Goal: Information Seeking & Learning: Learn about a topic

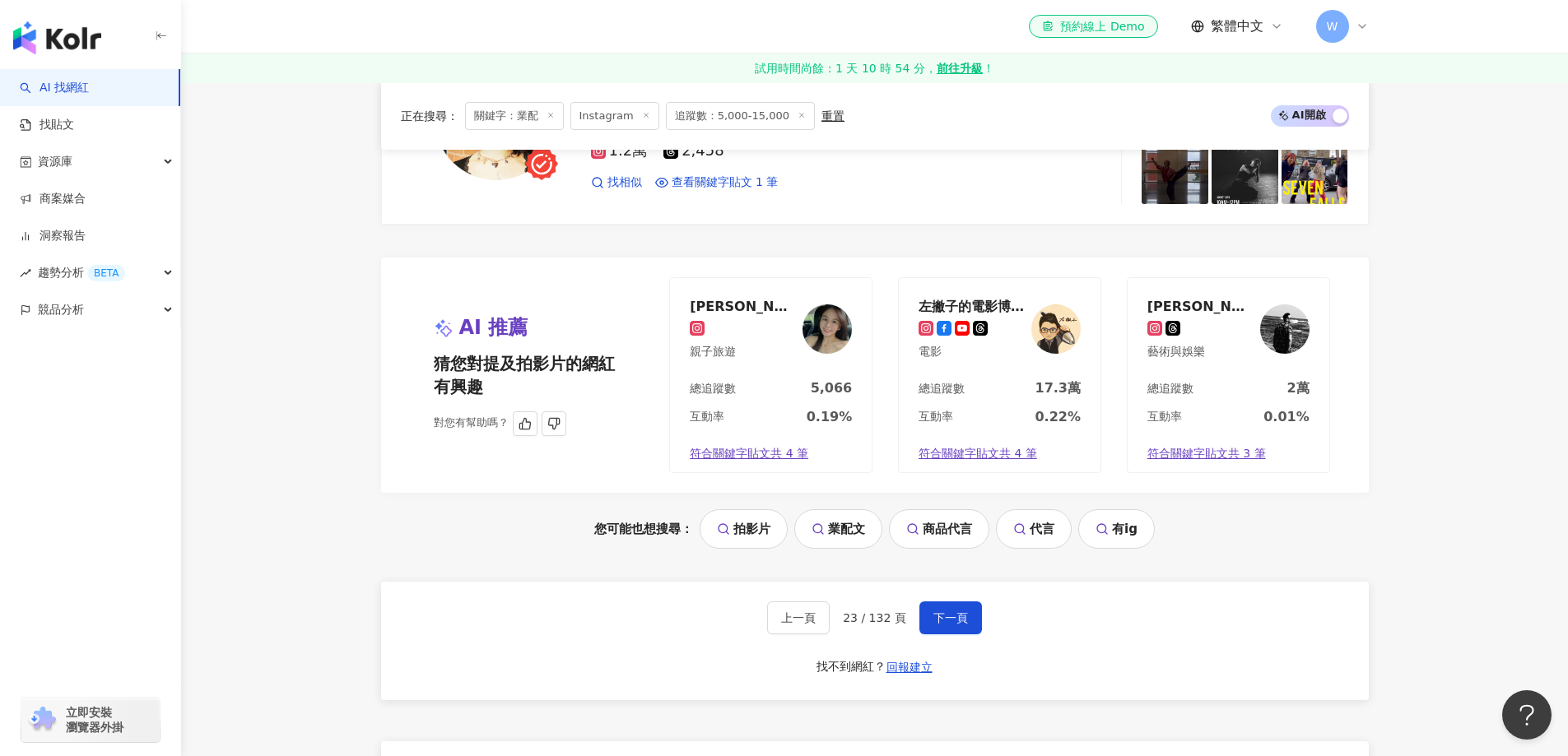
scroll to position [3285, 0]
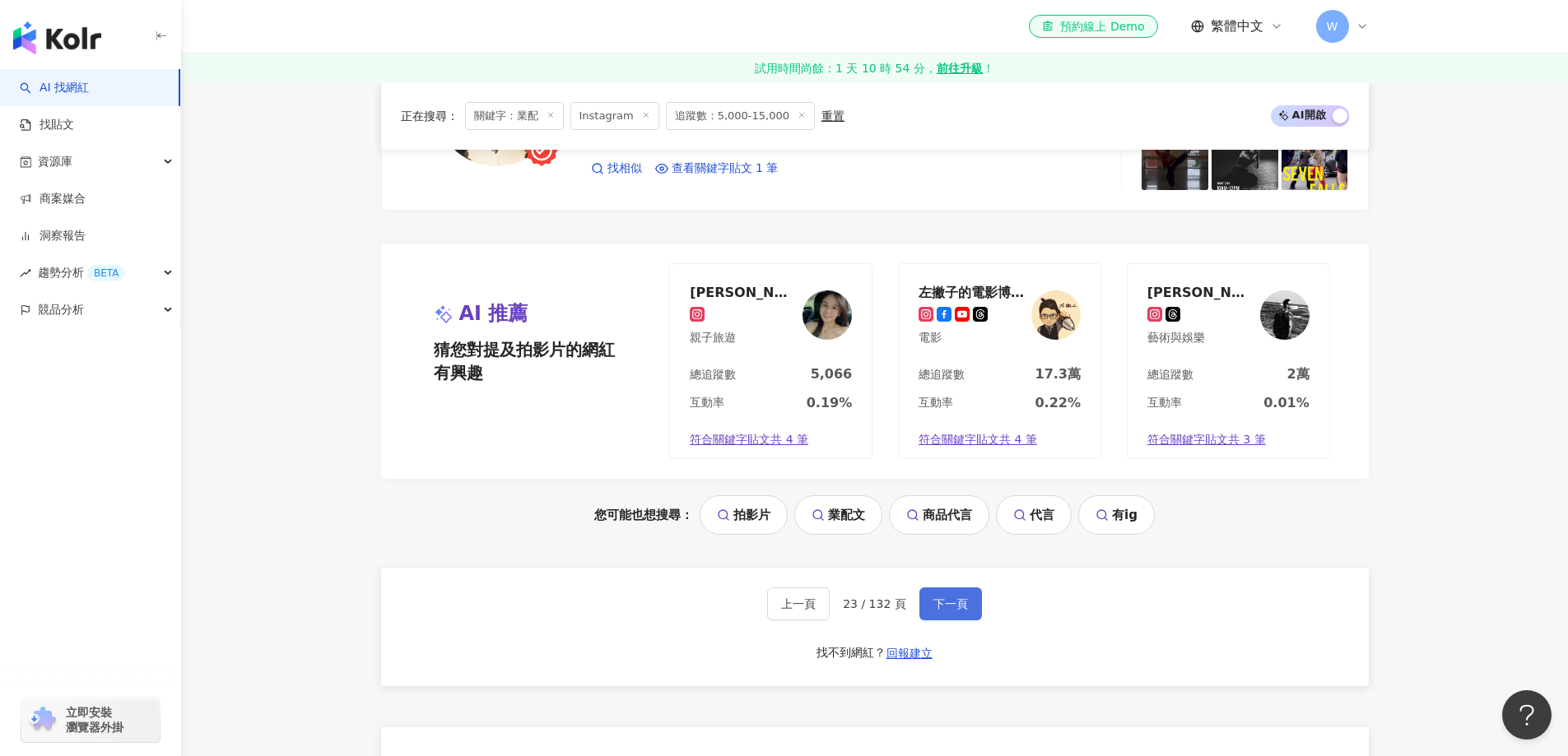
click at [929, 604] on button "下一頁" at bounding box center [950, 604] width 62 height 33
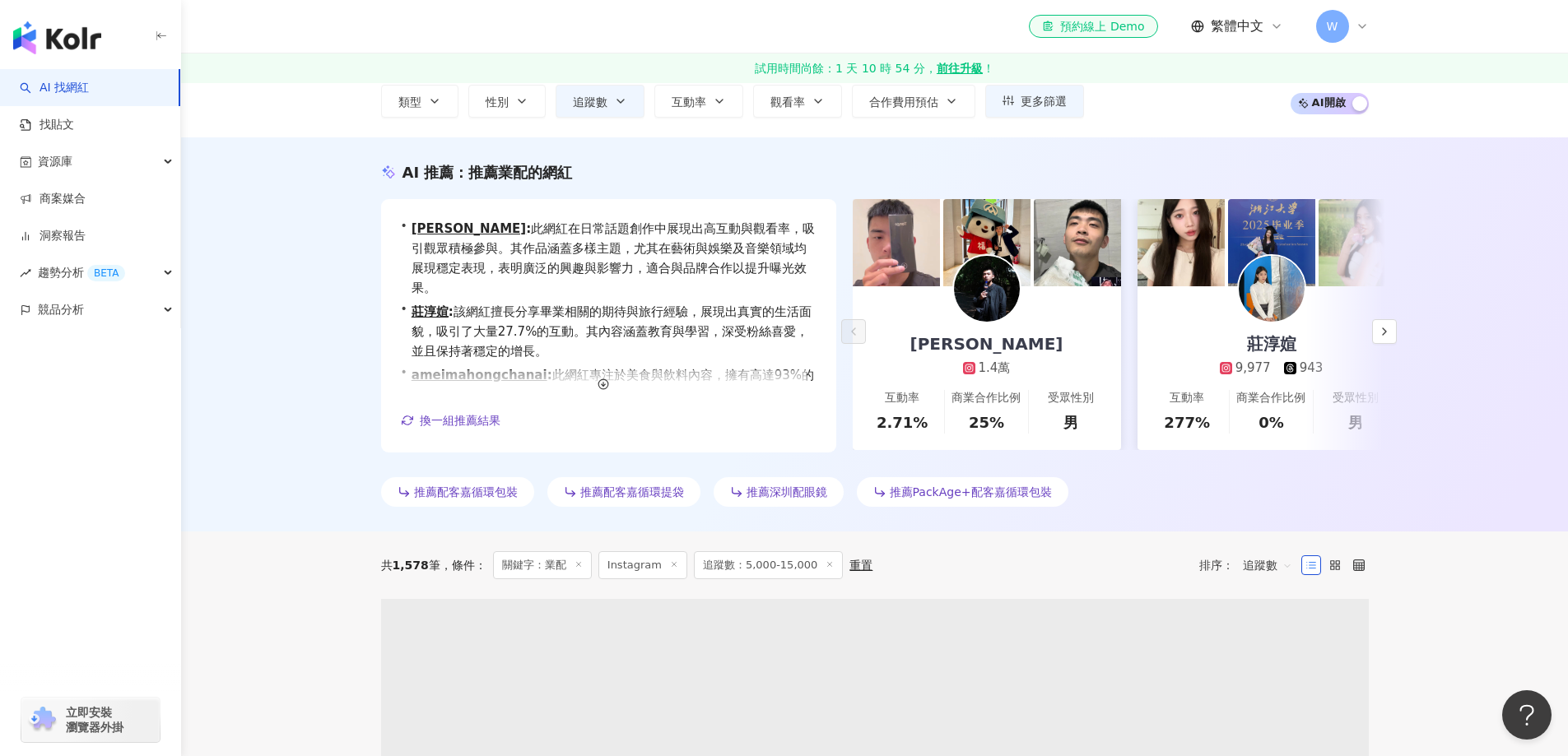
scroll to position [0, 0]
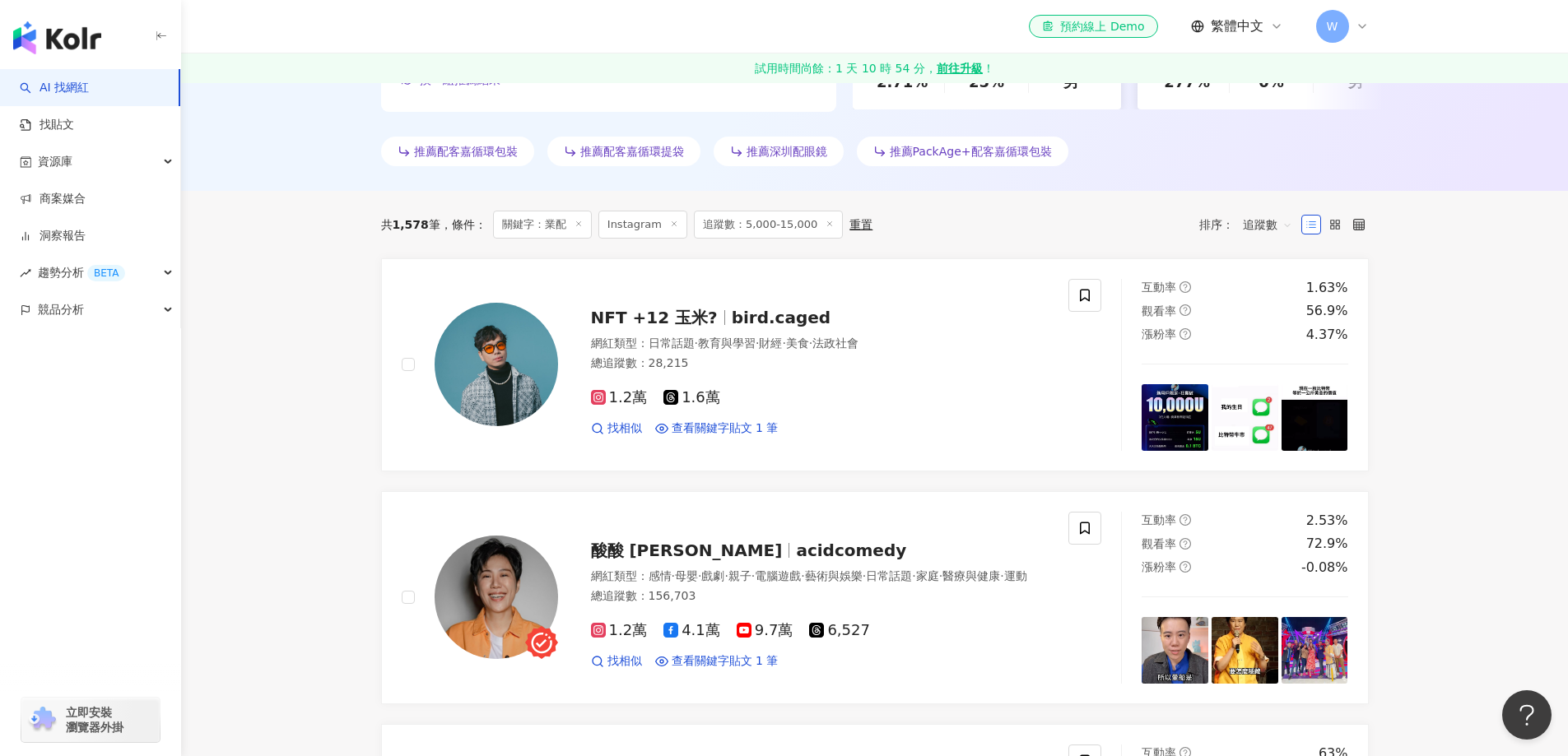
scroll to position [494, 0]
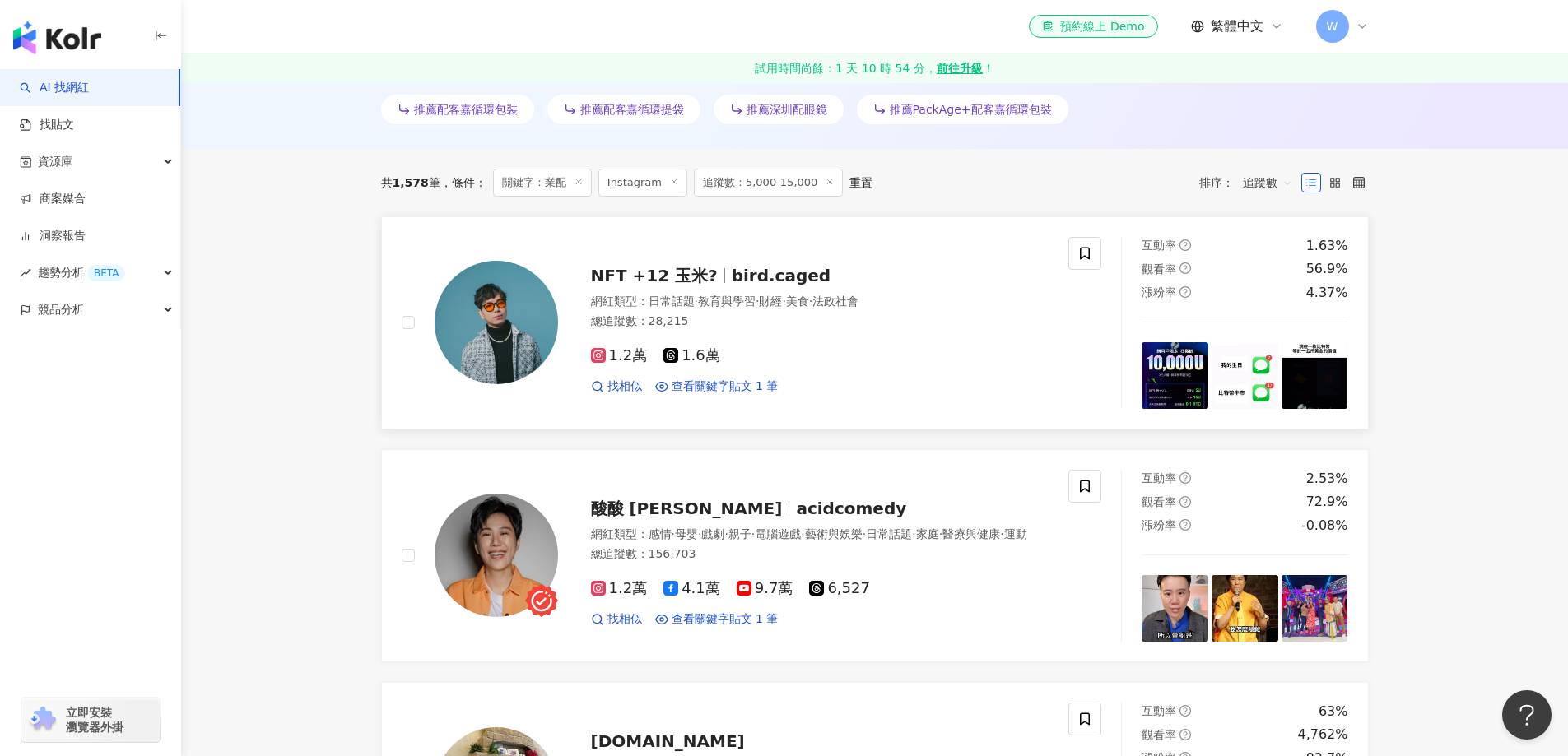
click at [519, 334] on img at bounding box center [496, 322] width 123 height 123
click at [602, 502] on span "酸酸 吳映軒" at bounding box center [687, 508] width 192 height 20
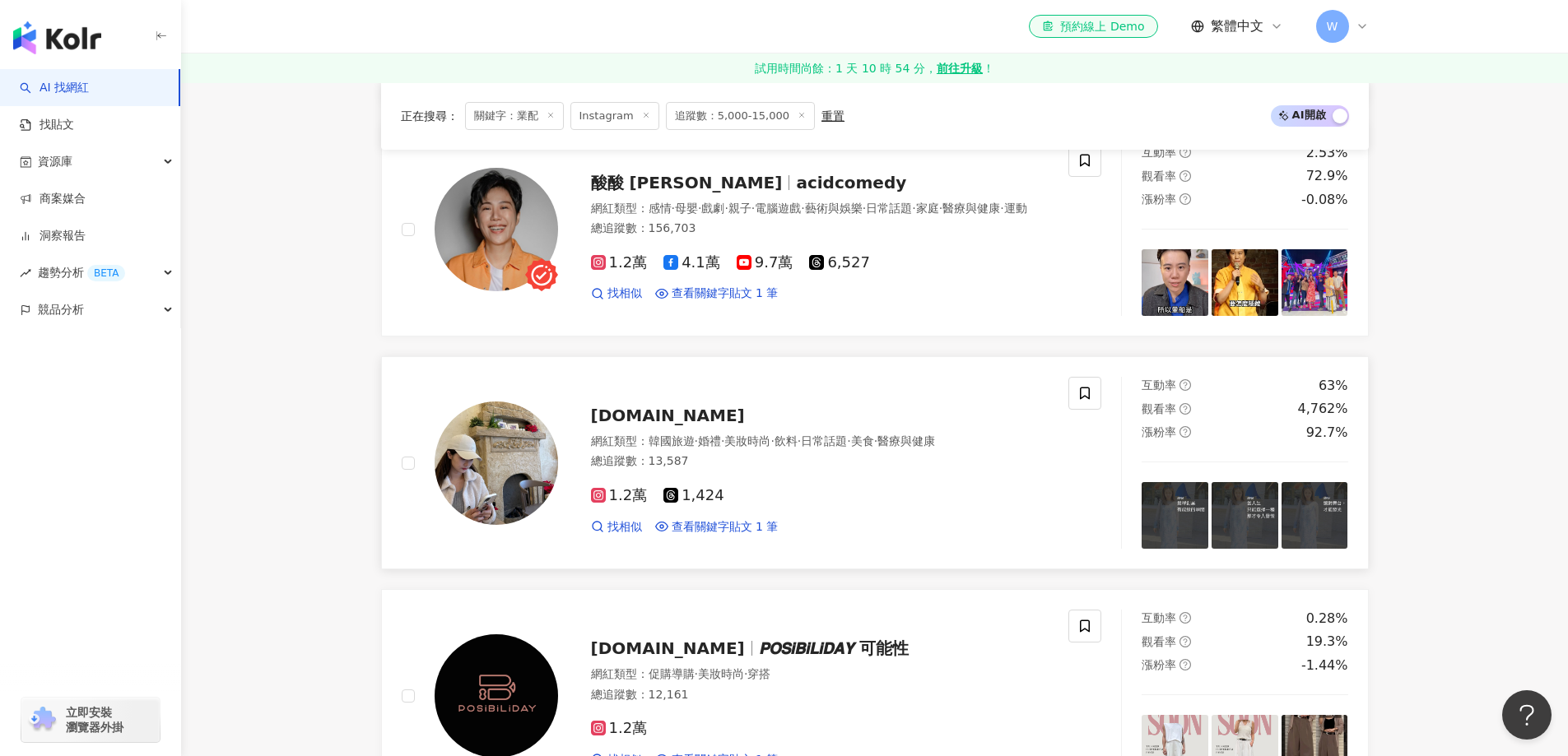
scroll to position [823, 0]
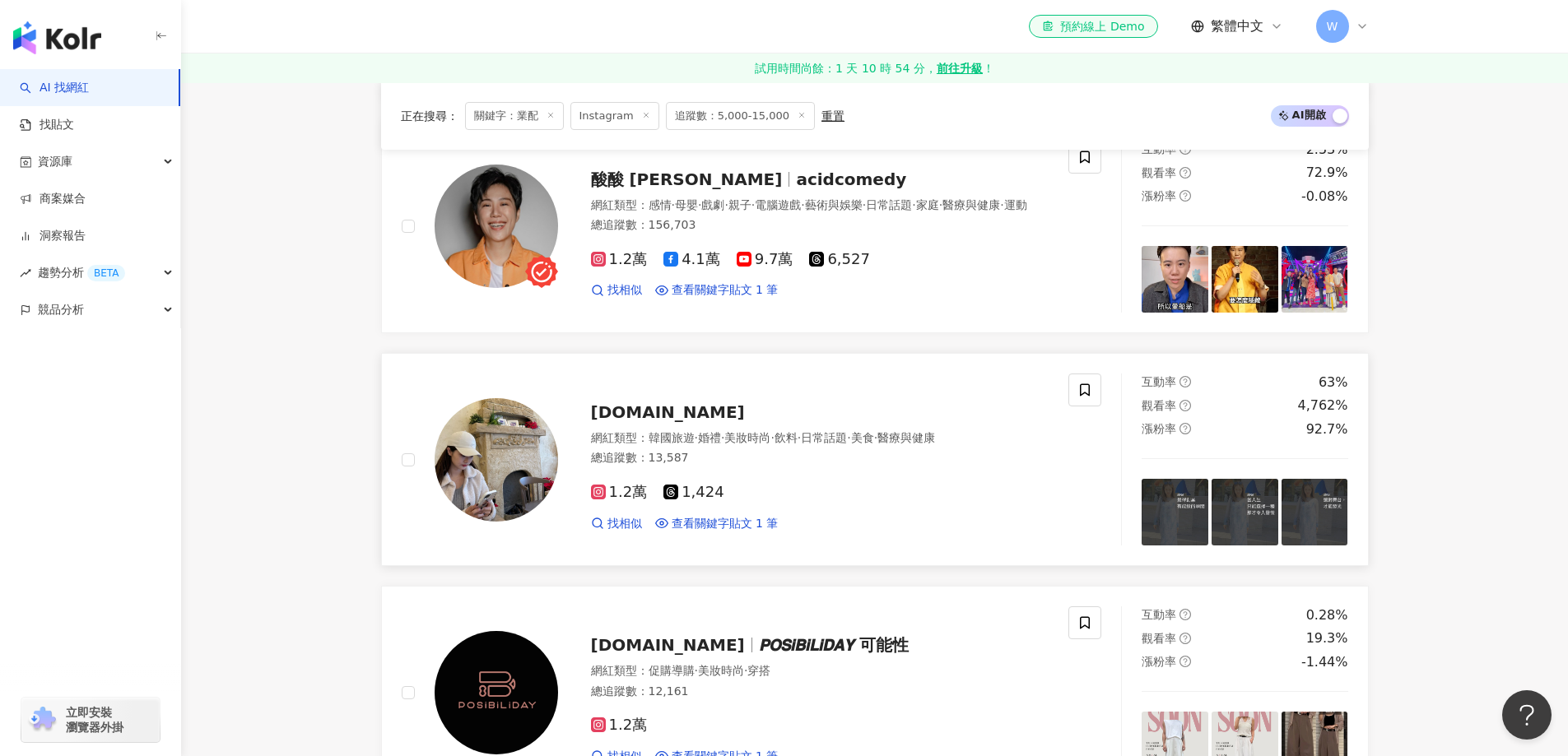
click at [792, 424] on div "truda.studio" at bounding box center [819, 412] width 458 height 23
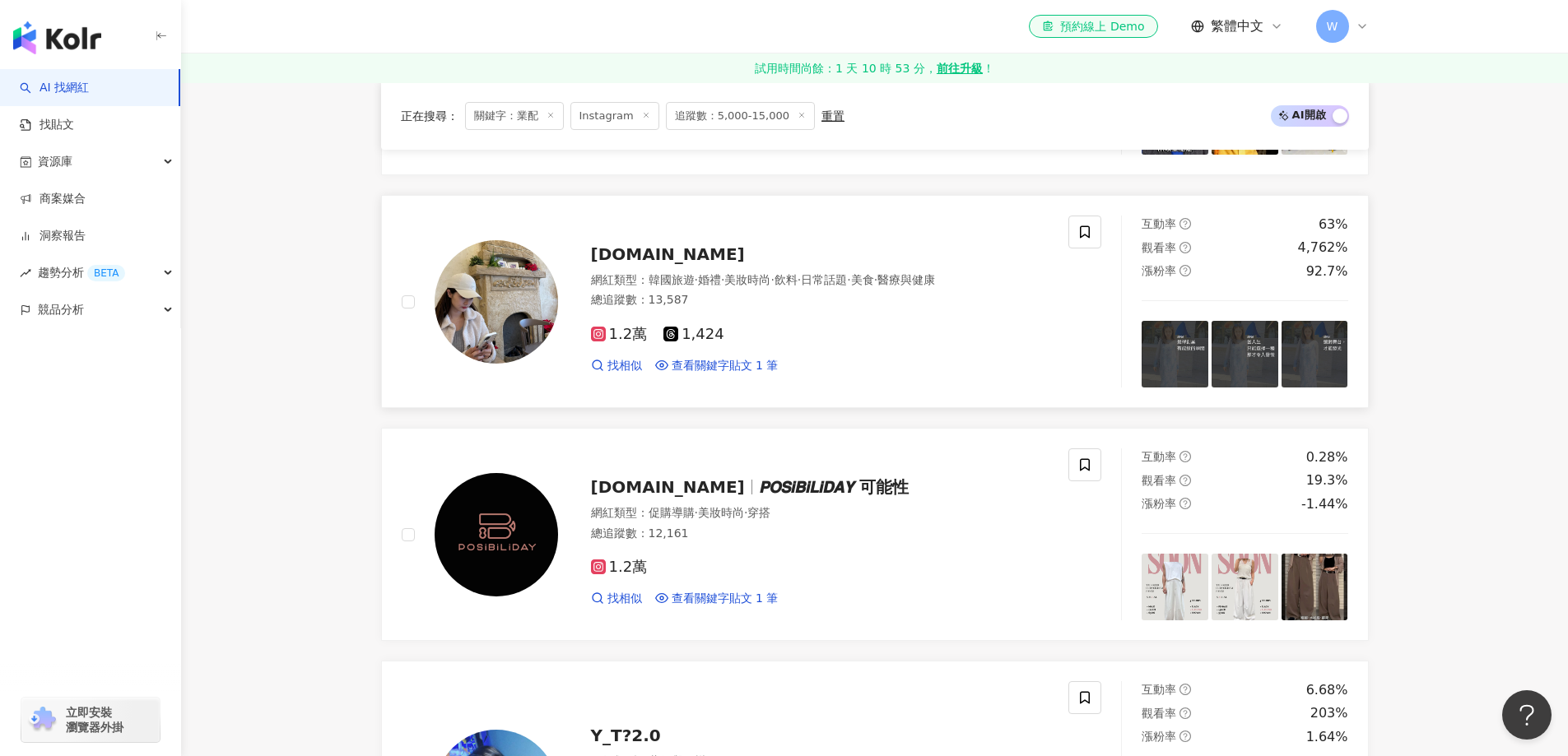
scroll to position [1152, 0]
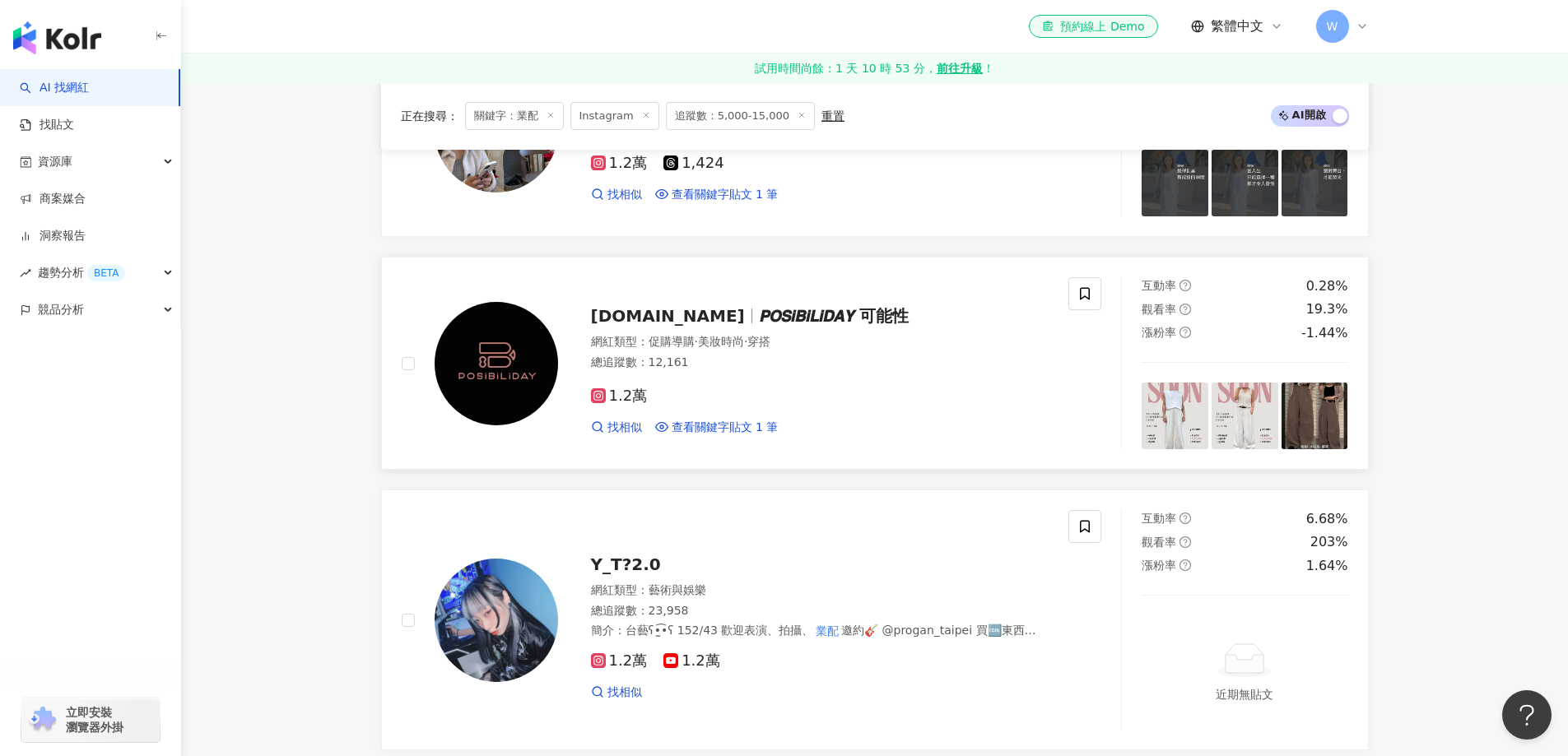
click at [714, 365] on div "總追蹤數 ： 12,161" at bounding box center [819, 362] width 458 height 16
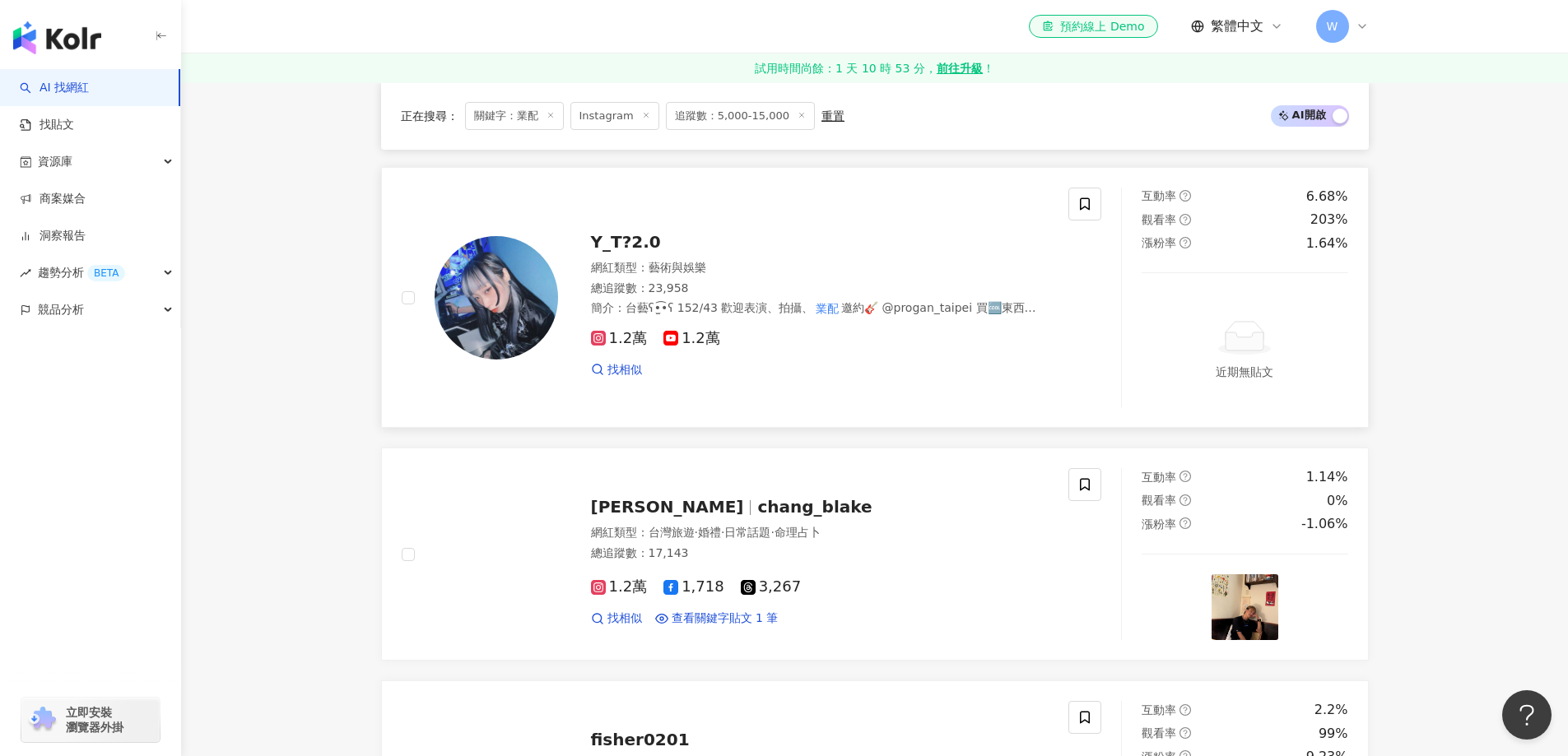
scroll to position [1481, 0]
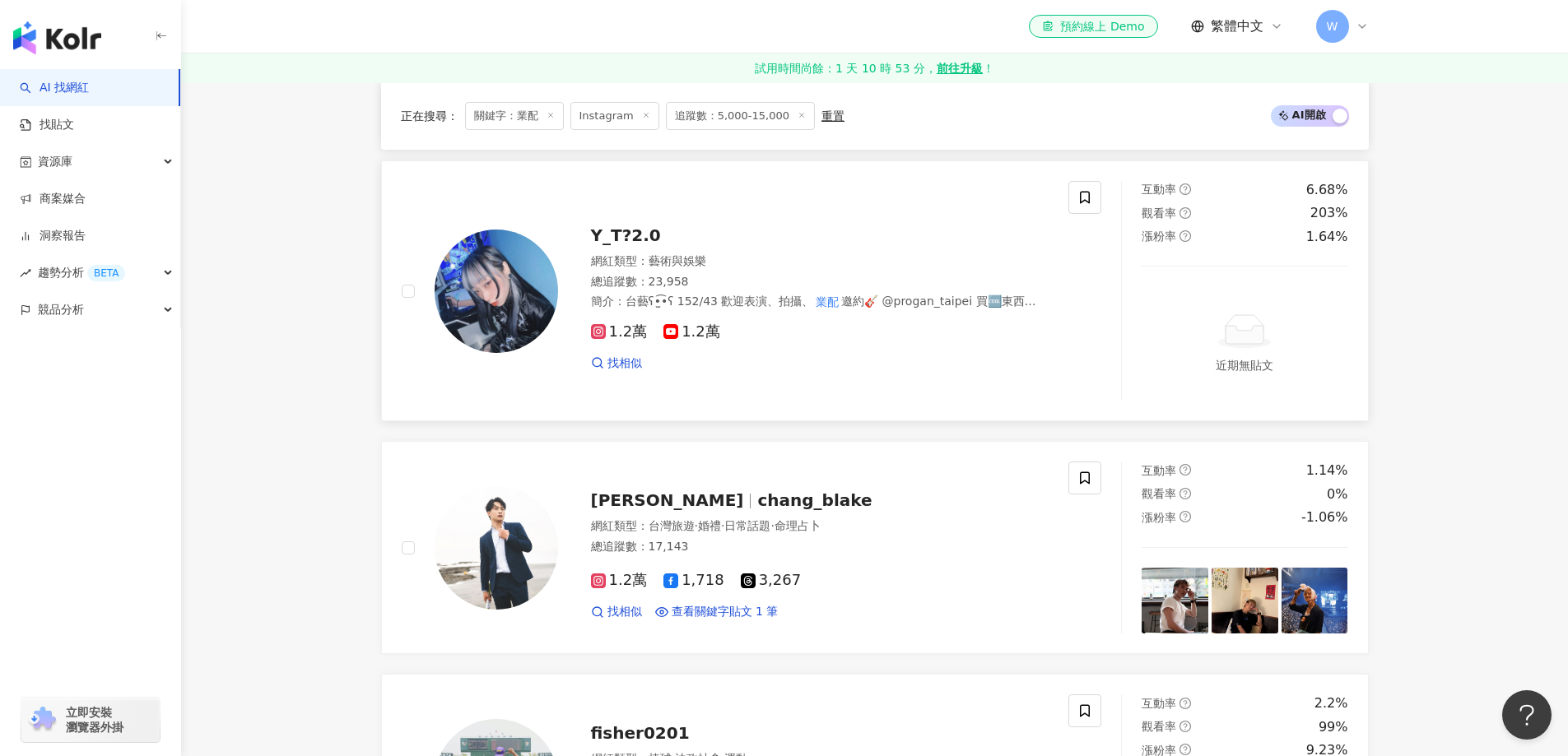
click at [816, 286] on div "總追蹤數 ： 23,958" at bounding box center [819, 281] width 458 height 16
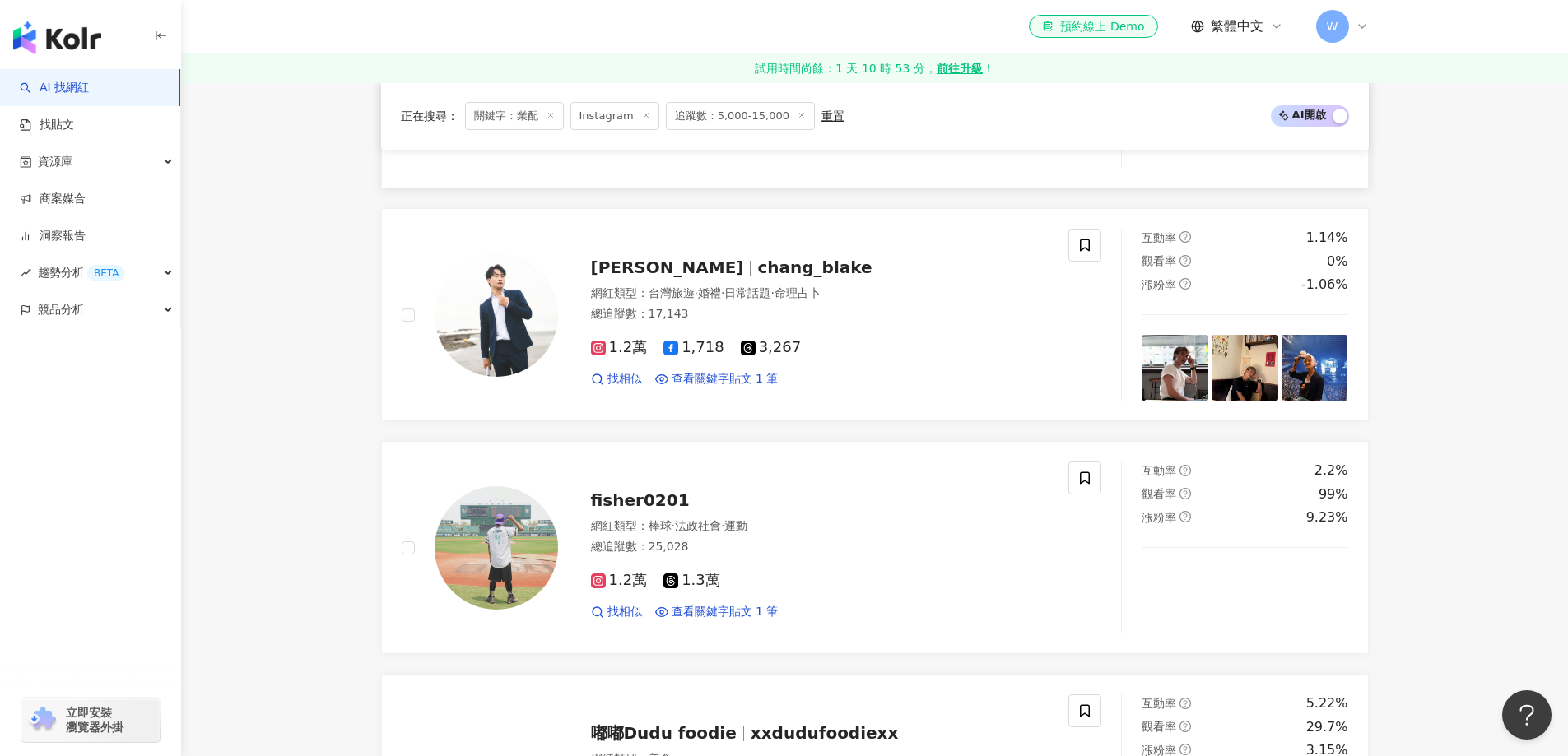
scroll to position [1727, 0]
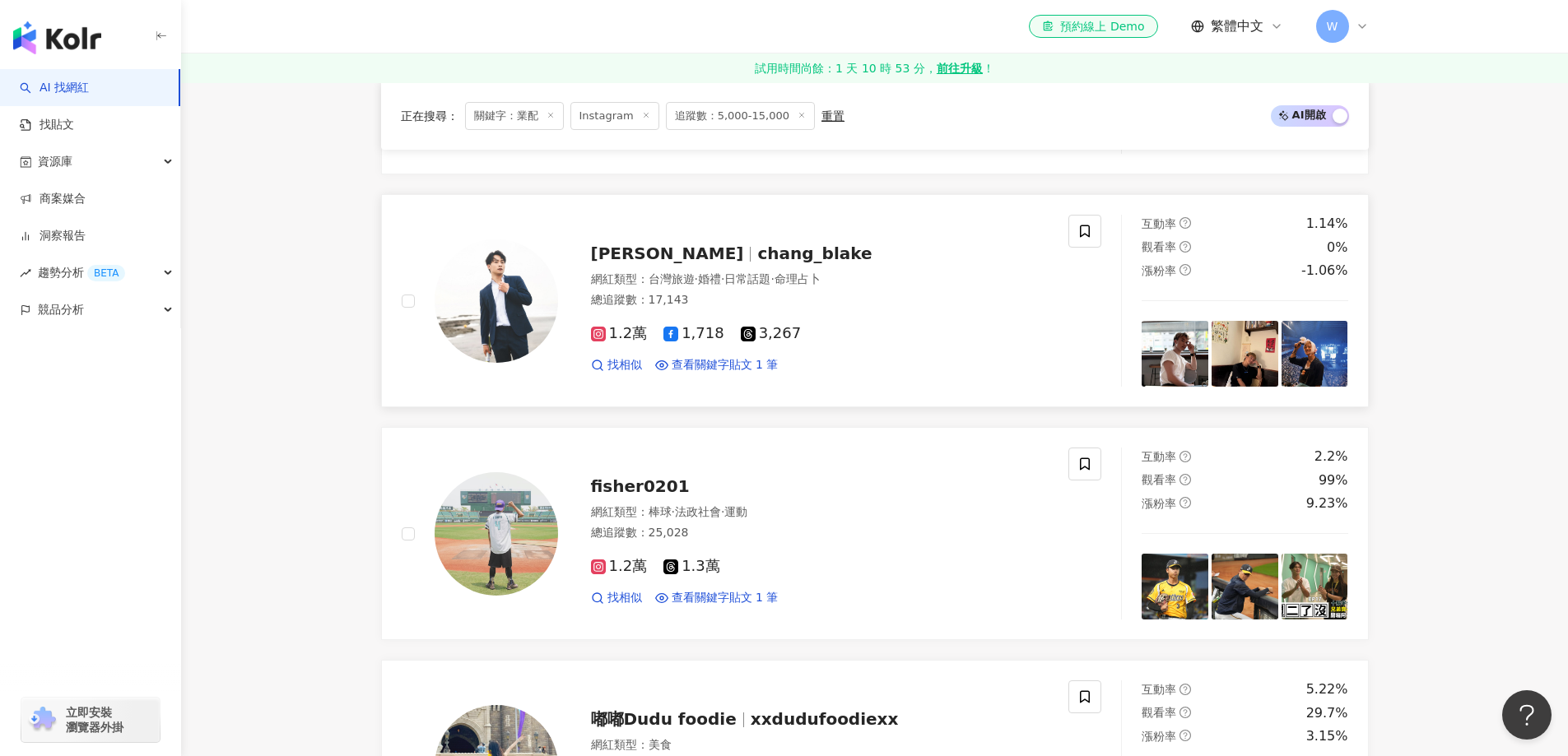
click at [774, 296] on div "總追蹤數 ： 17,143" at bounding box center [819, 300] width 458 height 16
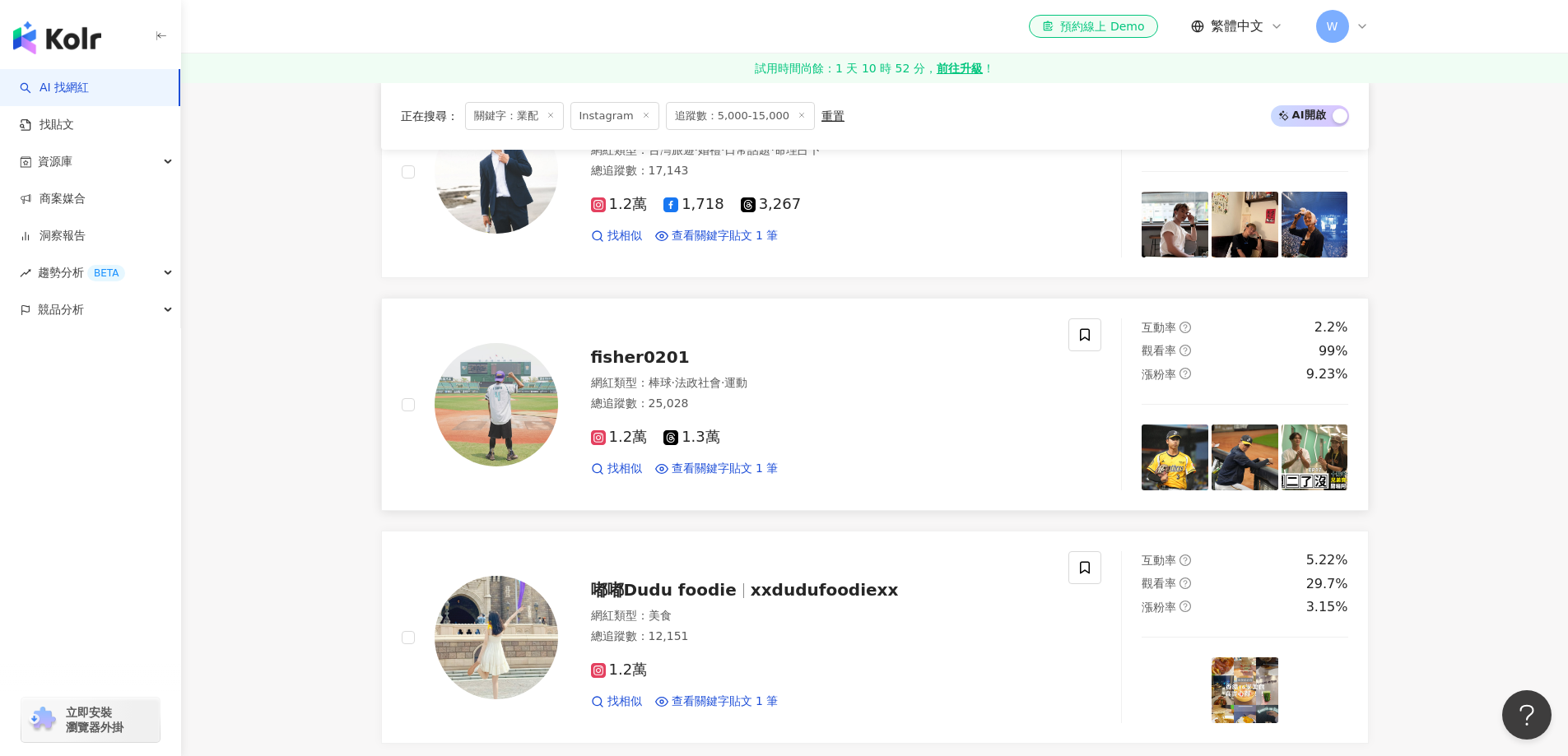
scroll to position [1892, 0]
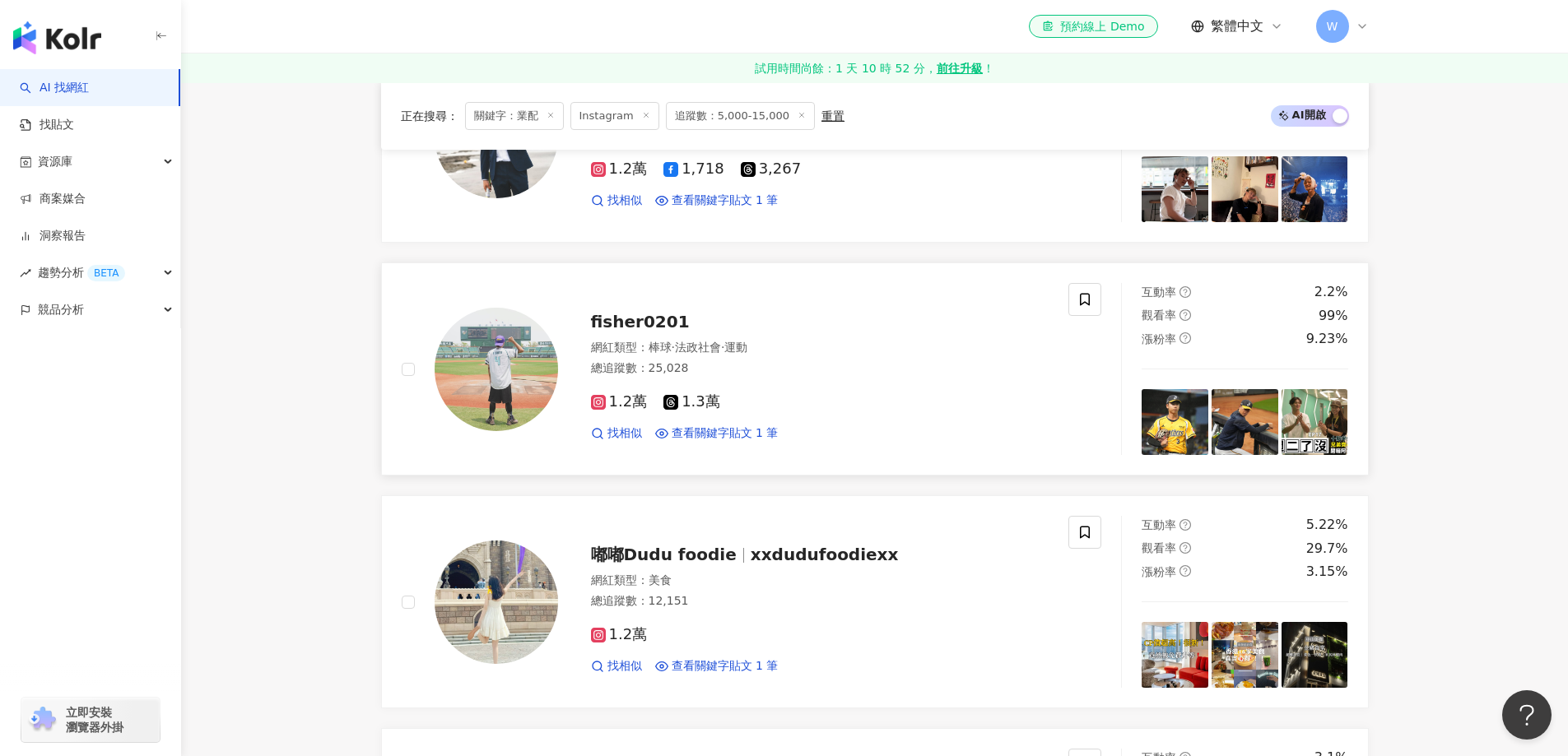
click at [719, 340] on span "法政社會" at bounding box center [697, 347] width 46 height 13
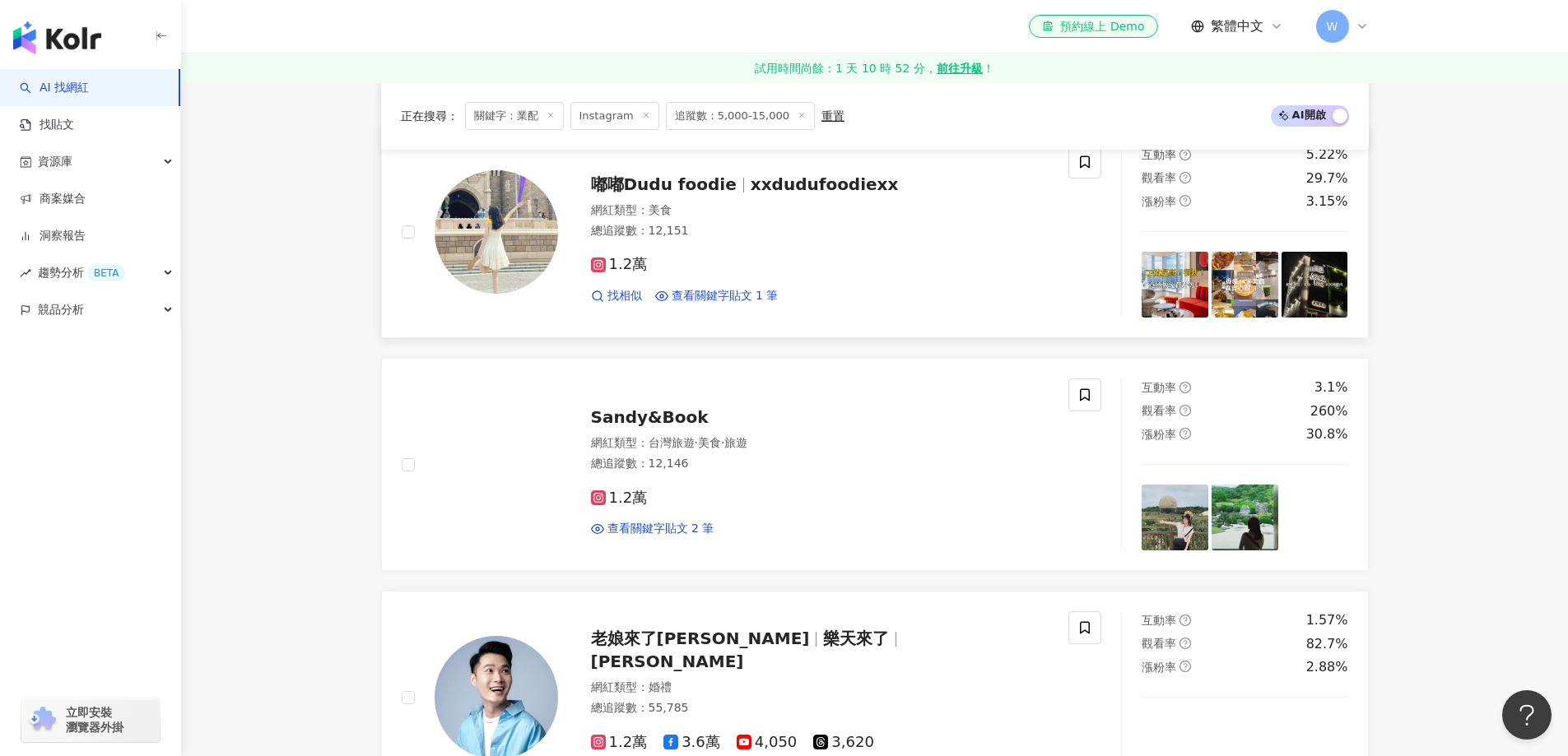
scroll to position [2221, 0]
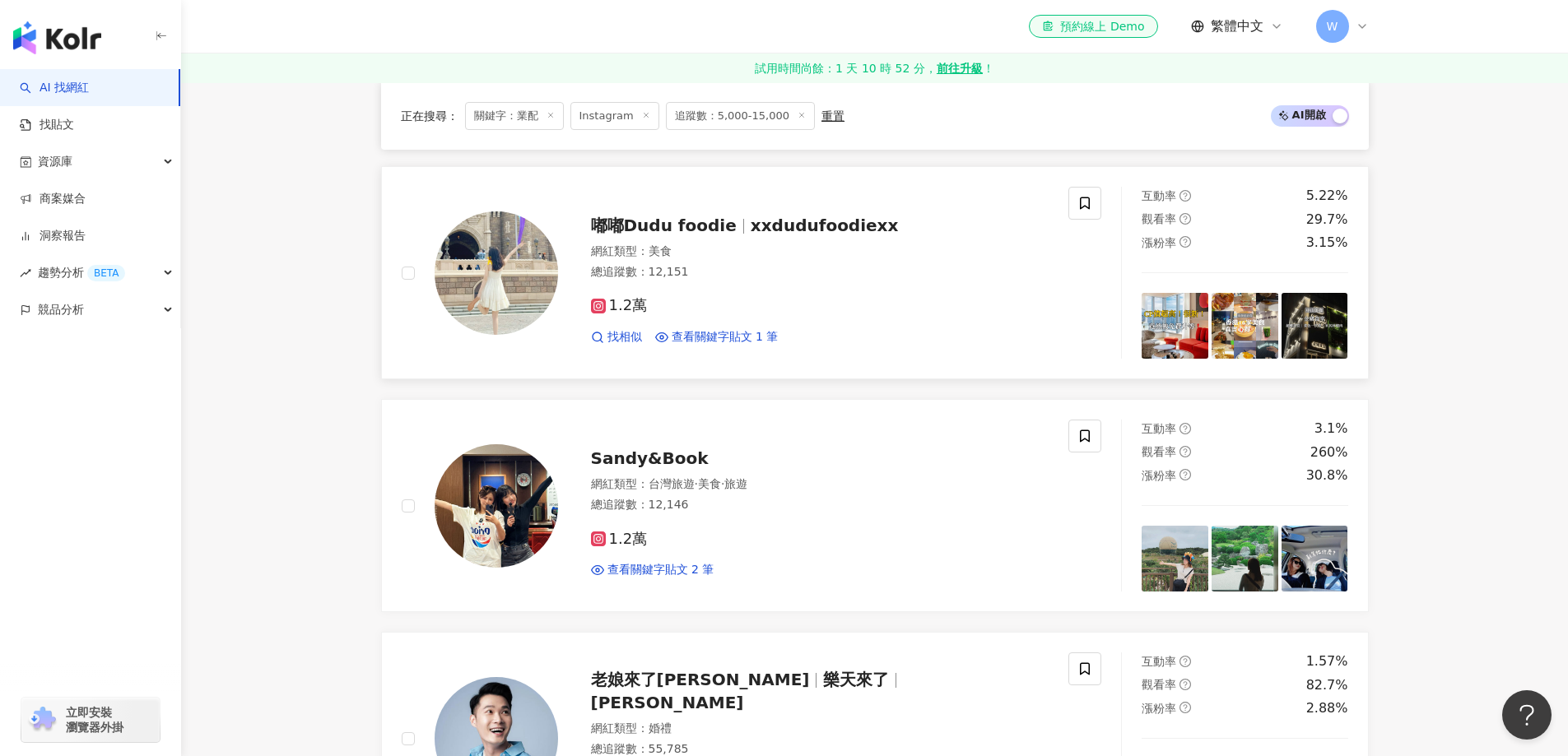
click at [736, 279] on div "總追蹤數 ： 12,151" at bounding box center [819, 272] width 458 height 16
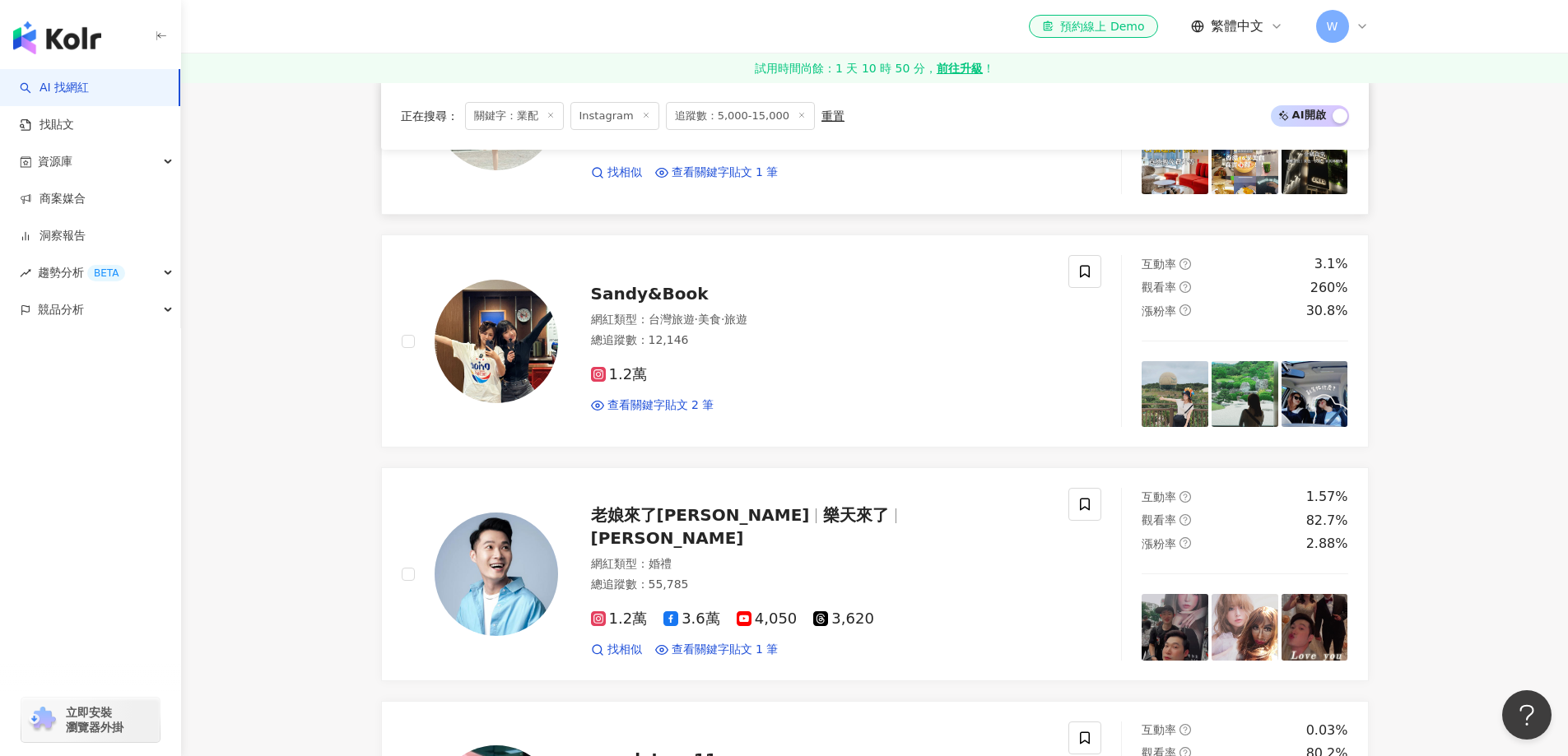
scroll to position [2468, 0]
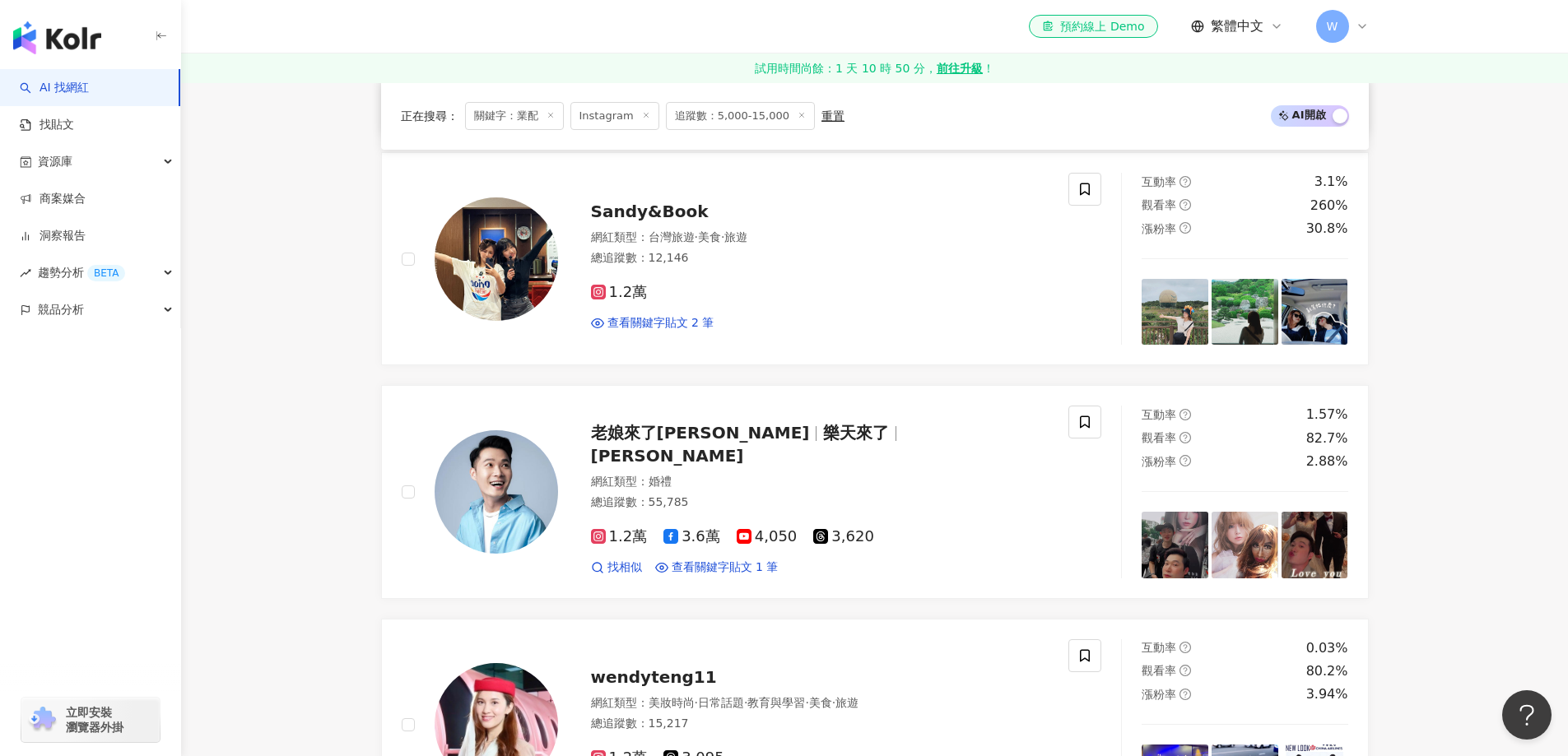
click at [824, 264] on div "總追蹤數 ： 12,146" at bounding box center [819, 258] width 458 height 16
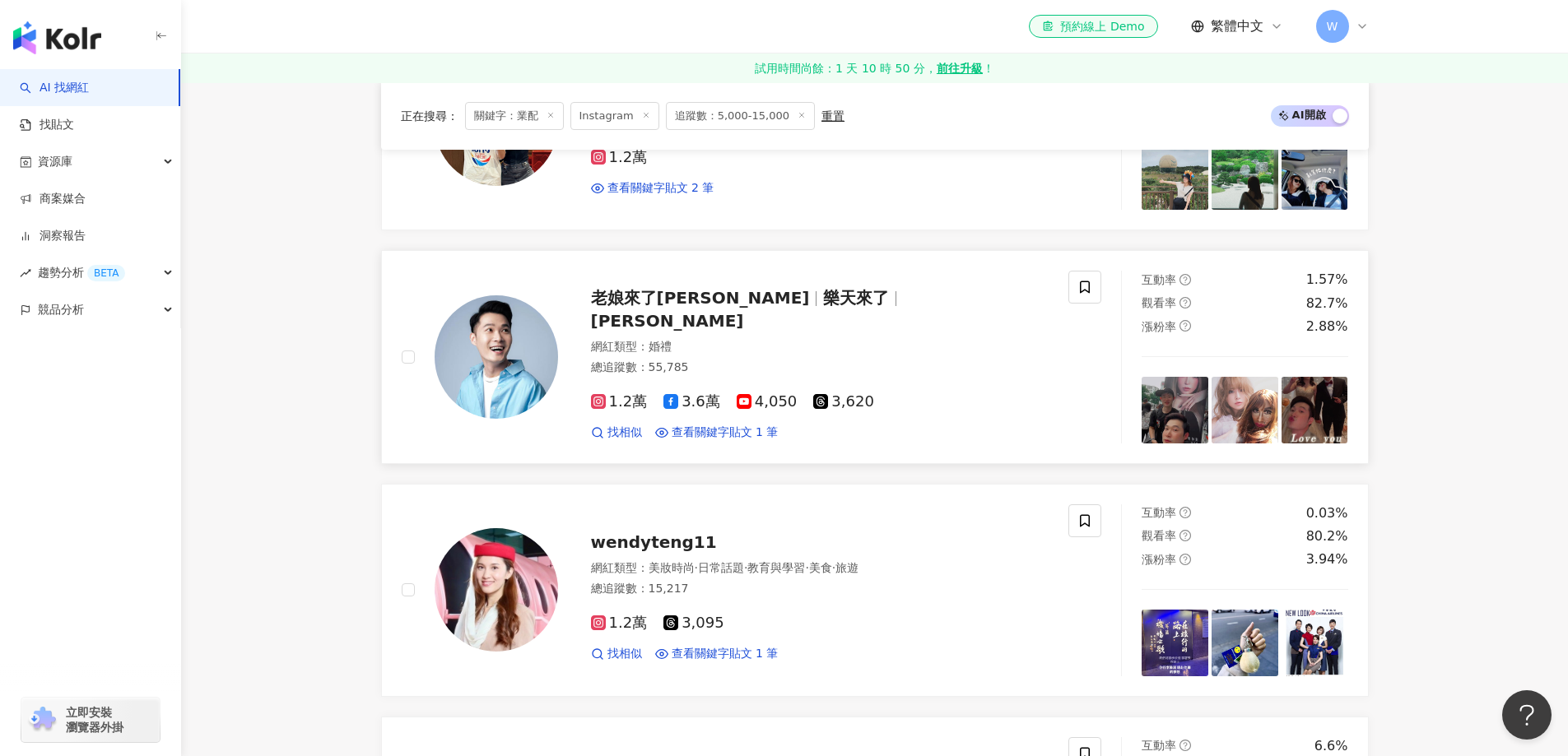
scroll to position [2633, 0]
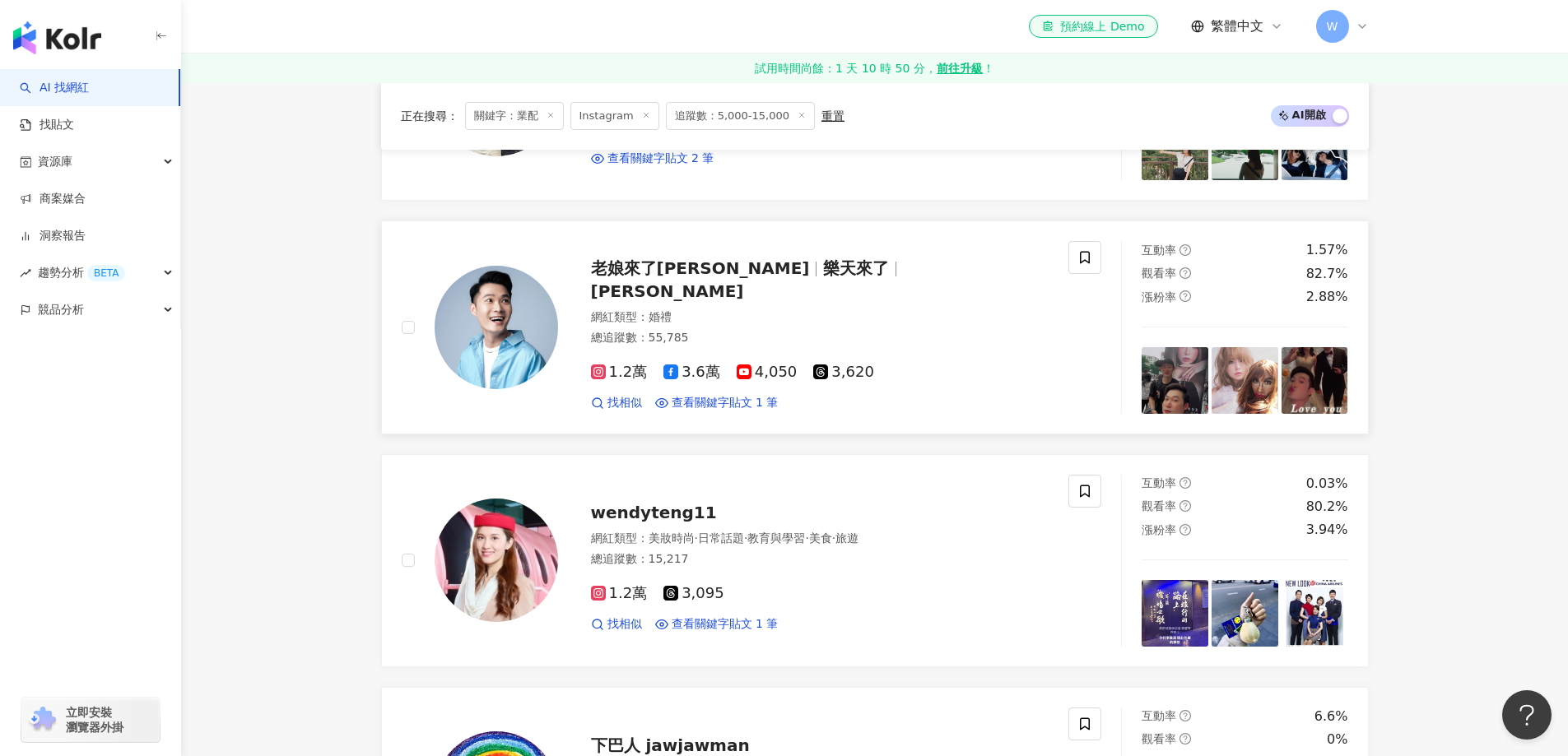
click at [868, 330] on div "總追蹤數 ： 55,785" at bounding box center [819, 338] width 458 height 16
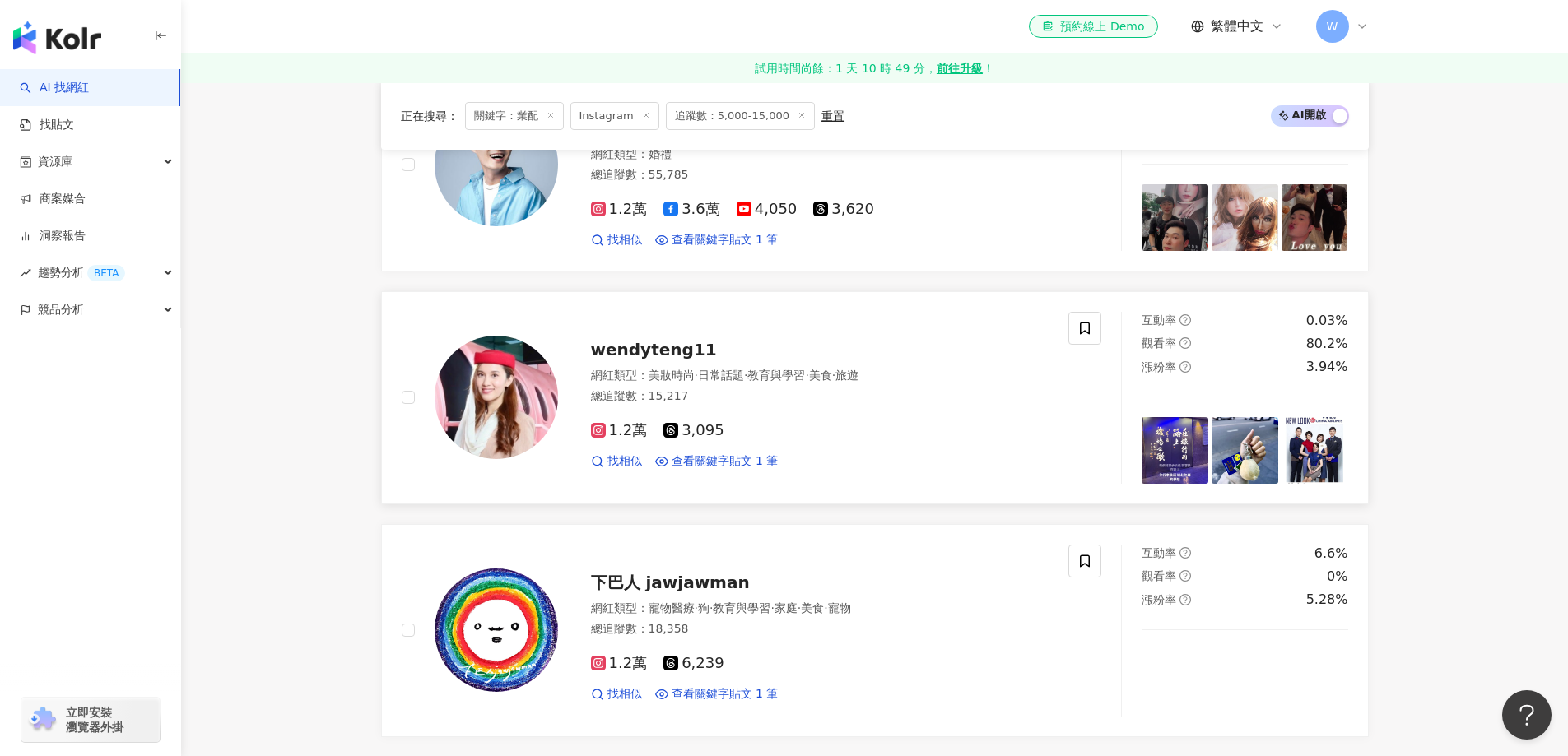
scroll to position [2797, 0]
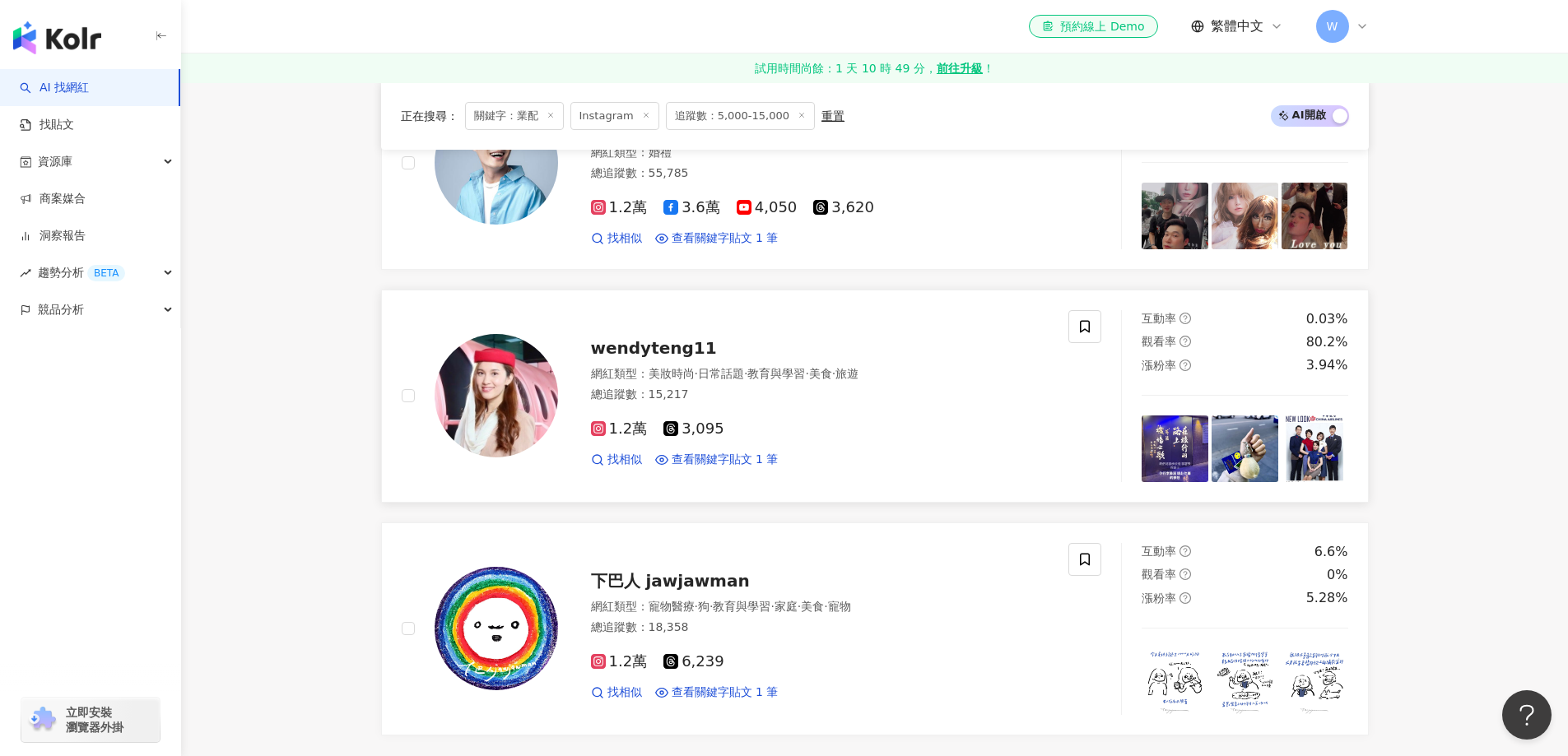
click at [752, 357] on div "wendyteng11" at bounding box center [819, 348] width 458 height 23
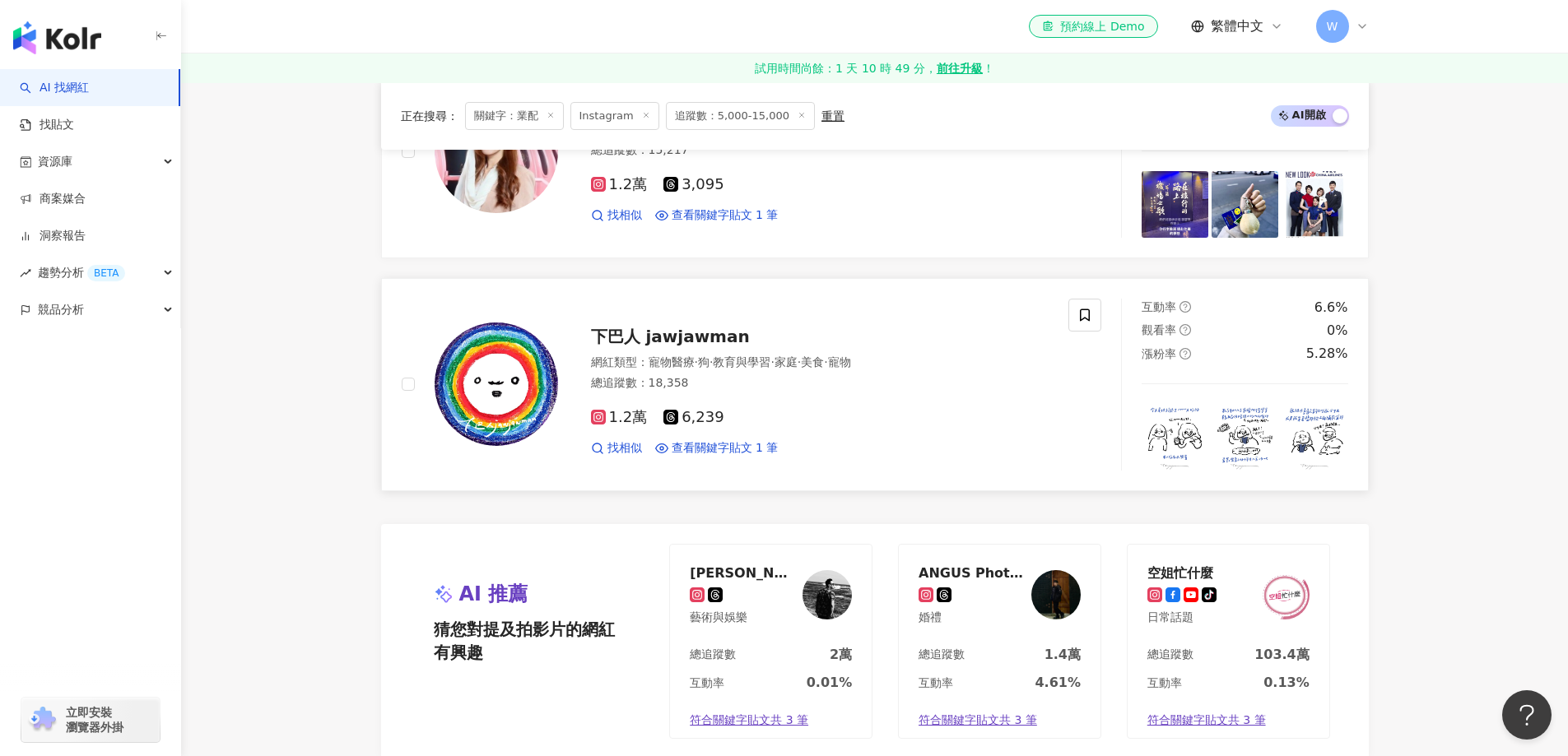
scroll to position [3044, 0]
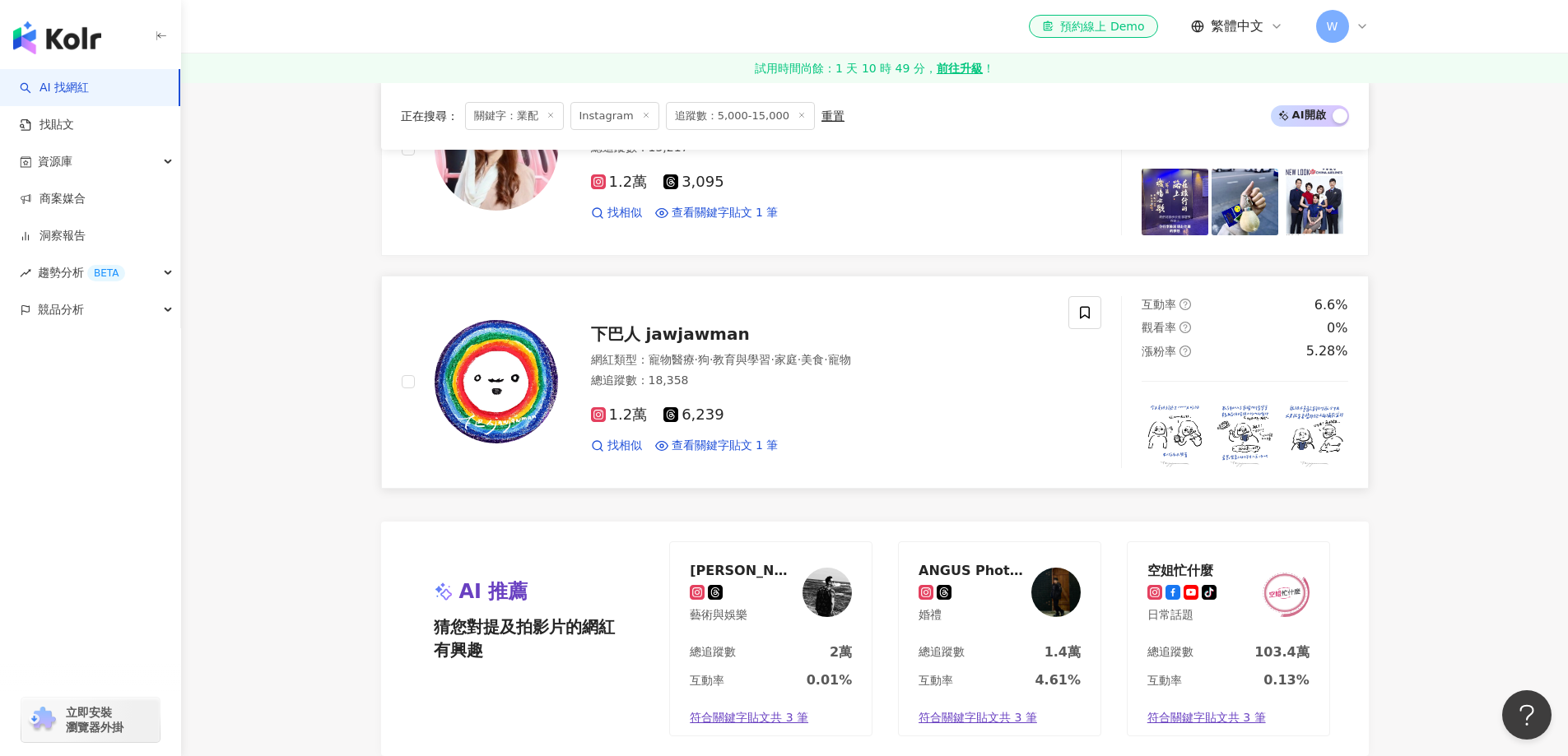
click at [749, 319] on div "下巴人 jawjawman 網紅類型 ： 寵物醫療 · 狗 · 教育與學習 · 家庭 · 美食 · 寵物 總追蹤數 ： 18,358 1.2萬 6,239 找…" at bounding box center [803, 381] width 491 height 144
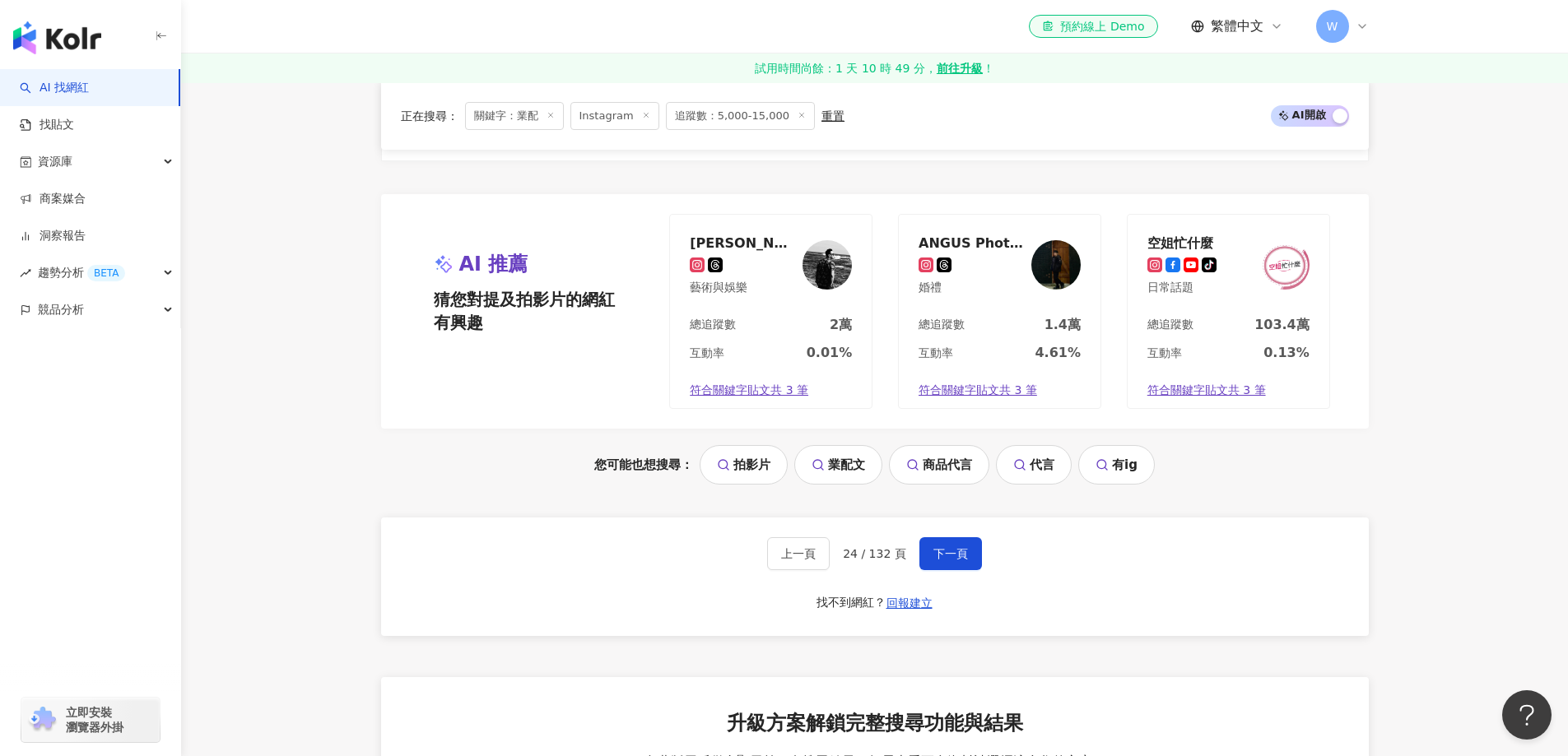
scroll to position [3373, 0]
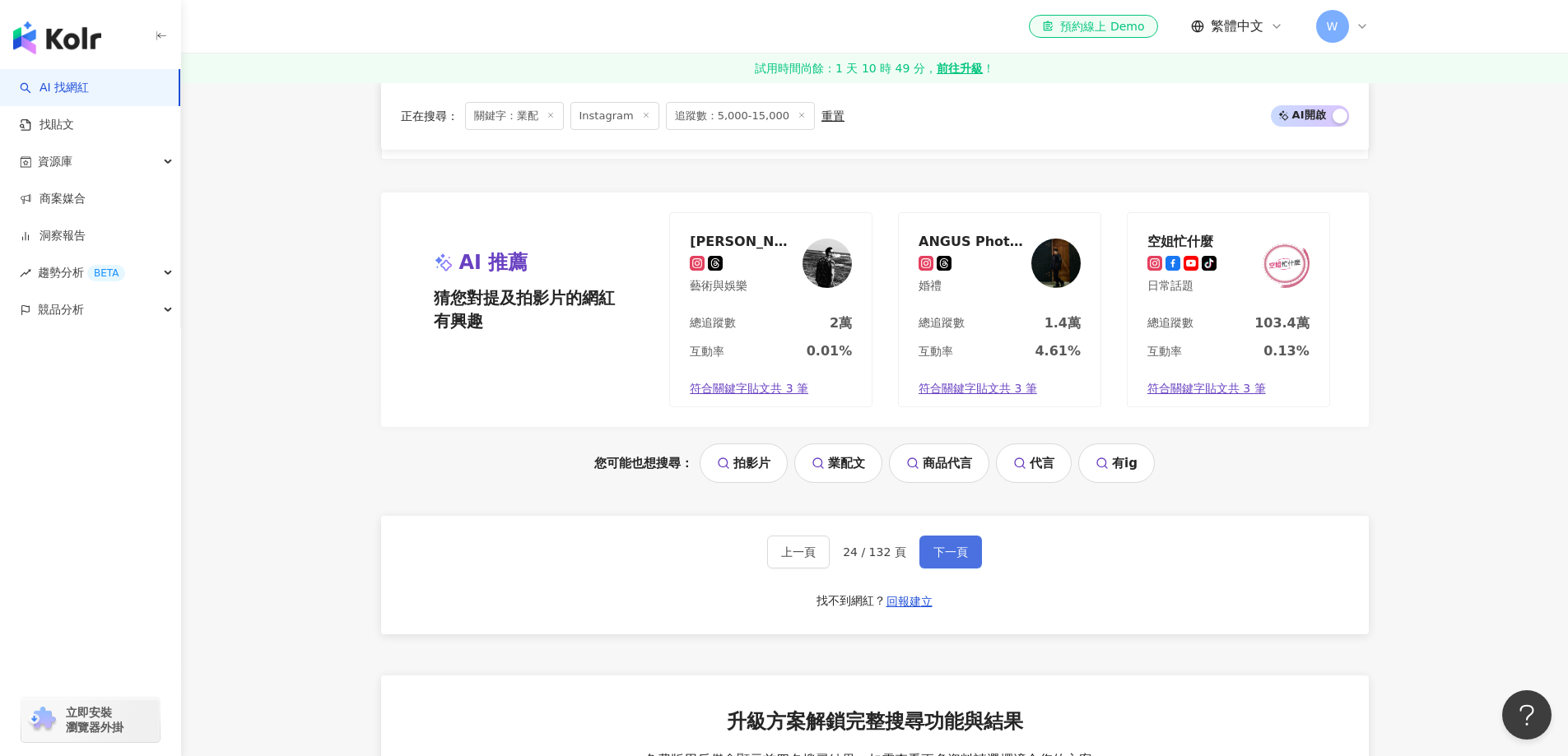
click at [951, 557] on span "下一頁" at bounding box center [950, 552] width 35 height 13
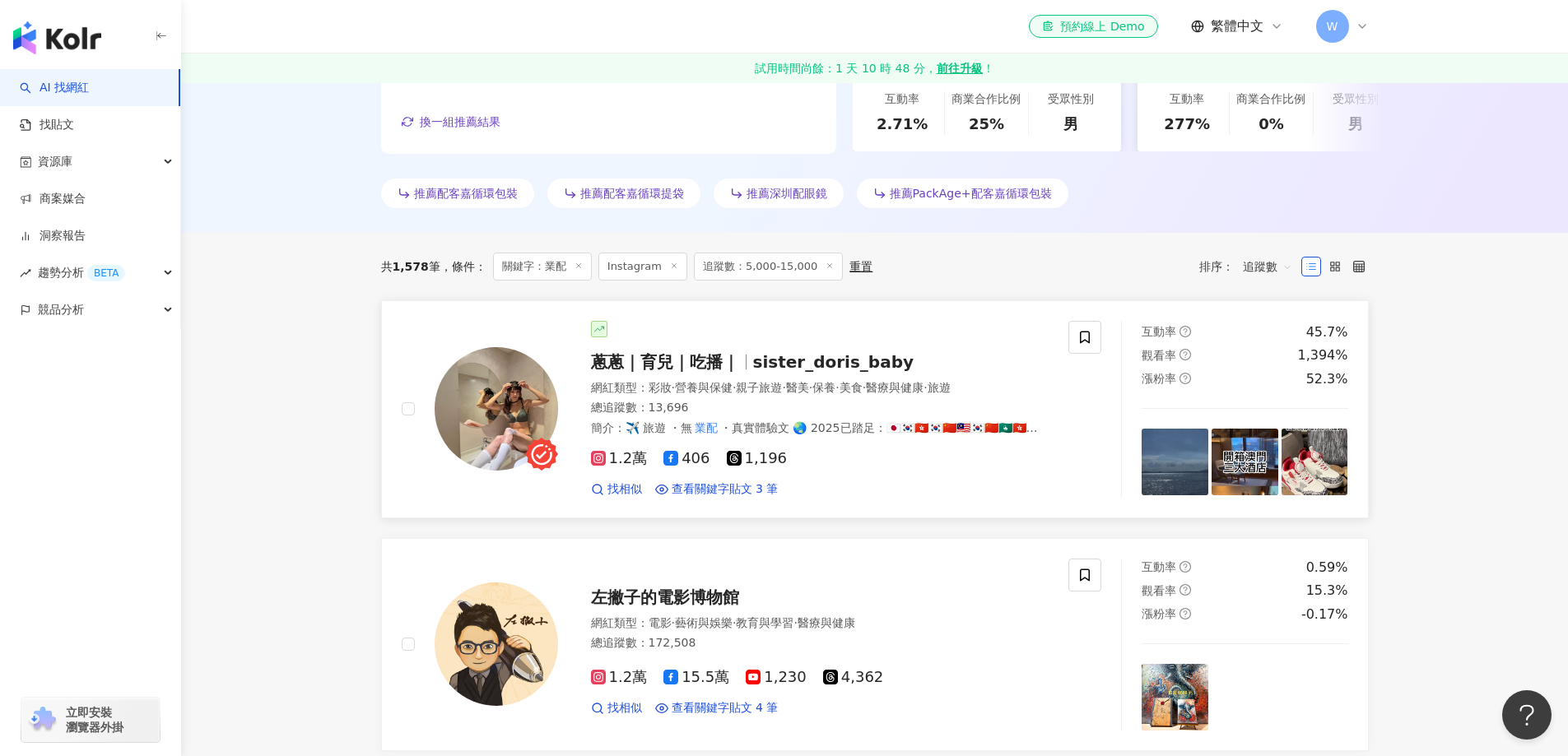
scroll to position [413, 0]
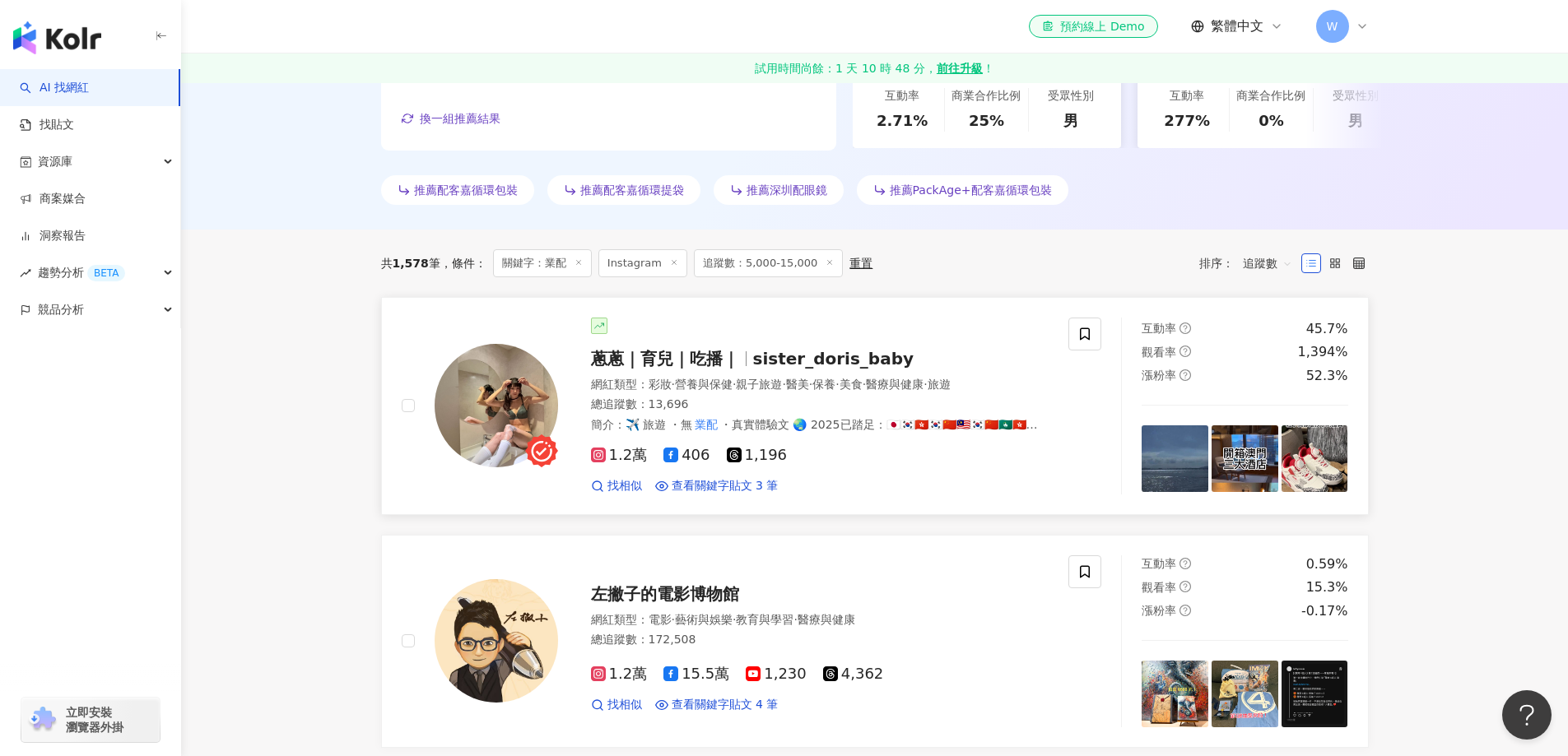
click at [781, 384] on span "親子旅遊" at bounding box center [758, 385] width 46 height 13
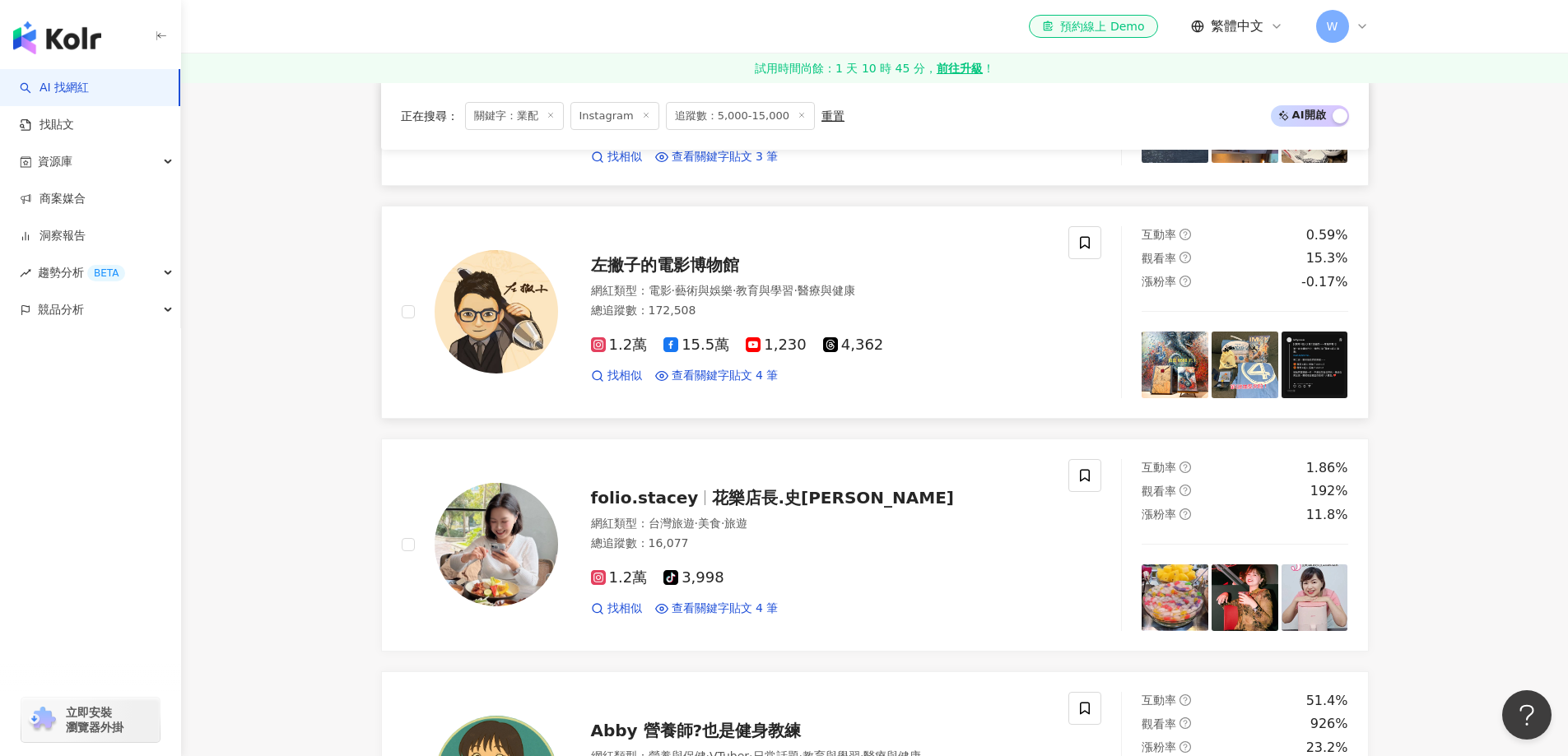
click at [793, 290] on span "教育與學習" at bounding box center [764, 291] width 57 height 13
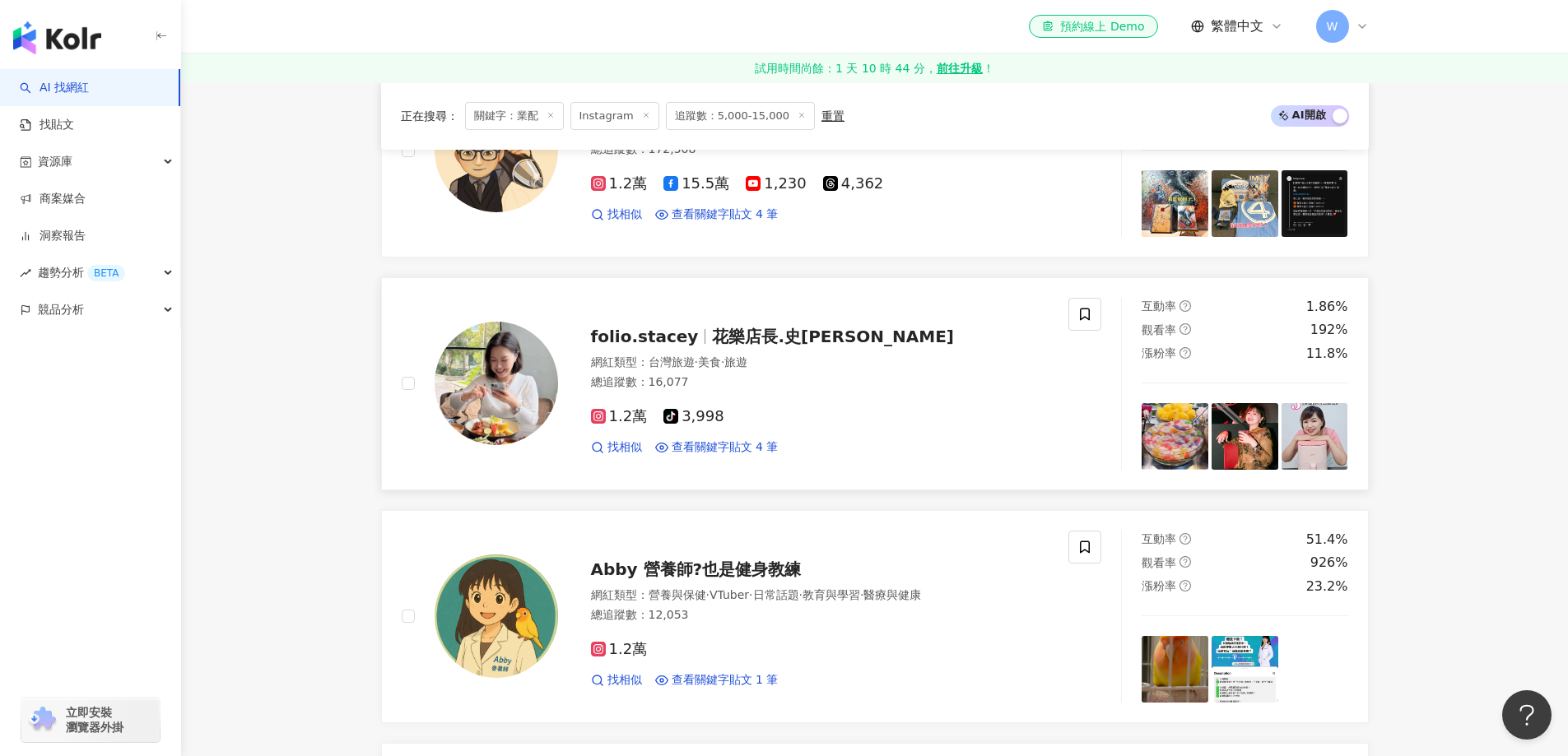
scroll to position [906, 0]
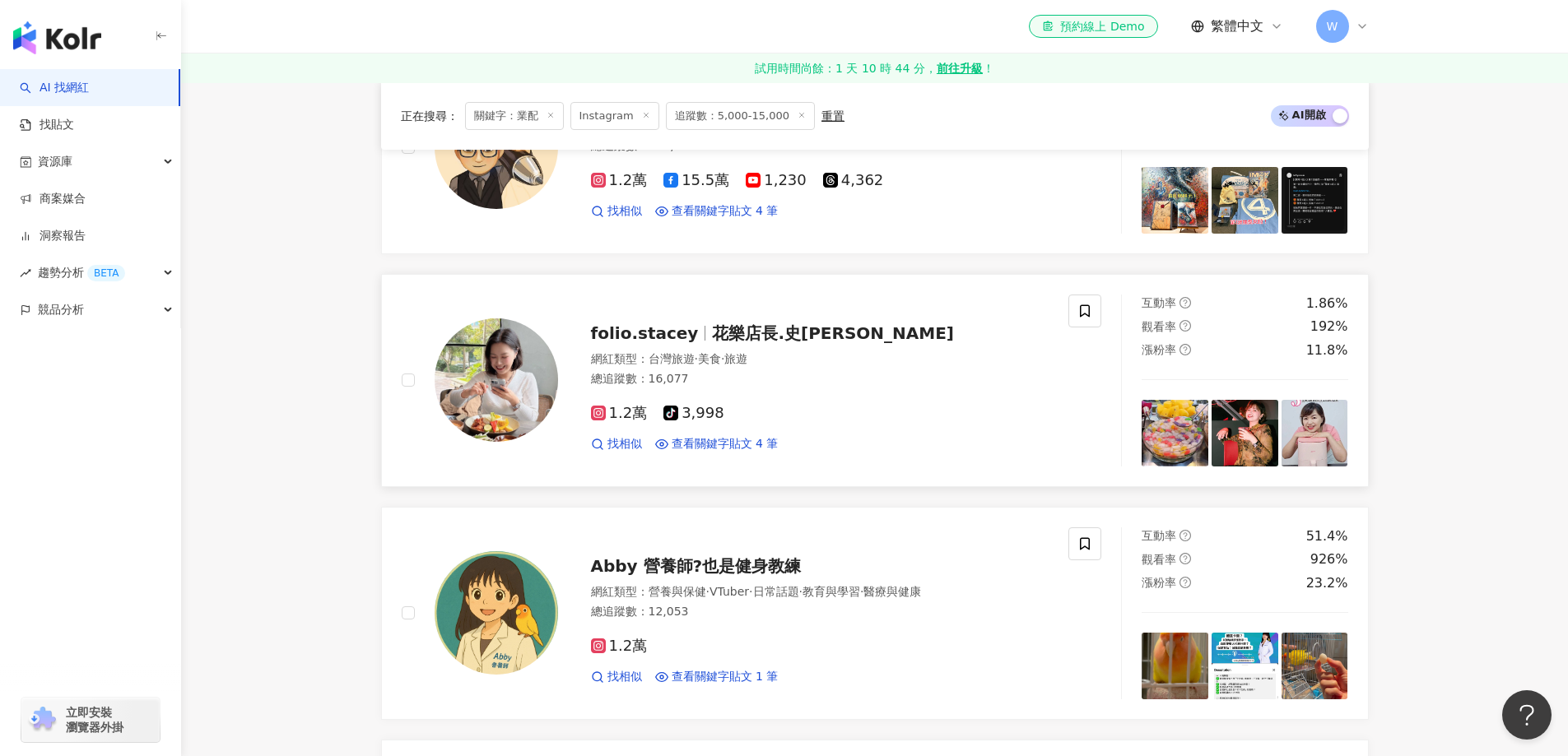
click at [816, 332] on span "花樂店長.史黛西" at bounding box center [832, 333] width 242 height 20
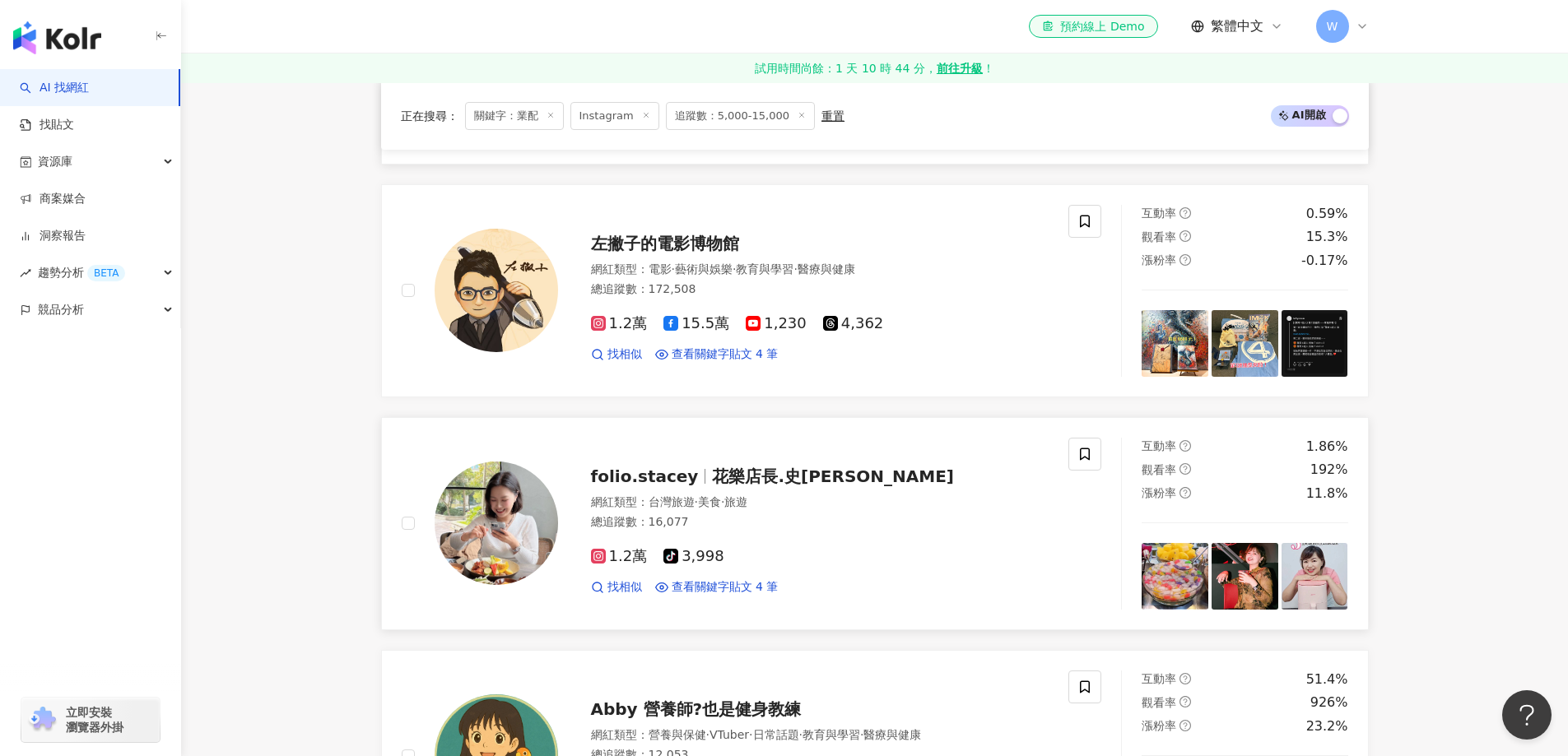
scroll to position [825, 0]
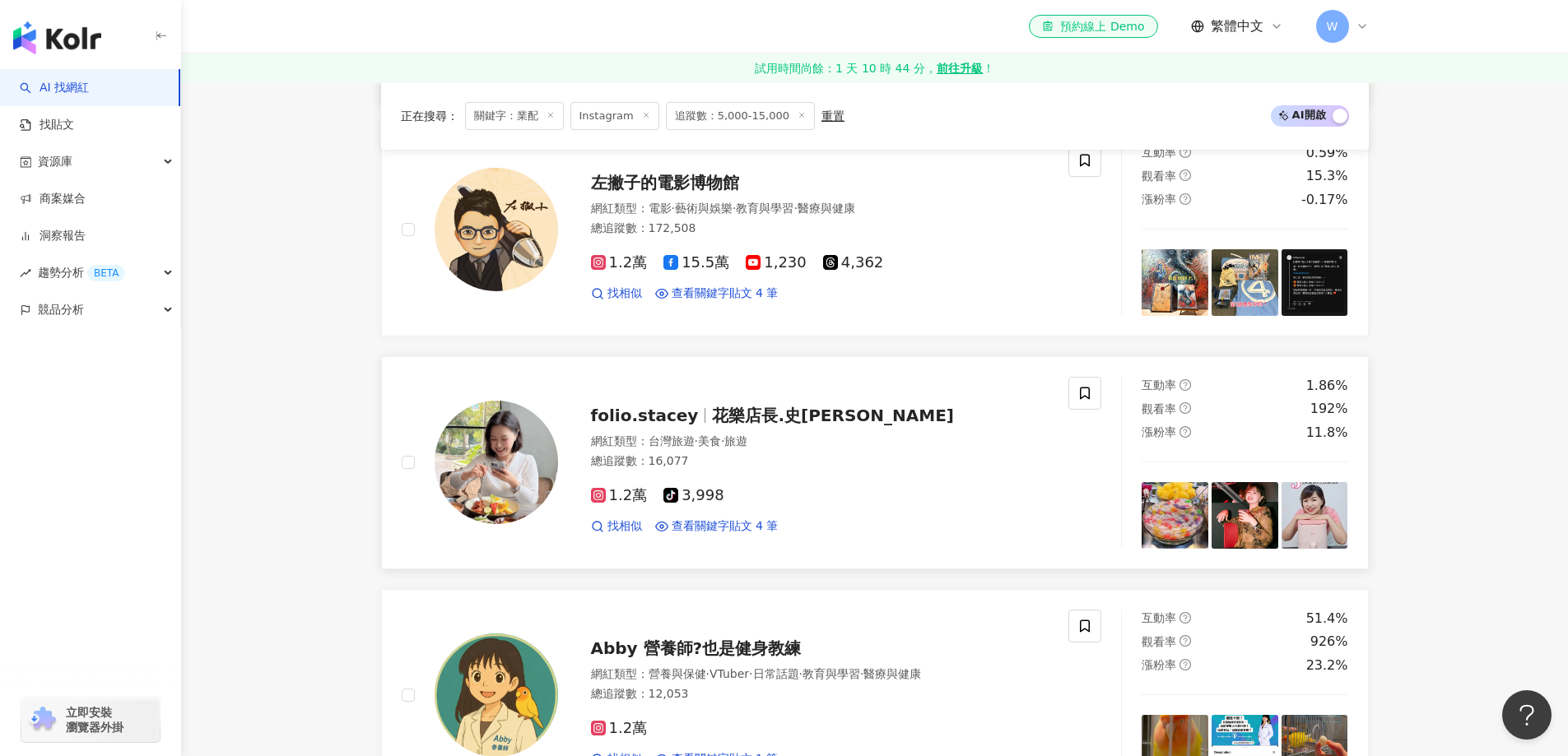
click at [804, 433] on div "網紅類型 ： 台灣旅遊 · 美食 · 旅遊" at bounding box center [819, 441] width 458 height 16
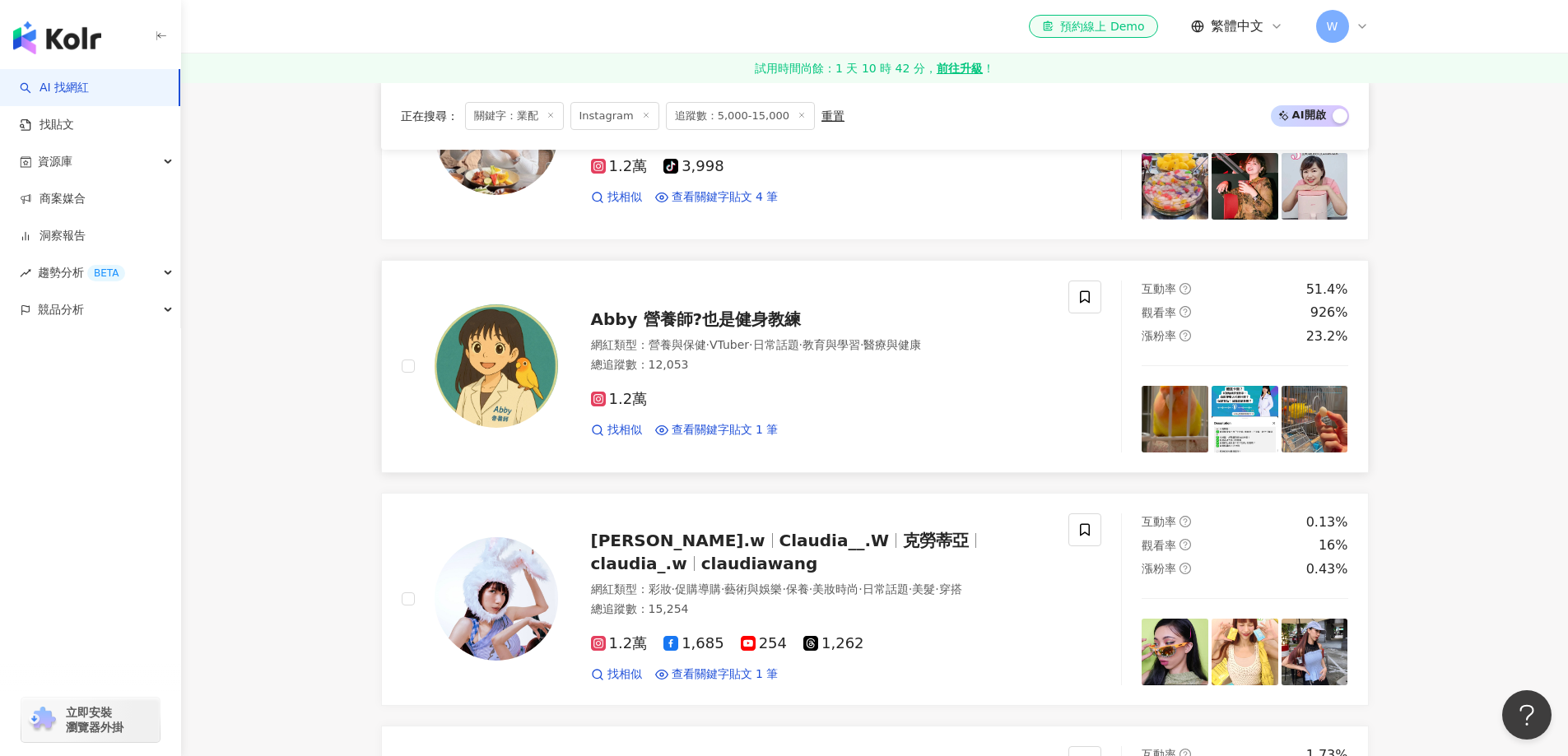
click at [704, 334] on div "Abby 營養師?也是健身教練 網紅類型 ： 營養與保健 · VTuber · 日常話題 · 教育與學習 · 醫療與健康 總追蹤數 ： 12,053 1.2萬…" at bounding box center [803, 366] width 491 height 144
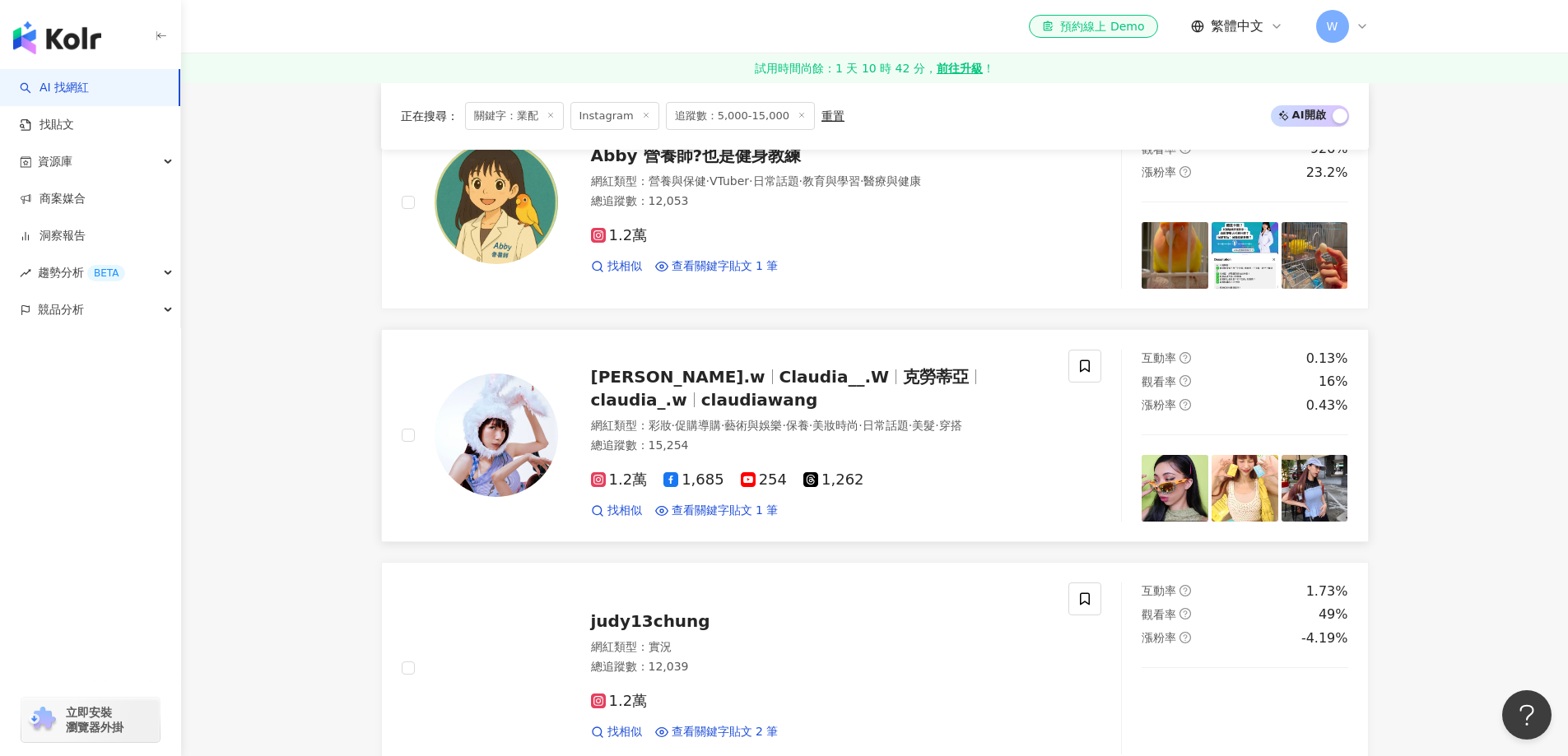
scroll to position [1318, 0]
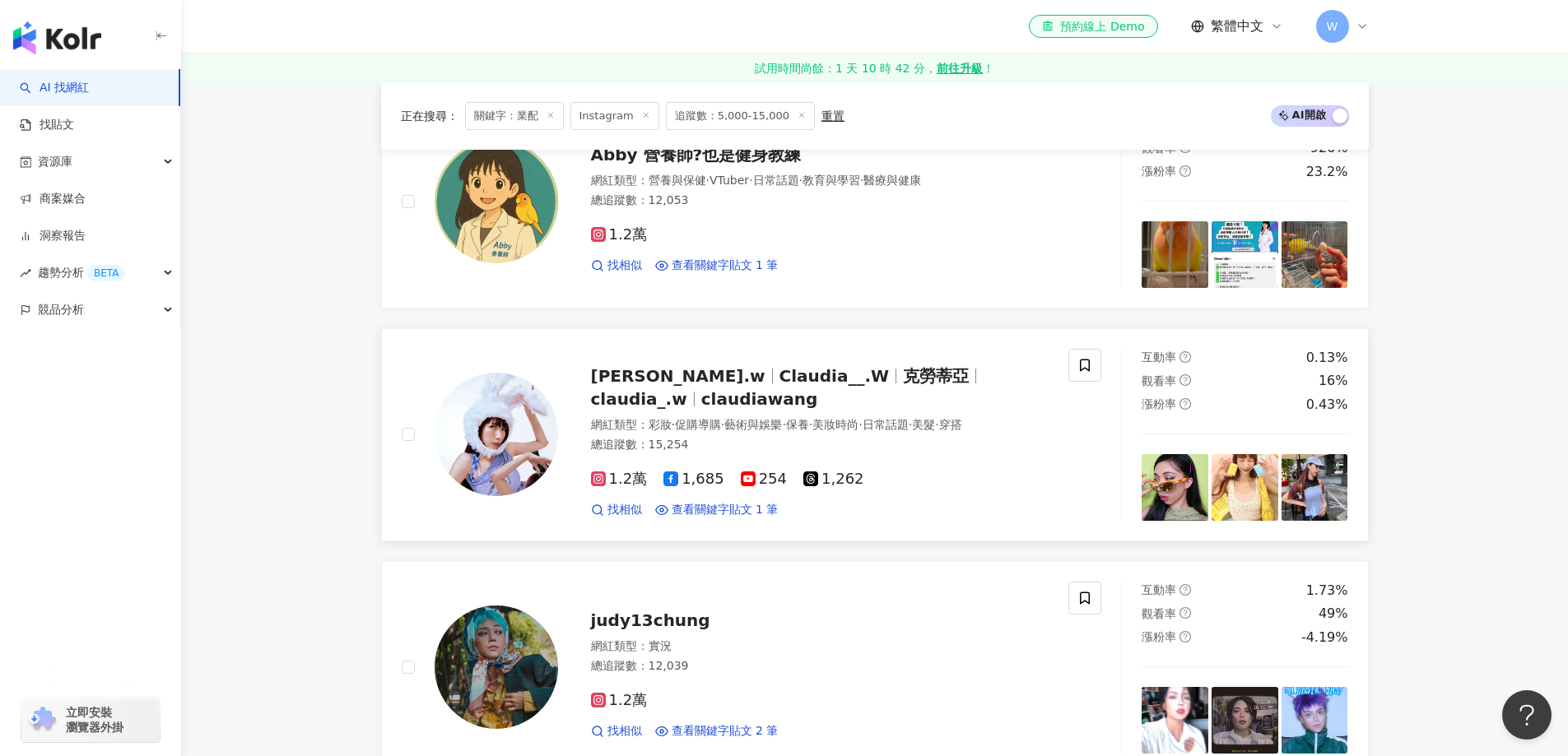
click at [857, 393] on div "claudia.w Claudia__.W 克勞蒂亞 claudia_.w claudiawang" at bounding box center [819, 387] width 458 height 46
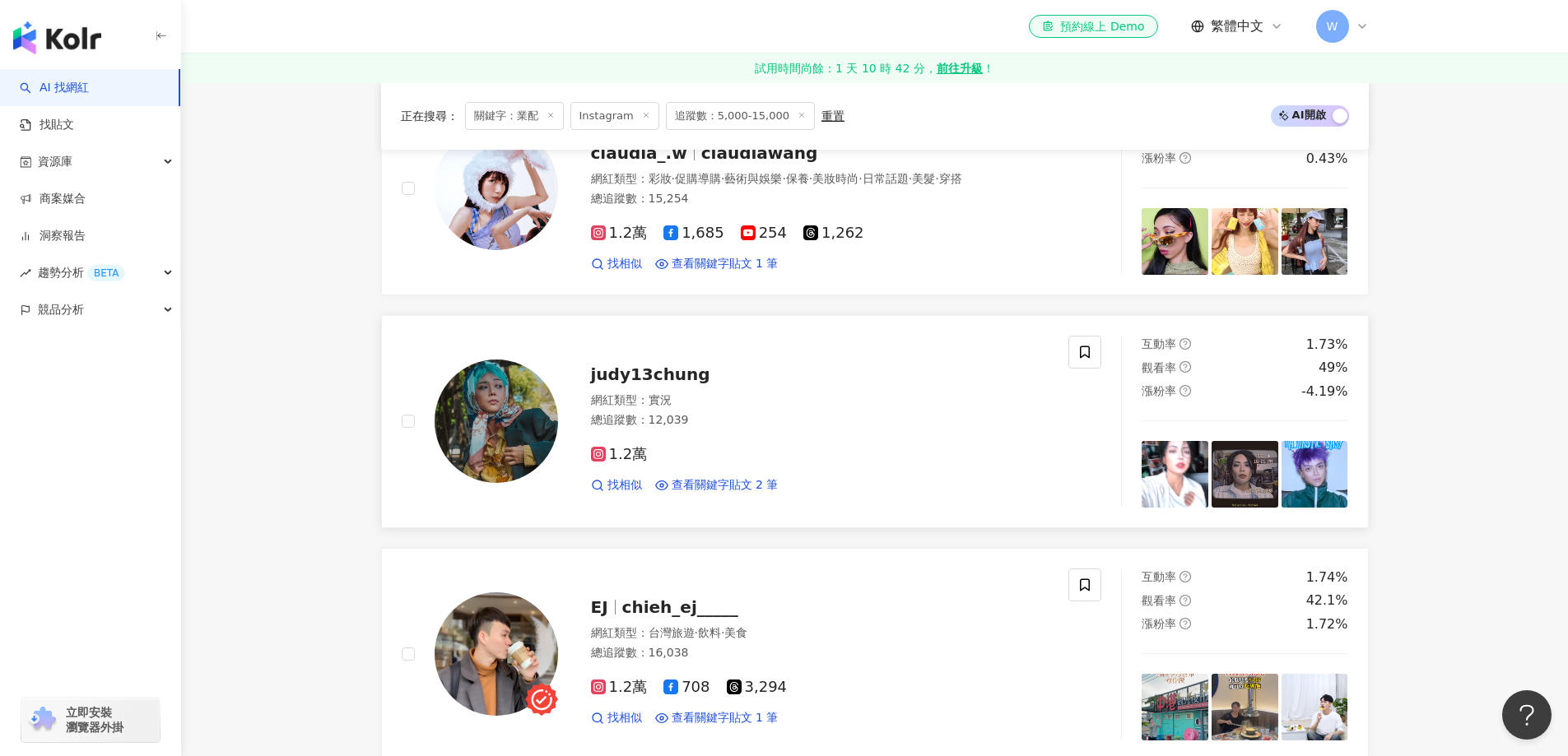
scroll to position [1647, 0]
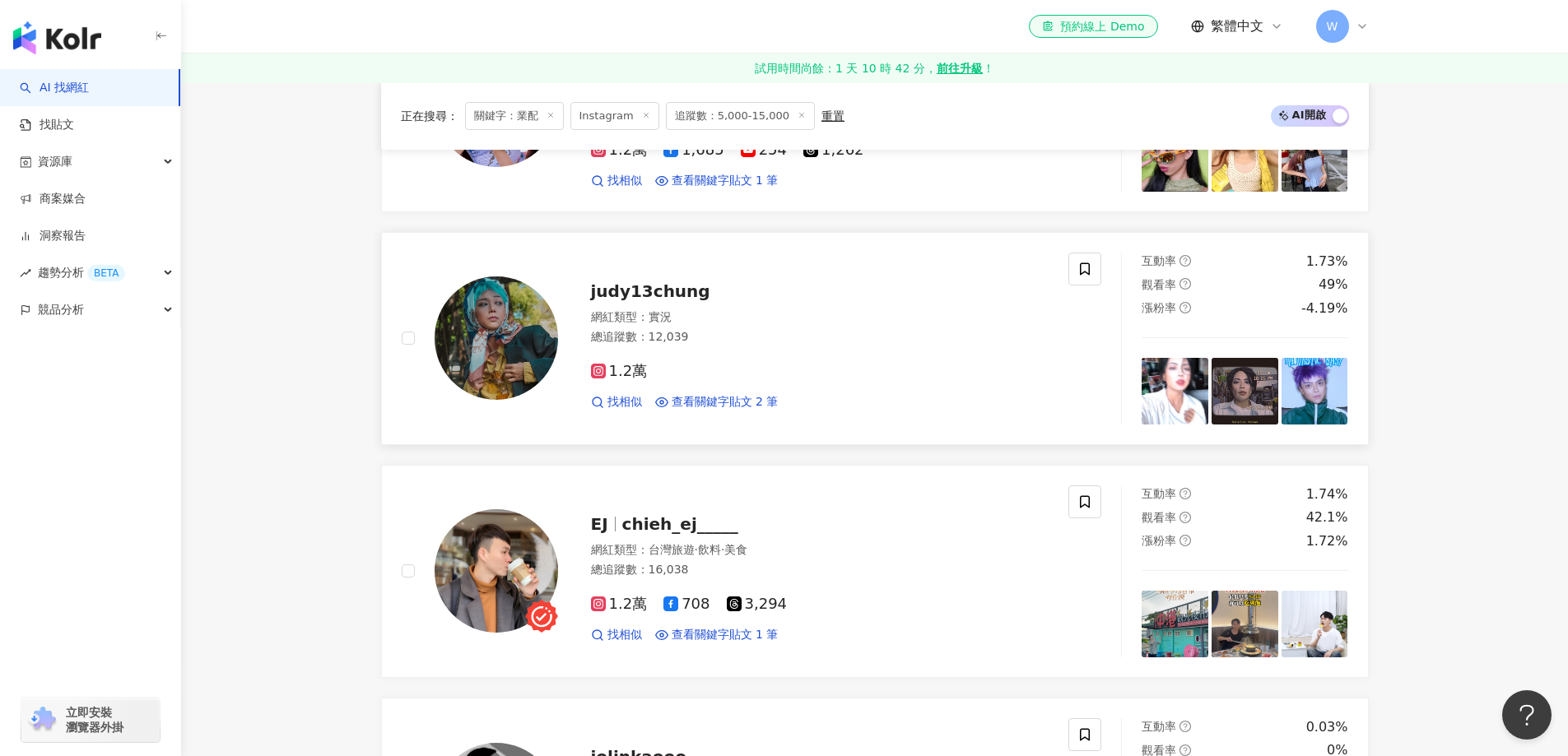
click at [803, 368] on div "1.2萬 找相似 查看關鍵字貼文 2 筆" at bounding box center [819, 380] width 458 height 61
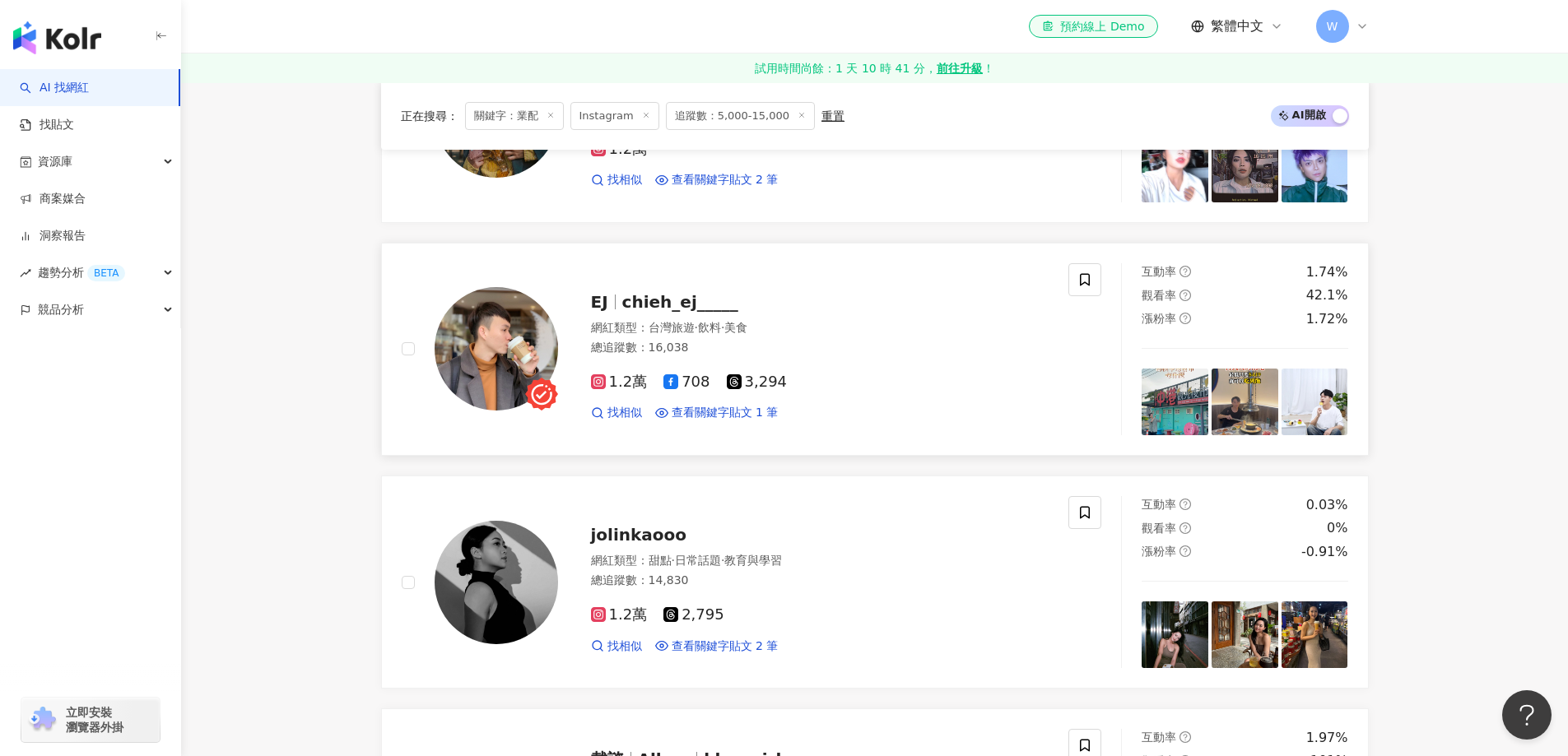
scroll to position [1894, 0]
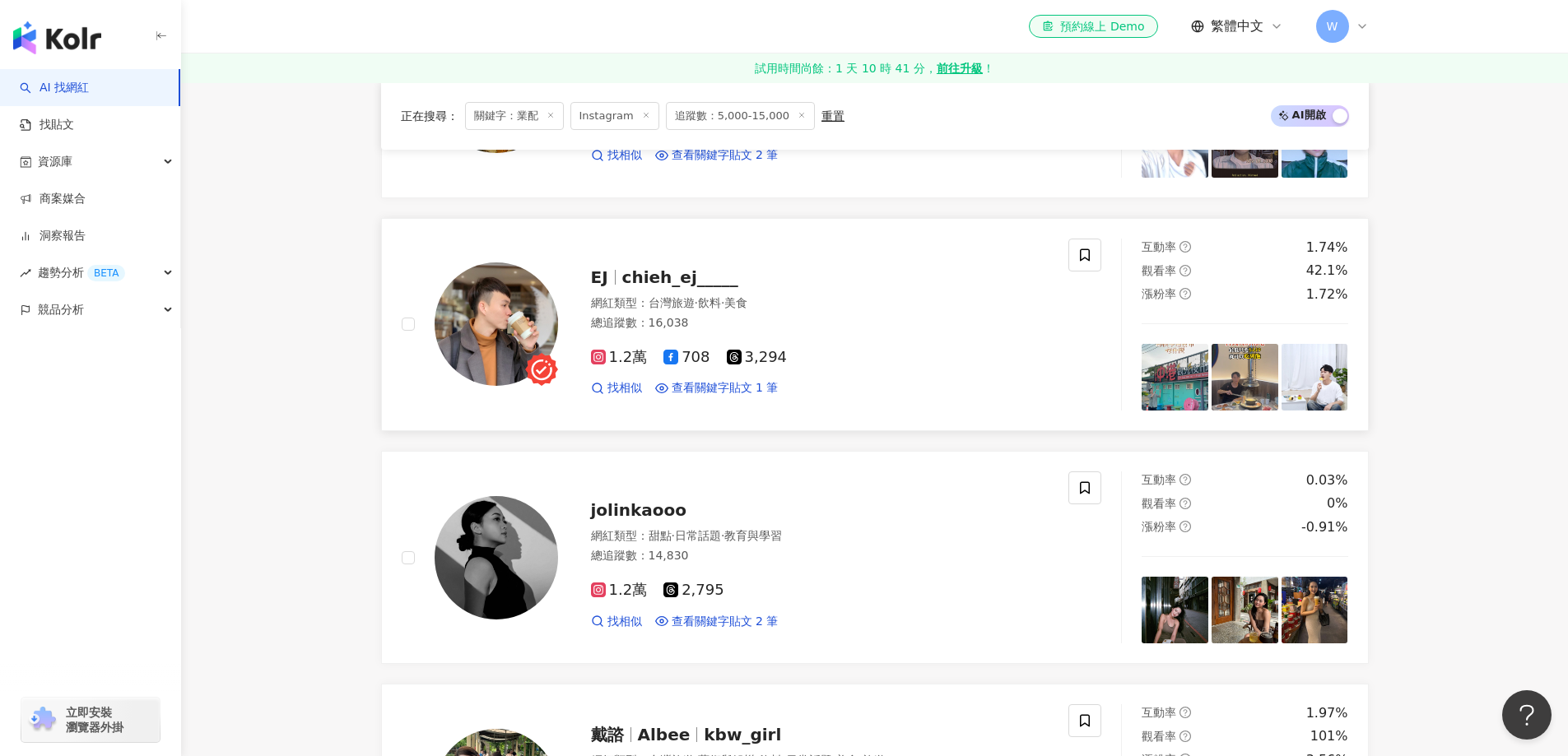
click at [836, 332] on div "總追蹤數 ： 16,038" at bounding box center [819, 323] width 458 height 16
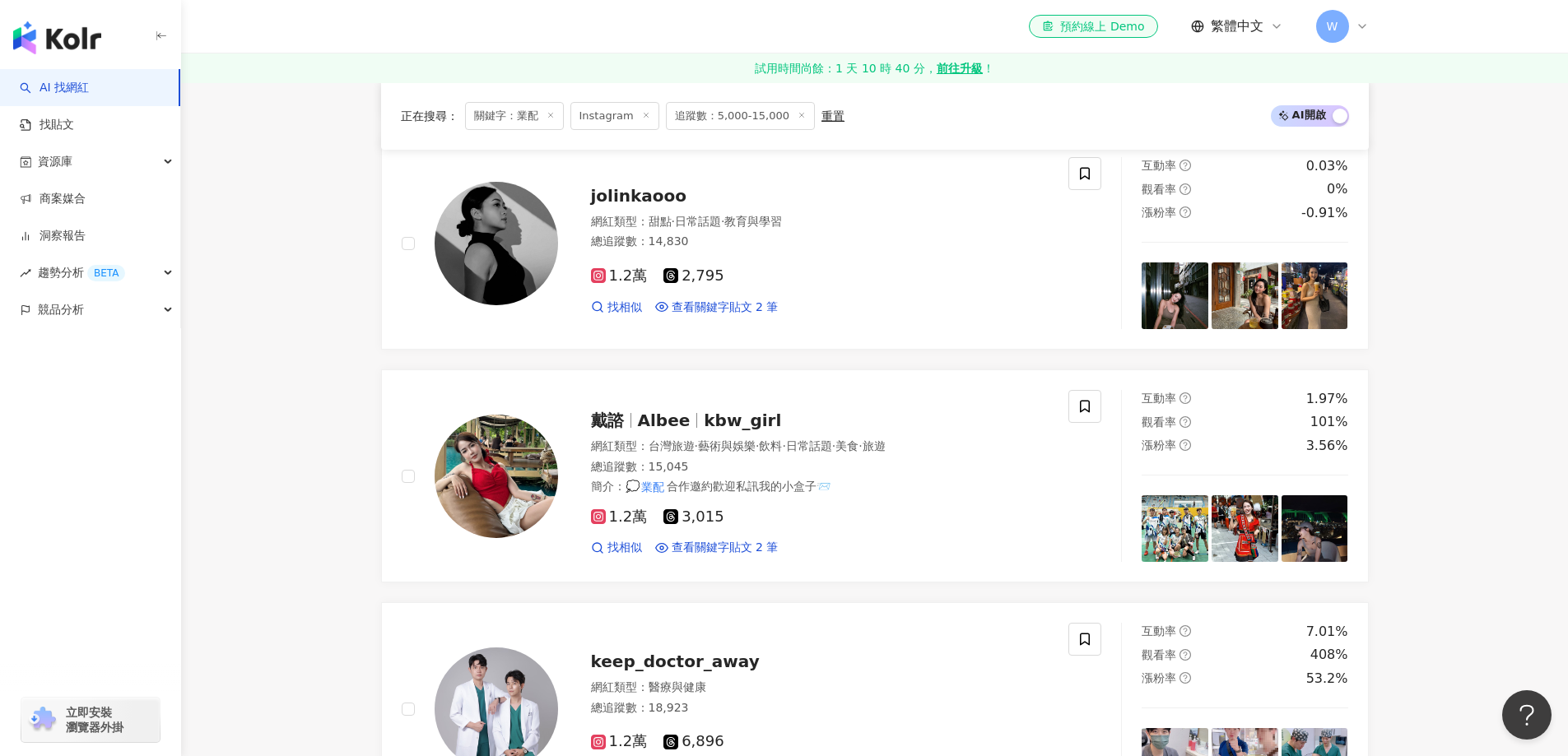
click at [697, 267] on span "2,795" at bounding box center [693, 276] width 61 height 17
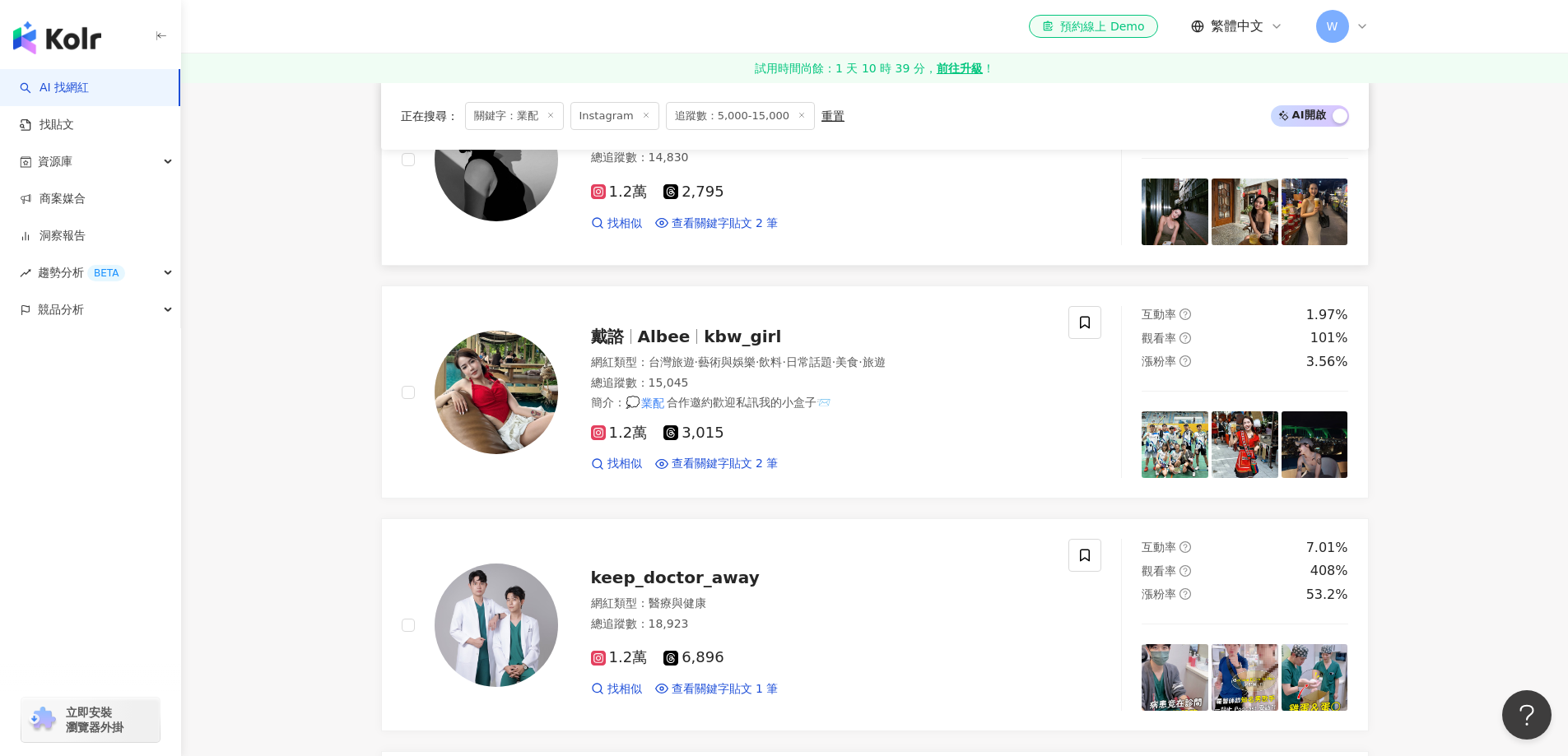
scroll to position [2387, 0]
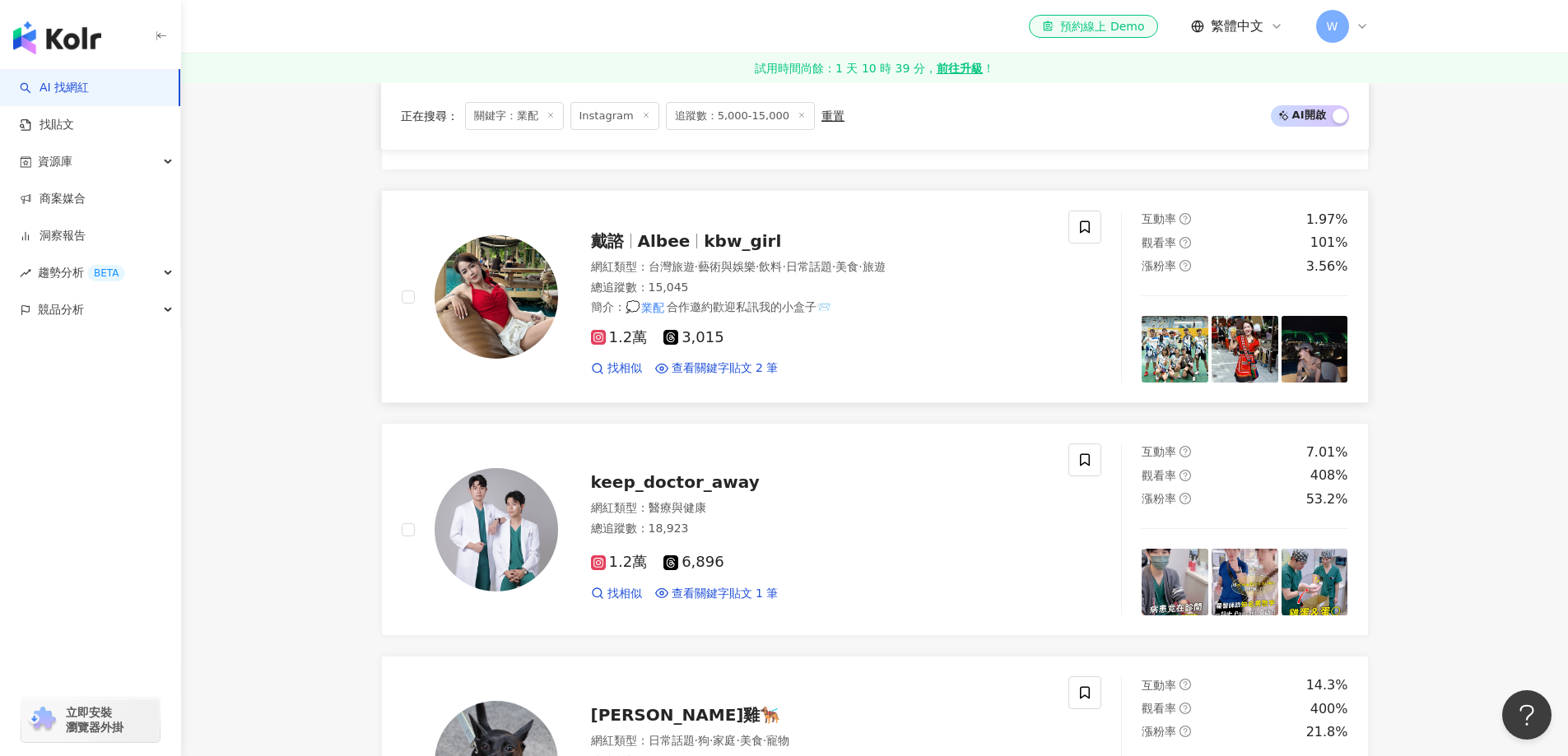
click at [746, 333] on div "1.2萬 3,015 找相似 查看關鍵字貼文 2 筆" at bounding box center [819, 346] width 458 height 61
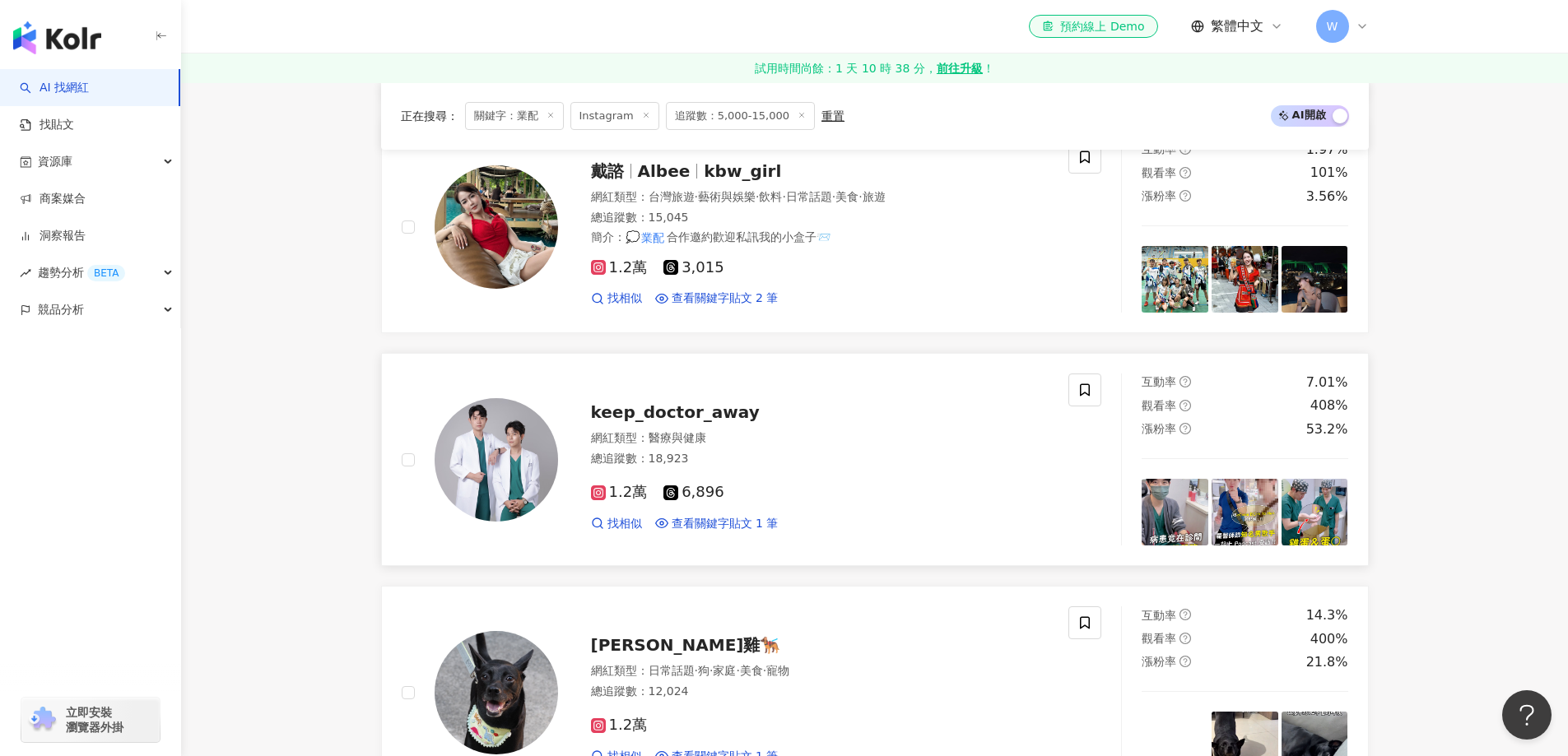
scroll to position [2552, 0]
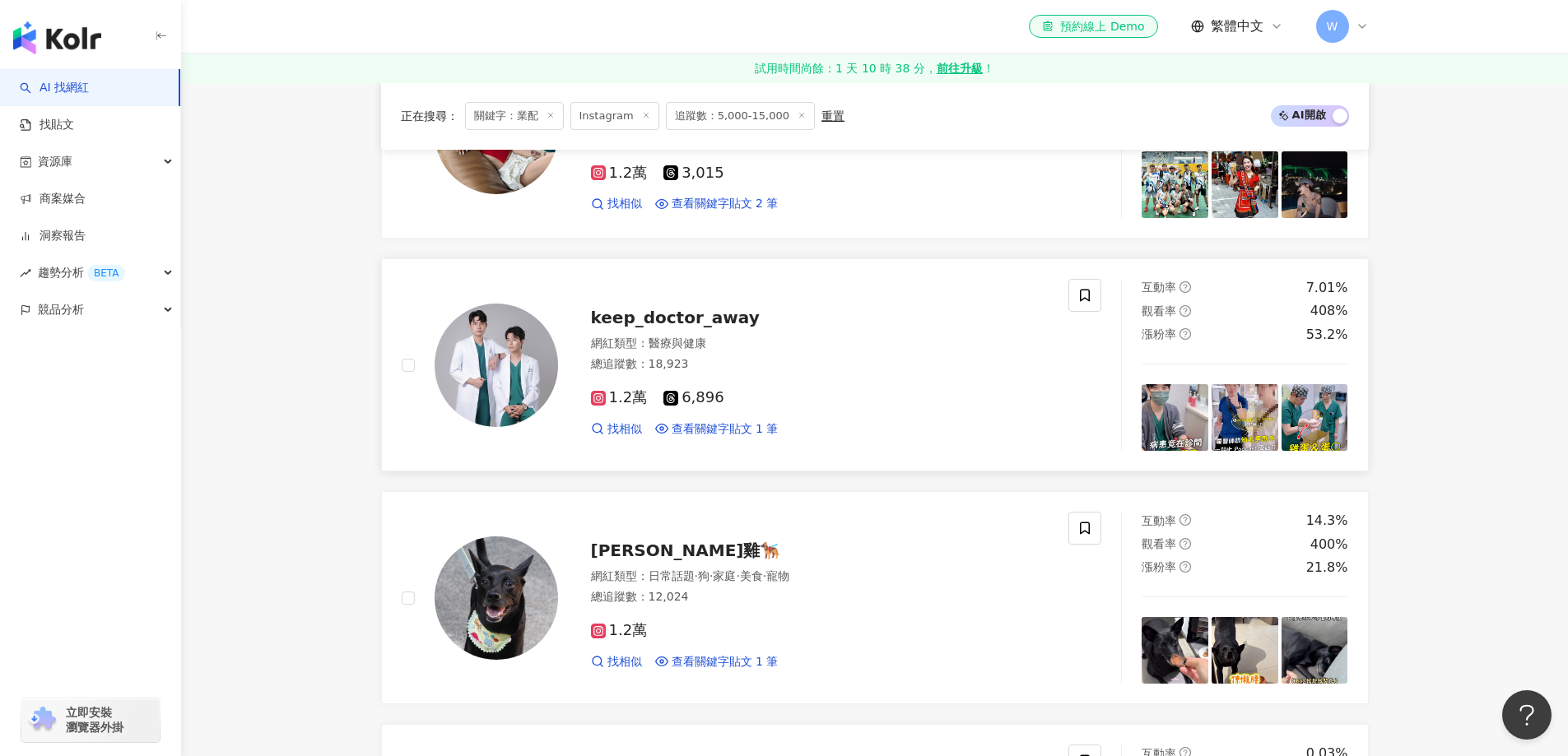
click at [790, 326] on div "keep_doctor_away" at bounding box center [819, 317] width 458 height 23
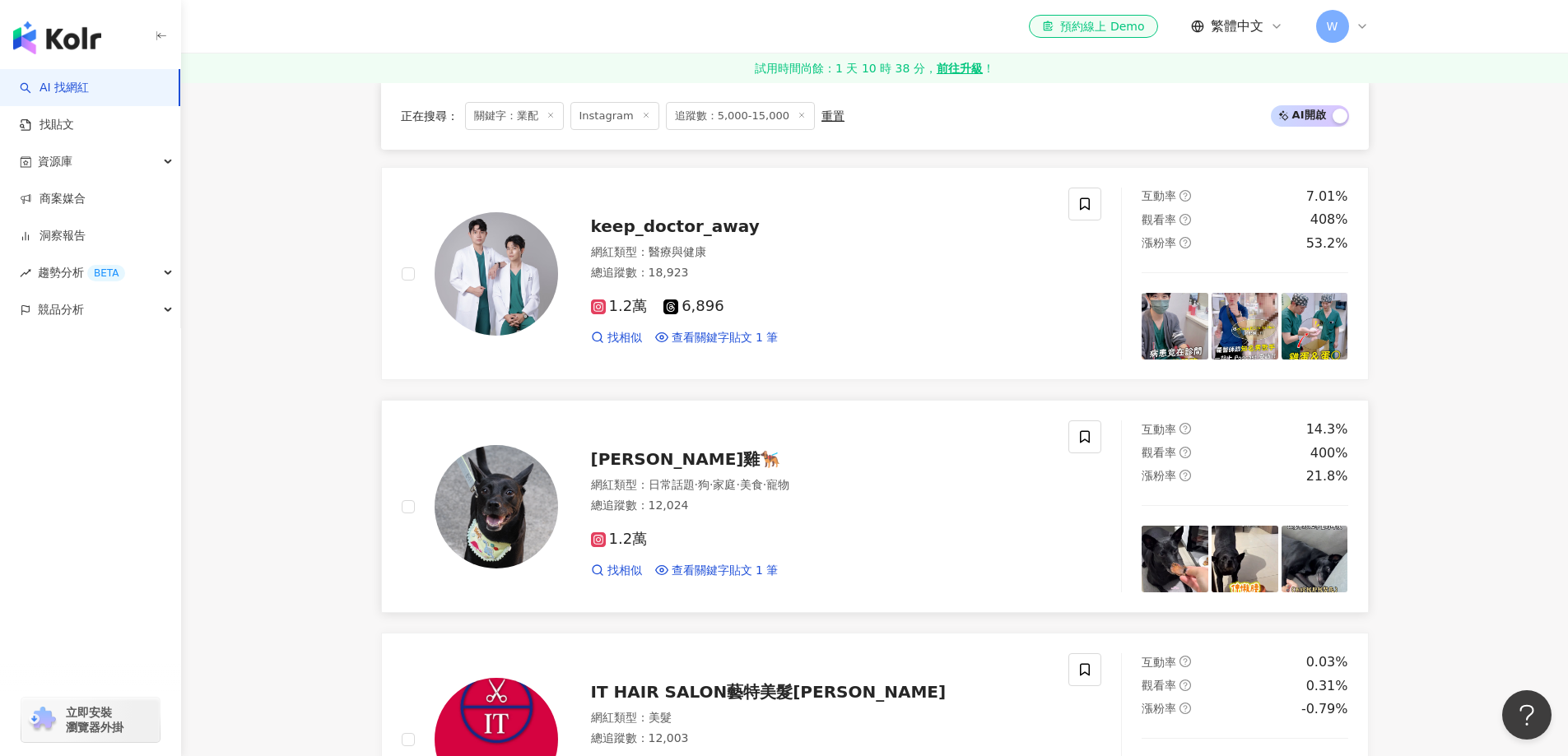
scroll to position [2717, 0]
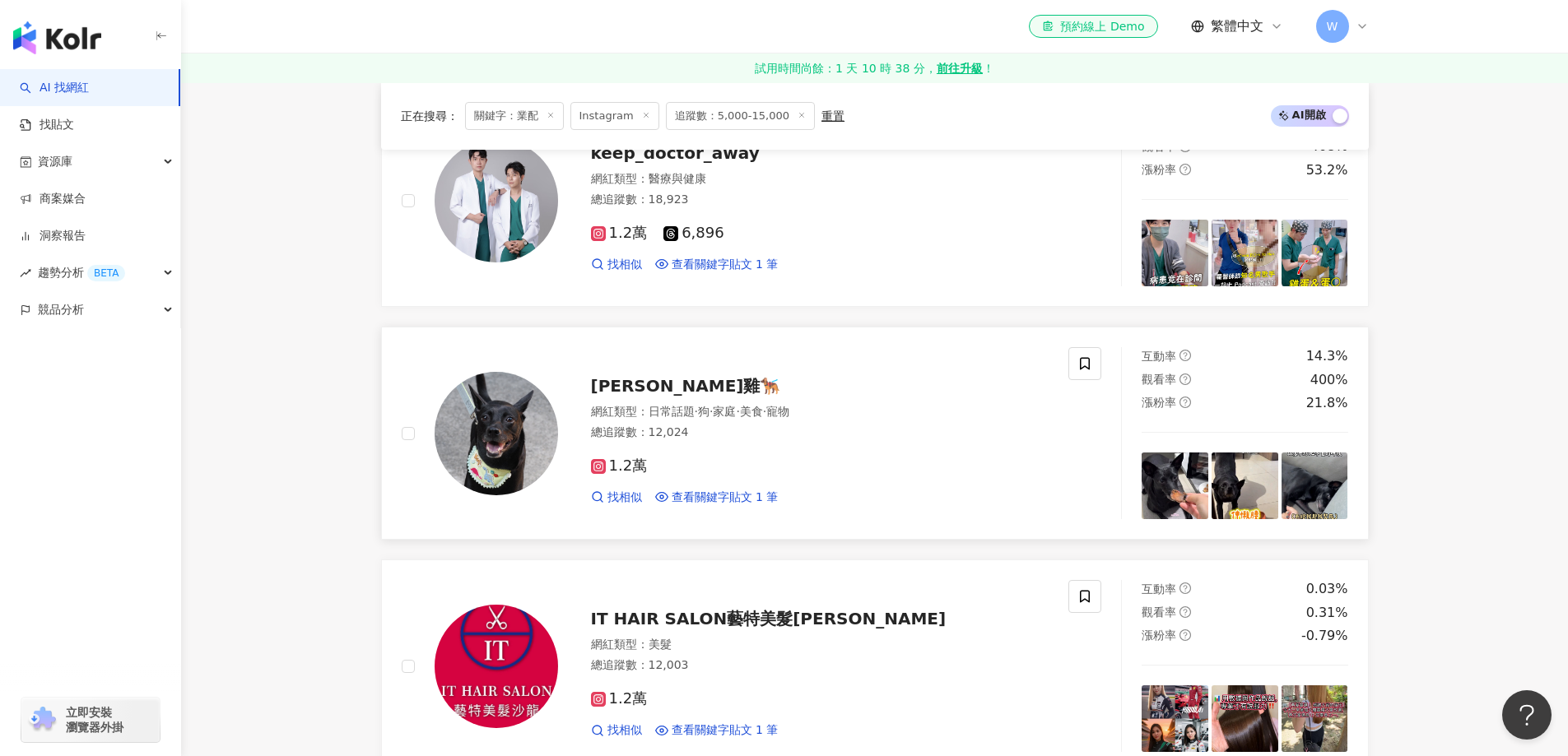
click at [736, 417] on span "家庭" at bounding box center [724, 411] width 23 height 13
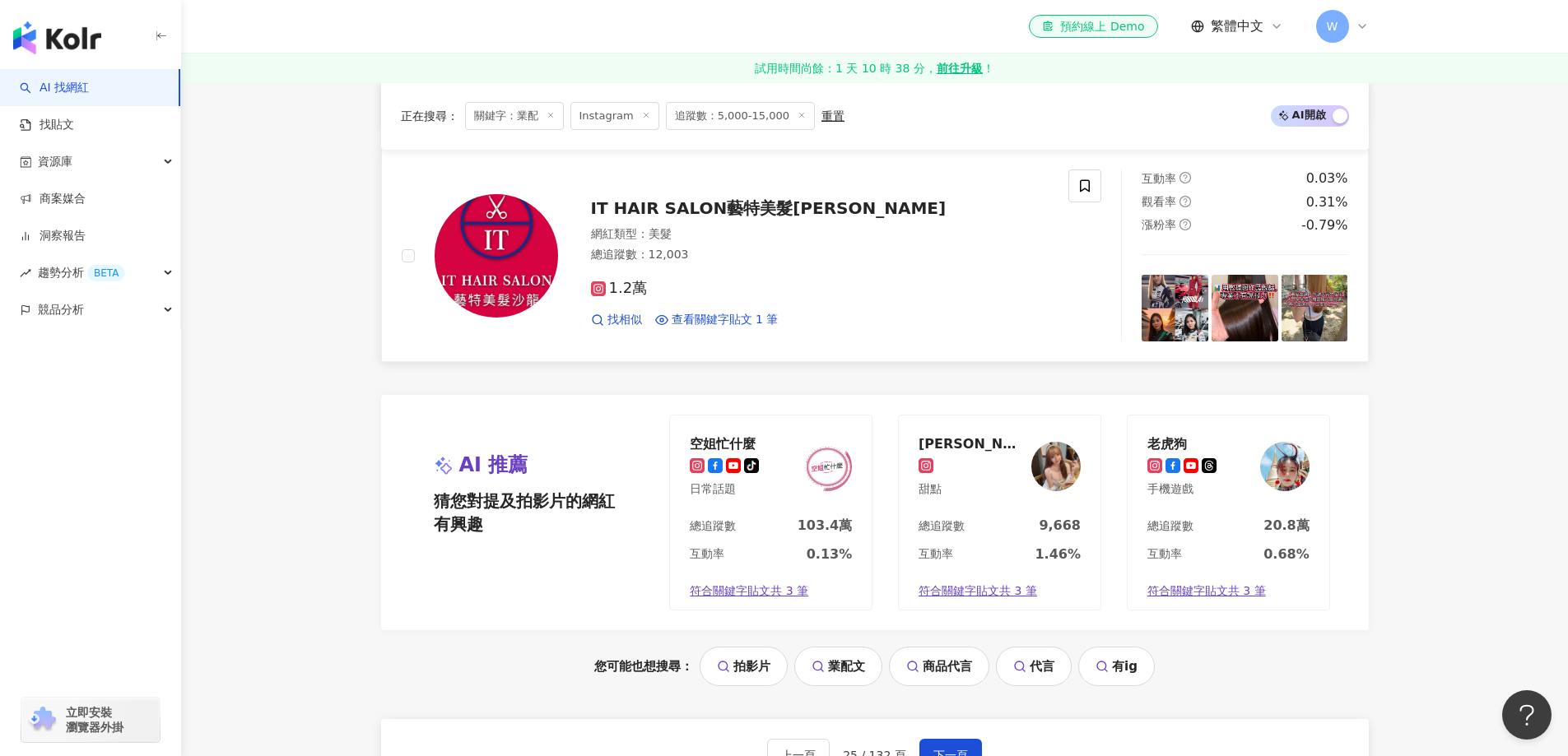
scroll to position [3128, 0]
click at [775, 262] on div "總追蹤數 ： 12,003" at bounding box center [819, 254] width 458 height 16
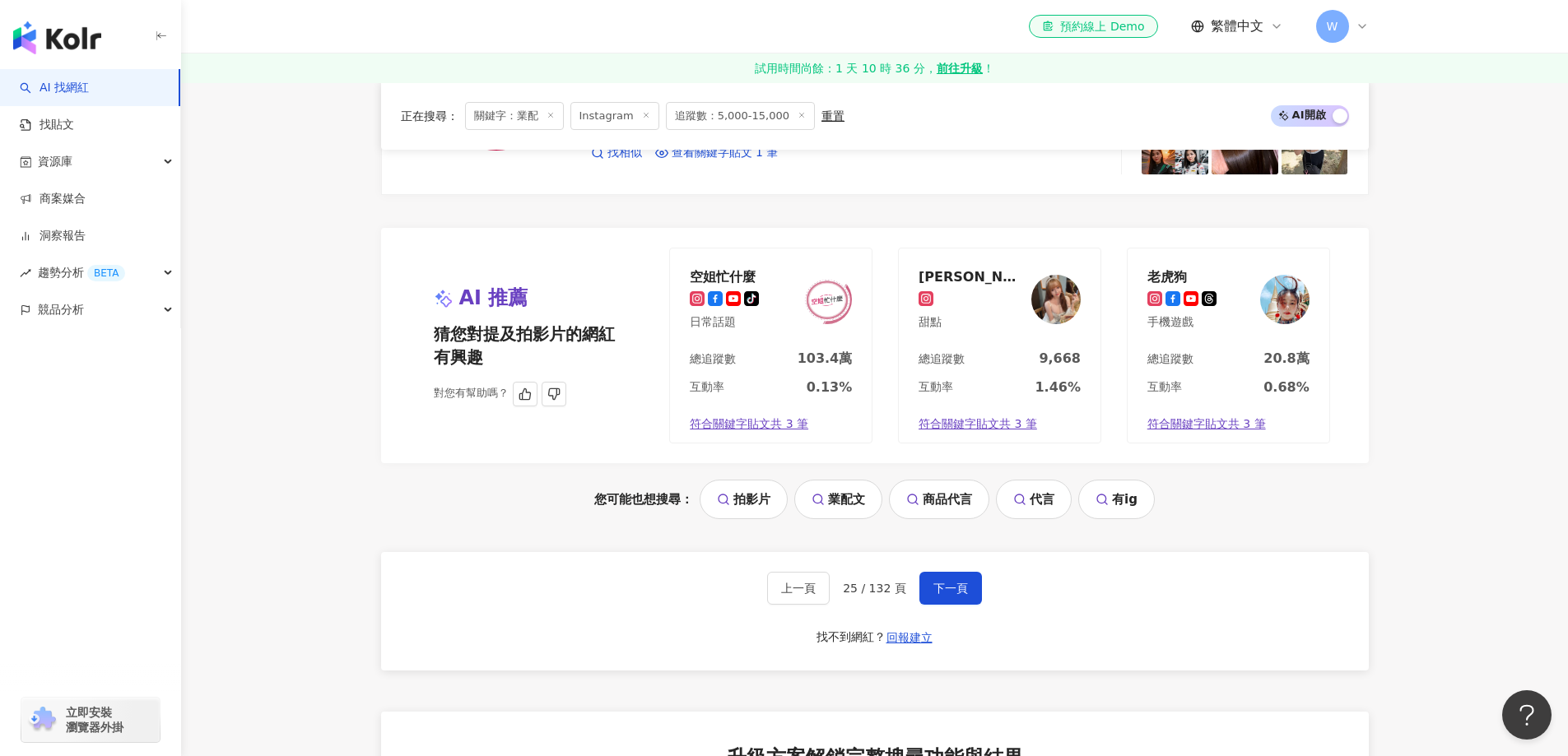
scroll to position [3293, 0]
click at [612, 351] on span "猜您對提及拍影片的網紅有興趣" at bounding box center [529, 347] width 191 height 46
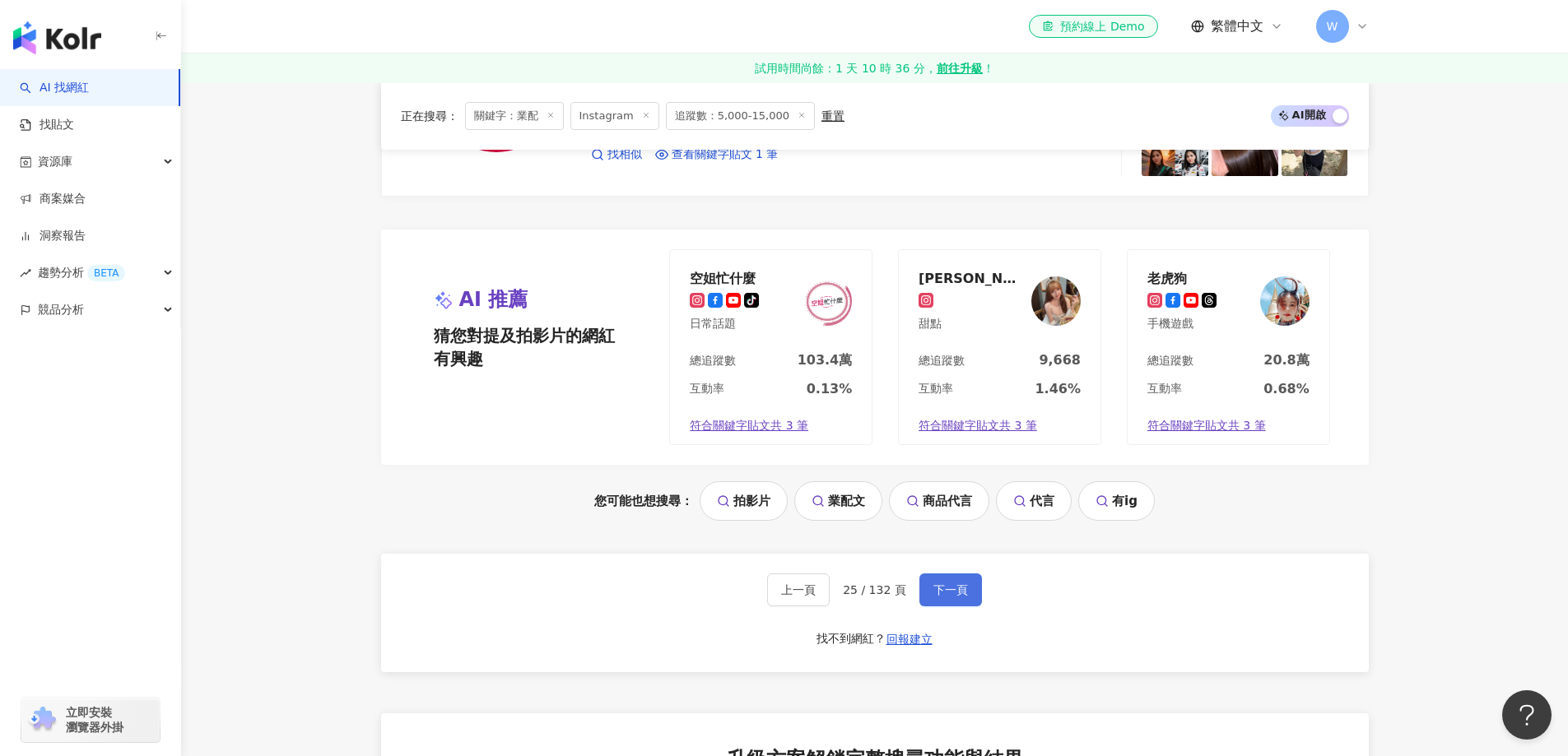
click at [957, 594] on span "下一頁" at bounding box center [950, 590] width 35 height 13
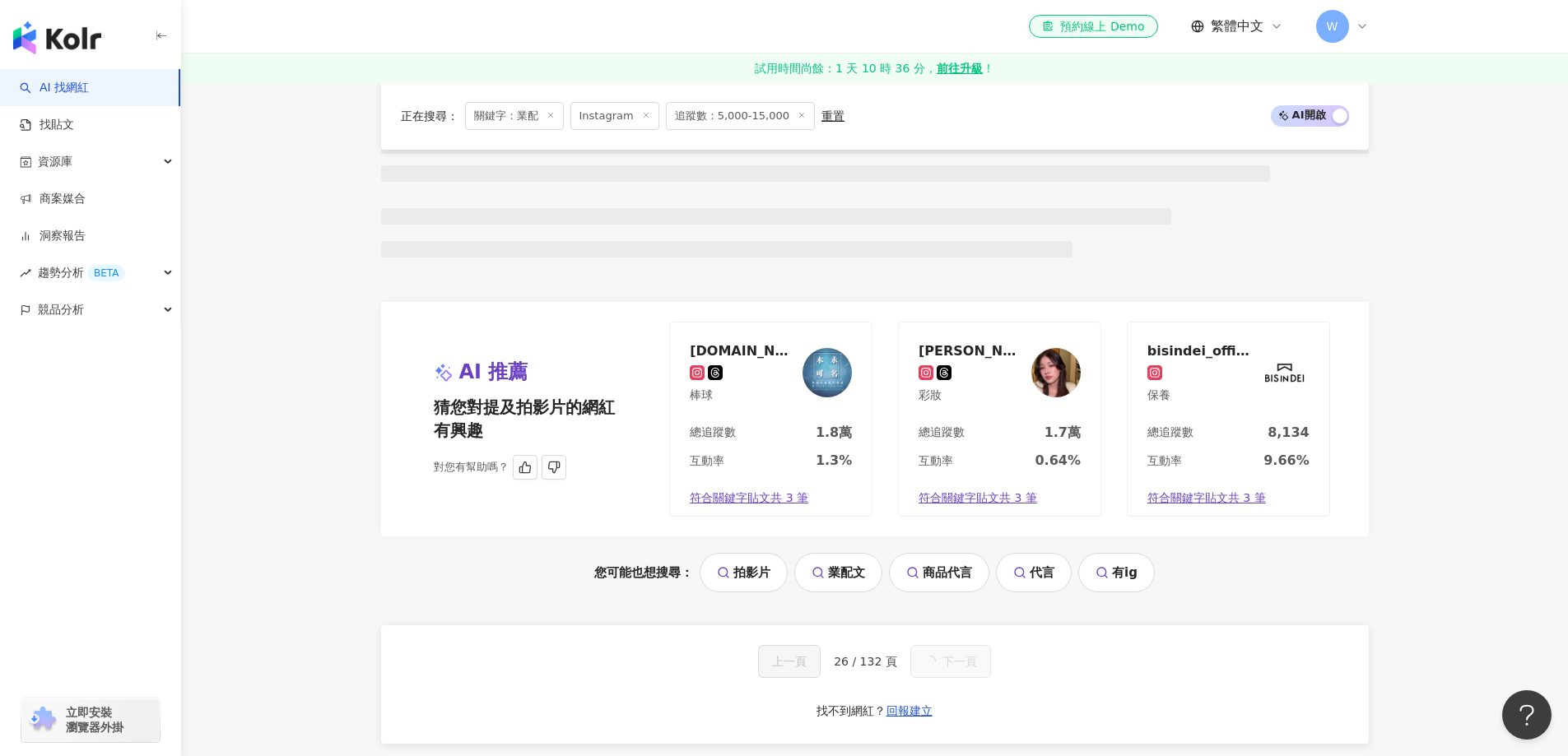
scroll to position [1480, 0]
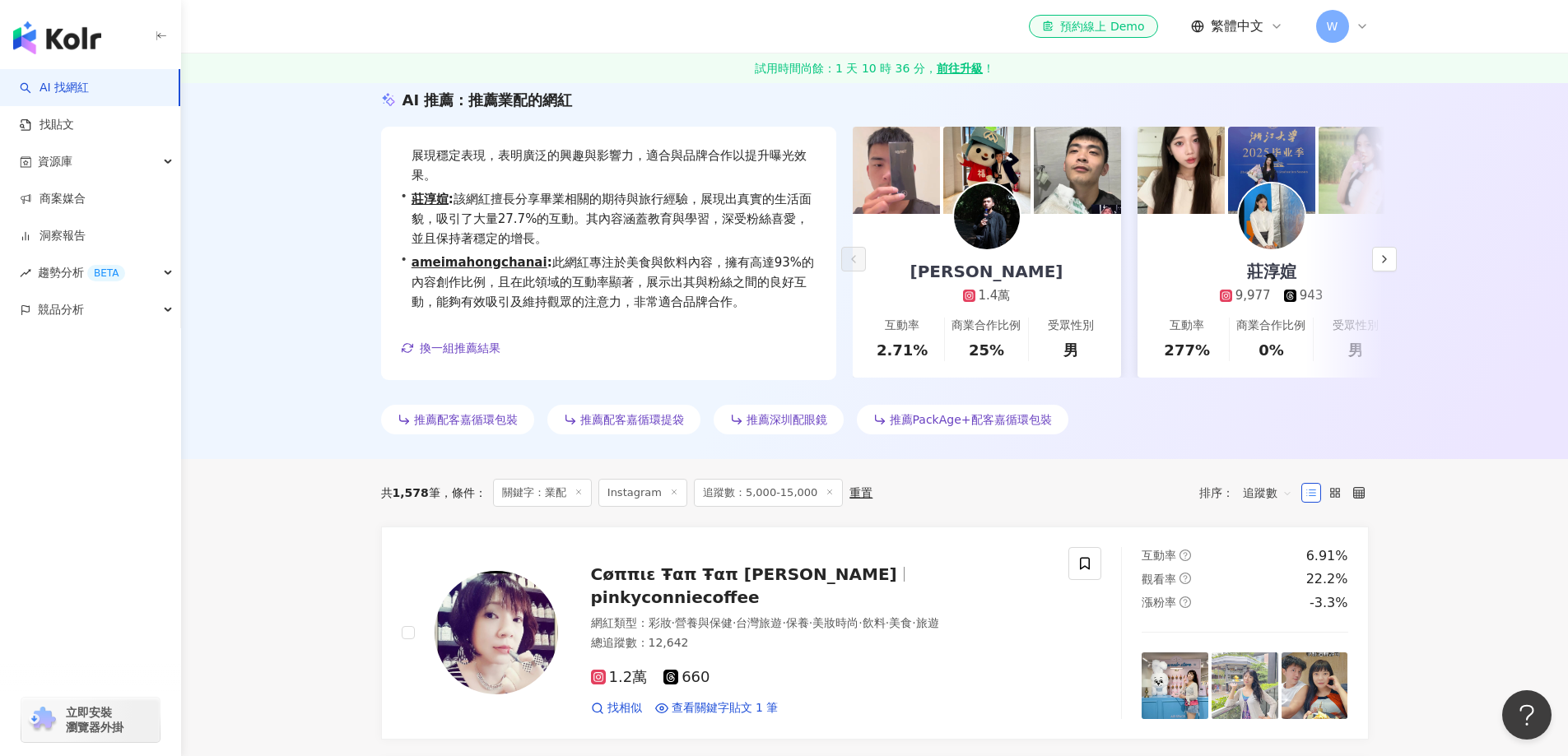
scroll to position [351, 0]
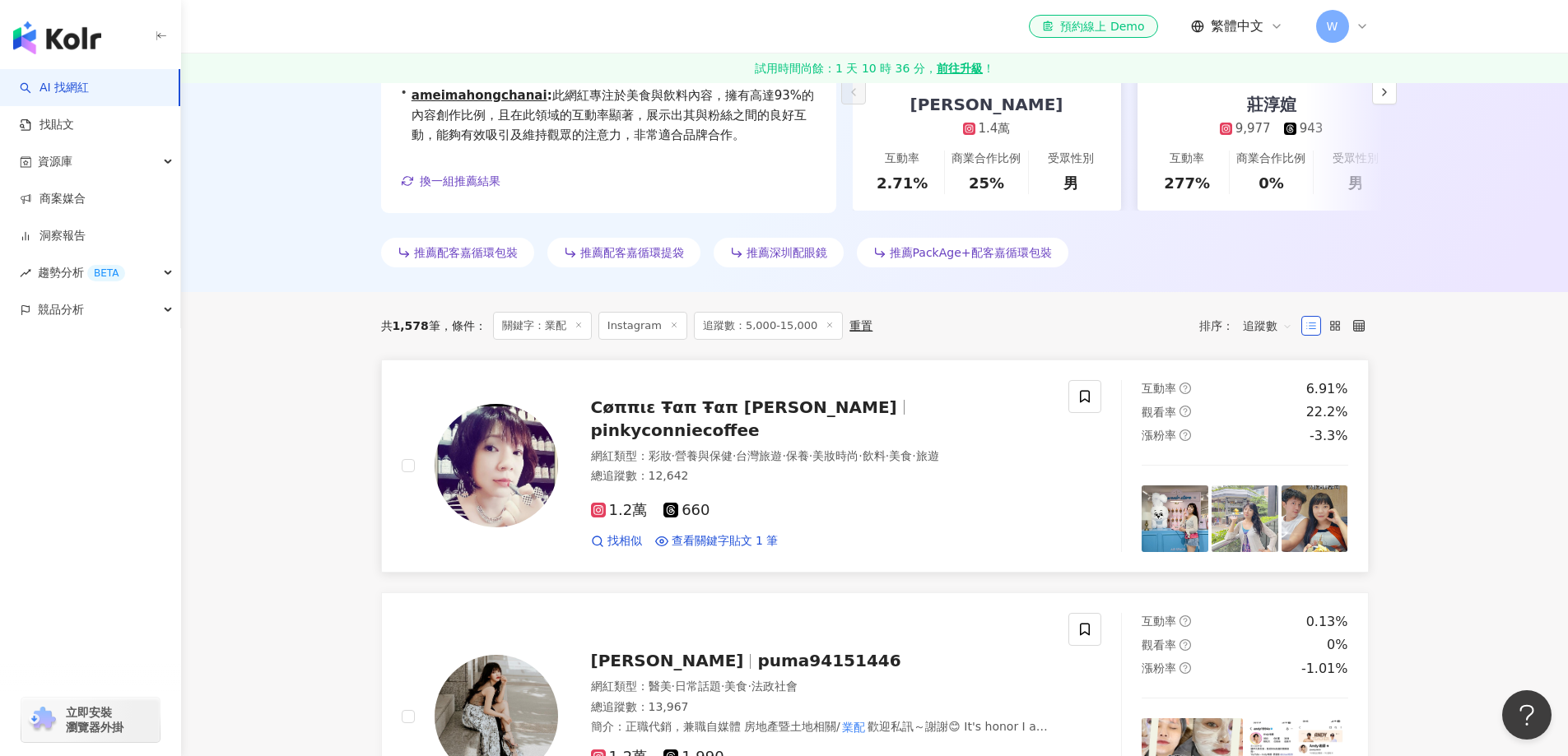
click at [544, 445] on img at bounding box center [496, 465] width 123 height 123
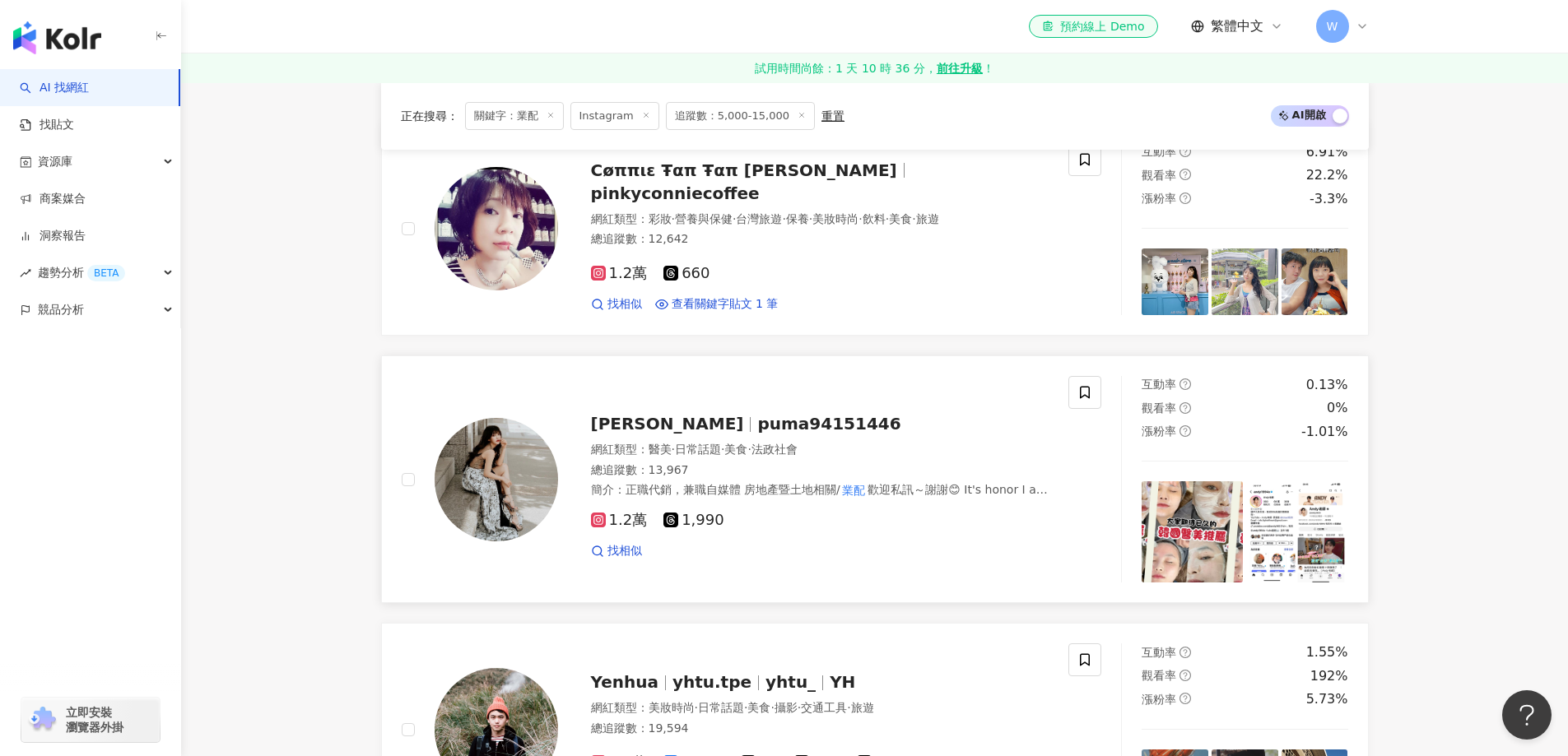
scroll to position [597, 0]
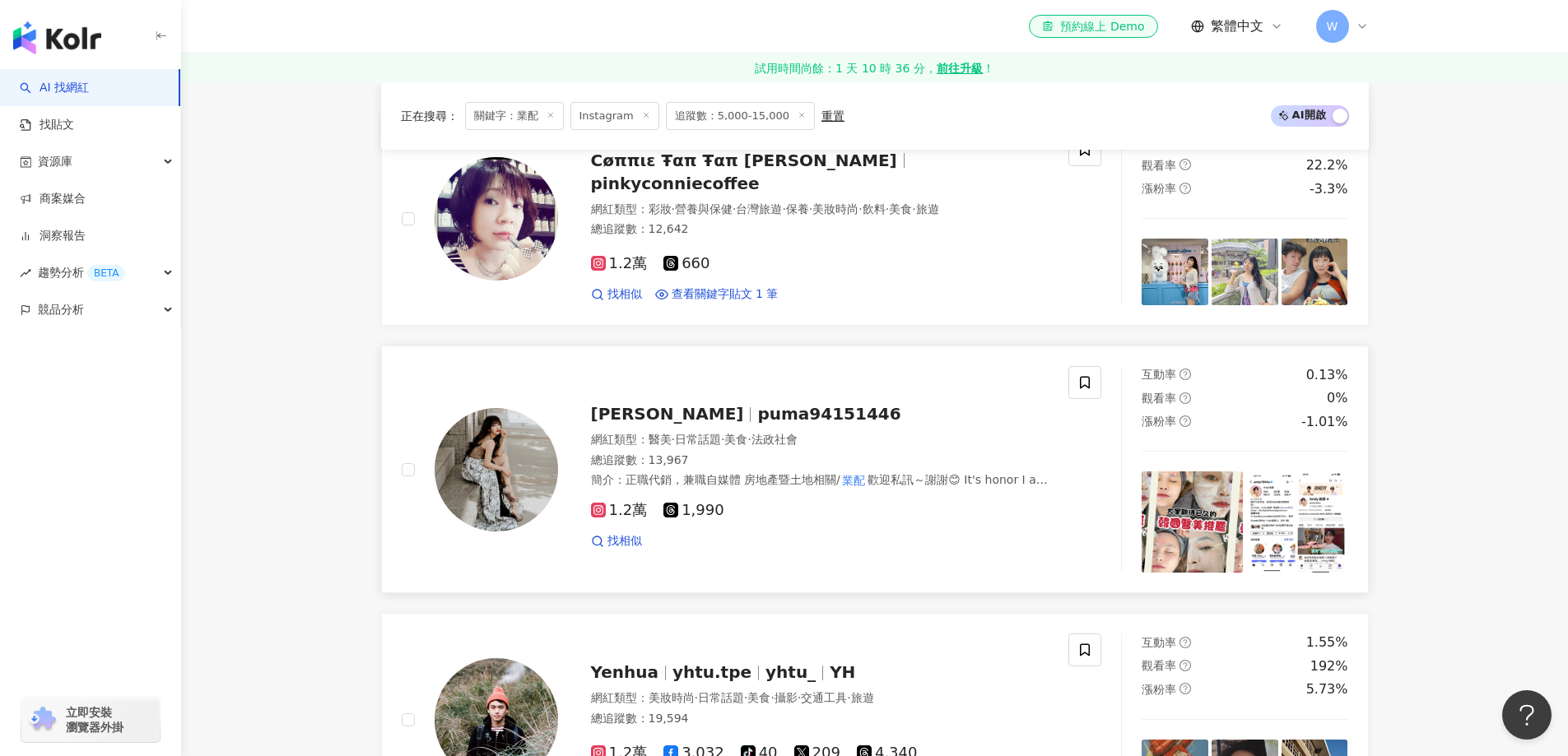
click at [794, 392] on div "駱駱 puma94151446 網紅類型 ： 醫美 · 日常話題 · 美食 · 法政社會 總追蹤數 ： 13,967 簡介 ： 正職代銷，兼職自媒體 房地產暨…" at bounding box center [803, 469] width 491 height 161
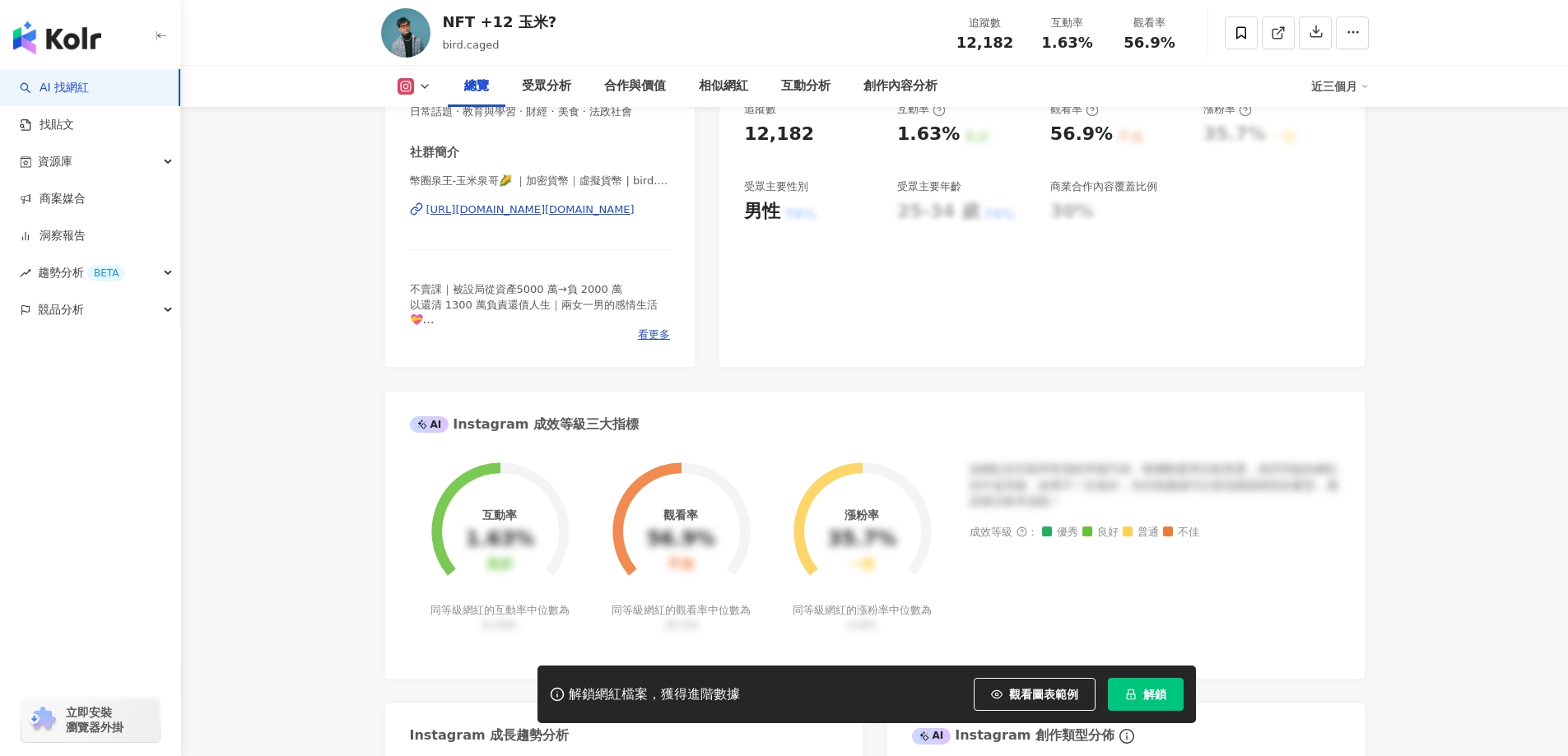
scroll to position [329, 0]
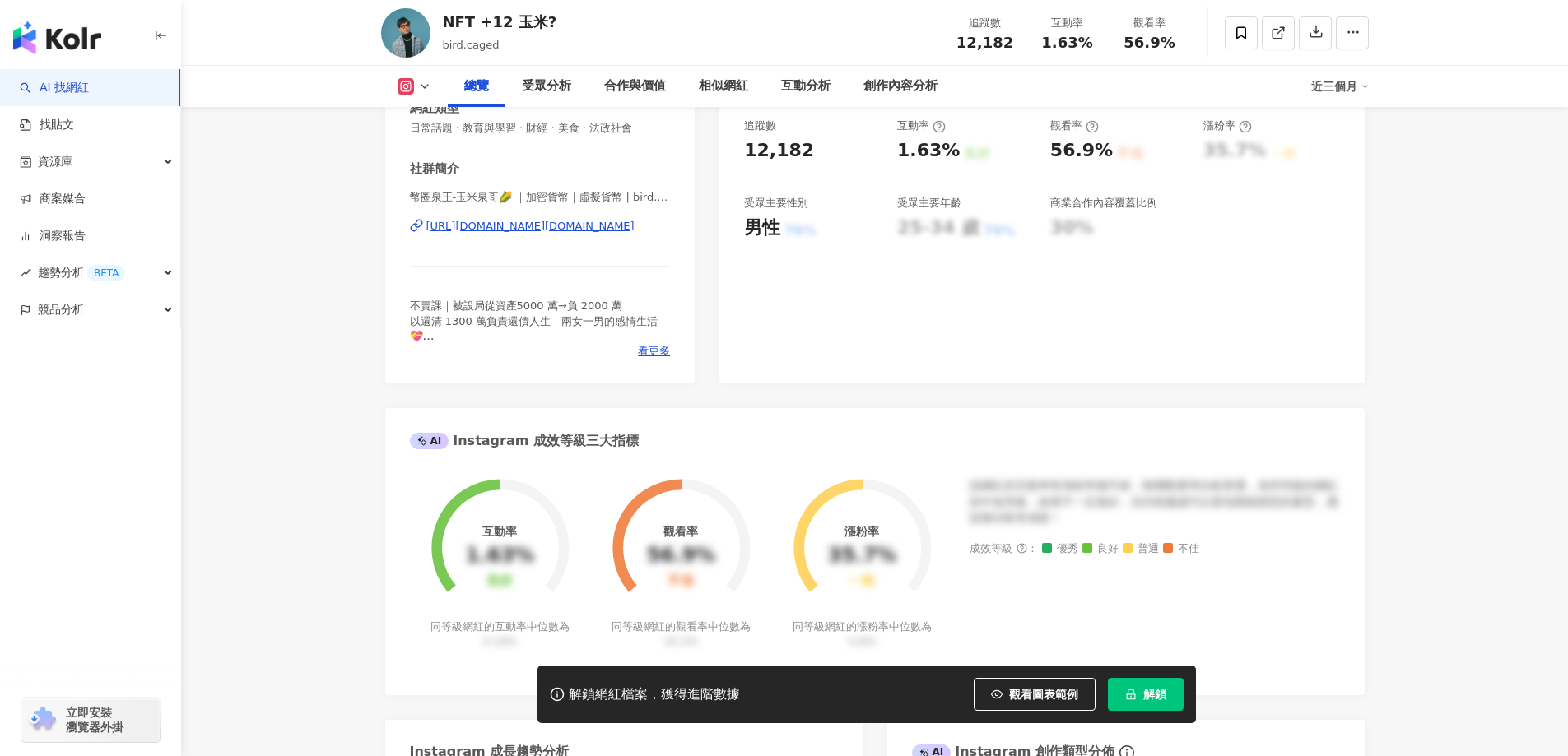
click at [616, 213] on div "幣圈泉王-玉米泉哥🌽 ｜加密貨幣｜虛擬貨幣 | bird.caged https://www.instagram.com/bird.caged/" at bounding box center [540, 238] width 261 height 96
click at [594, 220] on div "https://www.instagram.com/bird.caged/" at bounding box center [530, 227] width 208 height 15
click at [576, 231] on div "https://www.instagram.com/bird.caged/" at bounding box center [530, 227] width 208 height 15
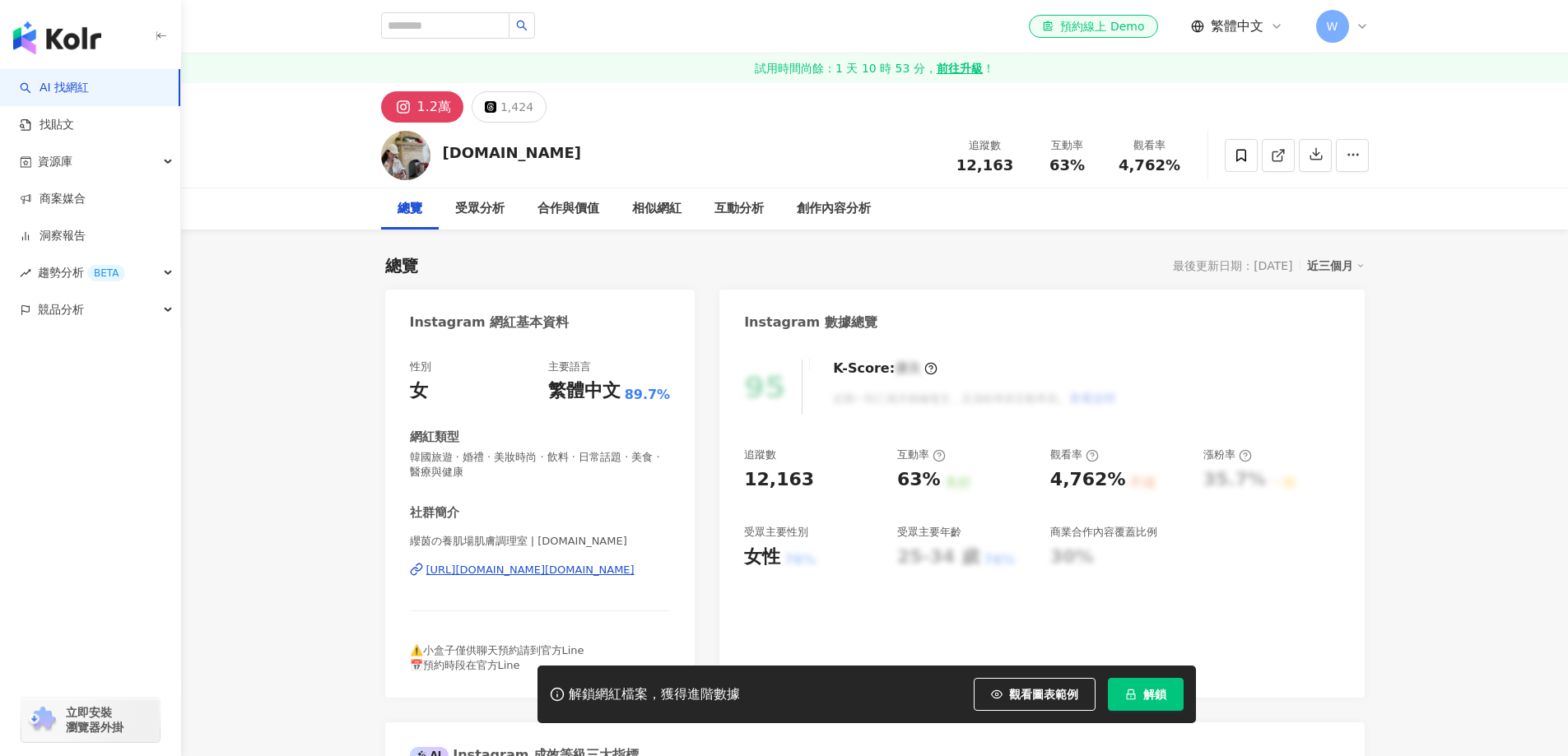
click at [583, 407] on div "性別 女 主要語言 繁體中文 89.7% 網紅類型 韓國旅遊 · 婚禮 · 美妝時尚 · 飲料 · 日常話題 · 美食 · 醫療與健康 社群簡介 纓茵の養肌場…" at bounding box center [540, 515] width 261 height 313
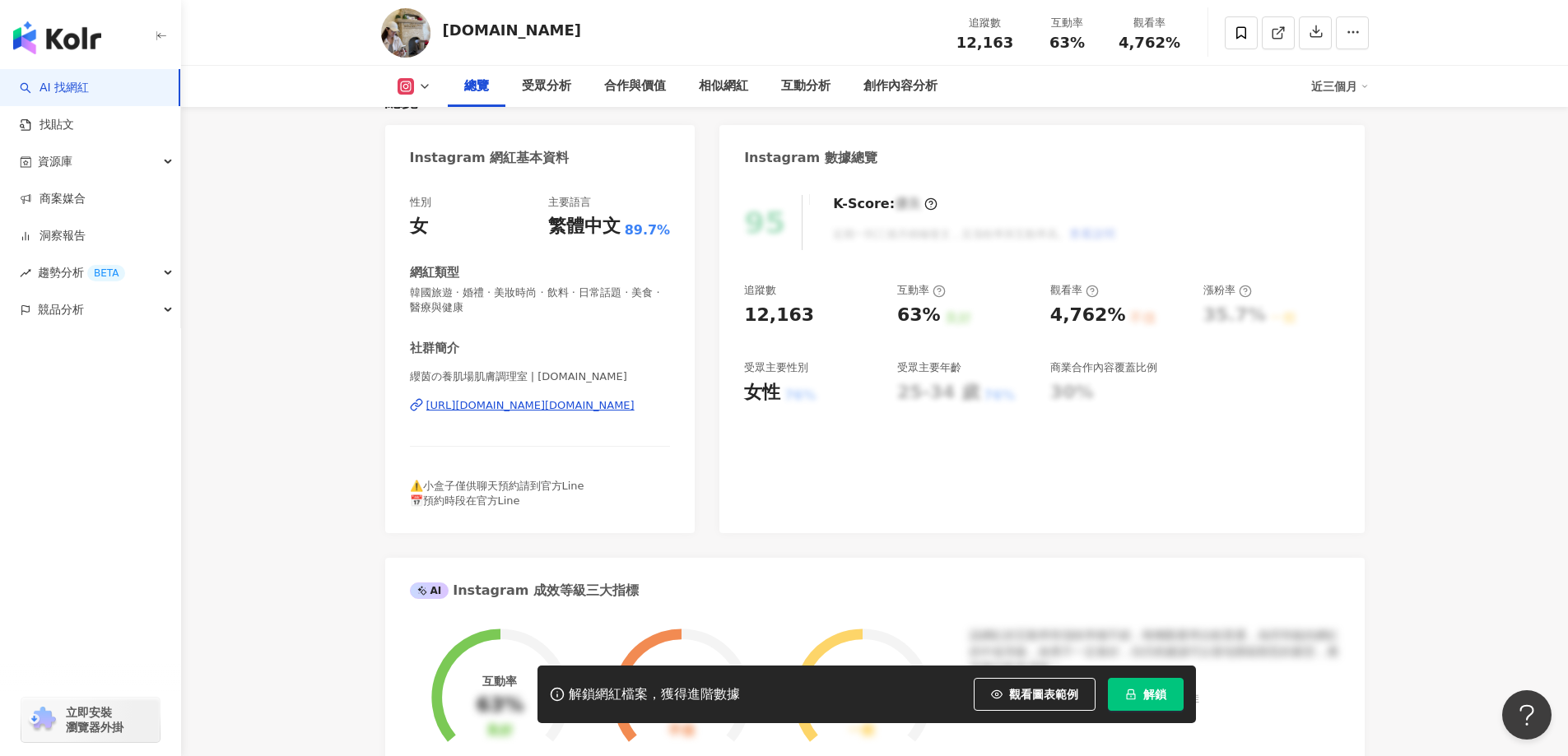
click at [585, 408] on div "https://www.instagram.com/truda.studio/" at bounding box center [530, 405] width 208 height 15
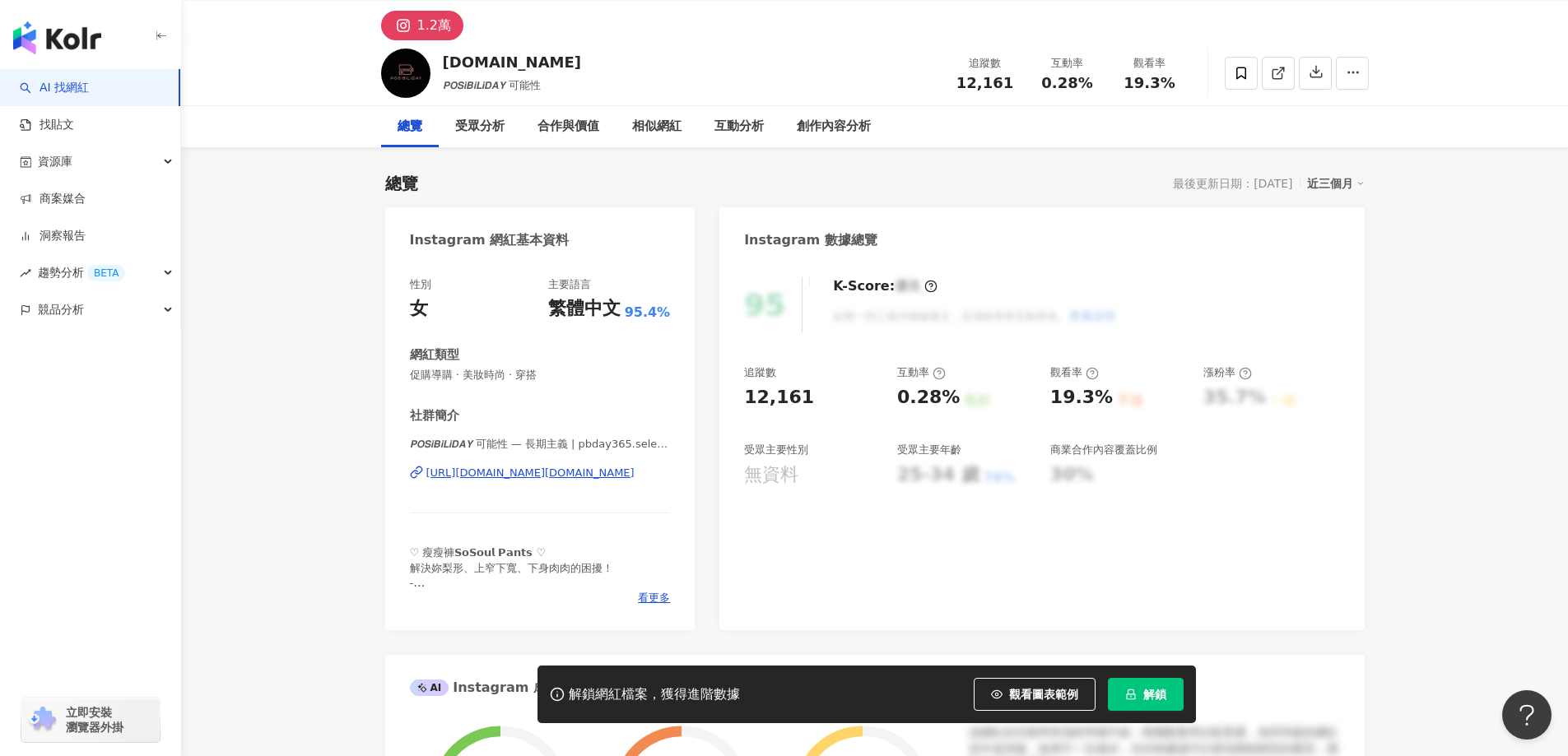
click at [578, 474] on div "https://www.instagram.com/pbday365.selection/" at bounding box center [530, 473] width 208 height 15
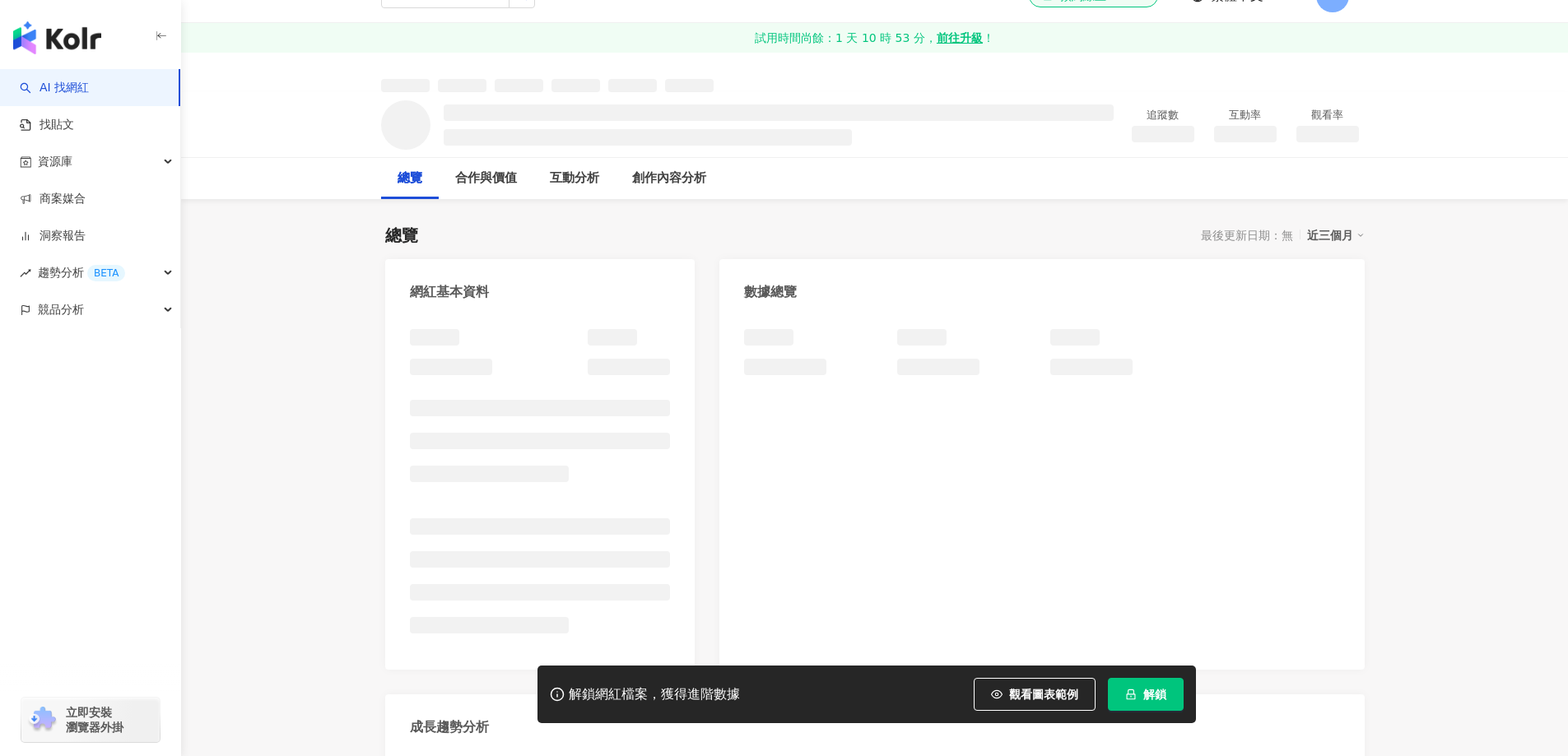
scroll to position [82, 0]
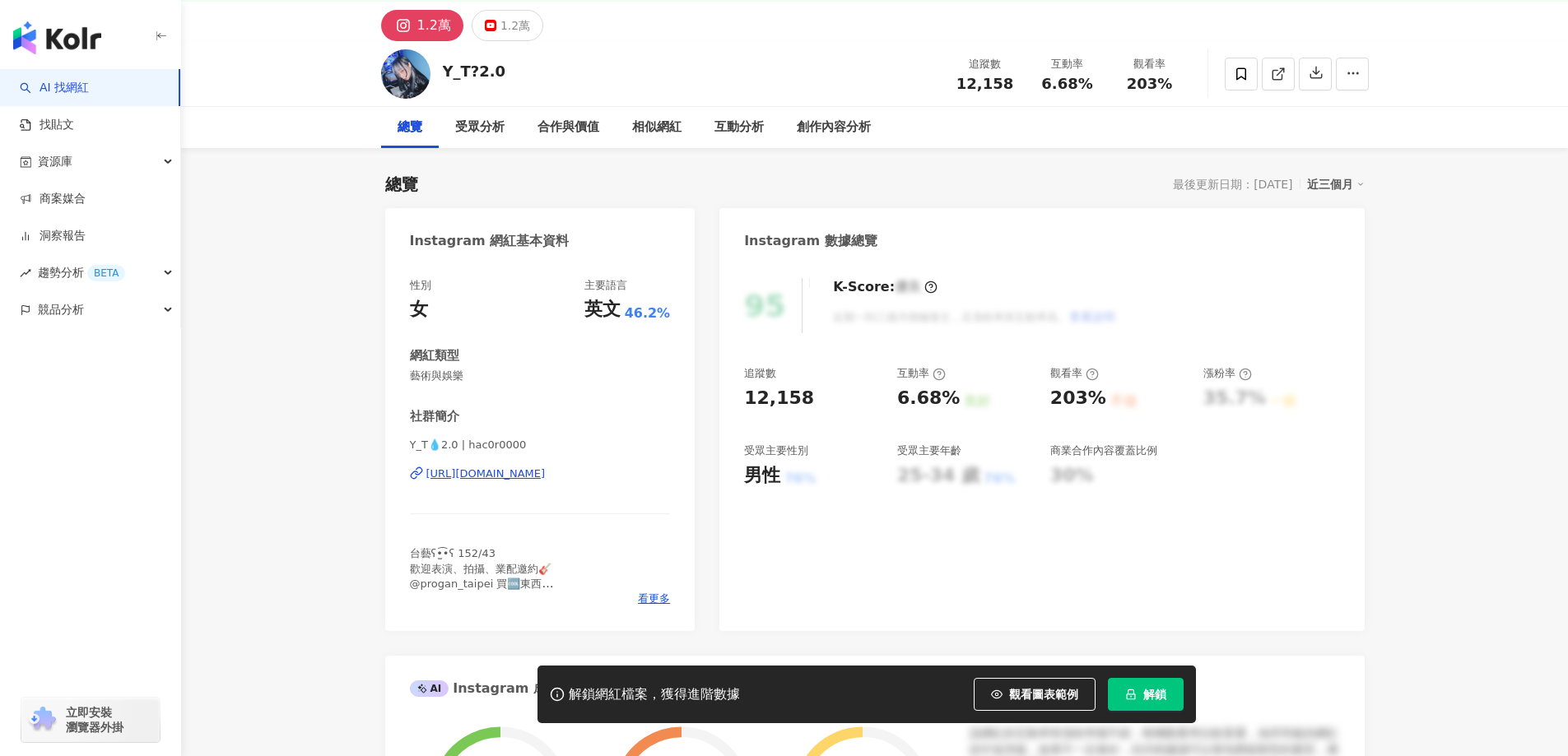
click at [546, 477] on div "[URL][DOMAIN_NAME]" at bounding box center [485, 474] width 119 height 15
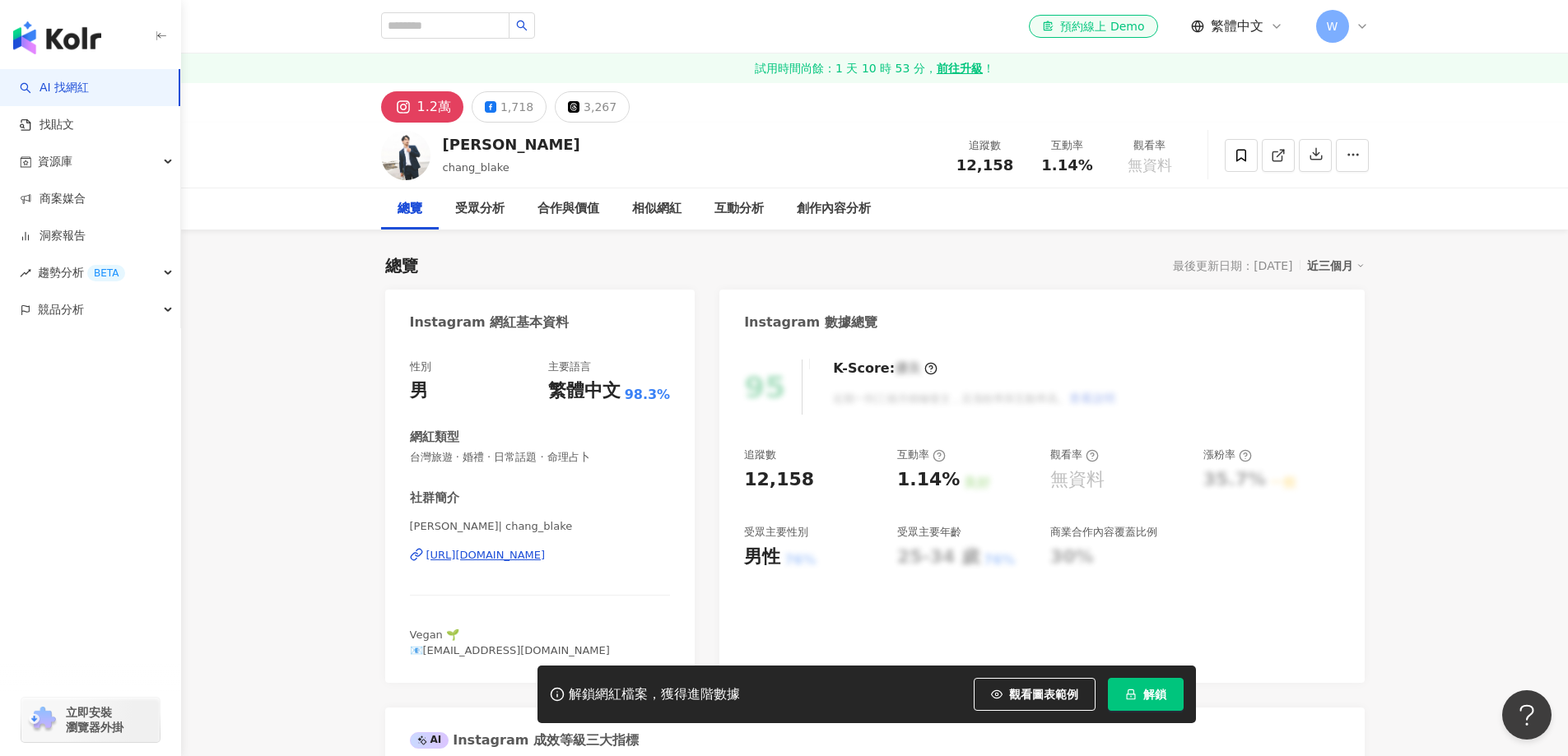
click at [538, 548] on div "https://www.instagram.com/chang_blake/" at bounding box center [485, 556] width 119 height 15
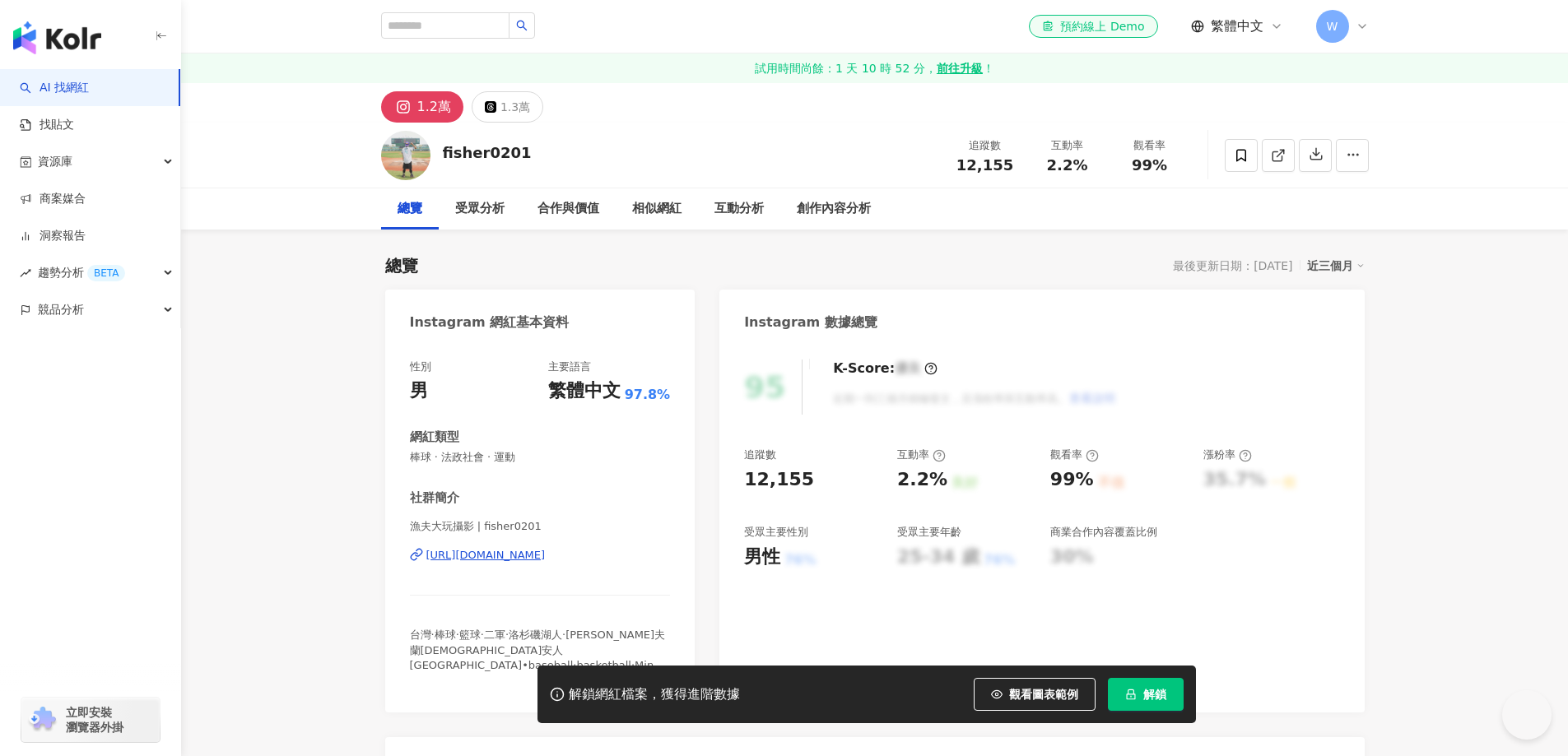
click at [575, 470] on div "性別 男 主要語言 繁體中文 97.8% 網紅類型 棒球 · 法政社會 · 運動 社群簡介 漁夫大玩攝影 | fisher0201 [URL][DOMAIN_…" at bounding box center [540, 523] width 261 height 328
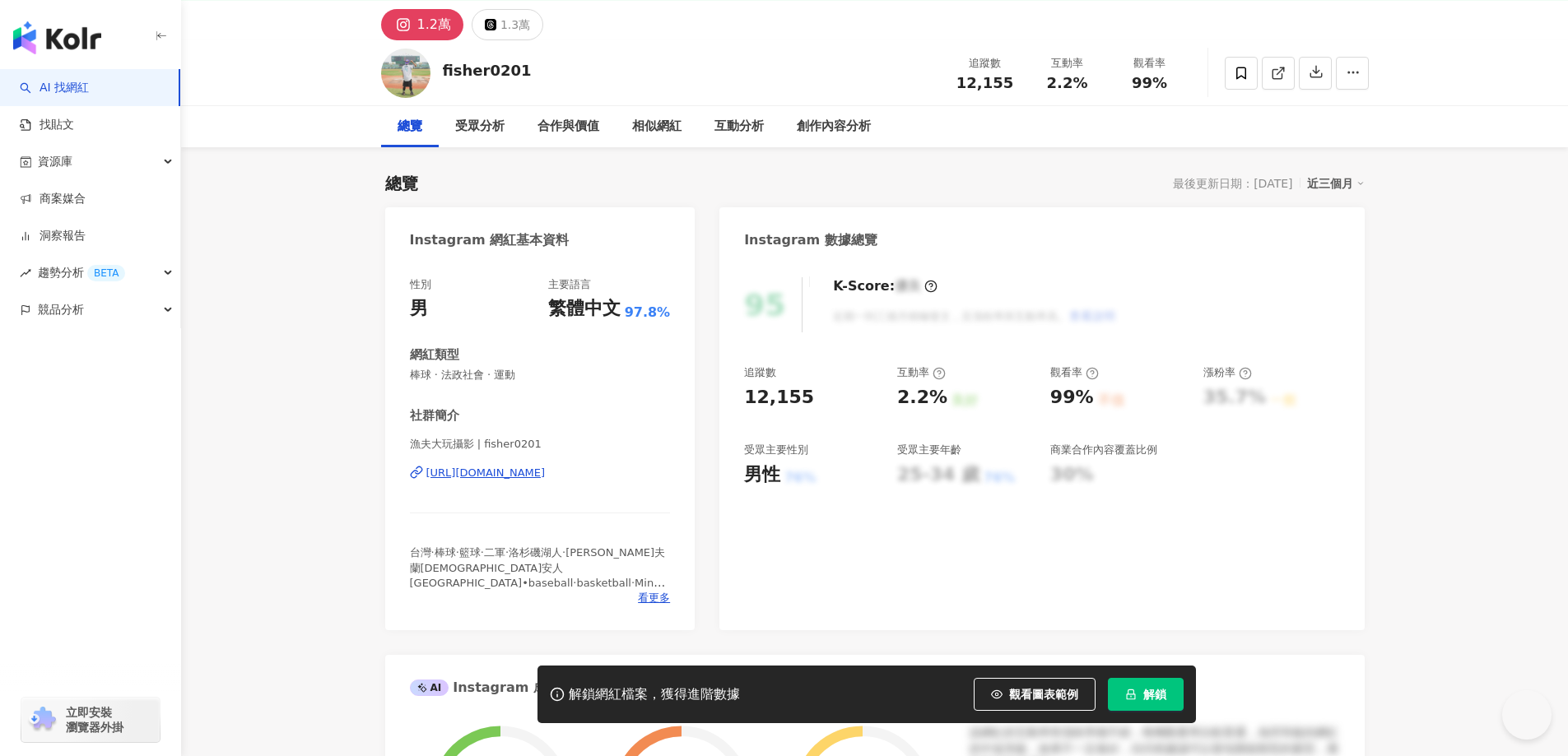
click at [546, 470] on div "https://www.instagram.com/fisher0201/" at bounding box center [485, 473] width 119 height 15
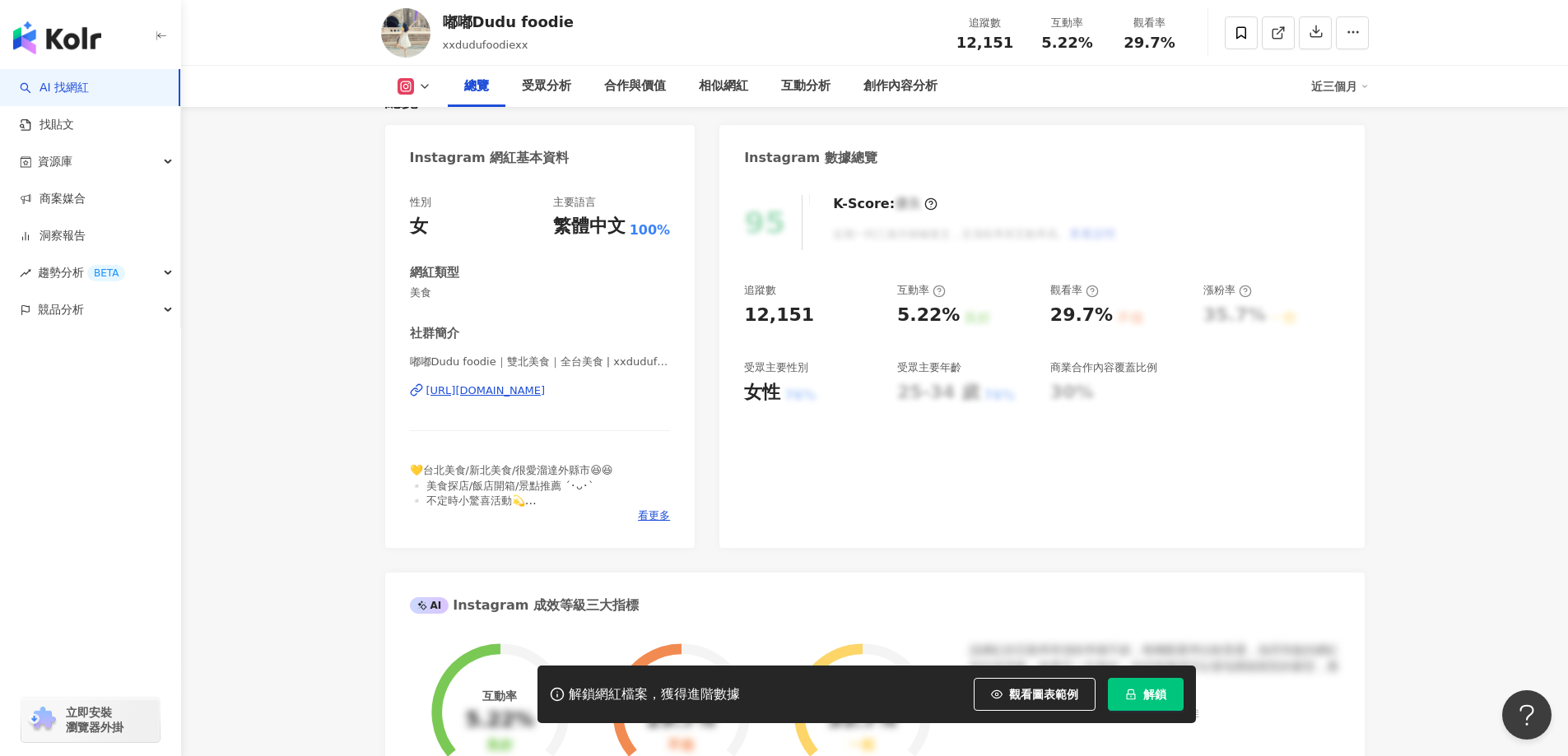
click at [546, 387] on div "https://www.instagram.com/xxdudufoodiexx/" at bounding box center [485, 391] width 119 height 15
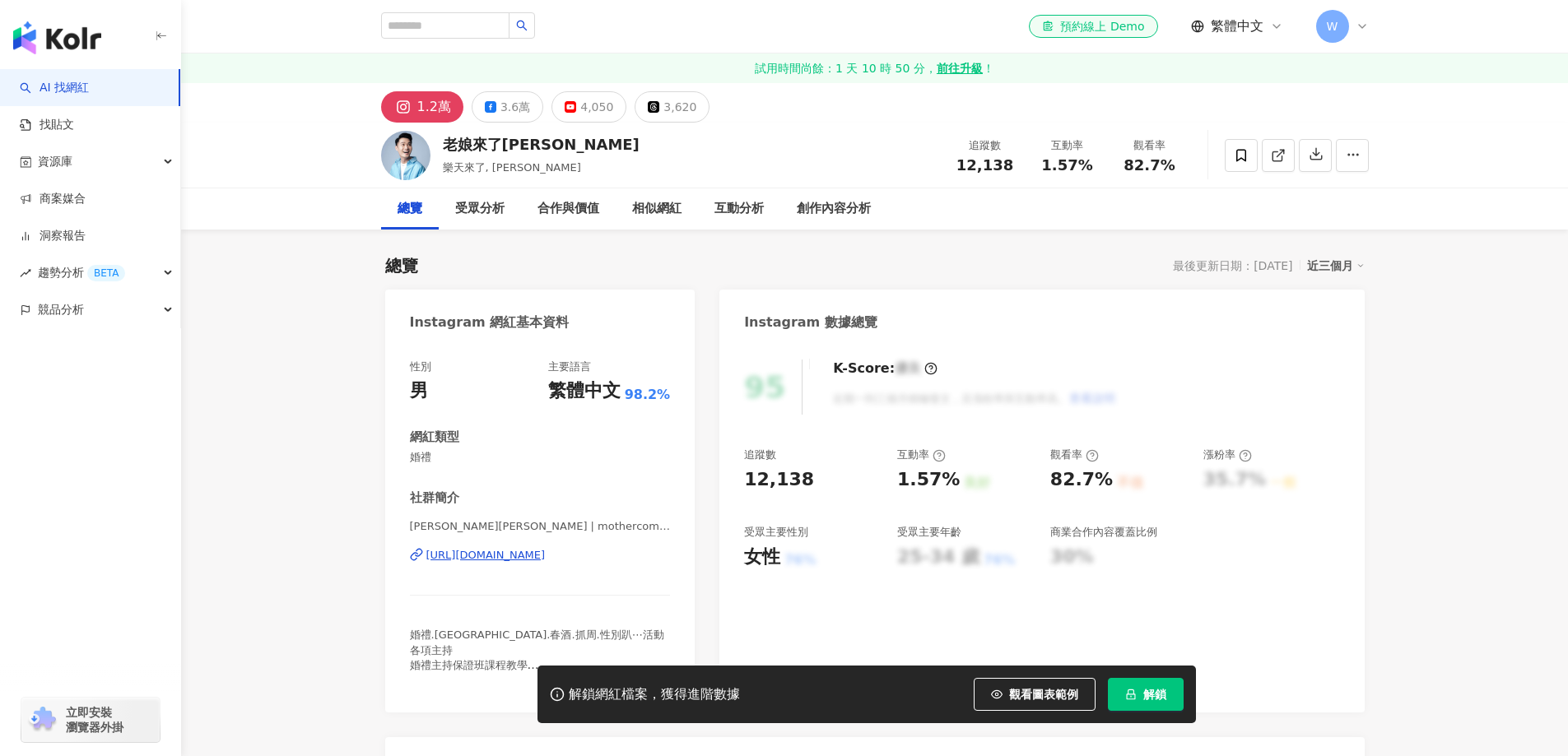
scroll to position [42, 0]
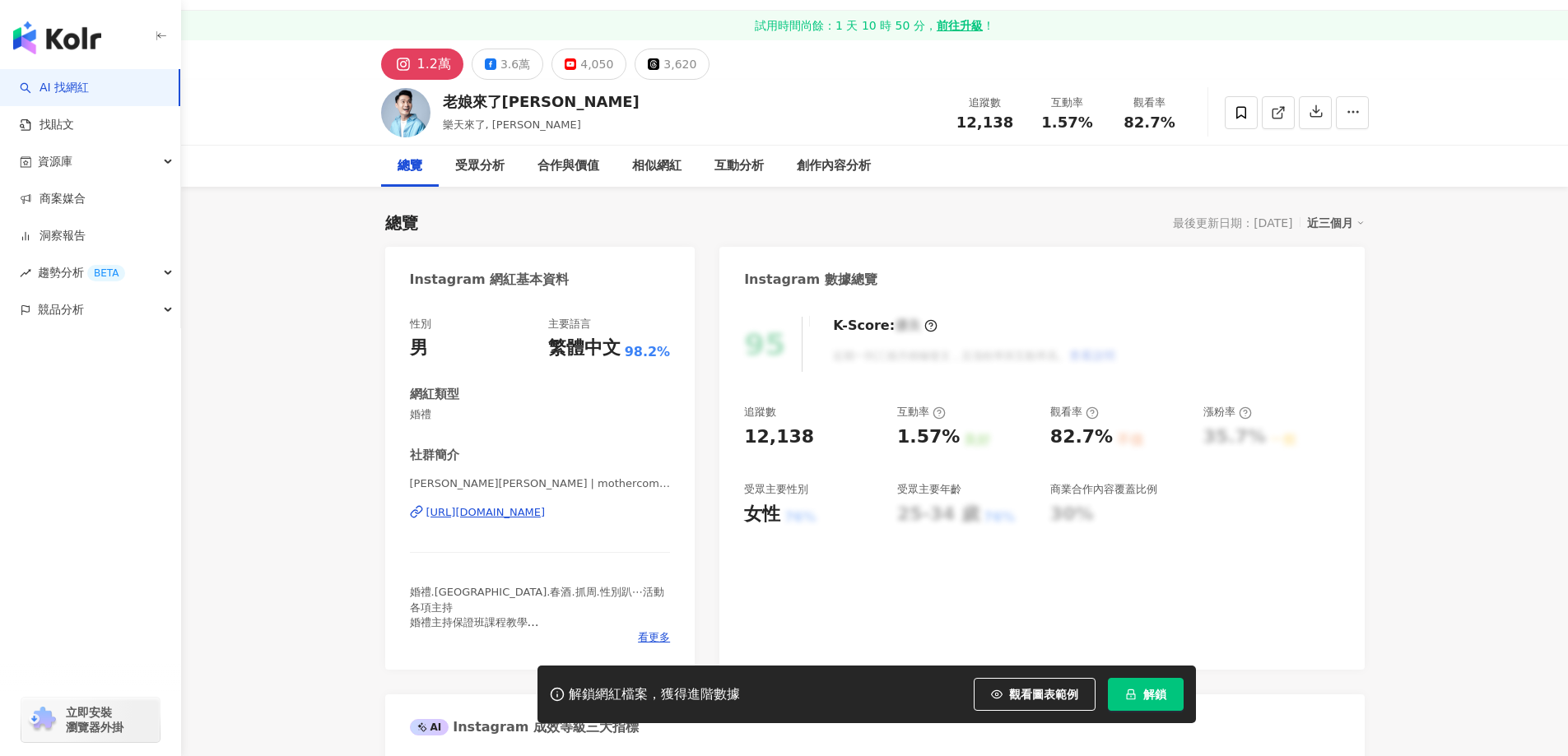
click at [546, 505] on div "[URL][DOMAIN_NAME]" at bounding box center [485, 512] width 119 height 15
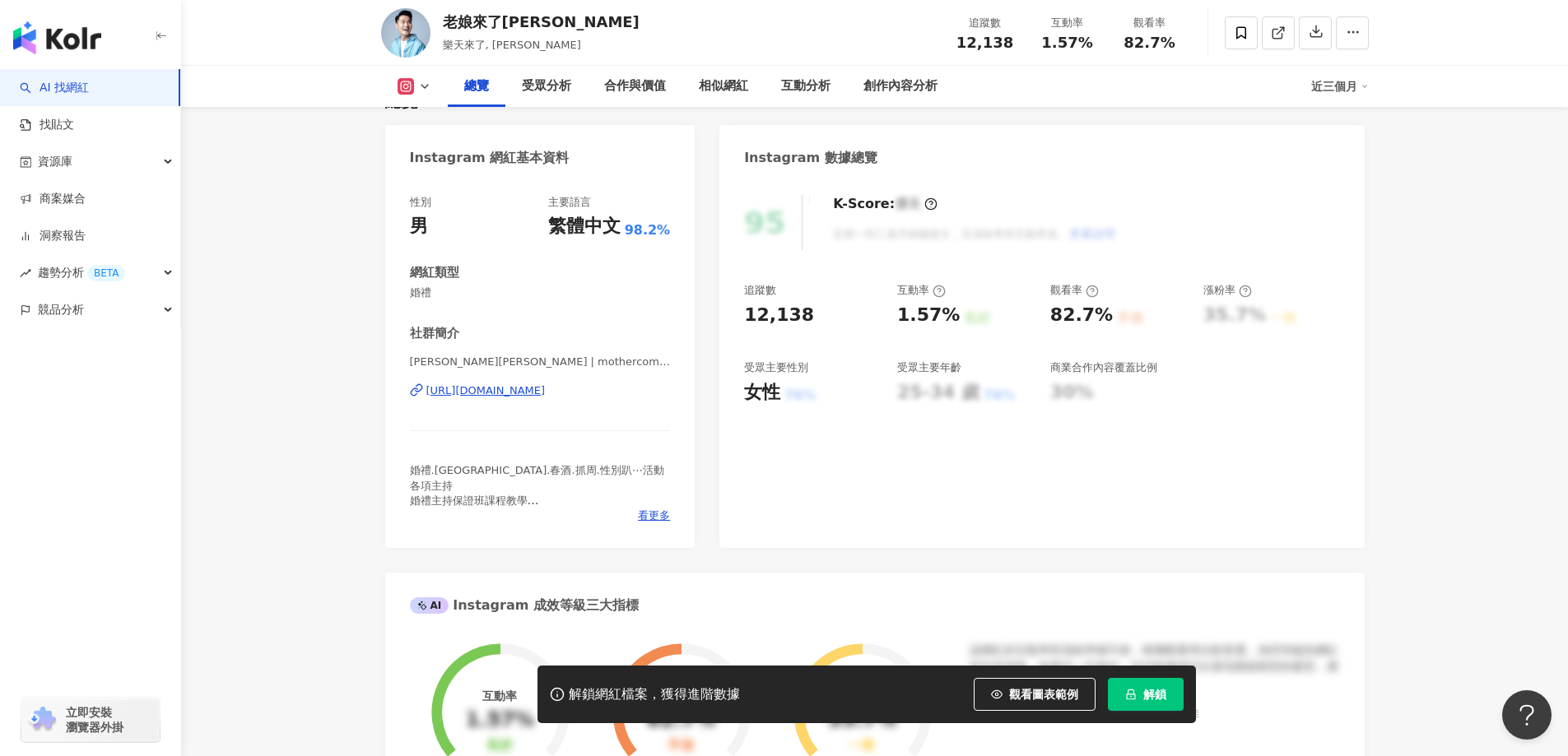
scroll to position [0, 0]
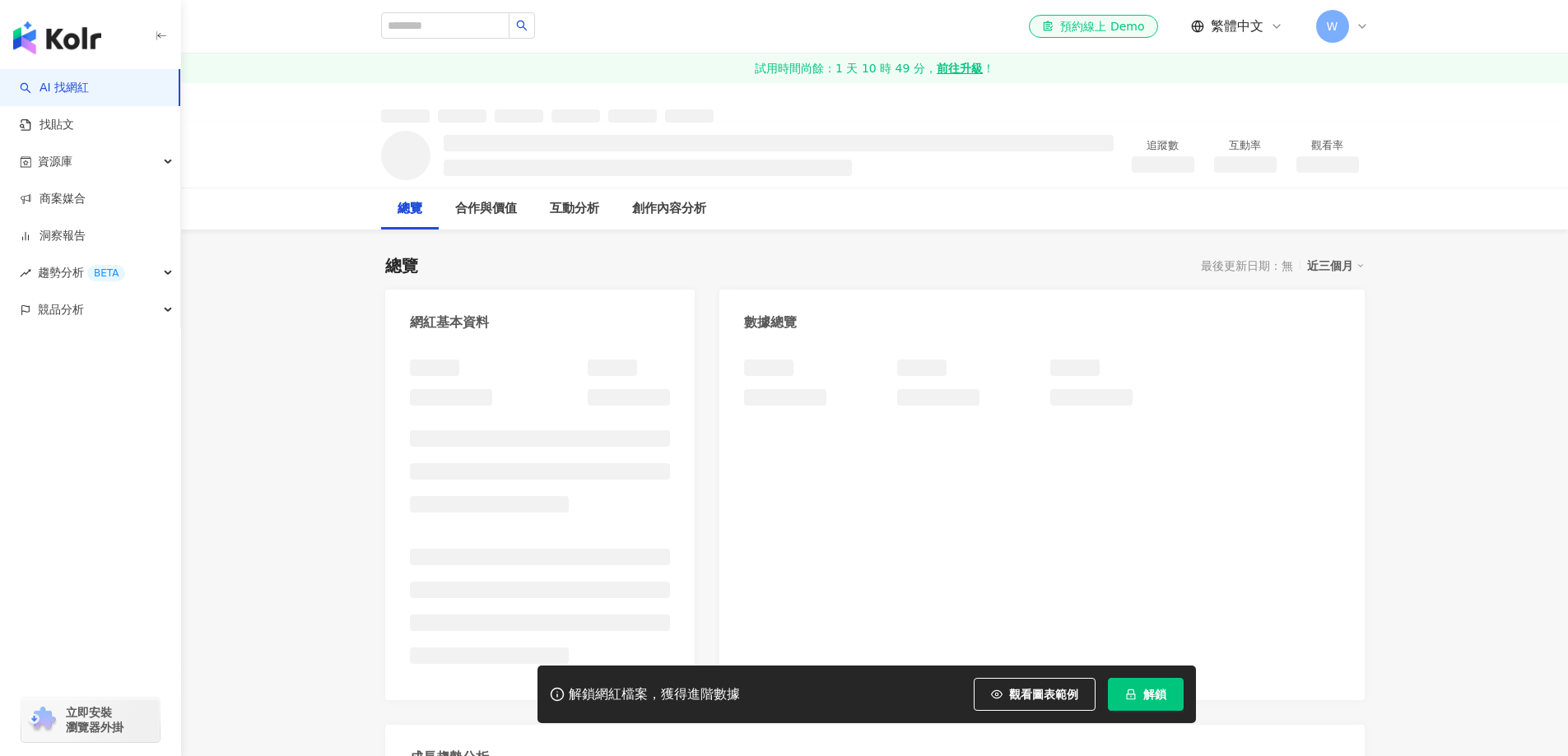
scroll to position [63, 0]
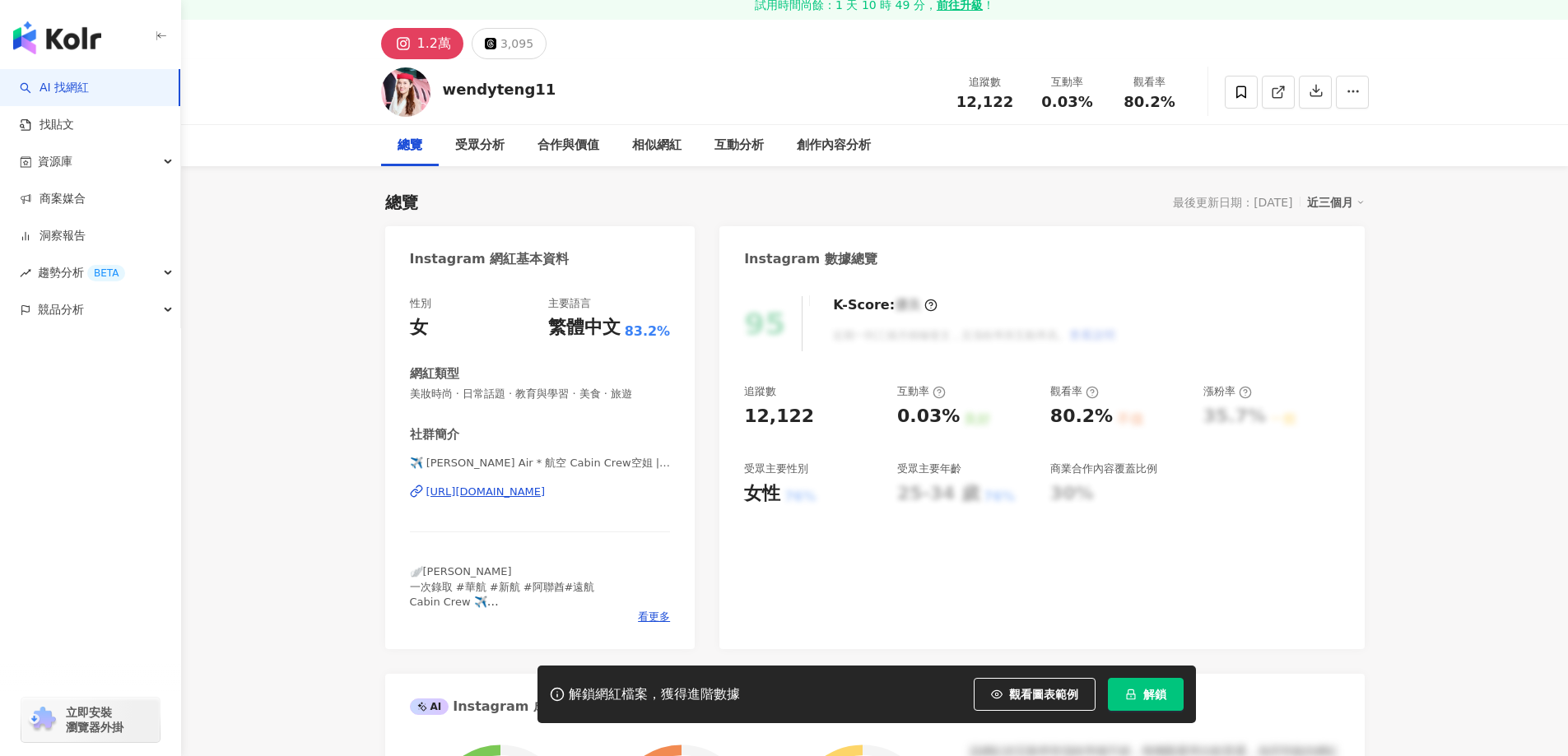
click at [546, 484] on div "https://www.instagram.com/wendyteng11/" at bounding box center [485, 492] width 119 height 15
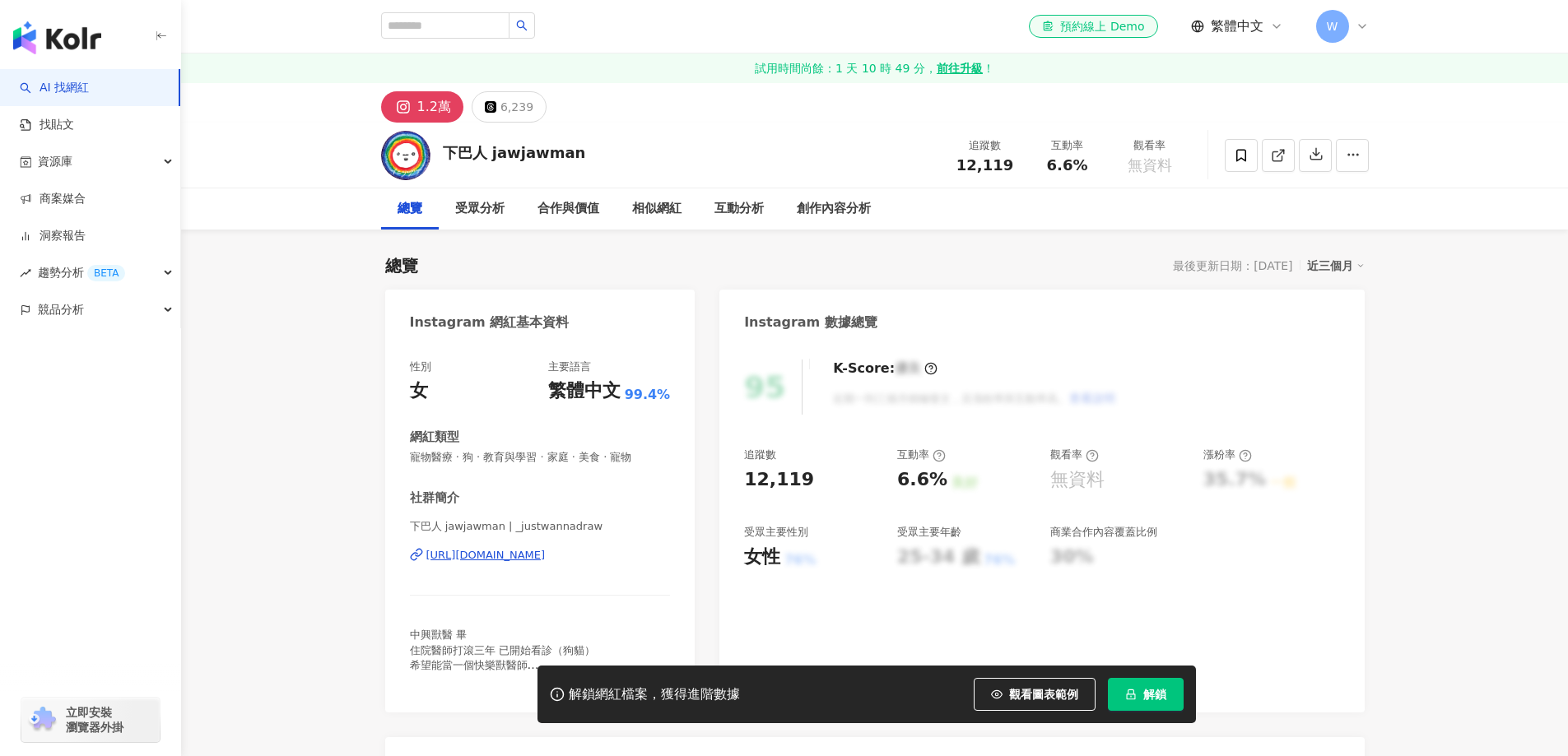
scroll to position [165, 0]
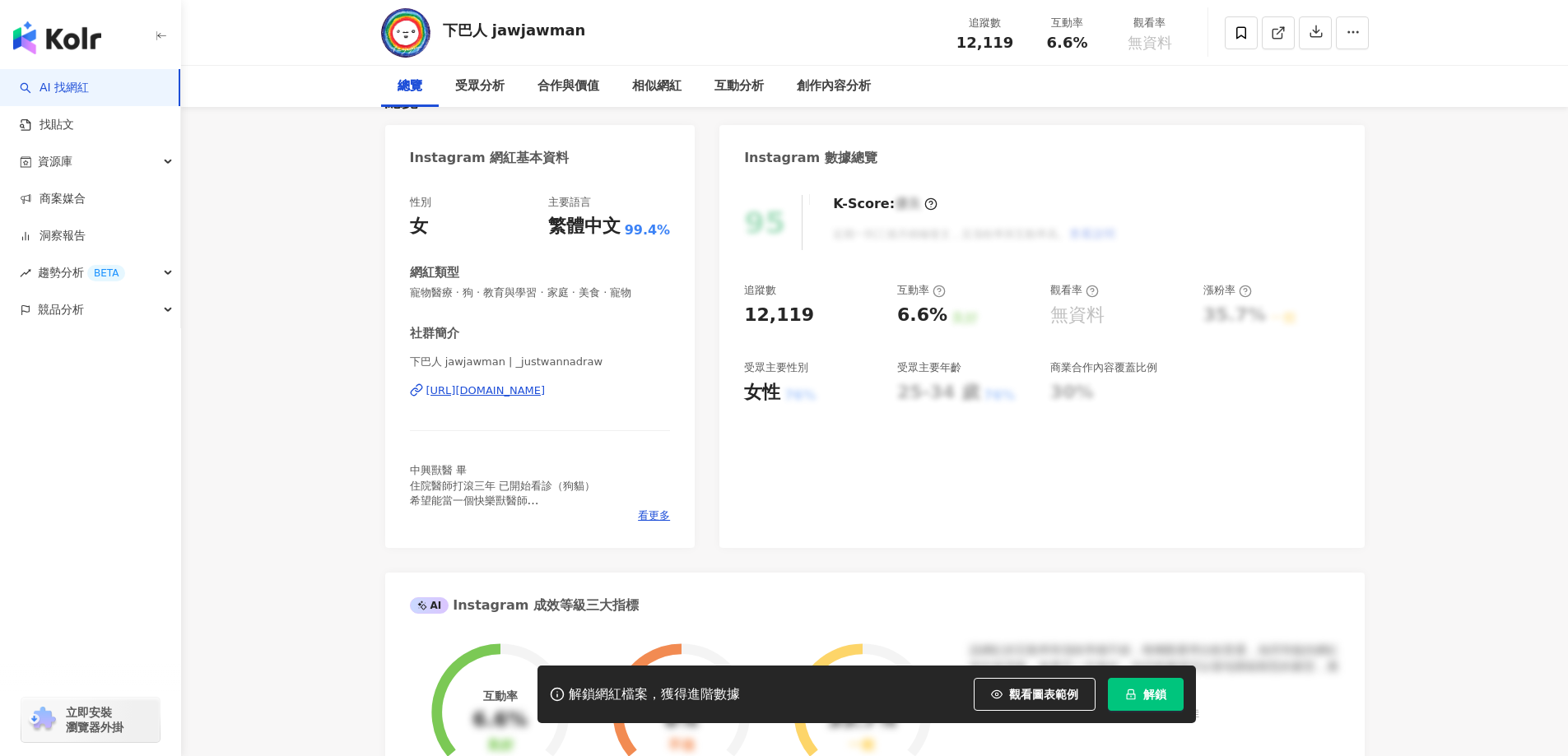
click at [546, 391] on div "[URL][DOMAIN_NAME]" at bounding box center [485, 391] width 119 height 15
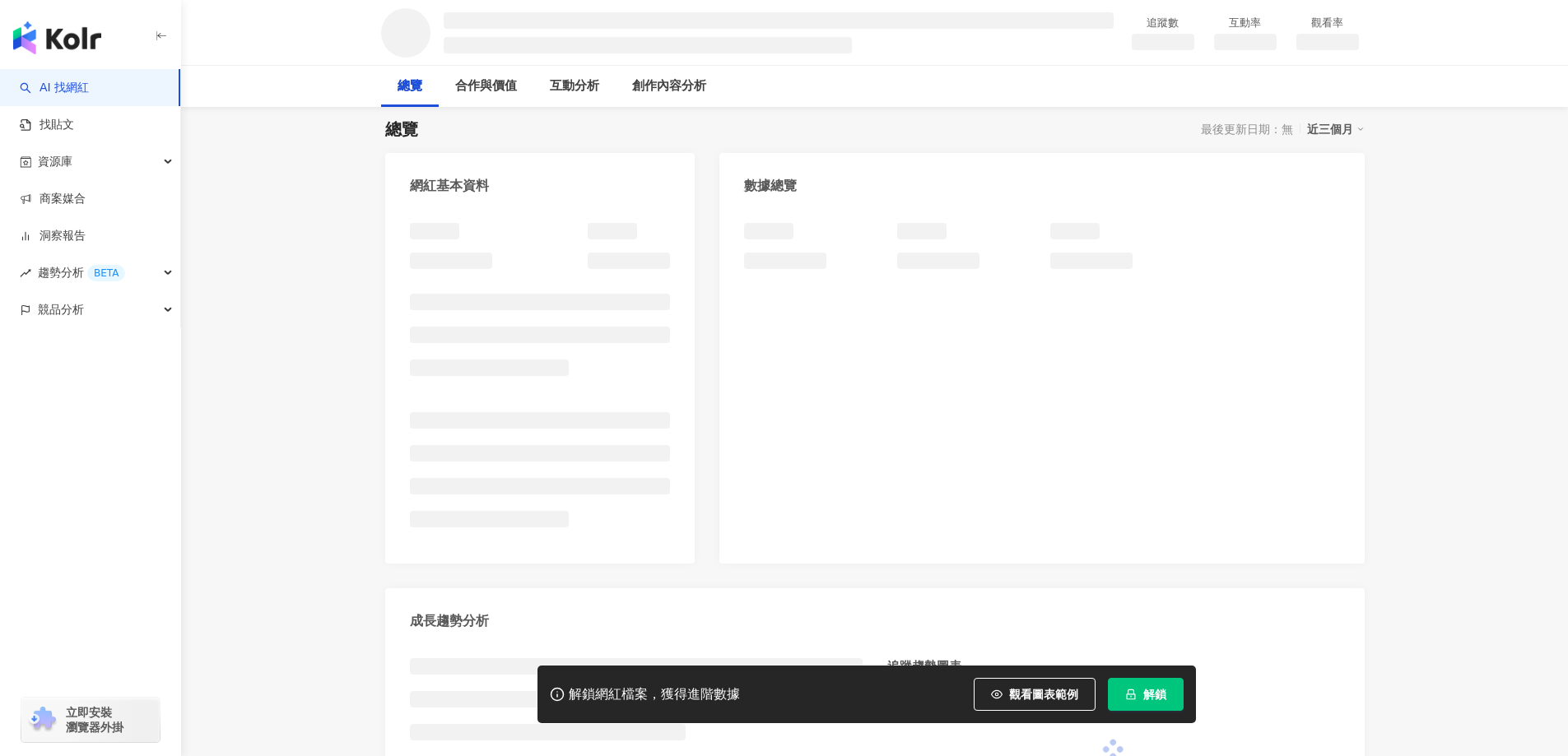
scroll to position [165, 0]
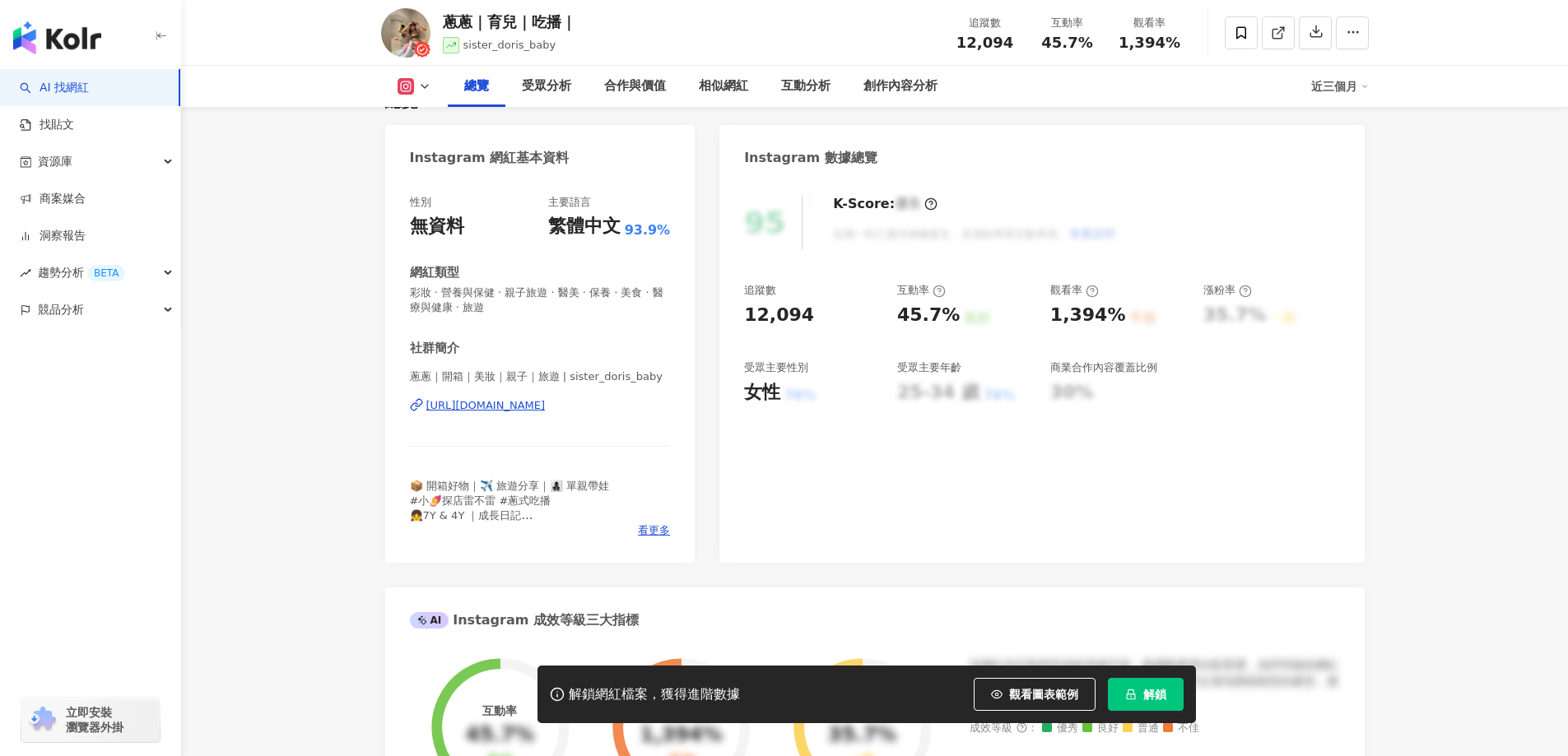
click at [546, 403] on div "https://www.instagram.com/sister_doris_baby/" at bounding box center [485, 405] width 119 height 15
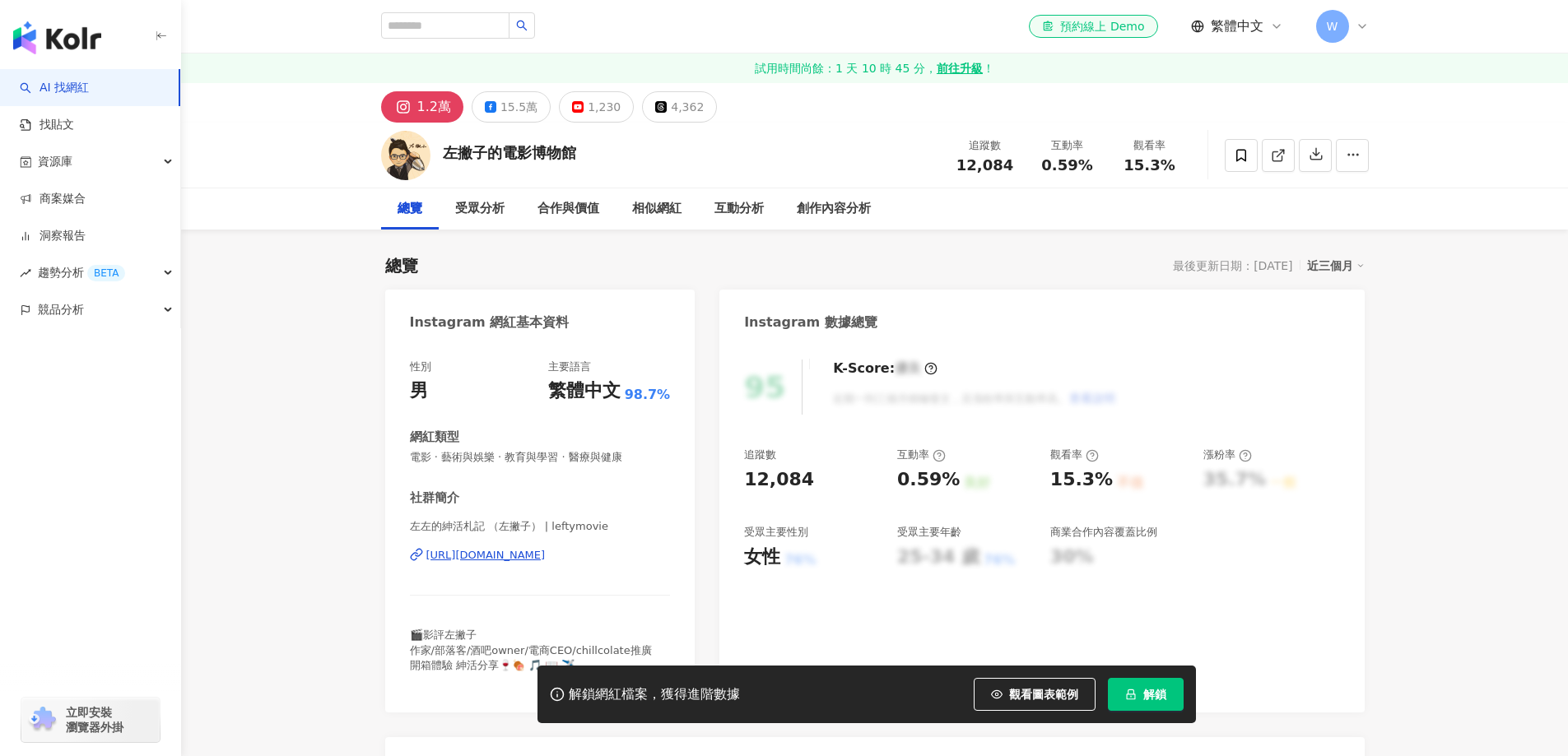
click at [544, 557] on div "https://www.instagram.com/leftymovie/" at bounding box center [485, 556] width 119 height 15
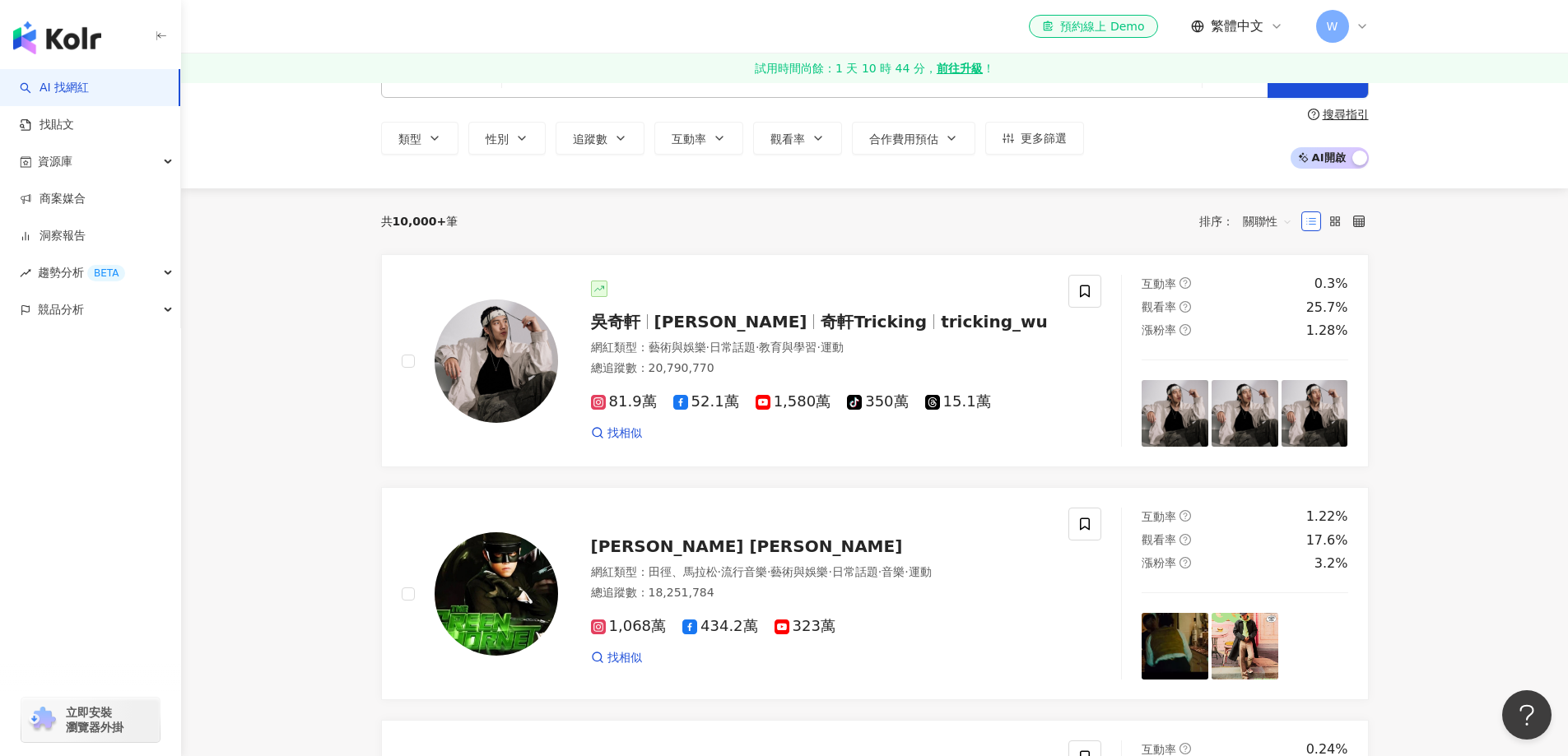
scroll to position [82, 0]
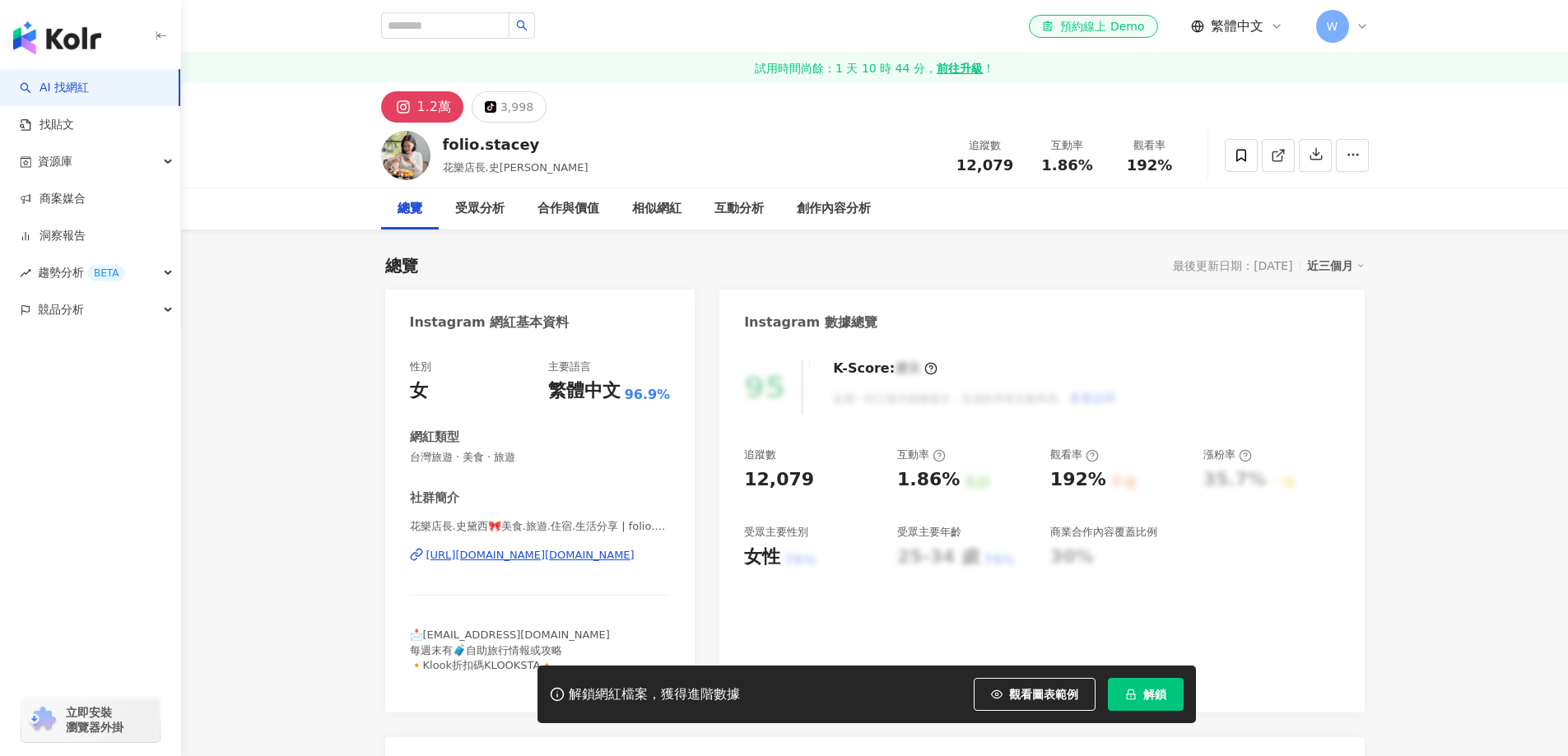
click at [596, 548] on div "https://www.instagram.com/folio.stacey/" at bounding box center [530, 556] width 208 height 15
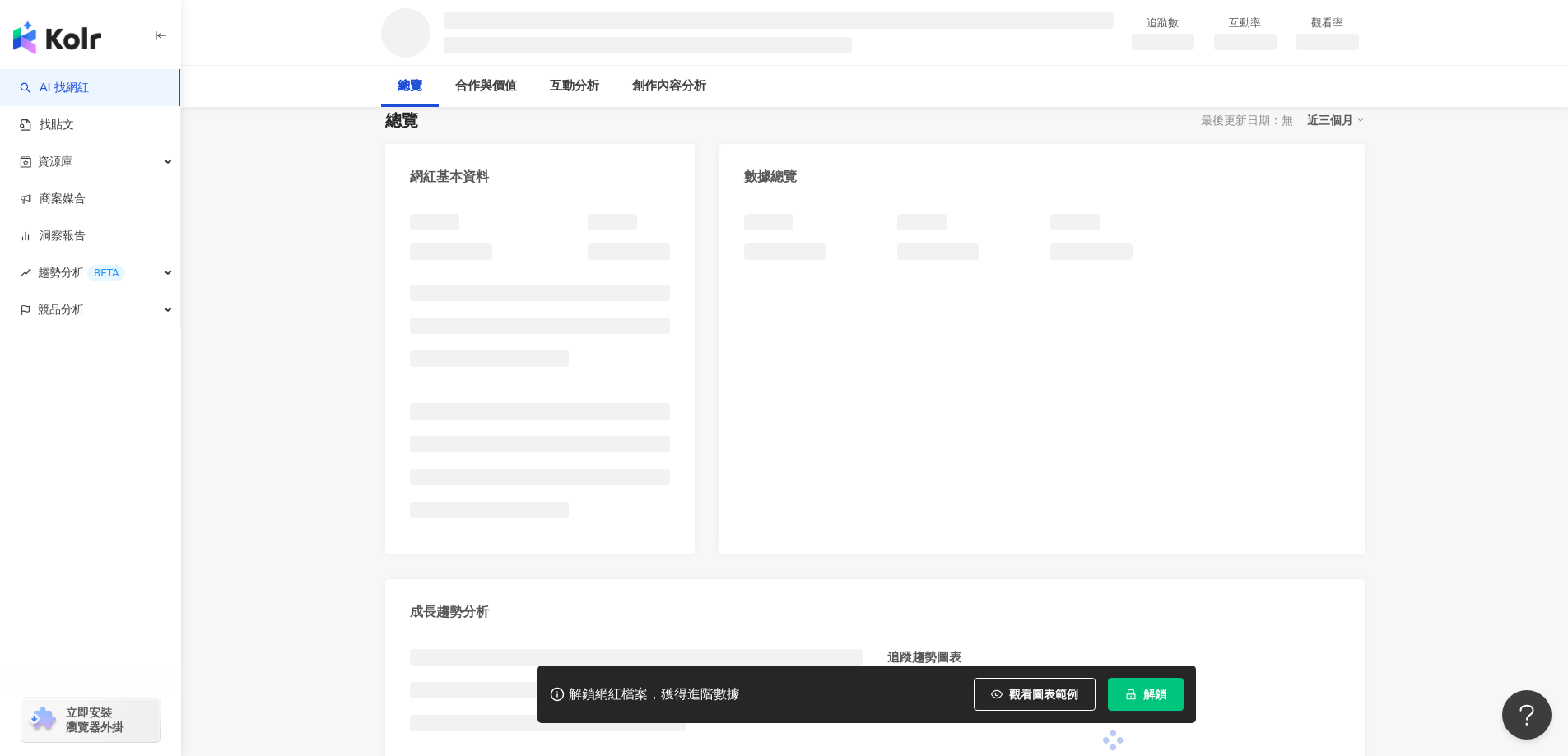
scroll to position [165, 0]
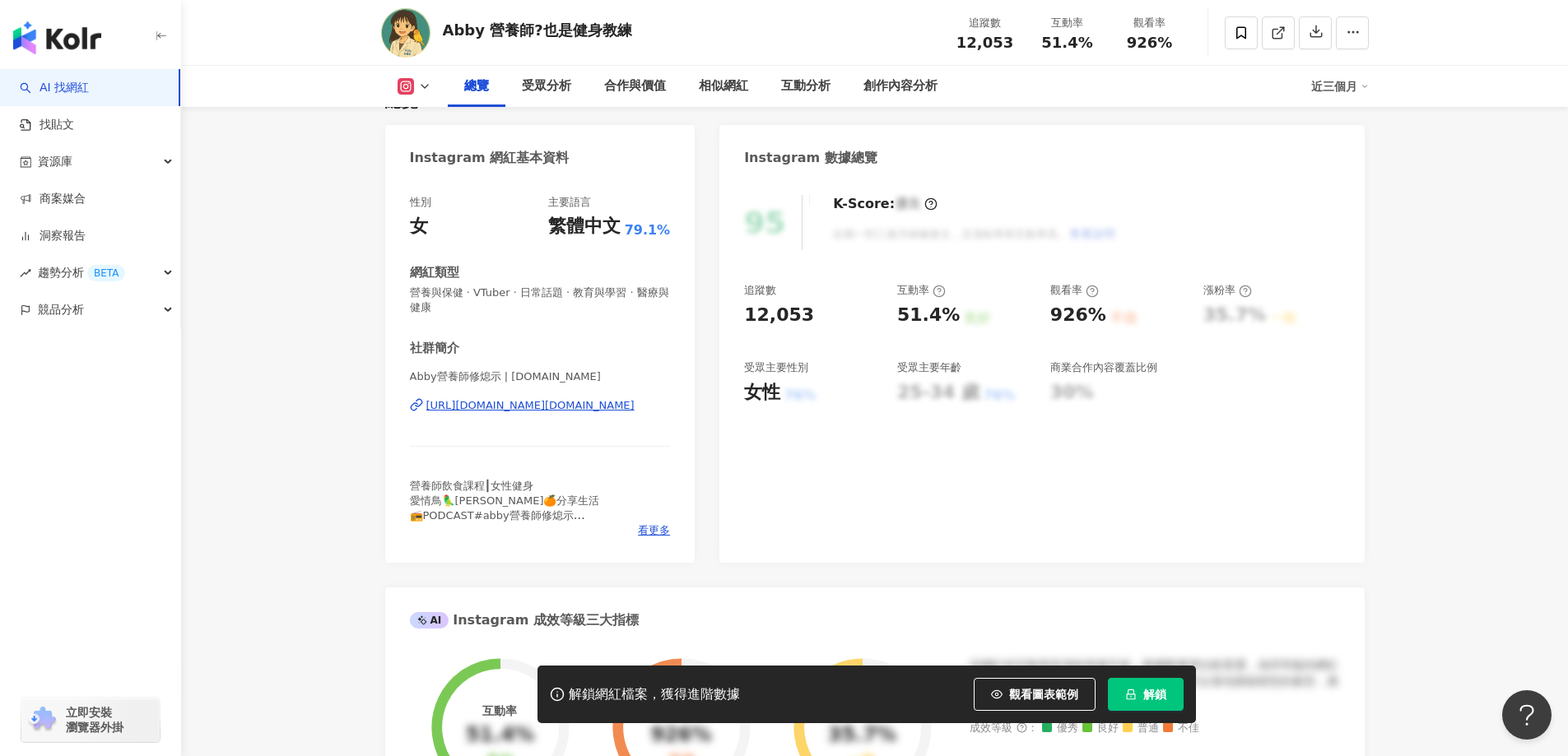
click at [597, 406] on div "https://www.instagram.com/abby.eat.life/" at bounding box center [530, 405] width 208 height 15
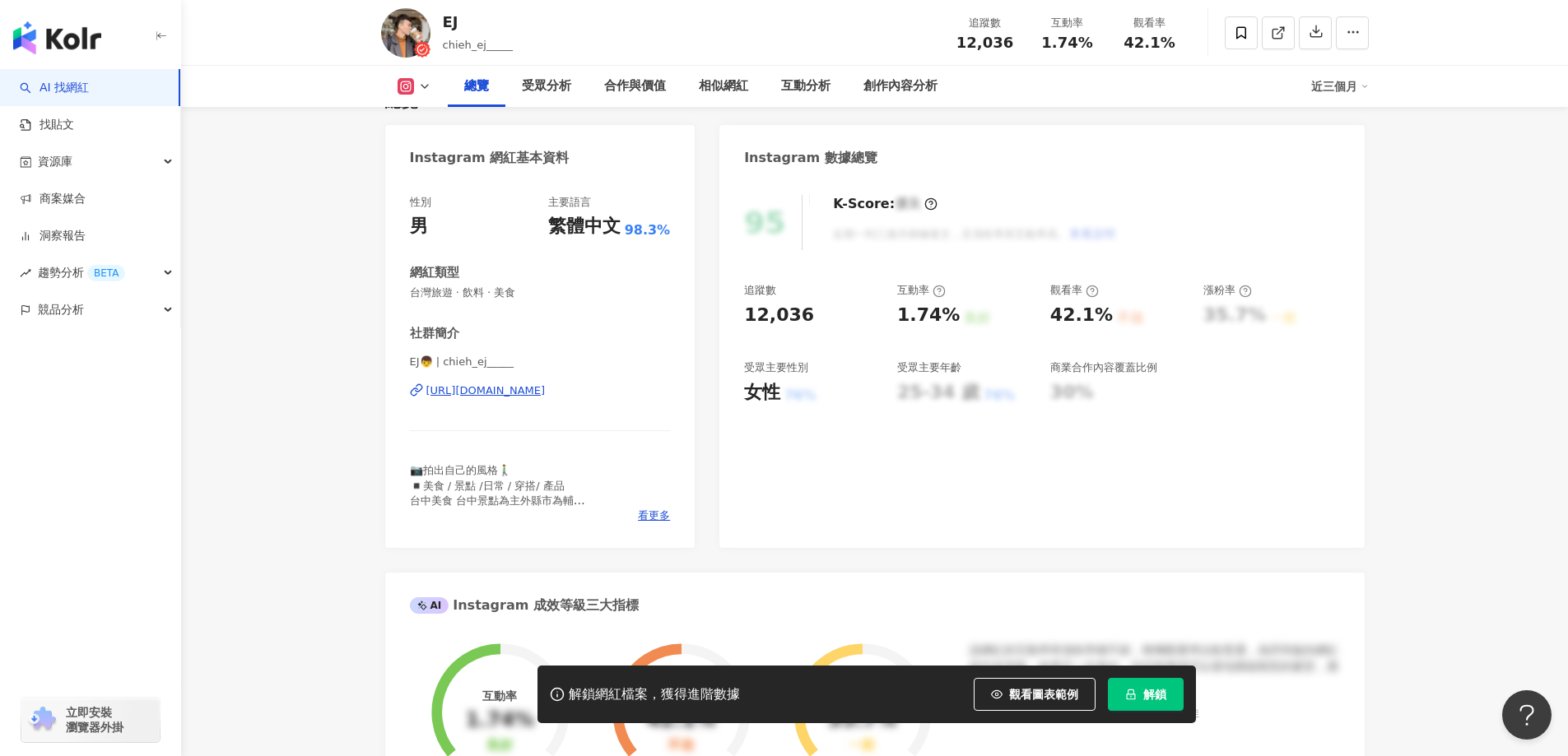
click at [546, 394] on div "https://www.instagram.com/chieh_ej_____/" at bounding box center [485, 391] width 119 height 15
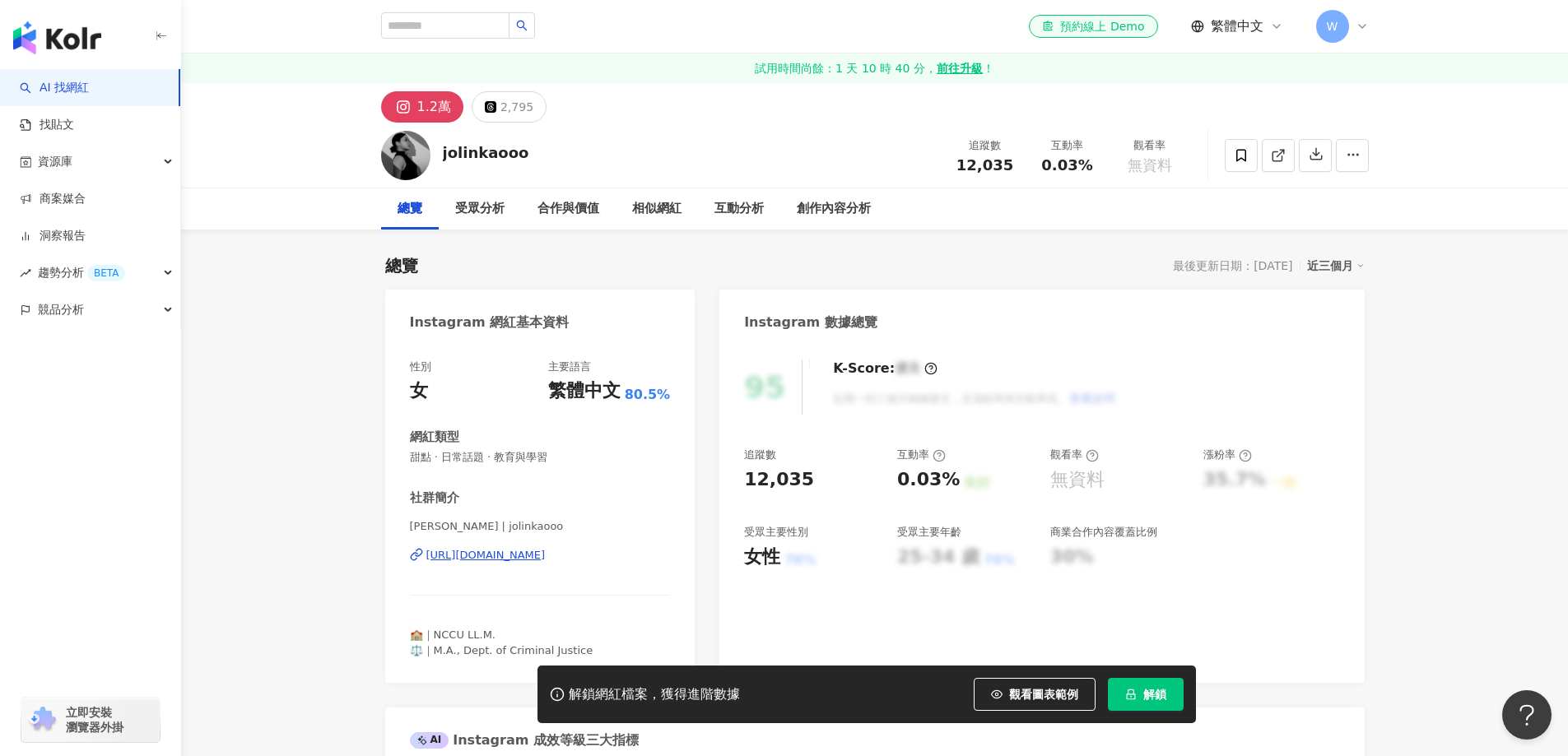
scroll to position [82, 0]
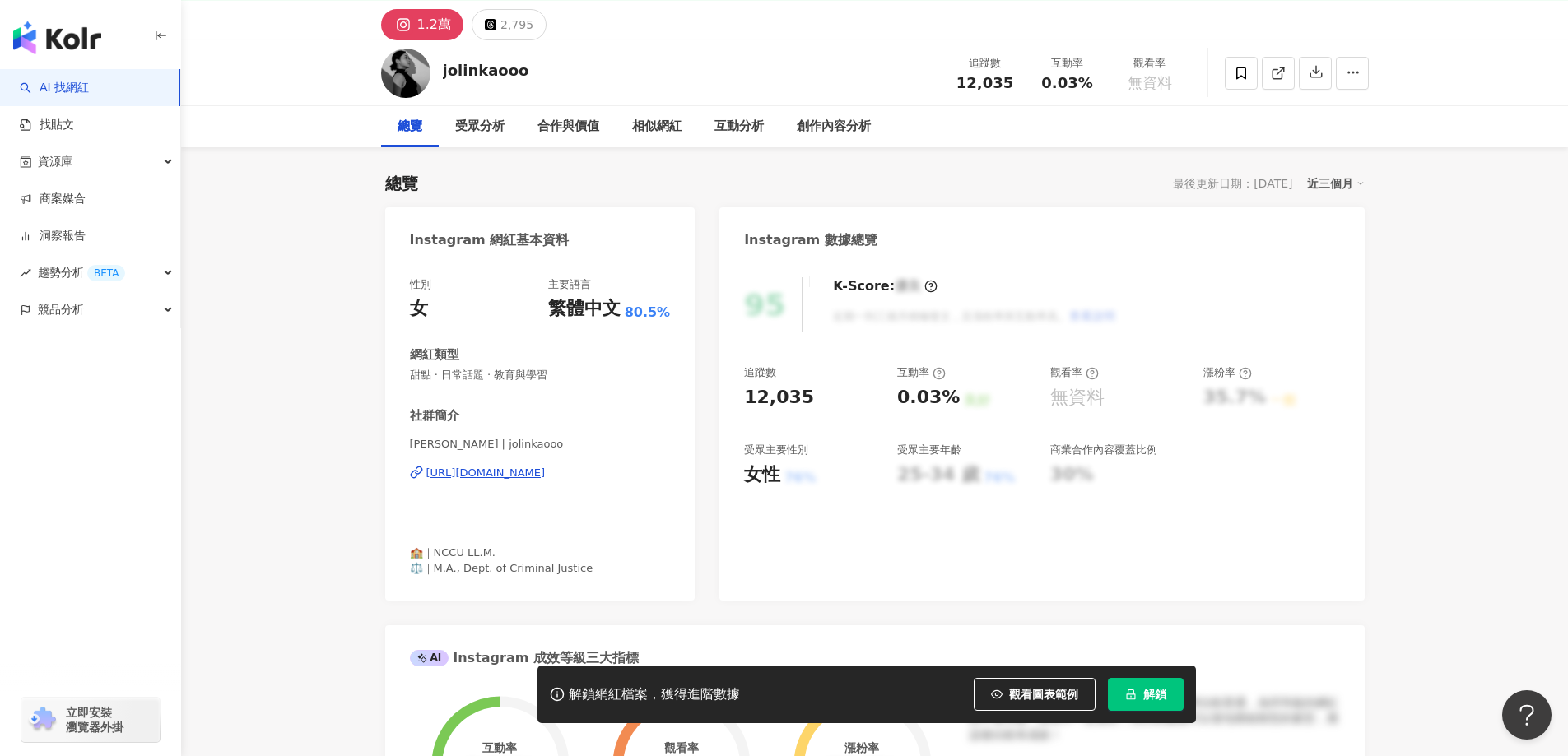
click at [546, 474] on div "[URL][DOMAIN_NAME]" at bounding box center [485, 473] width 119 height 15
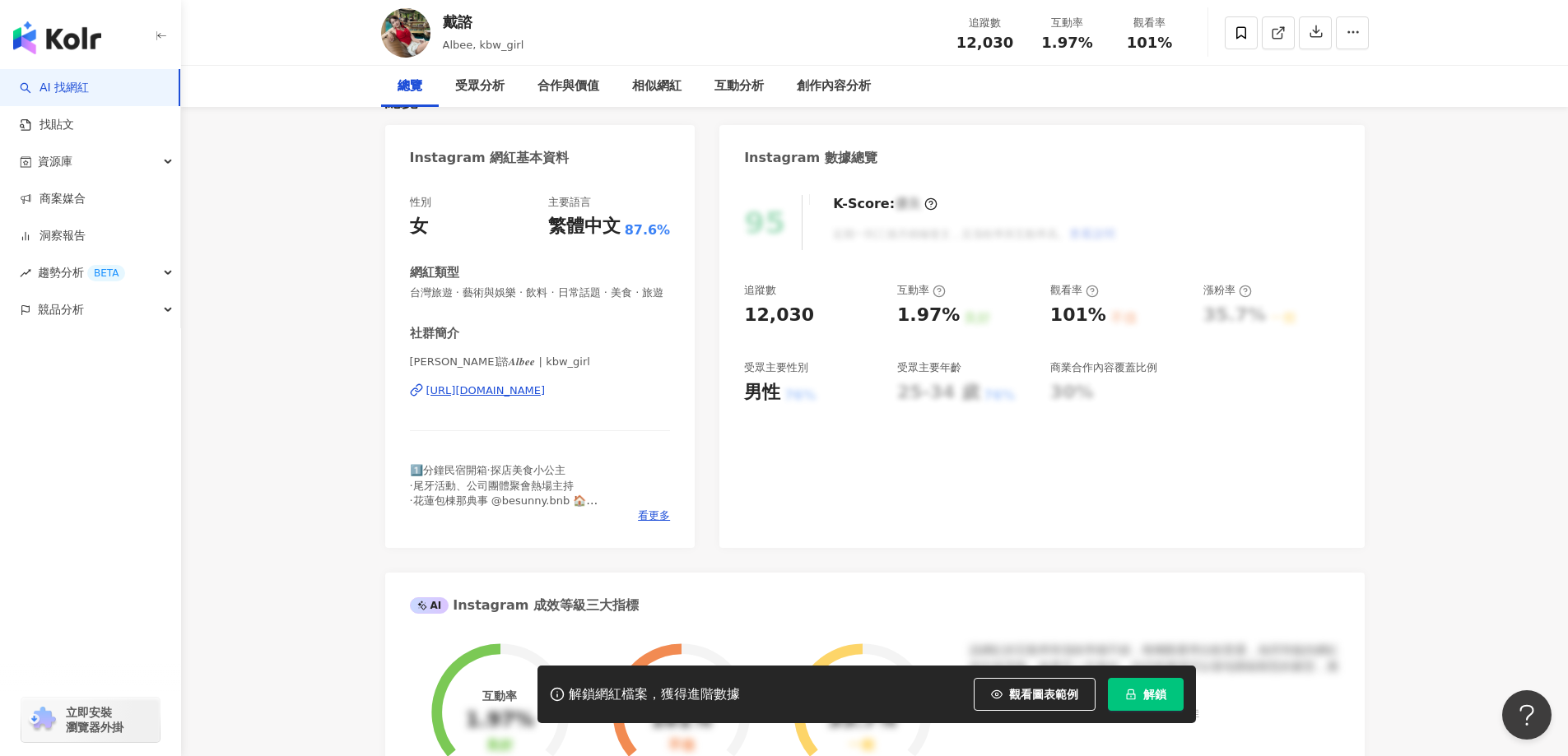
click at [546, 398] on div "https://www.instagram.com/kbw_girl/" at bounding box center [485, 391] width 119 height 15
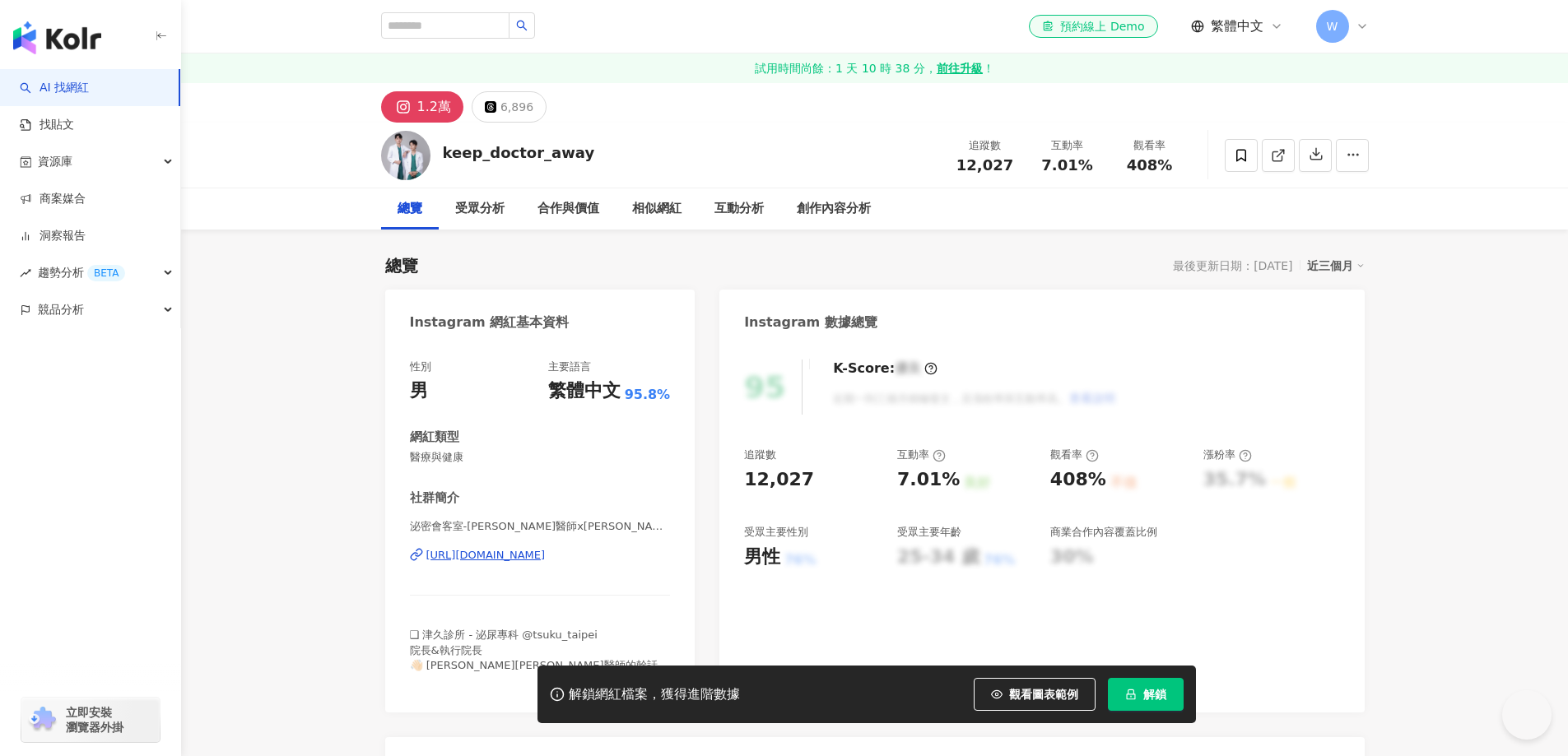
click at [546, 548] on div "[URL][DOMAIN_NAME]" at bounding box center [485, 556] width 119 height 15
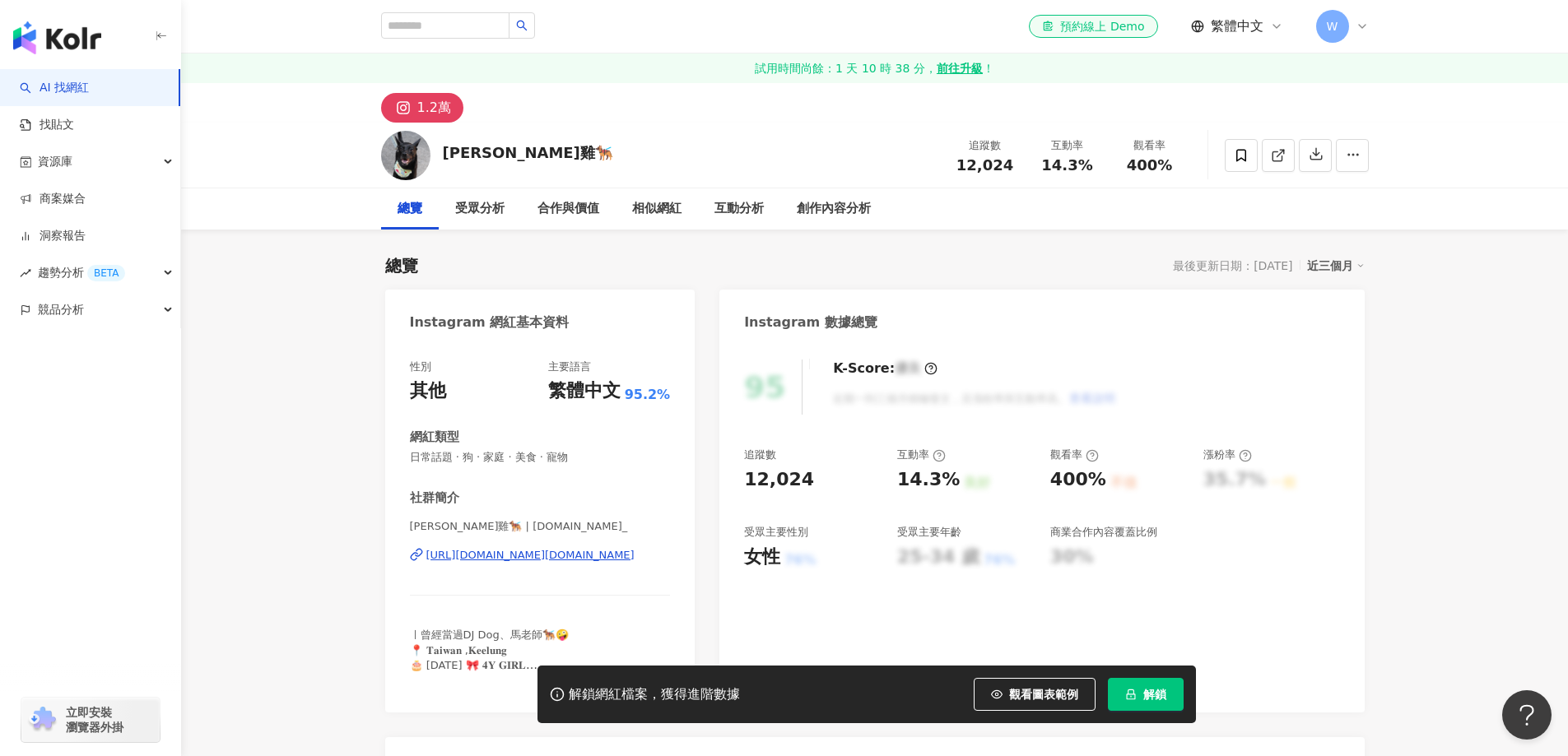
scroll to position [82, 0]
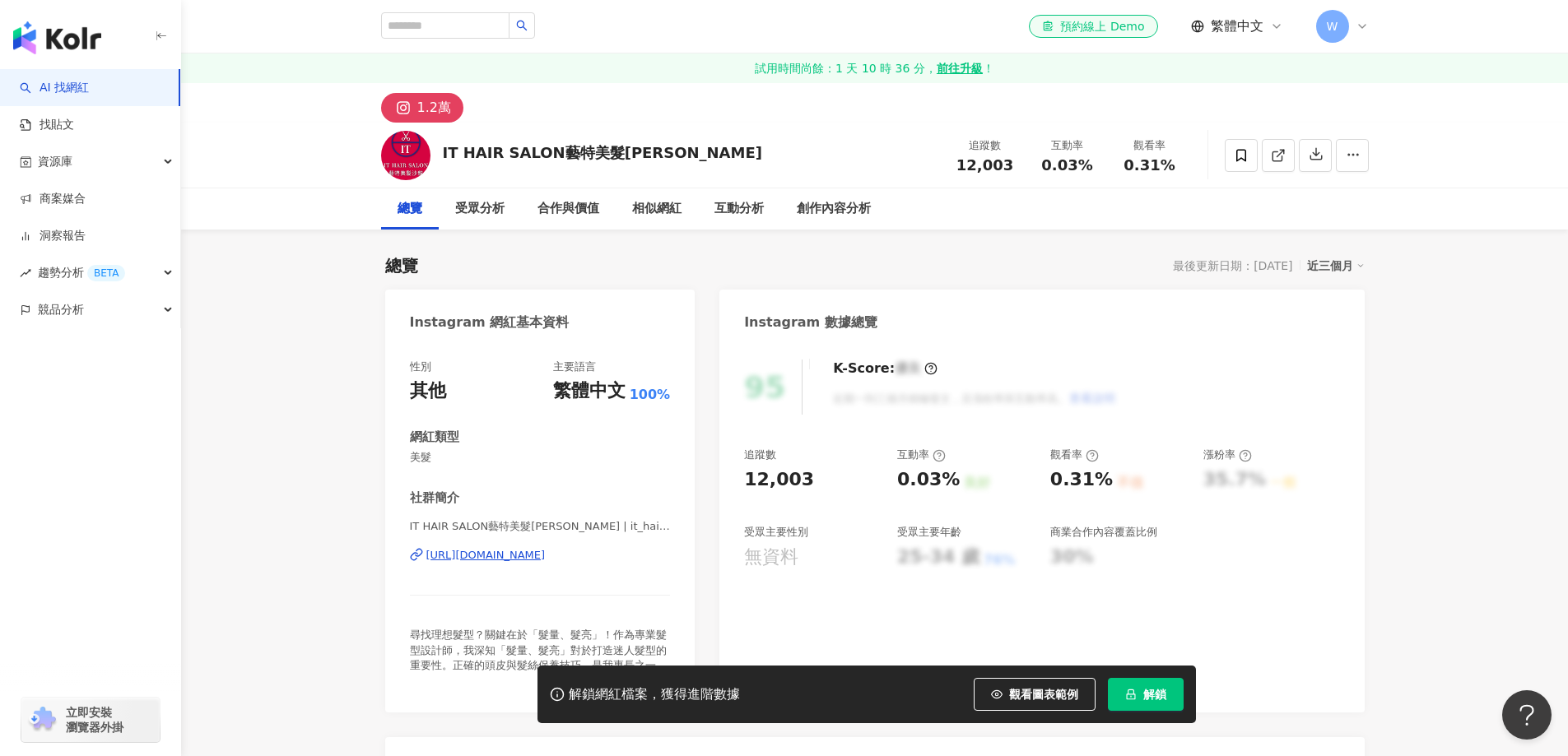
scroll to position [82, 0]
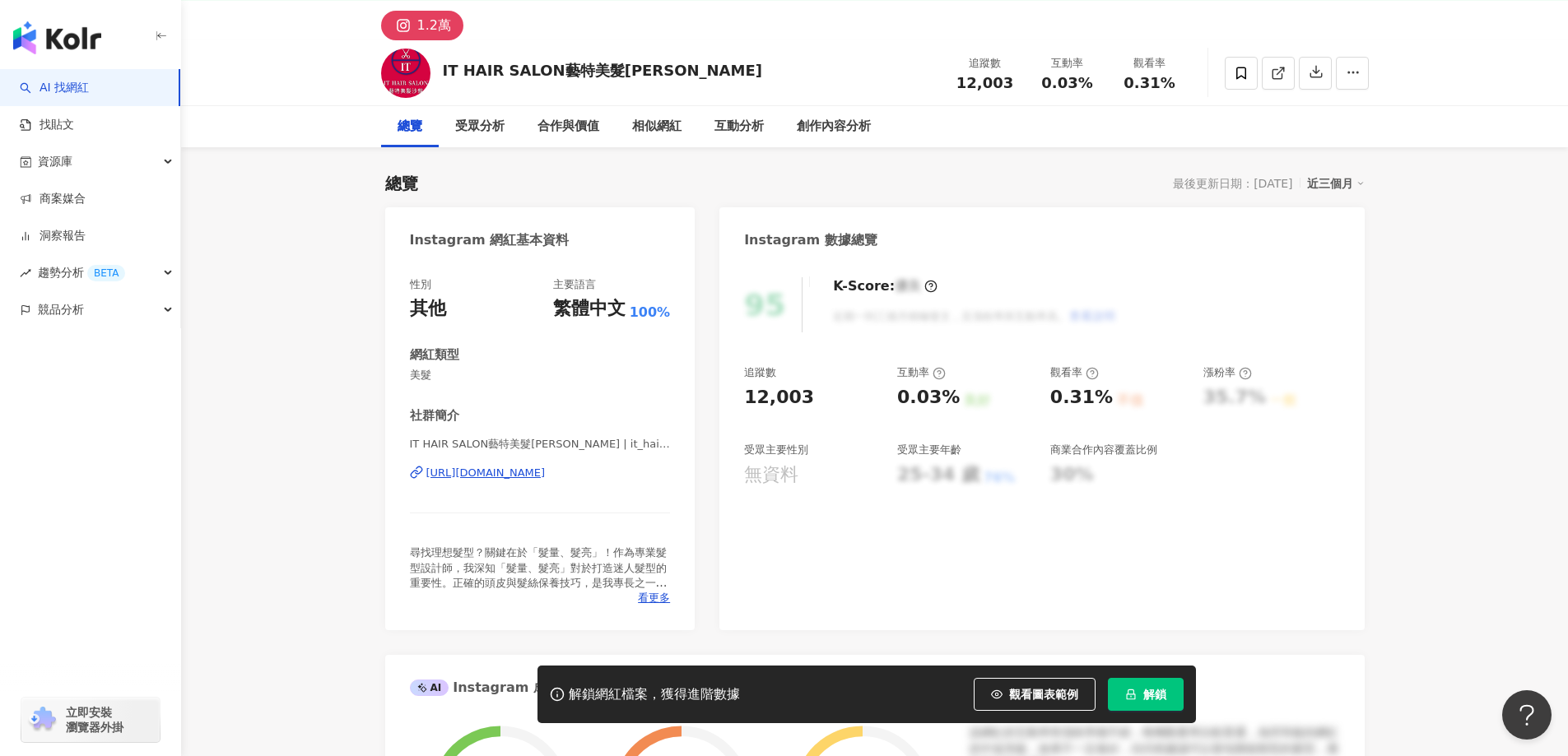
click at [523, 470] on div "https://www.instagram.com/it_hair_salon/" at bounding box center [485, 473] width 119 height 15
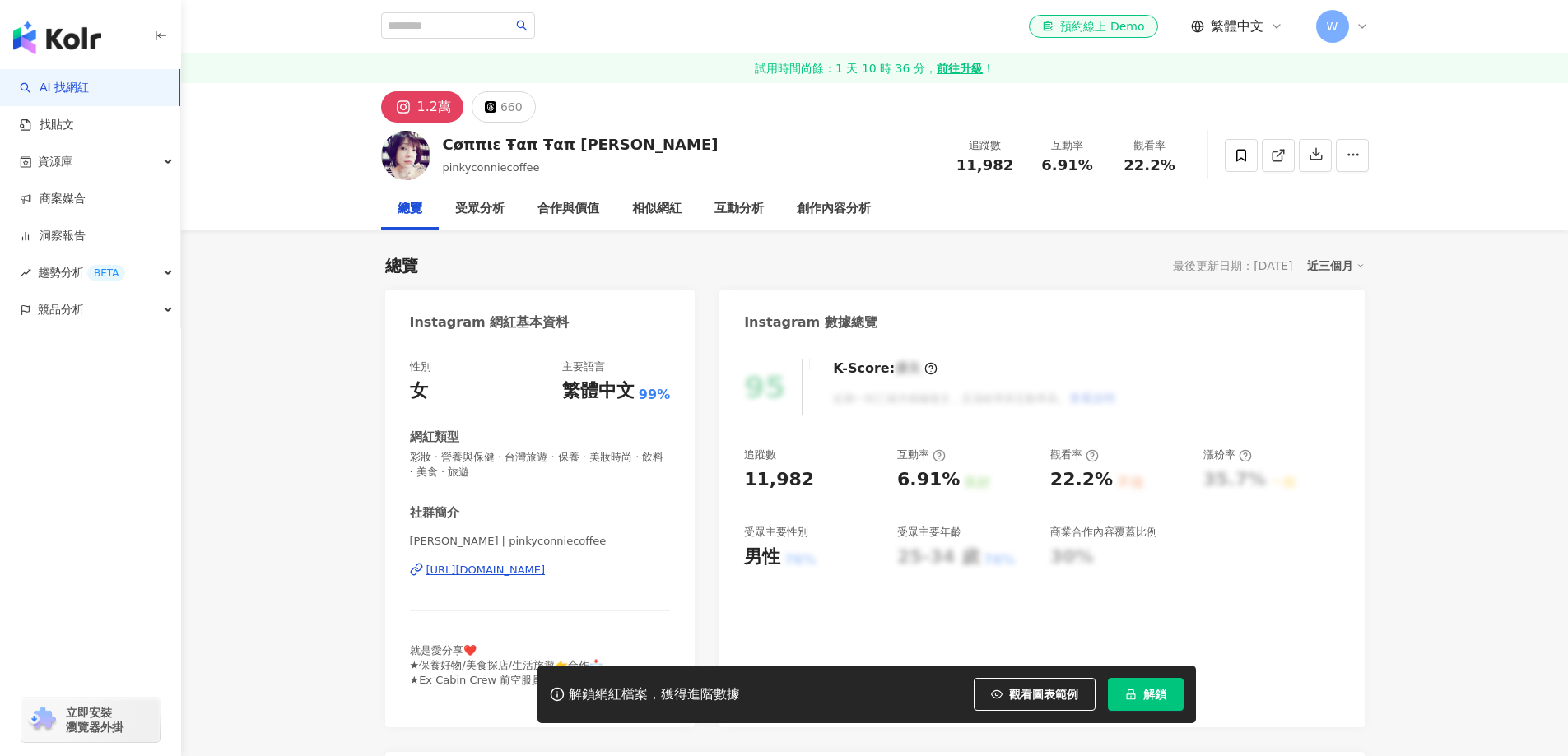
scroll to position [82, 0]
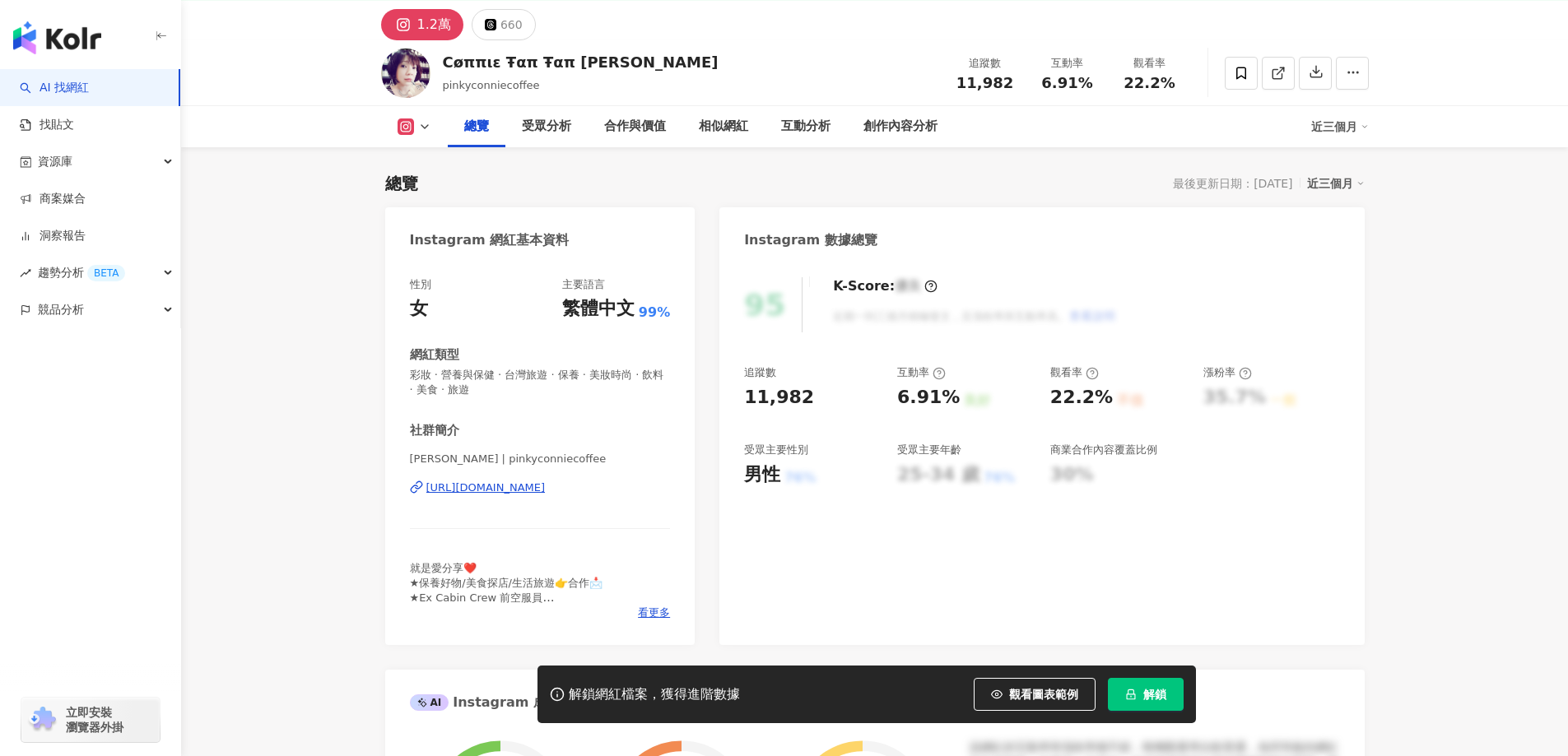
click at [546, 480] on div "[URL][DOMAIN_NAME]" at bounding box center [485, 488] width 119 height 15
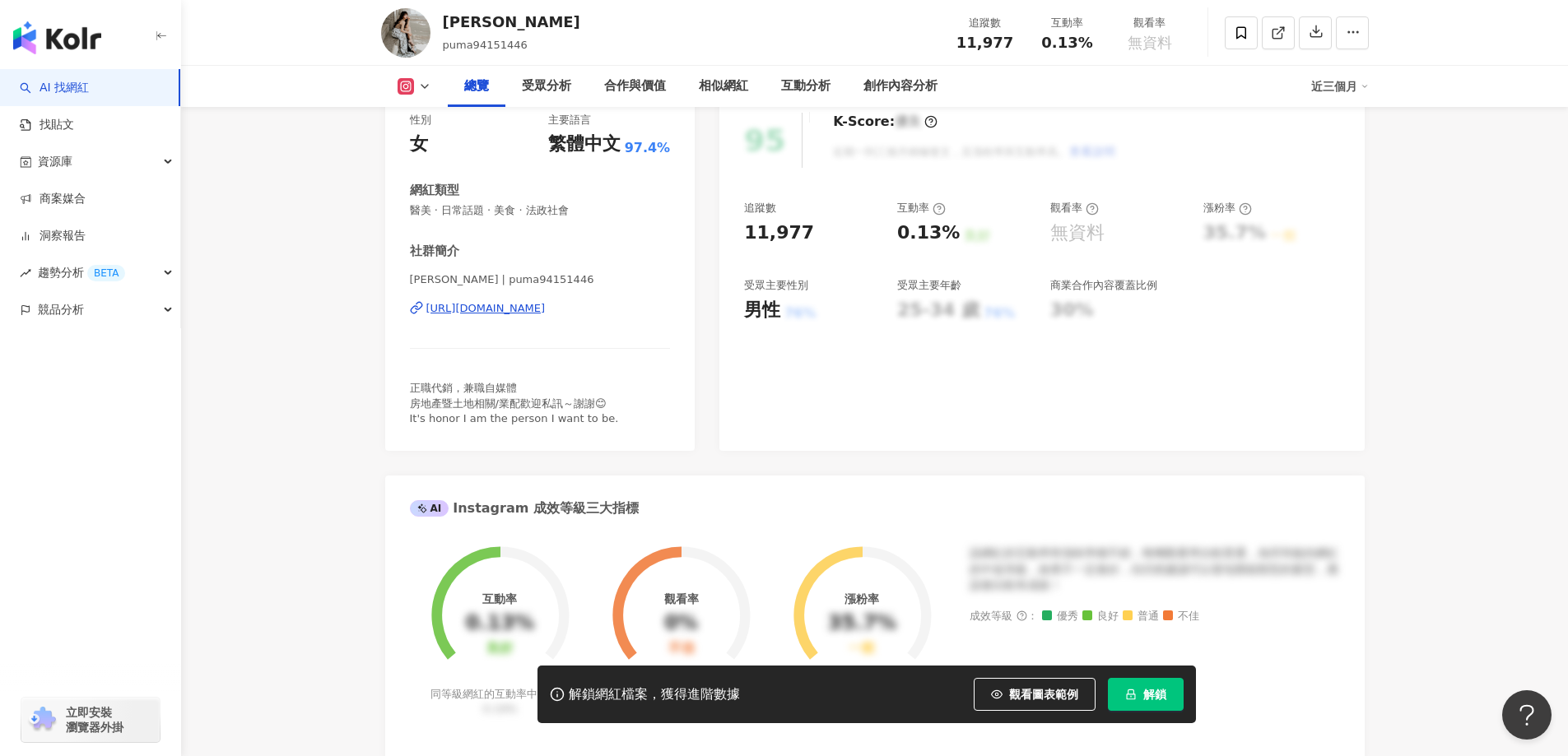
click at [546, 307] on div "https://www.instagram.com/puma94151446/" at bounding box center [485, 308] width 119 height 15
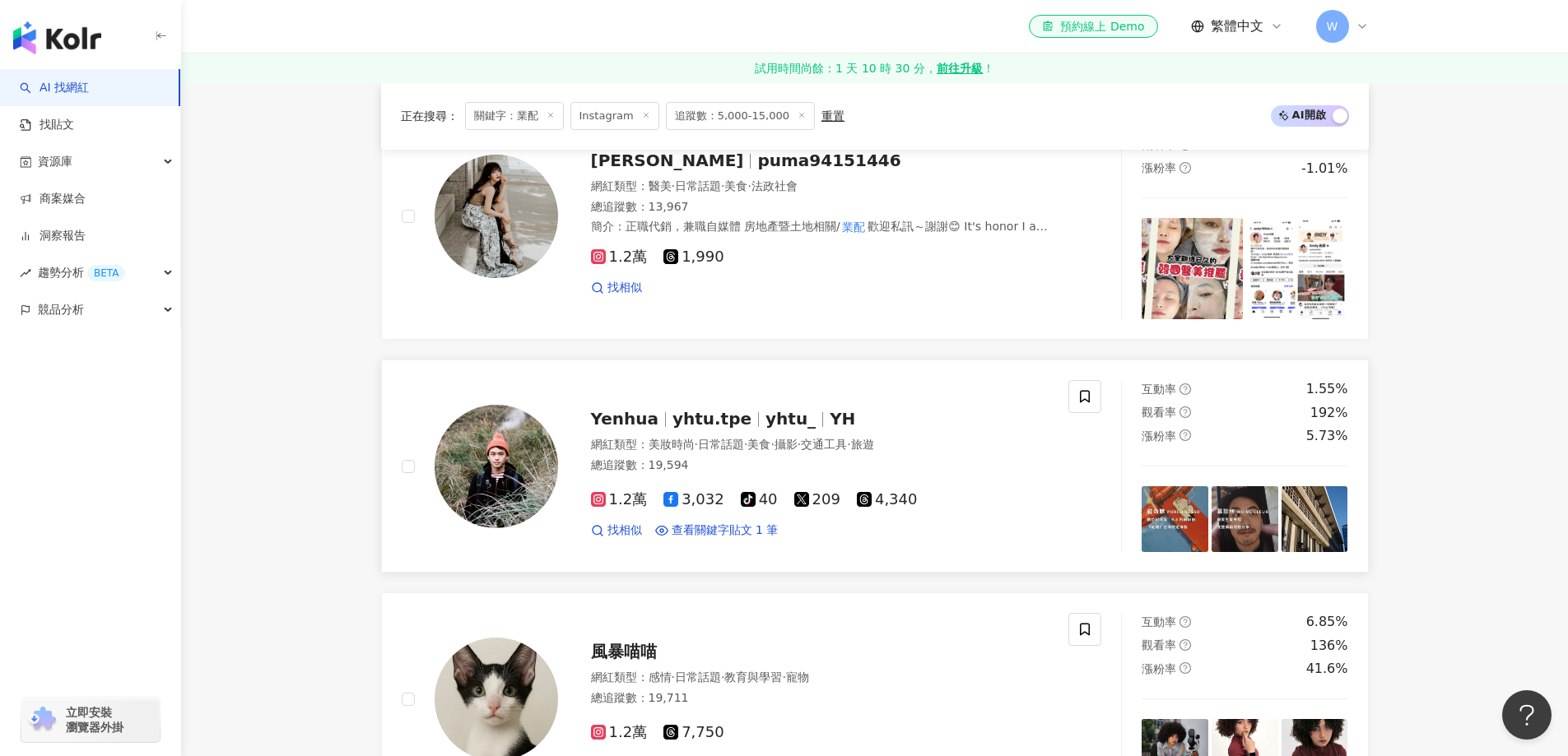
scroll to position [926, 0]
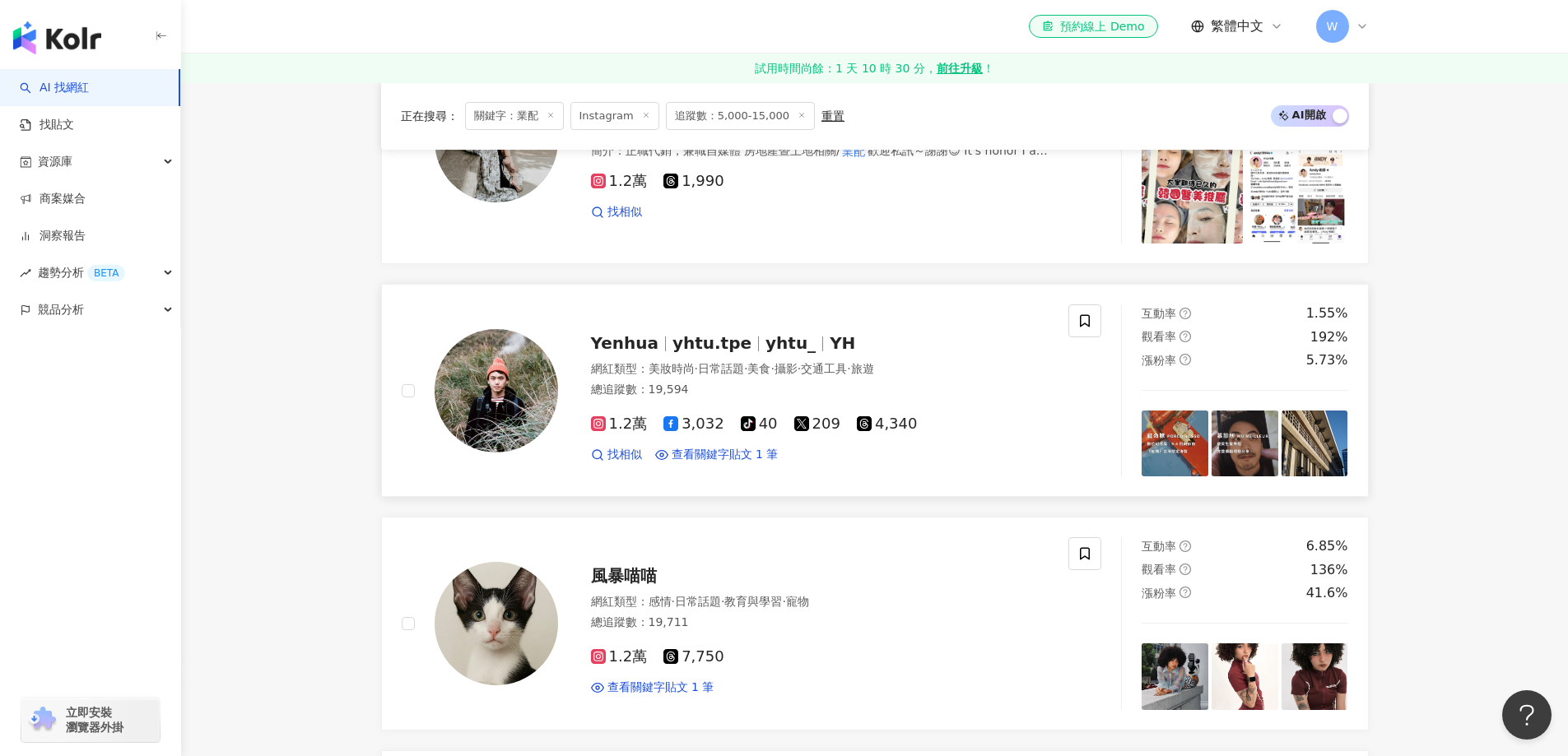
click at [786, 381] on div "網紅類型 ： 美妝時尚 · 日常話題 · 美食 · 攝影 · 交通工具 · 旅遊 總追蹤數 ： 19,594" at bounding box center [819, 381] width 458 height 40
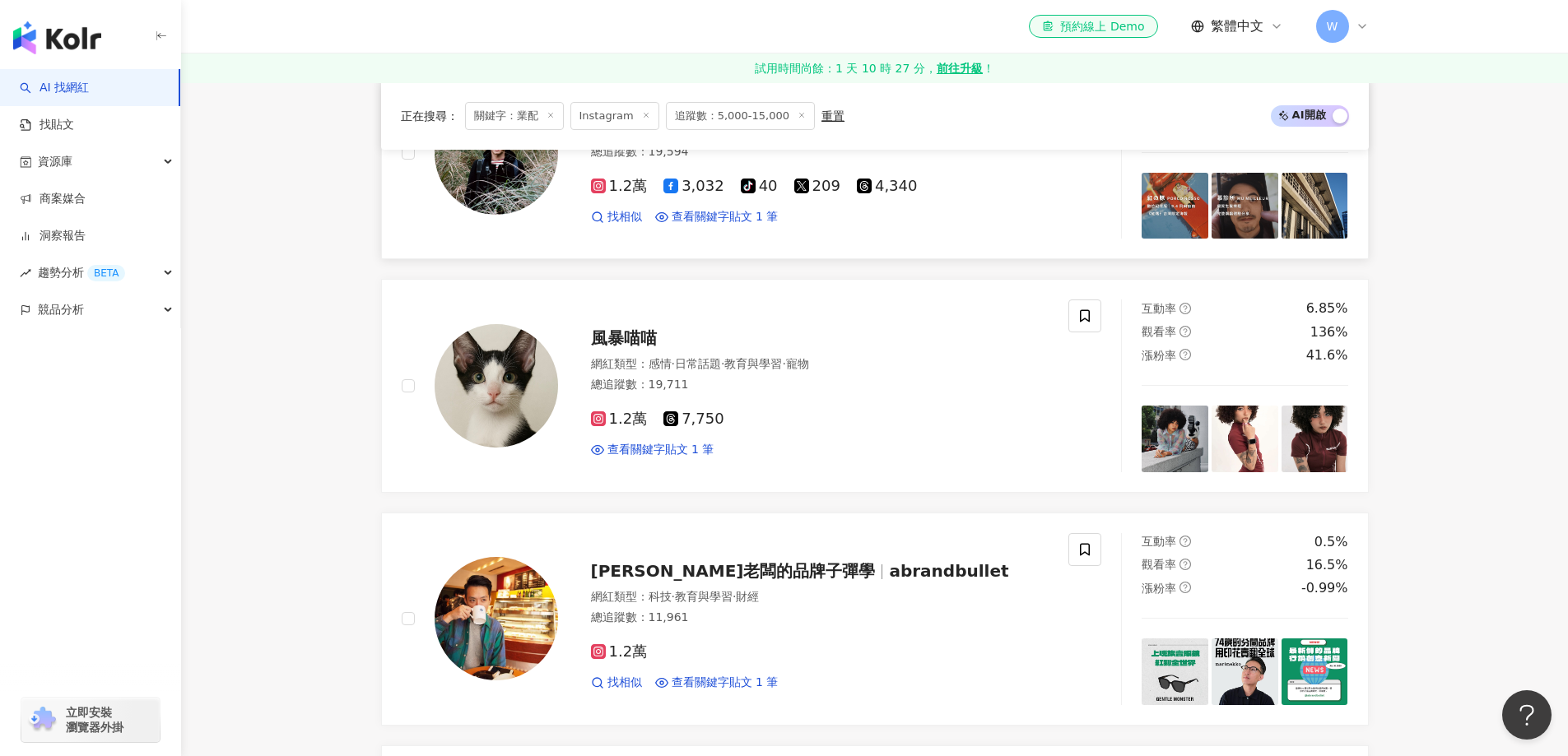
scroll to position [1255, 0]
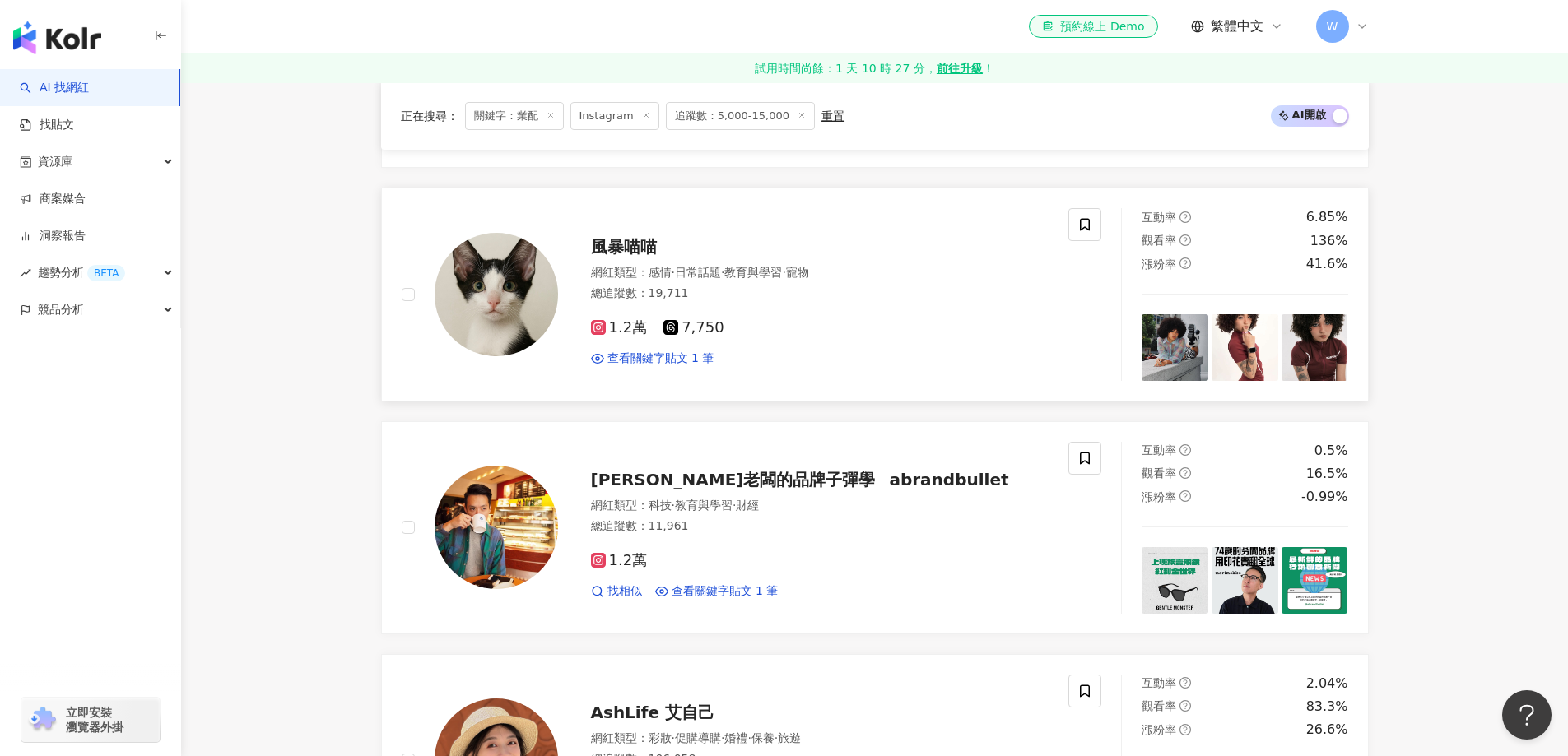
click at [757, 289] on div "總追蹤數 ： 19,711" at bounding box center [819, 293] width 458 height 16
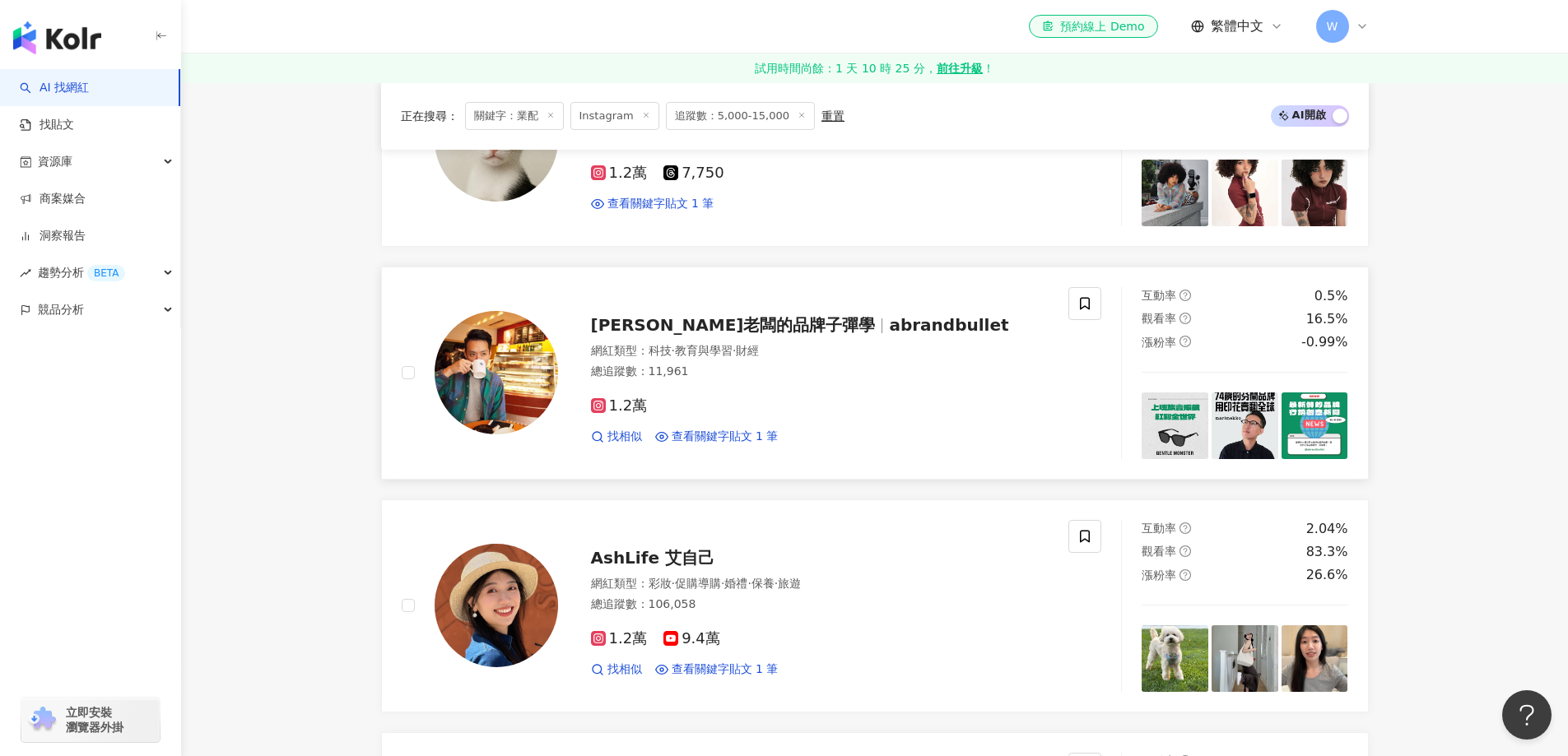
scroll to position [1420, 0]
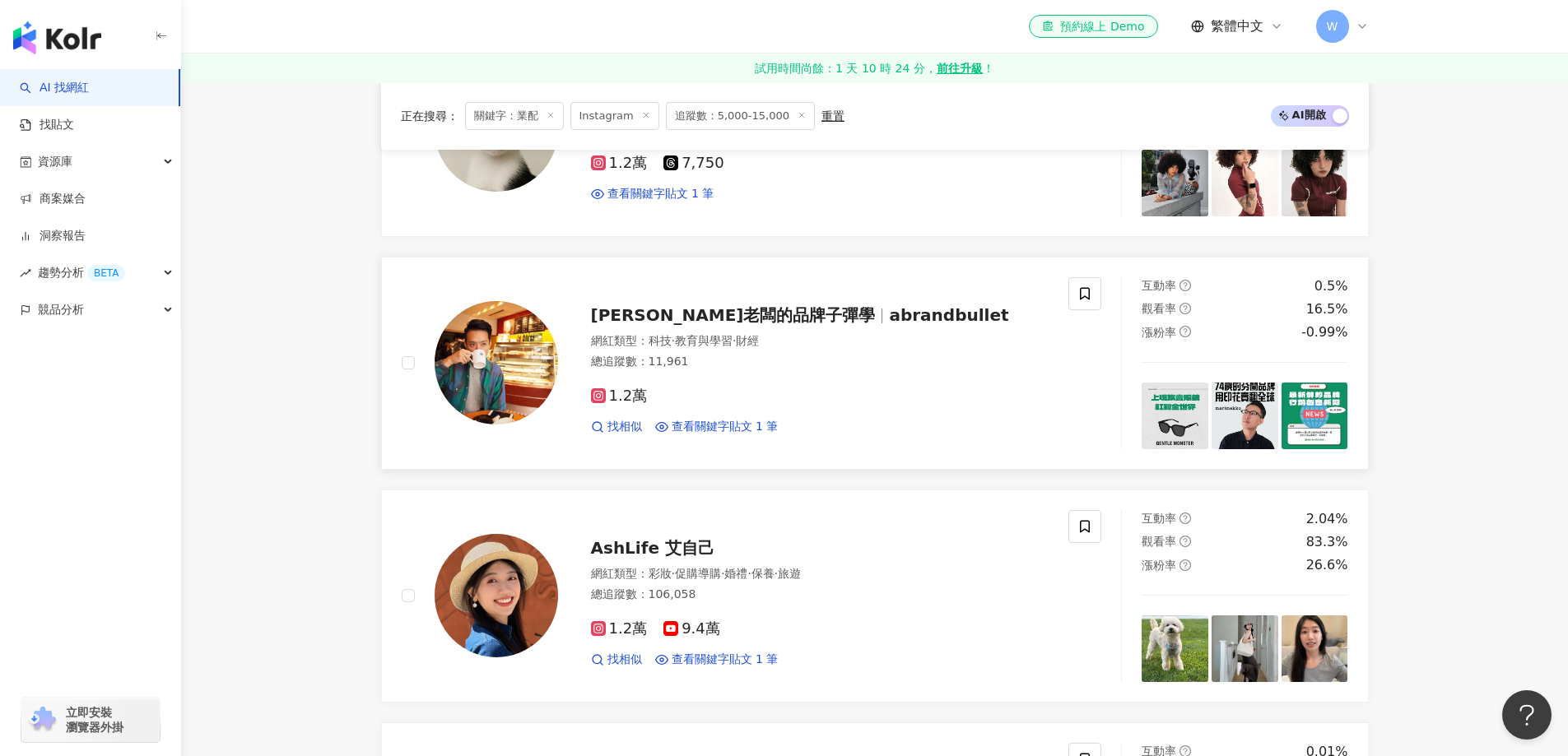
click at [719, 347] on span "教育與學習" at bounding box center [703, 340] width 57 height 13
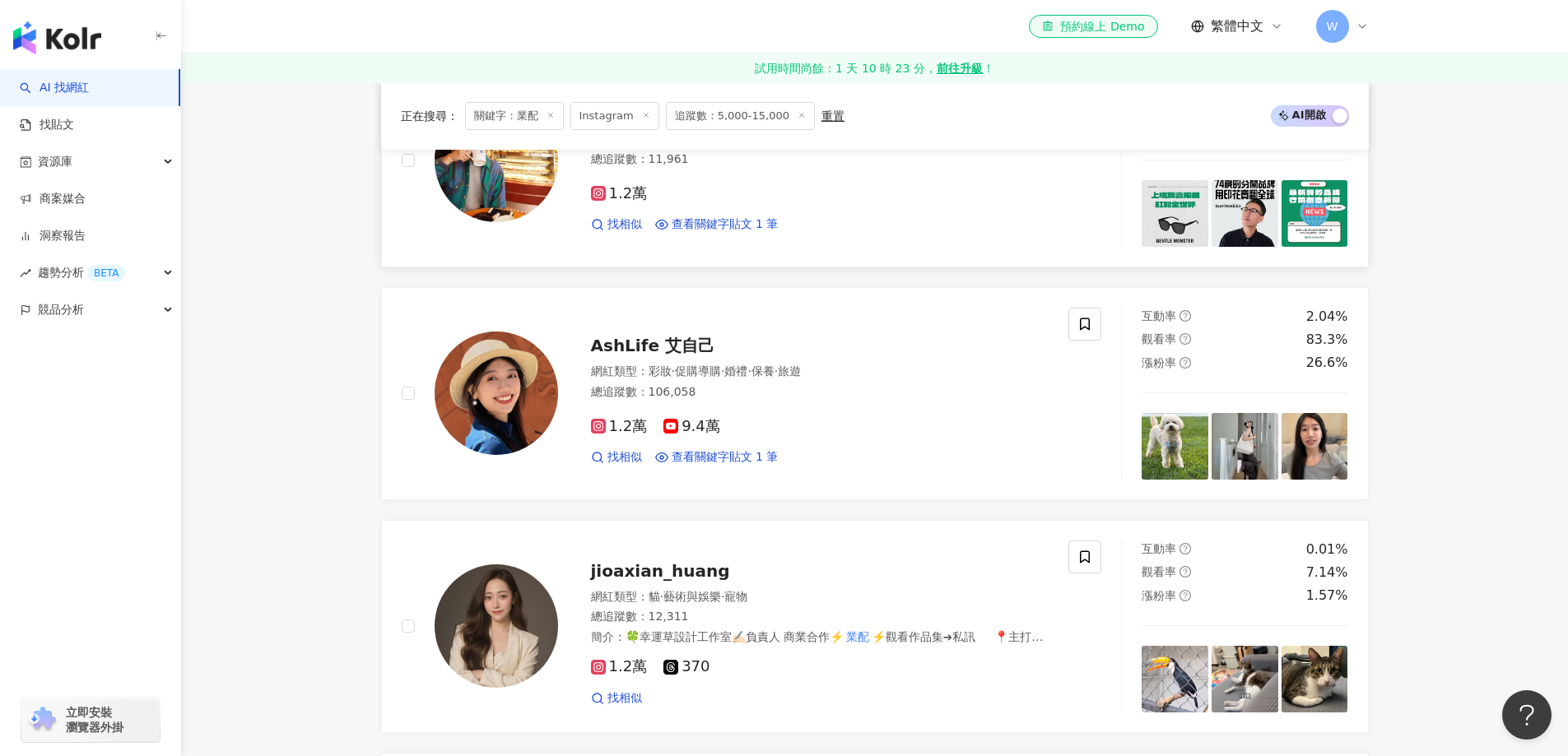
scroll to position [1749, 0]
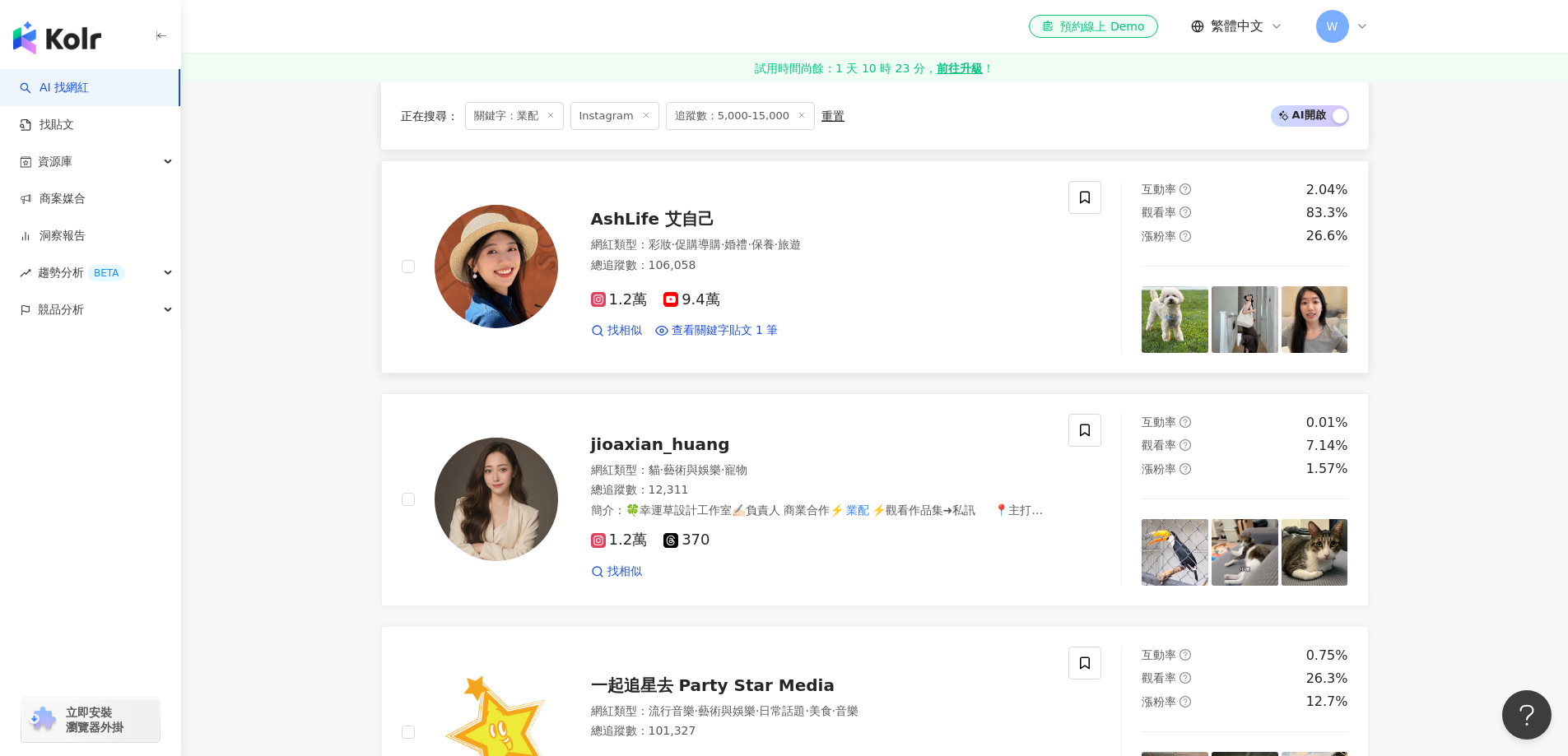
click at [780, 290] on div "1.2萬 9.4萬 找相似 查看關鍵字貼文 1 筆" at bounding box center [819, 308] width 458 height 61
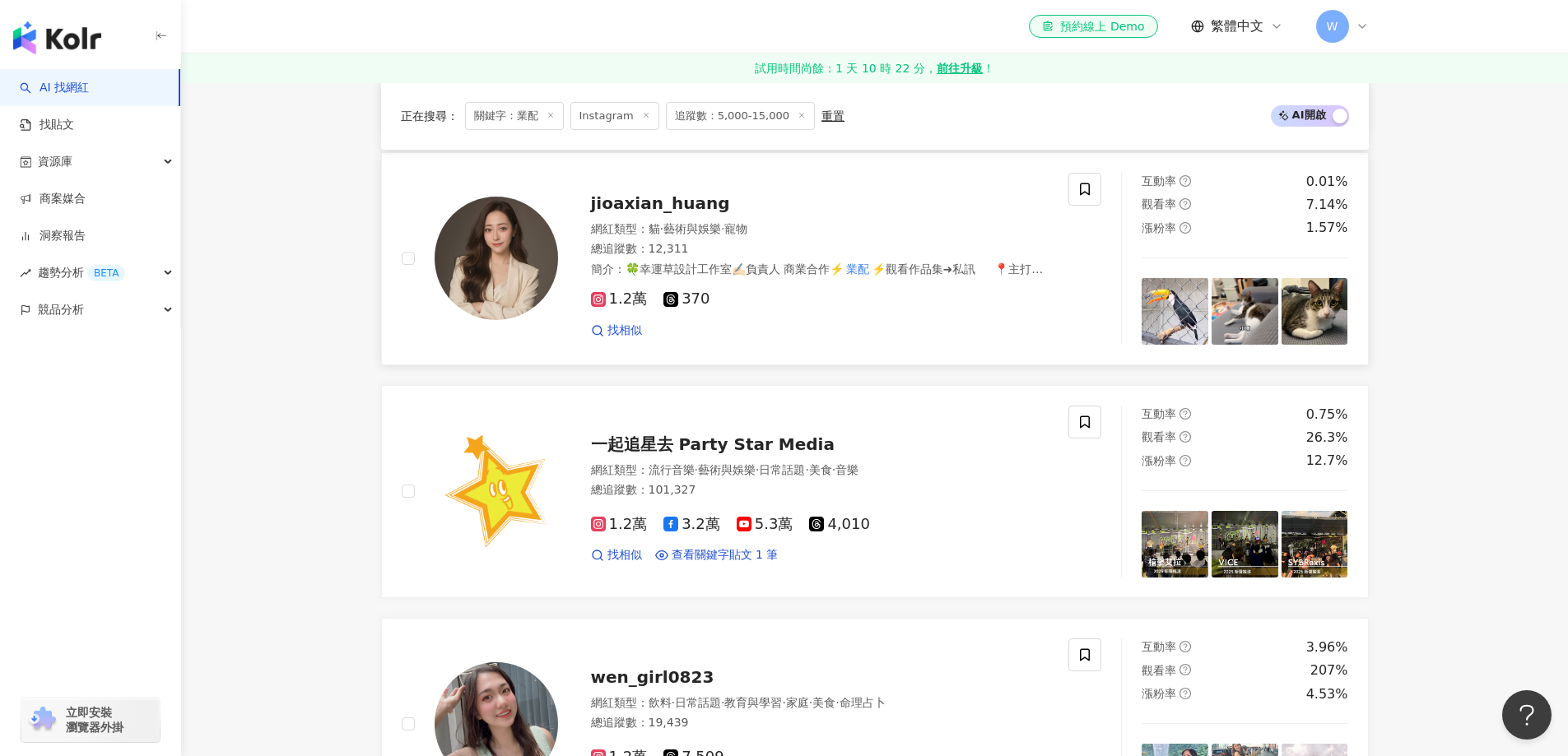
scroll to position [1996, 0]
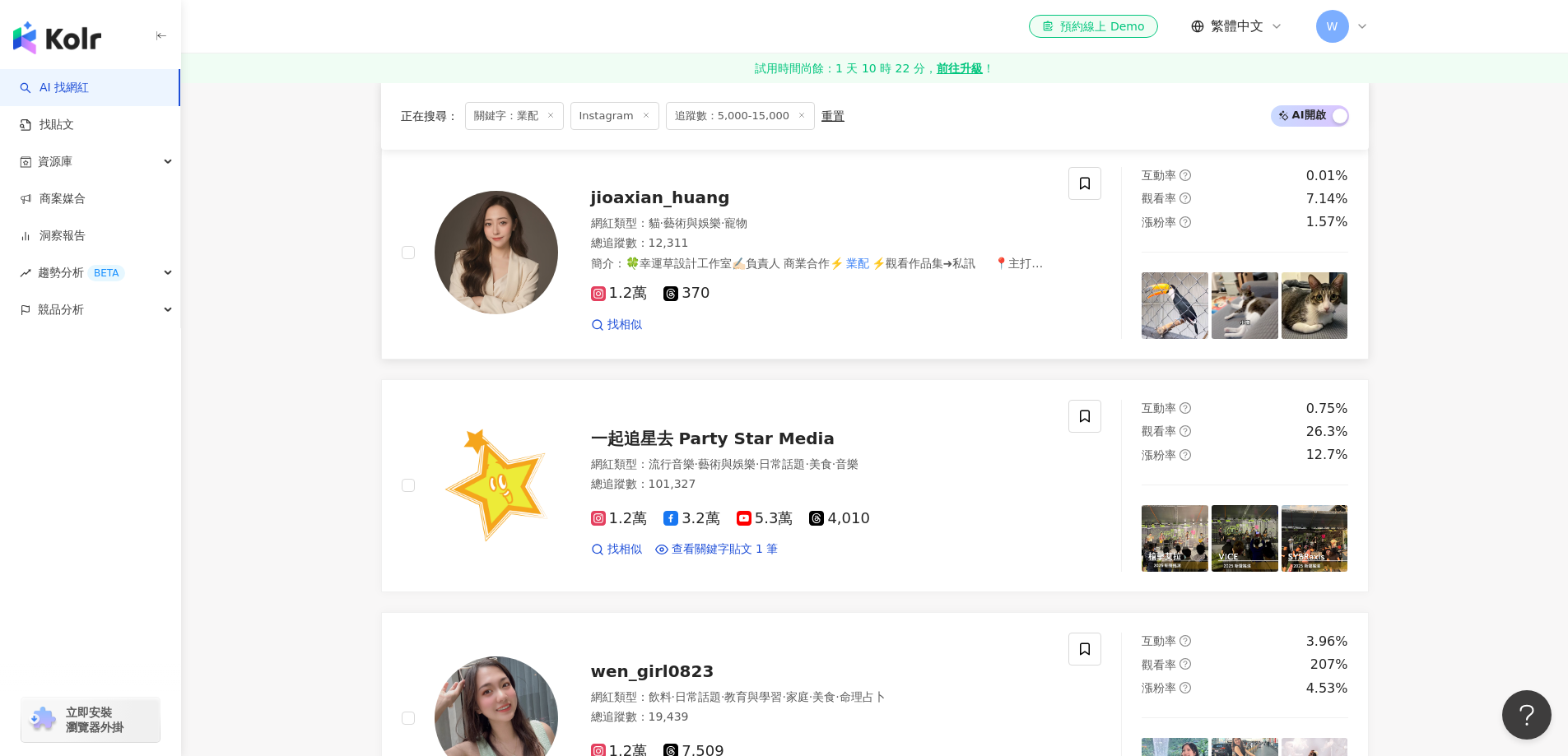
click at [736, 260] on span "🍀幸運草設計工作室✍🏻負責人 商業合作⚡️" at bounding box center [735, 263] width 218 height 13
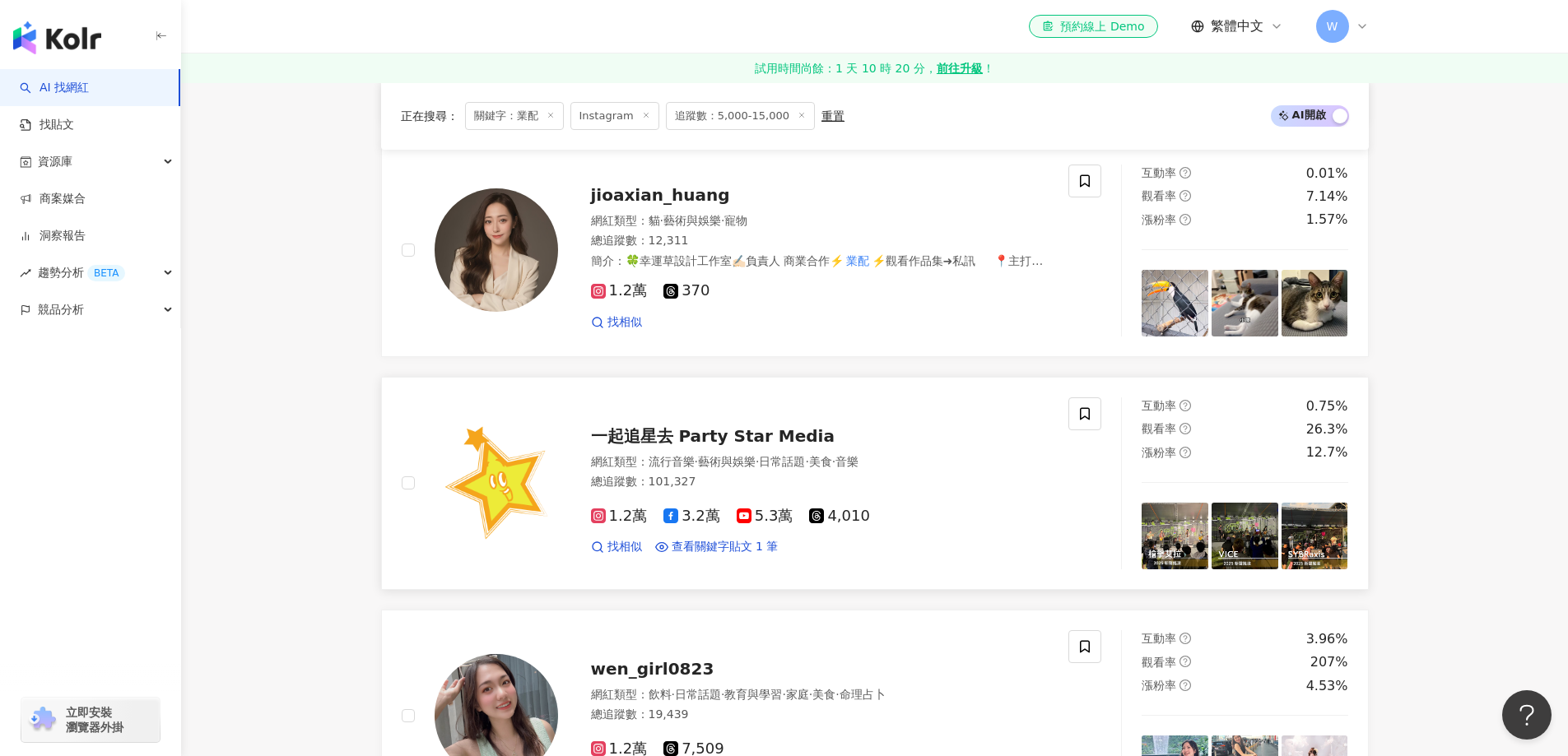
scroll to position [2161, 0]
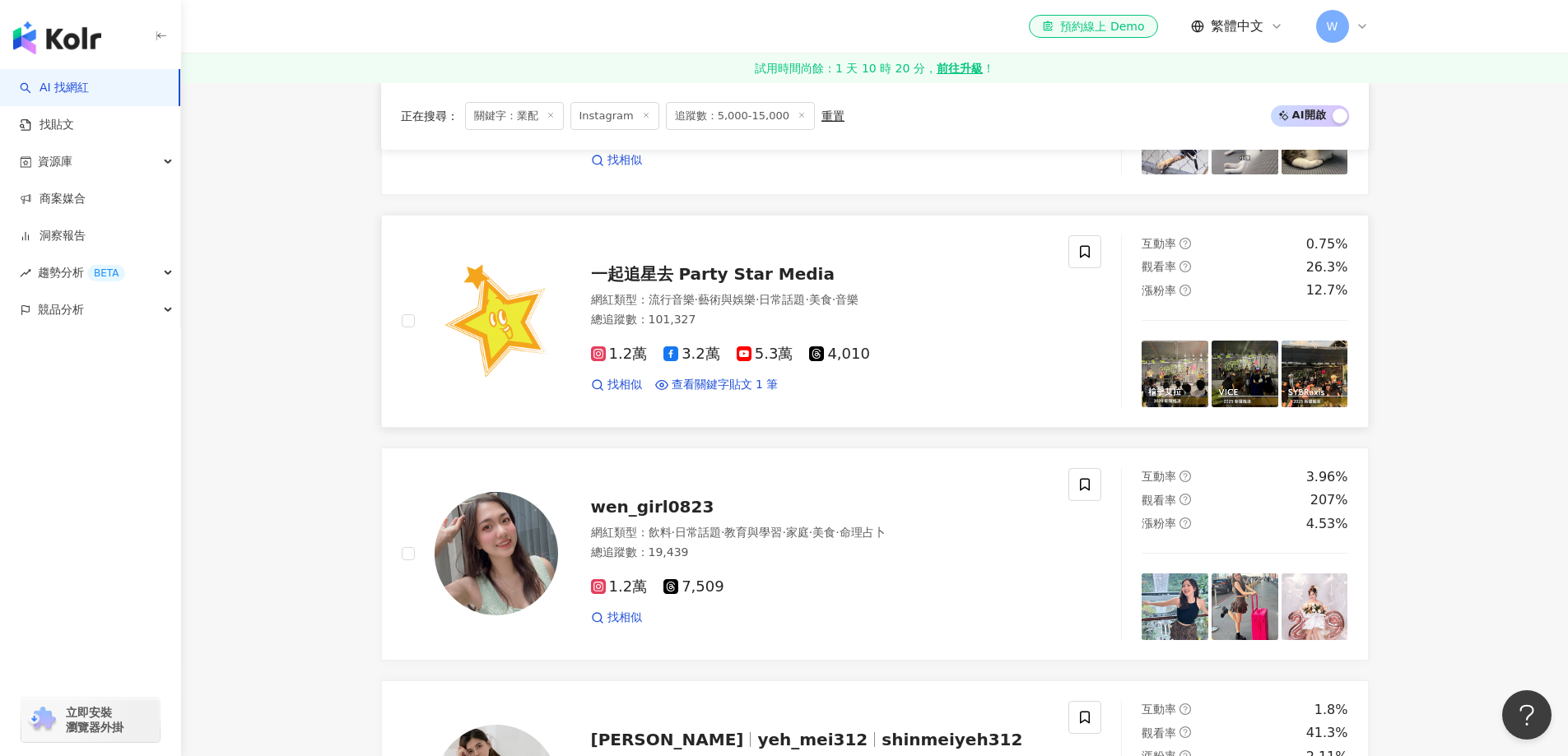
click at [799, 325] on div "總追蹤數 ： 101,327" at bounding box center [819, 320] width 458 height 16
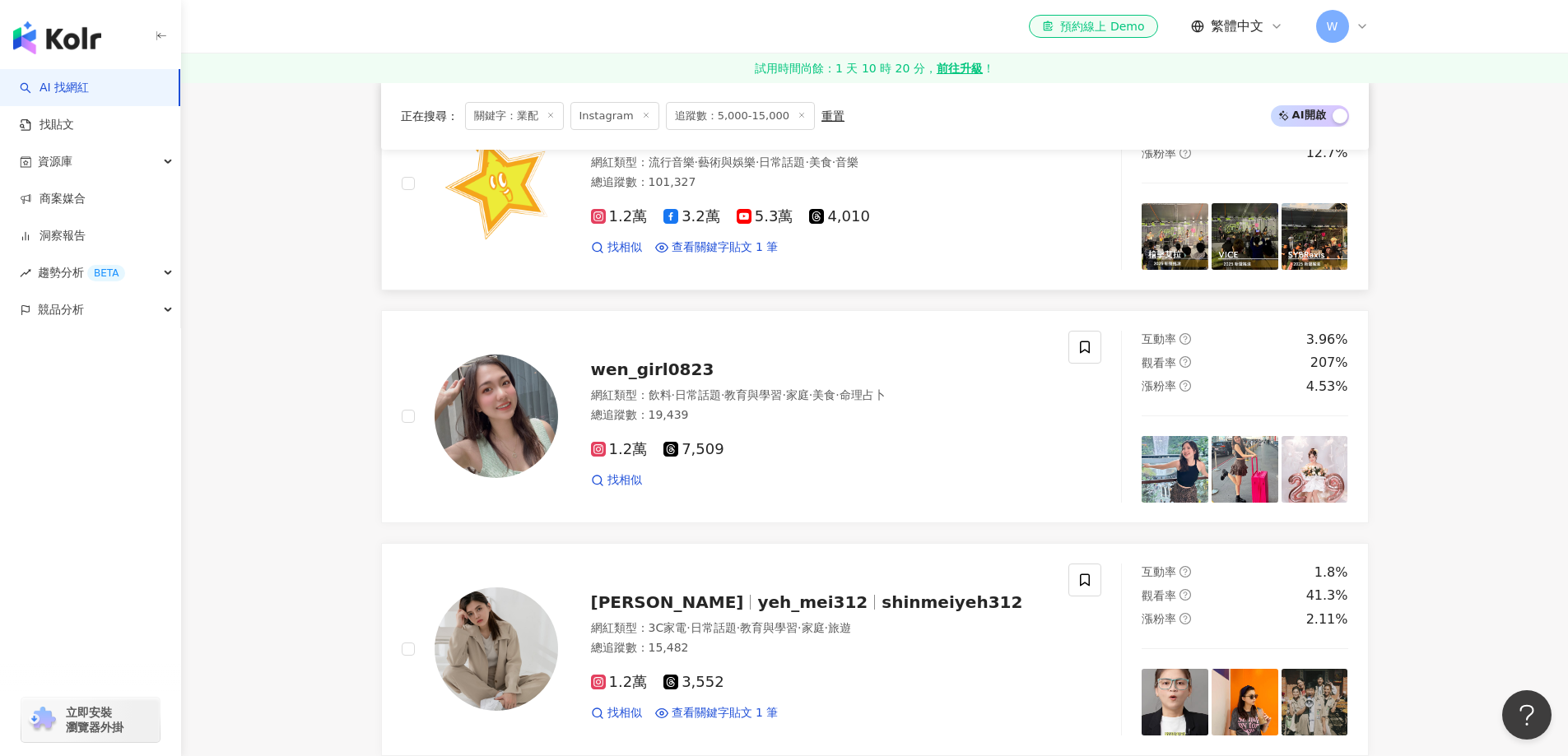
scroll to position [2325, 0]
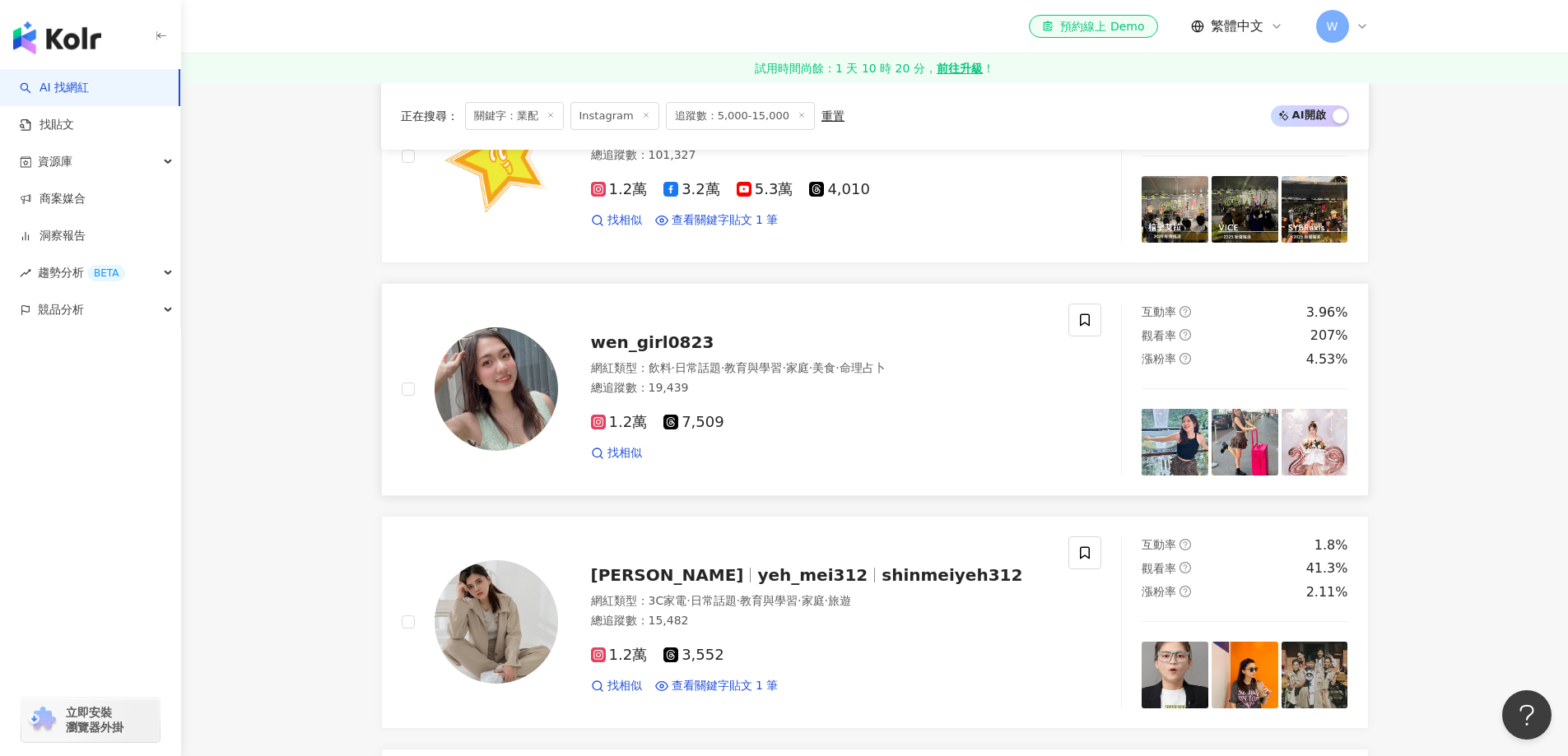
click at [774, 392] on div "總追蹤數 ： 19,439" at bounding box center [819, 387] width 458 height 16
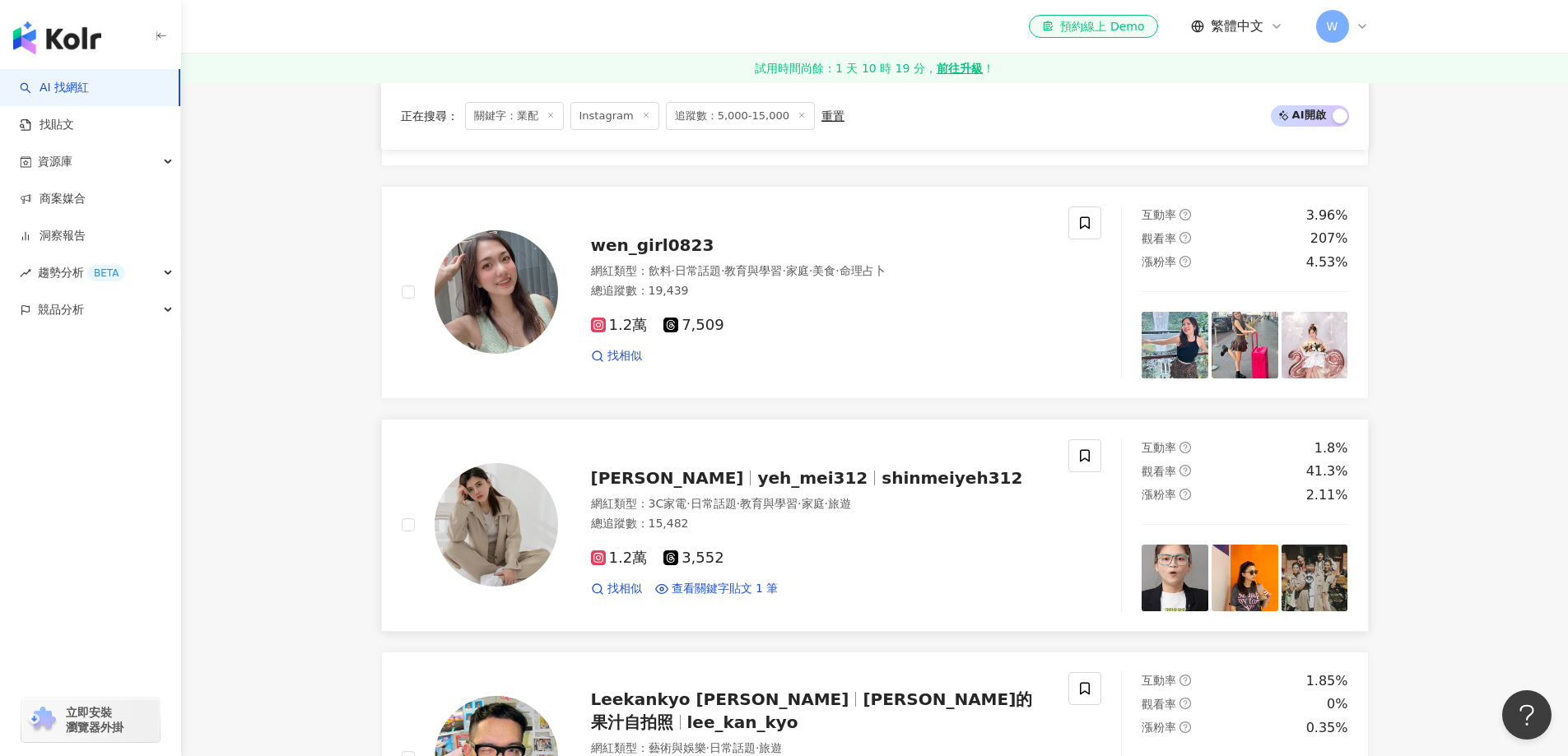
scroll to position [2572, 0]
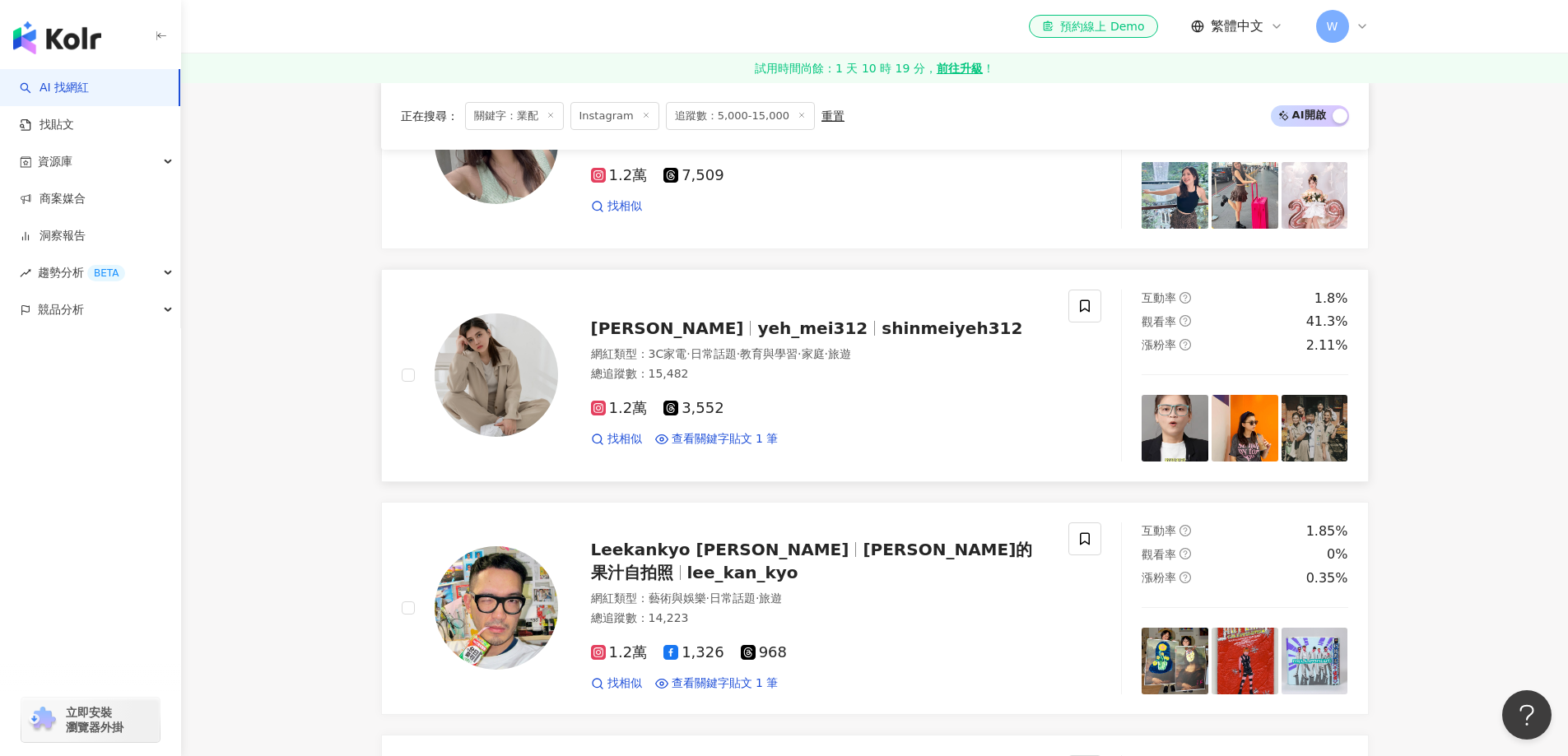
click at [775, 368] on div "總追蹤數 ： 15,482" at bounding box center [819, 373] width 458 height 16
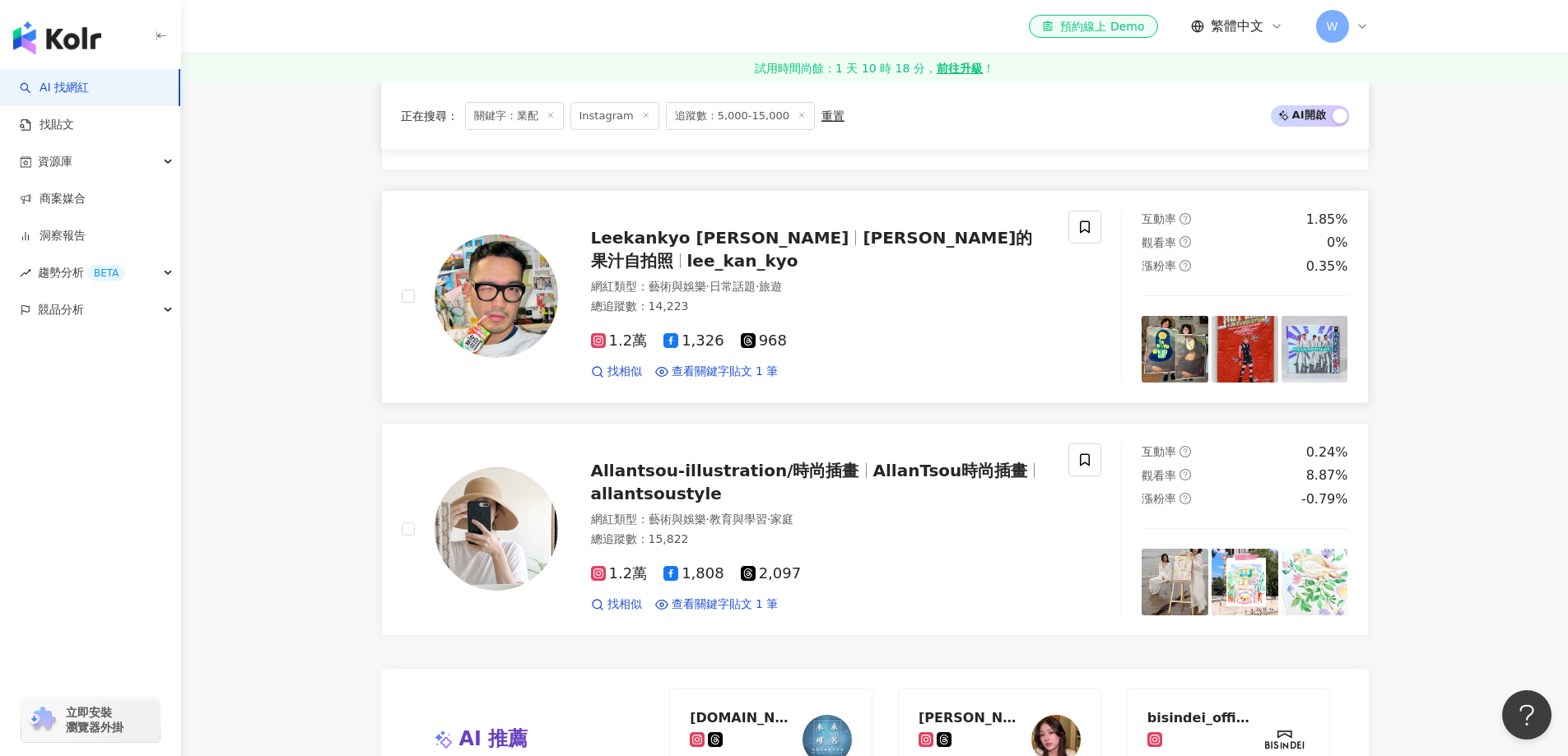
scroll to position [2901, 0]
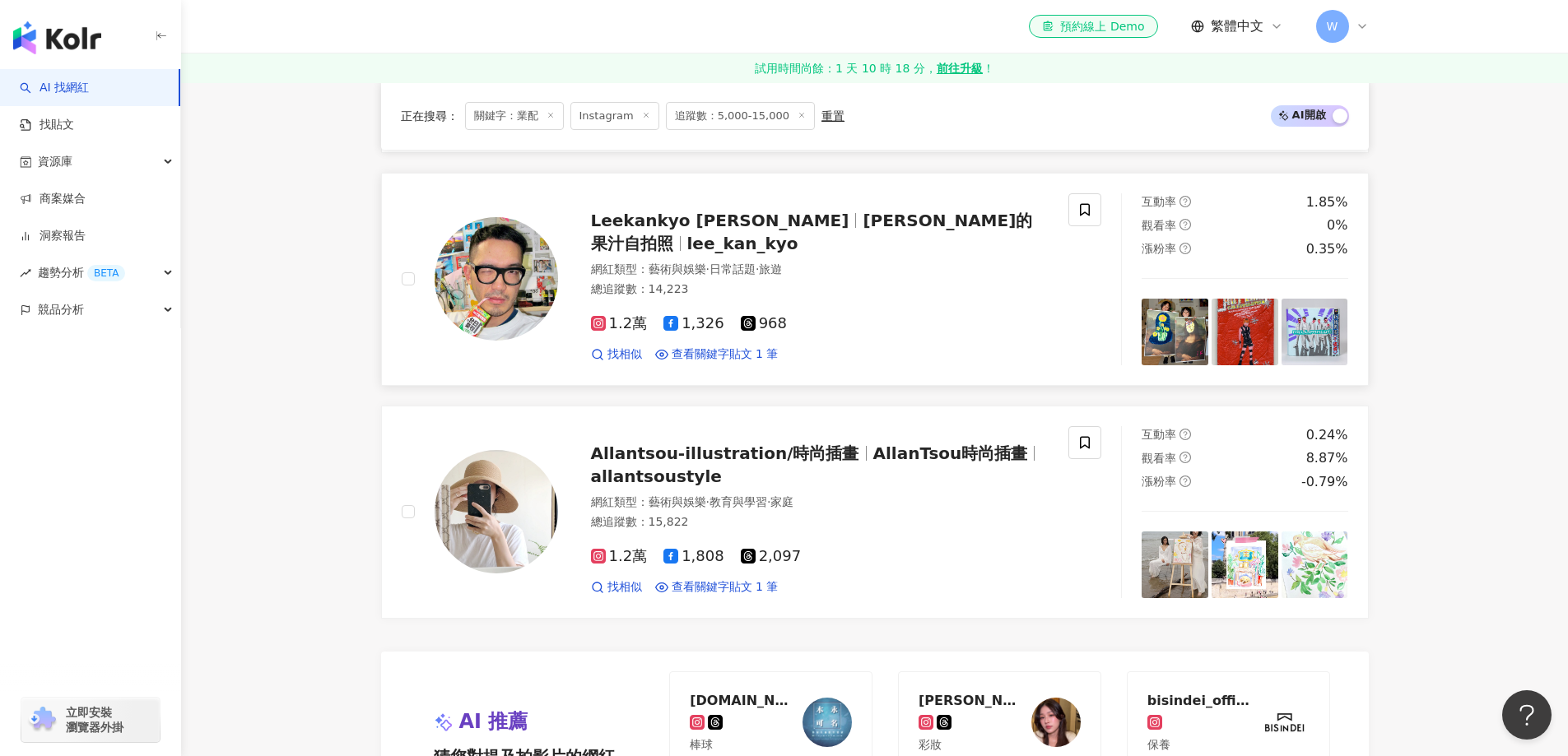
click at [804, 302] on div "1.2萬 1,326 968 找相似 查看關鍵字貼文 1 筆" at bounding box center [819, 332] width 458 height 61
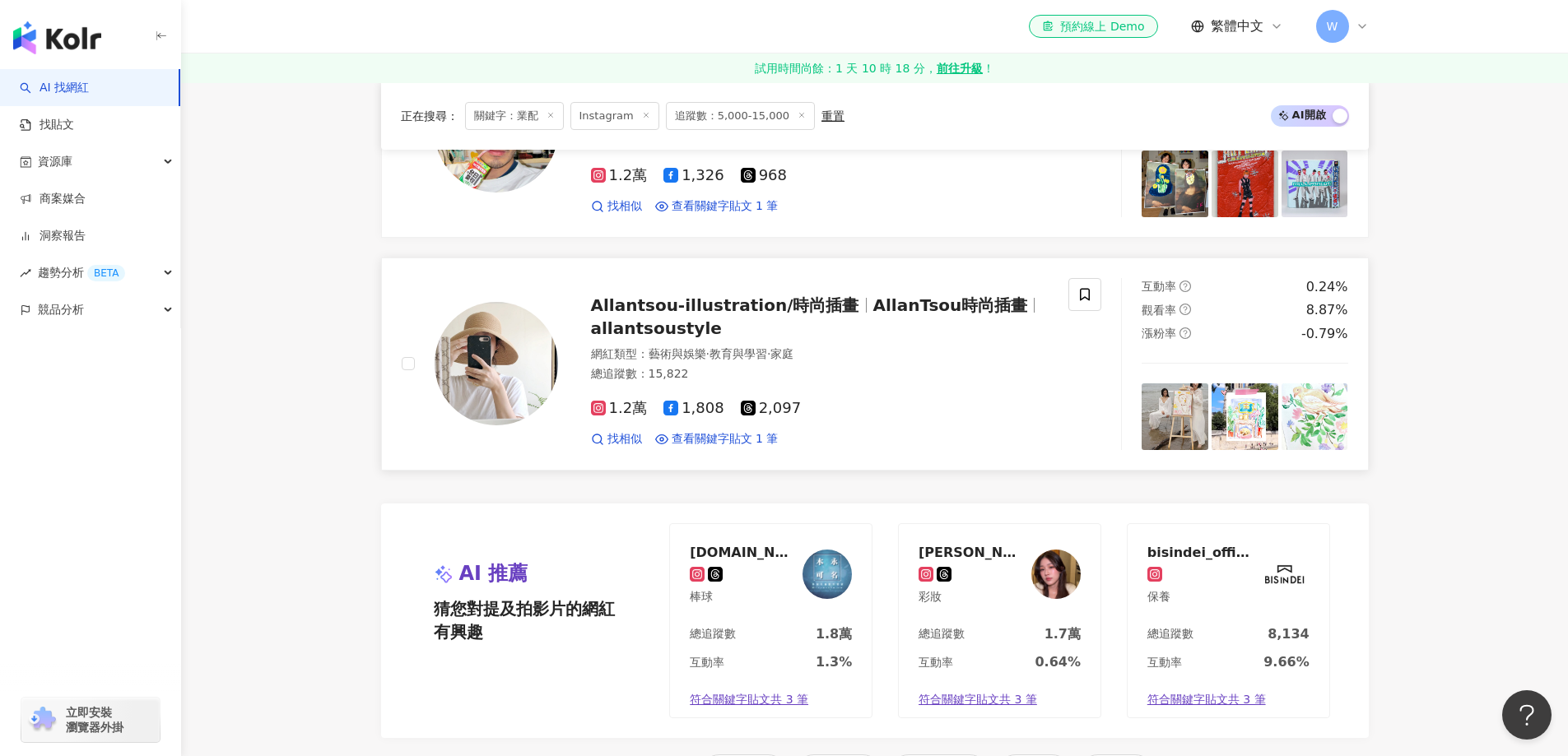
scroll to position [3065, 0]
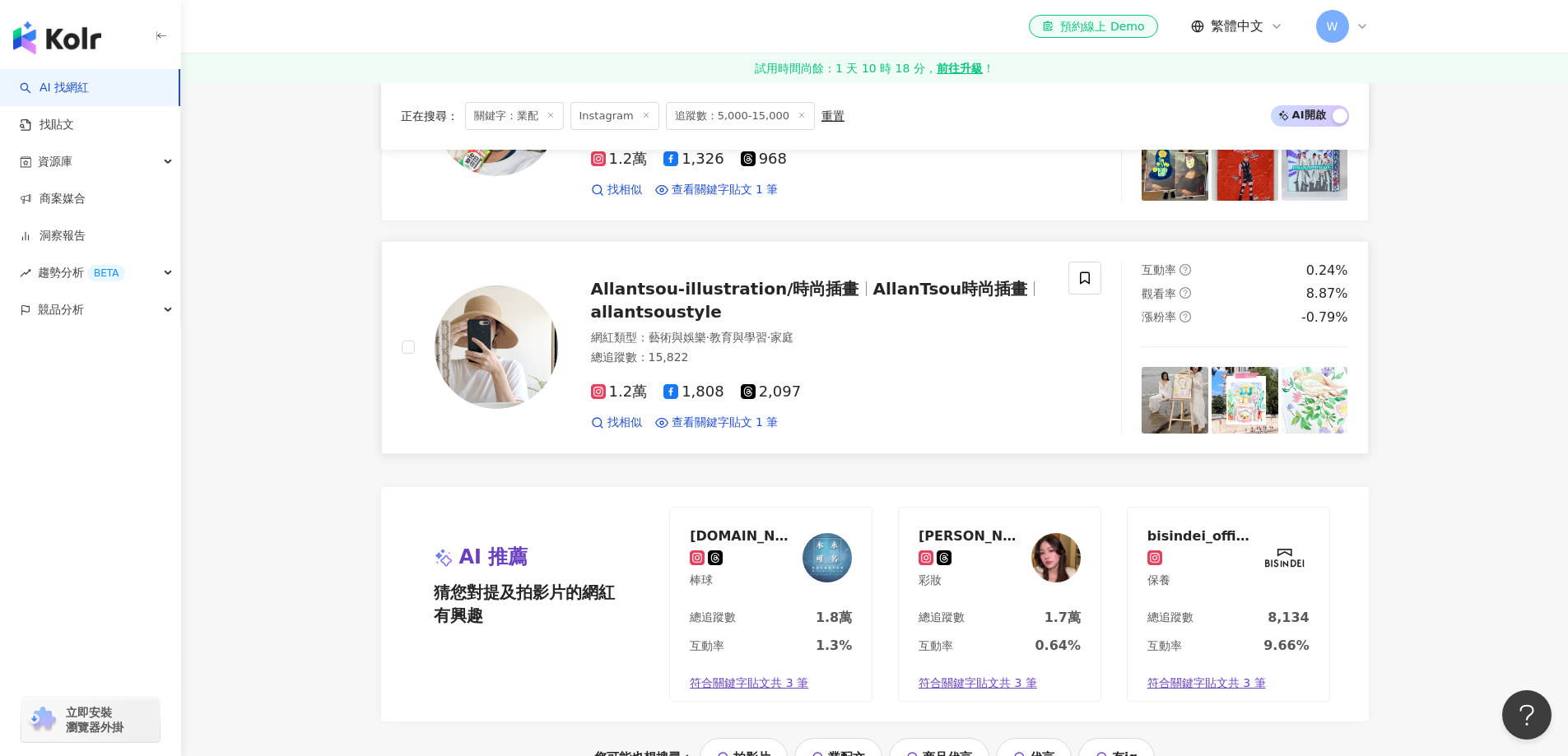
click at [889, 355] on div "總追蹤數 ： 15,822" at bounding box center [819, 357] width 458 height 16
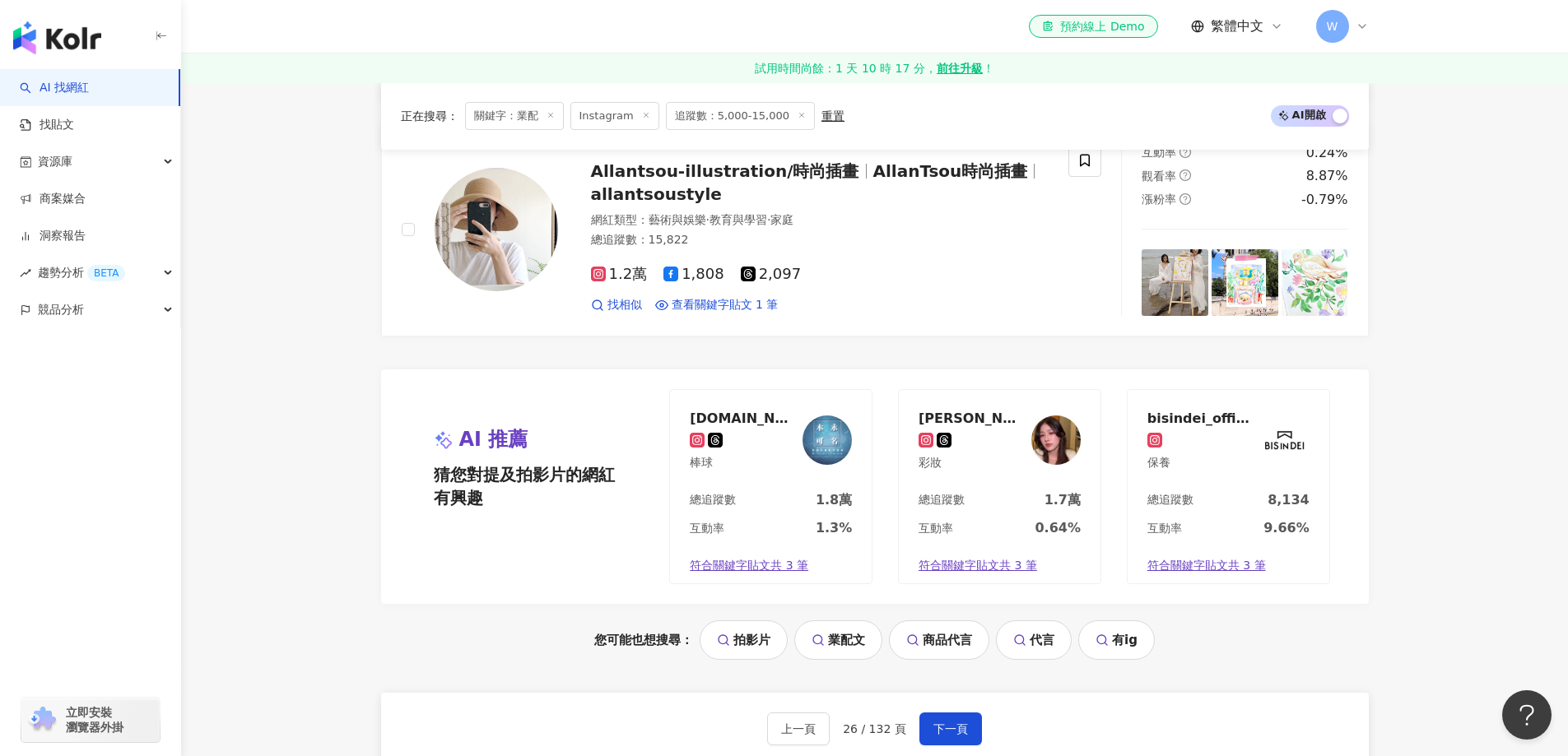
scroll to position [3394, 0]
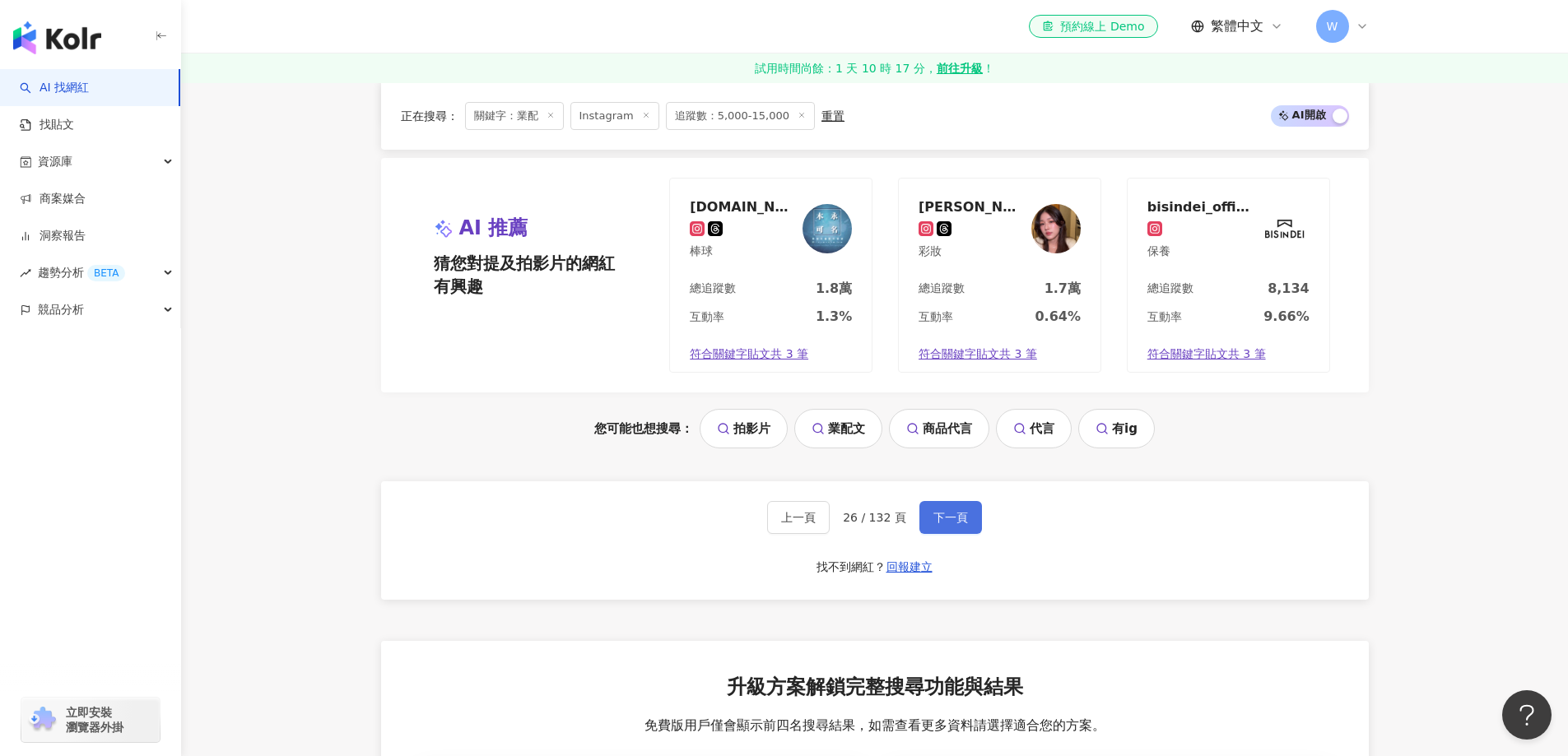
click at [933, 523] on span "下一頁" at bounding box center [950, 517] width 35 height 13
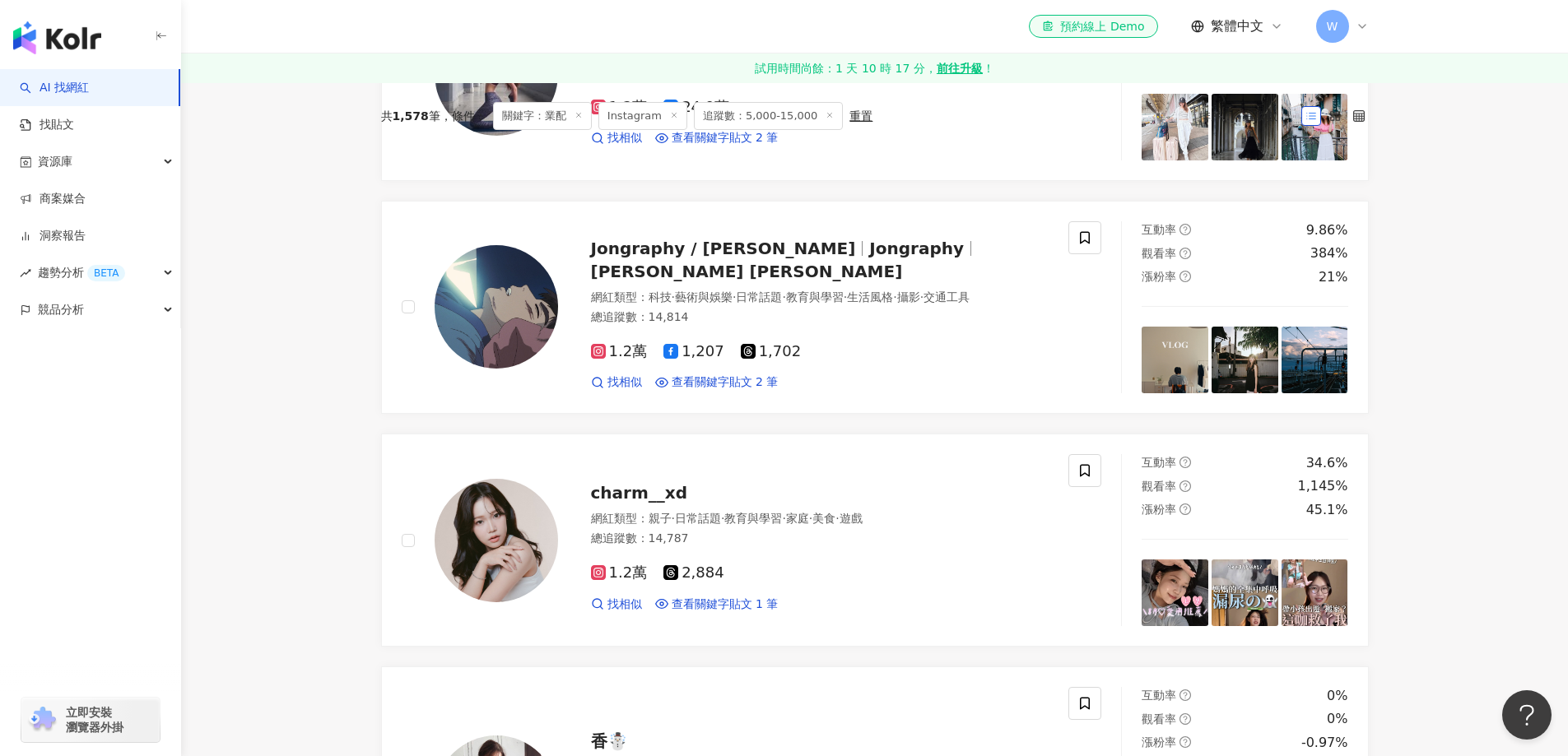
scroll to position [349, 0]
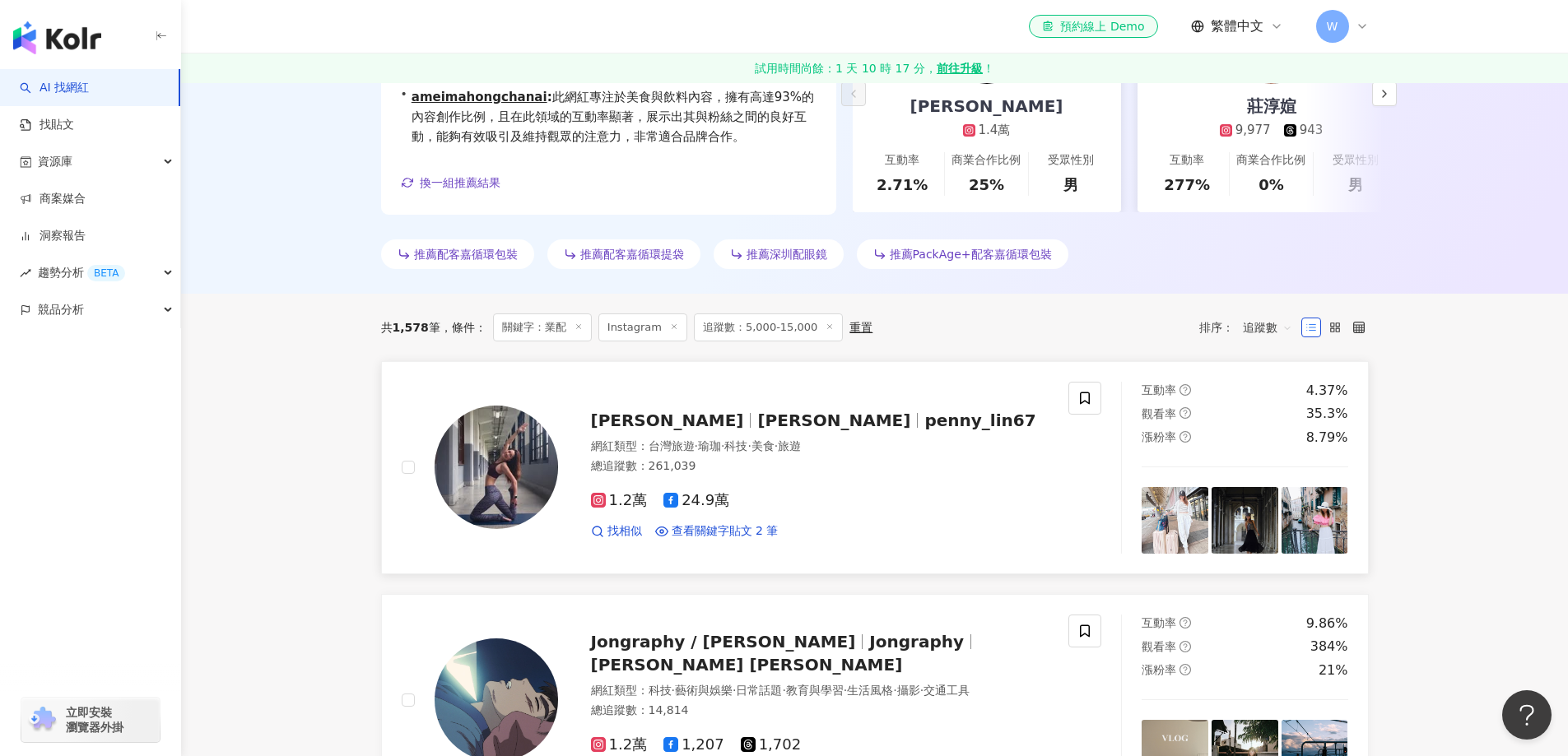
click at [887, 490] on div "1.2萬 24.9萬 找相似 查看關鍵字貼文 2 筆" at bounding box center [819, 509] width 458 height 61
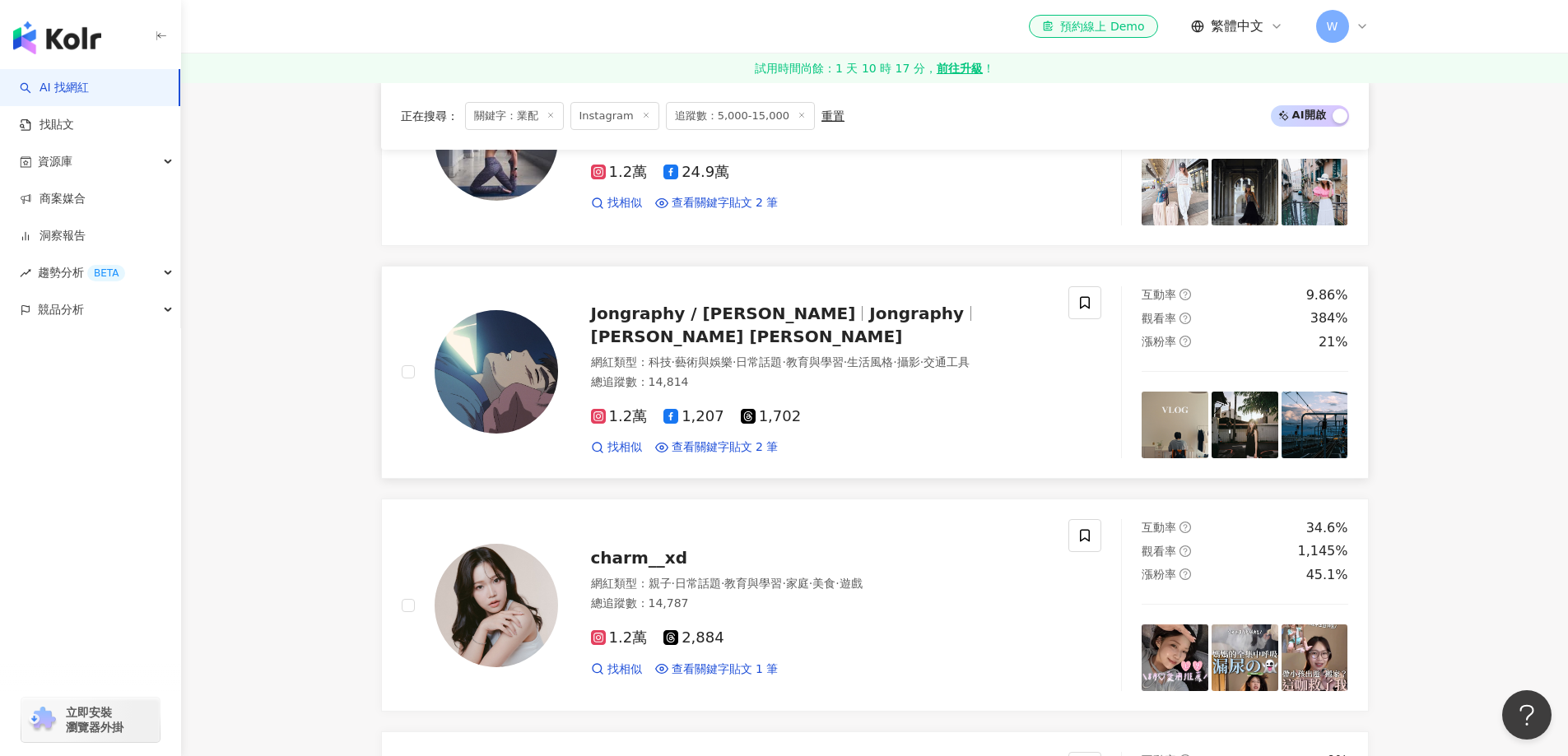
scroll to position [678, 0]
click at [684, 407] on span "1,207" at bounding box center [693, 416] width 61 height 17
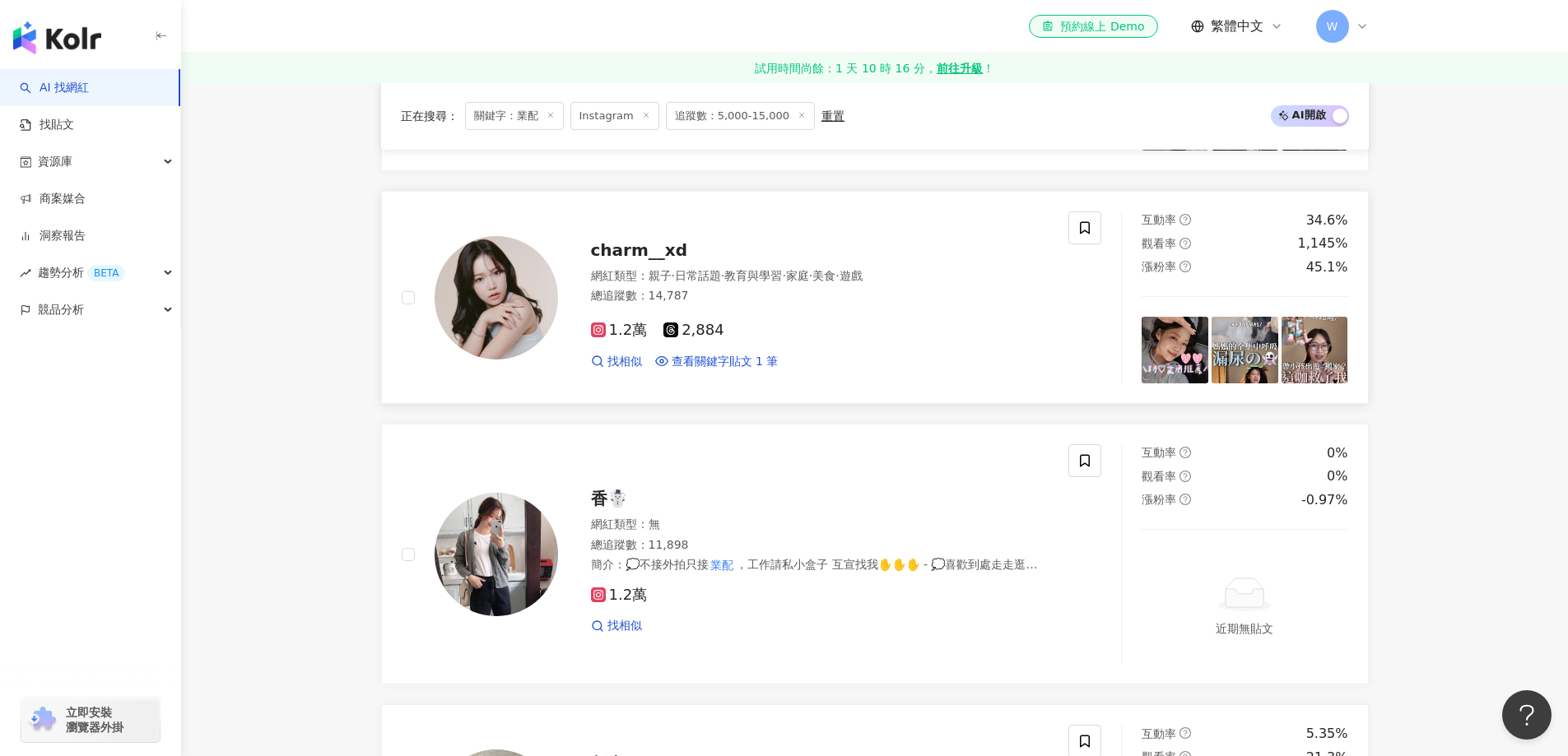
scroll to position [1007, 0]
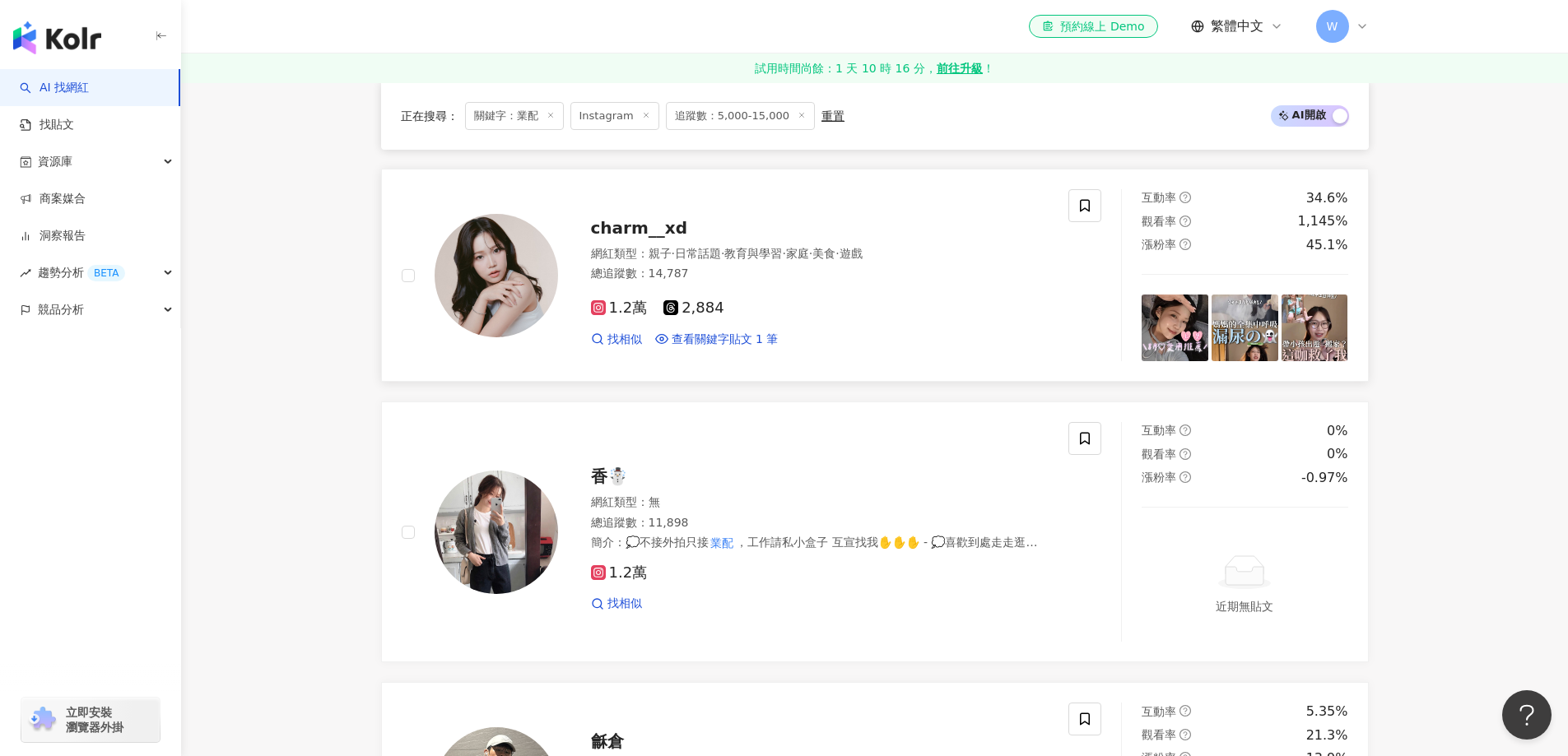
click at [840, 302] on div "1.2萬 2,884" at bounding box center [819, 307] width 458 height 18
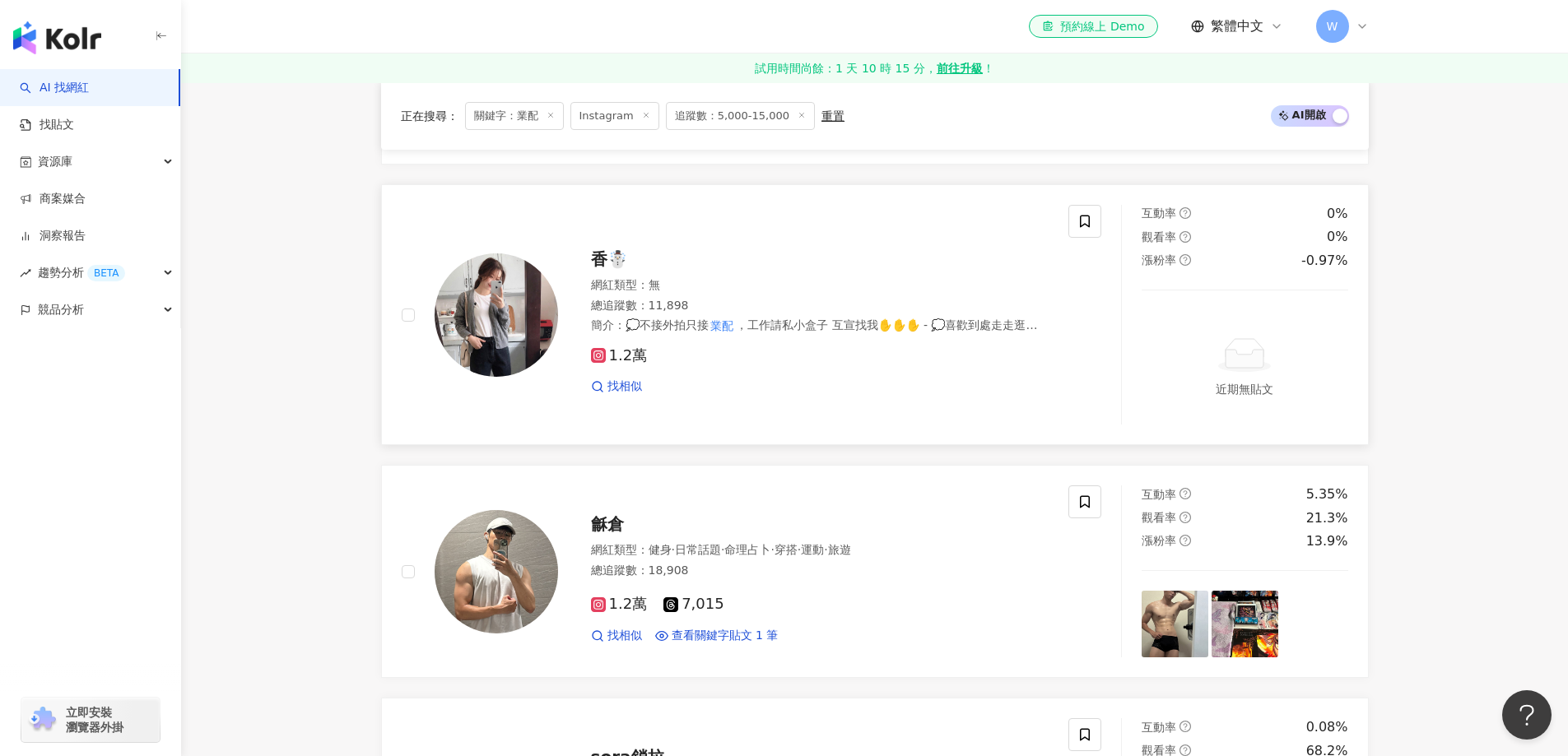
scroll to position [1253, 0]
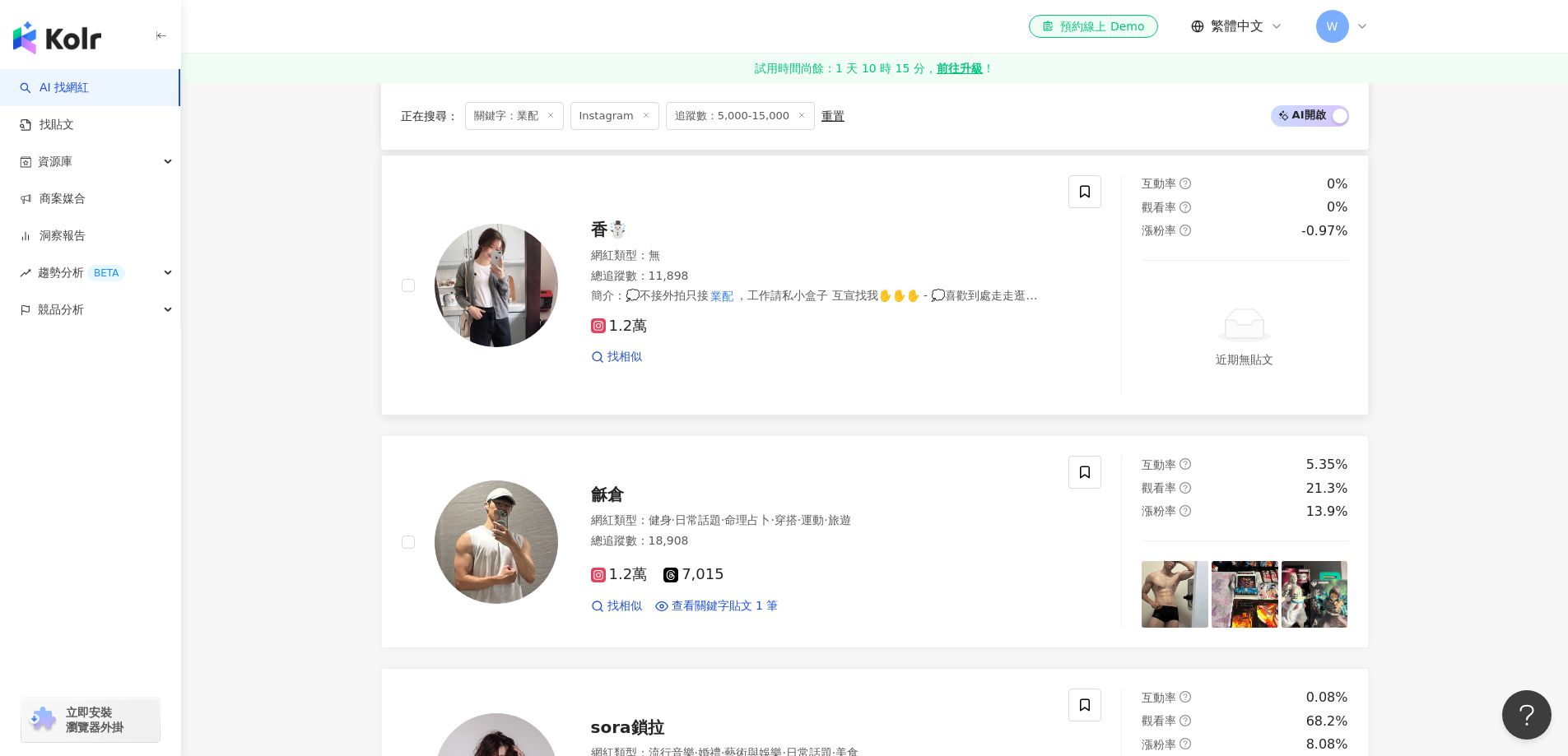
click at [762, 298] on span "，工作請私小盒子 互宣找我✋✋✋ - 💭喜歡到處走走逛逛吃吃吃喝喝 - 💭活蹦亂跳是我的招牌 - 💭貪吃是人生必修課題- - 💭喜歡出門也喜歡待在家一整天的矛…" at bounding box center [816, 311] width 450 height 45
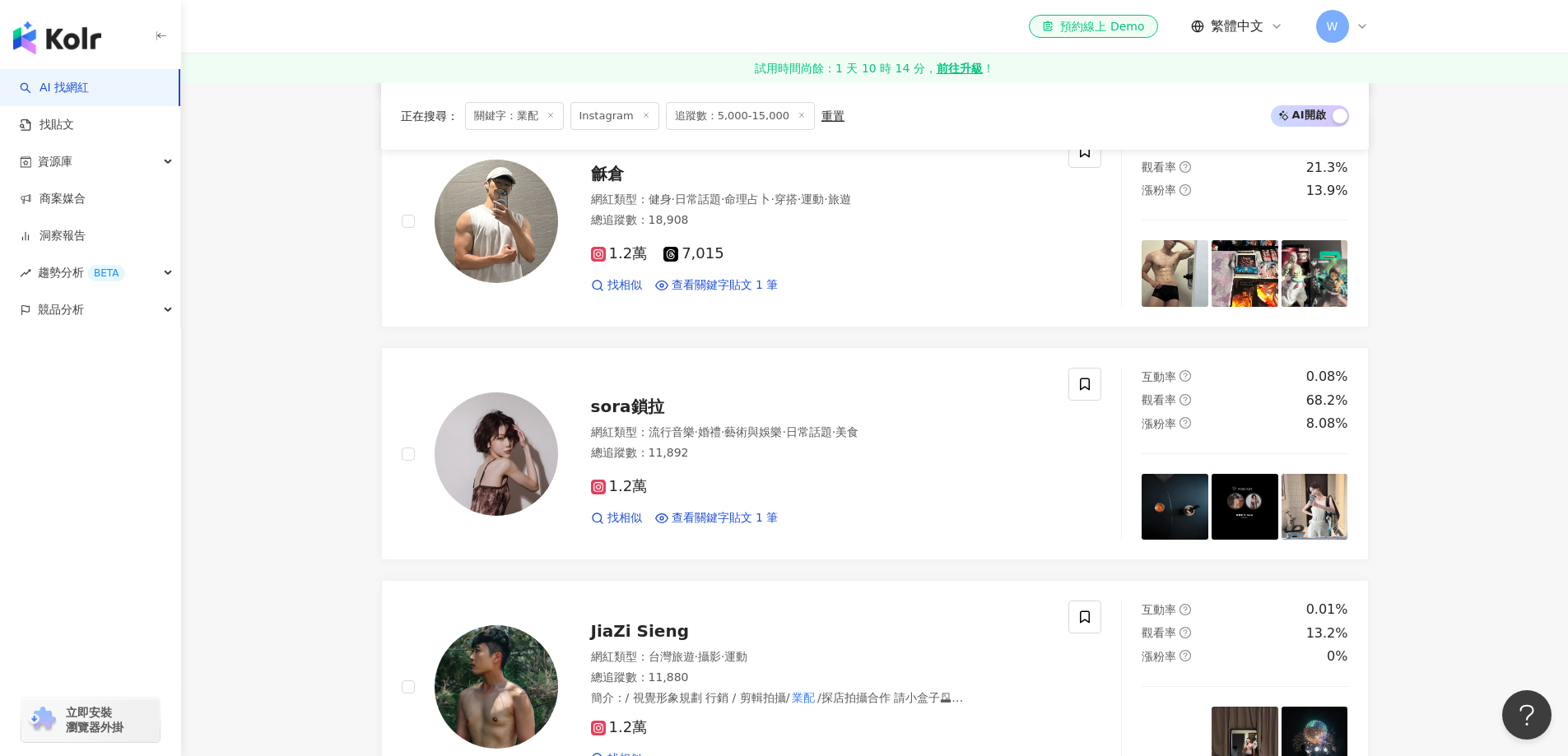
scroll to position [1583, 0]
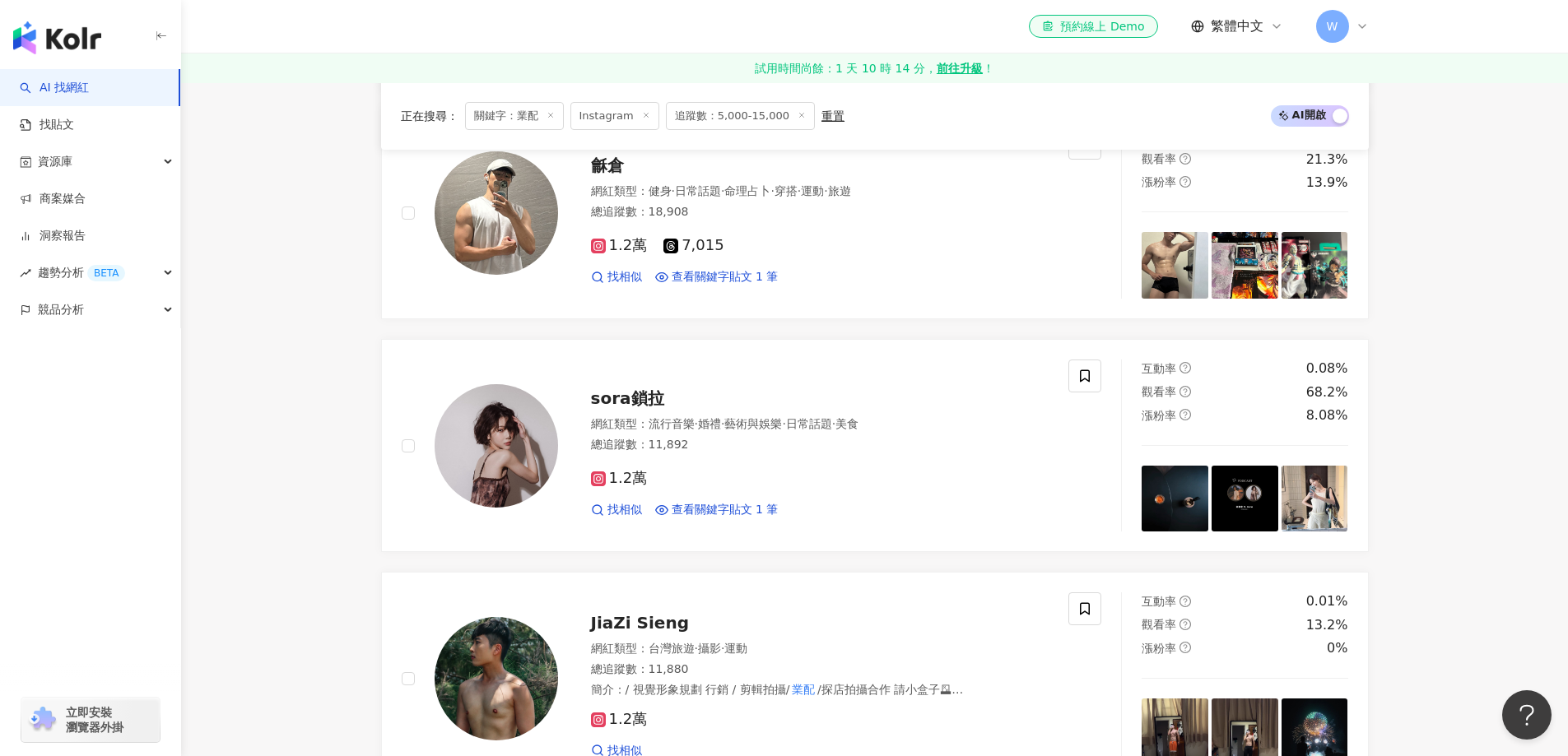
click at [910, 227] on div "1.2萬 7,015 找相似 查看關鍵字貼文 1 筆" at bounding box center [819, 254] width 458 height 61
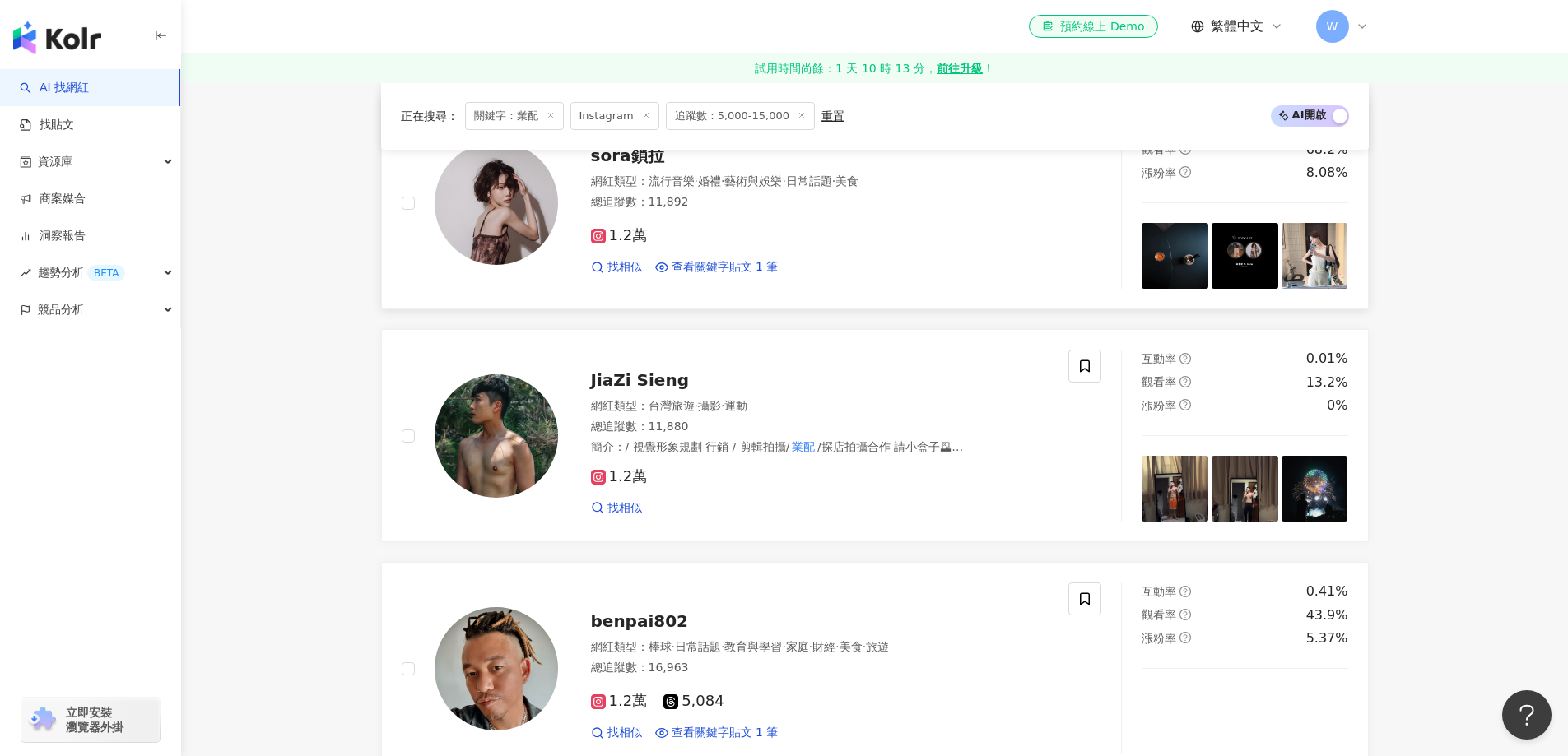
scroll to position [1830, 0]
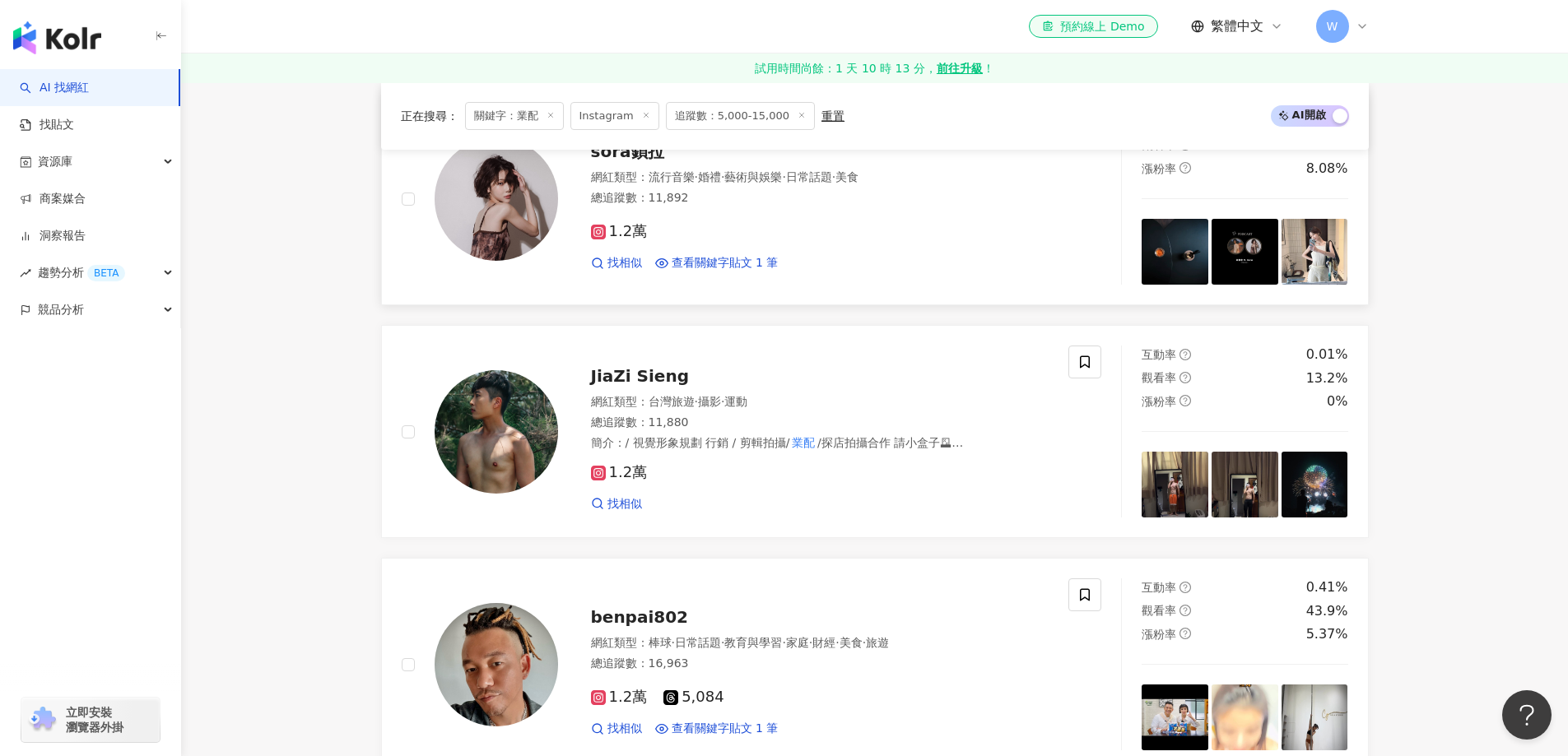
click at [801, 233] on div "1.2萬" at bounding box center [819, 231] width 458 height 18
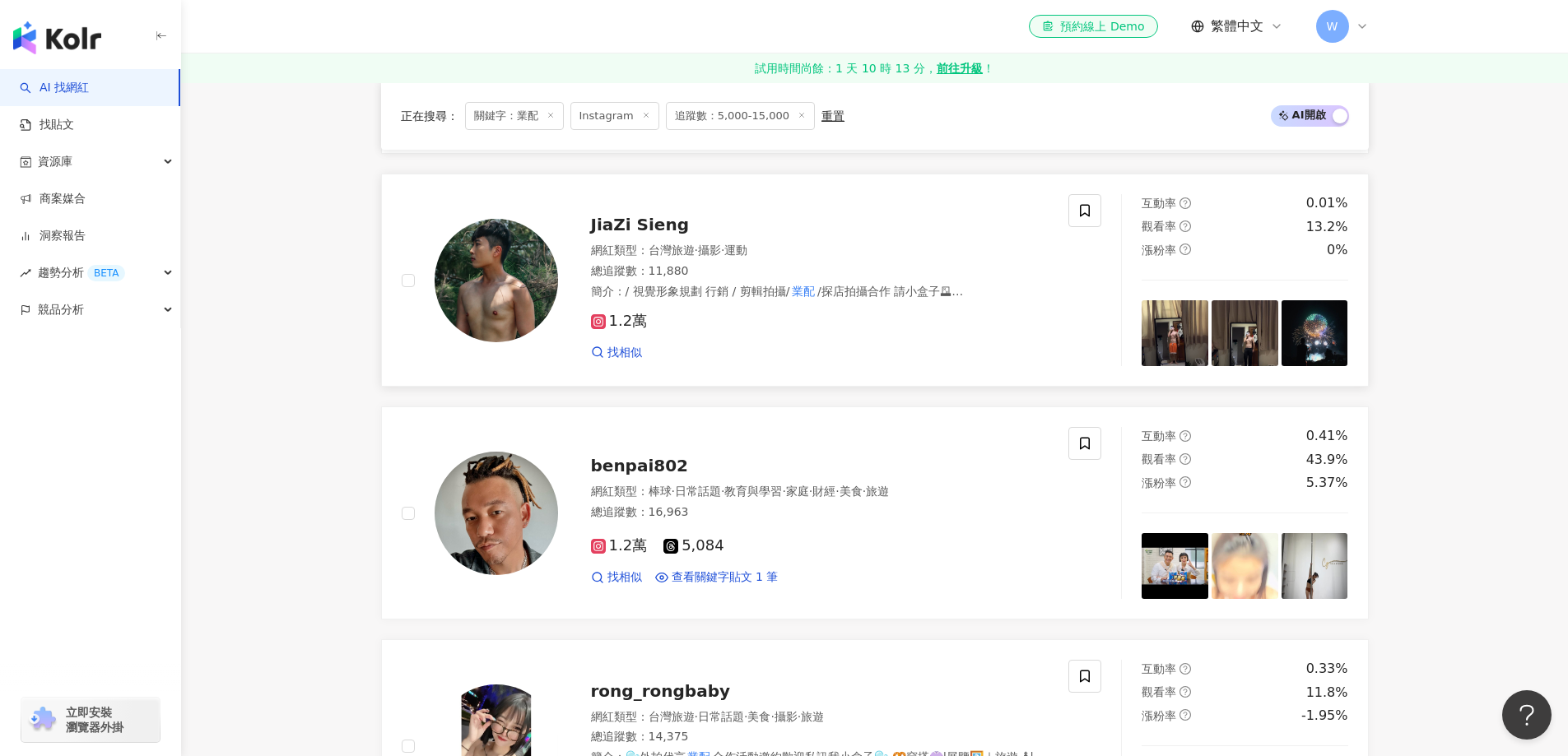
scroll to position [1994, 0]
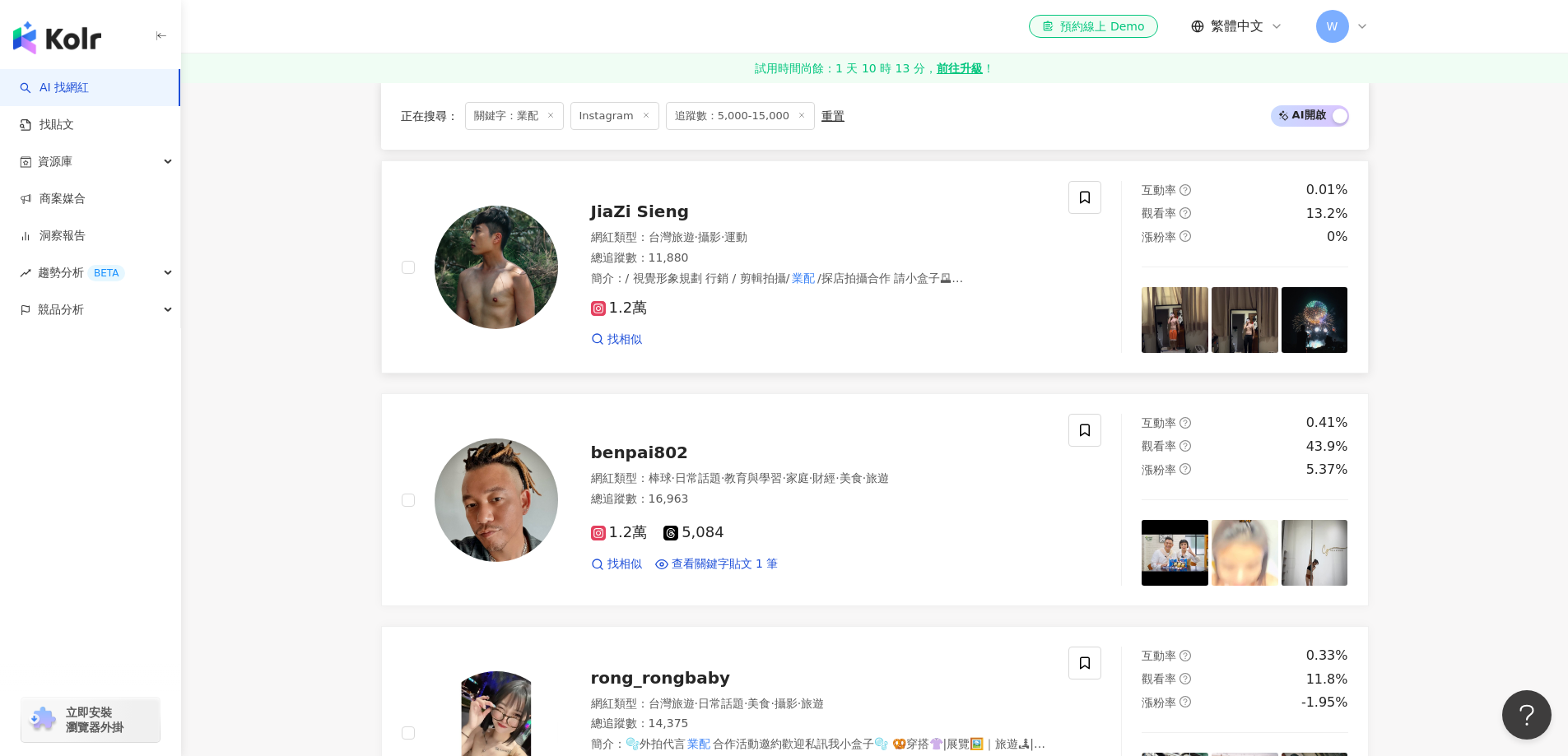
click at [786, 303] on div "1.2萬" at bounding box center [819, 307] width 458 height 18
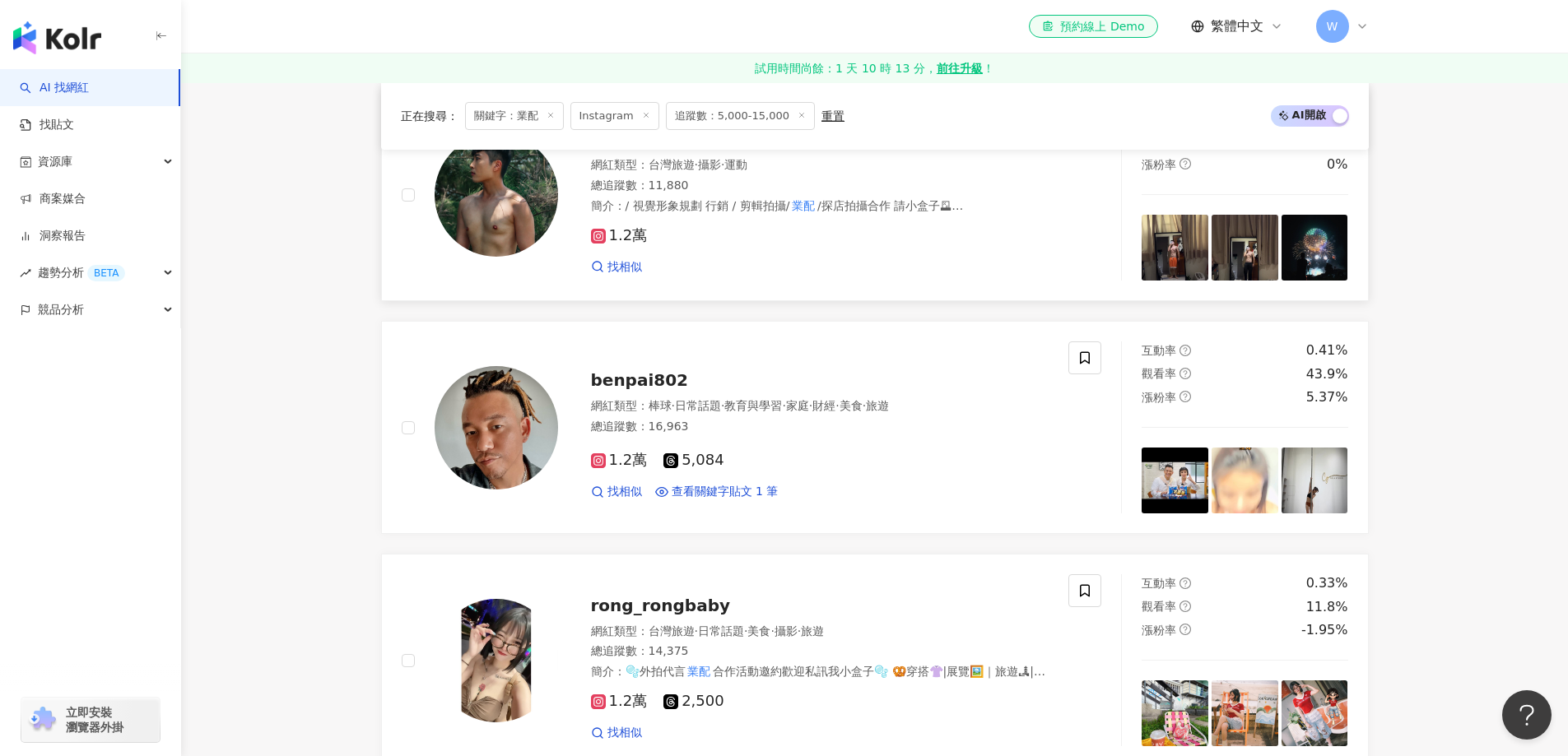
scroll to position [2159, 0]
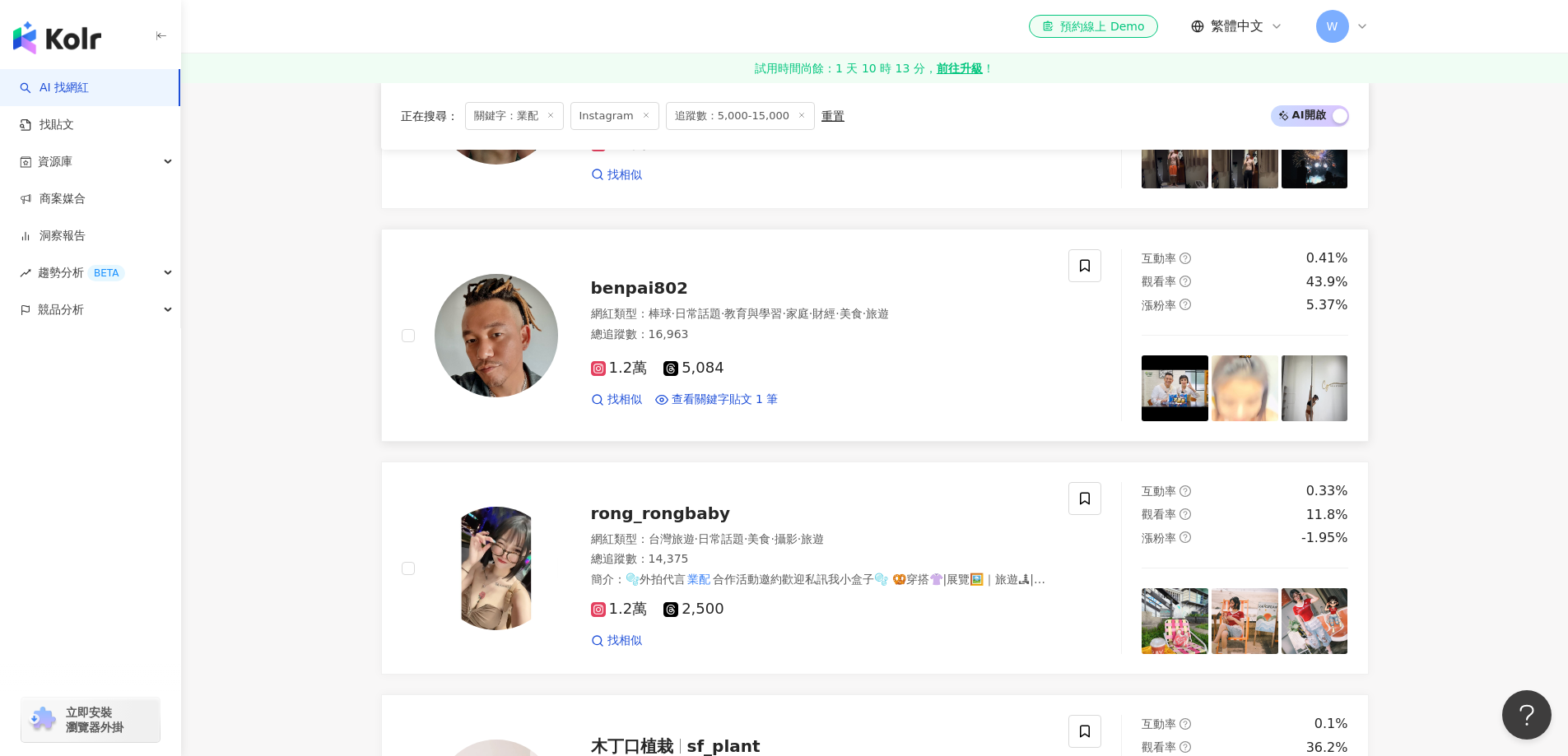
click at [794, 328] on div "總追蹤數 ： 16,963" at bounding box center [819, 334] width 458 height 16
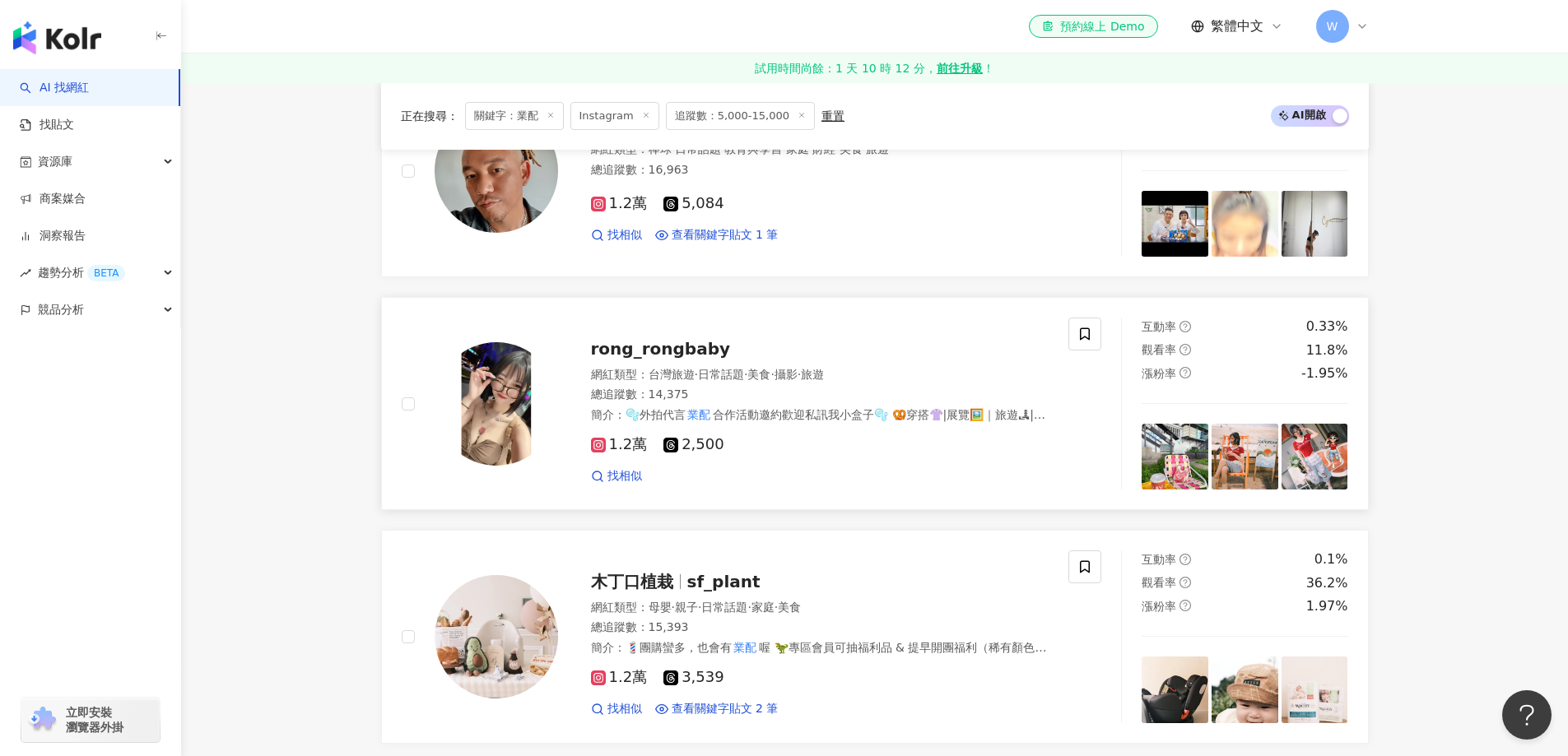
click at [868, 425] on div "1.2萬 2,500 找相似" at bounding box center [819, 453] width 458 height 61
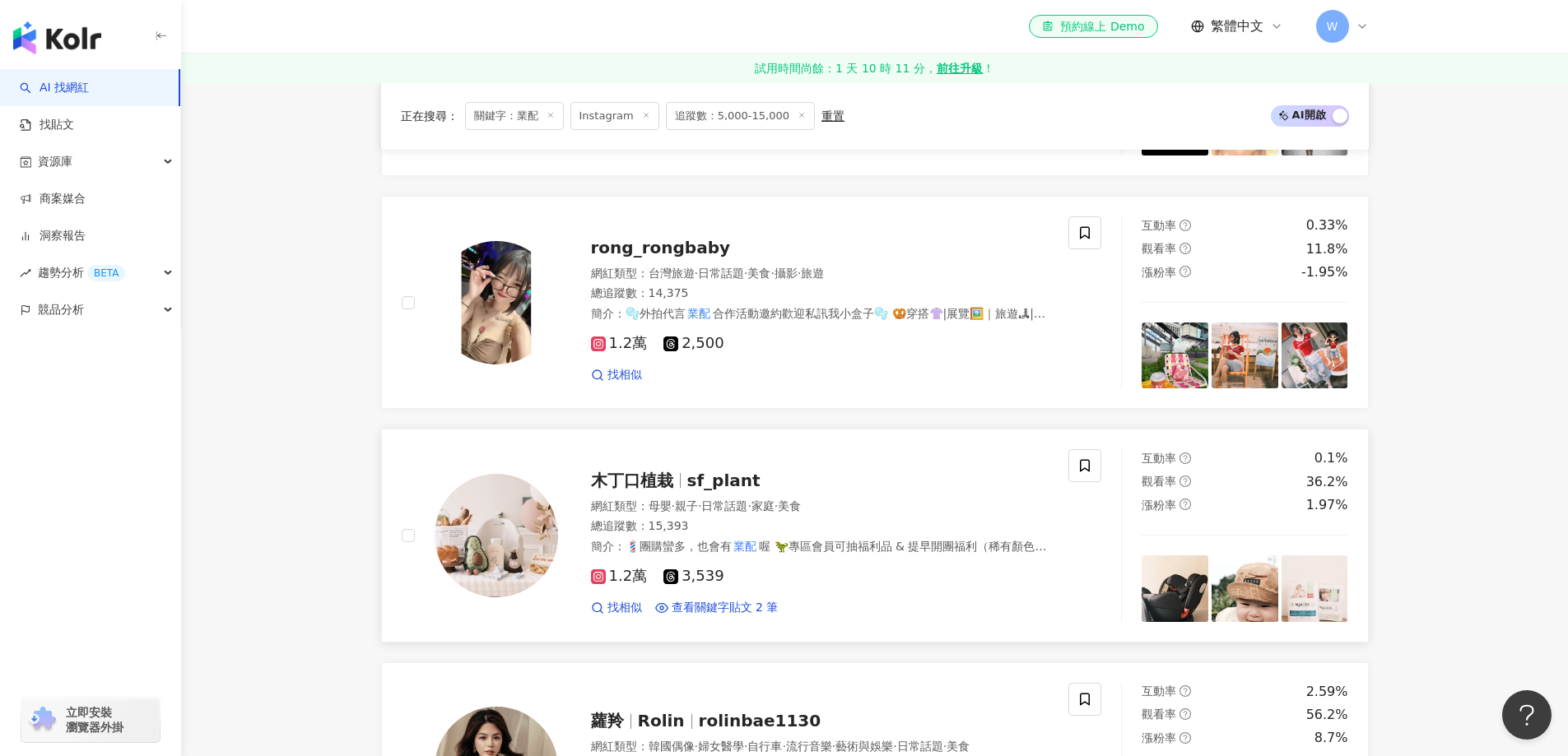
scroll to position [2570, 0]
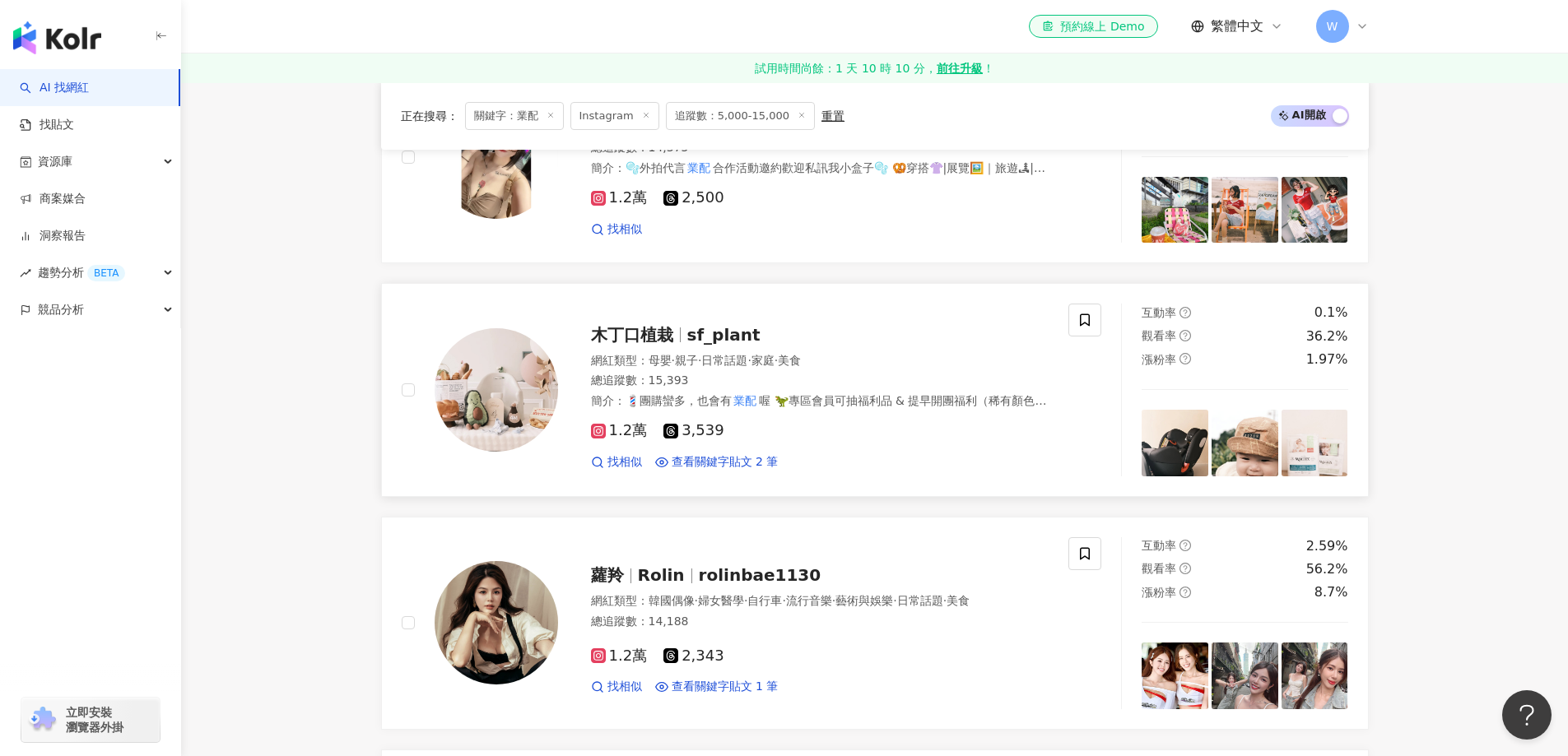
click at [894, 359] on div "網紅類型 ： 母嬰 · 親子 · 日常話題 · 家庭 · 美食" at bounding box center [819, 360] width 458 height 16
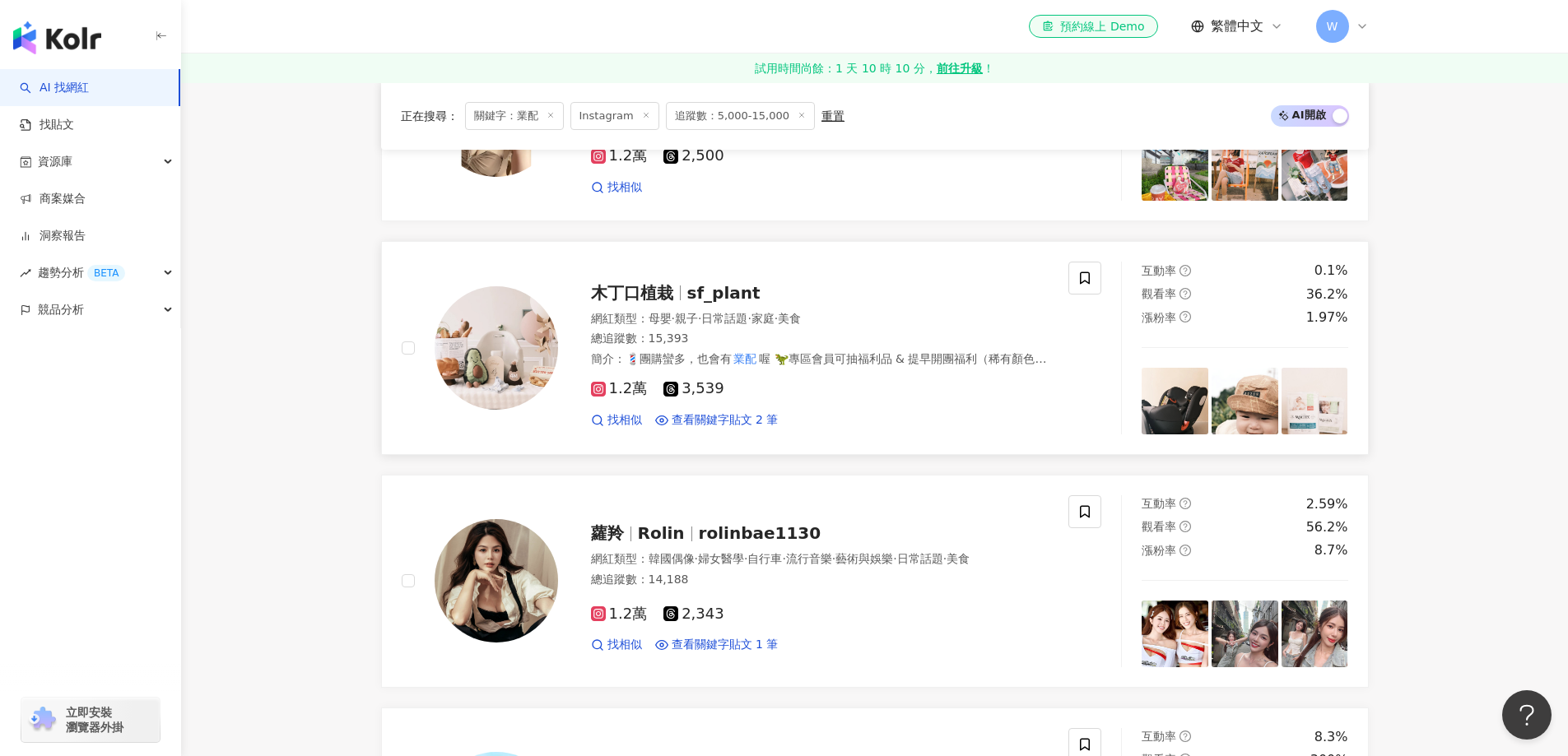
scroll to position [2734, 0]
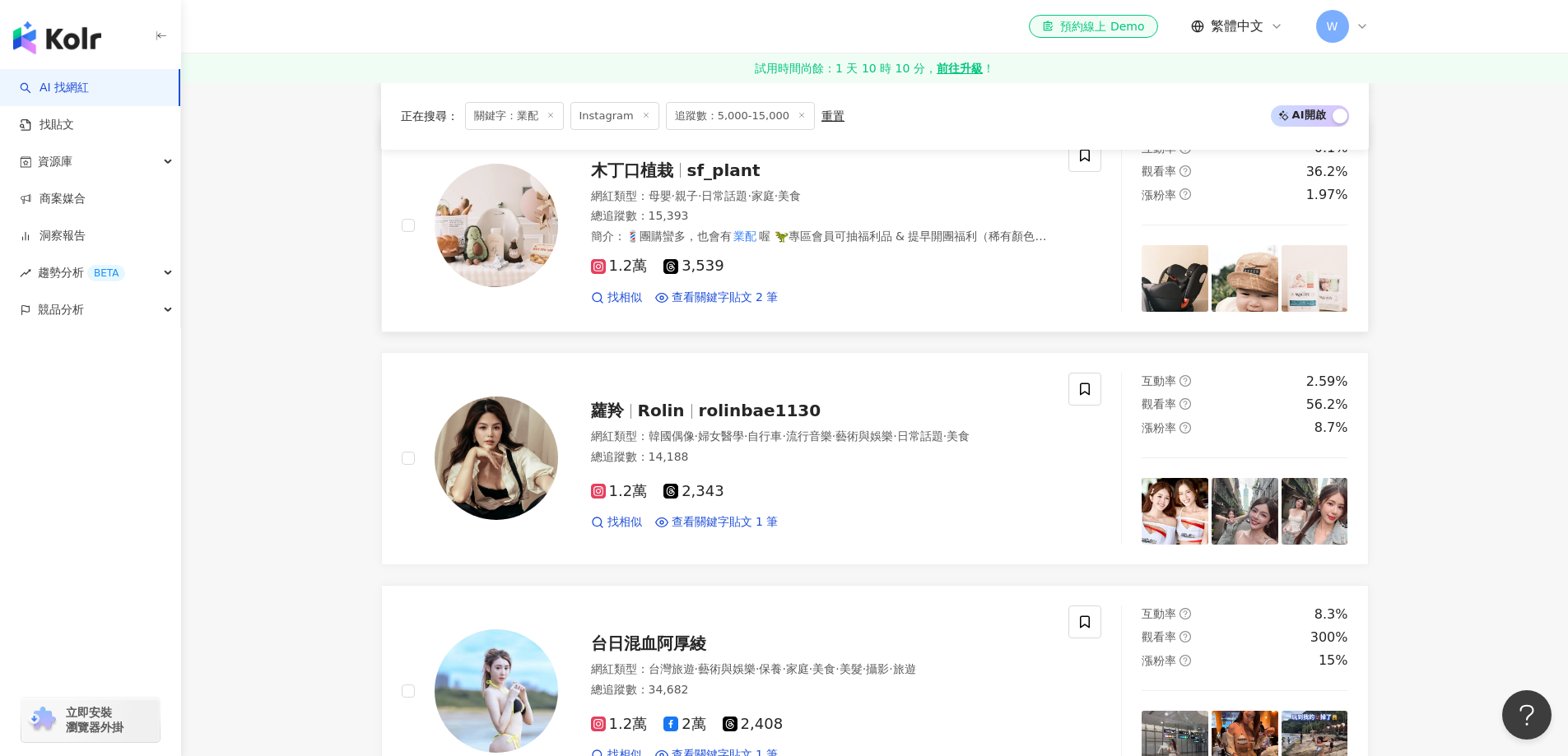
click at [764, 474] on div "1.2萬 2,343 找相似 查看關鍵字貼文 1 筆" at bounding box center [819, 500] width 458 height 61
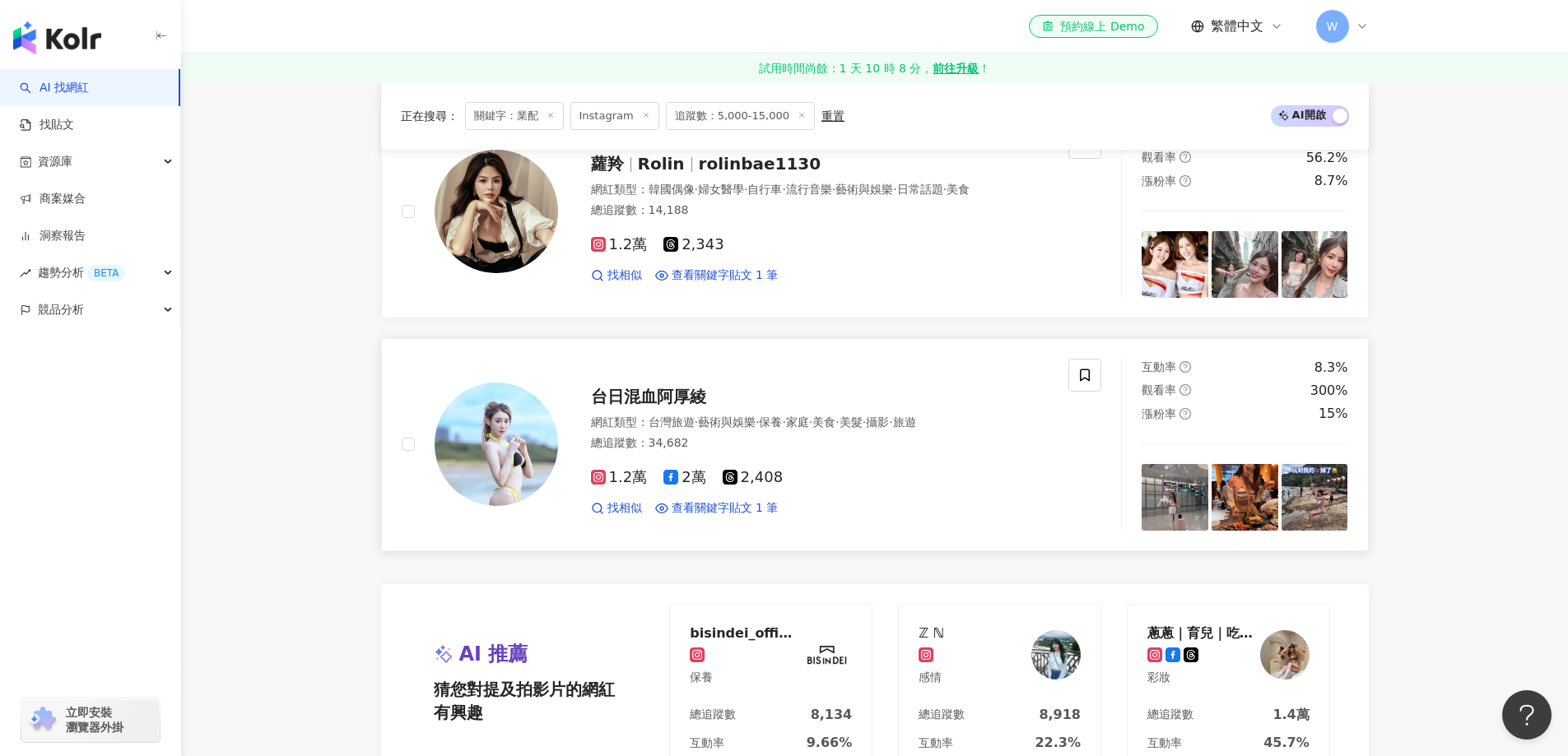
click at [782, 416] on span "保養" at bounding box center [770, 422] width 23 height 13
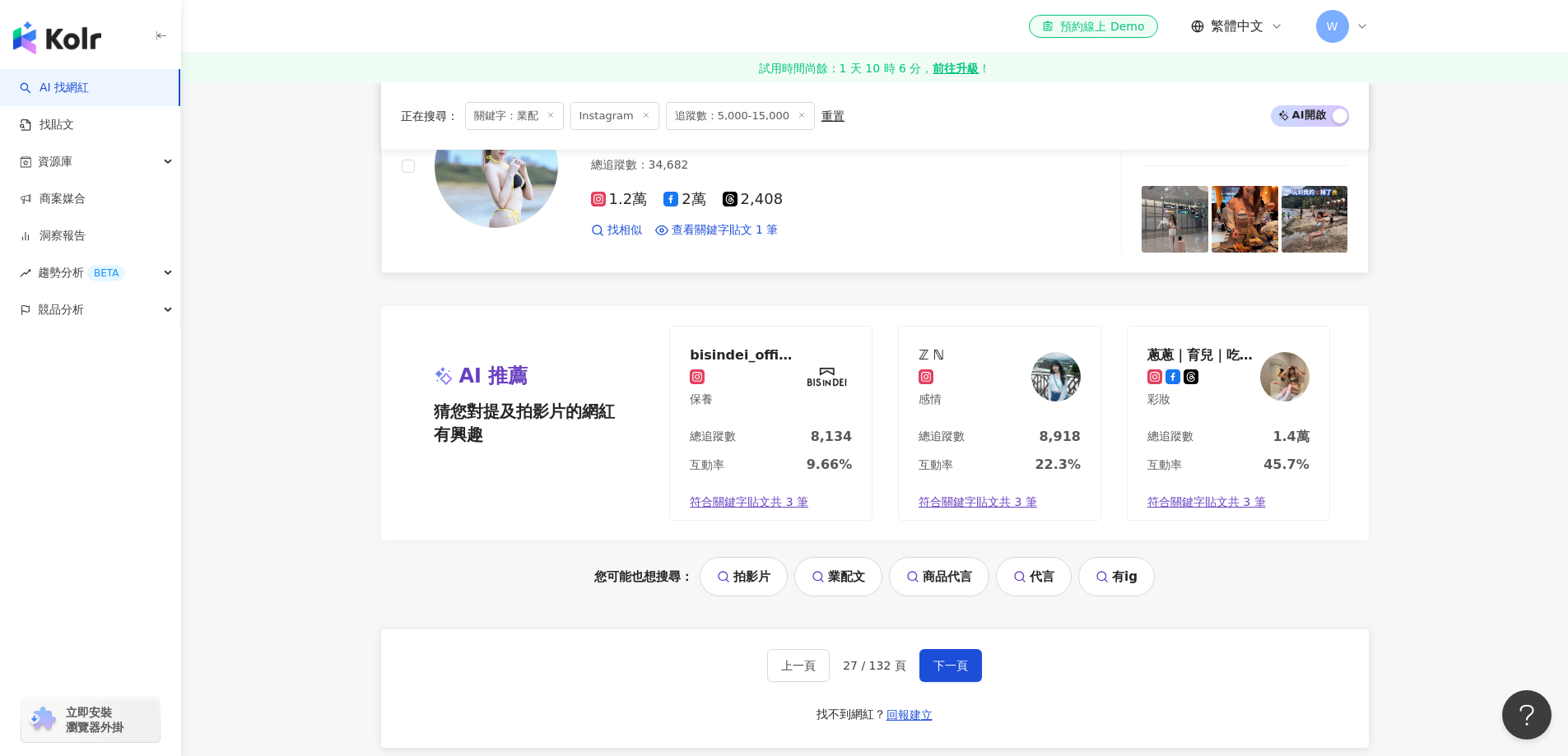
scroll to position [3393, 0]
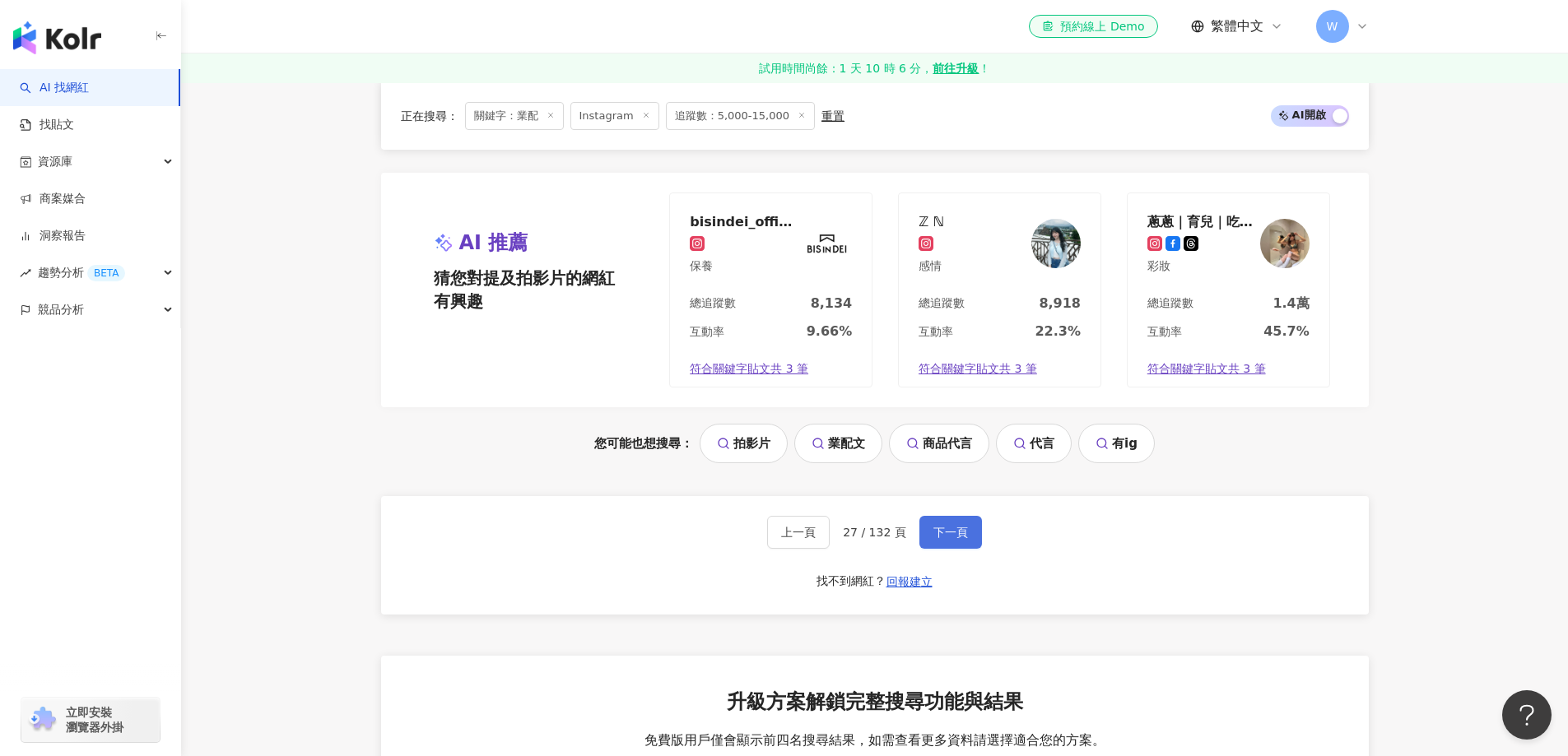
click at [953, 544] on button "下一頁" at bounding box center [950, 532] width 62 height 33
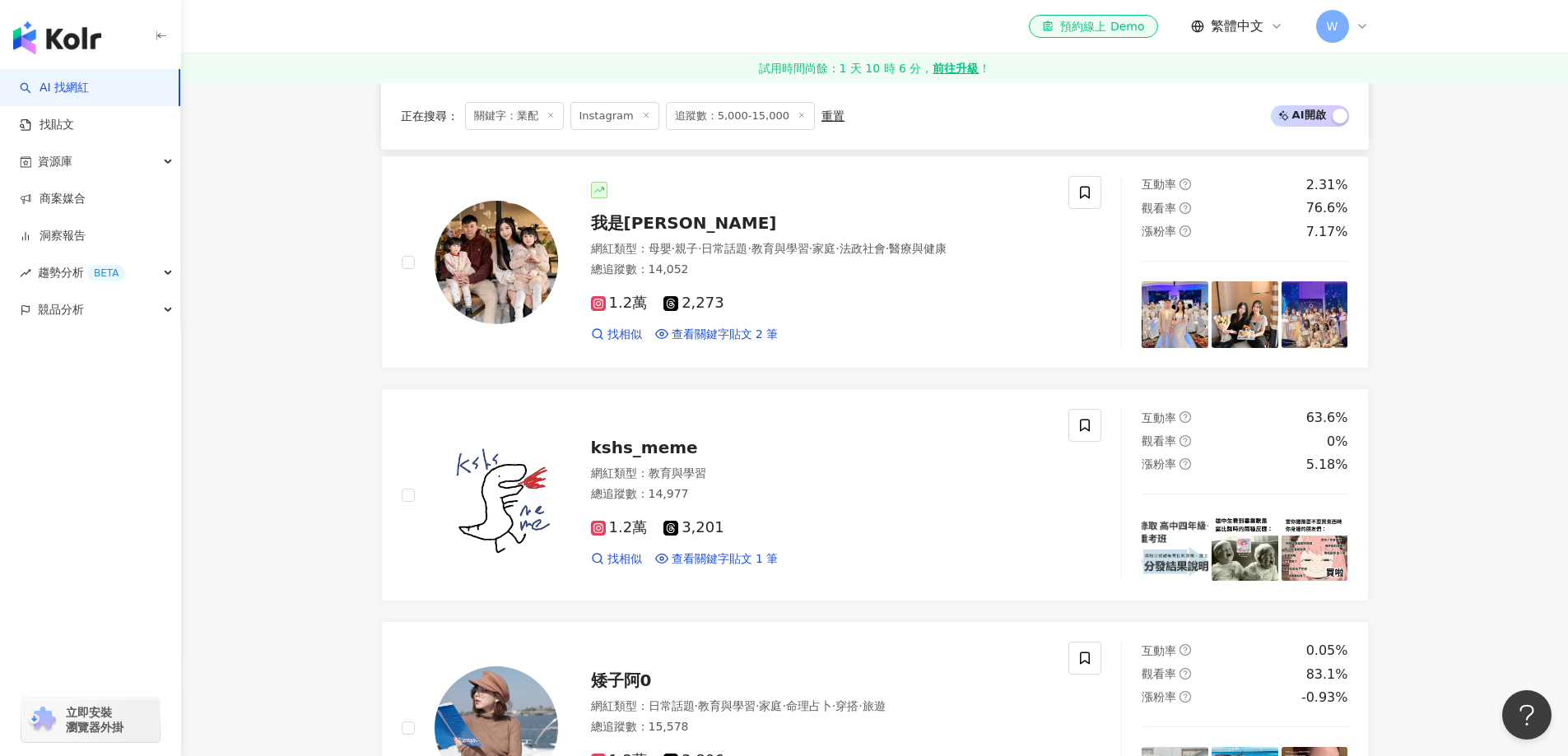
scroll to position [3346, 0]
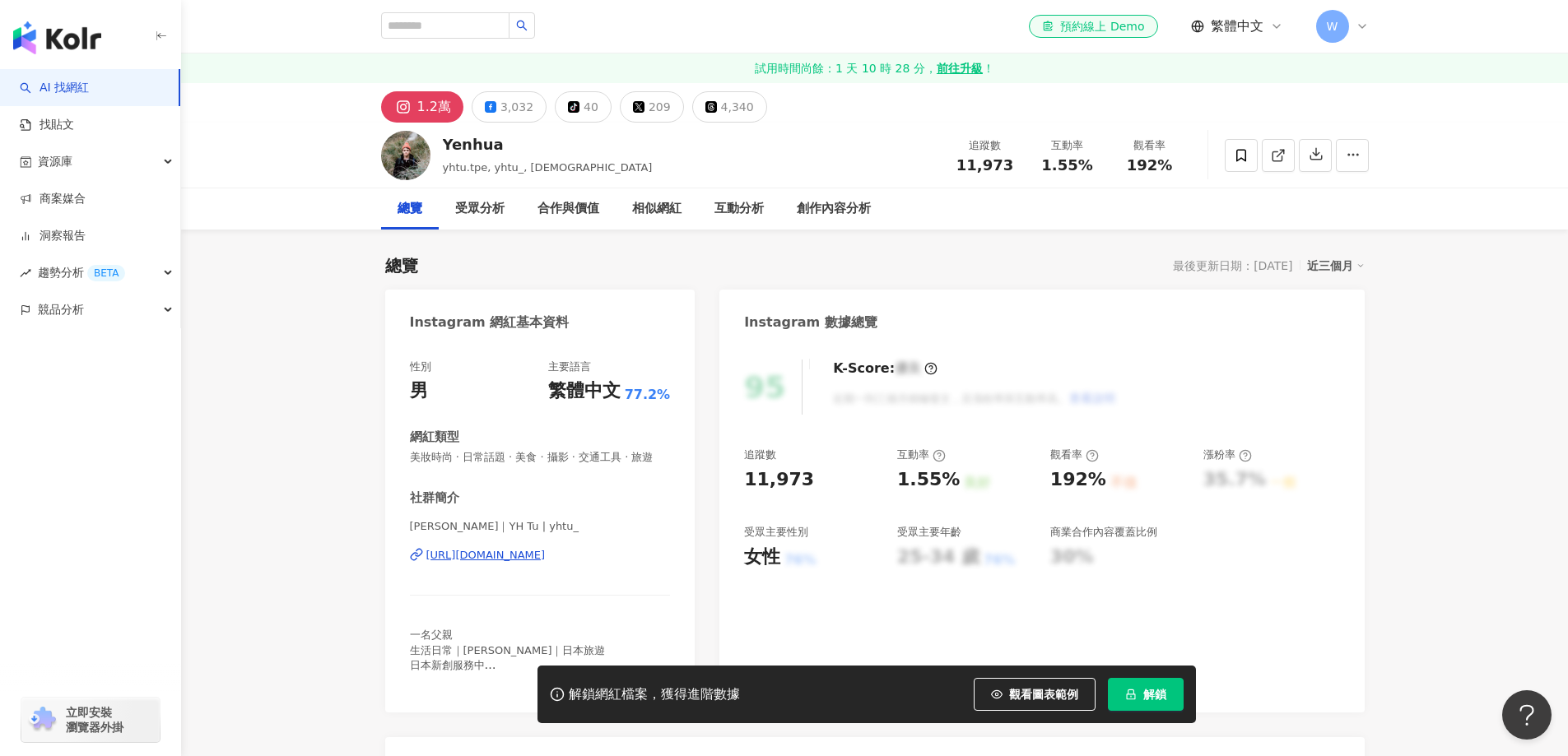
click at [505, 562] on div "https://www.instagram.com/yhtu_/" at bounding box center [485, 556] width 119 height 15
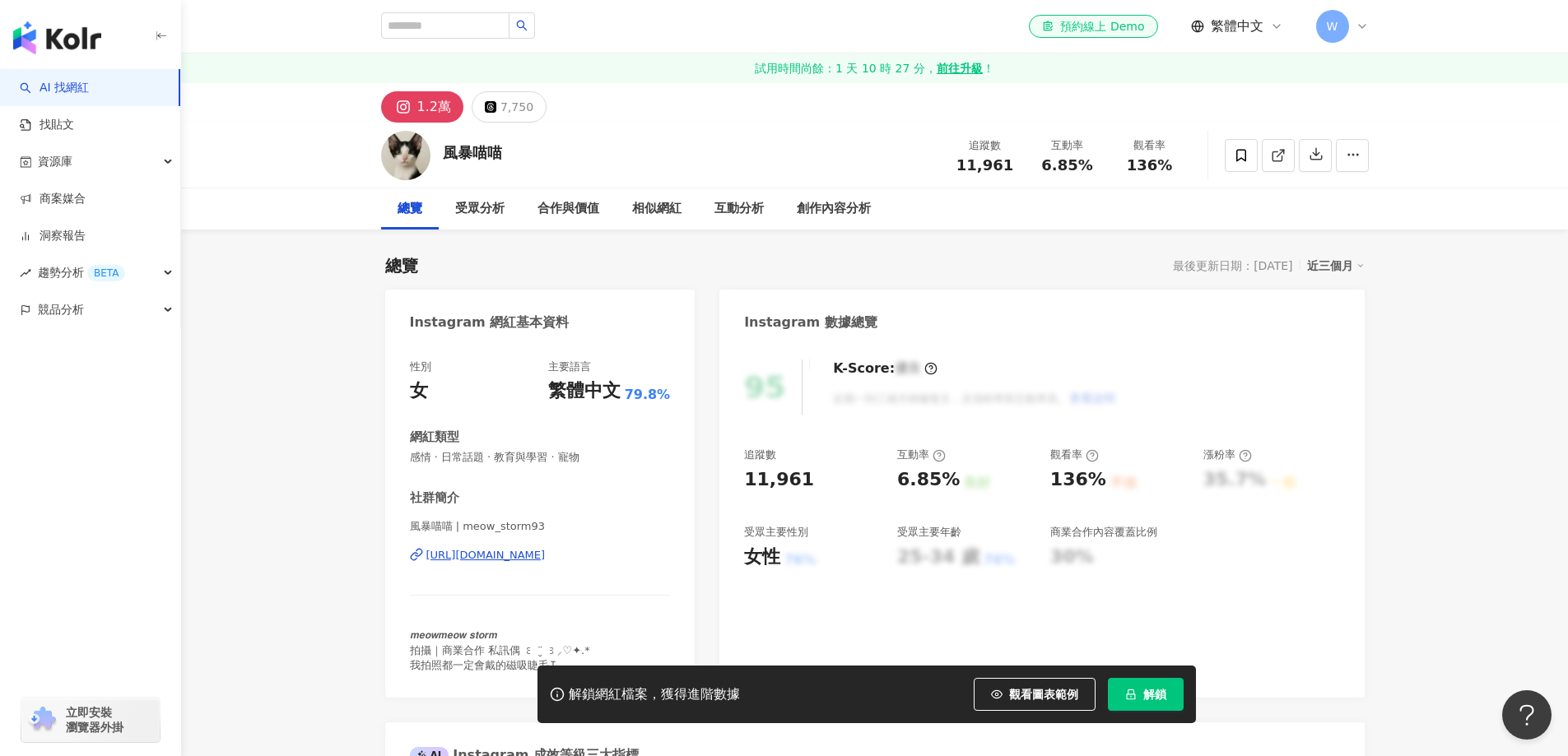
click at [546, 557] on div "[URL][DOMAIN_NAME]" at bounding box center [485, 556] width 119 height 15
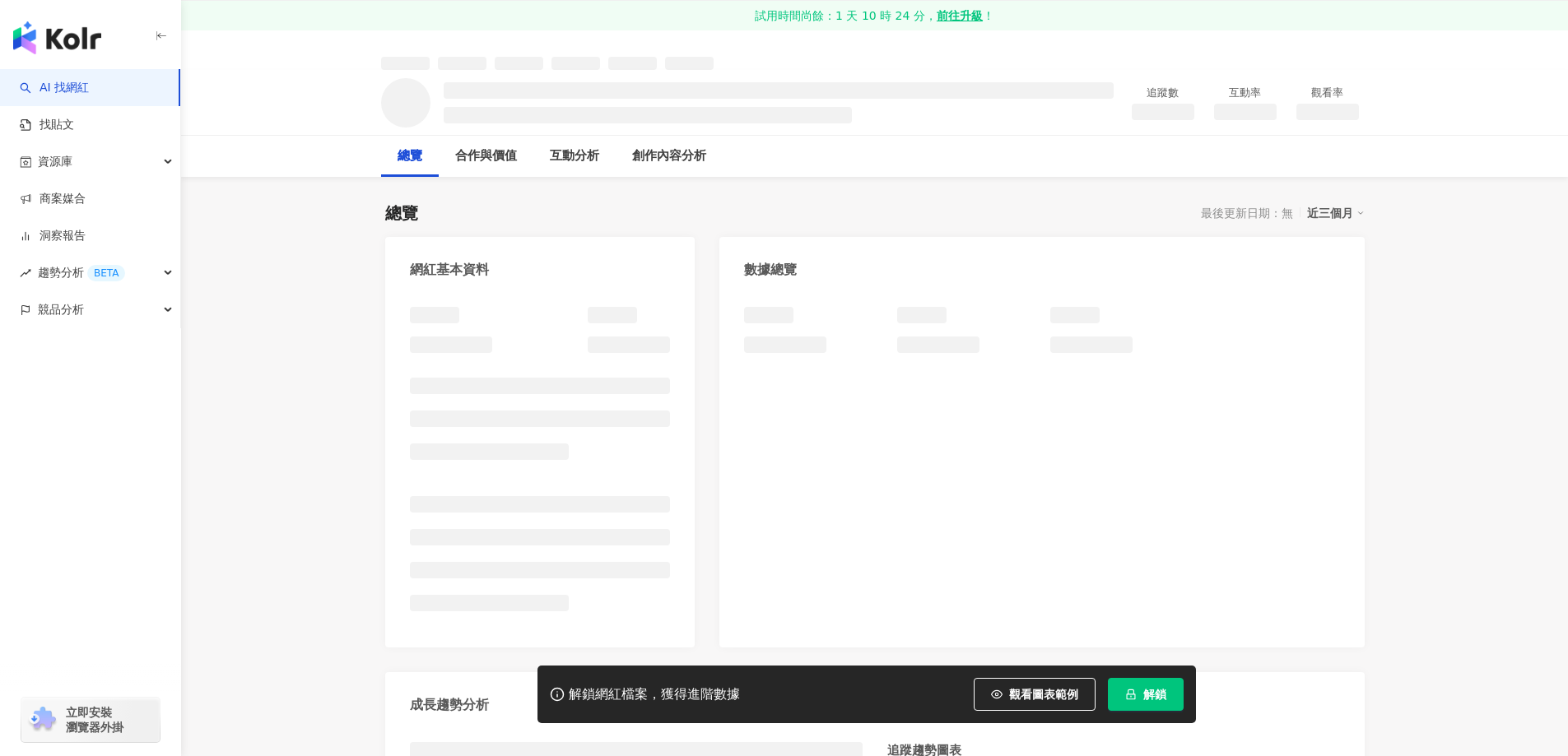
scroll to position [82, 0]
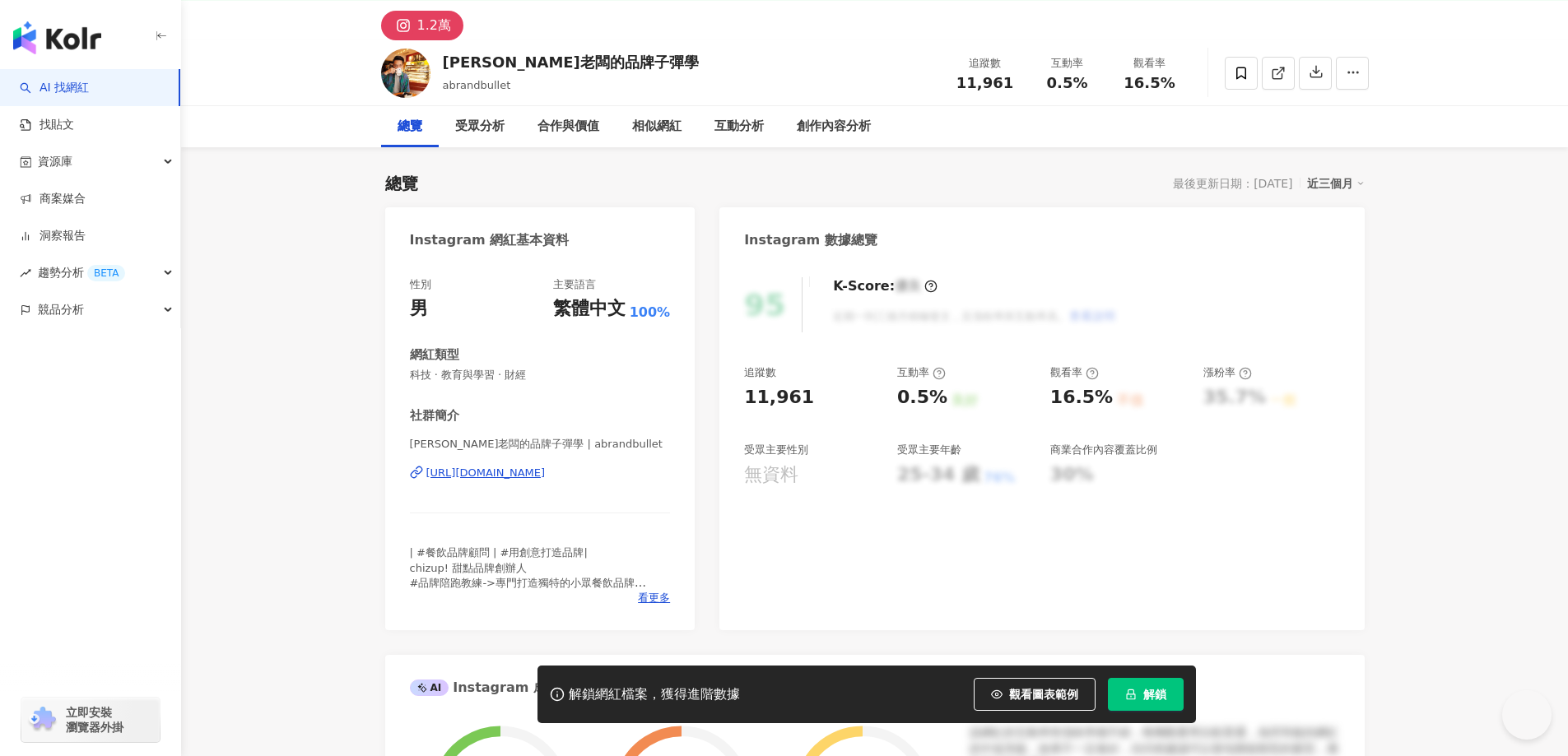
click at [536, 476] on div "https://www.instagram.com/abrandbullet/" at bounding box center [485, 473] width 119 height 15
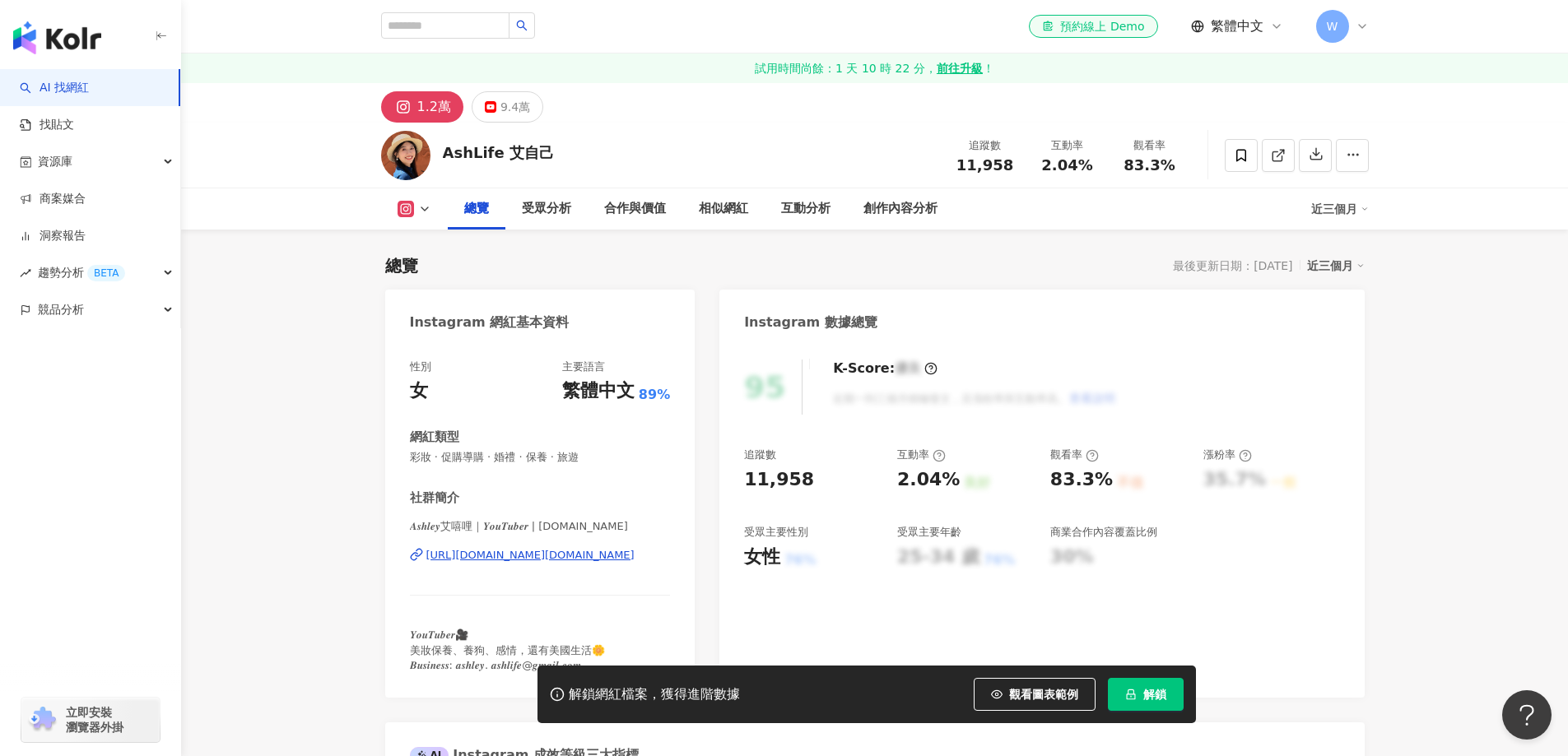
scroll to position [165, 0]
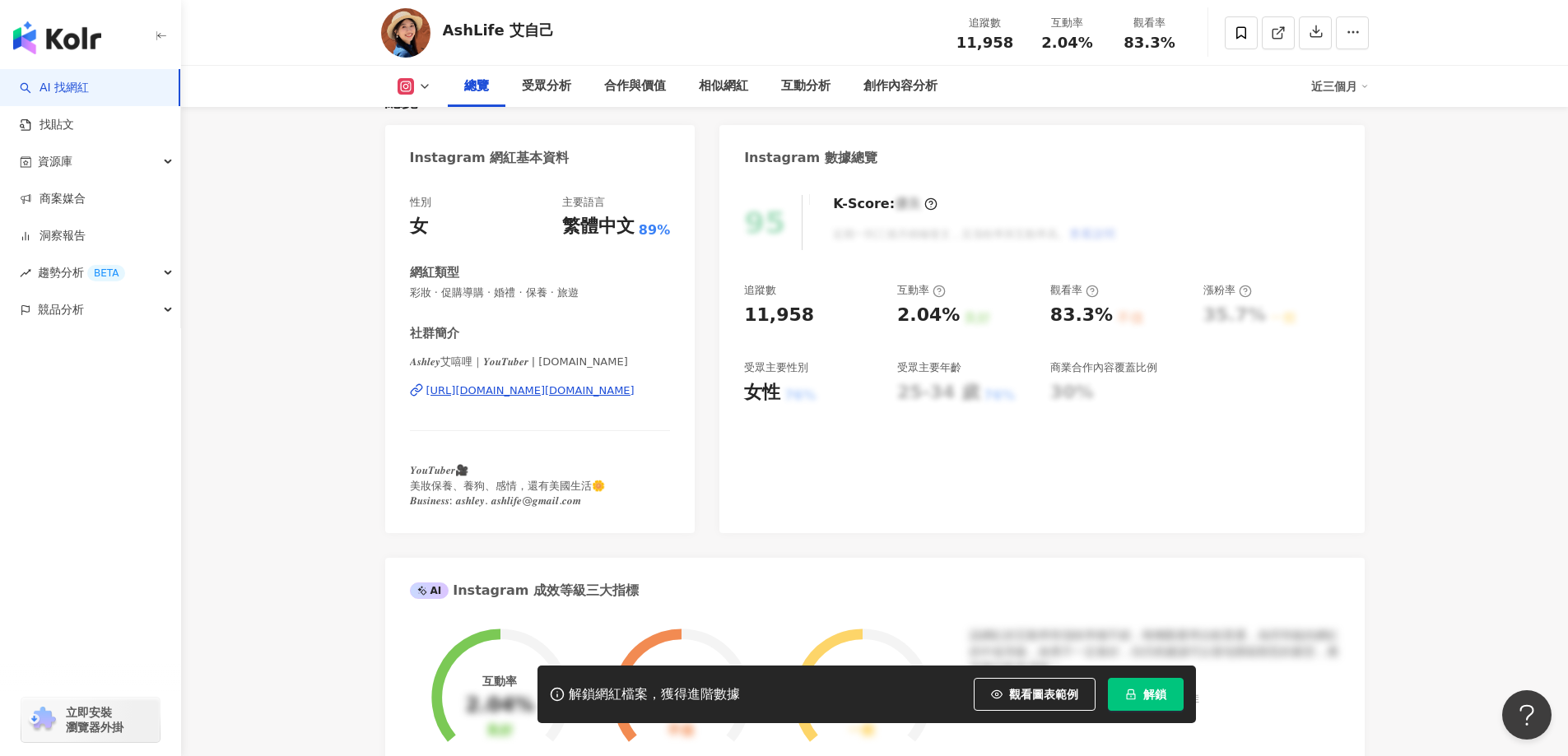
click at [585, 389] on div "[URL][DOMAIN_NAME][DOMAIN_NAME]" at bounding box center [530, 391] width 208 height 15
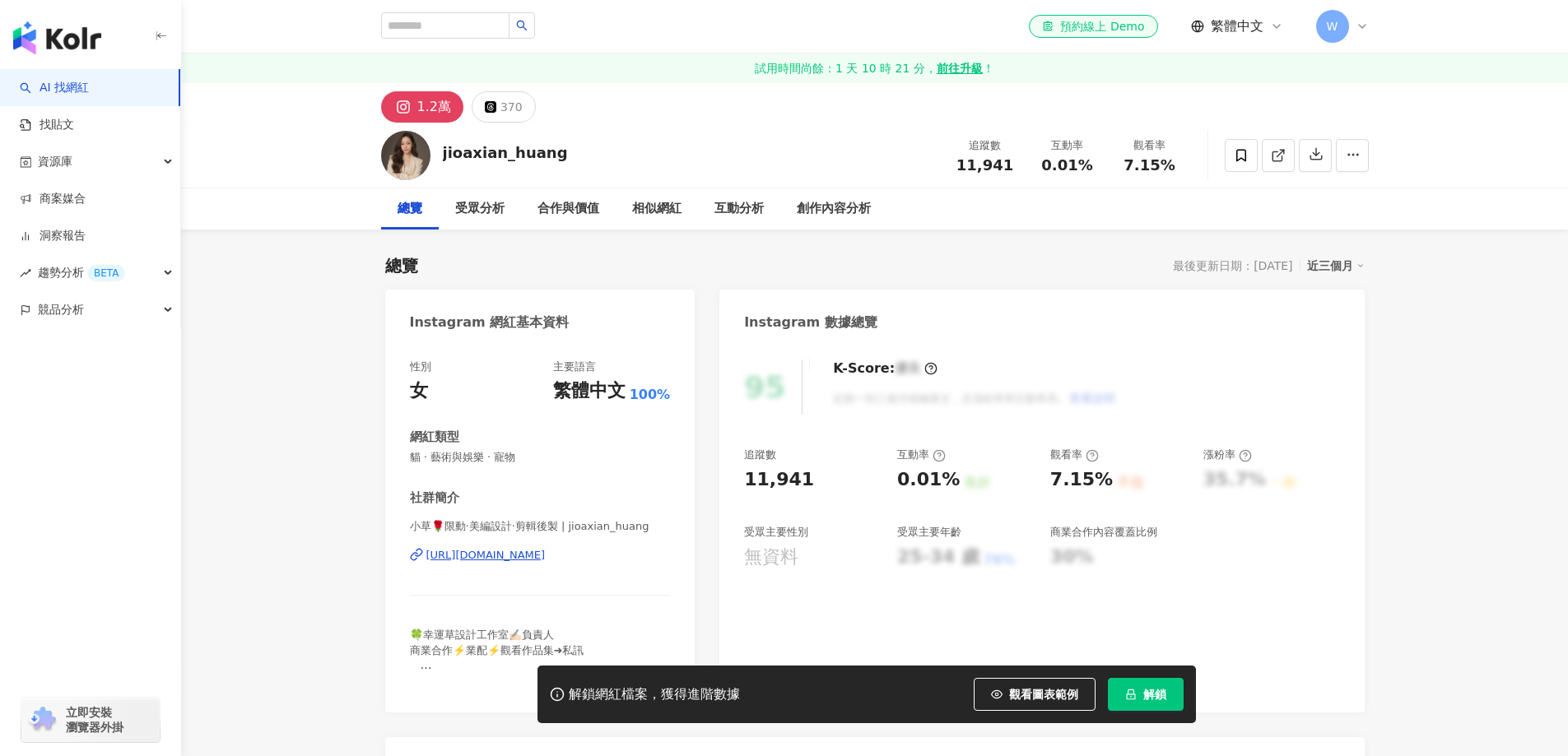
click at [546, 548] on div "https://www.instagram.com/jioaxian_huang/" at bounding box center [485, 556] width 119 height 15
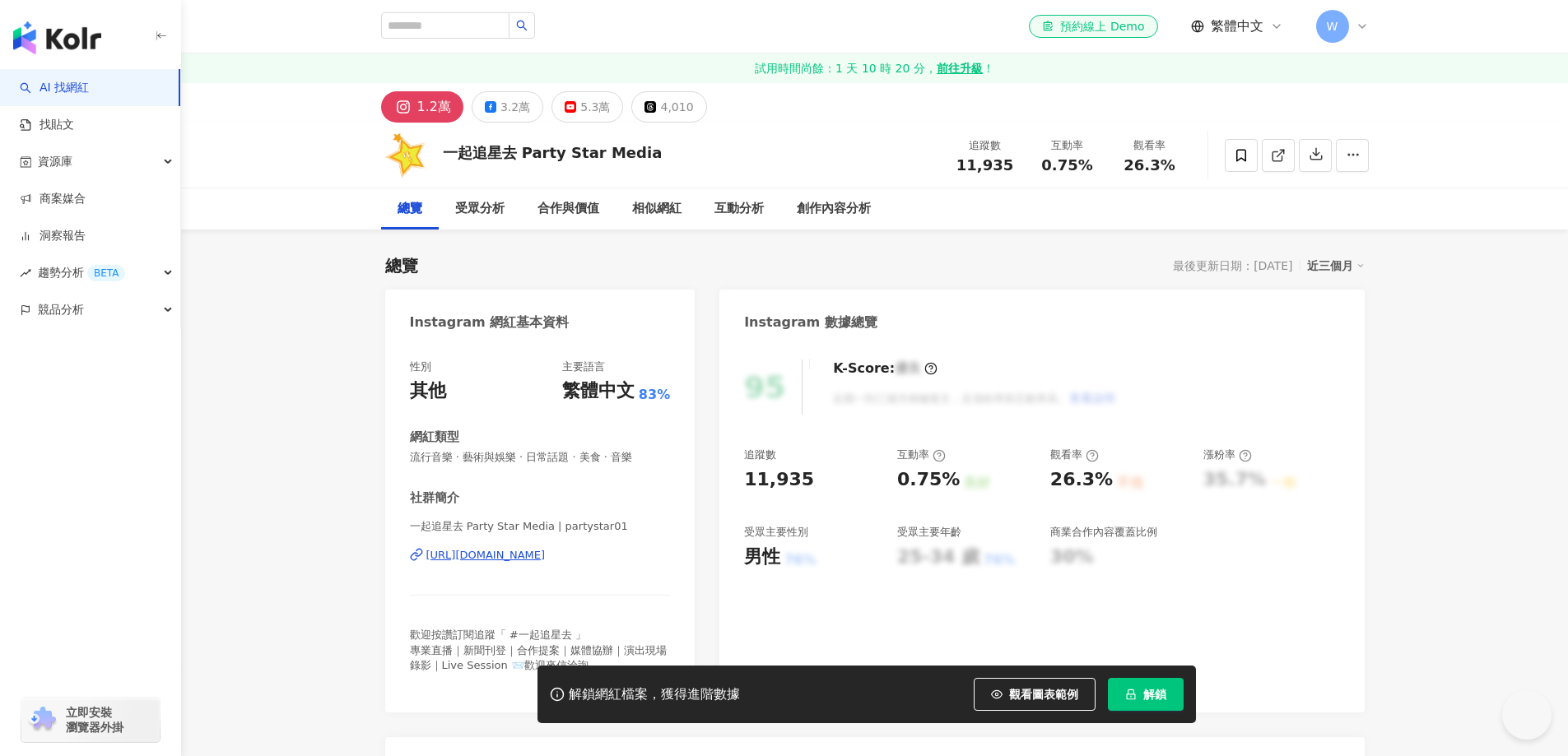
scroll to position [82, 0]
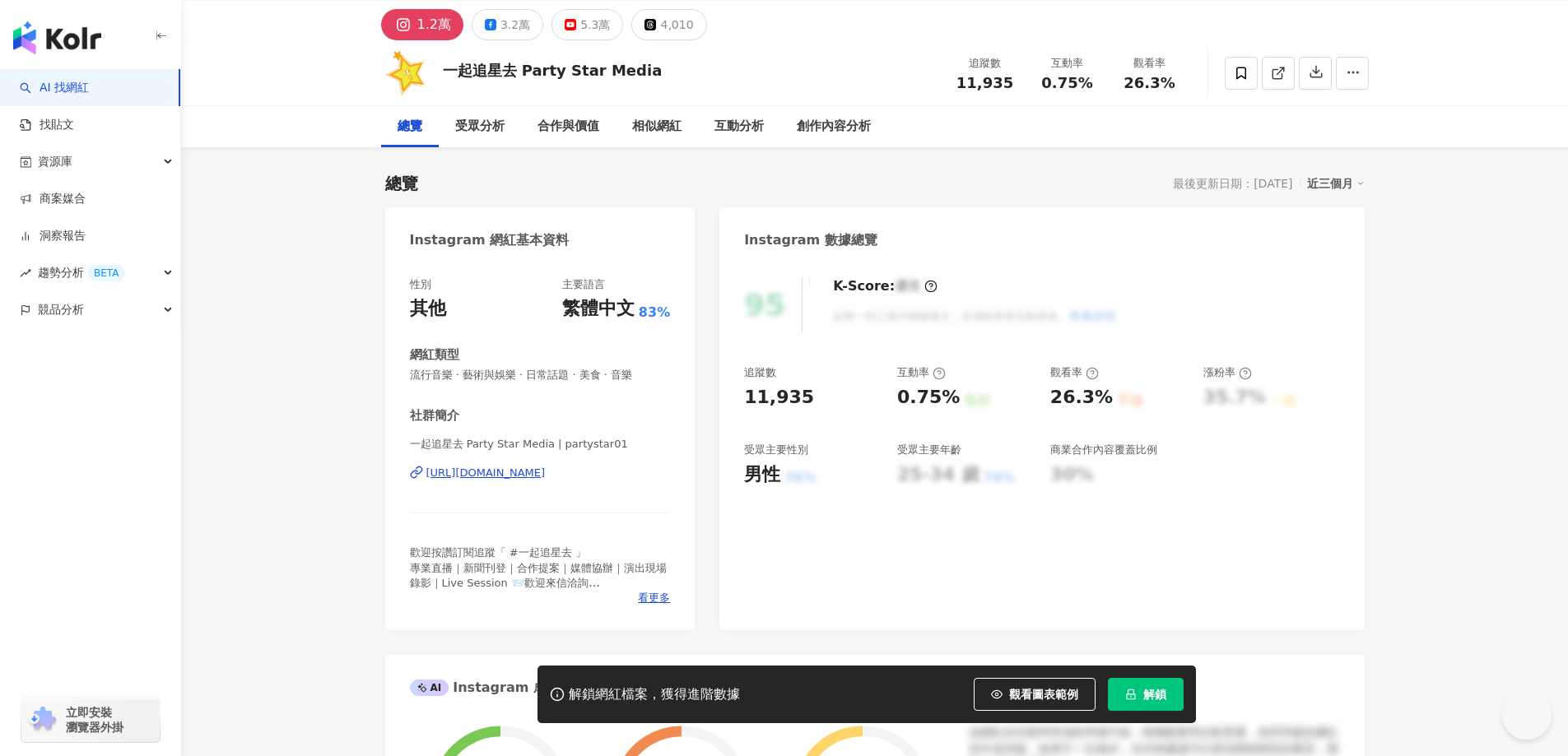
click at [546, 477] on div "https://www.instagram.com/partystar01/" at bounding box center [485, 473] width 119 height 15
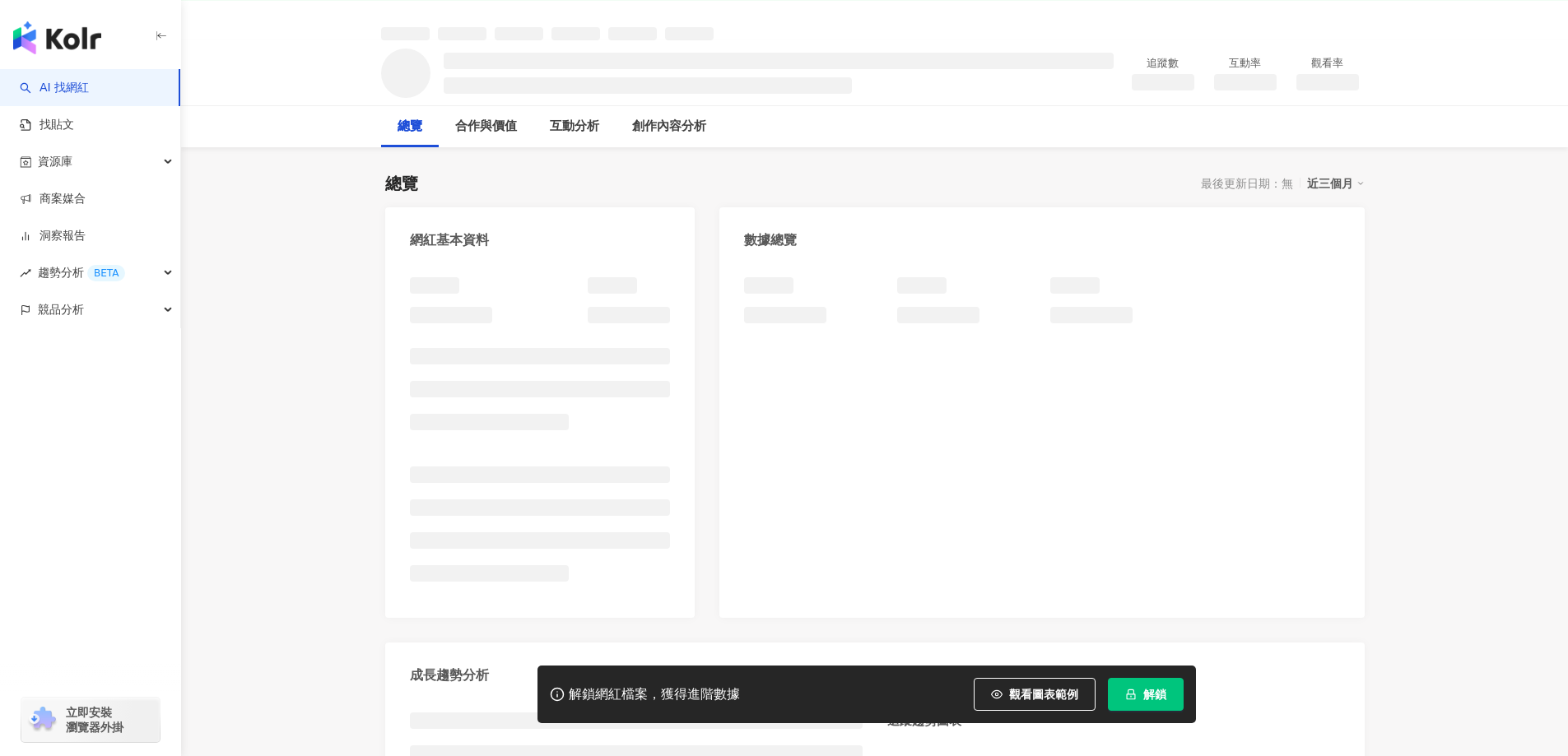
click at [576, 326] on div at bounding box center [540, 435] width 261 height 316
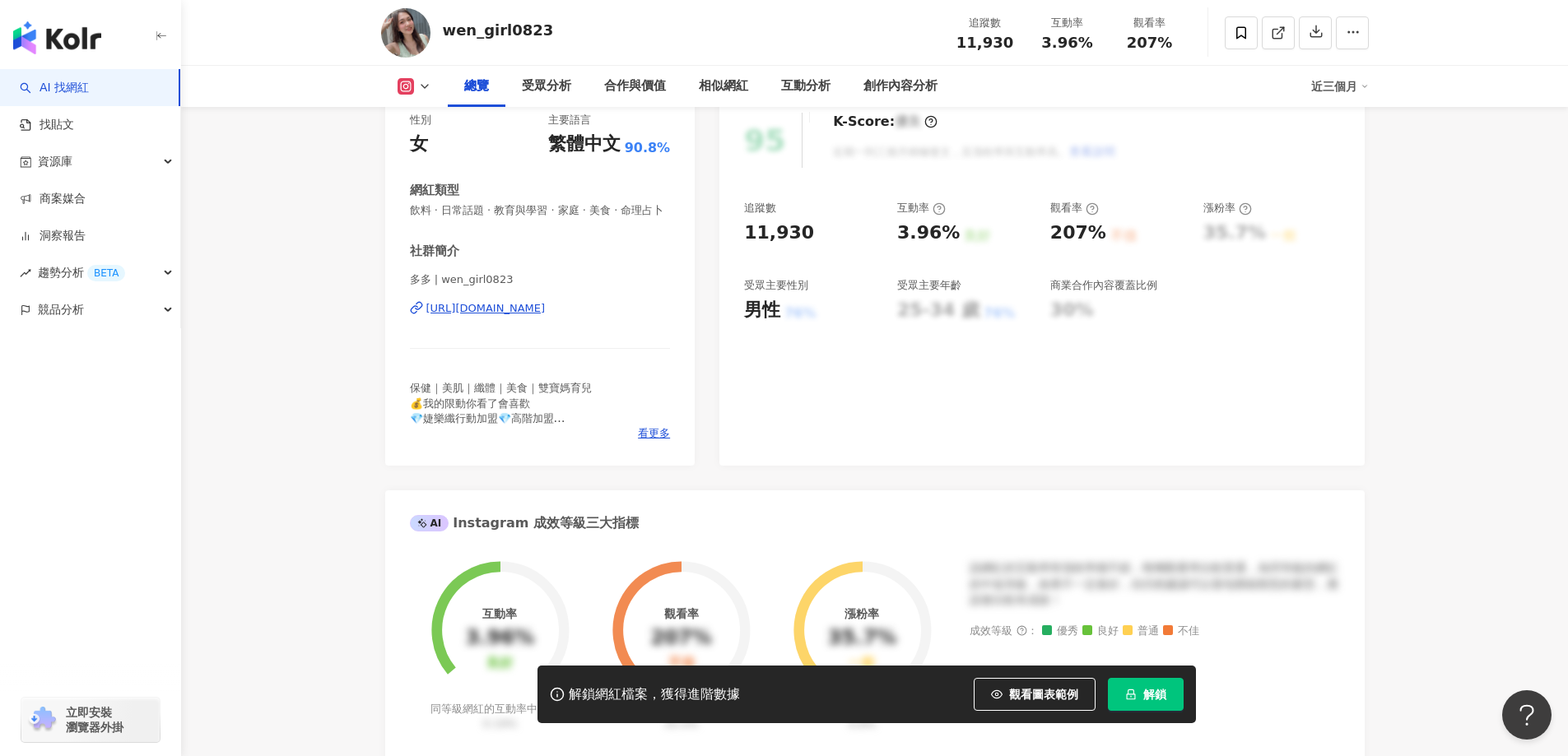
click at [546, 316] on div "https://www.instagram.com/wen_girl0823/" at bounding box center [485, 308] width 119 height 15
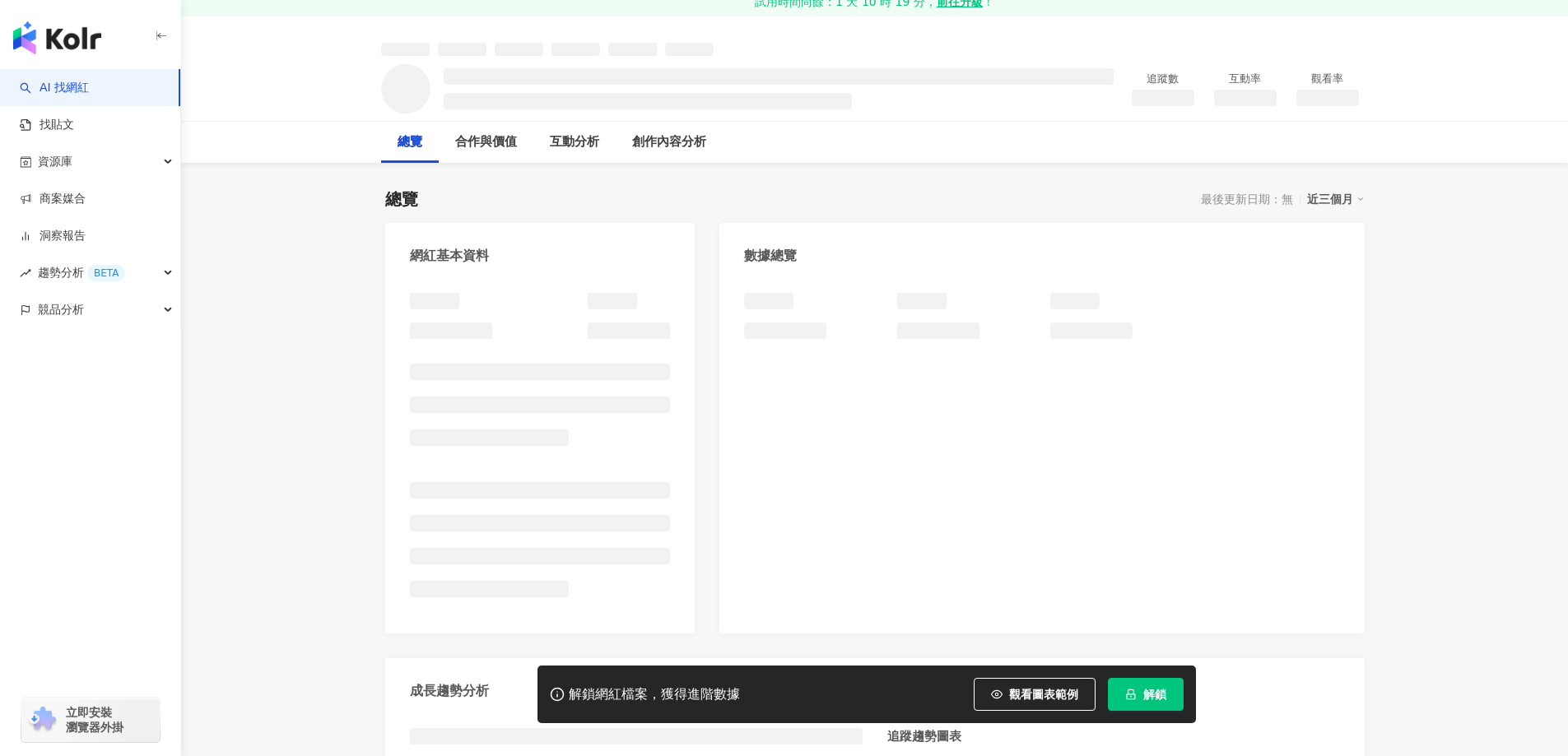
scroll to position [82, 0]
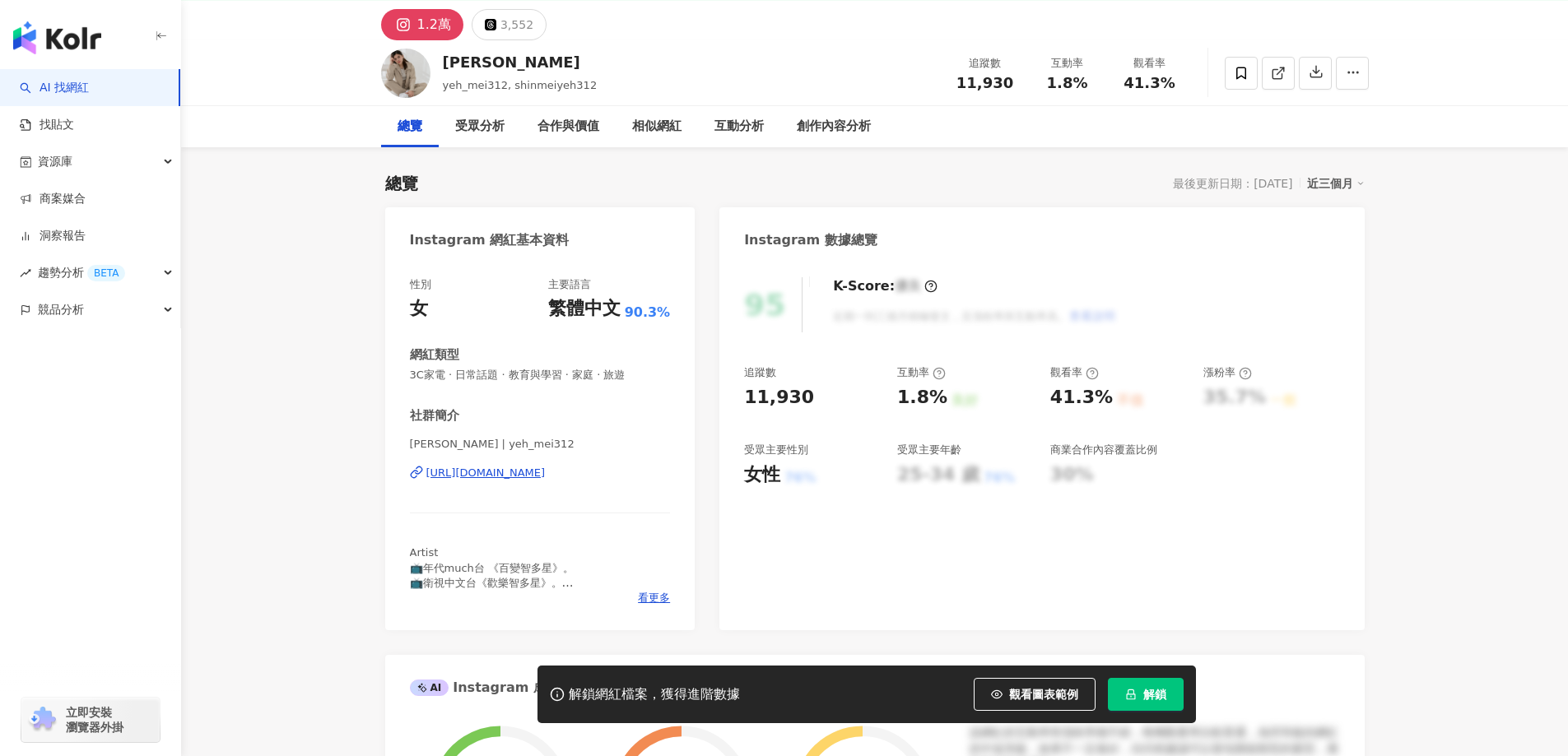
click at [546, 476] on div "[URL][DOMAIN_NAME]" at bounding box center [485, 473] width 119 height 15
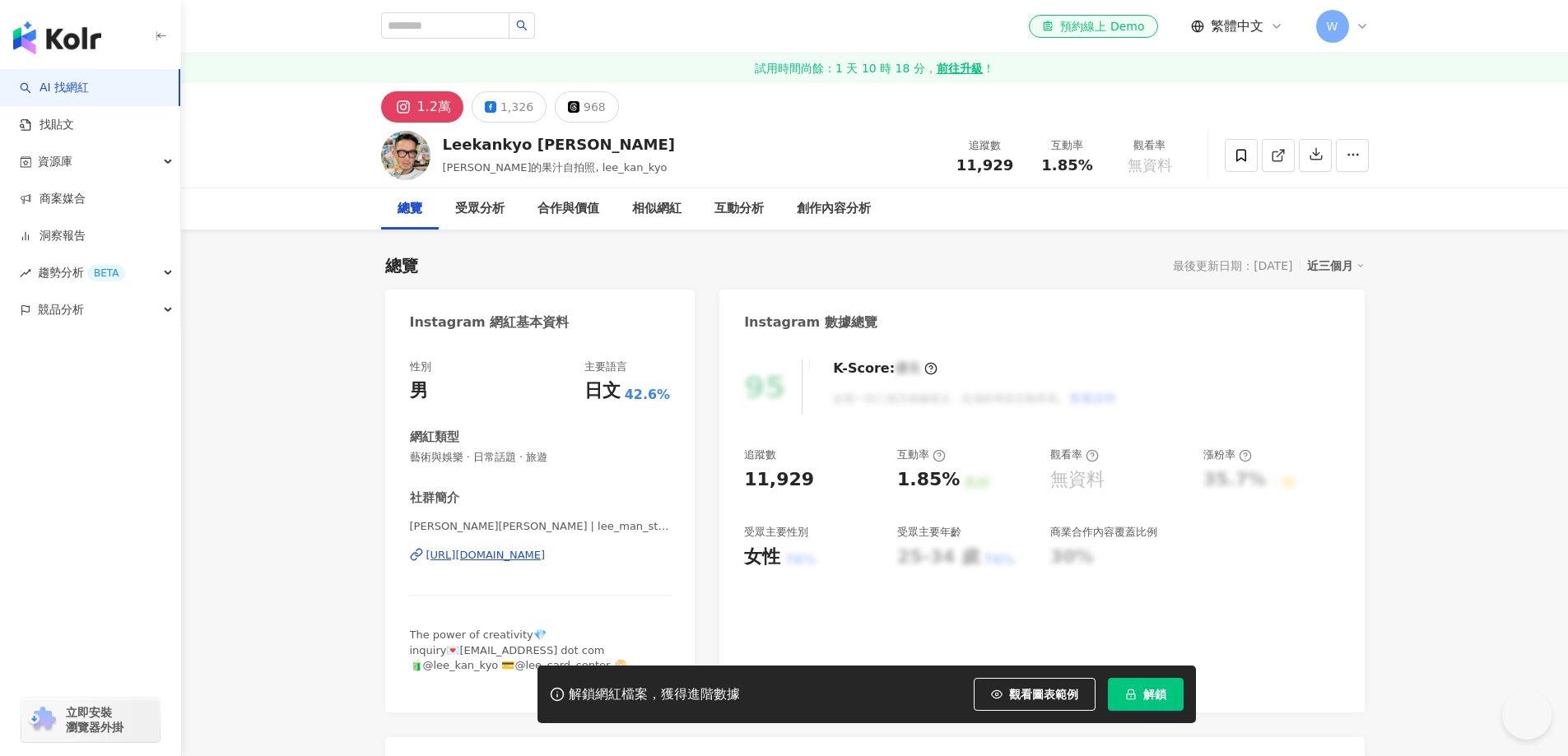
click at [582, 519] on div "[PERSON_NAME][PERSON_NAME] | lee_man_studio [URL][DOMAIN_NAME]" at bounding box center [540, 567] width 261 height 96
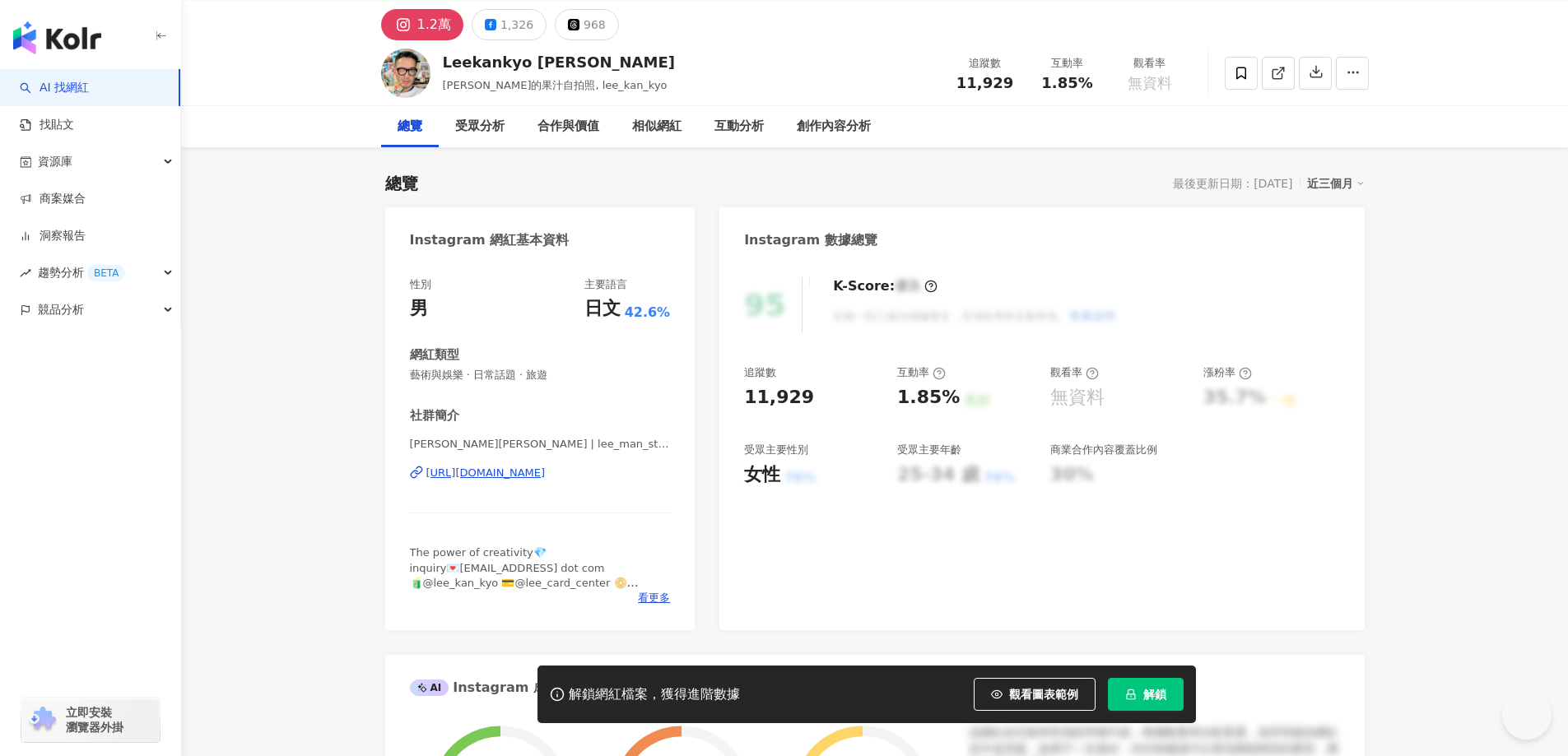
click at [546, 480] on div "[URL][DOMAIN_NAME]" at bounding box center [485, 473] width 119 height 15
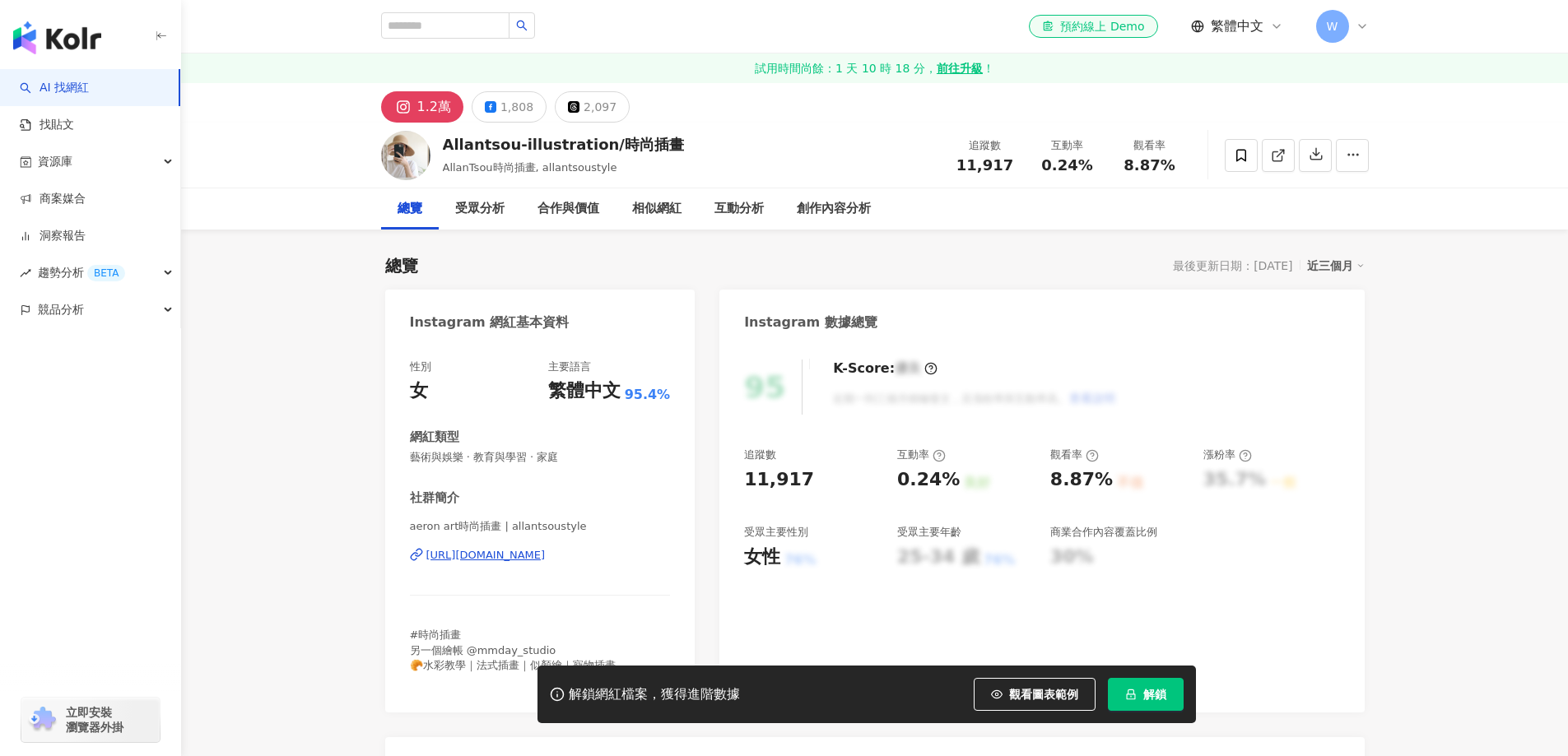
click at [614, 393] on div "性別 女 主要語言 繁體中文 95.4% 網紅類型 藝術與娛樂 · 教育與學習 · 家庭 社群簡介 aeron art時尚插畫 | allantsoustyl…" at bounding box center [540, 523] width 261 height 328
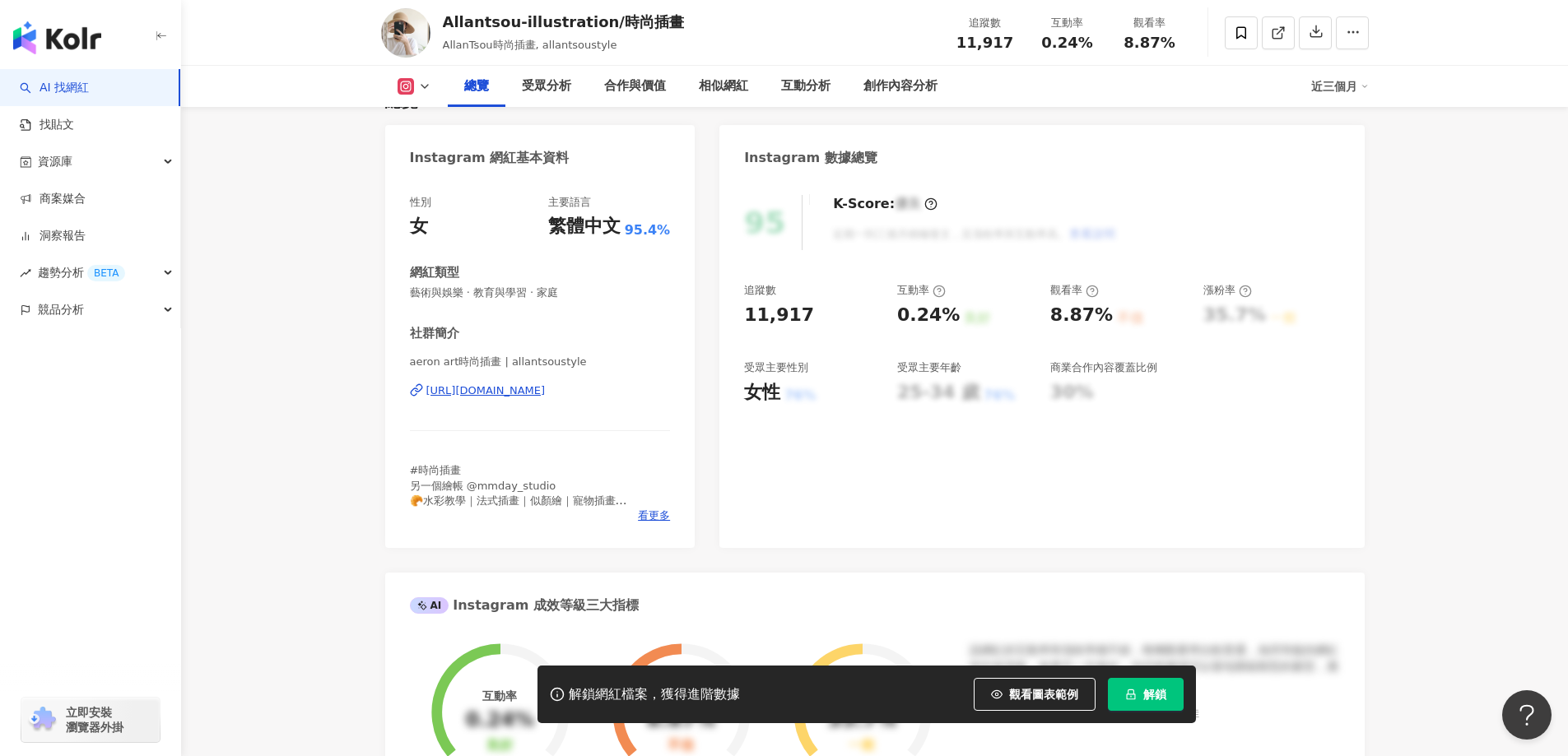
click at [546, 393] on div "https://www.instagram.com/allantsoustyle/" at bounding box center [485, 391] width 119 height 15
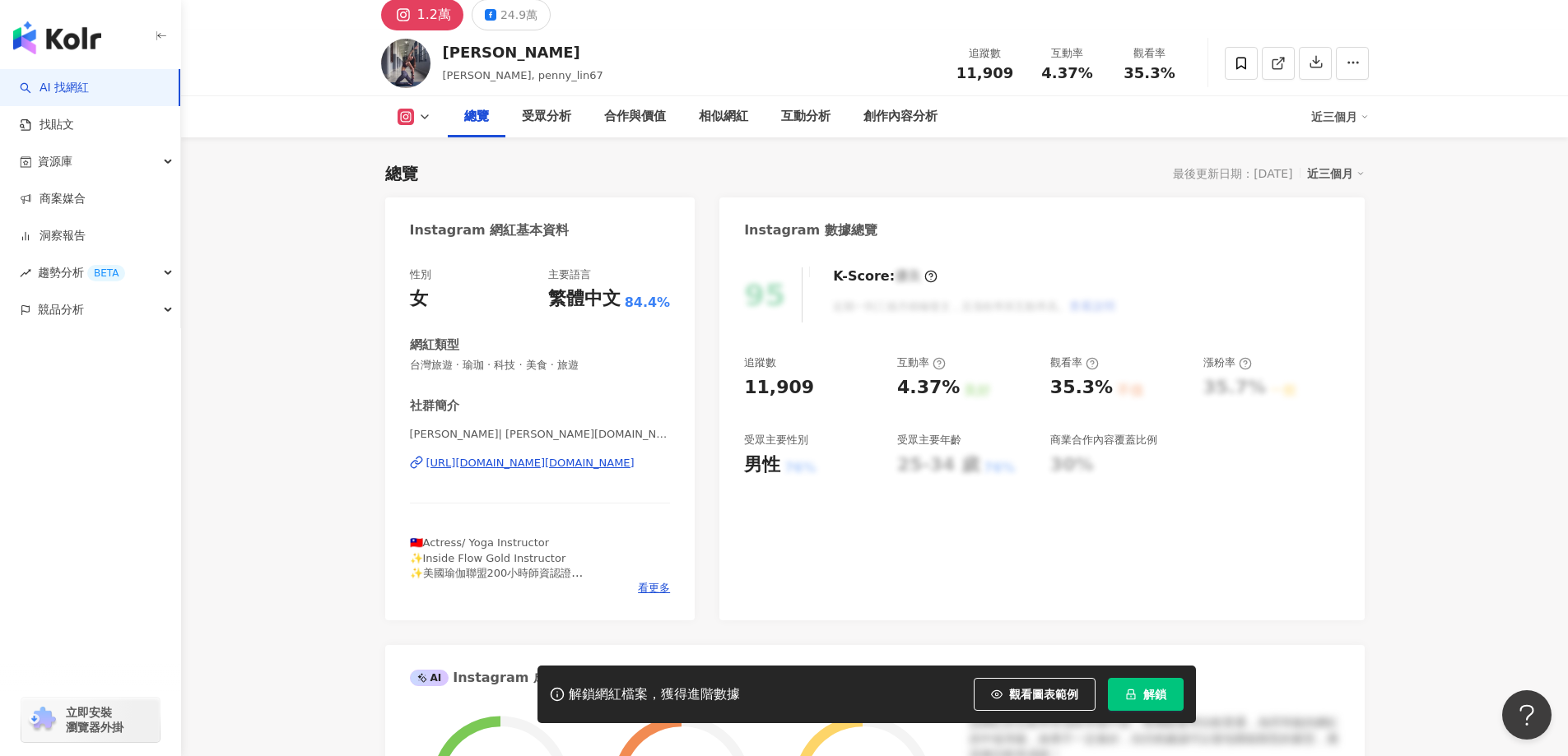
scroll to position [165, 0]
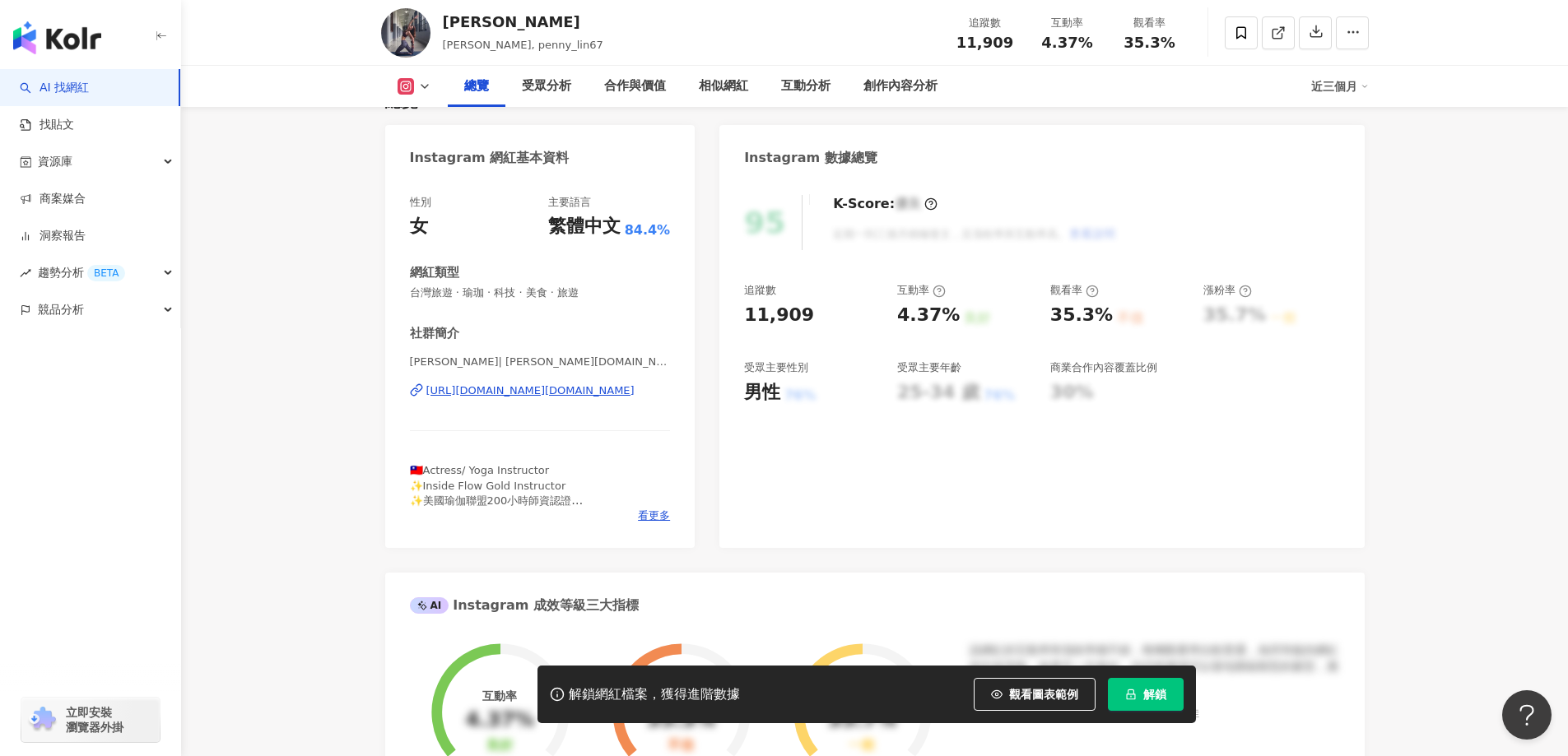
click at [628, 385] on div "[URL][DOMAIN_NAME][DOMAIN_NAME]" at bounding box center [530, 391] width 208 height 15
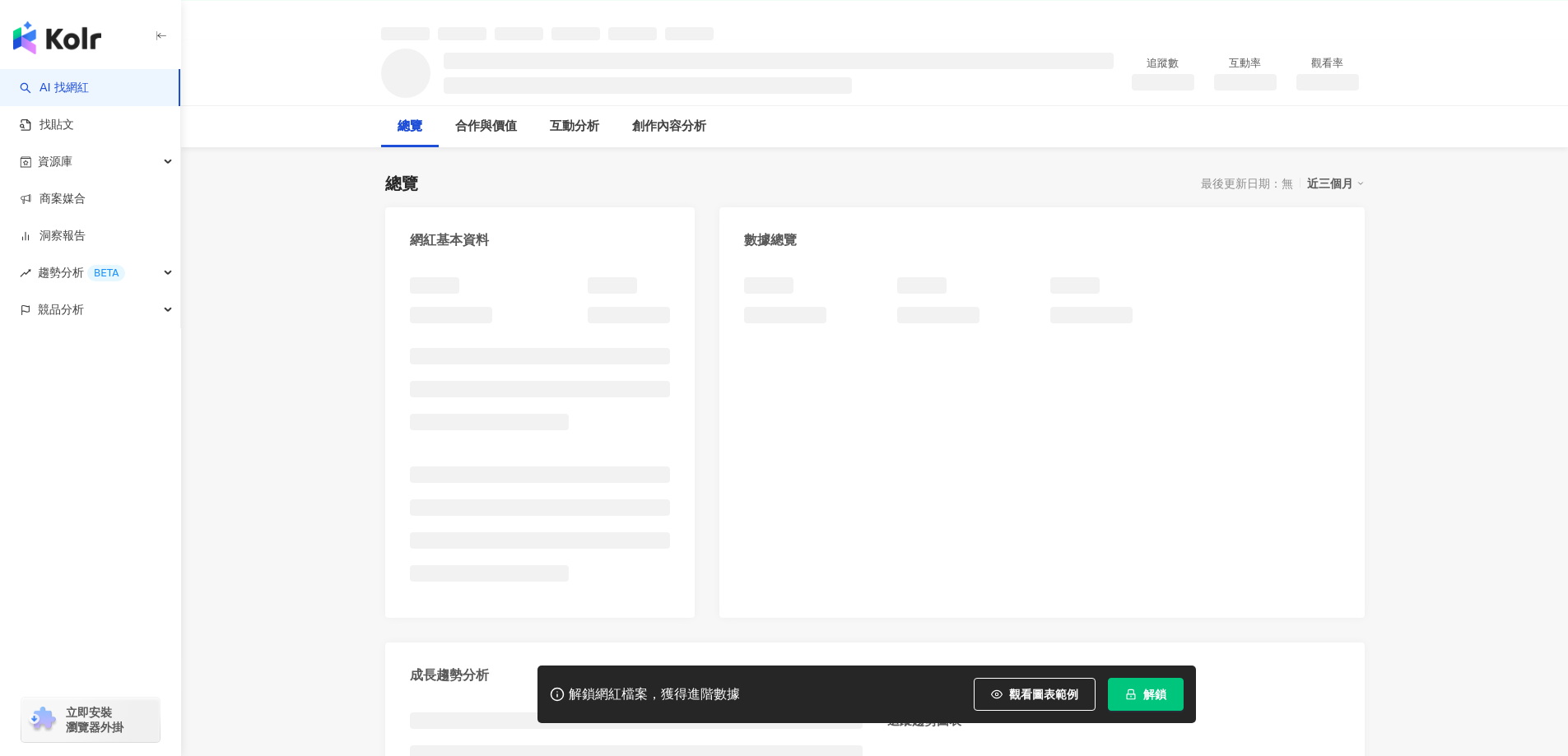
scroll to position [165, 0]
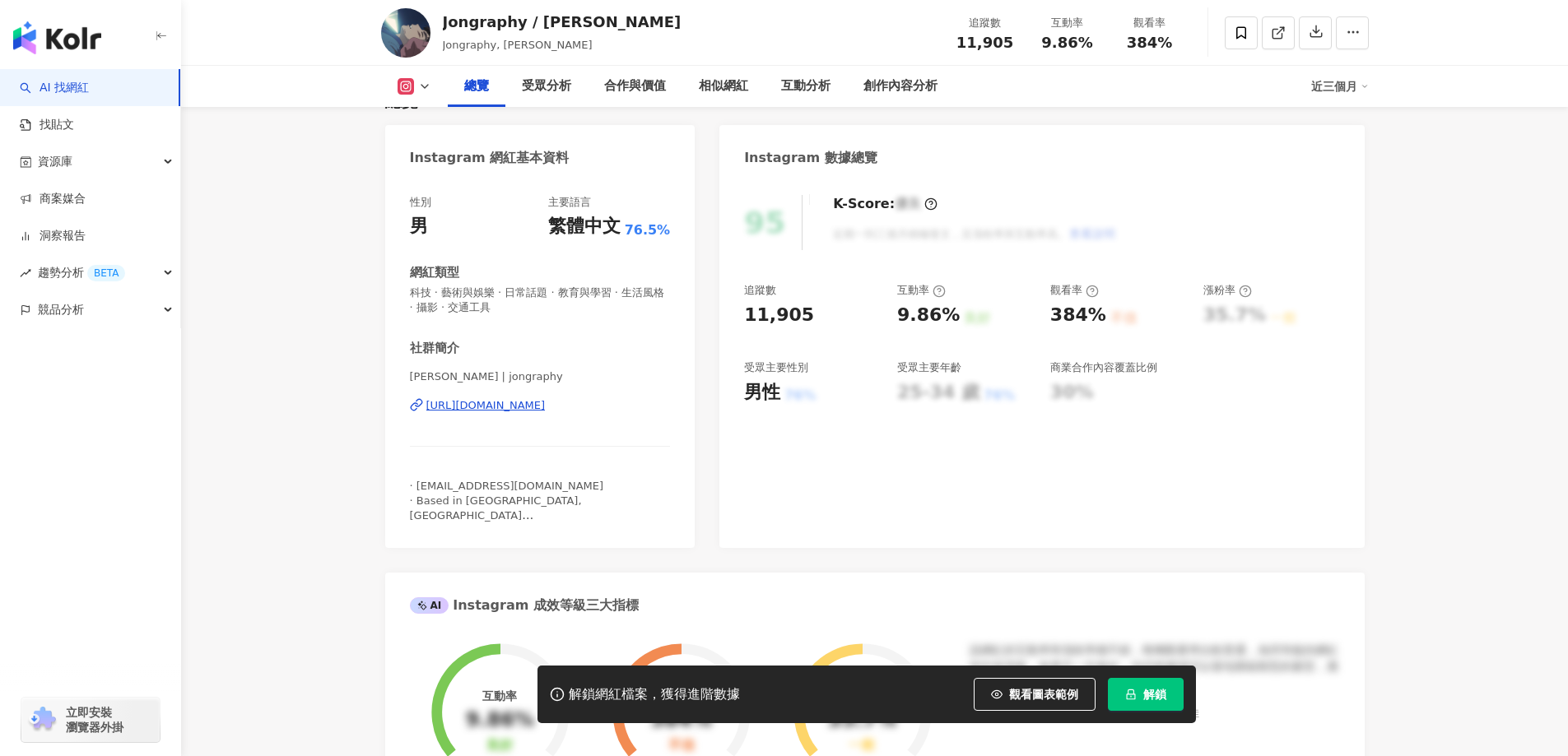
click at [546, 402] on div "[URL][DOMAIN_NAME]" at bounding box center [485, 405] width 119 height 15
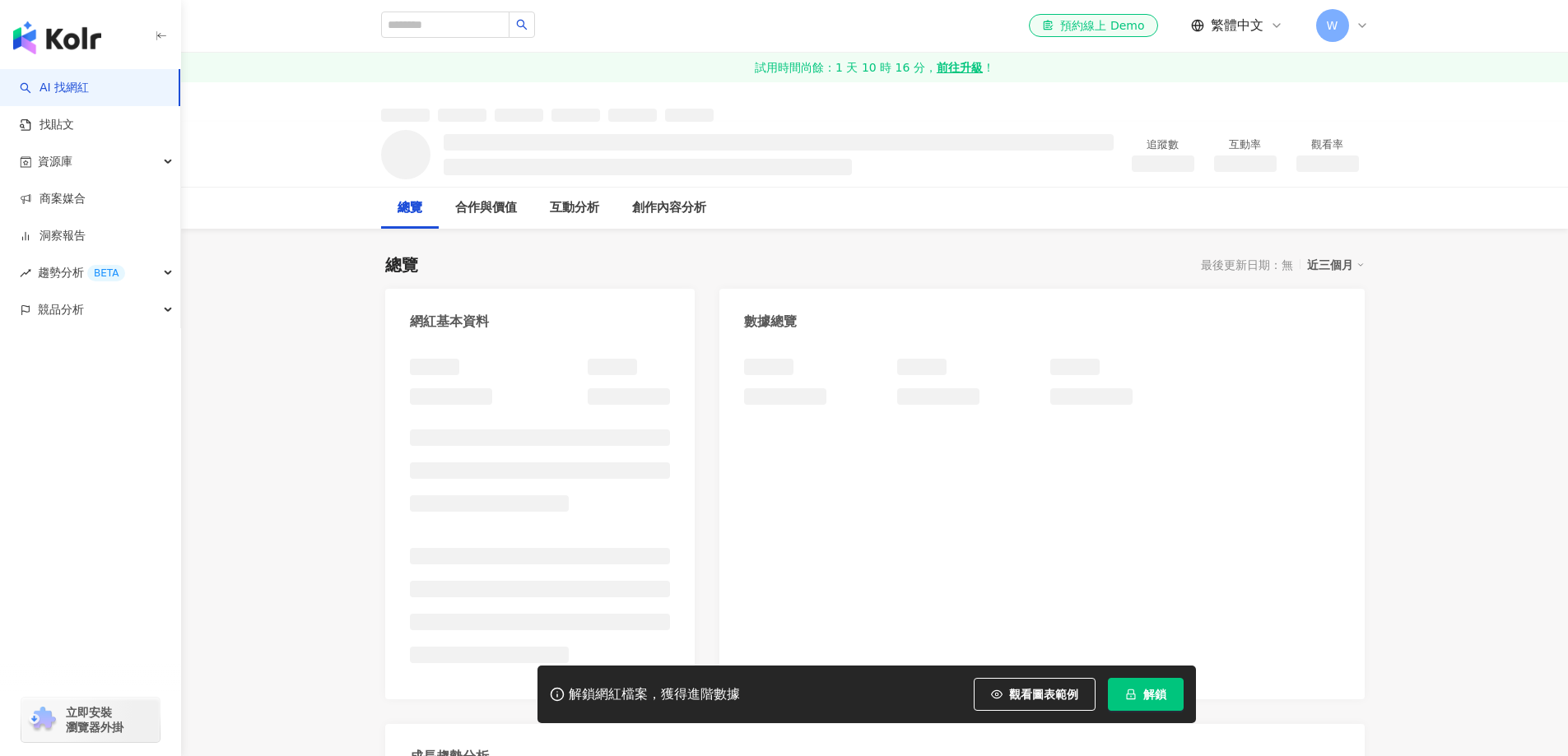
scroll to position [82, 0]
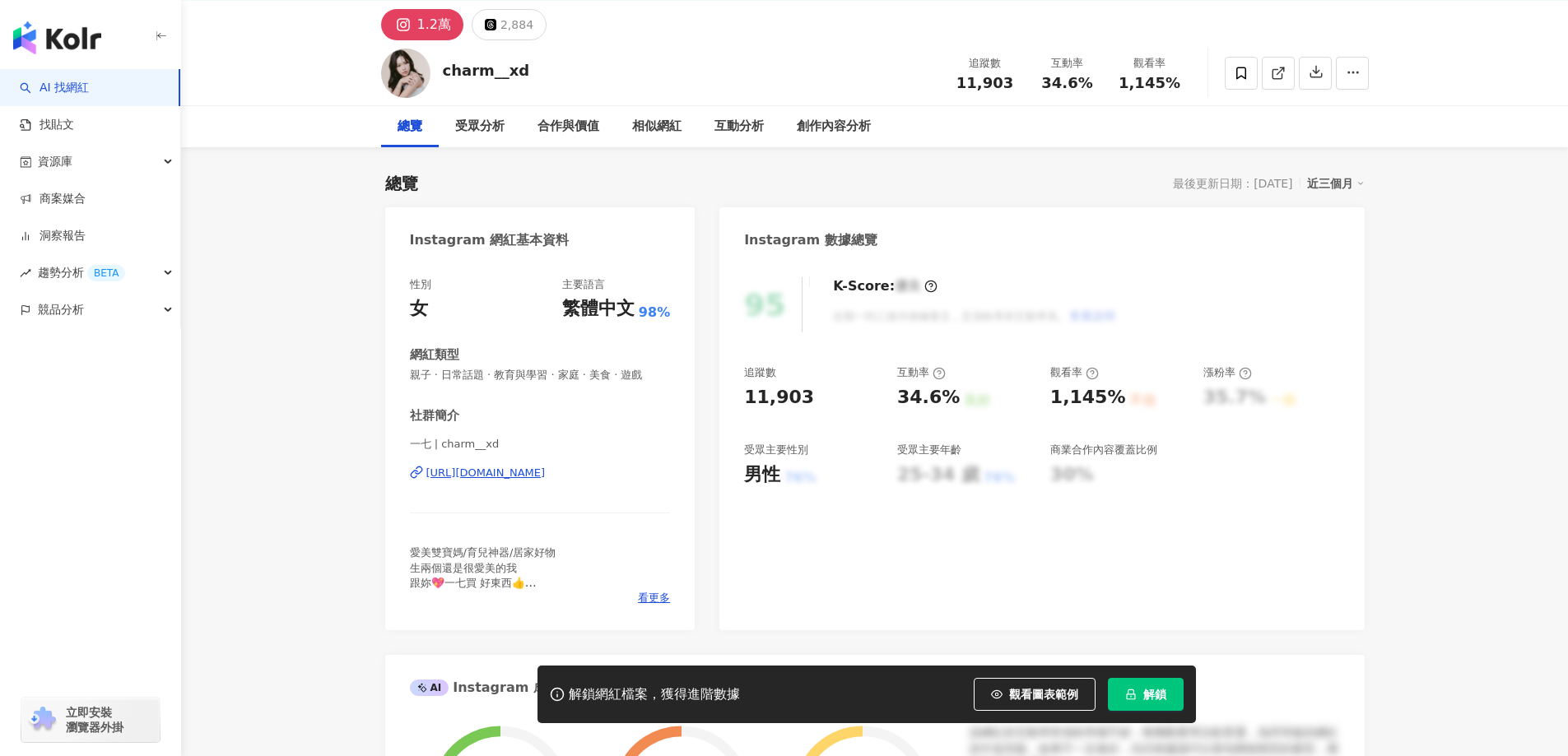
click at [531, 472] on div "https://www.instagram.com/charm__xd/" at bounding box center [485, 473] width 119 height 15
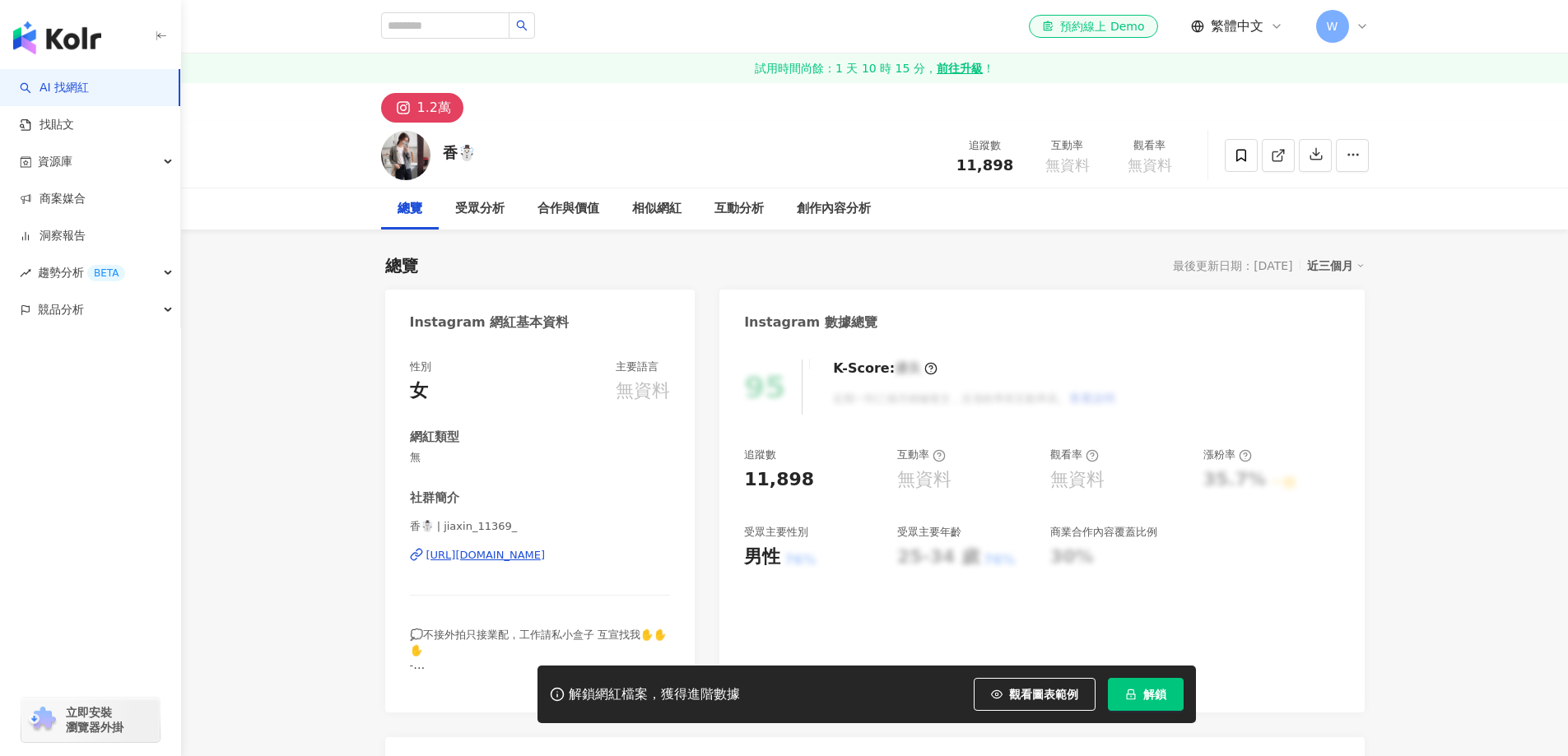
click at [499, 554] on div "https://www.instagram.com/jiaxin_11369_/" at bounding box center [485, 556] width 119 height 15
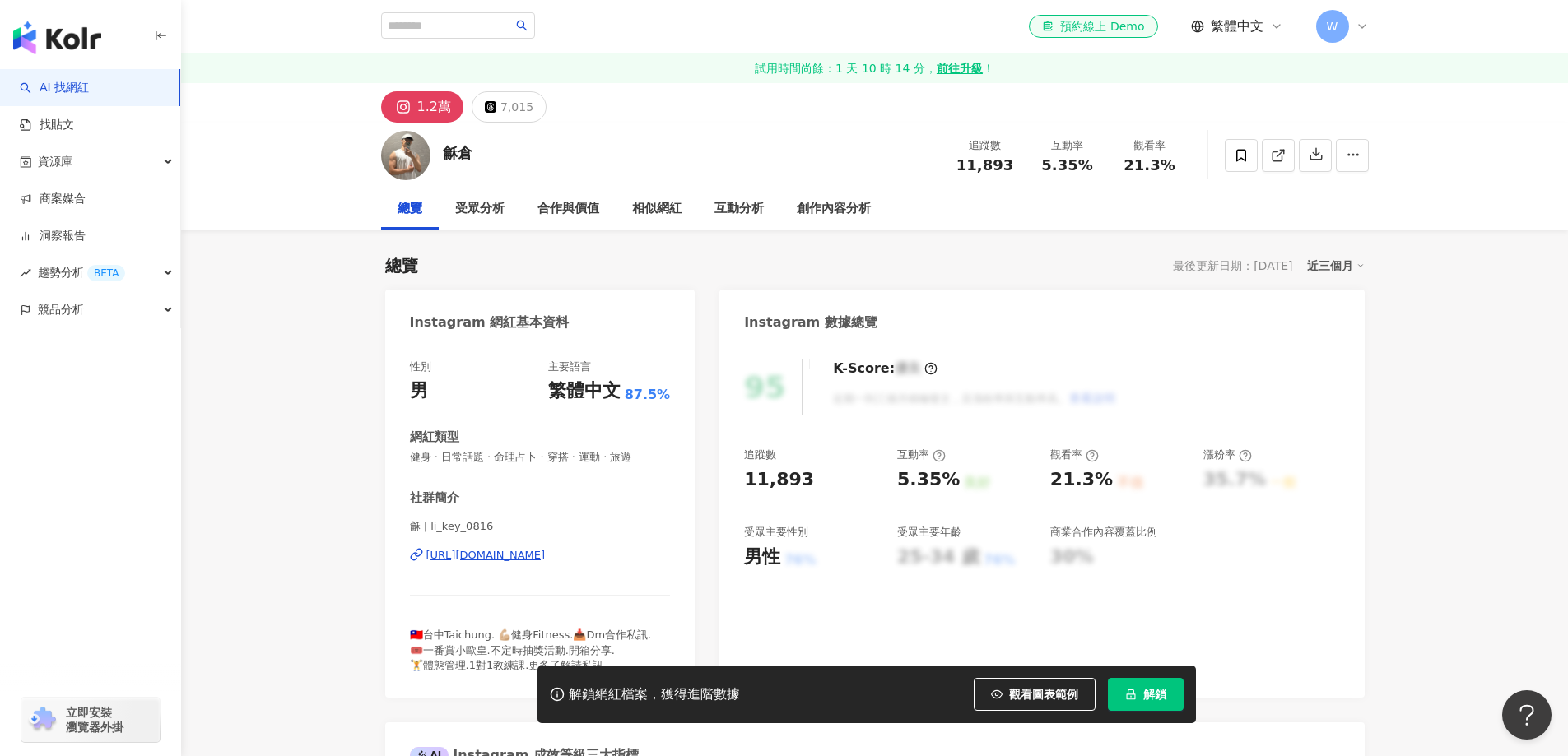
click at [546, 548] on div "[URL][DOMAIN_NAME]" at bounding box center [485, 556] width 119 height 15
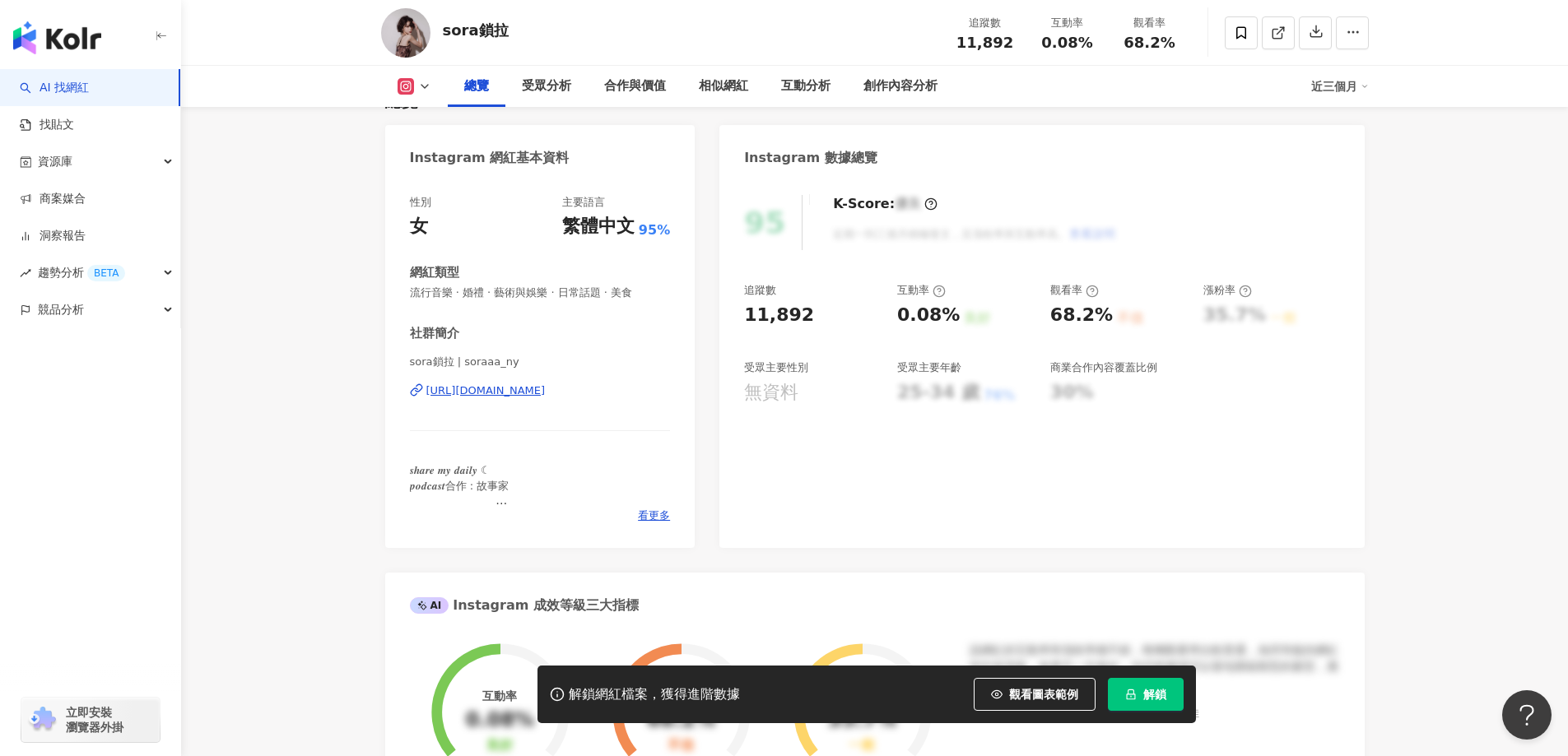
click at [546, 394] on div "https://www.instagram.com/soraaa_ny/" at bounding box center [485, 391] width 119 height 15
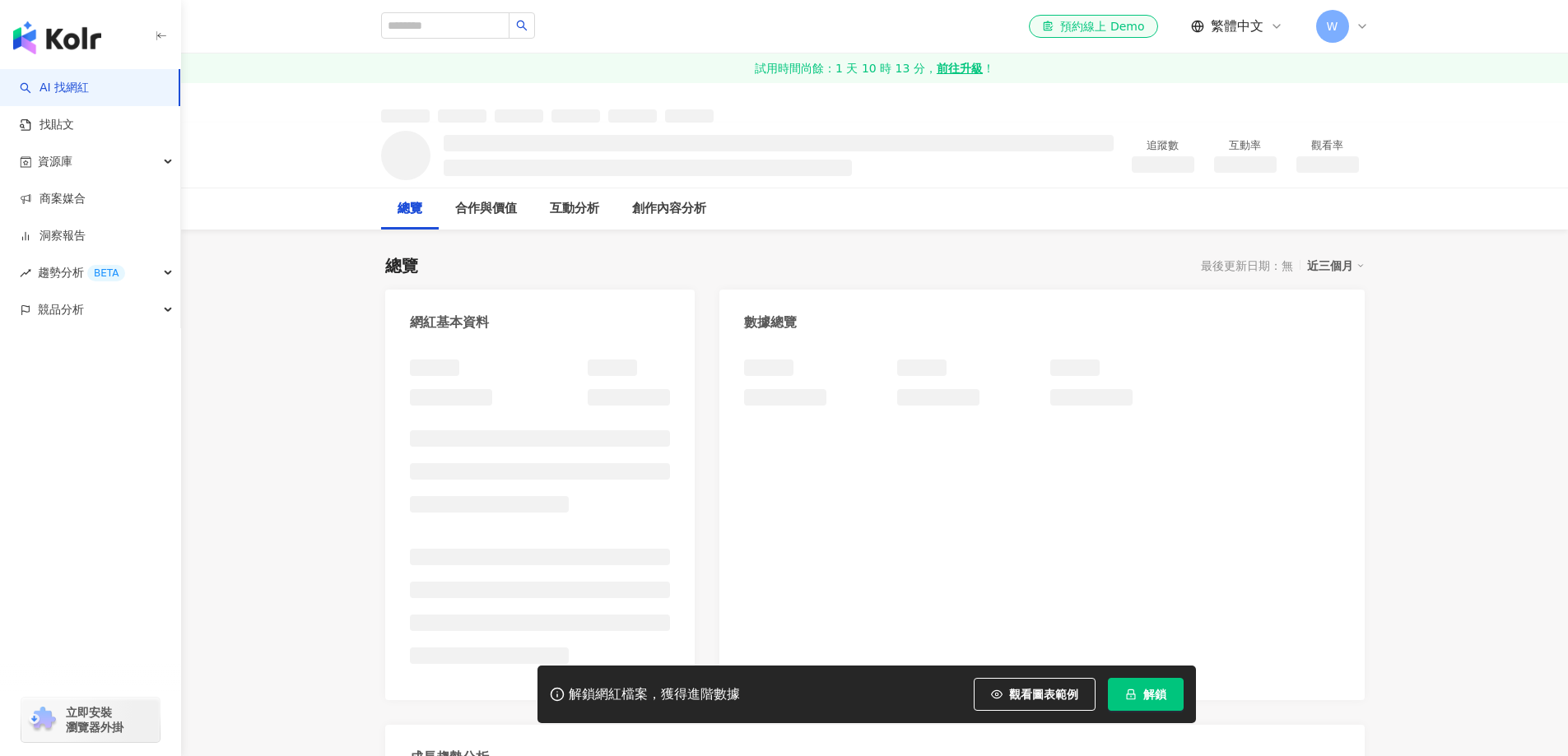
scroll to position [78, 0]
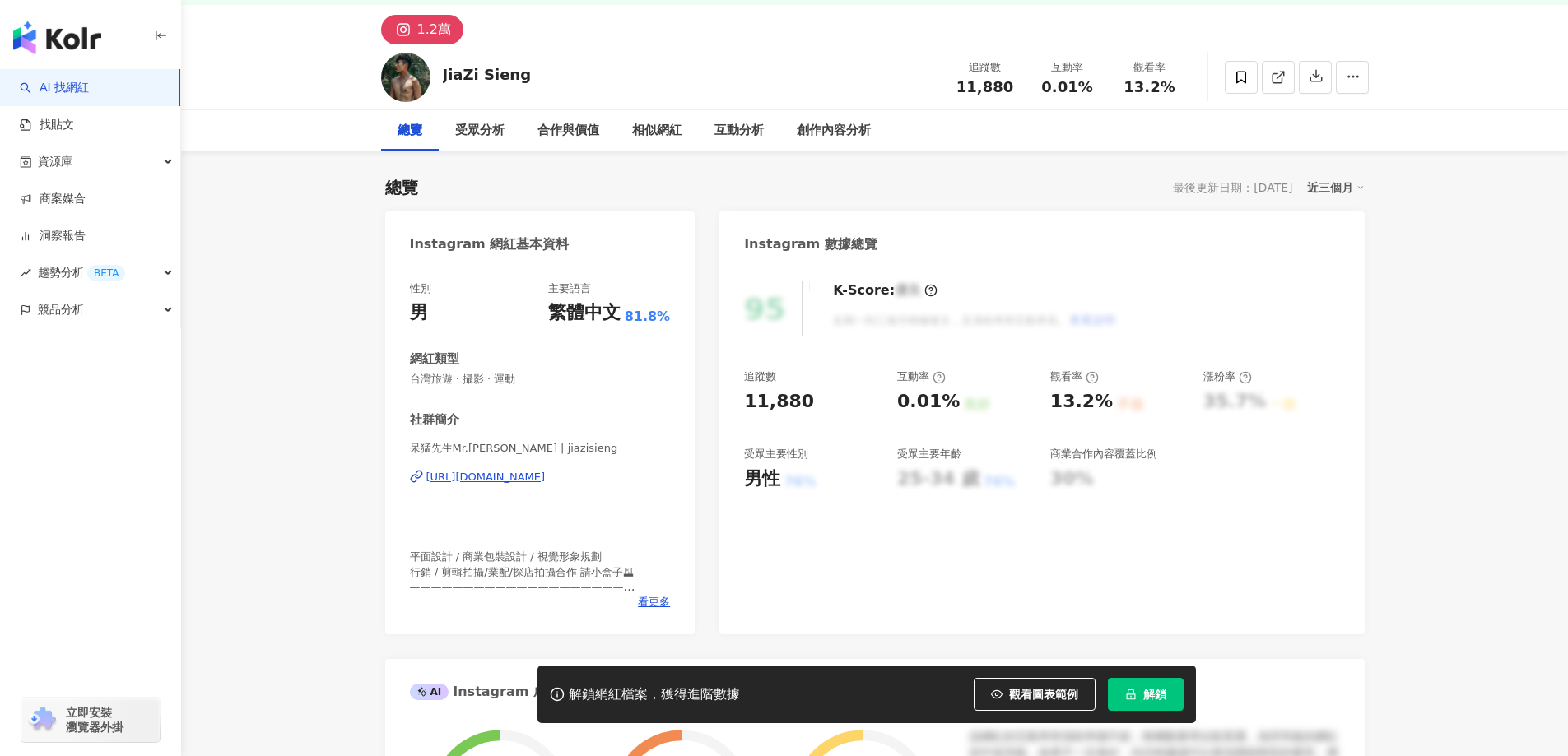
click at [546, 474] on div "https://www.instagram.com/jiazisieng/" at bounding box center [485, 478] width 119 height 15
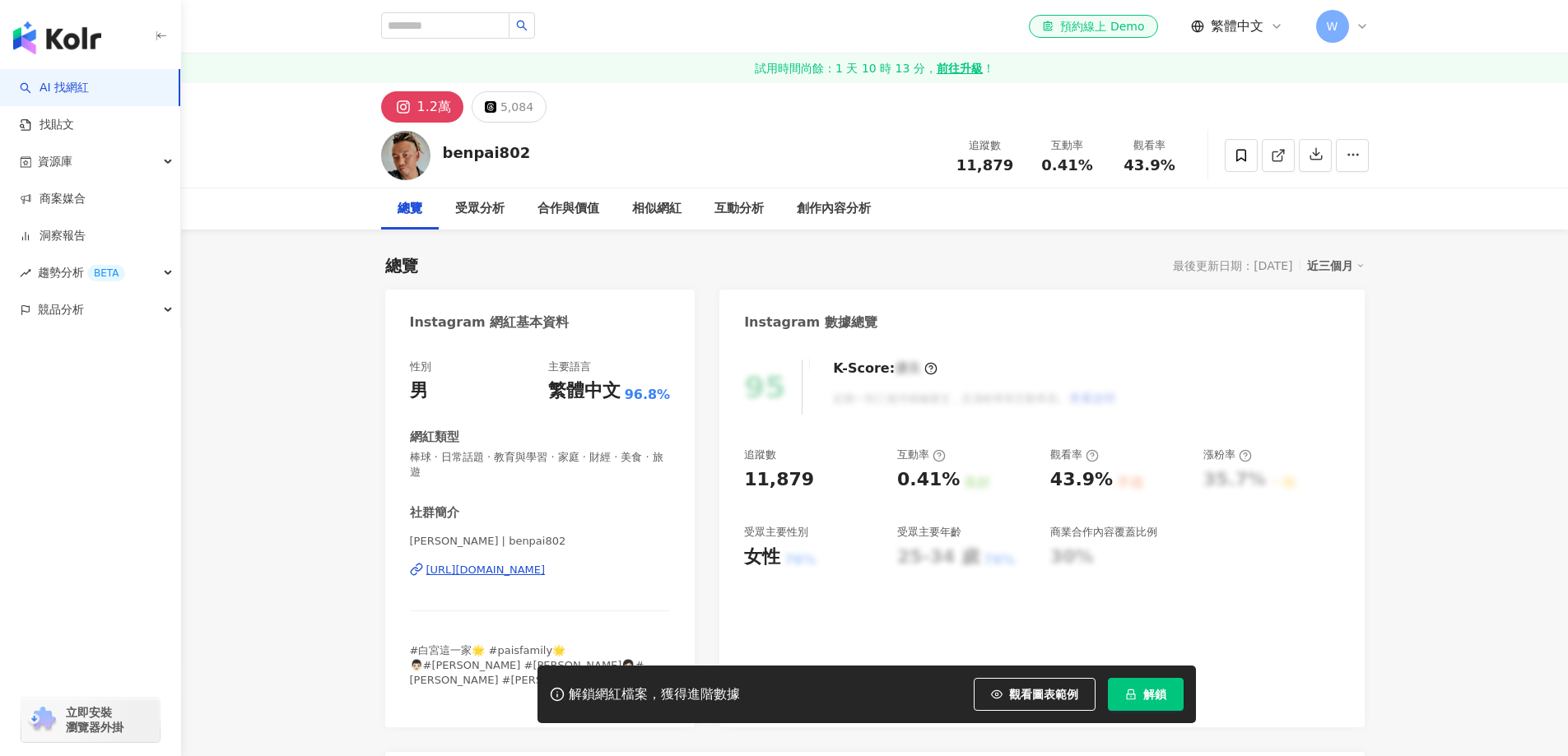
click at [534, 568] on div "https://www.instagram.com/benpai802/" at bounding box center [485, 570] width 119 height 15
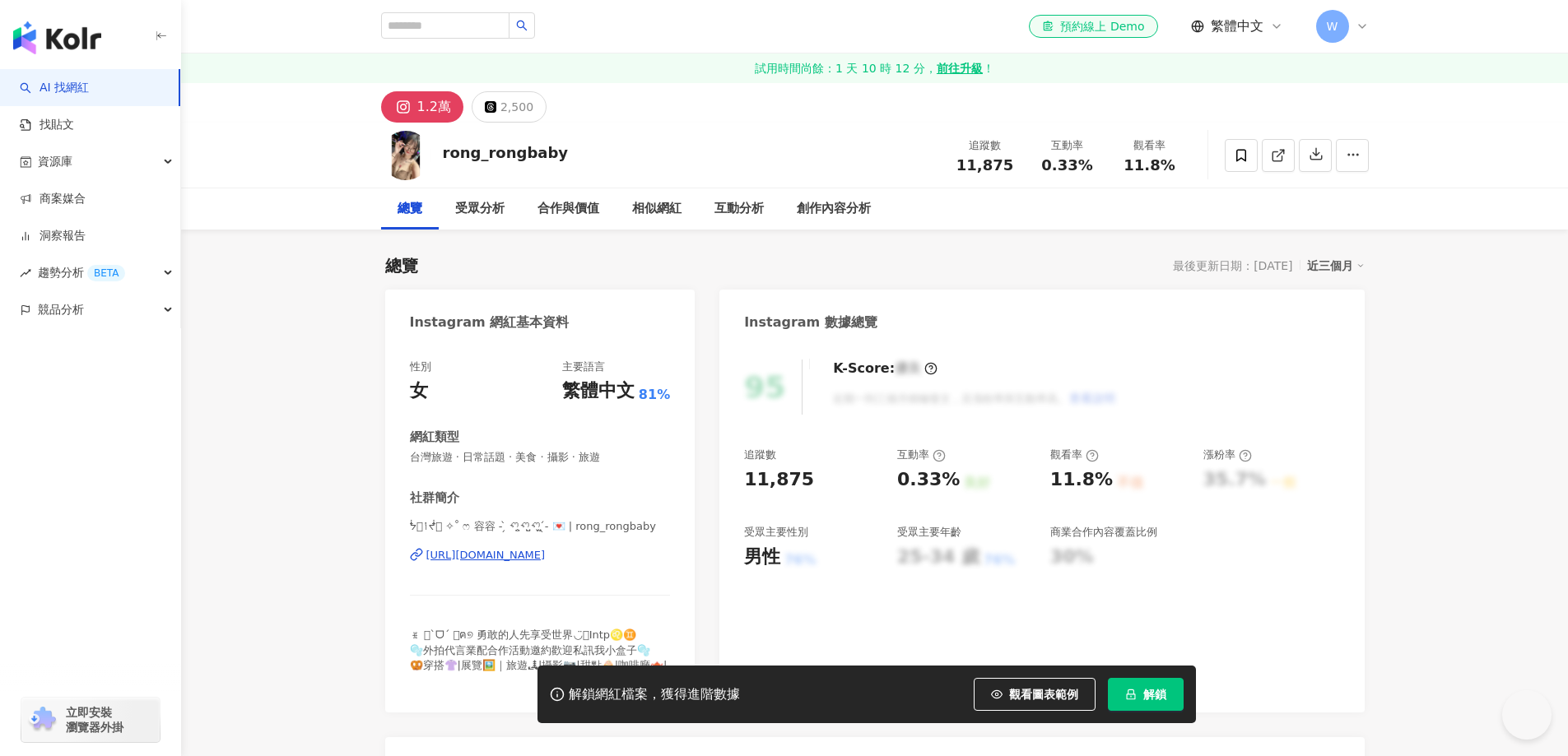
click at [546, 558] on div "[URL][DOMAIN_NAME]" at bounding box center [485, 556] width 119 height 15
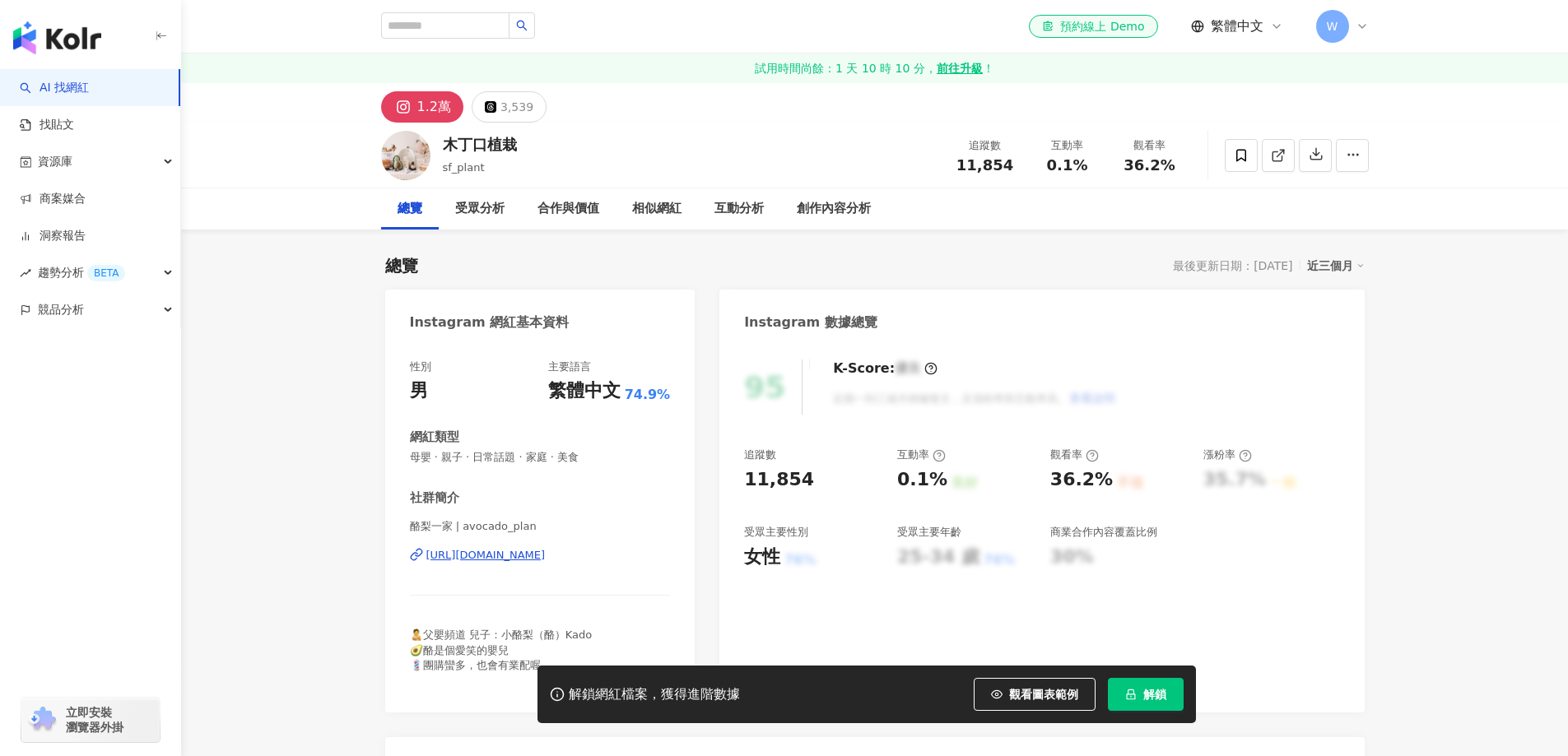
click at [527, 560] on div "https://www.instagram.com/avocado_plan/" at bounding box center [485, 556] width 119 height 15
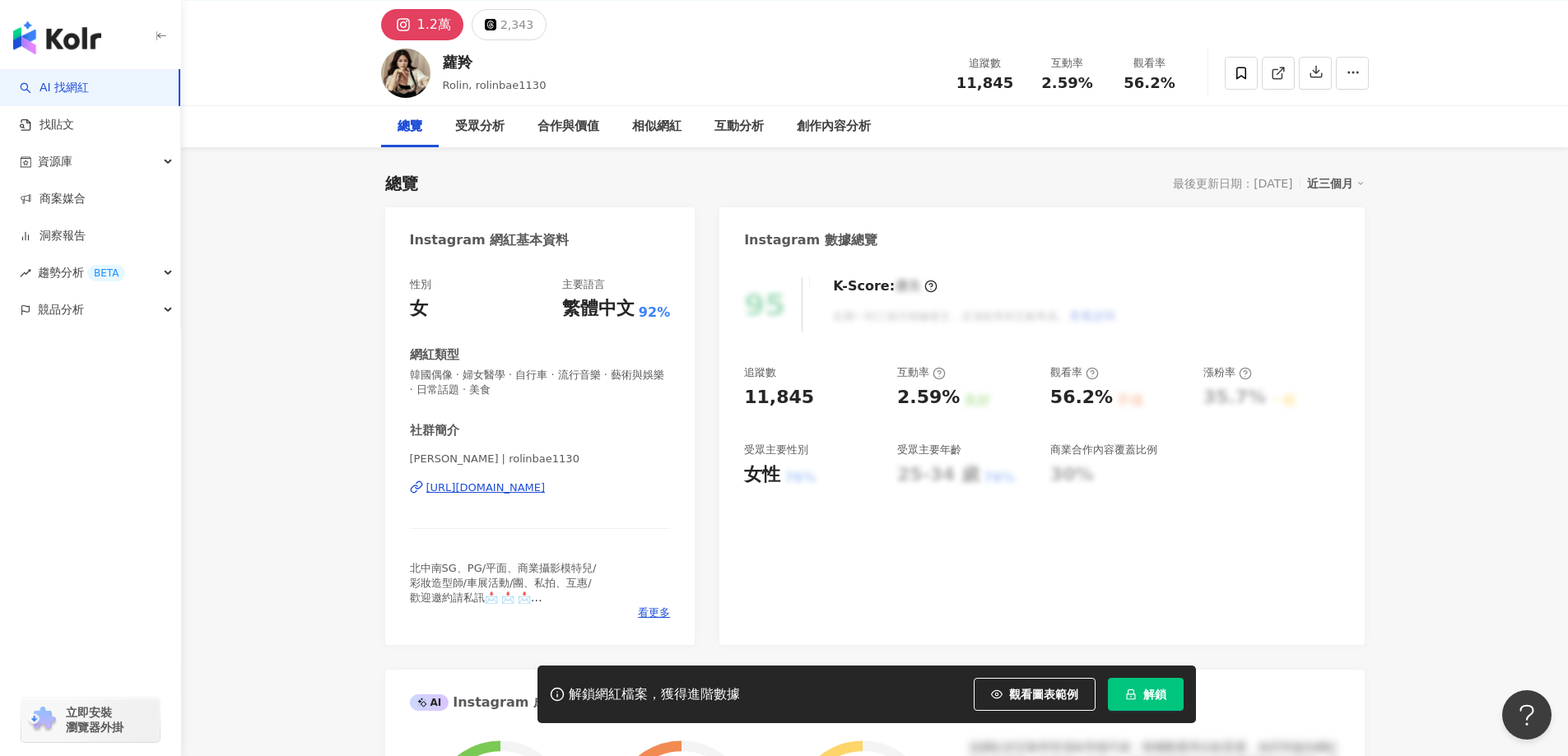
click at [489, 486] on div "https://www.instagram.com/rolinbae1130/" at bounding box center [485, 488] width 119 height 15
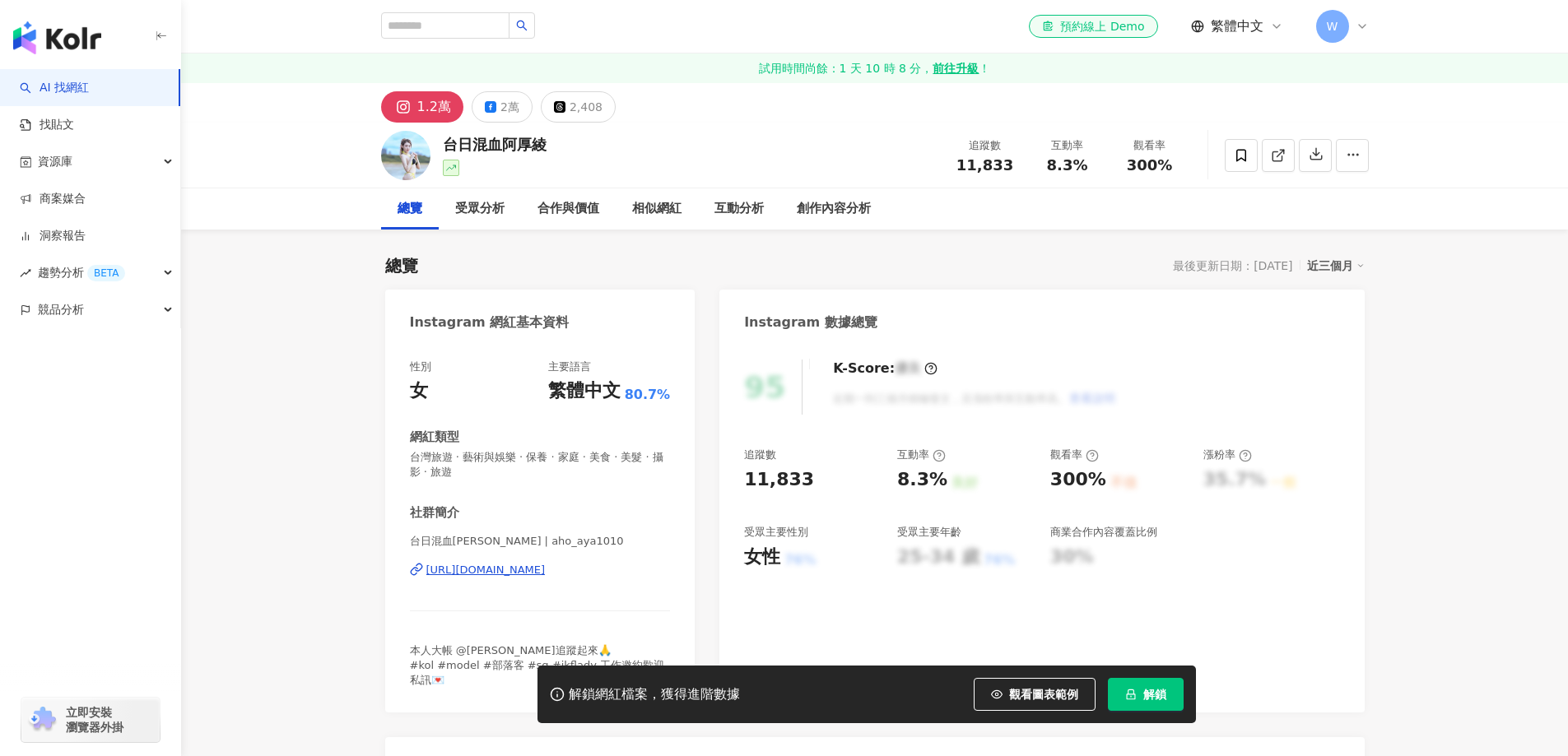
click at [546, 562] on div "https://www.instagram.com/aho_aya1010/" at bounding box center [485, 570] width 119 height 15
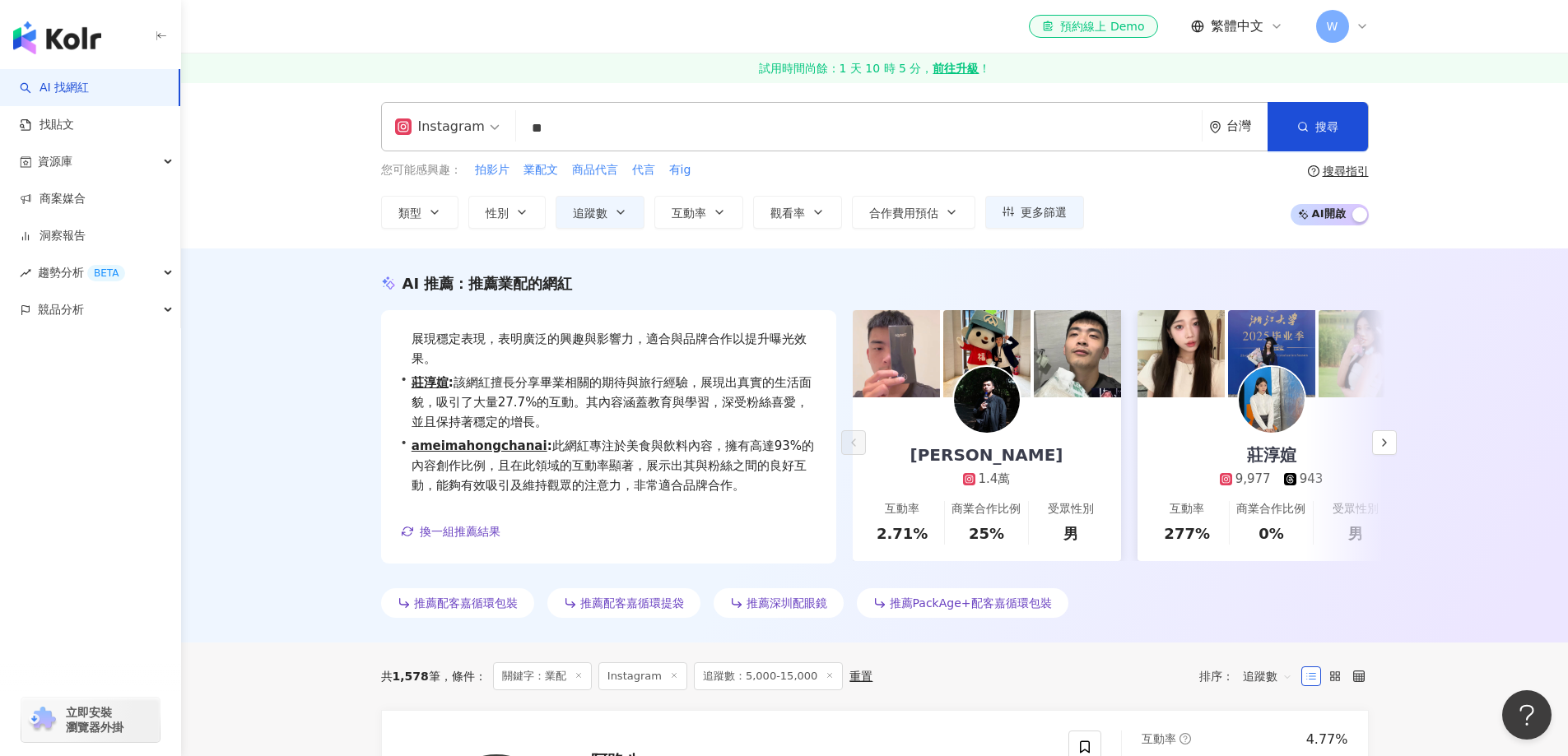
scroll to position [494, 0]
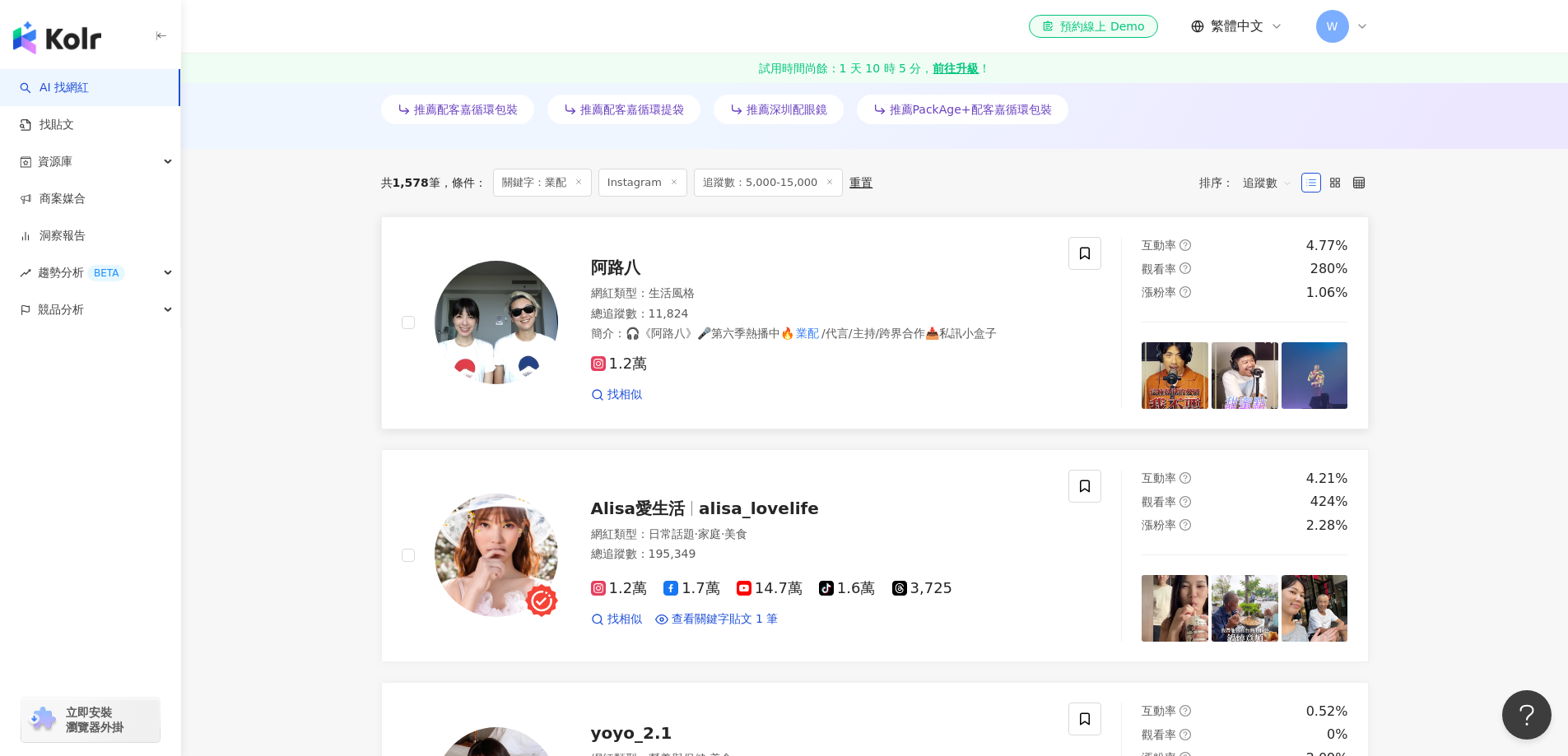
click at [753, 339] on span "🎧《阿路八》🎤第六季熱播中🔥" at bounding box center [709, 333] width 168 height 13
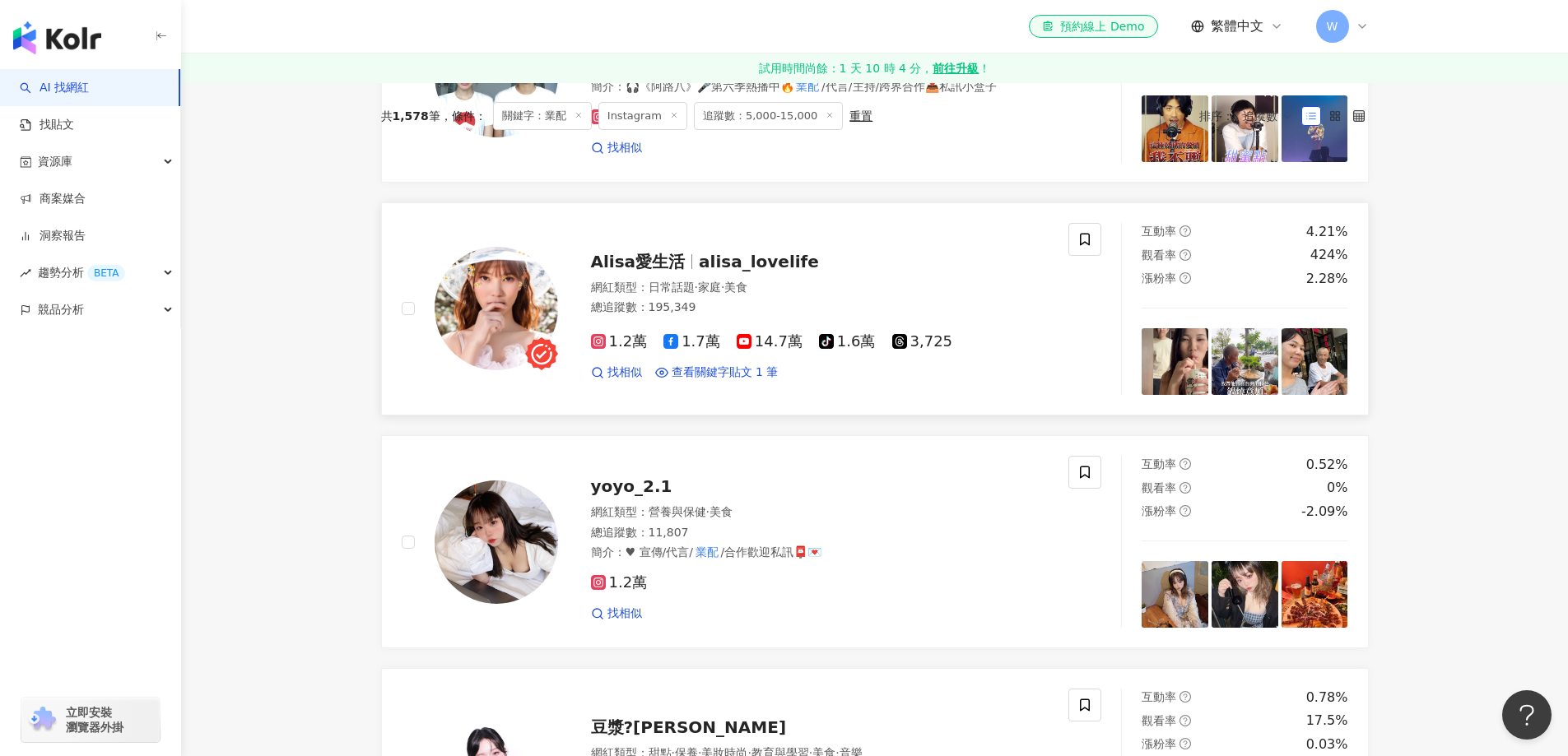
click at [842, 309] on div "總追蹤數 ： 195,349" at bounding box center [819, 307] width 458 height 16
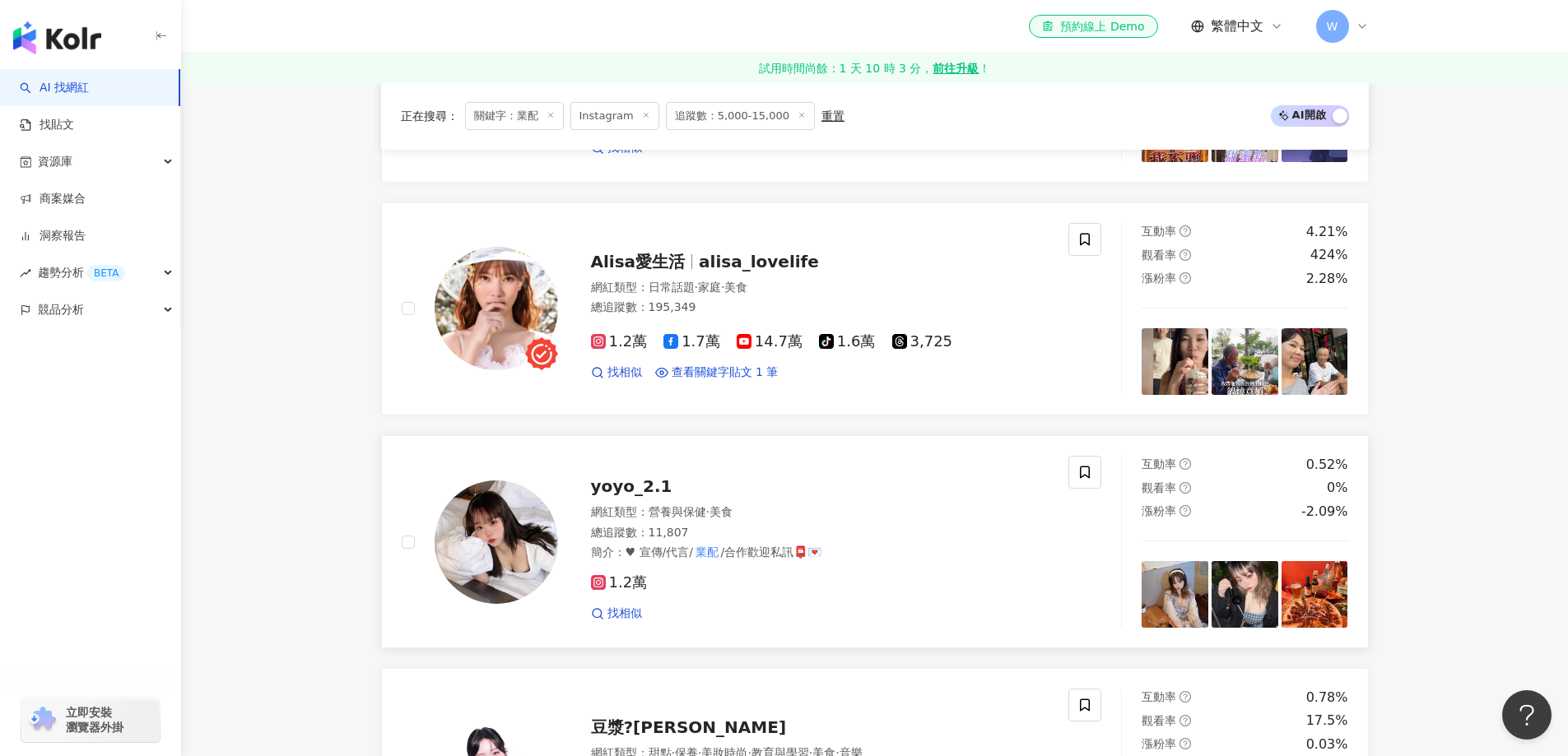
scroll to position [987, 0]
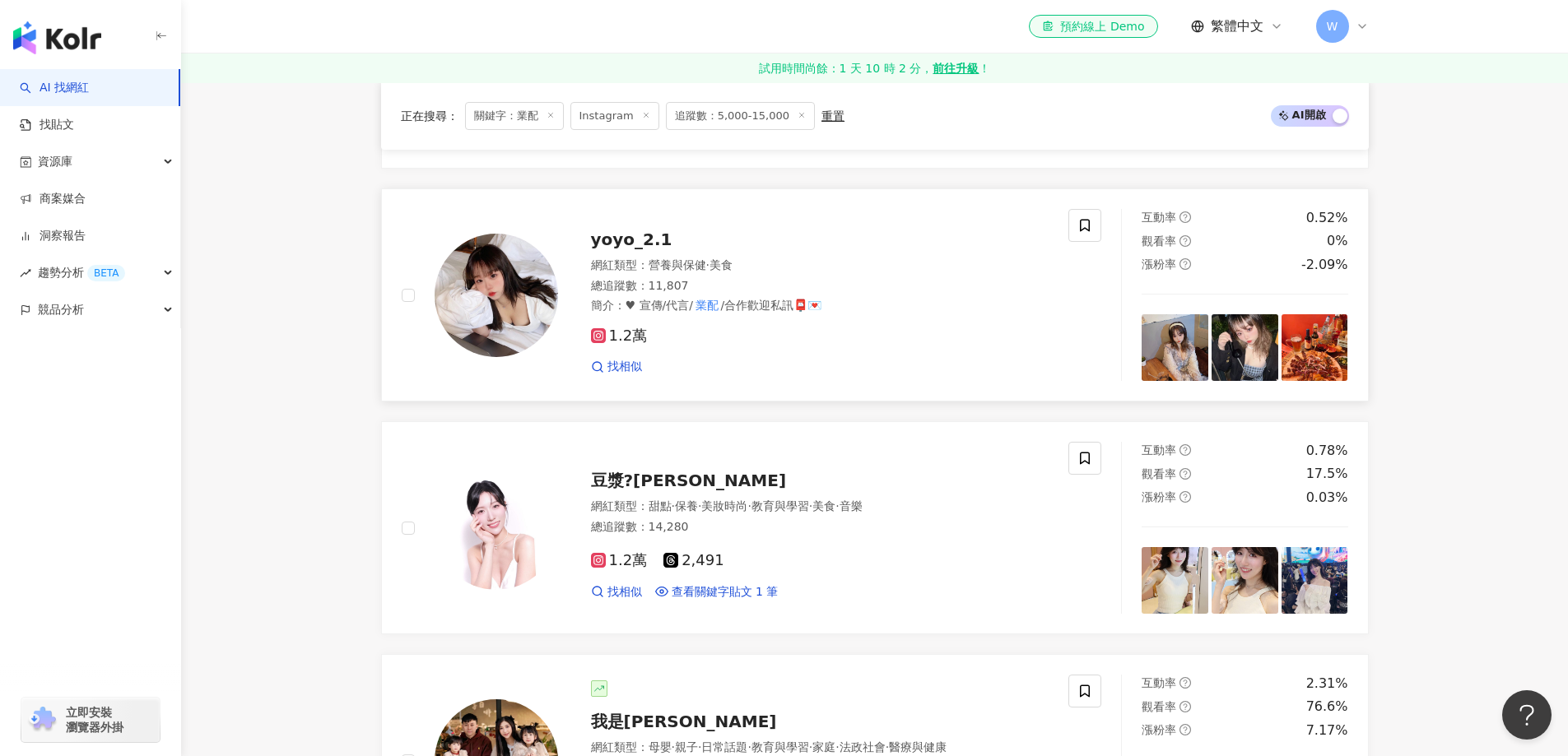
click at [864, 340] on div "1.2萬" at bounding box center [819, 336] width 458 height 18
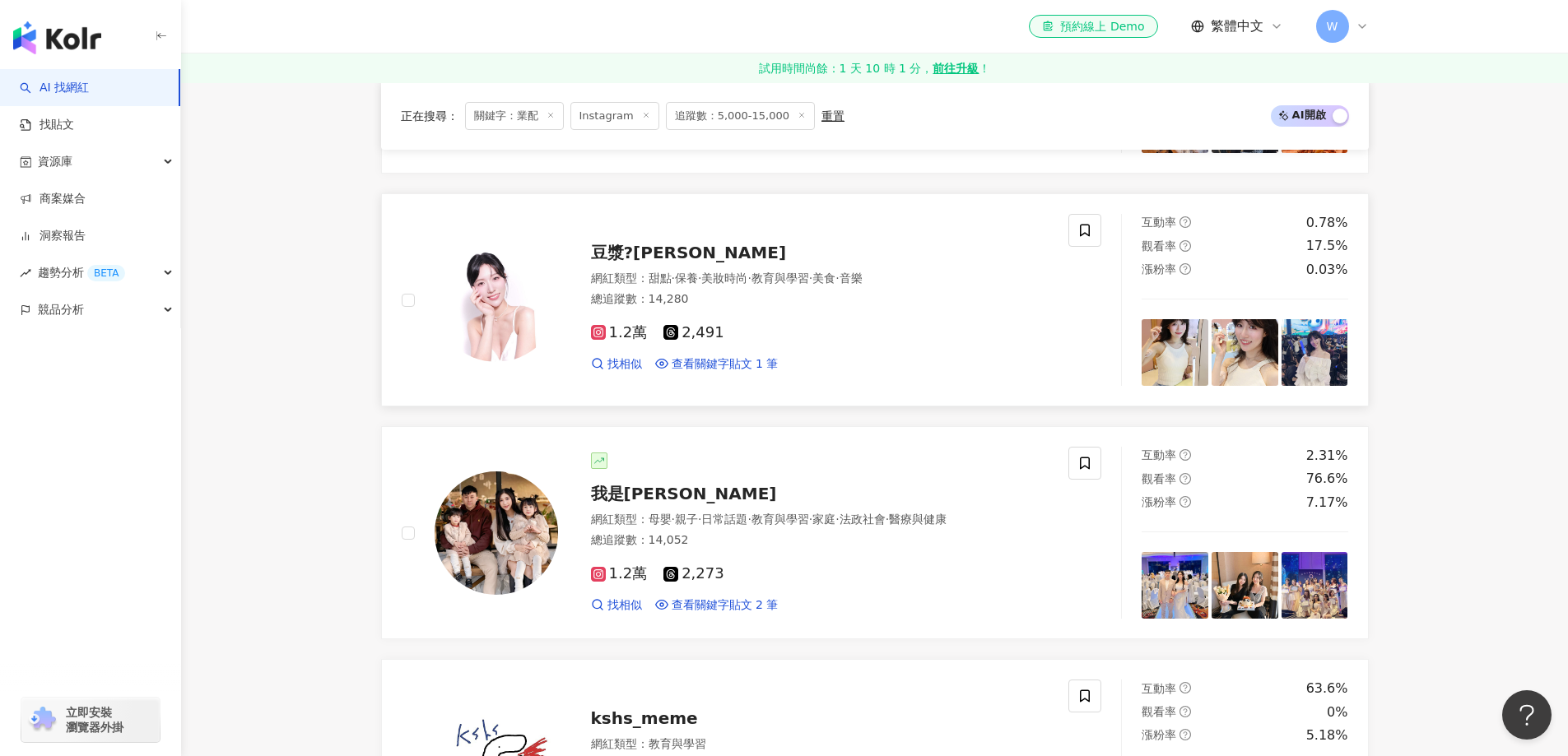
scroll to position [1234, 0]
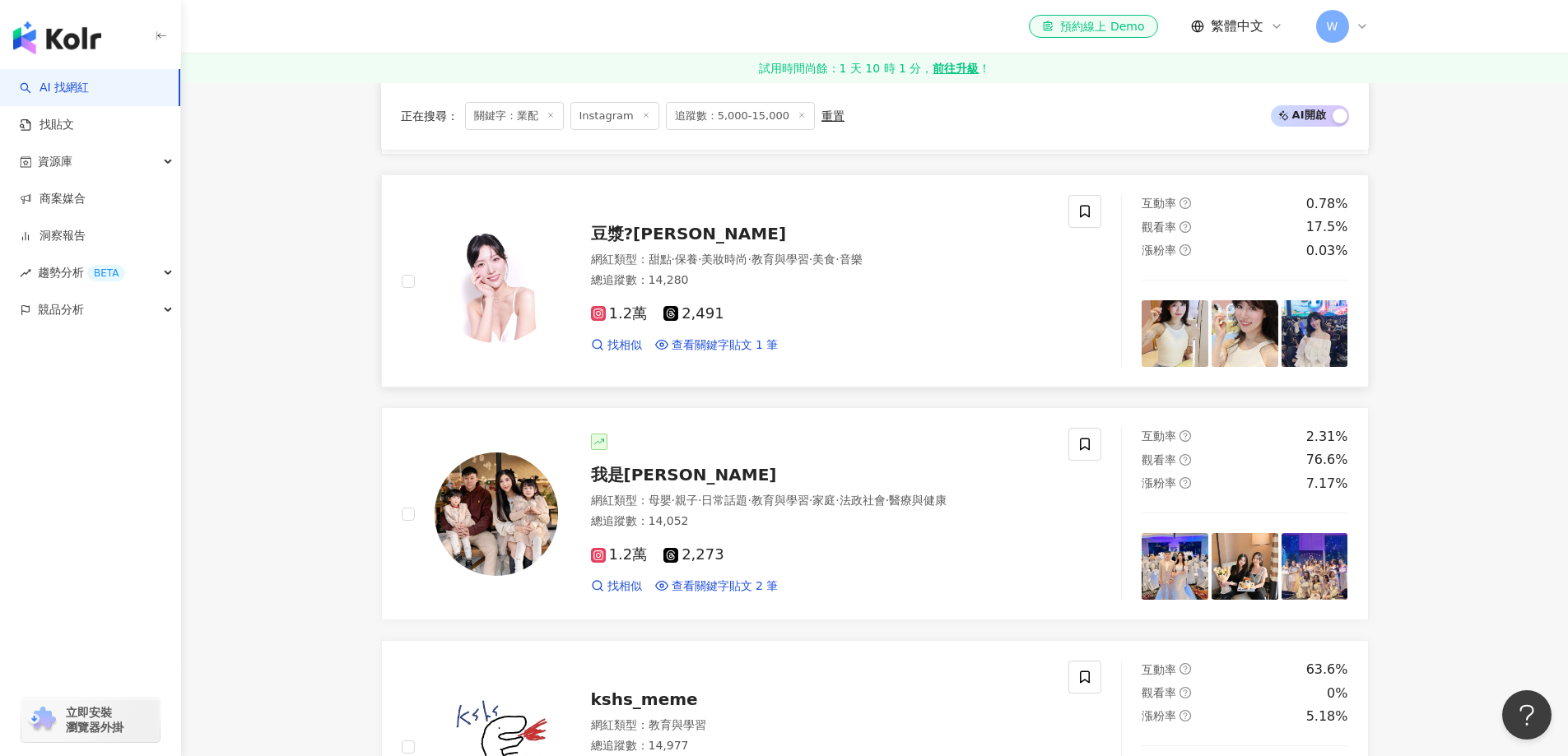
click at [885, 276] on div "總追蹤數 ： 14,280" at bounding box center [819, 280] width 458 height 16
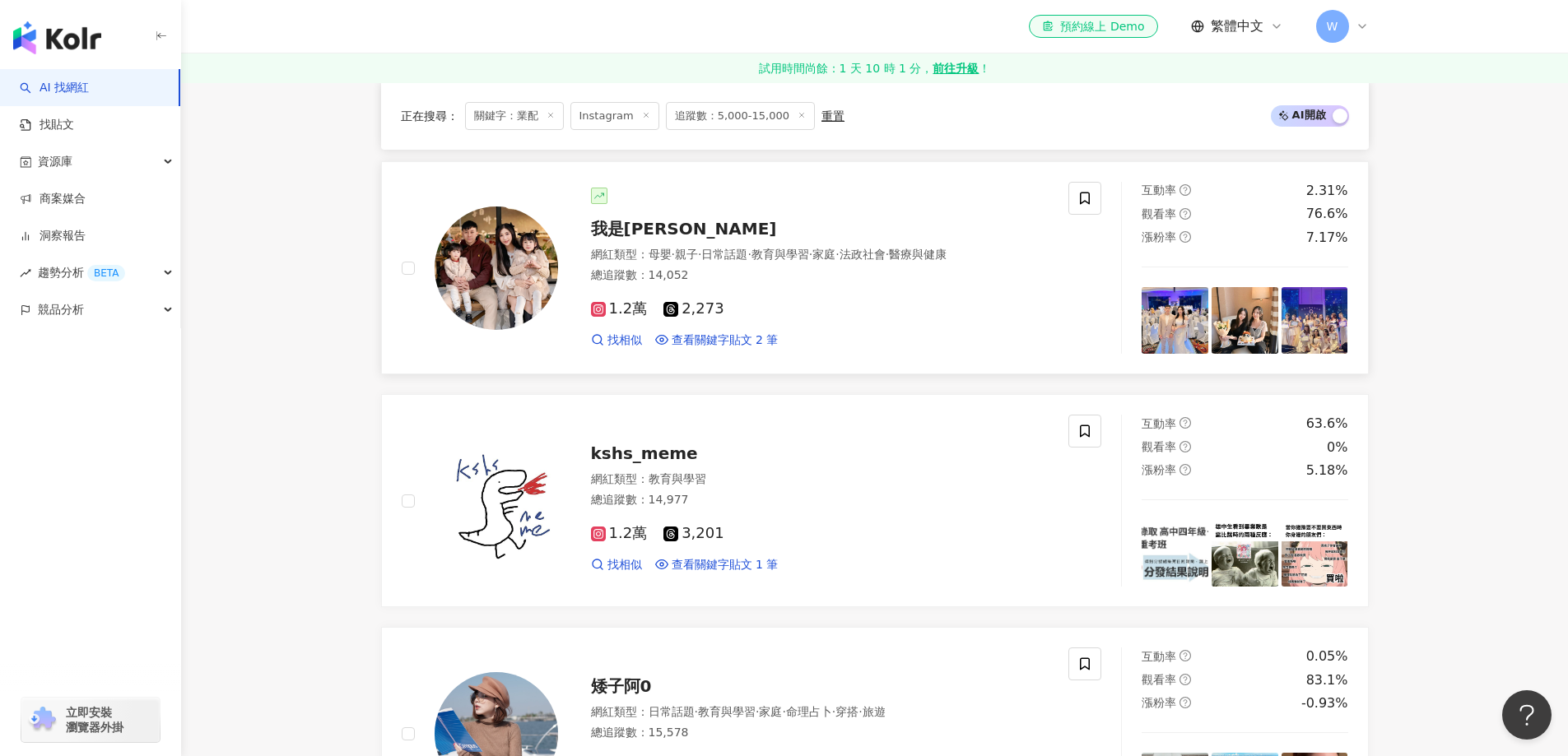
scroll to position [1481, 0]
click at [851, 299] on div "1.2萬 2,273" at bounding box center [819, 307] width 458 height 18
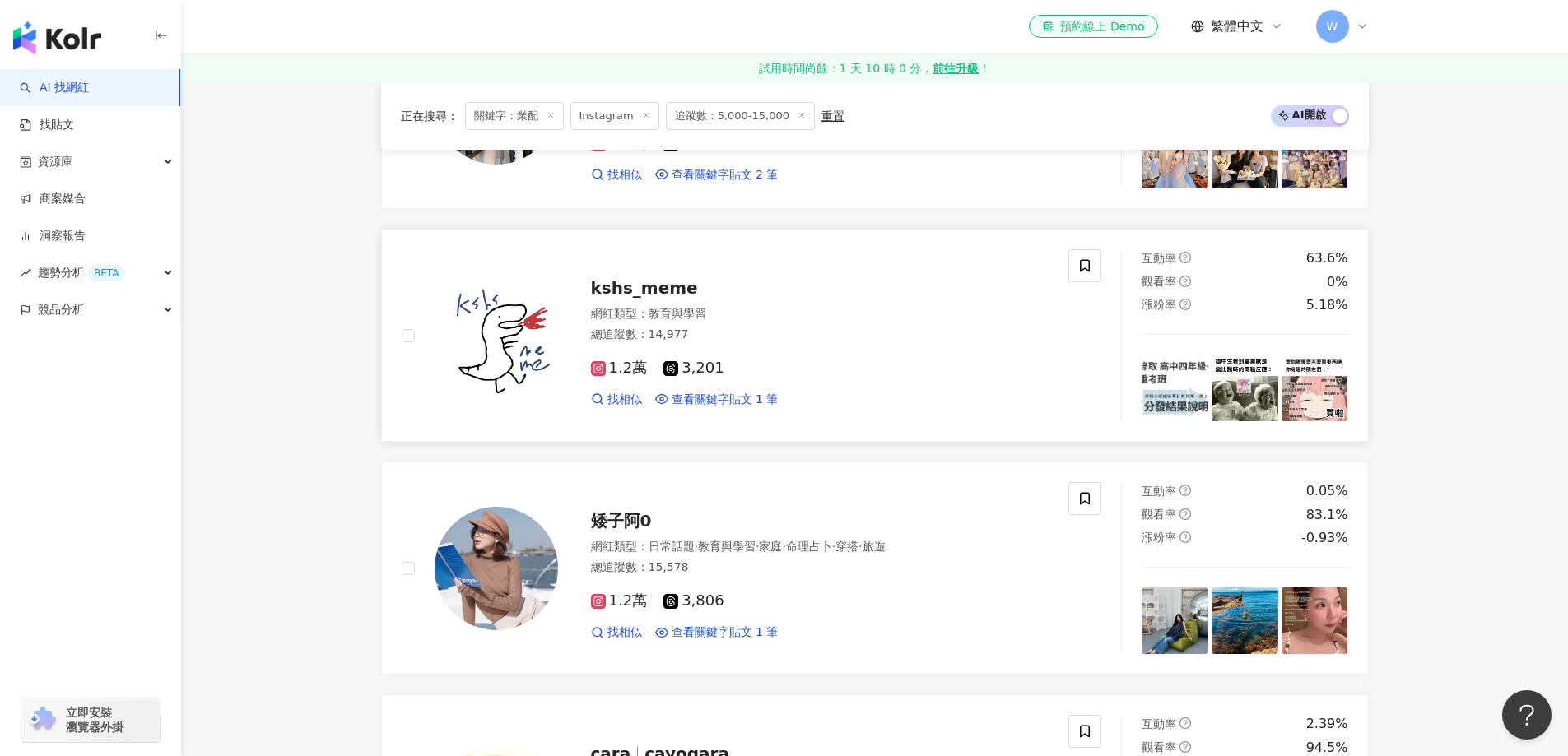
scroll to position [1727, 0]
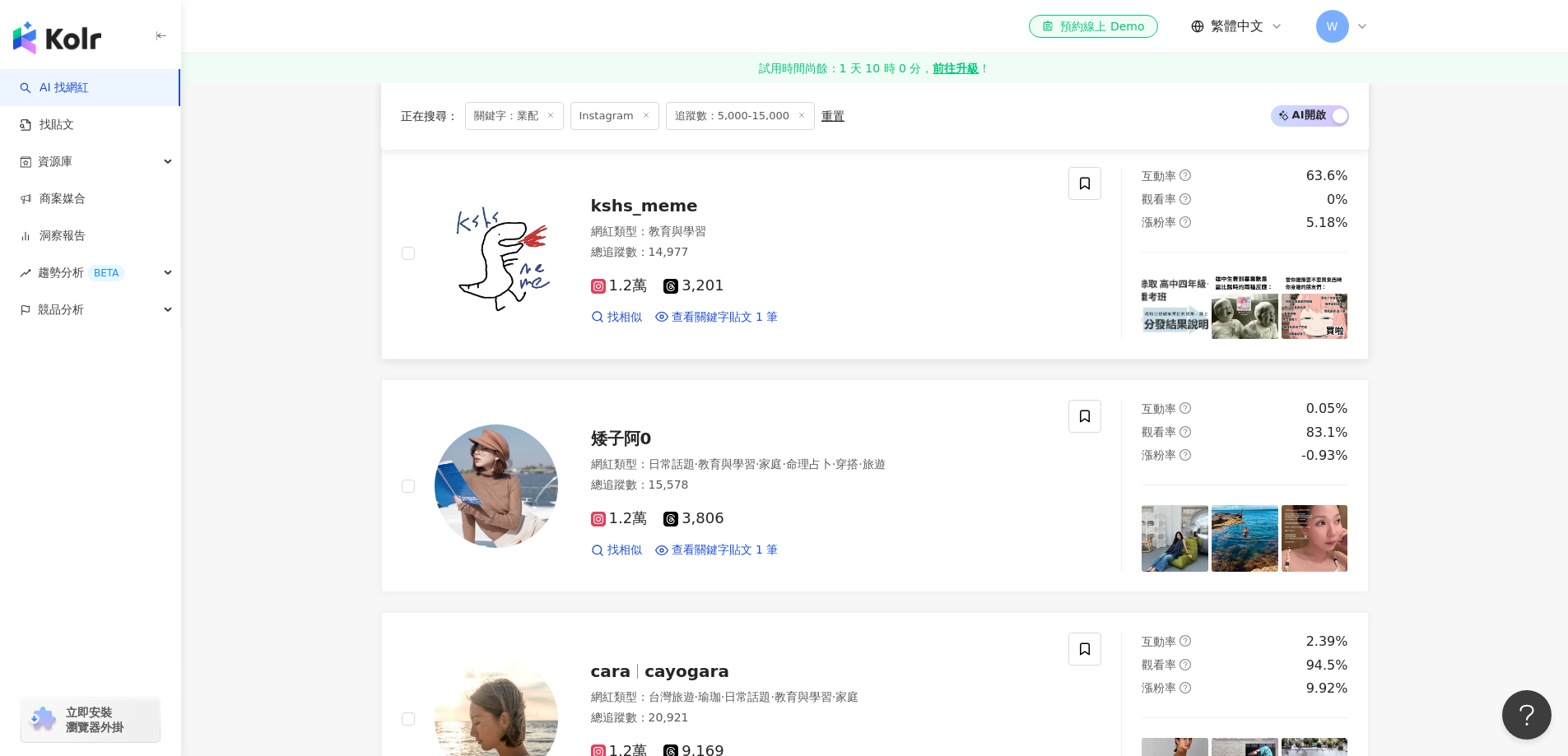
click at [817, 265] on div "1.2萬 3,201 找相似 查看關鍵字貼文 1 筆" at bounding box center [819, 294] width 458 height 61
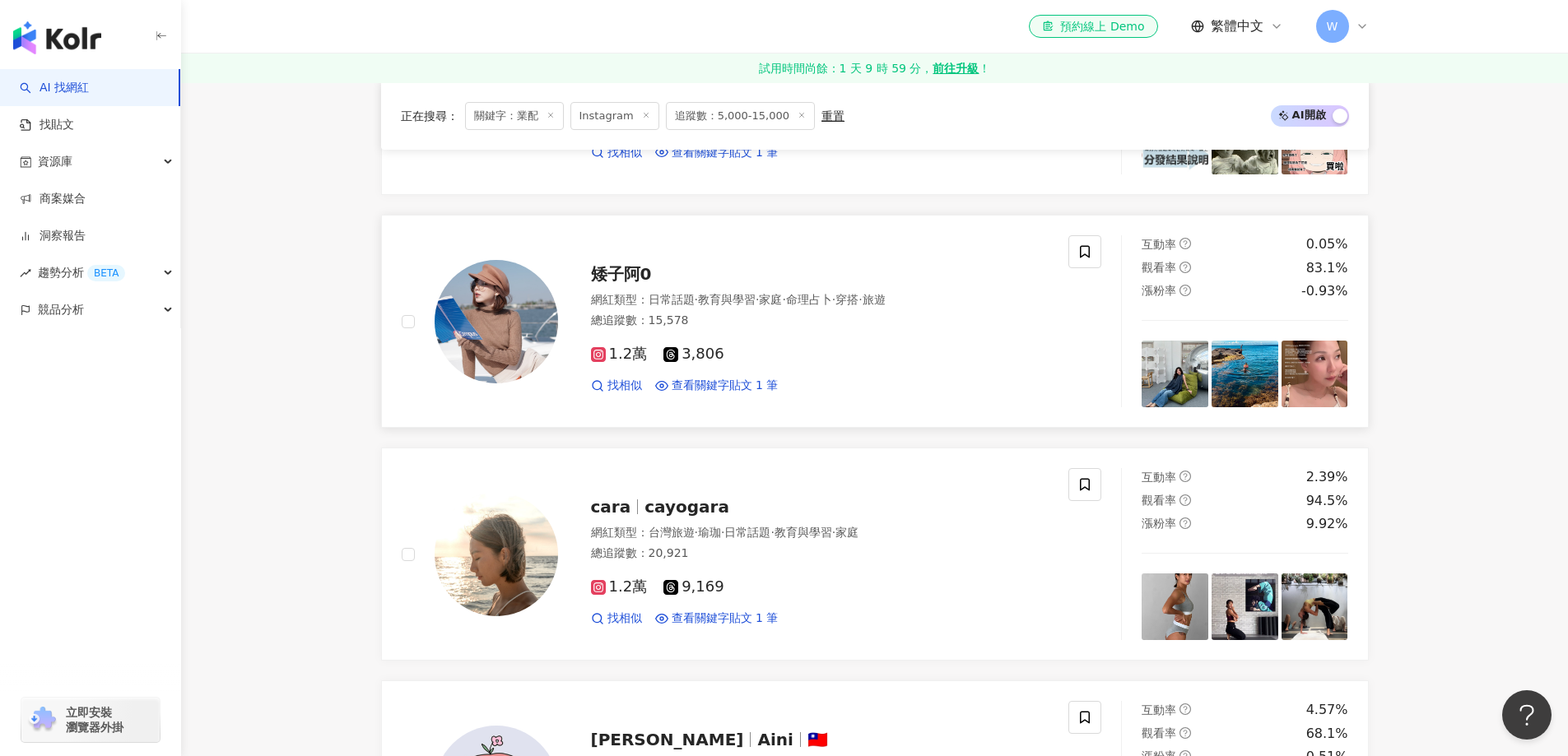
click at [782, 299] on span "家庭" at bounding box center [770, 299] width 23 height 13
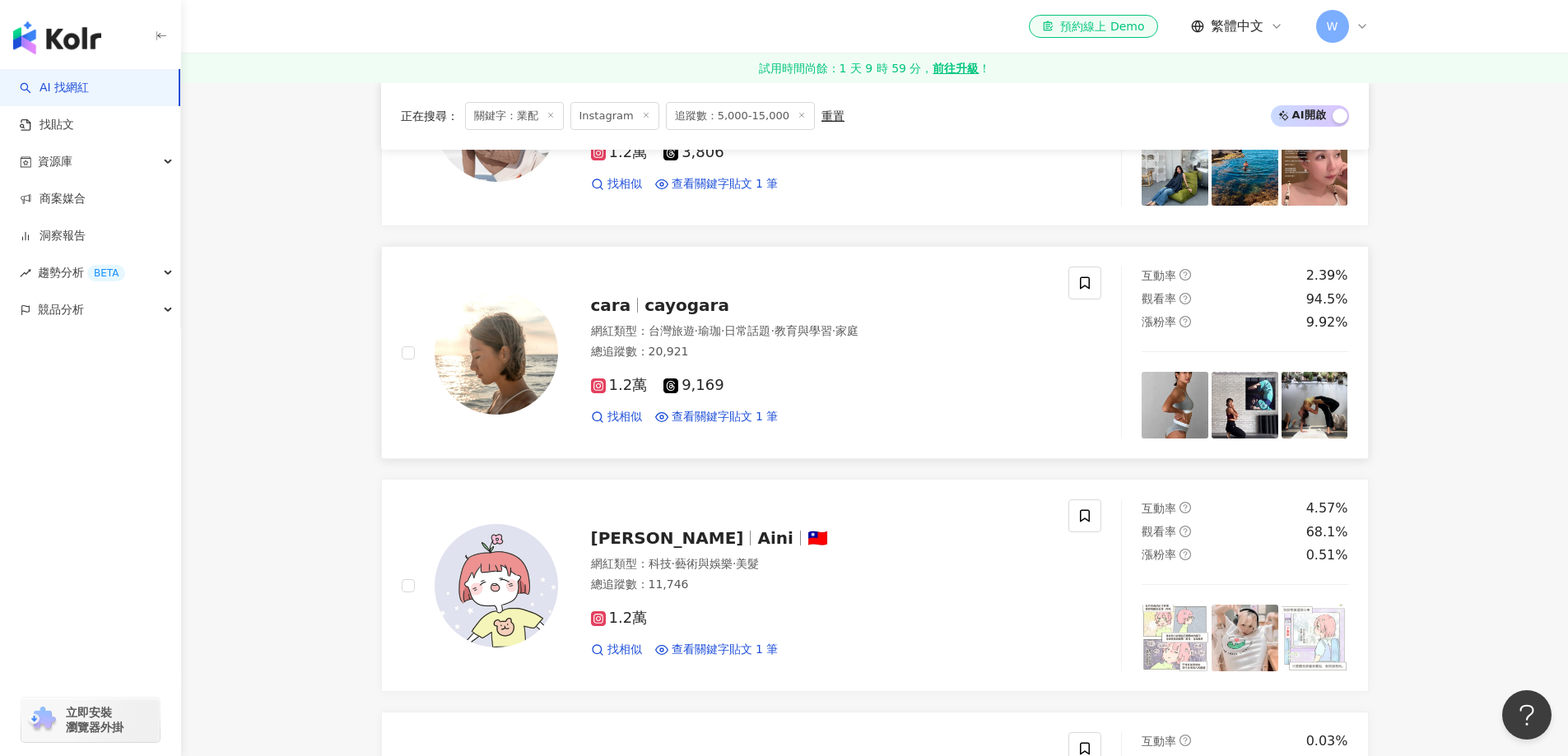
scroll to position [2139, 0]
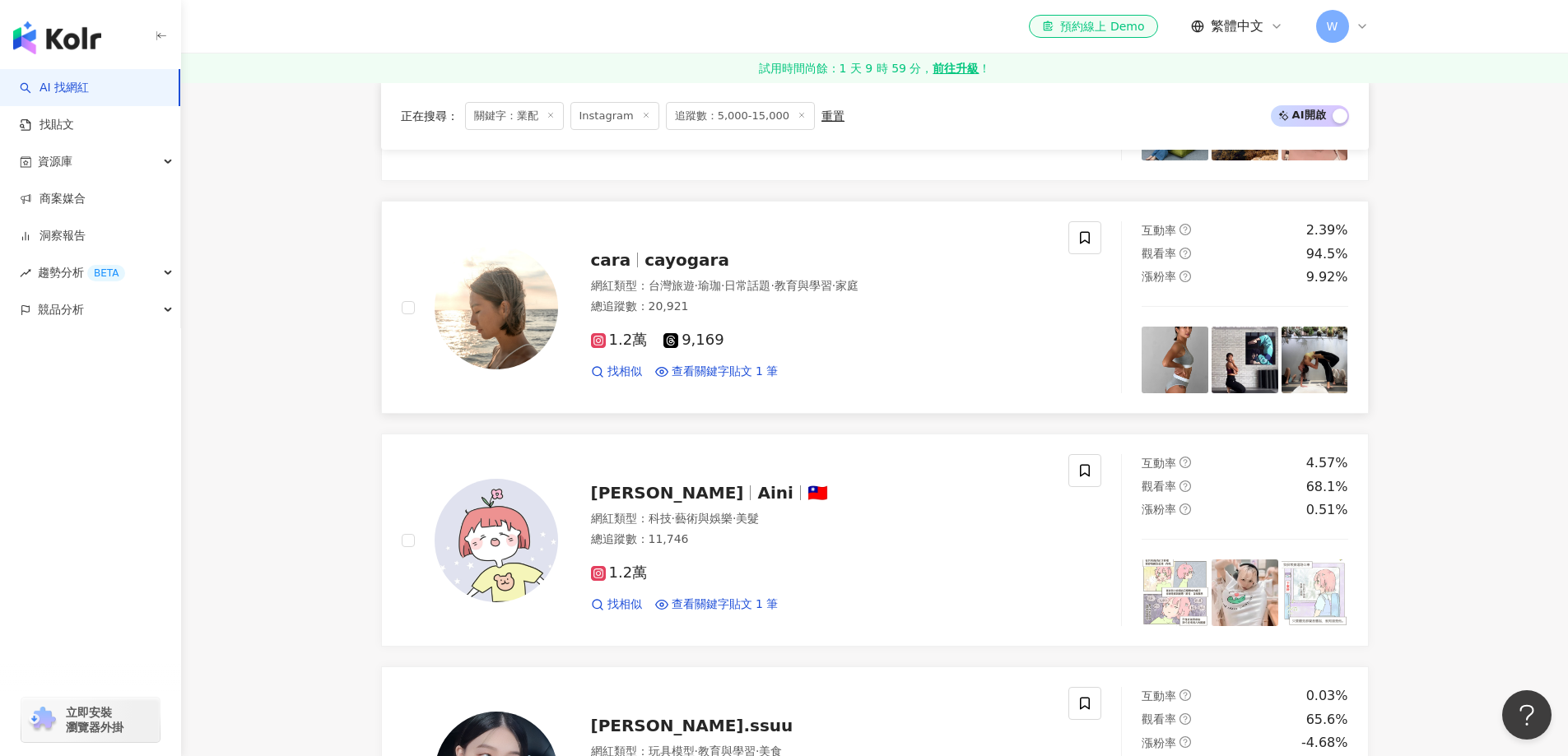
click at [765, 346] on div "1.2萬 9,169" at bounding box center [819, 340] width 458 height 18
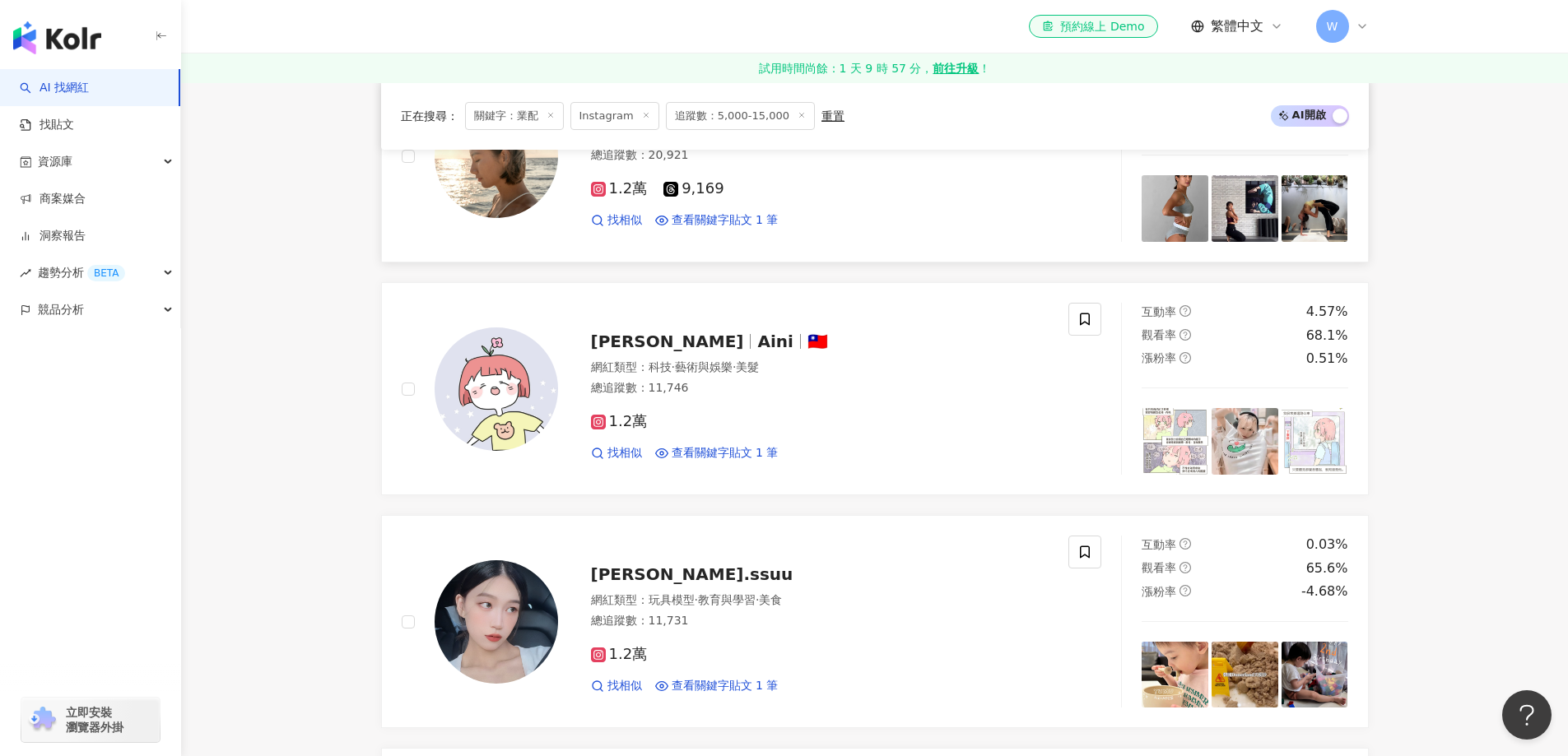
scroll to position [2304, 0]
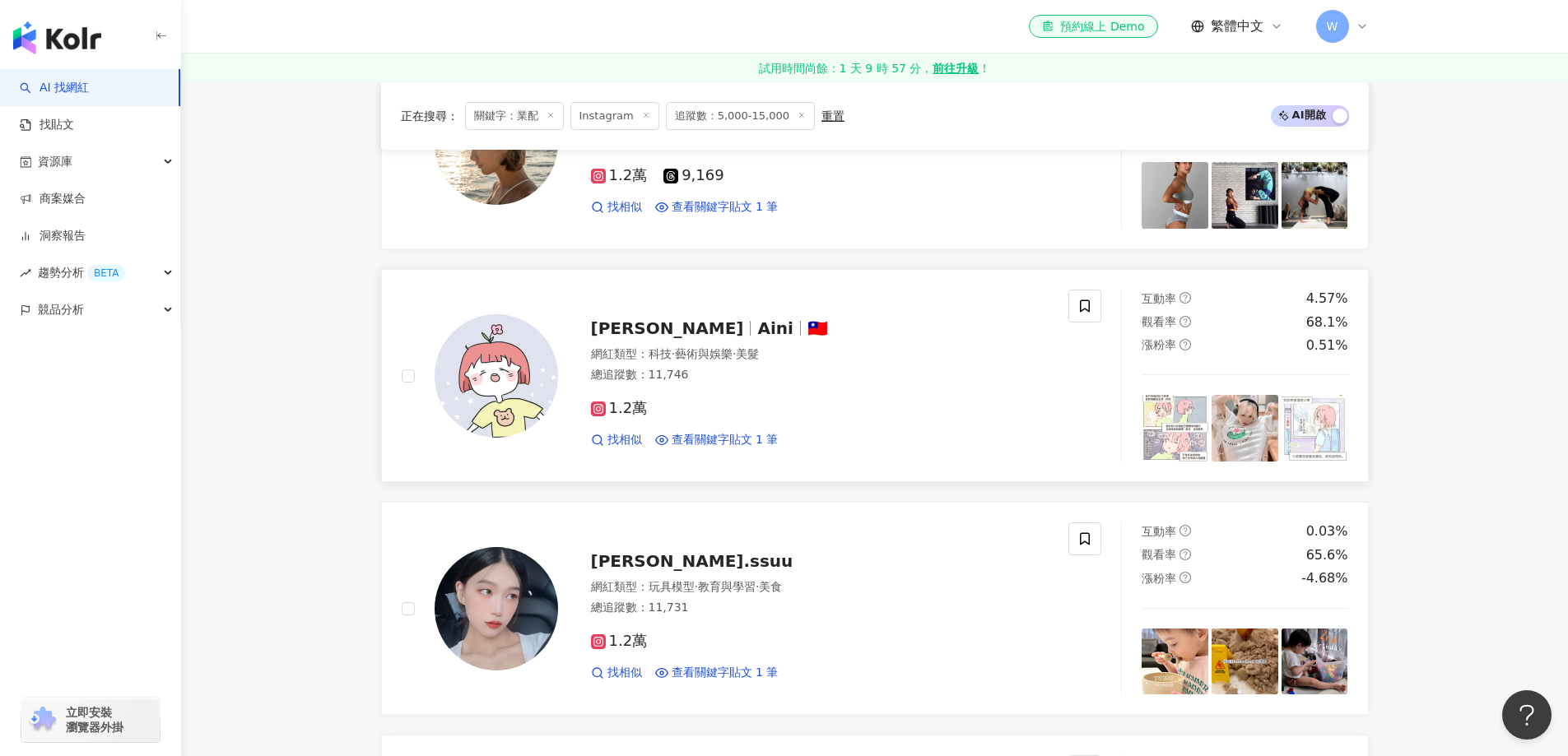
click at [839, 399] on div "1.2萬 找相似 查看關鍵字貼文 1 筆" at bounding box center [819, 417] width 458 height 61
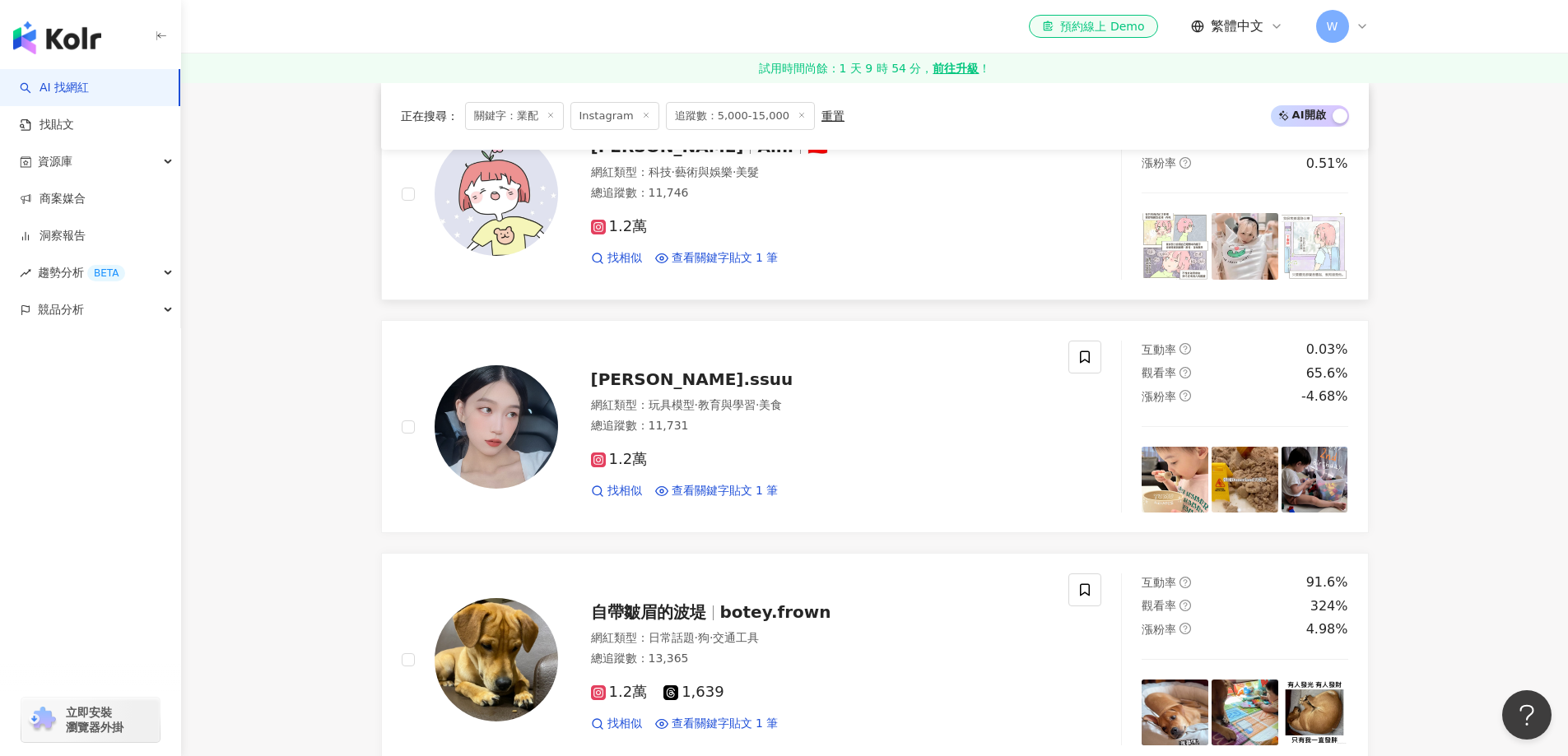
scroll to position [2550, 0]
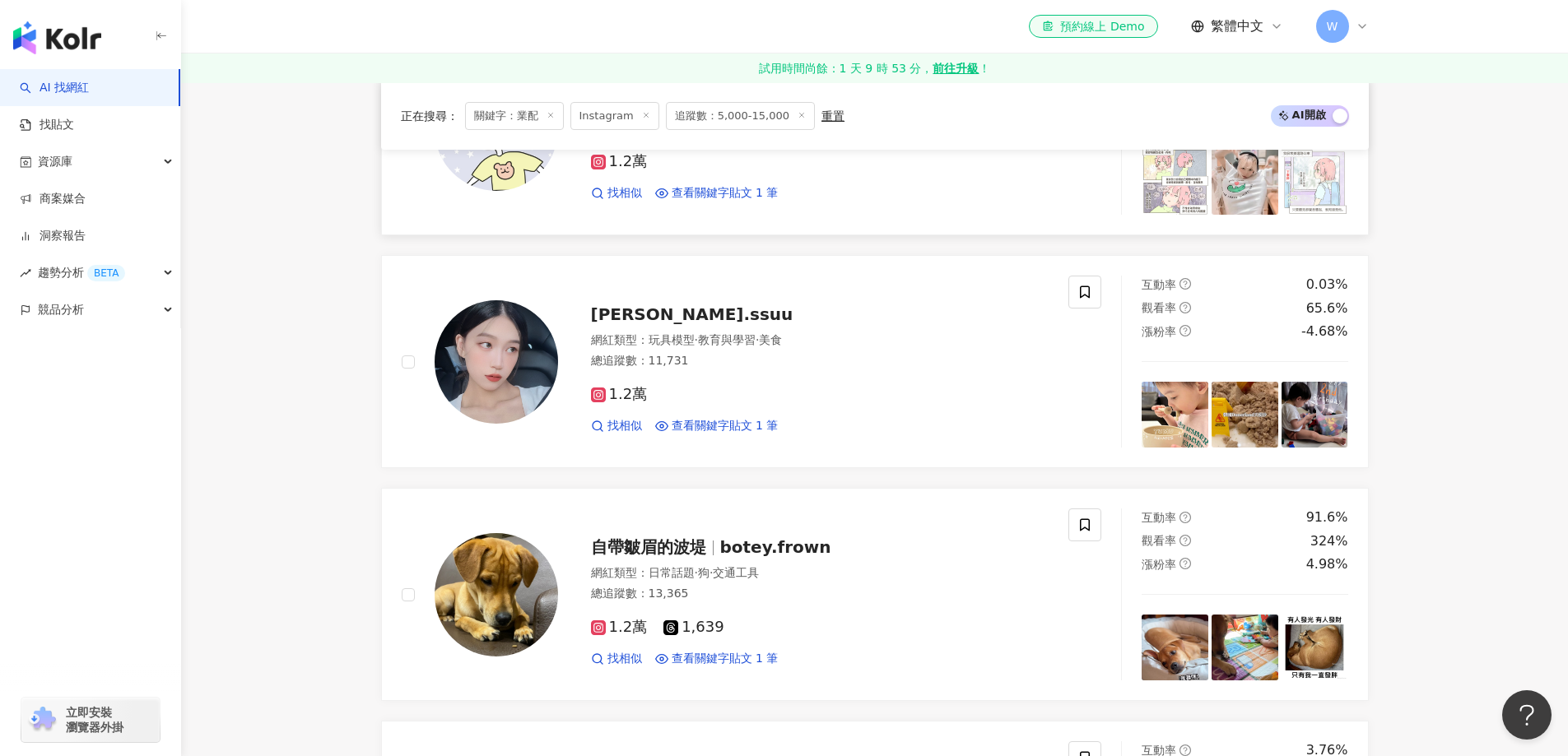
click at [833, 378] on div "1.2萬 找相似 查看關鍵字貼文 1 筆" at bounding box center [819, 402] width 458 height 61
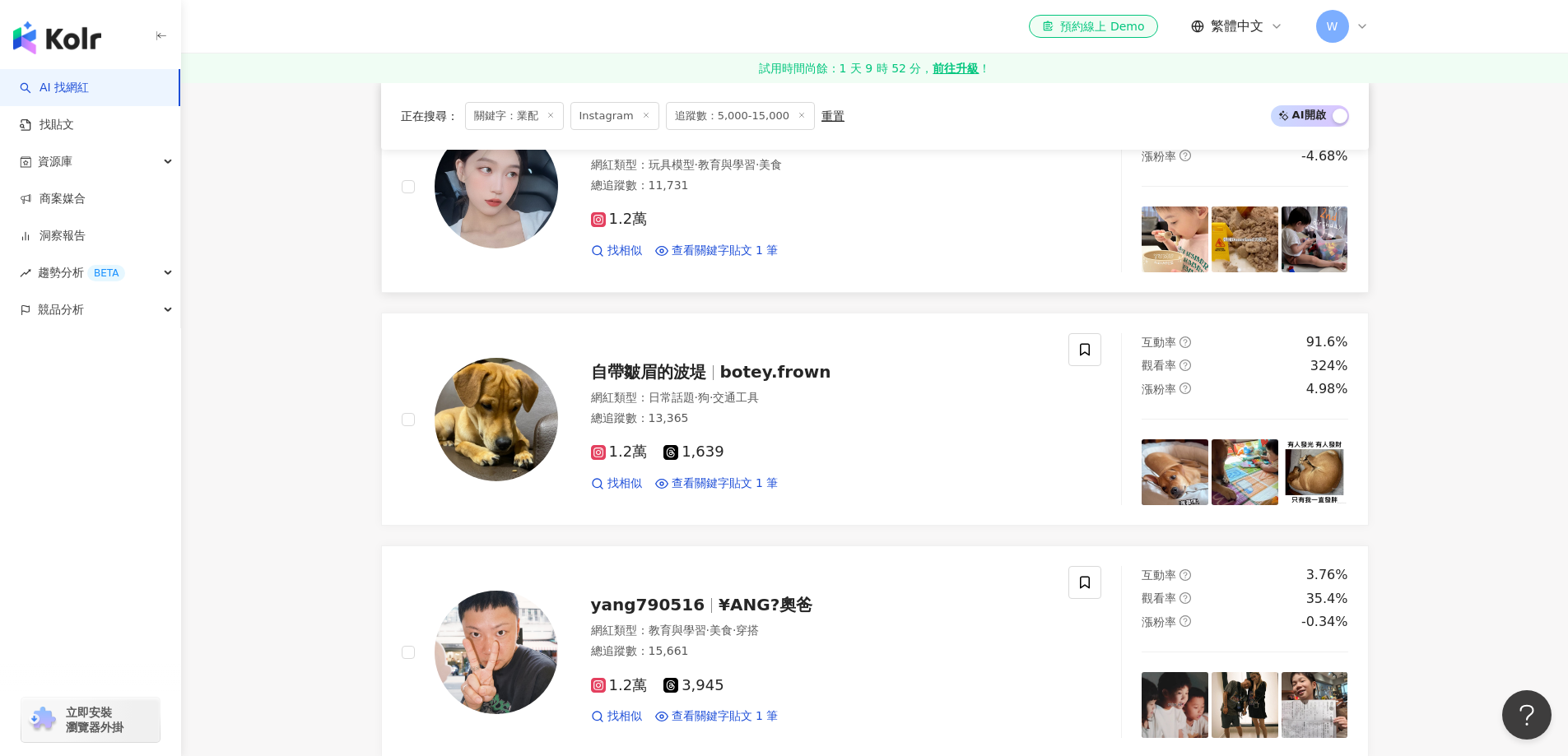
scroll to position [2797, 0]
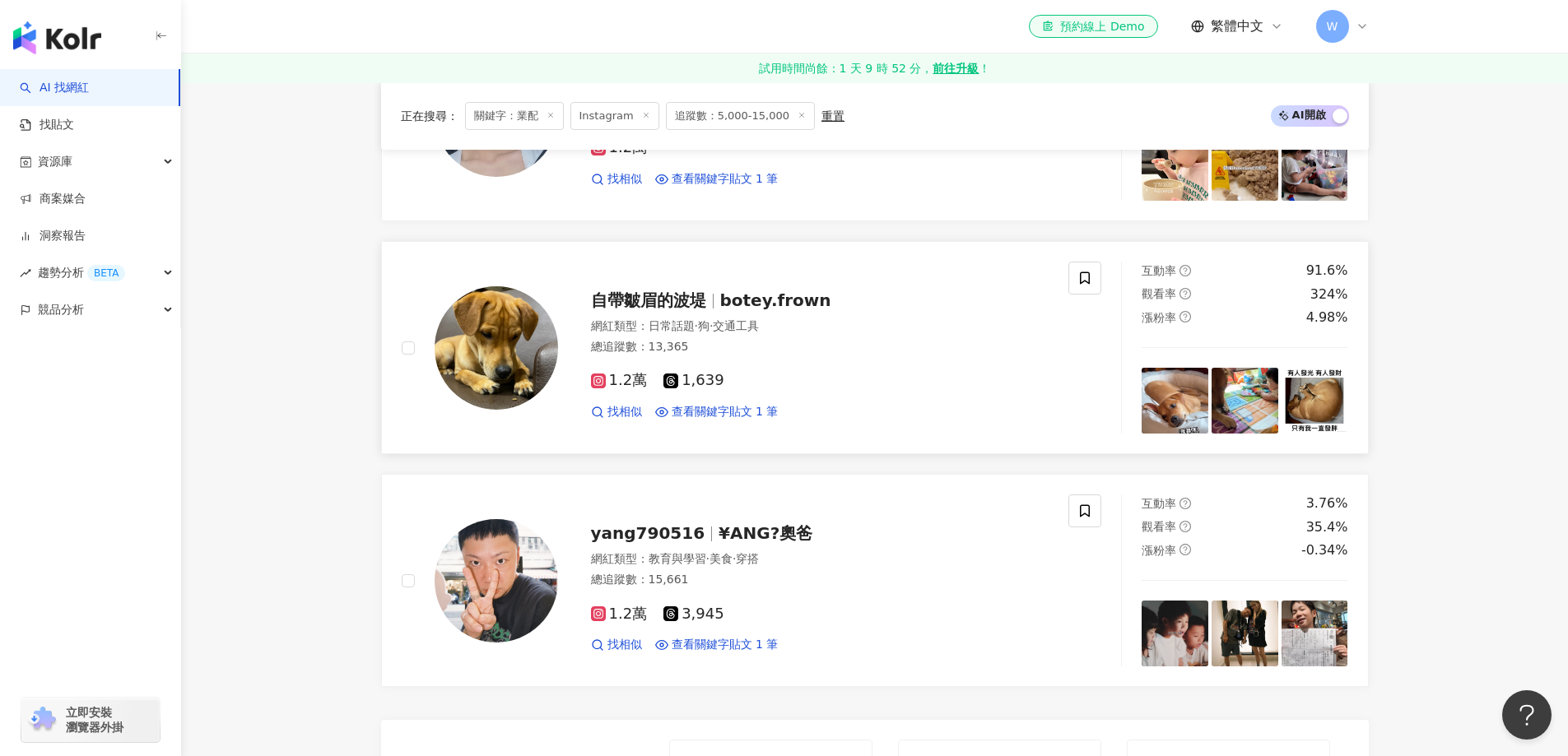
click at [856, 351] on div "總追蹤數 ： 13,365" at bounding box center [819, 346] width 458 height 16
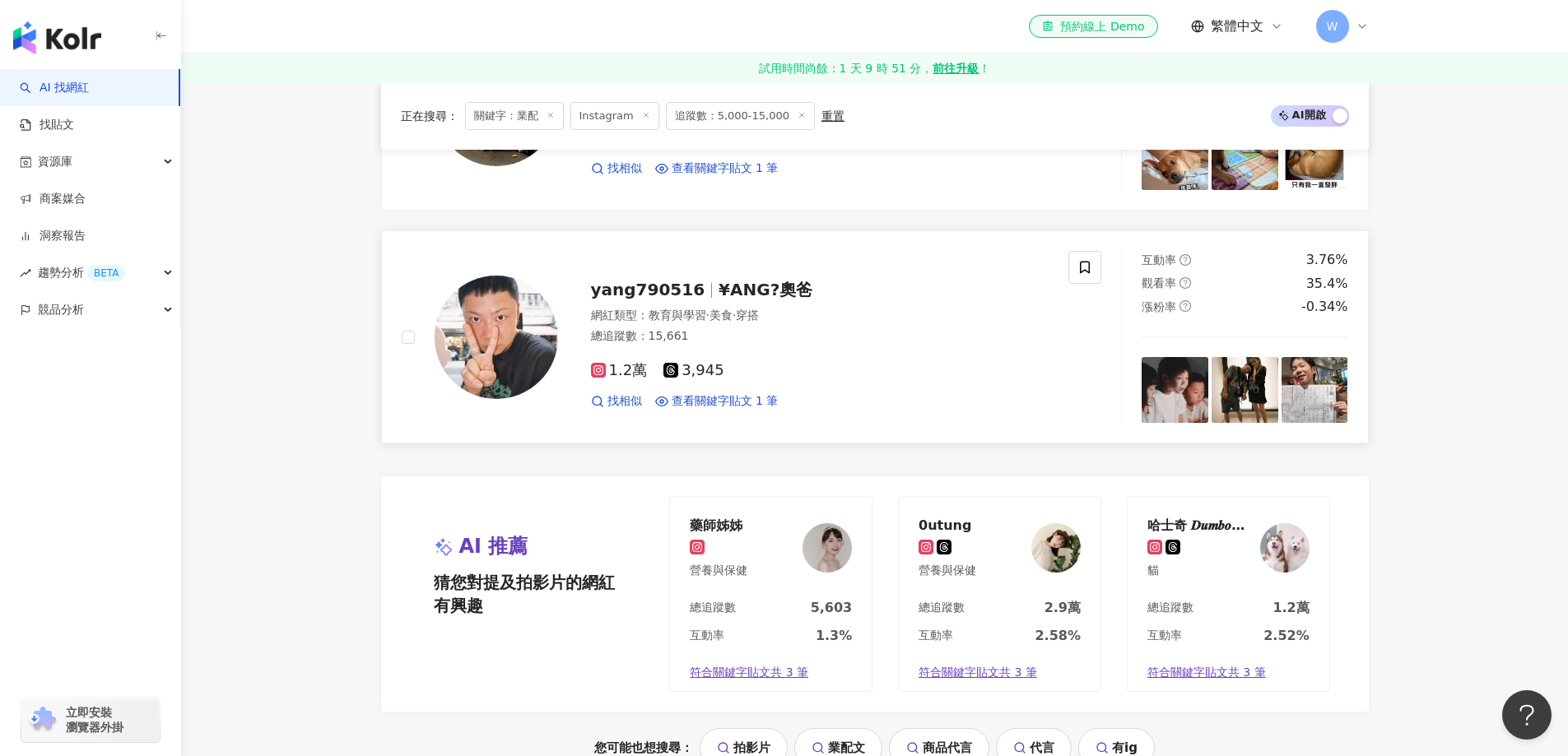
scroll to position [3044, 0]
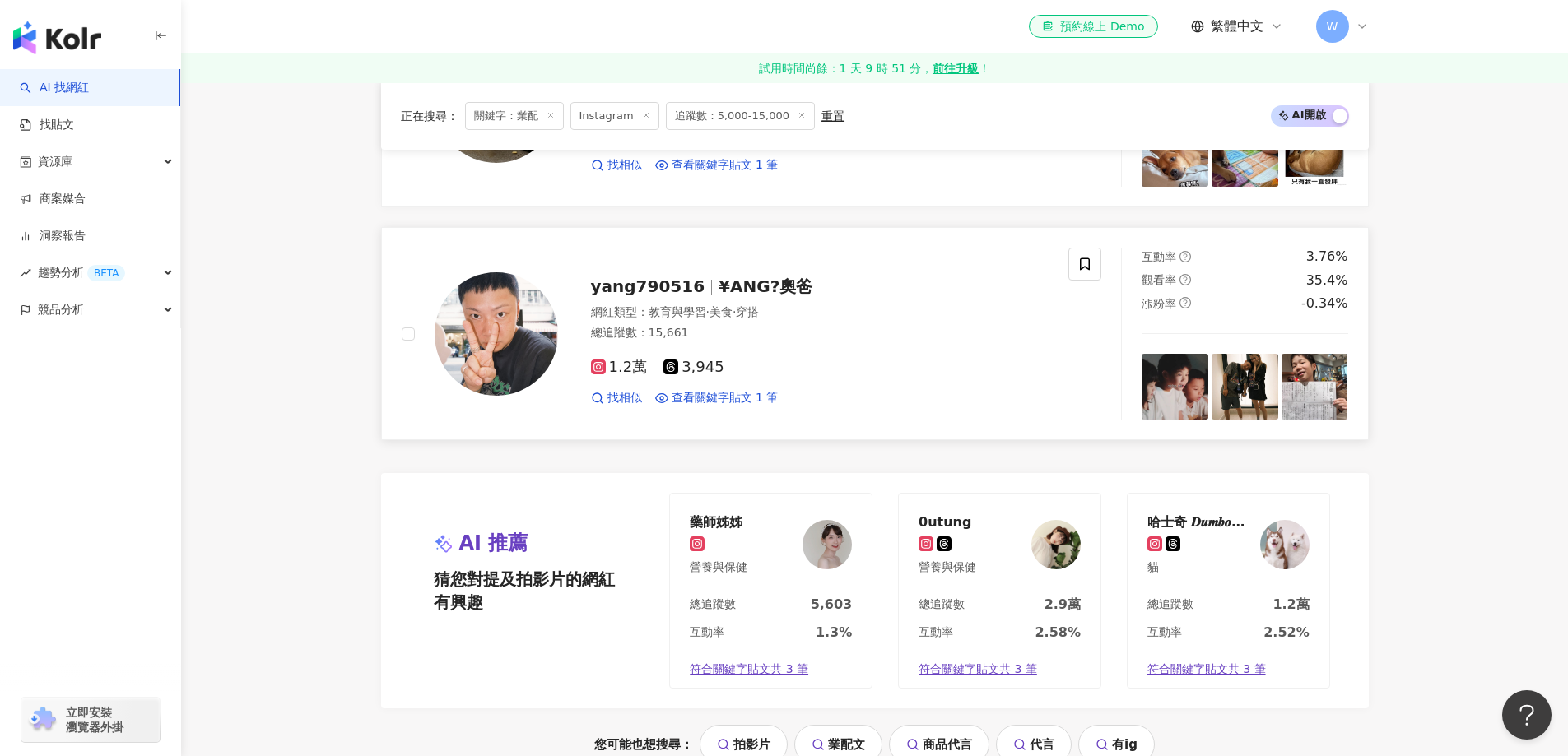
click at [855, 349] on div "1.2萬 3,945 找相似 查看關鍵字貼文 1 筆" at bounding box center [819, 375] width 458 height 61
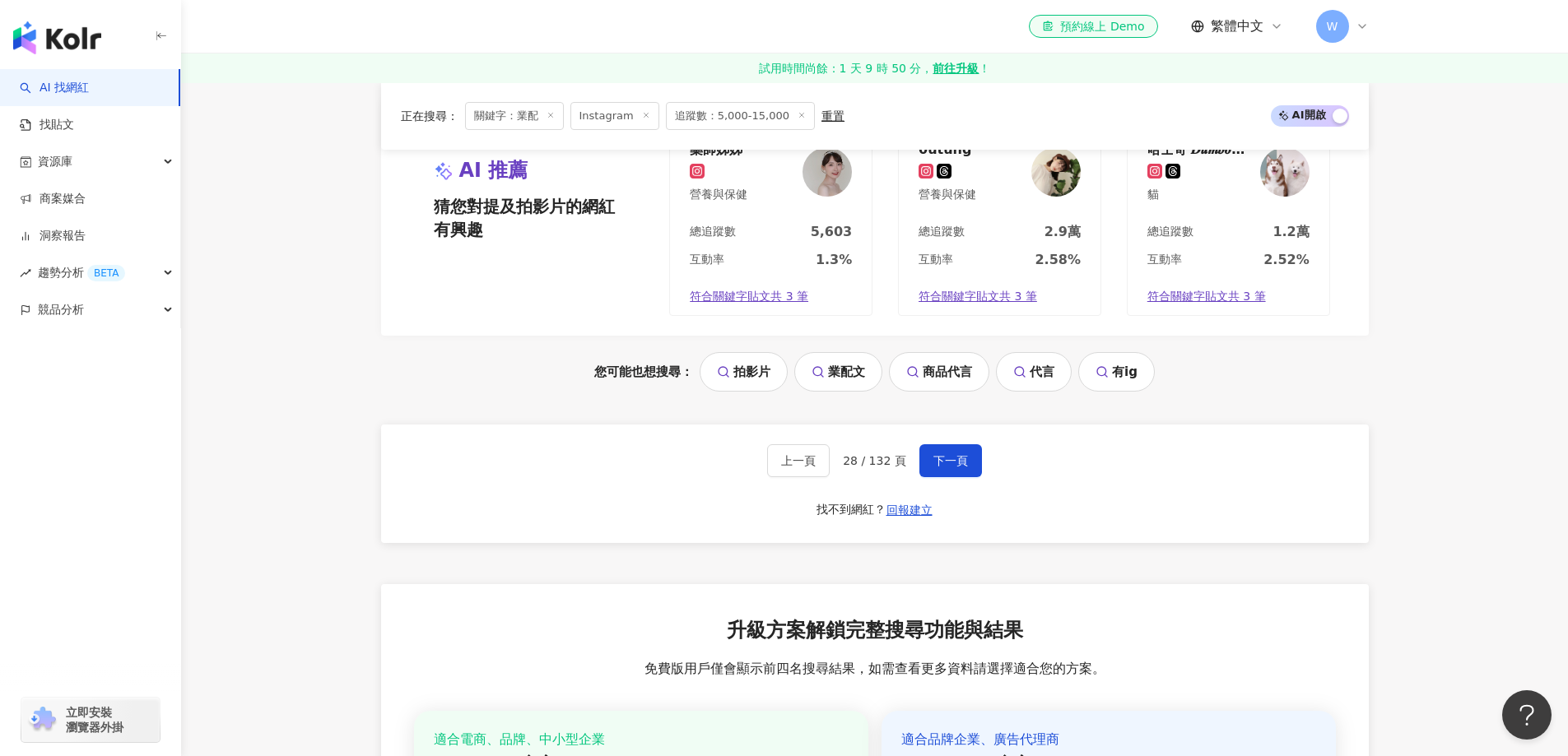
scroll to position [3456, 0]
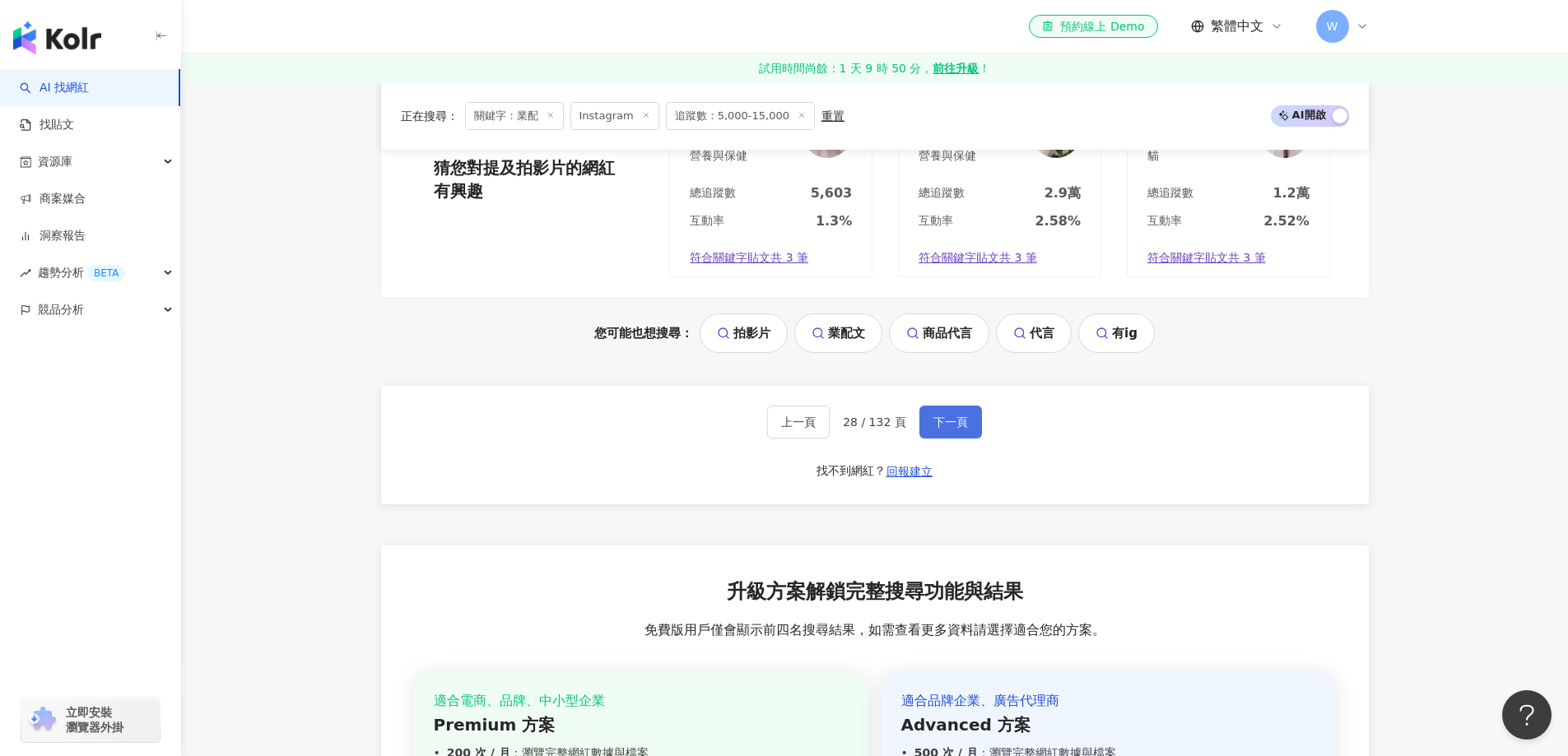
click at [958, 424] on span "下一頁" at bounding box center [950, 422] width 35 height 13
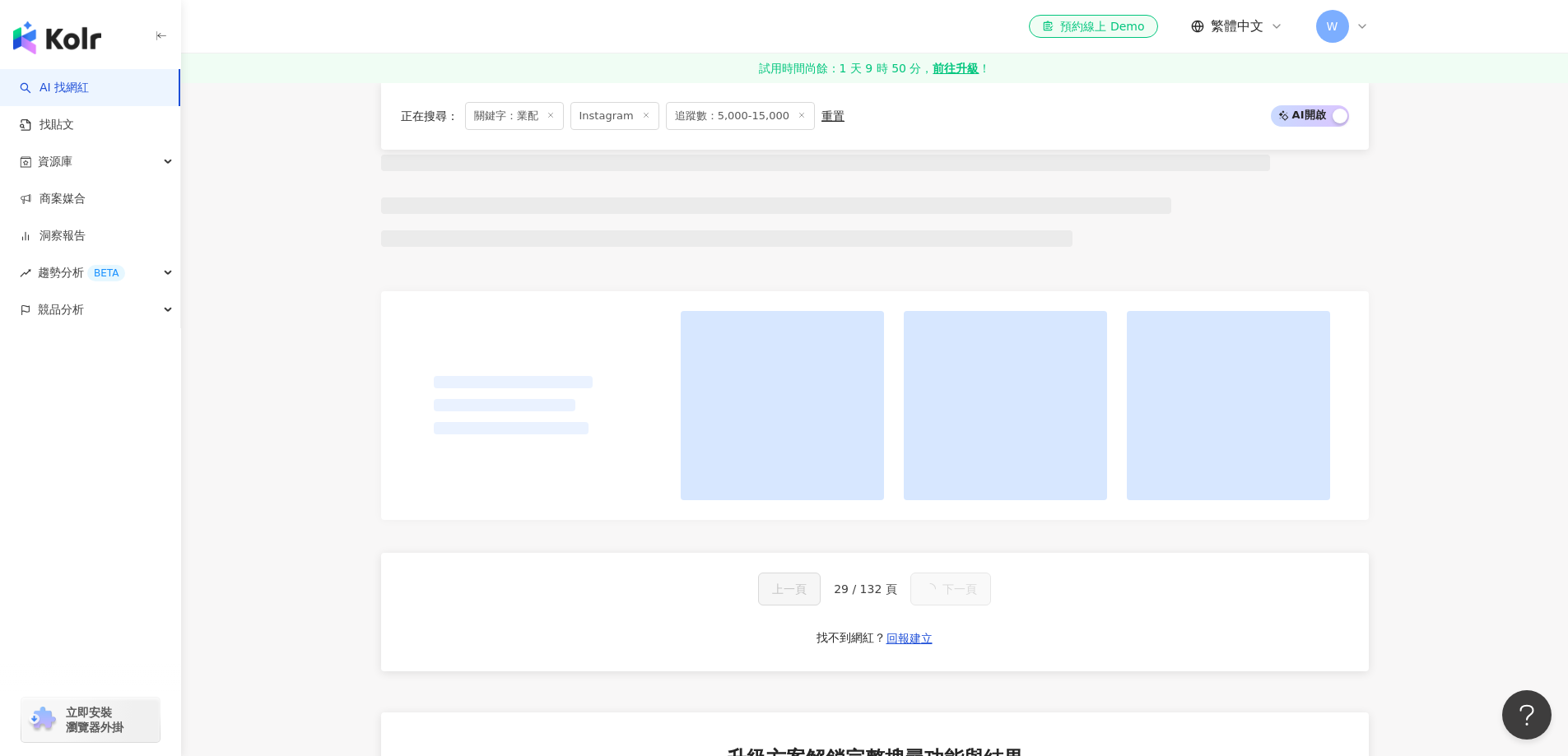
scroll to position [1185, 0]
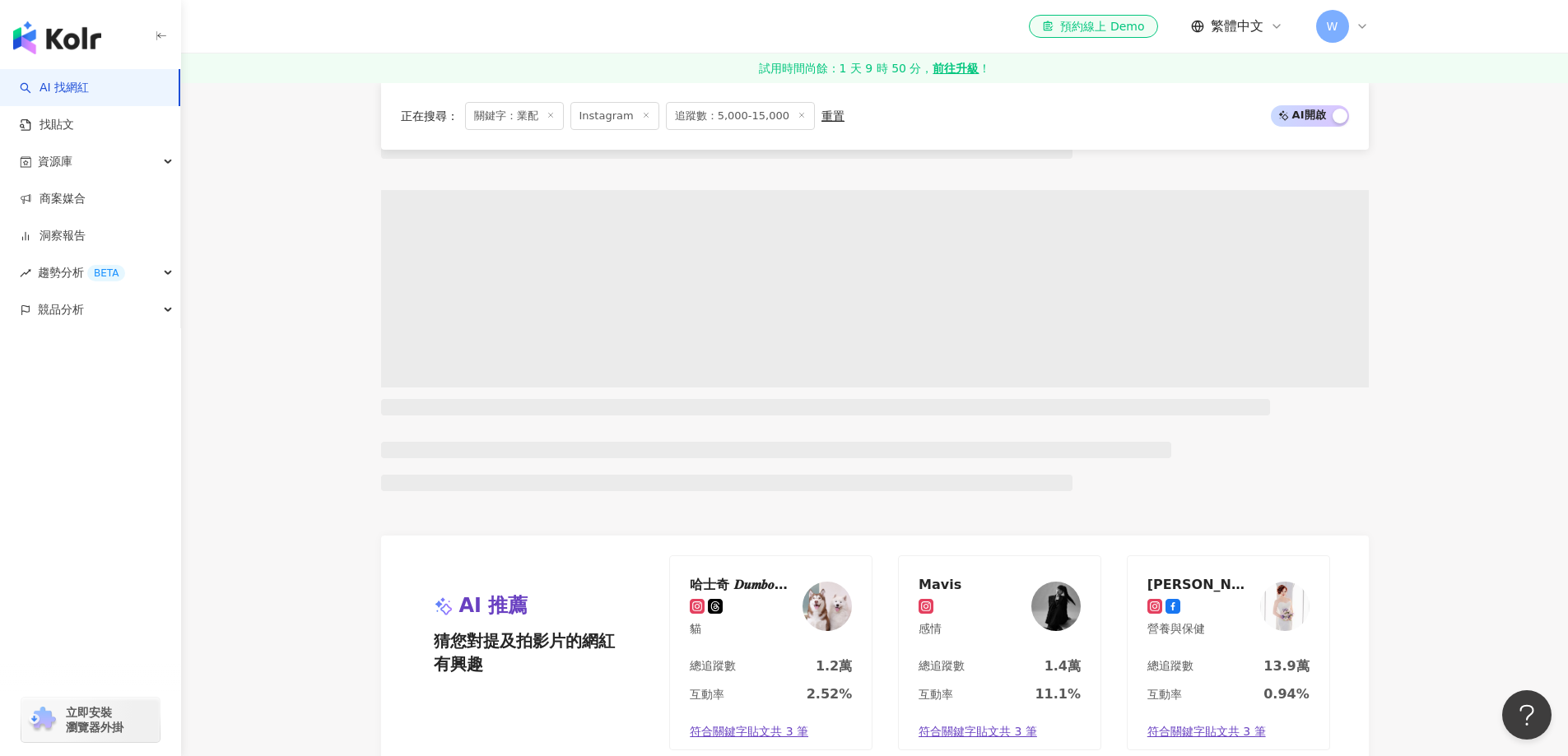
click at [269, 373] on main "Instagram ** 台灣 搜尋 e3150459-153a-411d-9368-19ec3dc41b20 🦋Kimberley Leung🦋 1,692…" at bounding box center [874, 163] width 1386 height 2529
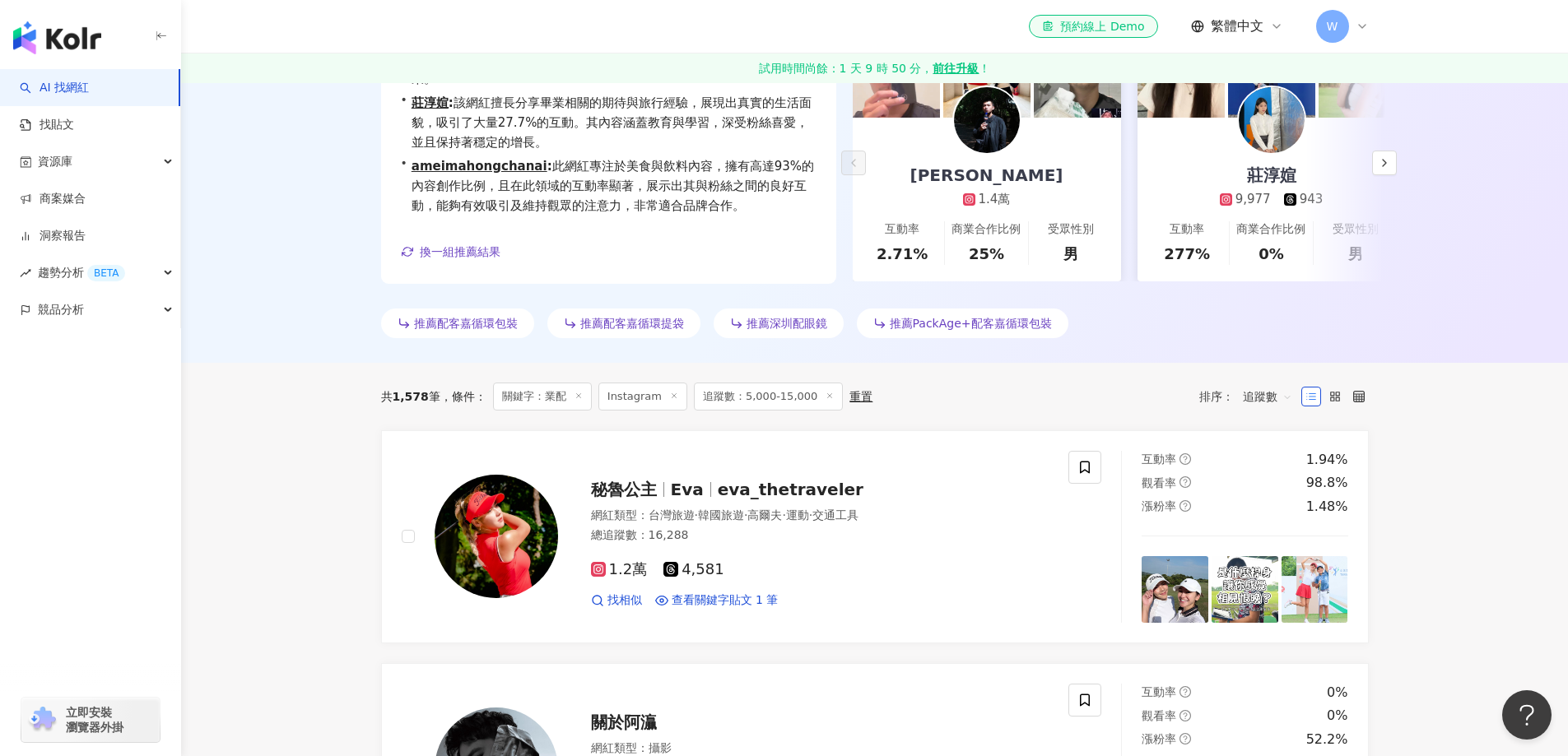
scroll to position [444, 0]
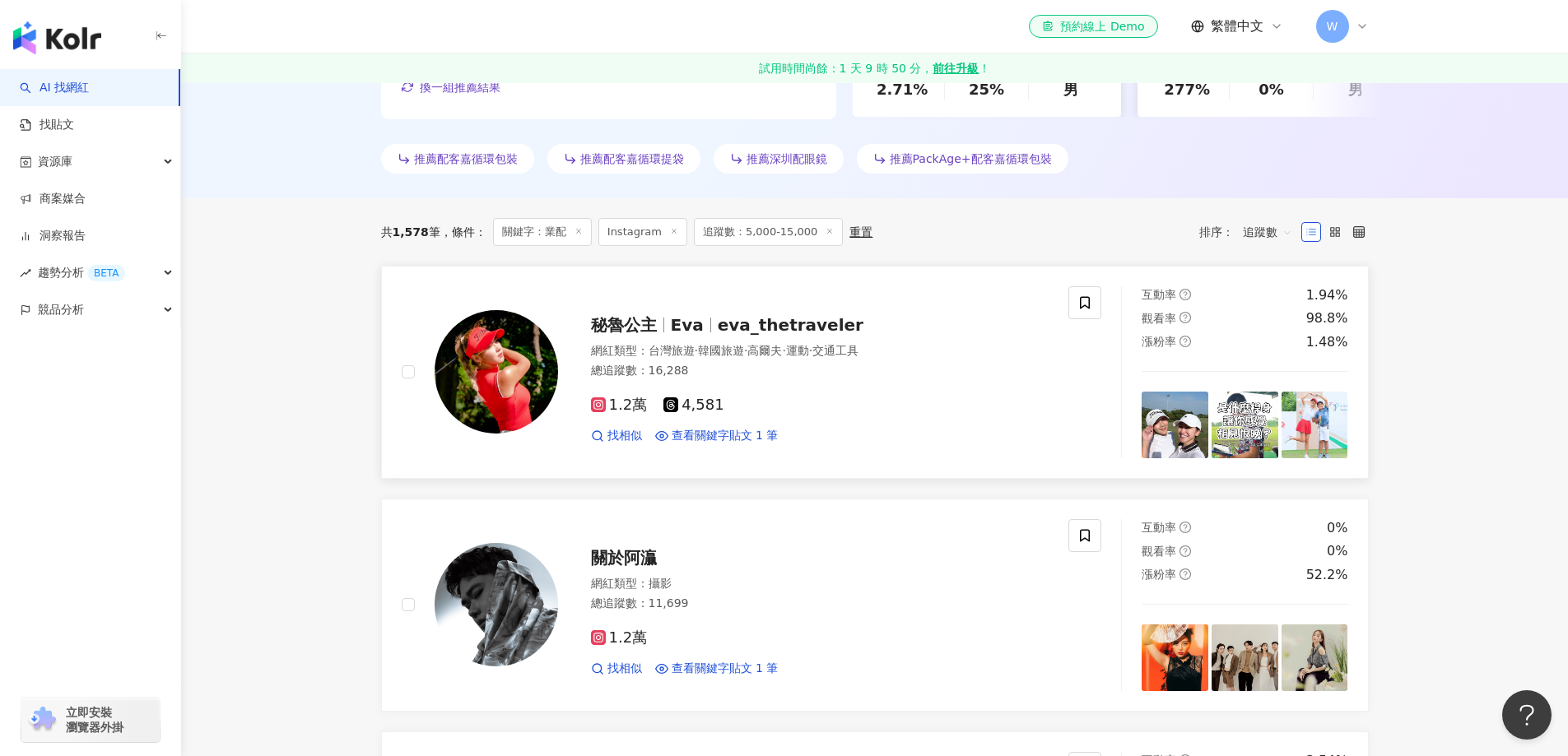
click at [496, 343] on img at bounding box center [496, 371] width 123 height 123
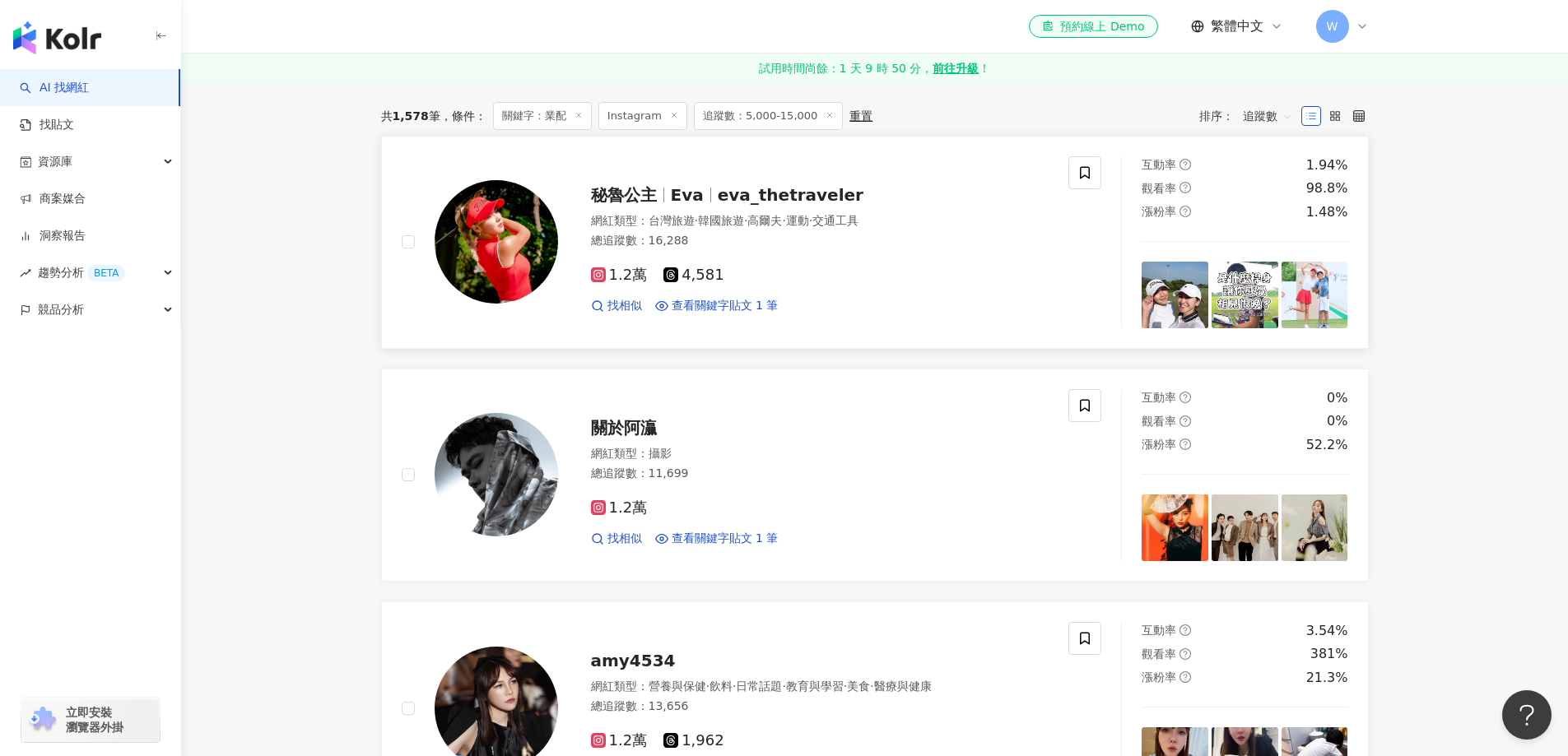
scroll to position [691, 0]
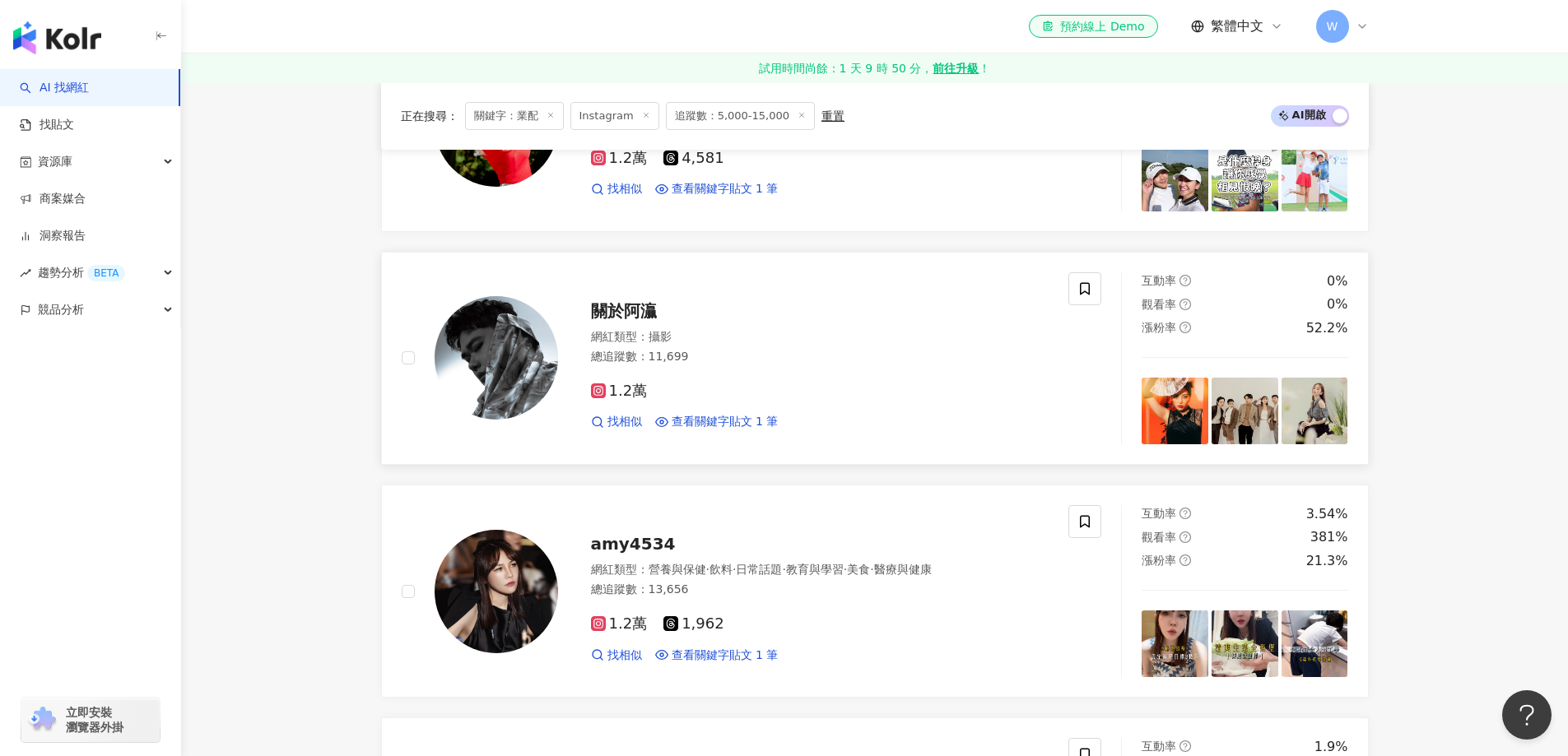
click at [834, 359] on div "總追蹤數 ： 11,699" at bounding box center [819, 356] width 458 height 16
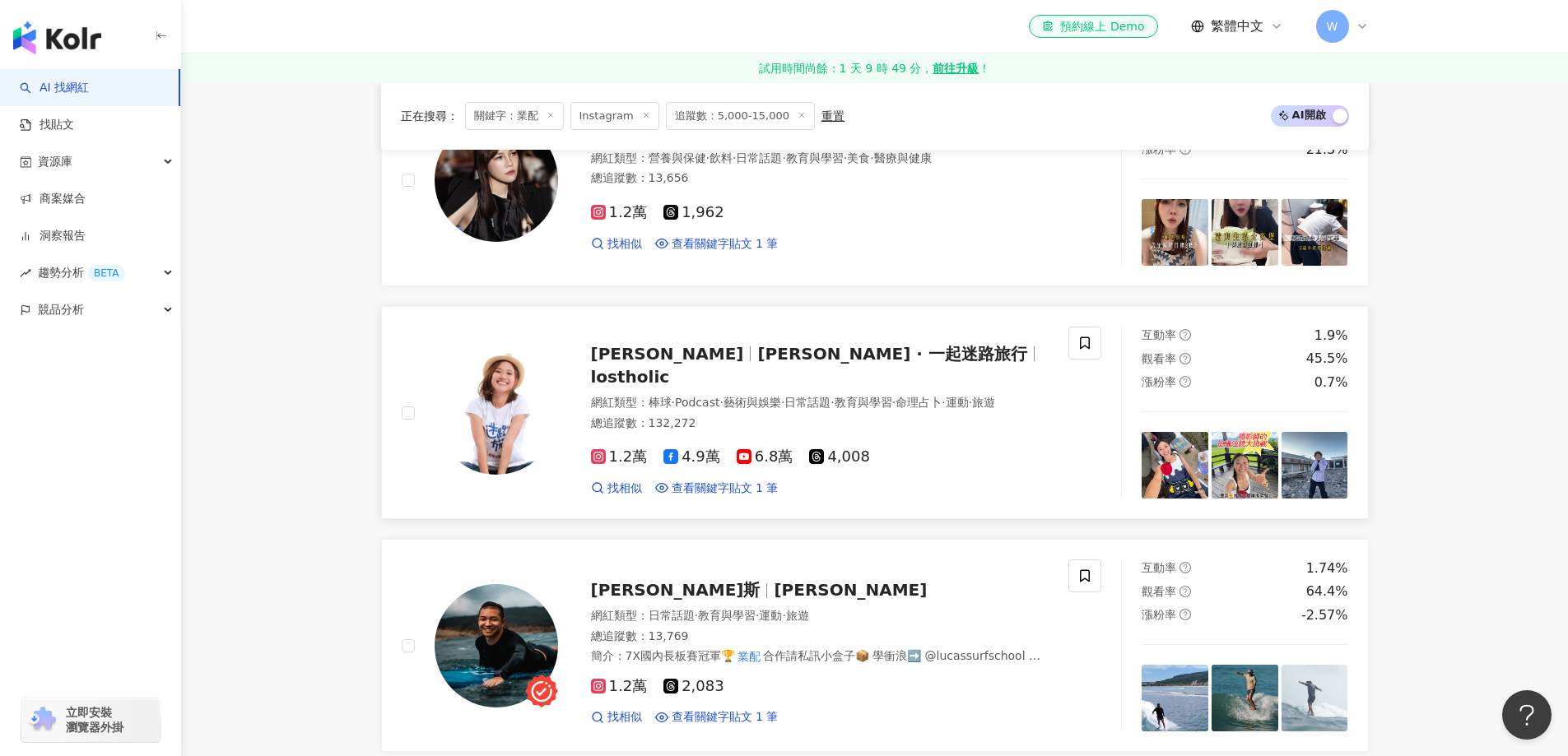
scroll to position [856, 0]
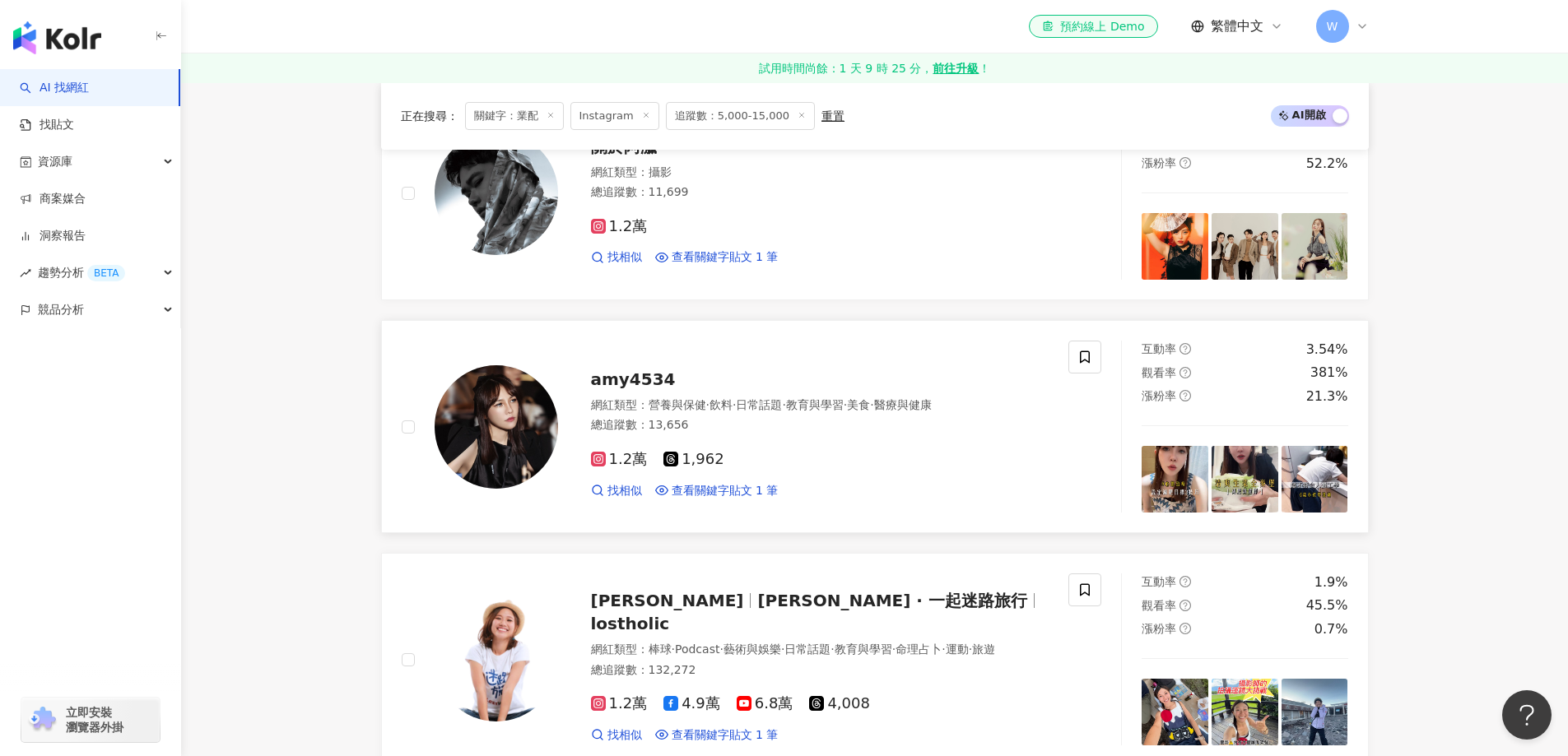
click at [492, 402] on img at bounding box center [496, 426] width 123 height 123
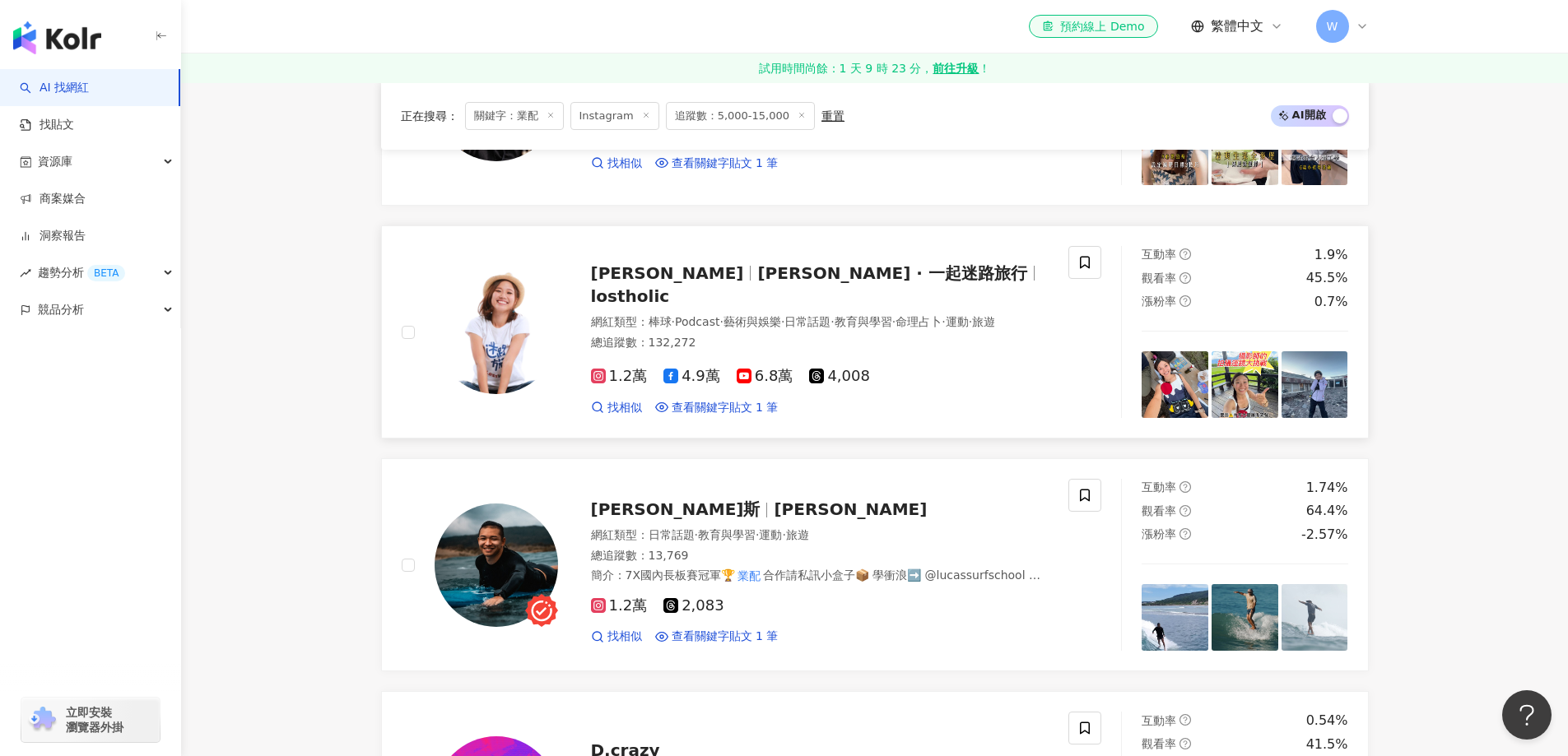
scroll to position [1185, 0]
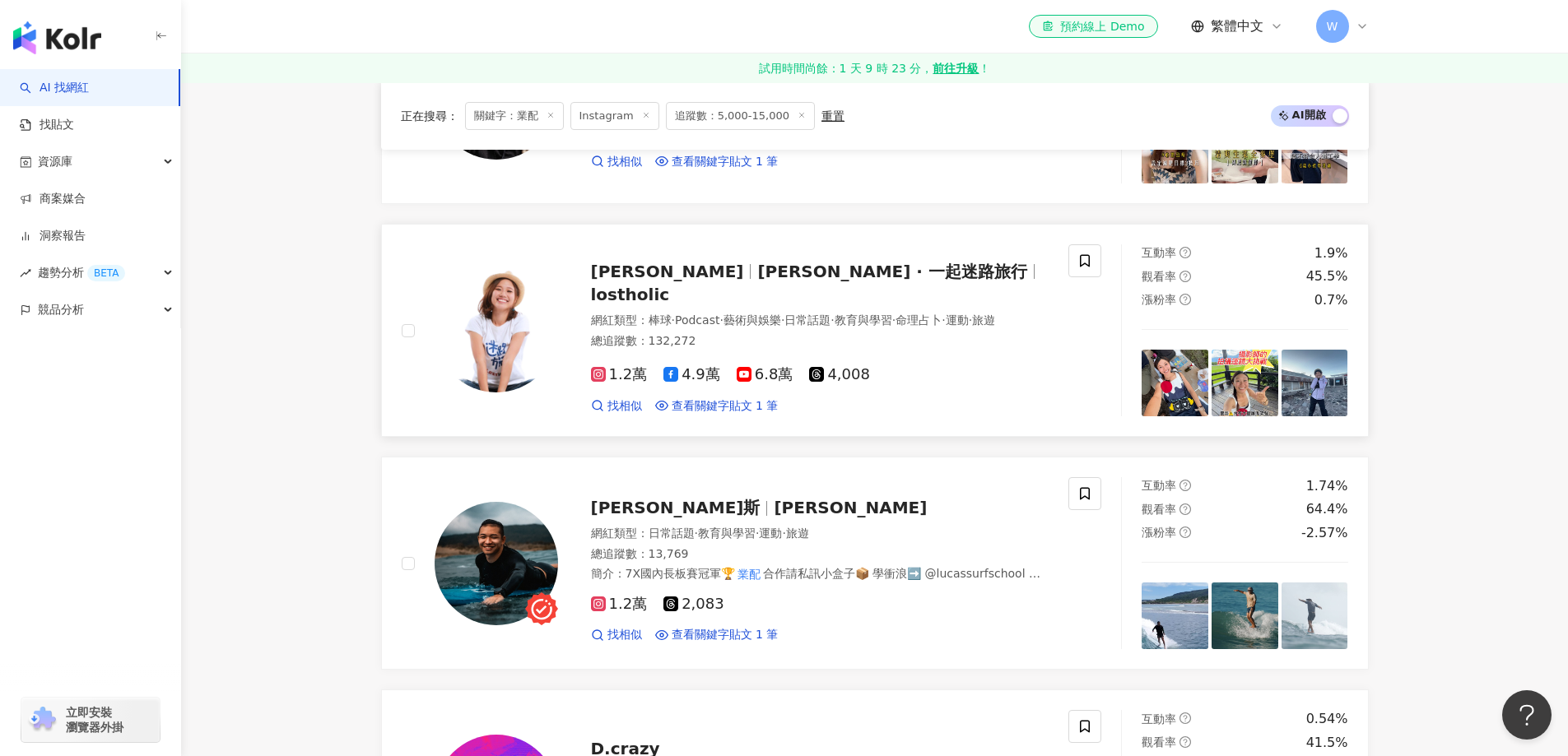
click at [838, 342] on div "總追蹤數 ： 132,272" at bounding box center [819, 340] width 458 height 16
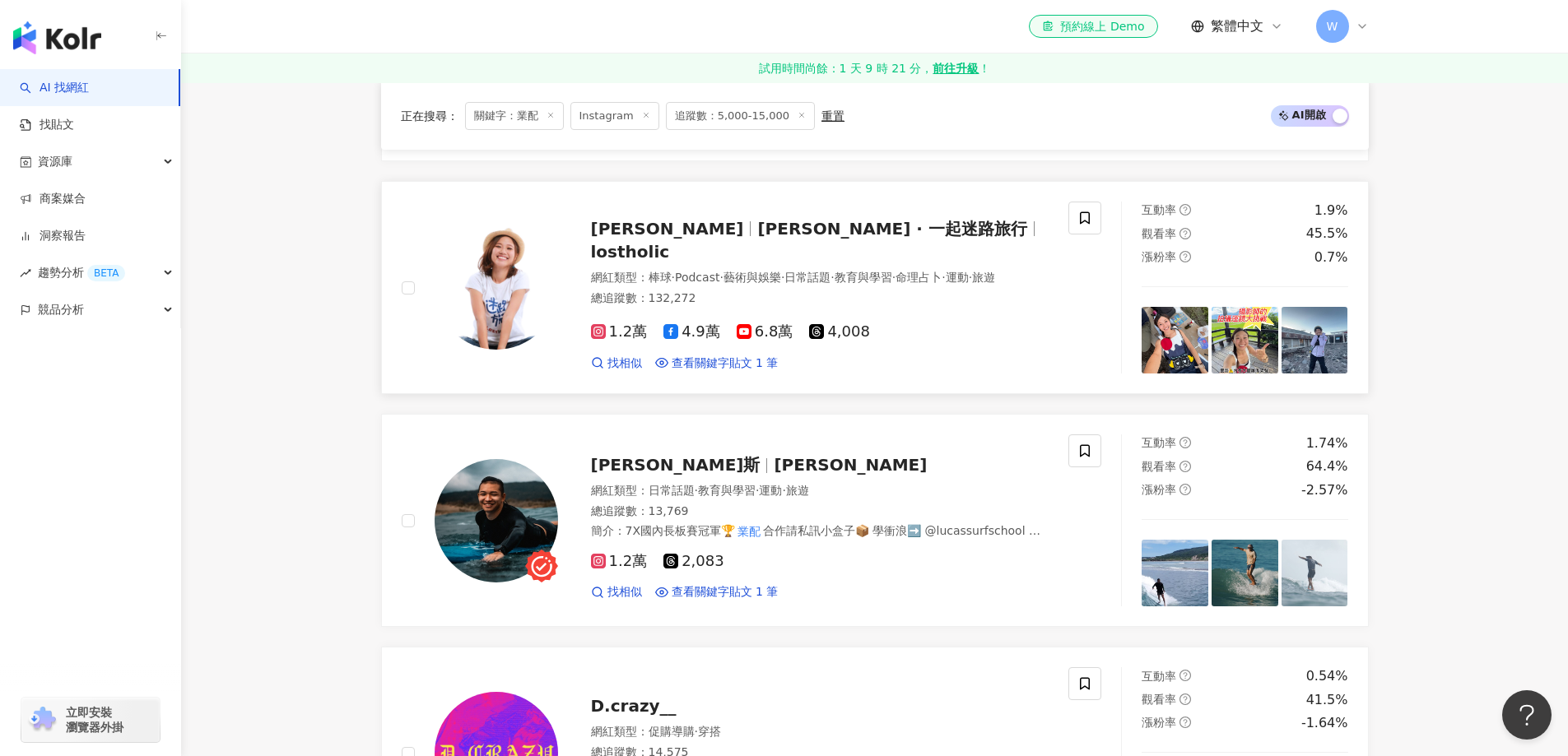
scroll to position [1267, 0]
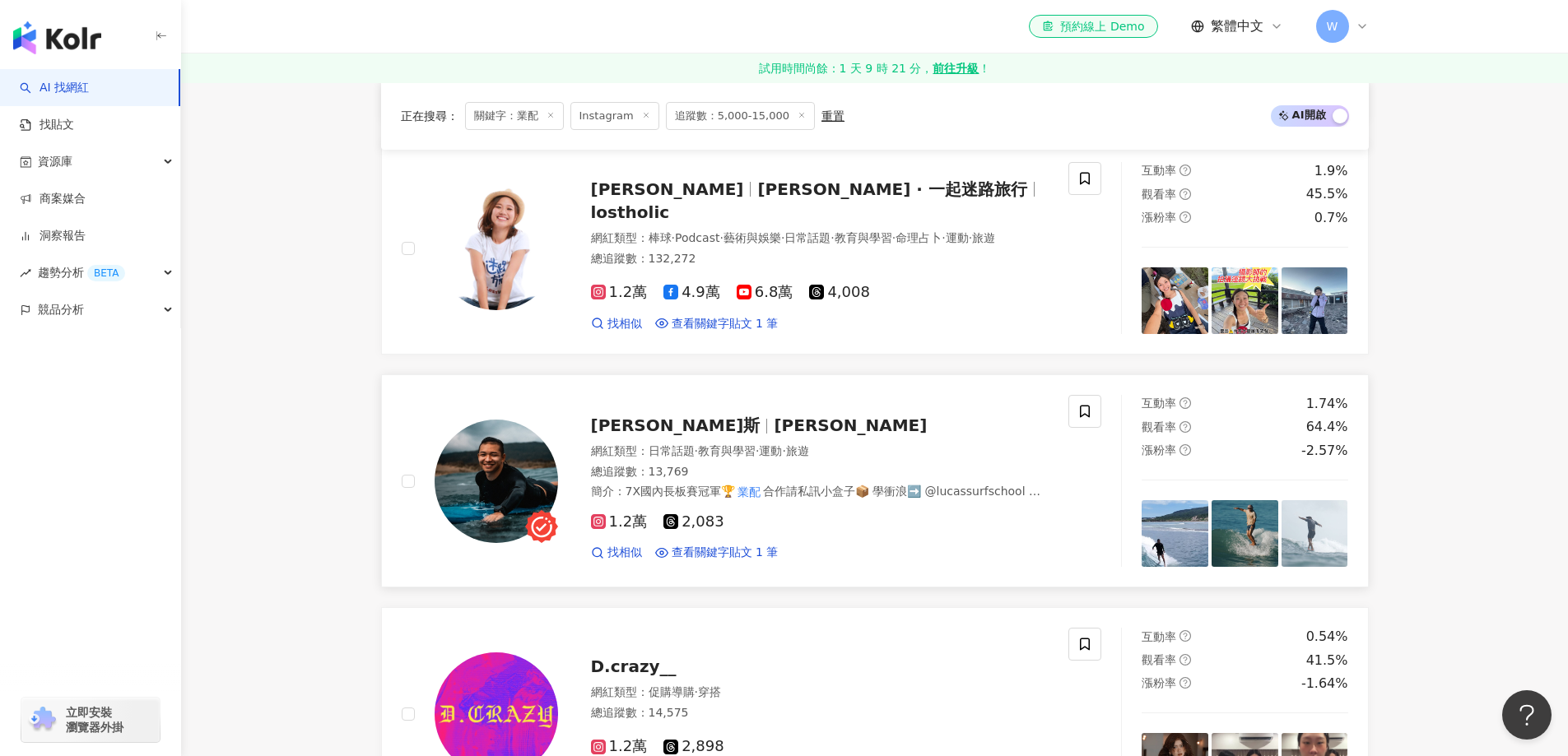
click at [619, 432] on span "盧卡斯" at bounding box center [675, 425] width 169 height 20
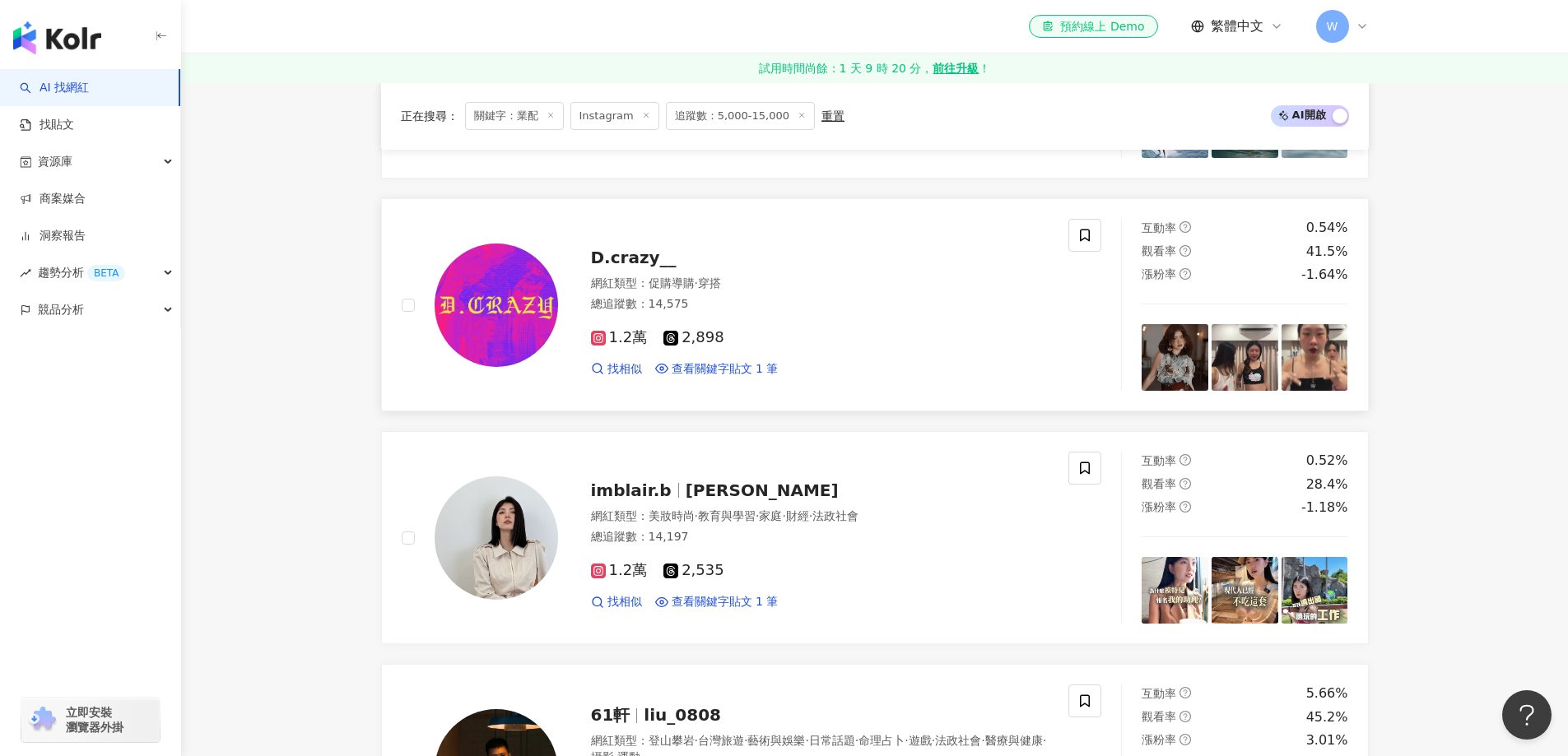
scroll to position [1678, 0]
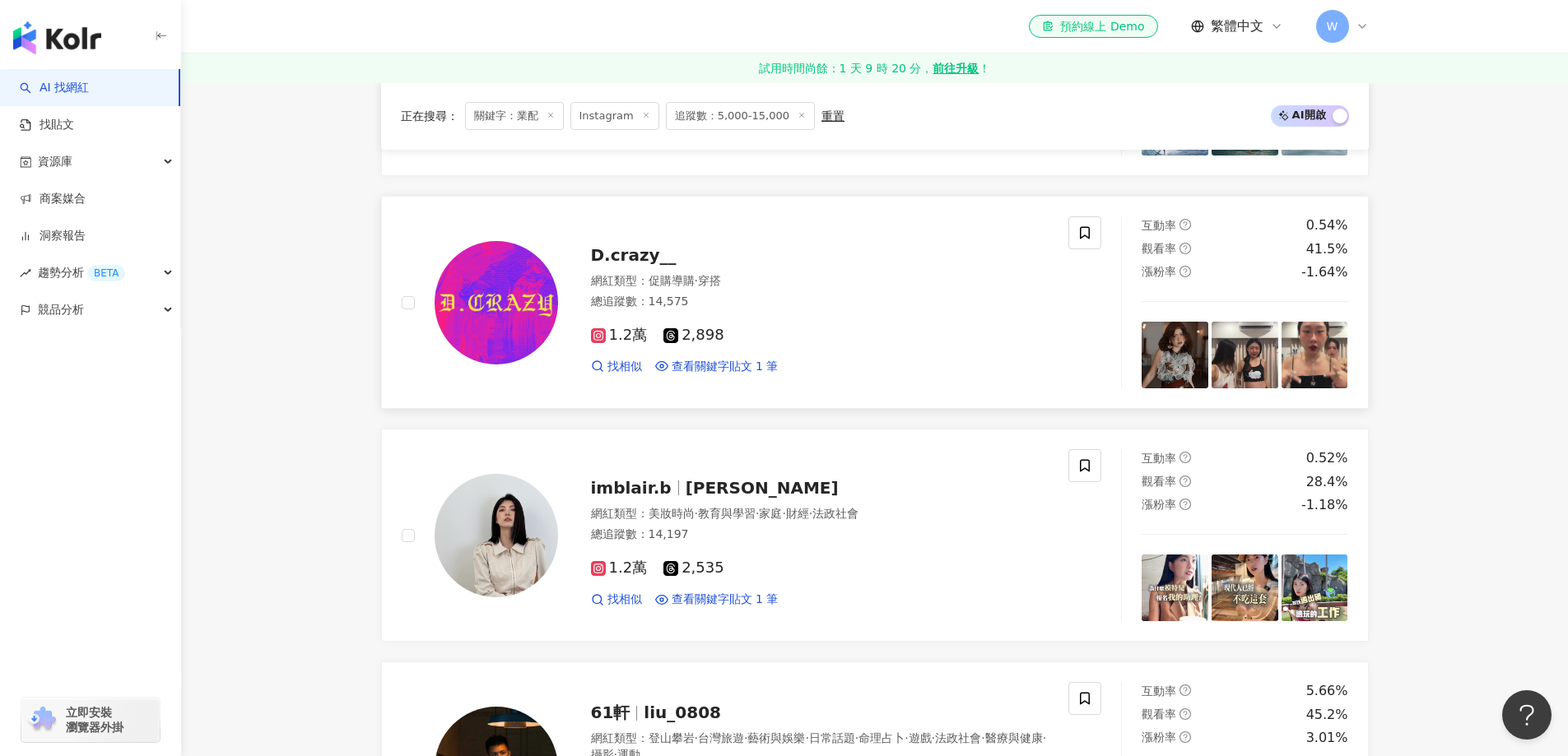
click at [881, 323] on div "1.2萬 2,898 找相似 查看關鍵字貼文 1 筆" at bounding box center [819, 343] width 458 height 61
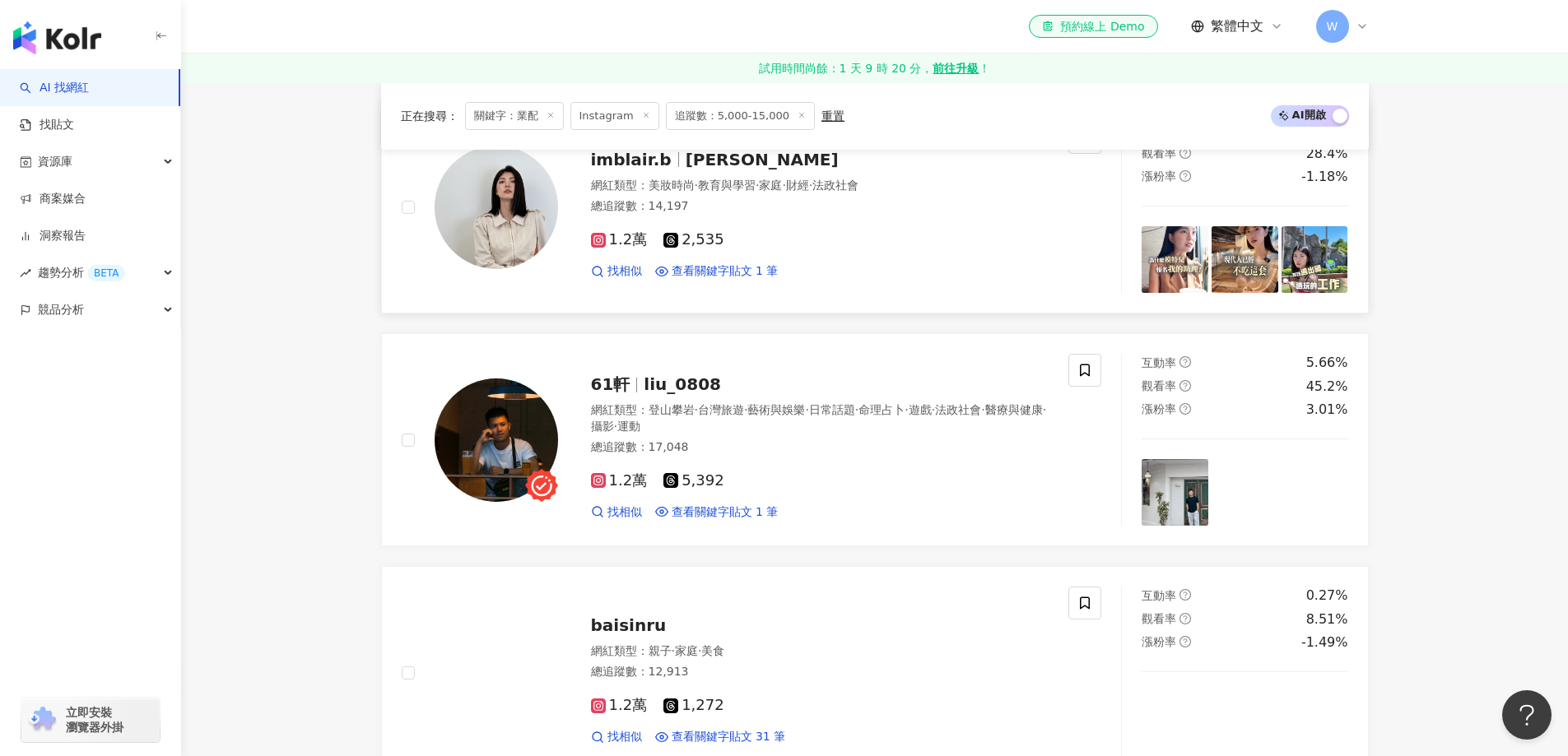
scroll to position [2008, 0]
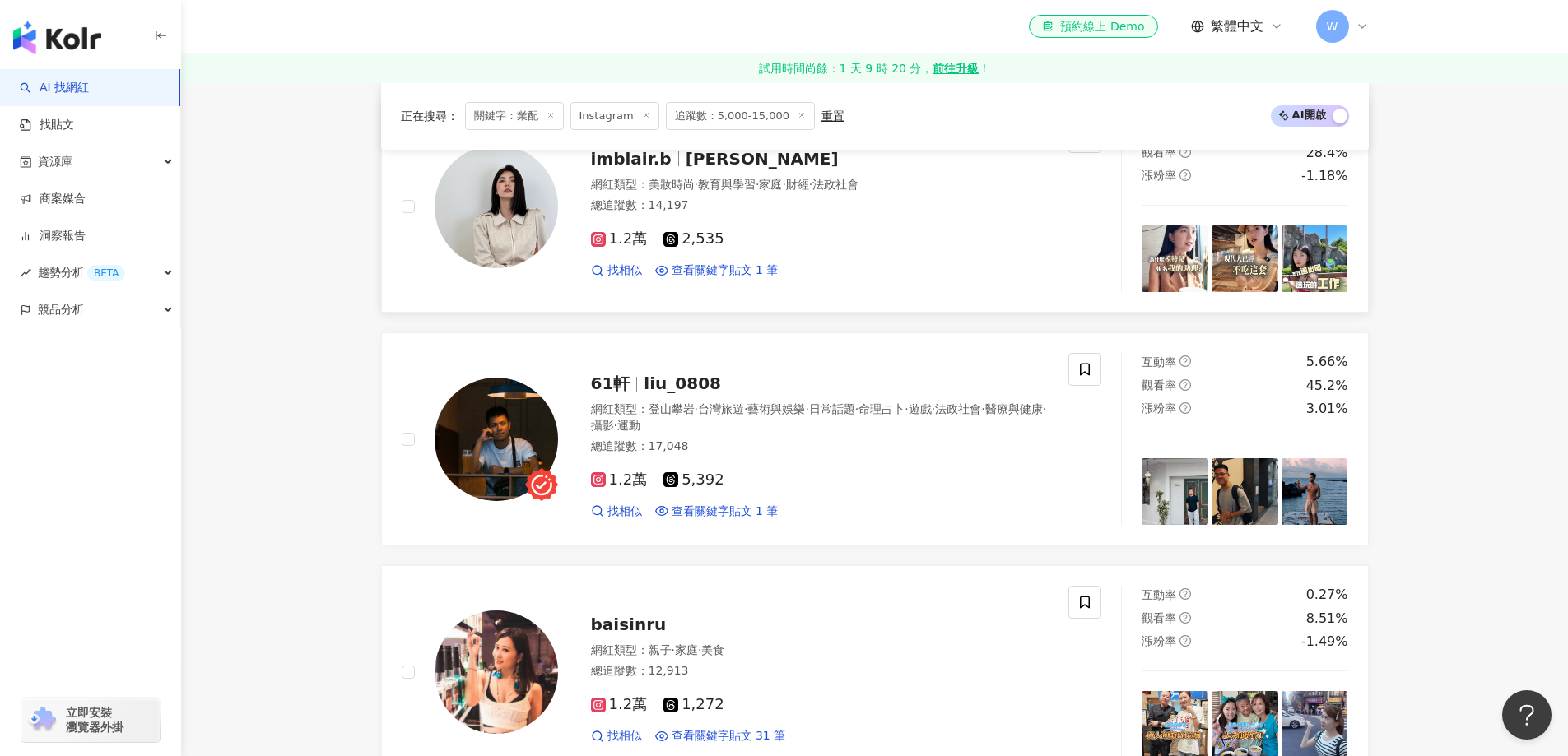
click at [781, 227] on div "1.2萬 2,535 找相似 查看關鍵字貼文 1 筆" at bounding box center [819, 247] width 458 height 61
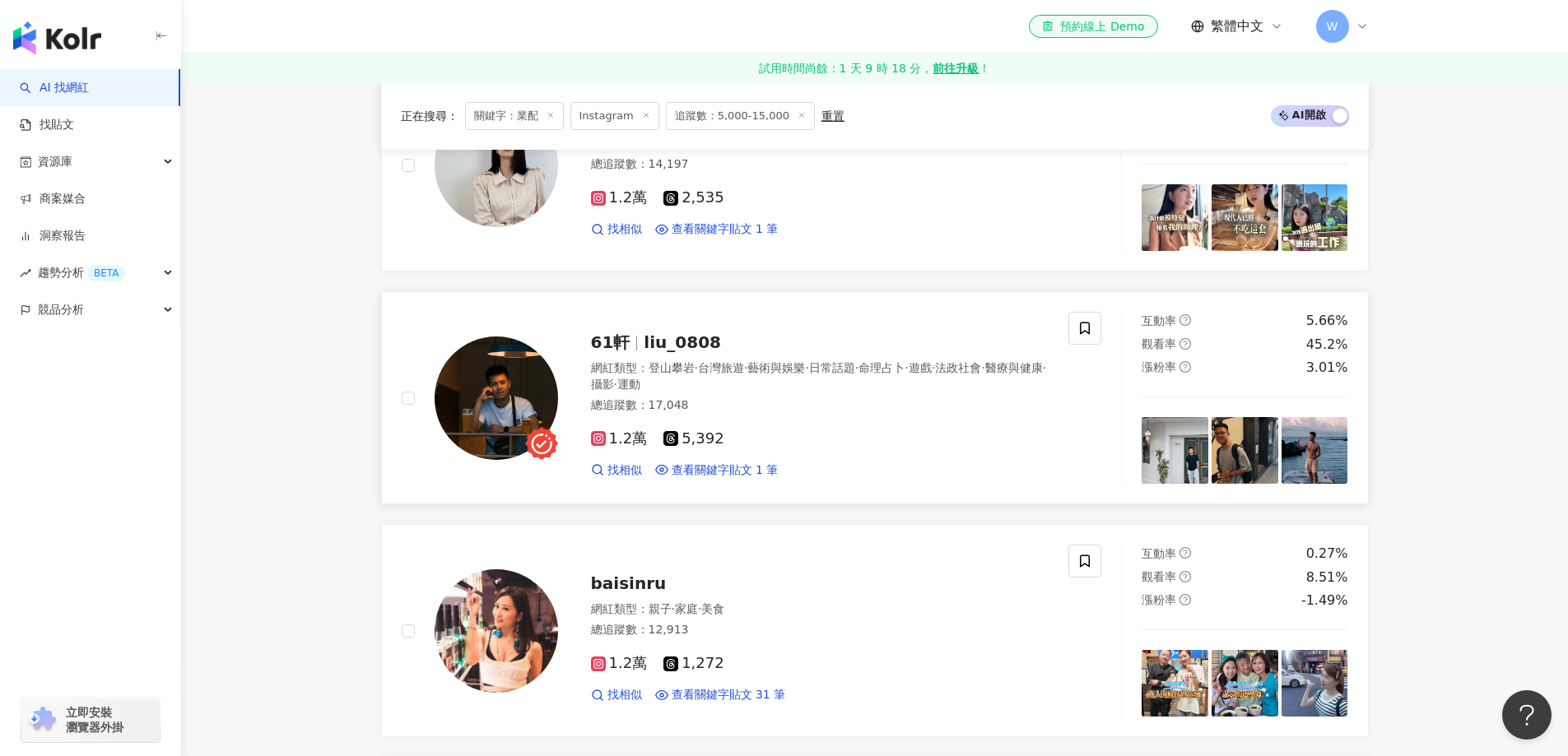
scroll to position [2089, 0]
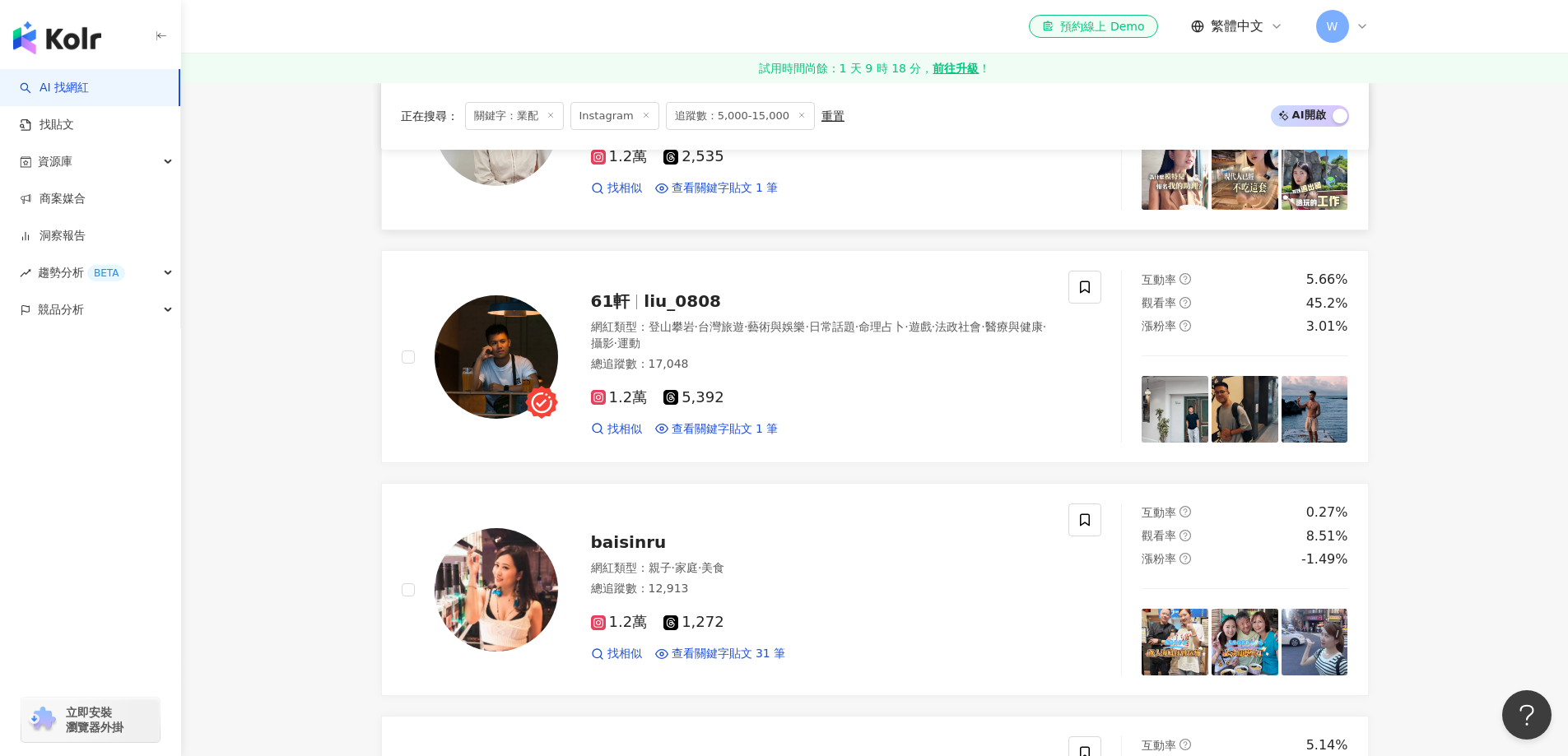
click at [785, 320] on span "藝術與娛樂" at bounding box center [775, 326] width 57 height 13
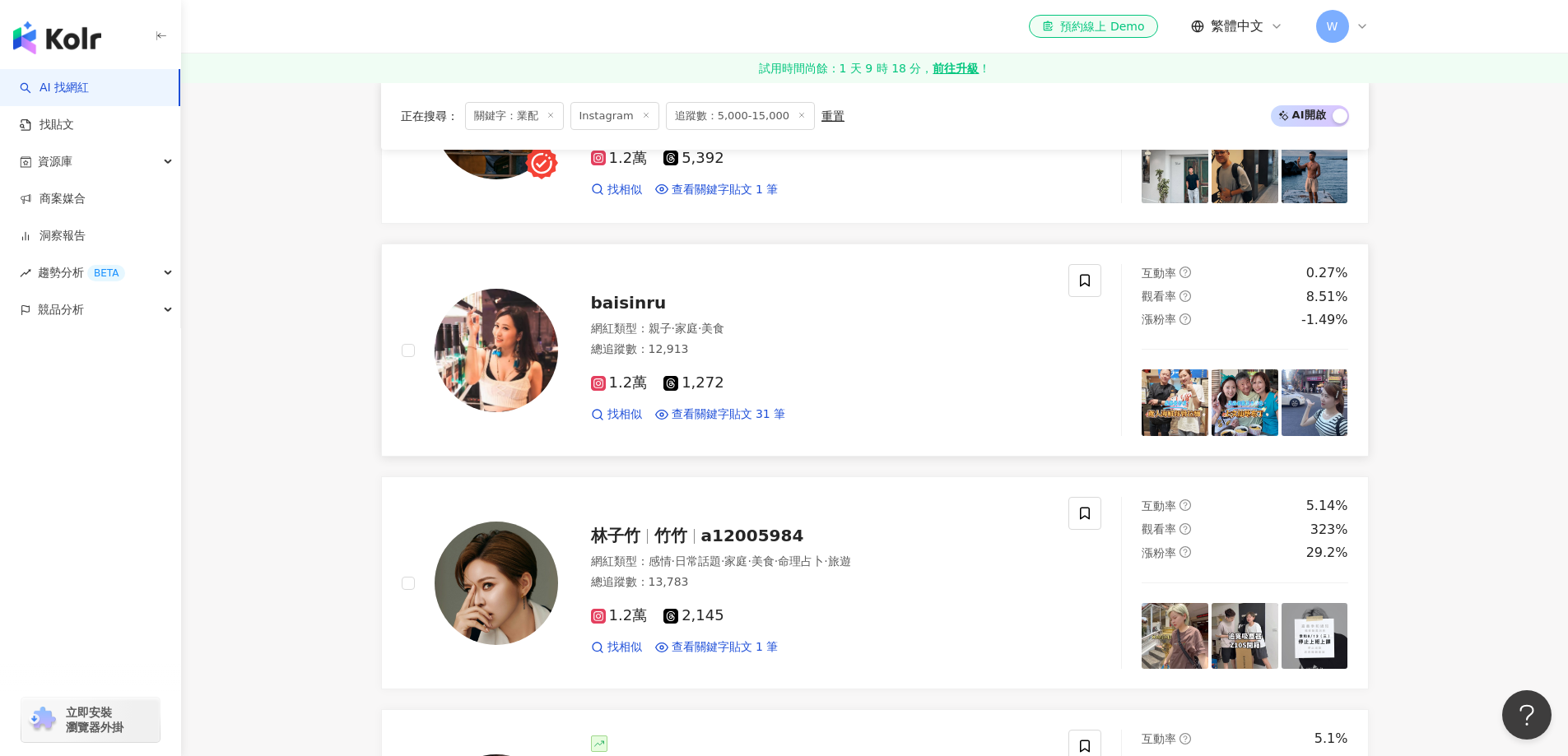
scroll to position [2337, 0]
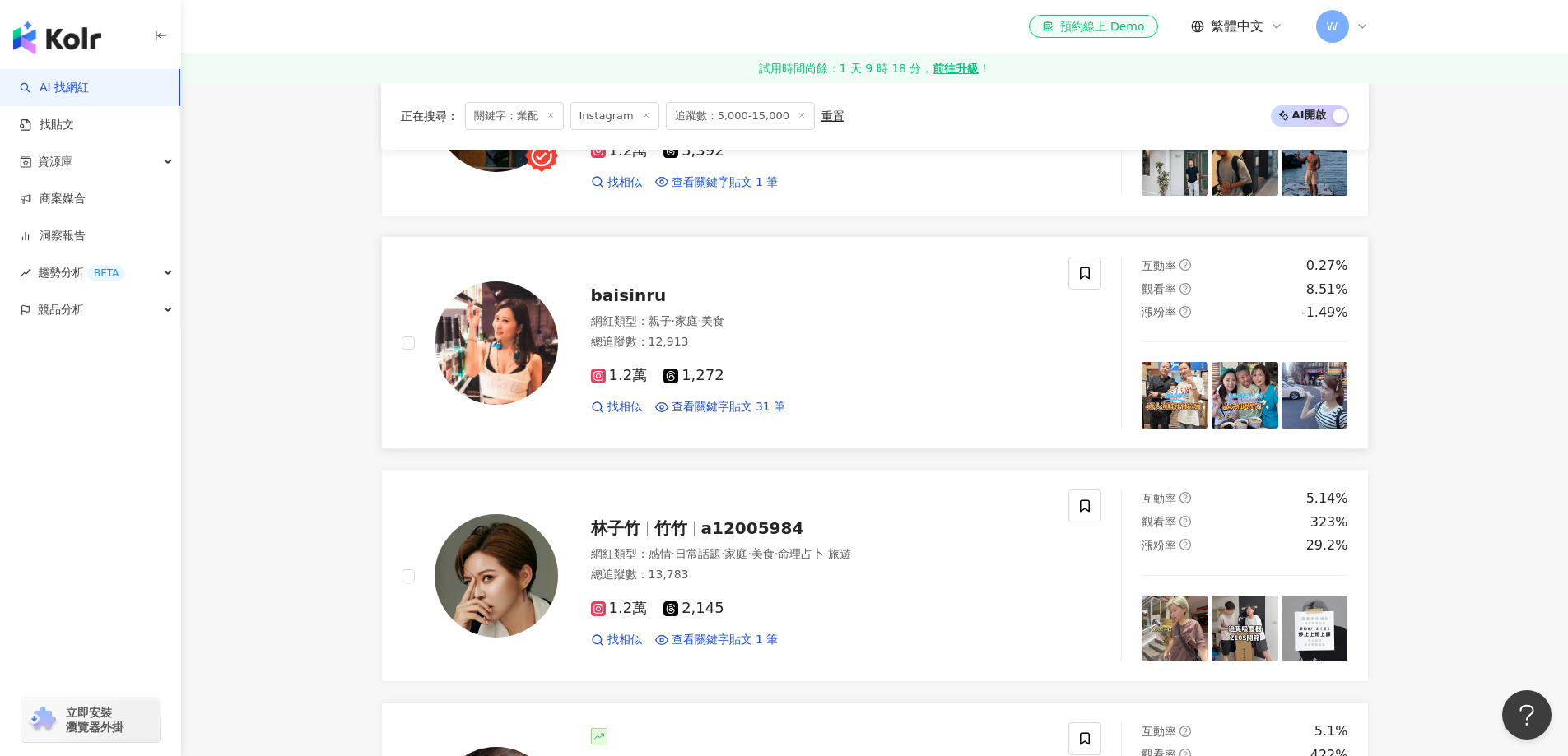
drag, startPoint x: 794, startPoint y: 354, endPoint x: 782, endPoint y: 328, distance: 28.6
click at [793, 354] on div "1.2萬 1,272 找相似 查看關鍵字貼文 31 筆" at bounding box center [819, 384] width 458 height 61
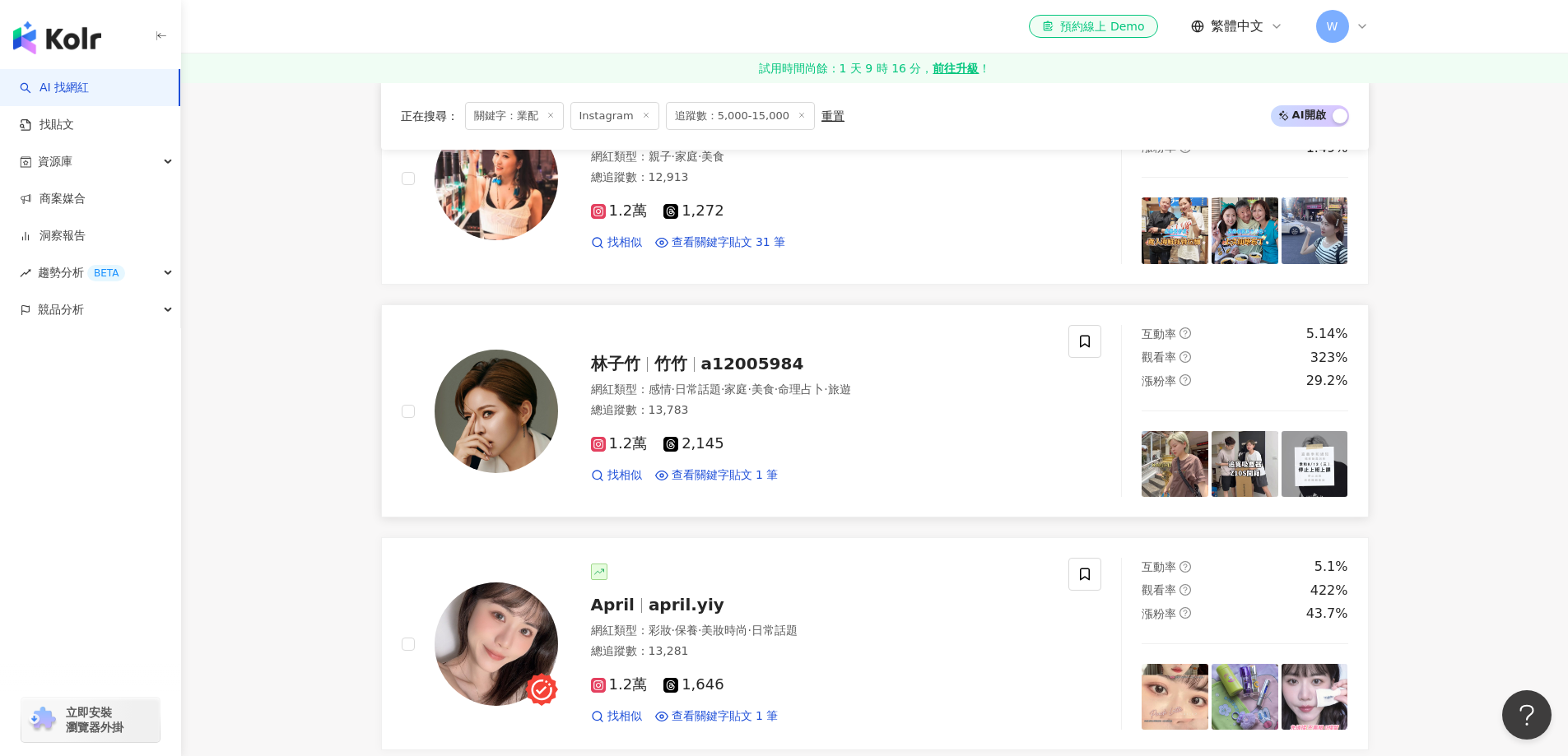
scroll to position [2583, 0]
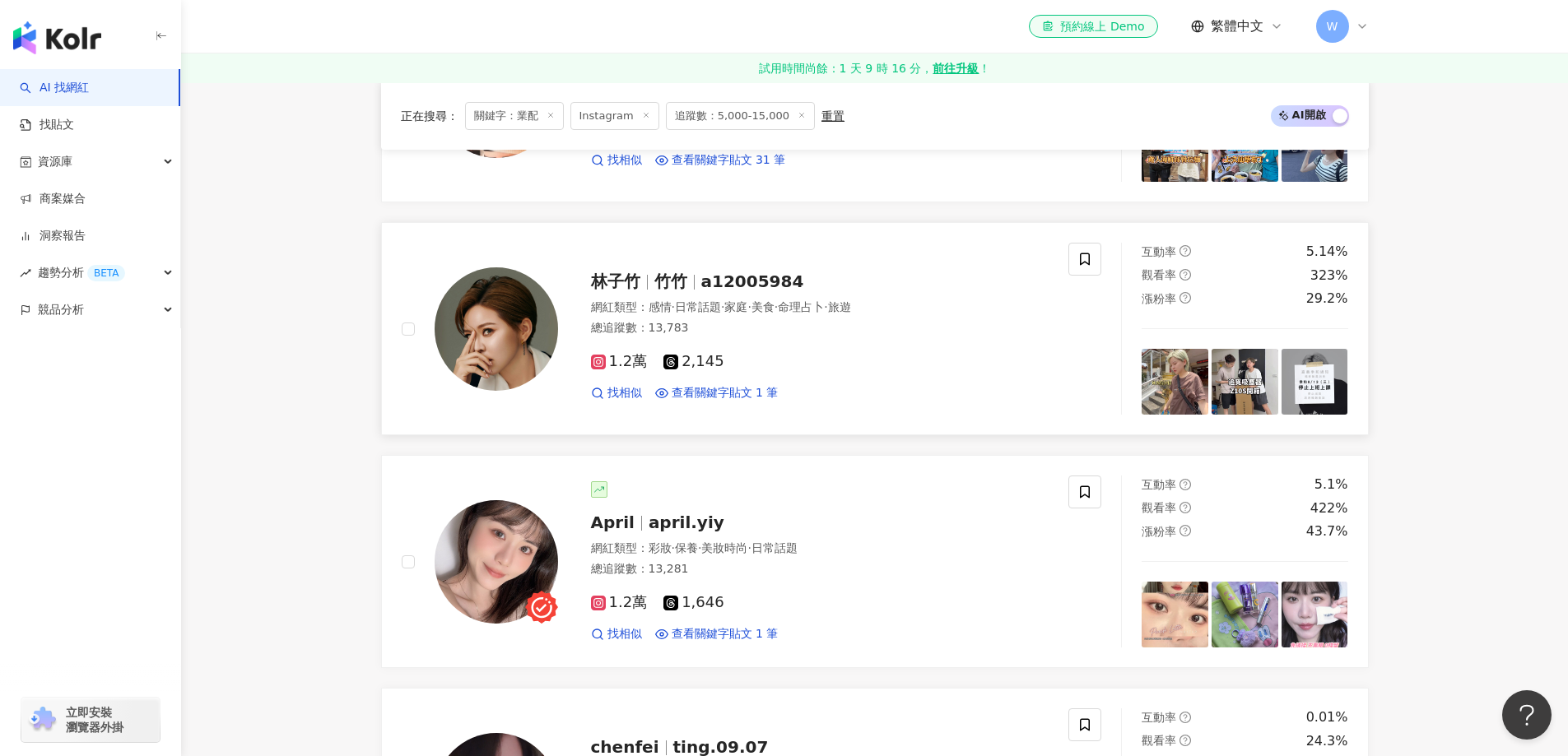
click at [791, 352] on div "1.2萬 2,145 找相似 查看關鍵字貼文 1 筆" at bounding box center [819, 370] width 458 height 61
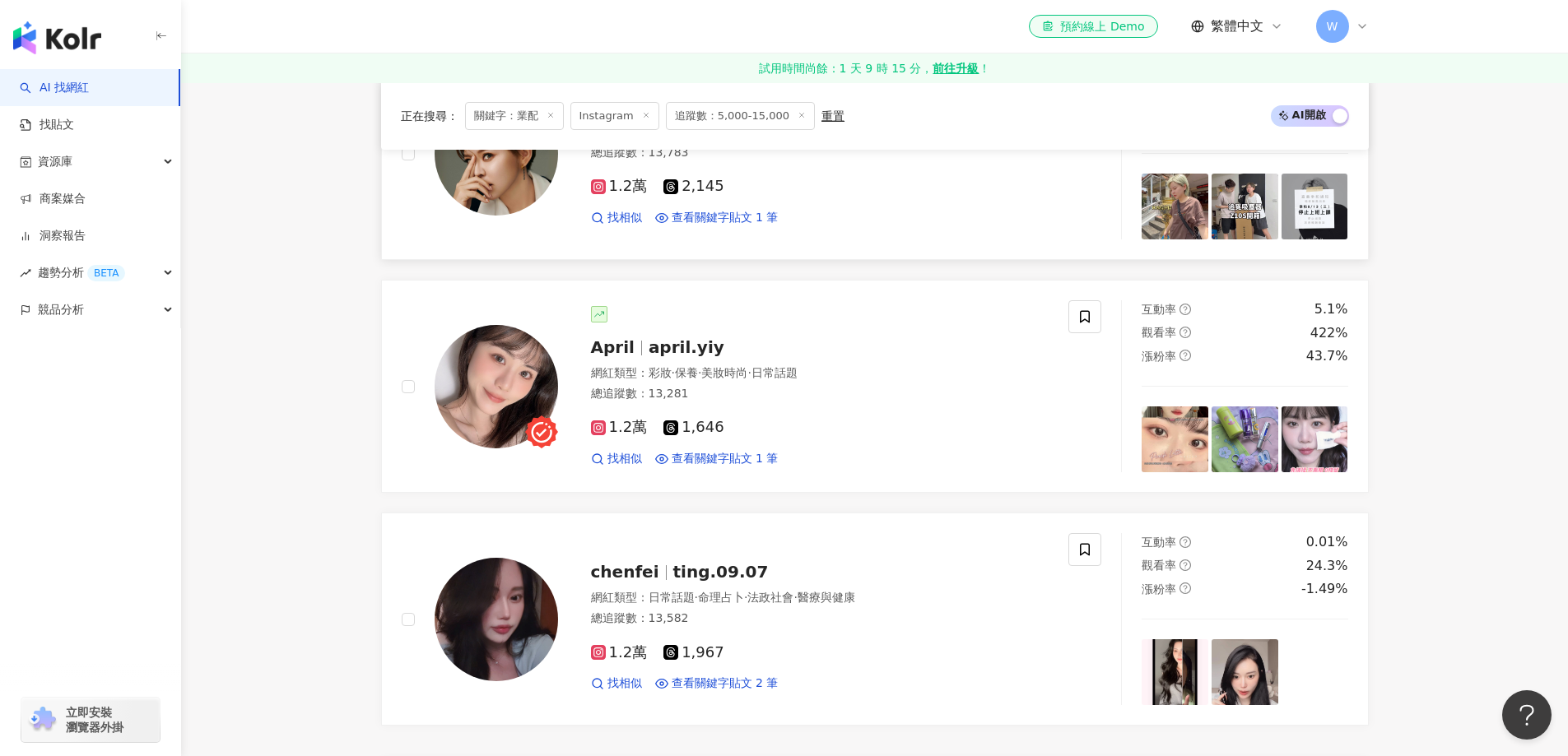
scroll to position [2912, 0]
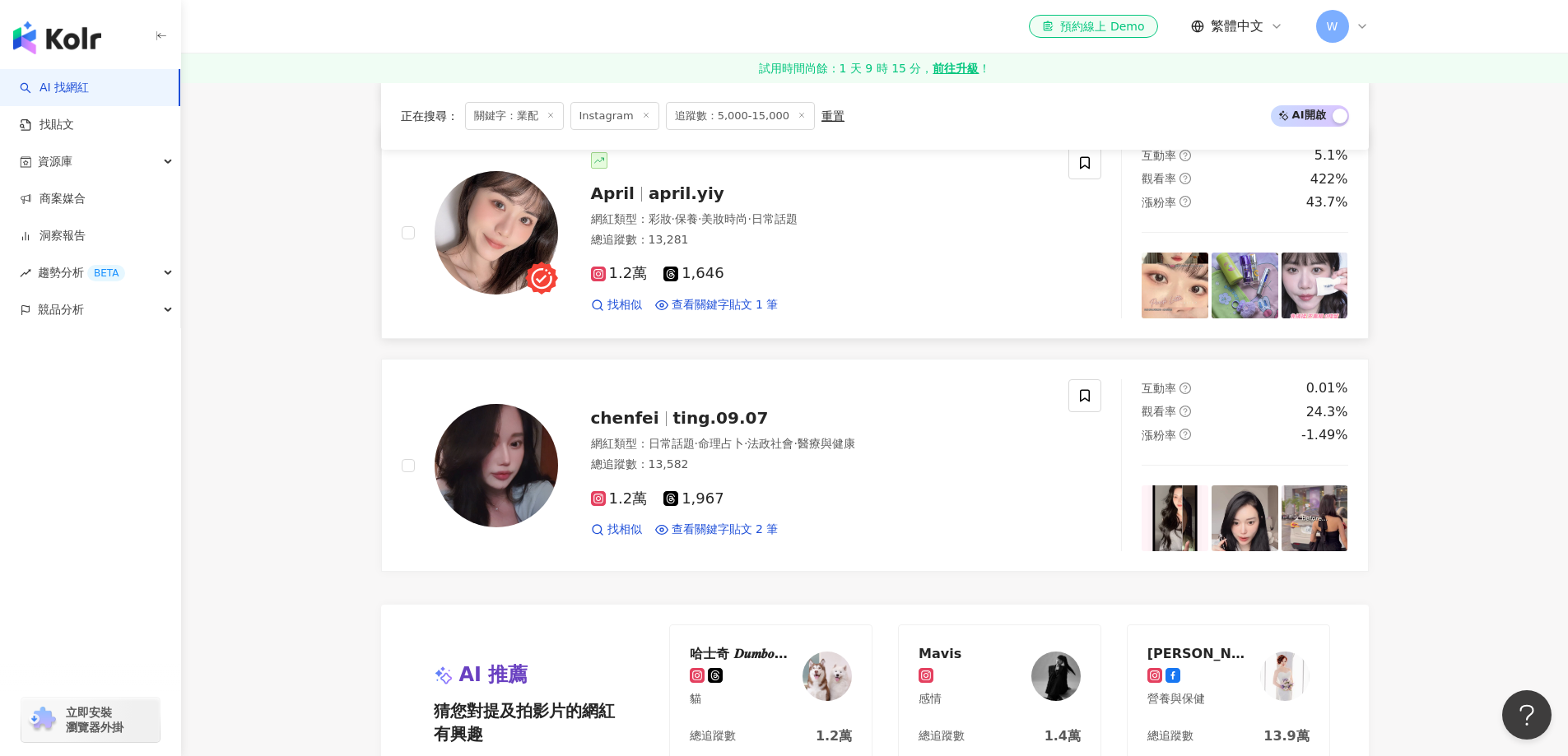
click at [832, 292] on div "1.2萬 1,646 找相似 查看關鍵字貼文 1 筆" at bounding box center [819, 282] width 458 height 61
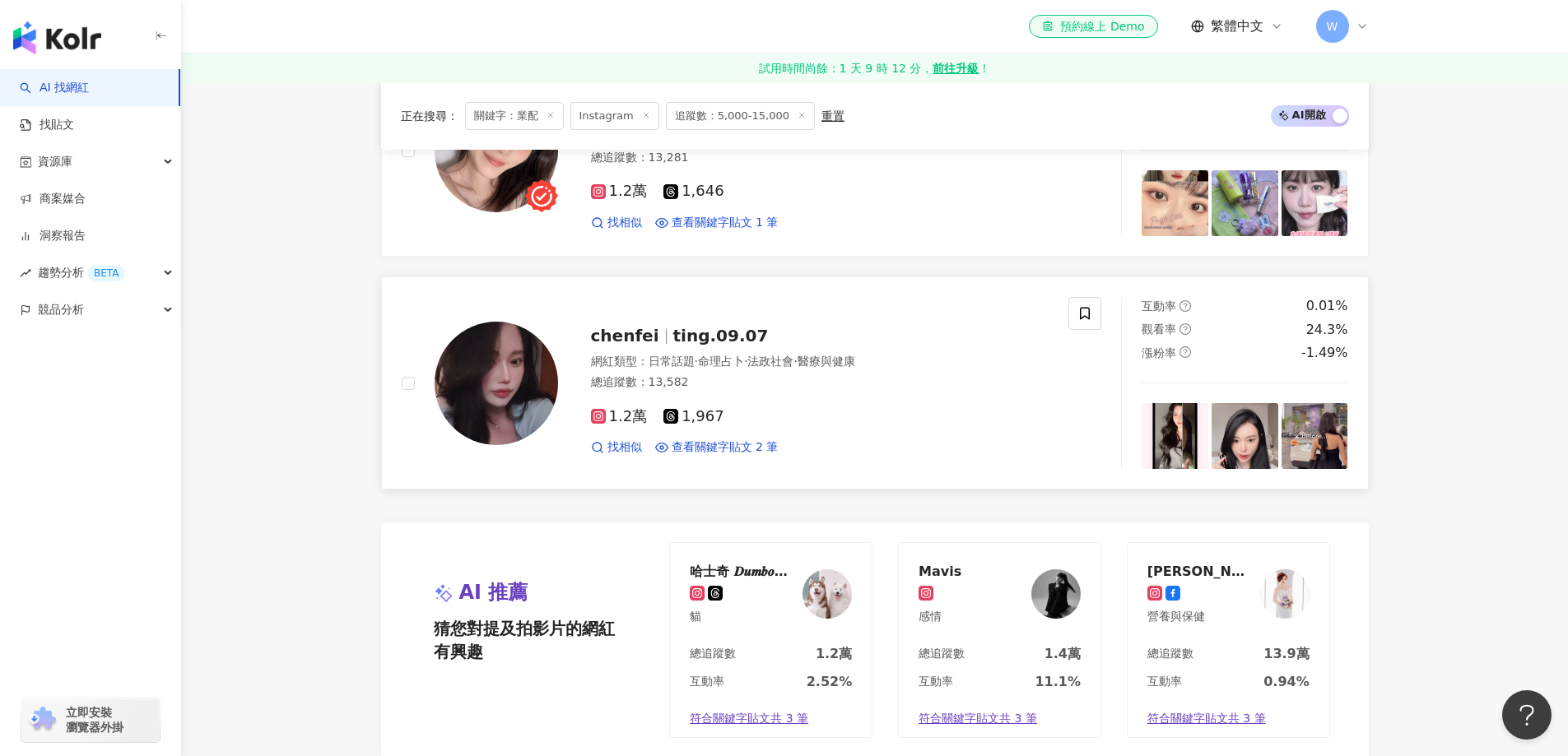
click at [694, 344] on span "ting.09.07" at bounding box center [721, 335] width 95 height 20
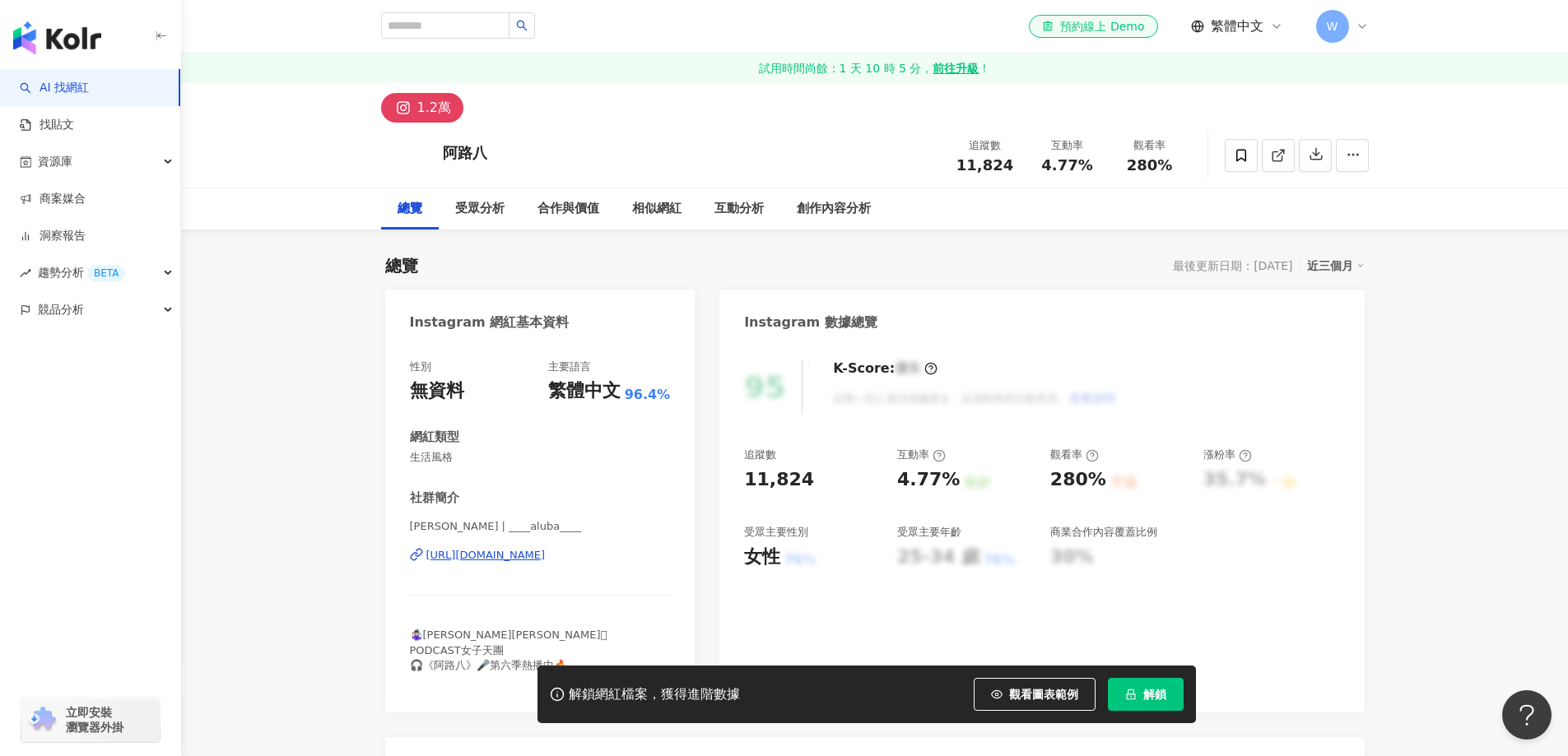
scroll to position [246, 0]
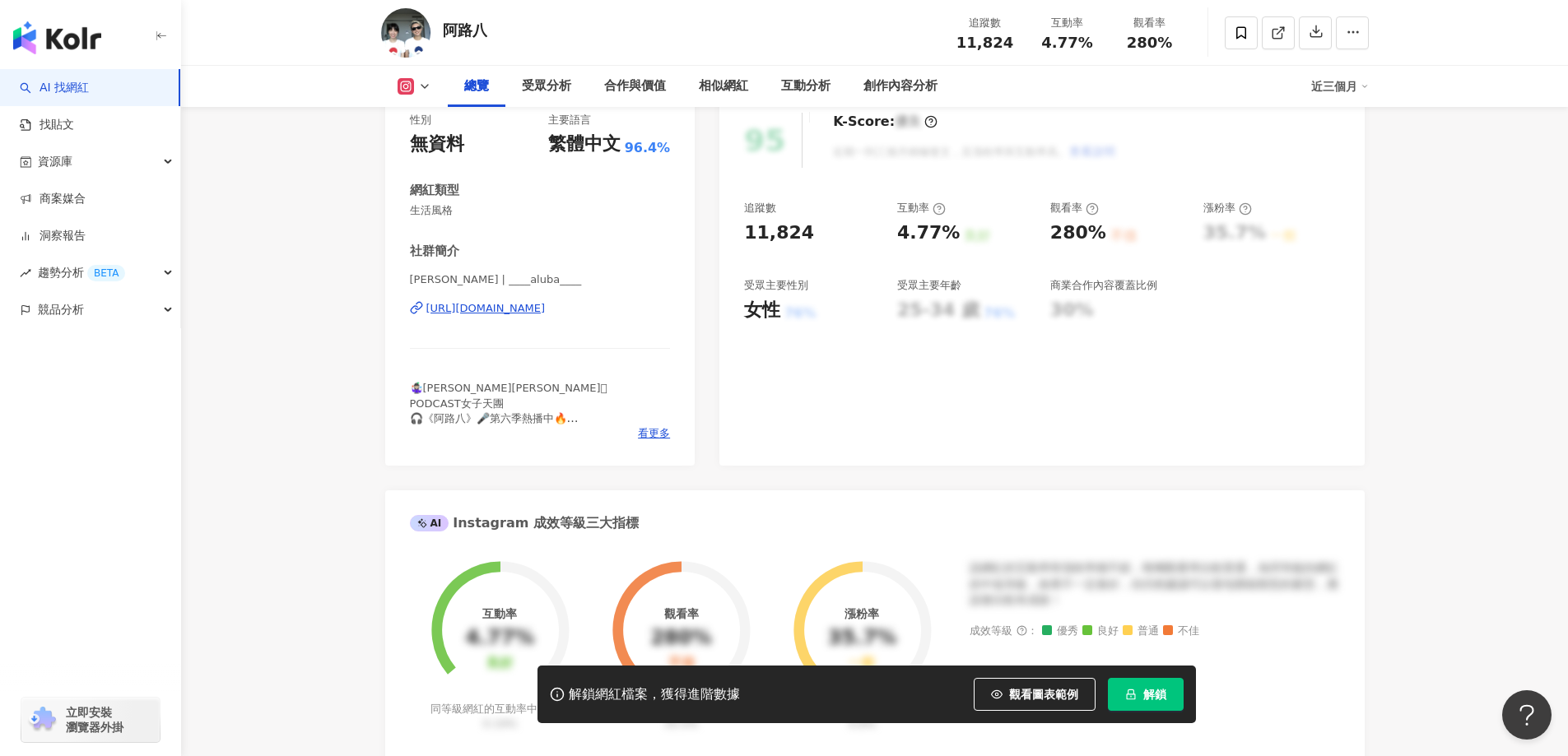
click at [546, 304] on div "[URL][DOMAIN_NAME]" at bounding box center [485, 308] width 119 height 15
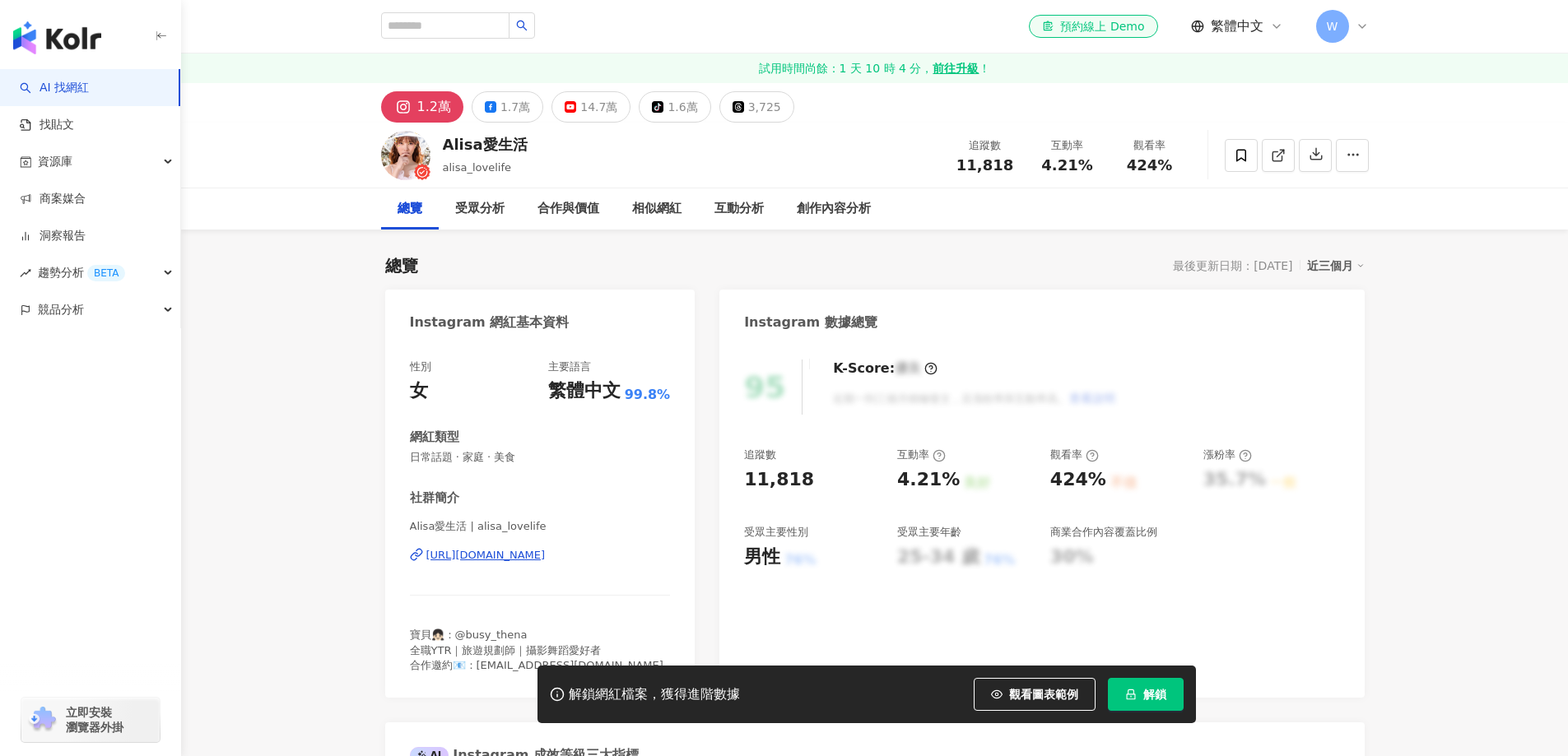
click at [546, 560] on div "https://www.instagram.com/alisa_lovelife/" at bounding box center [485, 556] width 119 height 15
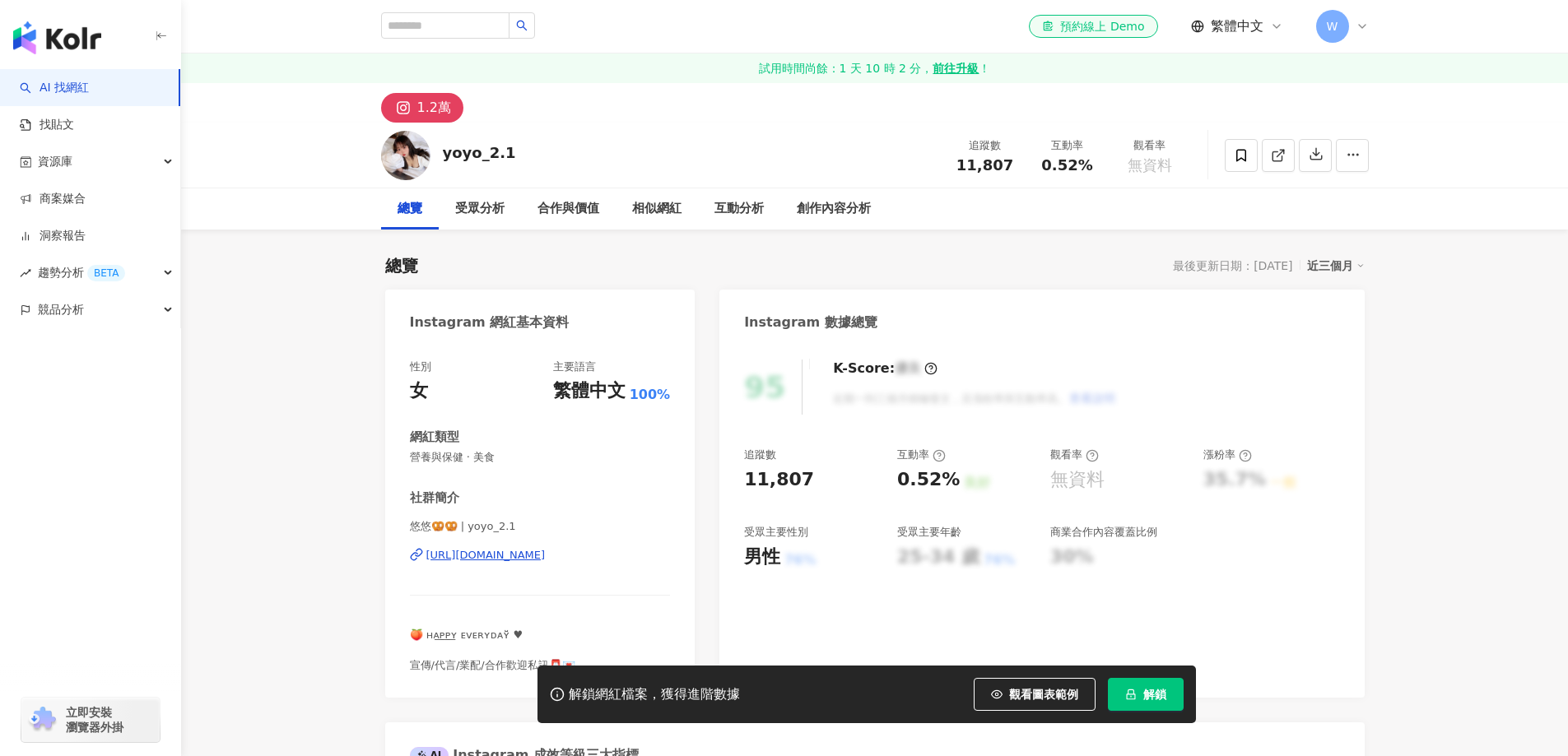
click at [516, 548] on div "https://www.instagram.com/yoyo_2.1/" at bounding box center [485, 556] width 119 height 15
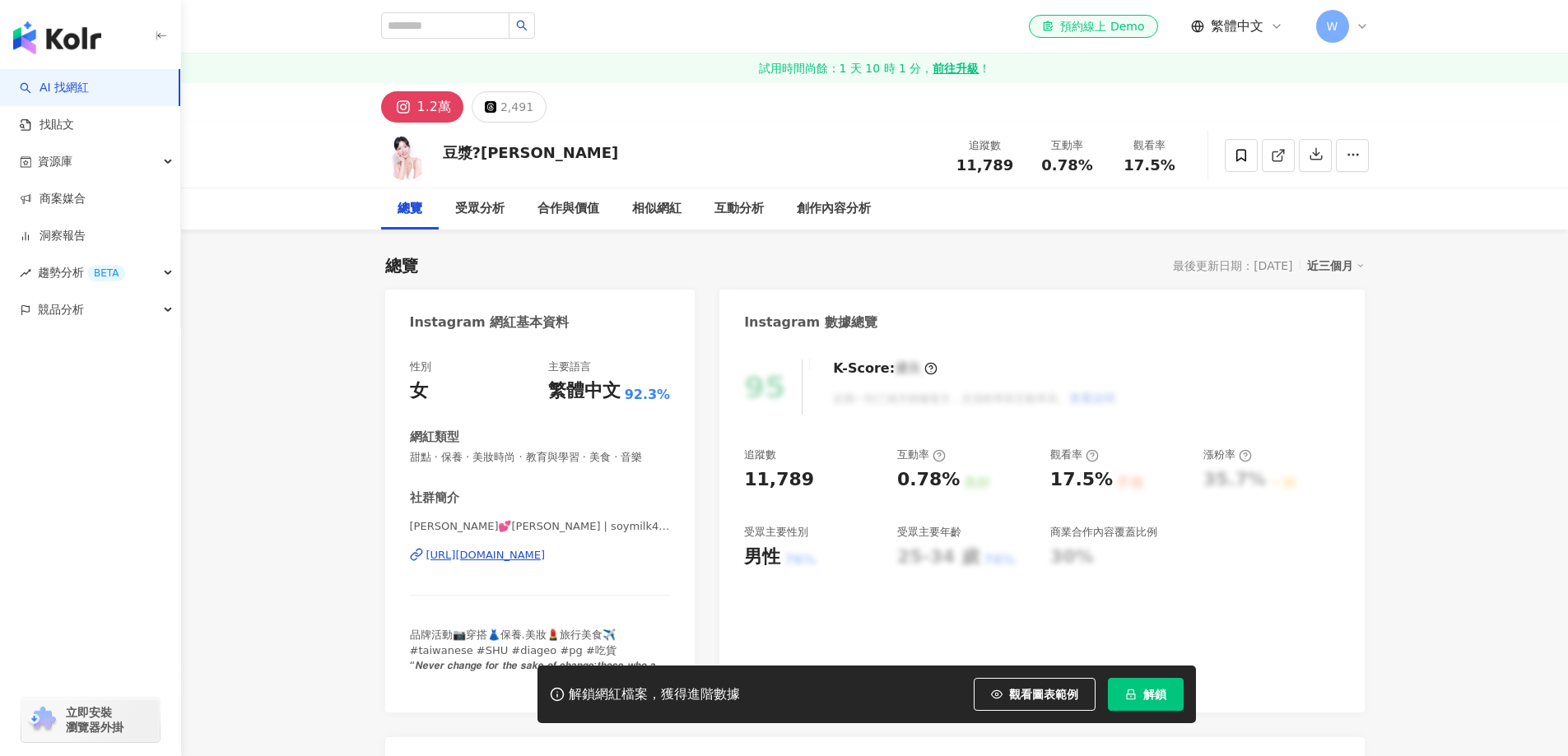
click at [546, 548] on div "[URL][DOMAIN_NAME]" at bounding box center [485, 556] width 119 height 15
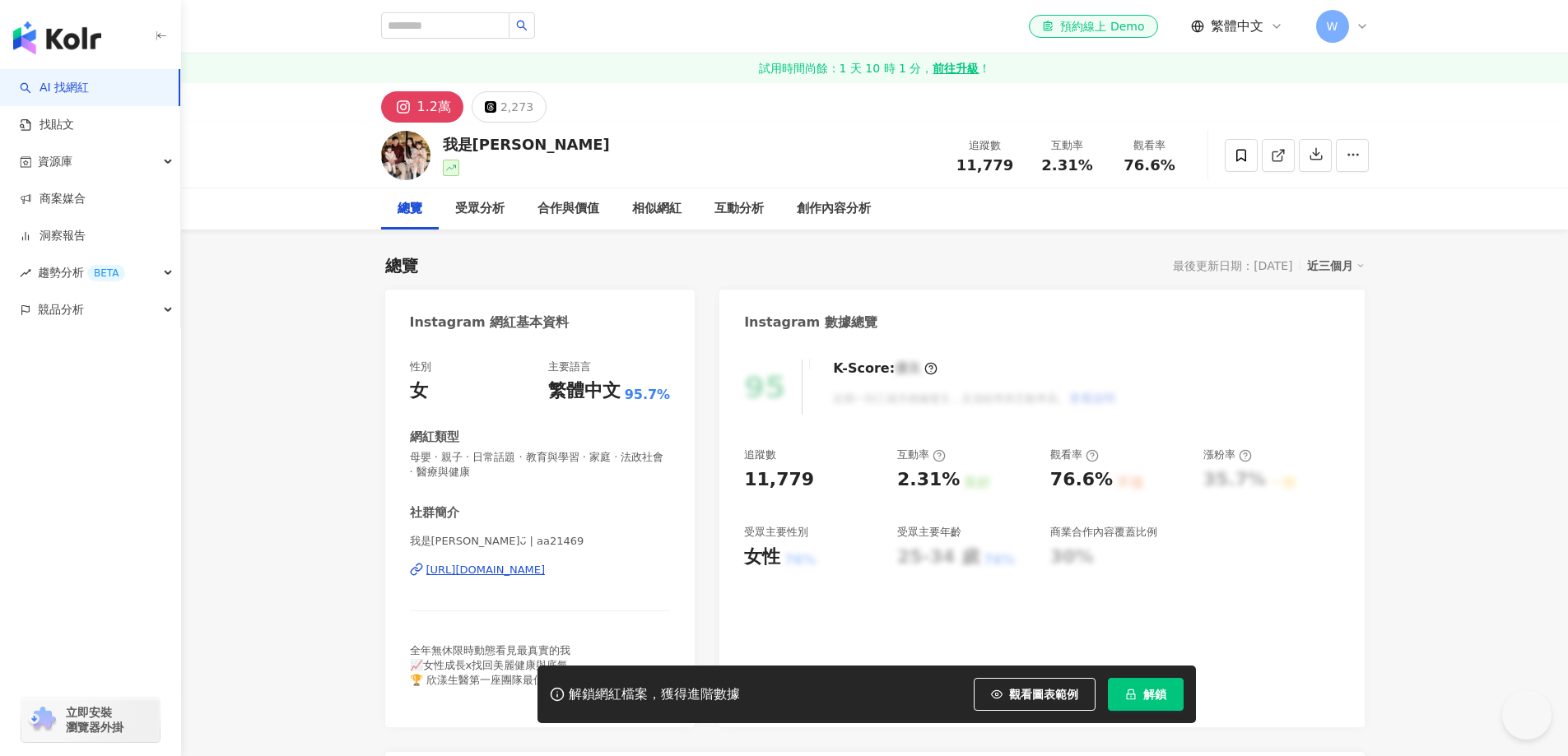
click at [546, 562] on div "https://www.instagram.com/aa21469/" at bounding box center [485, 570] width 119 height 15
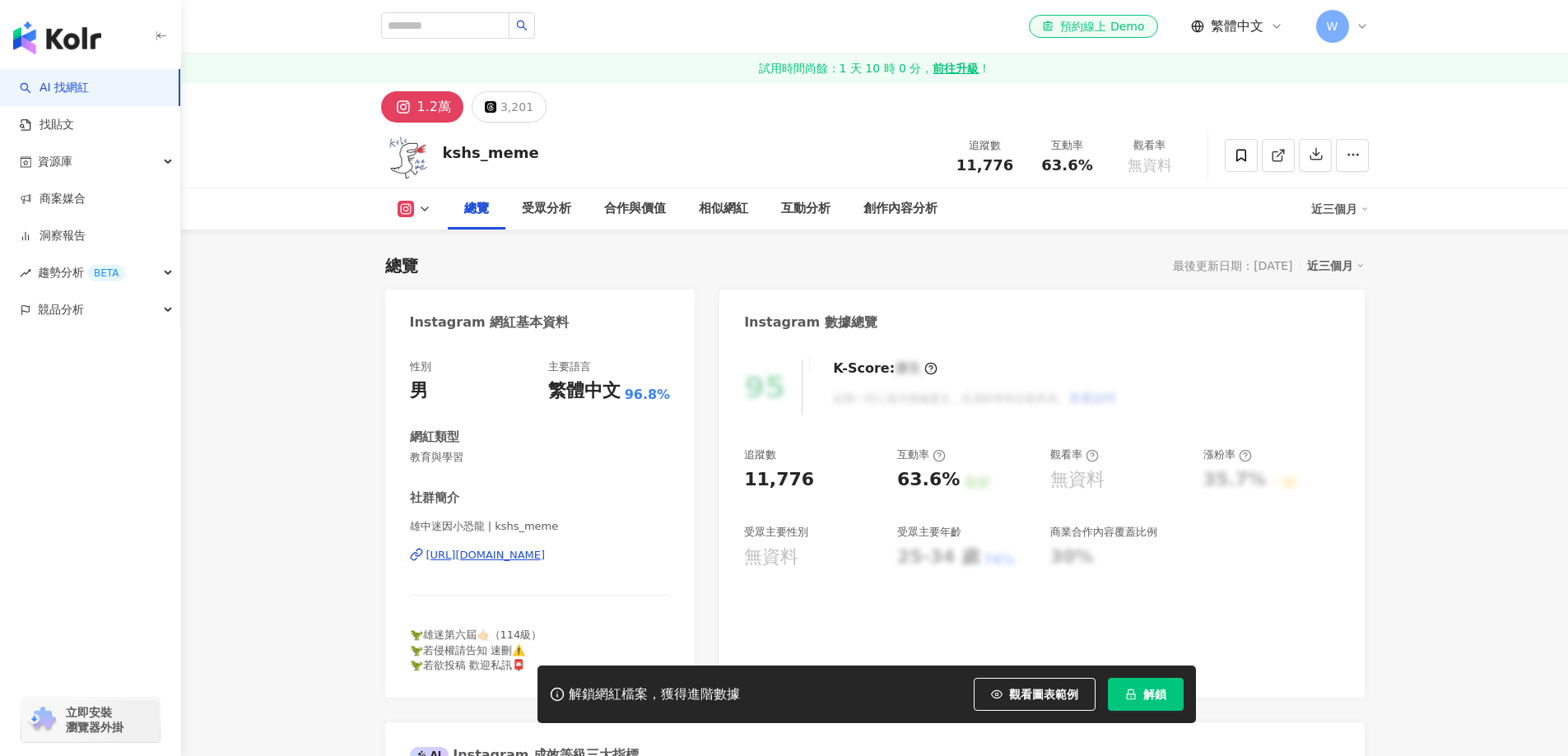
scroll to position [246, 0]
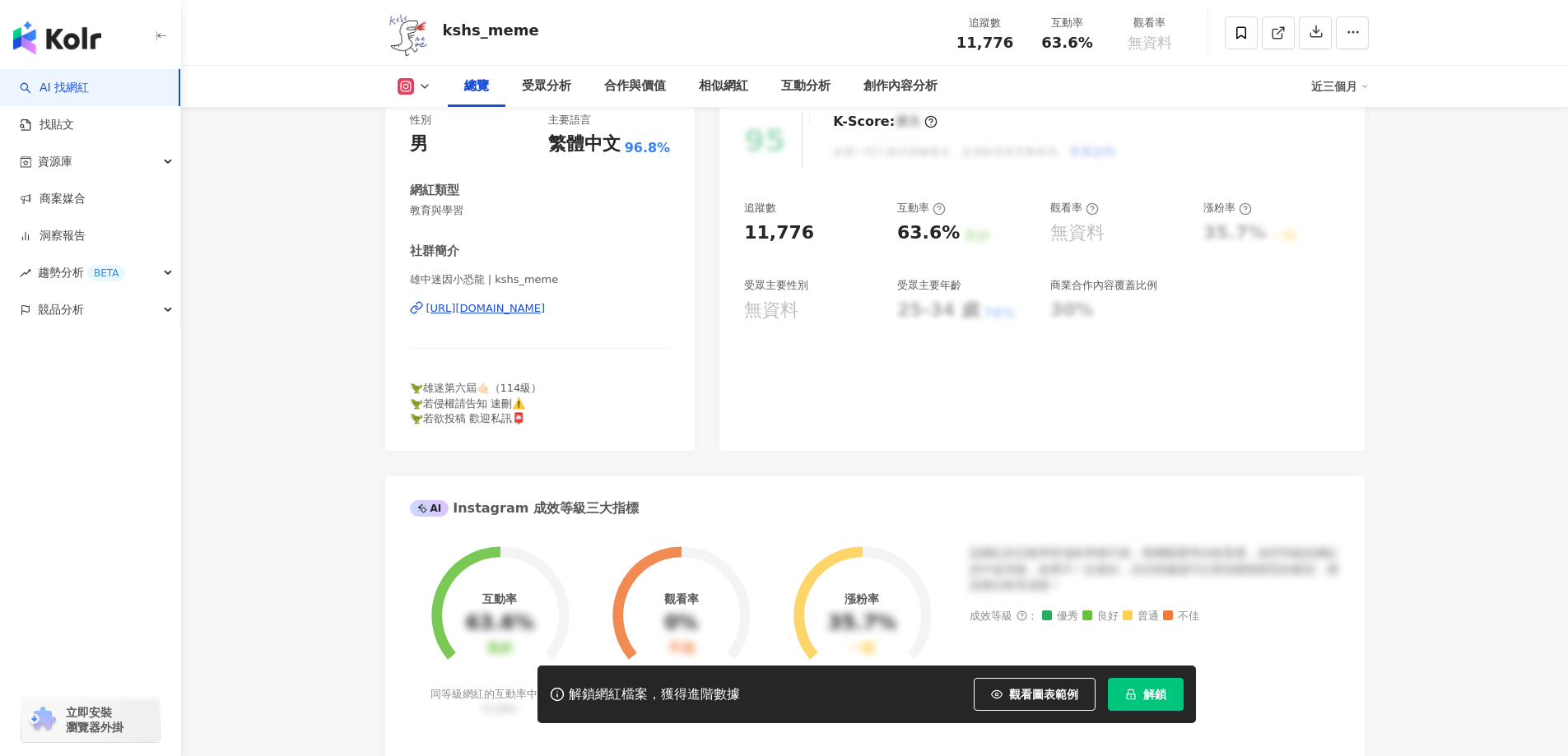
click at [546, 307] on div "[URL][DOMAIN_NAME]" at bounding box center [485, 308] width 119 height 15
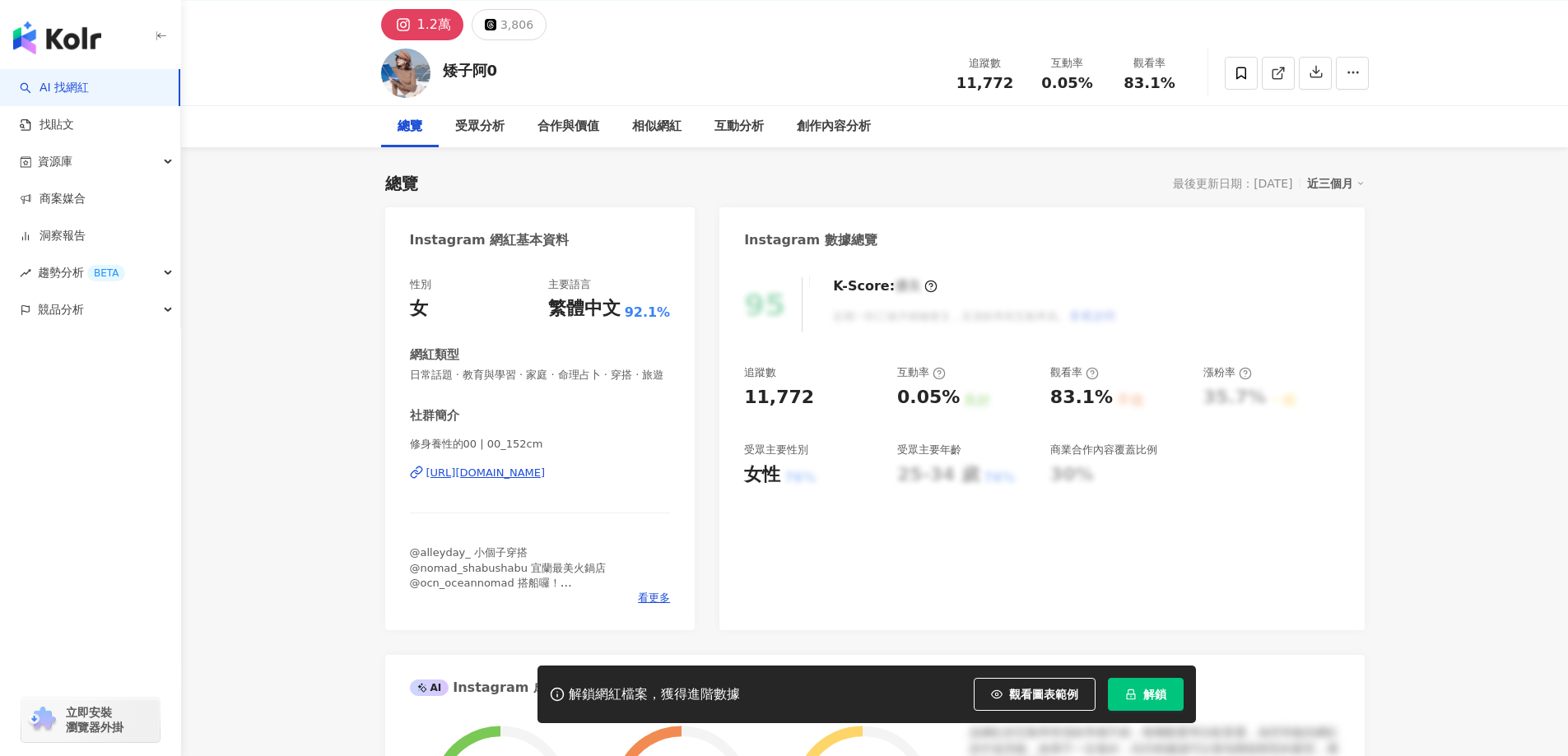
click at [546, 480] on div "[URL][DOMAIN_NAME]" at bounding box center [485, 473] width 119 height 15
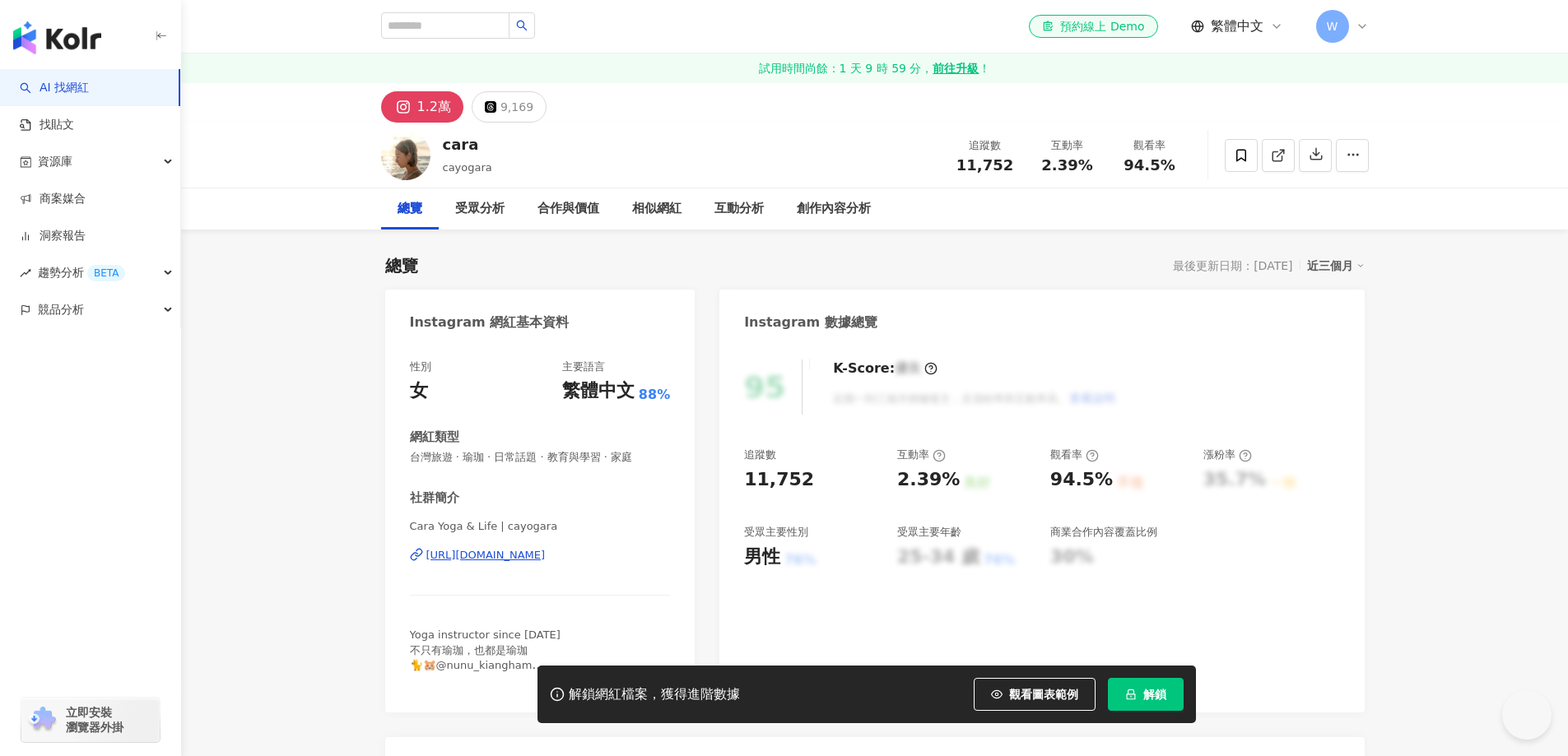
click at [508, 548] on div "https://www.instagram.com/cayogara/" at bounding box center [485, 556] width 119 height 15
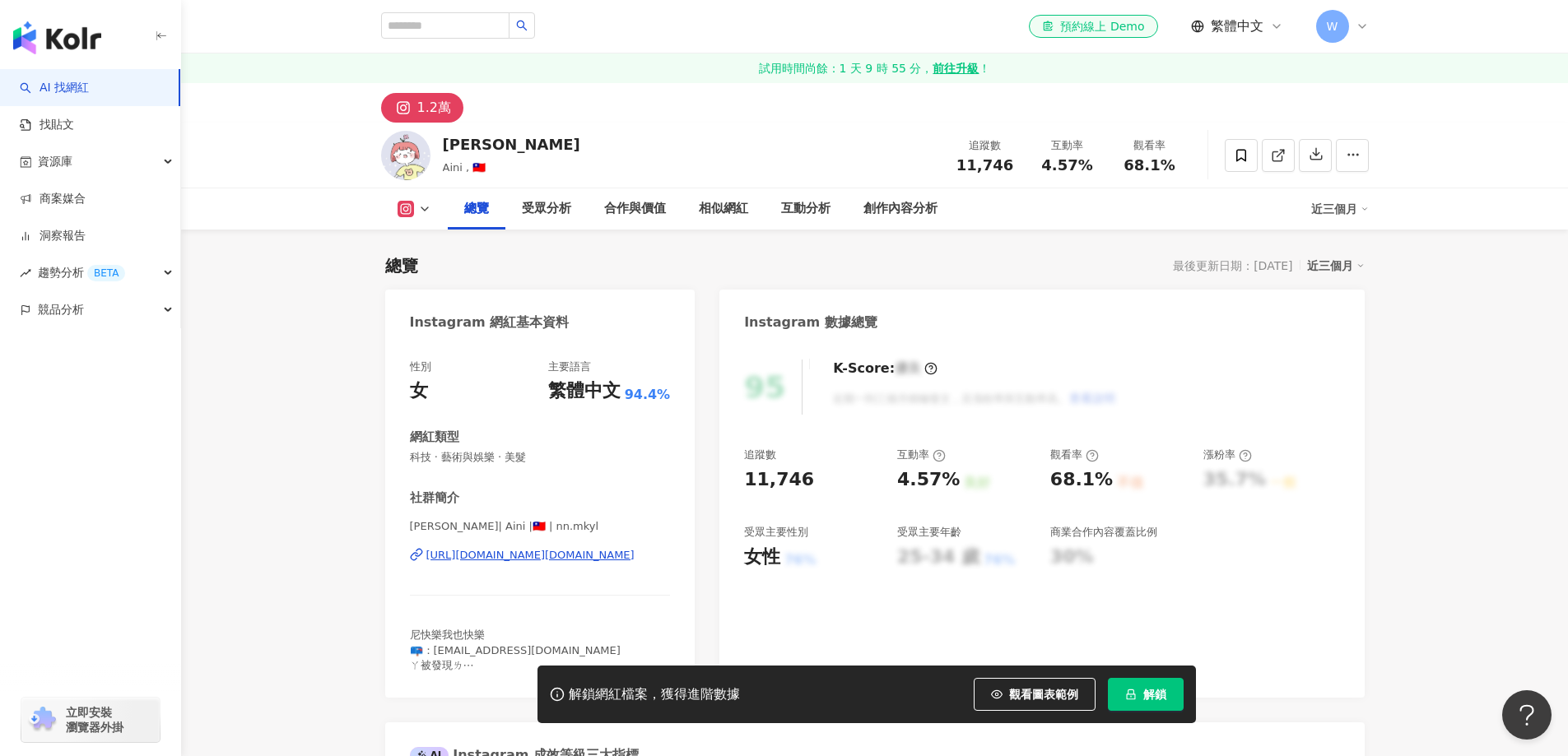
scroll to position [411, 0]
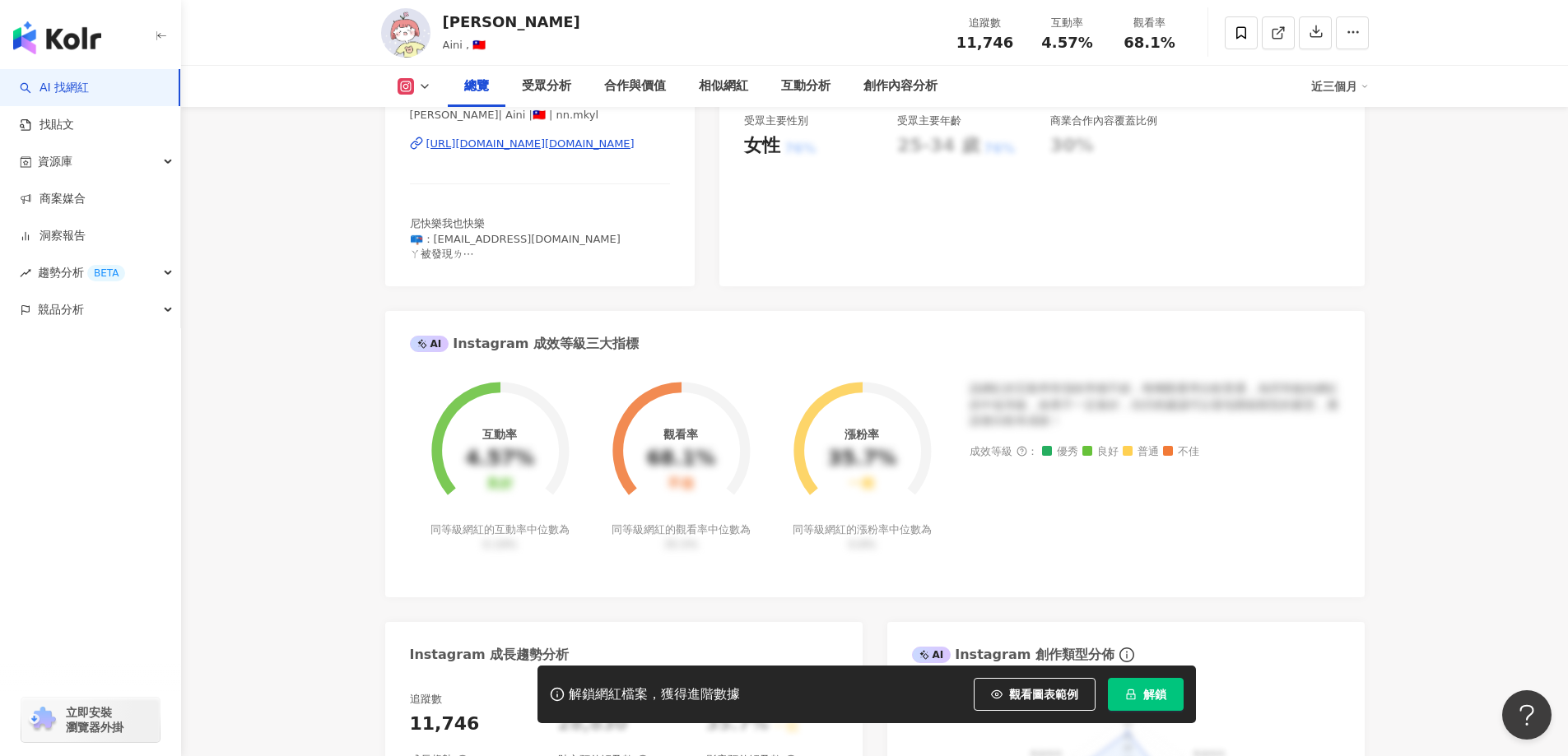
click at [582, 138] on div "[URL][DOMAIN_NAME][DOMAIN_NAME]" at bounding box center [530, 144] width 208 height 15
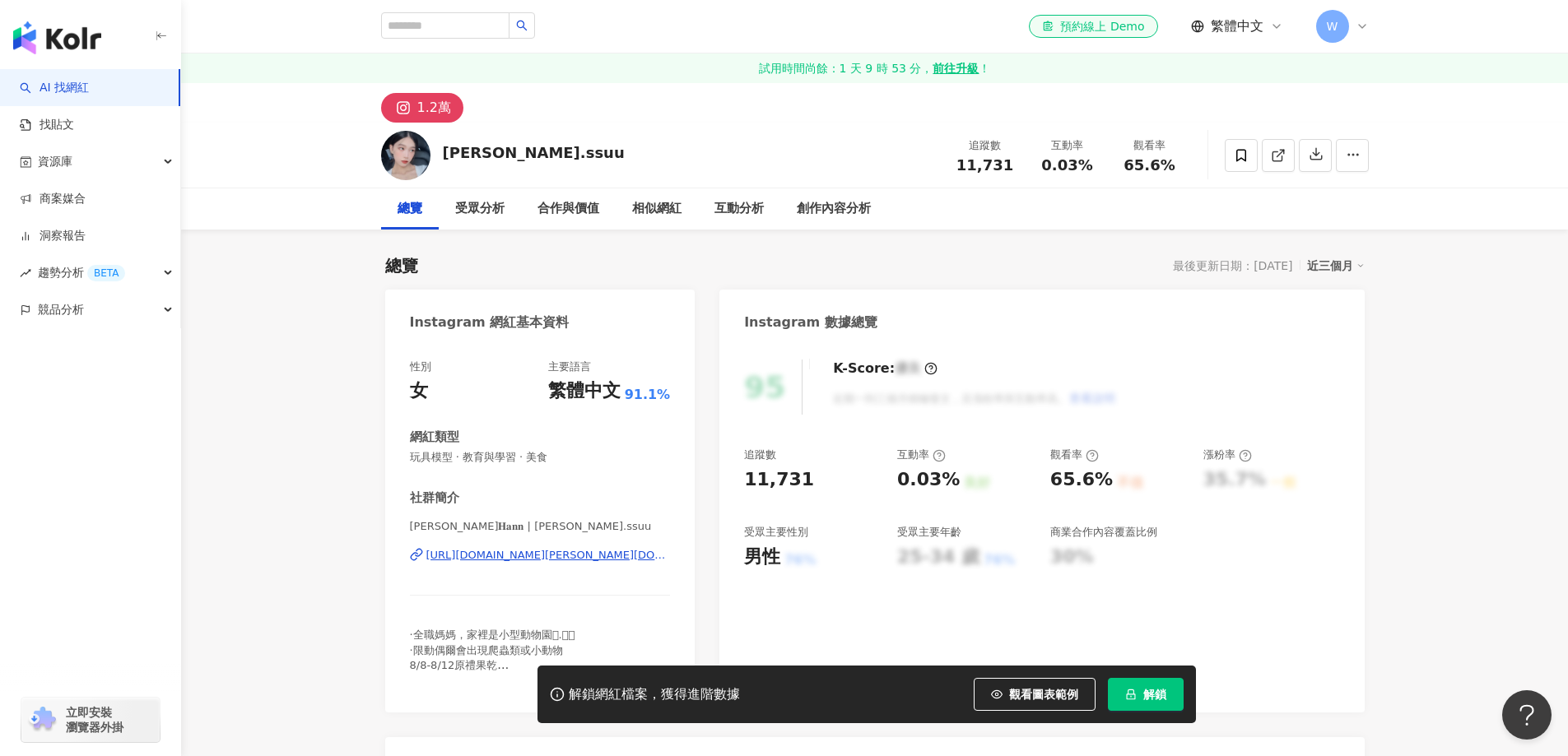
click at [556, 548] on div "https://www.instagram.com/han.ssuu/" at bounding box center [548, 556] width 245 height 15
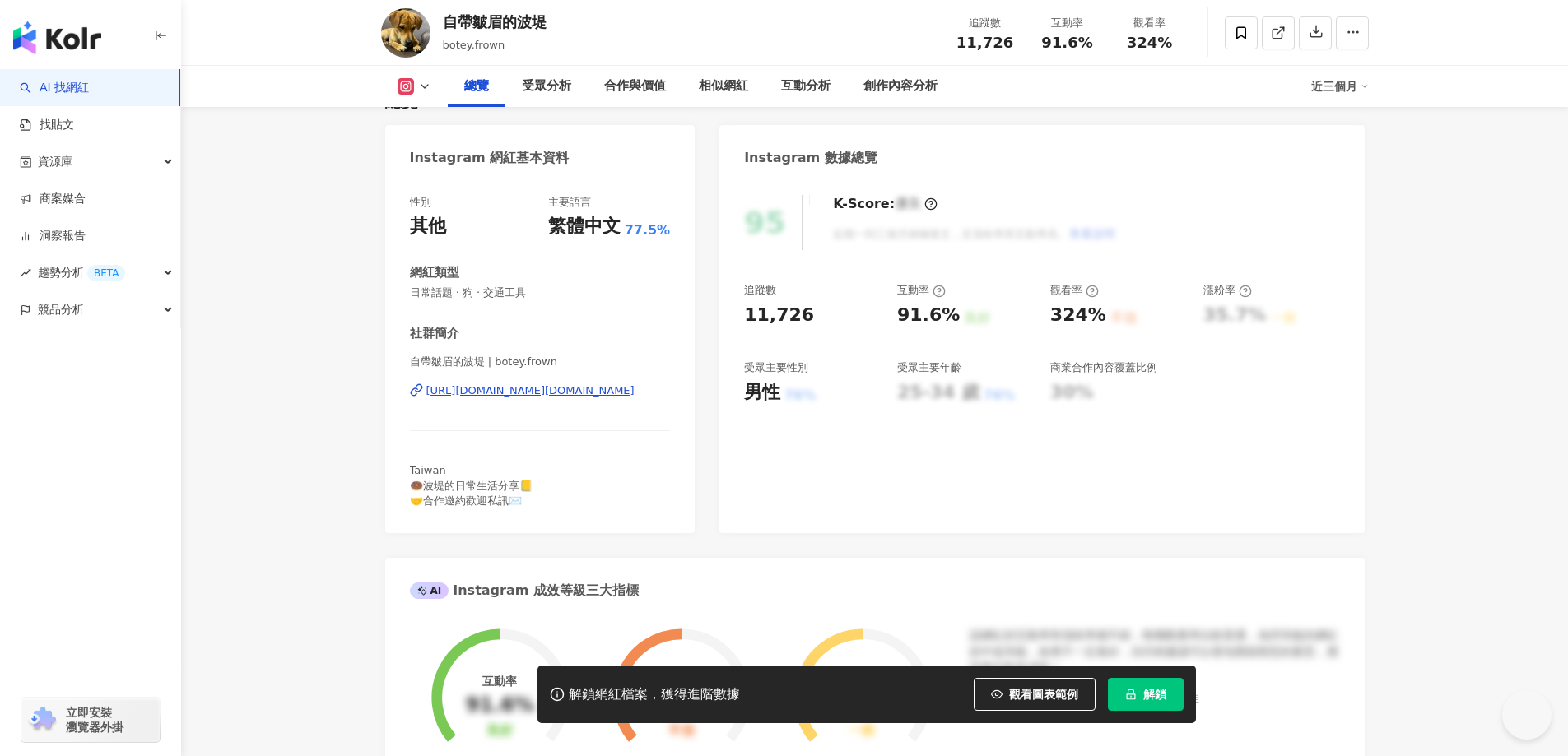
click at [515, 393] on div "[URL][DOMAIN_NAME][DOMAIN_NAME]" at bounding box center [530, 391] width 208 height 15
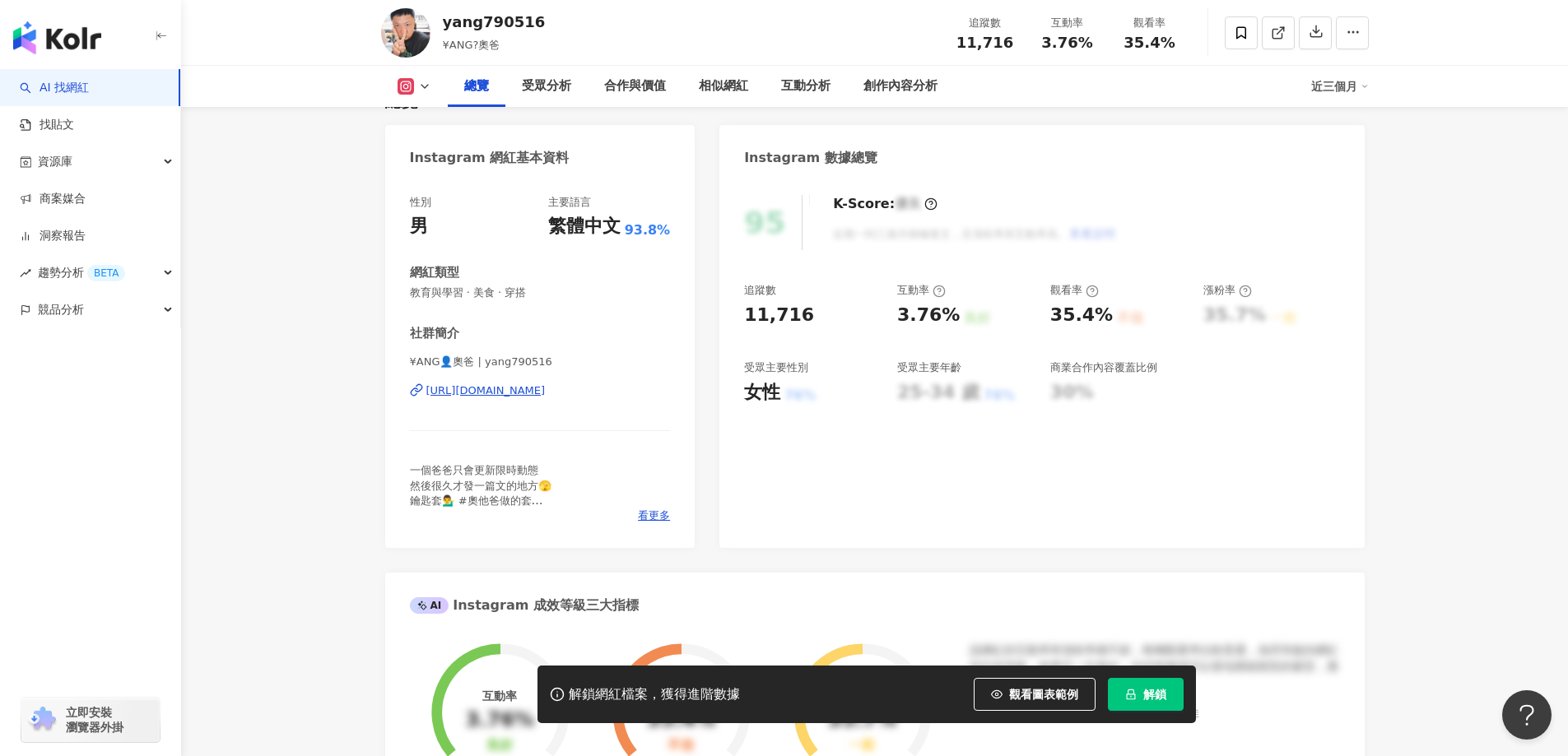
click at [546, 390] on div "https://www.instagram.com/yang790516/" at bounding box center [485, 391] width 119 height 15
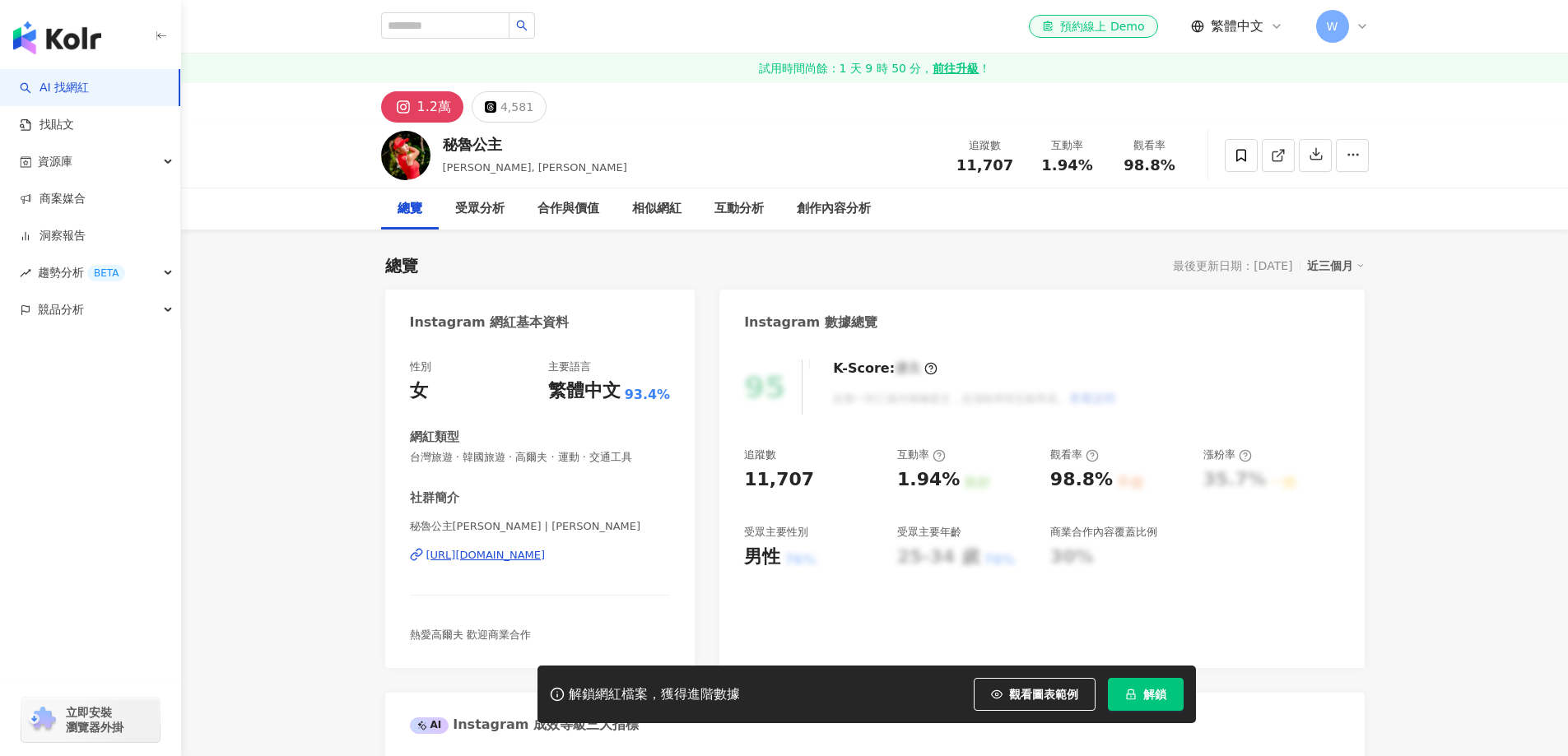
click at [546, 548] on div "https://www.instagram.com/eva_thetraveler/" at bounding box center [485, 556] width 119 height 15
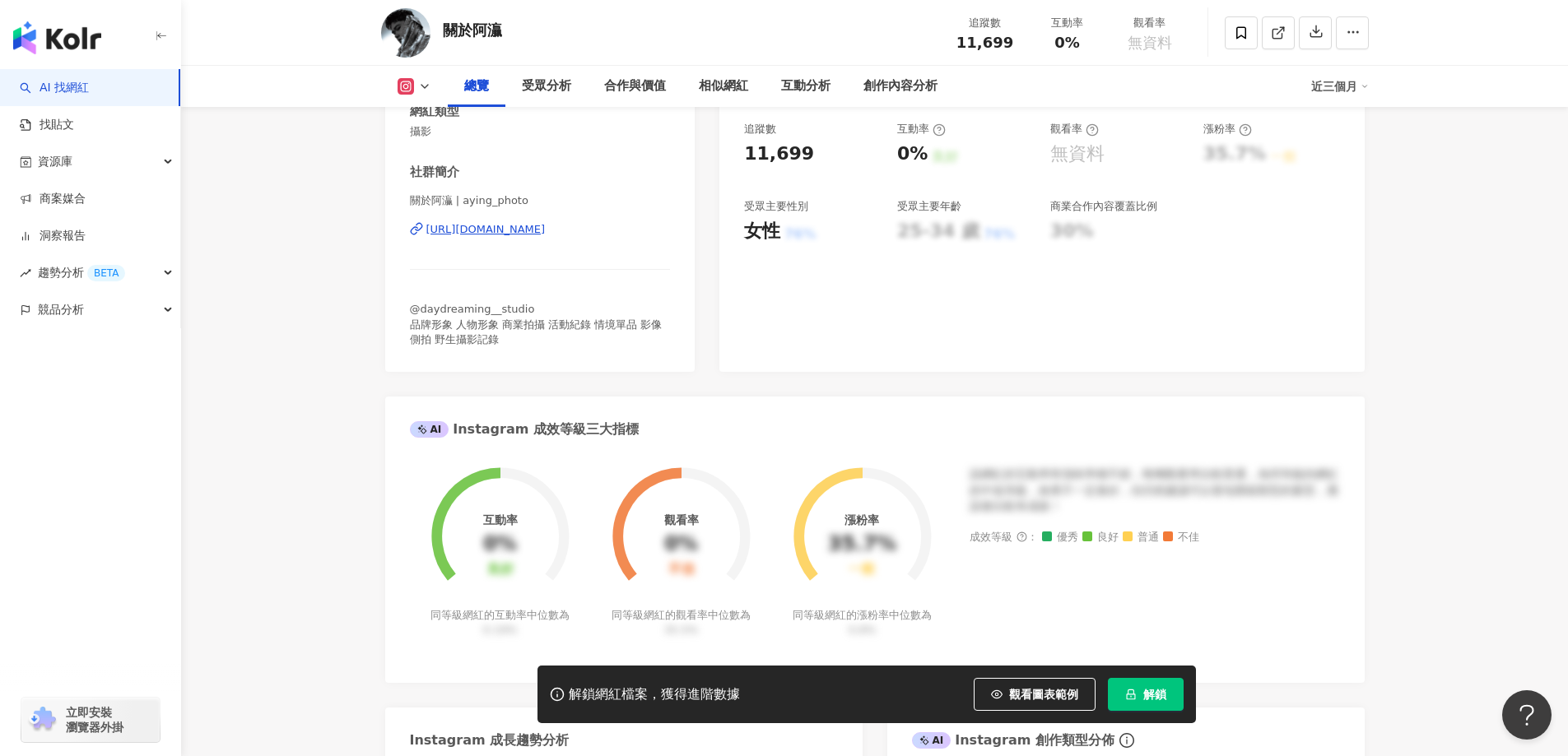
scroll to position [329, 0]
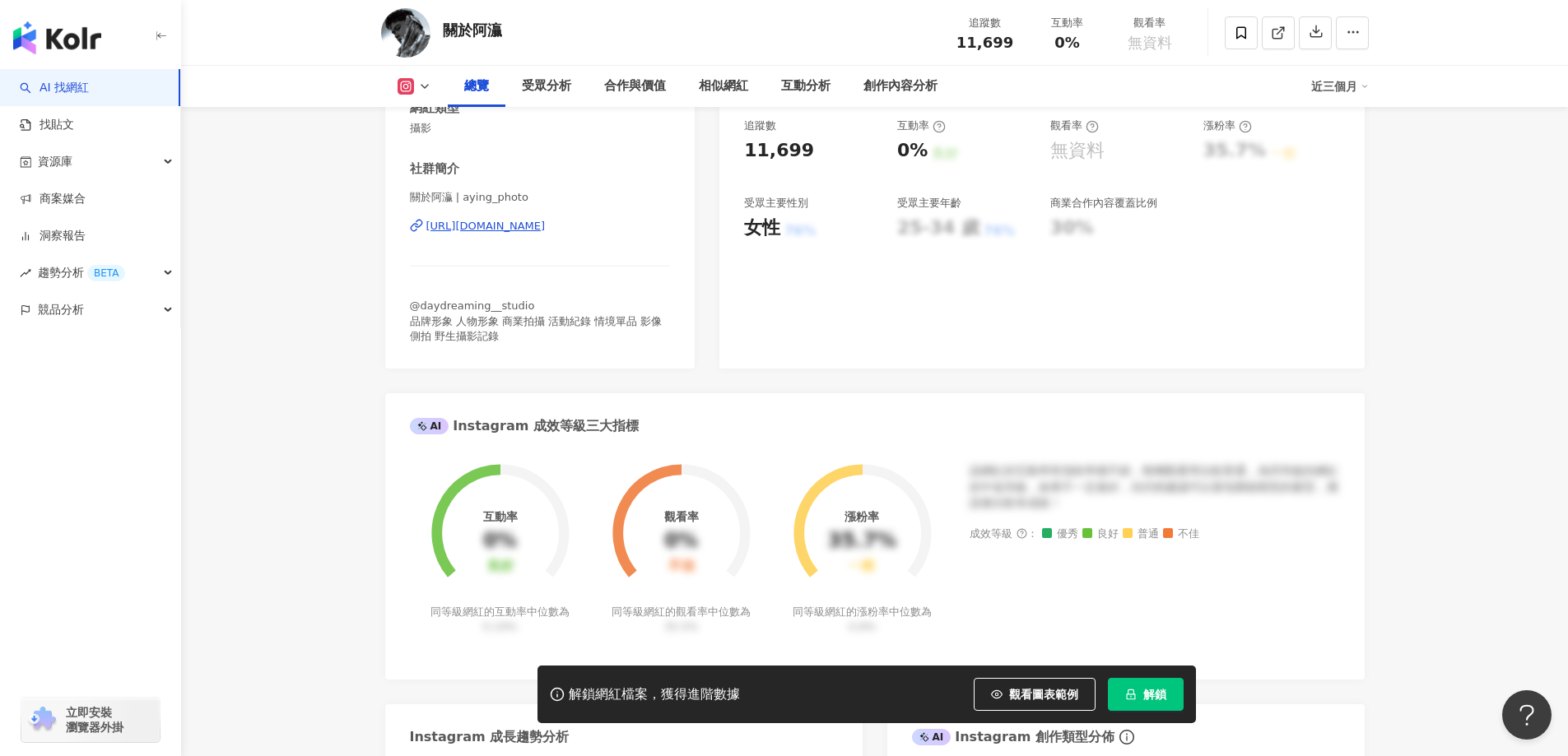
click at [546, 228] on div "[URL][DOMAIN_NAME]" at bounding box center [485, 227] width 119 height 15
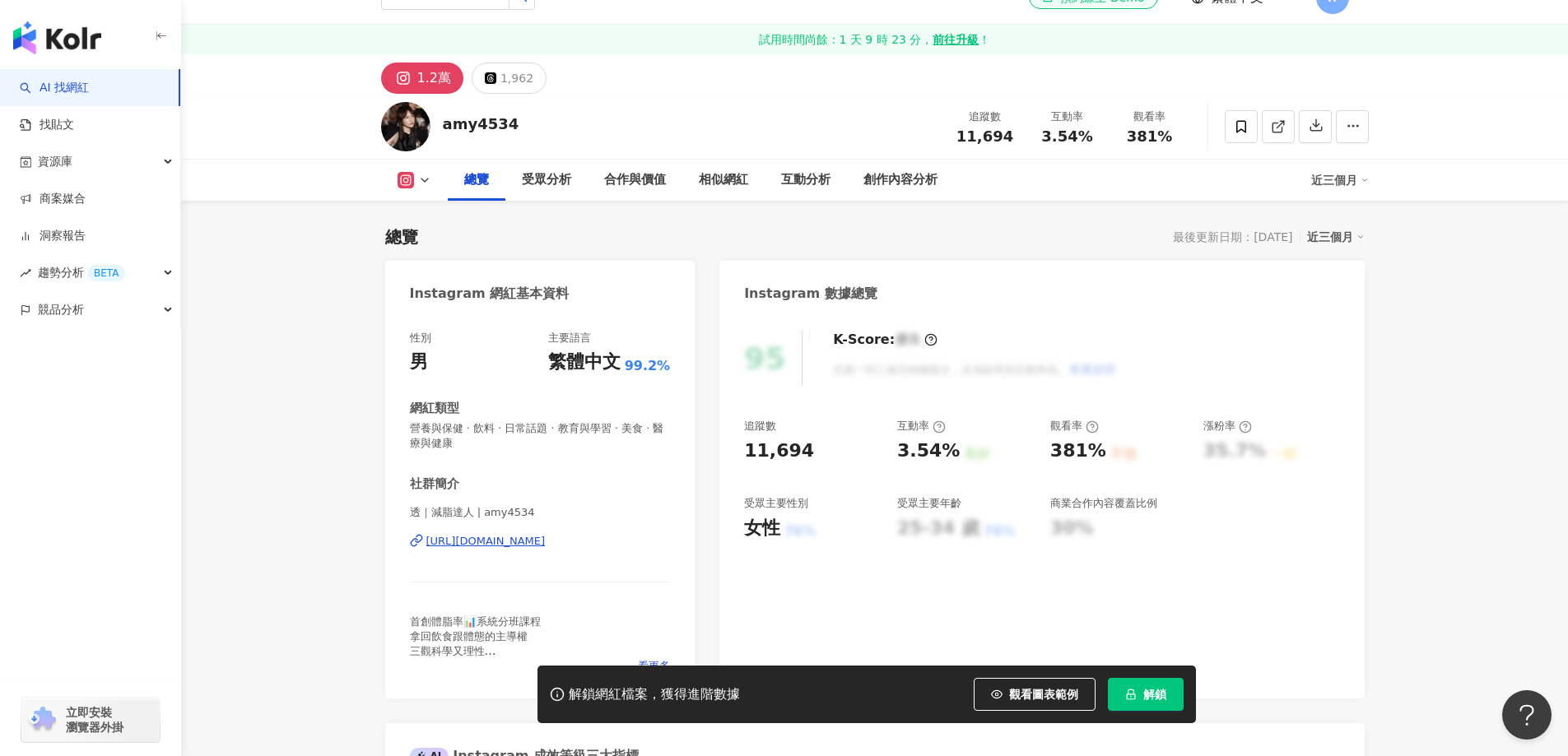
scroll to position [246, 0]
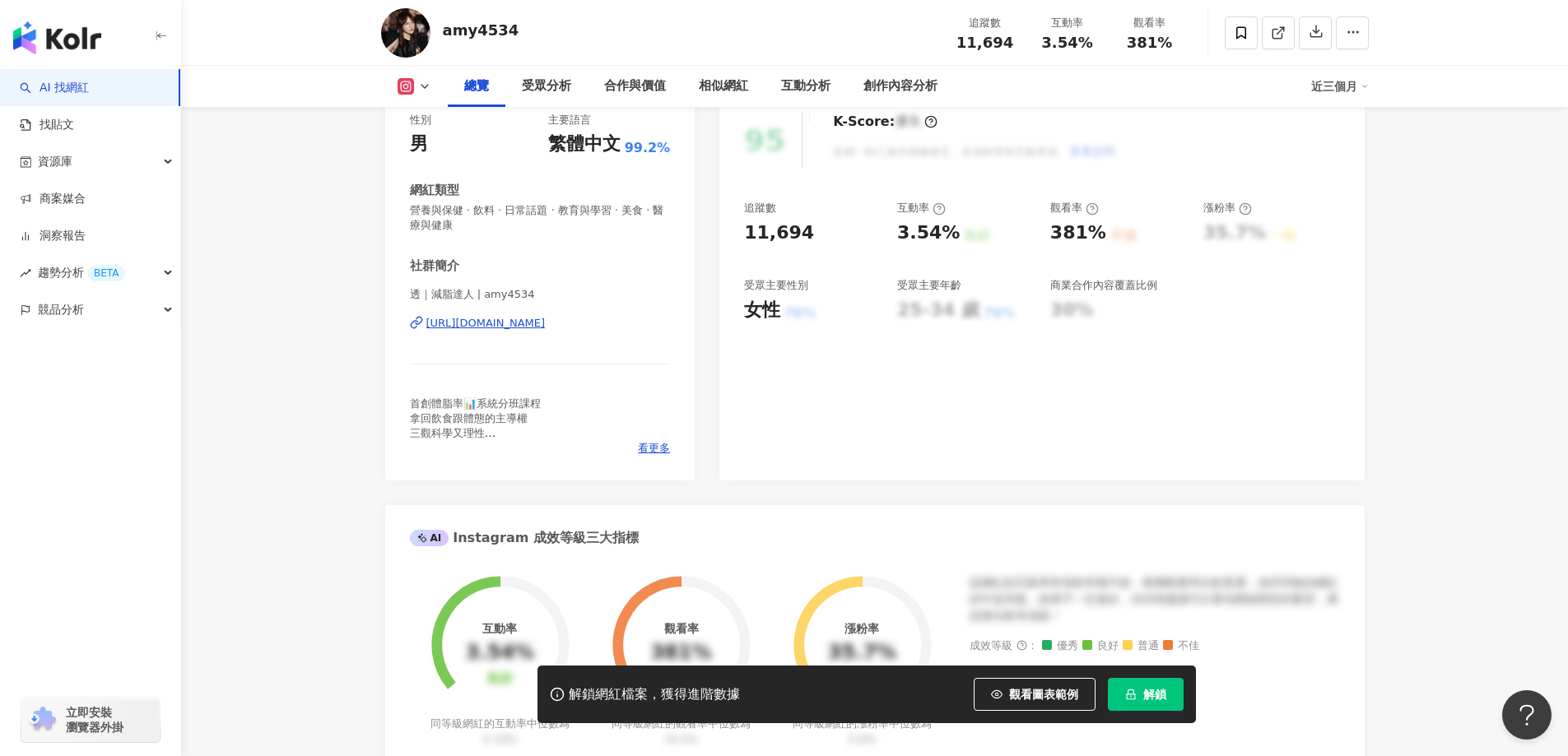
click at [503, 323] on div "https://www.instagram.com/amy4534/" at bounding box center [485, 323] width 119 height 15
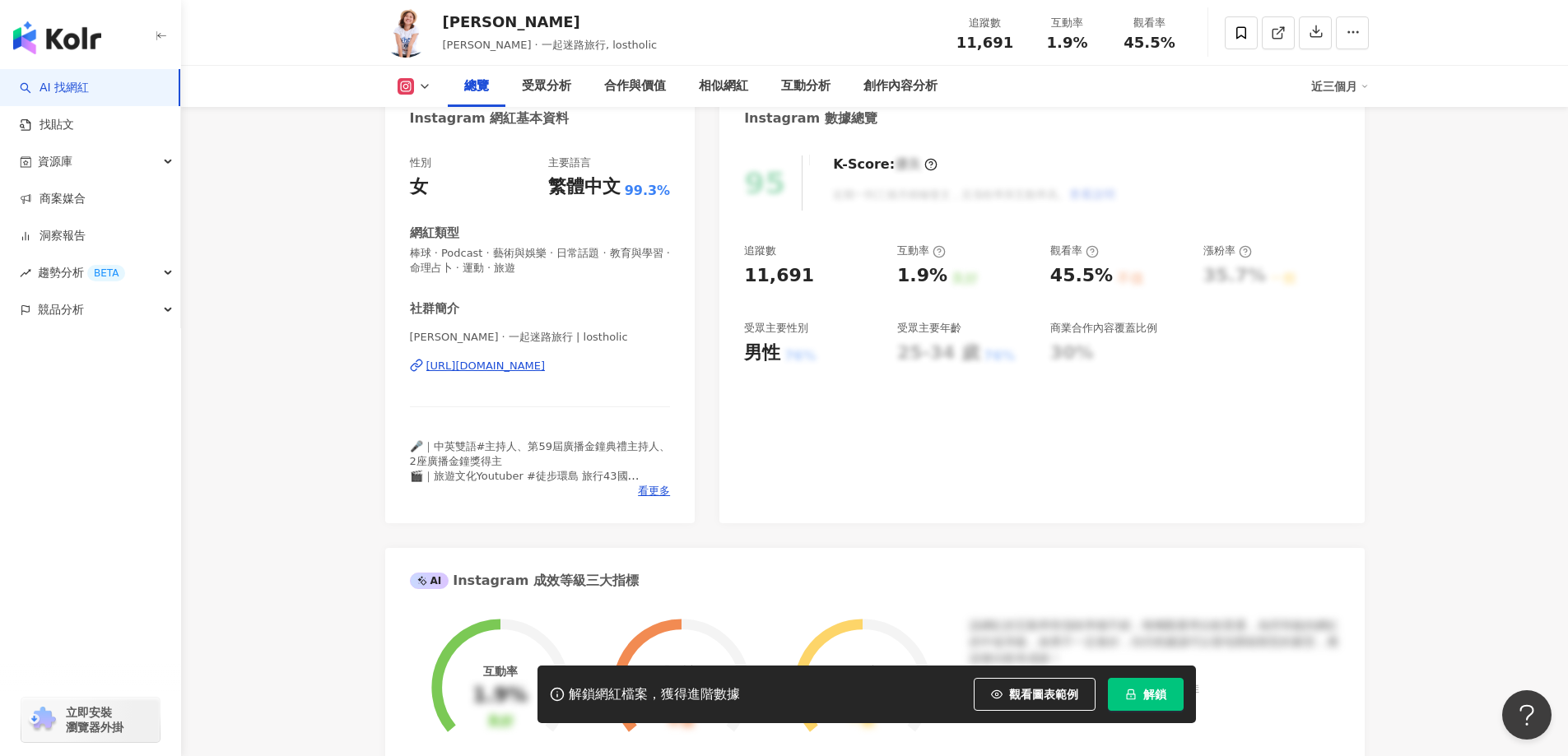
scroll to position [246, 0]
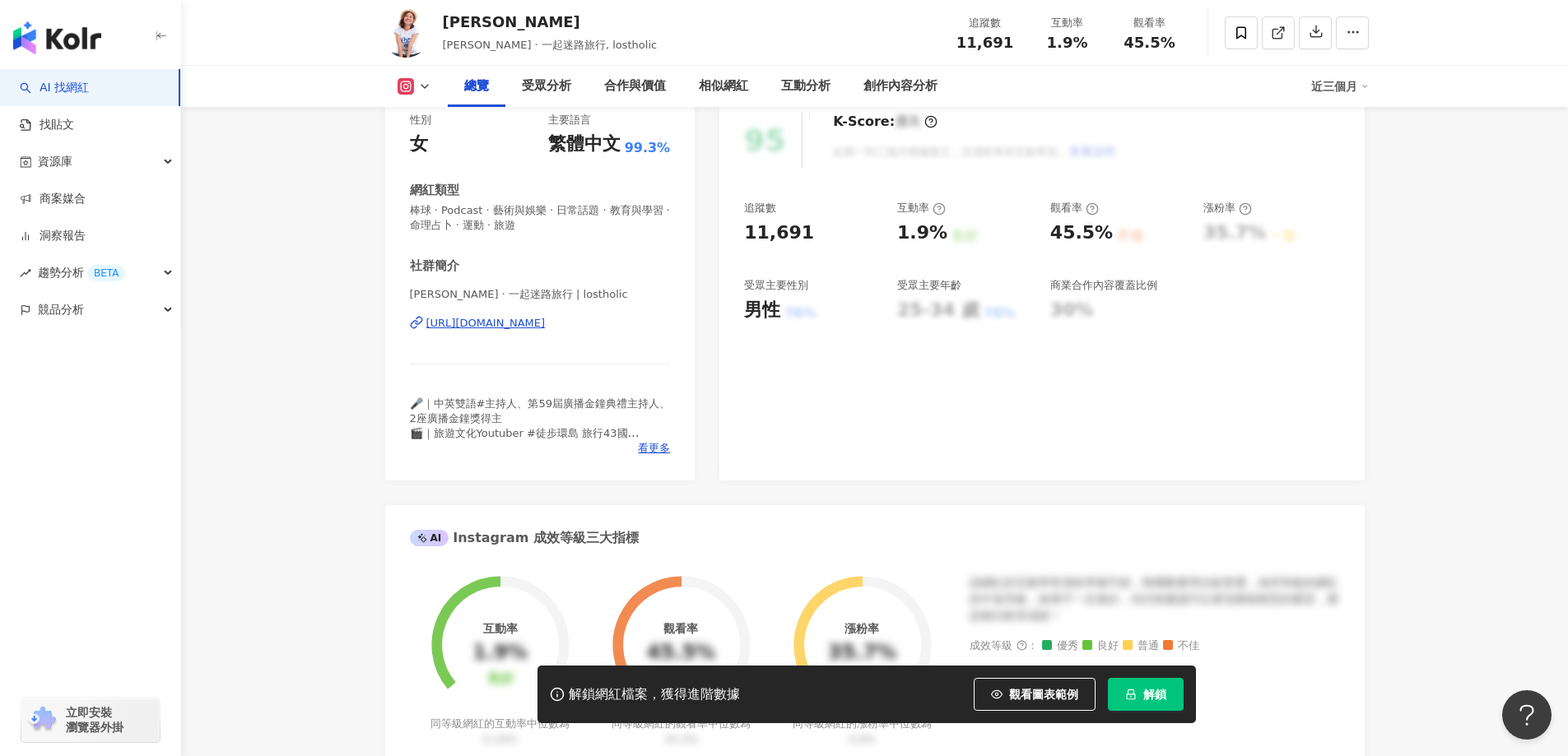
click at [546, 316] on div "[URL][DOMAIN_NAME]" at bounding box center [485, 323] width 119 height 15
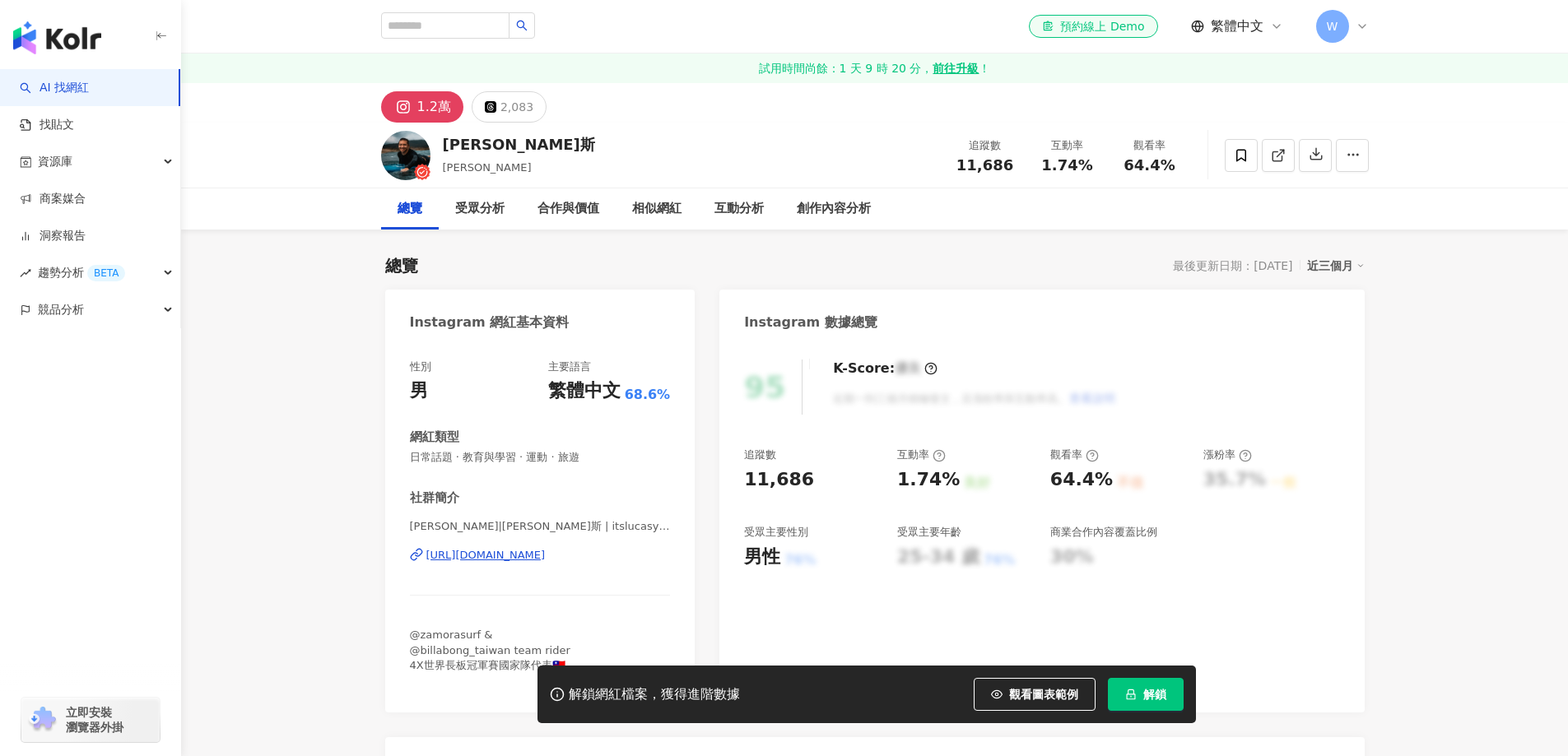
click at [546, 552] on div "https://www.instagram.com/itslucasyuen/" at bounding box center [485, 556] width 119 height 15
click at [546, 548] on div "[URL][DOMAIN_NAME]" at bounding box center [485, 556] width 119 height 15
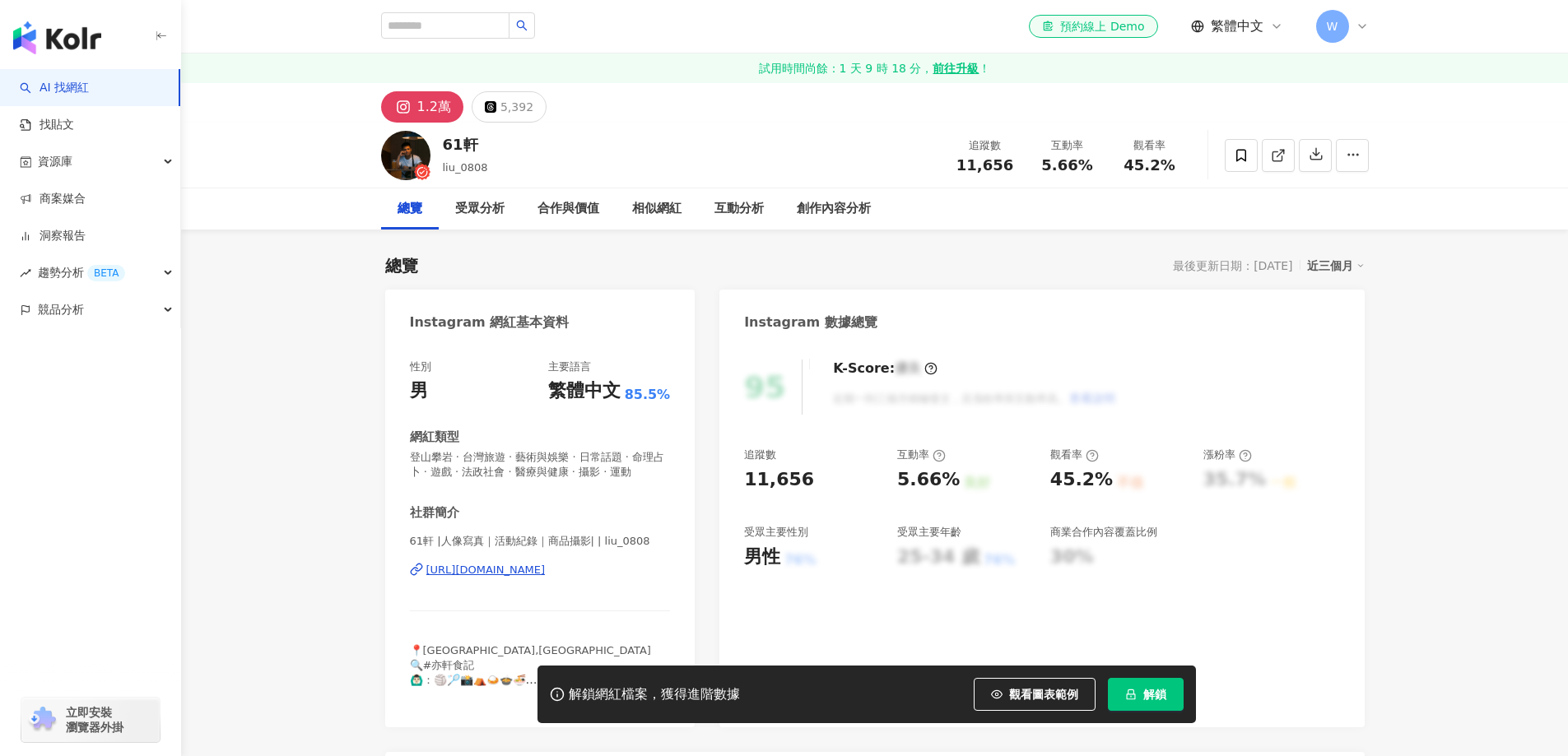
click at [546, 562] on div "https://www.instagram.com/liu_0808/" at bounding box center [485, 570] width 119 height 15
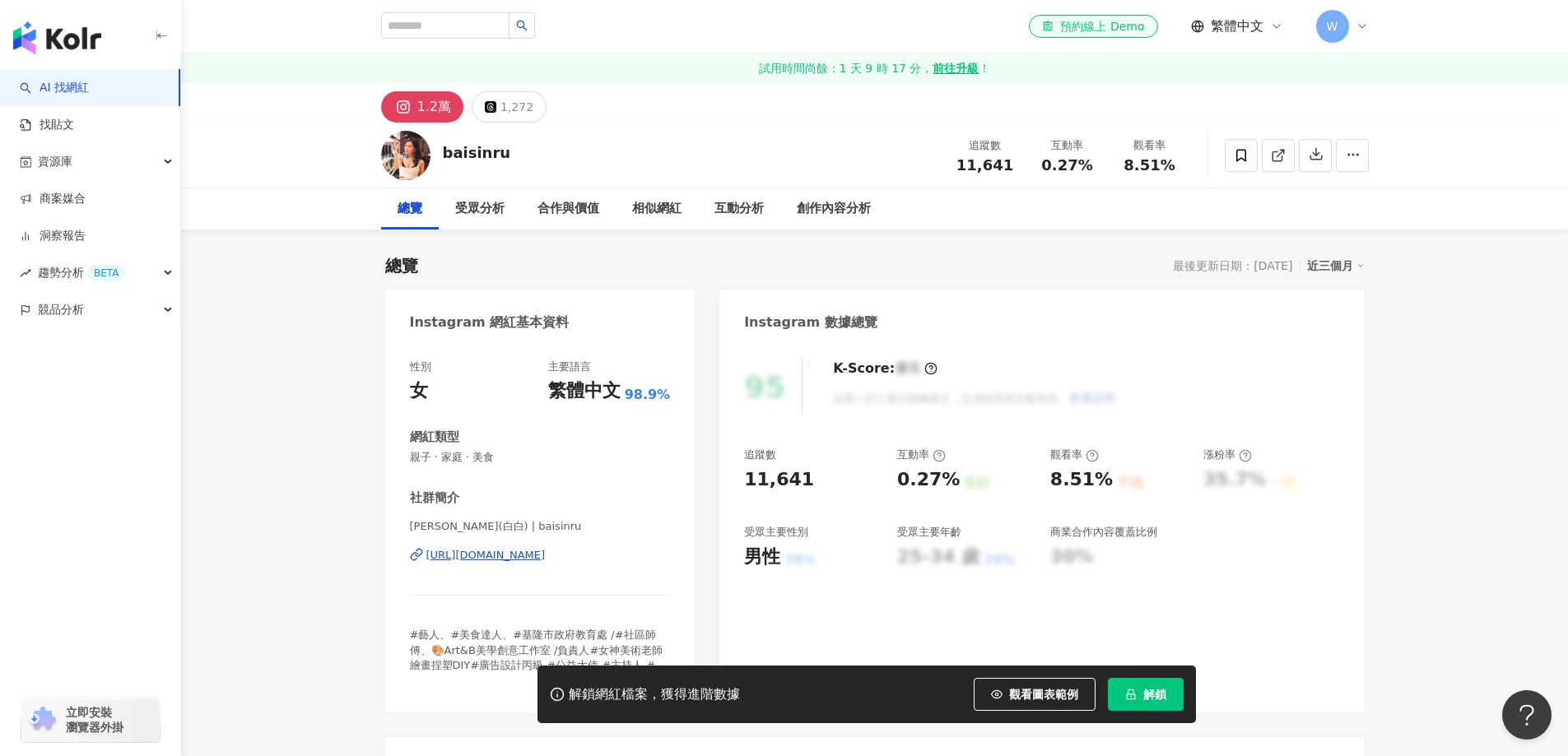
click at [546, 558] on div "[URL][DOMAIN_NAME]" at bounding box center [485, 556] width 119 height 15
click at [546, 556] on div "https://www.instagram.com/a12005984/" at bounding box center [485, 556] width 119 height 15
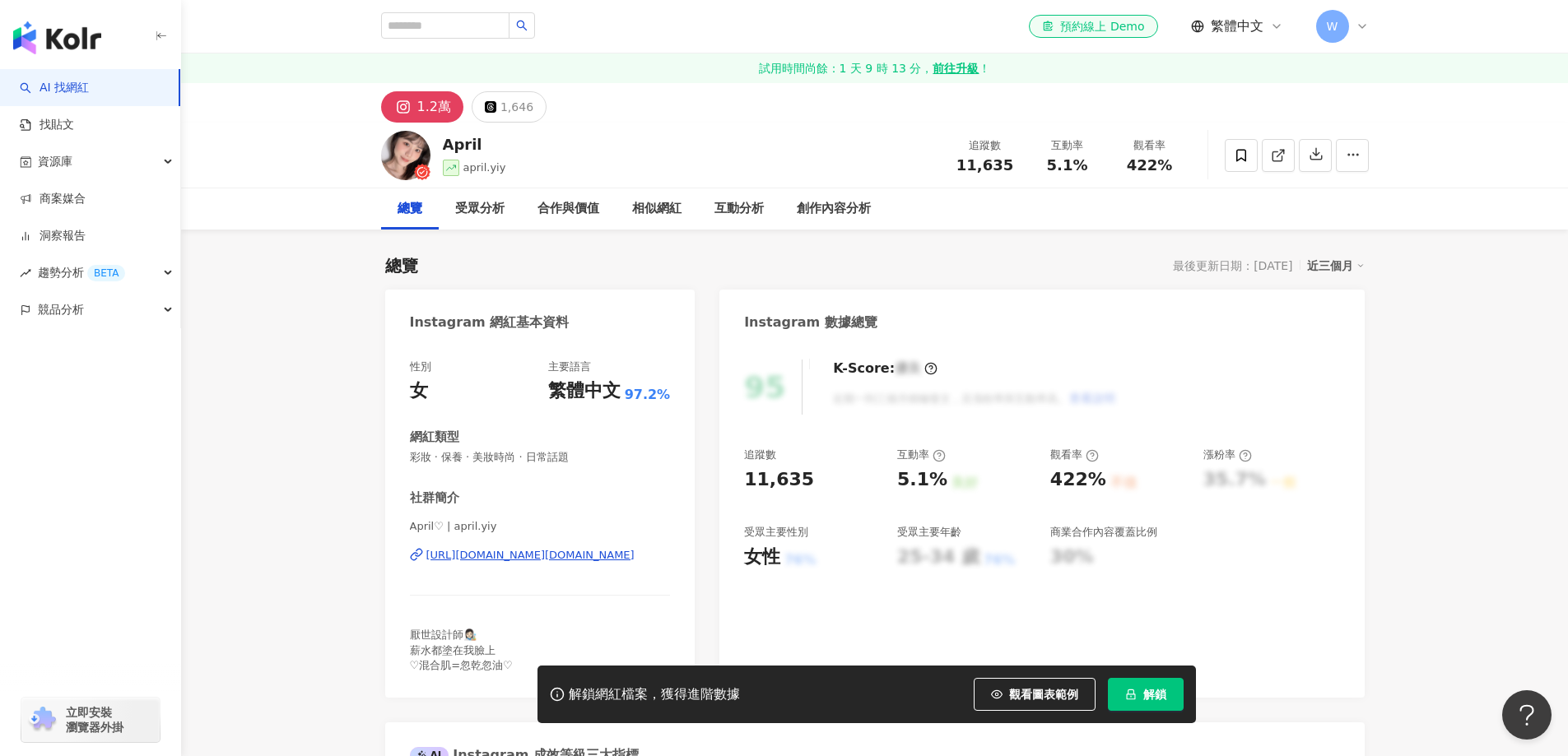
click at [566, 548] on div "https://www.instagram.com/april.yiy/" at bounding box center [530, 556] width 208 height 15
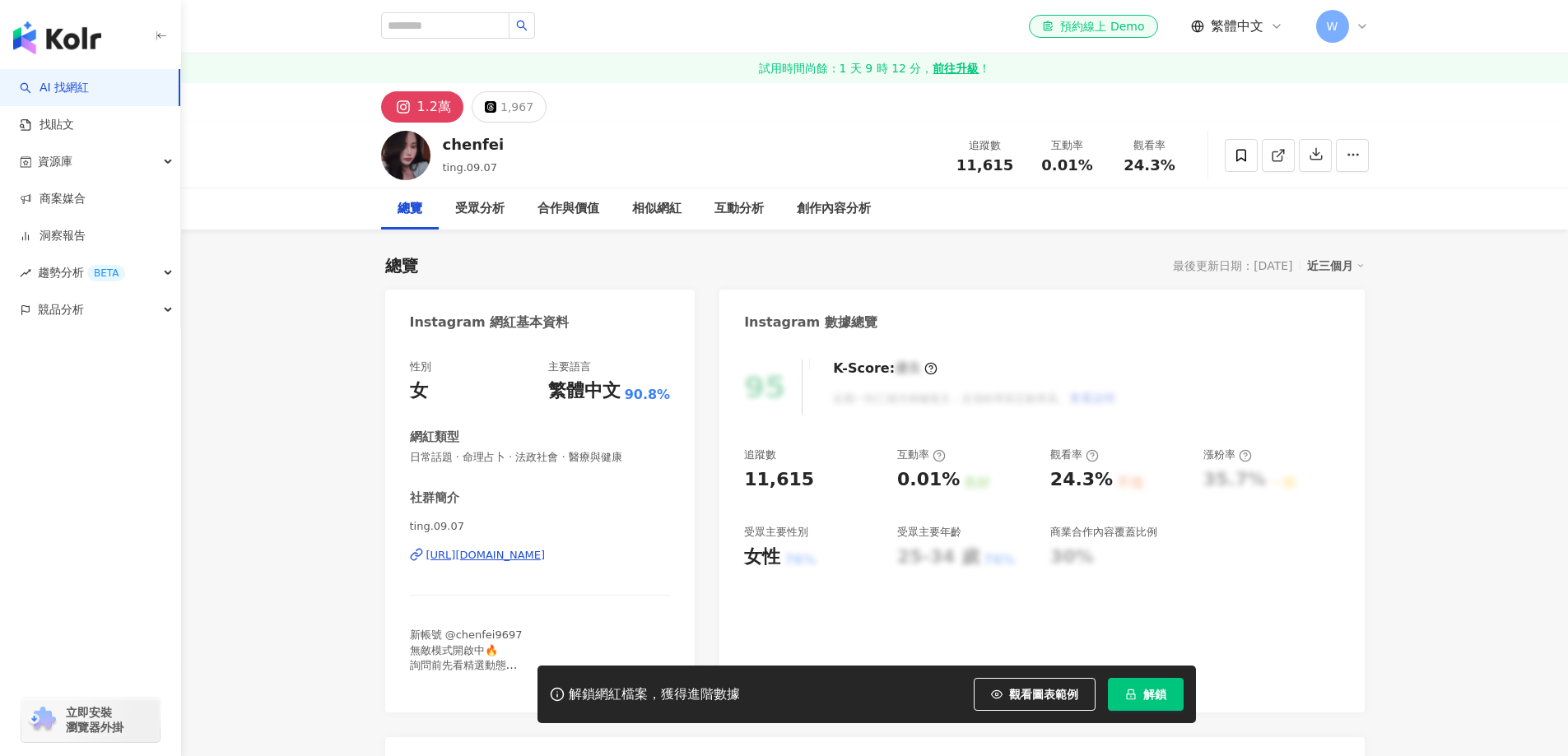
click at [543, 548] on div "https://www.instagram.com/ting.09.07/" at bounding box center [485, 556] width 119 height 15
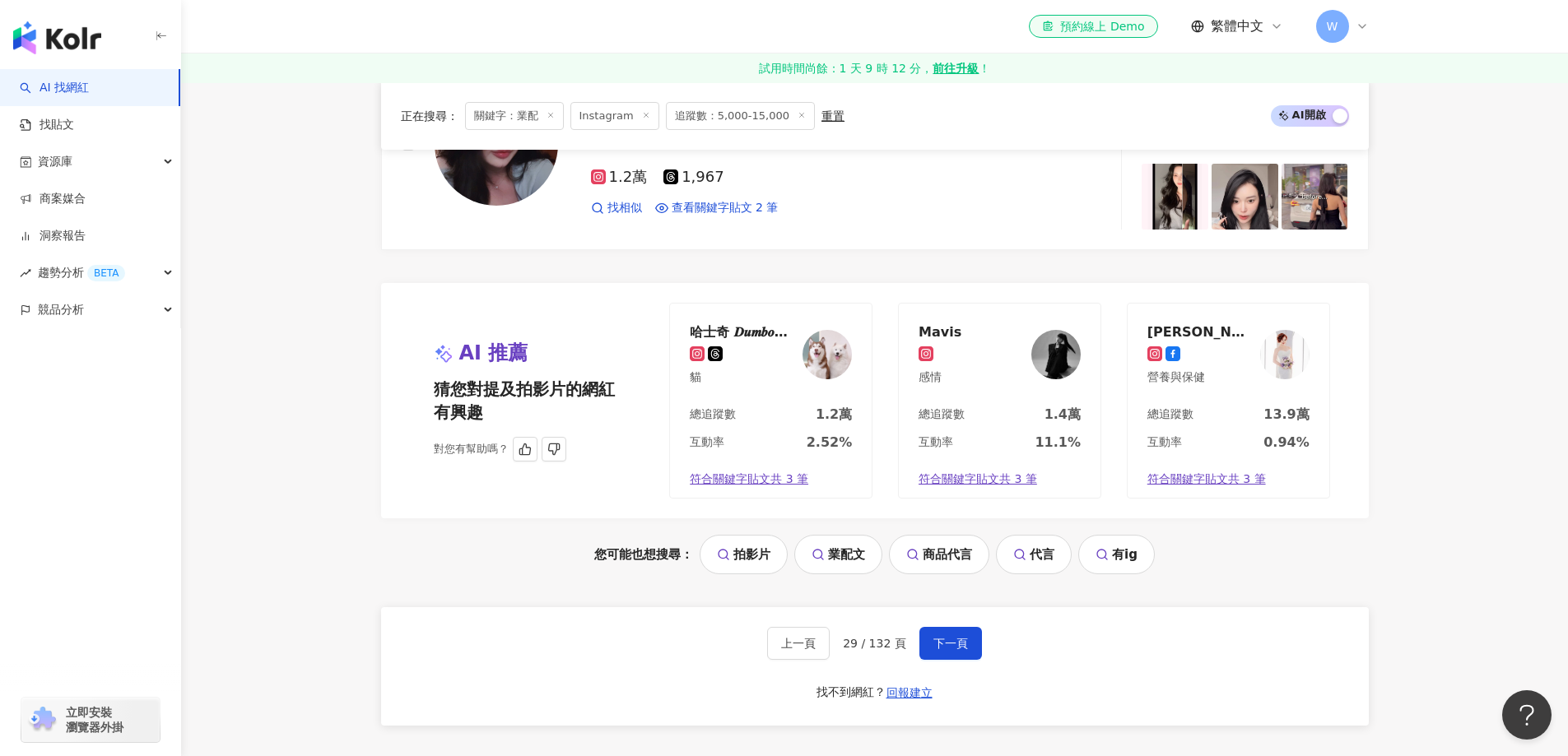
scroll to position [3324, 0]
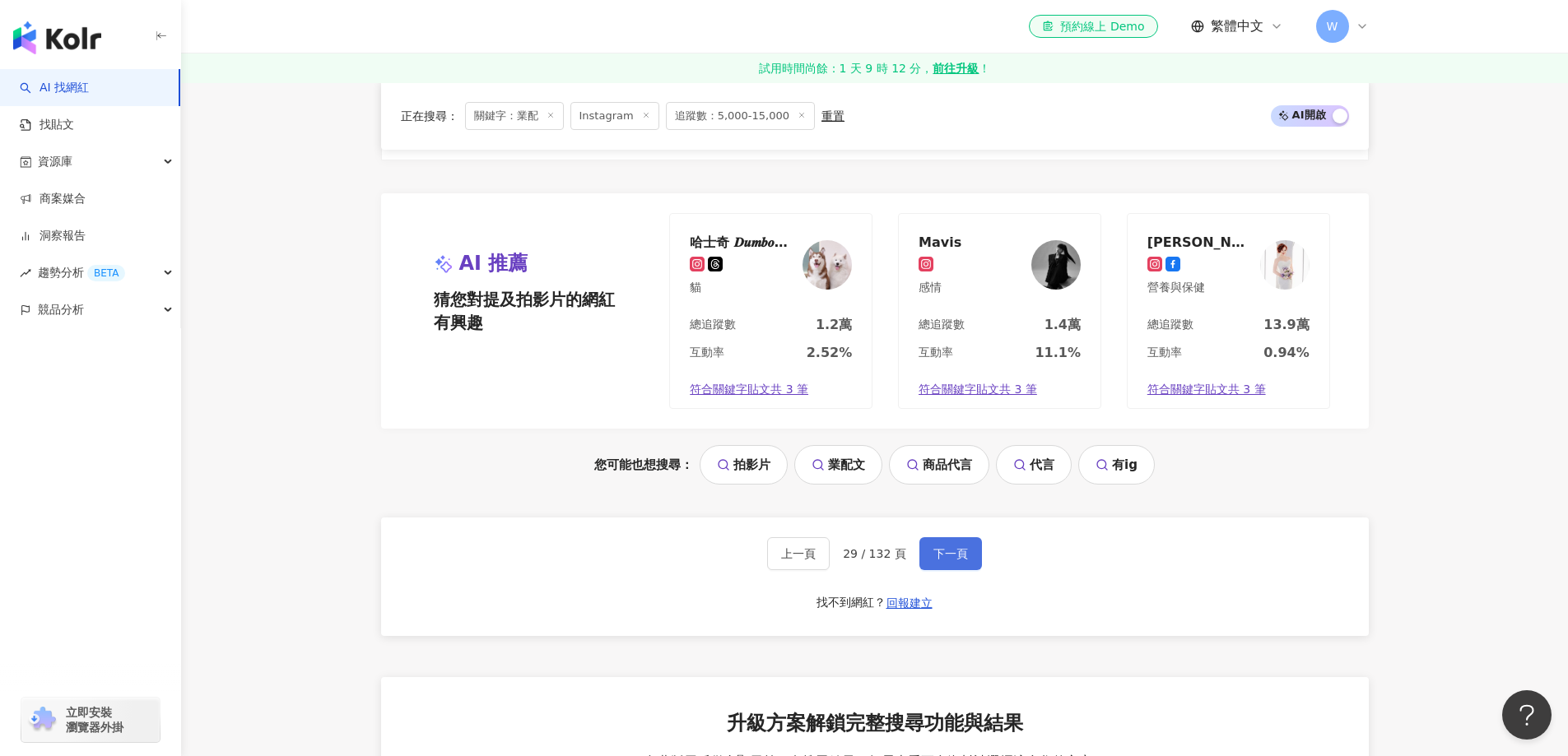
click at [941, 550] on span "下一頁" at bounding box center [950, 554] width 35 height 13
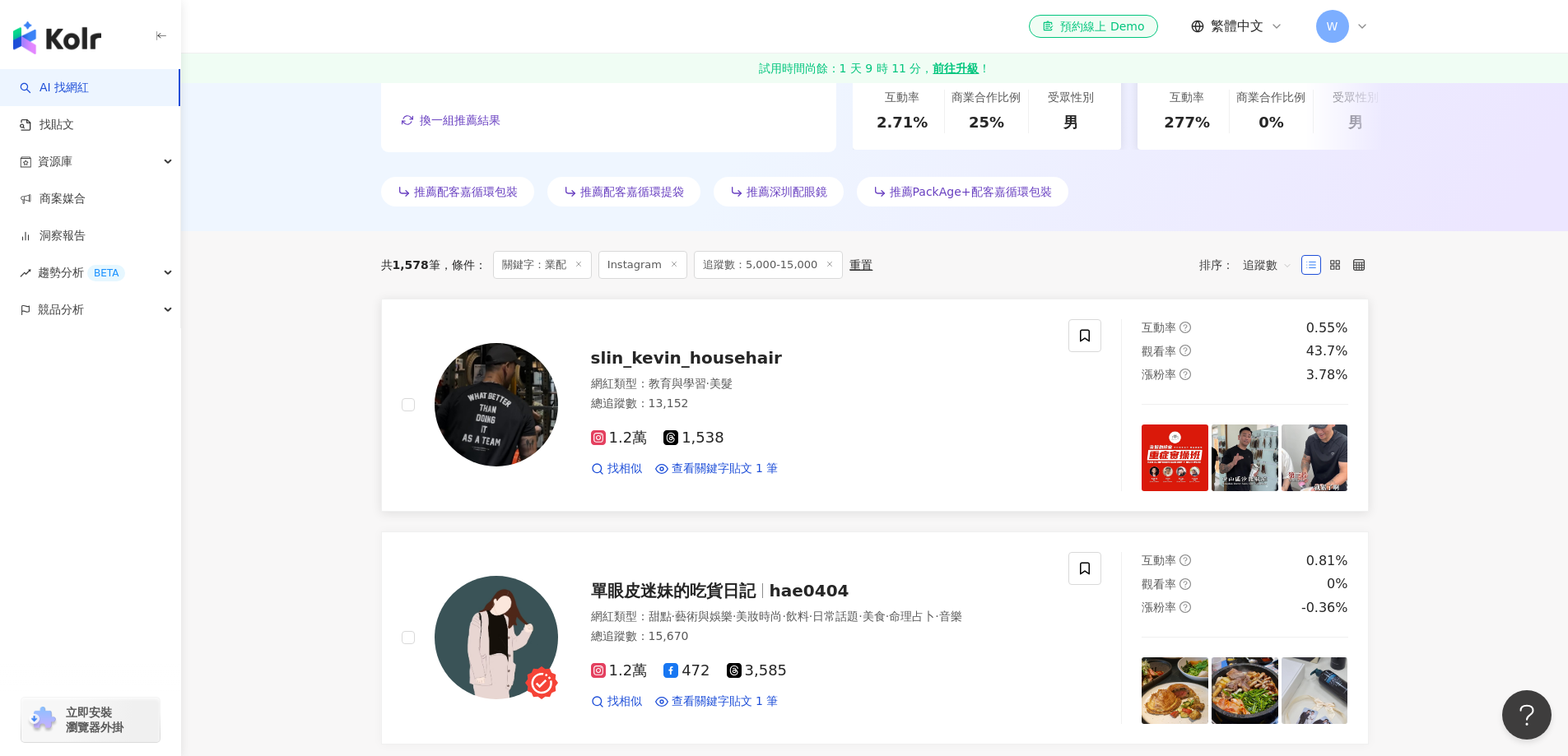
scroll to position [575, 0]
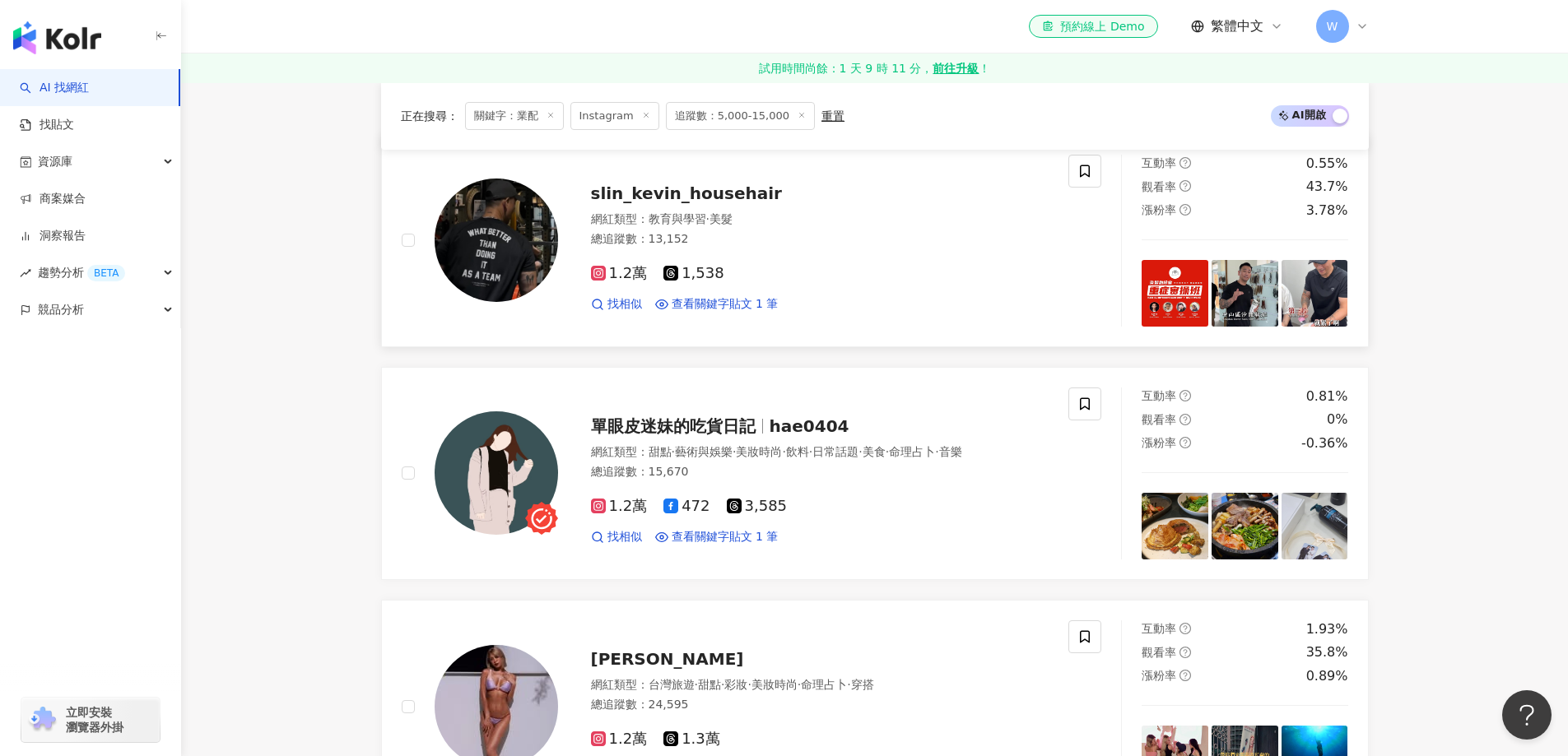
click at [846, 270] on div "1.2萬 1,538" at bounding box center [819, 274] width 458 height 18
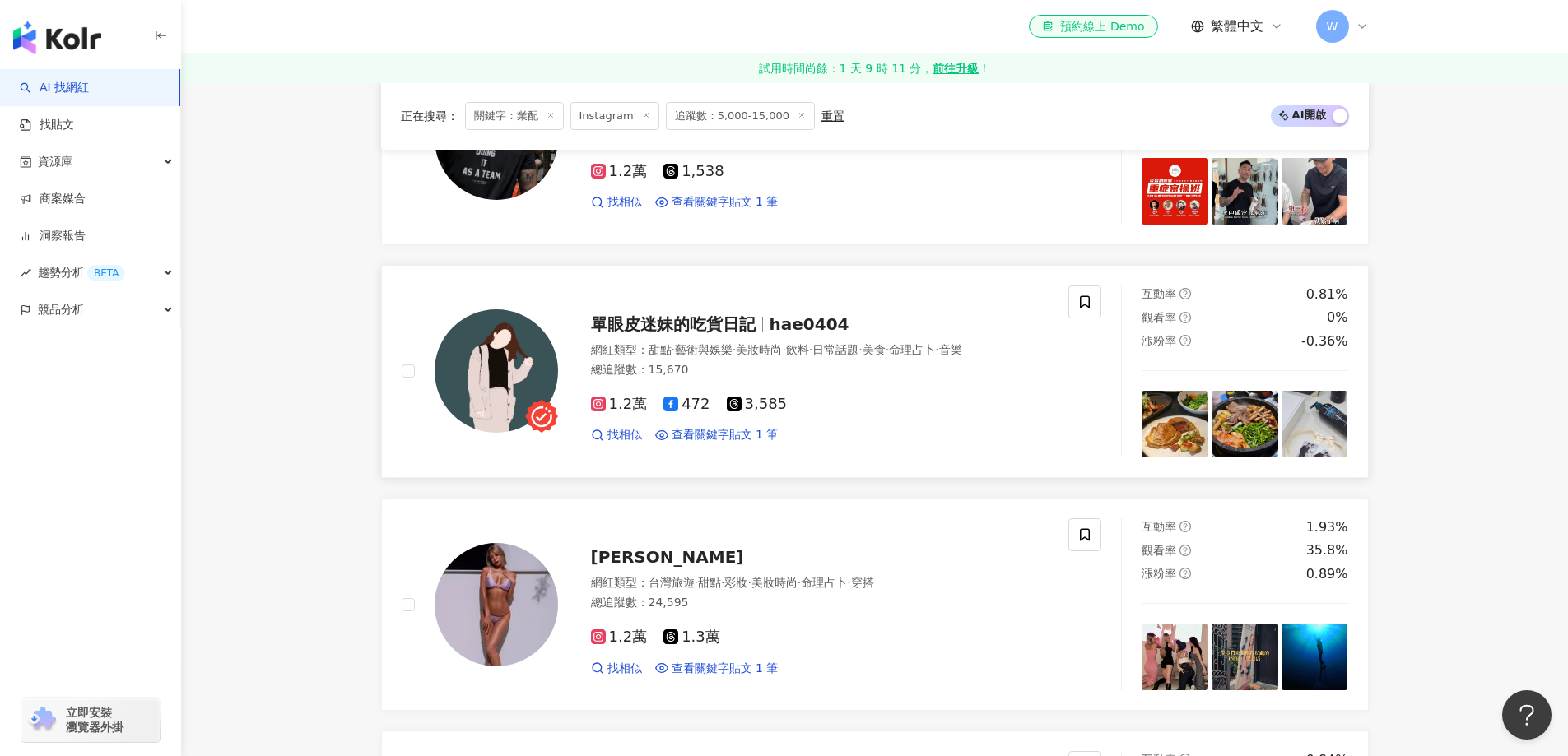
scroll to position [740, 0]
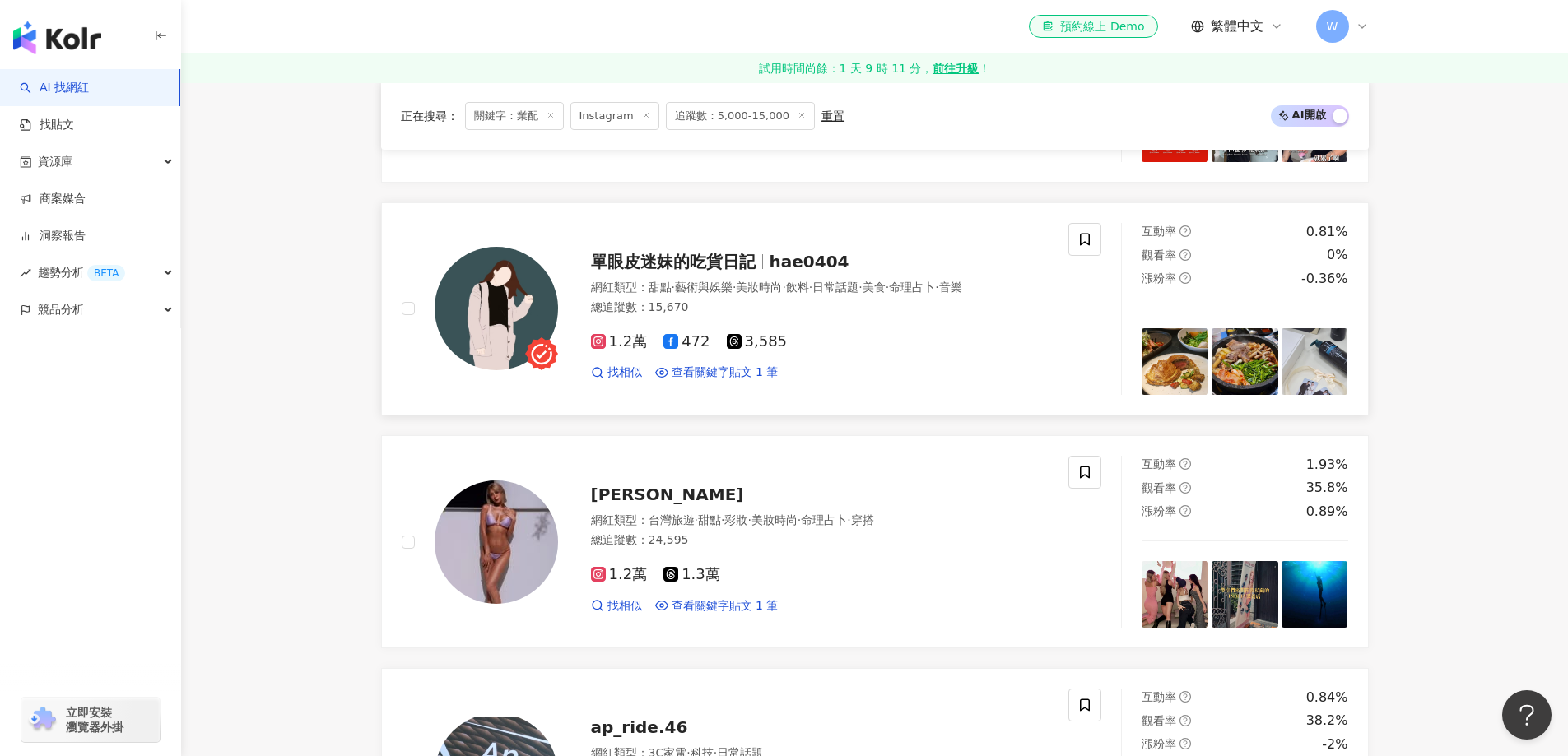
click at [779, 266] on div "單眼皮迷妹的吃貨日記 hae0404 網紅類型 ： 甜點 · 藝術與娛樂 · 美妝時尚 · 飲料 · 日常話題 · 美食 · 命理占卜 · 音樂 總追蹤數 ：…" at bounding box center [803, 308] width 491 height 144
click at [798, 523] on span "美妝時尚" at bounding box center [774, 520] width 46 height 13
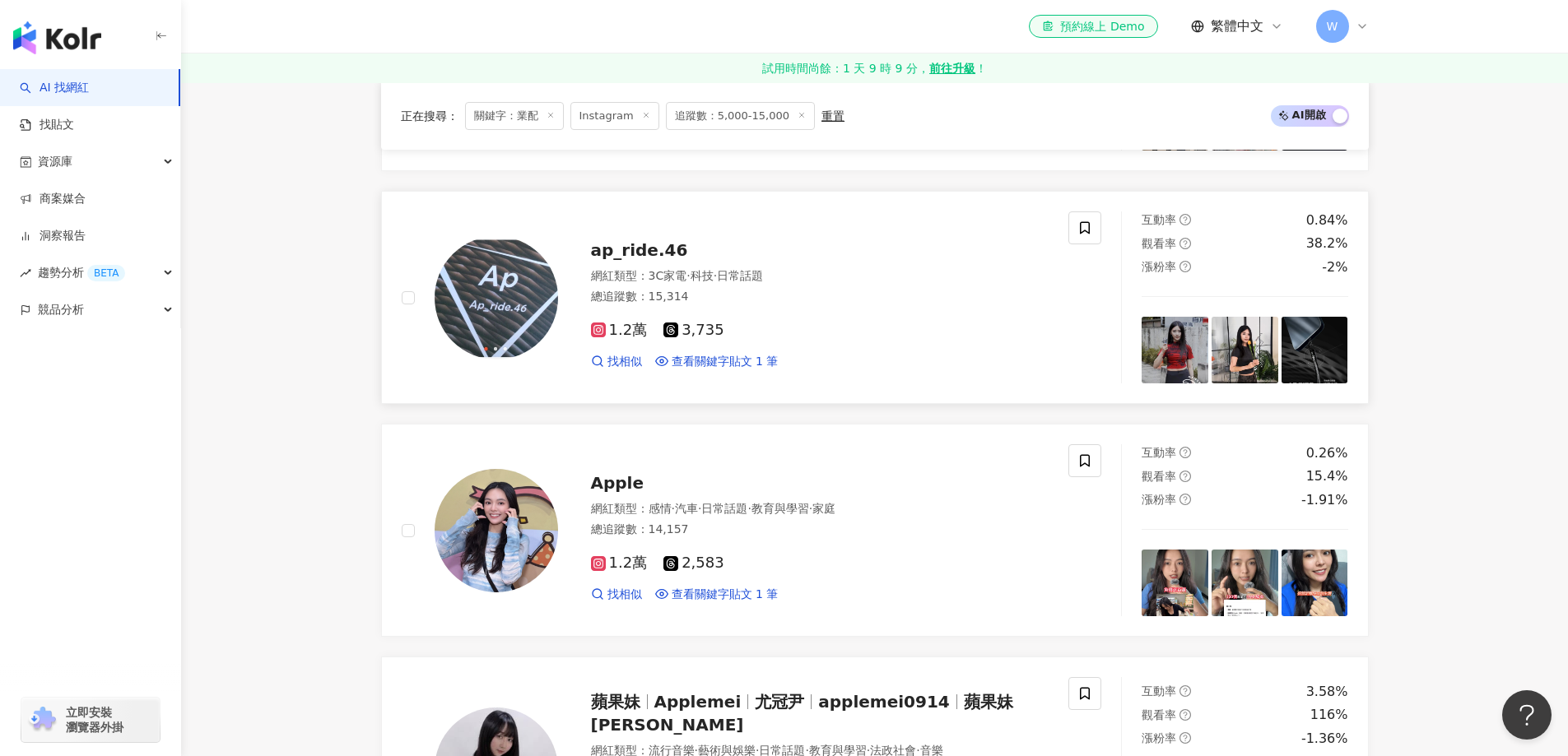
scroll to position [1234, 0]
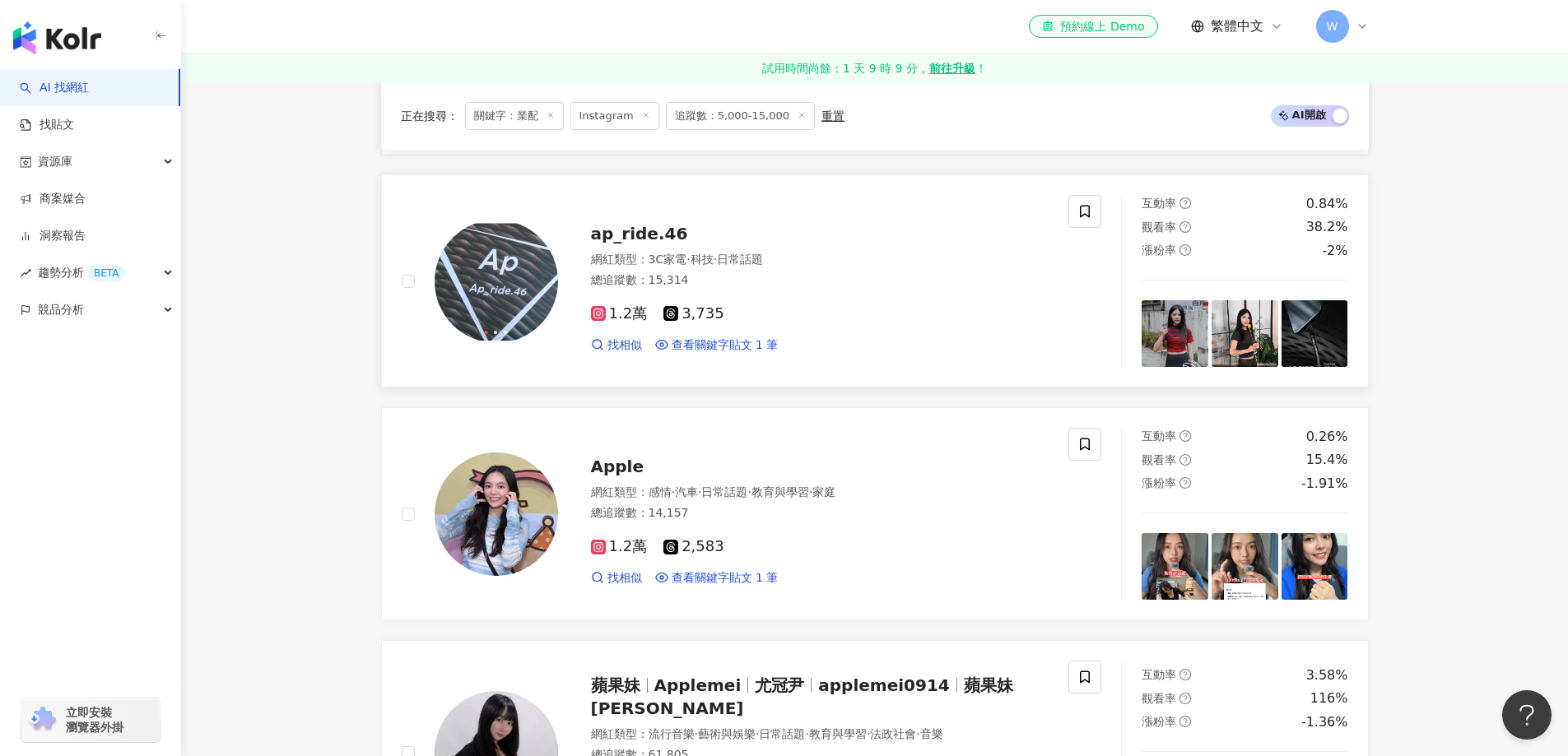
click at [834, 287] on div "總追蹤數 ： 15,314" at bounding box center [819, 280] width 458 height 16
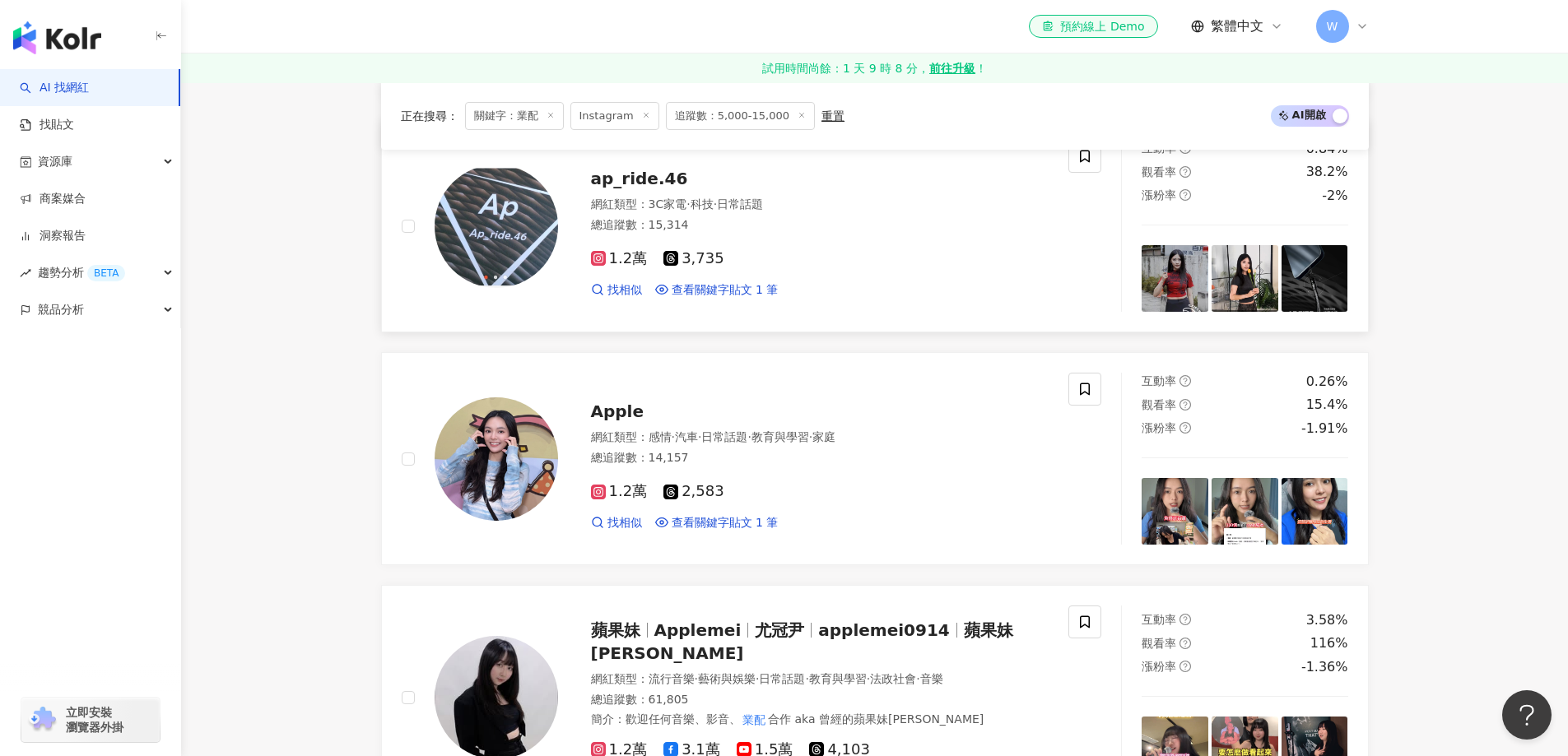
scroll to position [1398, 0]
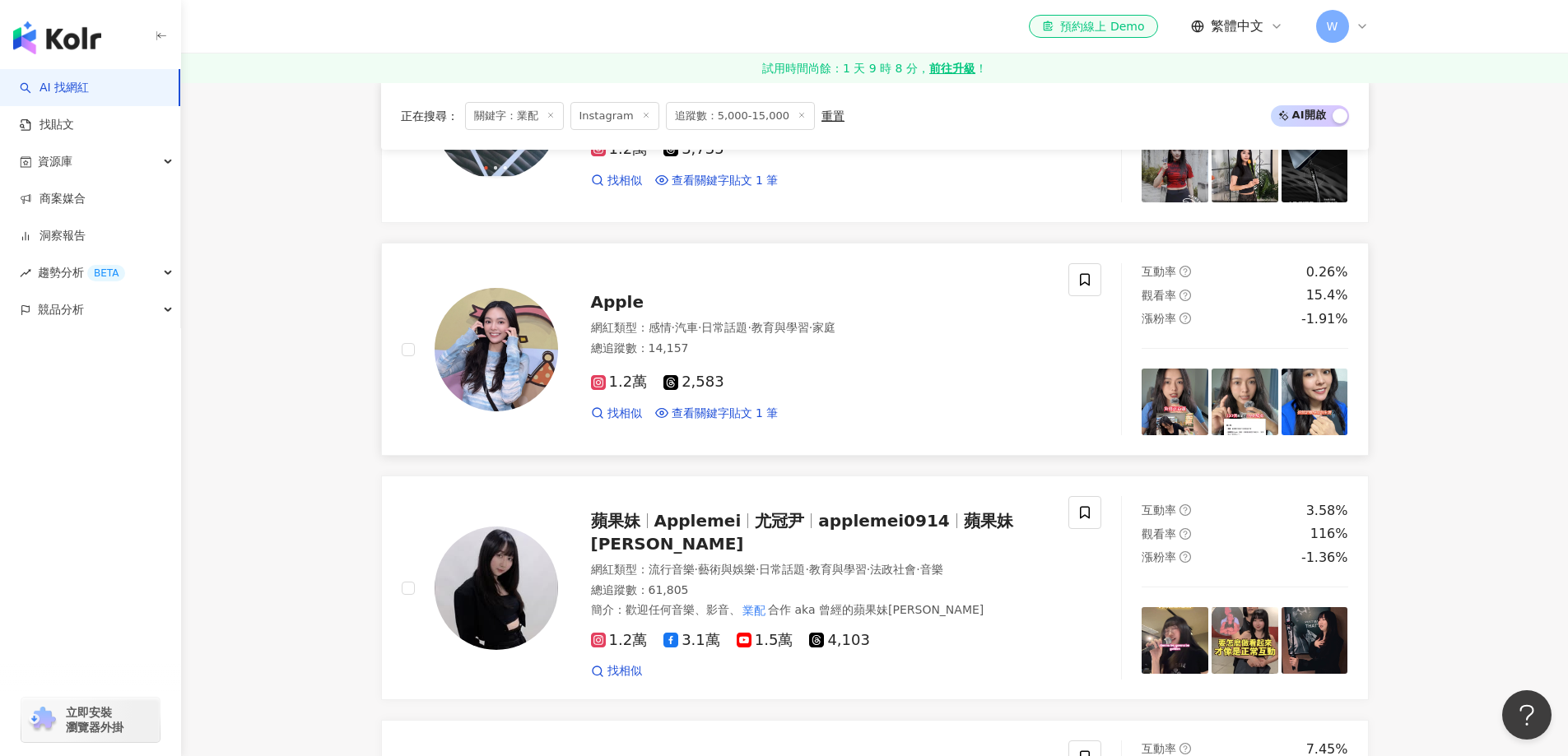
click at [856, 348] on div "總追蹤數 ： 14,157" at bounding box center [819, 348] width 458 height 16
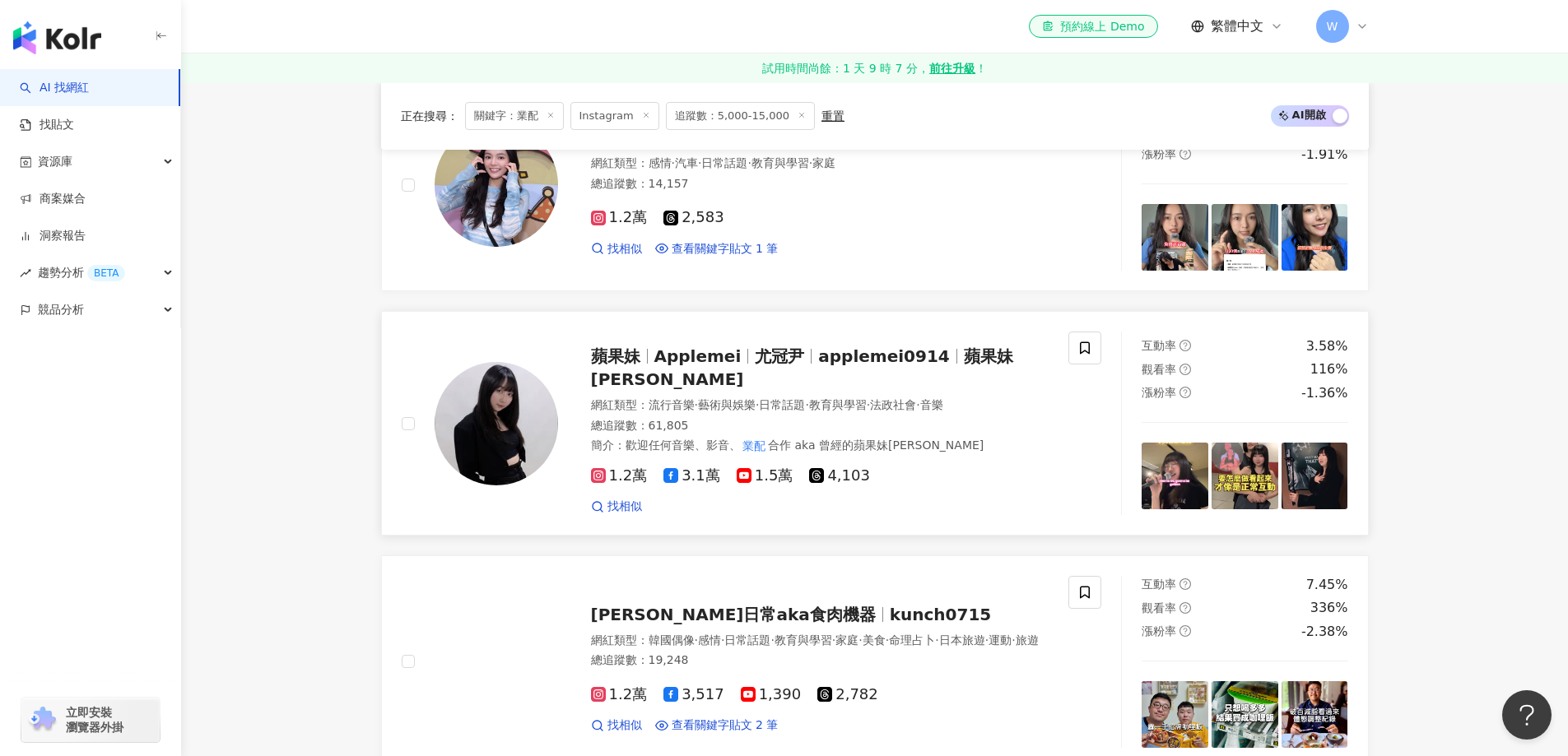
click at [796, 354] on span "尤冠尹" at bounding box center [785, 355] width 63 height 20
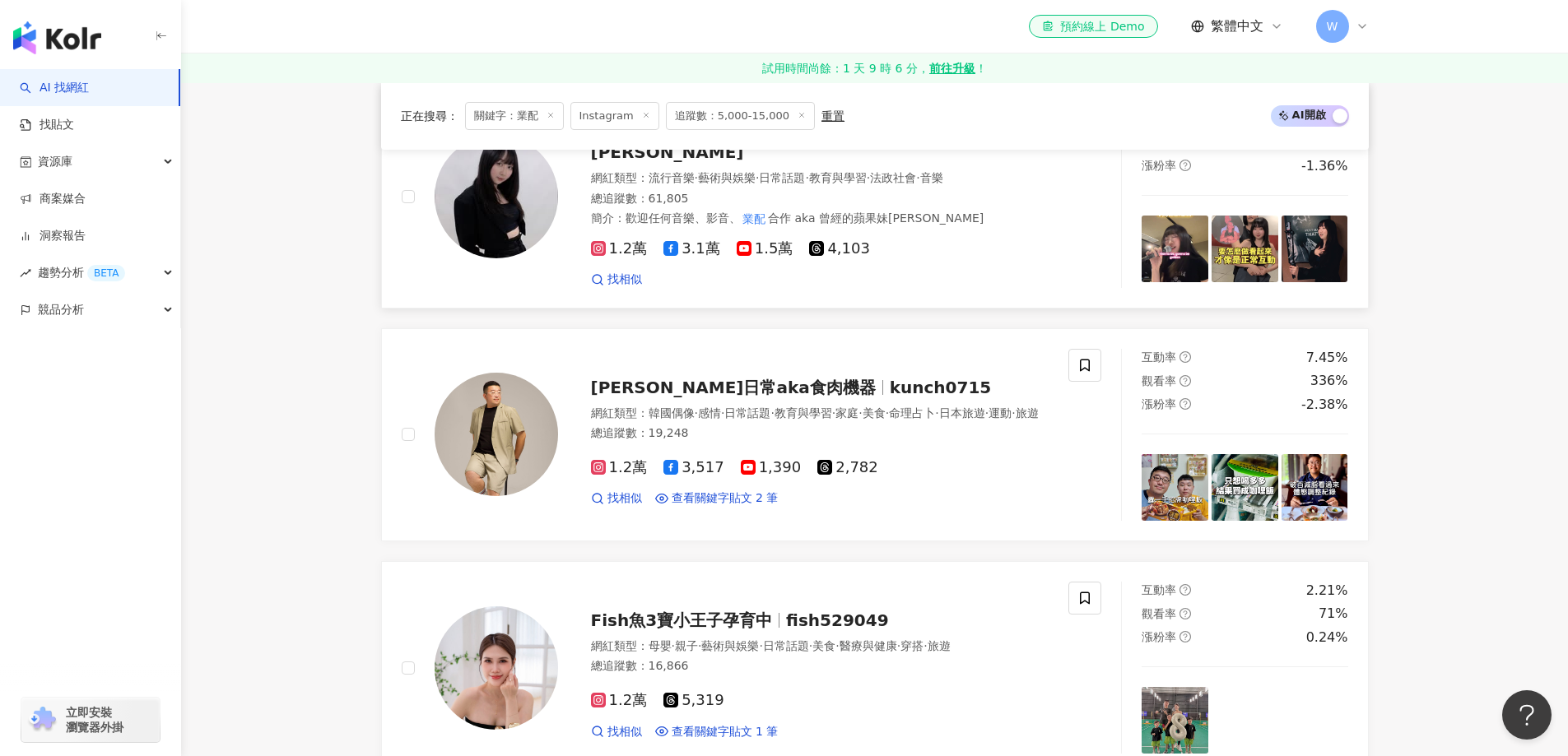
scroll to position [1810, 0]
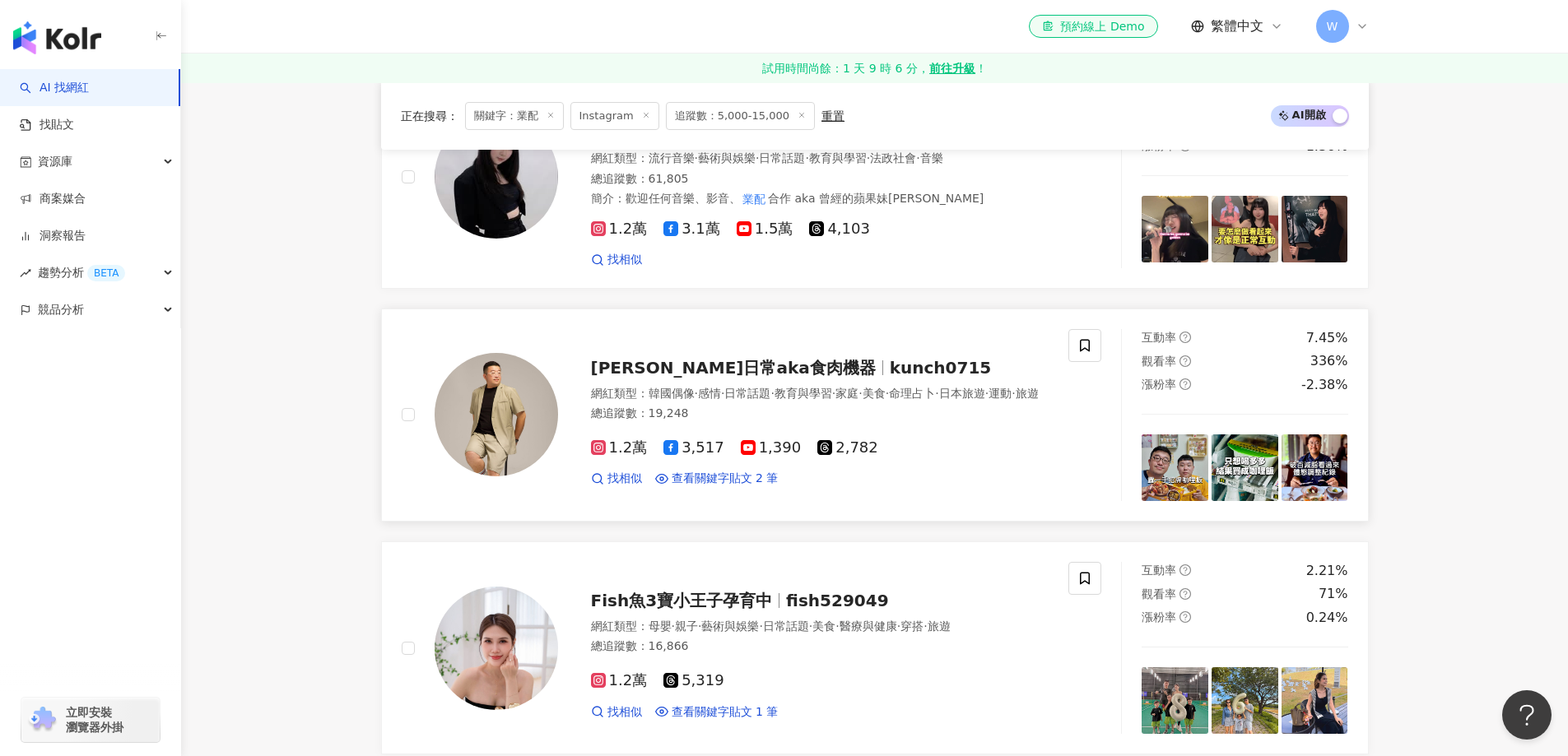
click at [819, 373] on div "伊康日常aka食肉機器 kunch0715 網紅類型 ： 韓國偶像 · 感情 · 日常話題 · 教育與學習 · 家庭 · 美食 · 命理占卜 · 日本旅遊 ·…" at bounding box center [803, 415] width 491 height 144
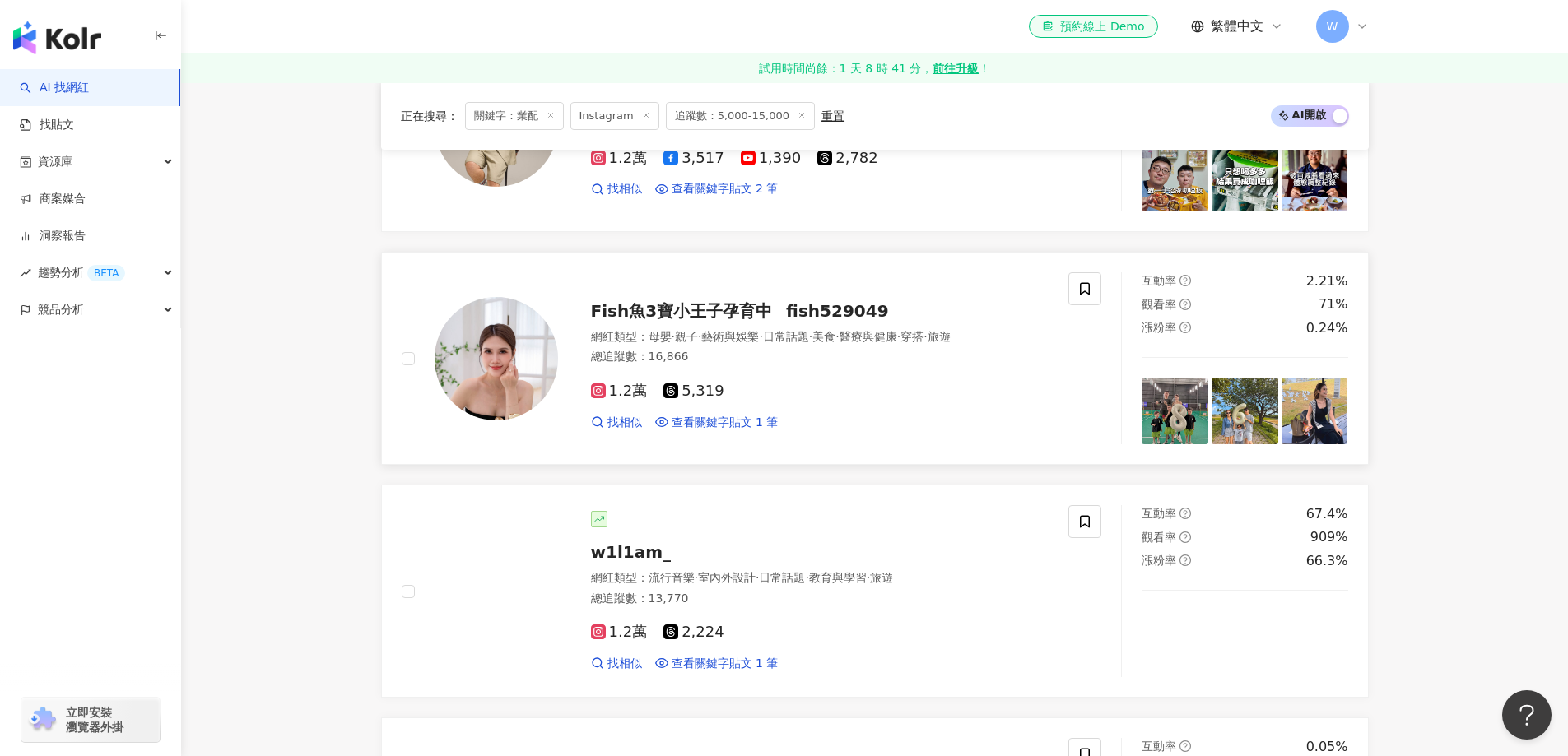
scroll to position [2139, 0]
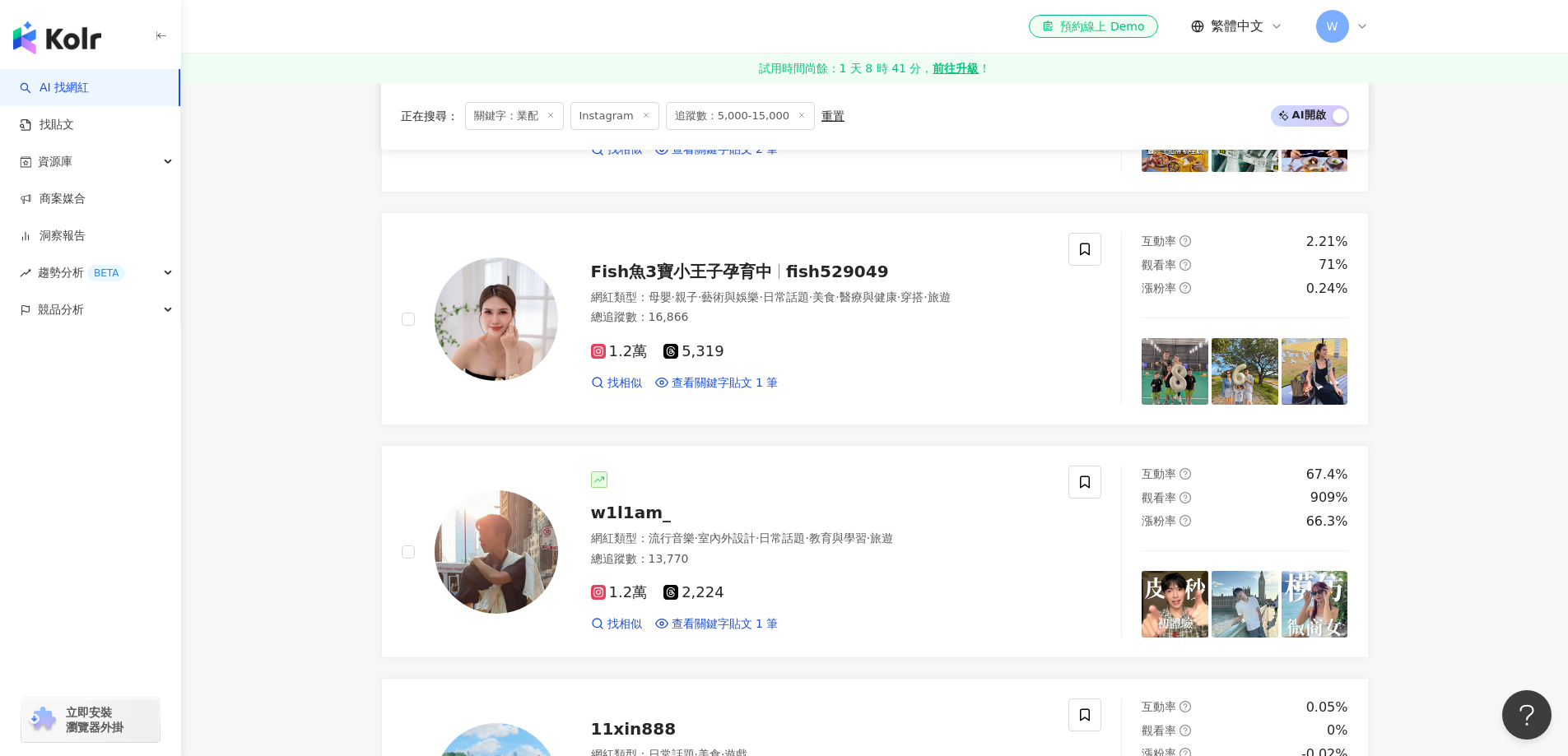
click at [732, 295] on span "藝術與娛樂" at bounding box center [729, 297] width 57 height 13
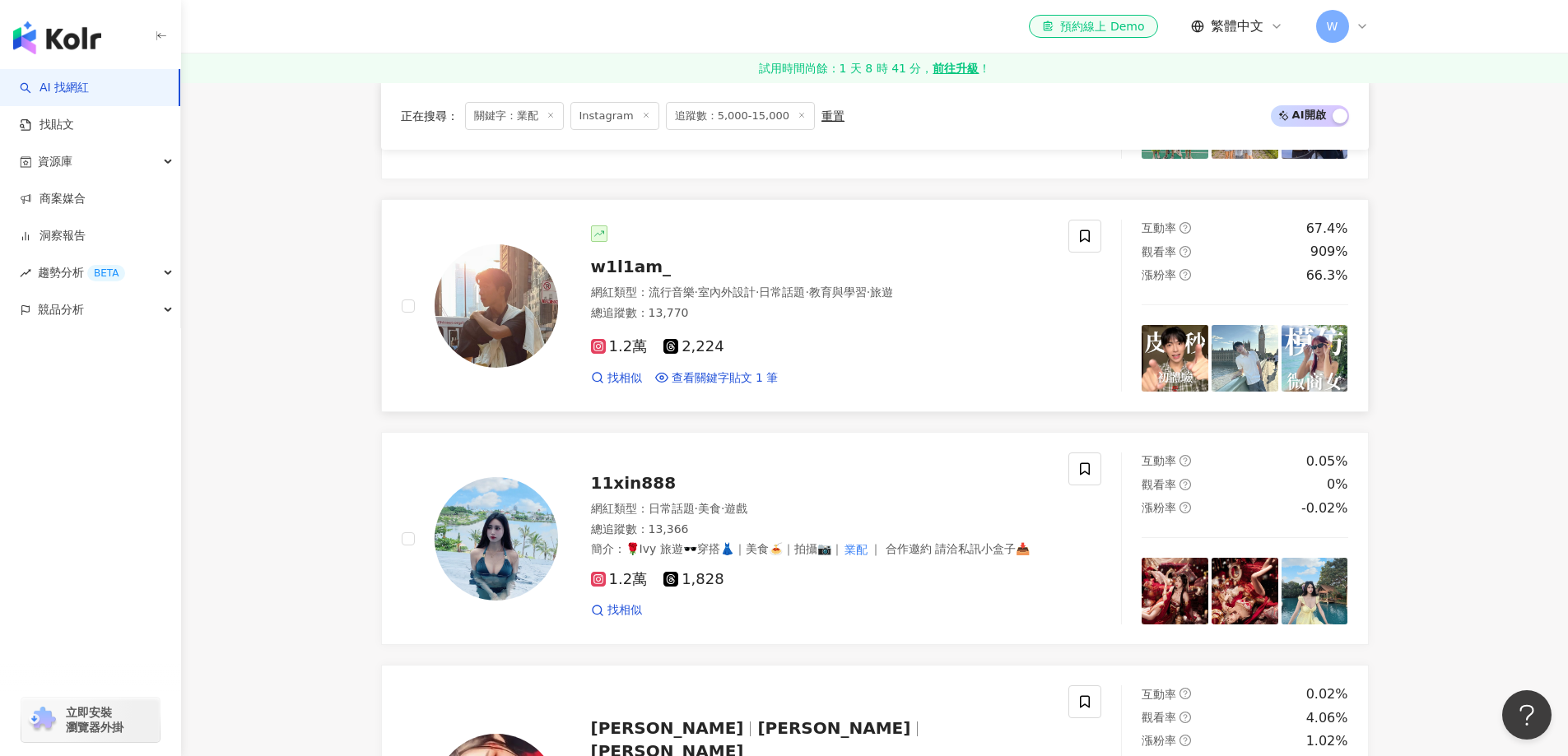
scroll to position [2386, 0]
click at [792, 365] on div "1.2萬 2,224 找相似 查看關鍵字貼文 1 筆" at bounding box center [819, 354] width 458 height 61
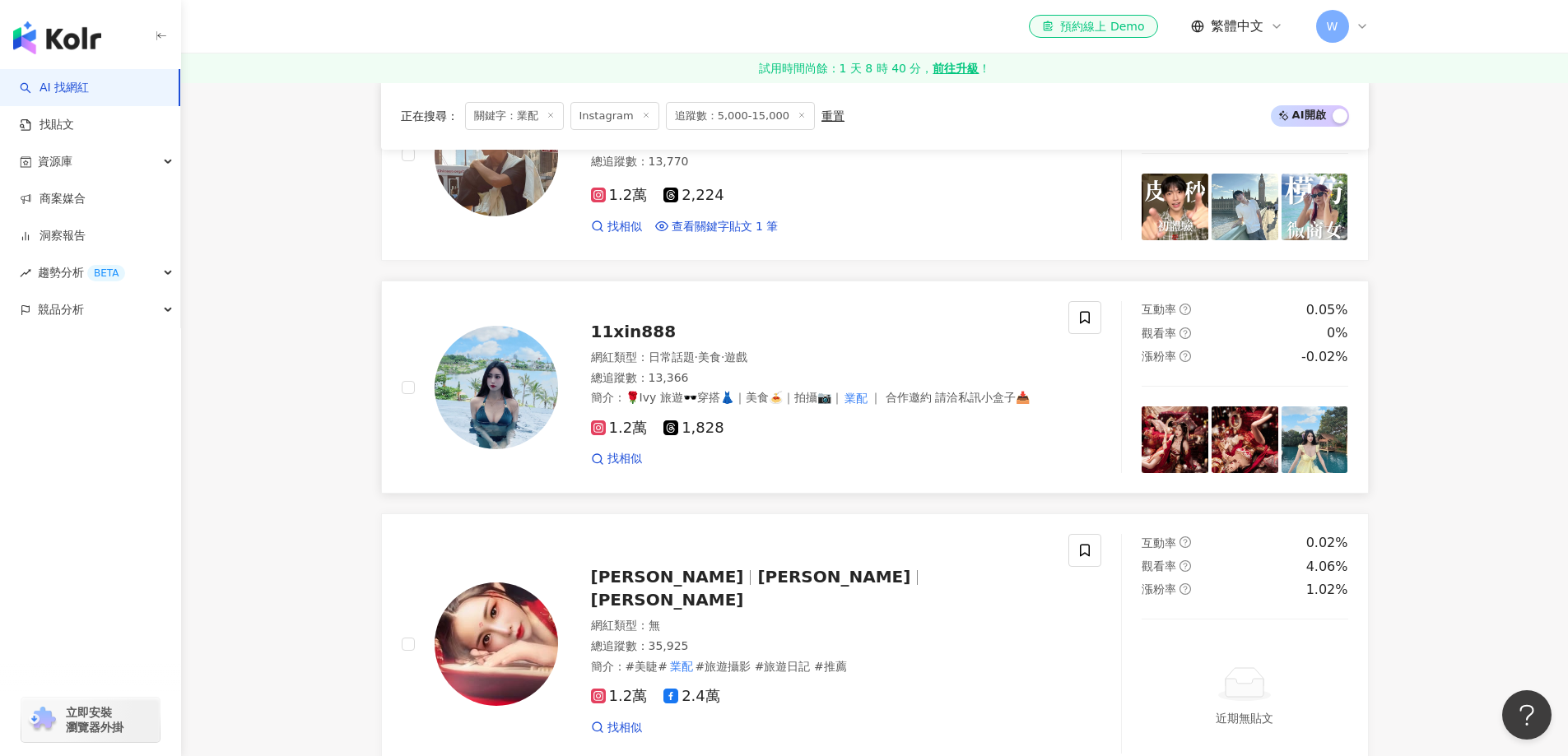
scroll to position [2550, 0]
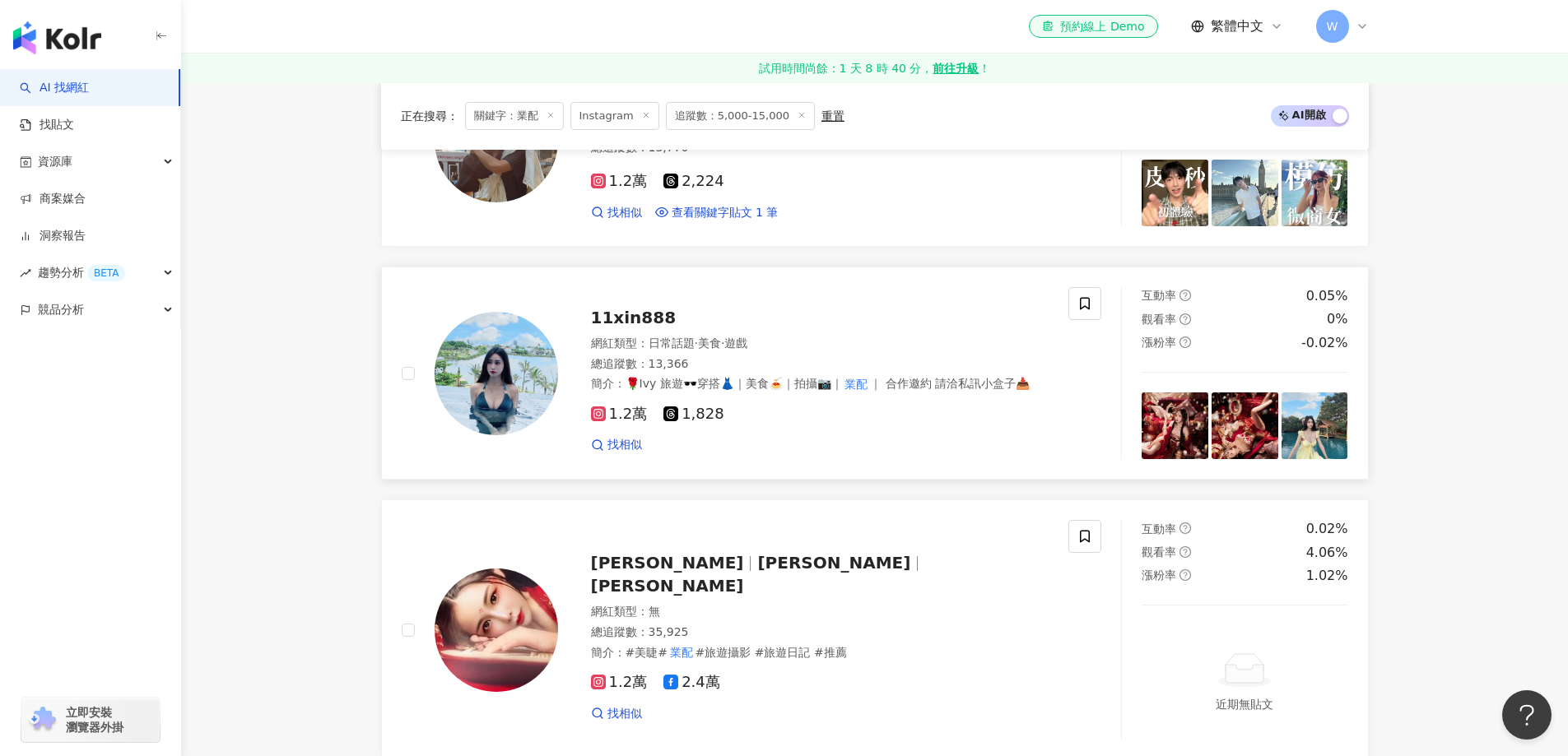
click at [785, 372] on div "網紅類型 ： 日常話題 · 美食 · 遊戲 總追蹤數 ： 13,366 簡介 ： 🌹Ivy 旅遊🕶️穿搭👗｜美食🍝｜拍攝📷｜ 業配 ｜ 合作邀約 請洽私訊小盒…" at bounding box center [819, 364] width 458 height 56
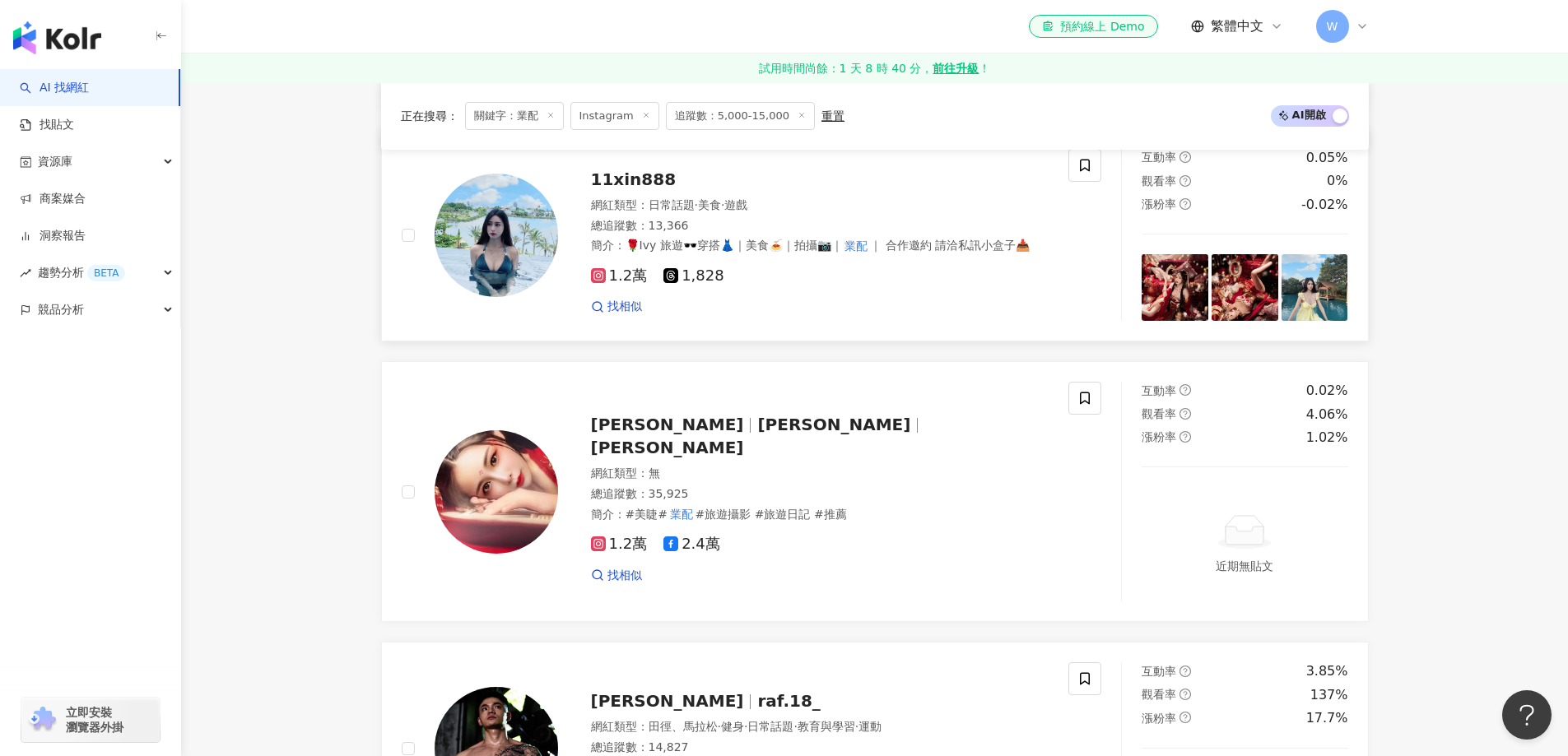
scroll to position [2797, 0]
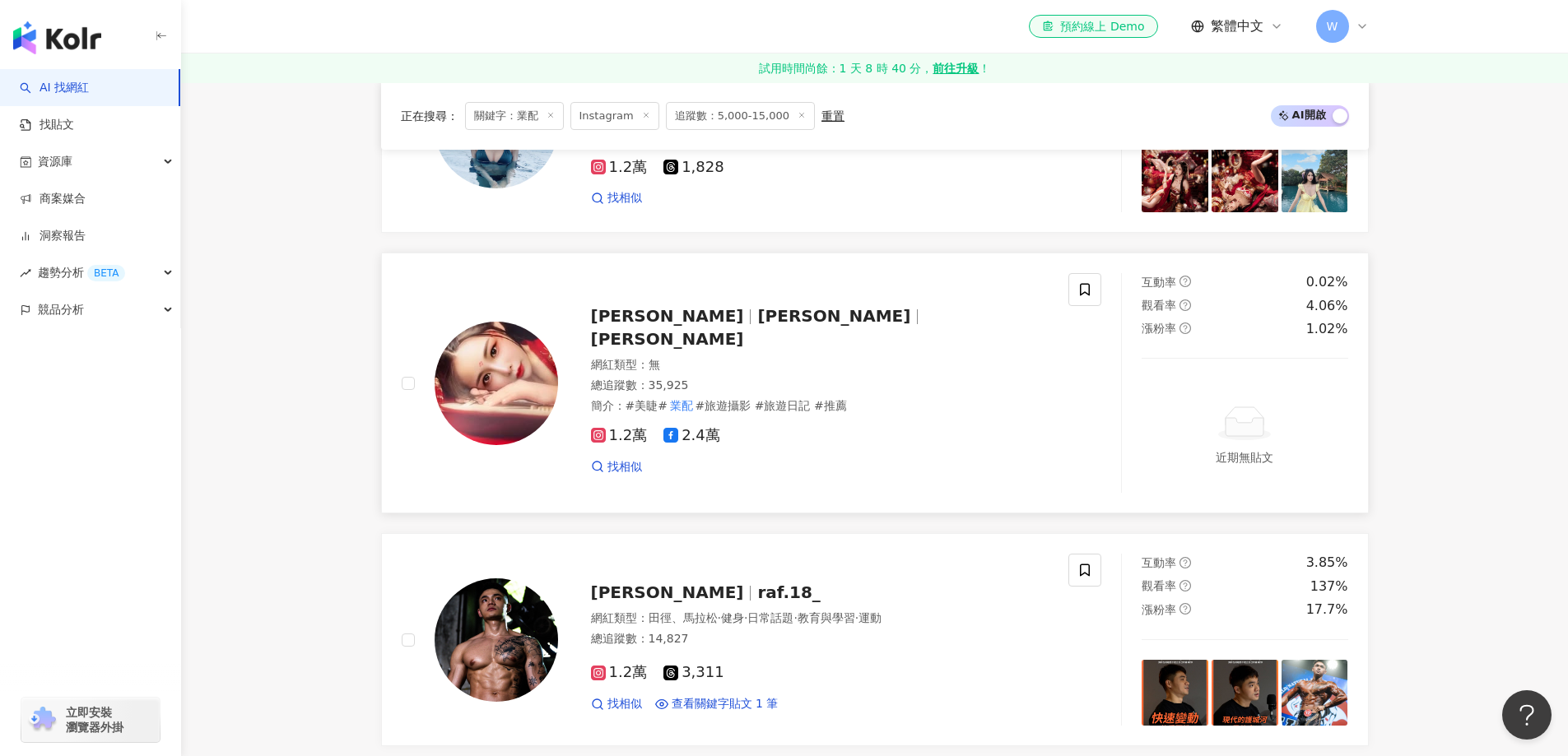
click at [744, 329] on span "紫櫻Vivian" at bounding box center [667, 339] width 153 height 20
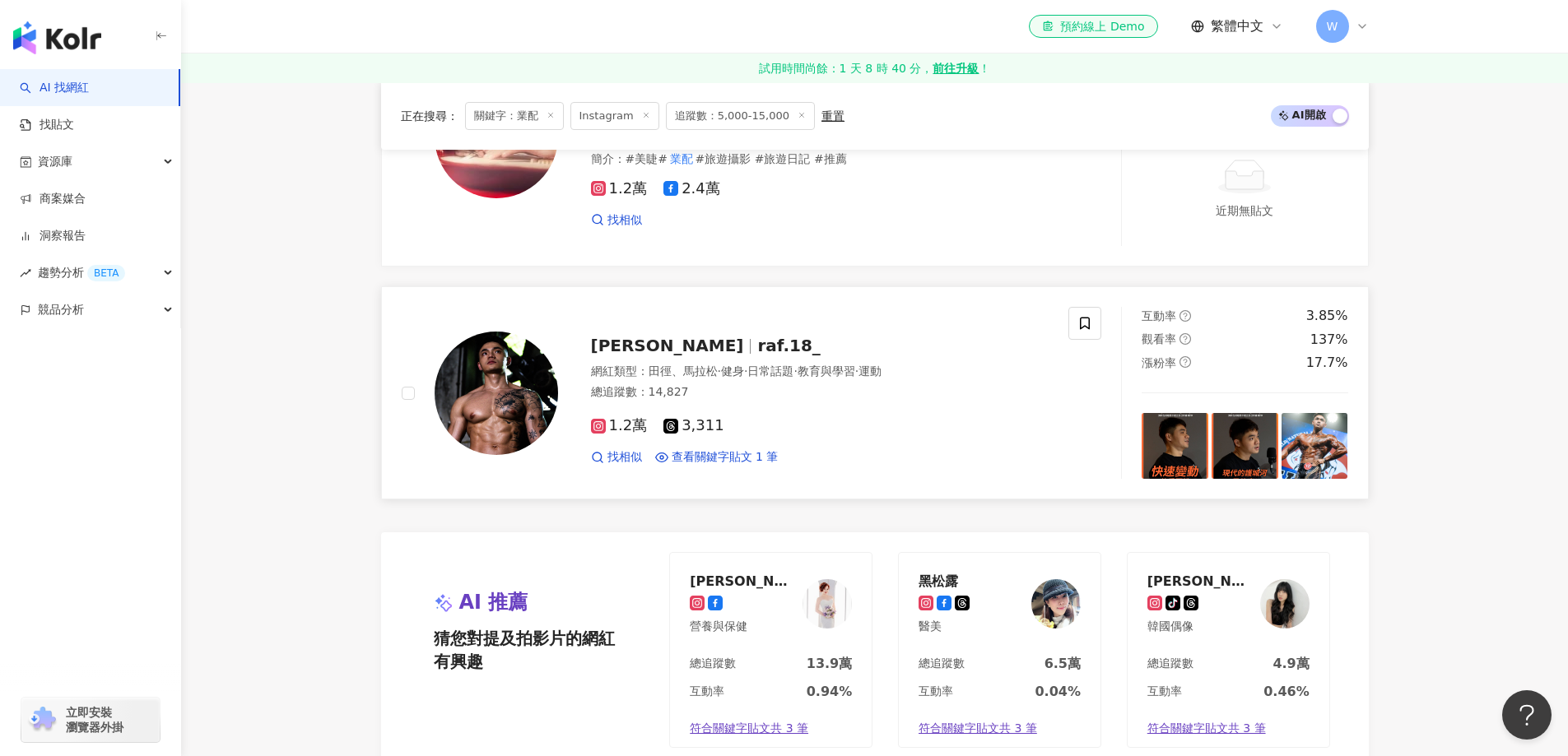
click at [801, 356] on div "Rafael 政鑫 raf.18_" at bounding box center [819, 345] width 458 height 23
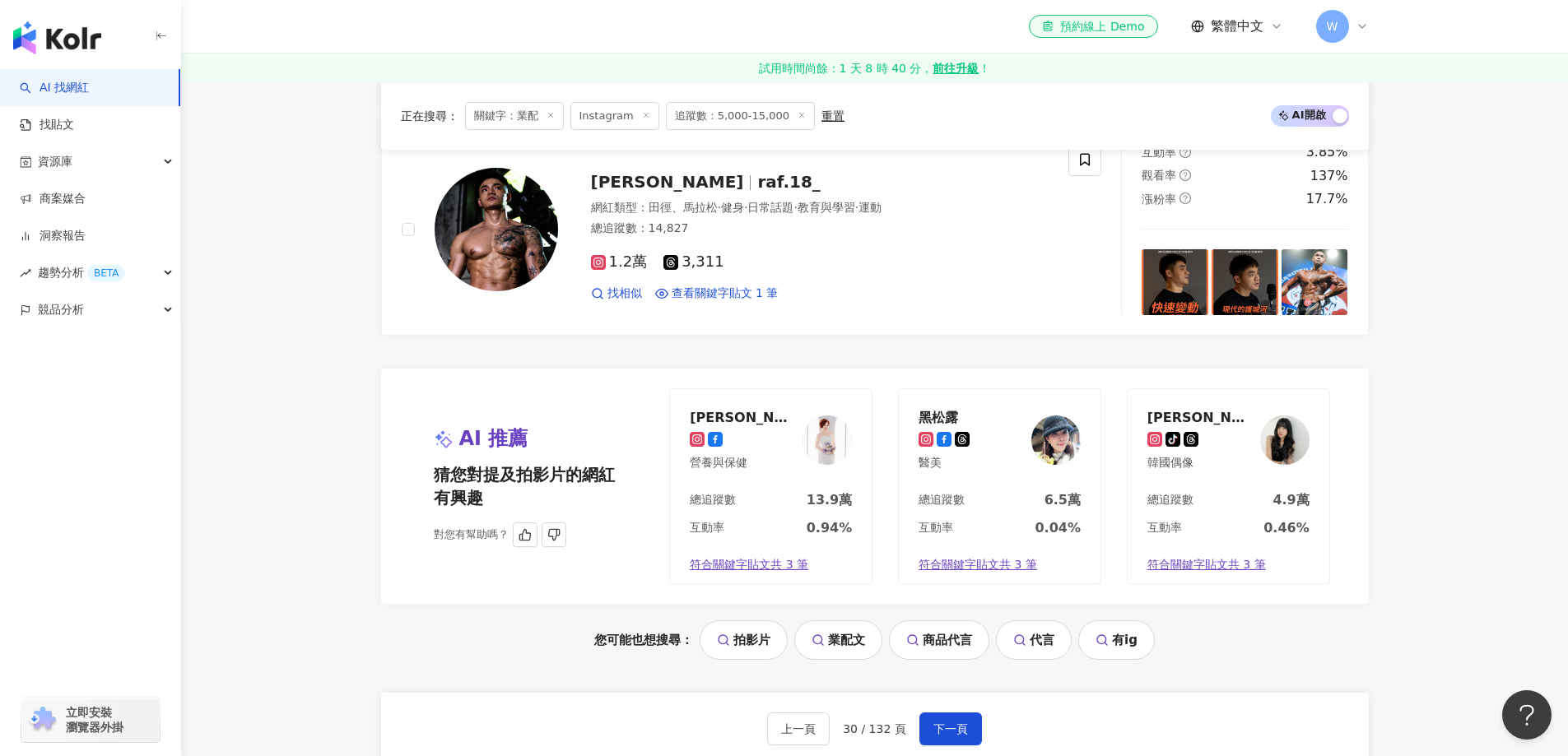
scroll to position [3208, 0]
click at [933, 722] on span "下一頁" at bounding box center [950, 728] width 35 height 13
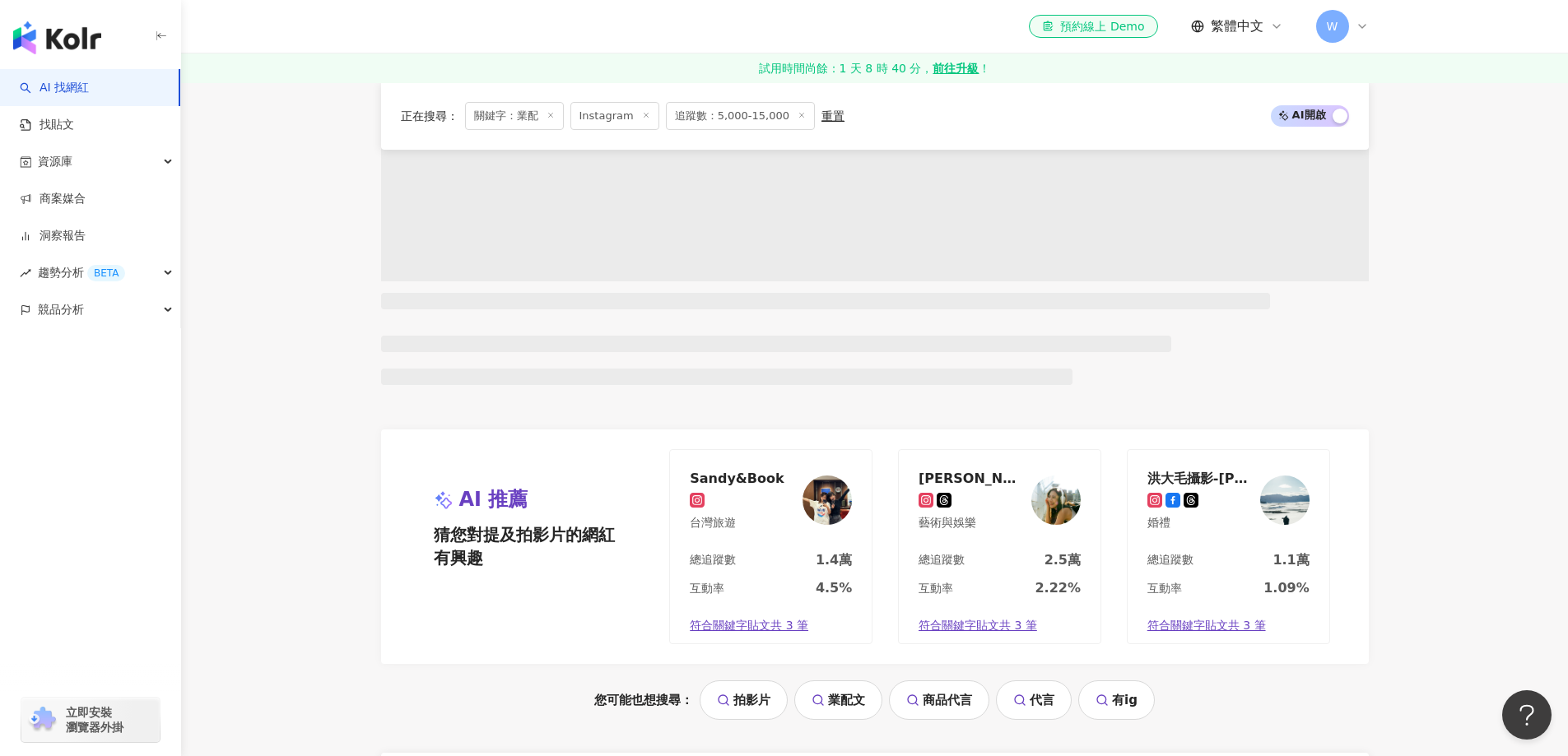
scroll to position [1352, 0]
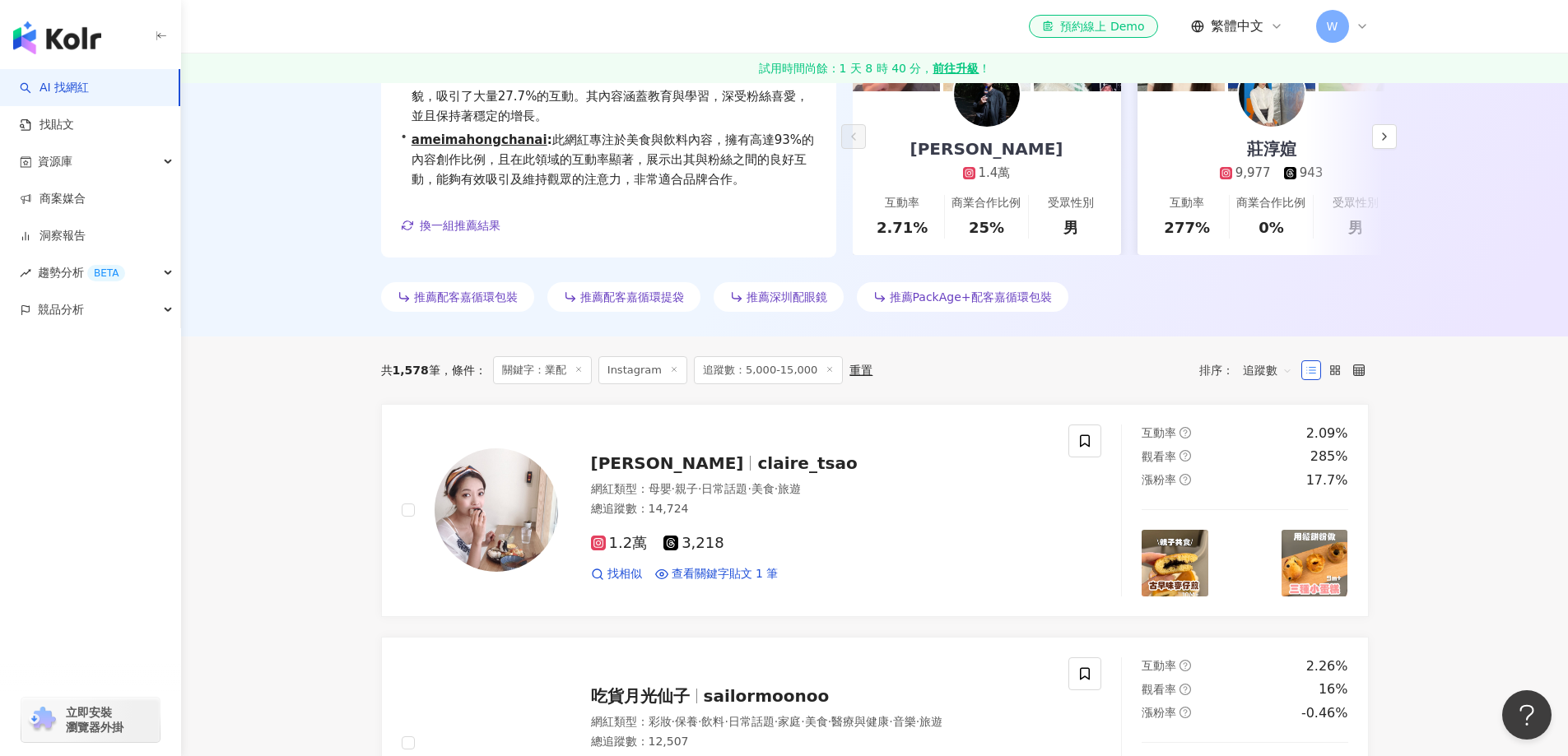
scroll to position [481, 0]
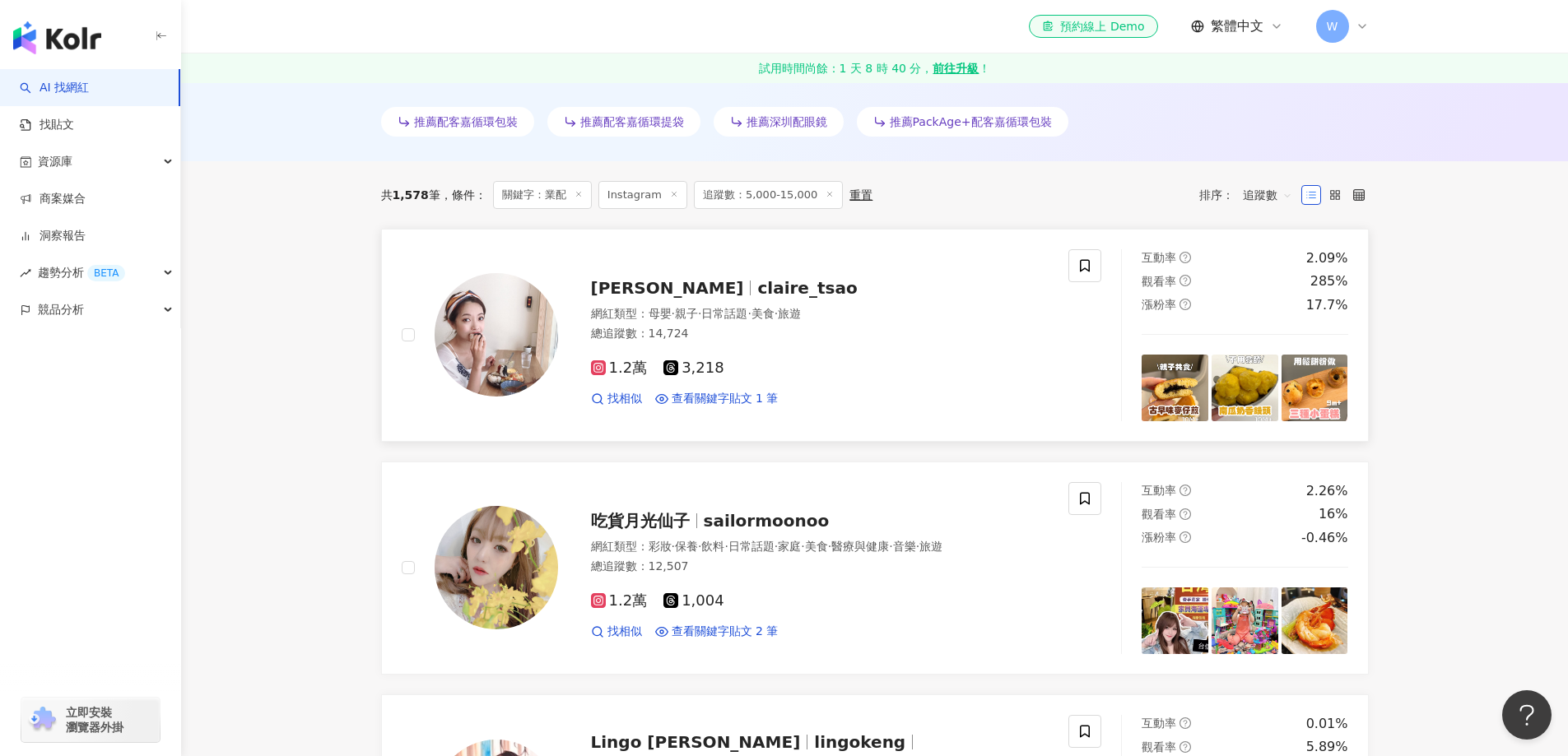
click at [571, 272] on div "Claire tsao claire_tsao 網紅類型 ： 母嬰 · 親子 · 日常話題 · 美食 · 旅遊 總追蹤數 ： 14,724 1.2萬 3,21…" at bounding box center [803, 335] width 491 height 144
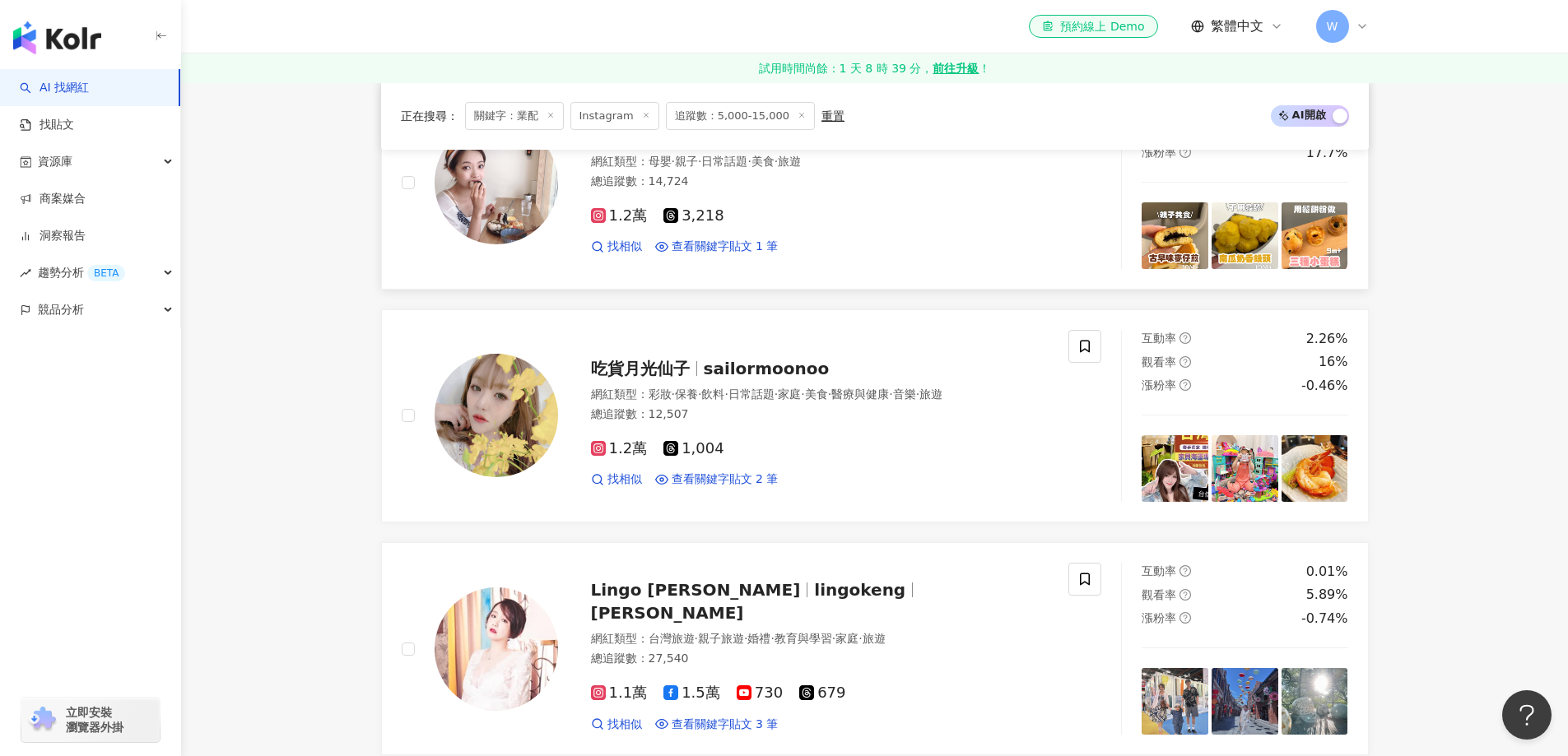
scroll to position [646, 0]
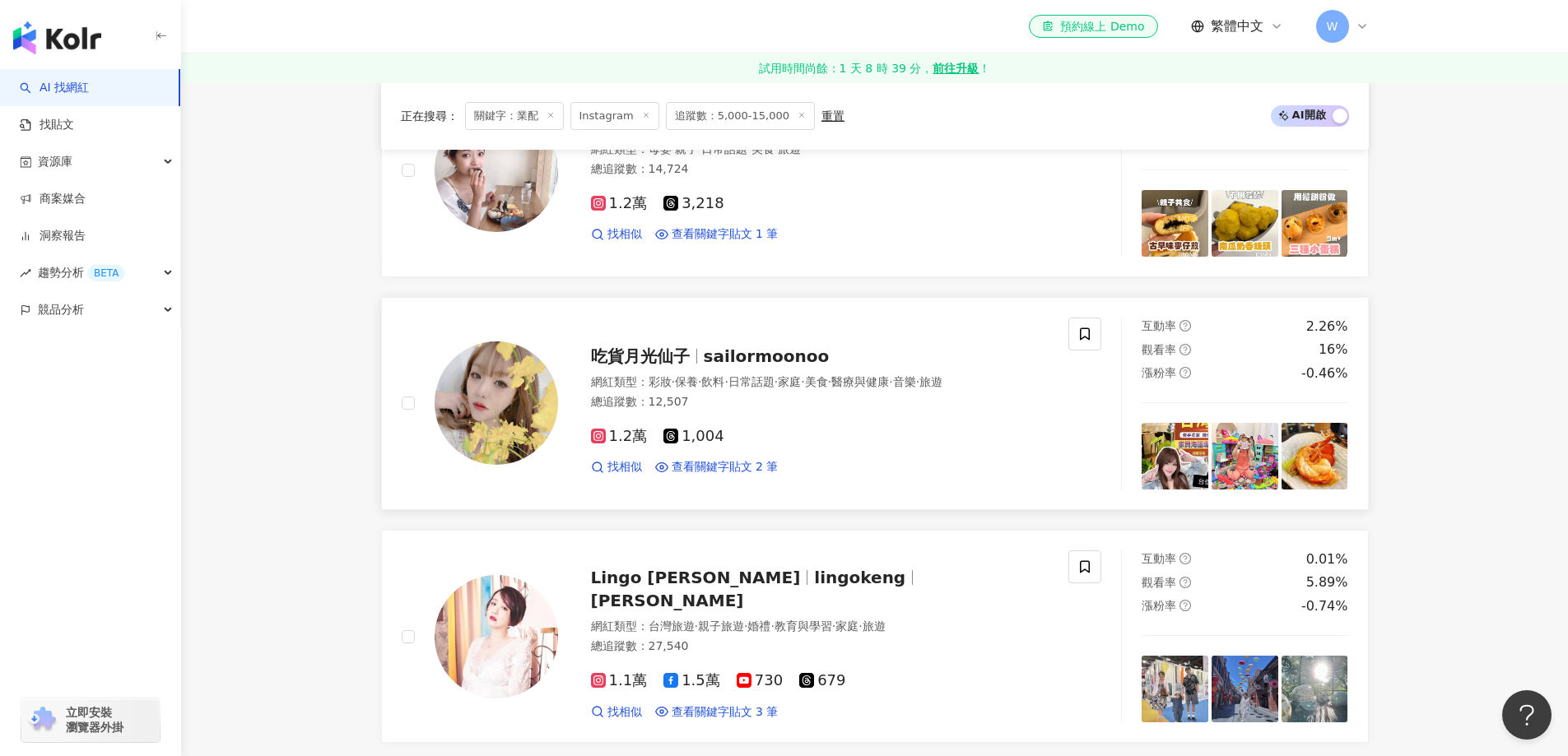
click at [795, 323] on div "吃貨月光仙子 sailormoonoo 網紅類型 ： 彩妝 · 保養 · 飲料 · 日常話題 · 家庭 · 美食 · 醫療與健康 · 音樂 · 旅遊 總追蹤數…" at bounding box center [736, 403] width 668 height 172
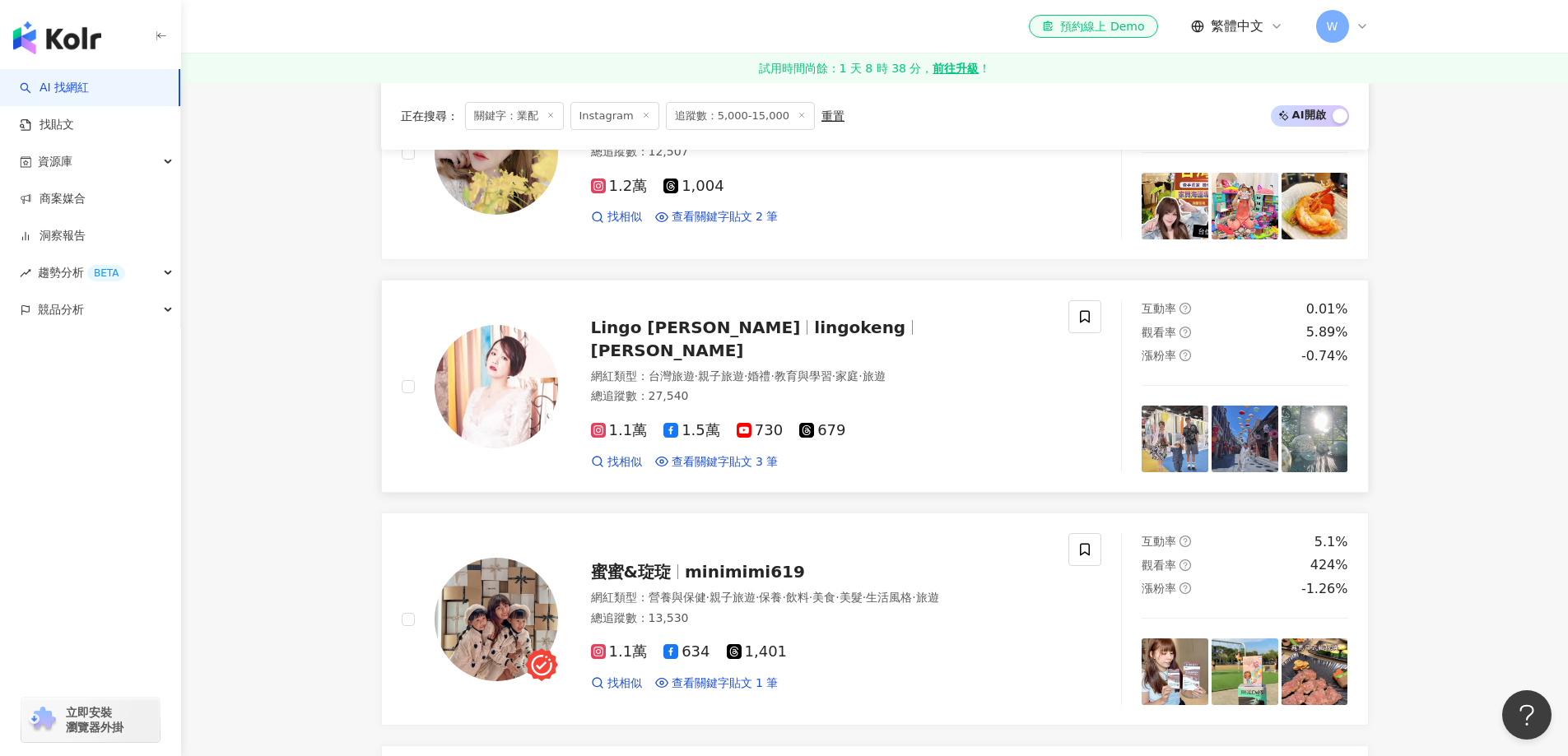
scroll to position [975, 0]
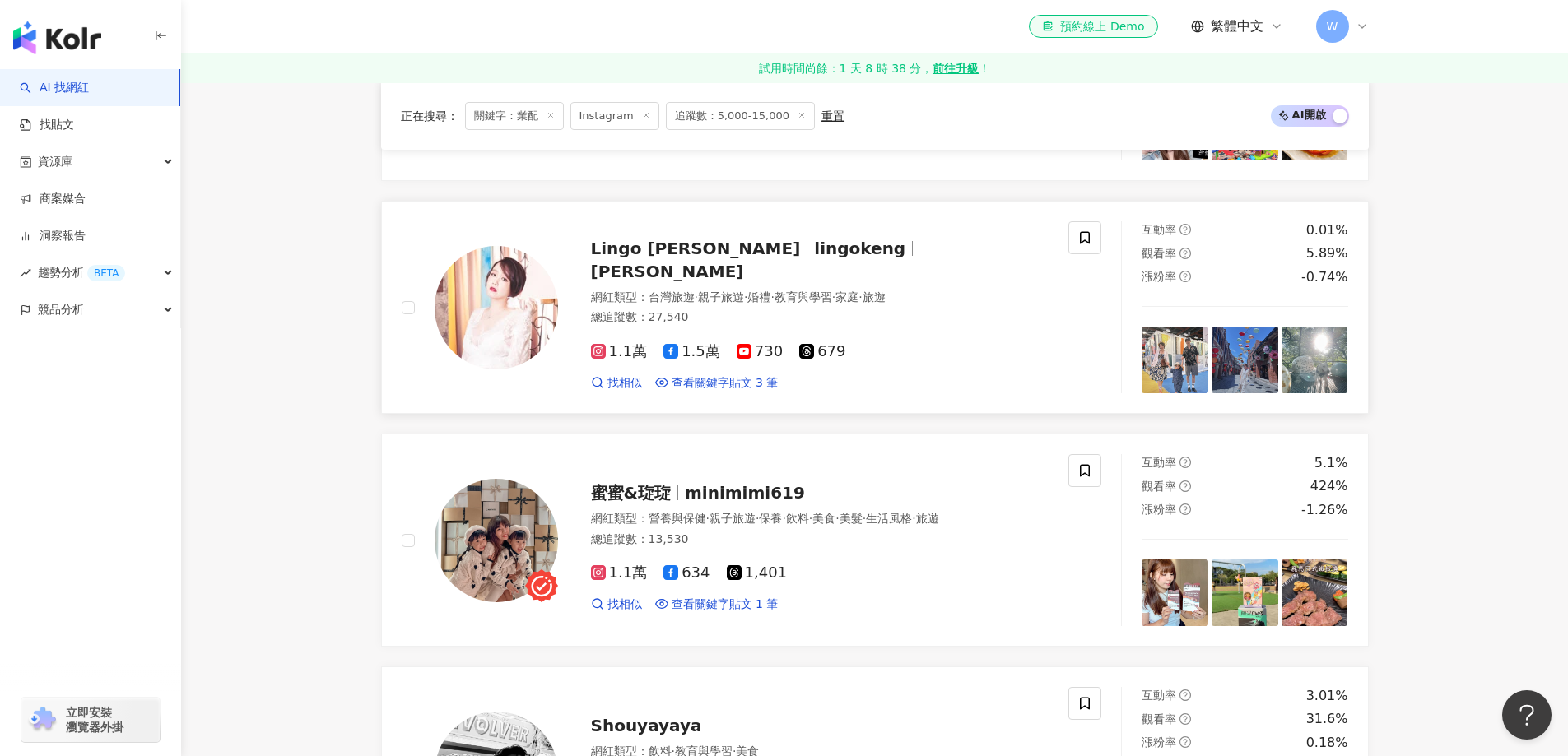
click at [718, 309] on div "總追蹤數 ： 27,540" at bounding box center [819, 317] width 458 height 16
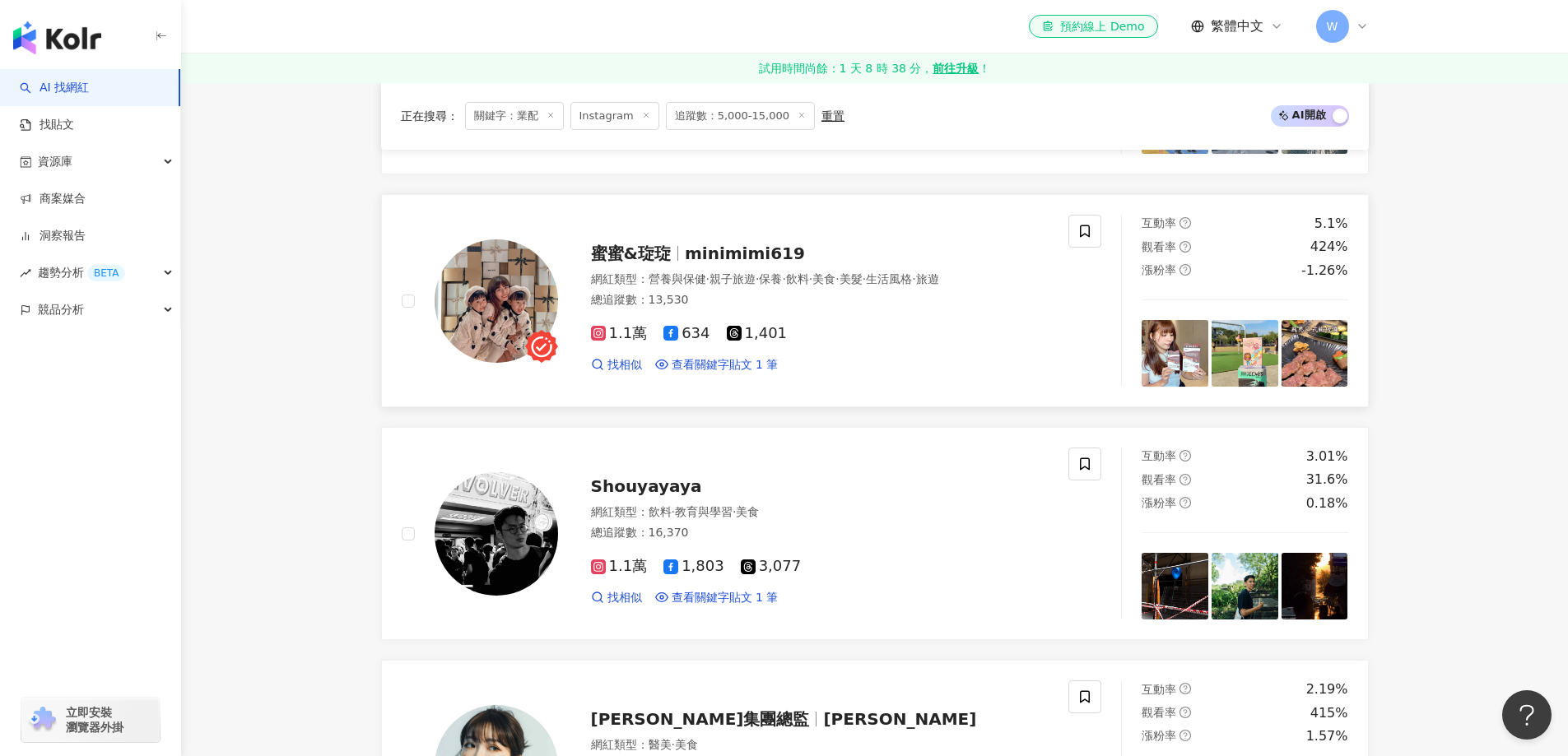
scroll to position [1221, 0]
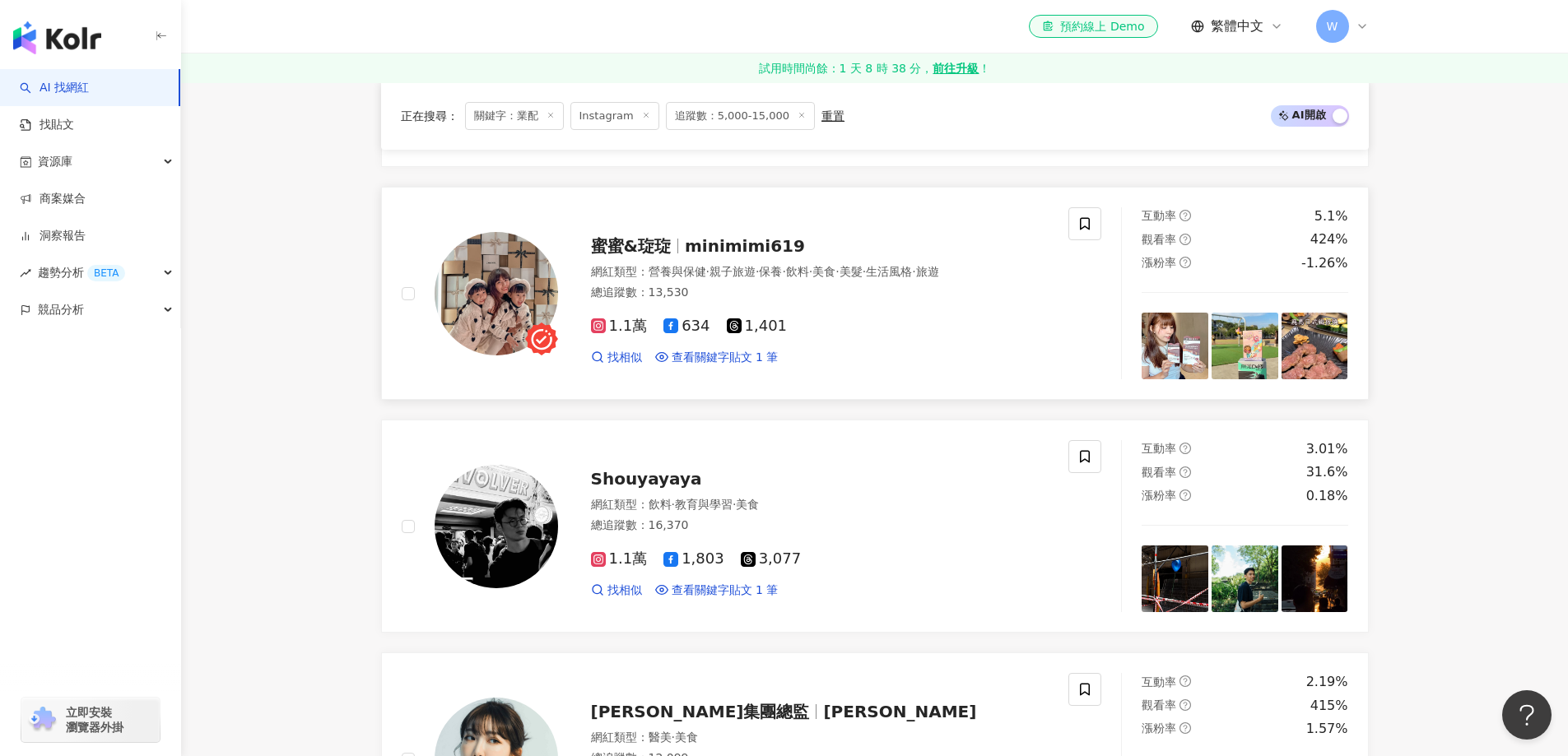
click at [800, 309] on div "1.1萬 634 1,401 找相似 查看關鍵字貼文 1 筆" at bounding box center [819, 335] width 458 height 61
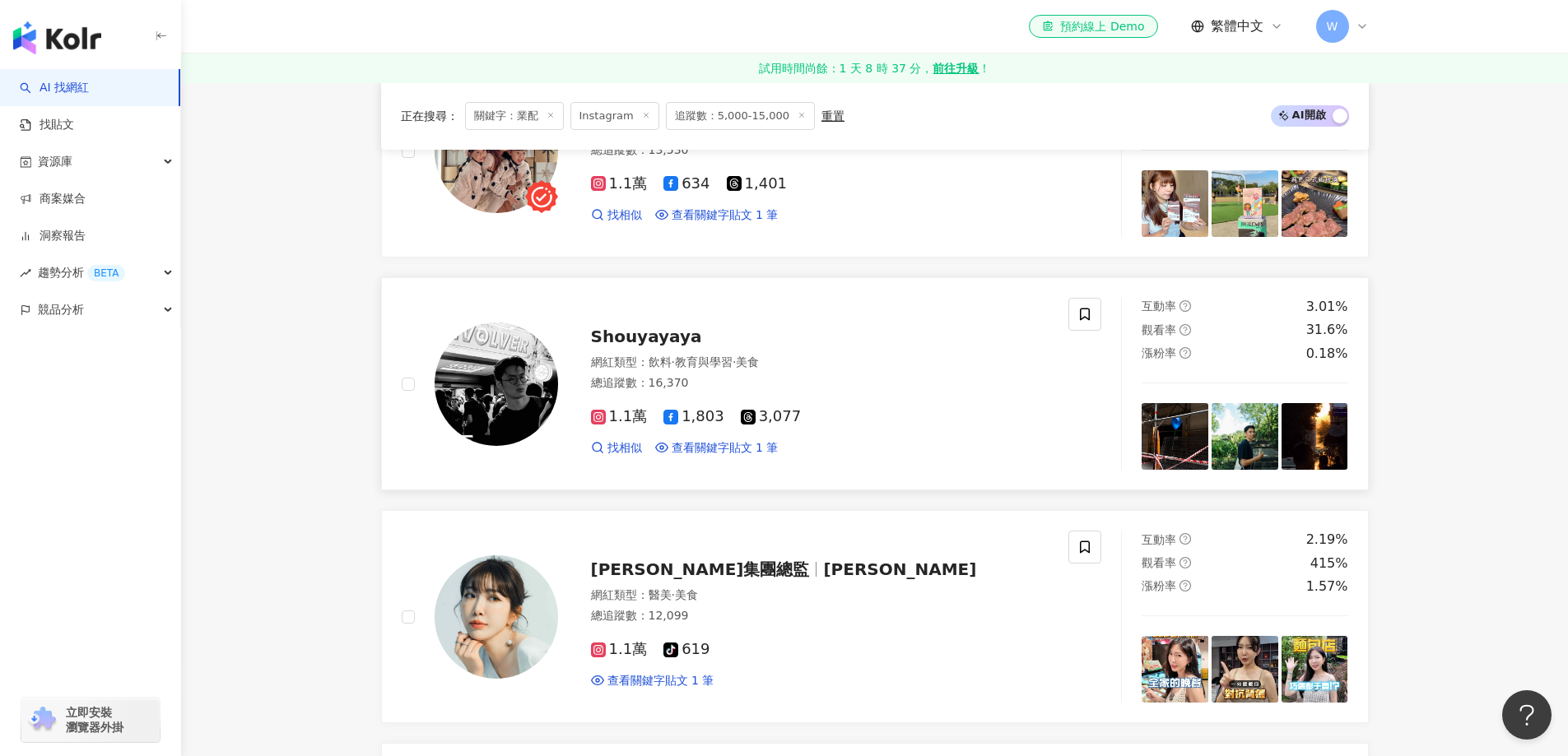
scroll to position [1386, 0]
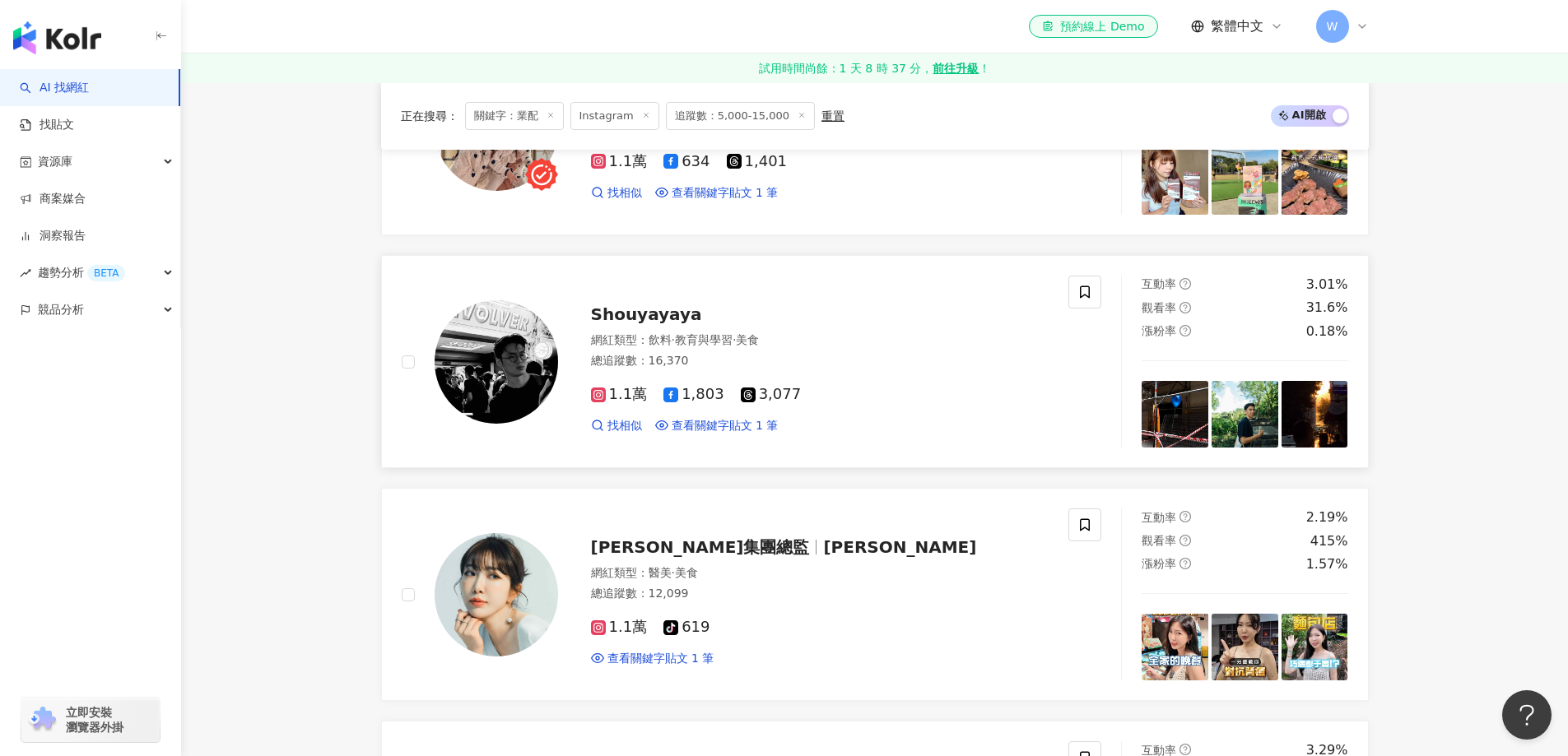
click at [806, 351] on div "網紅類型 ： 飲料 · 教育與學習 · 美食 總追蹤數 ： 16,370" at bounding box center [819, 352] width 458 height 40
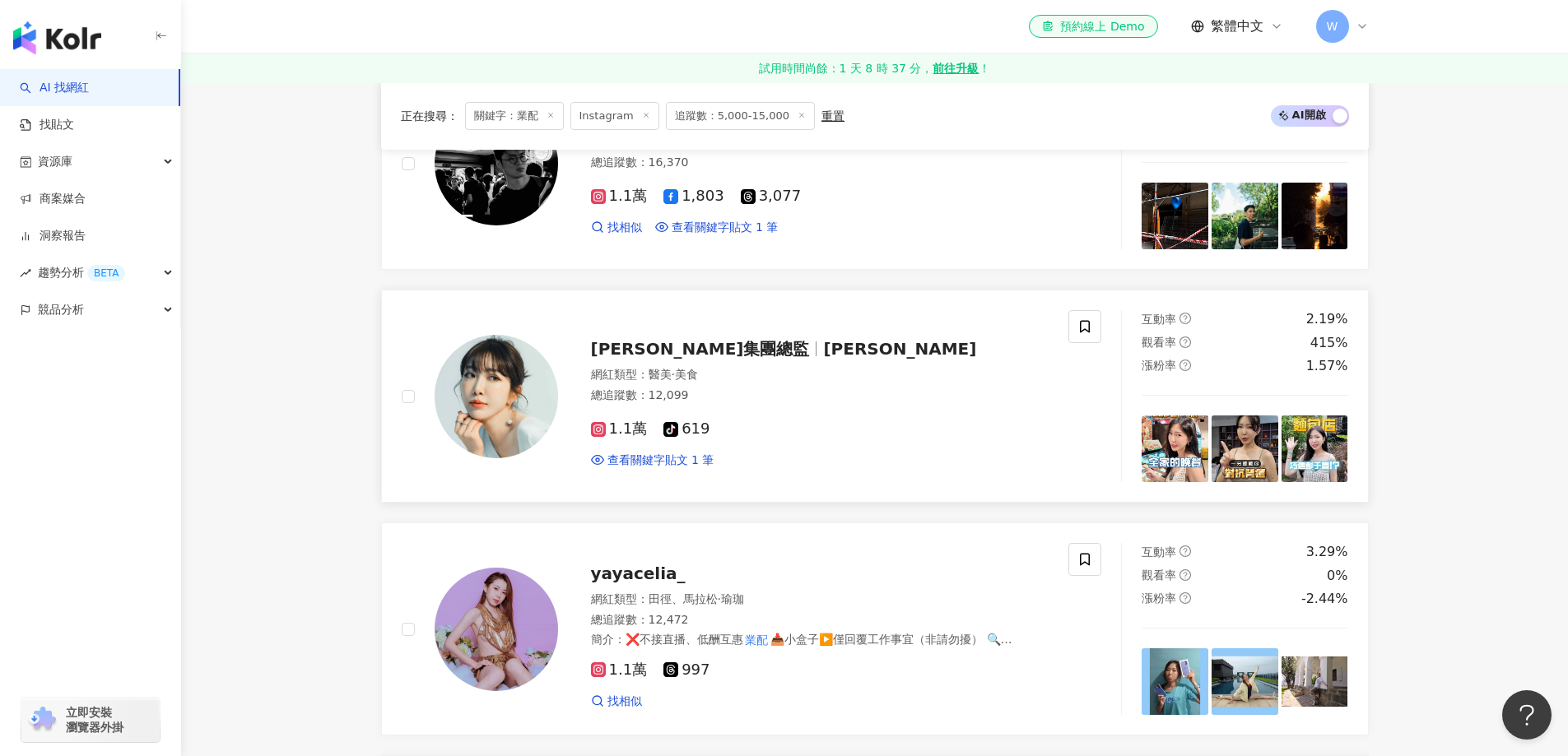
scroll to position [1633, 0]
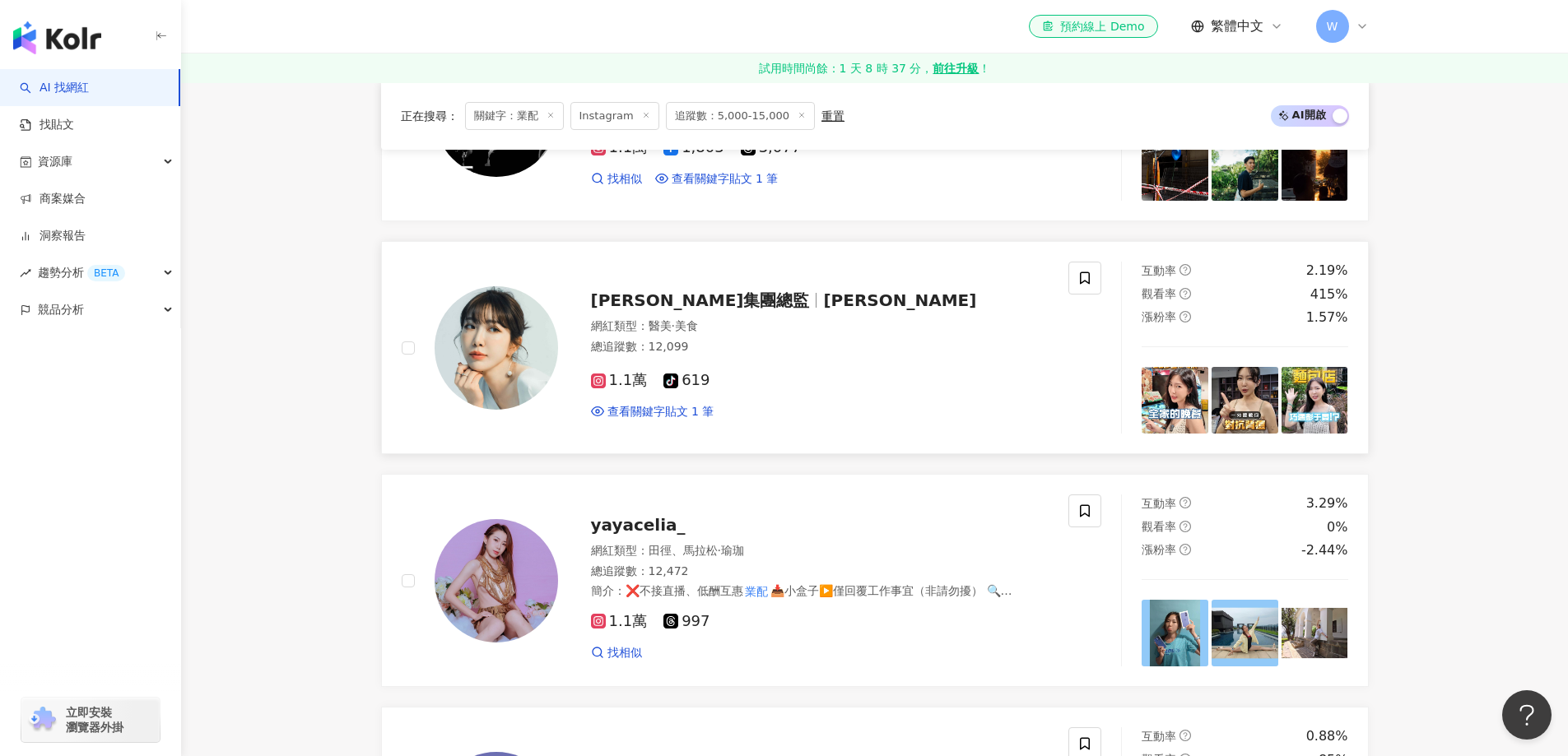
click at [835, 358] on div "網紅類型 ： 醫美 · 美食 總追蹤數 ： 12,099" at bounding box center [819, 339] width 458 height 40
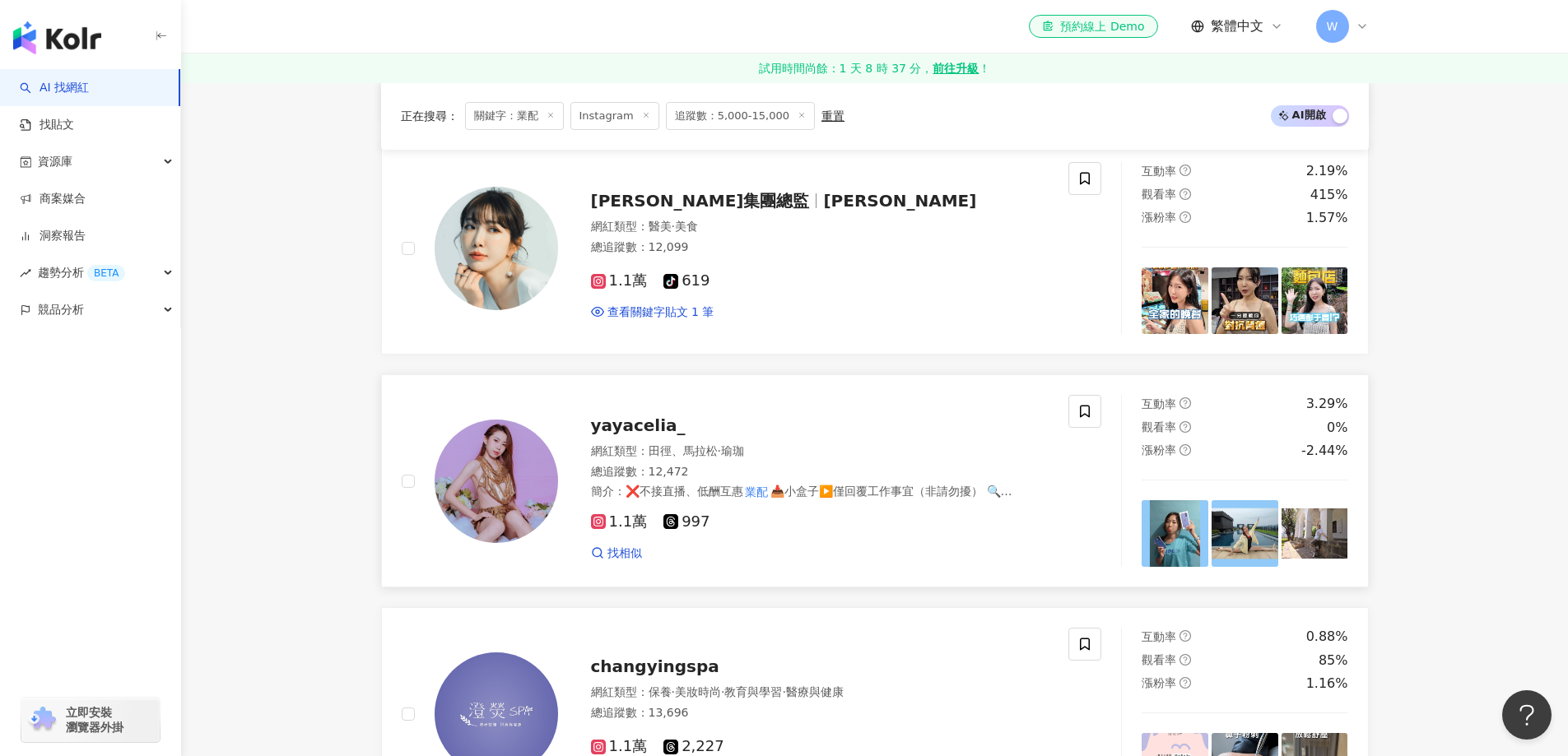
scroll to position [1798, 0]
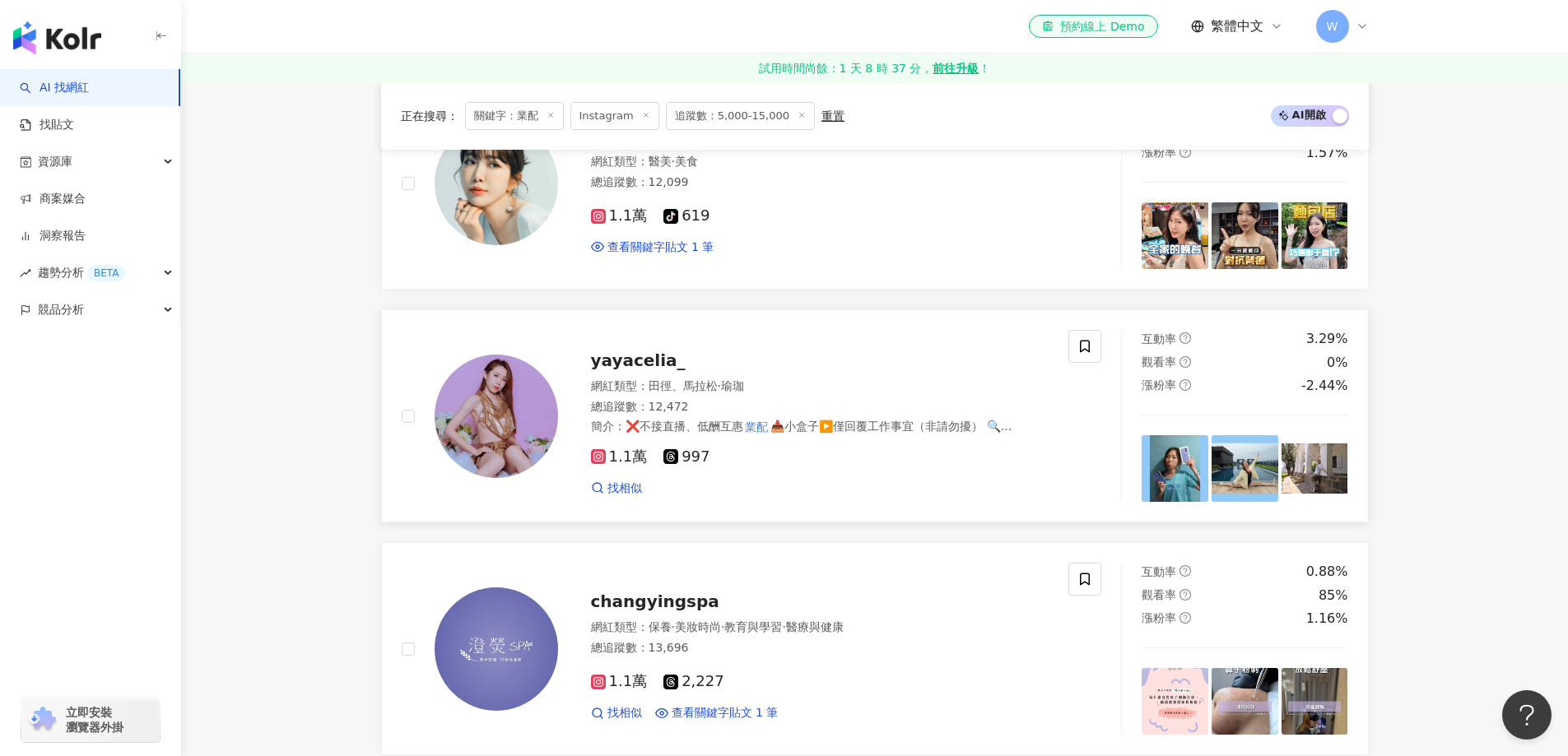
click at [736, 379] on span "瑜珈" at bounding box center [732, 386] width 23 height 13
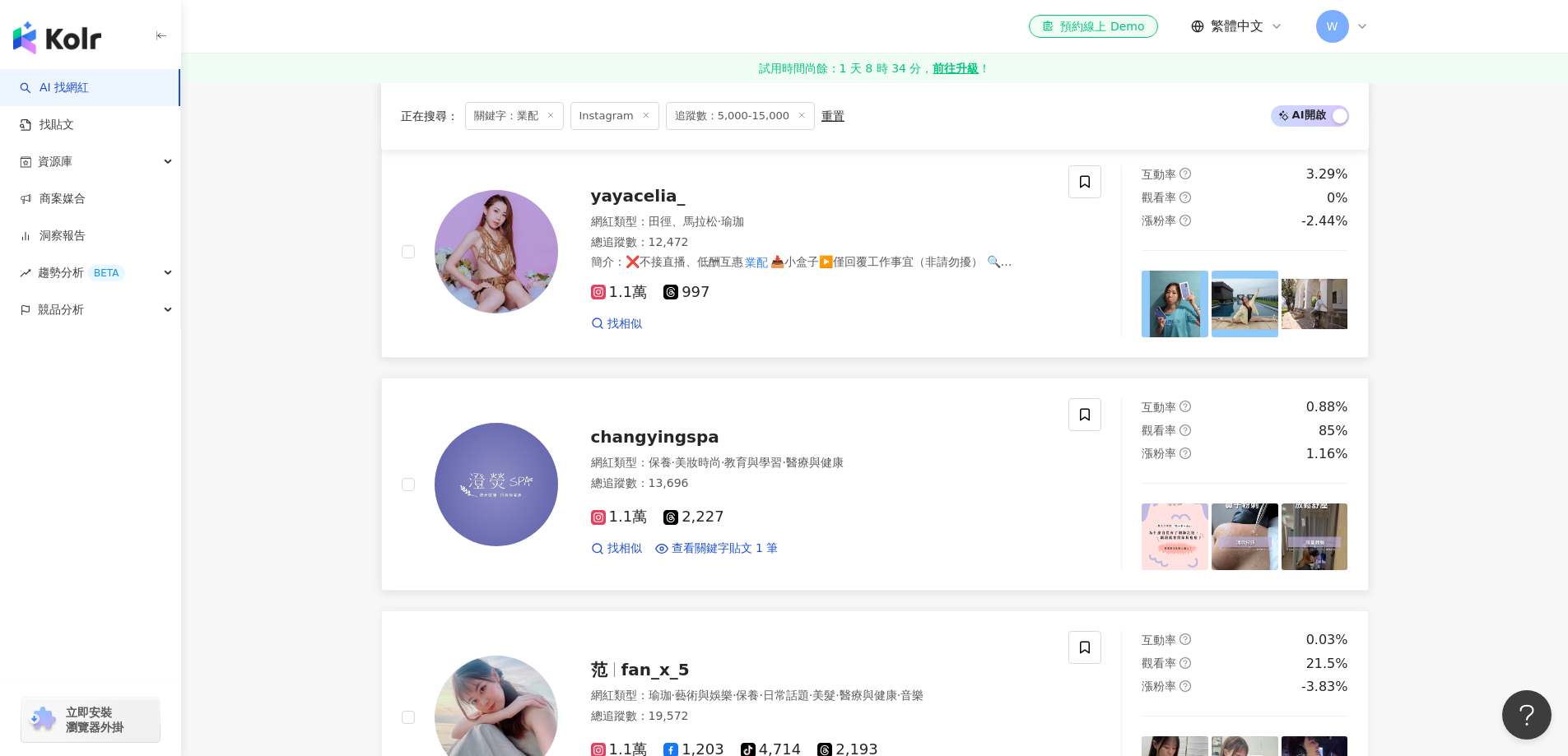
click at [803, 483] on div "總追蹤數 ： 13,696" at bounding box center [819, 483] width 458 height 16
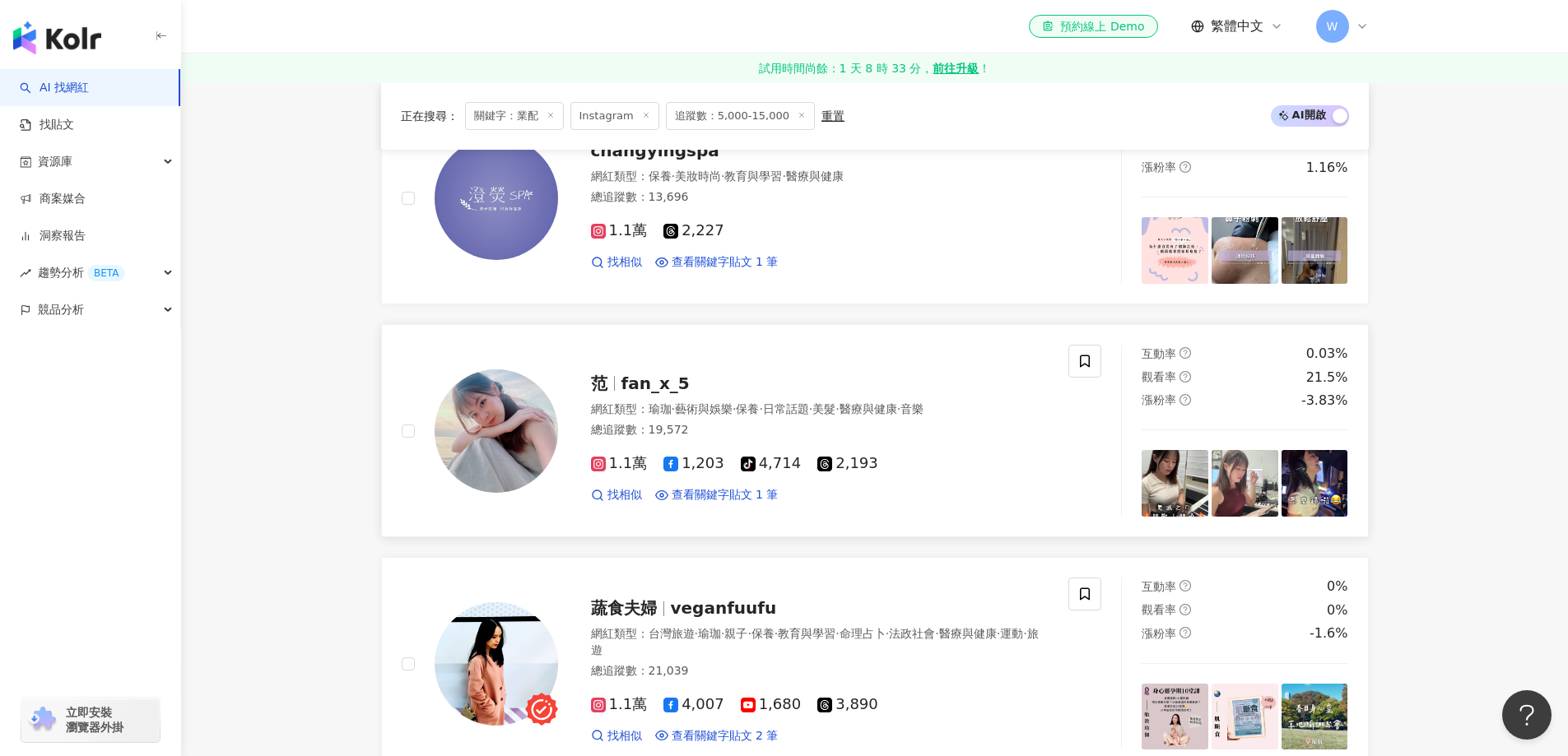
scroll to position [2292, 0]
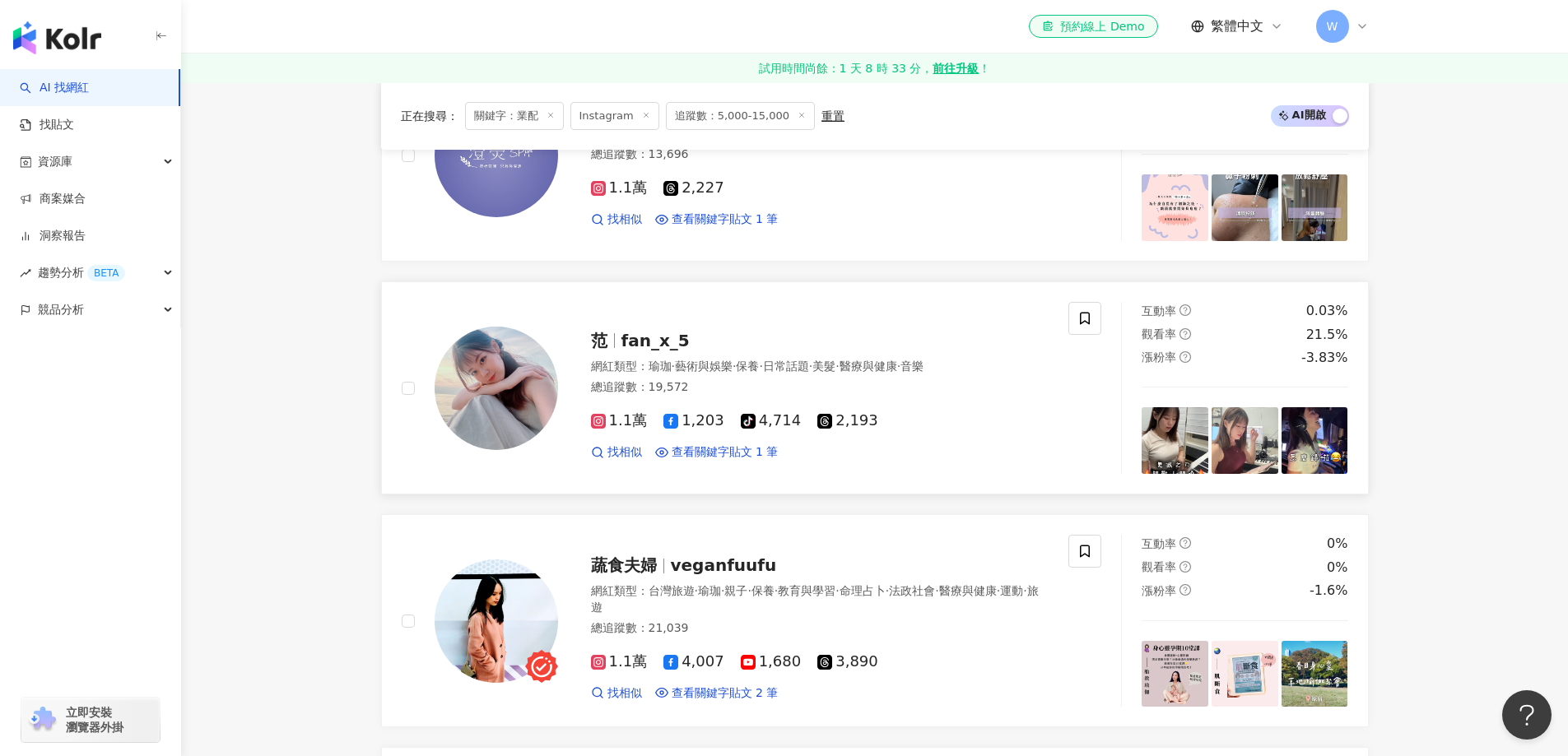
click at [730, 344] on div "范 fan_x_5" at bounding box center [819, 340] width 458 height 23
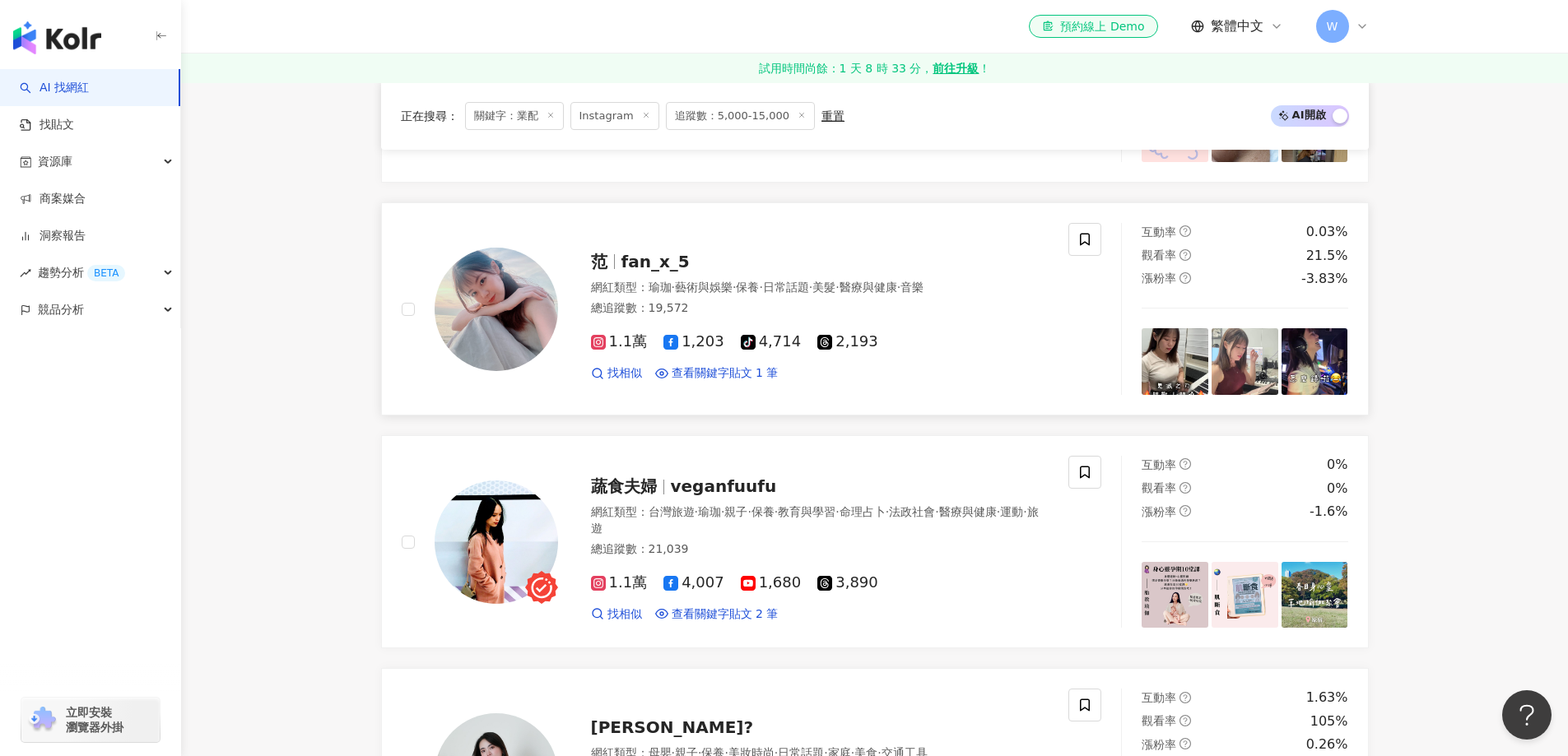
scroll to position [2456, 0]
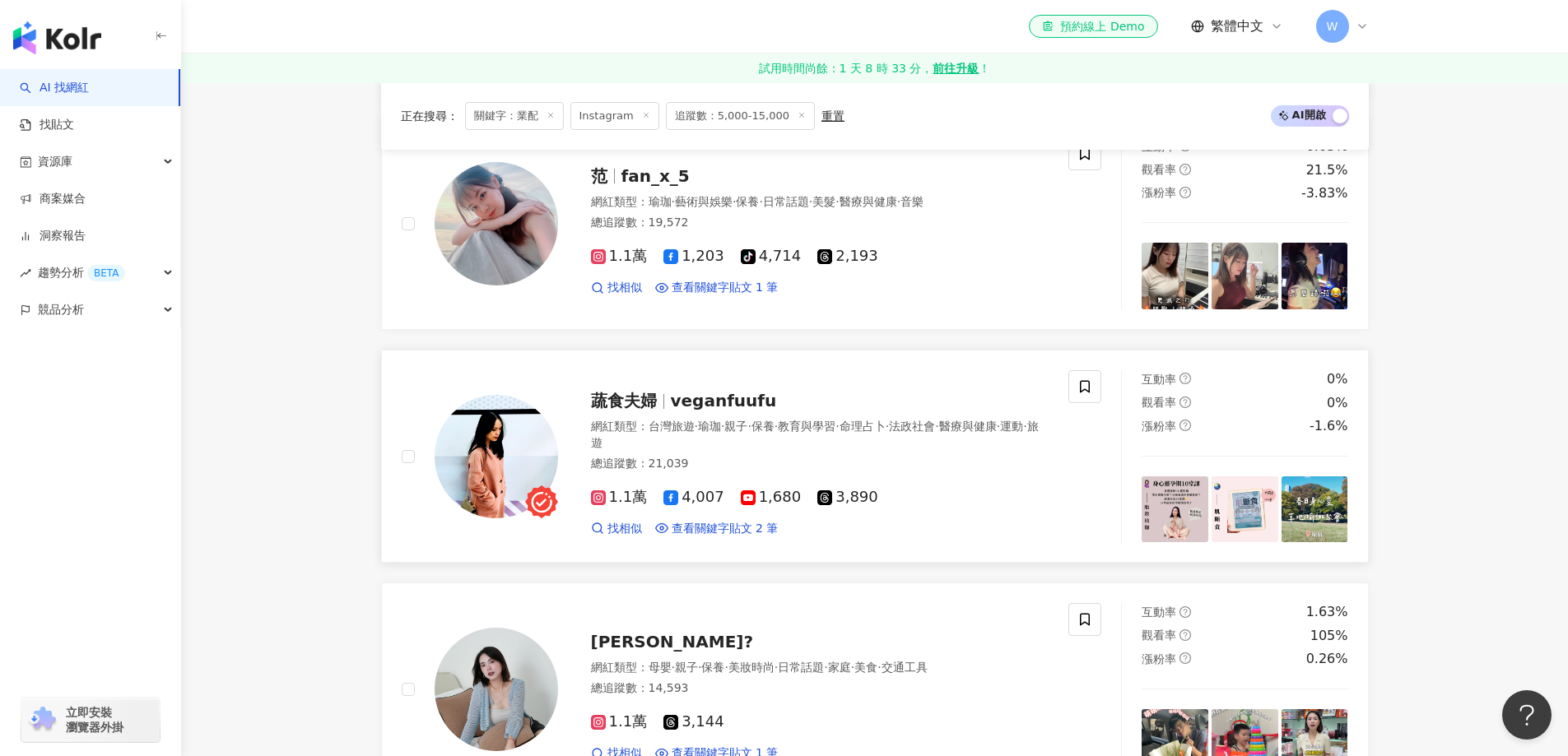
click at [781, 417] on div "蔬食夫婦 veganfuufu 網紅類型 ： 台灣旅遊 · 瑜珈 · 親子 · 保養 · 教育與學習 · 命理占卜 · 法政社會 · 醫療與健康 · 運動 ·…" at bounding box center [803, 456] width 491 height 161
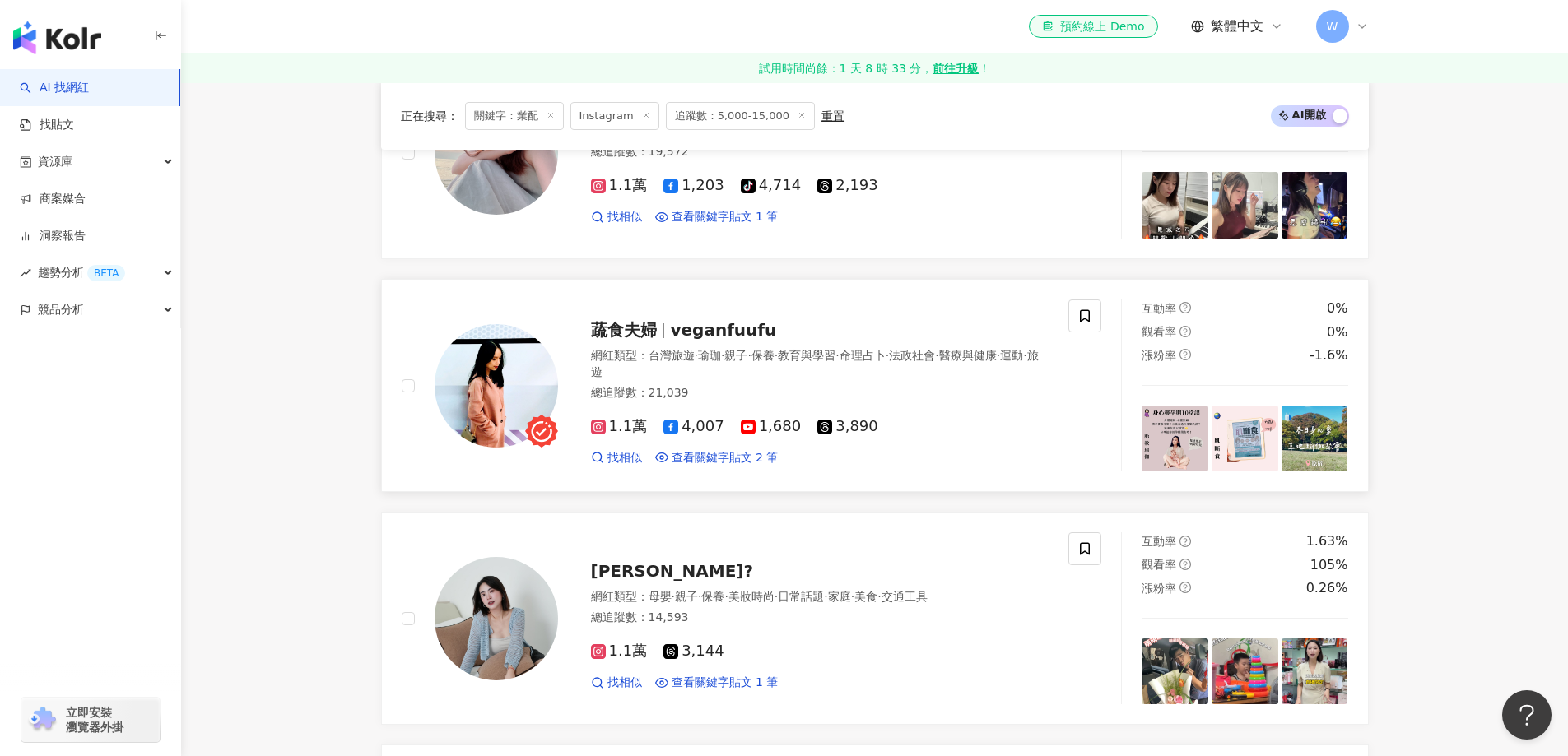
scroll to position [2621, 0]
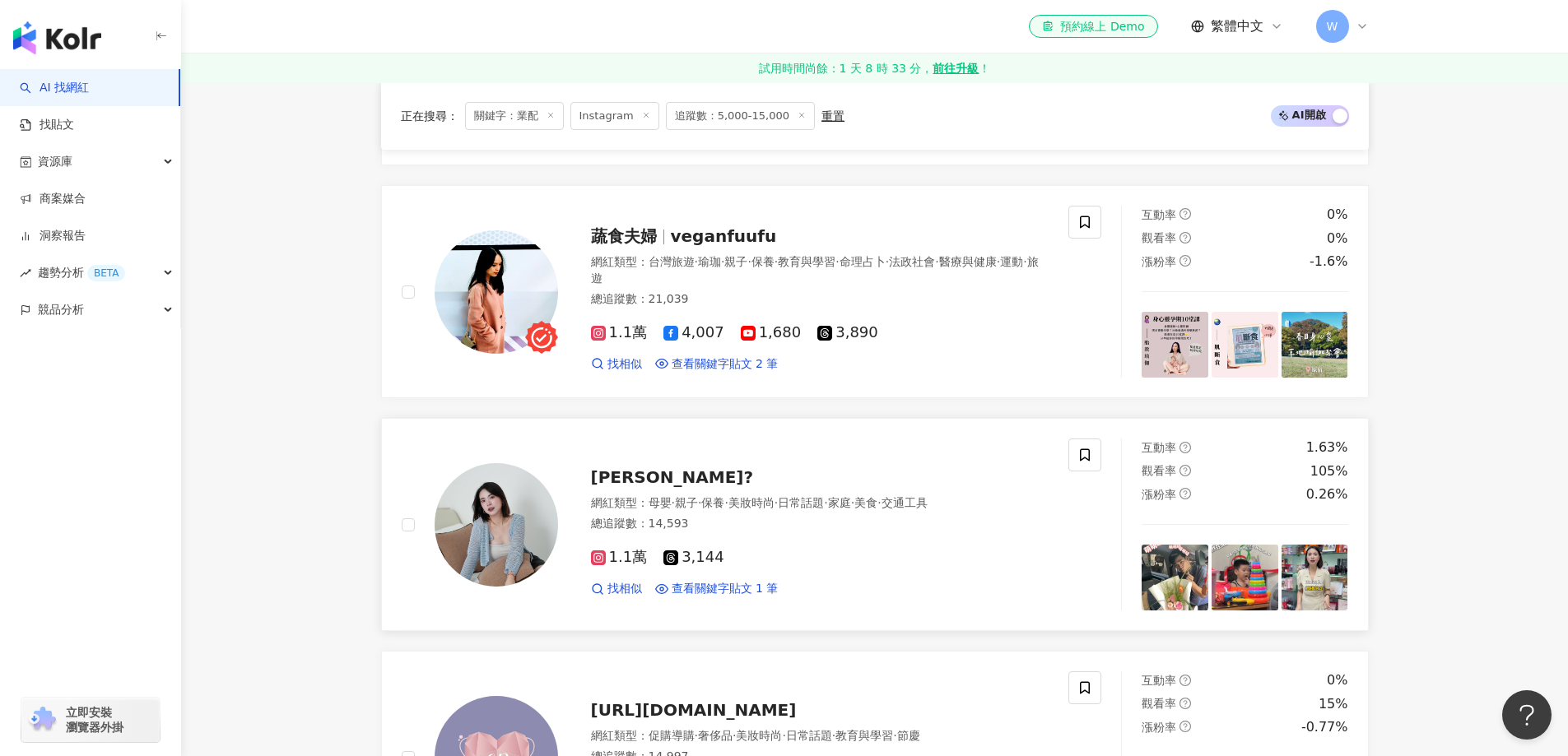
click at [757, 452] on div "宜蓁? 網紅類型 ： 母嬰 · 親子 · 保養 · 美妝時尚 · 日常話題 · 家庭 · 美食 · 交通工具 總追蹤數 ： 14,593 1.1萬 3,144…" at bounding box center [803, 524] width 491 height 144
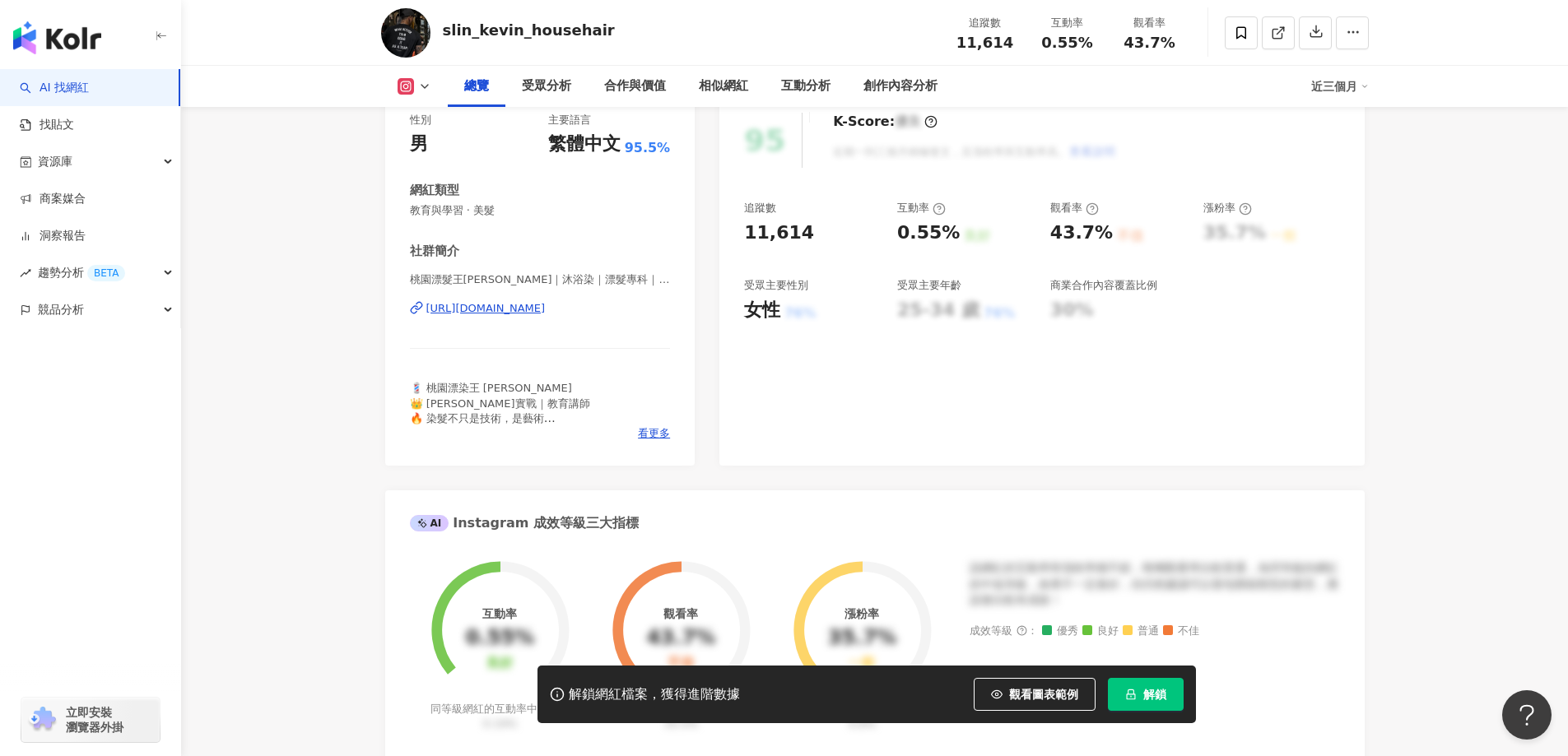
click at [546, 303] on div "https://www.instagram.com/kevin_househair/" at bounding box center [485, 308] width 119 height 15
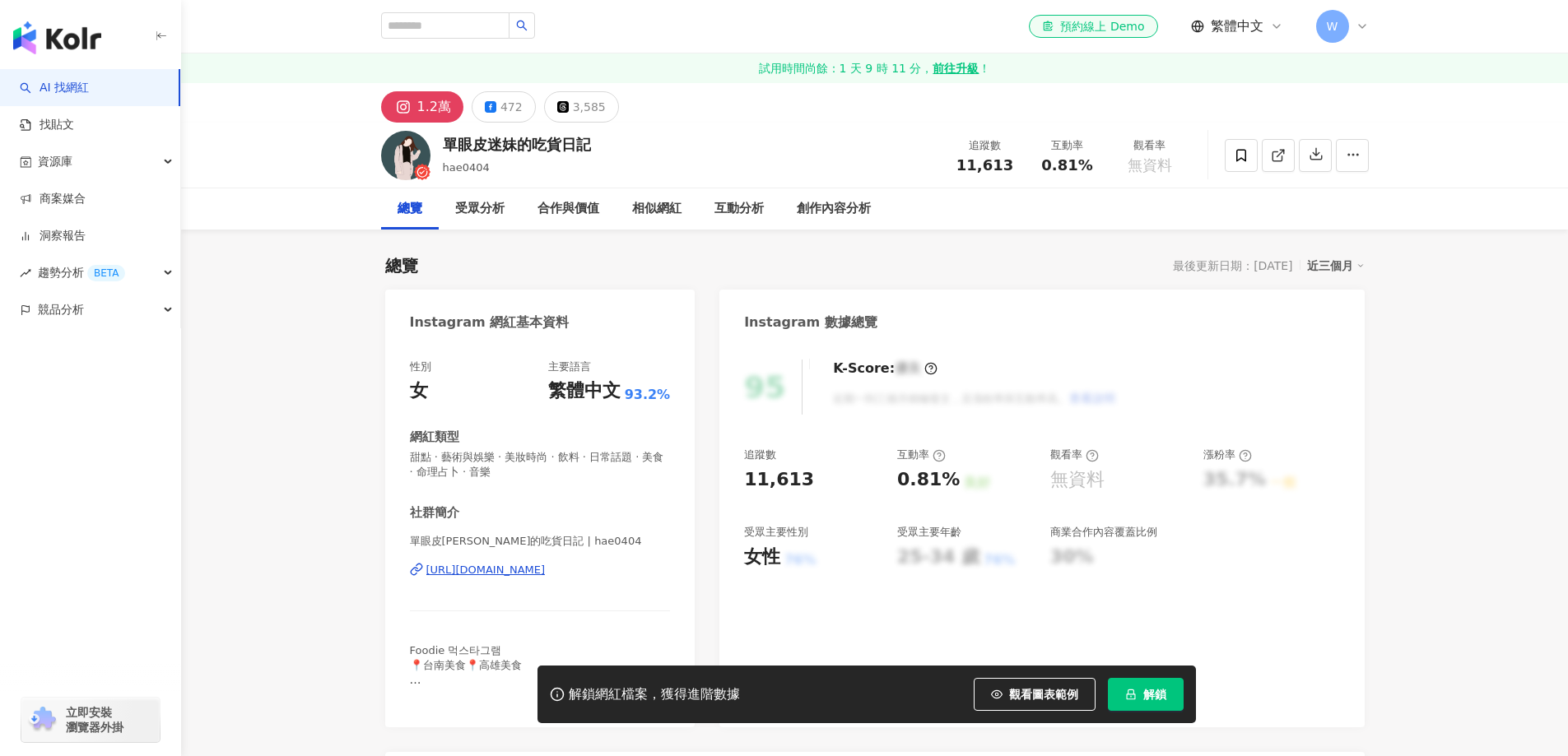
click at [546, 569] on div "https://www.instagram.com/hae0404/" at bounding box center [485, 570] width 119 height 15
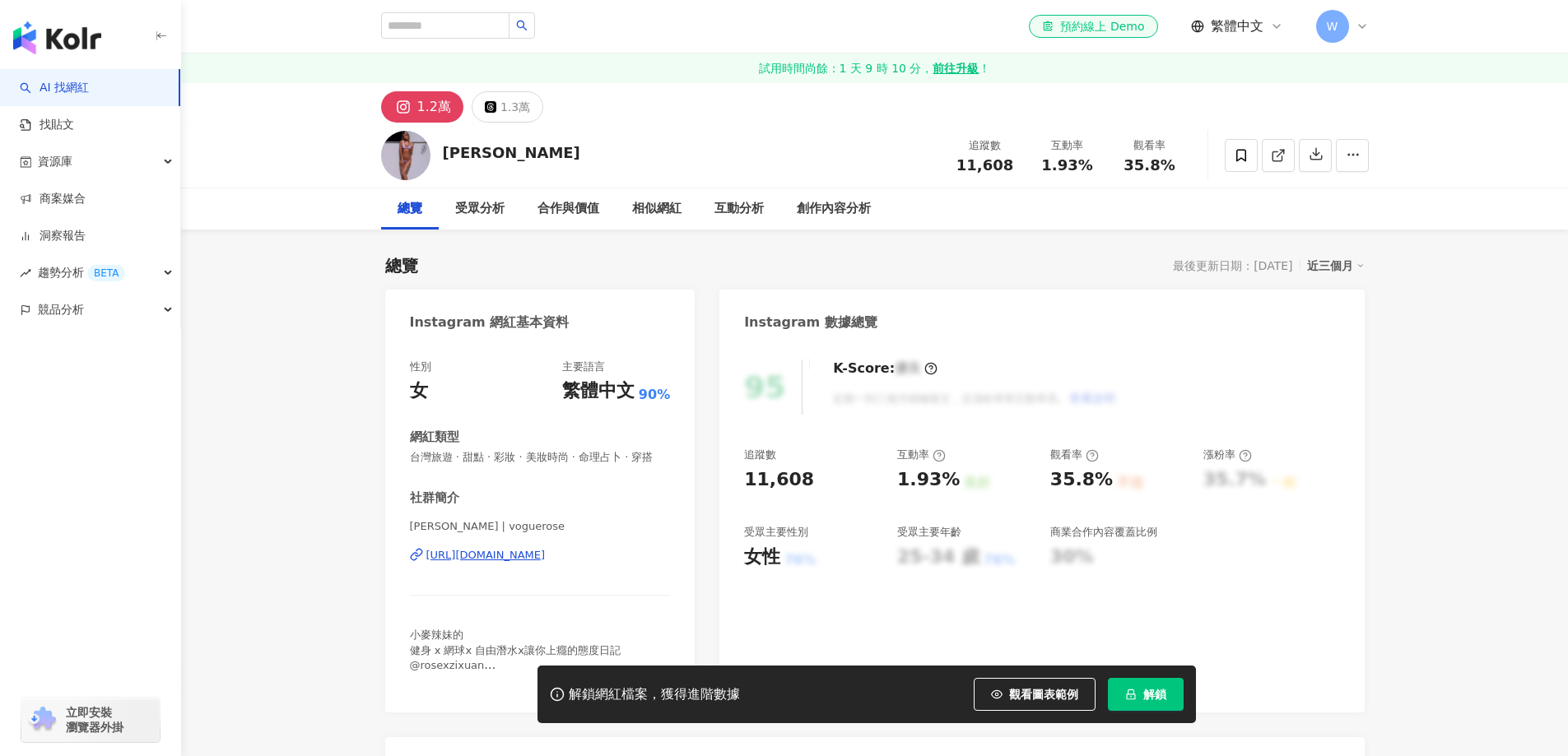
click at [527, 562] on div "https://www.instagram.com/voguerose/" at bounding box center [485, 556] width 119 height 15
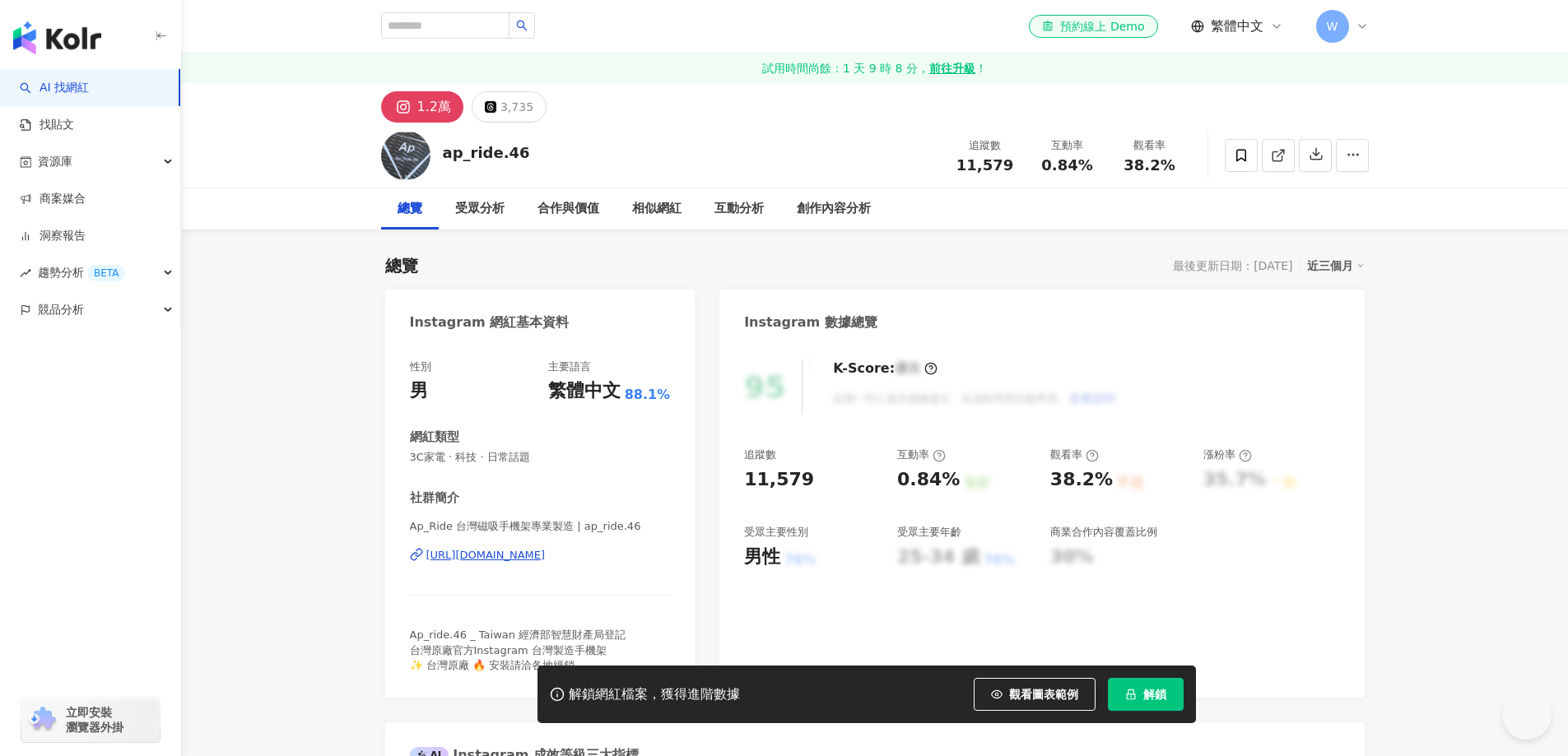
click at [546, 551] on div "[URL][DOMAIN_NAME]" at bounding box center [485, 556] width 119 height 15
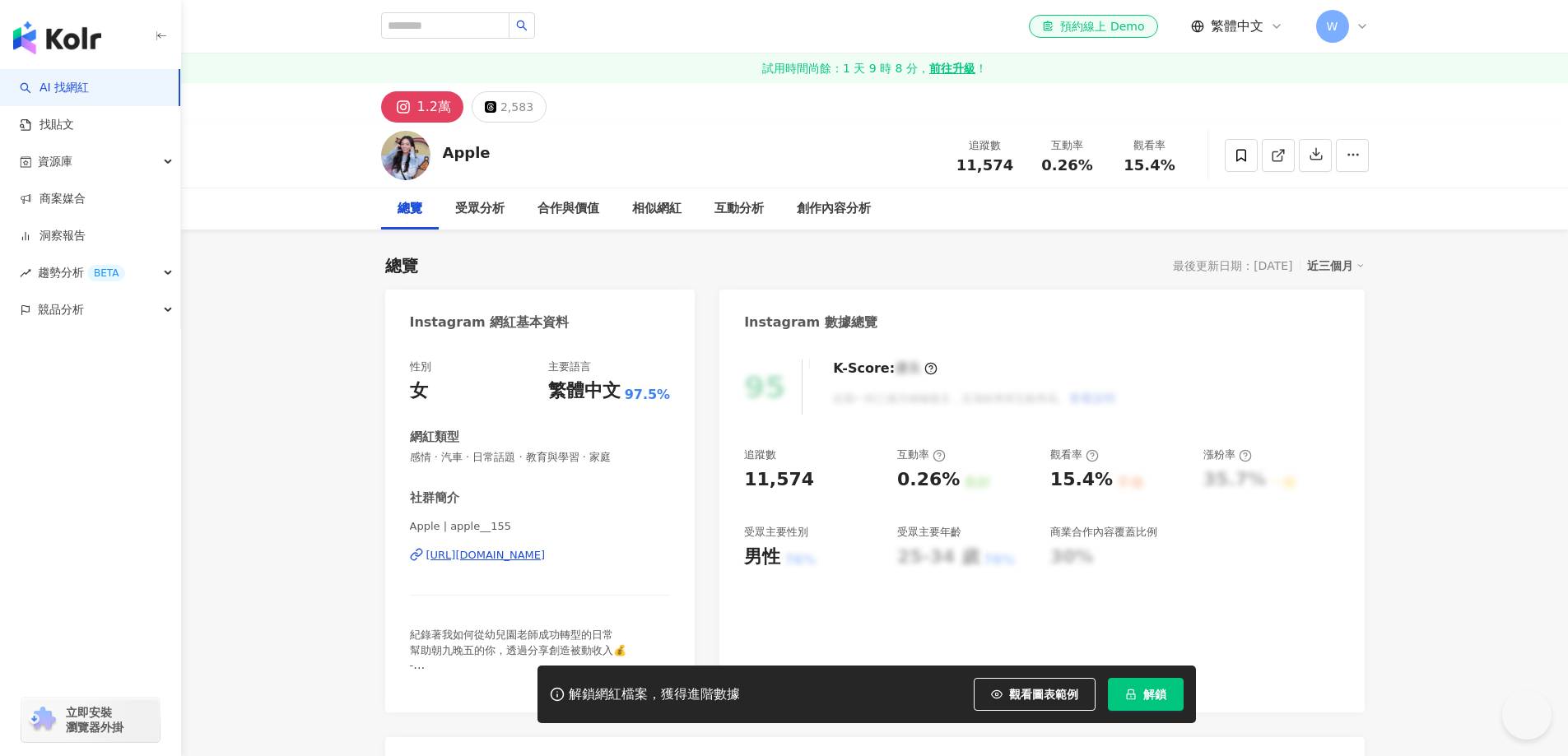
click at [546, 548] on div "https://www.instagram.com/apple__155/" at bounding box center [485, 556] width 119 height 15
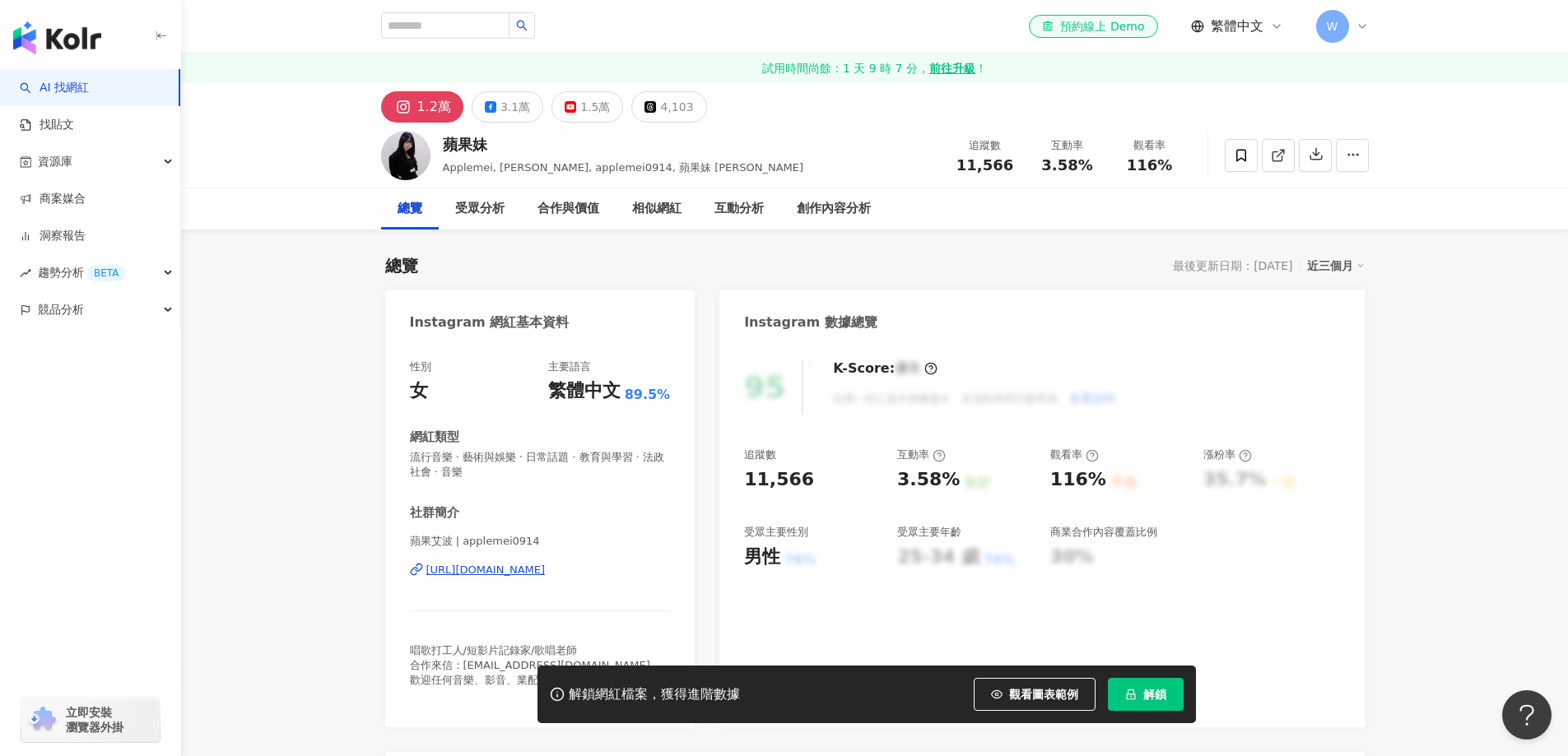
click at [544, 568] on div "https://www.instagram.com/applemei0914/" at bounding box center [485, 570] width 119 height 15
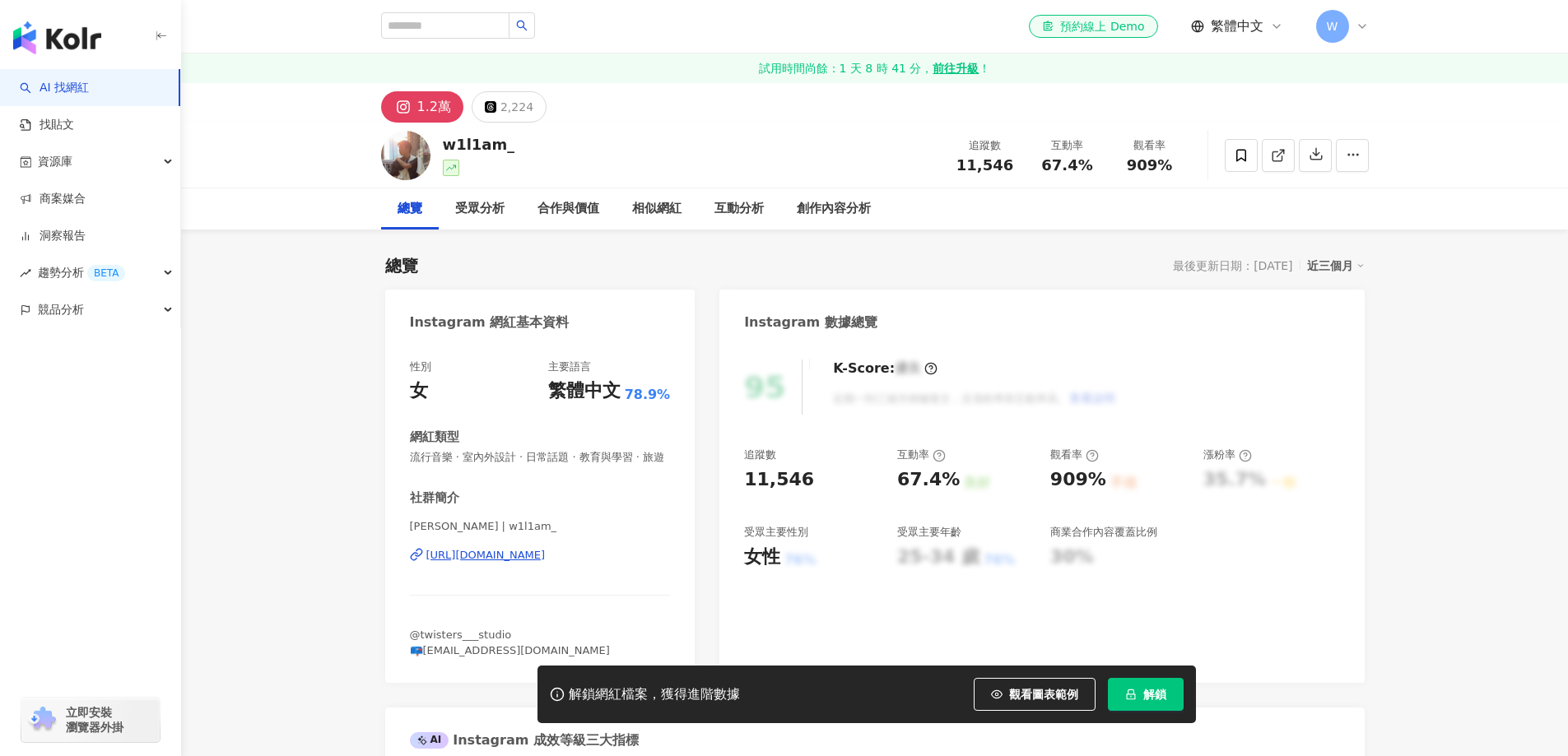
click at [555, 488] on div "性別 女 主要語言 繁體中文 78.9% 網紅類型 流行音樂 · 室內外設計 · 日常話題 · 教育與學習 · 旅遊 社群簡介 [PERSON_NAME] |…" at bounding box center [540, 509] width 261 height 299
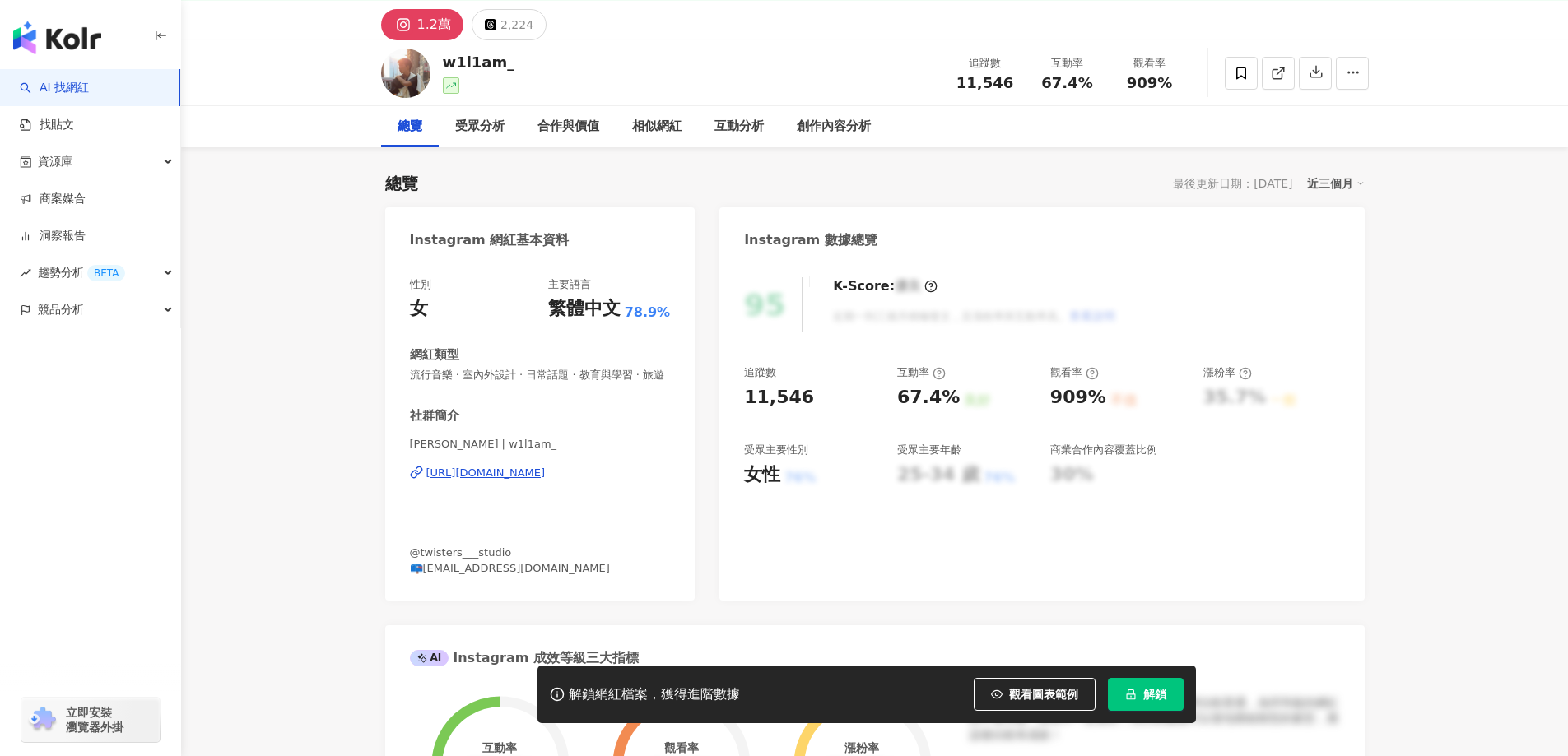
click at [546, 480] on div "[URL][DOMAIN_NAME]" at bounding box center [485, 473] width 119 height 15
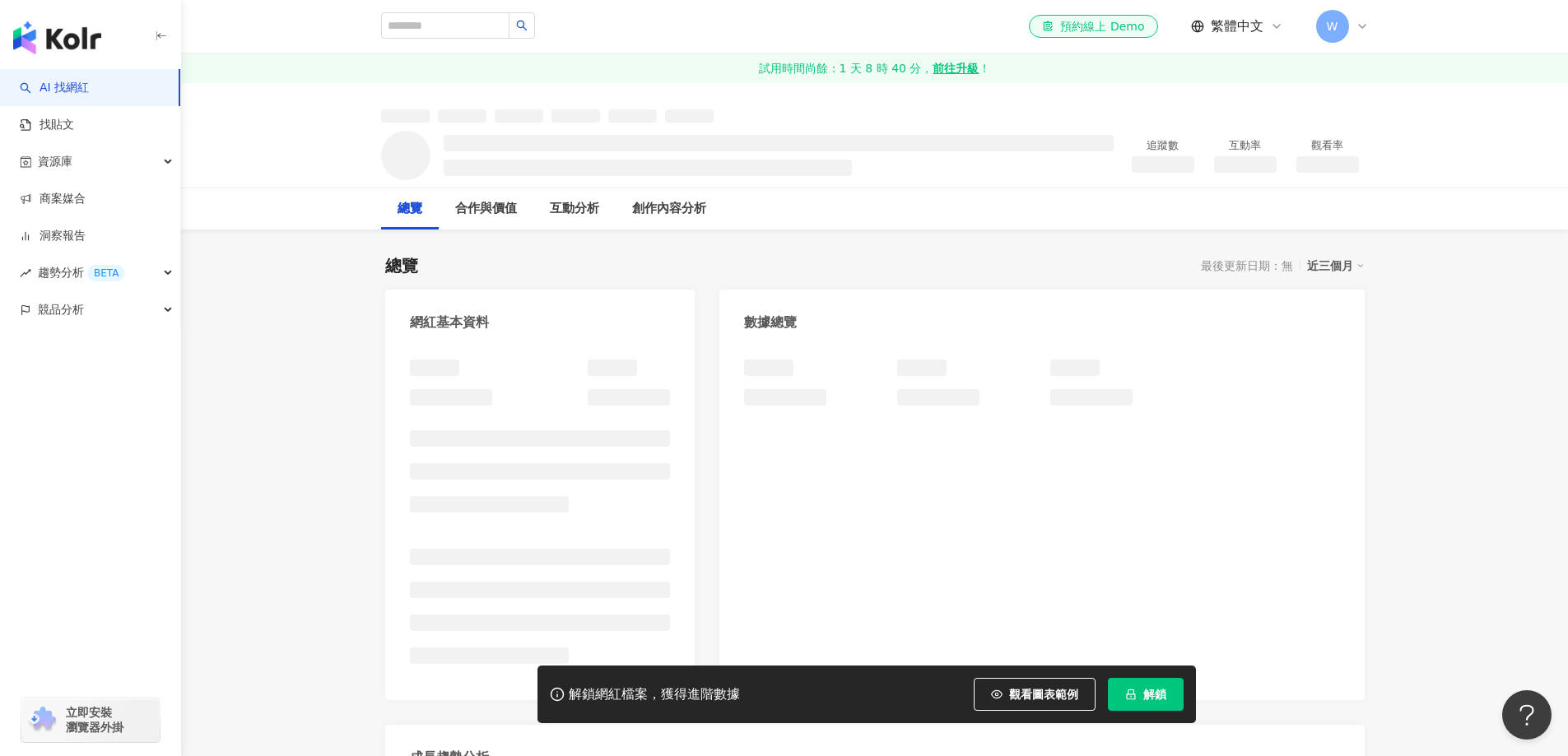
scroll to position [68, 0]
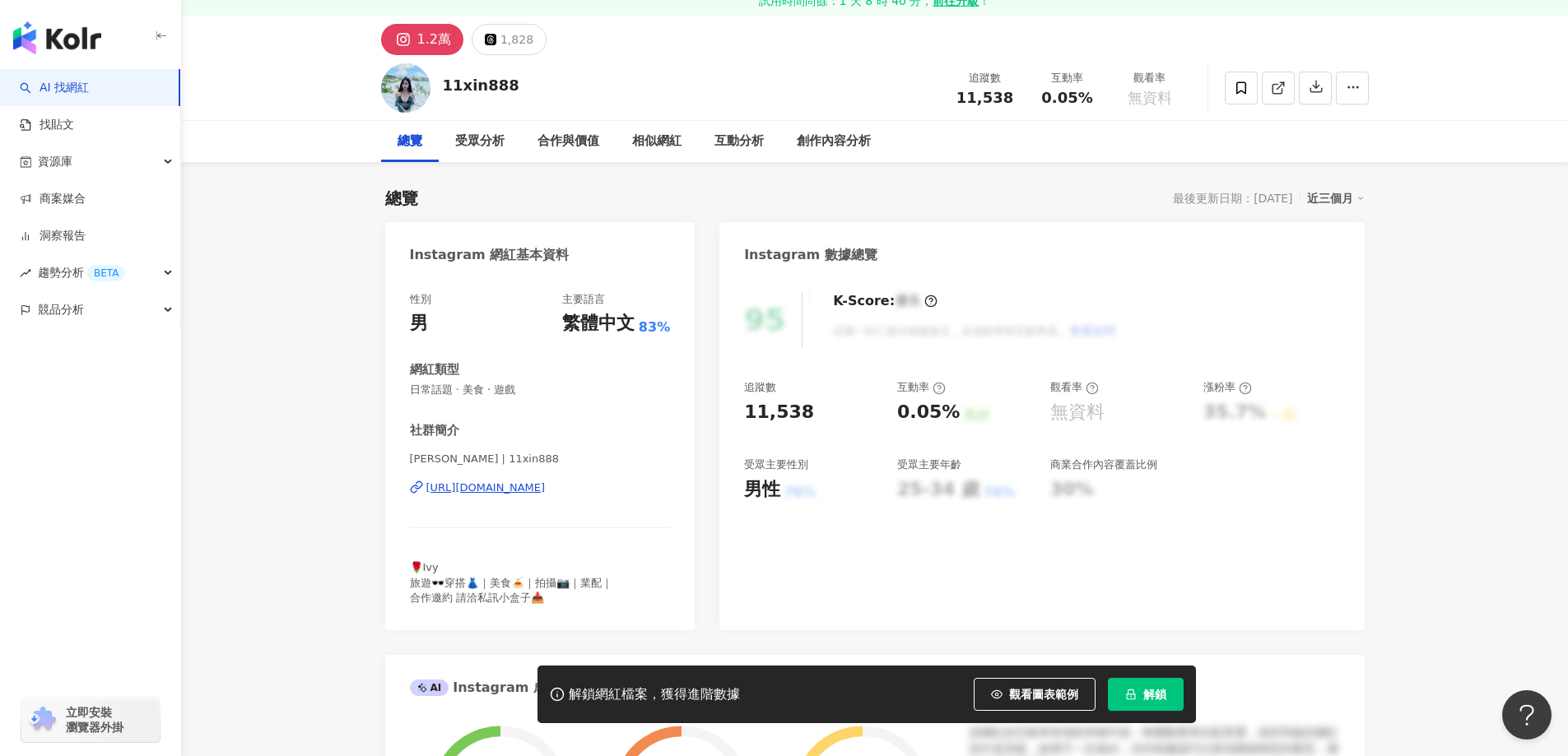
click at [546, 480] on div "https://www.instagram.com/11xin888/" at bounding box center [485, 488] width 119 height 15
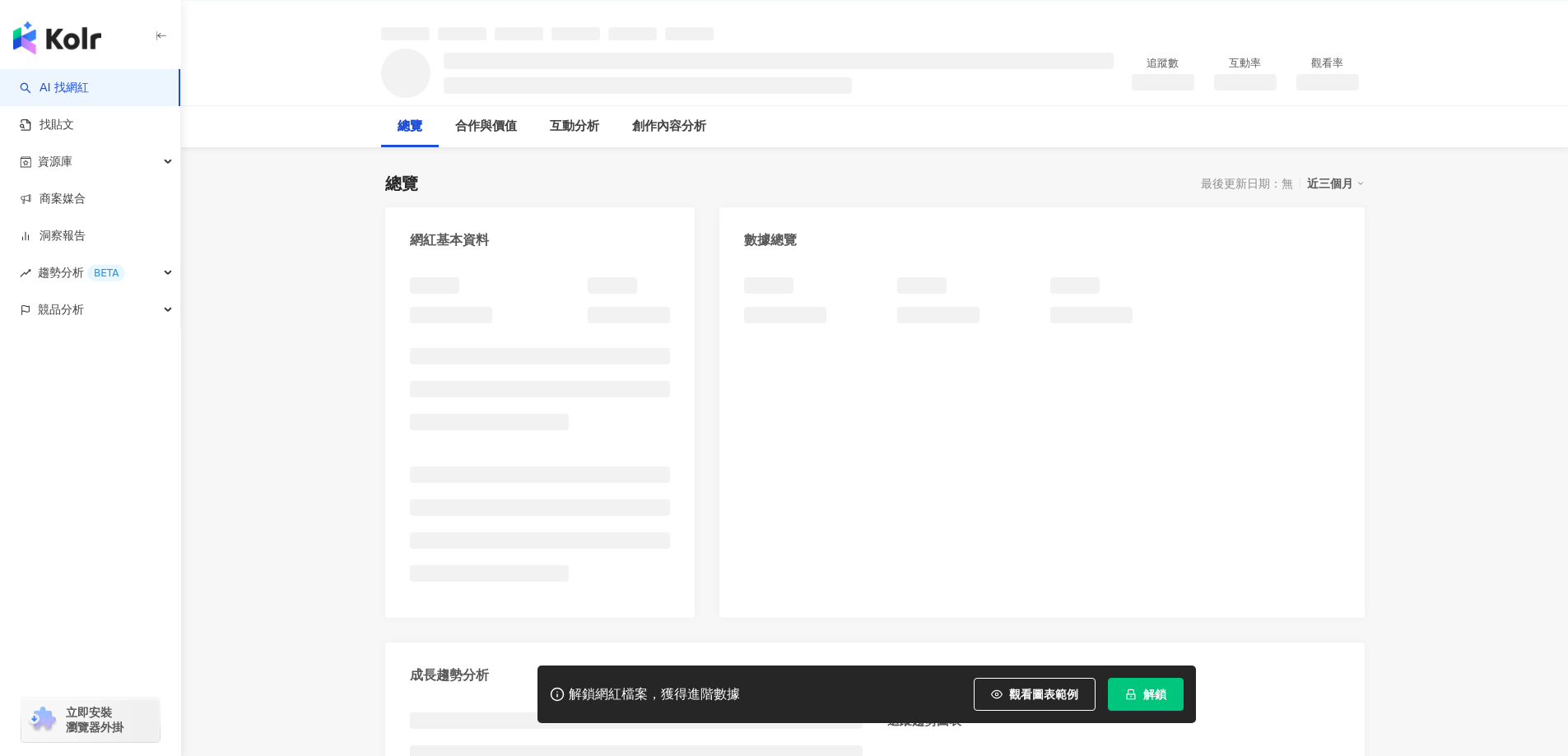
click at [714, 325] on div "網紅基本資料 數據總覽 成長趨勢分析 追蹤趨勢圖表" at bounding box center [874, 546] width 979 height 679
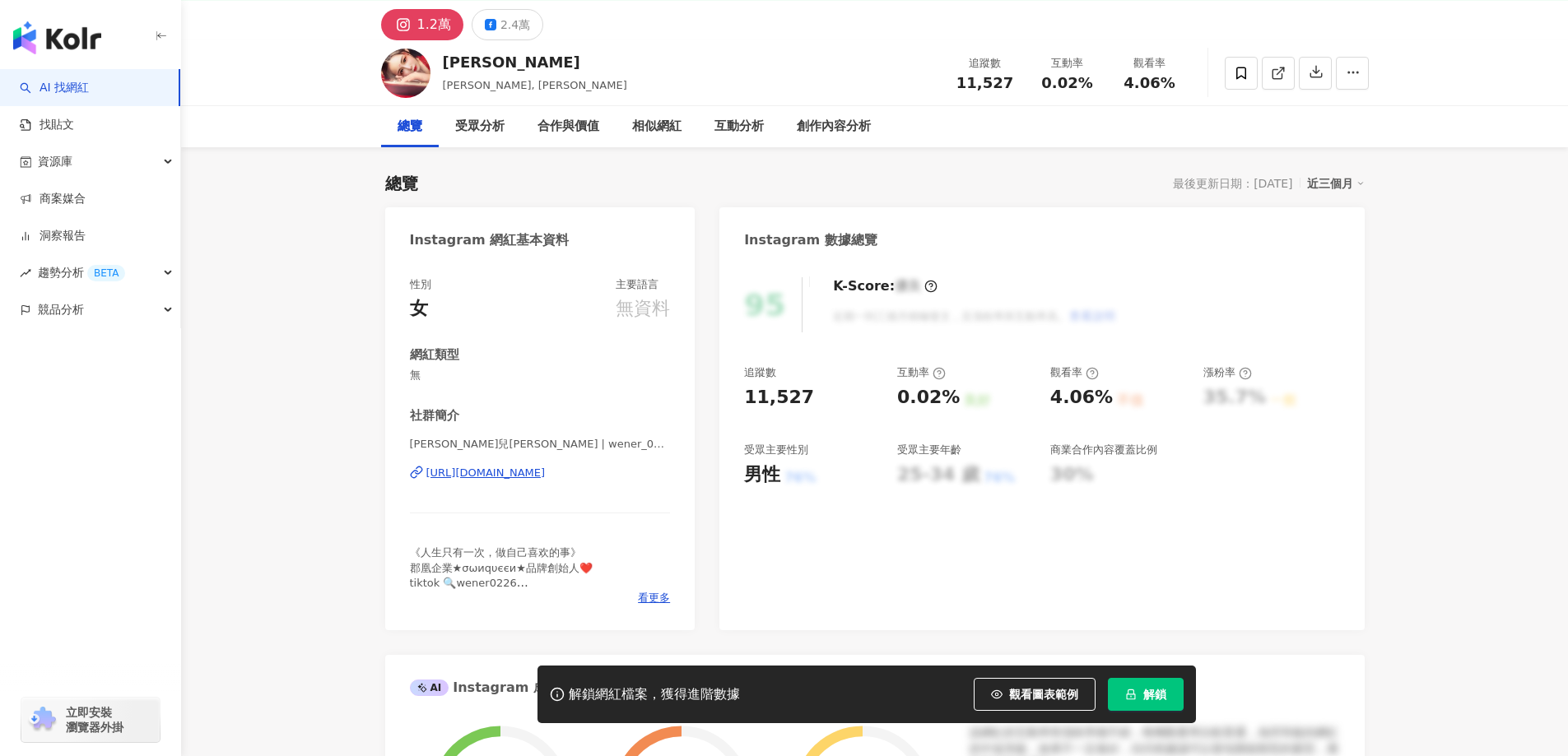
click at [546, 465] on div "https://www.instagram.com/wener_0226" at bounding box center [485, 473] width 119 height 15
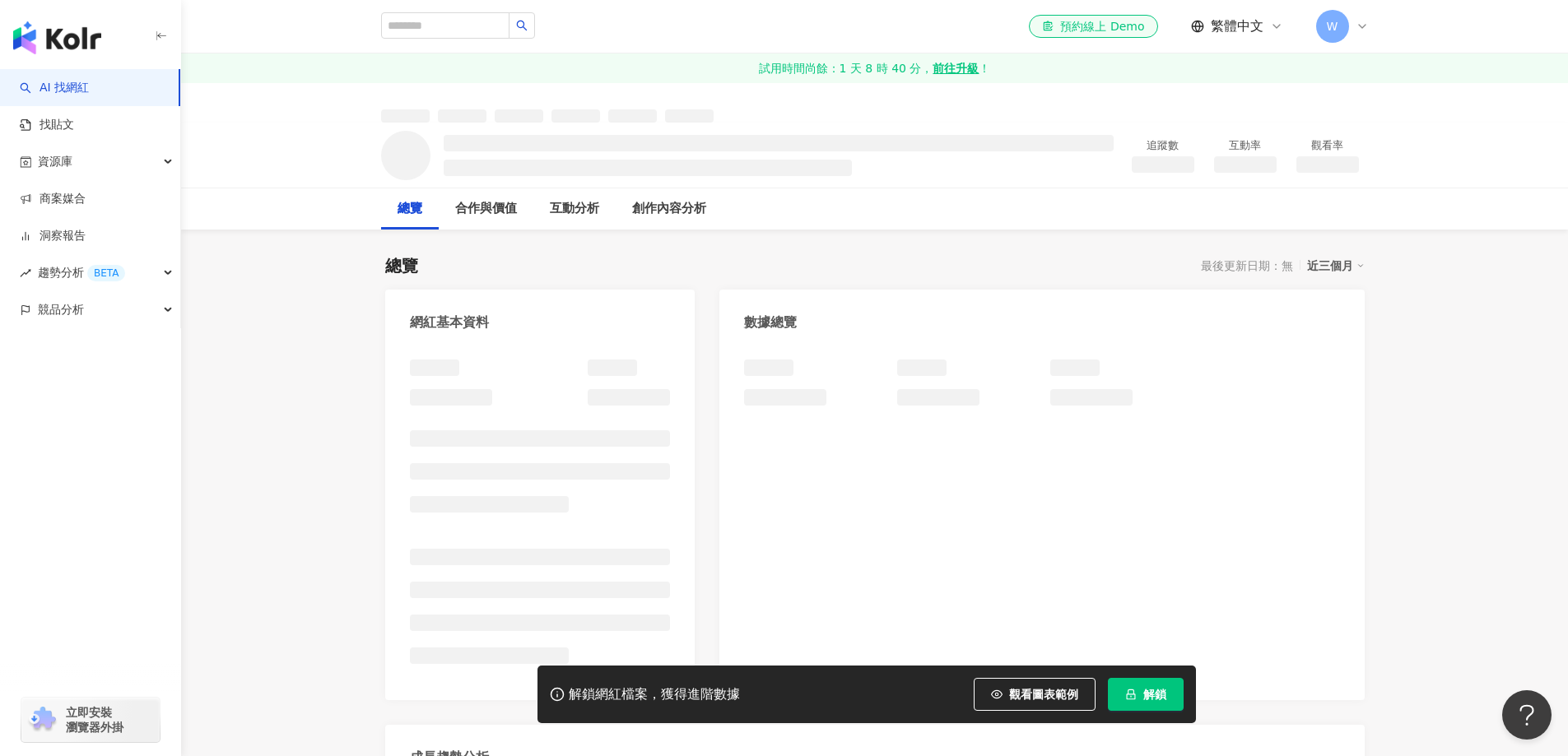
click at [729, 317] on div "數據總覽" at bounding box center [1041, 316] width 644 height 54
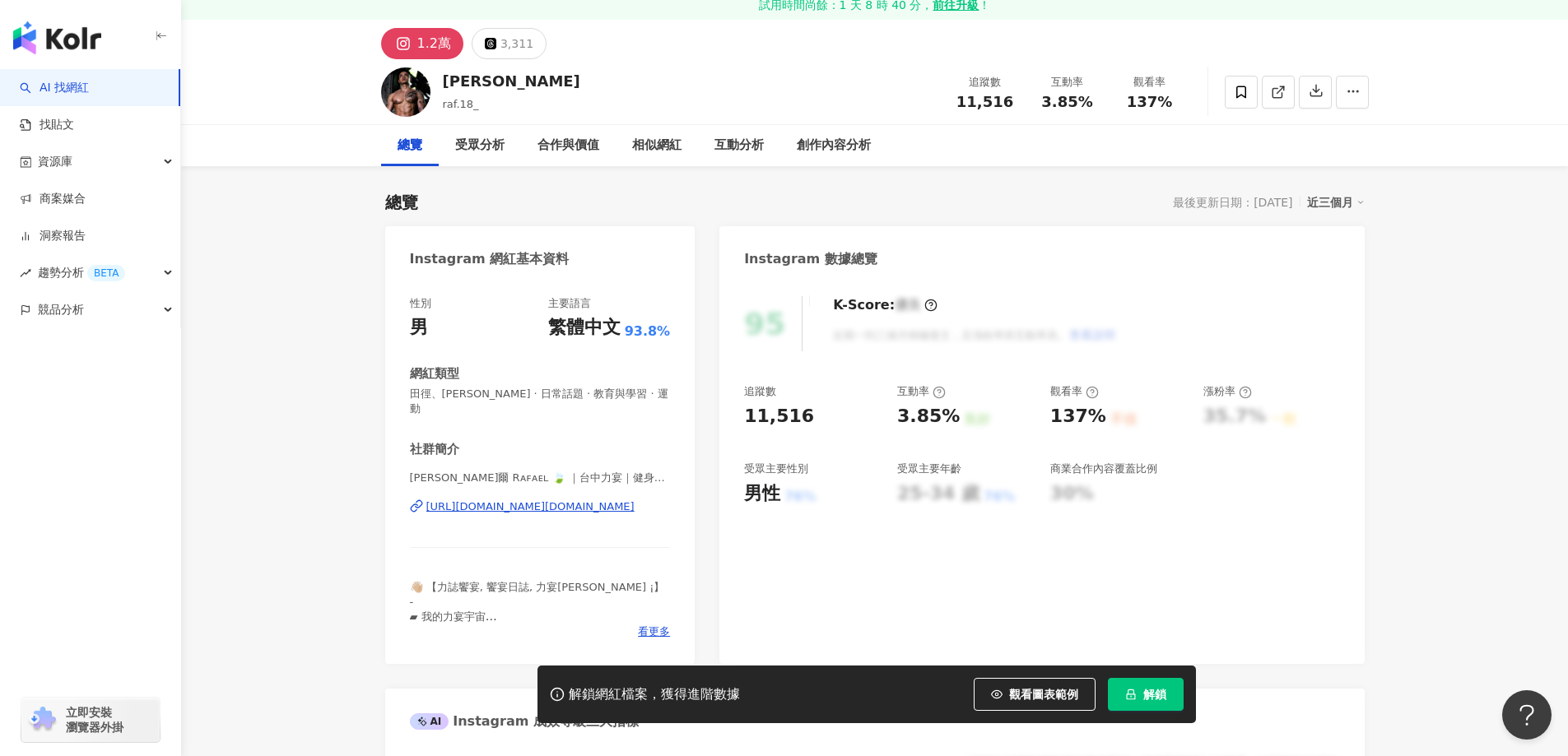
scroll to position [82, 0]
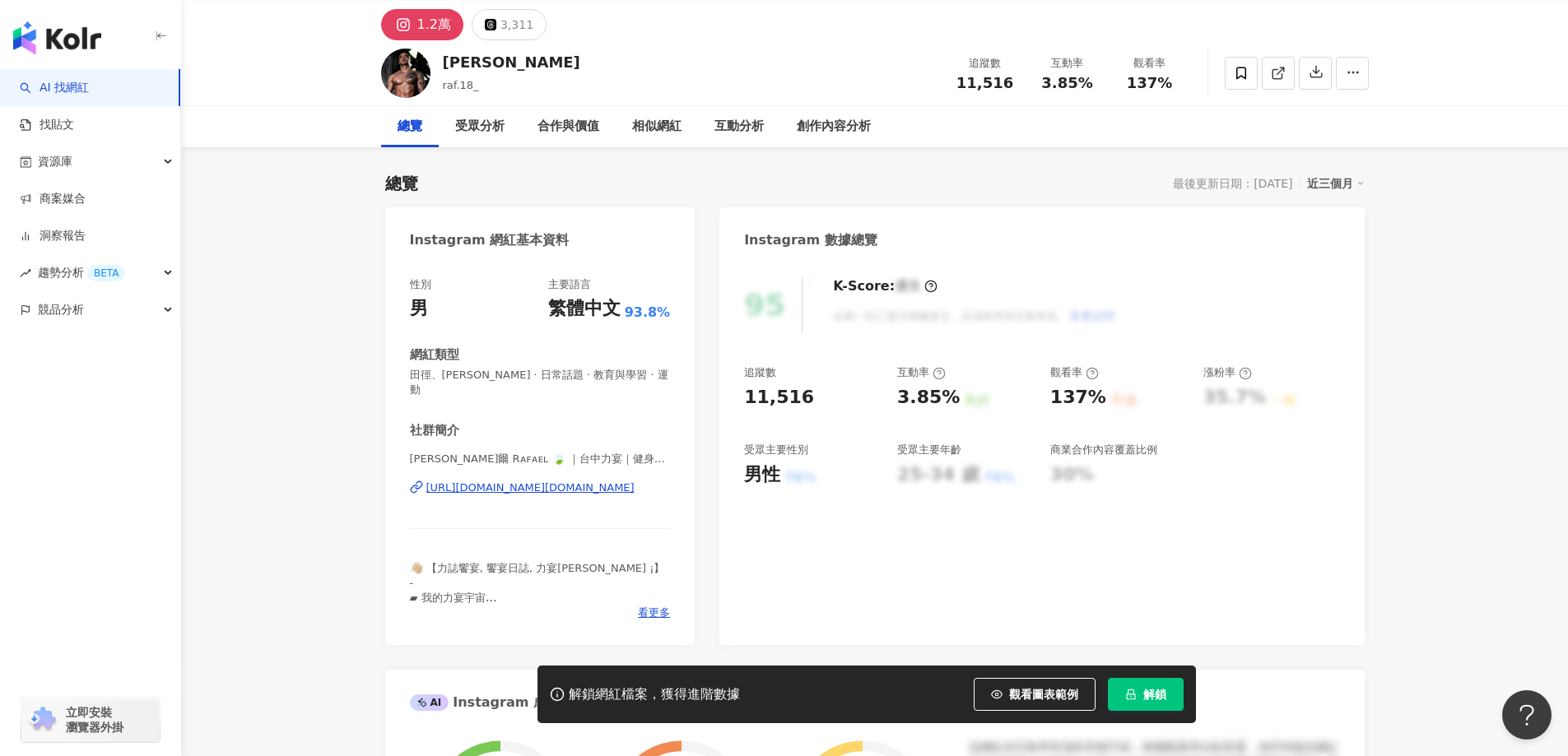
click at [537, 492] on div "[URL][DOMAIN_NAME][DOMAIN_NAME]" at bounding box center [530, 488] width 208 height 15
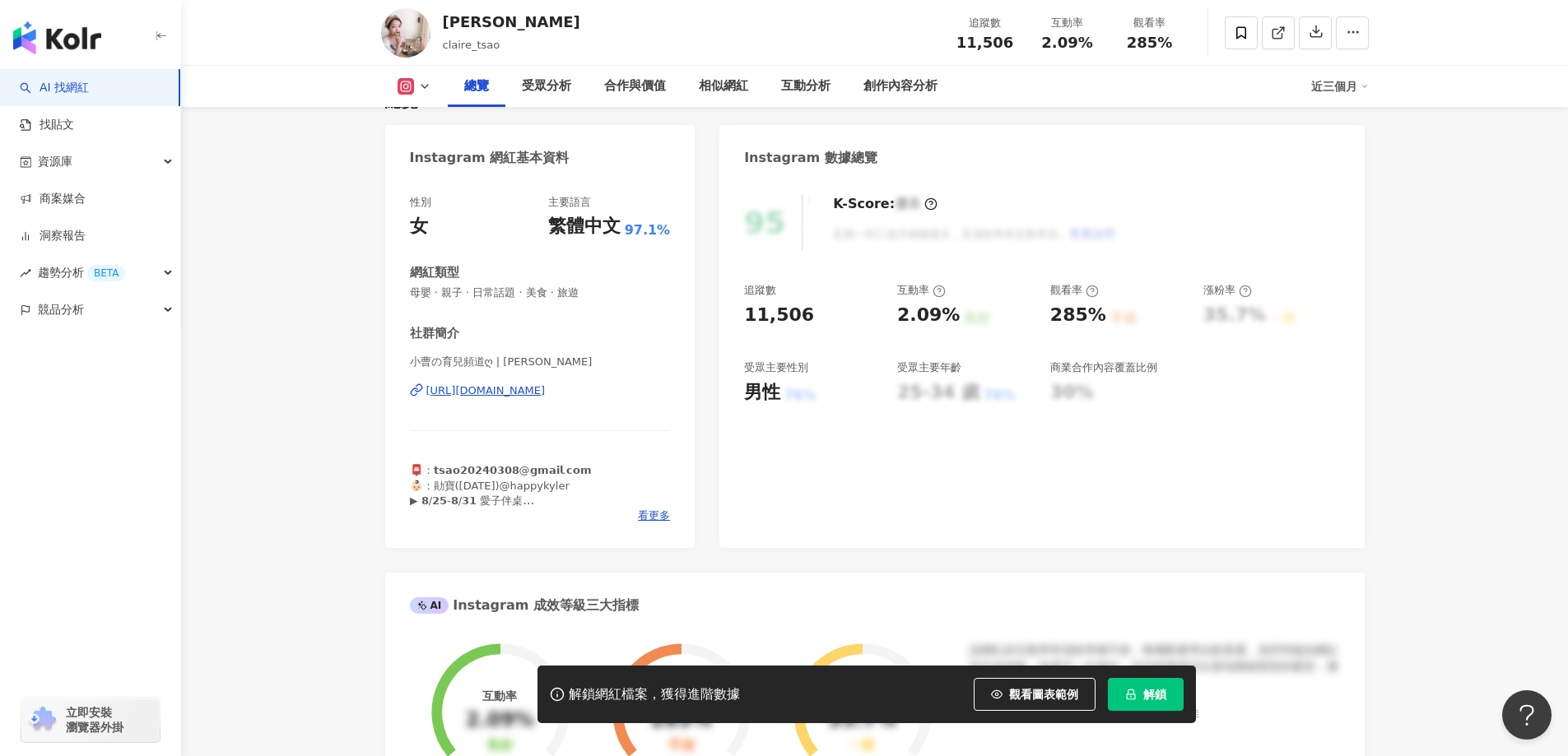
click at [546, 391] on div "https://www.instagram.com/claire_tsao/" at bounding box center [485, 391] width 119 height 15
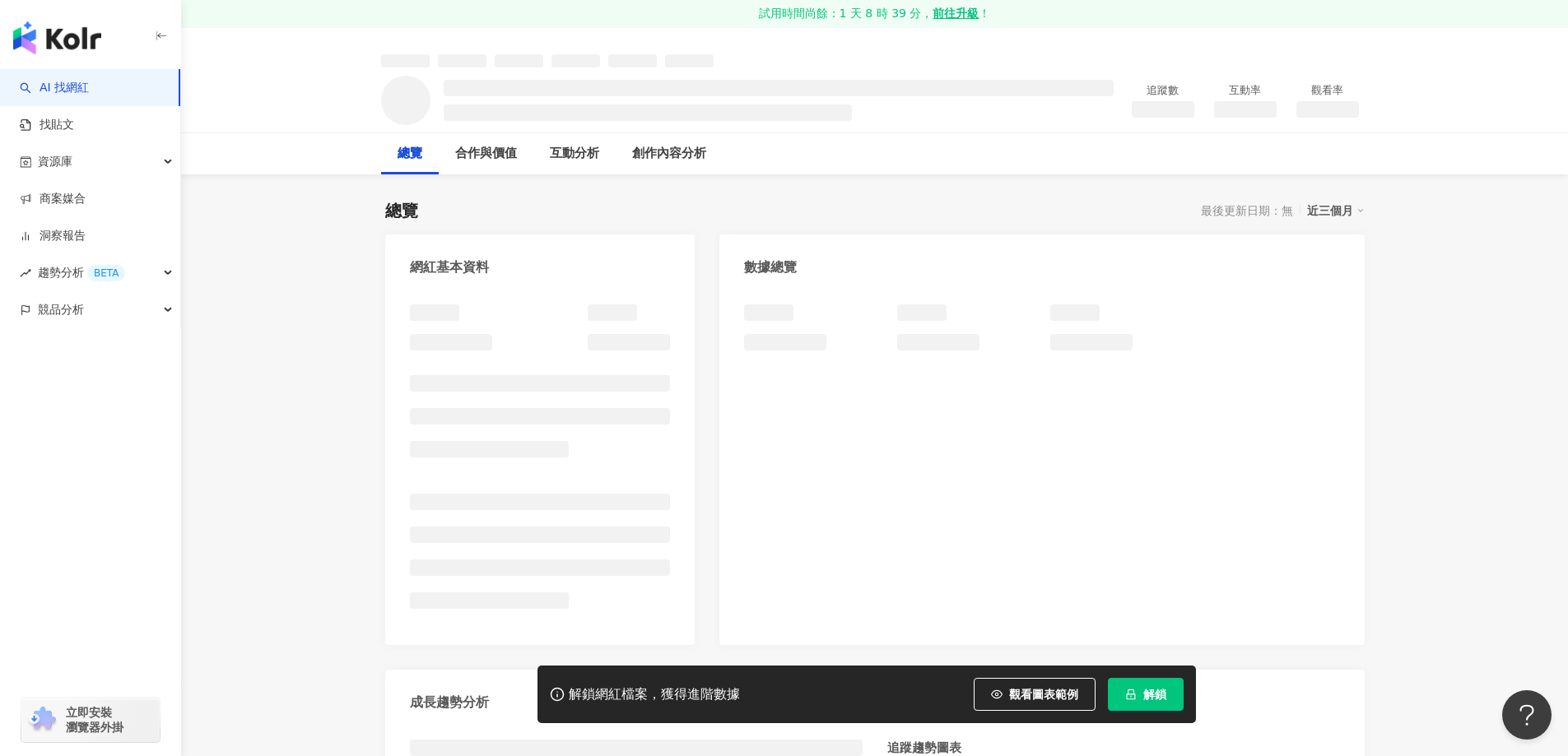
scroll to position [82, 0]
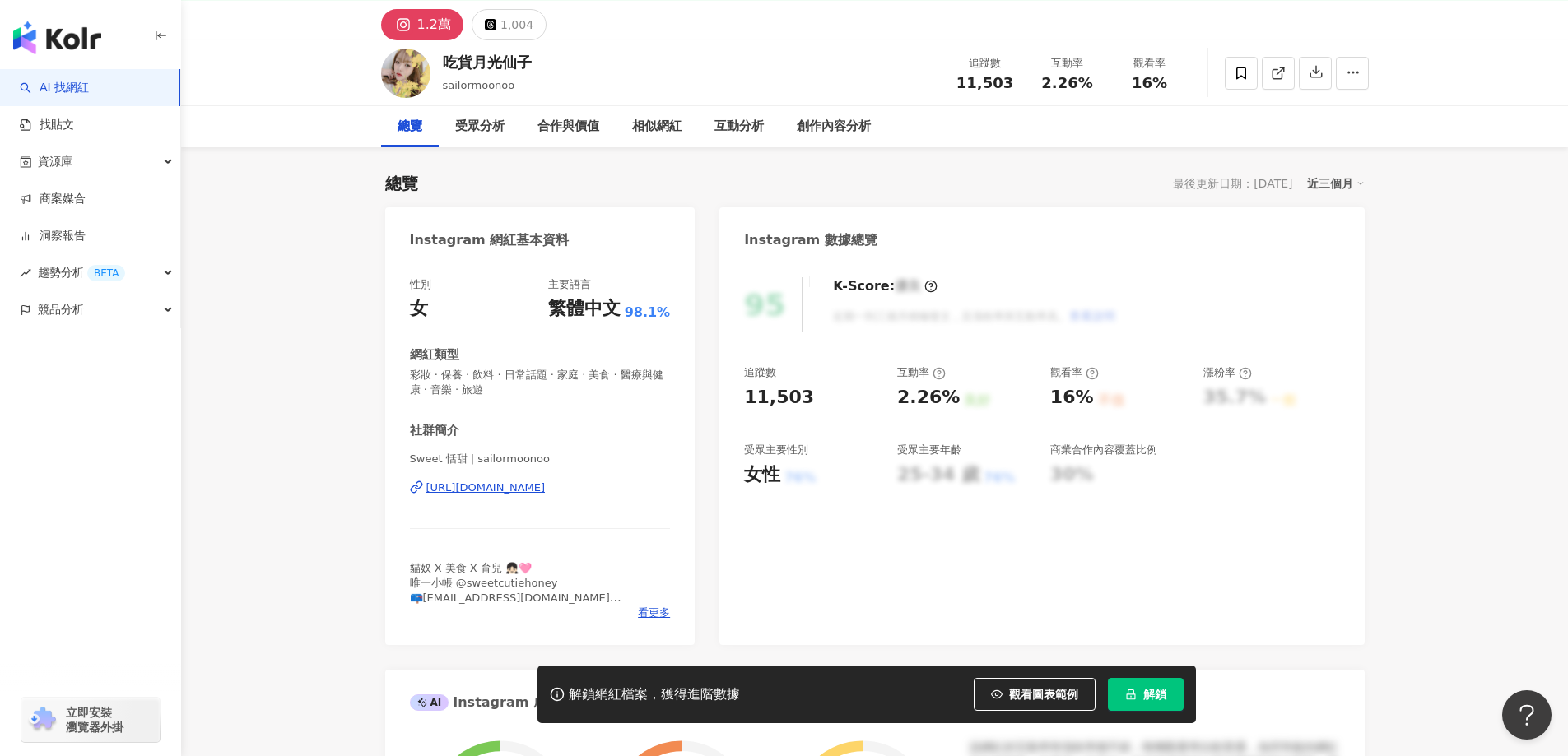
click at [546, 480] on div "[URL][DOMAIN_NAME]" at bounding box center [485, 488] width 119 height 15
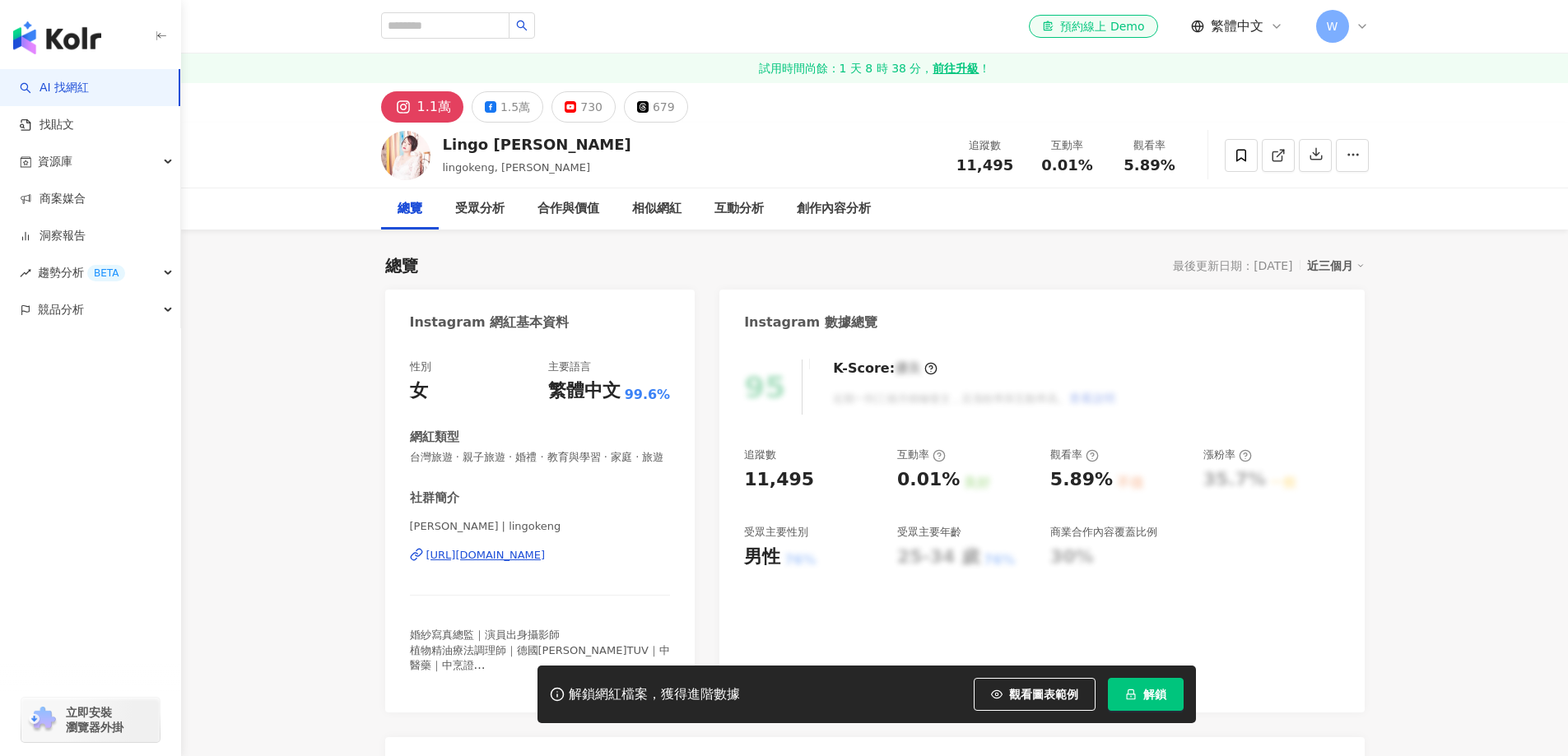
click at [542, 562] on div "https://www.instagram.com/lingokeng/" at bounding box center [485, 556] width 119 height 15
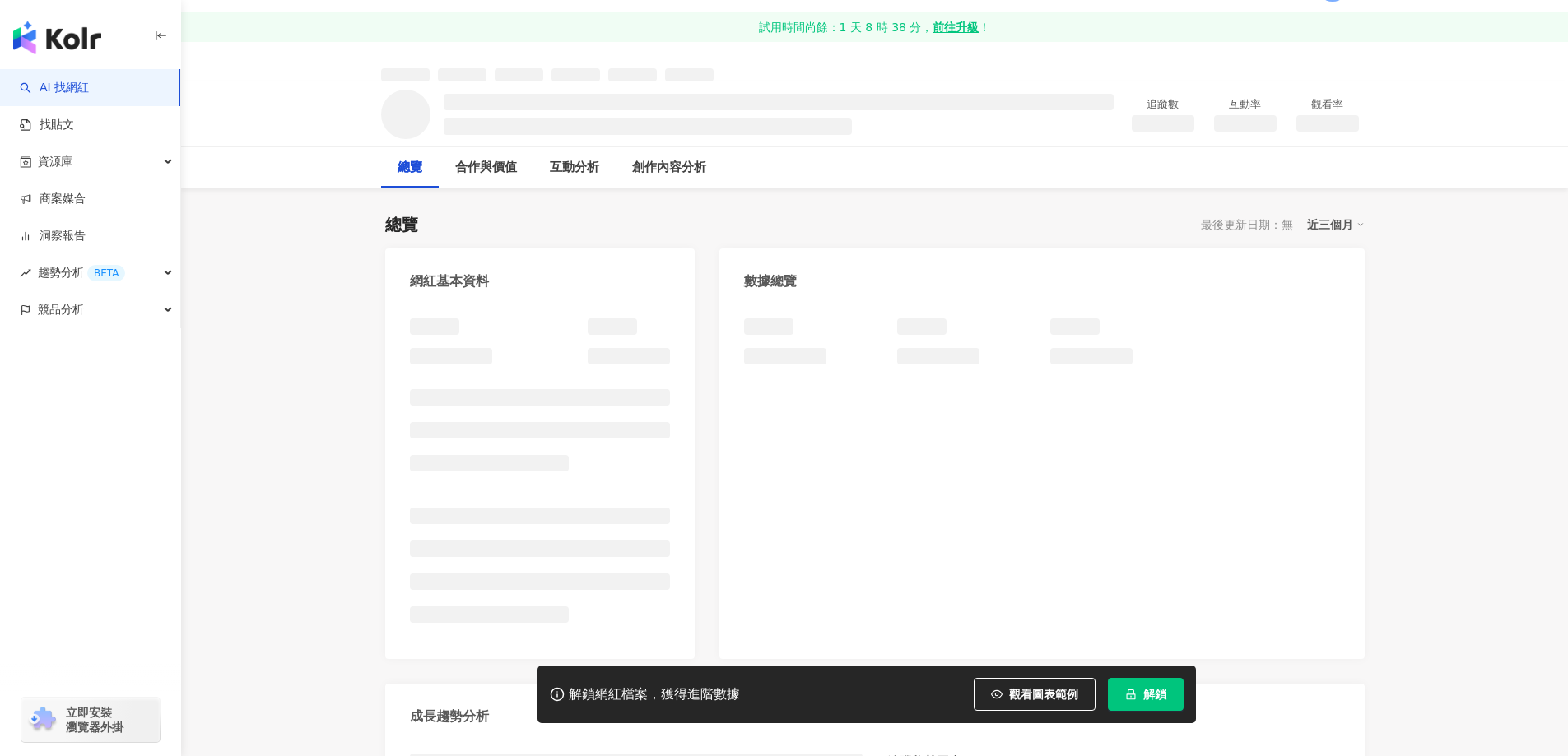
scroll to position [82, 0]
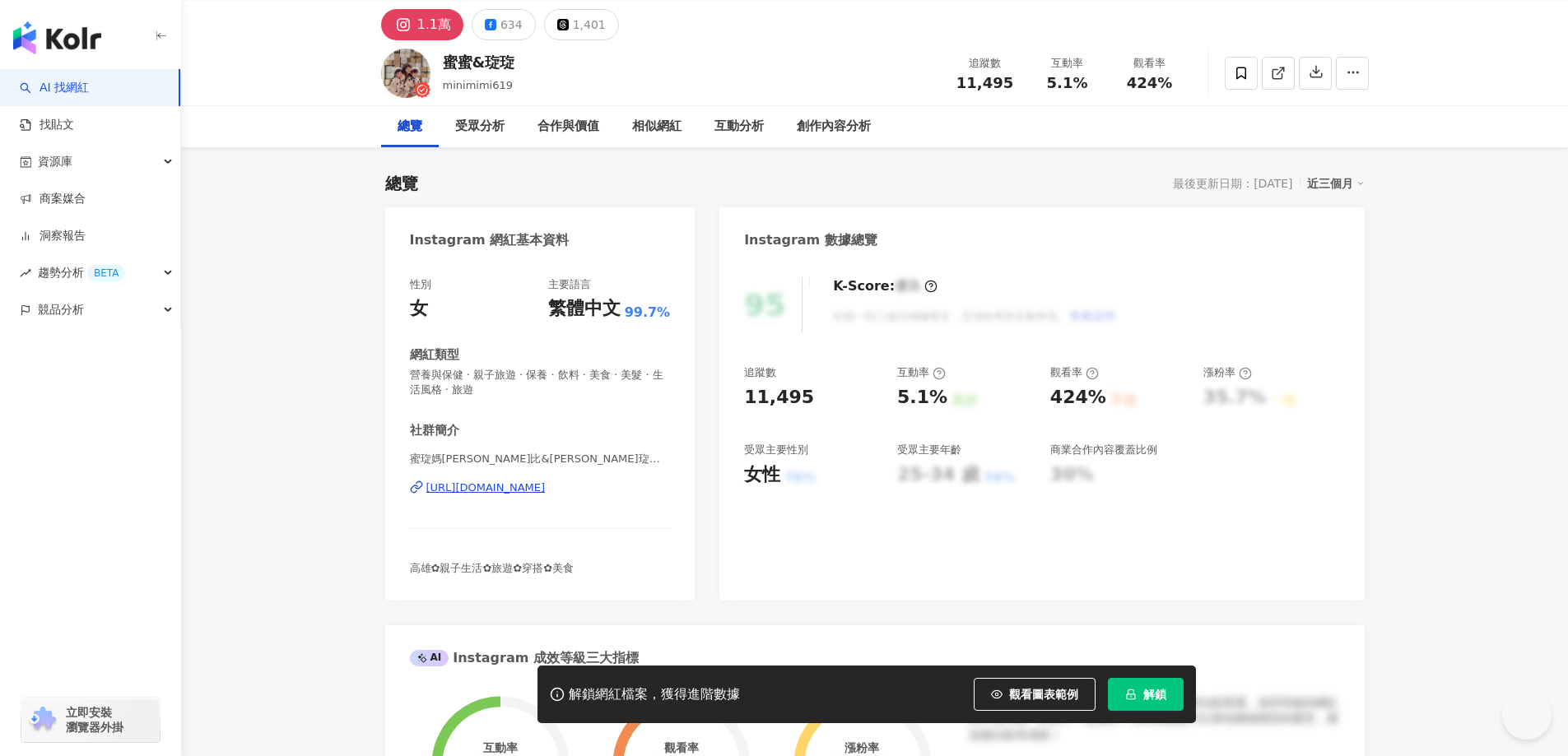
click at [546, 491] on div "[URL][DOMAIN_NAME]" at bounding box center [485, 488] width 119 height 15
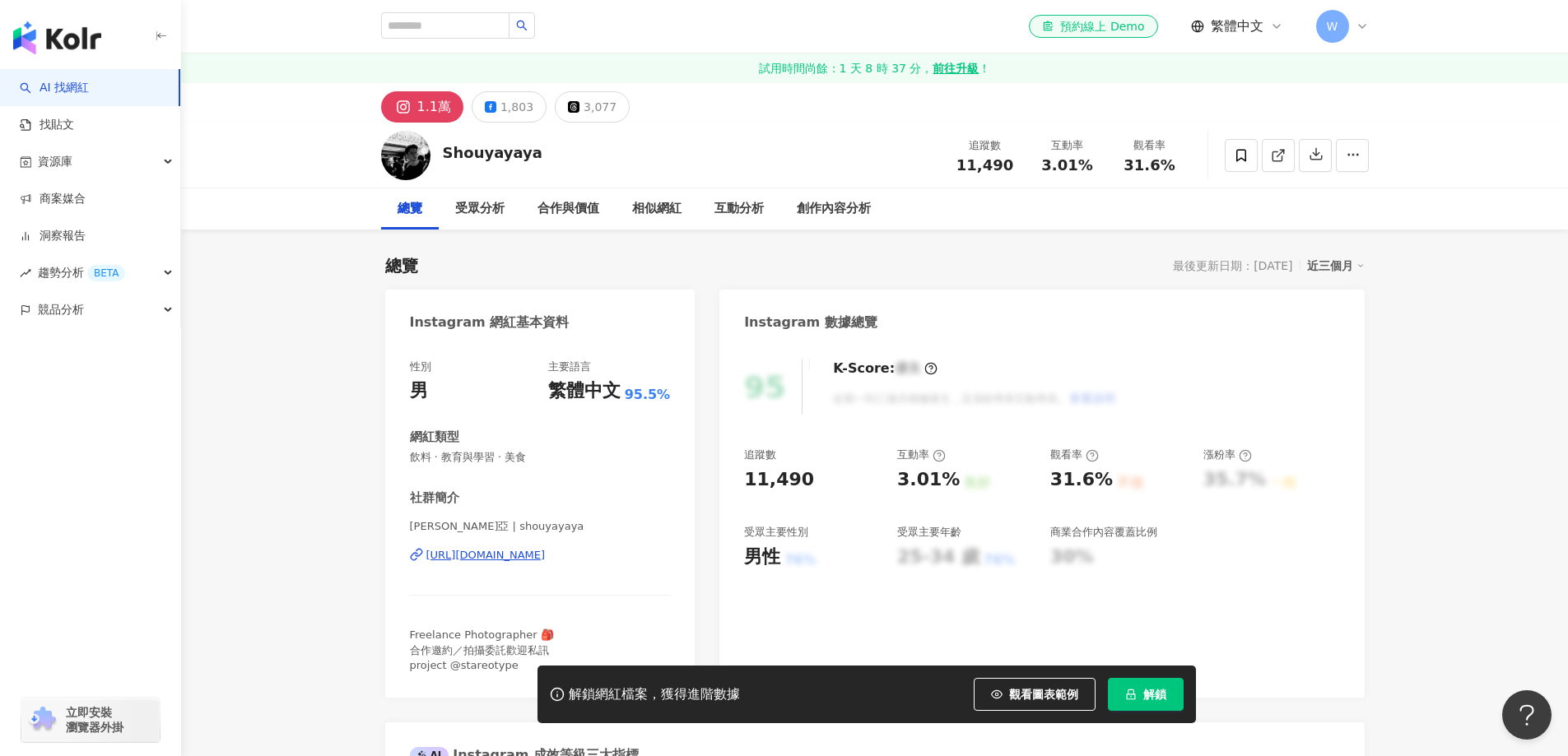
click at [546, 558] on div "https://www.instagram.com/shouyayaya/" at bounding box center [485, 556] width 119 height 15
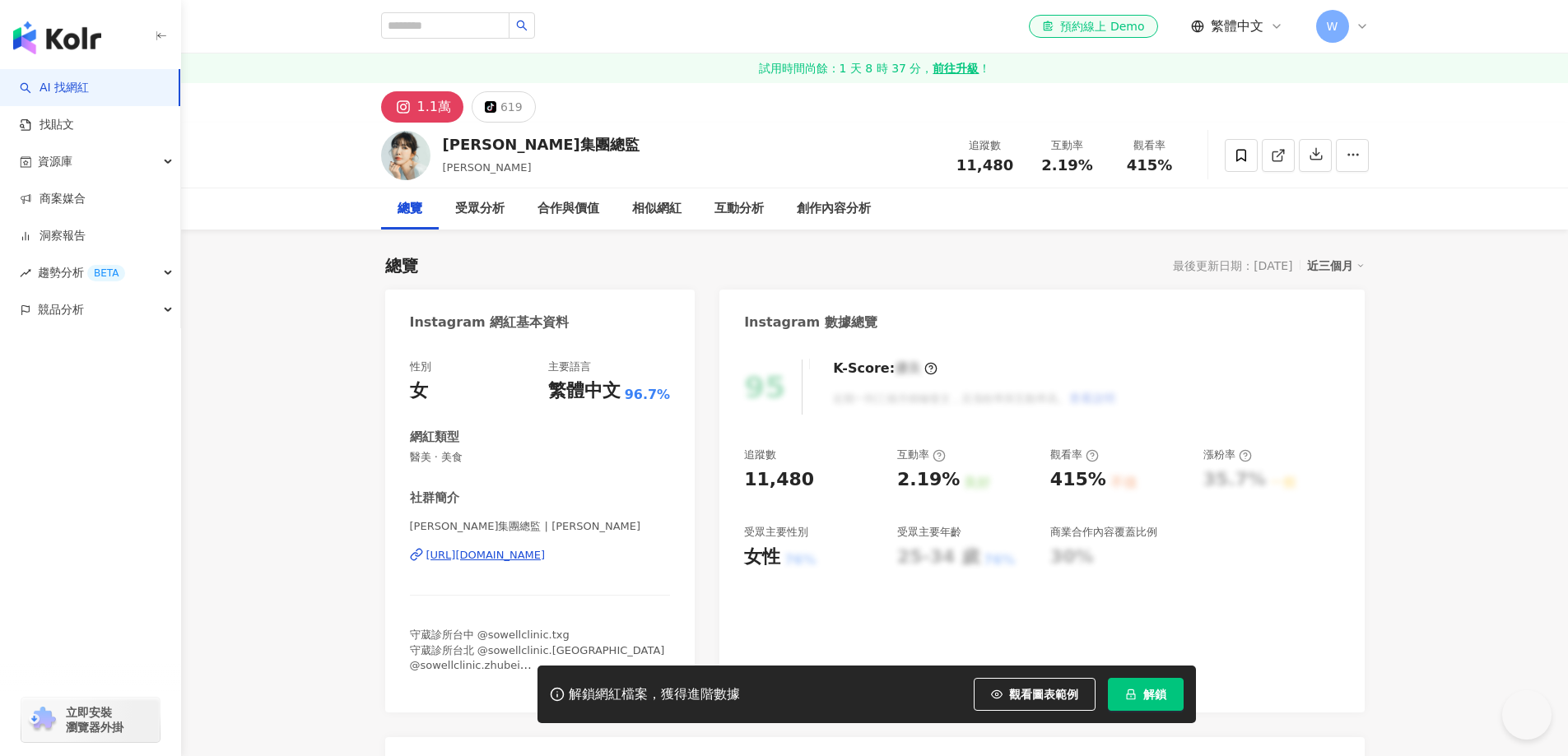
click at [546, 558] on div "https://www.instagram.com/sonia_sowell_/" at bounding box center [485, 556] width 119 height 15
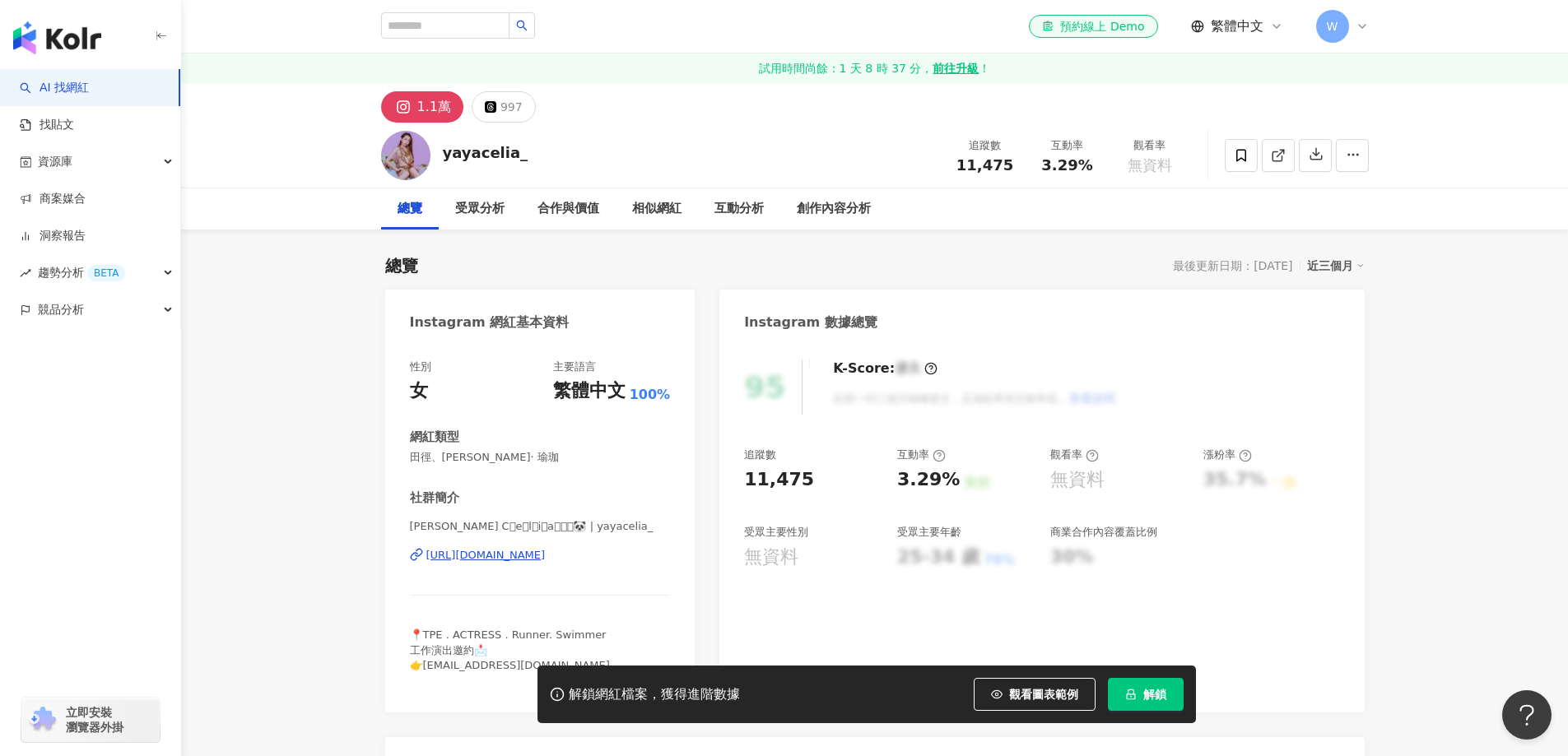
click at [546, 548] on div "[URL][DOMAIN_NAME]" at bounding box center [485, 556] width 119 height 15
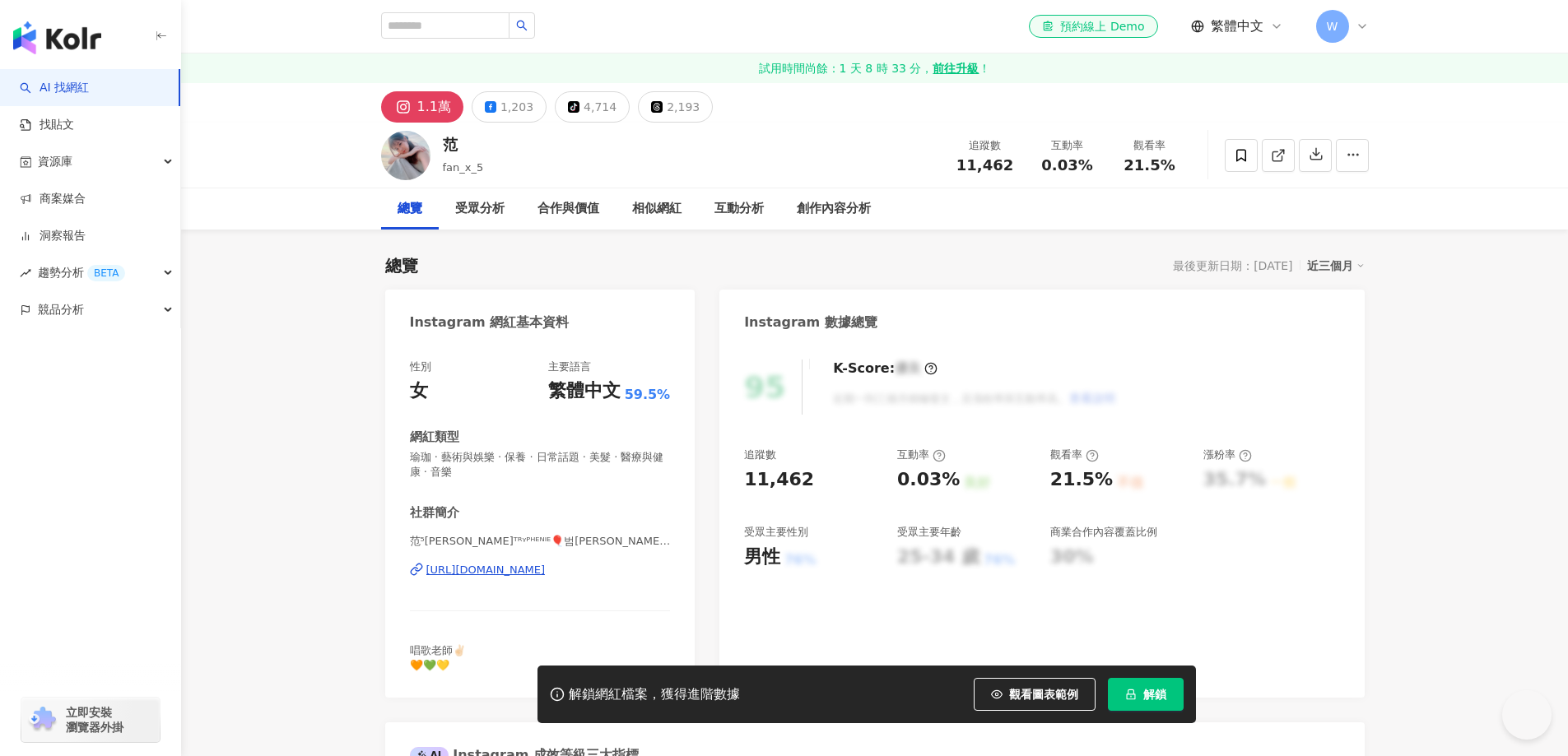
scroll to position [82, 0]
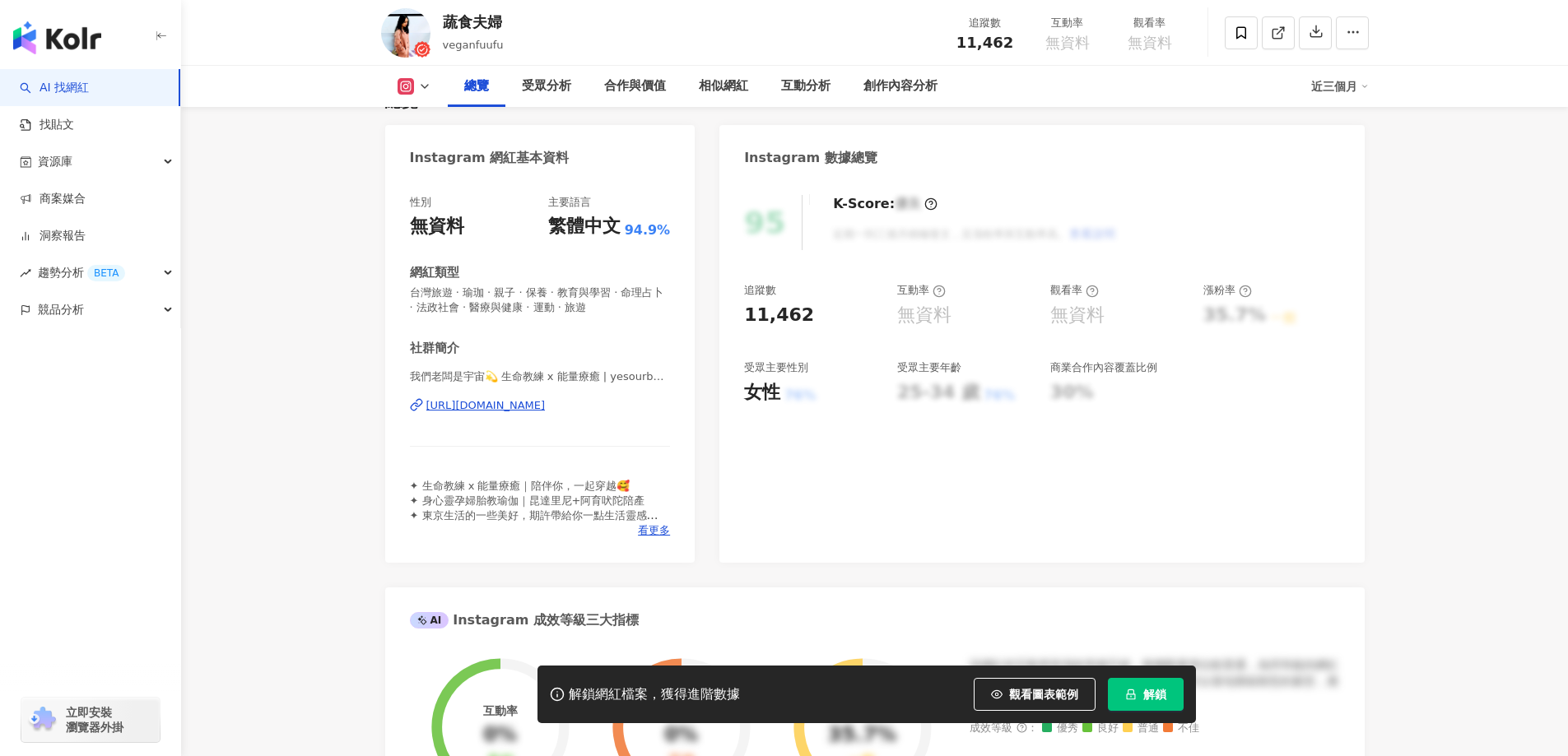
click at [546, 405] on div "https://www.instagram.com/yesourboss/" at bounding box center [485, 405] width 119 height 15
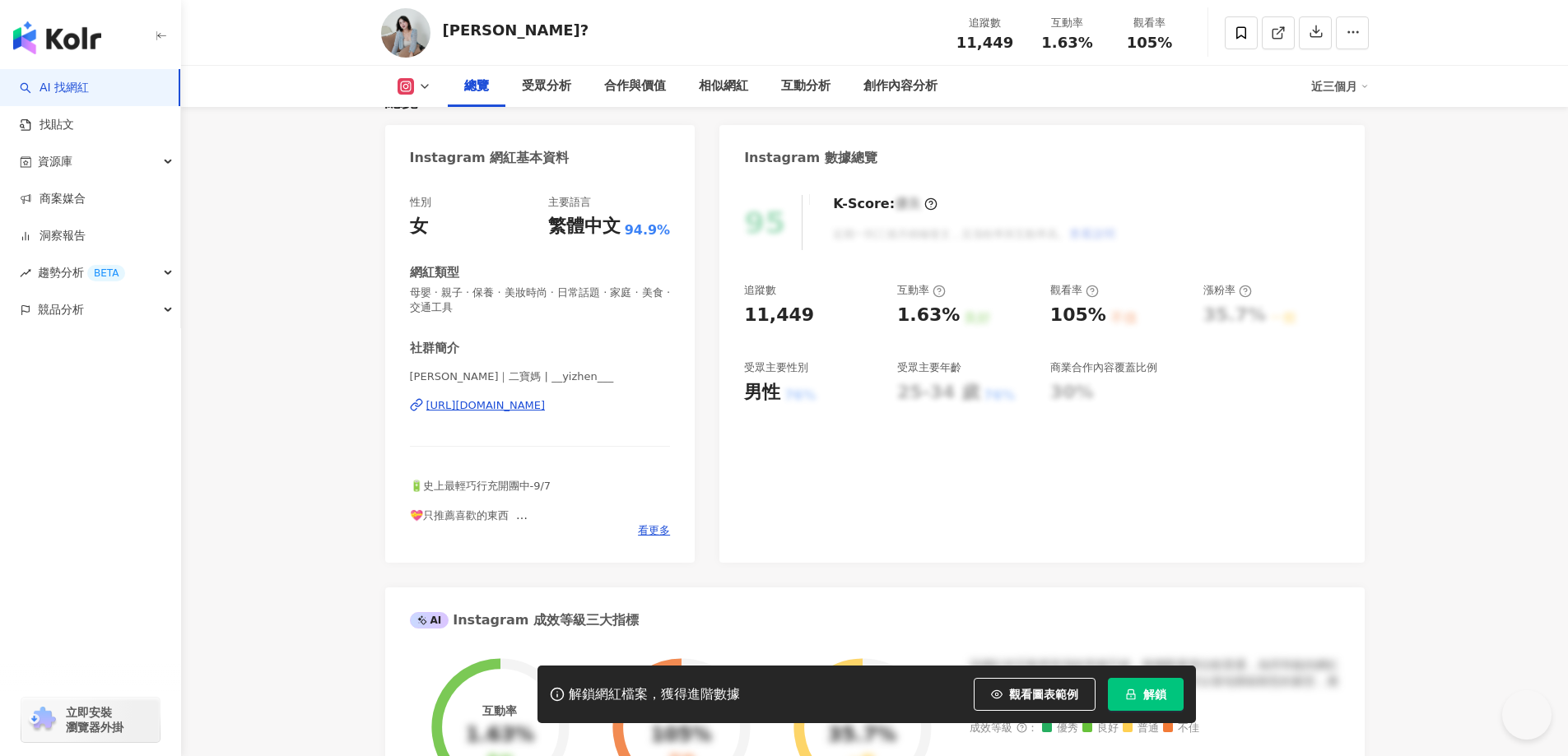
click at [546, 406] on div "[URL][DOMAIN_NAME]" at bounding box center [485, 405] width 119 height 15
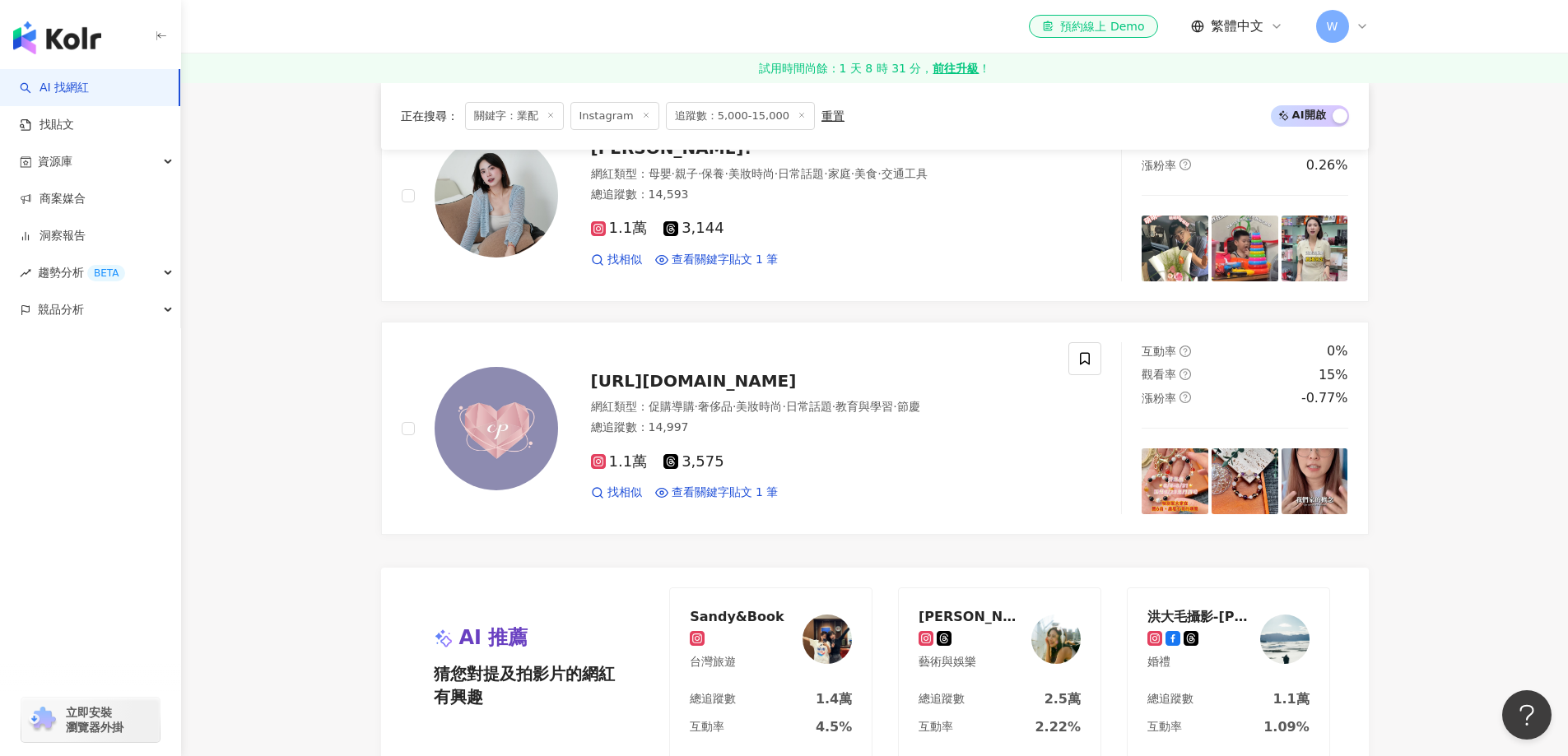
scroll to position [40, 0]
click at [785, 407] on span "·" at bounding box center [783, 406] width 3 height 13
click at [721, 412] on span "奢侈品" at bounding box center [715, 406] width 35 height 13
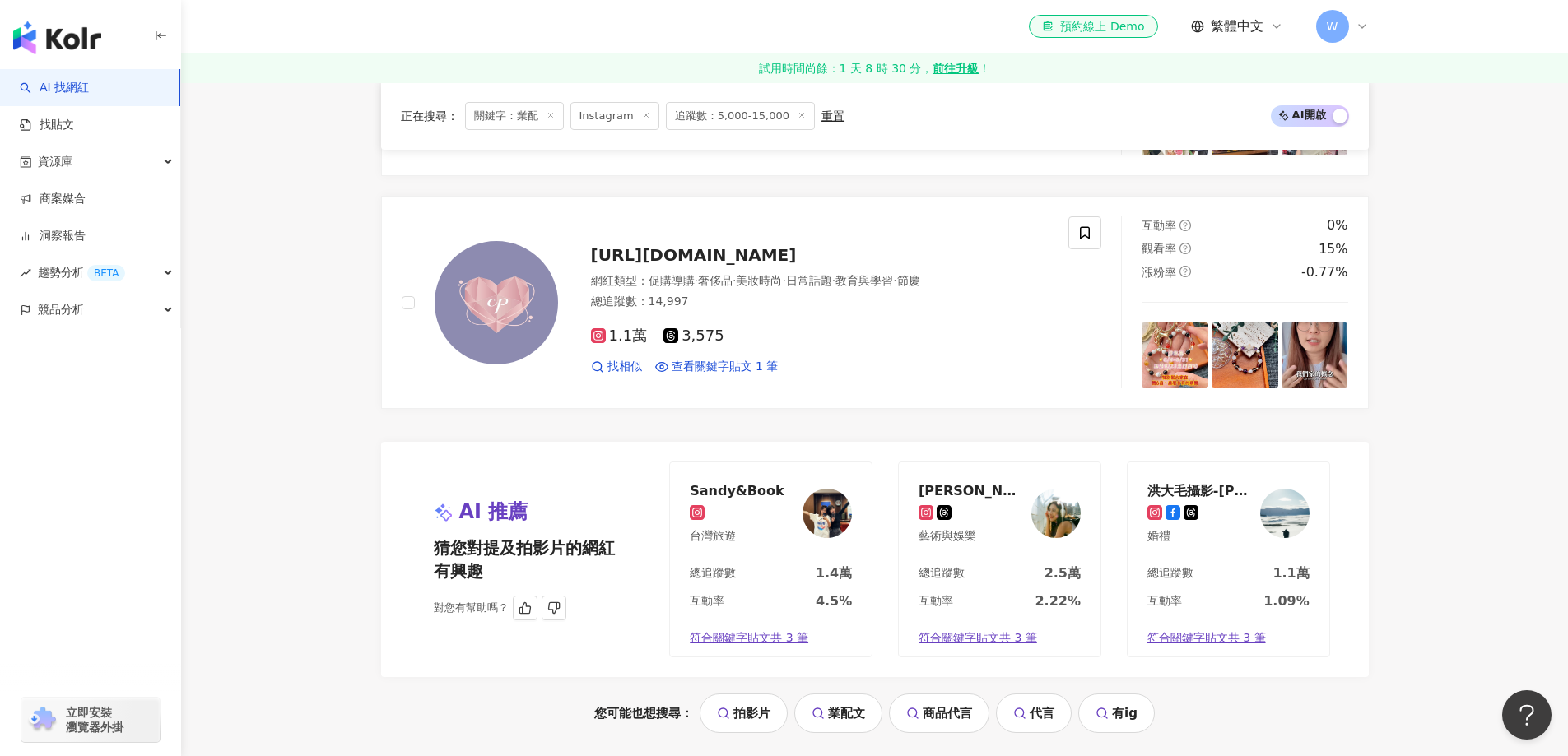
scroll to position [3196, 0]
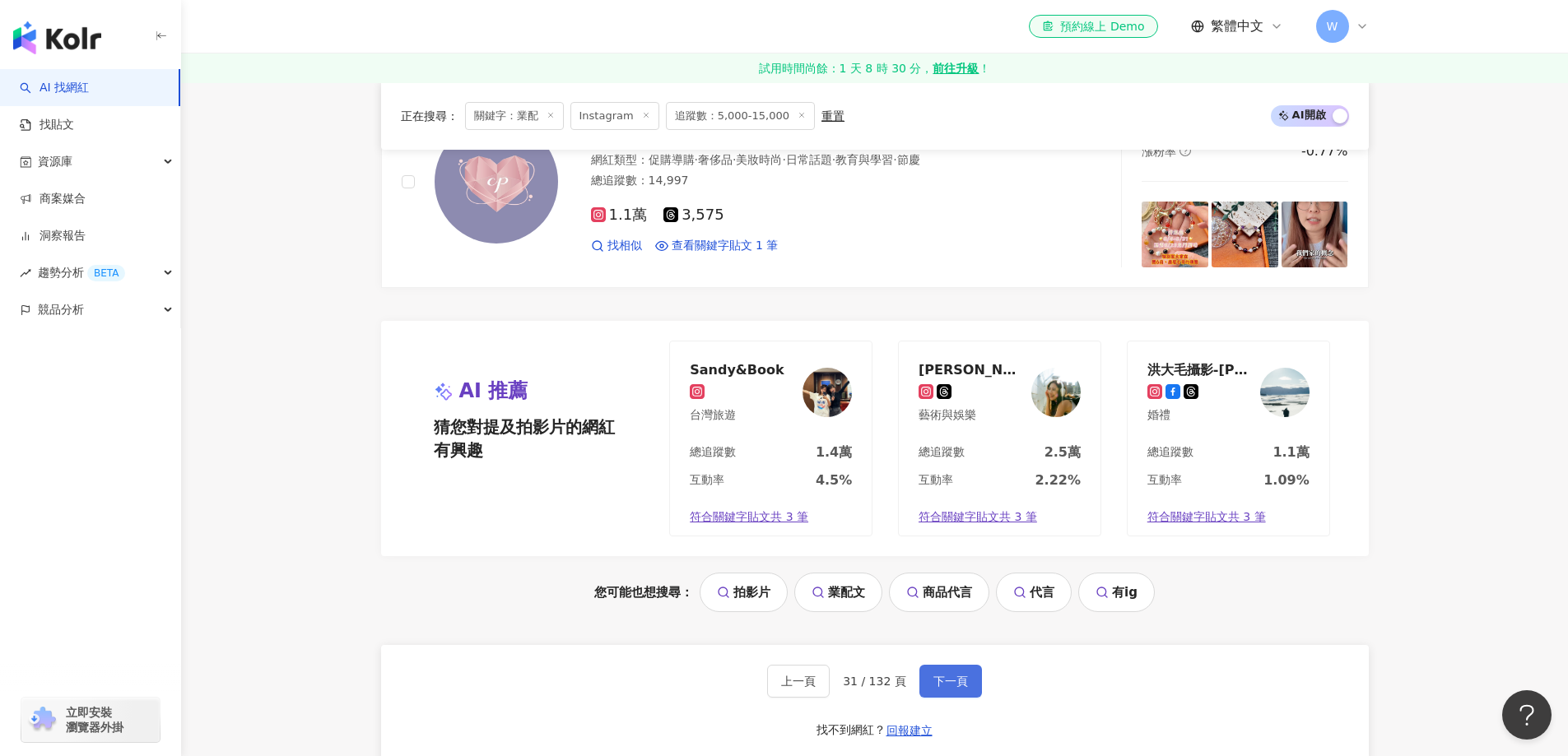
click at [964, 689] on button "下一頁" at bounding box center [950, 681] width 62 height 33
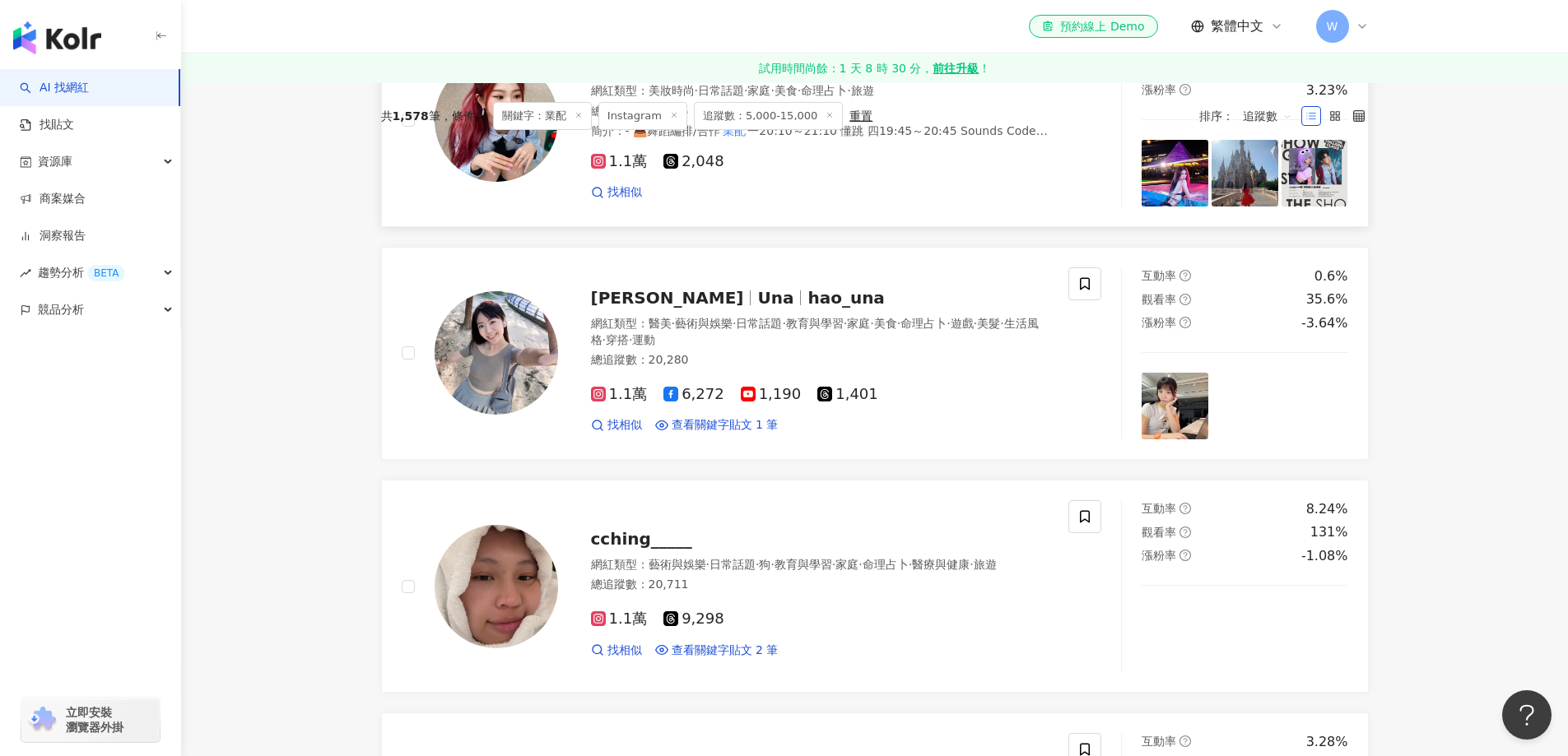
scroll to position [350, 0]
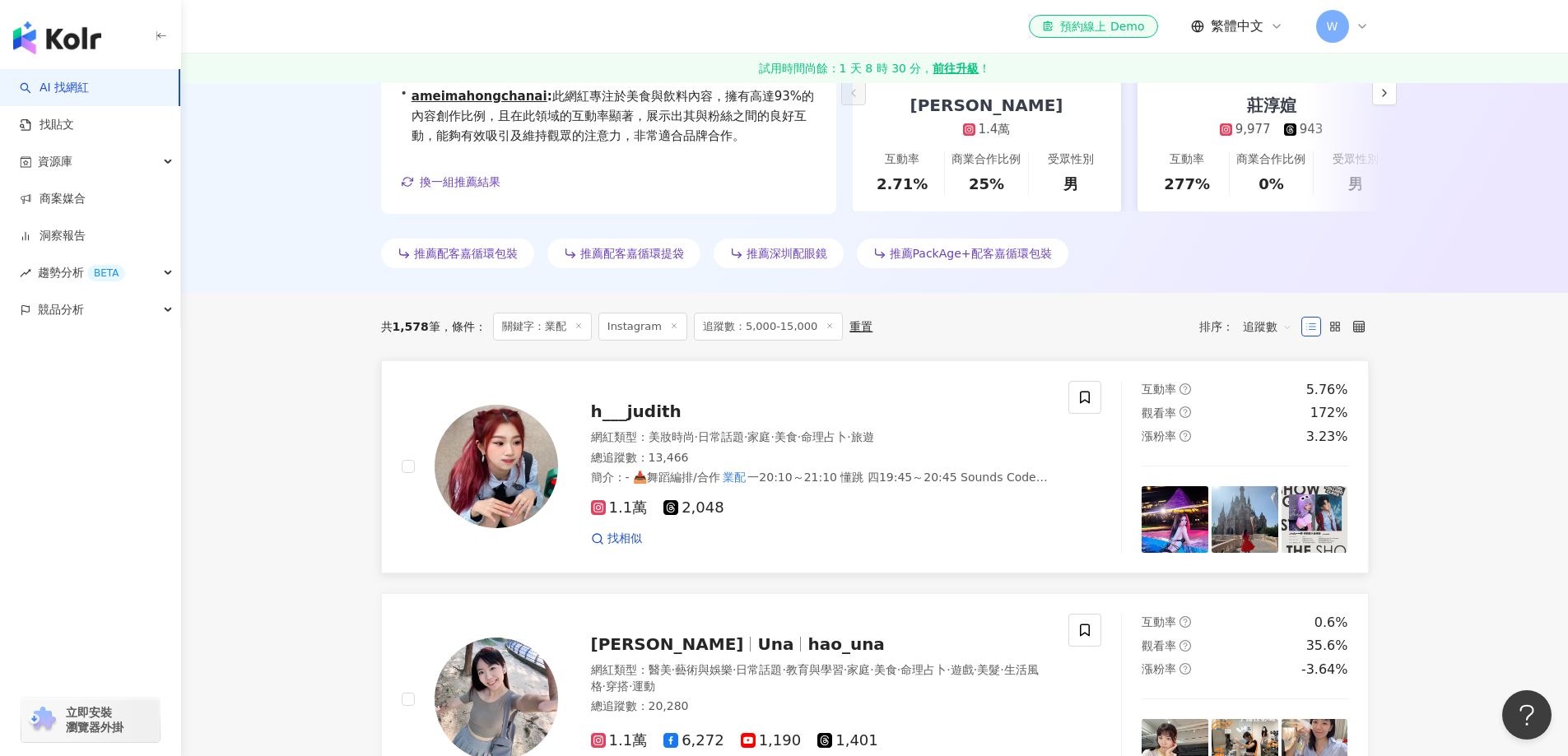
click at [753, 464] on div "總追蹤數 ： 13,466" at bounding box center [819, 458] width 458 height 16
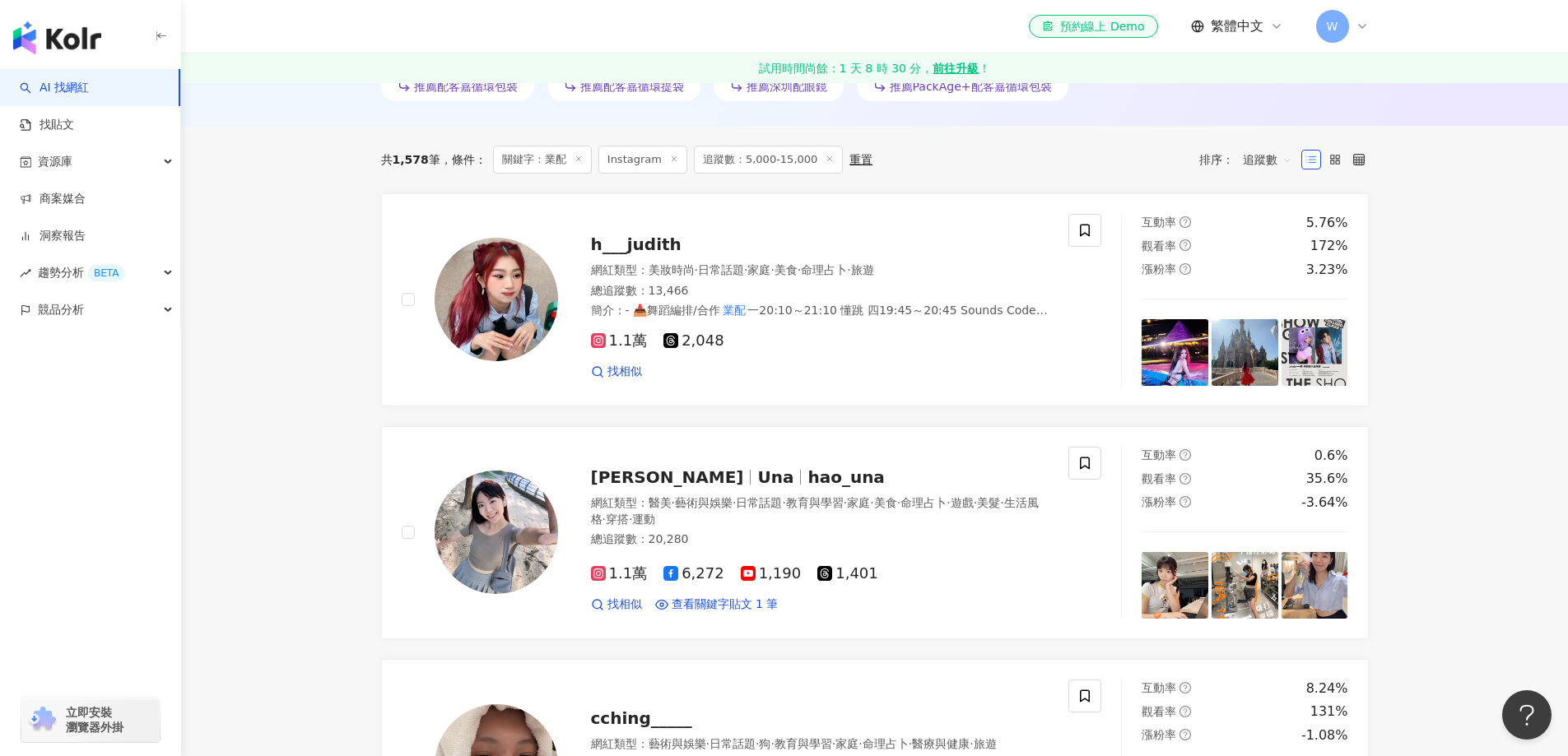
scroll to position [596, 0]
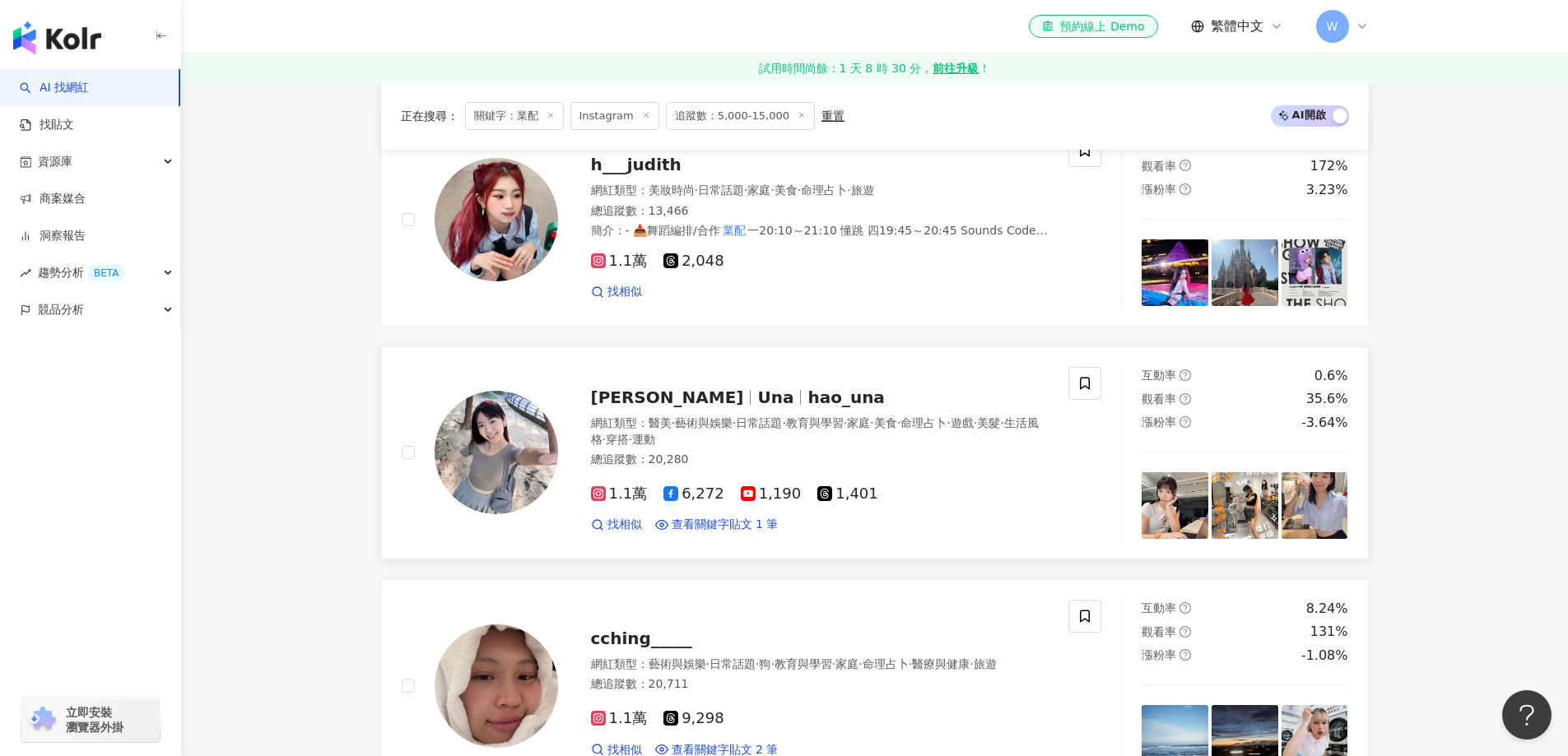
click at [720, 376] on div "鎬鎬 Una hao_una 網紅類型 ： 醫美 · 藝術與娛樂 · 日常話題 · 教育與學習 · 家庭 · 美食 · 命理占卜 · 遊戲 · 美髮 · 生活…" at bounding box center [803, 452] width 491 height 161
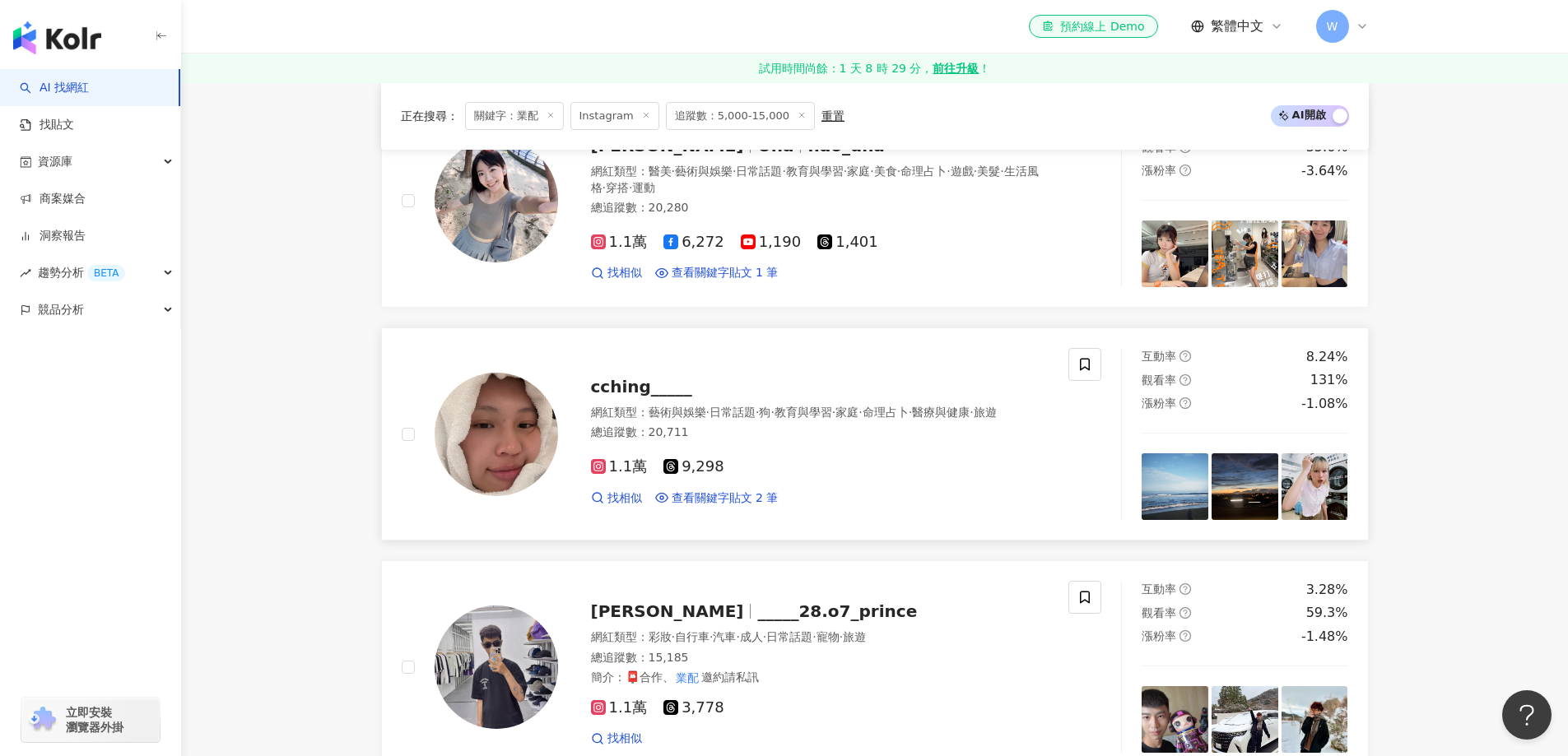
scroll to position [925, 0]
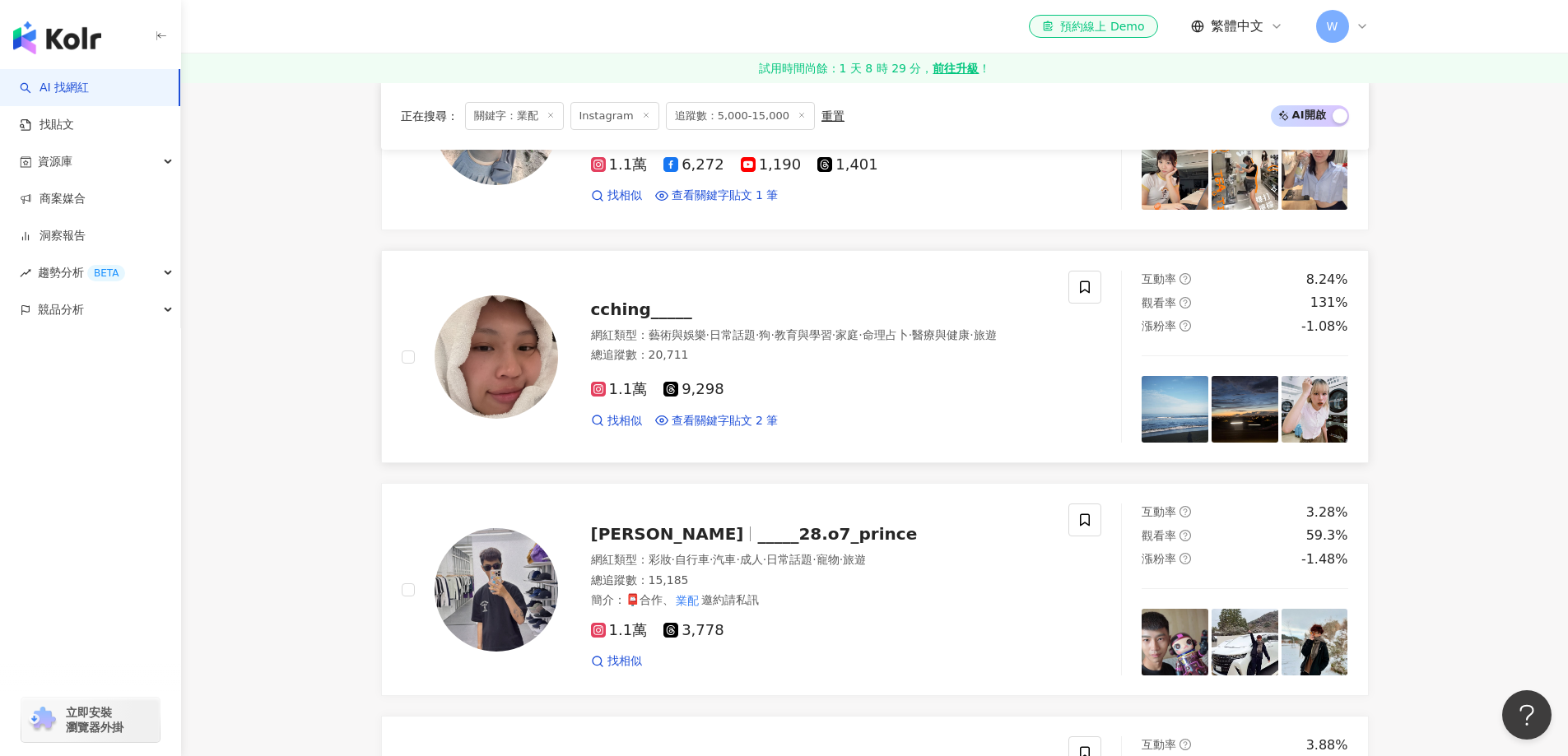
click at [745, 364] on div "總追蹤數 ： 20,711" at bounding box center [819, 354] width 458 height 16
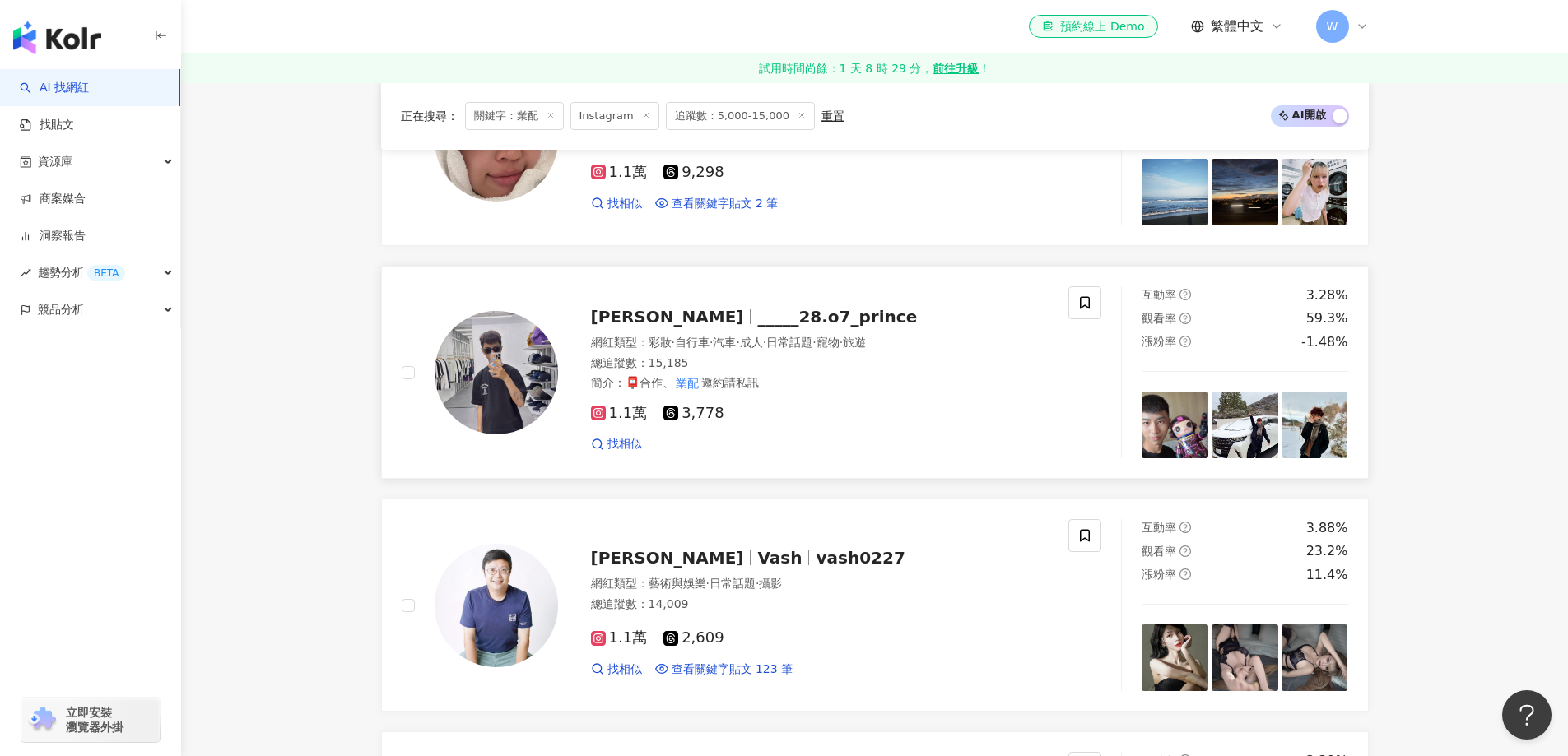
scroll to position [1173, 0]
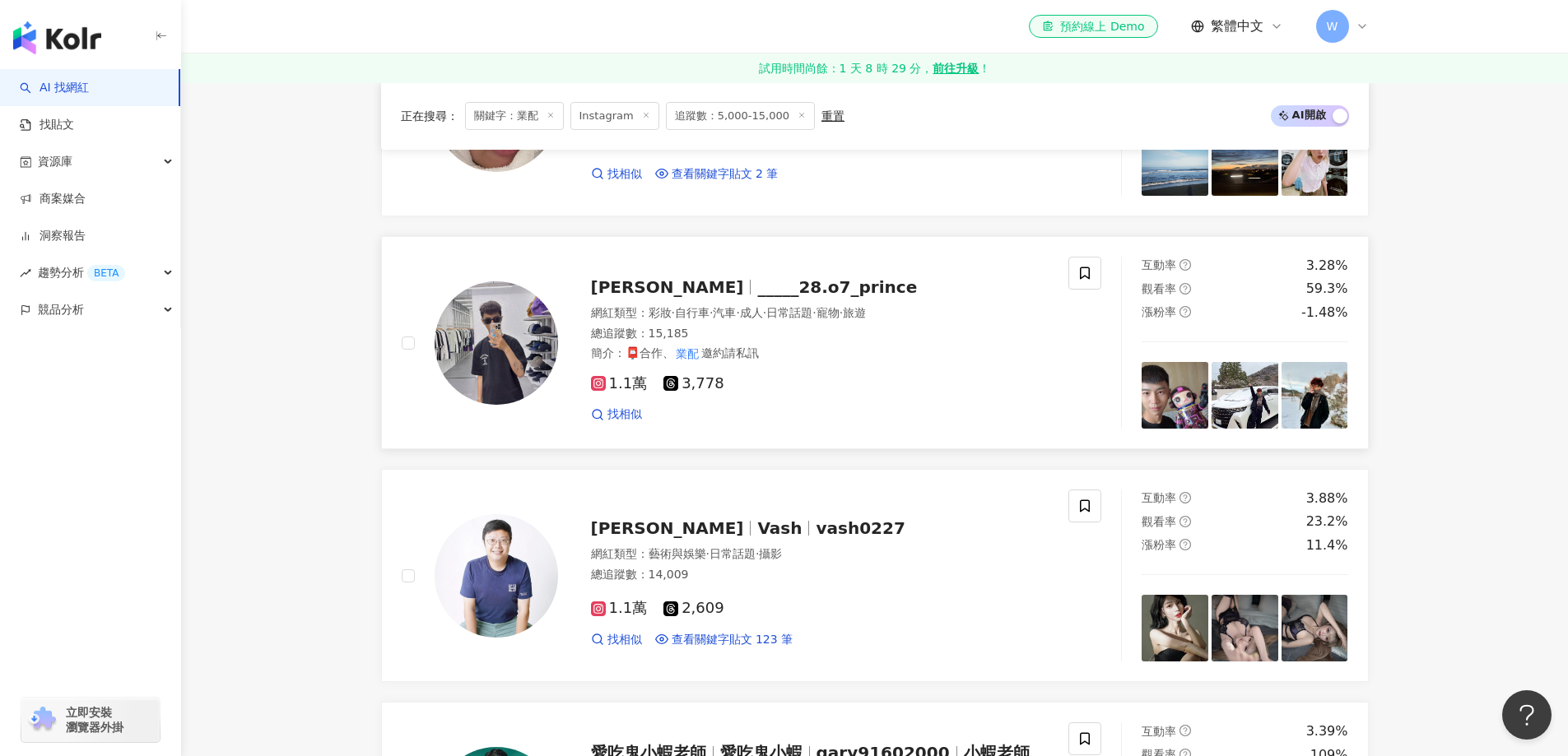
click at [750, 363] on div "1.1萬 3,778 找相似" at bounding box center [819, 392] width 458 height 61
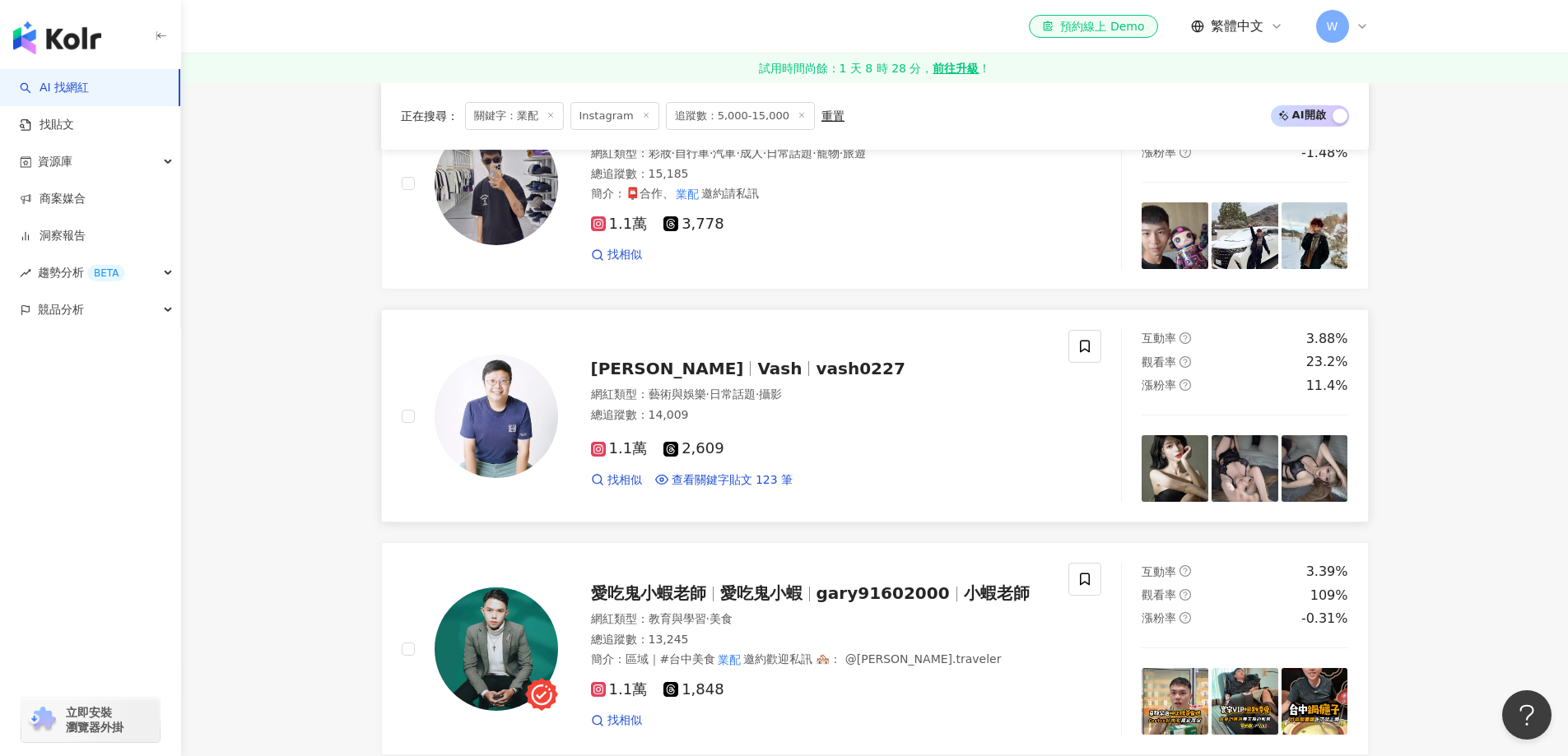
scroll to position [1337, 0]
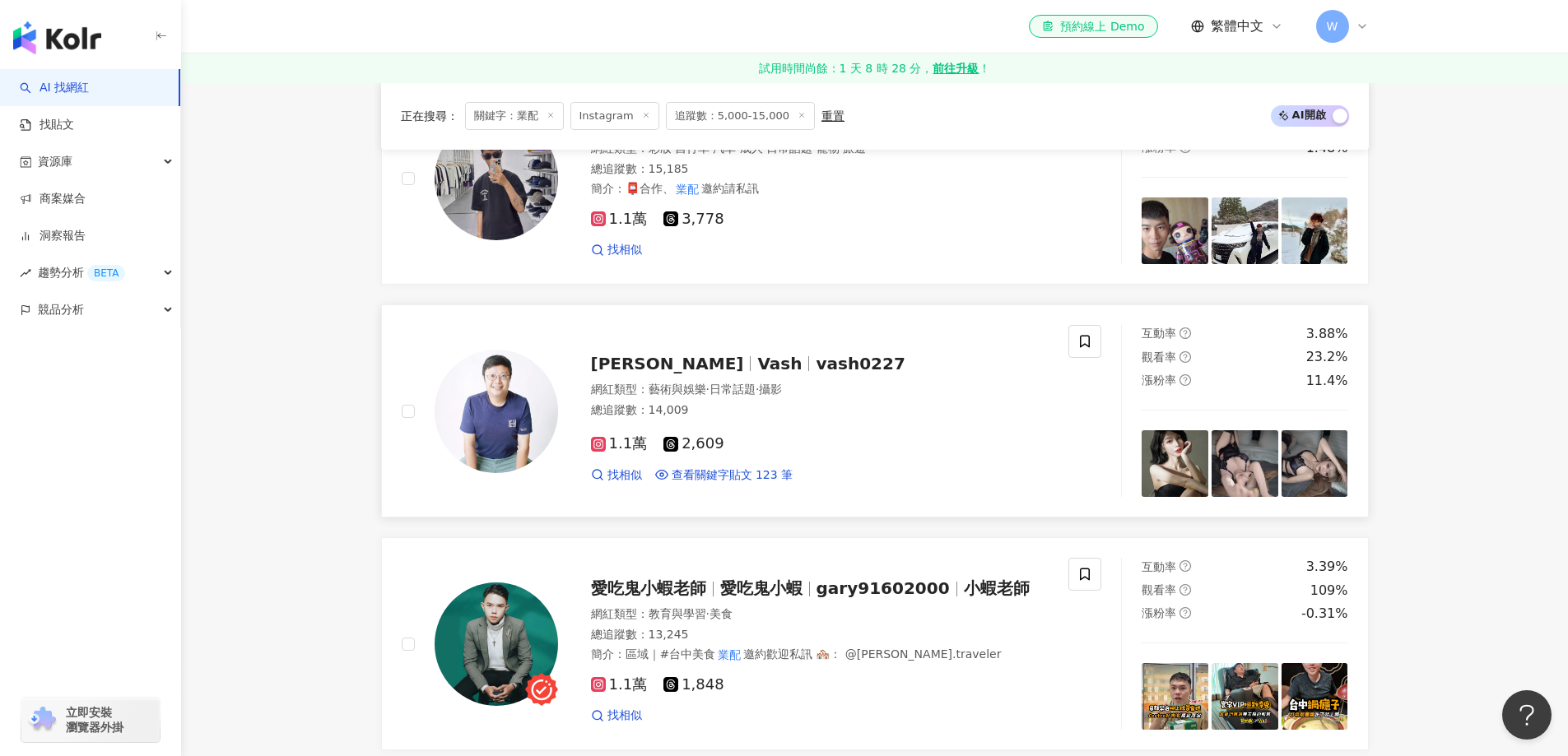
click at [752, 409] on div "總追蹤數 ： 14,009" at bounding box center [819, 410] width 458 height 16
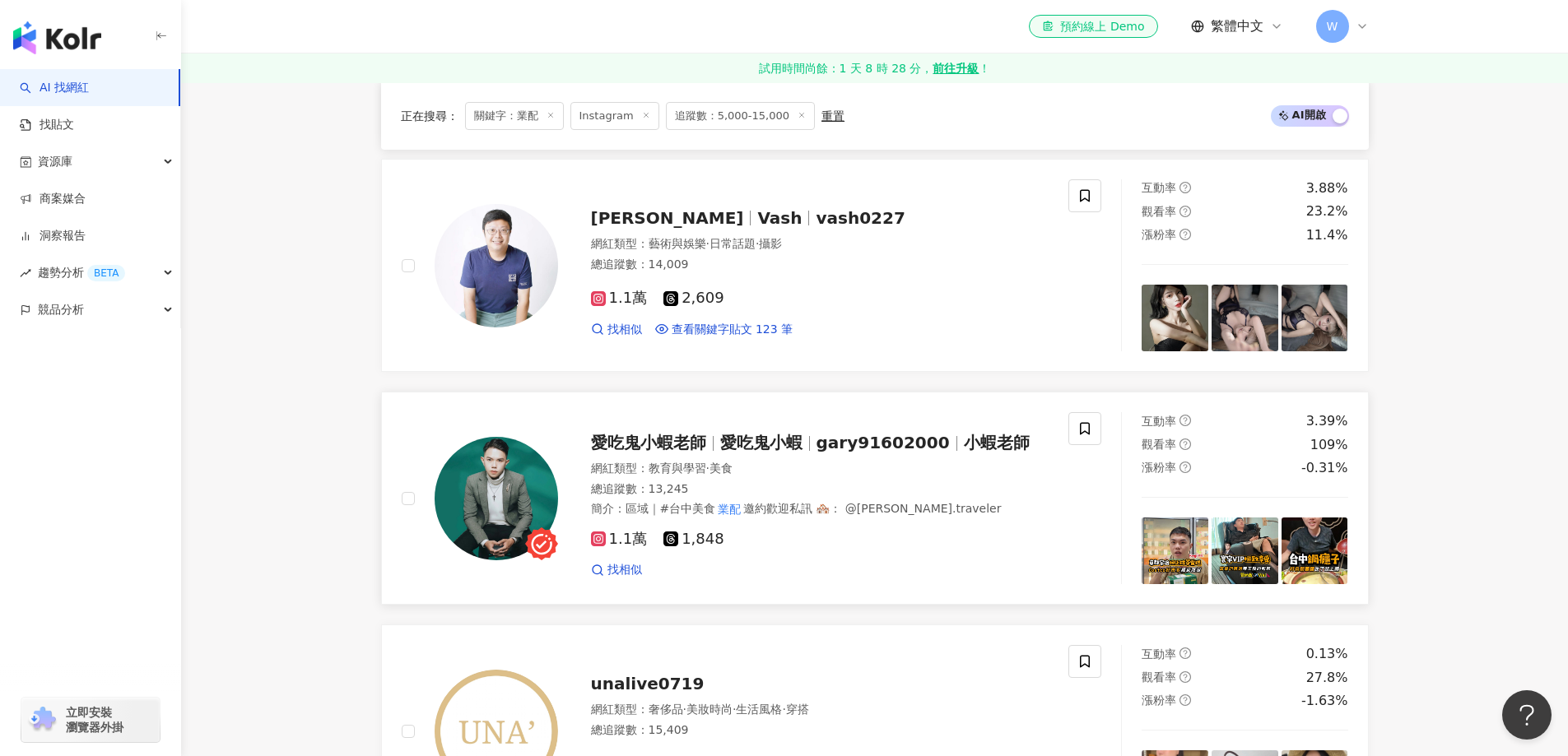
scroll to position [1666, 0]
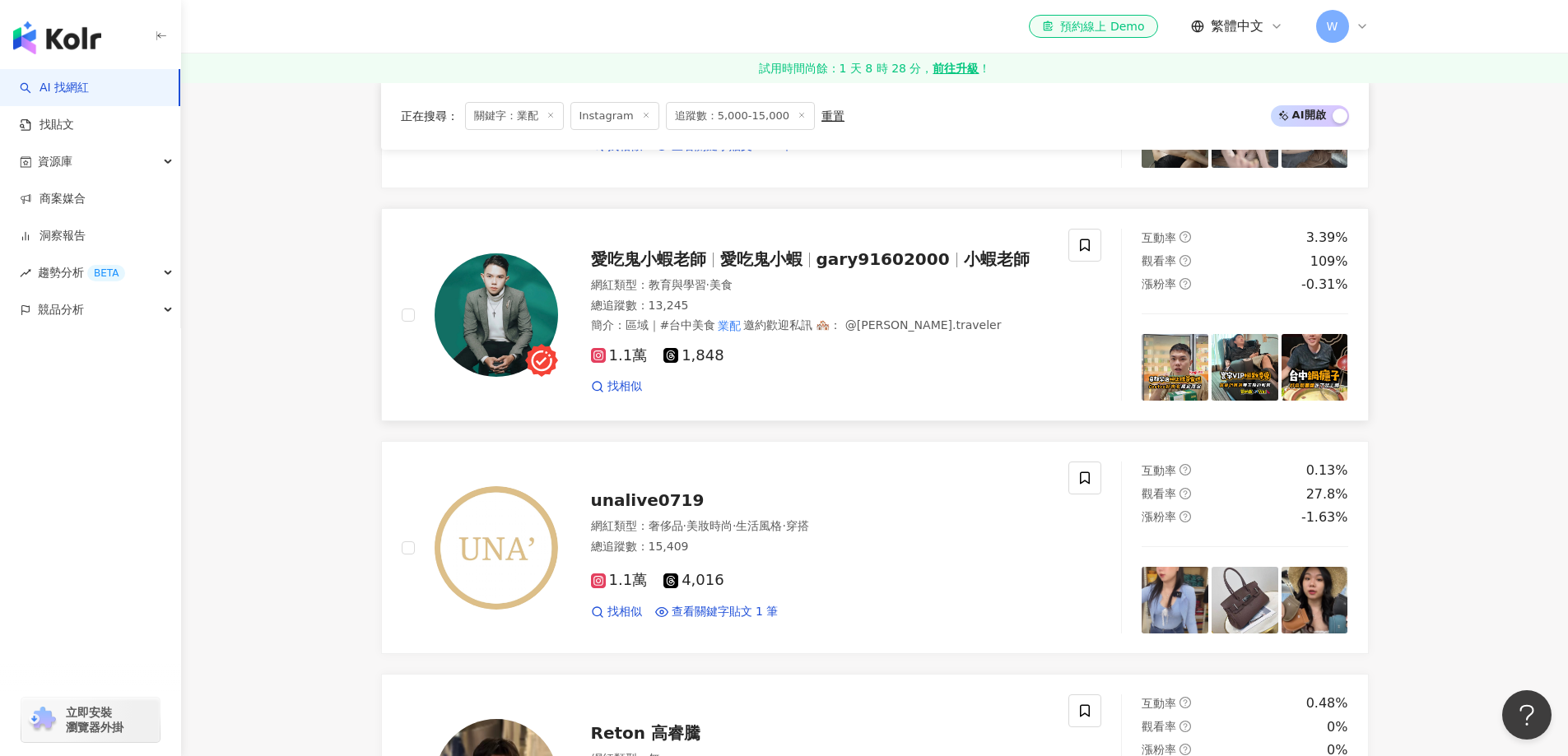
click at [784, 319] on span "邀約歡迎私訊 🏘️： @gary.traveler" at bounding box center [872, 325] width 259 height 13
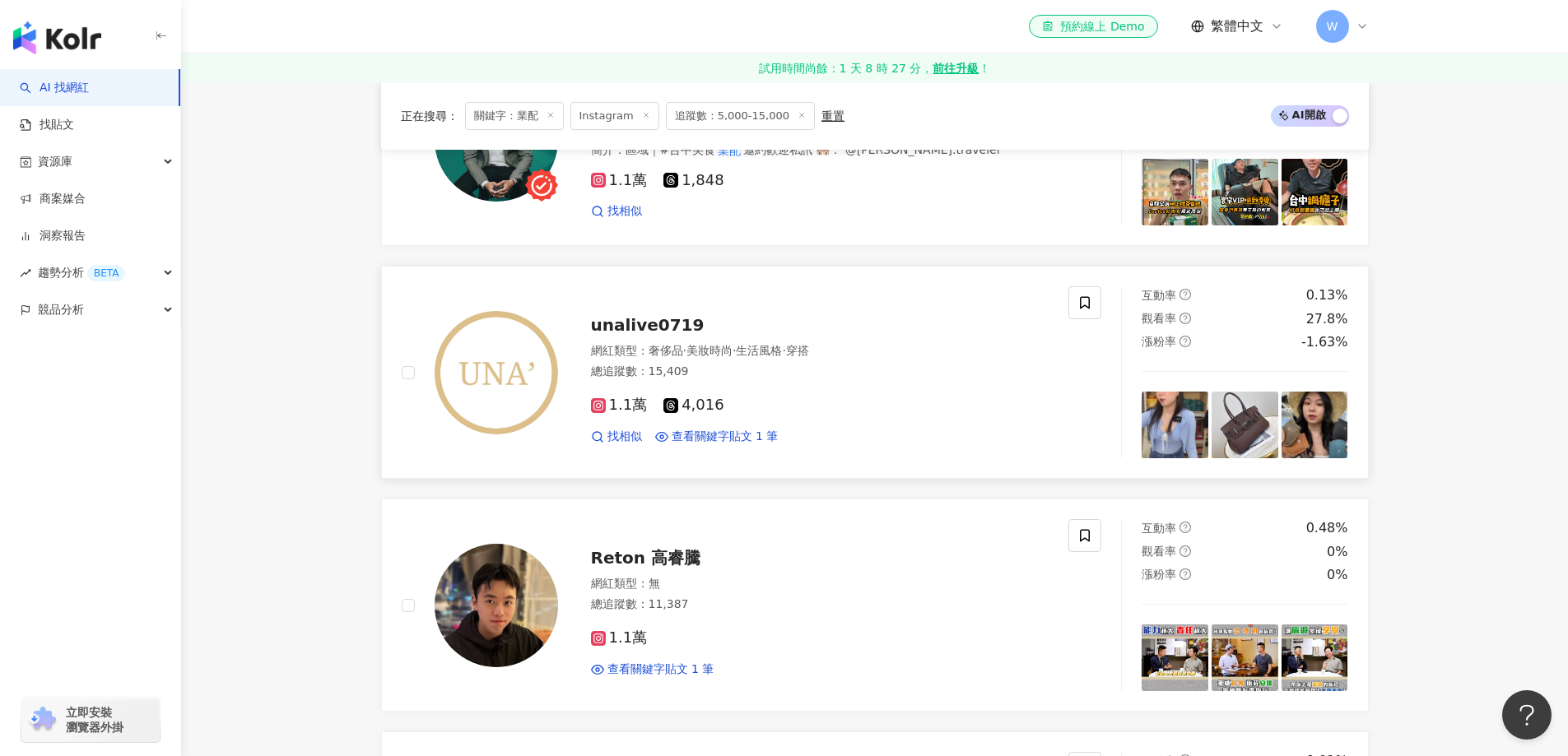
scroll to position [1912, 0]
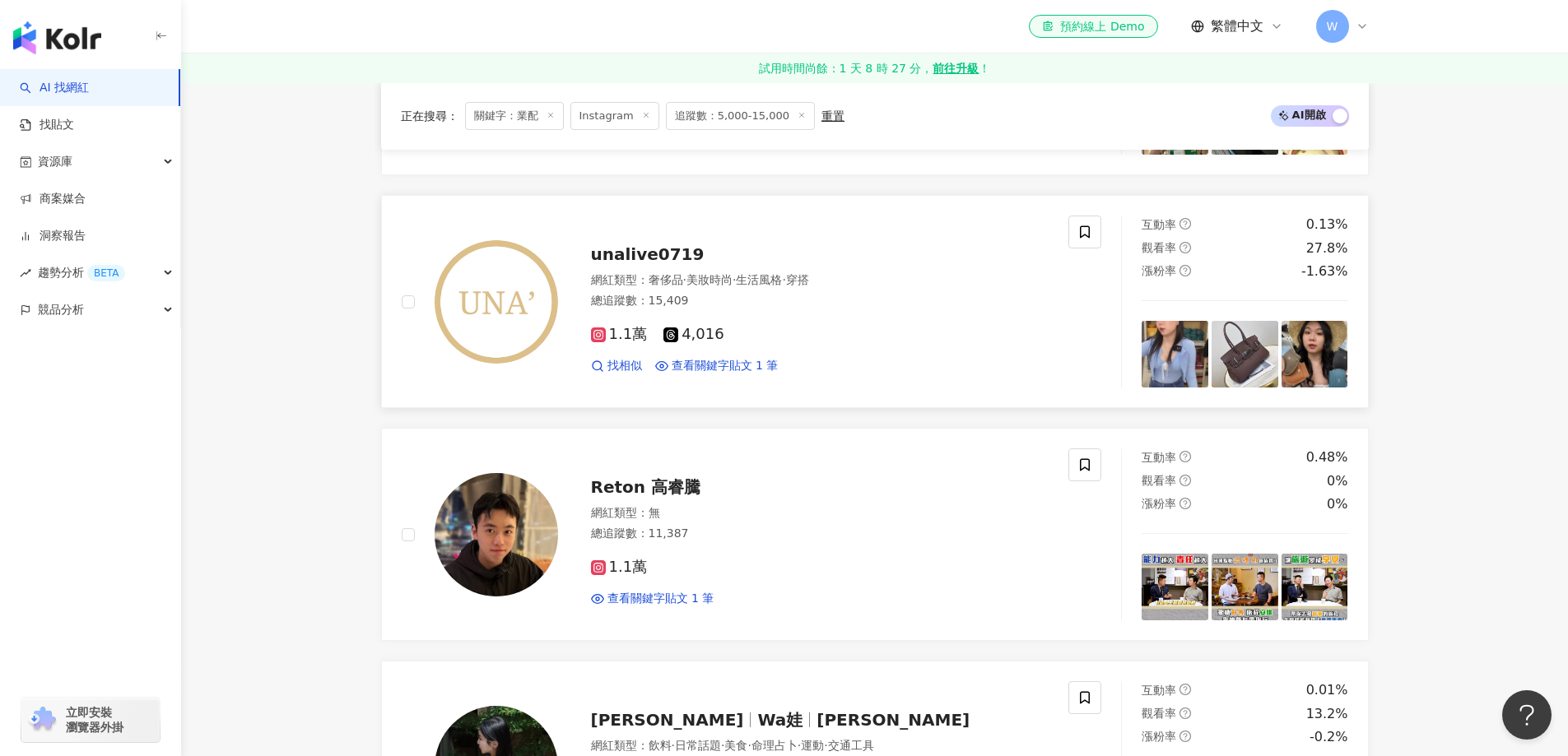
click at [820, 355] on div "1.1萬 4,016 找相似 查看關鍵字貼文 1 筆" at bounding box center [819, 342] width 458 height 61
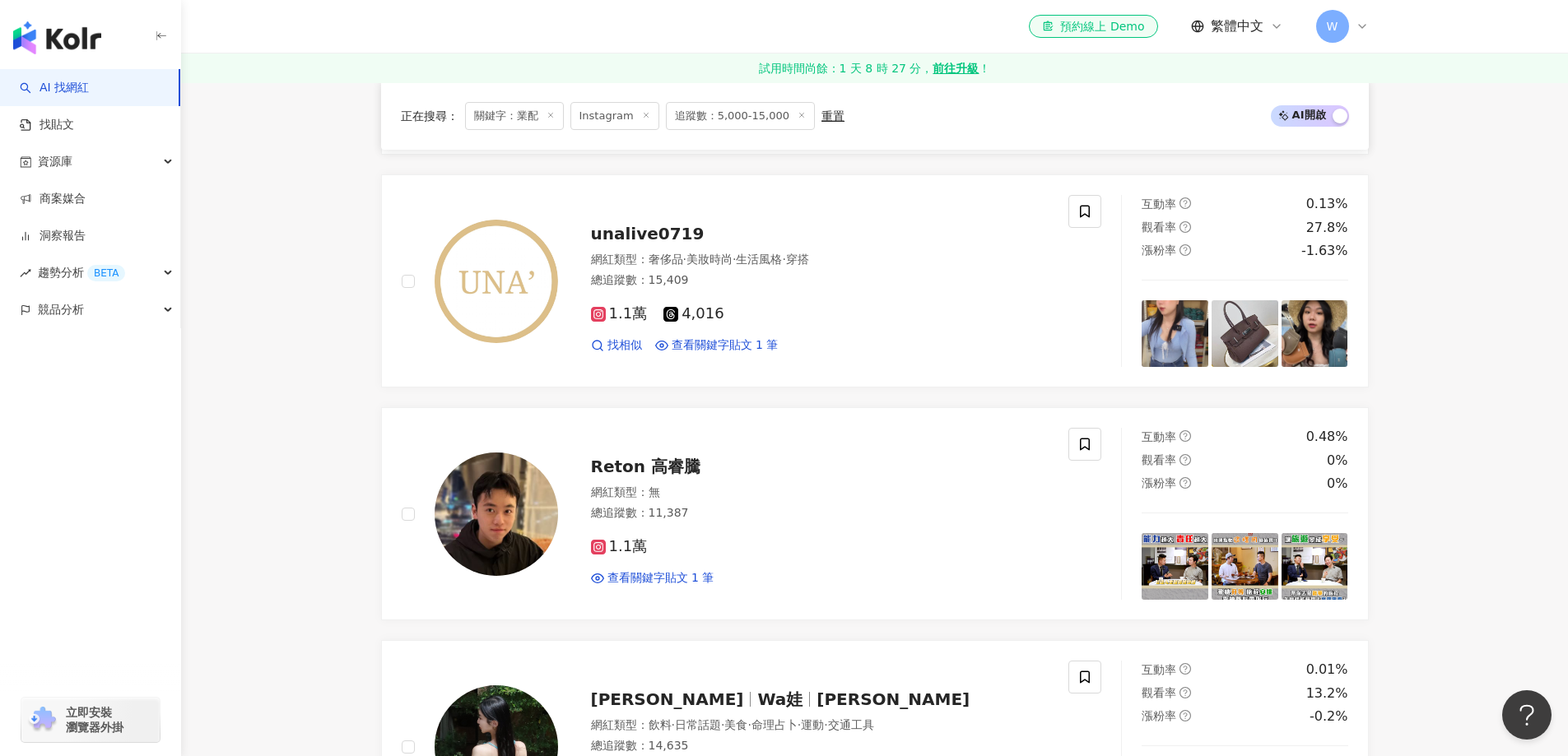
scroll to position [1995, 0]
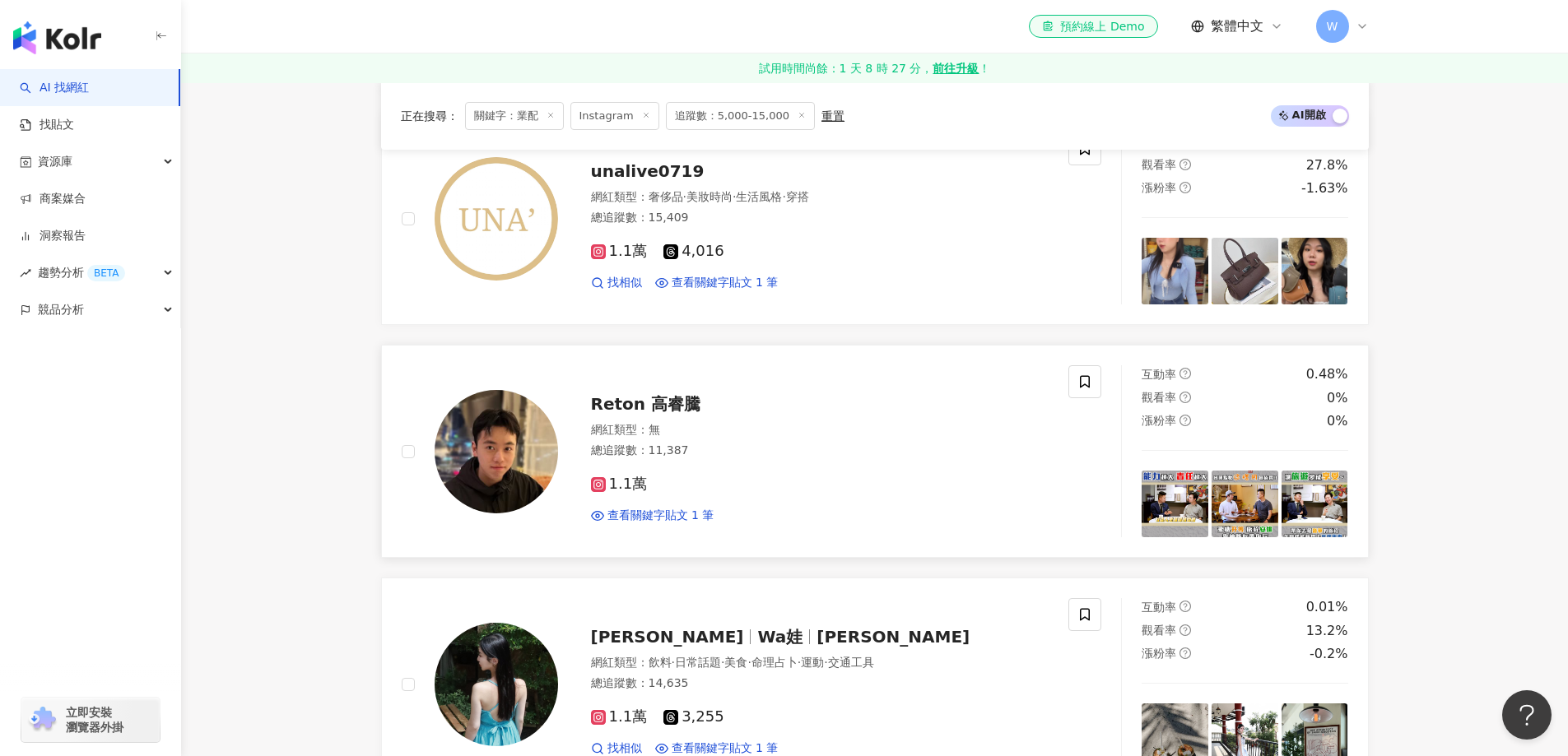
click at [847, 450] on div "總追蹤數 ： 11,387" at bounding box center [819, 450] width 458 height 16
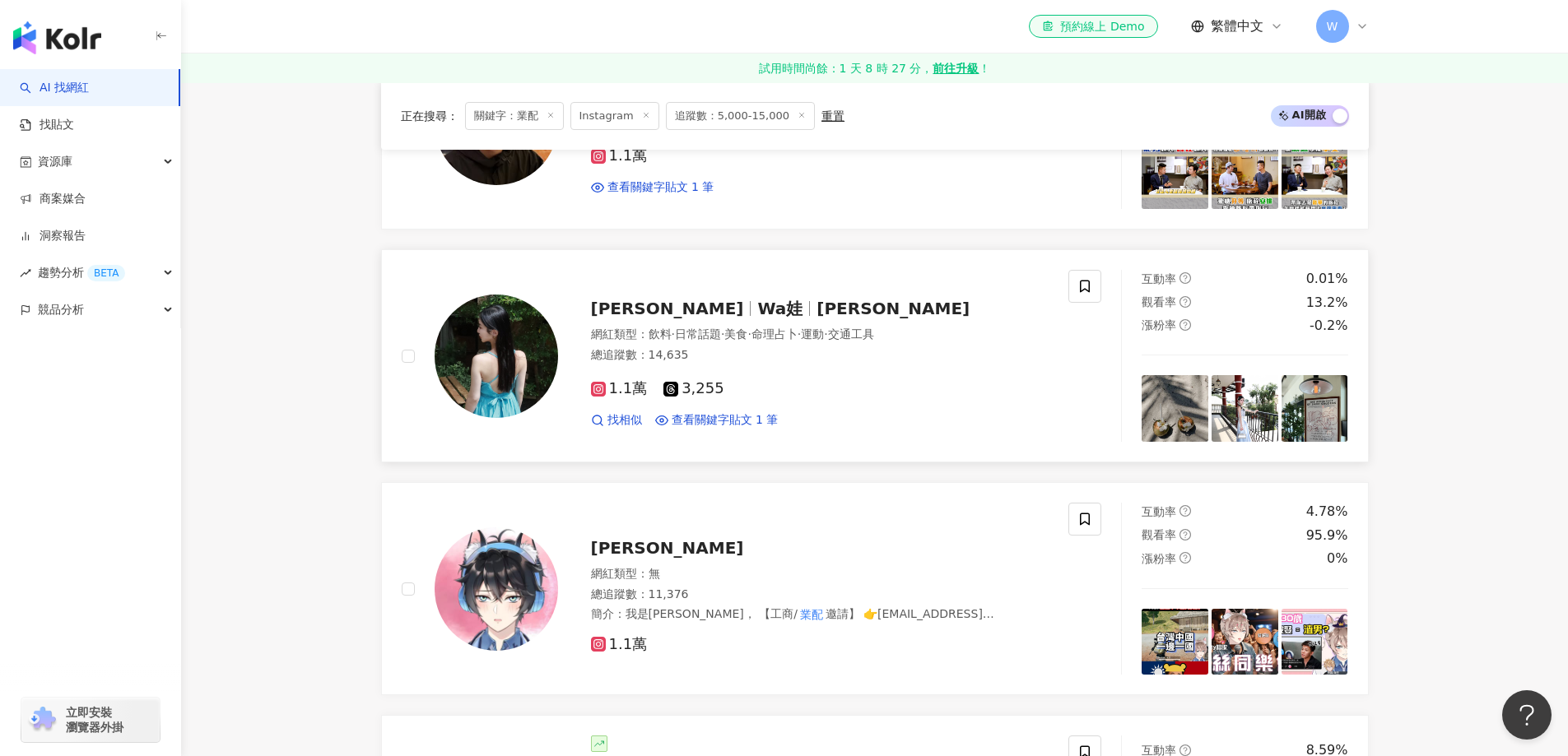
scroll to position [2324, 0]
click at [807, 315] on div "謝沛潞 Wa娃 Niana謝沛潞" at bounding box center [819, 307] width 458 height 23
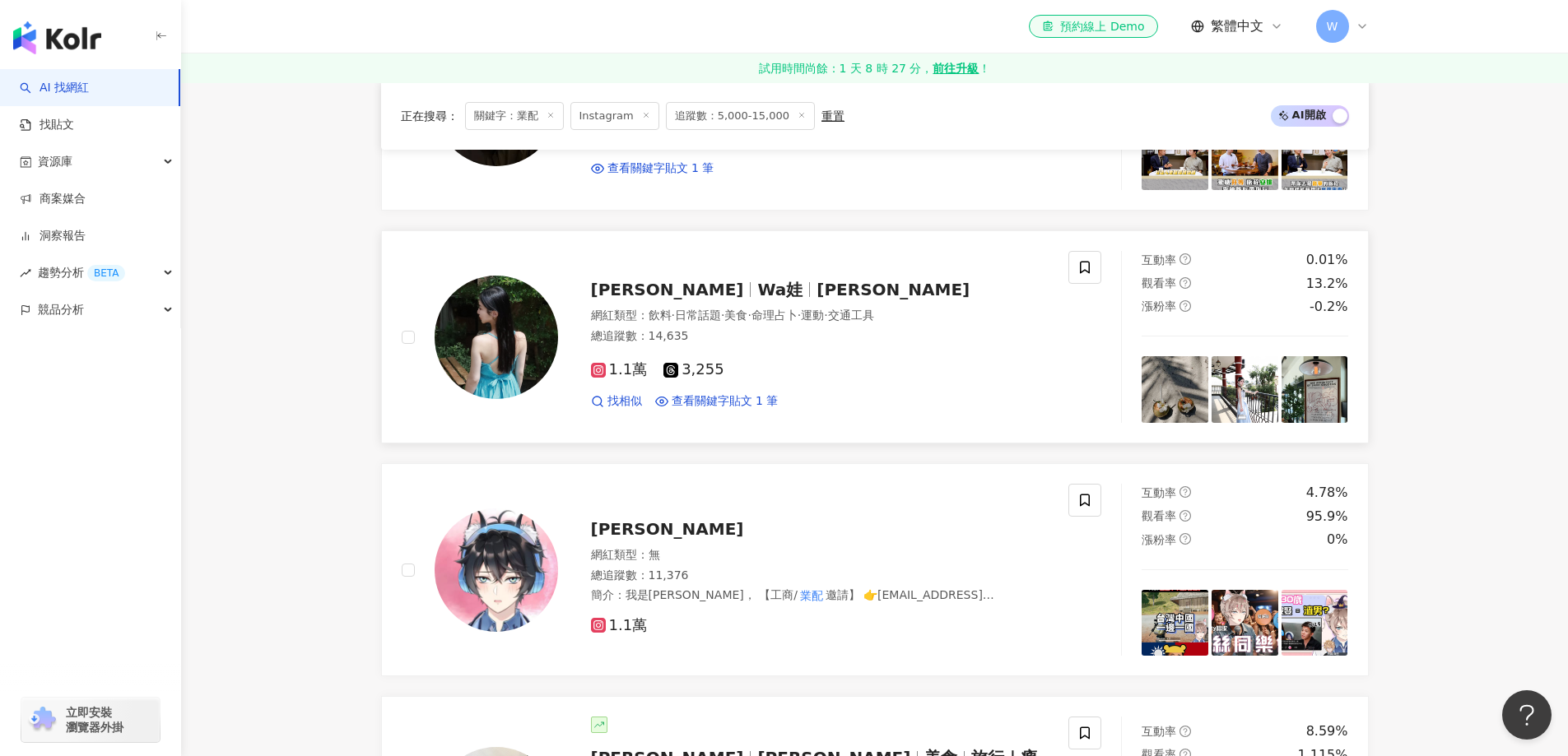
scroll to position [2489, 0]
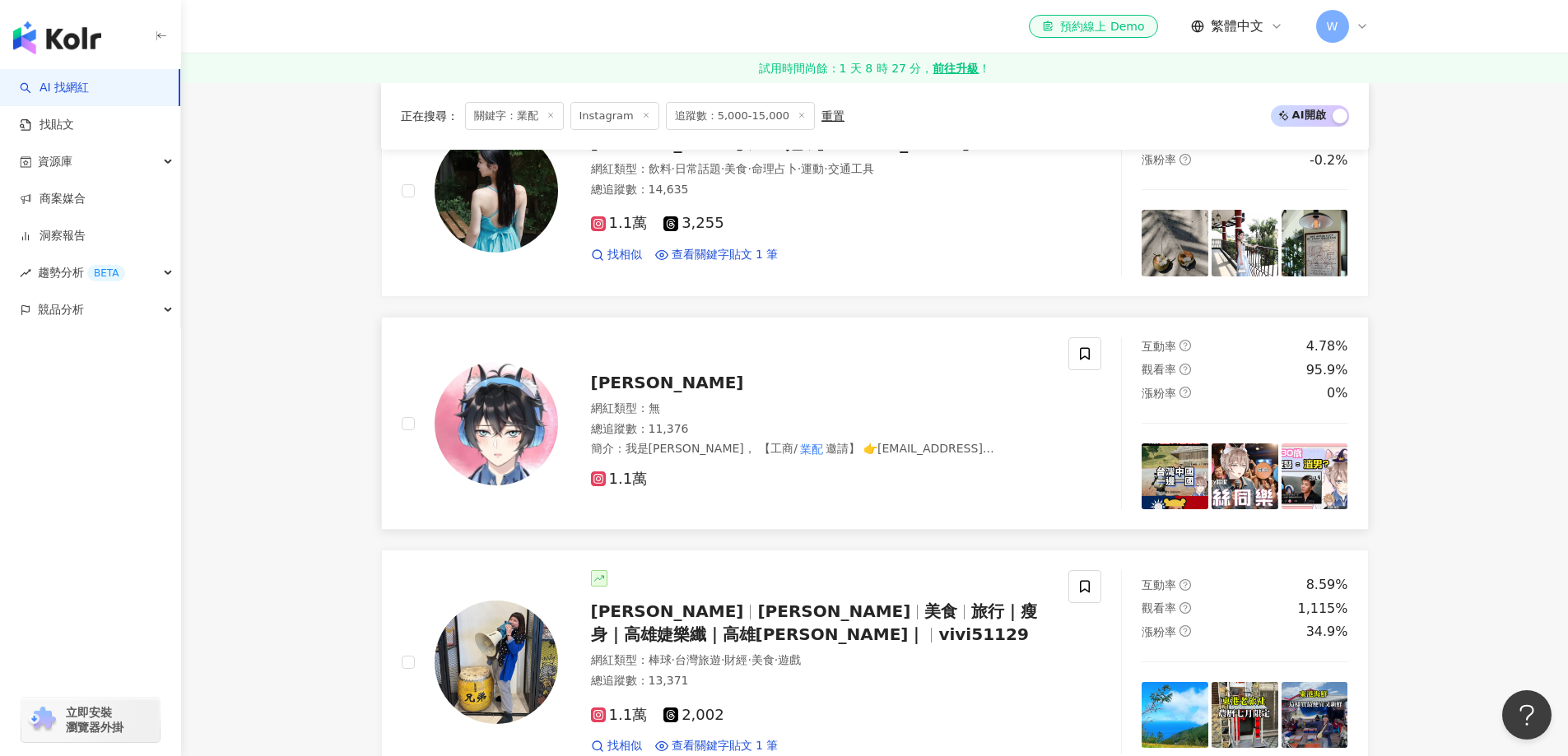
click at [818, 411] on div "網紅類型 ： 無" at bounding box center [819, 408] width 458 height 16
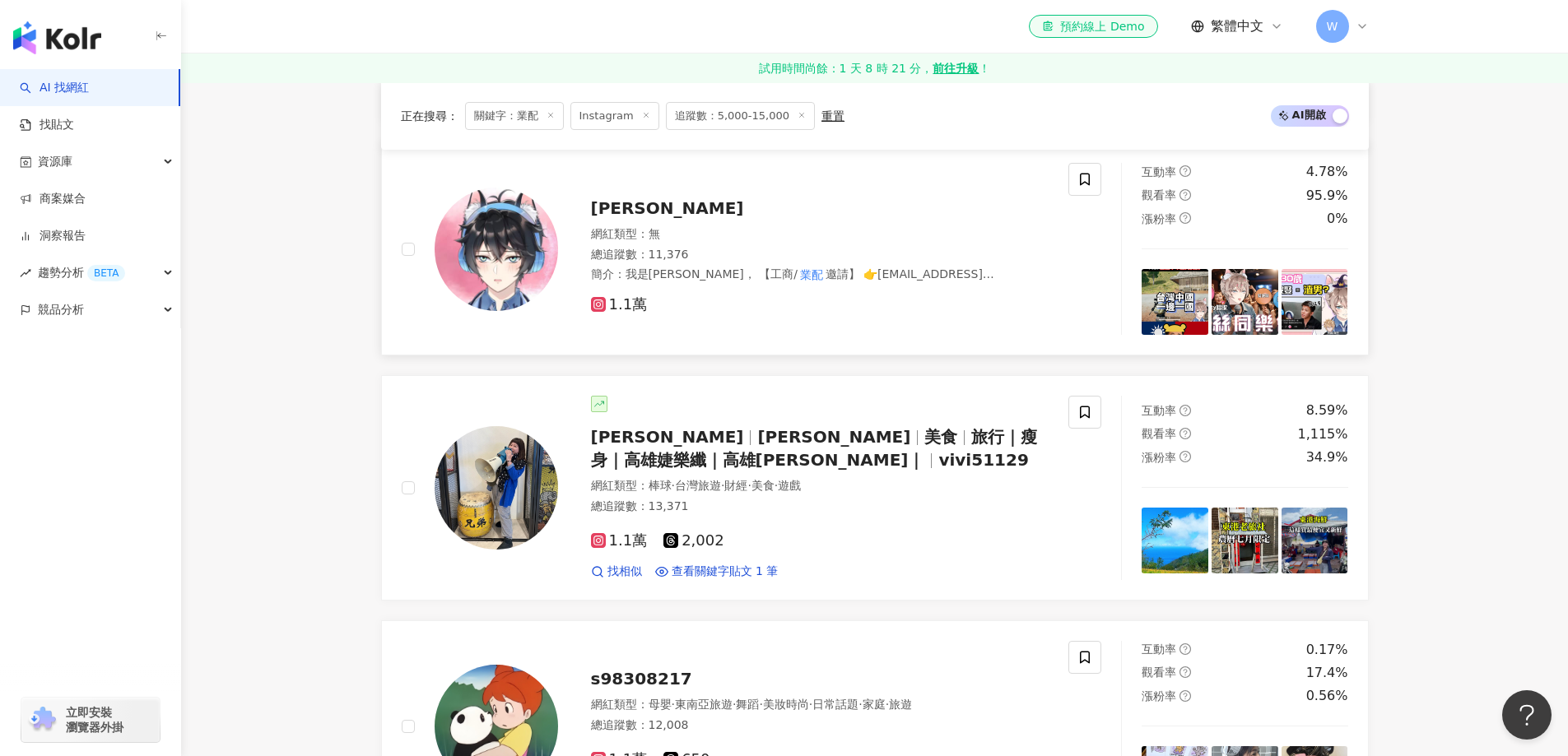
scroll to position [2735, 0]
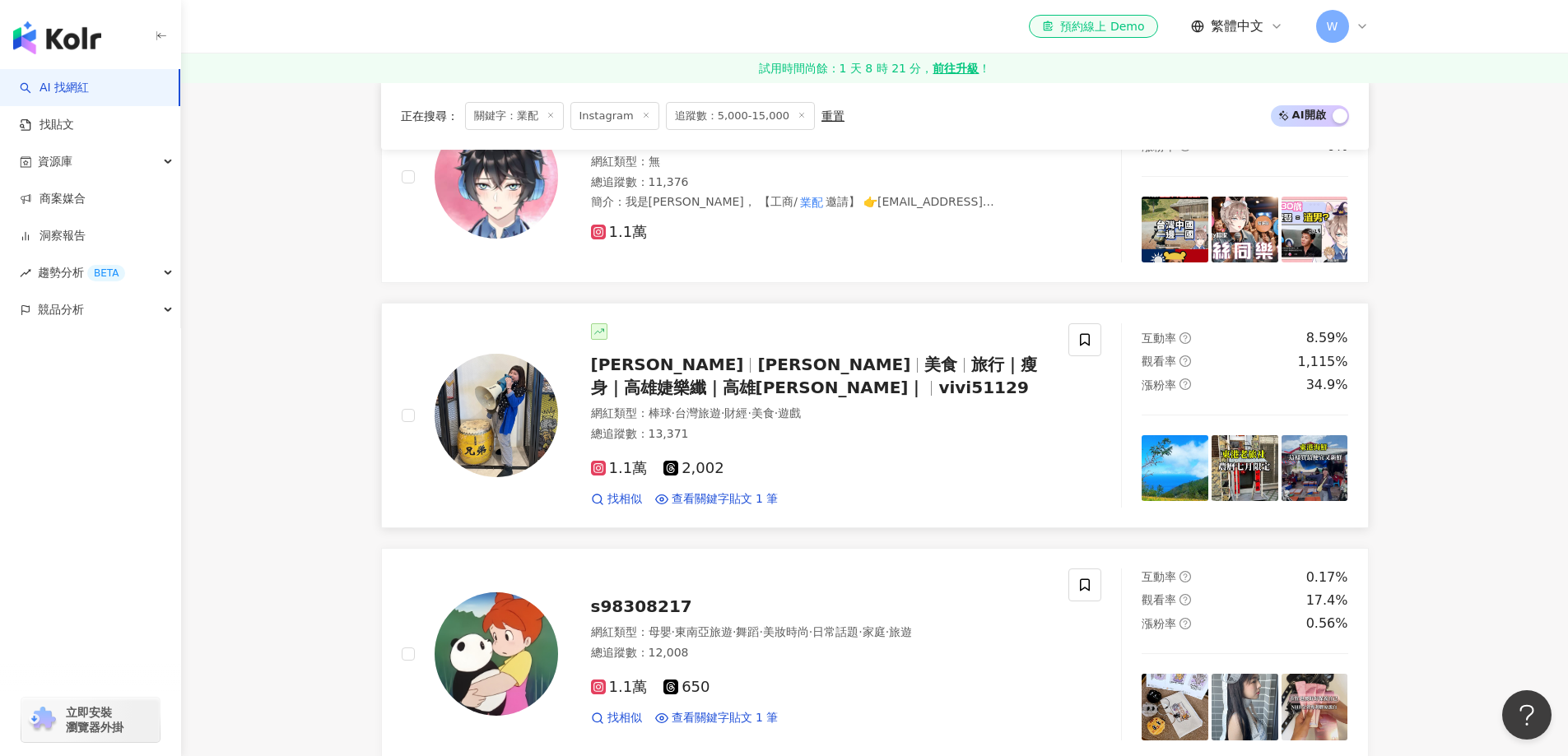
click at [778, 410] on span "·" at bounding box center [775, 413] width 3 height 13
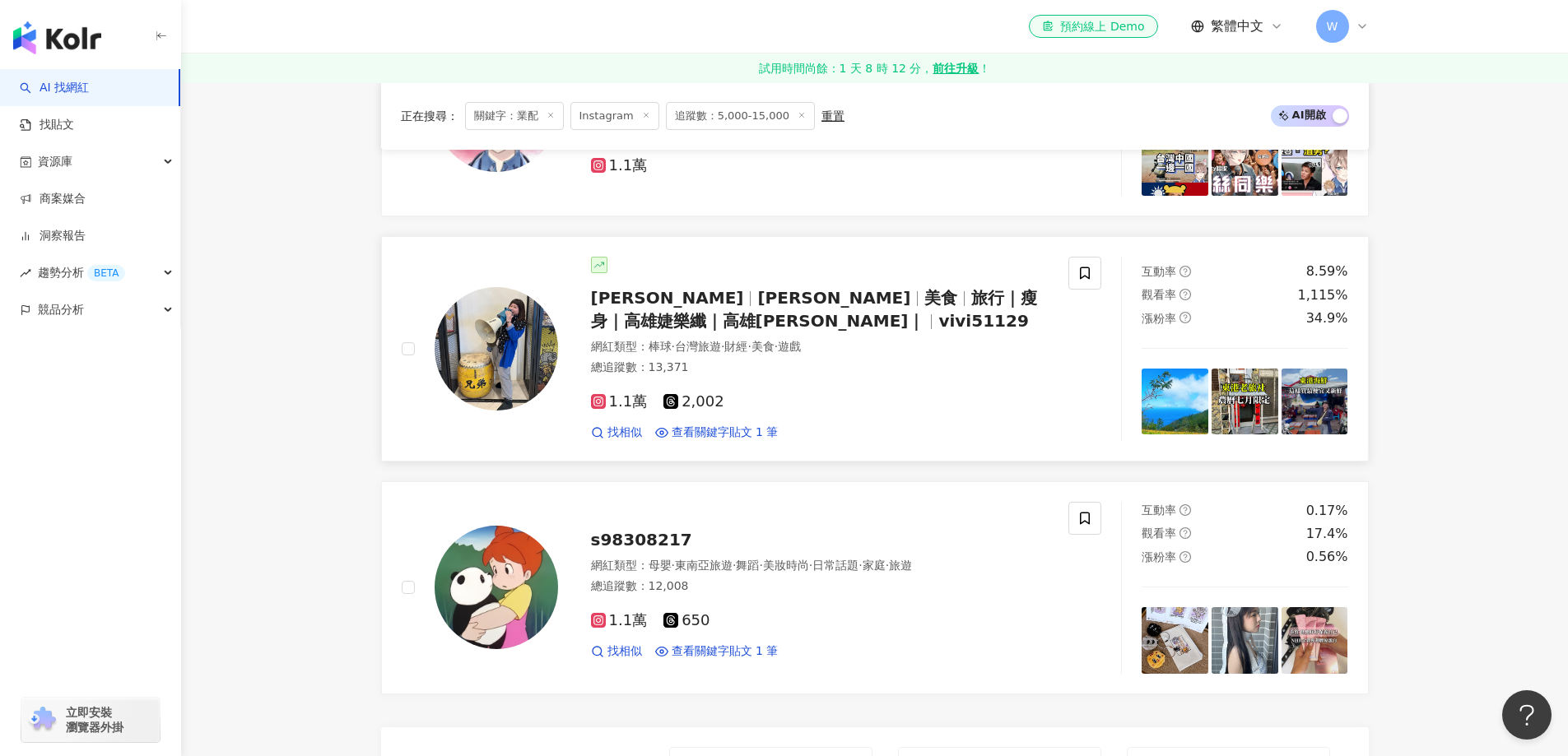
scroll to position [2983, 0]
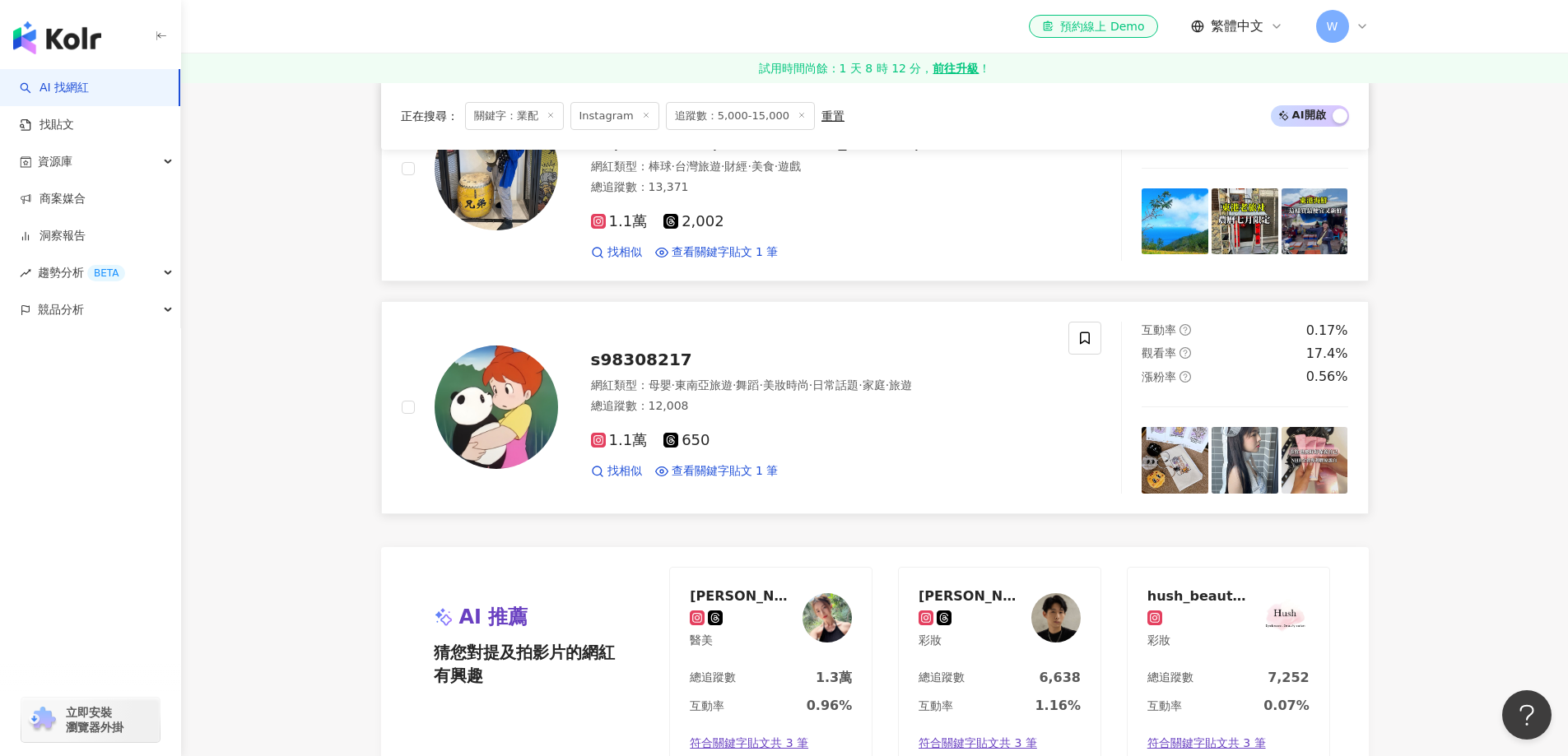
click at [560, 397] on div "s98308217 網紅類型 ： 母嬰 · 東南亞旅遊 · 舞蹈 · 美妝時尚 · 日常話題 · 家庭 · 旅遊 總追蹤數 ： 12,008 1.1萬 650…" at bounding box center [803, 406] width 491 height 144
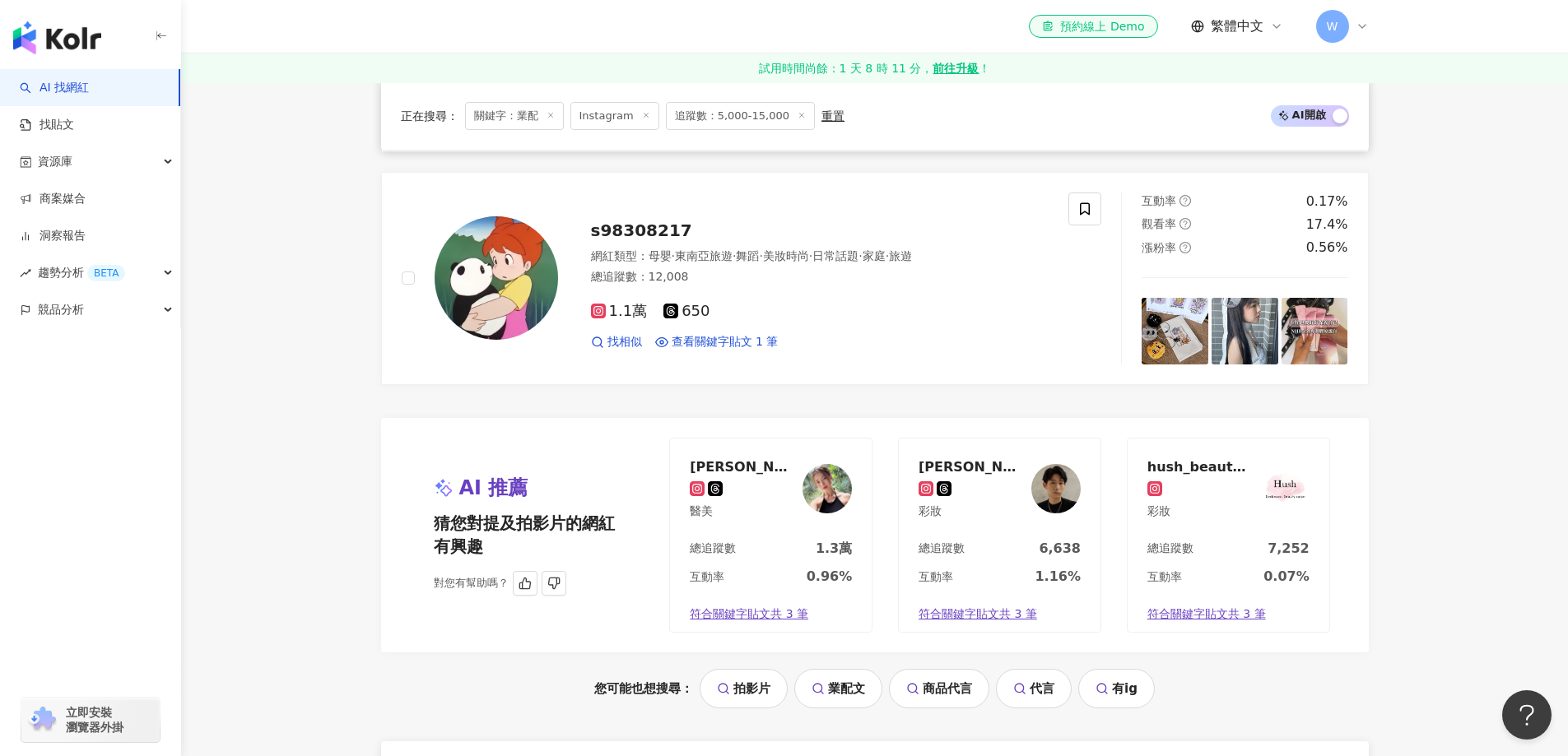
scroll to position [3312, 0]
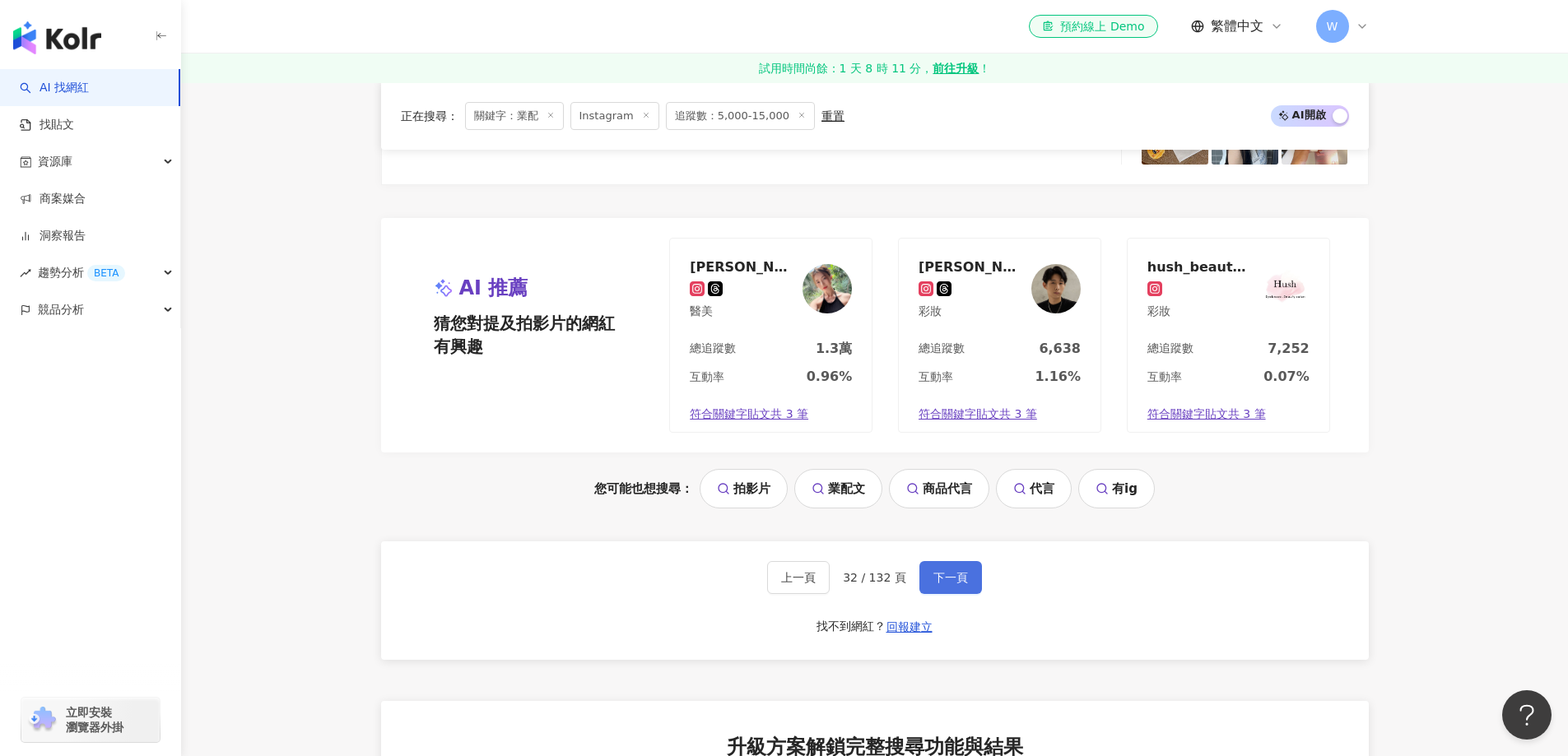
click at [925, 567] on button "下一頁" at bounding box center [950, 577] width 62 height 33
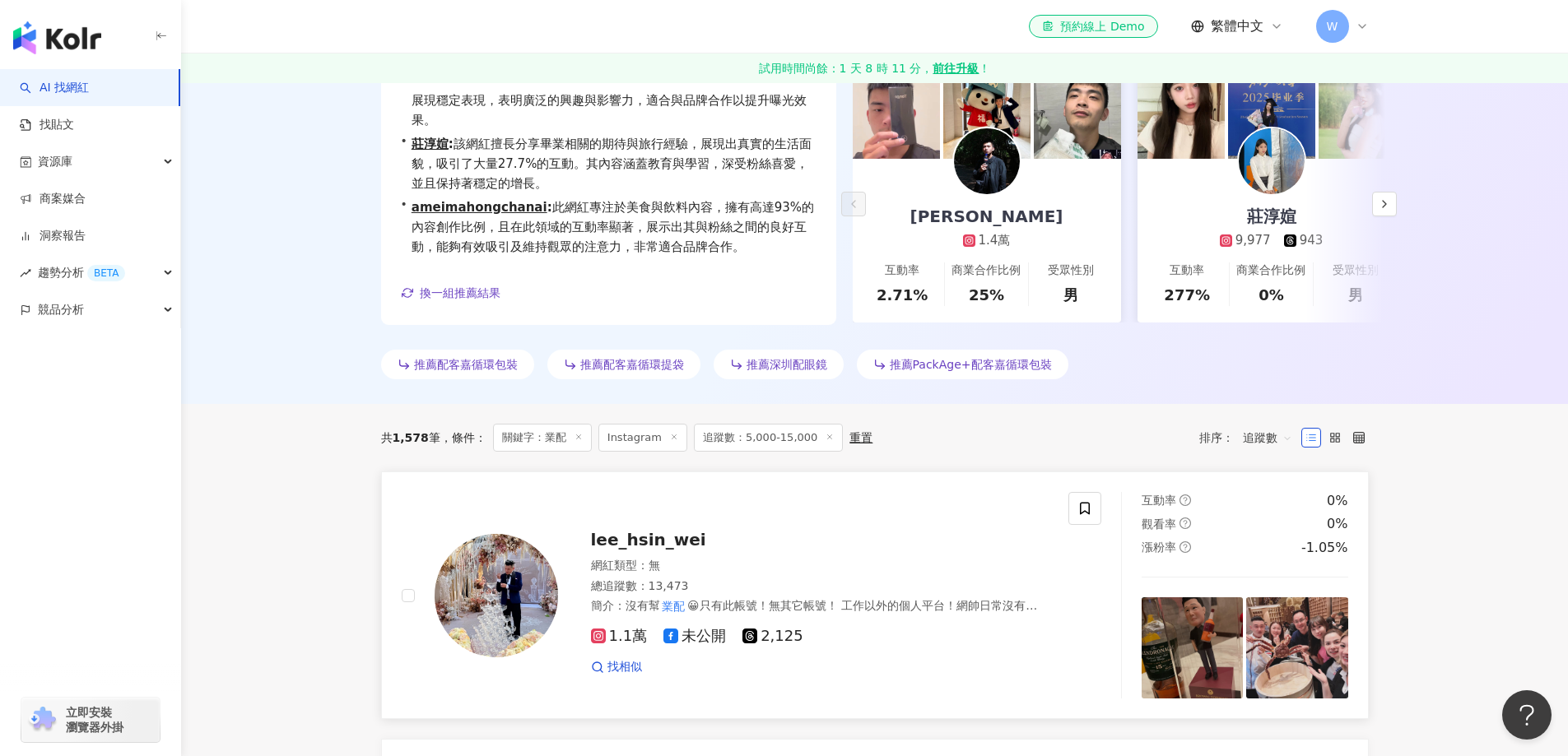
scroll to position [485, 0]
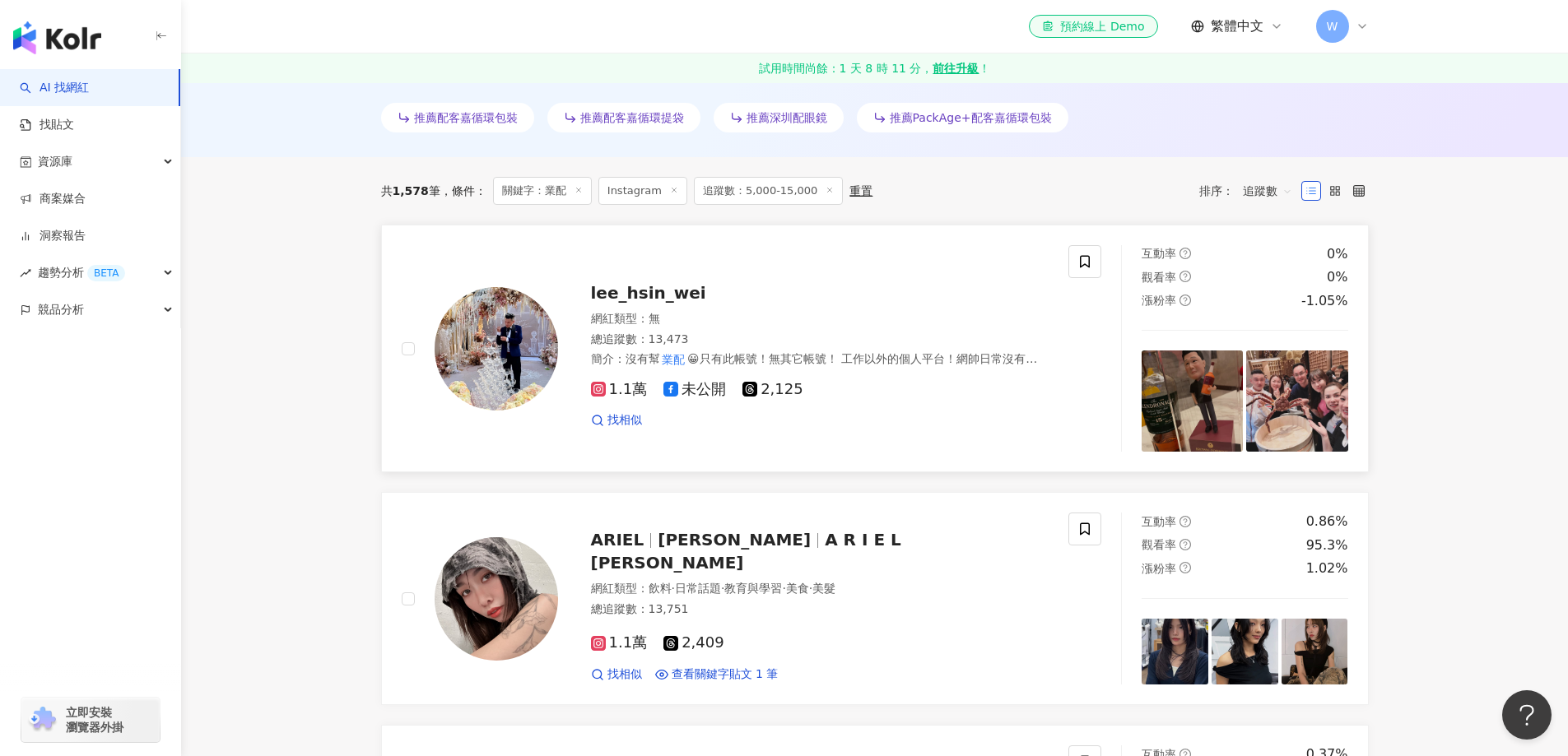
click at [819, 358] on span "😀只有此帳號！無其它帳號！ 工作以外的個人平台！網帥日常沒有炫!不喜勿加! 謝謝幫我按讚的朋友❤️" at bounding box center [816, 366] width 451 height 29
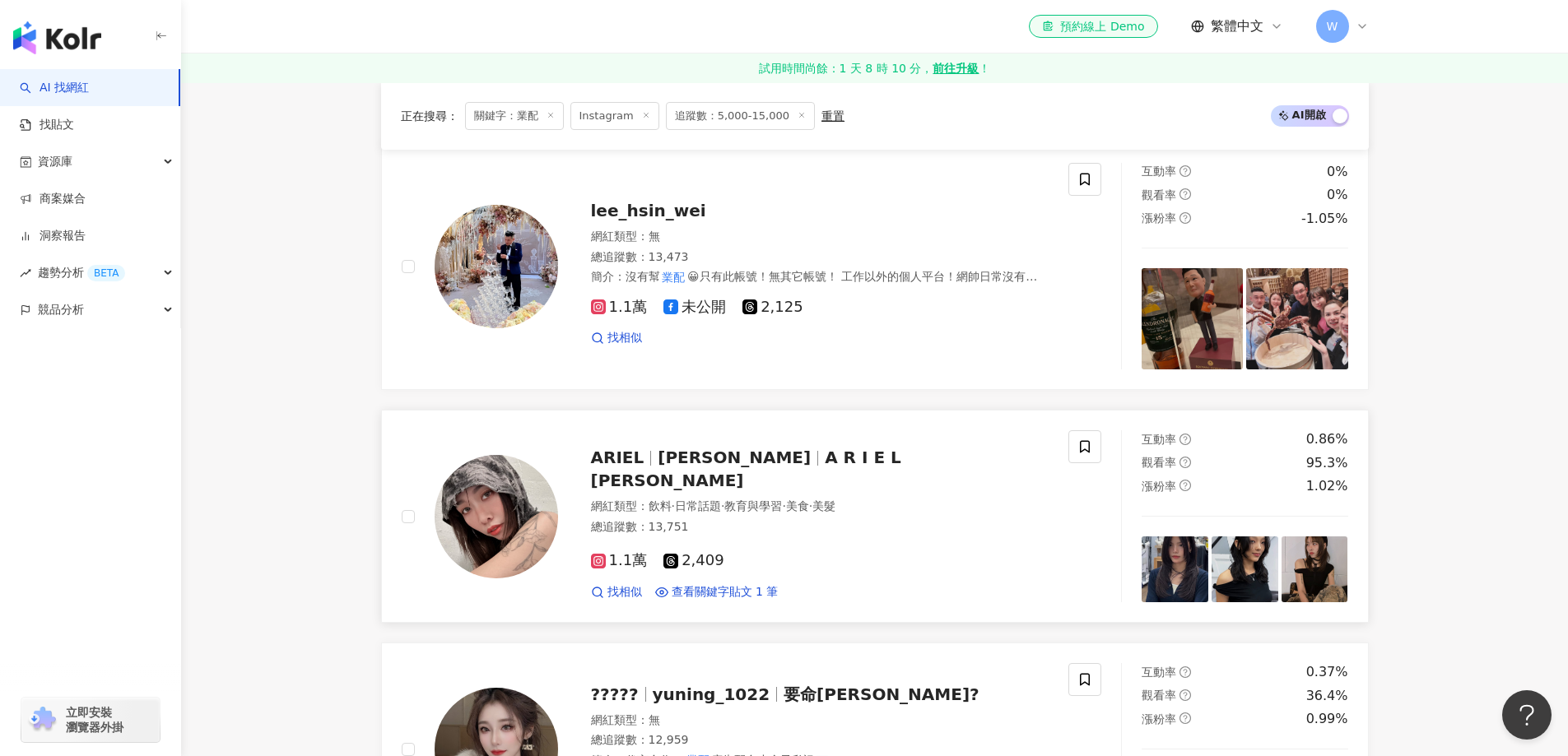
click at [764, 485] on div "ARIEL 艾莉兒 A R I E L 艾 莉 兒 網紅類型 ： 飲料 · 日常話題 · 教育與學習 · 美食 · 美髮 總追蹤數 ： 13,751 1.1萬…" at bounding box center [803, 516] width 491 height 167
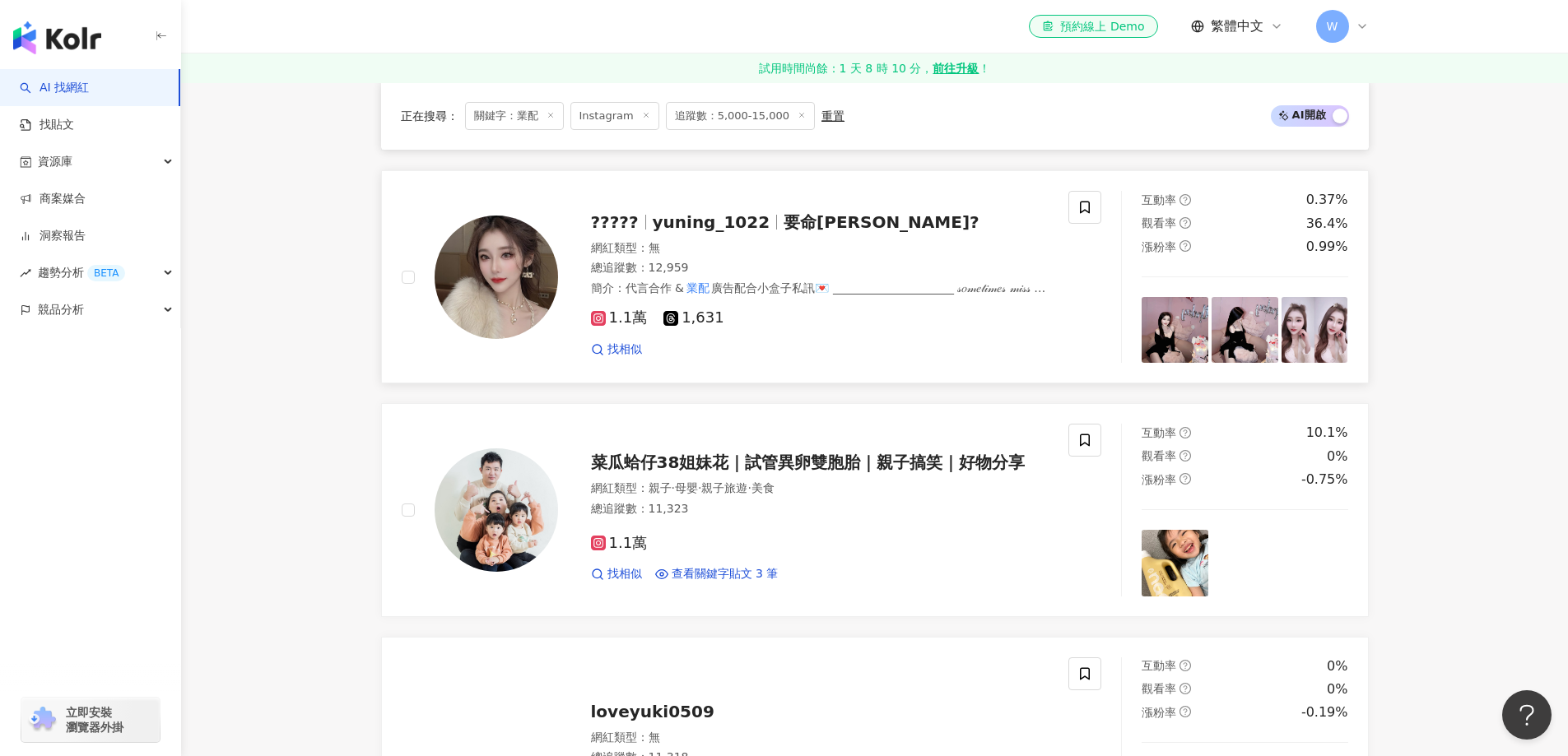
scroll to position [1062, 0]
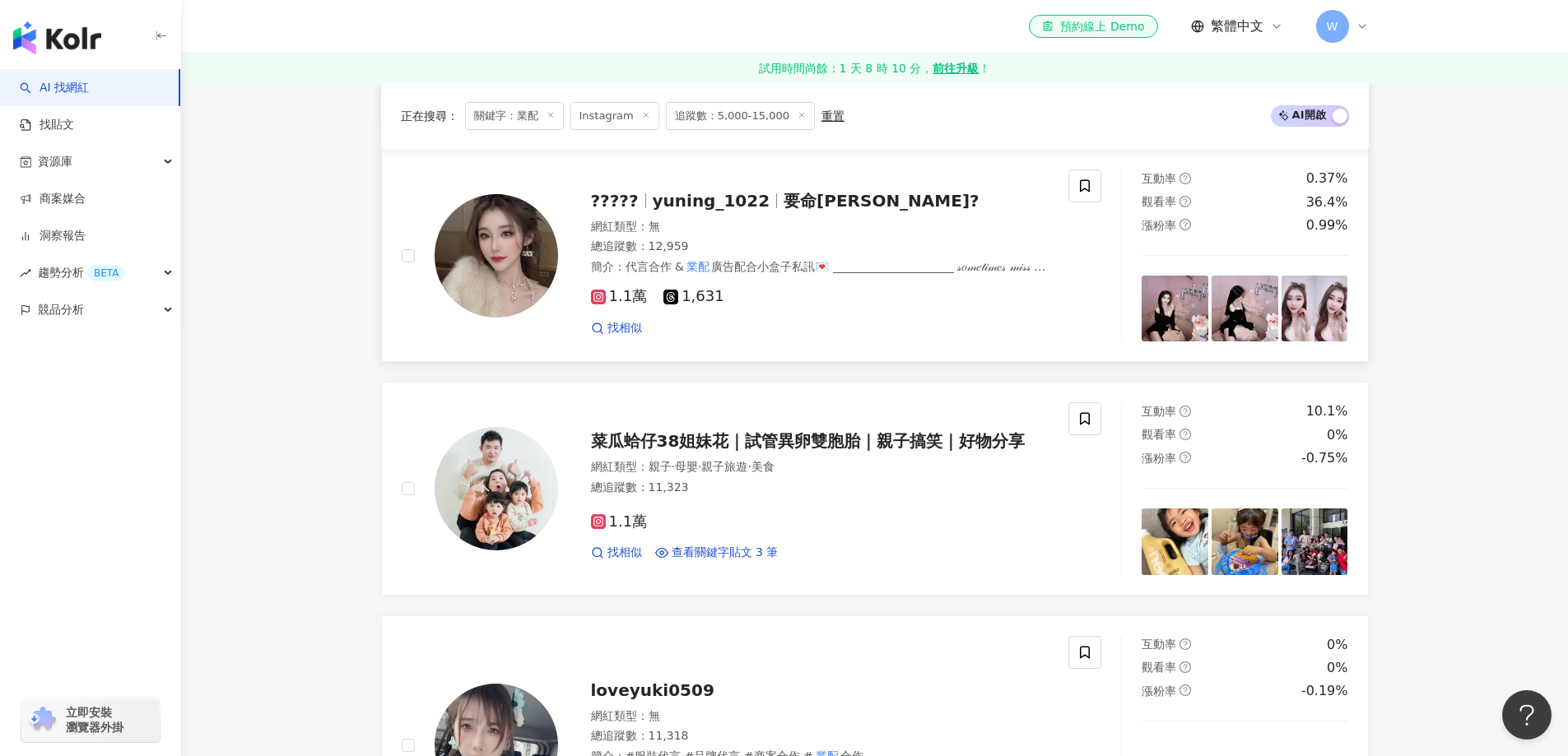
click at [839, 255] on div "總追蹤數 ： 12,959" at bounding box center [819, 246] width 458 height 16
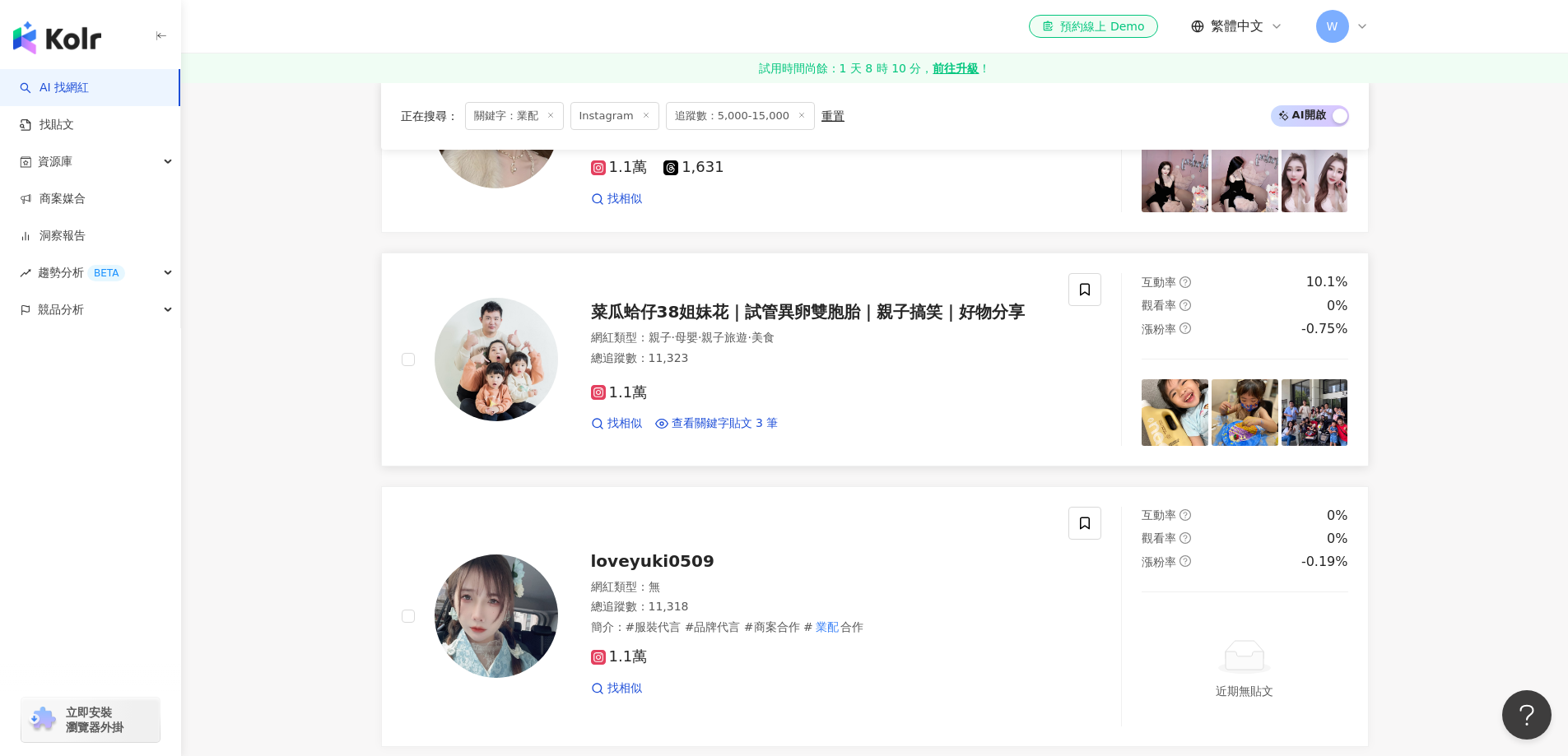
scroll to position [1226, 0]
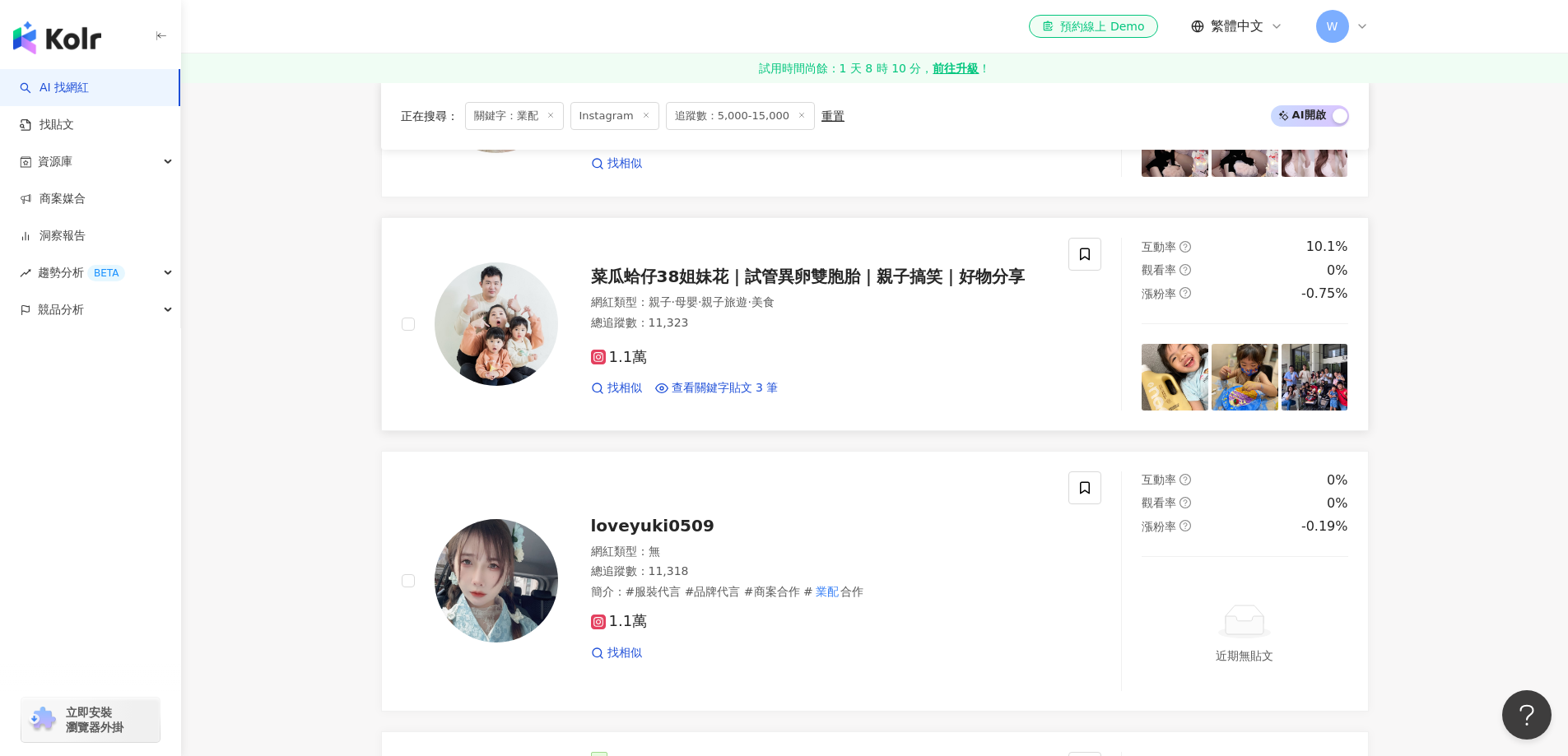
click at [774, 296] on span "美食" at bounding box center [763, 302] width 23 height 13
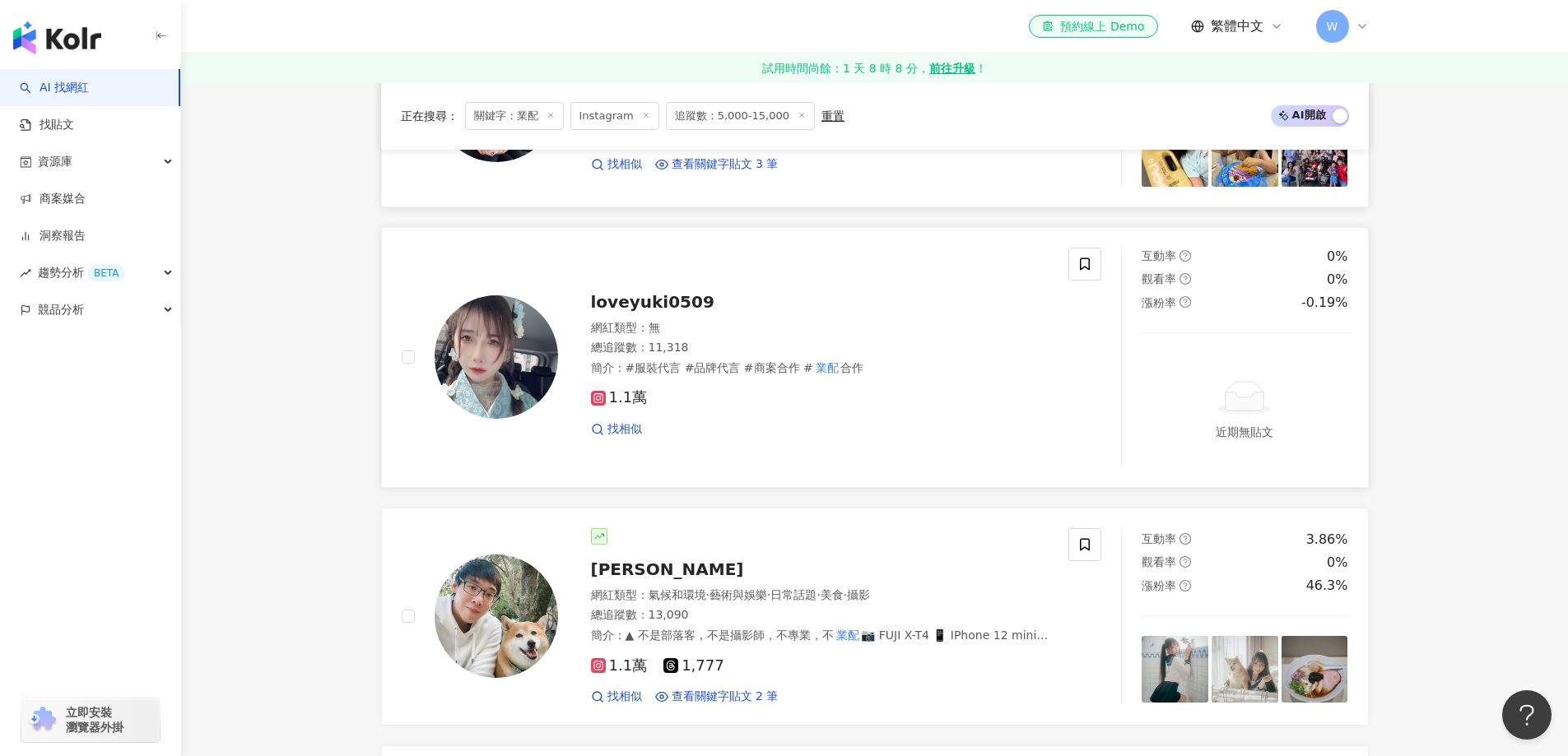
scroll to position [1473, 0]
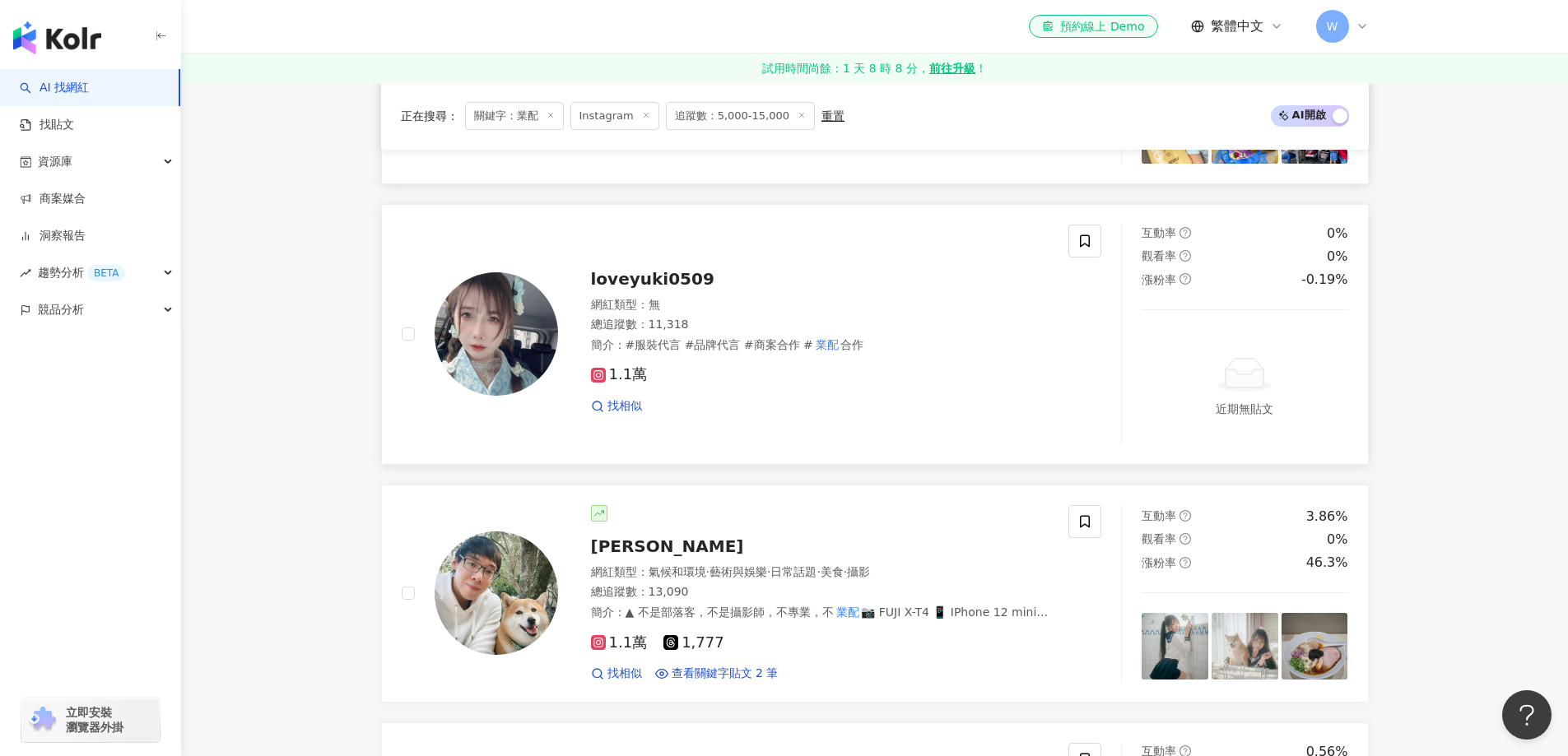
click at [840, 339] on span "合作" at bounding box center [851, 345] width 23 height 13
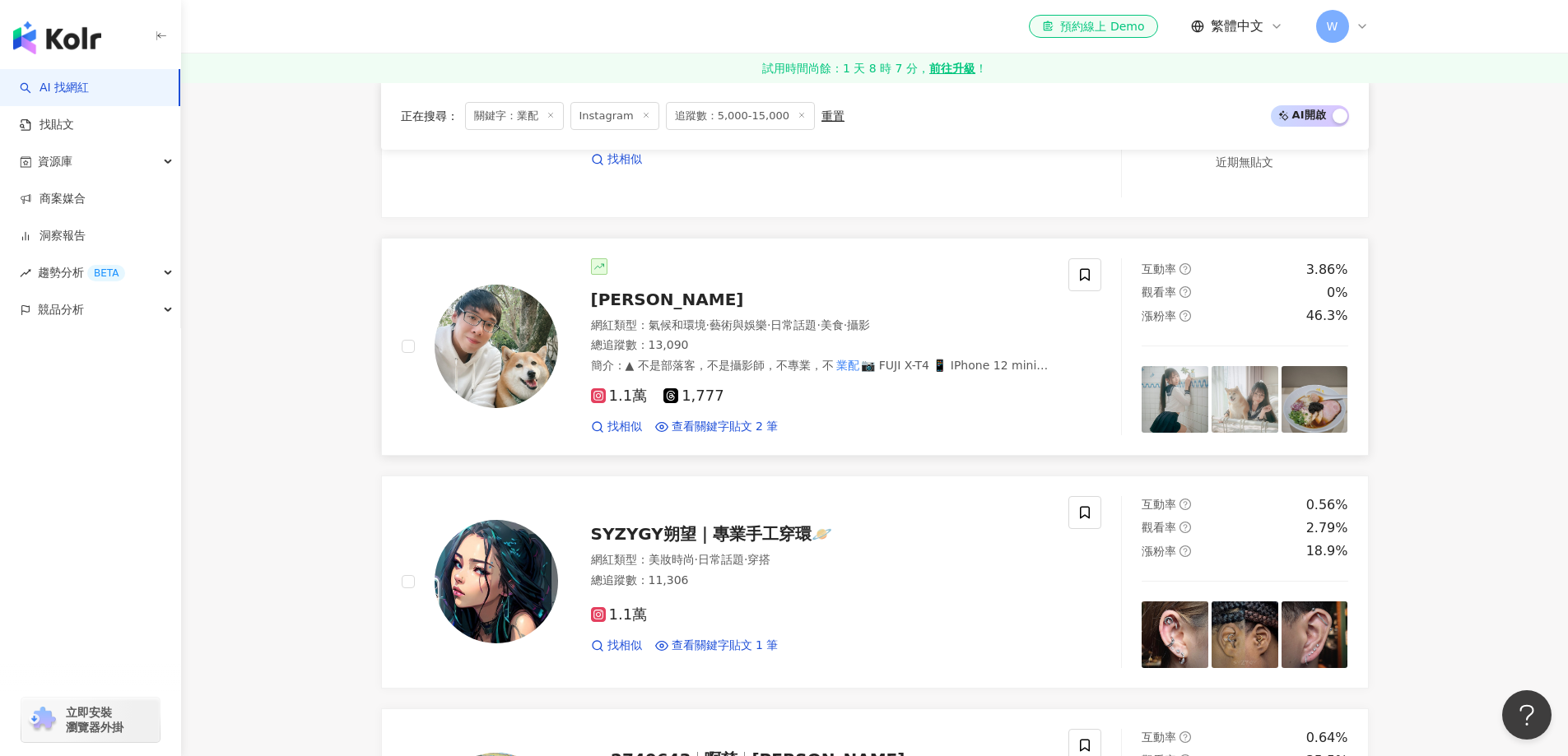
click at [770, 321] on span "·" at bounding box center [768, 325] width 3 height 13
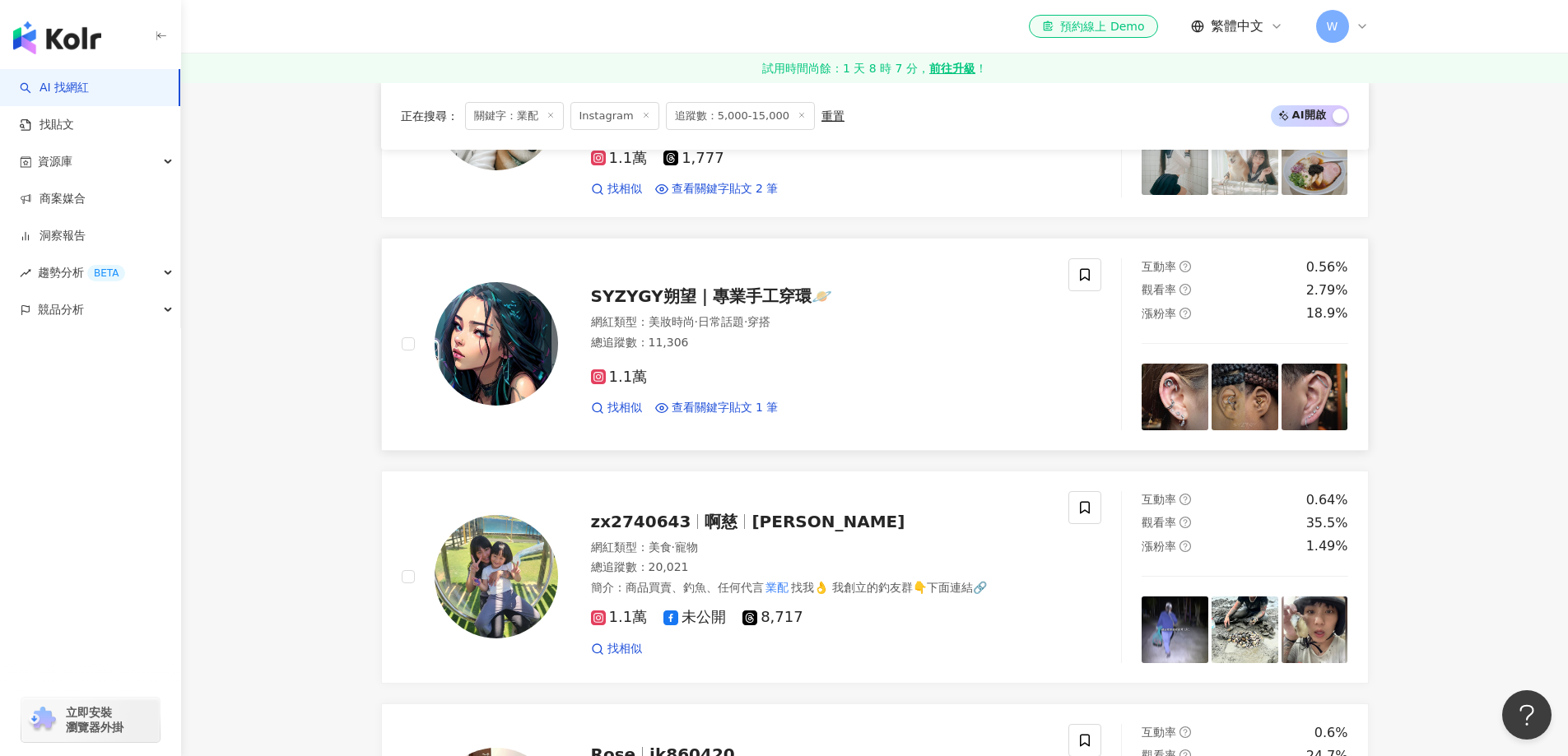
scroll to position [1966, 0]
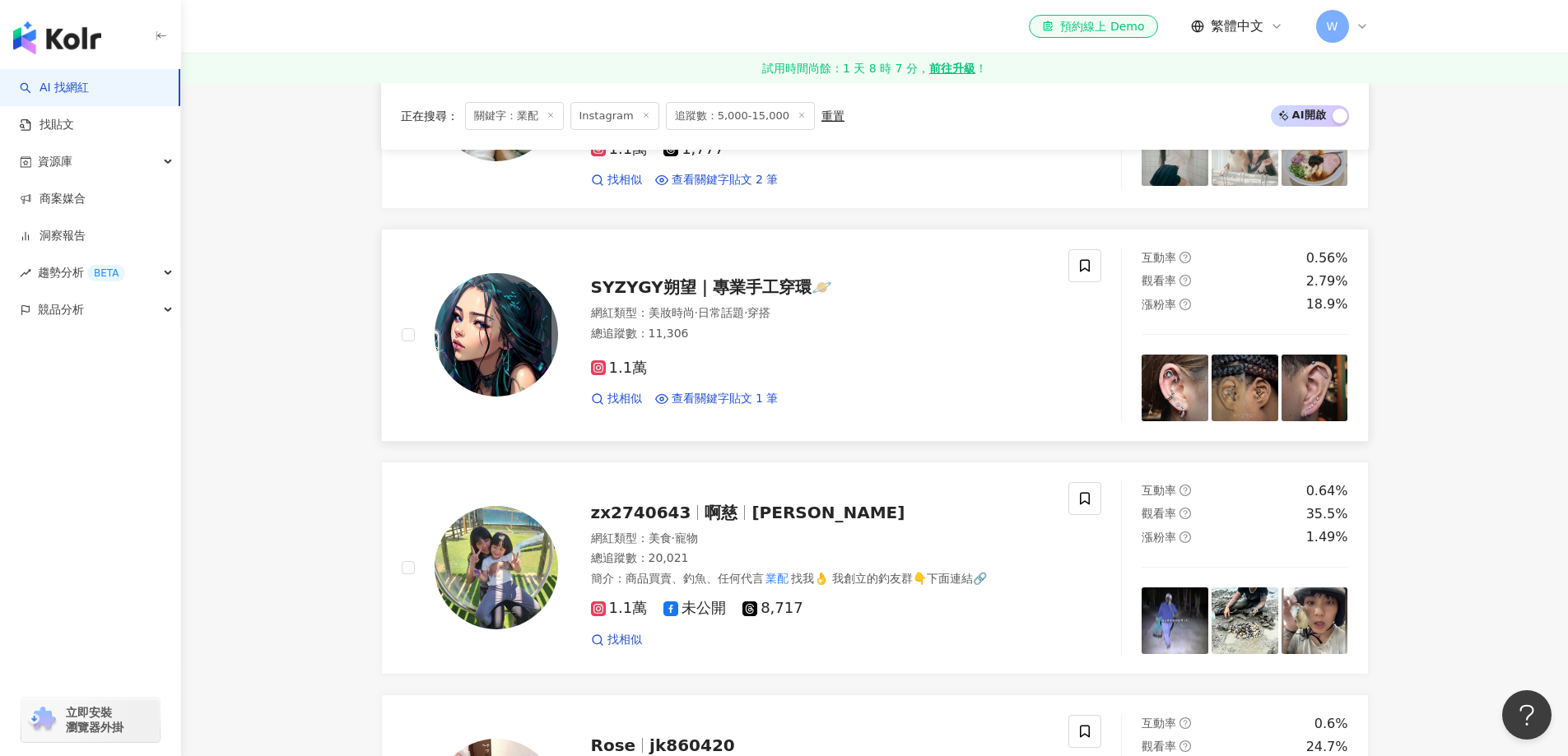
click at [733, 379] on div "1.1萬 找相似 查看關鍵字貼文 1 筆" at bounding box center [819, 376] width 458 height 61
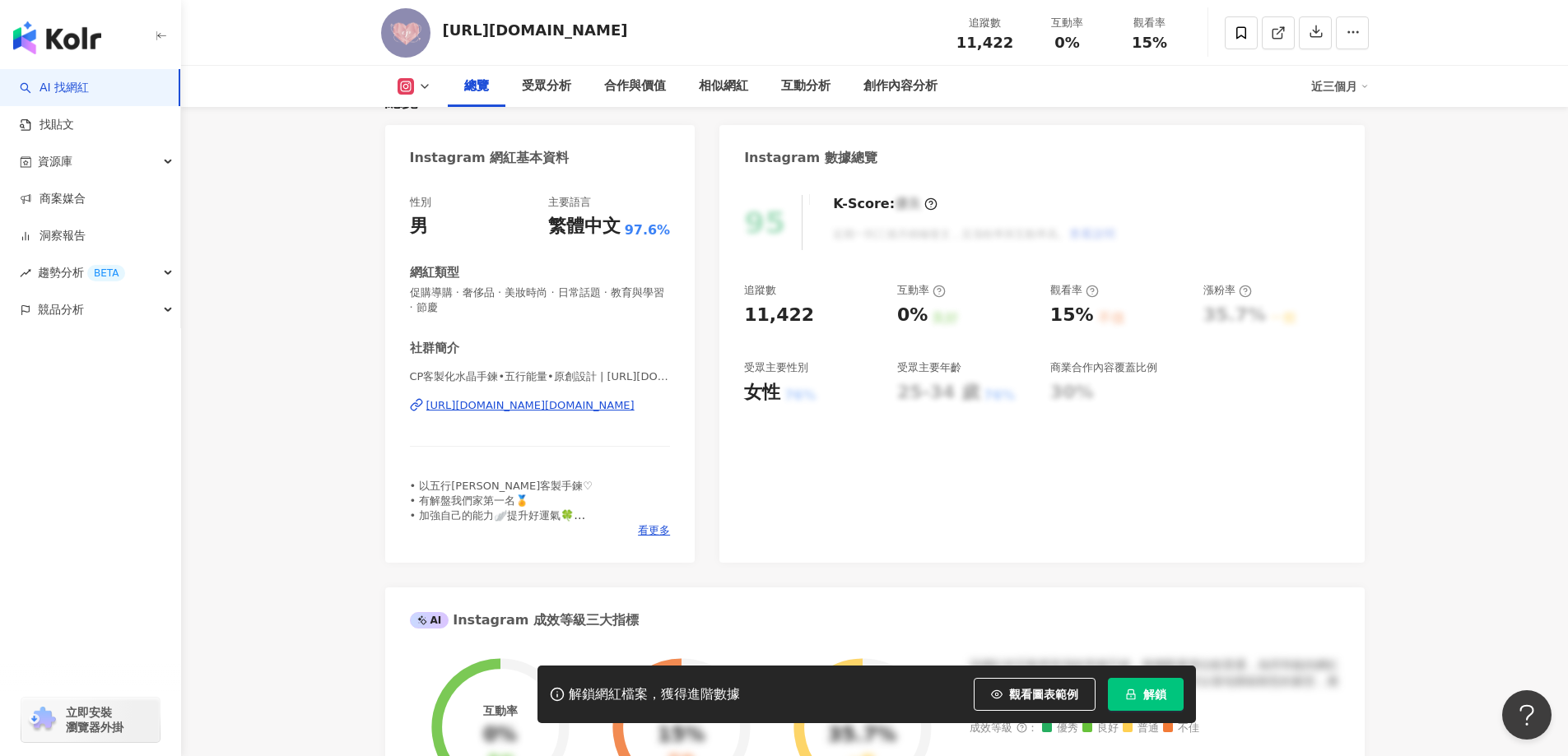
scroll to position [246, 0]
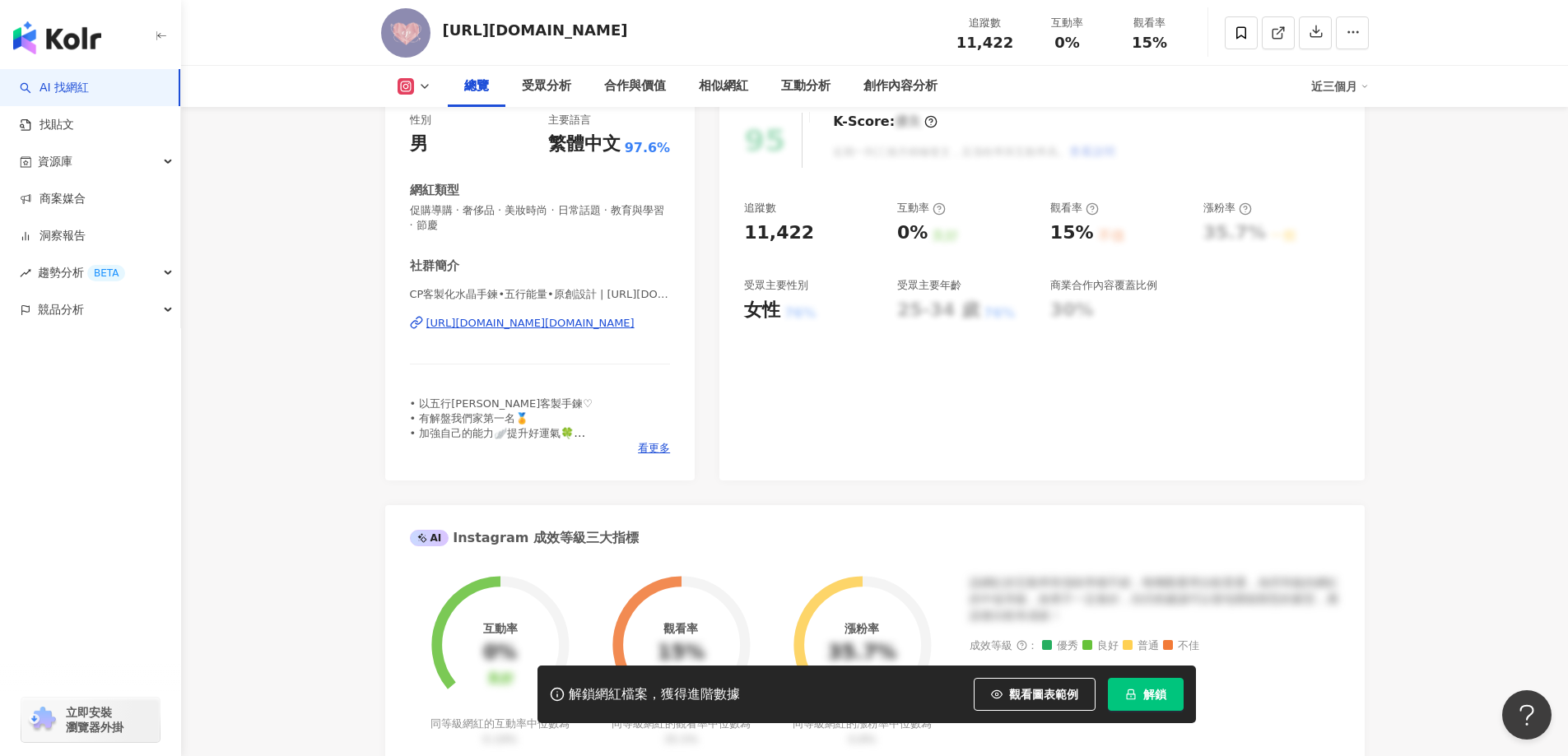
click at [505, 329] on div "https://www.instagram.com/cp_handmade.tw/" at bounding box center [530, 323] width 208 height 15
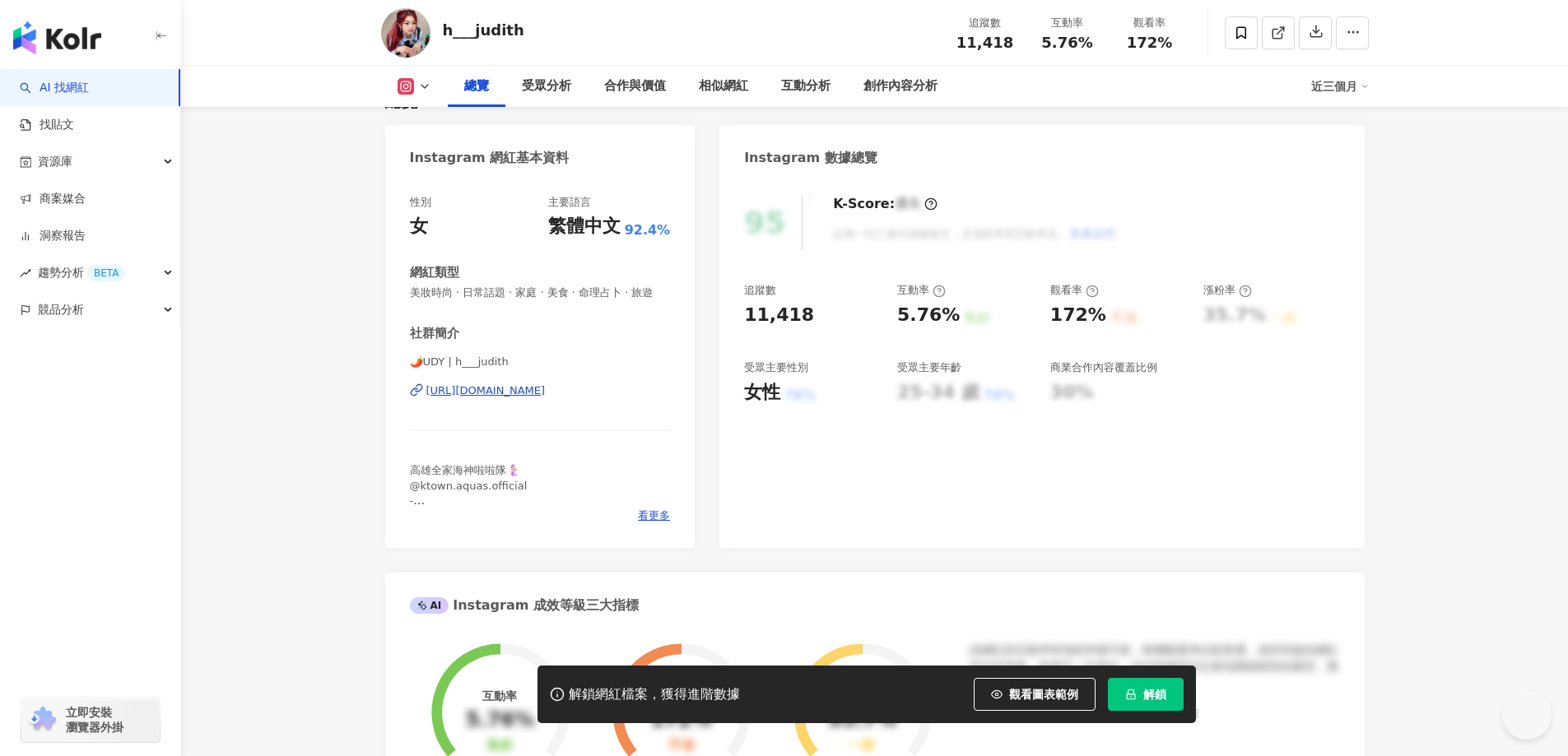
click at [546, 398] on div "https://www.instagram.com/h___judith/" at bounding box center [485, 391] width 119 height 15
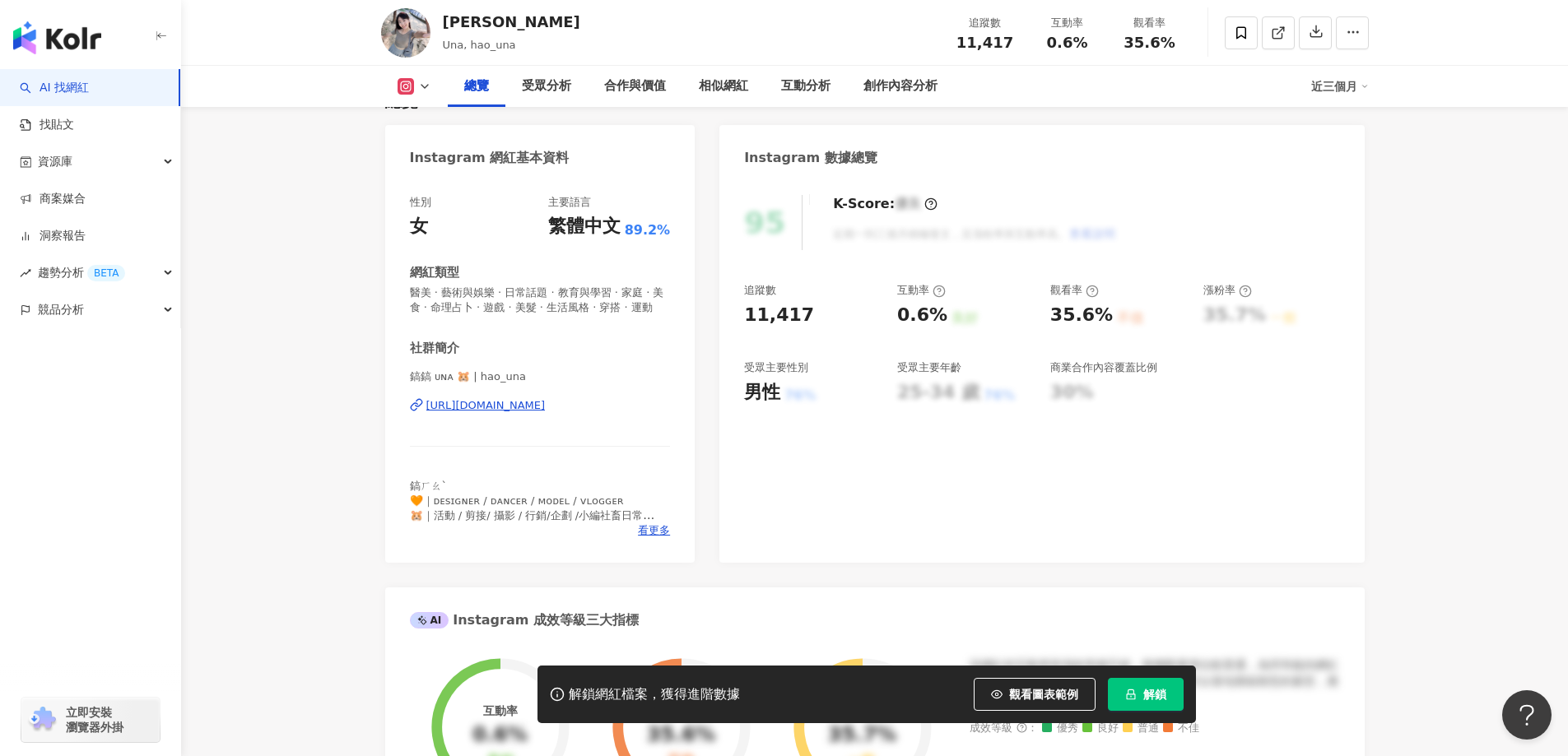
click at [490, 413] on div "[URL][DOMAIN_NAME]" at bounding box center [485, 405] width 119 height 15
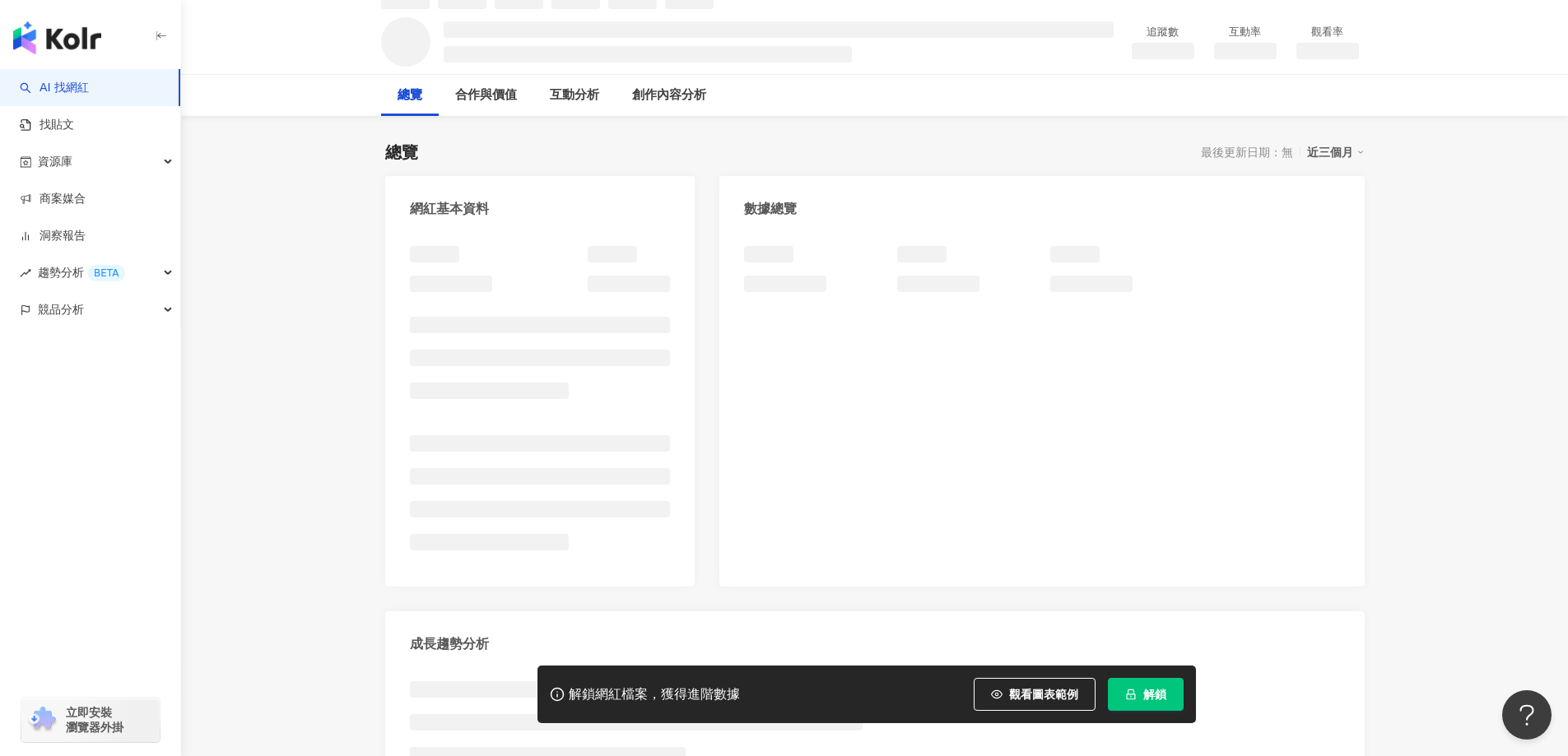
scroll to position [165, 0]
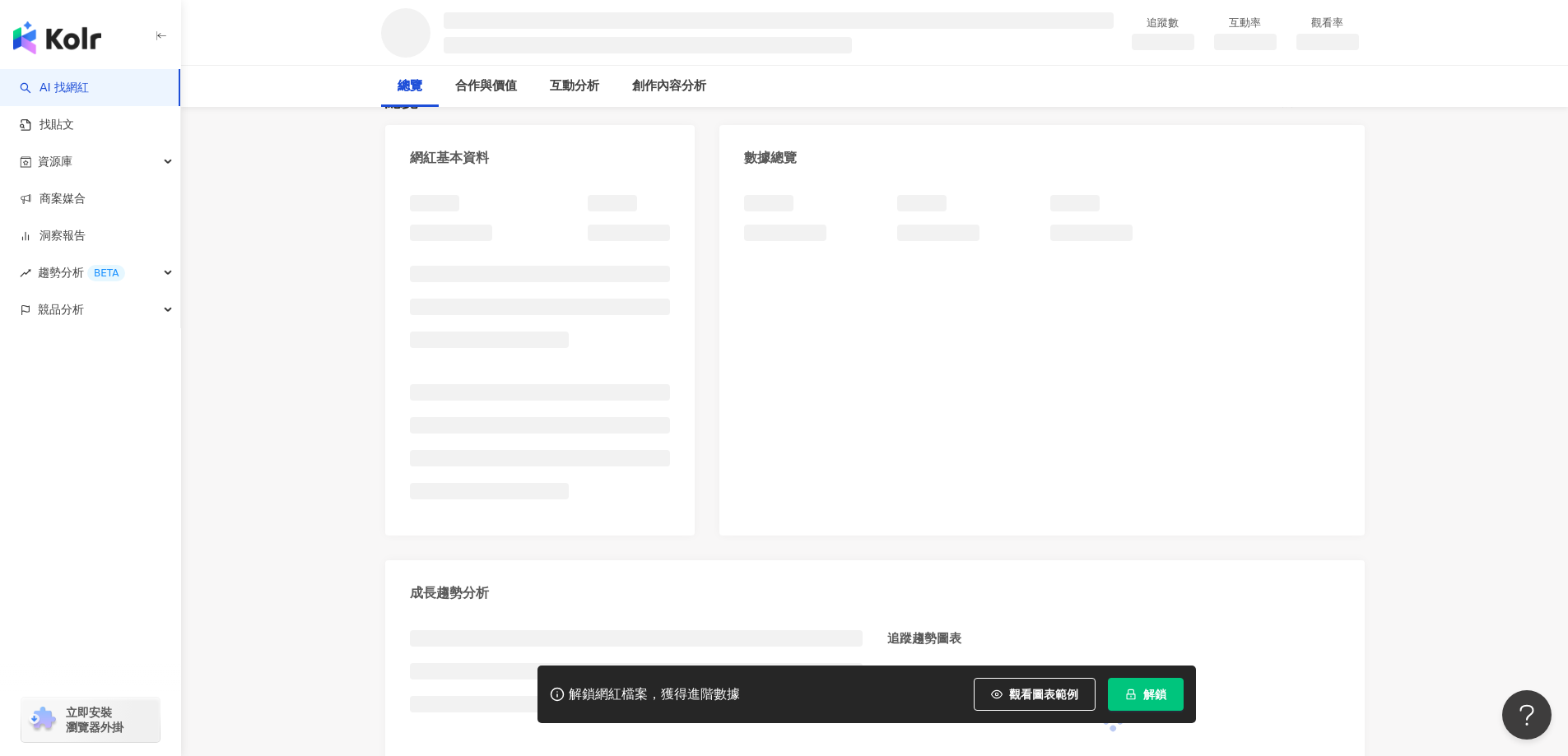
click at [710, 347] on div "網紅基本資料 數據總覽 成長趨勢分析 追蹤趨勢圖表" at bounding box center [874, 465] width 979 height 679
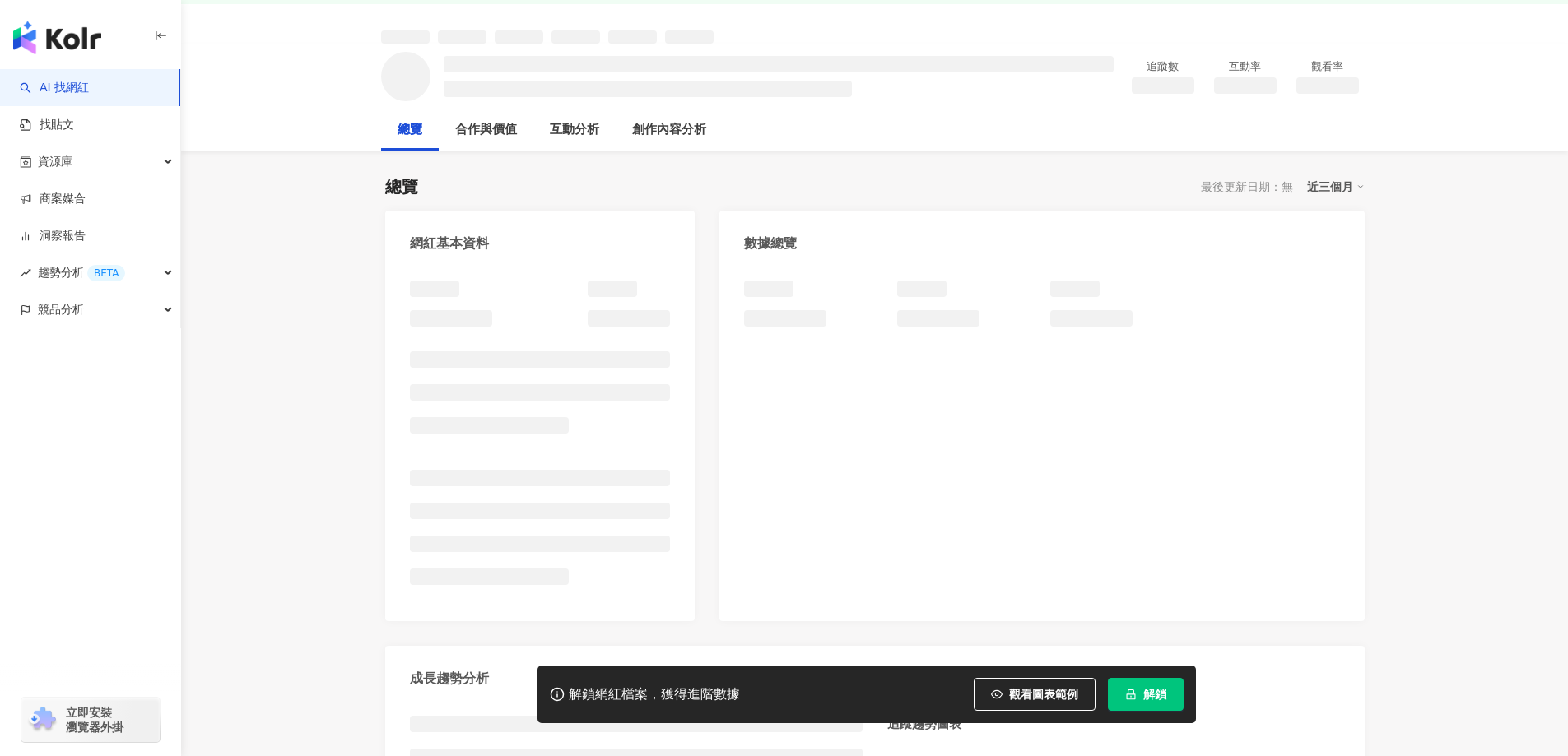
scroll to position [82, 0]
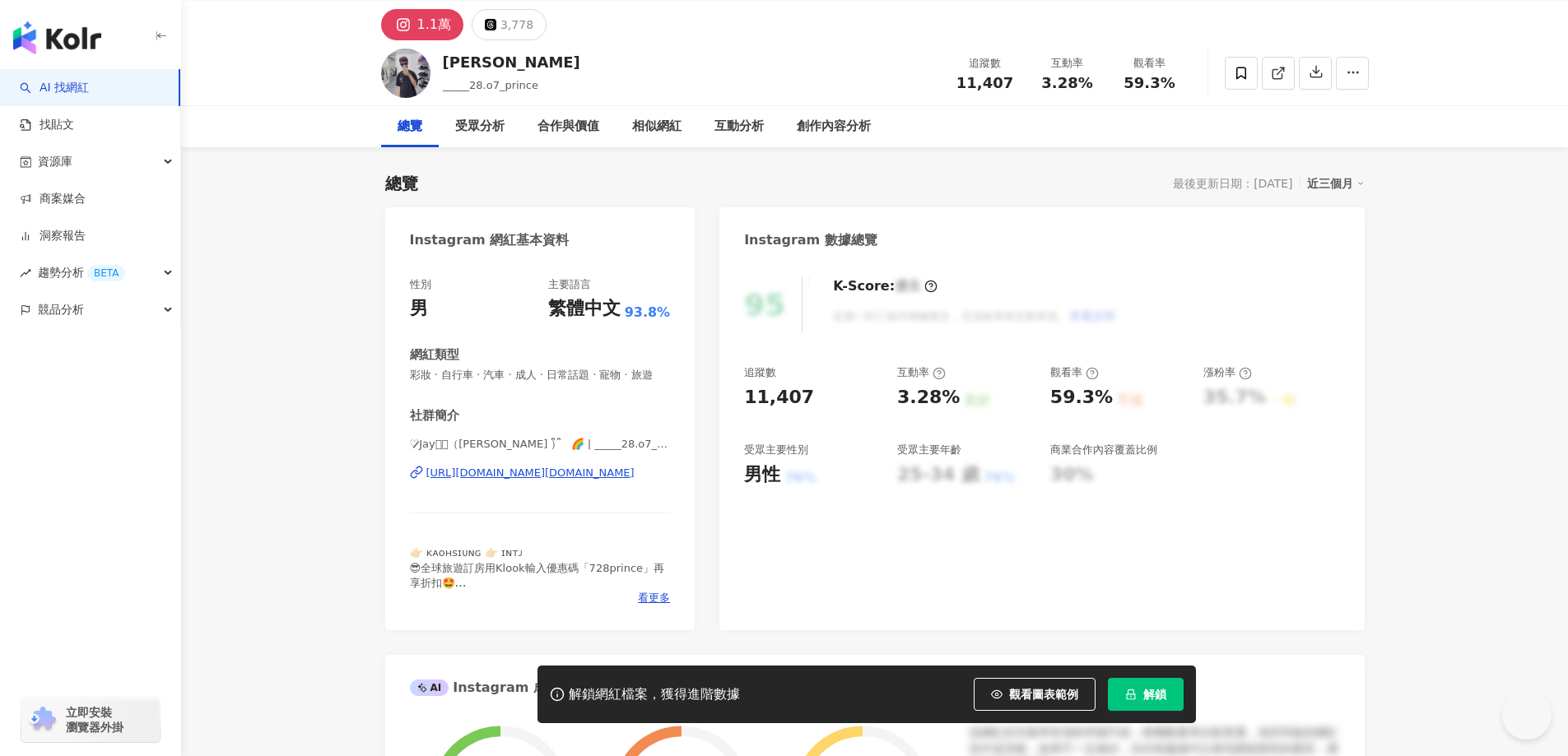
click at [569, 480] on div "https://www.instagram.com/_____28.o7_prince/" at bounding box center [530, 473] width 208 height 15
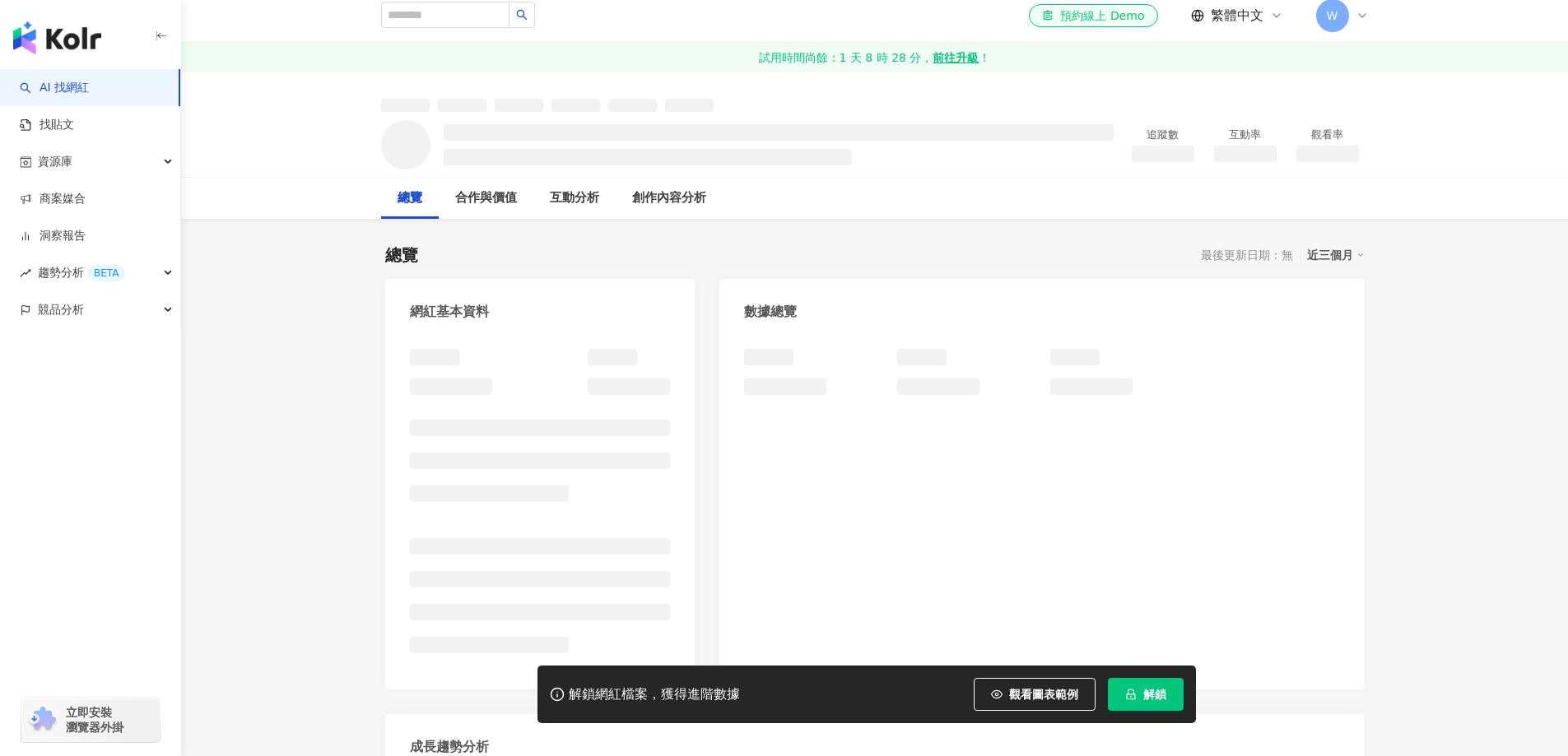
scroll to position [78, 0]
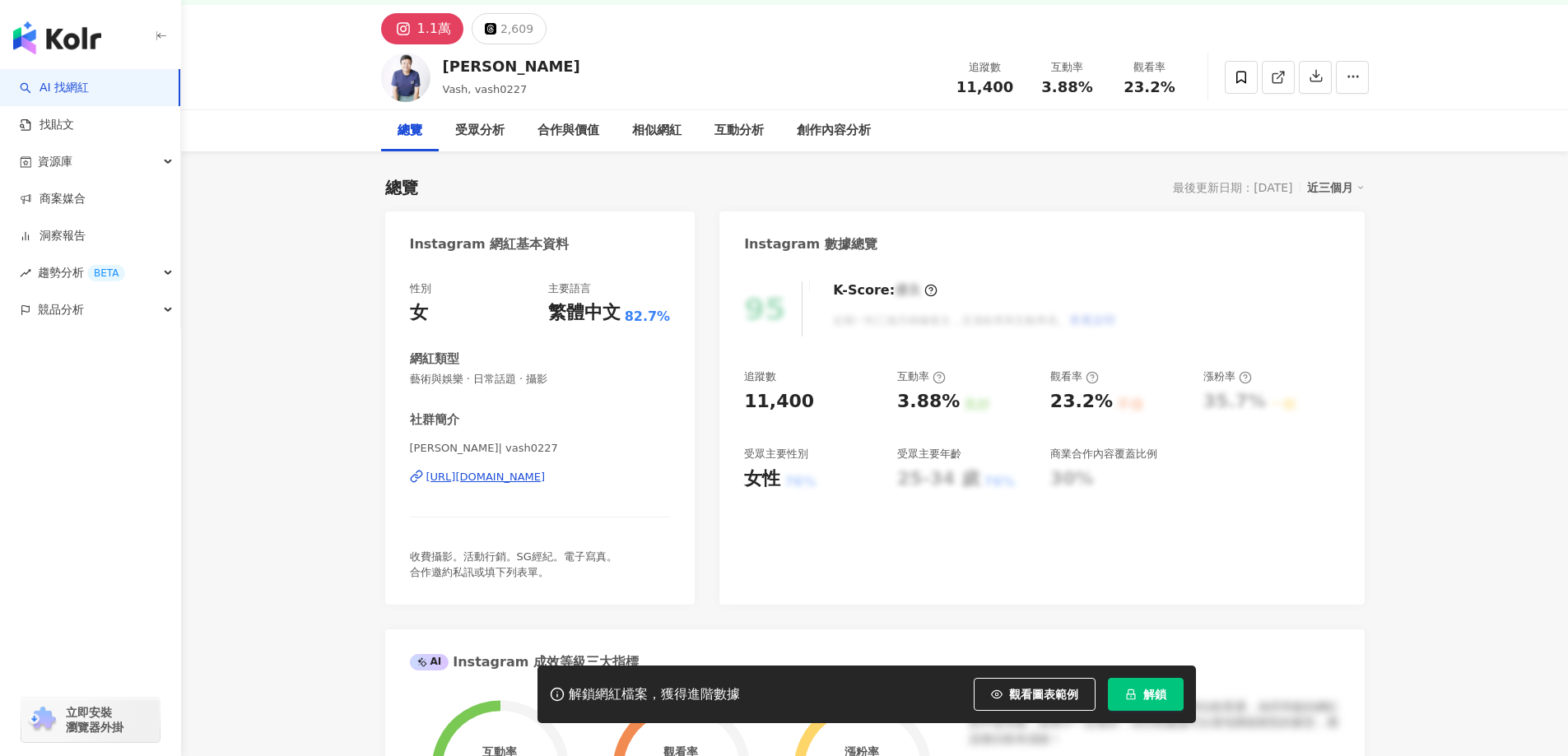
scroll to position [82, 0]
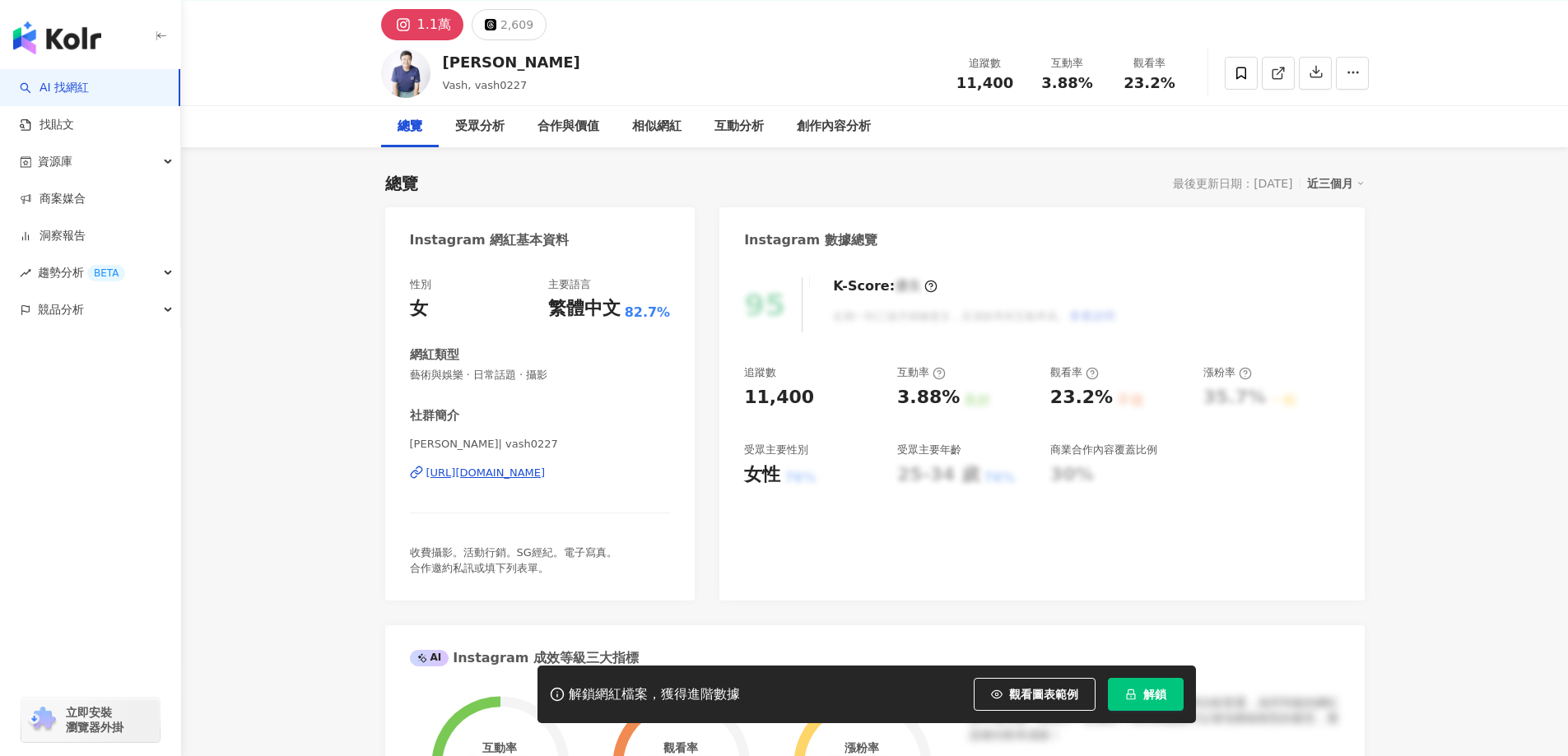
click at [531, 477] on div "https://www.instagram.com/vash0227/" at bounding box center [485, 473] width 119 height 15
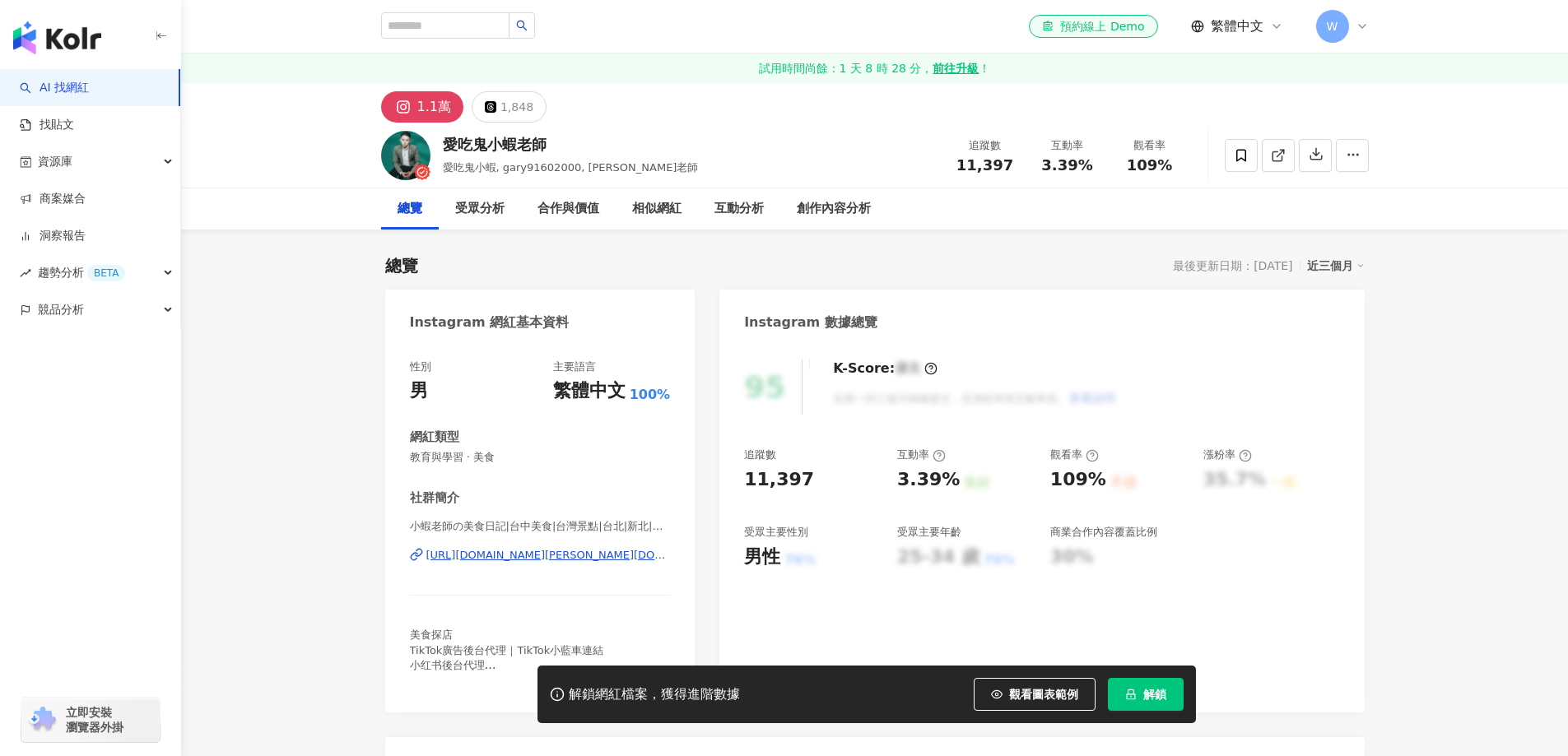
click at [601, 548] on div "https://www.instagram.com/gary.foodie/" at bounding box center [548, 556] width 245 height 15
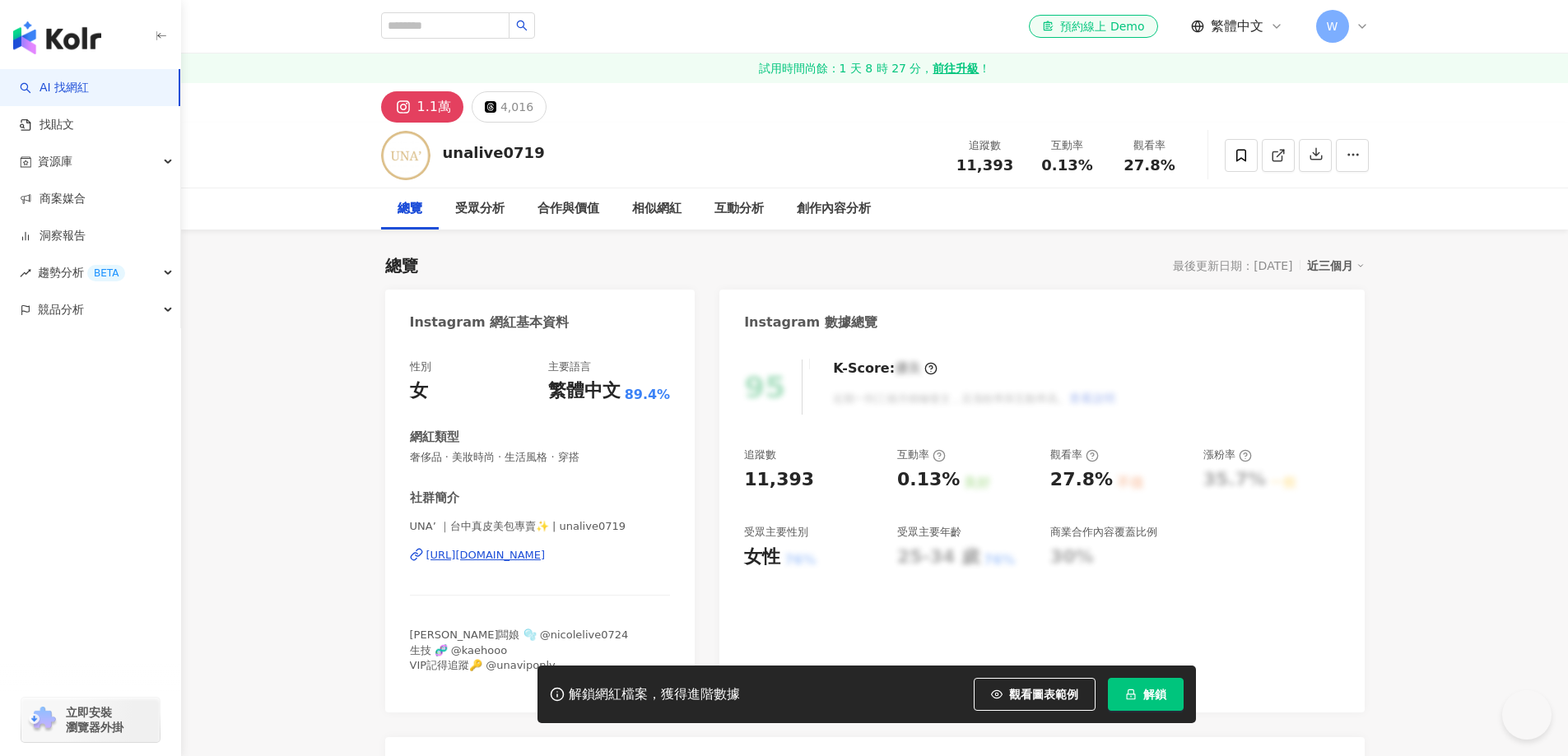
click at [546, 548] on div "https://www.instagram.com/unalive0719/" at bounding box center [485, 556] width 119 height 15
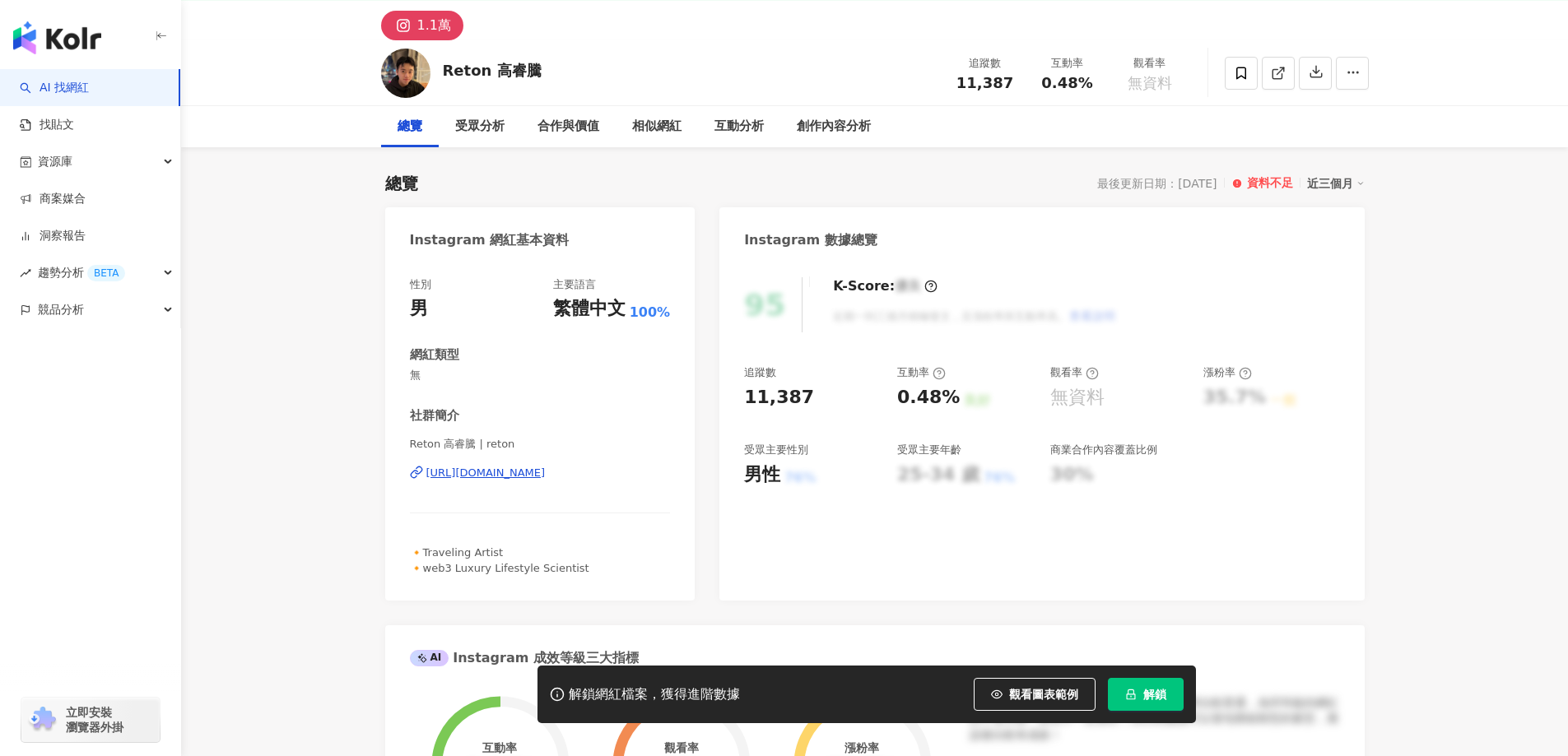
click at [546, 465] on div "https://www.instagram.com/reton/" at bounding box center [485, 473] width 119 height 15
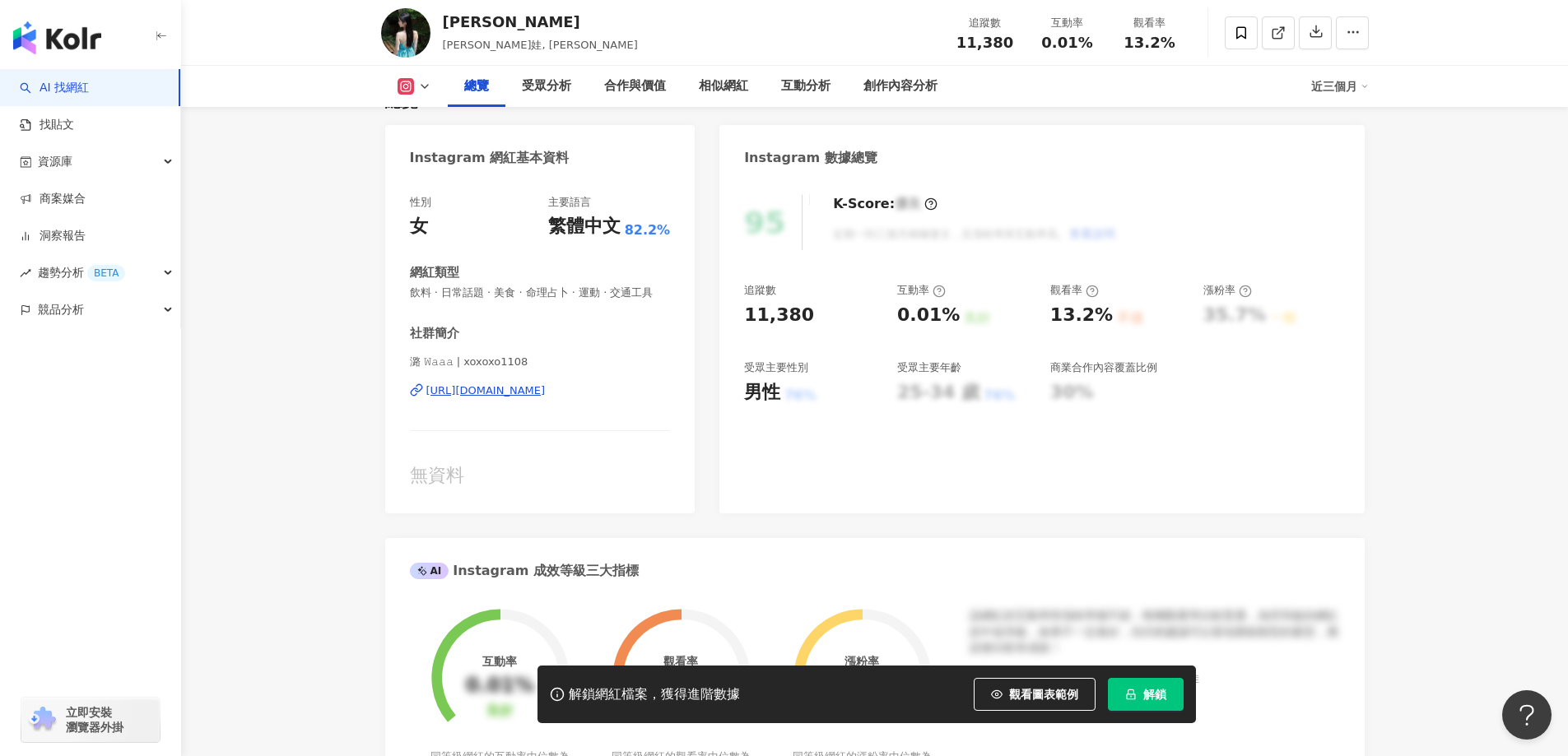
drag, startPoint x: 595, startPoint y: 450, endPoint x: 596, endPoint y: 408, distance: 42.0
click at [546, 398] on div "https://www.instagram.com/xoxoxo1108/" at bounding box center [485, 391] width 119 height 15
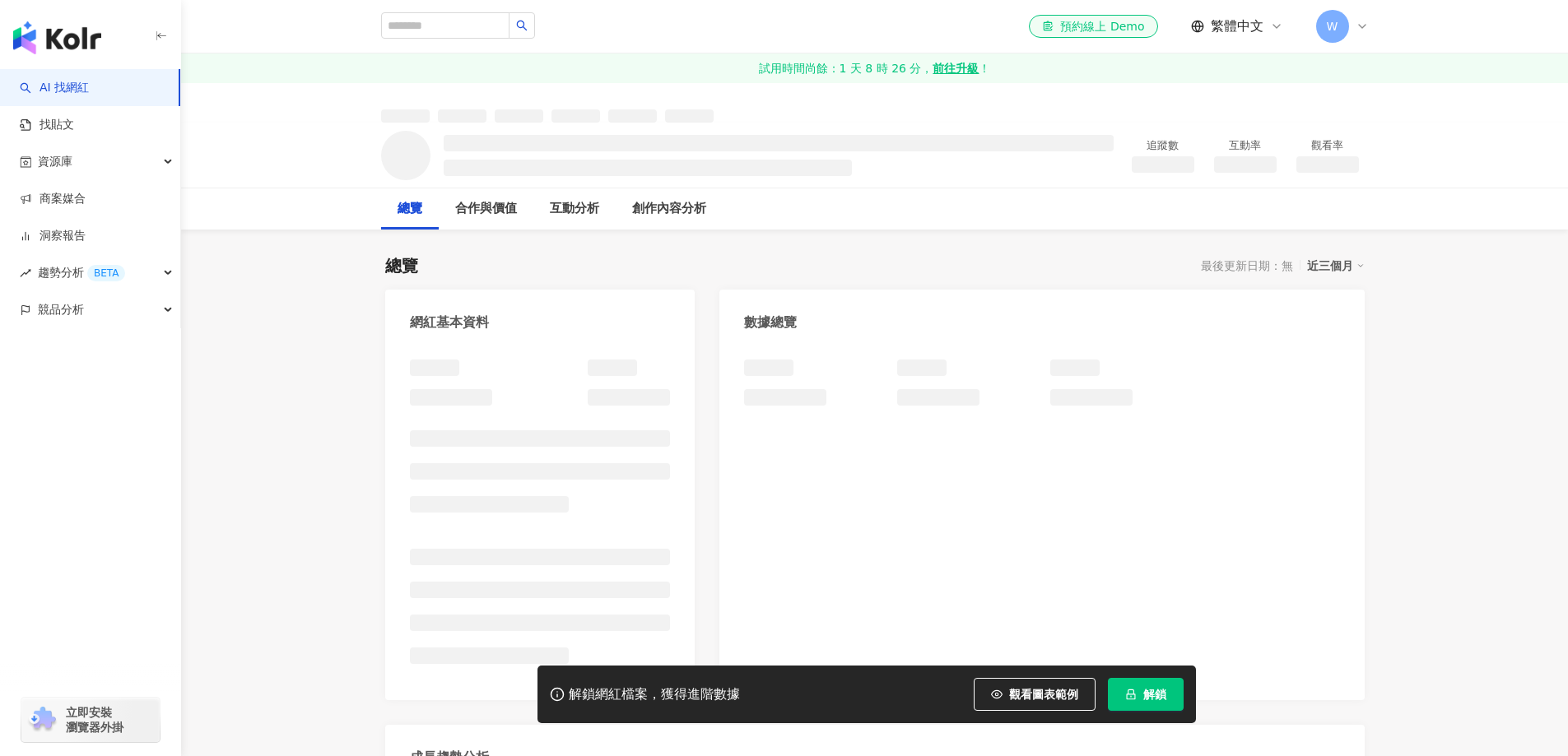
click at [562, 393] on div at bounding box center [540, 517] width 261 height 316
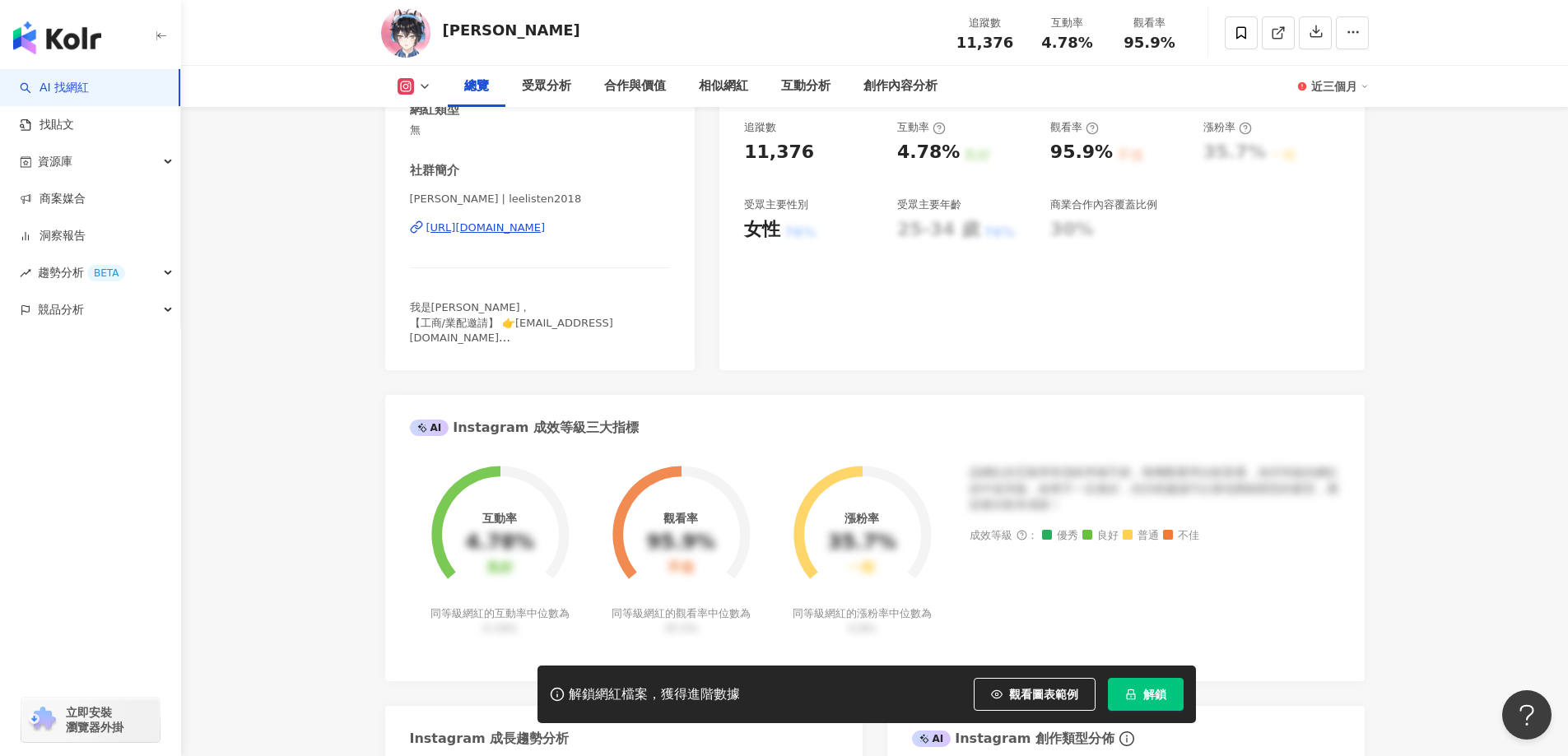
scroll to position [329, 0]
click at [546, 233] on div "https://www.instagram.com/leelisten2018/" at bounding box center [485, 227] width 119 height 15
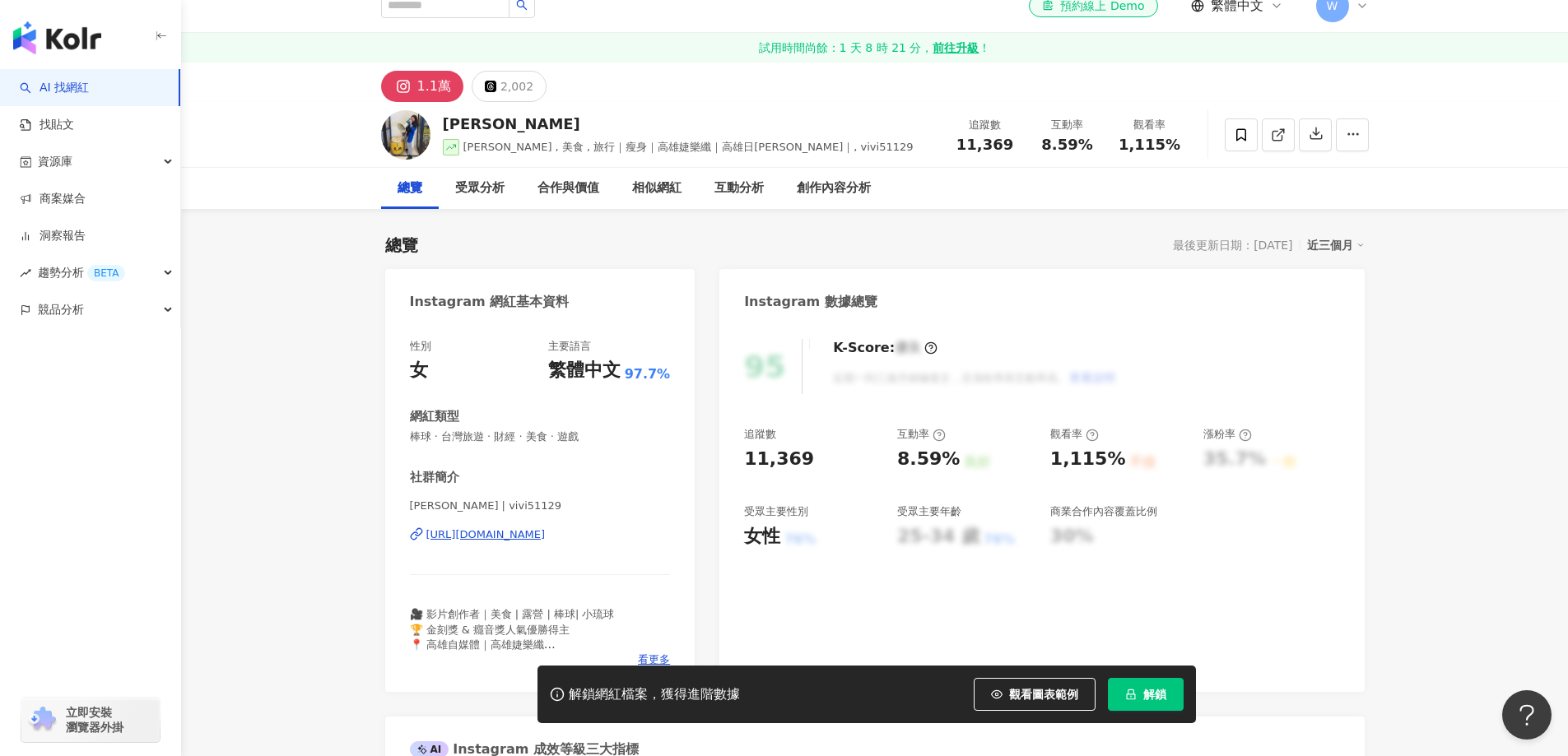
scroll to position [82, 0]
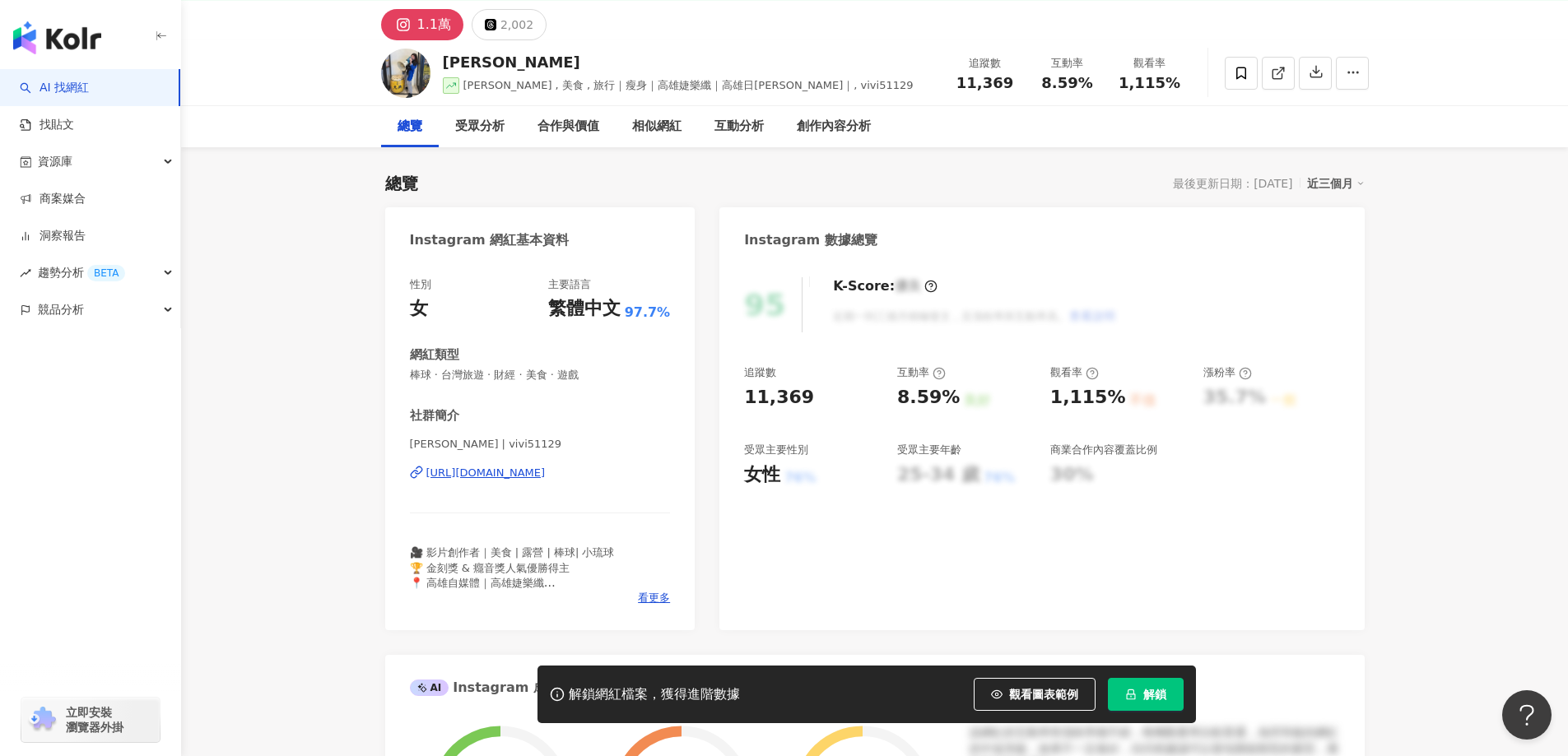
click at [545, 468] on div "https://www.instagram.com/vivi51129/" at bounding box center [485, 473] width 119 height 15
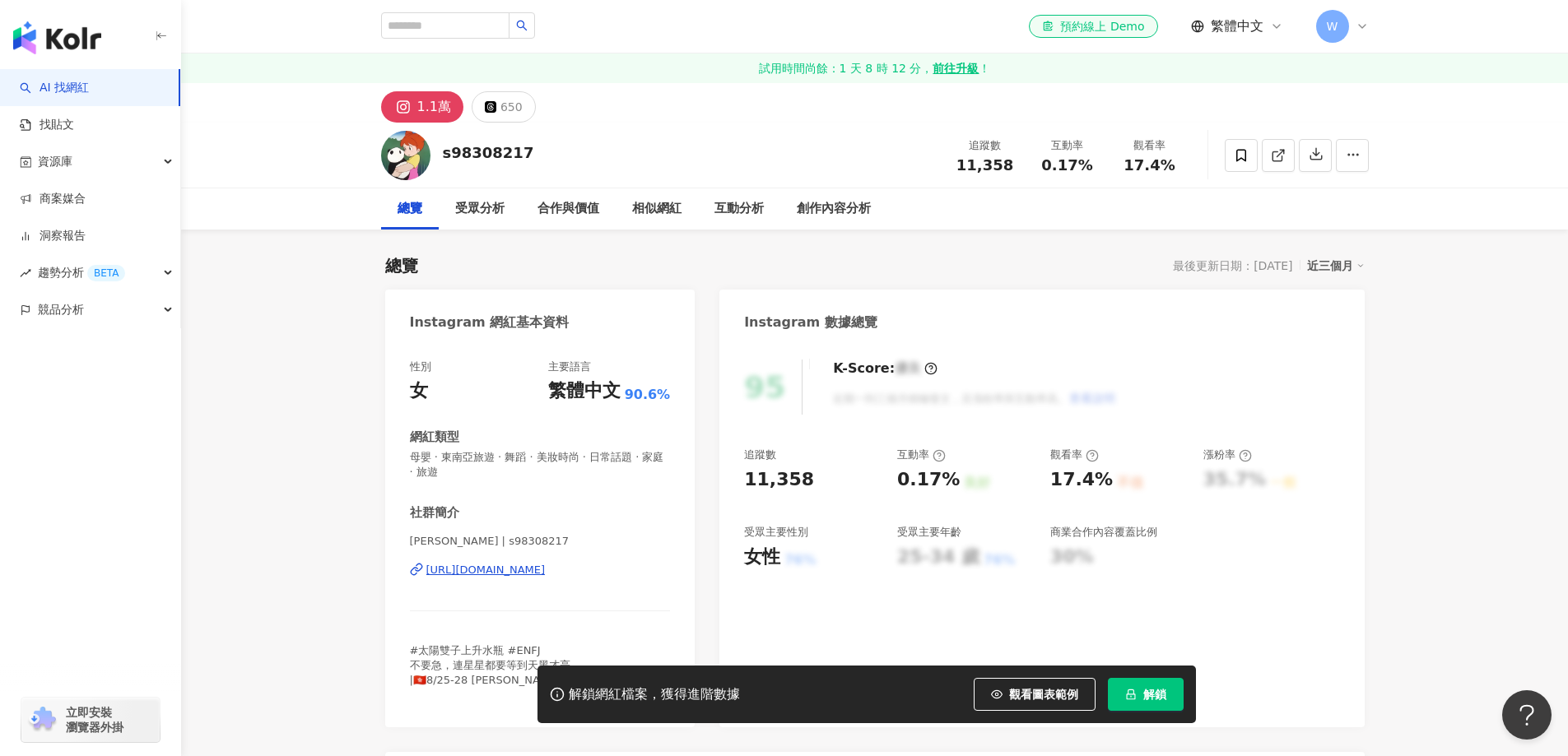
click at [546, 569] on div "https://www.instagram.com/s98308217/" at bounding box center [485, 570] width 119 height 15
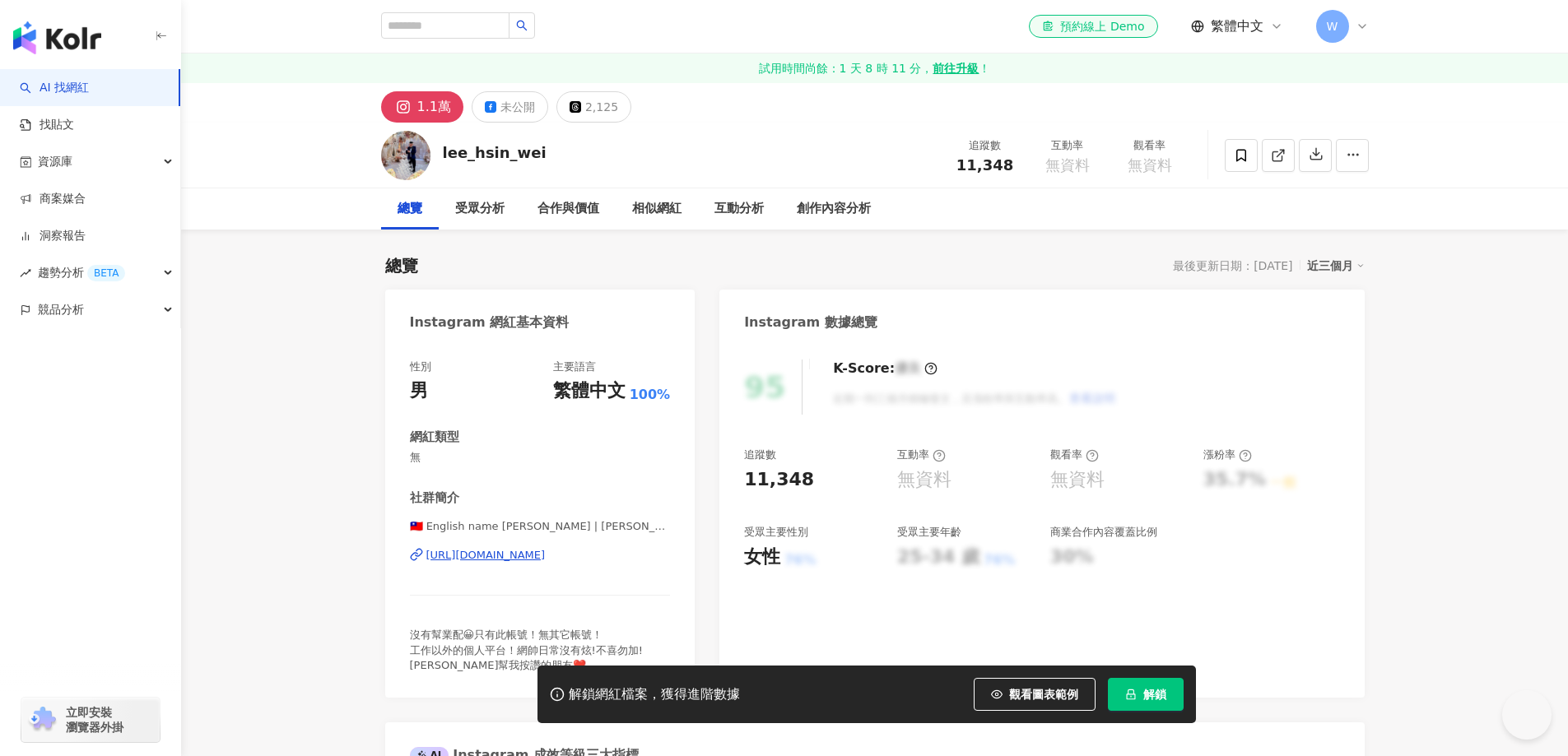
click at [546, 548] on div "[URL][DOMAIN_NAME]" at bounding box center [485, 556] width 119 height 15
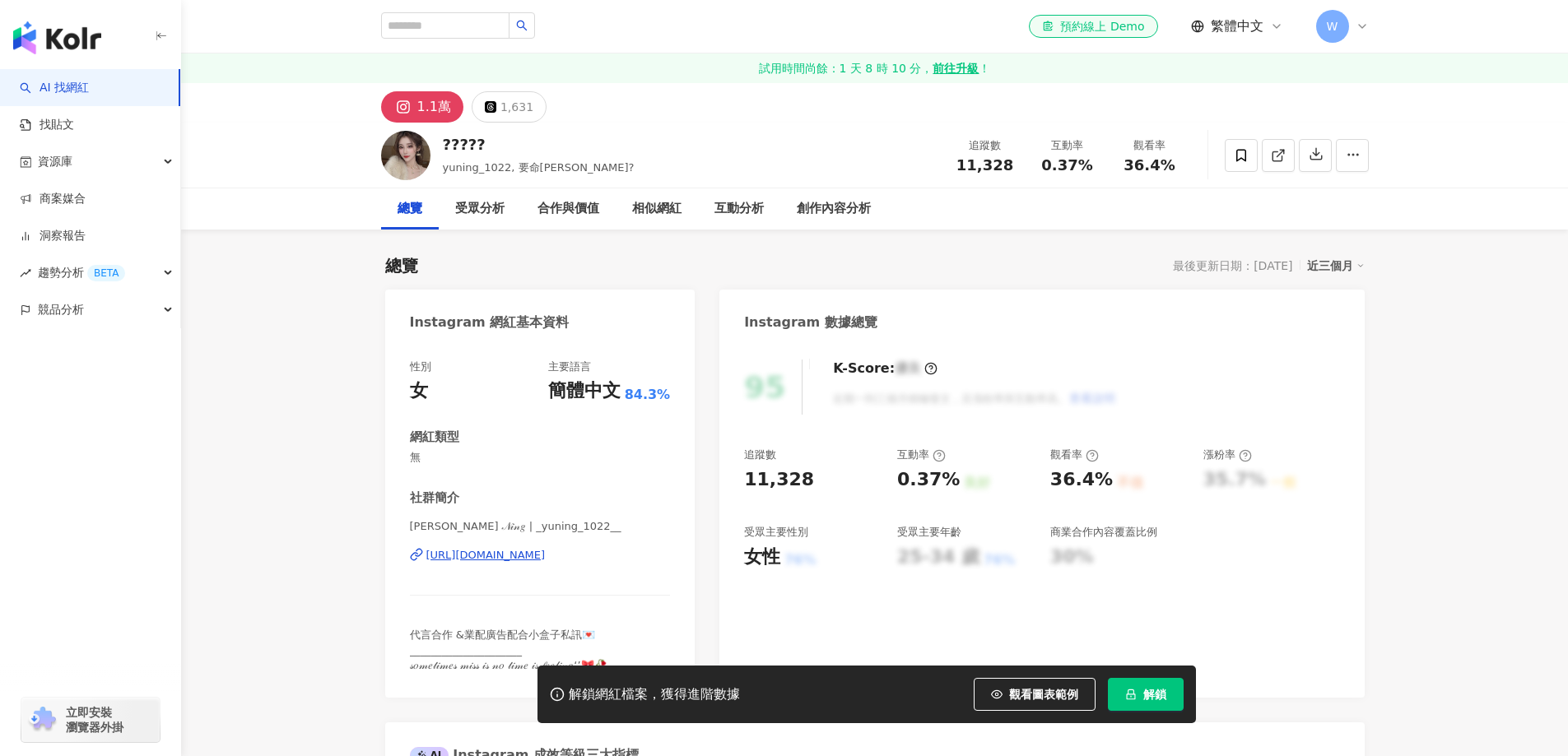
click at [546, 548] on div "https://www.instagram.com/_yuning_1022__/" at bounding box center [485, 556] width 119 height 15
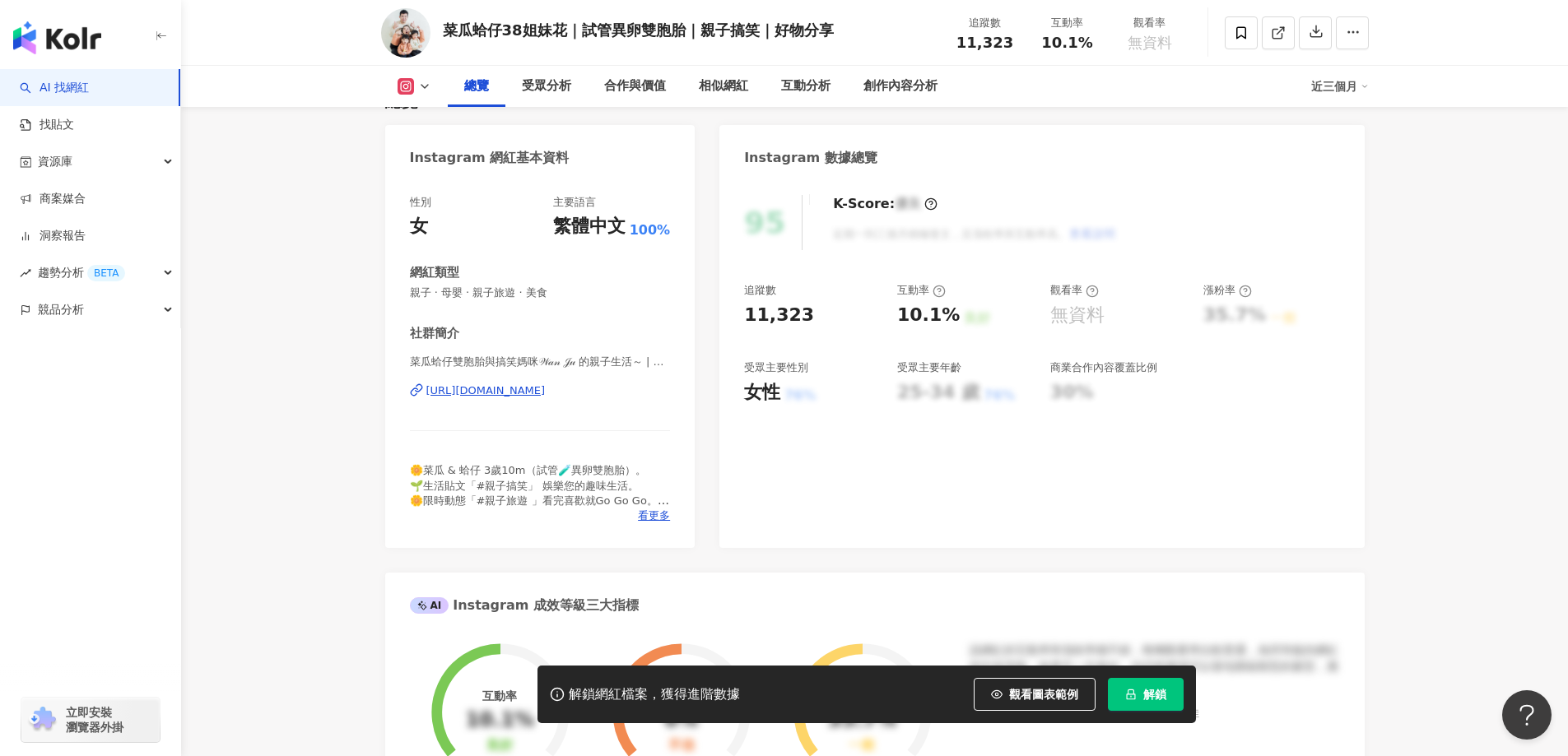
click at [546, 384] on div "https://www.instagram.com/dawn_fratemal_twins/" at bounding box center [485, 391] width 119 height 15
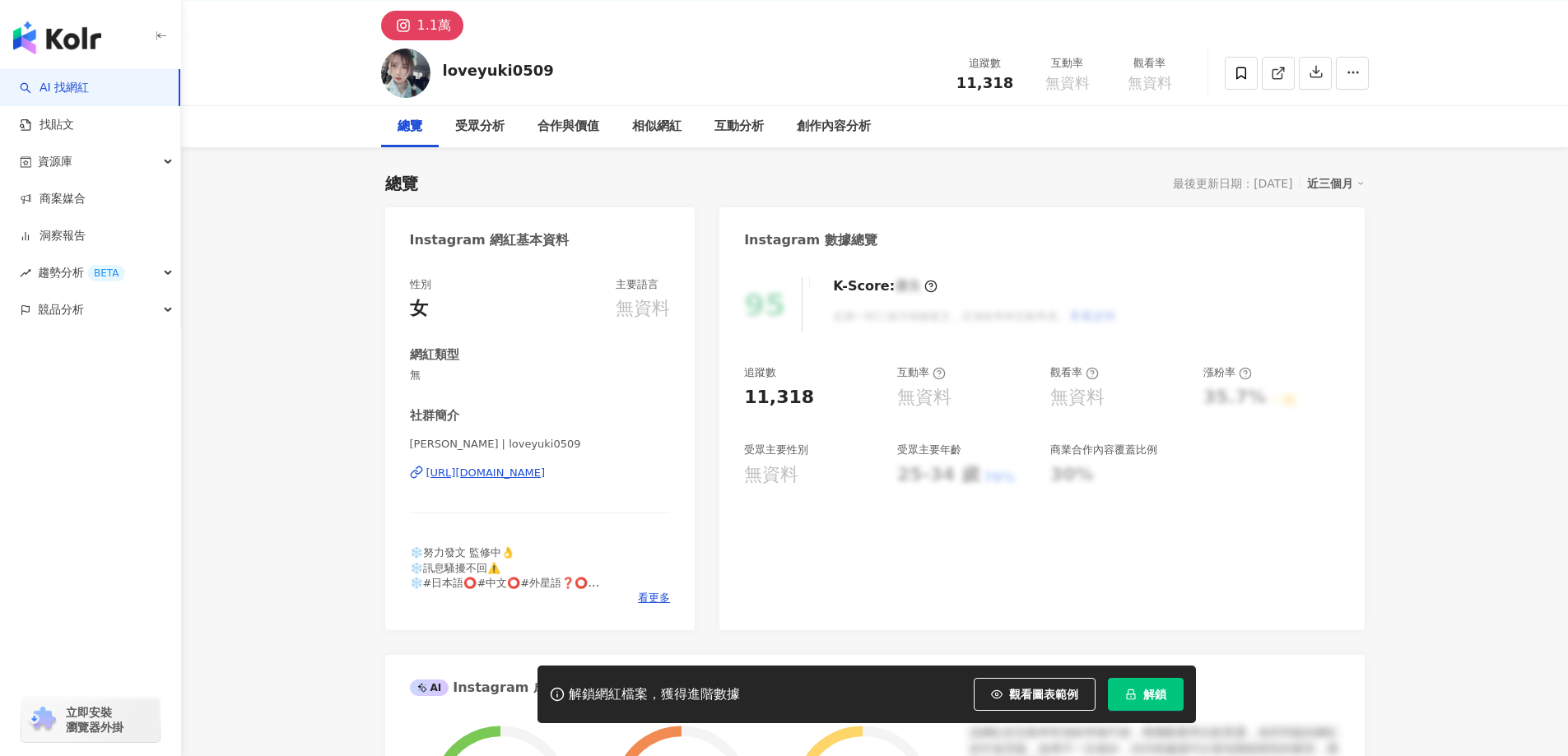
click at [546, 465] on div "https://www.instagram.com/loveyuki0509/" at bounding box center [485, 473] width 119 height 15
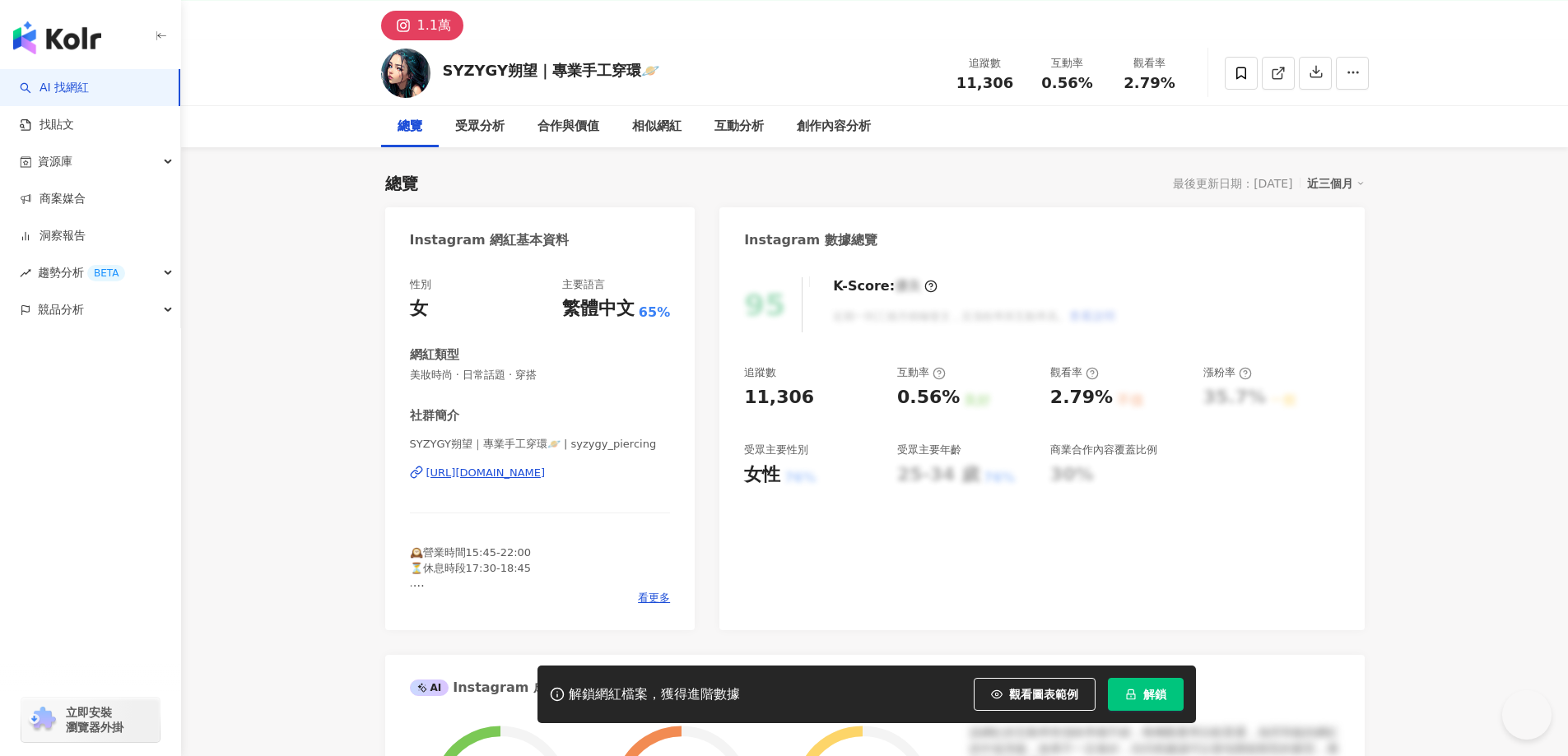
click at [546, 465] on div "[URL][DOMAIN_NAME]" at bounding box center [485, 473] width 119 height 15
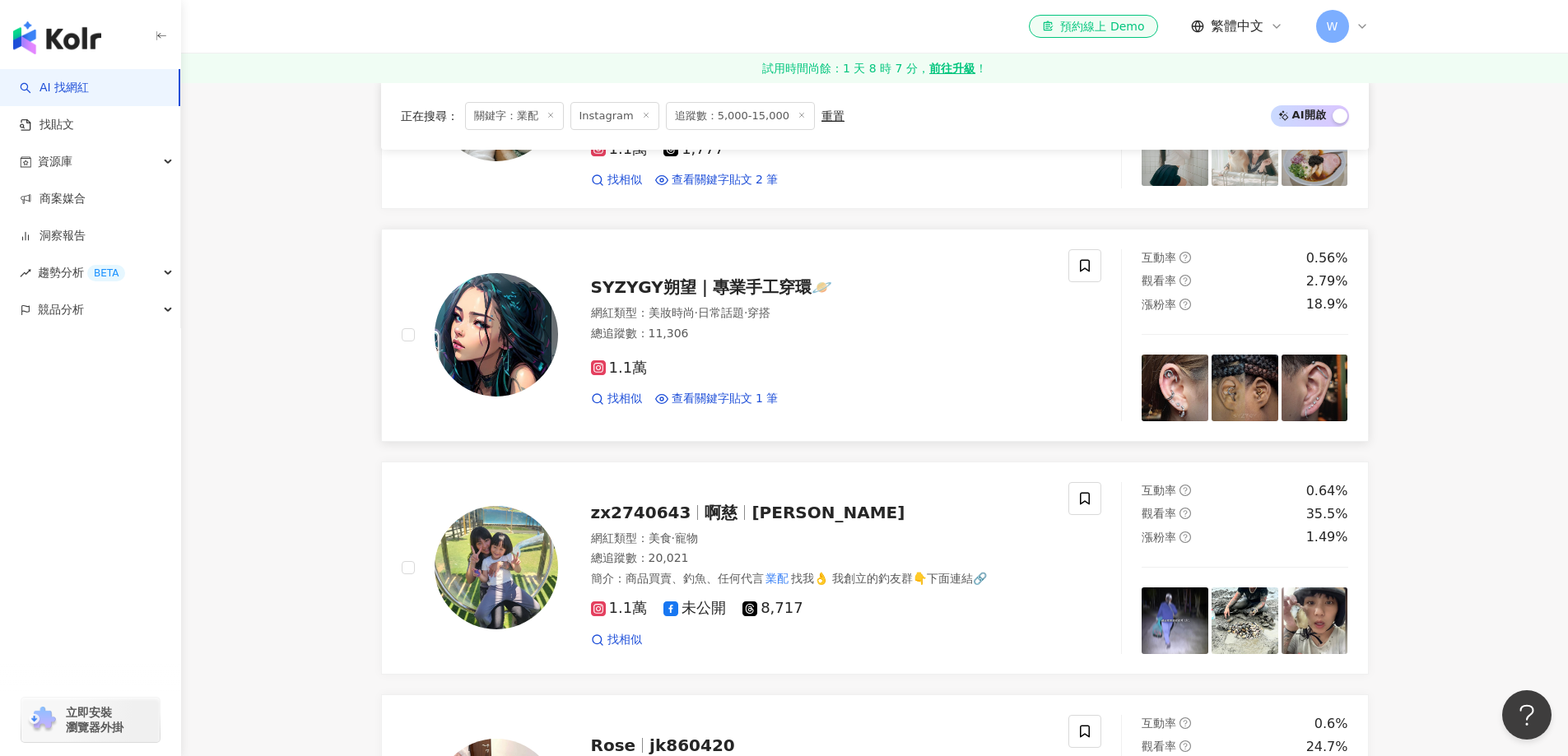
scroll to position [2131, 0]
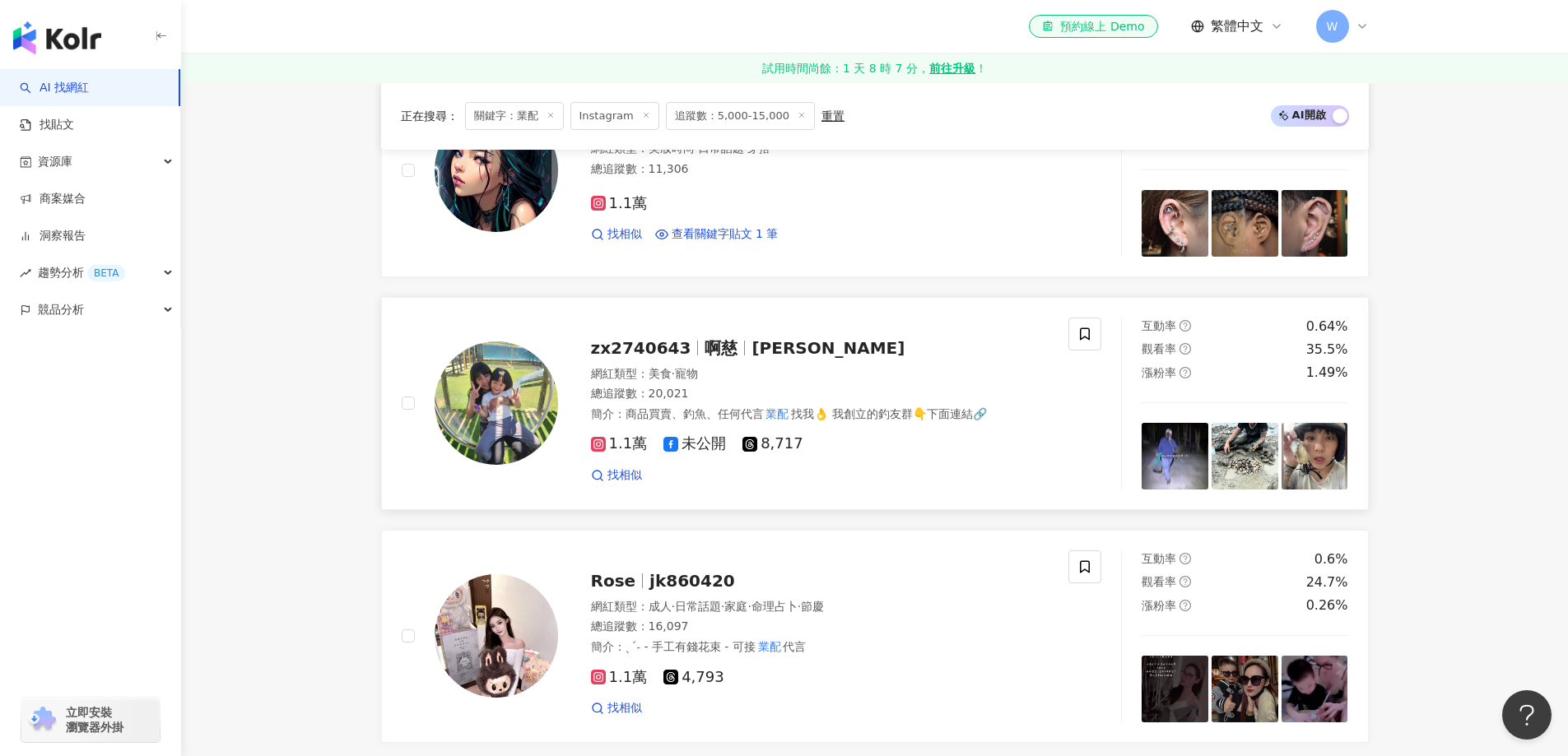
click at [792, 387] on div "總追蹤數 ： 20,021" at bounding box center [819, 393] width 458 height 16
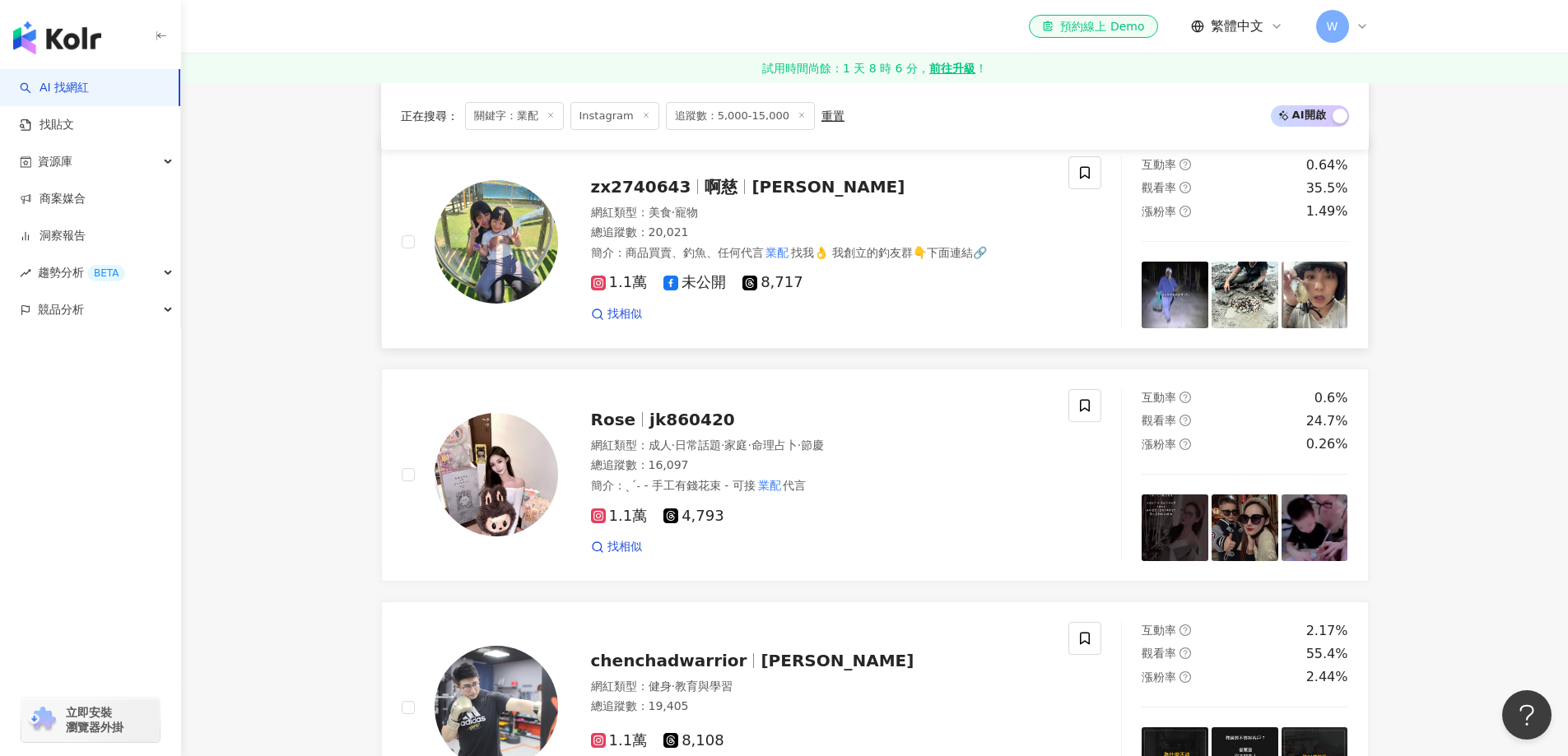
scroll to position [2378, 0]
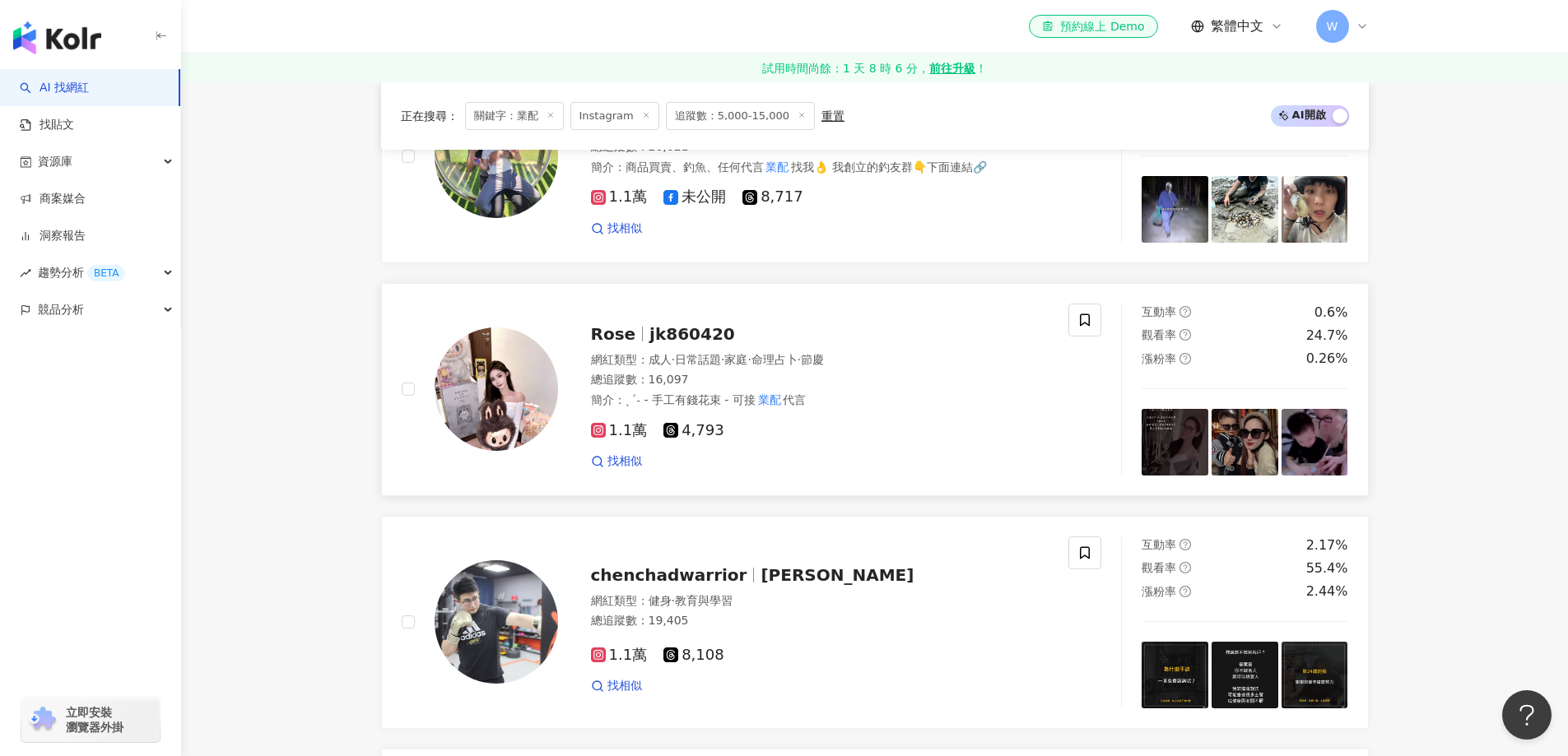
click at [798, 362] on span "命理占卜" at bounding box center [774, 359] width 46 height 13
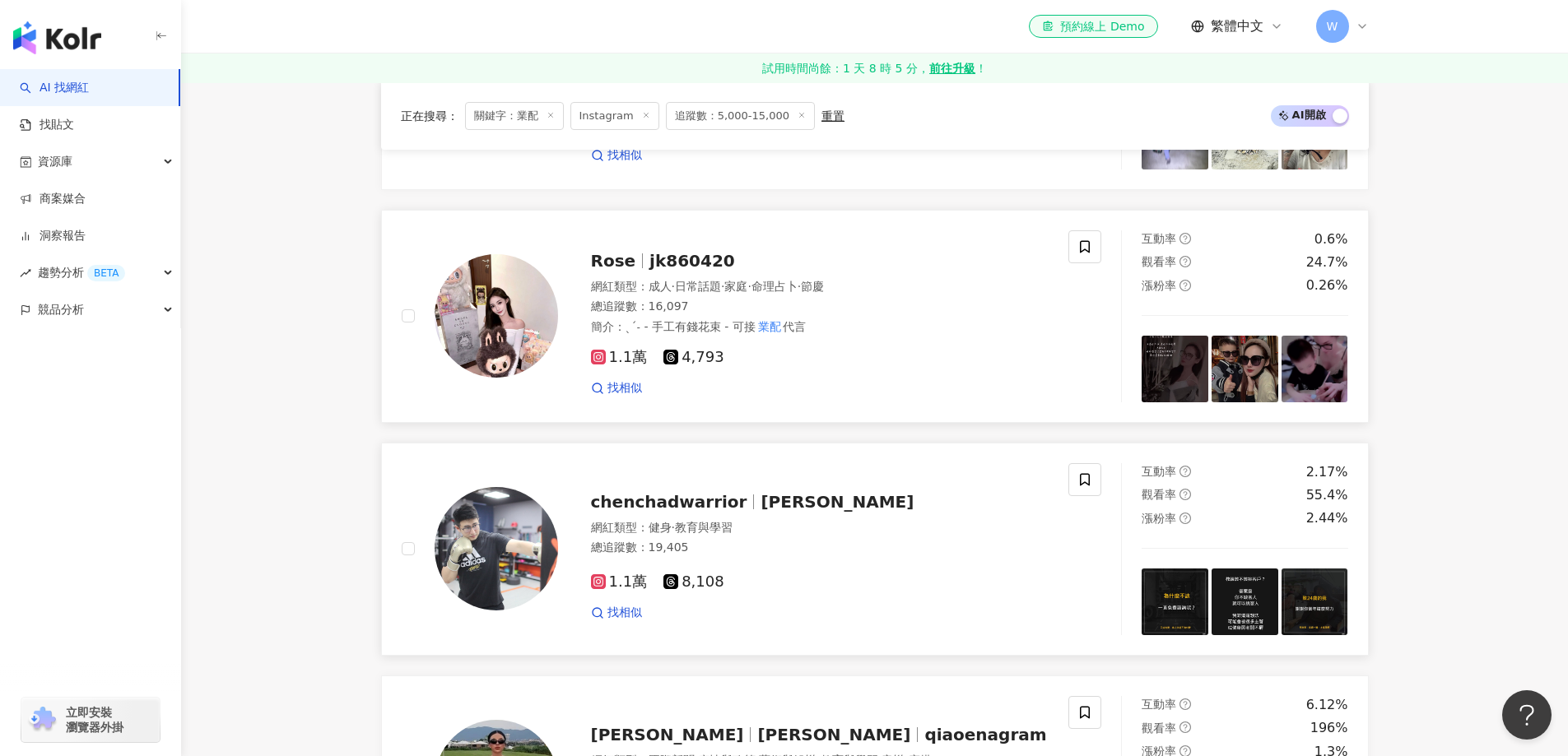
scroll to position [2543, 0]
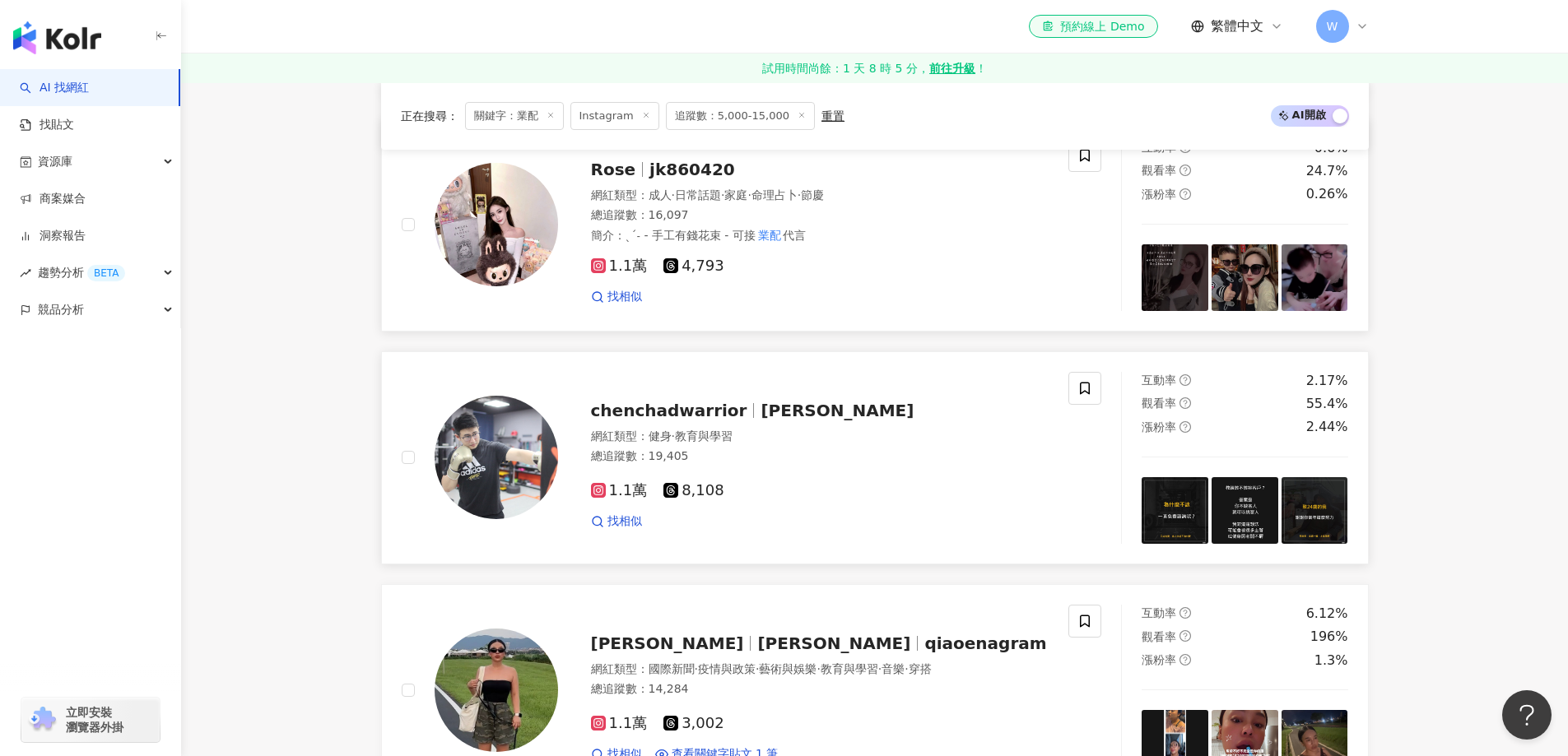
click at [847, 405] on div "chenchadwarrior 查德" at bounding box center [819, 410] width 458 height 23
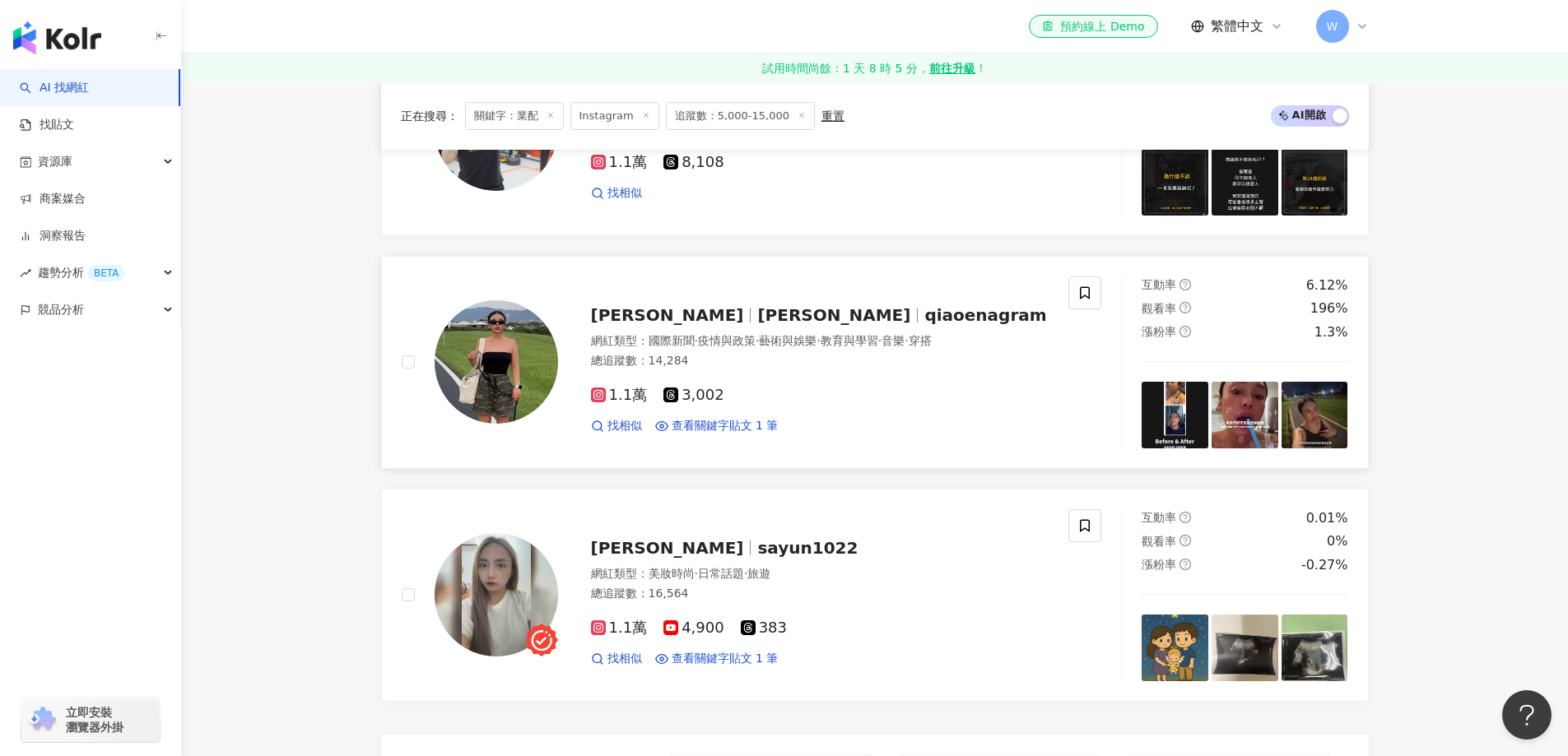
scroll to position [2872, 0]
click at [847, 363] on div "總追蹤數 ： 14,284" at bounding box center [819, 359] width 458 height 16
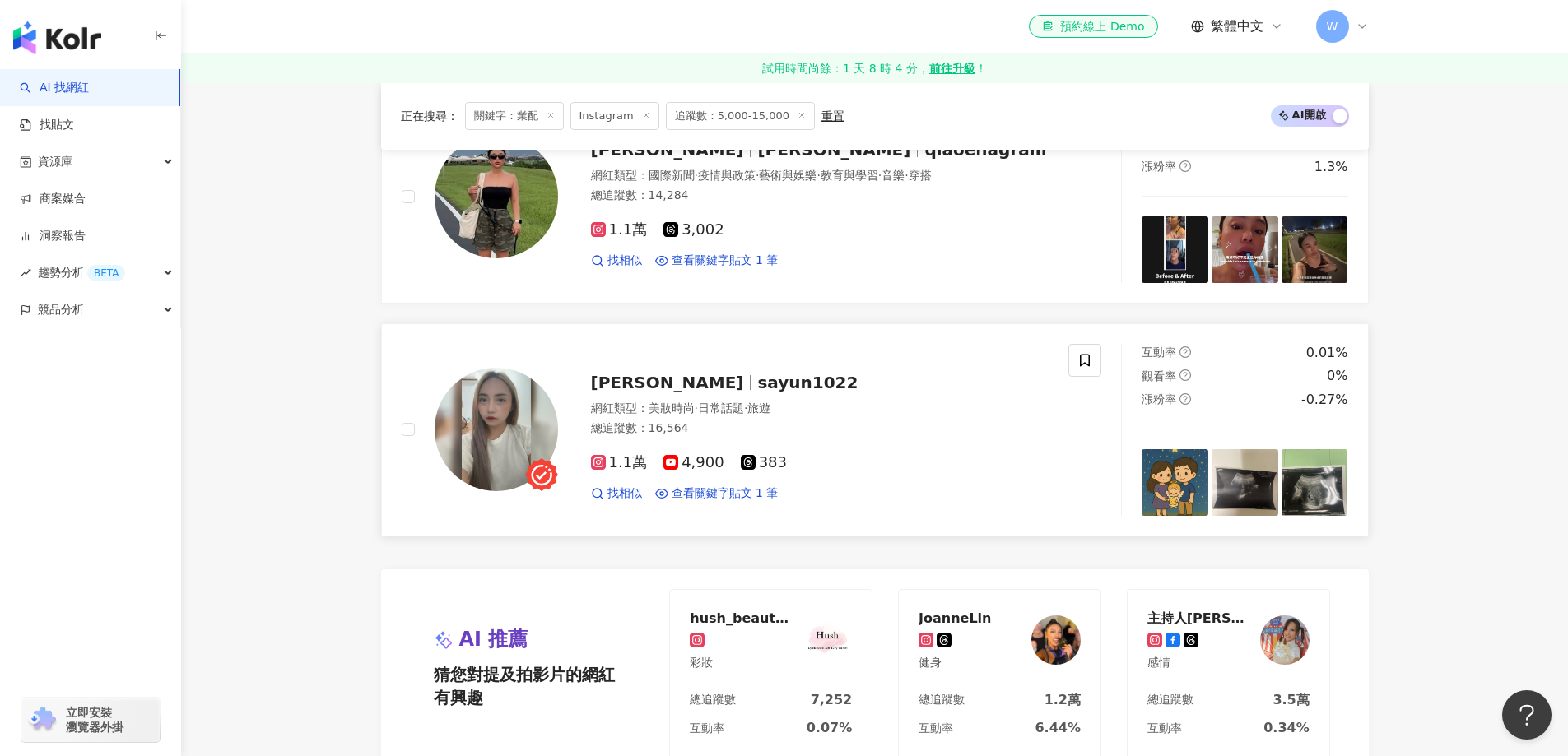
click at [818, 367] on div "莎韻 sayun1022 網紅類型 ： 美妝時尚 · 日常話題 · 旅遊 總追蹤數 ： 16,564 1.1萬 4,900 383 找相似 查看關鍵字貼文 1…" at bounding box center [803, 430] width 491 height 144
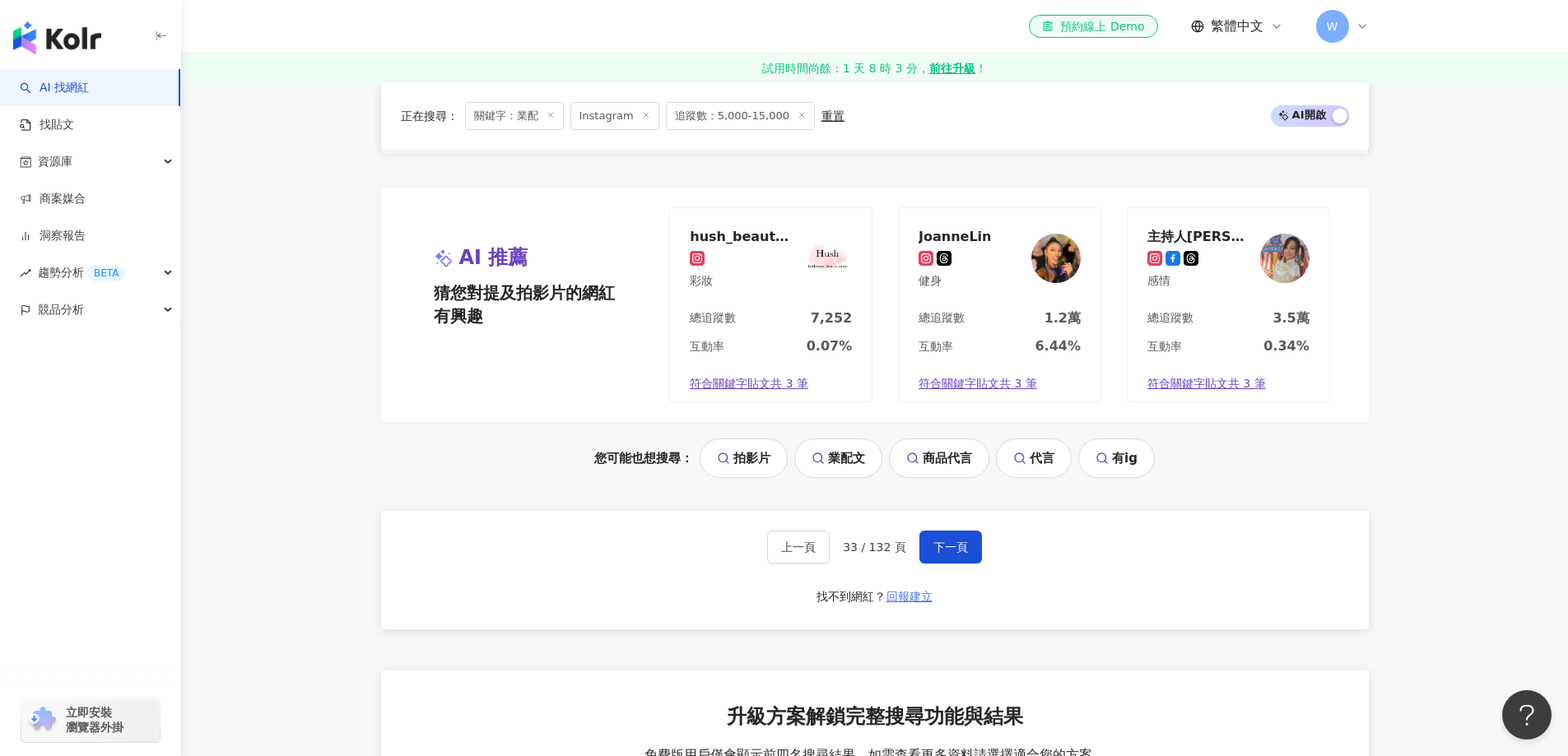
scroll to position [3530, 0]
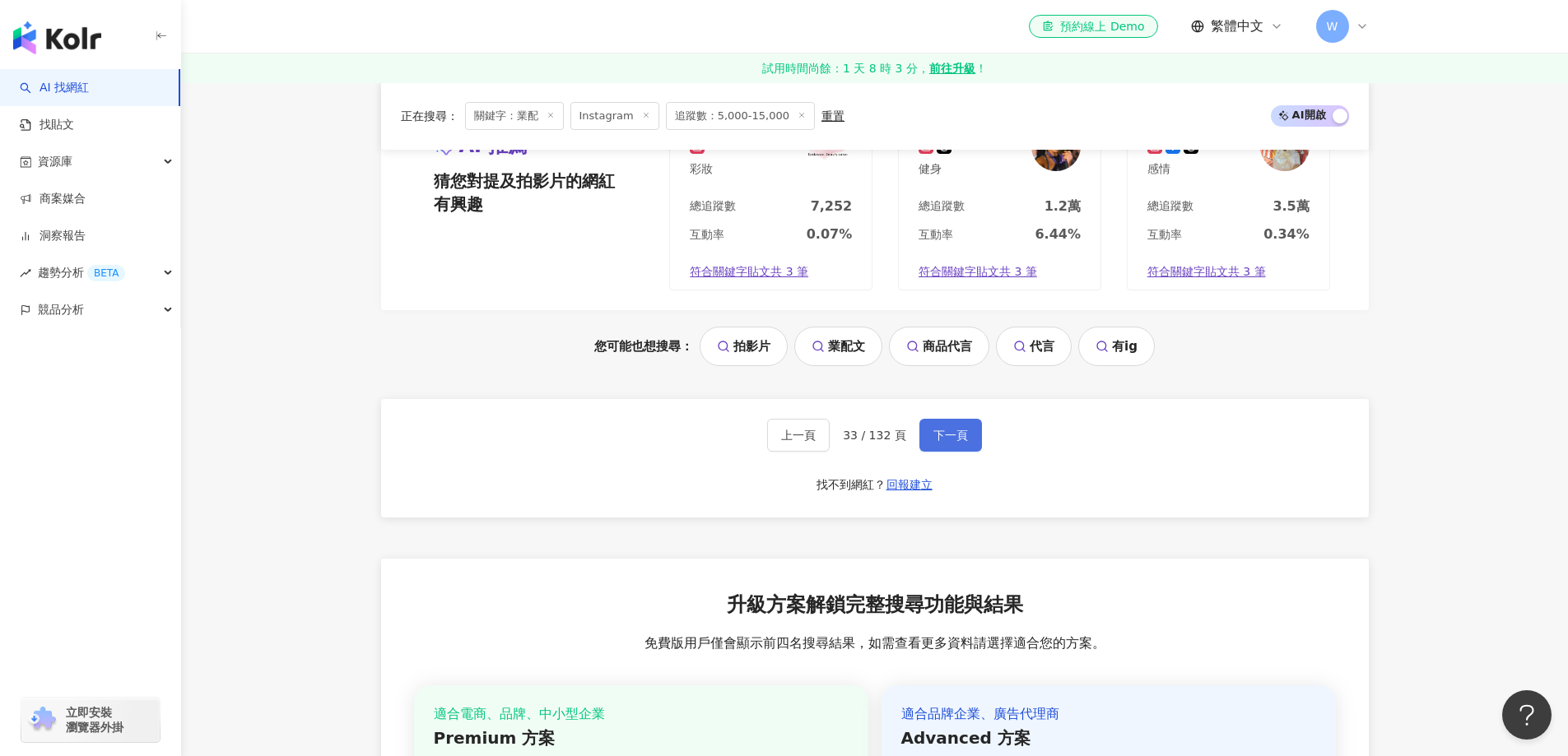
click at [940, 422] on button "下一頁" at bounding box center [950, 434] width 62 height 33
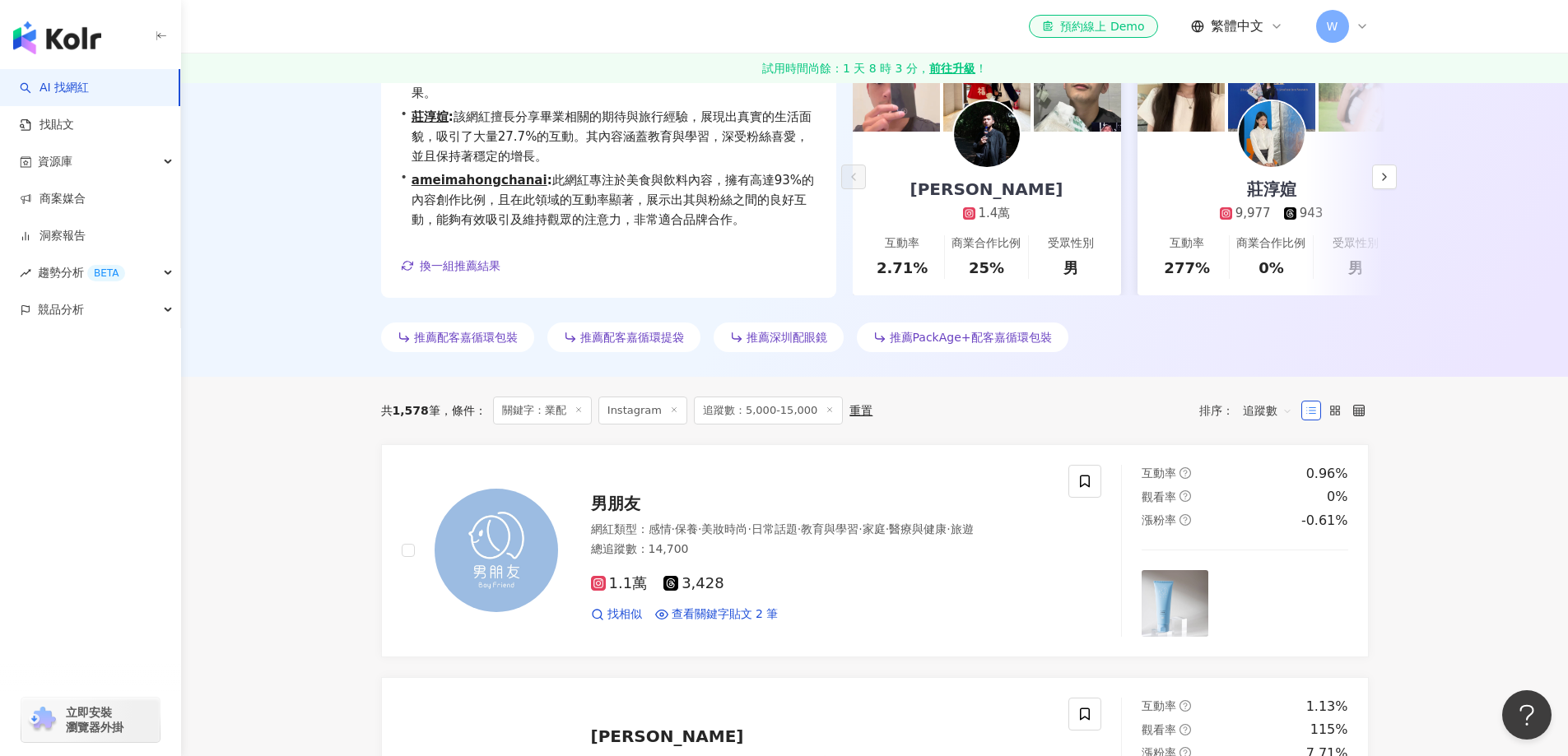
scroll to position [494, 0]
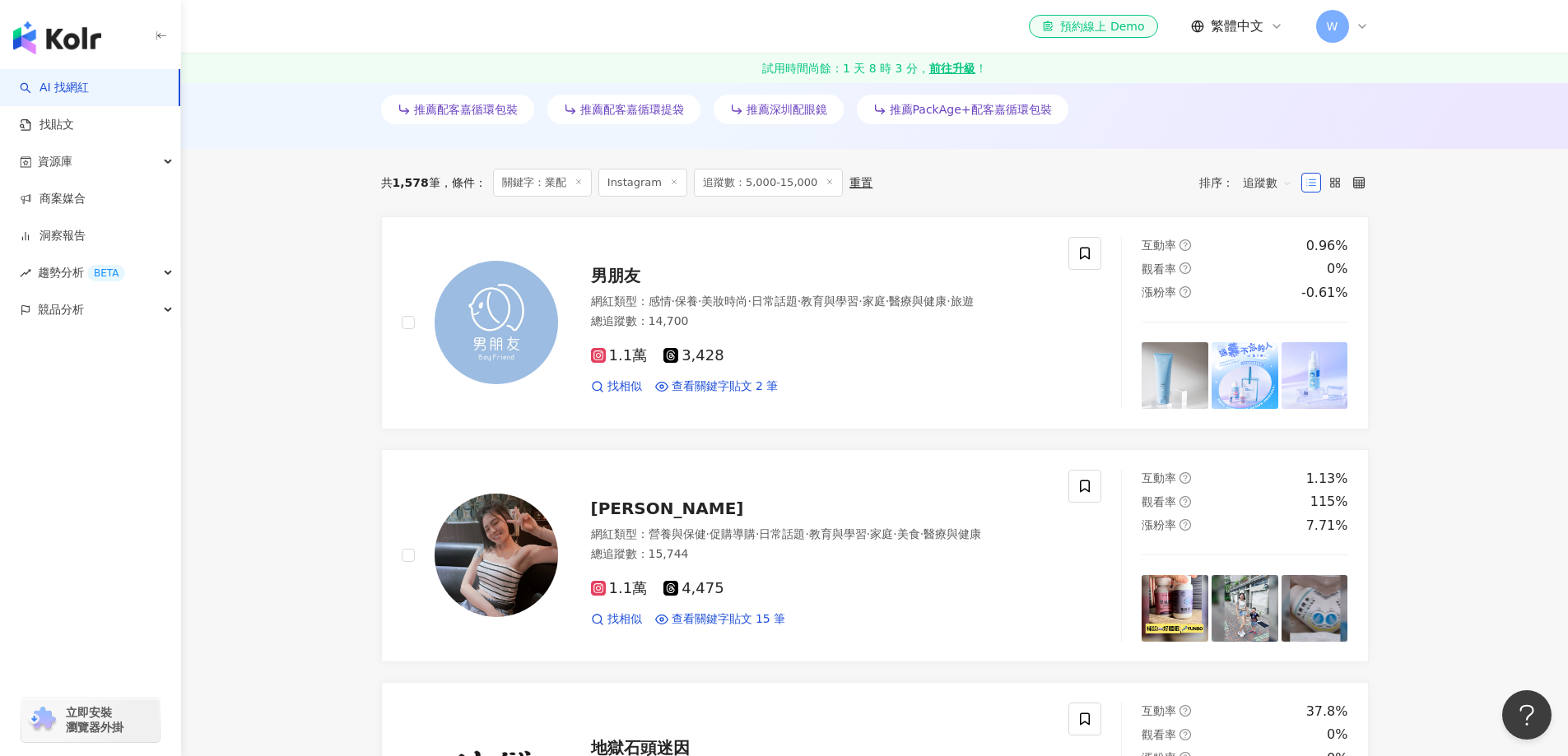
click at [711, 278] on div "男朋友" at bounding box center [819, 276] width 458 height 23
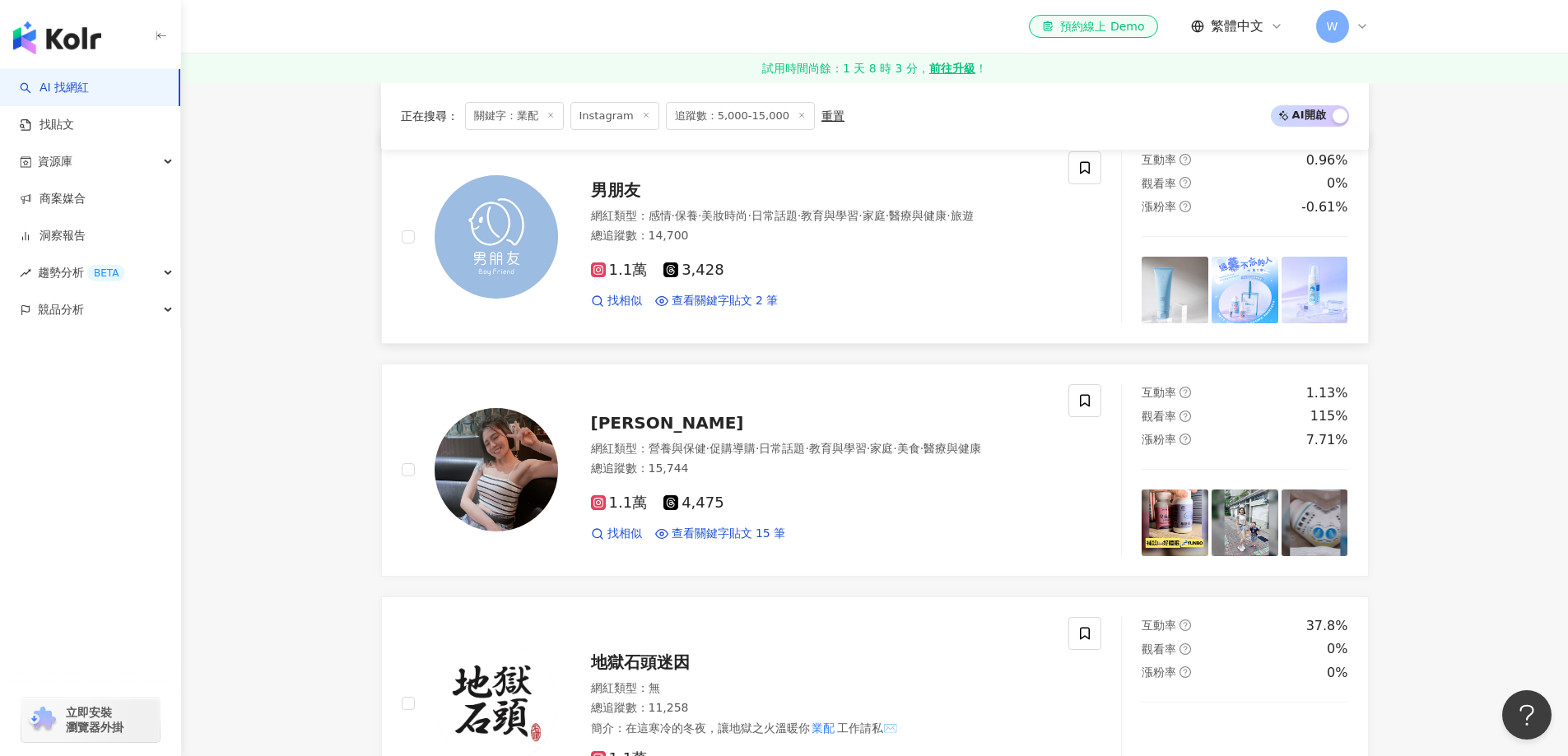
scroll to position [658, 0]
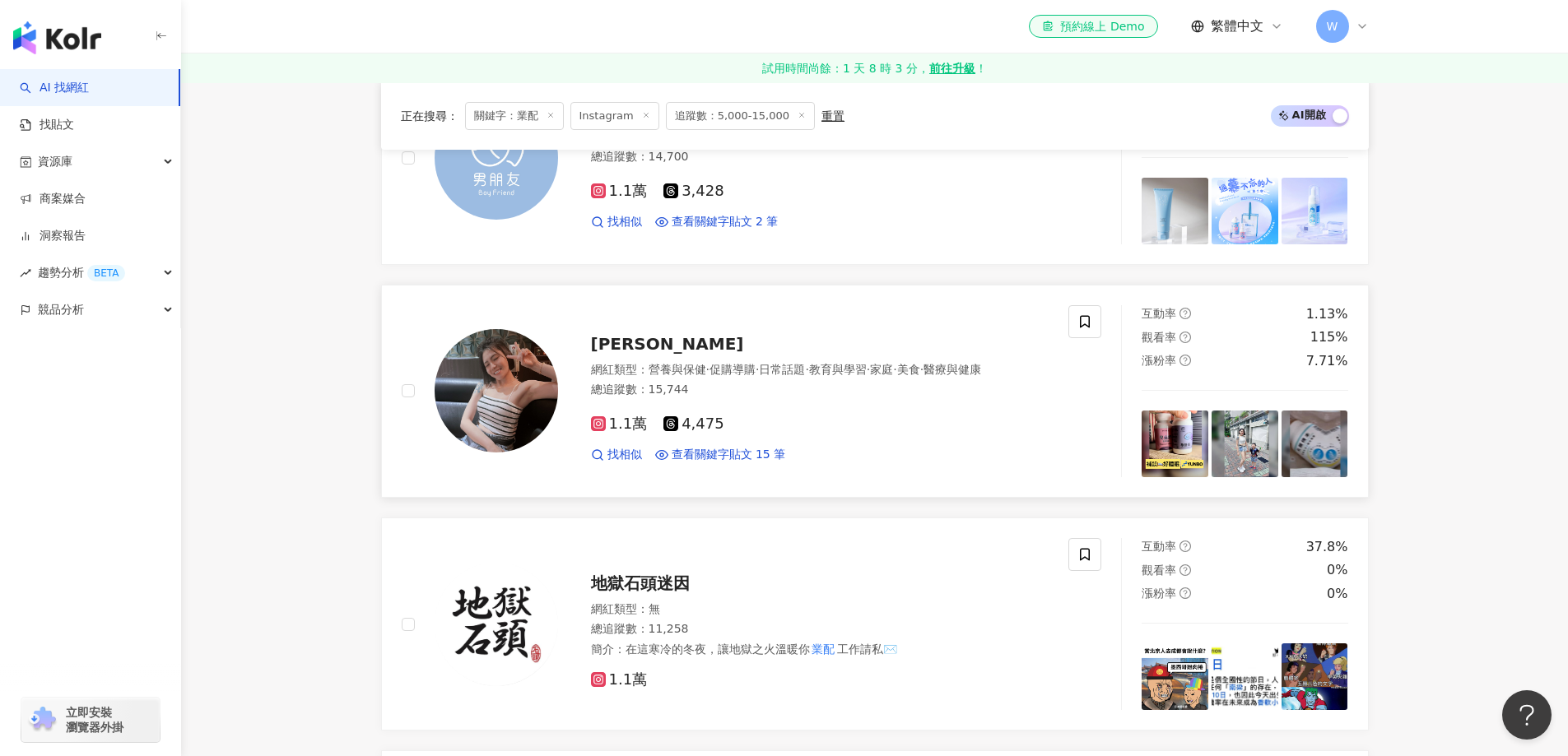
click at [632, 378] on div "網紅類型 ： 營養與保健 · 促購導購 · 日常話題 · 教育與學習 · 家庭 · 美食 · 醫療與健康" at bounding box center [819, 370] width 458 height 16
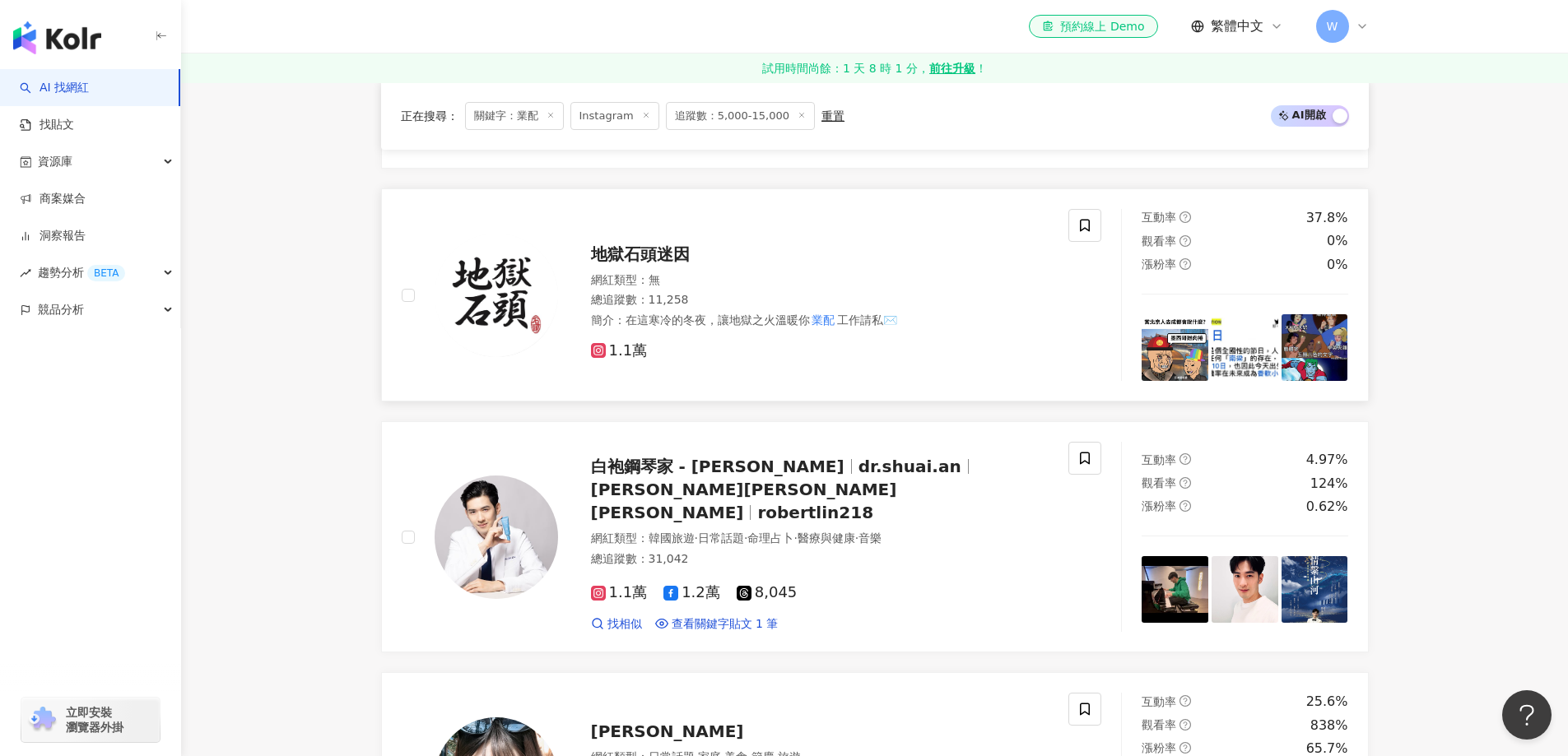
click at [811, 306] on div "總追蹤數 ： 11,258" at bounding box center [819, 300] width 458 height 16
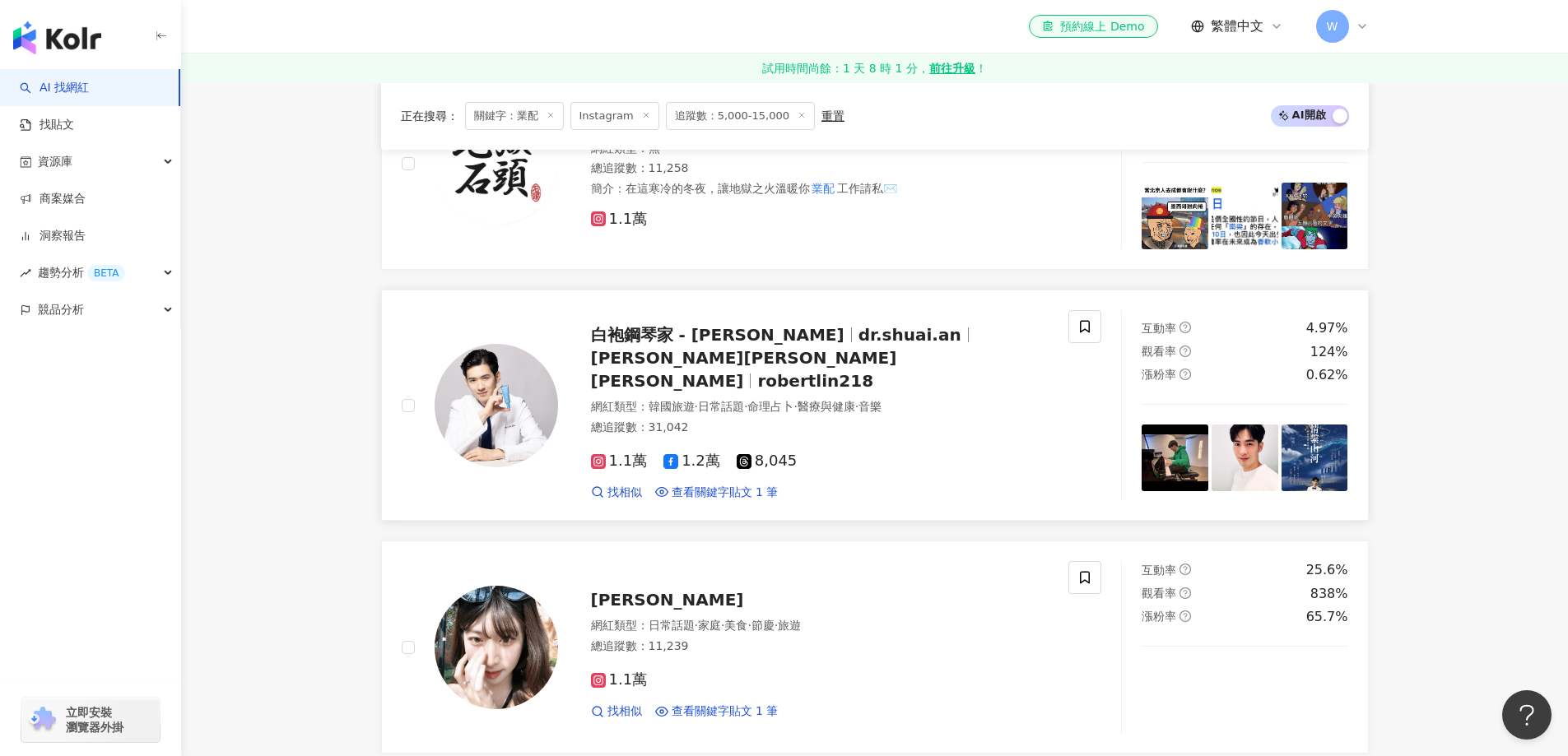
scroll to position [1152, 0]
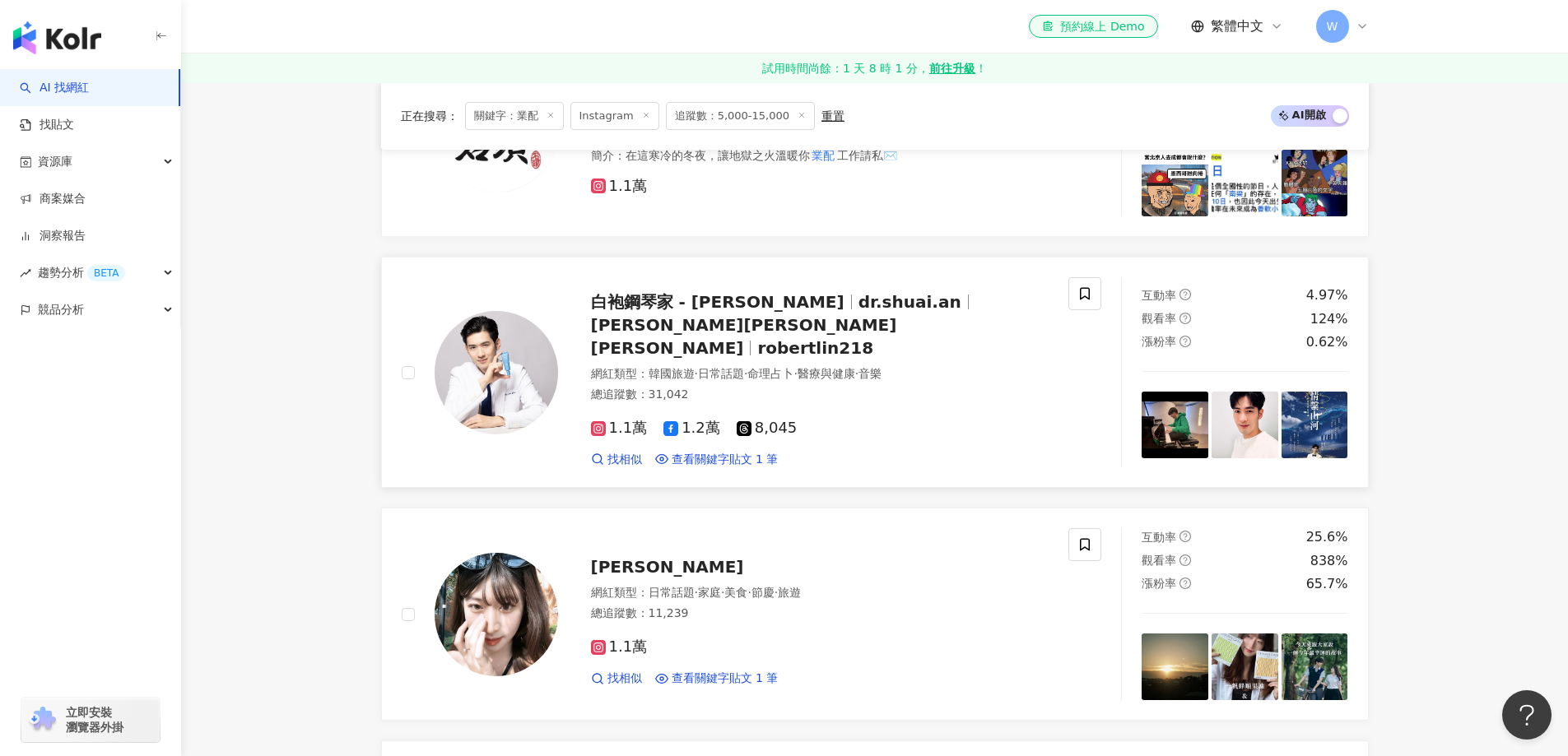
click at [863, 385] on div "網紅類型 ： 韓國旅遊 · 日常話題 · 命理占卜 · 醫療與健康 · 音樂 總追蹤數 ： 31,042" at bounding box center [819, 386] width 458 height 40
click at [816, 585] on div "網紅類型 ： 日常話題 · 家庭 · 美食 · 節慶 · 旅遊 總追蹤數 ： 11,239" at bounding box center [819, 605] width 458 height 40
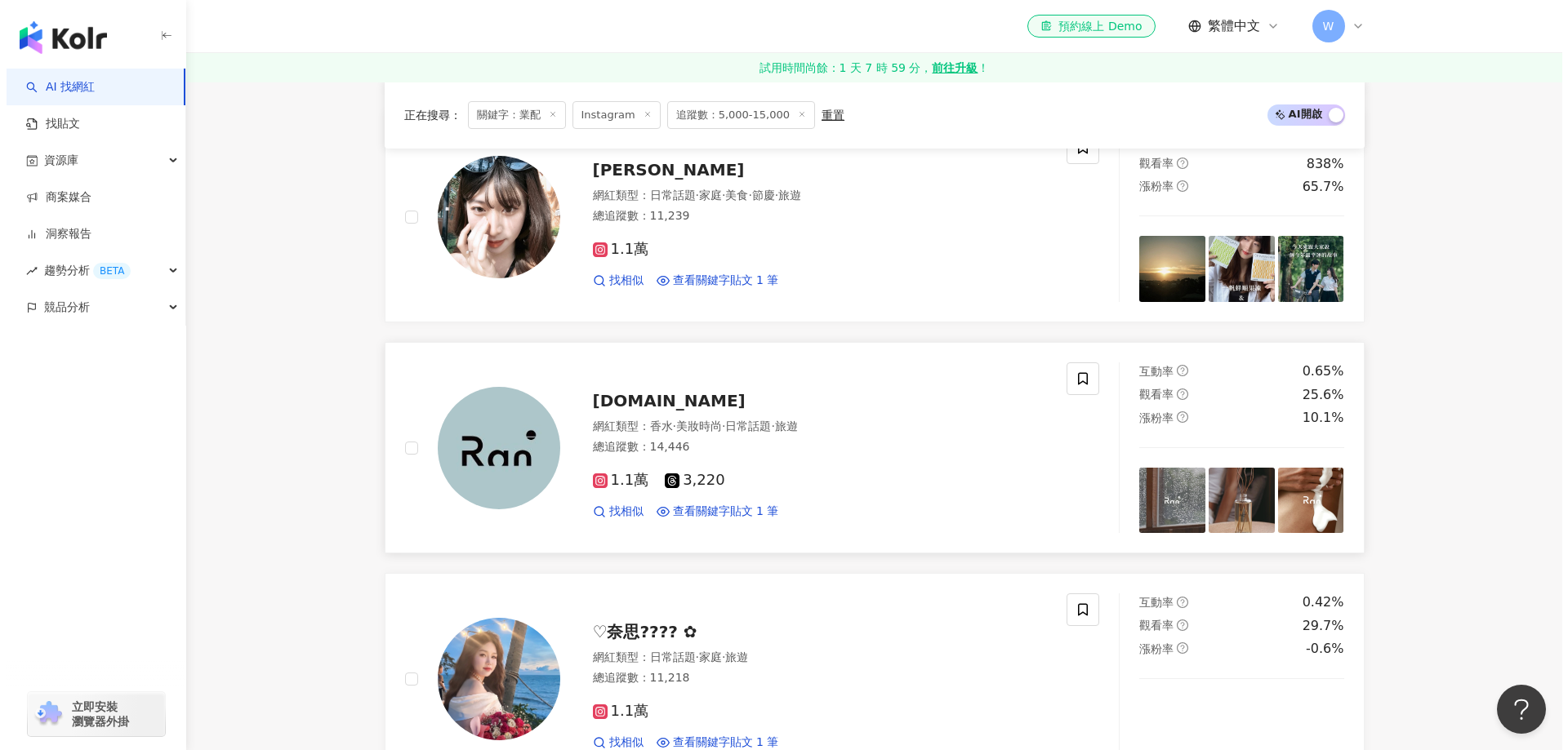
scroll to position [1550, 0]
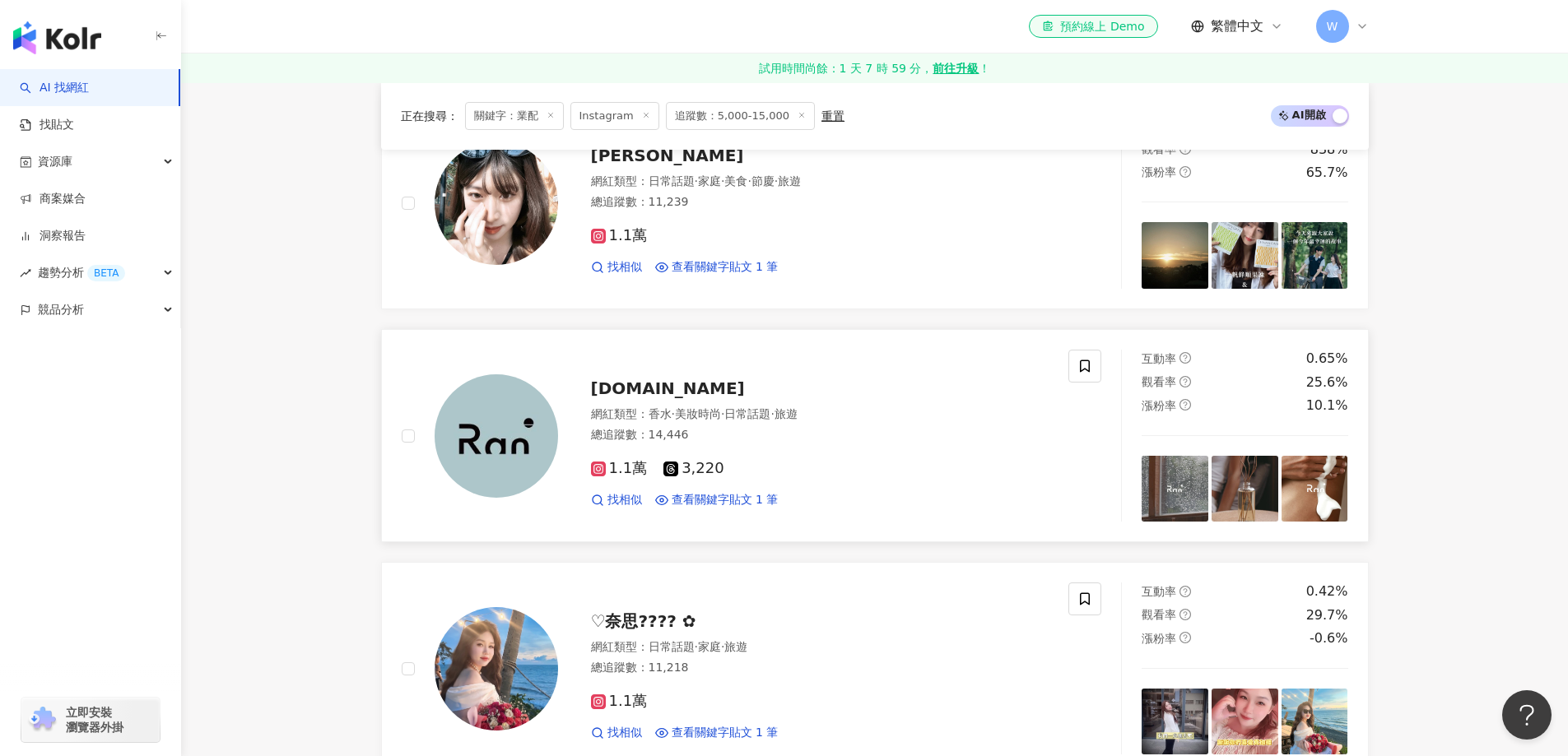
click at [813, 377] on div "theran.tw" at bounding box center [819, 388] width 458 height 23
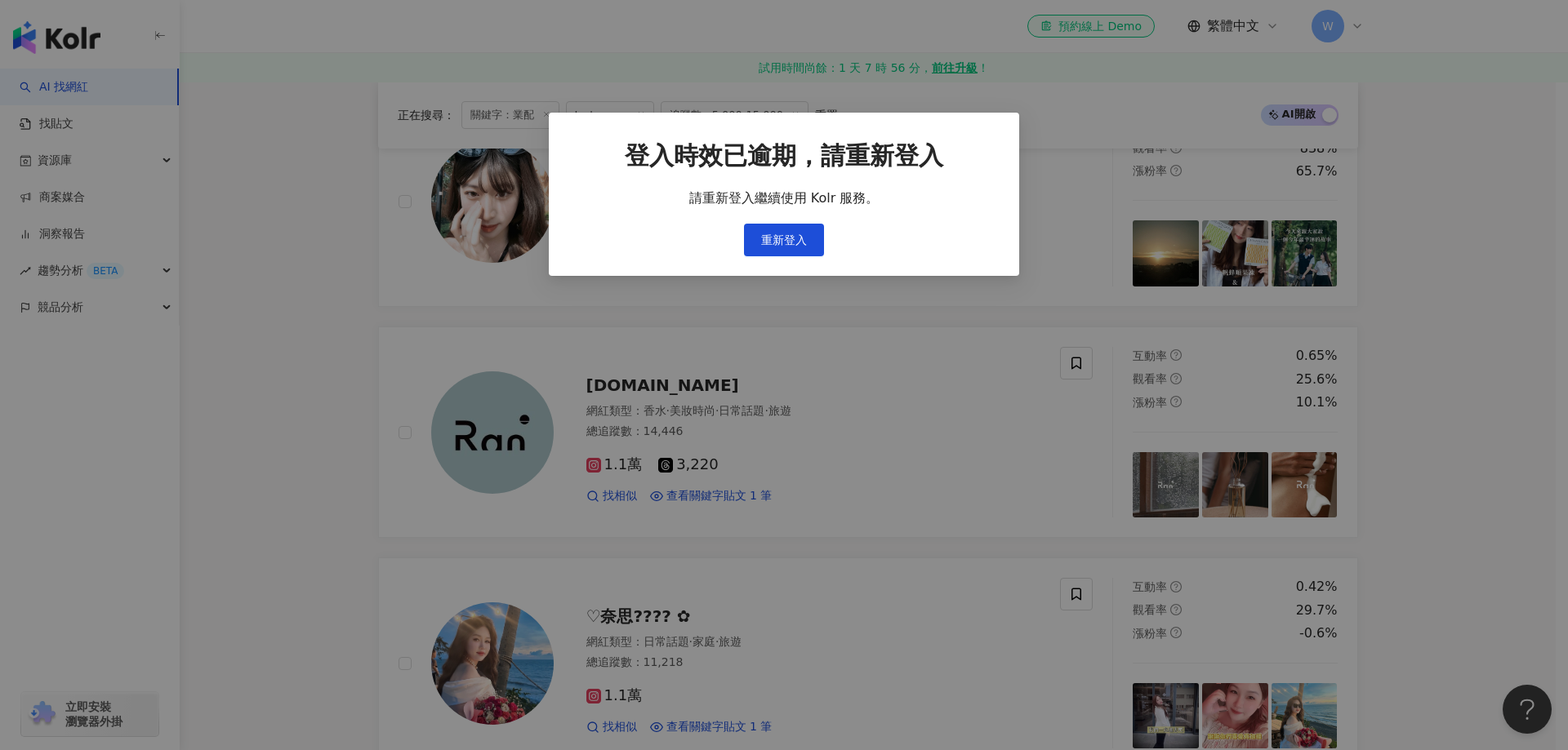
click at [977, 513] on div "登入時效已逾期，請重新登入 請重新登入繼續使用 Kolr 服務。 重新登入" at bounding box center [784, 375] width 1568 height 750
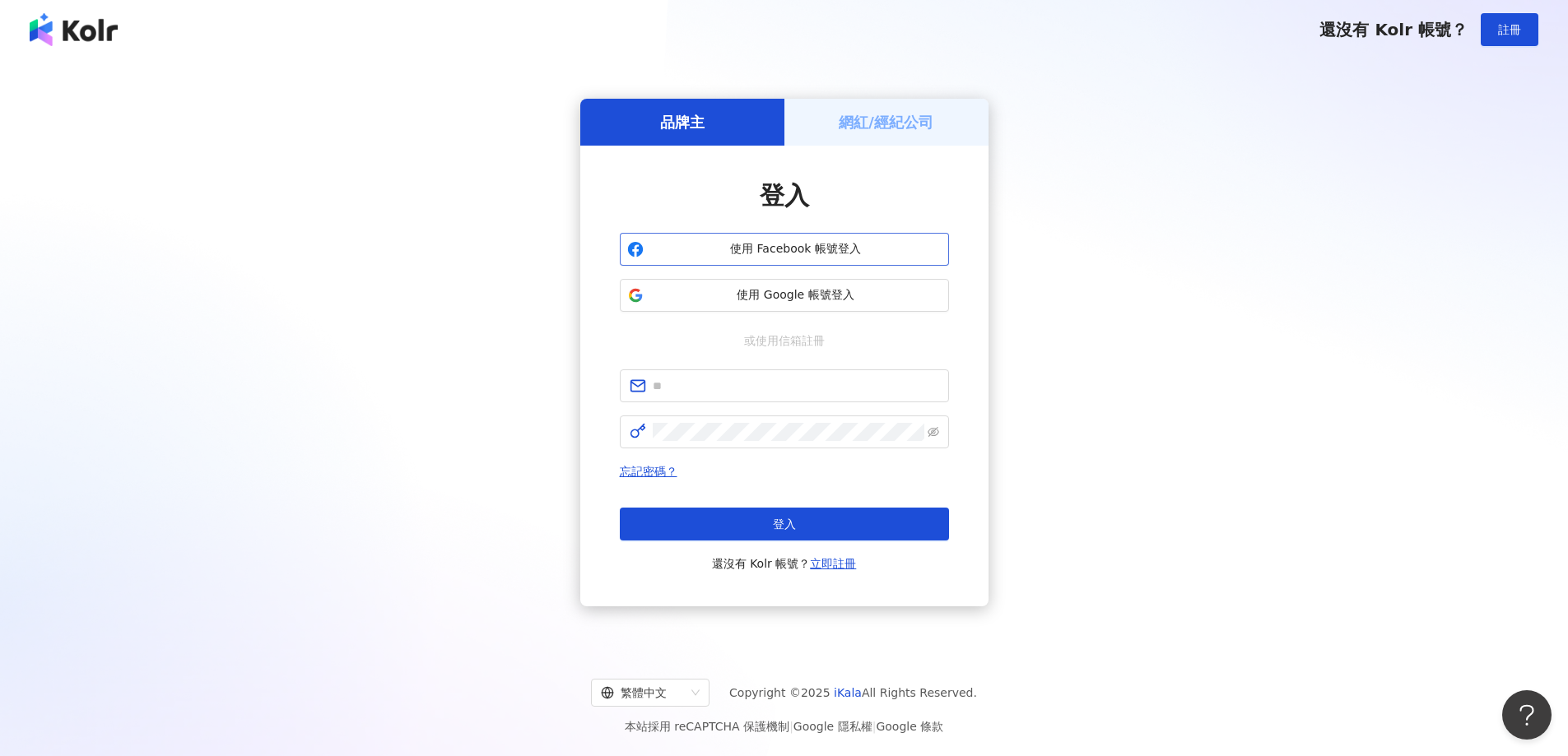
click at [793, 246] on span "使用 Facebook 帳號登入" at bounding box center [796, 248] width 292 height 16
click at [784, 245] on span "使用 Facebook 帳號登入" at bounding box center [796, 248] width 292 height 16
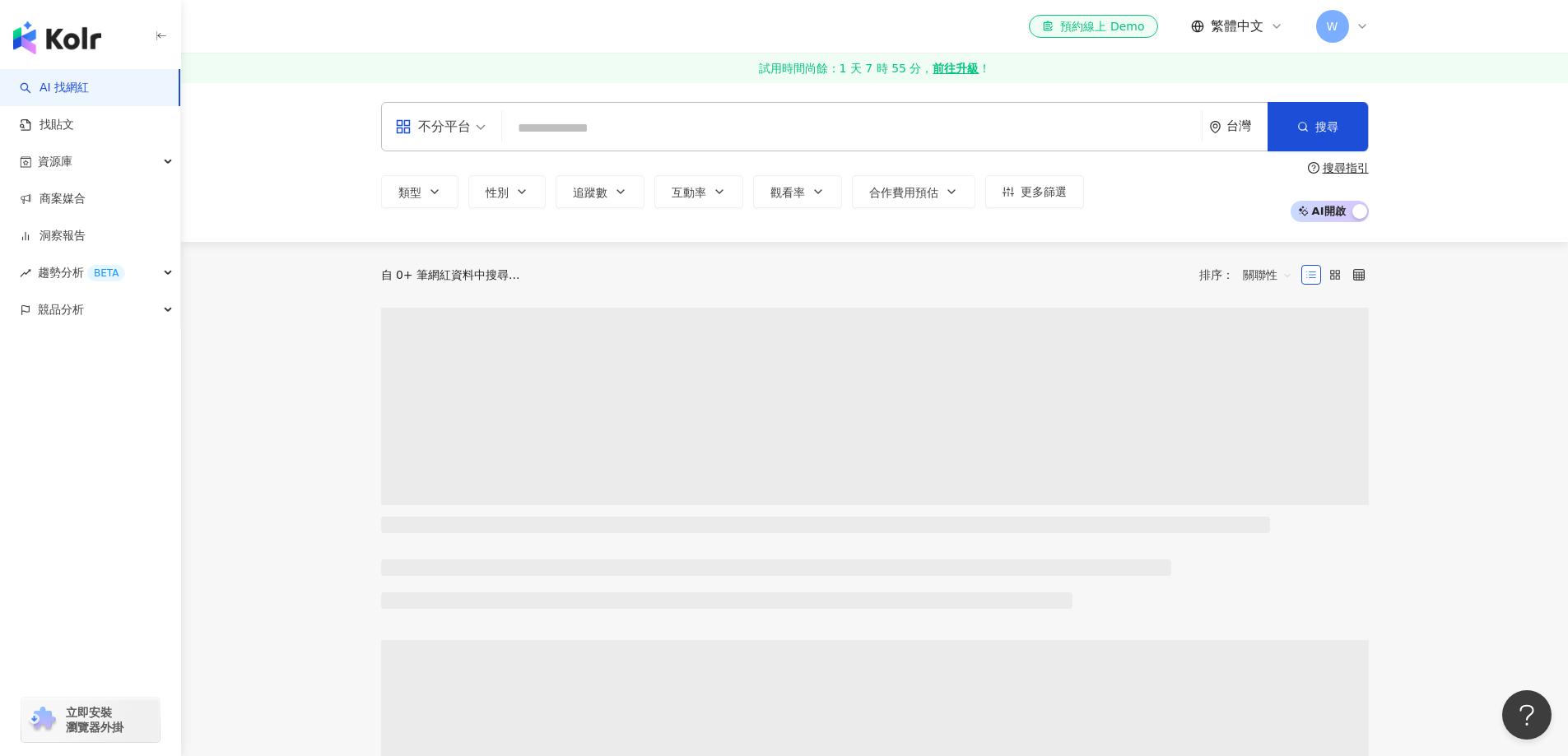
click at [483, 134] on span "不分平台" at bounding box center [440, 127] width 90 height 26
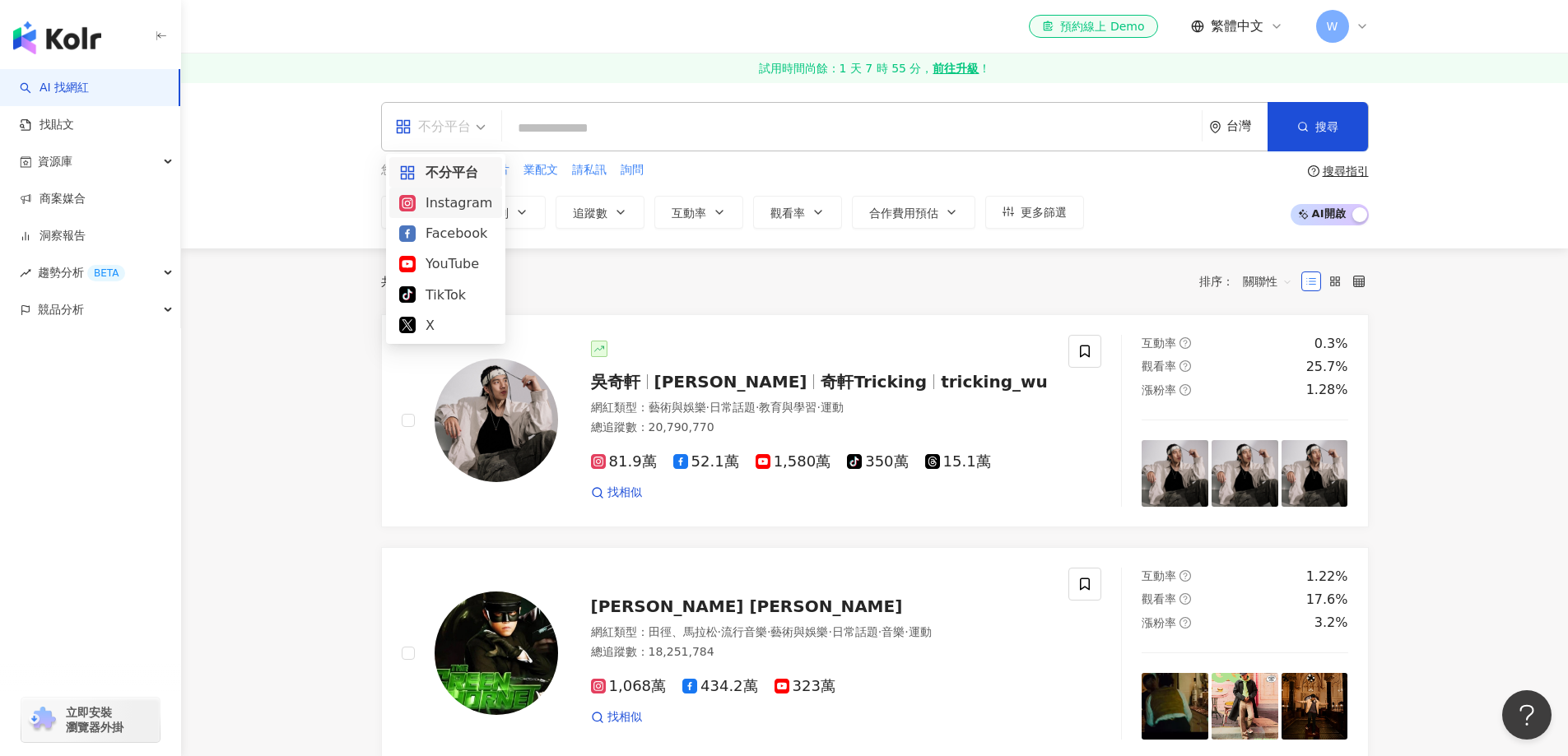
click at [472, 206] on div "Instagram" at bounding box center [445, 203] width 93 height 21
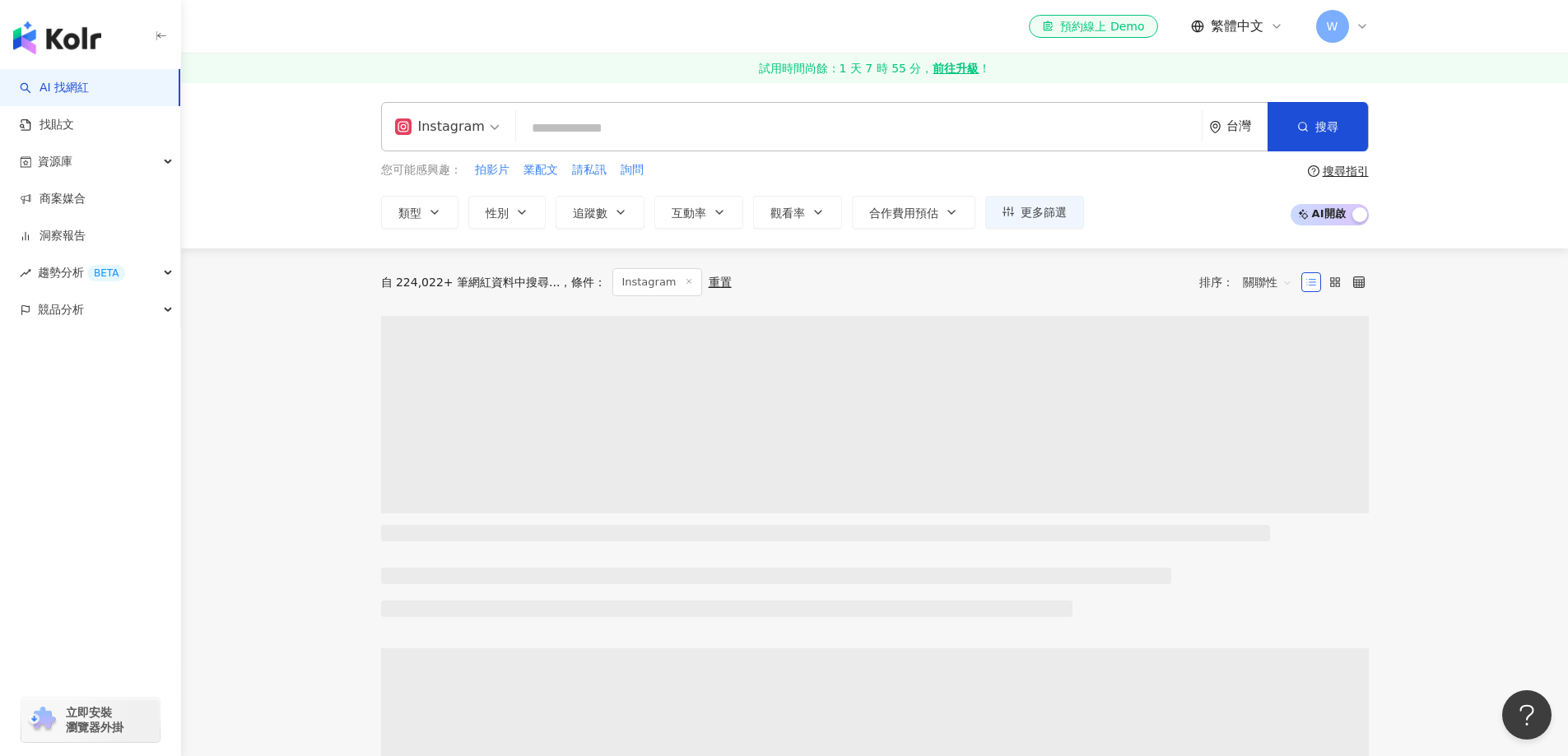
click at [651, 134] on input "search" at bounding box center [859, 128] width 673 height 31
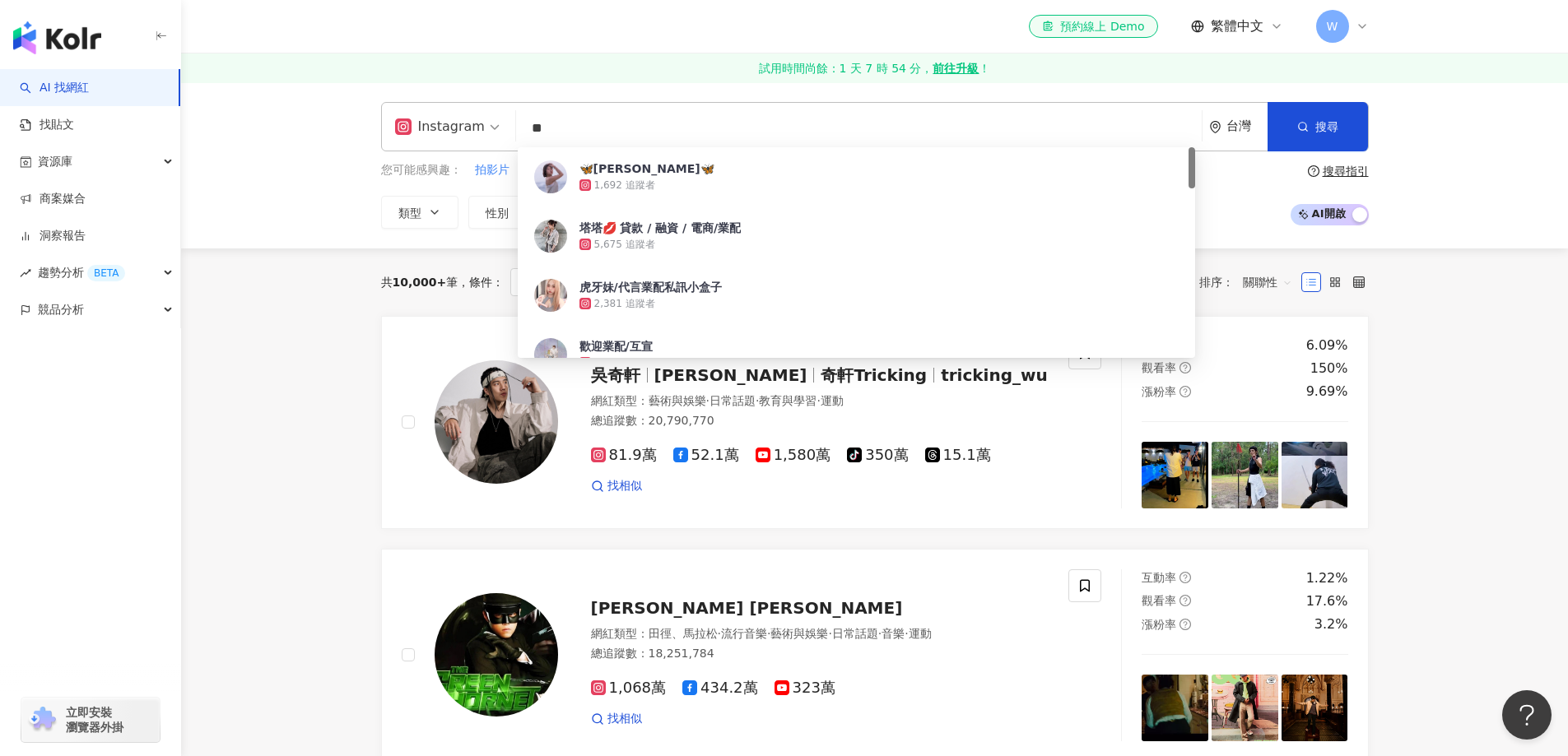
type input "**"
drag, startPoint x: 260, startPoint y: 119, endPoint x: 321, endPoint y: 134, distance: 62.8
click at [261, 118] on div "Instagram ** 台灣 搜尋 e3150459-153a-411d-9368-19ec3dc41b20 🦋Kimberley Leung🦋 1,692…" at bounding box center [874, 165] width 1386 height 166
click at [628, 135] on input "**" at bounding box center [859, 128] width 673 height 31
click at [345, 192] on div "Instagram ** 台灣 搜尋 e3150459-153a-411d-9368-19ec3dc41b20 daddb183-6c3d-467f-aa6c…" at bounding box center [874, 165] width 1386 height 166
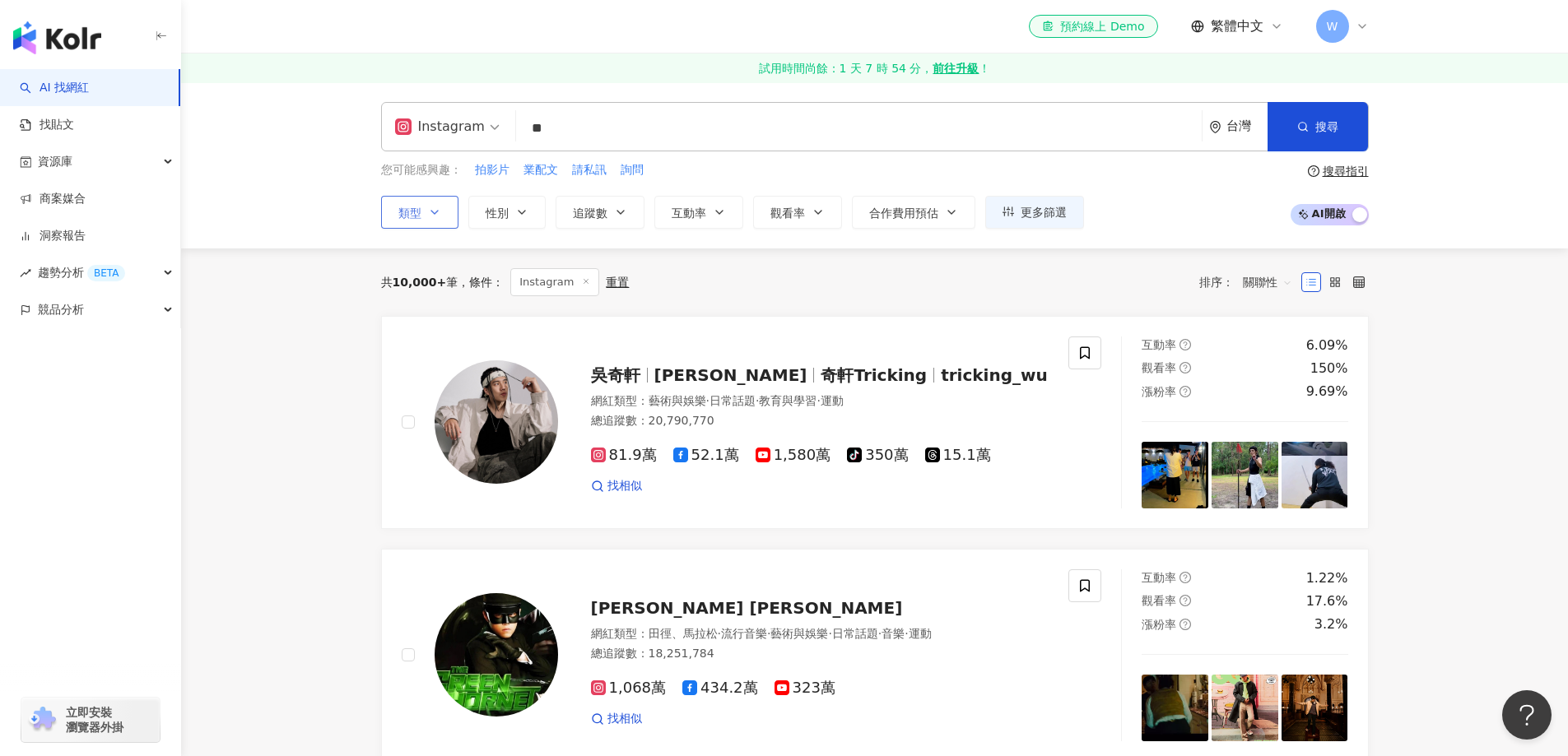
click at [451, 206] on button "類型" at bounding box center [420, 212] width 77 height 33
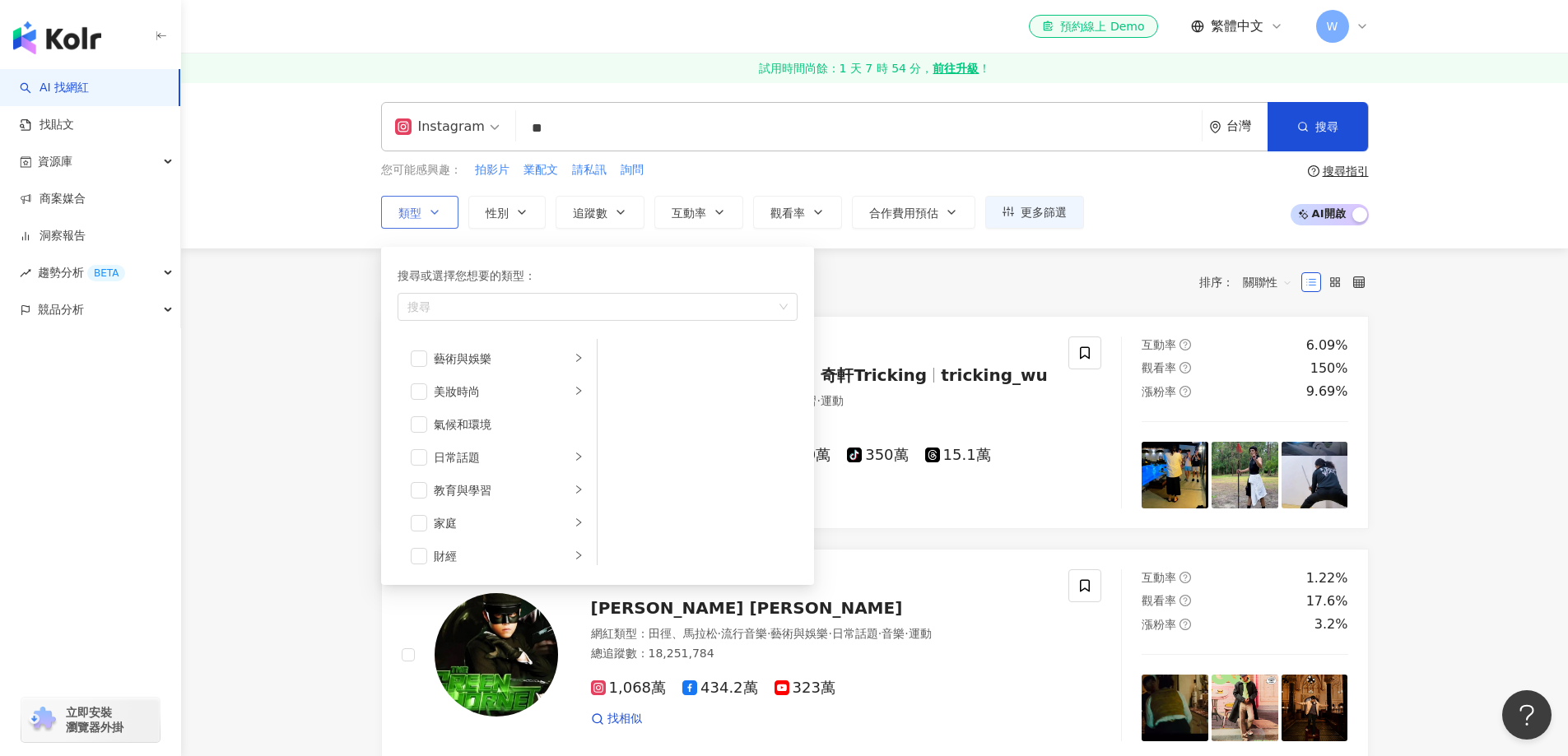
click at [451, 206] on button "類型 搜尋或選擇您想要的類型： 搜尋 藝術與娛樂 美妝時尚 氣候和環境 日常話題 教育與學習 家庭 財經 美食 命理占卜 遊戲 法政社會 生活風格 影視娛樂 …" at bounding box center [420, 212] width 77 height 33
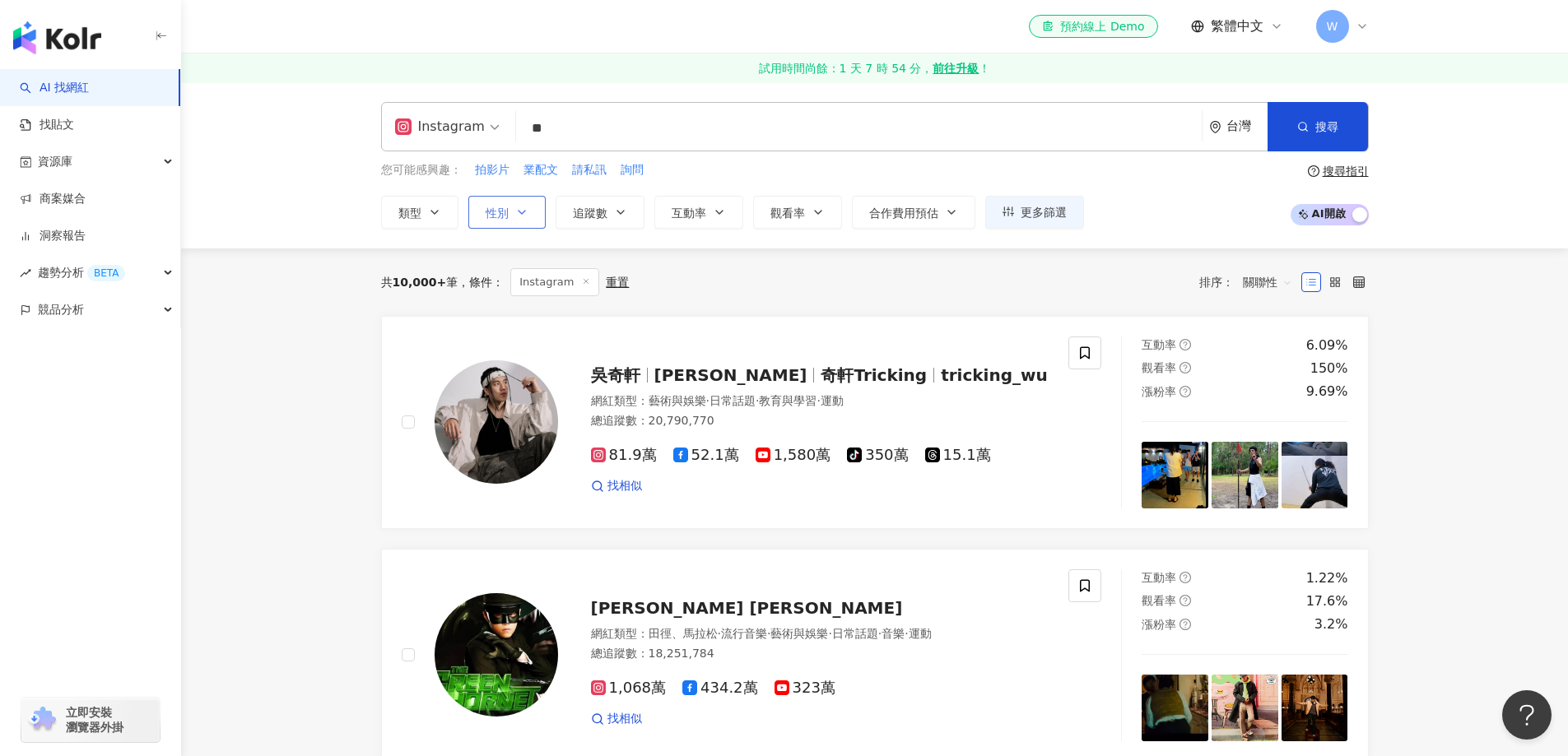
click at [502, 202] on button "性別" at bounding box center [507, 212] width 77 height 33
click at [601, 209] on span "追蹤數" at bounding box center [590, 213] width 35 height 13
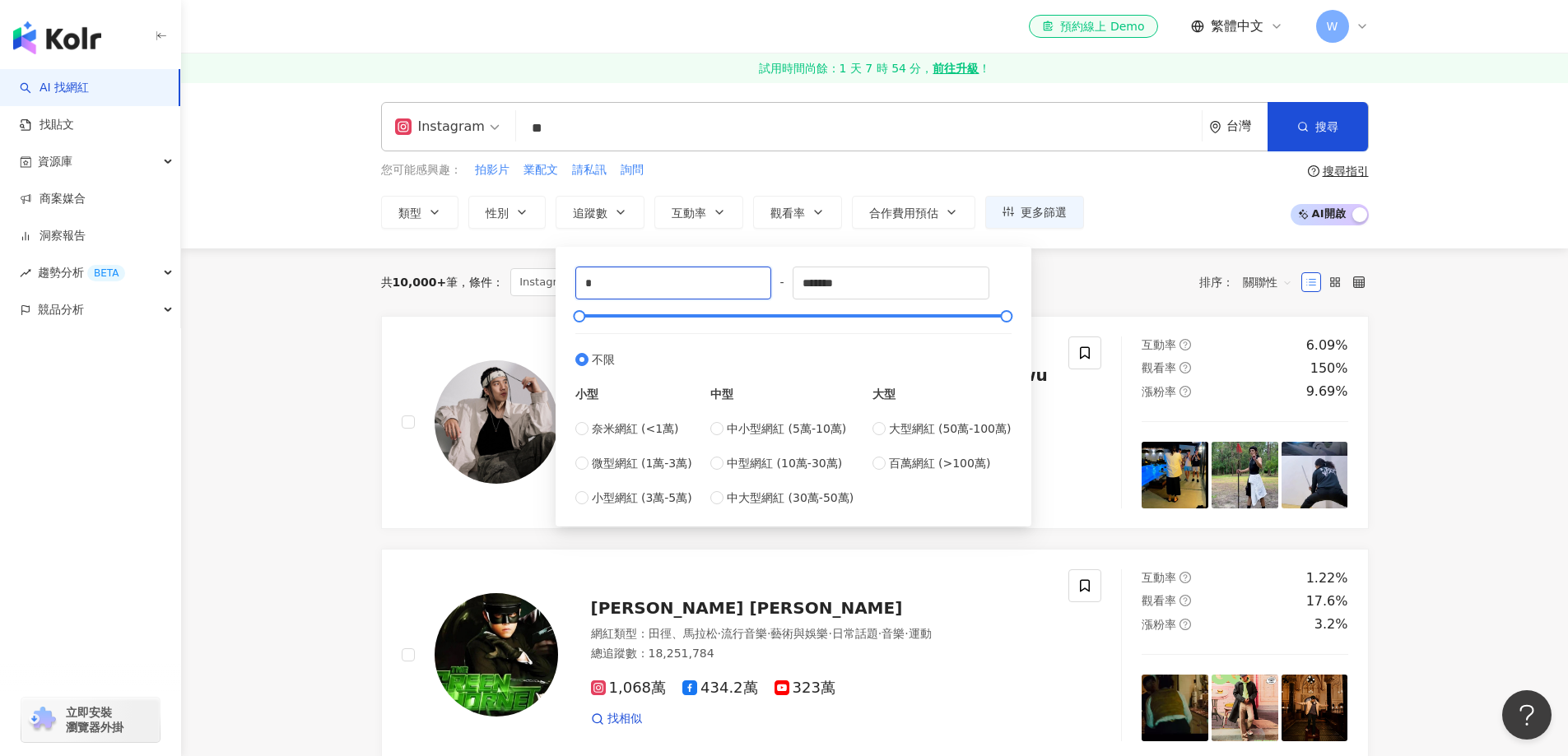
drag, startPoint x: 705, startPoint y: 289, endPoint x: 519, endPoint y: 281, distance: 186.2
type input "****"
drag, startPoint x: 910, startPoint y: 289, endPoint x: 659, endPoint y: 314, distance: 252.2
click at [659, 314] on div "**** - ******* 不限 小型 奈米網紅 (<1萬) 微型網紅 (1萬-3萬) 小型網紅 (3萬-5萬) 中型 中小型網紅 (5萬-10萬) 中型網…" at bounding box center [794, 386] width 436 height 240
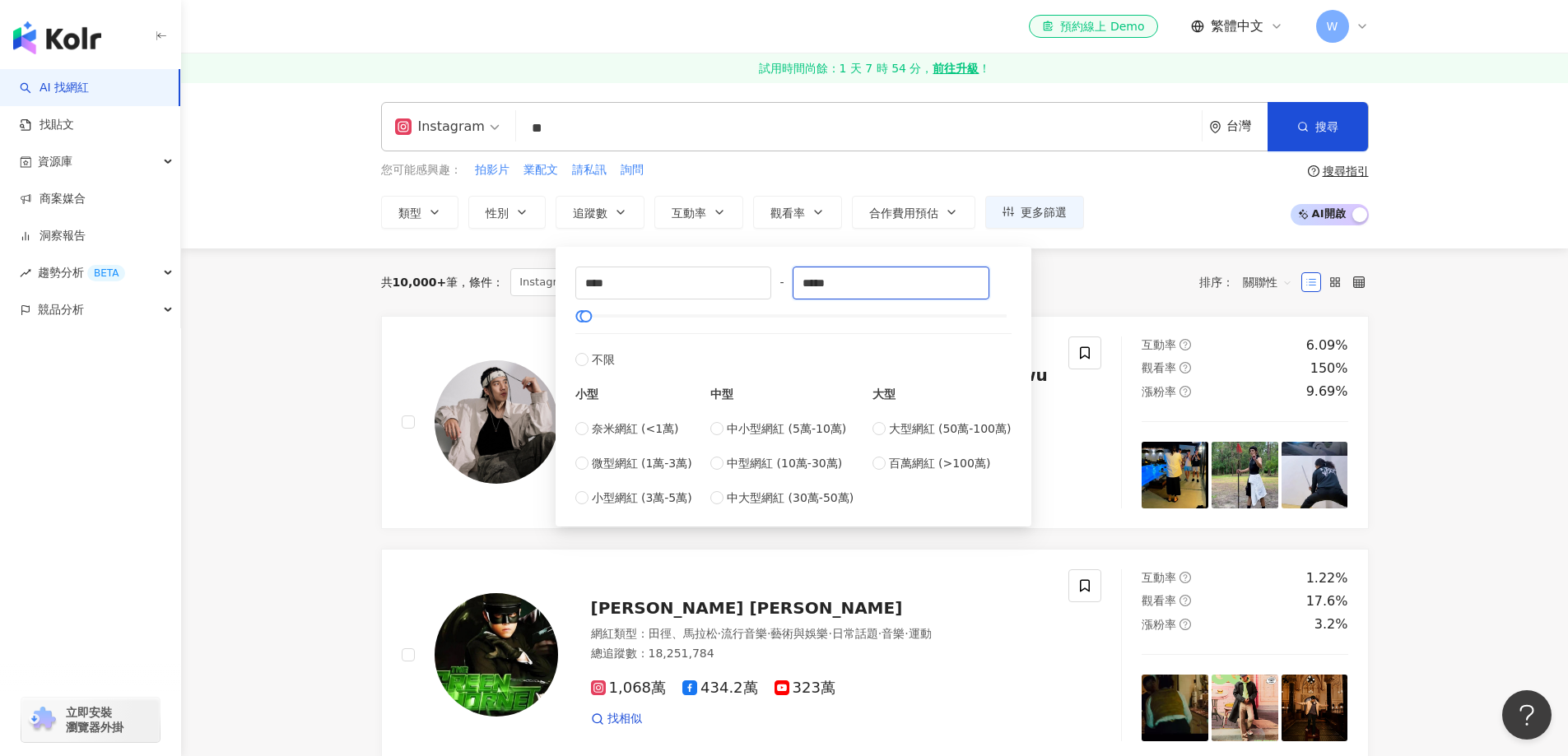
type input "*****"
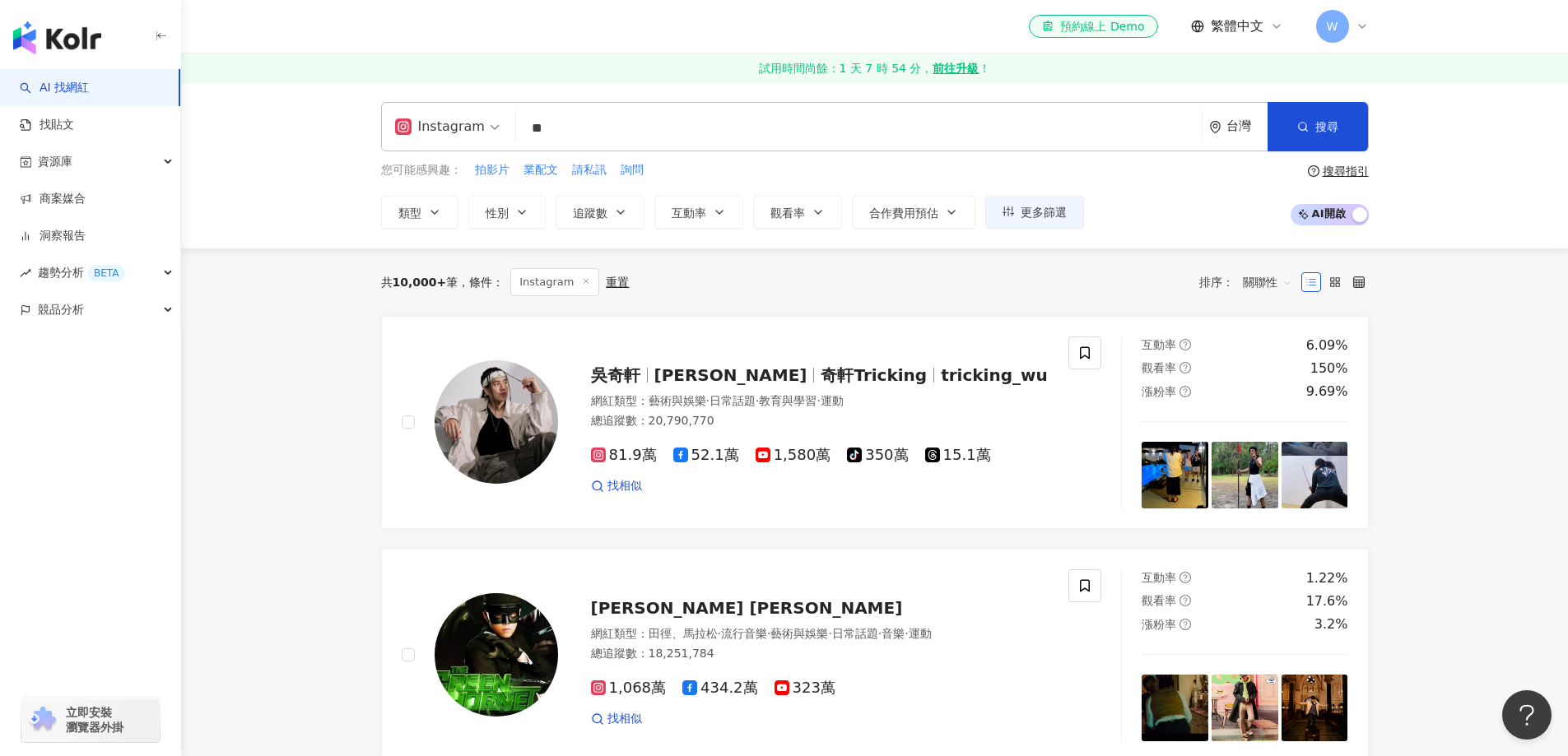
click at [1122, 290] on div "共 10,000+ 筆 條件 ： Instagram 重置 排序： 關聯性" at bounding box center [875, 282] width 988 height 28
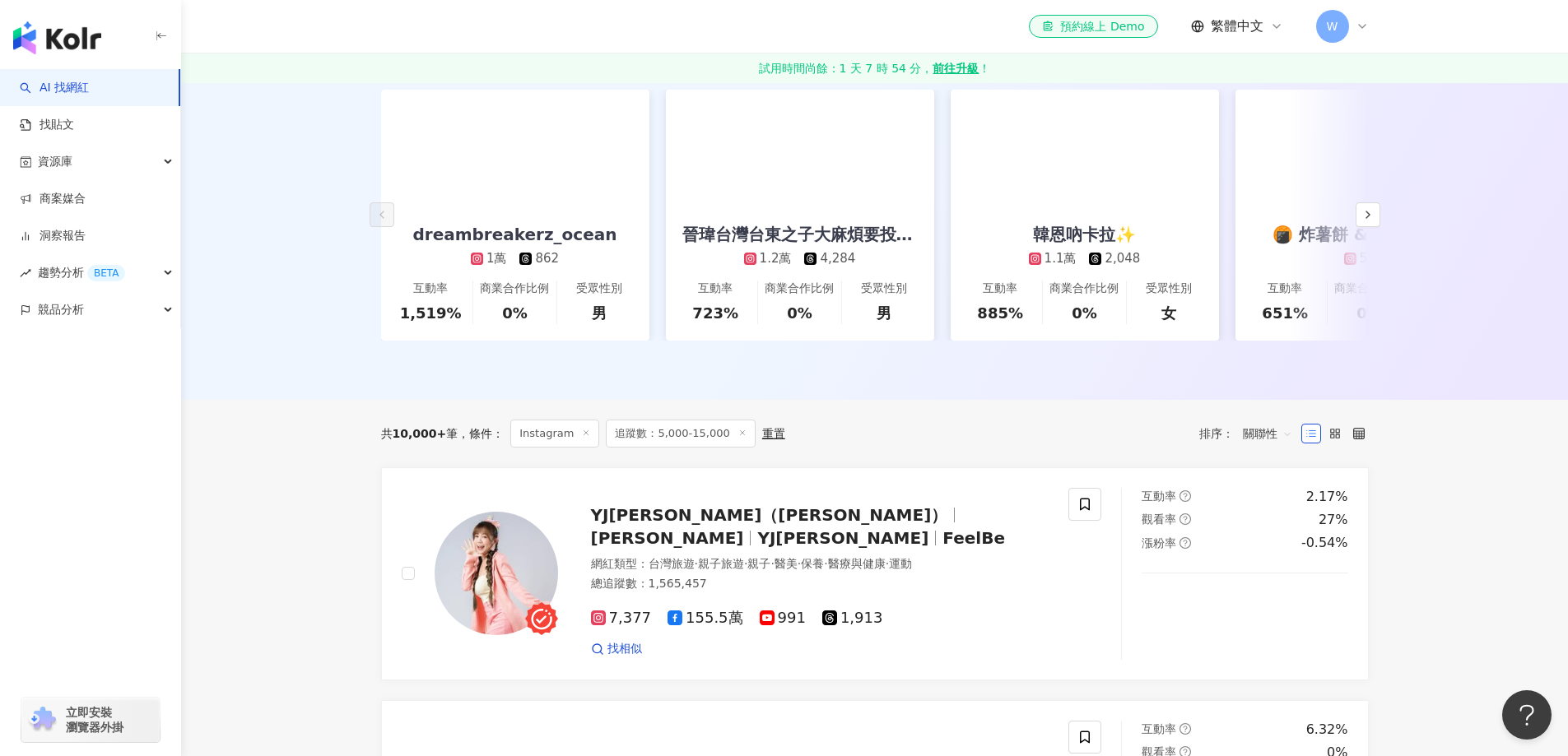
scroll to position [194, 0]
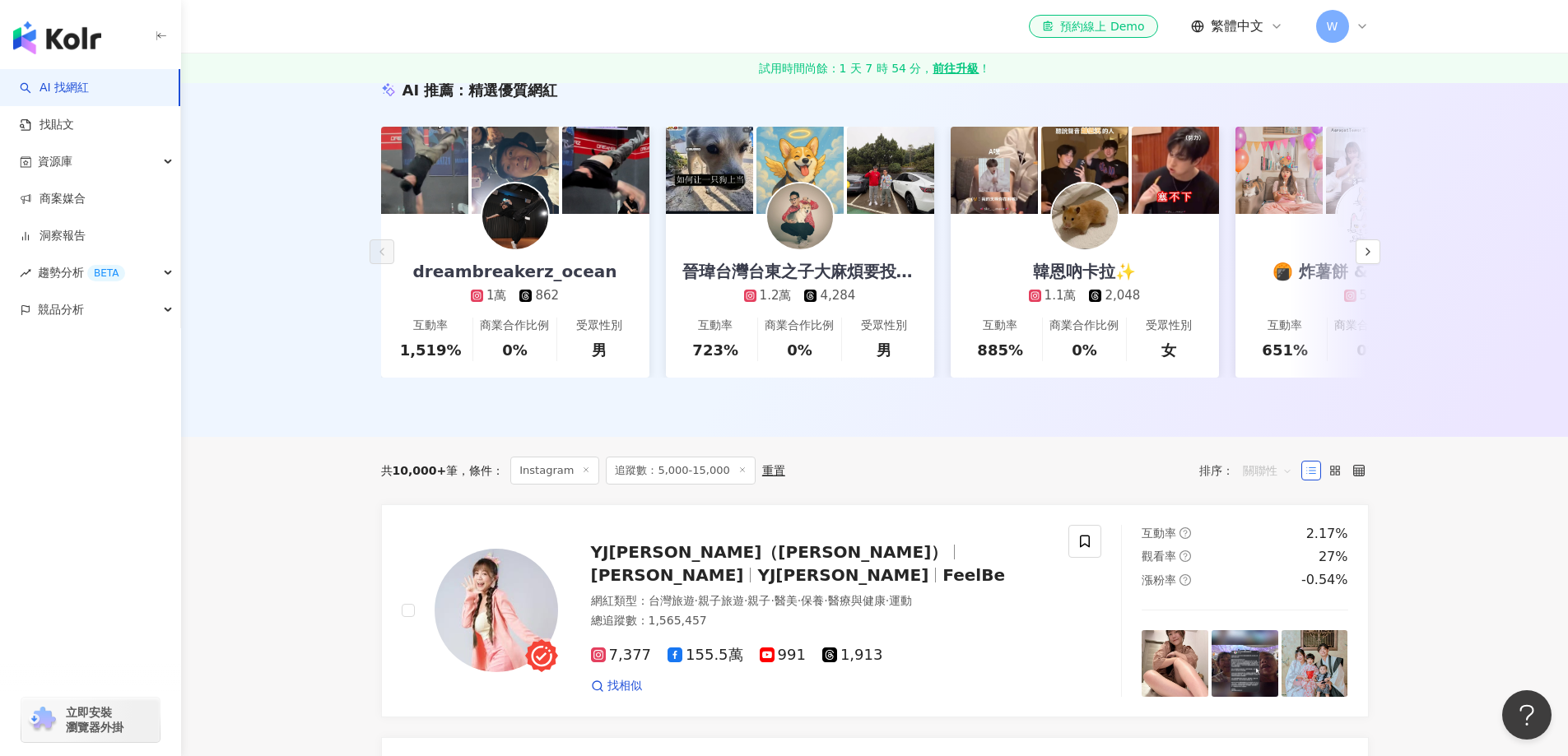
click at [1267, 483] on span "關聯性" at bounding box center [1267, 470] width 49 height 26
click at [1267, 541] on div "追蹤數" at bounding box center [1268, 544] width 41 height 18
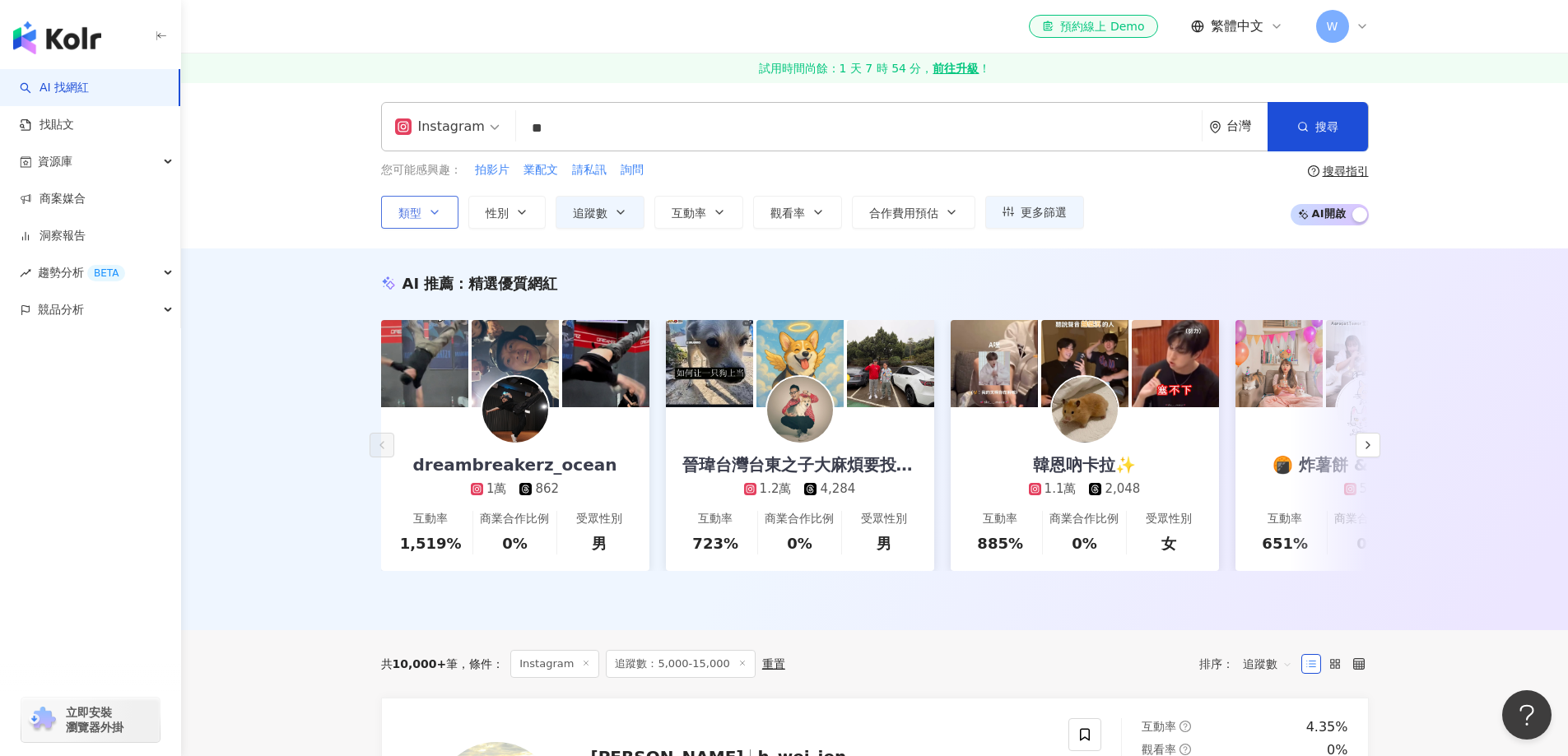
click at [409, 202] on button "類型" at bounding box center [420, 212] width 77 height 33
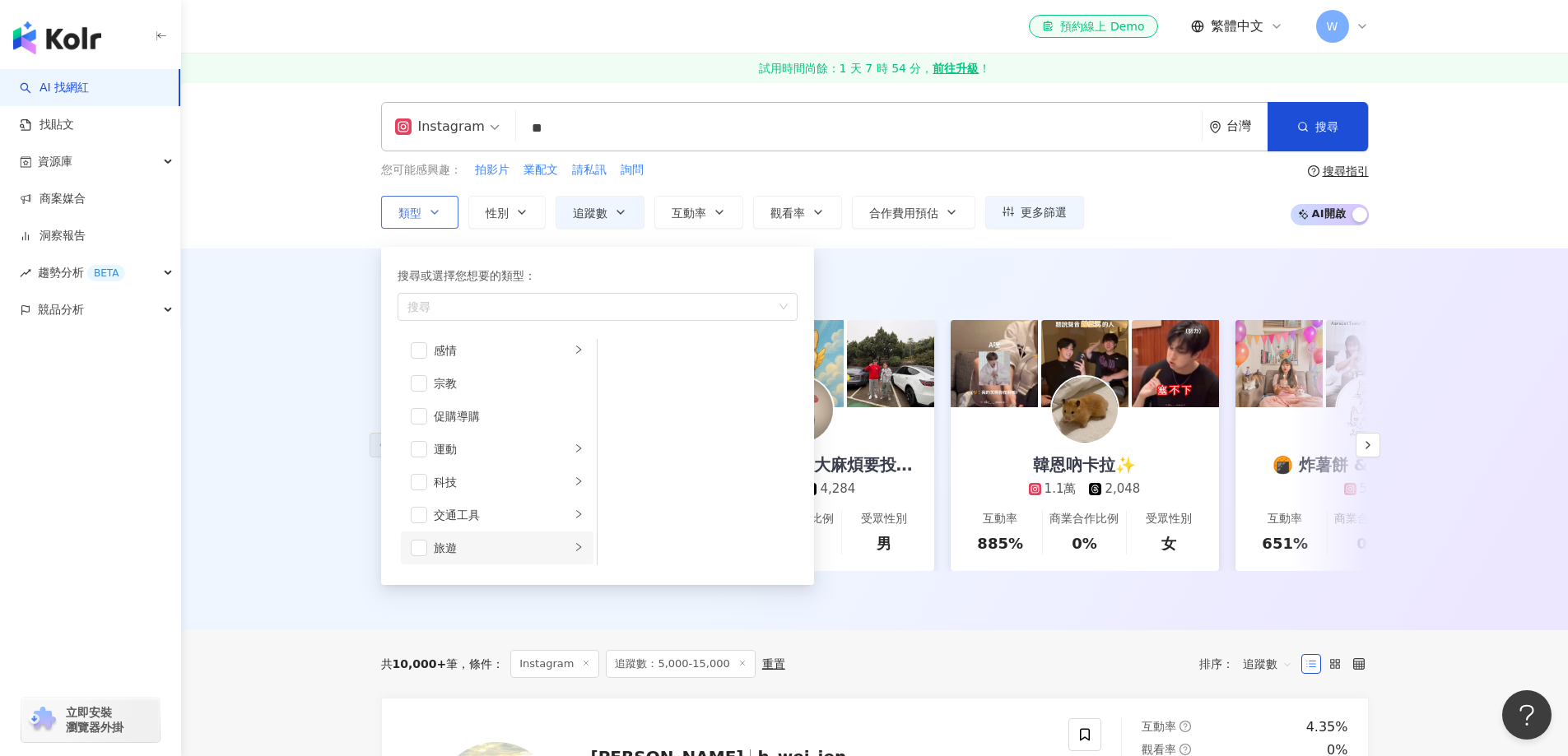
scroll to position [570, 0]
click at [484, 473] on div "交通工具" at bounding box center [501, 479] width 136 height 18
click at [622, 360] on span "button" at bounding box center [618, 358] width 16 height 16
click at [1444, 306] on div "AI 推薦 ： 精選優質網紅 dreambreakerz_ocean 1萬 862 互動率 1,519% 商業合作比例 0% 受眾性別 男 晉瑋台灣台東之子大…" at bounding box center [874, 439] width 1386 height 382
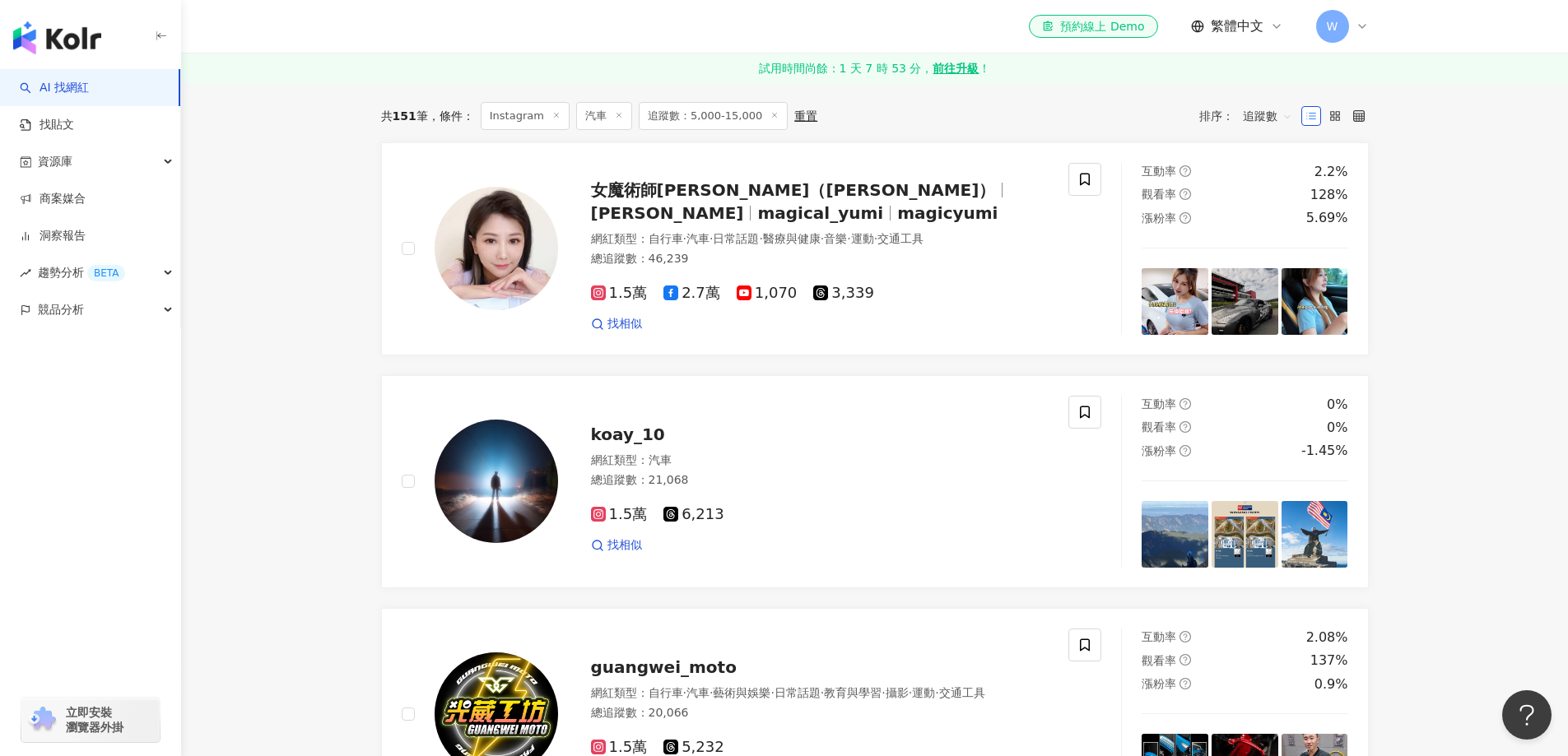
scroll to position [82, 0]
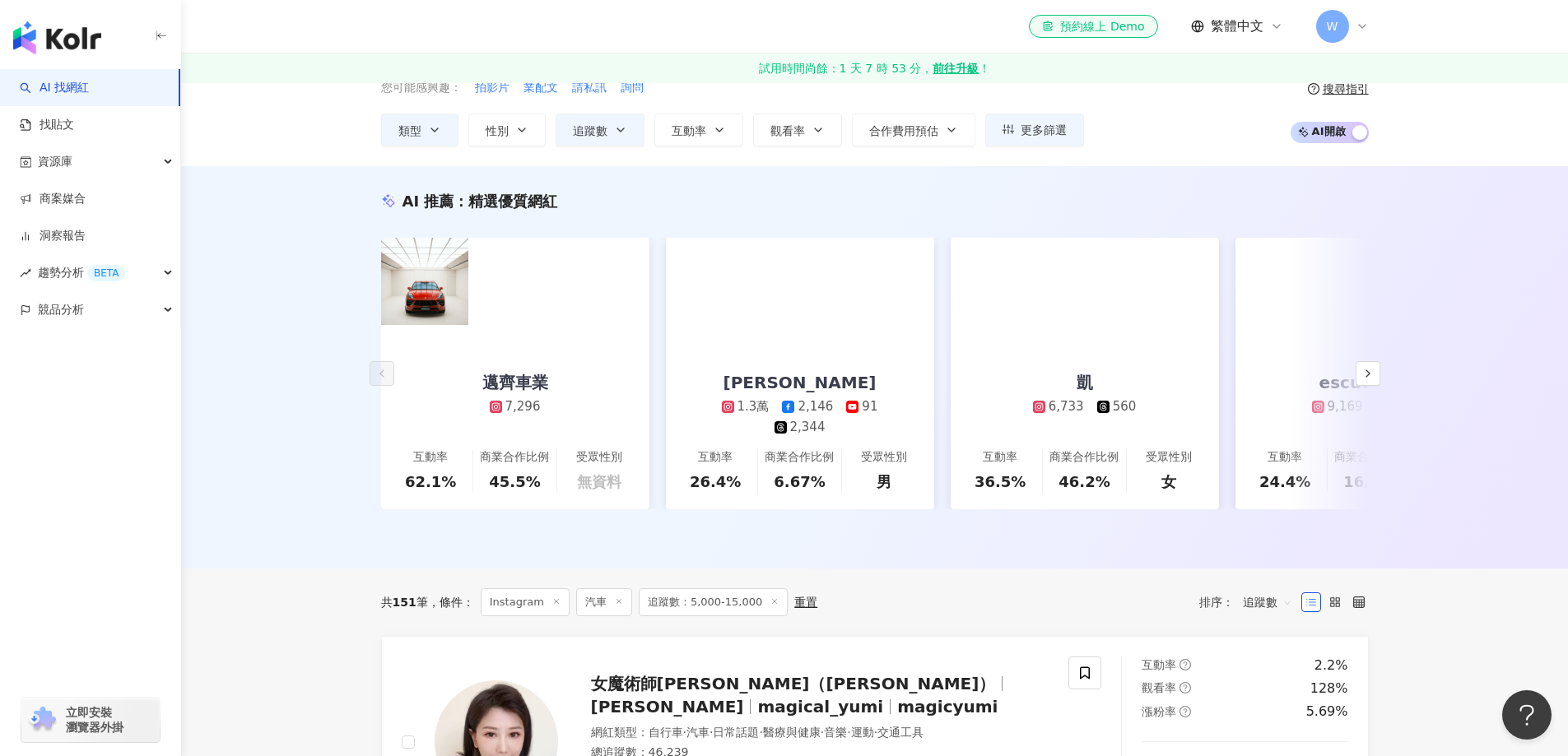
click at [615, 597] on icon at bounding box center [619, 601] width 8 height 8
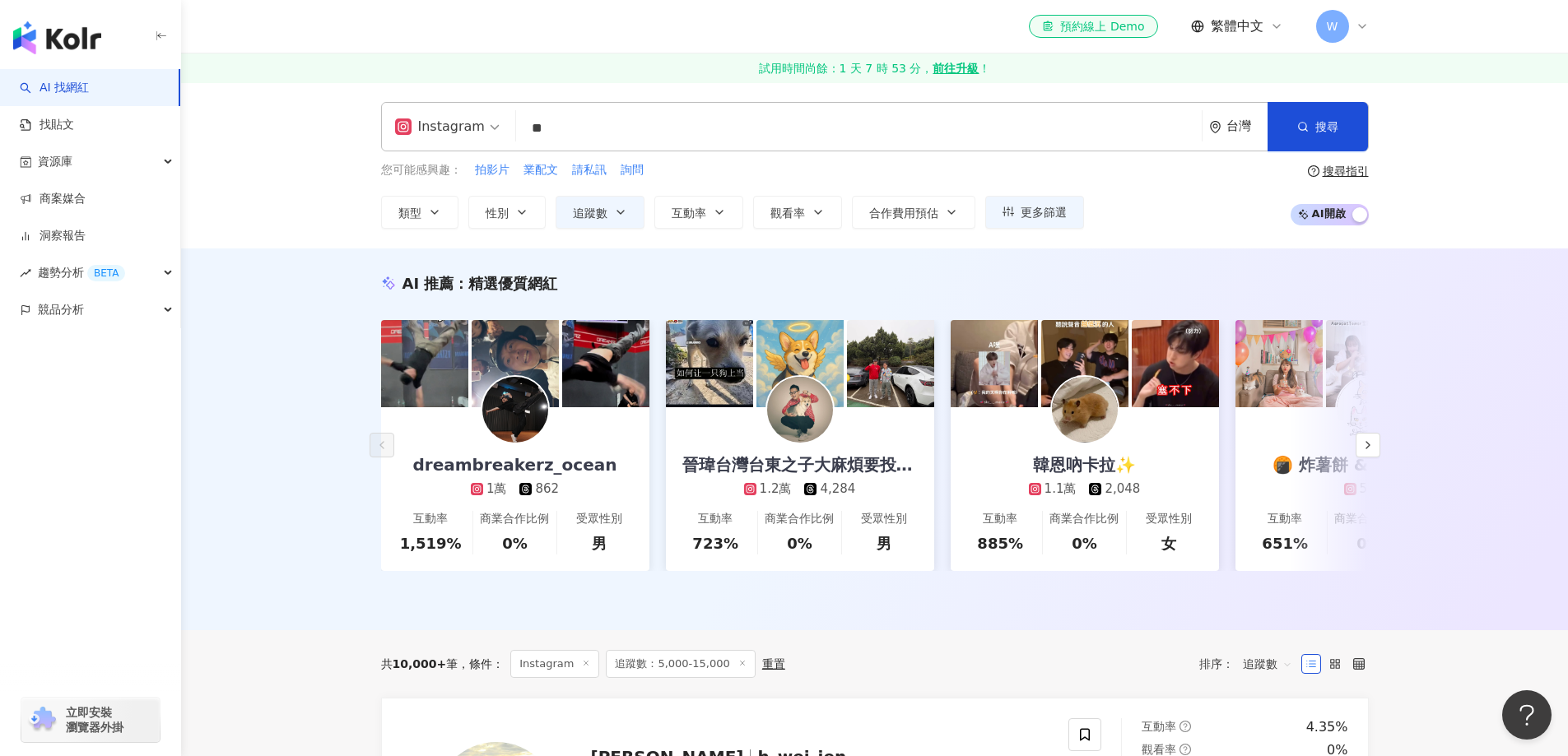
click at [768, 161] on div "您可能感興趣： 拍影片 業配文 請私訊 詢問" at bounding box center [732, 169] width 703 height 18
click at [768, 125] on input "**" at bounding box center [859, 128] width 673 height 31
click at [260, 228] on div "Instagram ** 台灣 搜尋 e3150459-153a-411d-9368-19ec3dc41b20 daddb183-6c3d-467f-aa6c…" at bounding box center [874, 165] width 1386 height 166
click at [1313, 140] on button "搜尋" at bounding box center [1317, 126] width 101 height 49
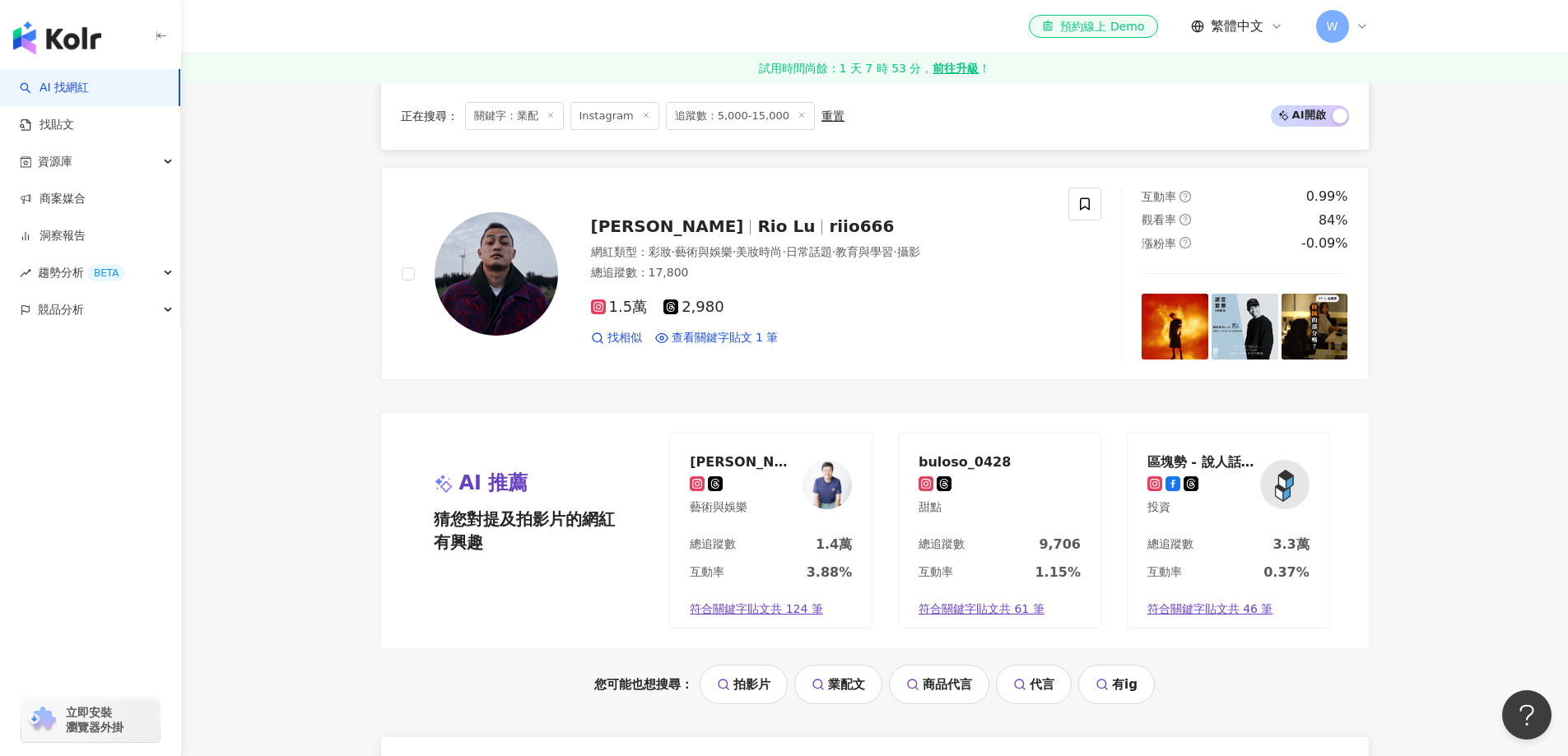
scroll to position [3187, 0]
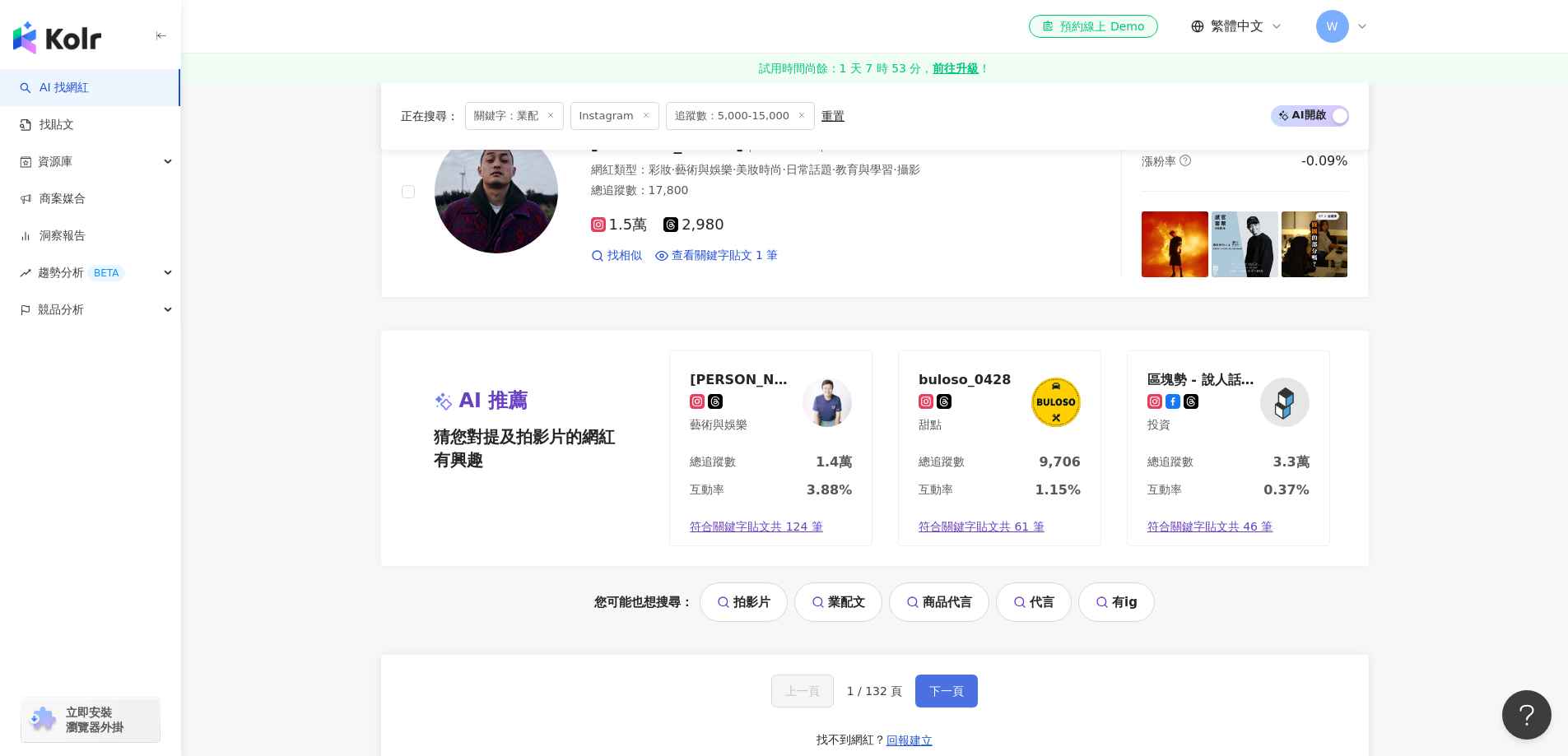
click at [959, 691] on span "下一頁" at bounding box center [946, 691] width 35 height 13
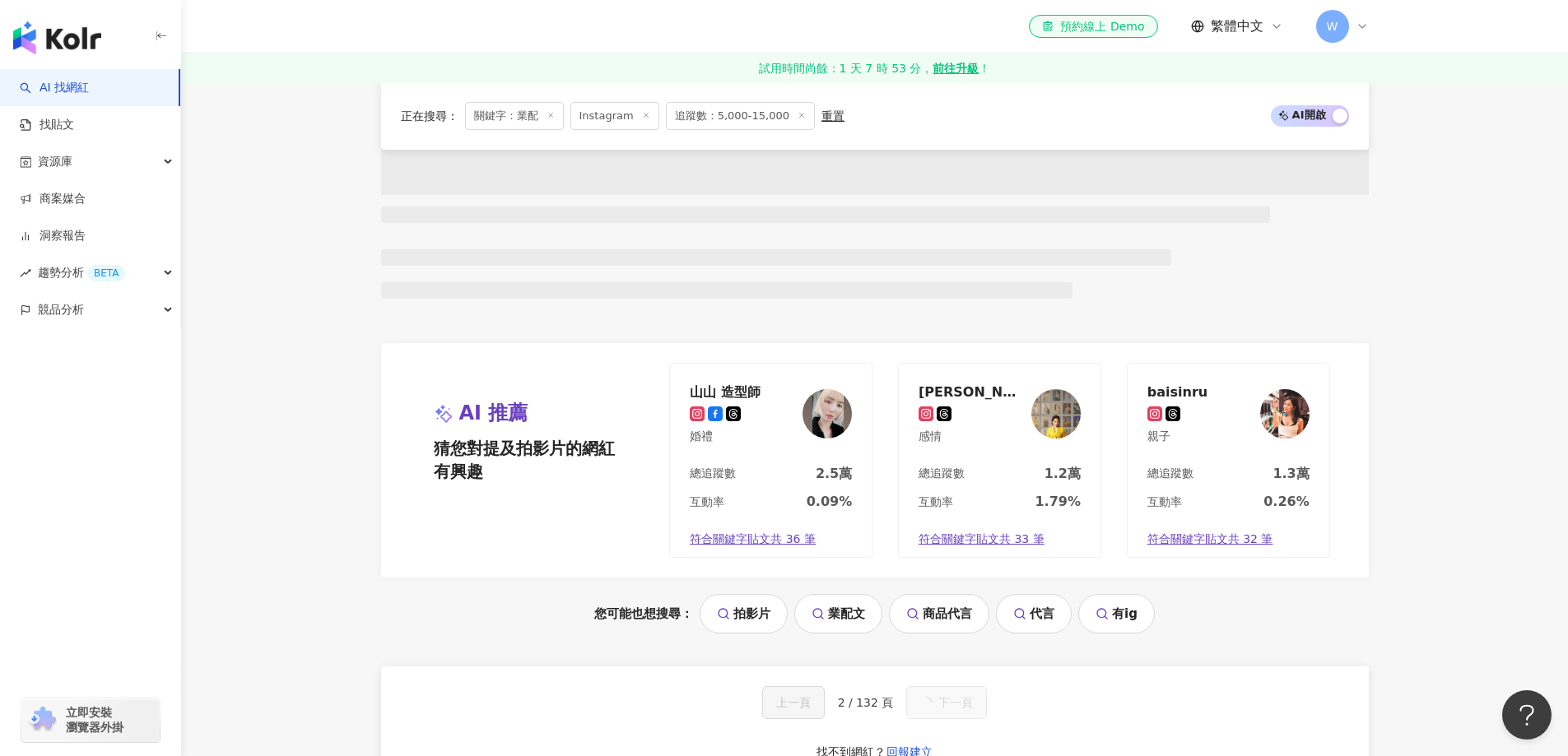
scroll to position [1406, 0]
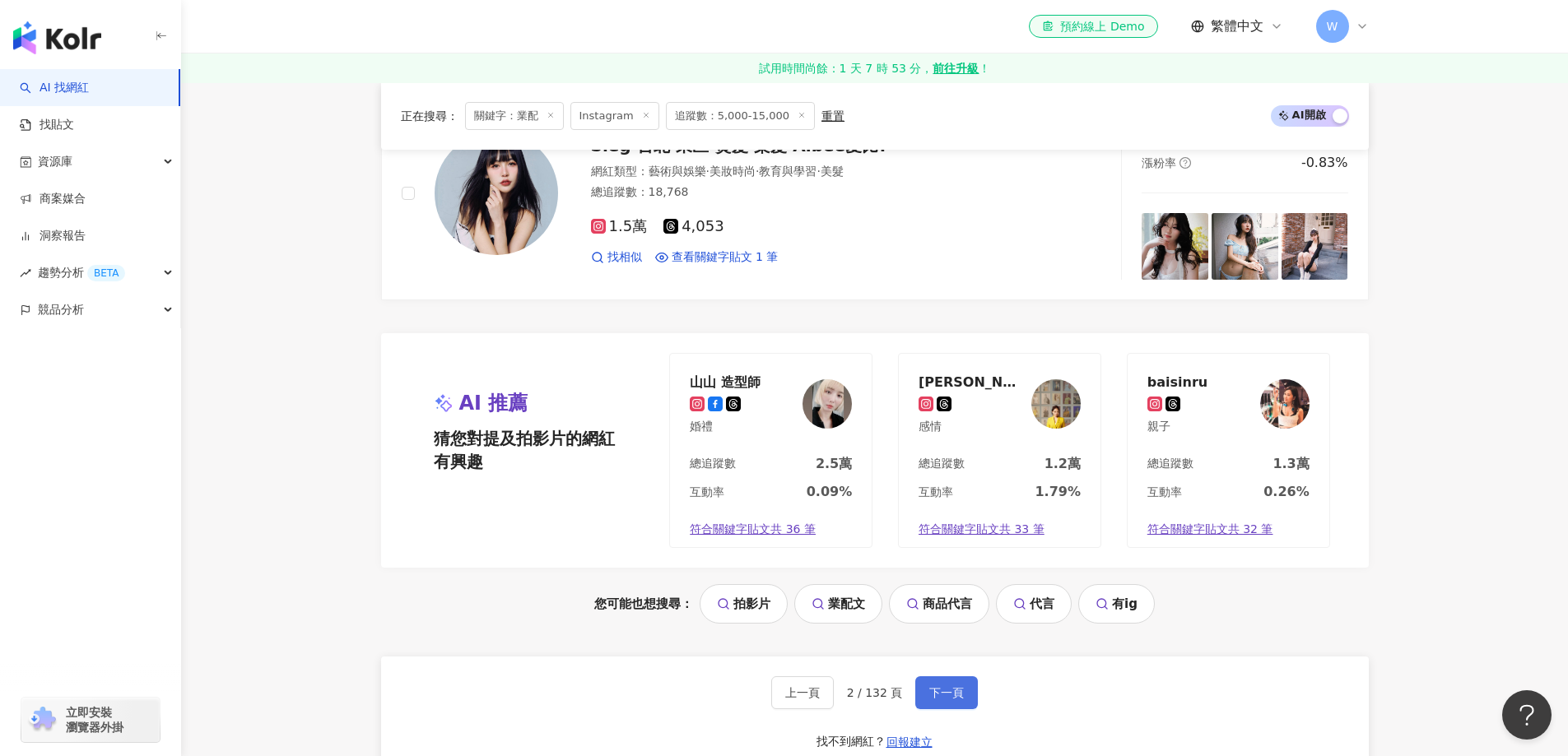
click at [957, 686] on span "下一頁" at bounding box center [946, 693] width 35 height 13
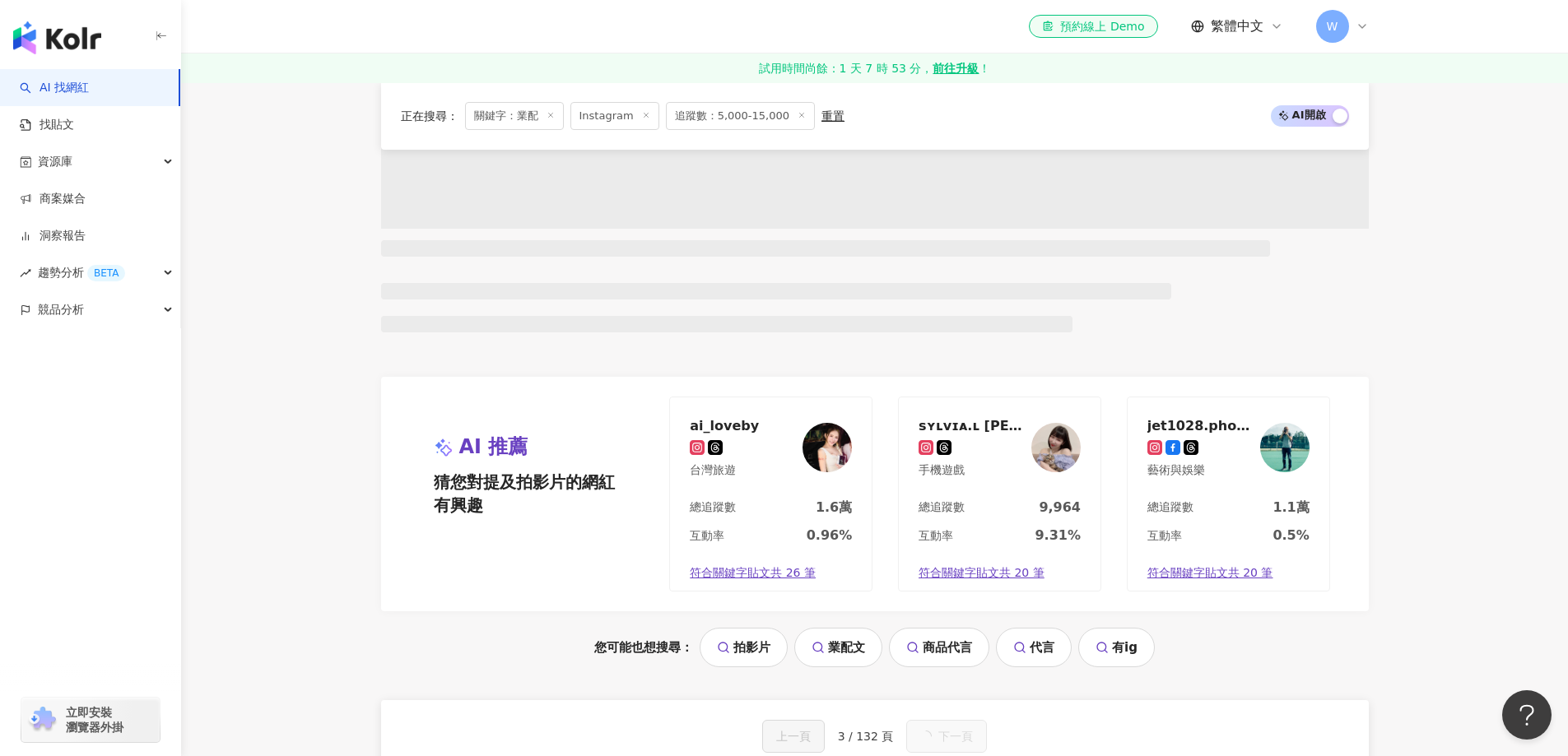
scroll to position [1405, 0]
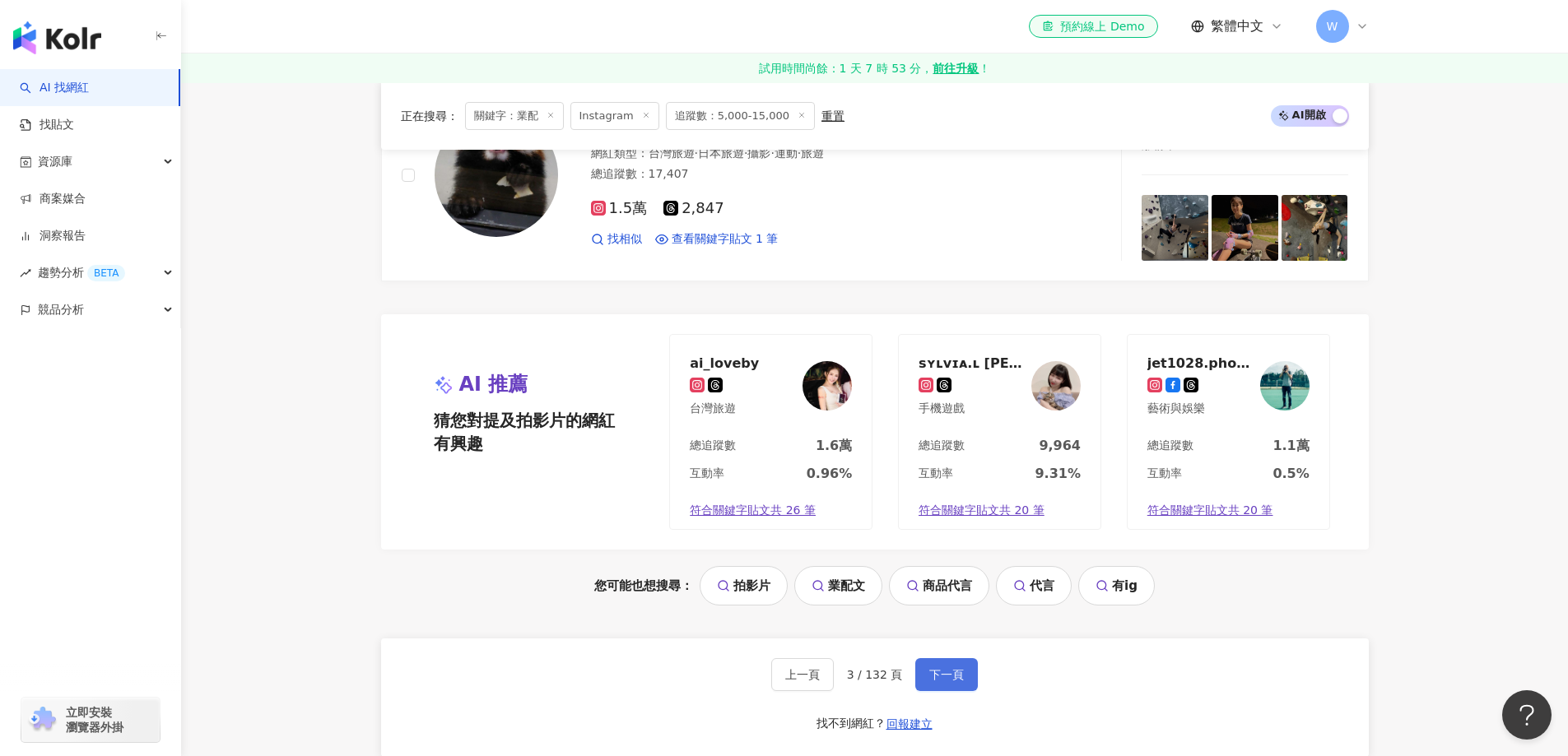
click at [957, 676] on span "下一頁" at bounding box center [946, 674] width 35 height 13
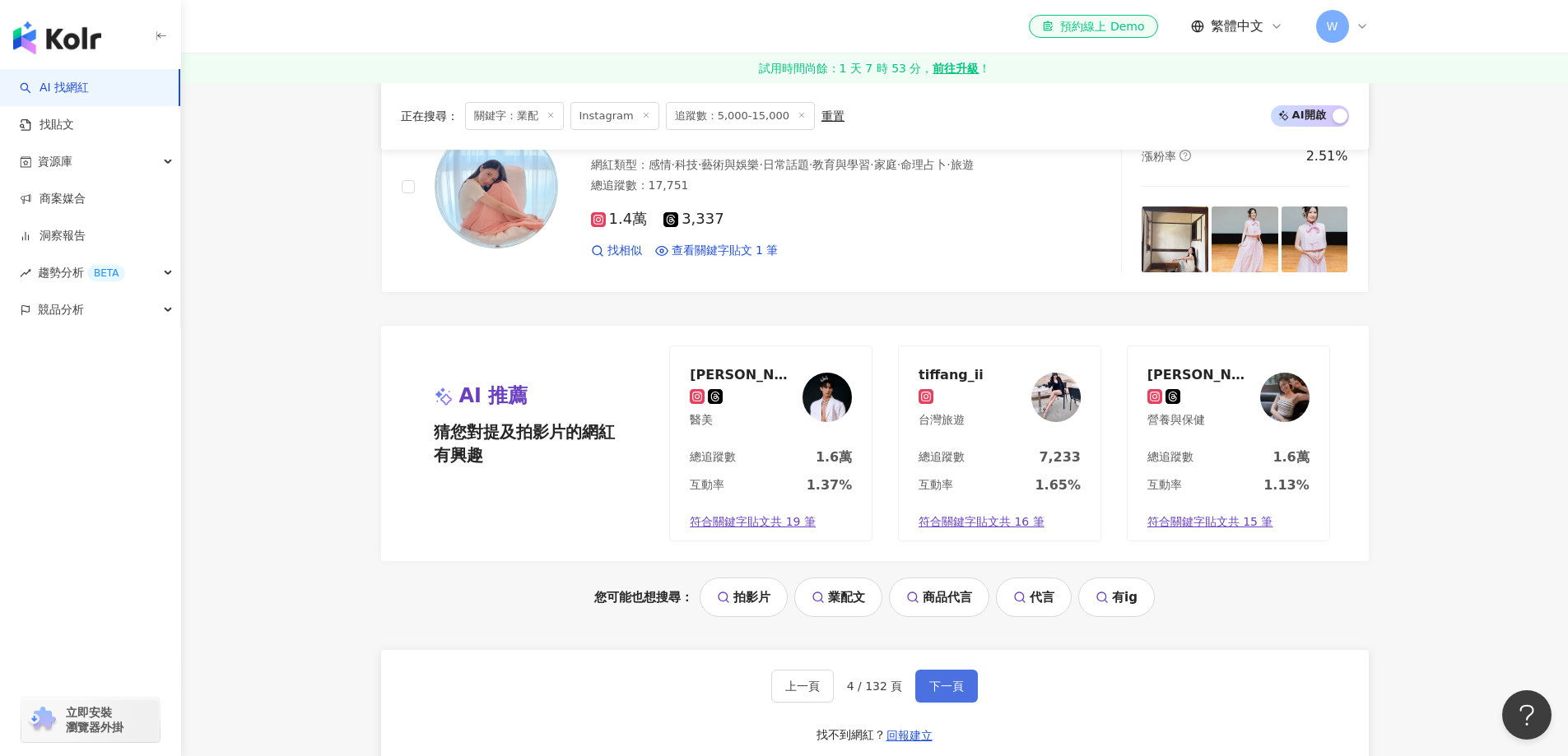
click at [957, 680] on span "下一頁" at bounding box center [946, 686] width 35 height 13
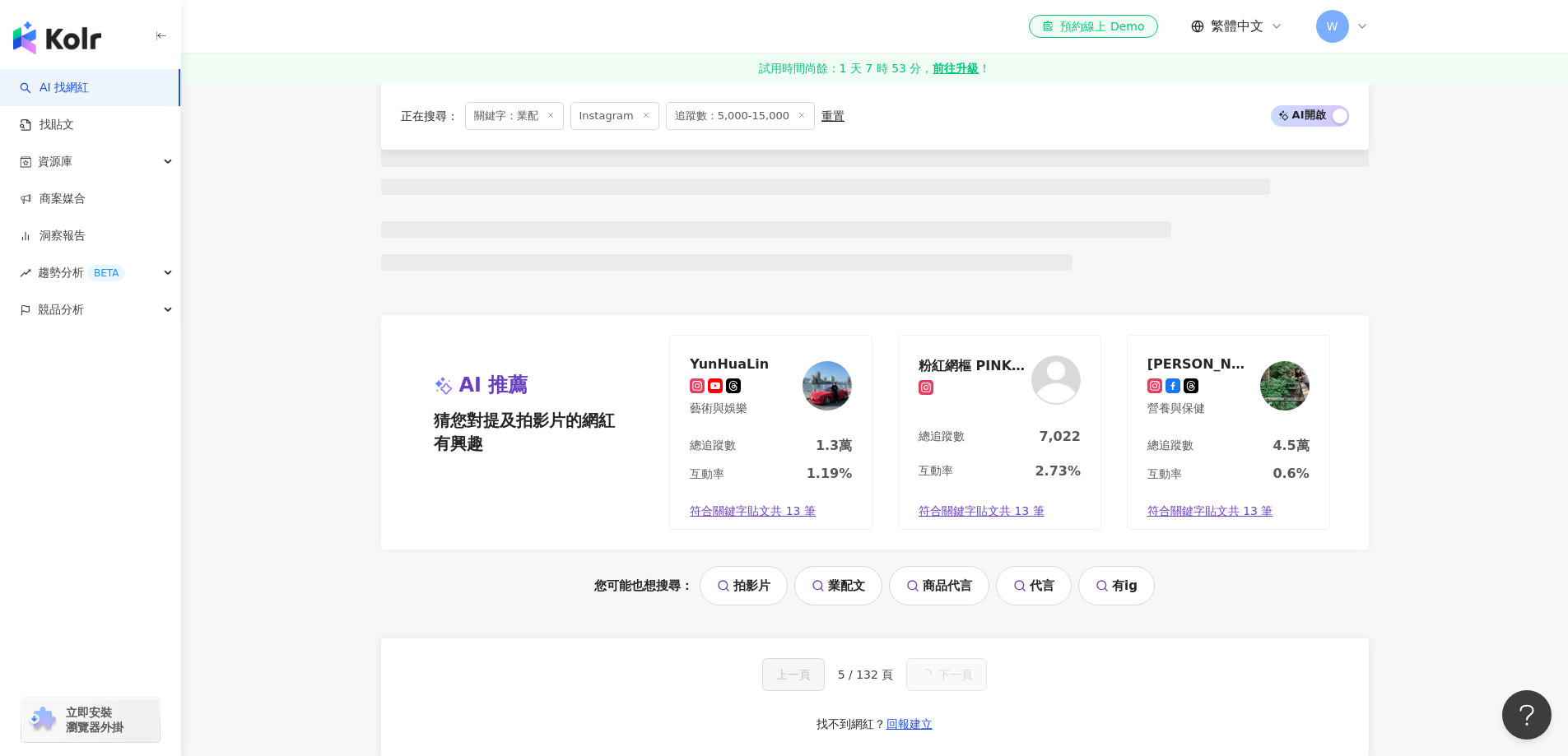
scroll to position [3203, 0]
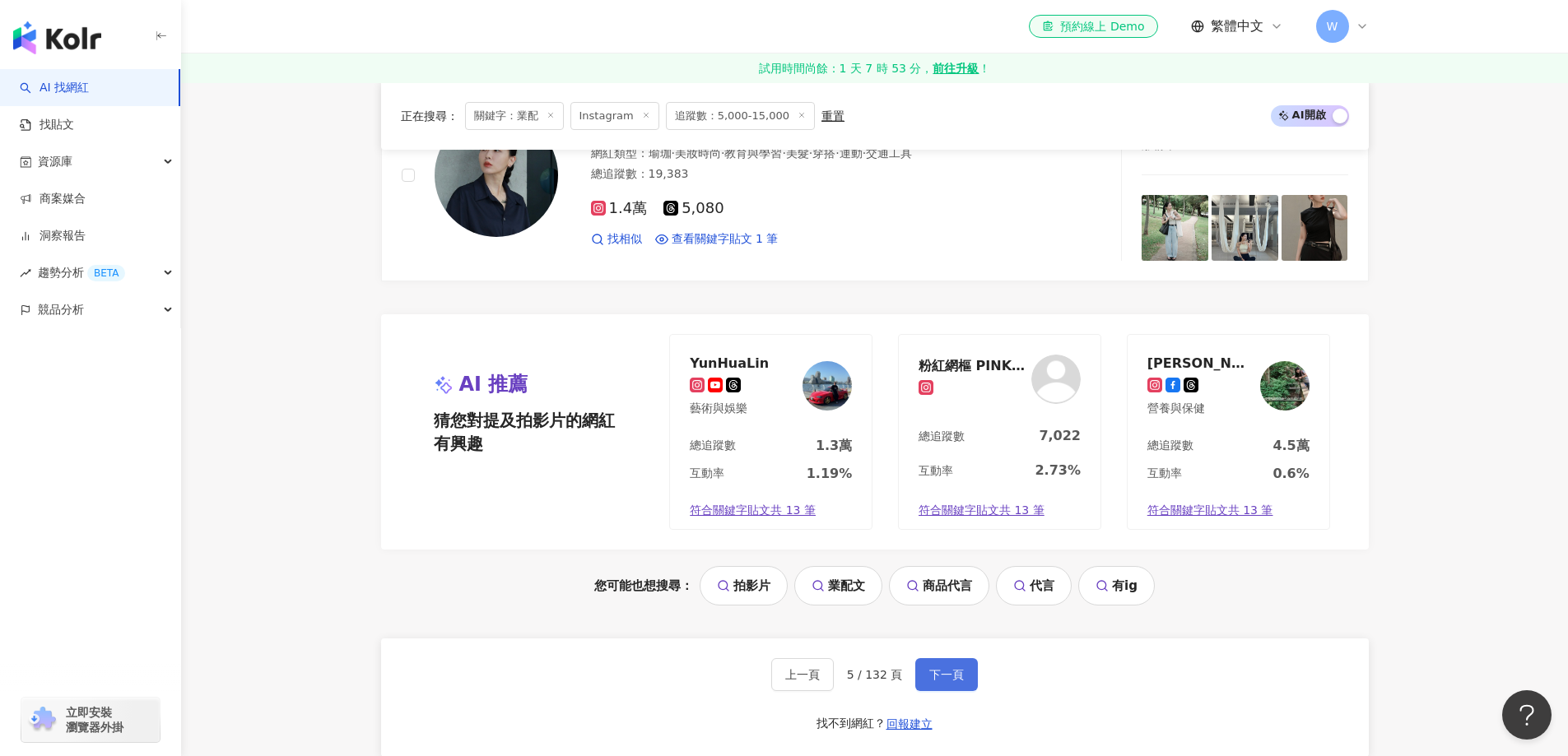
click at [957, 676] on span "下一頁" at bounding box center [946, 674] width 35 height 13
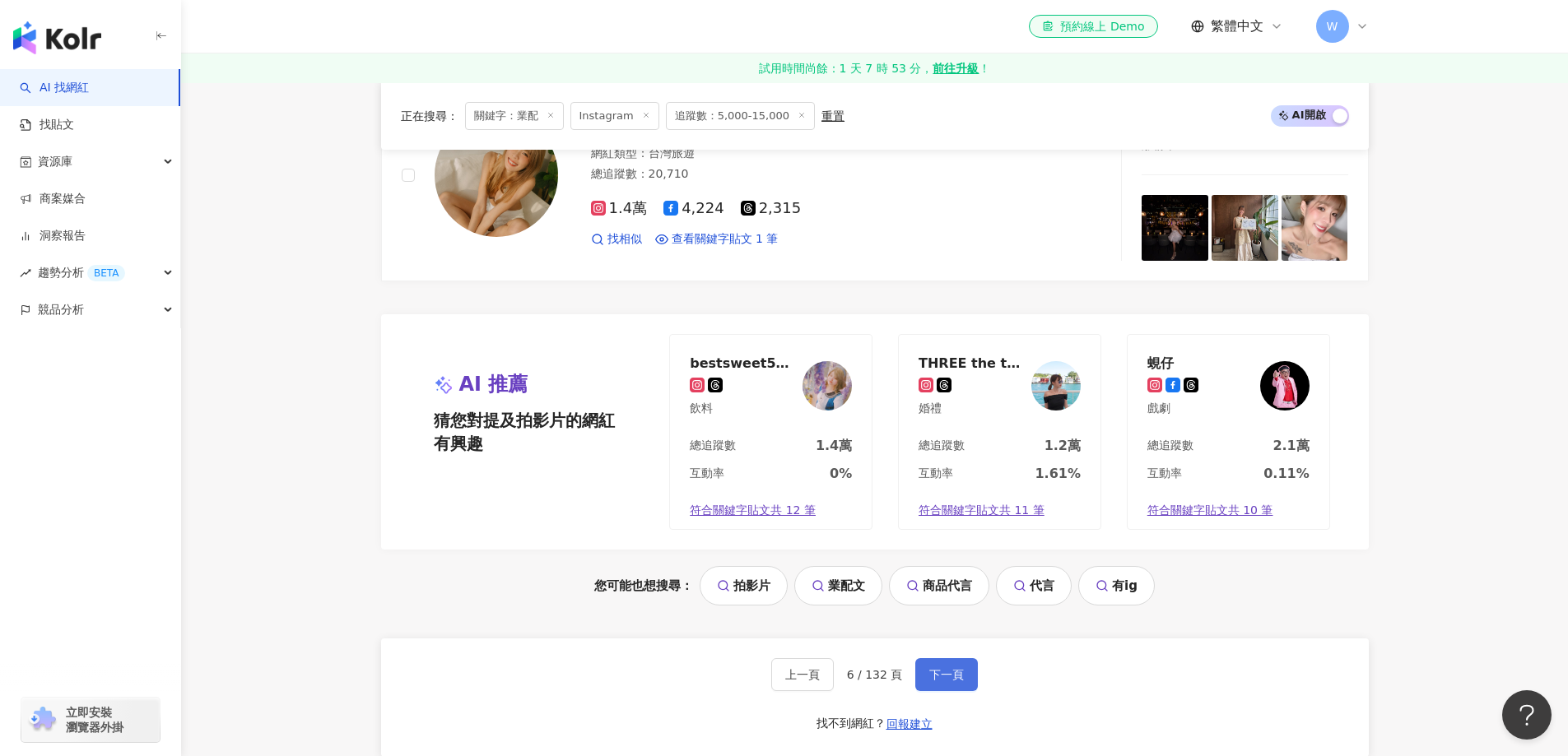
click at [957, 676] on span "下一頁" at bounding box center [946, 674] width 35 height 13
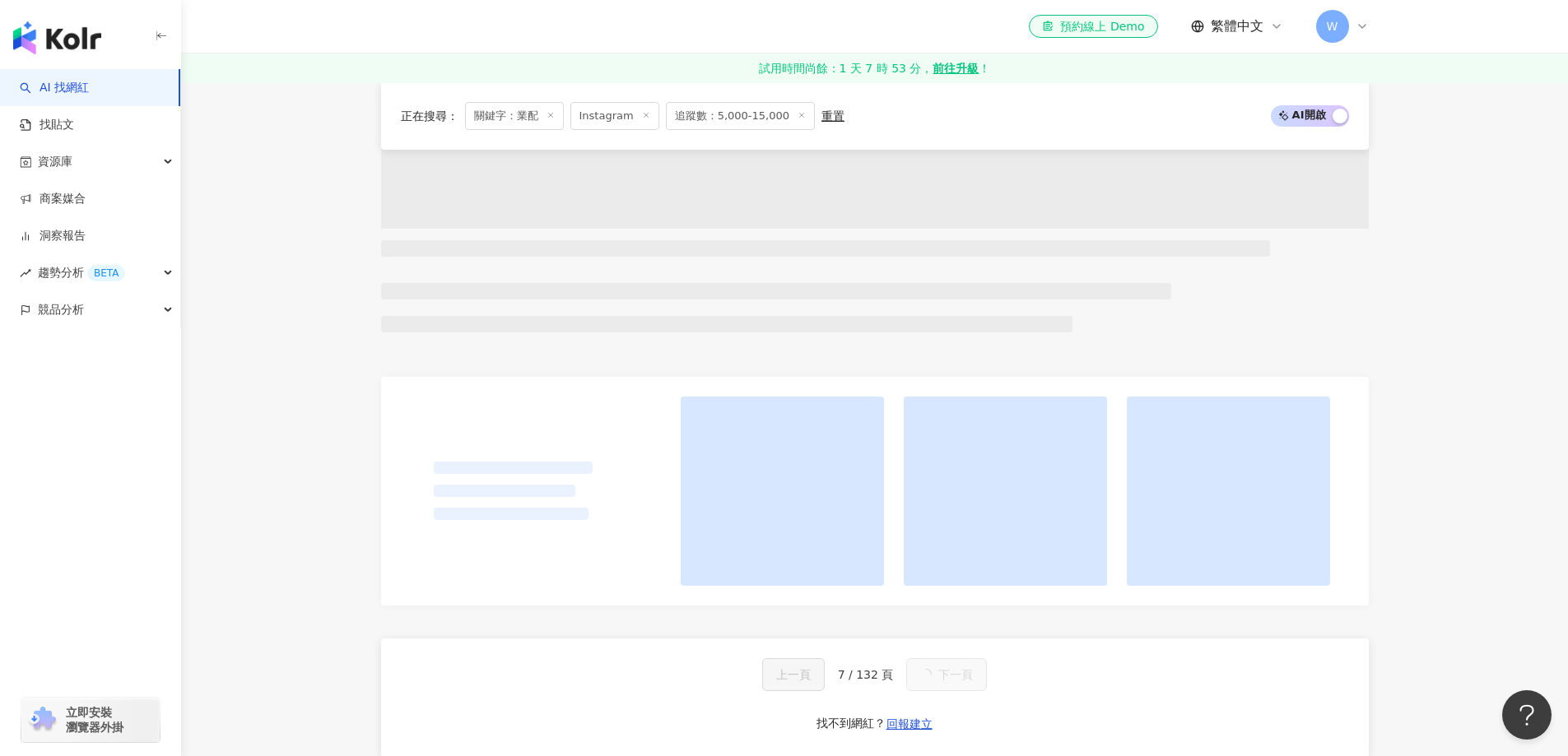
scroll to position [1405, 0]
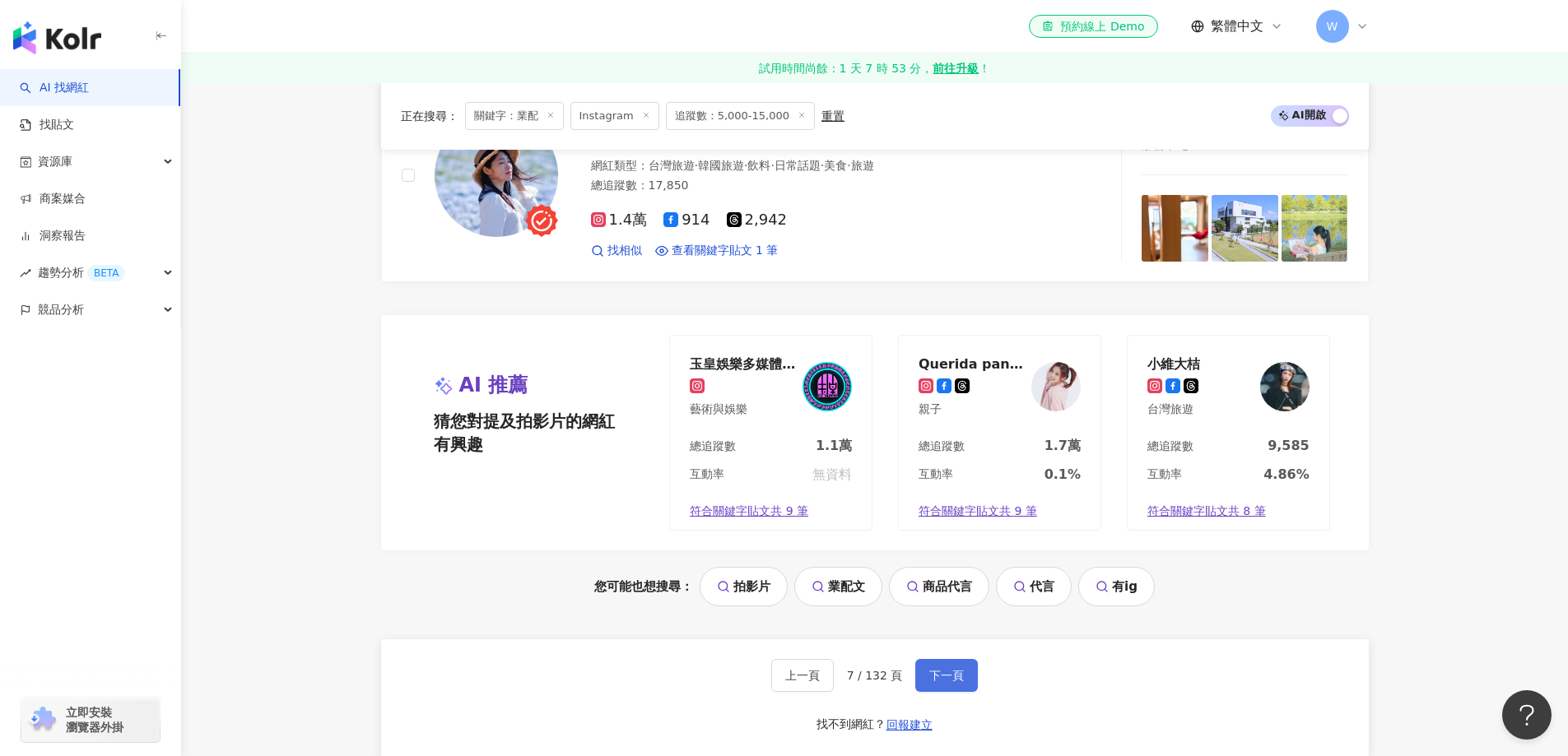
click at [957, 676] on span "下一頁" at bounding box center [946, 675] width 35 height 13
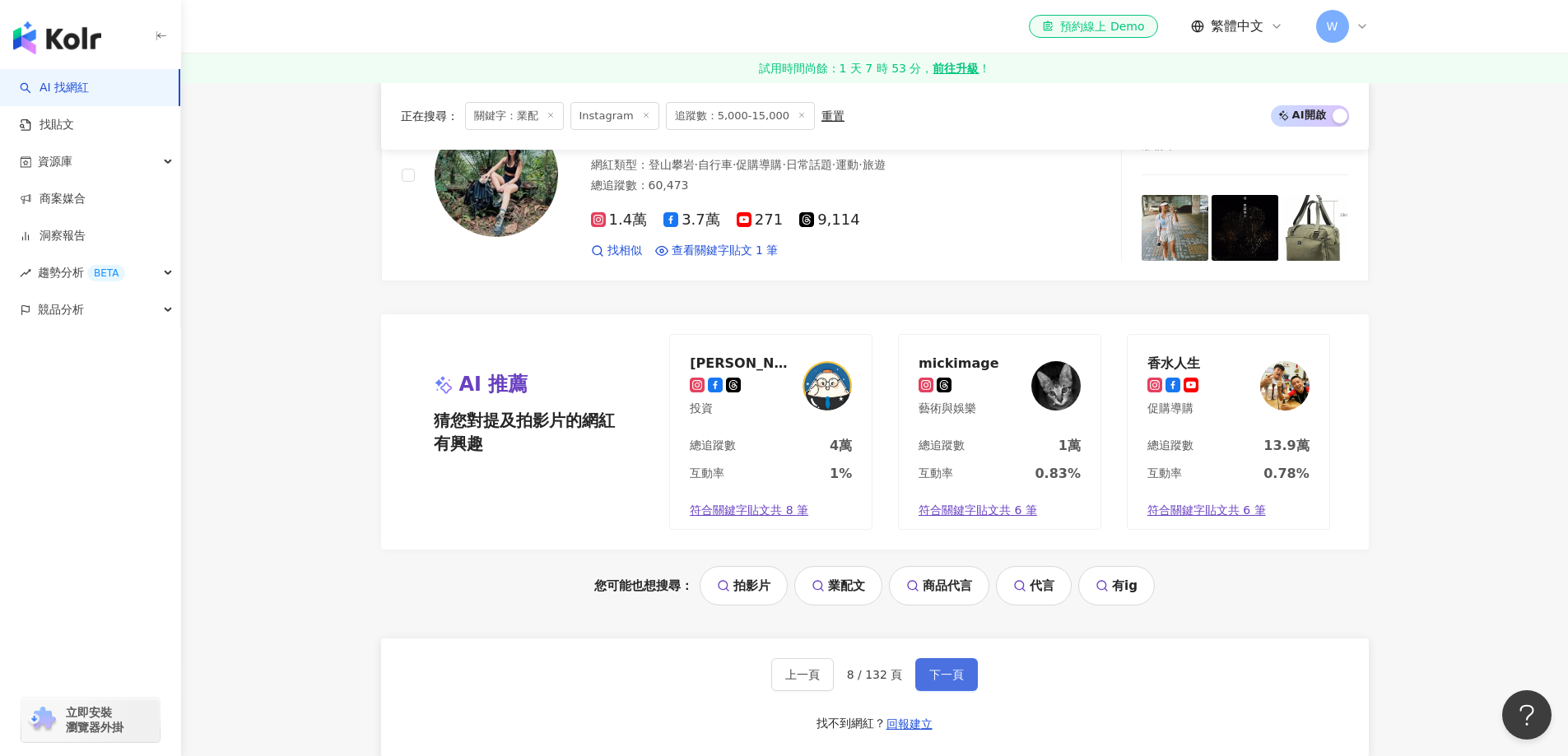
click at [957, 676] on span "下一頁" at bounding box center [946, 674] width 35 height 13
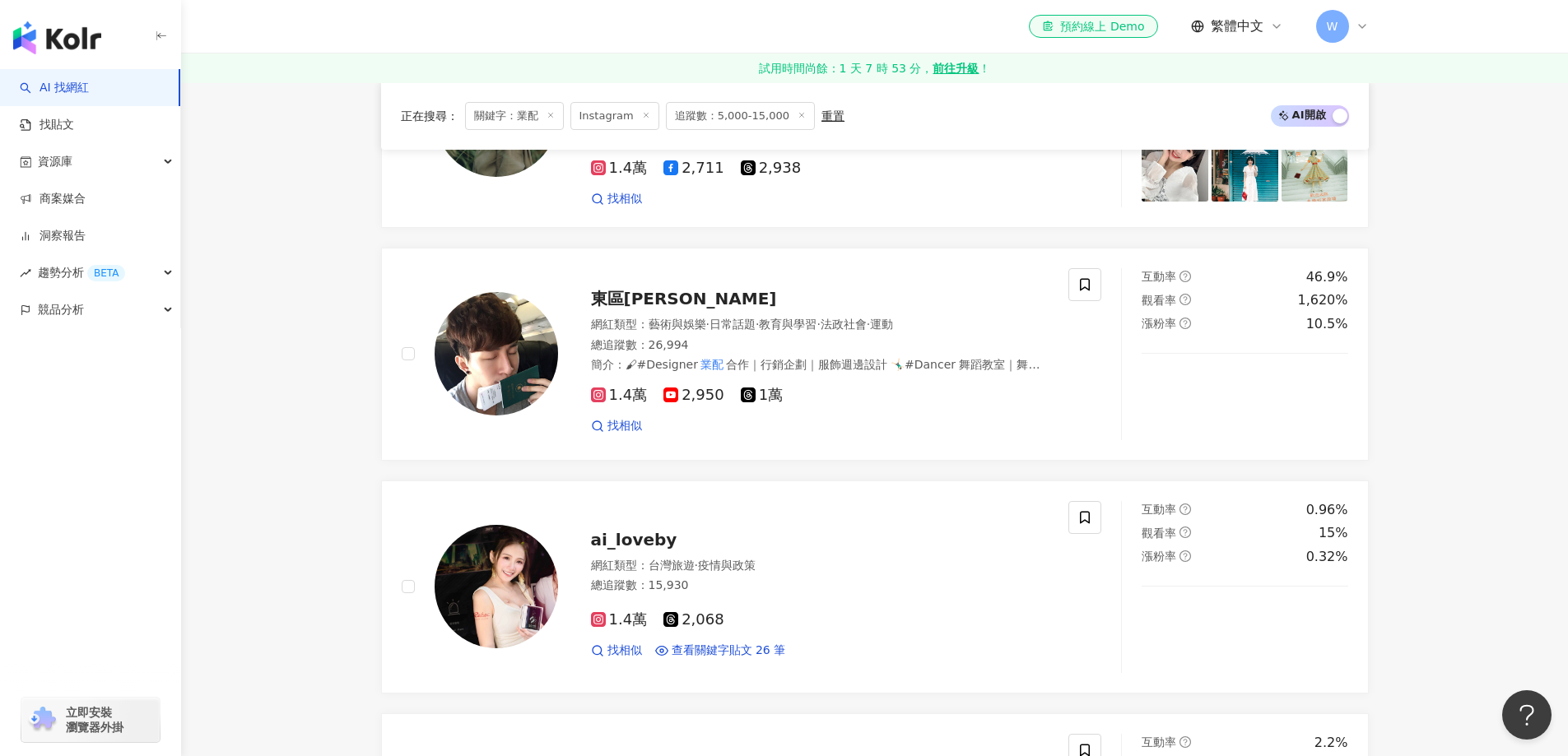
scroll to position [3224, 0]
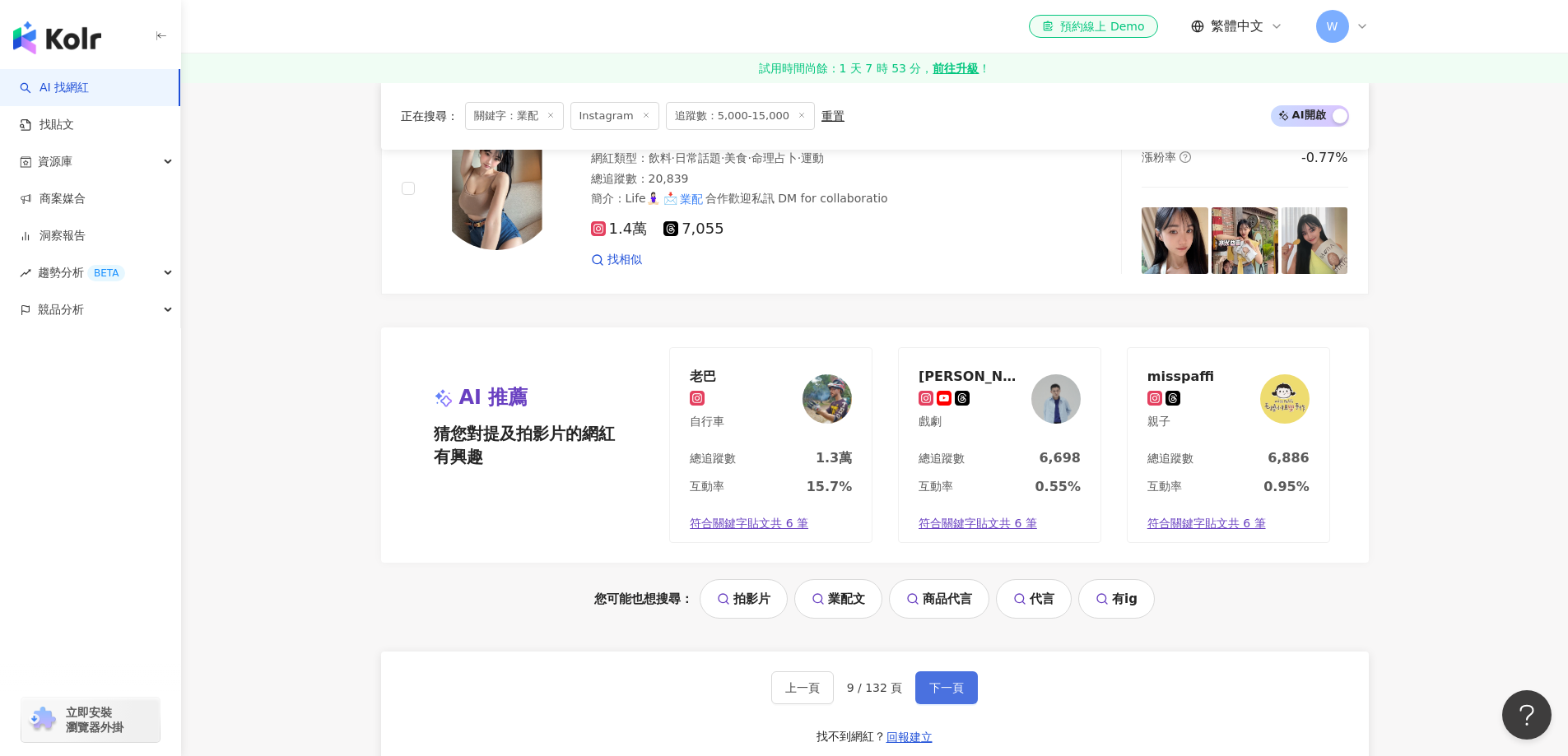
click at [957, 704] on span "下一頁" at bounding box center [946, 711] width 35 height 13
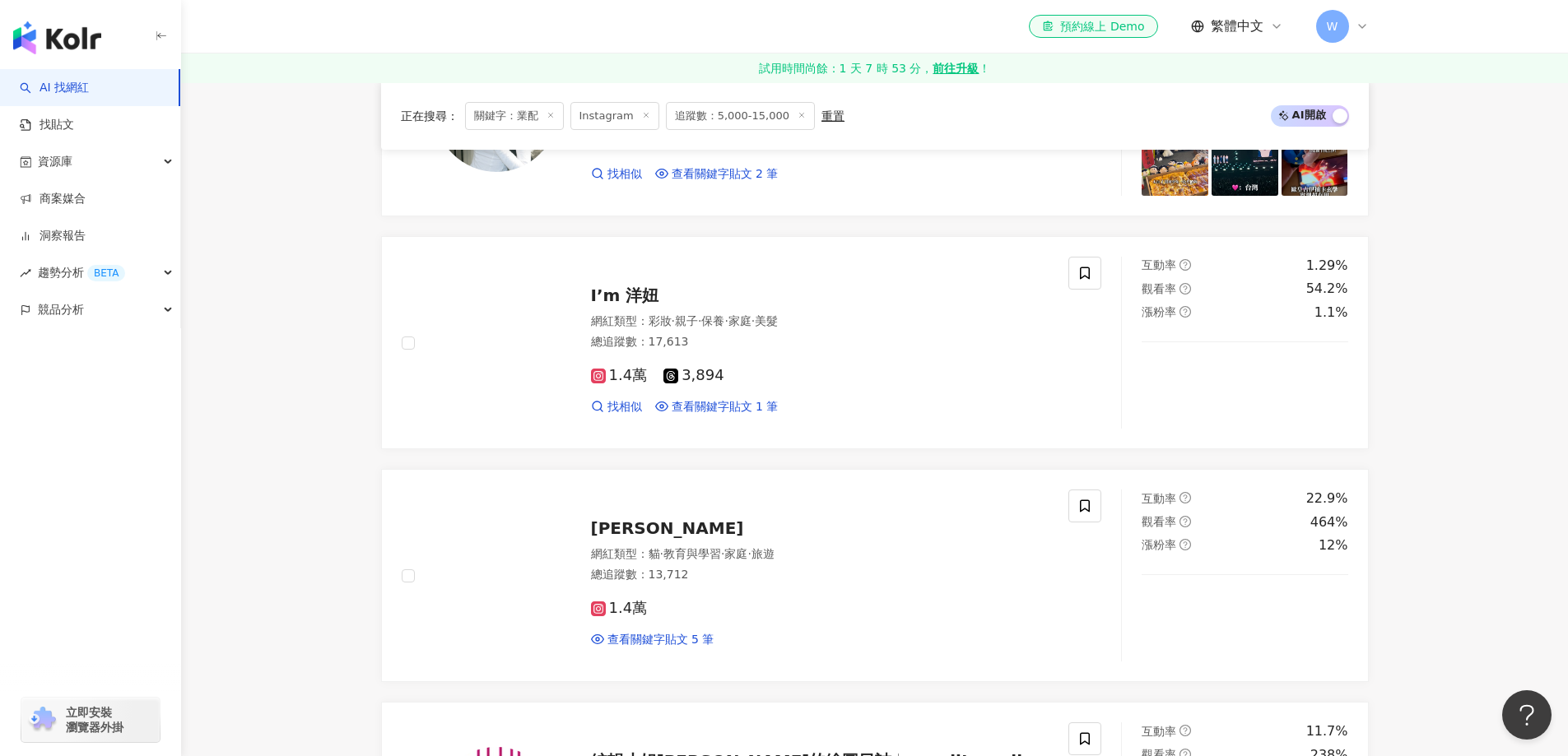
scroll to position [3203, 0]
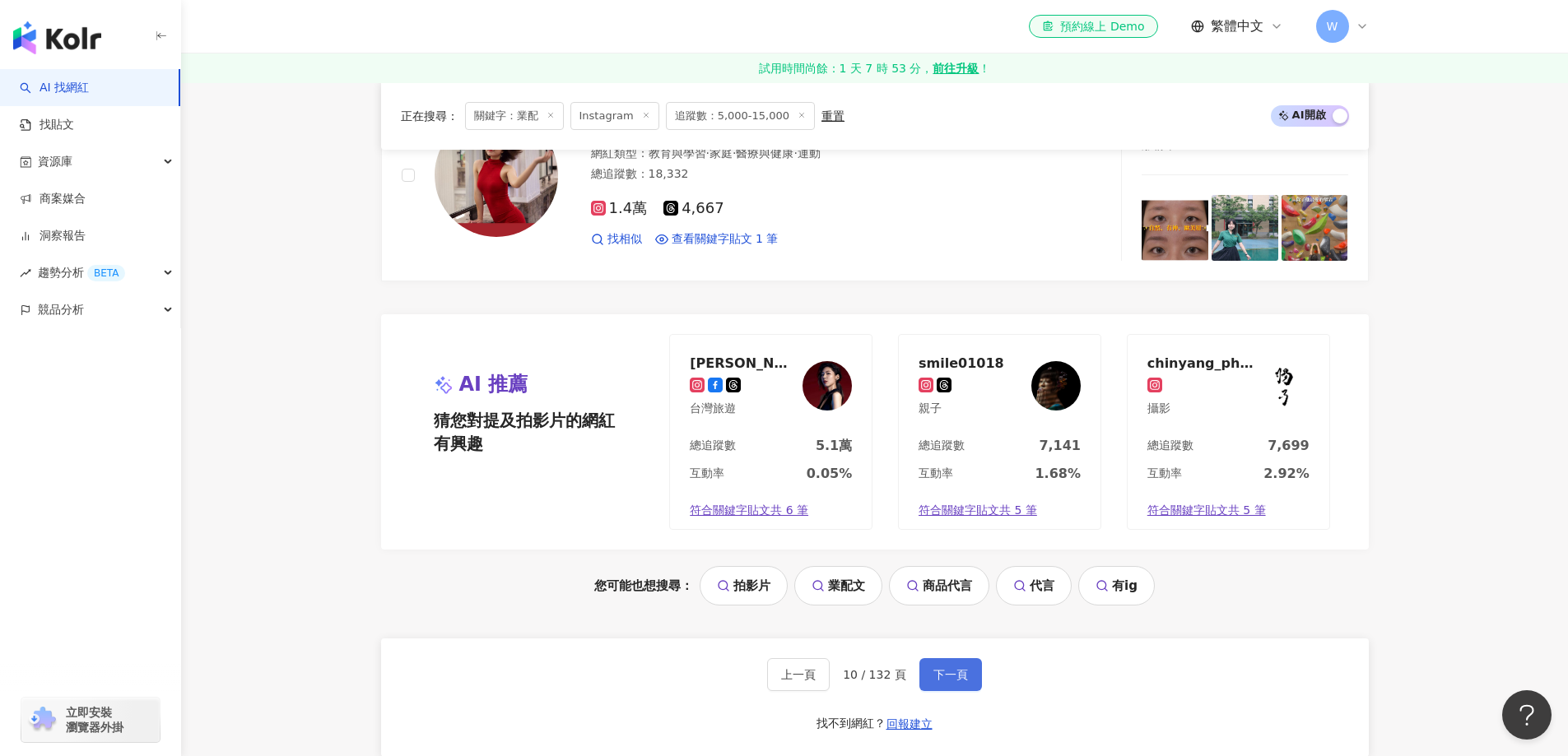
click at [957, 676] on span "下一頁" at bounding box center [950, 674] width 35 height 13
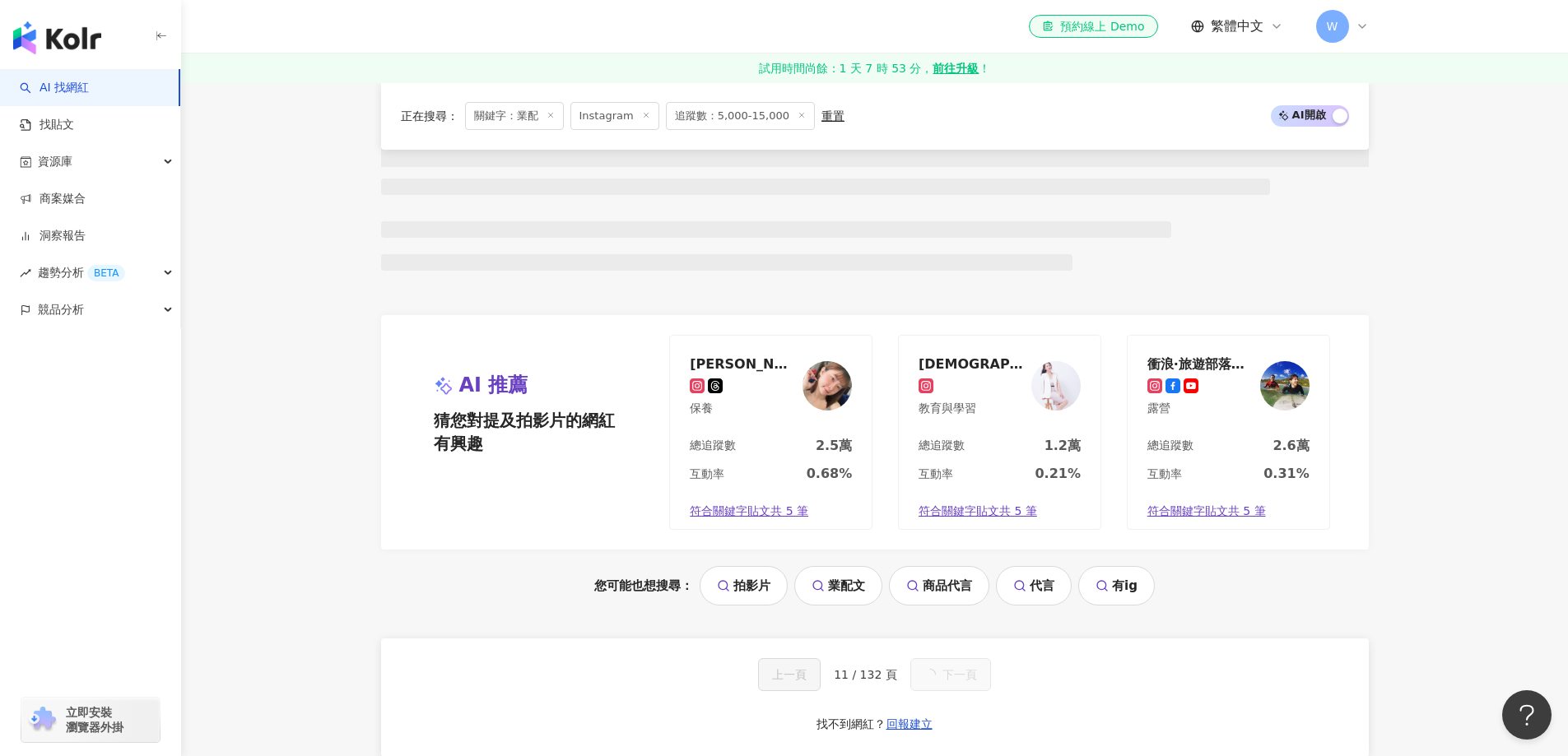
scroll to position [3251, 0]
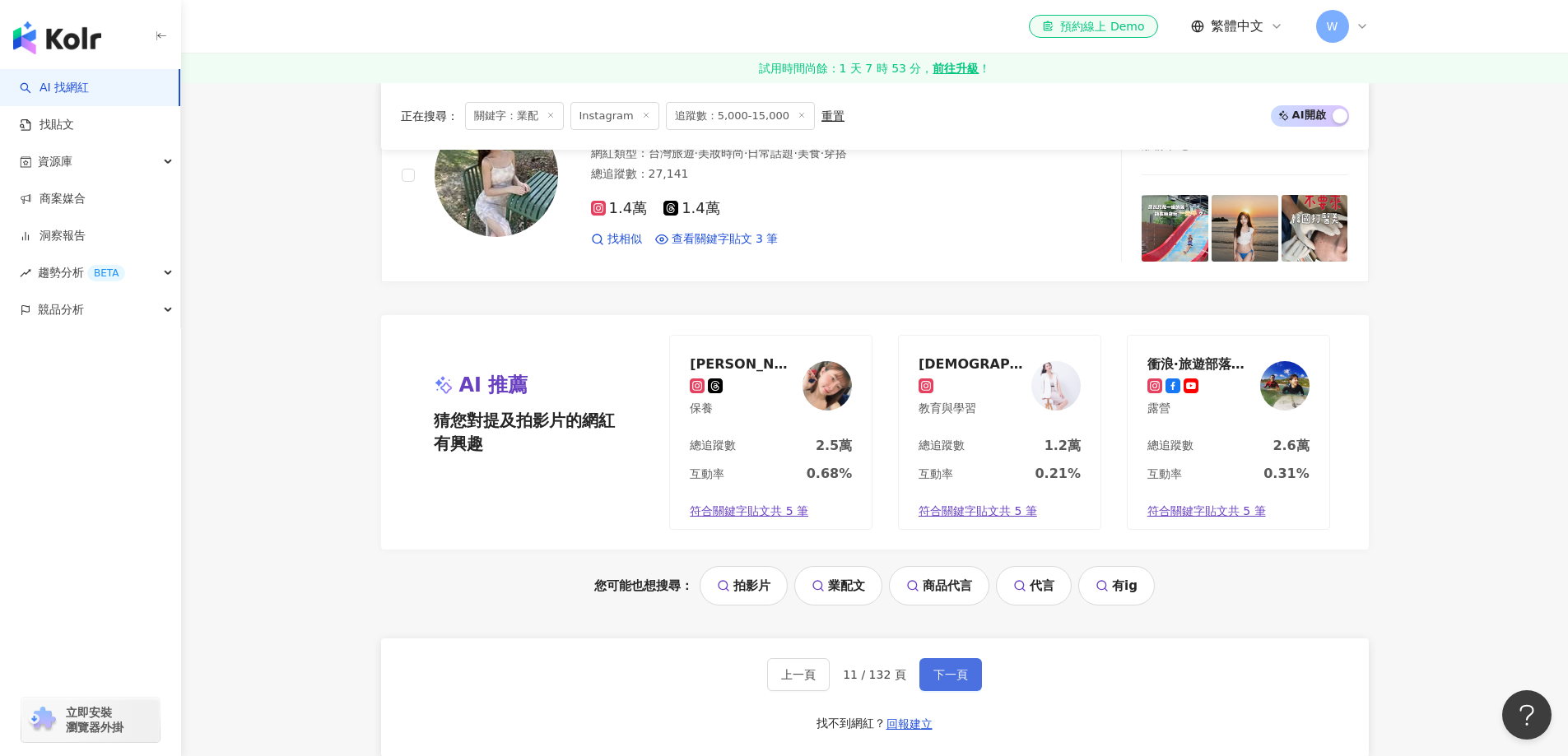
click at [957, 676] on span "下一頁" at bounding box center [950, 674] width 35 height 13
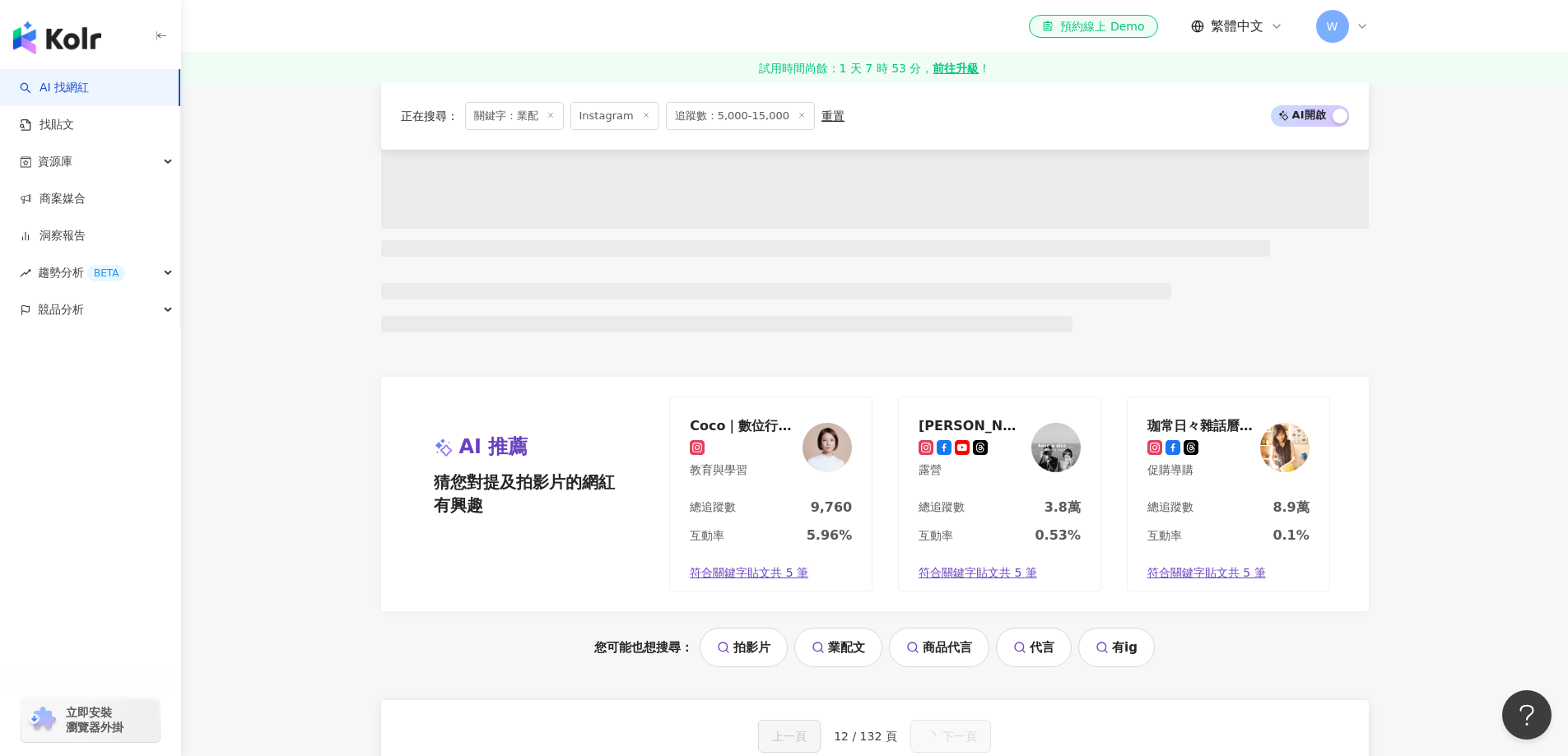
scroll to position [1405, 0]
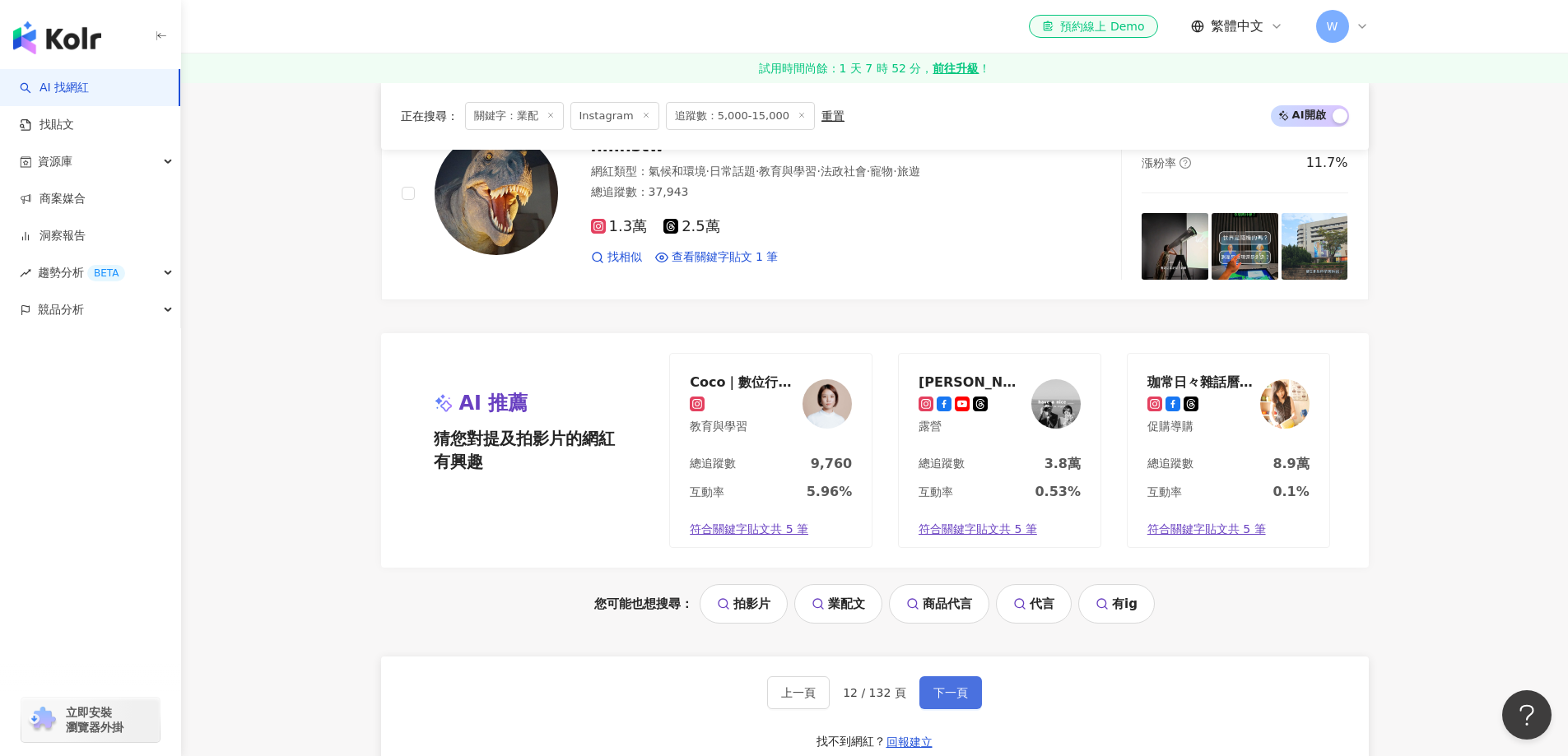
click at [957, 686] on span "下一頁" at bounding box center [950, 693] width 35 height 13
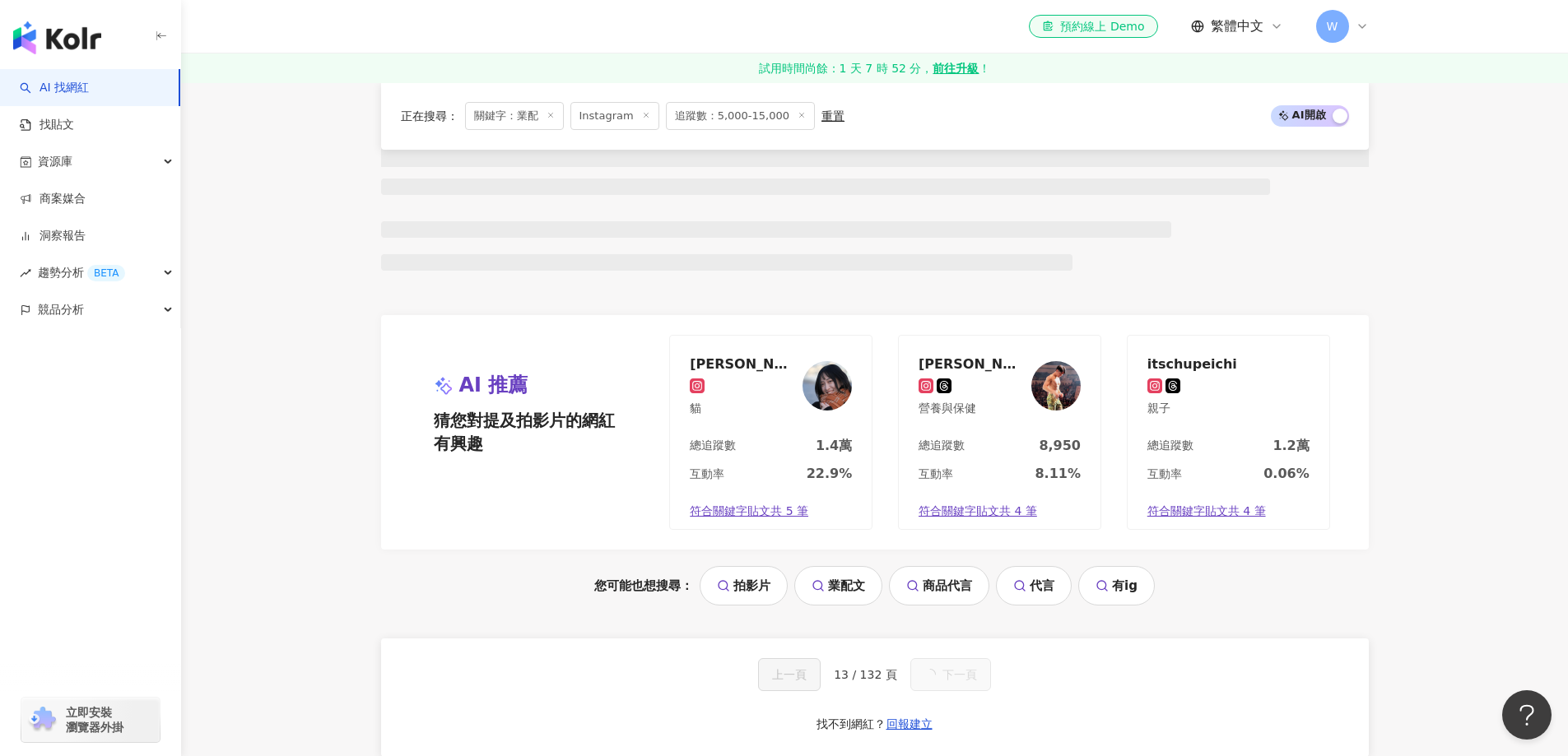
scroll to position [3203, 0]
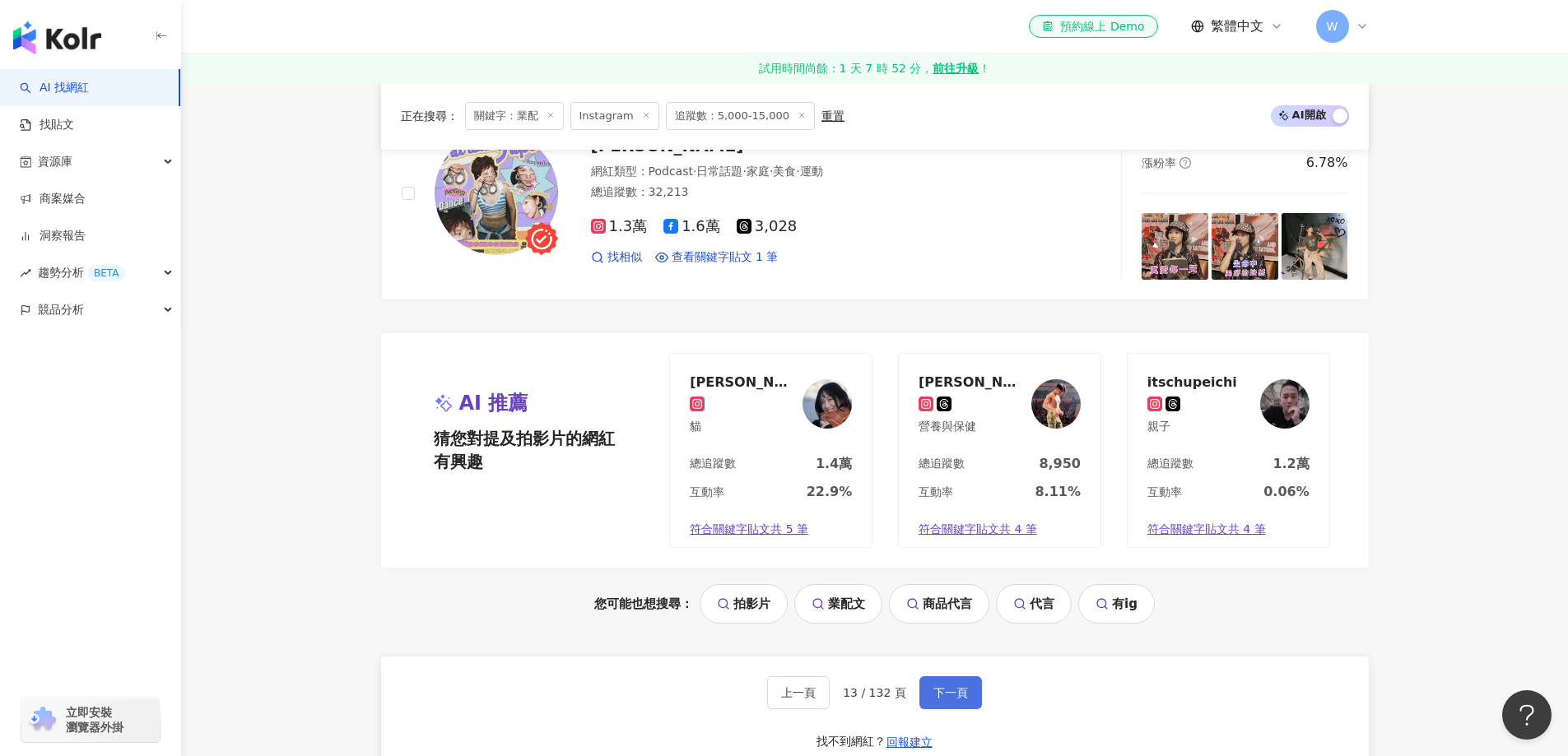
click at [957, 686] on span "下一頁" at bounding box center [950, 693] width 35 height 13
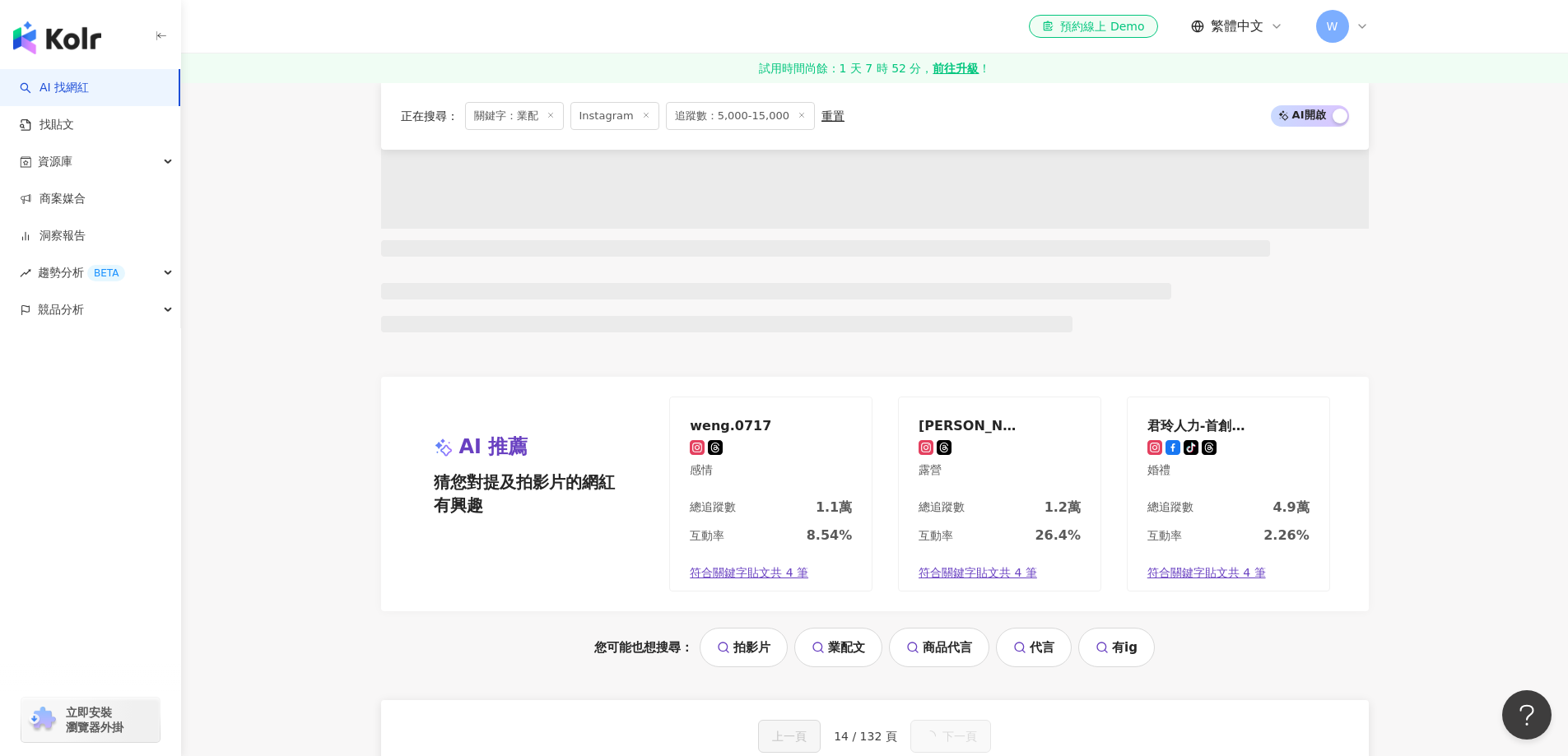
scroll to position [1405, 0]
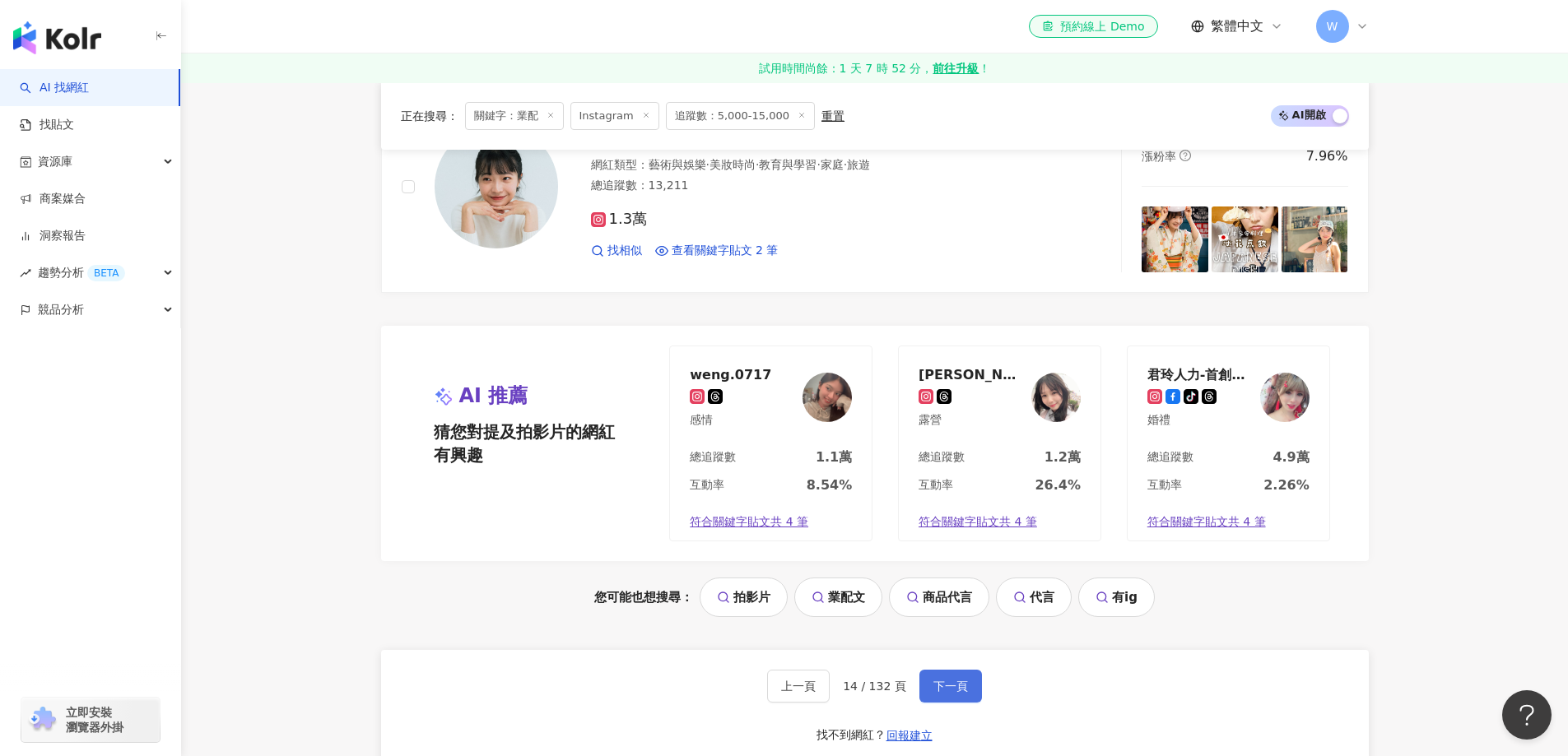
click at [957, 680] on span "下一頁" at bounding box center [950, 686] width 35 height 13
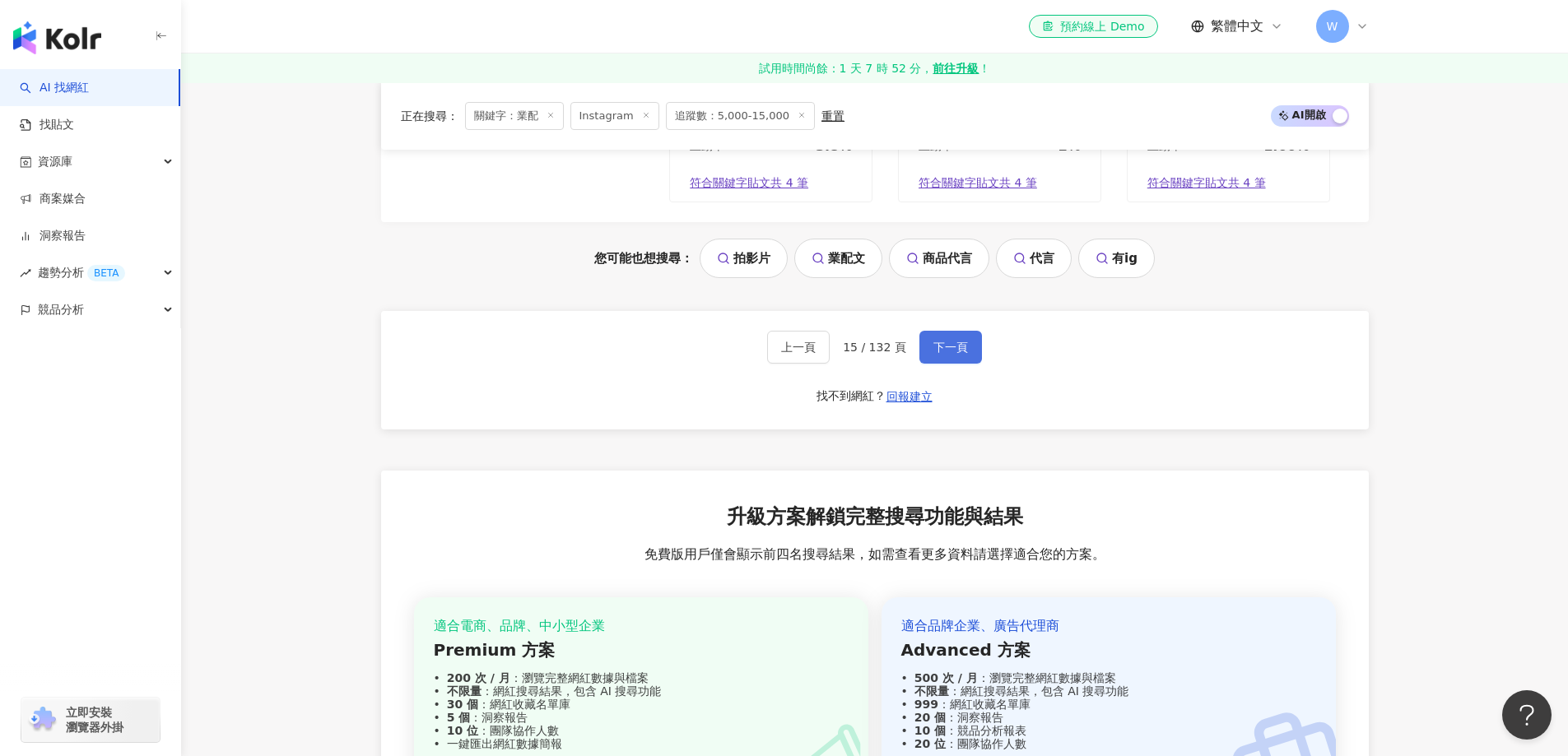
scroll to position [3540, 0]
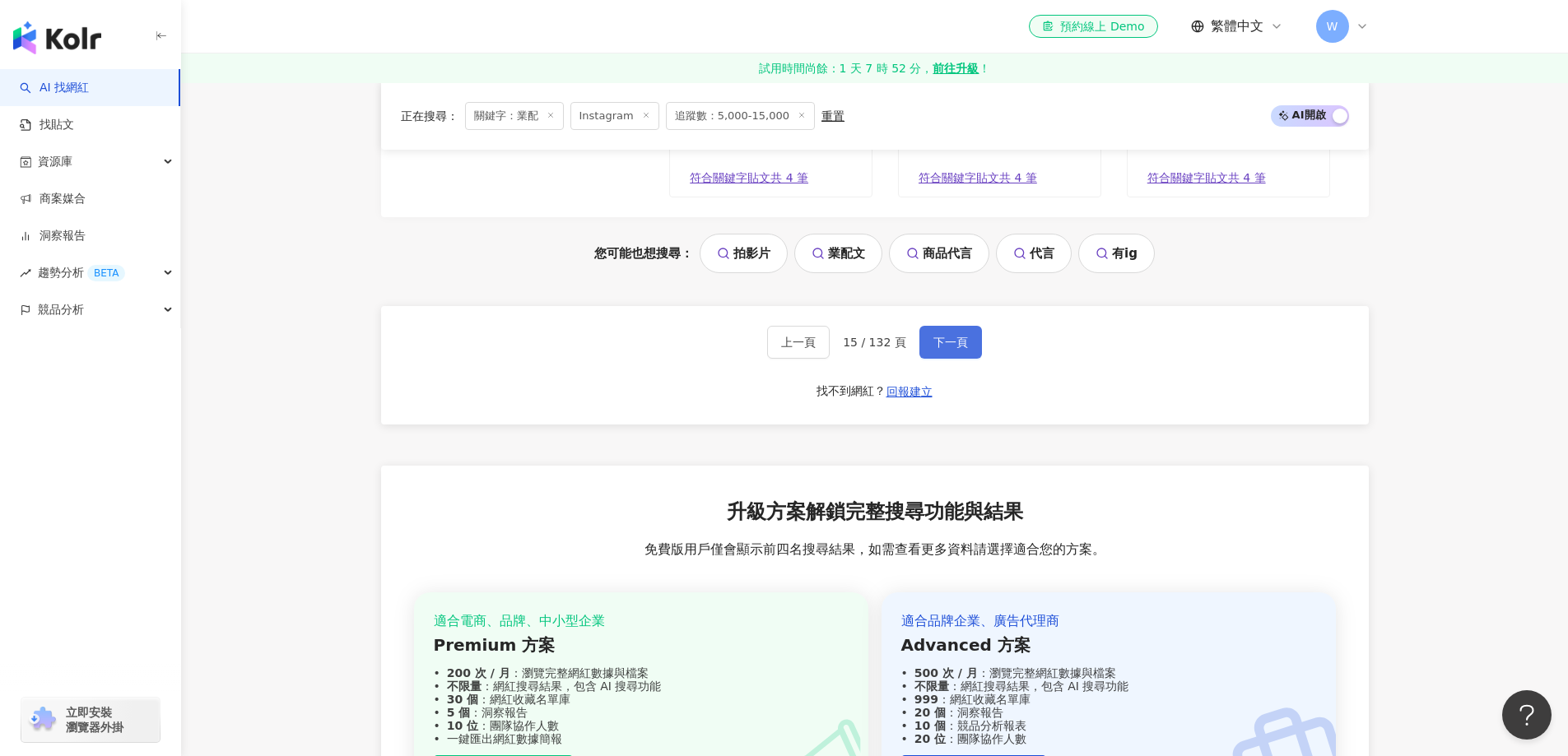
click at [962, 345] on span "下一頁" at bounding box center [950, 342] width 35 height 13
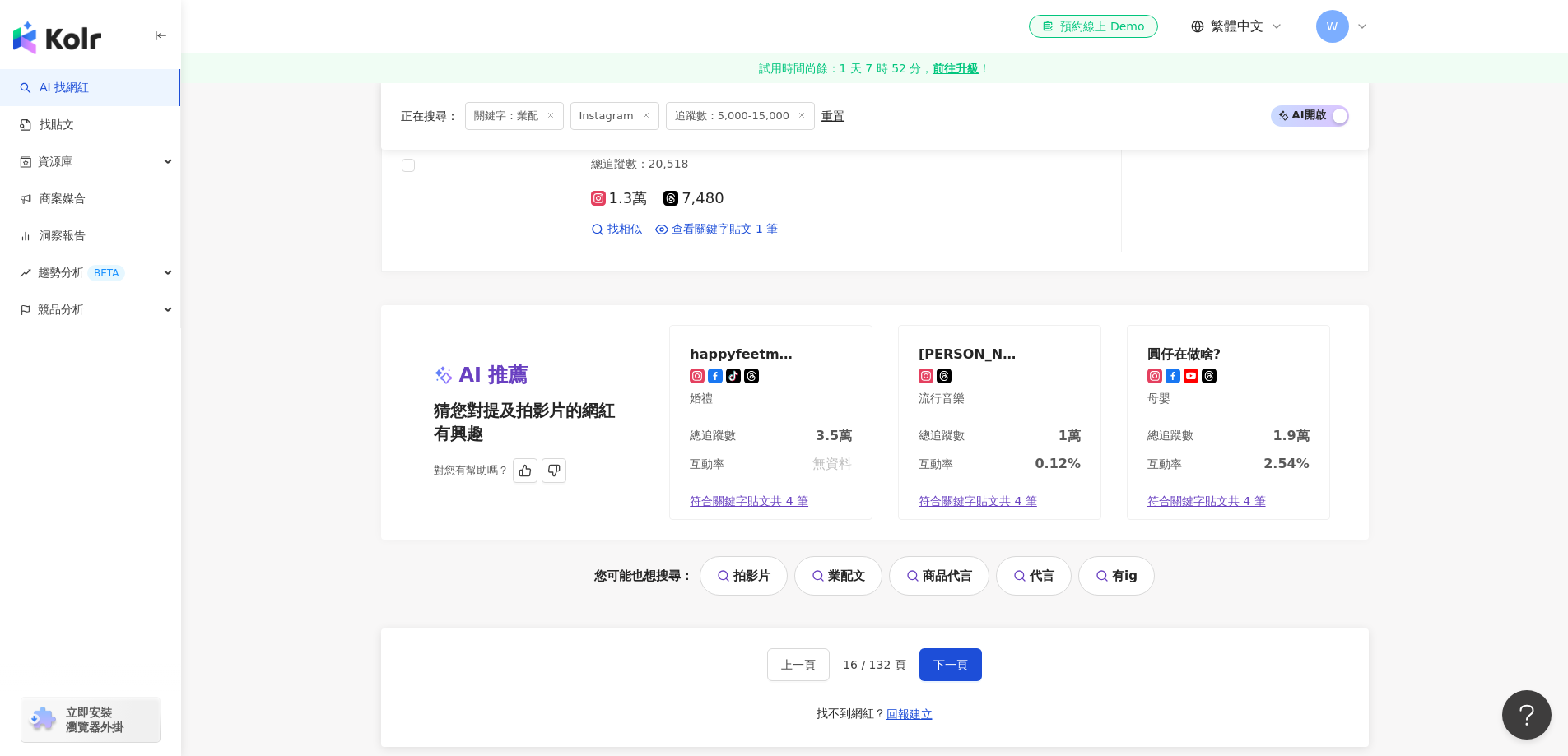
scroll to position [3662, 0]
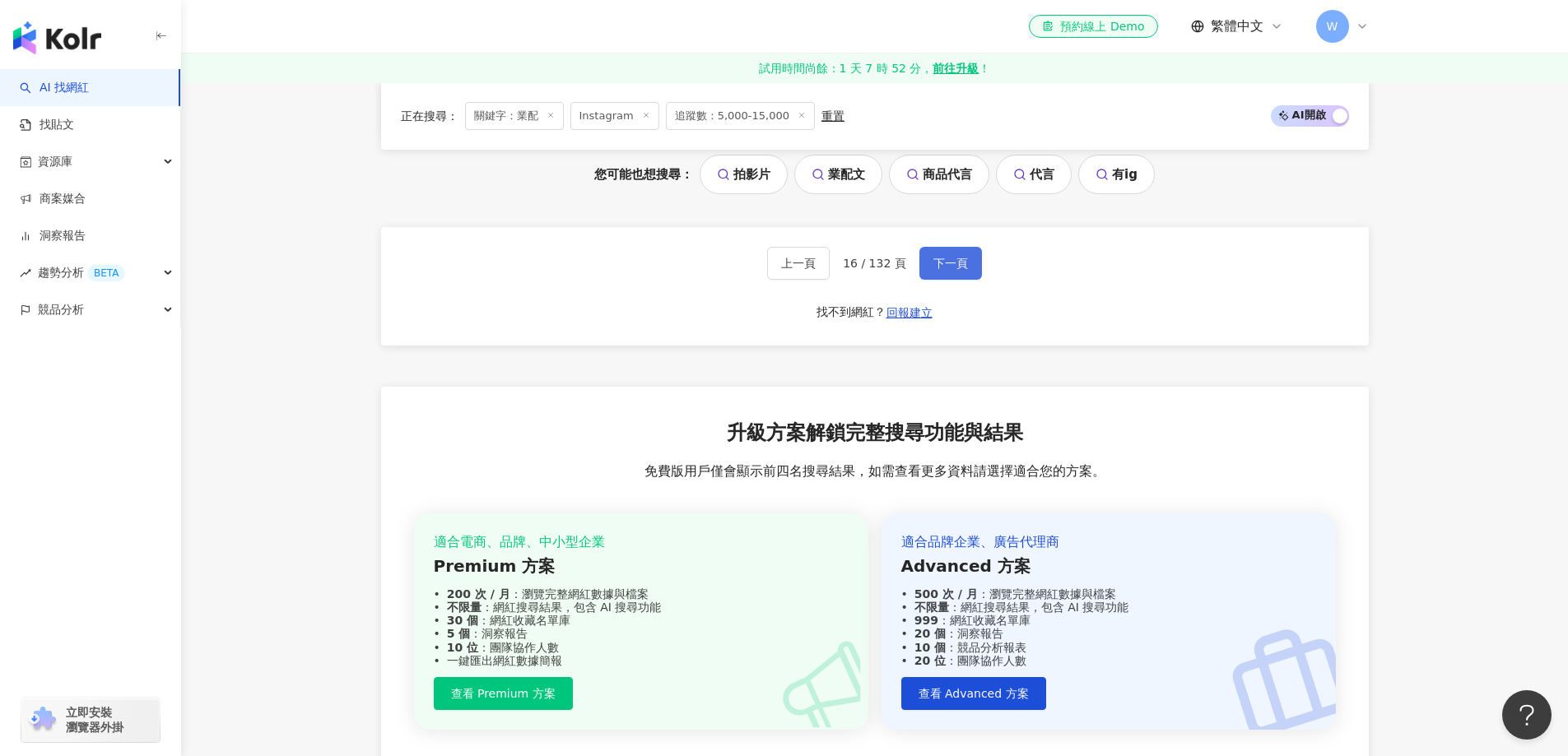
click at [971, 274] on button "下一頁" at bounding box center [950, 262] width 62 height 33
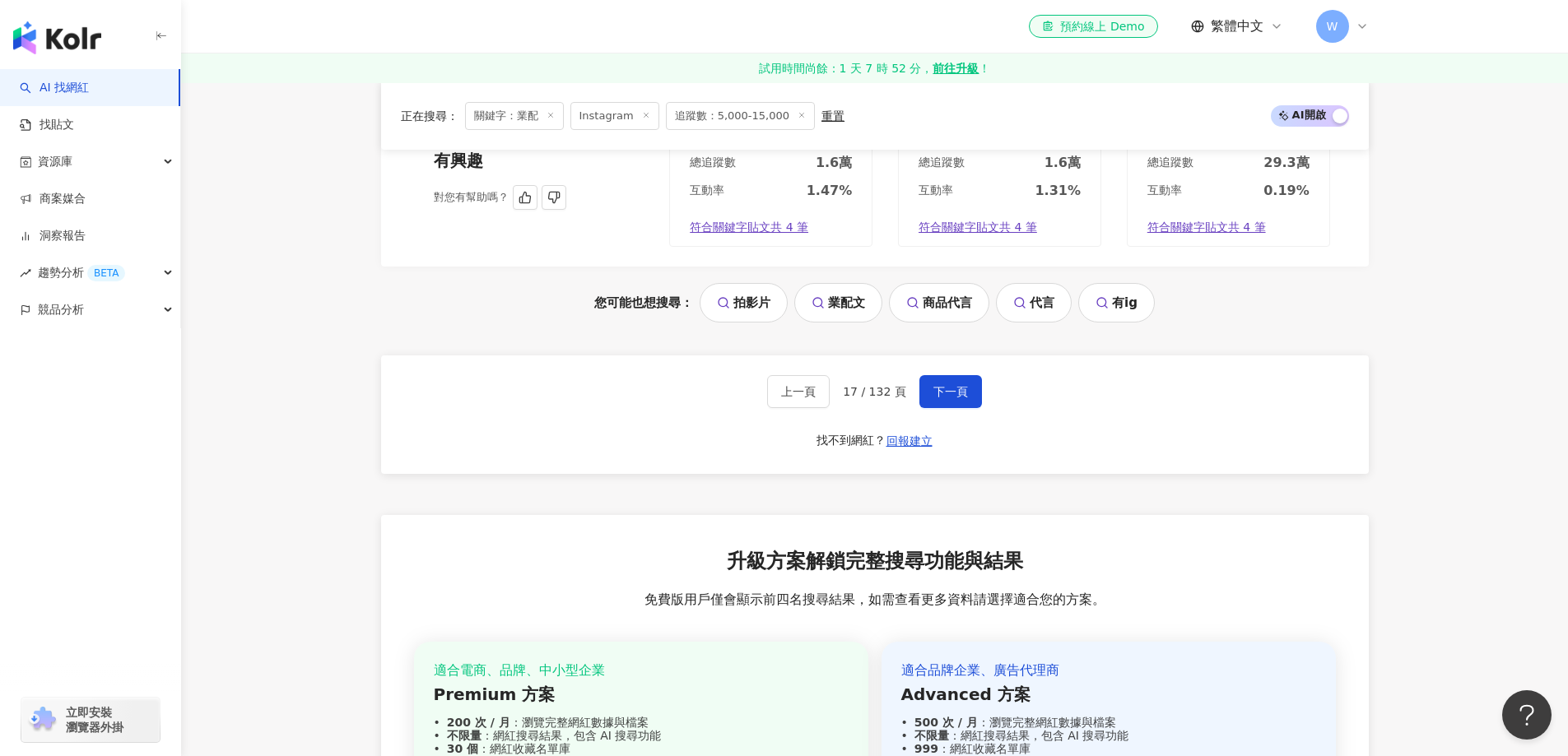
scroll to position [3532, 0]
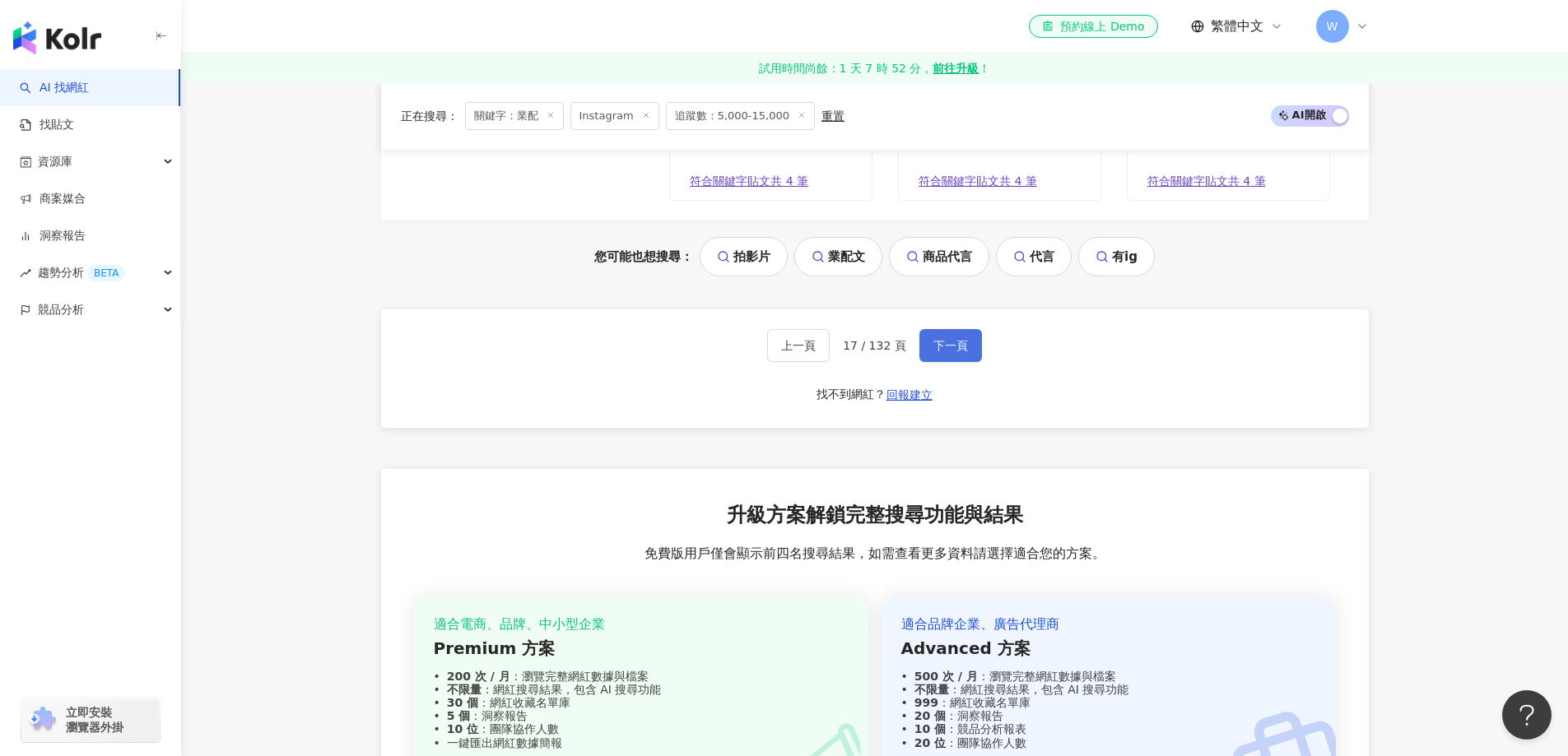
click at [960, 347] on span "下一頁" at bounding box center [950, 345] width 35 height 13
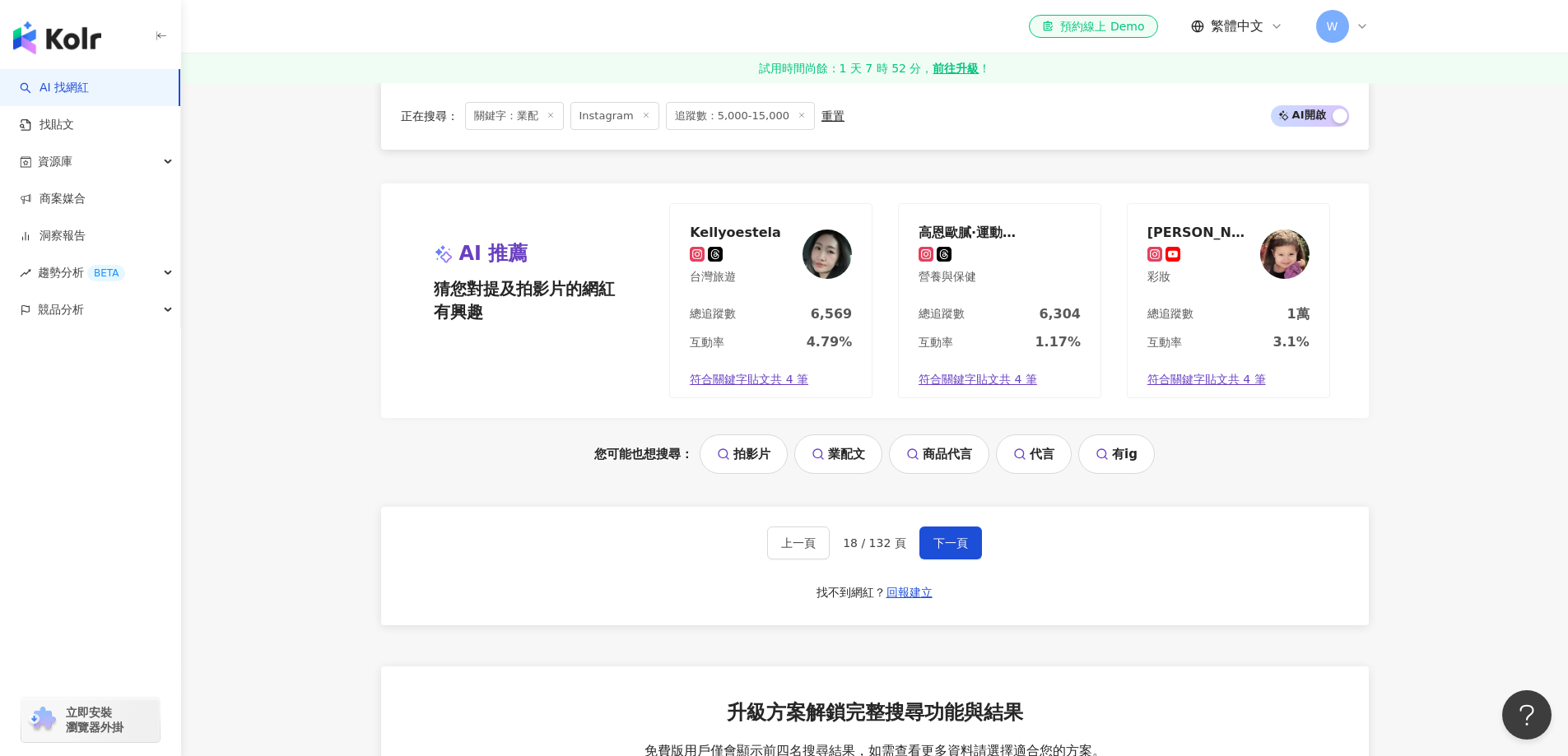
scroll to position [3558, 0]
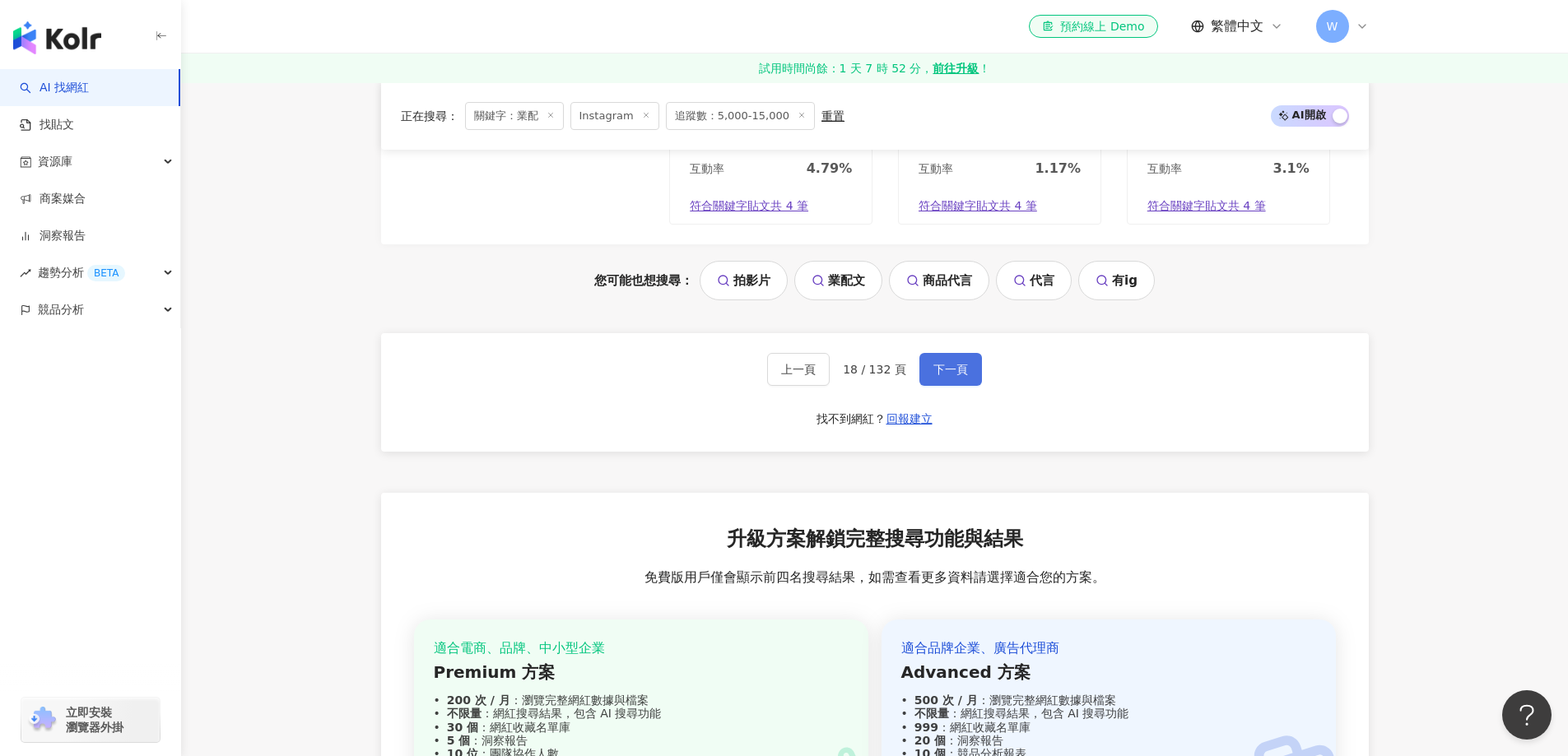
click at [954, 353] on button "下一頁" at bounding box center [950, 369] width 62 height 33
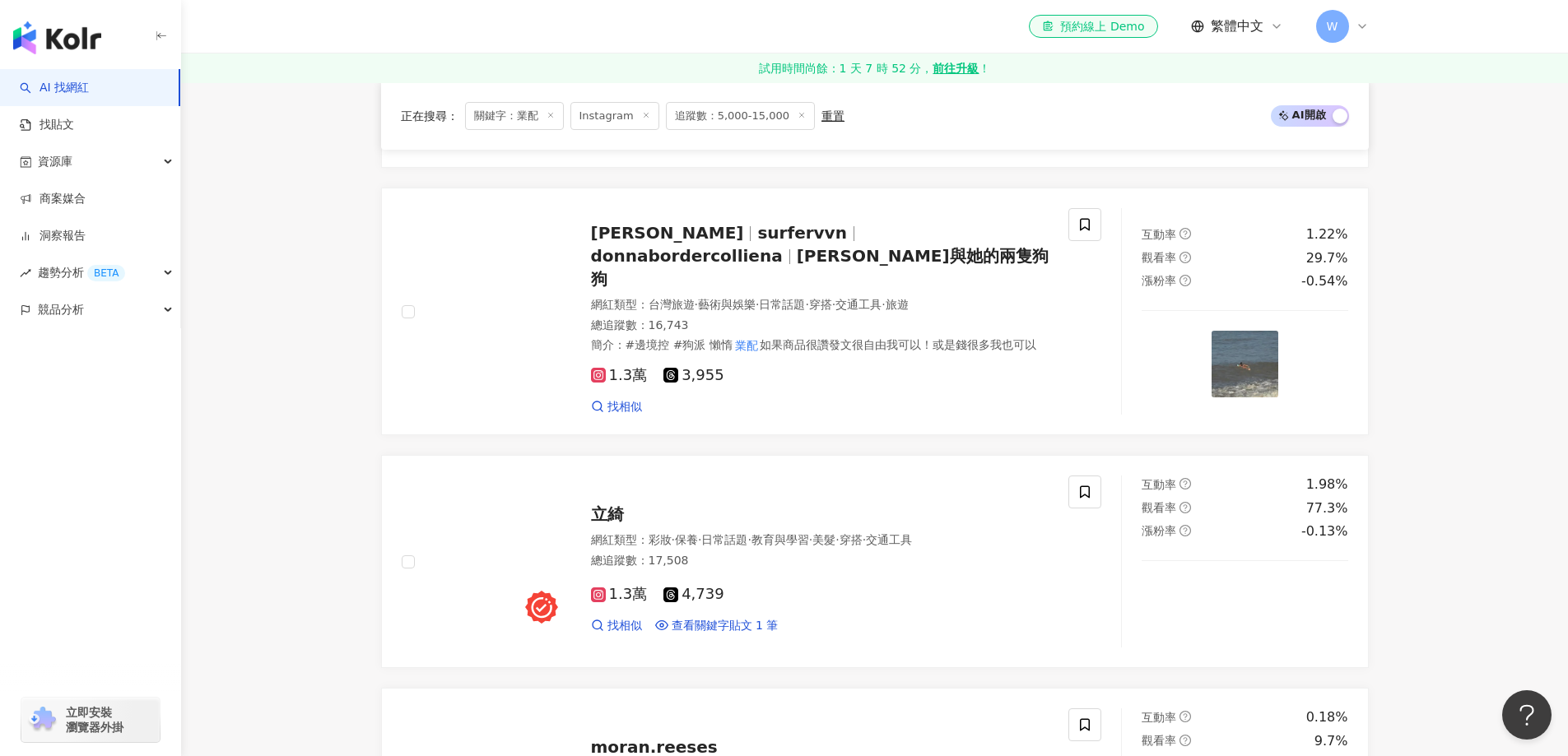
scroll to position [3392, 0]
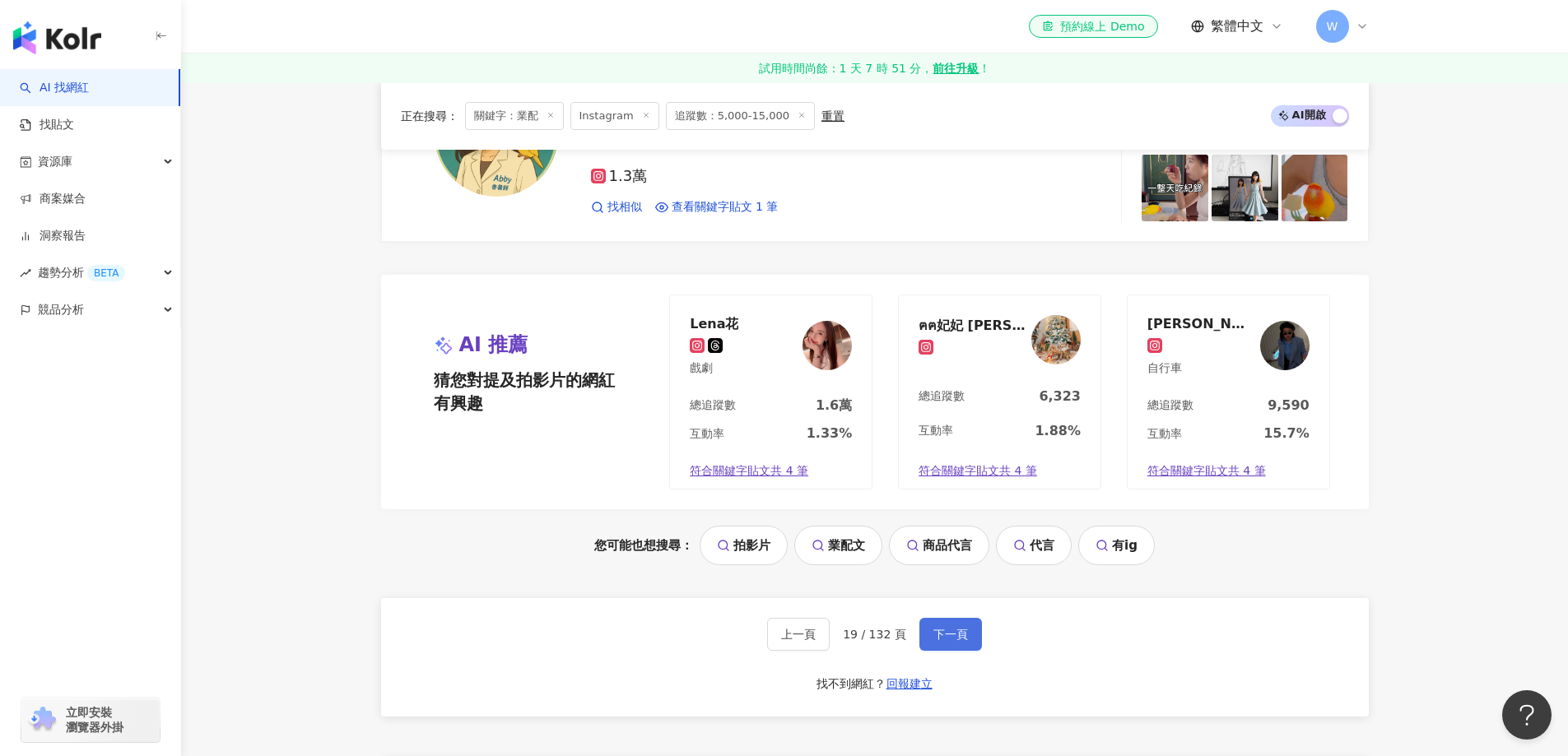
click at [957, 628] on span "下一頁" at bounding box center [950, 635] width 35 height 13
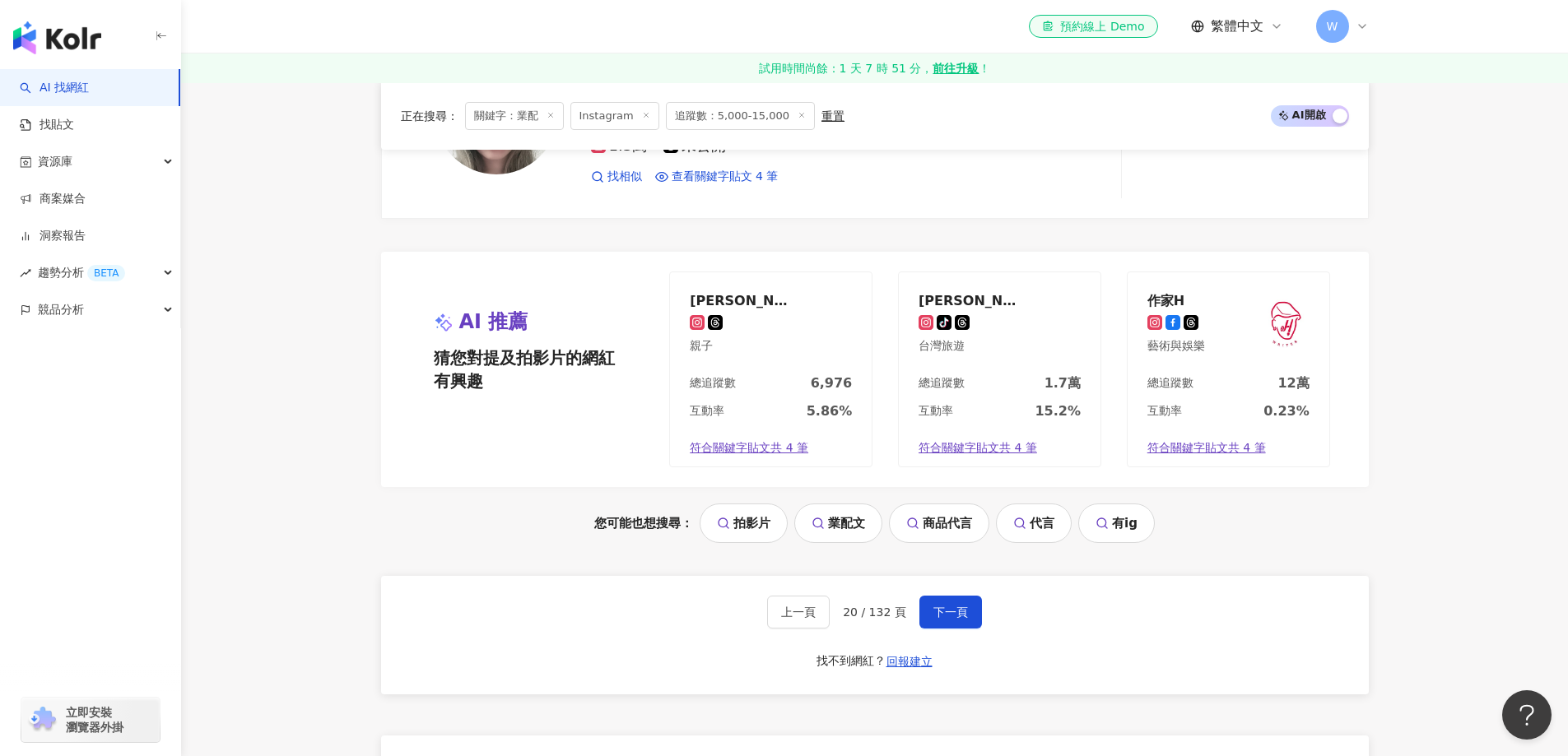
scroll to position [3305, 0]
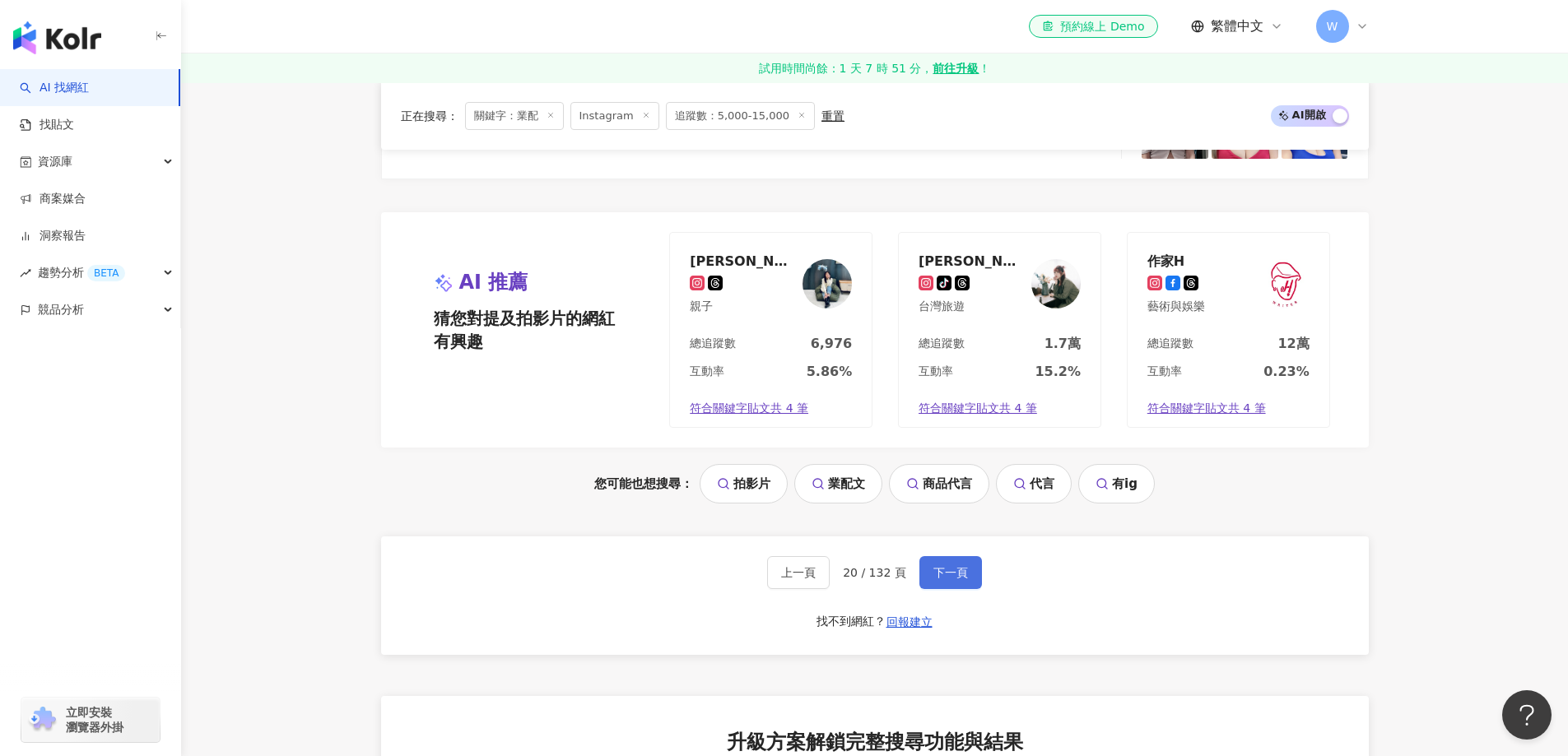
click at [933, 577] on span "下一頁" at bounding box center [950, 573] width 35 height 13
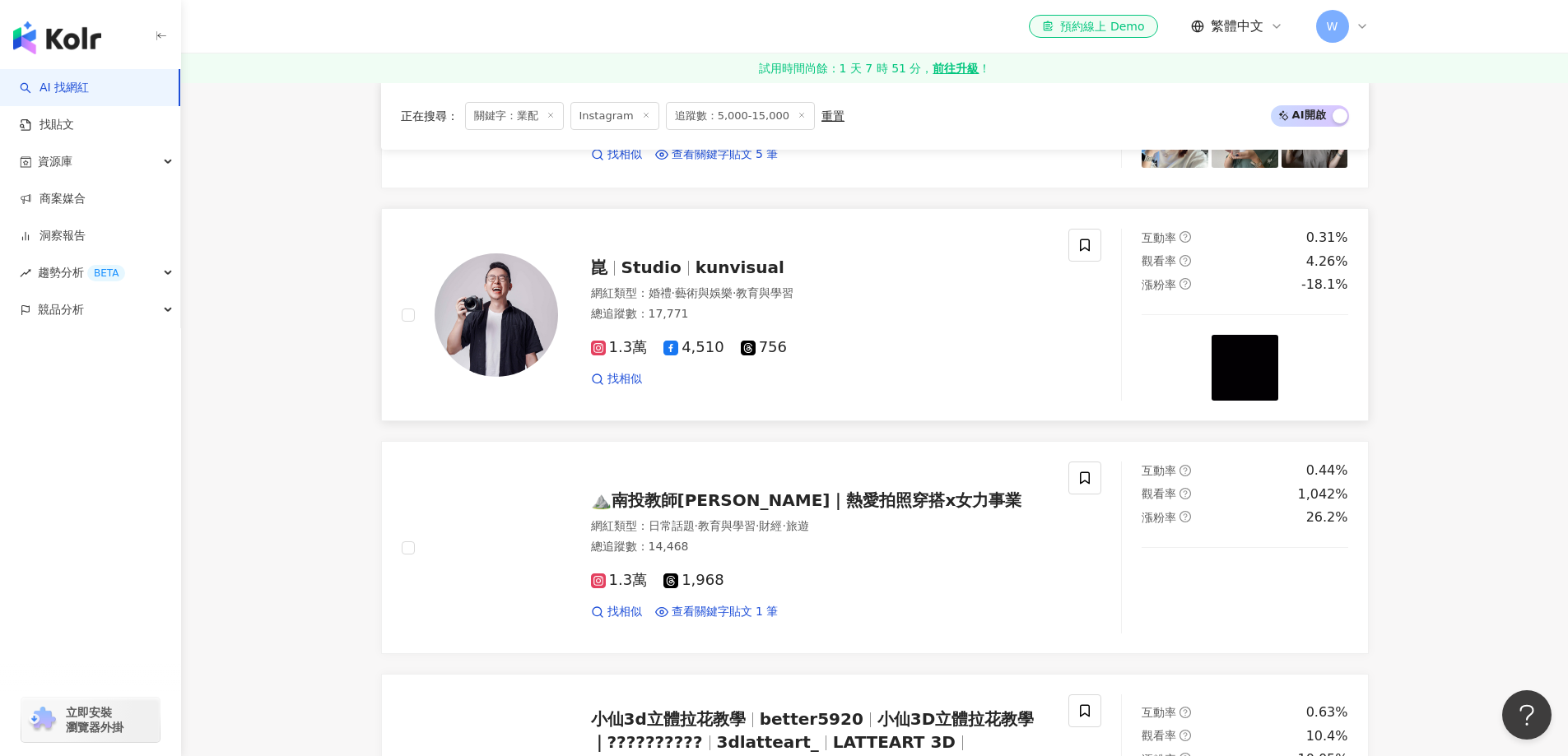
scroll to position [3174, 0]
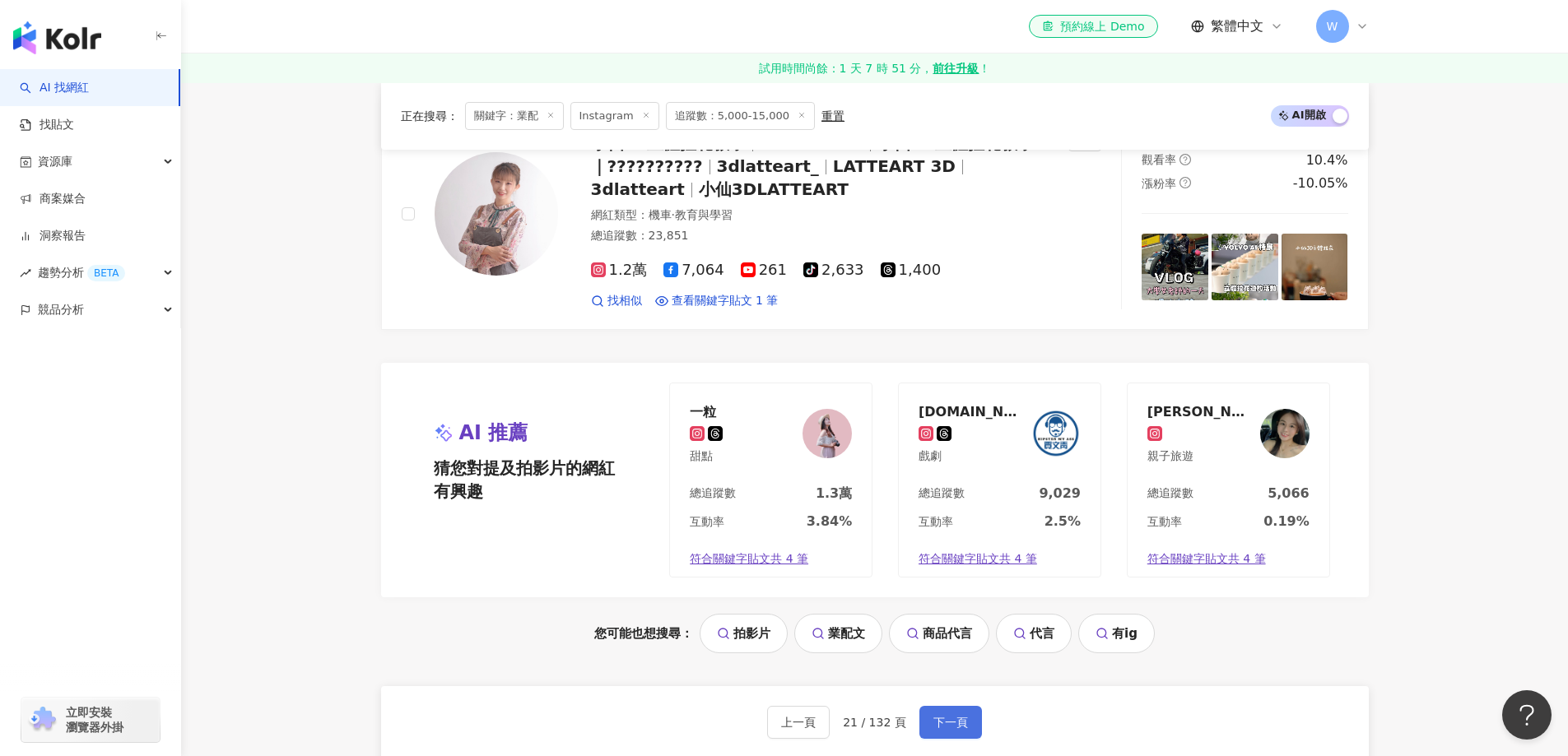
click at [938, 709] on button "下一頁" at bounding box center [950, 722] width 62 height 33
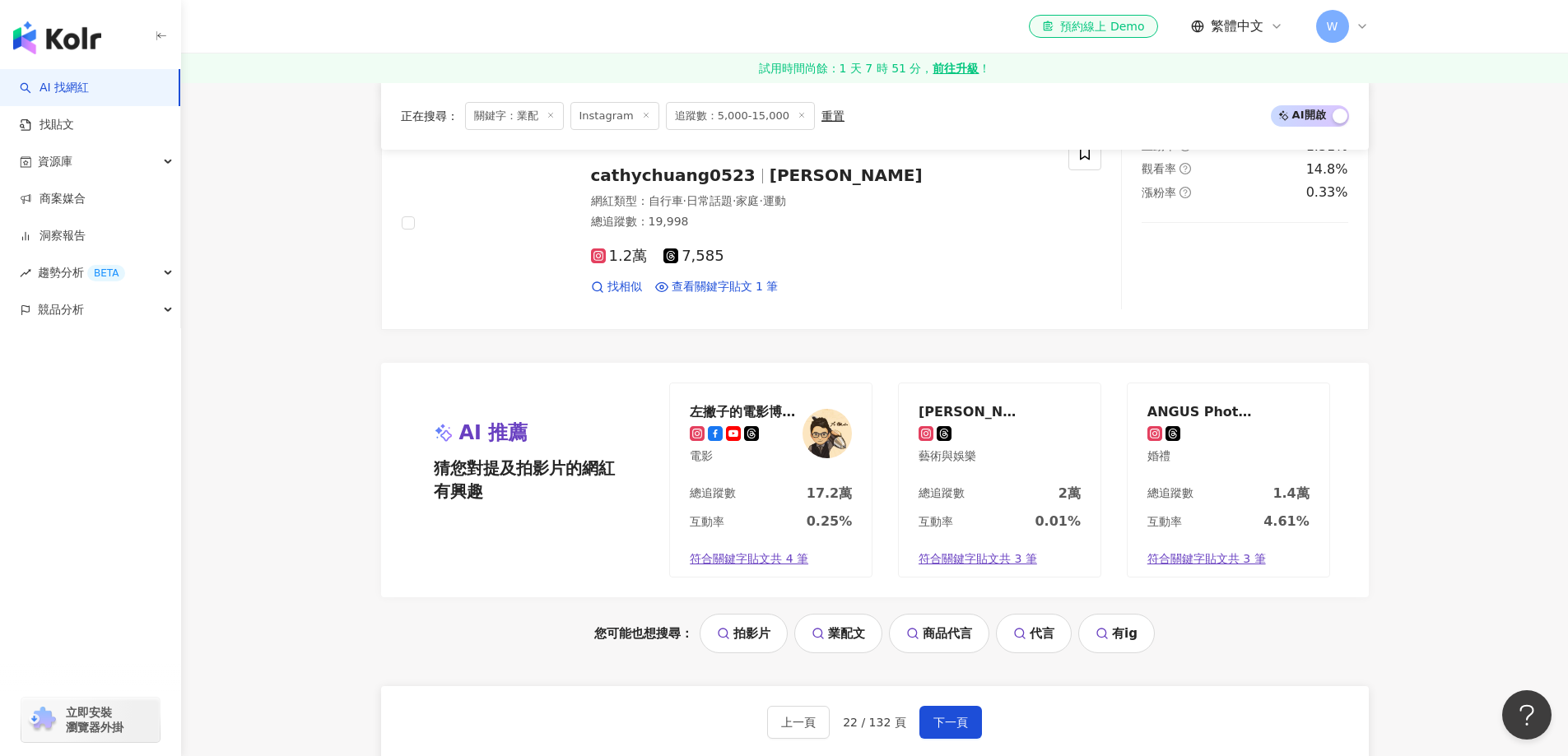
scroll to position [3204, 0]
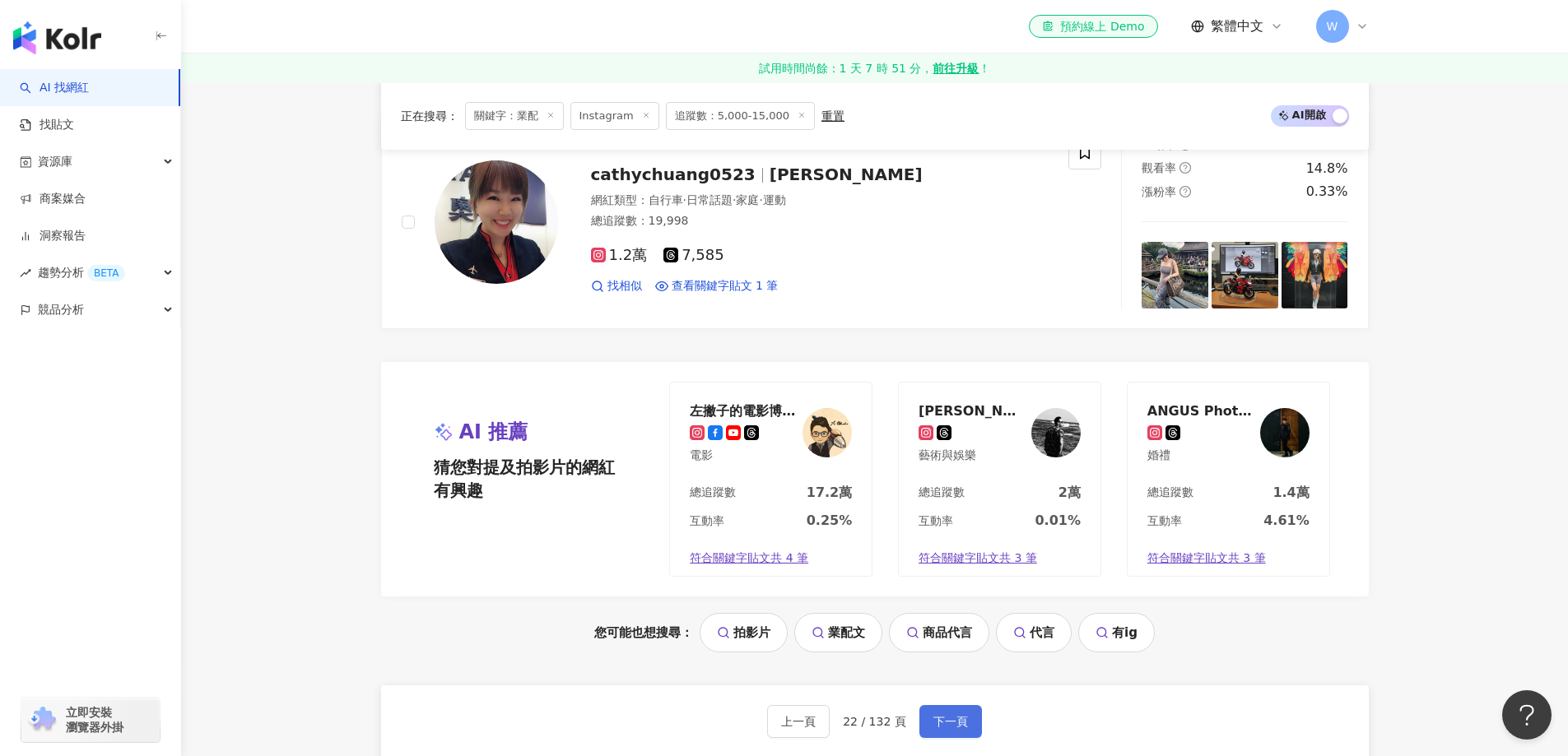
click at [931, 706] on button "下一頁" at bounding box center [950, 721] width 62 height 33
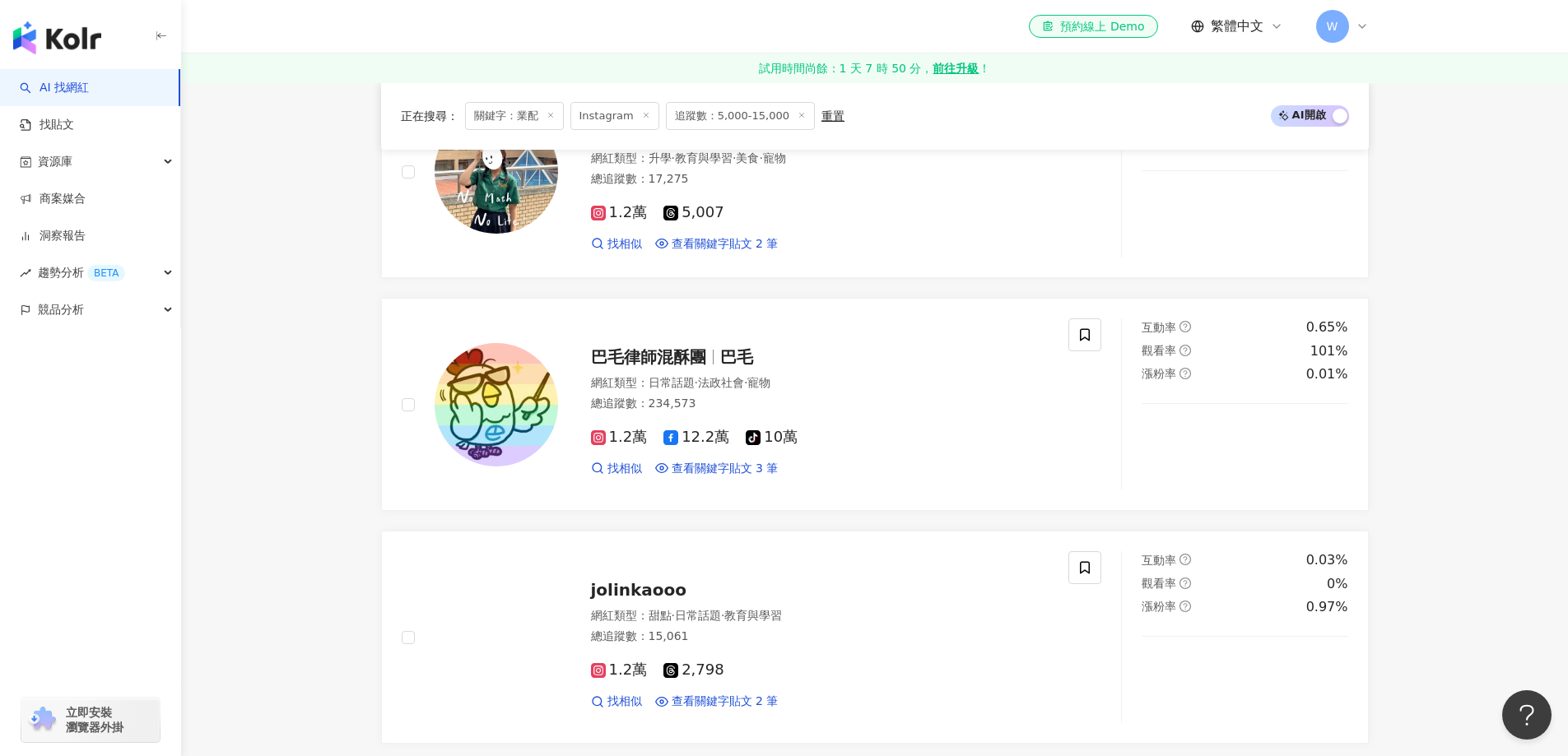
scroll to position [3351, 0]
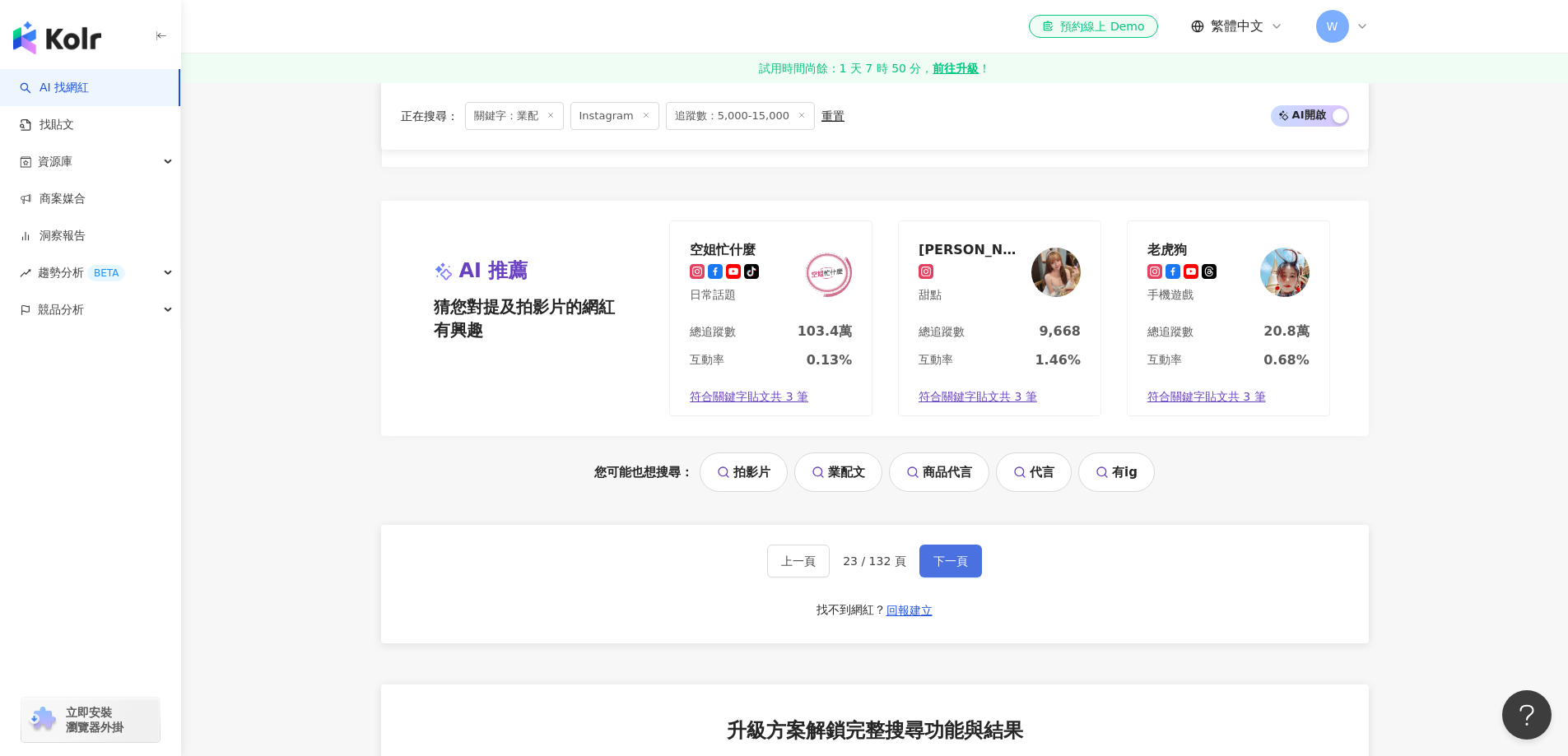
click at [933, 555] on span "下一頁" at bounding box center [950, 561] width 35 height 13
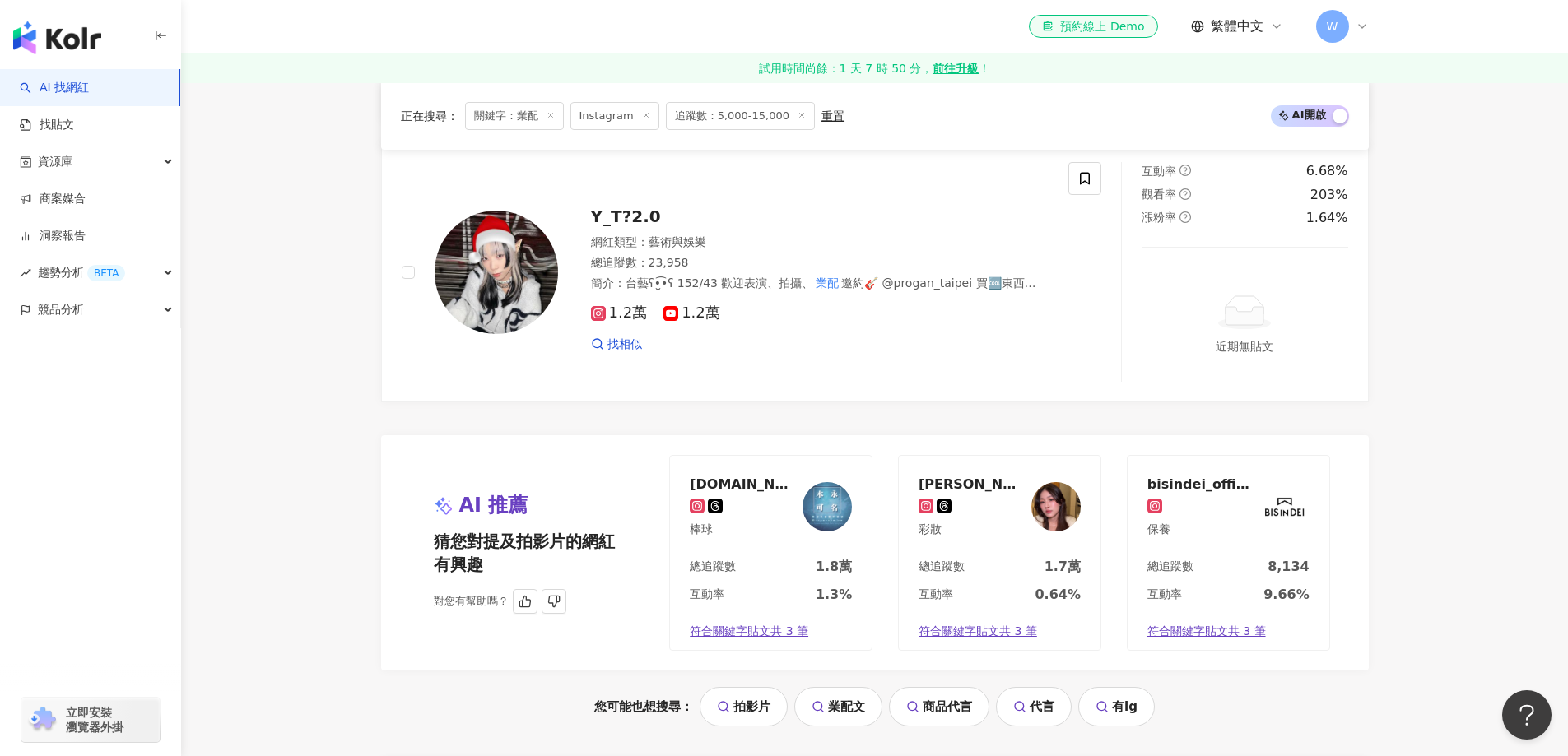
scroll to position [3306, 0]
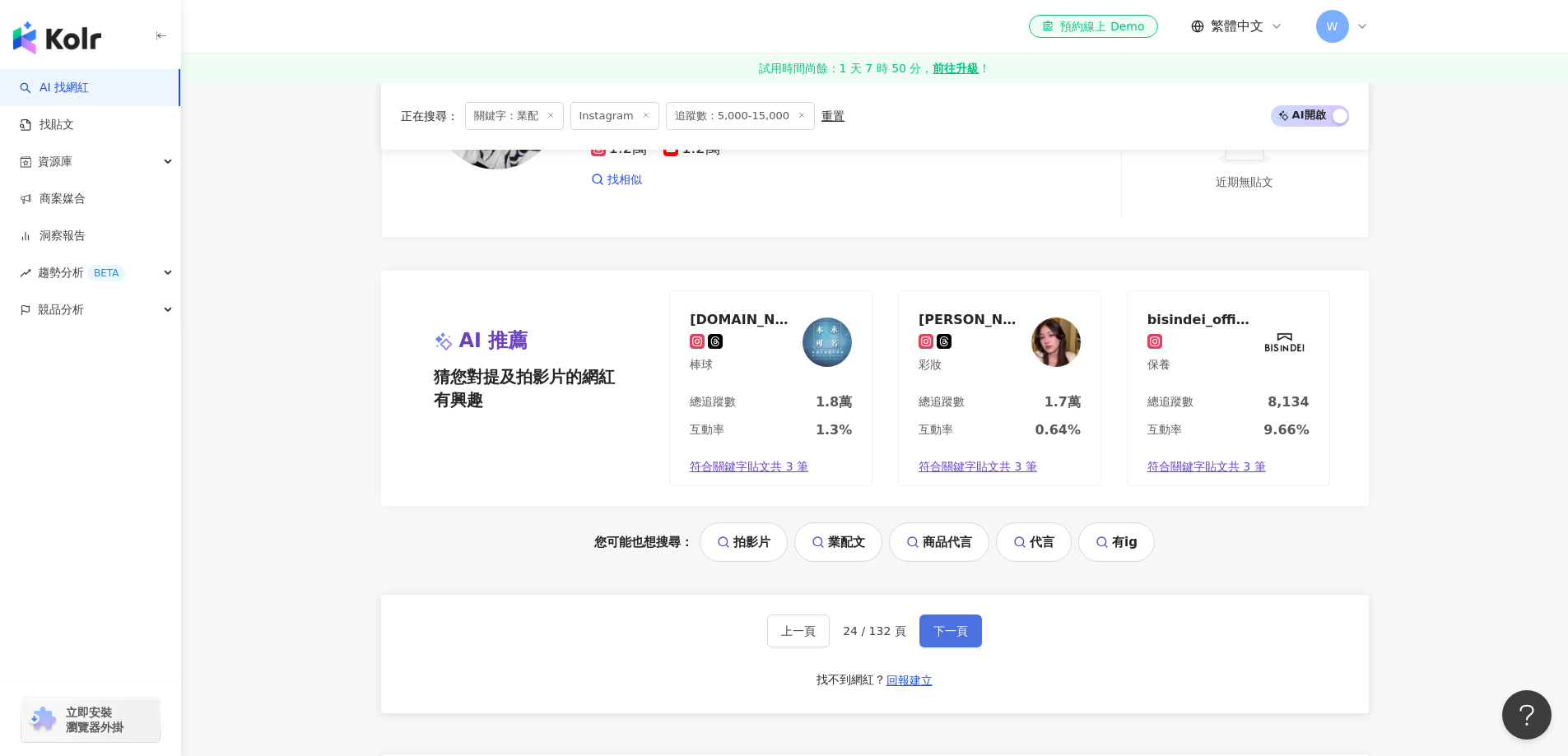
click at [953, 624] on span "下一頁" at bounding box center [950, 631] width 35 height 13
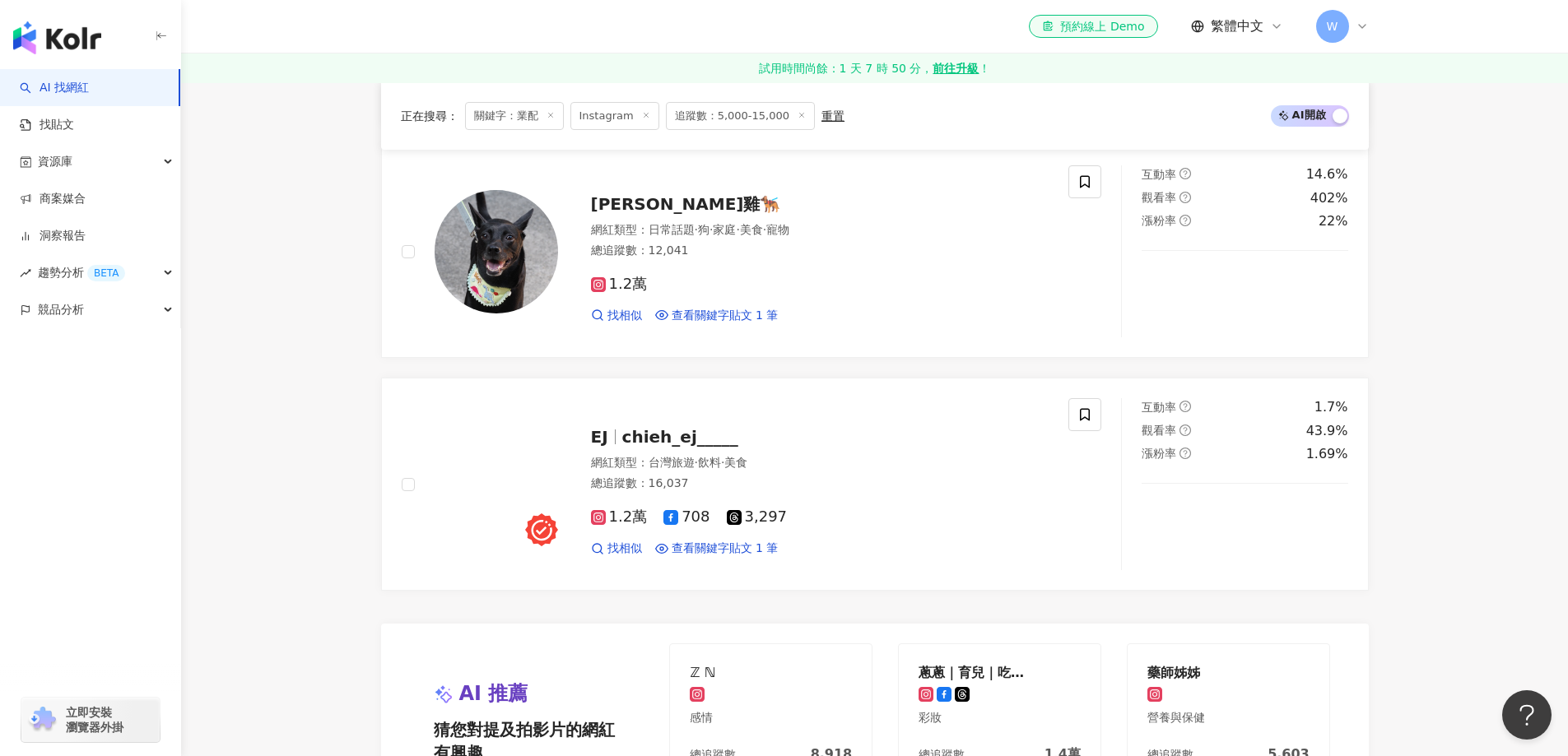
scroll to position [3293, 0]
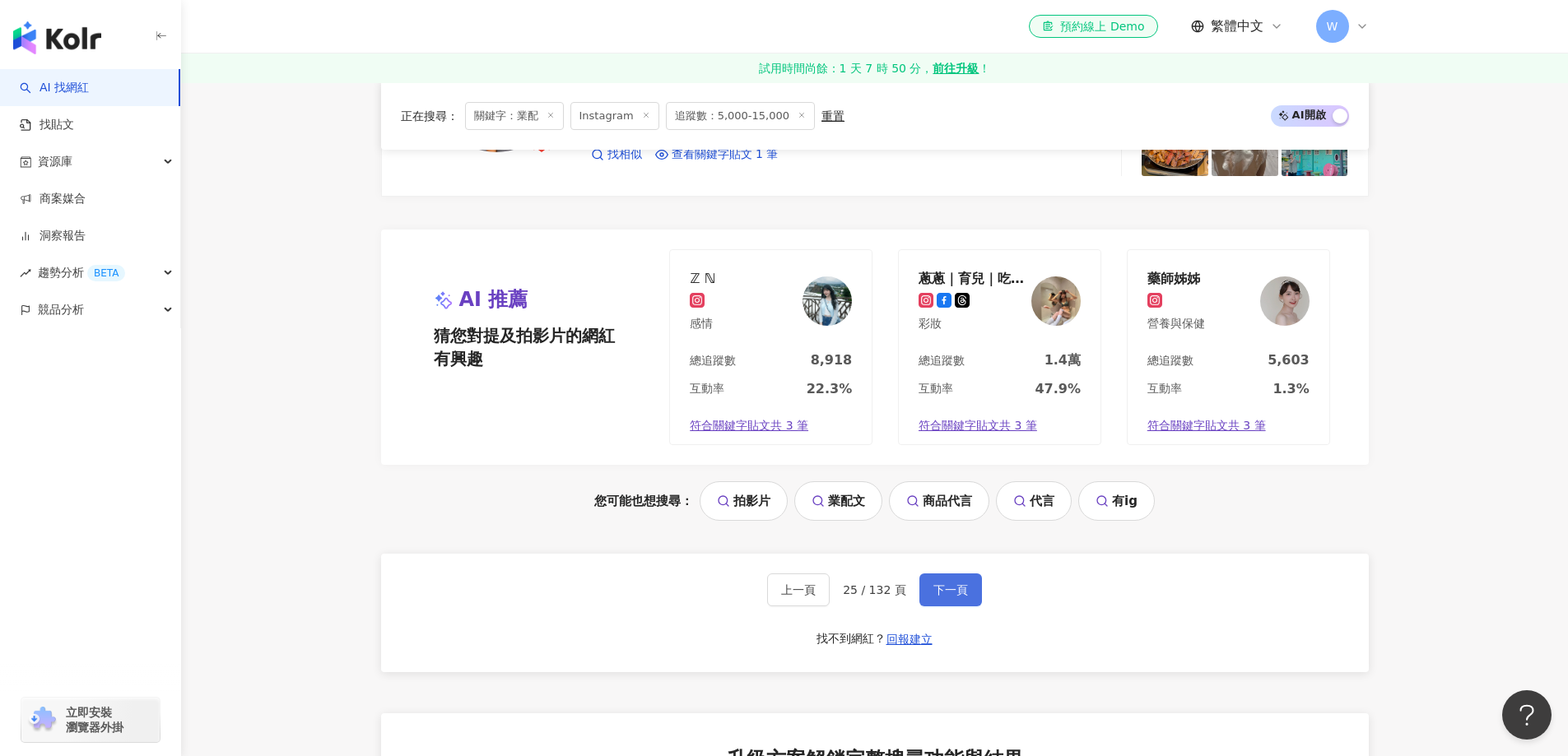
click at [937, 588] on button "下一頁" at bounding box center [950, 590] width 62 height 33
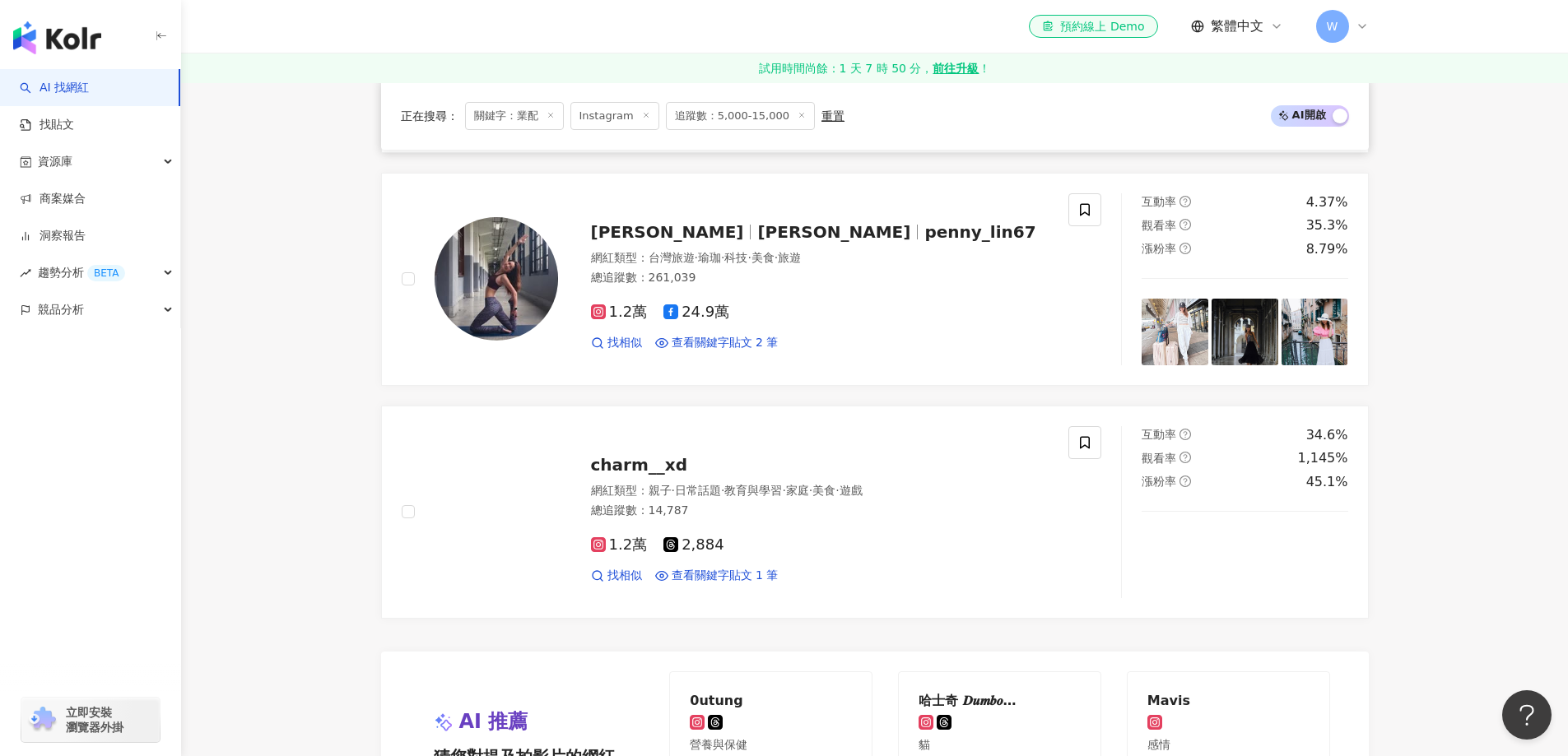
scroll to position [3230, 0]
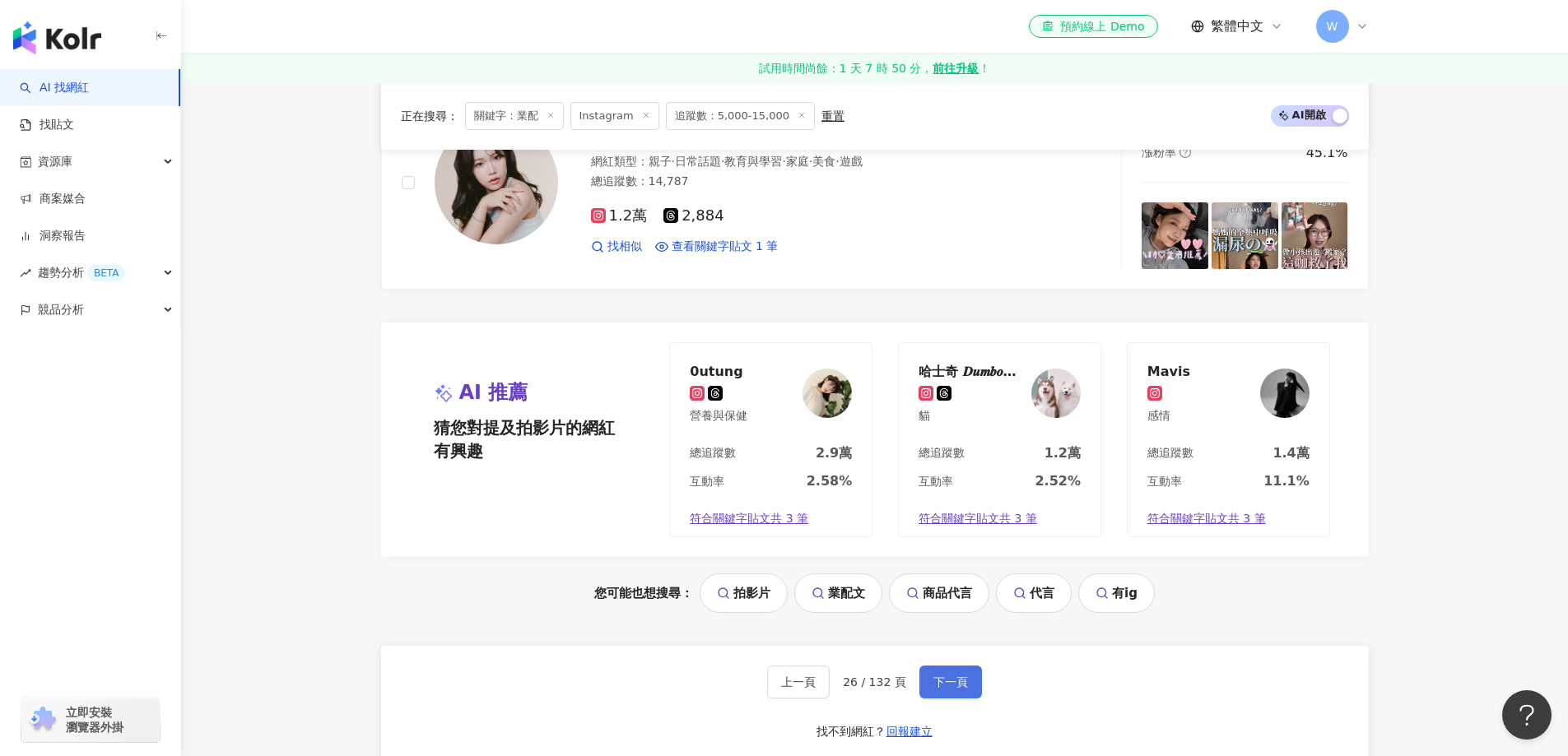
click at [954, 675] on span "下一頁" at bounding box center [950, 682] width 35 height 13
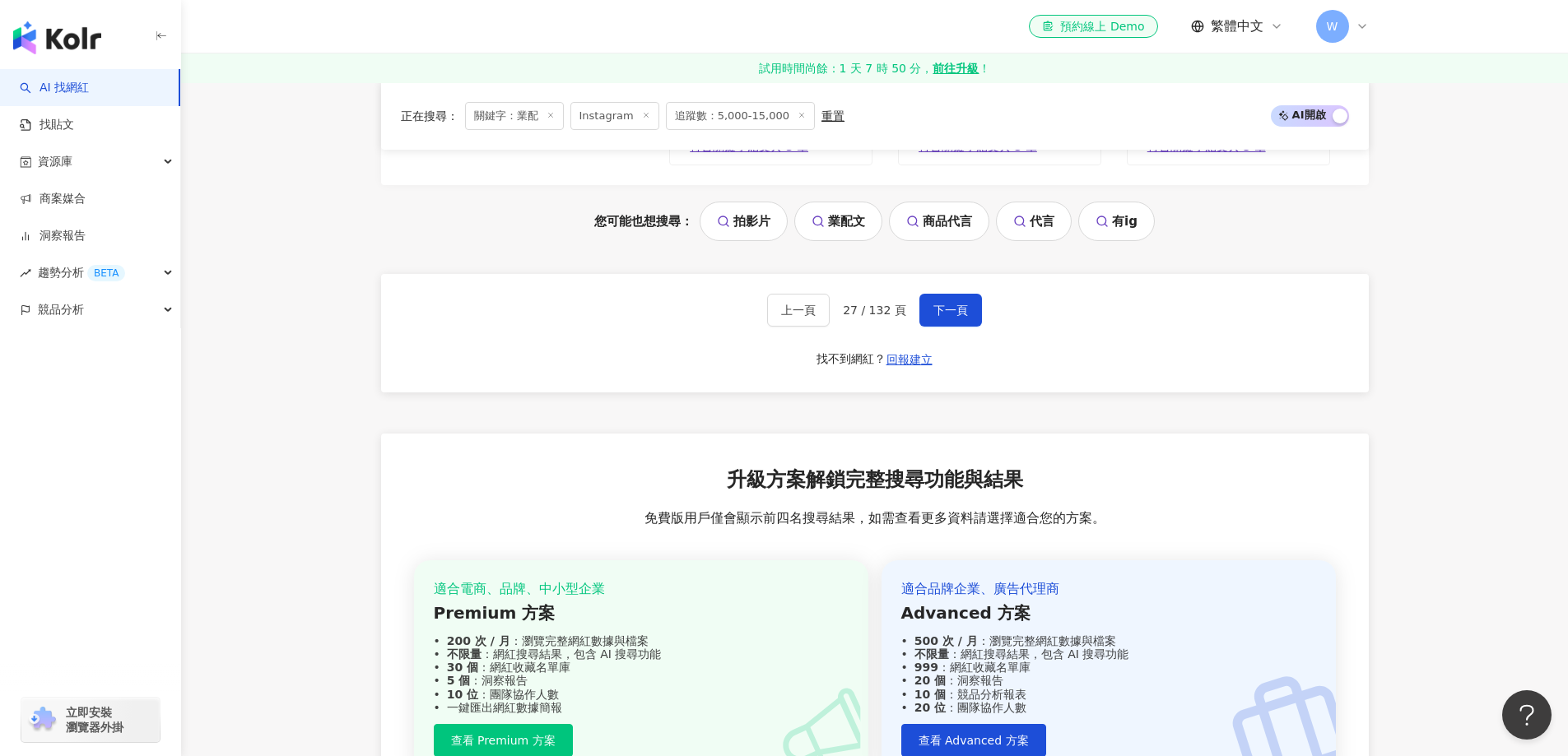
scroll to position [3490, 0]
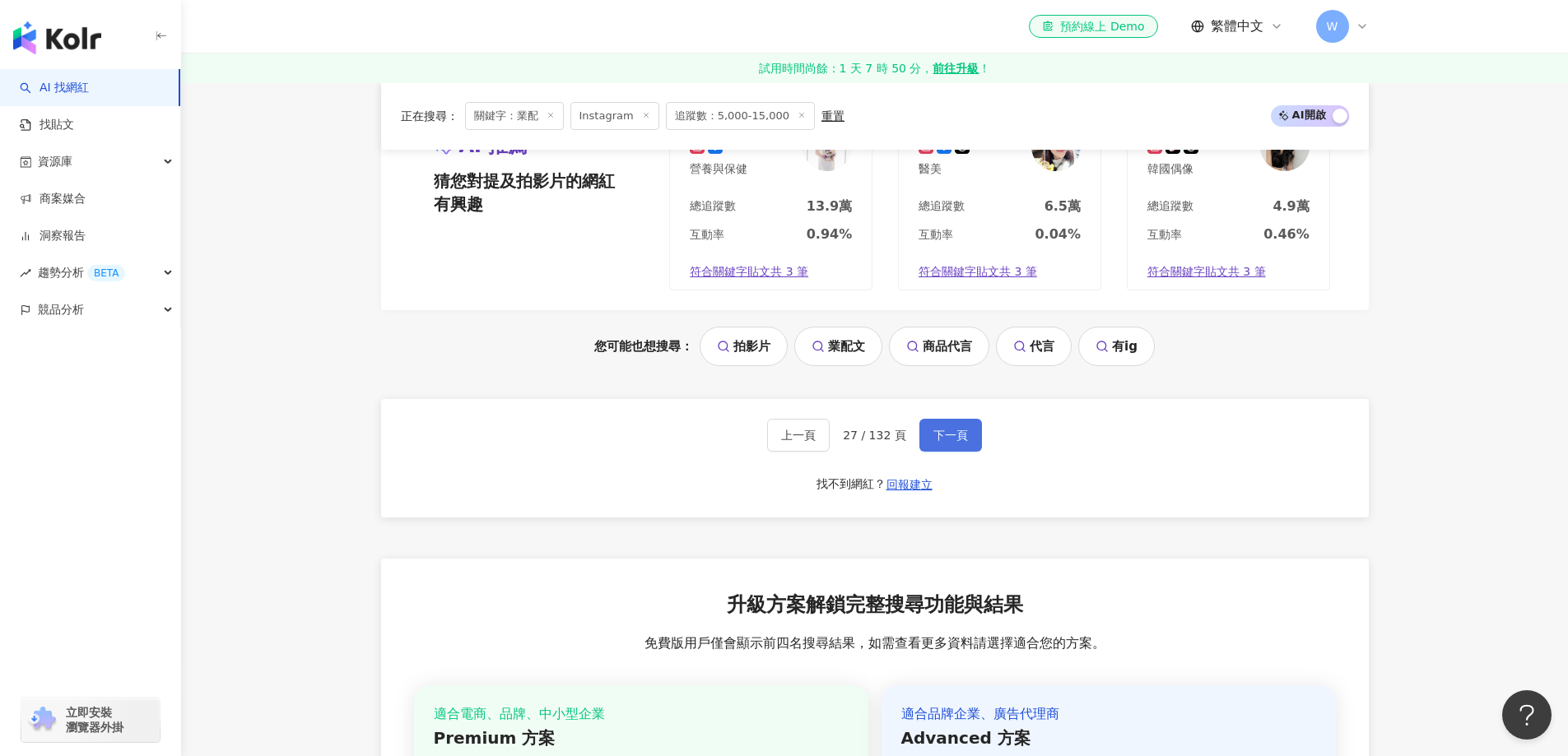
click at [934, 444] on button "下一頁" at bounding box center [950, 434] width 62 height 33
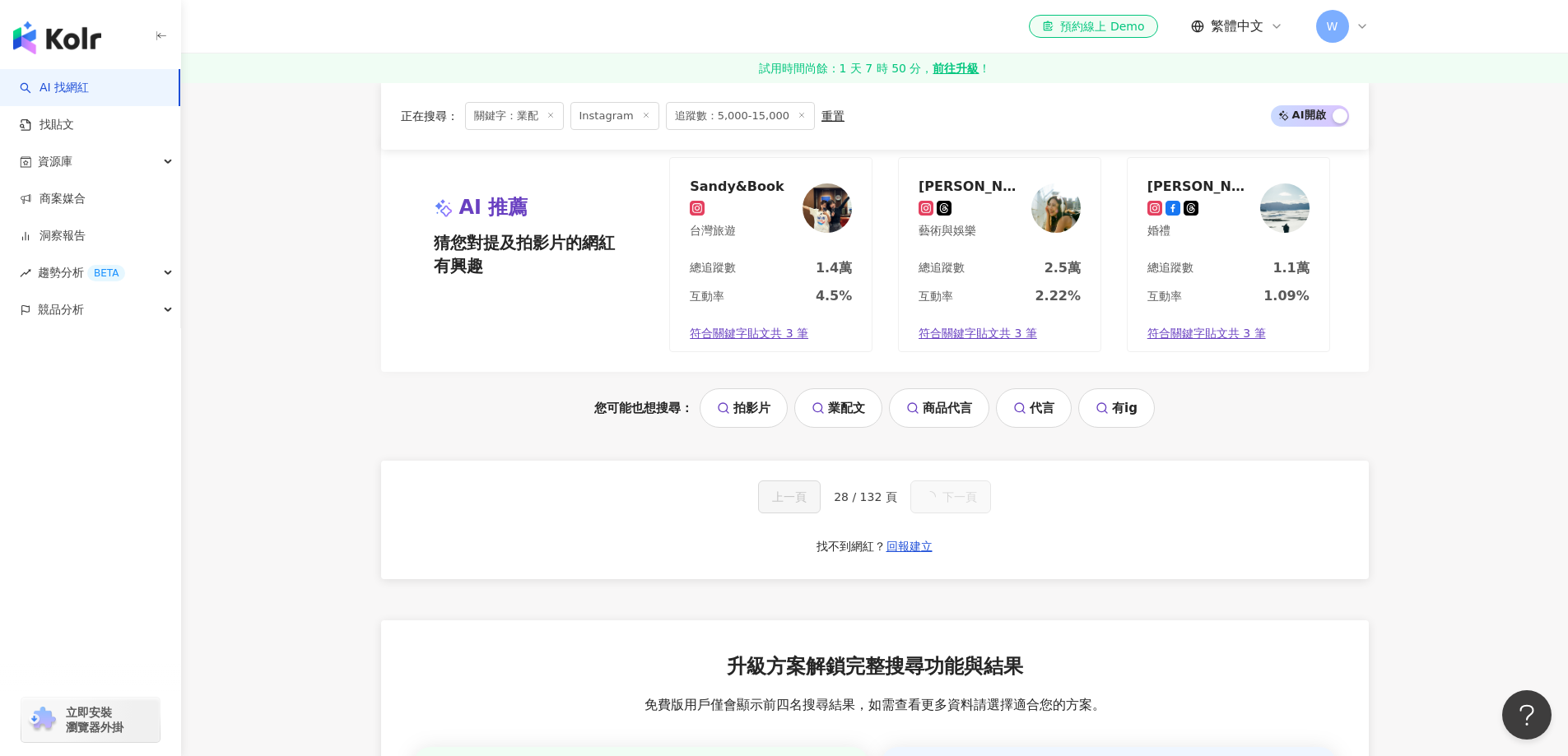
scroll to position [1645, 0]
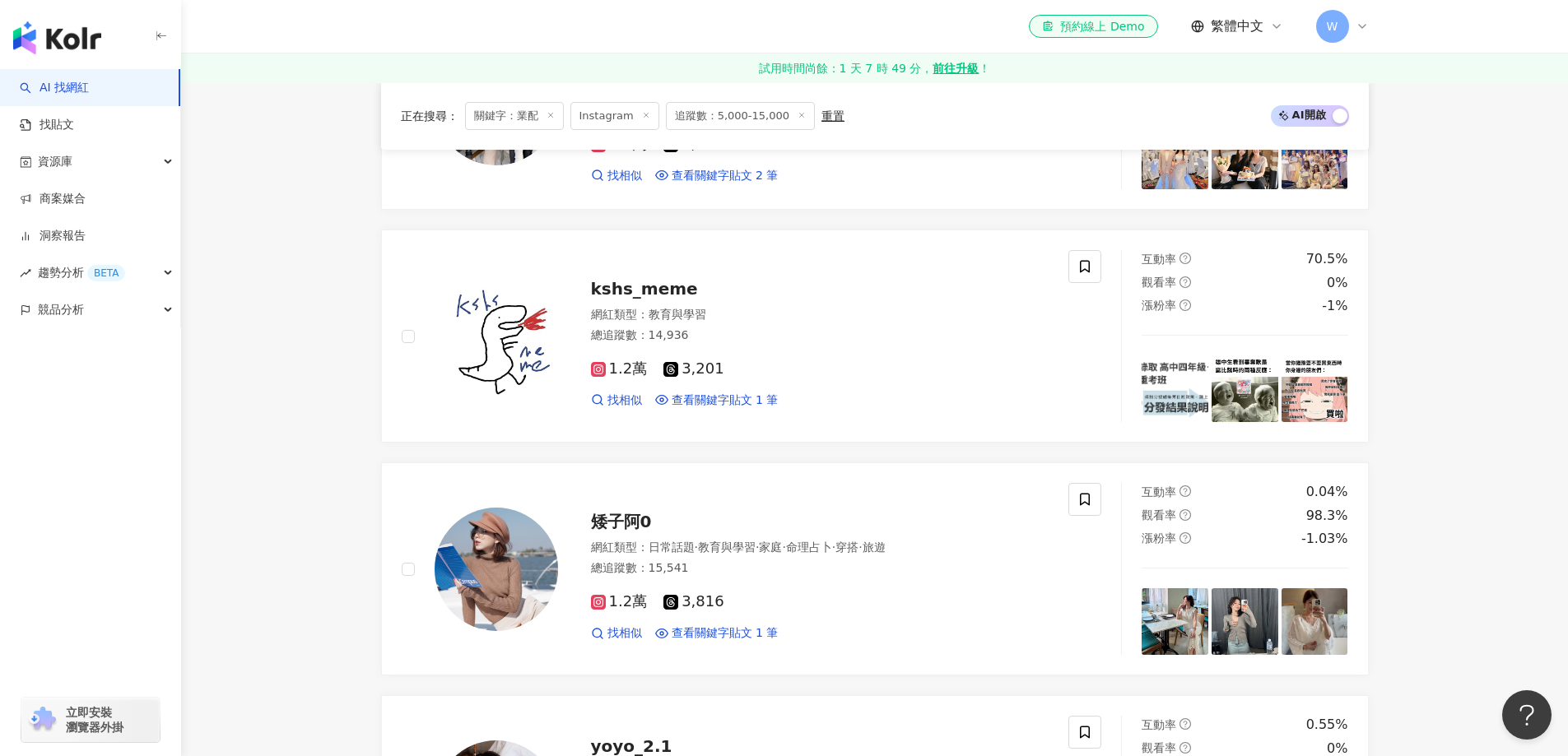
click at [313, 494] on main "Instagram ** 台灣 搜尋 e3150459-153a-411d-9368-19ec3dc41b20 daddb183-6c3d-467f-aa6c…" at bounding box center [874, 601] width 1386 height 4327
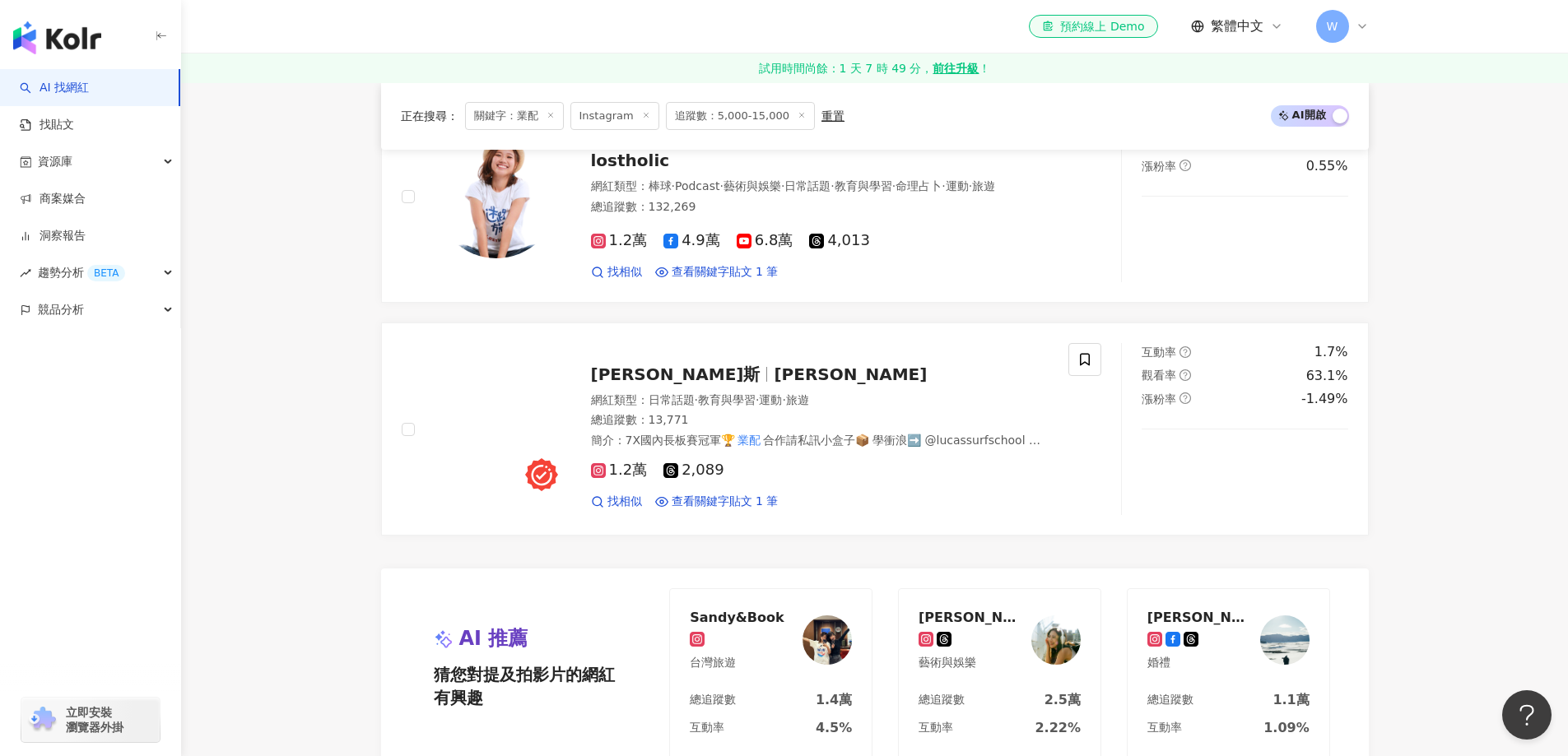
scroll to position [3524, 0]
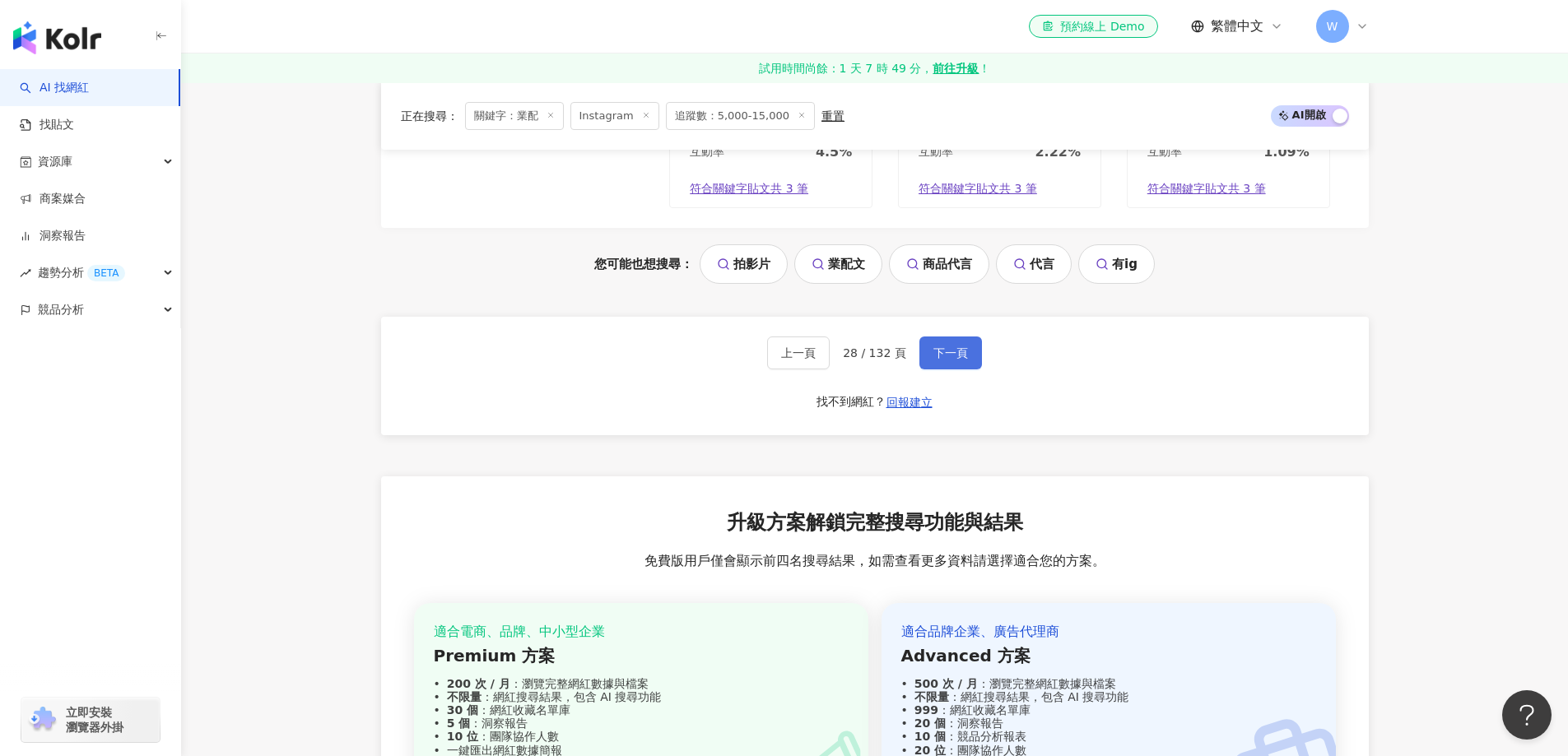
click at [957, 355] on span "下一頁" at bounding box center [950, 353] width 35 height 13
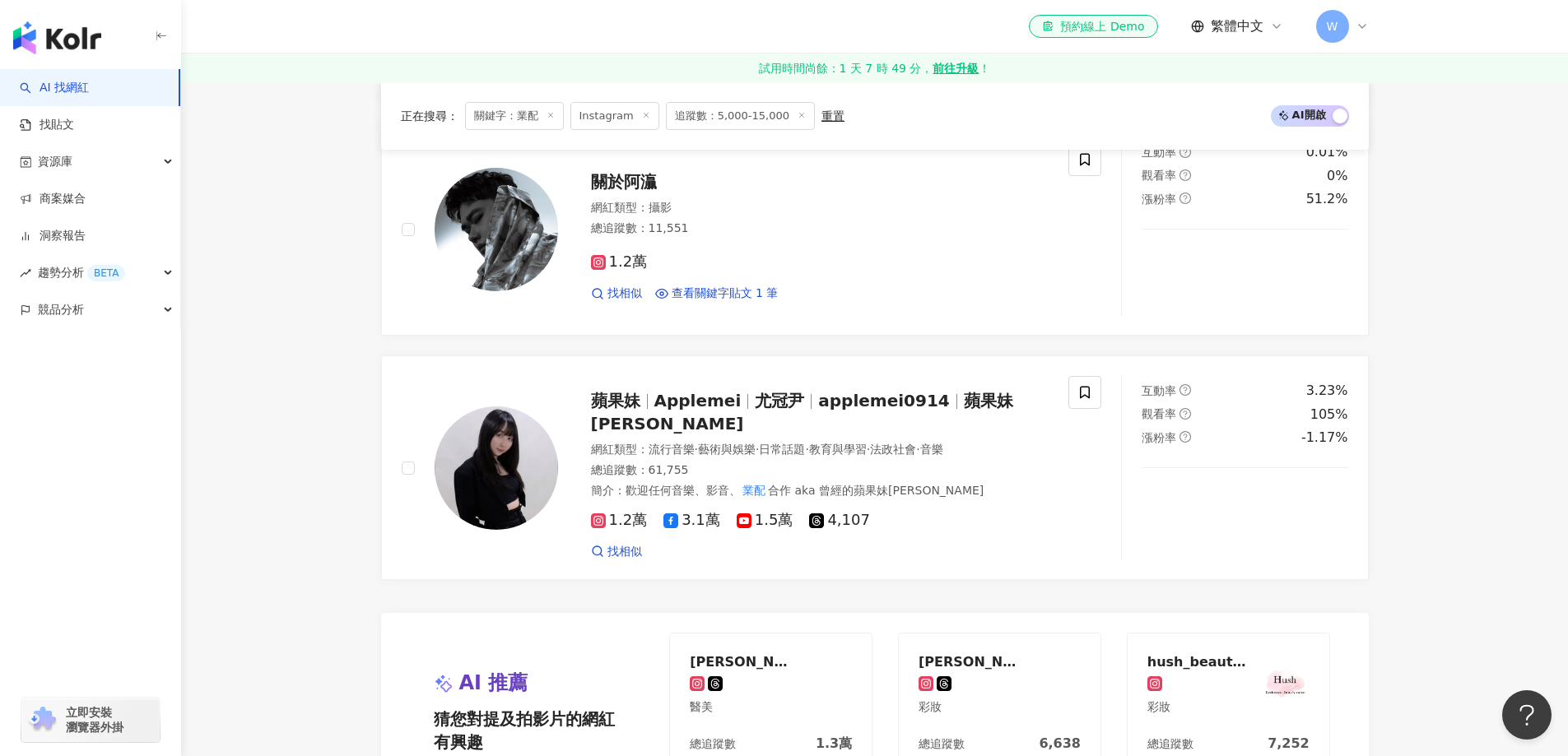
scroll to position [3288, 0]
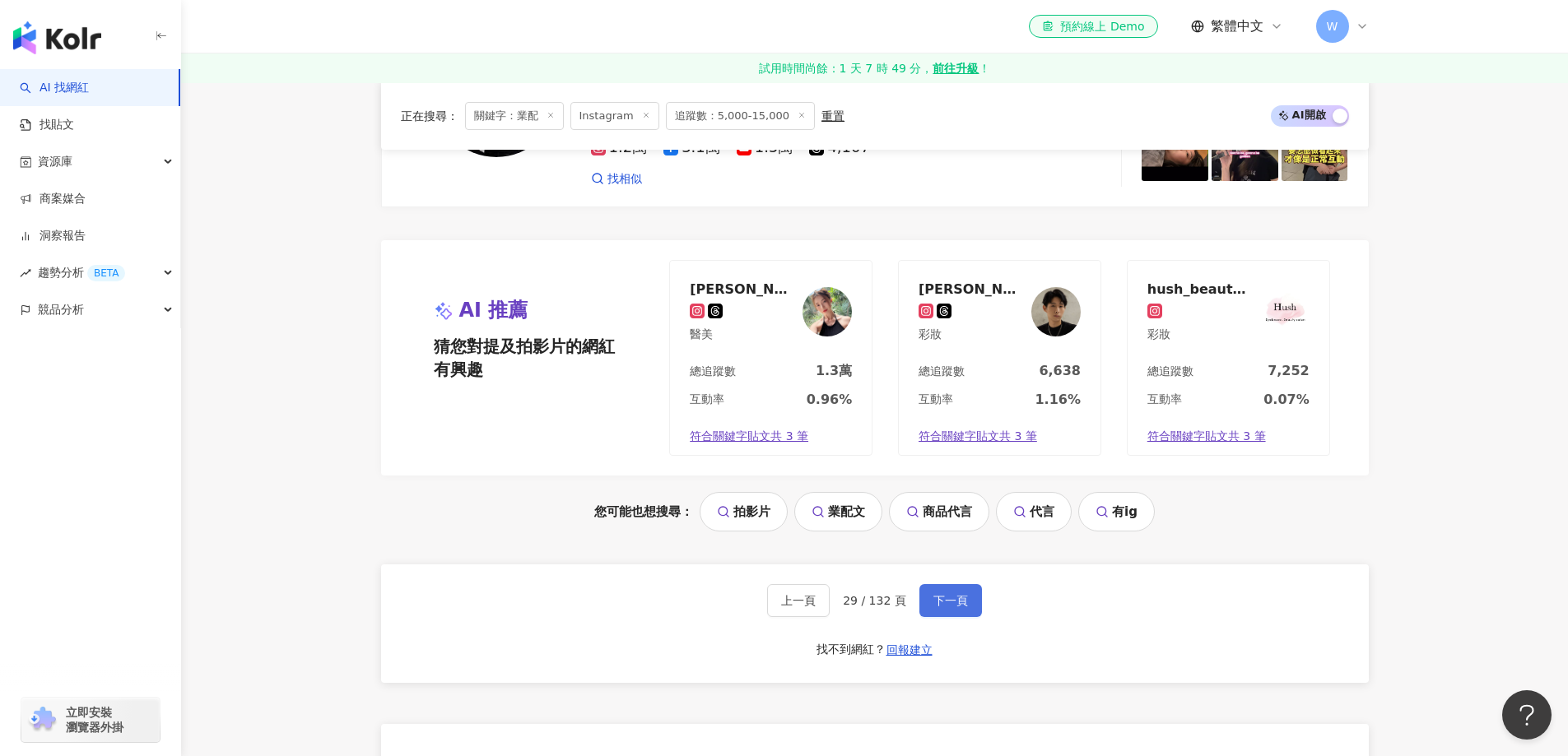
click at [940, 595] on span "下一頁" at bounding box center [950, 601] width 35 height 13
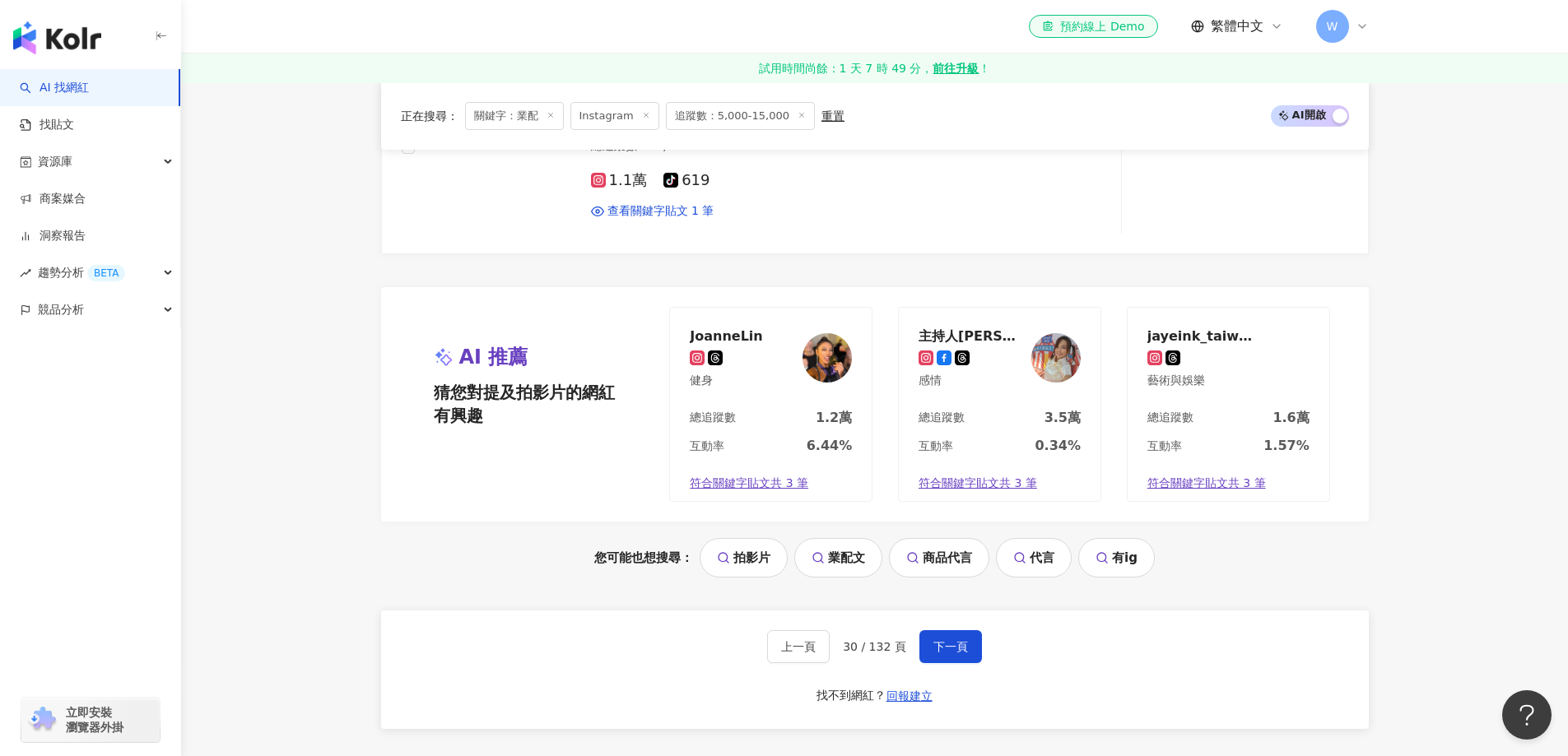
scroll to position [3408, 0]
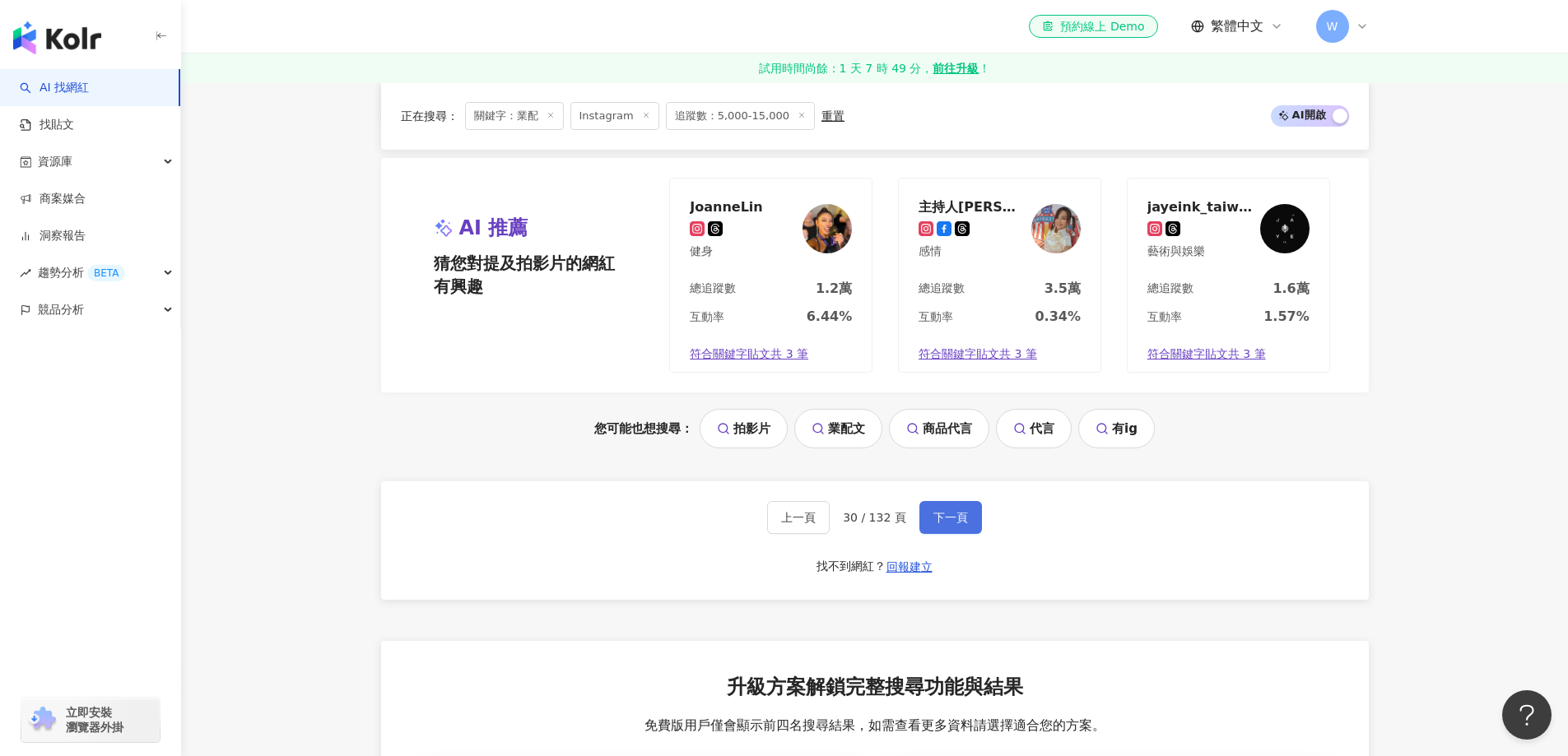
click at [955, 516] on span "下一頁" at bounding box center [950, 517] width 35 height 13
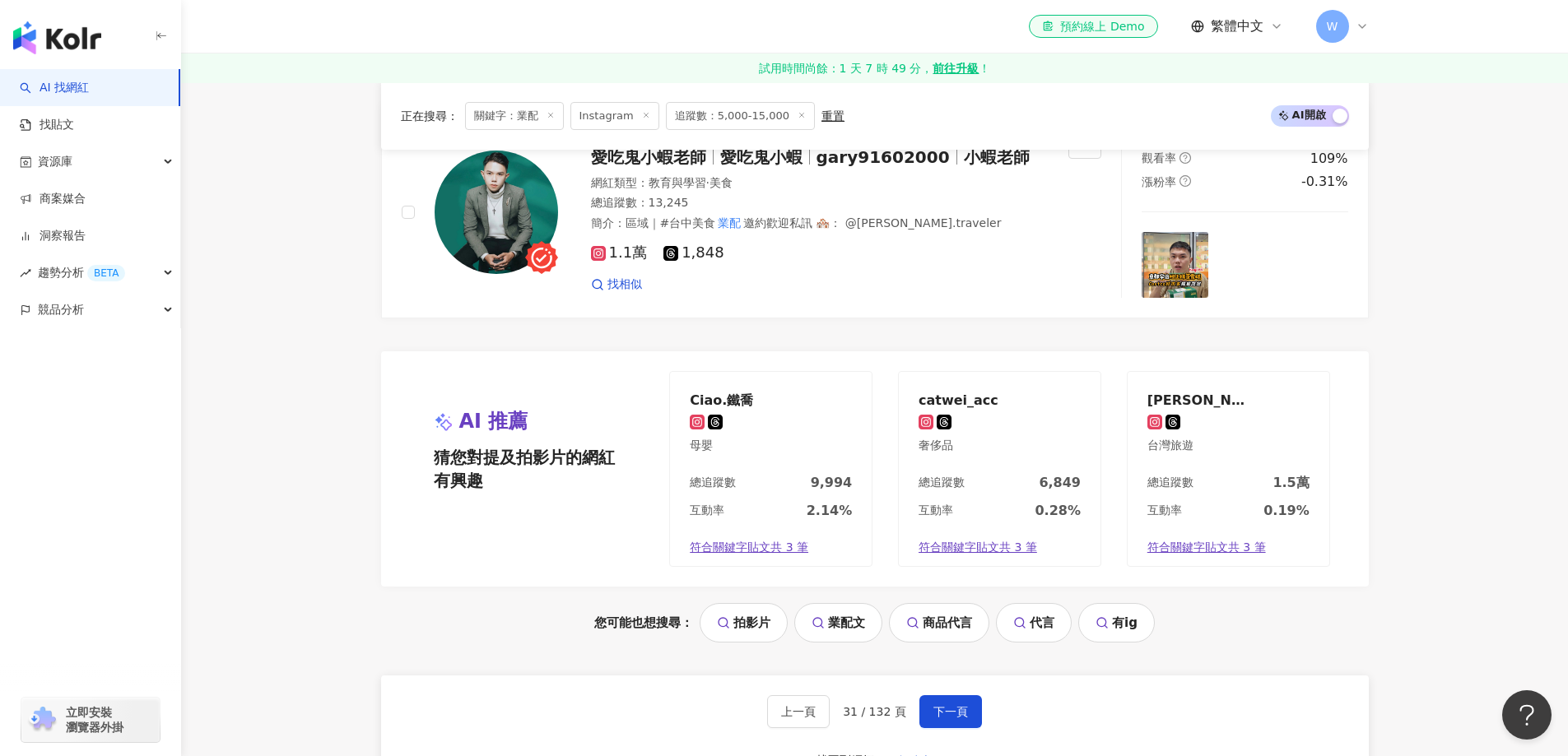
scroll to position [3194, 0]
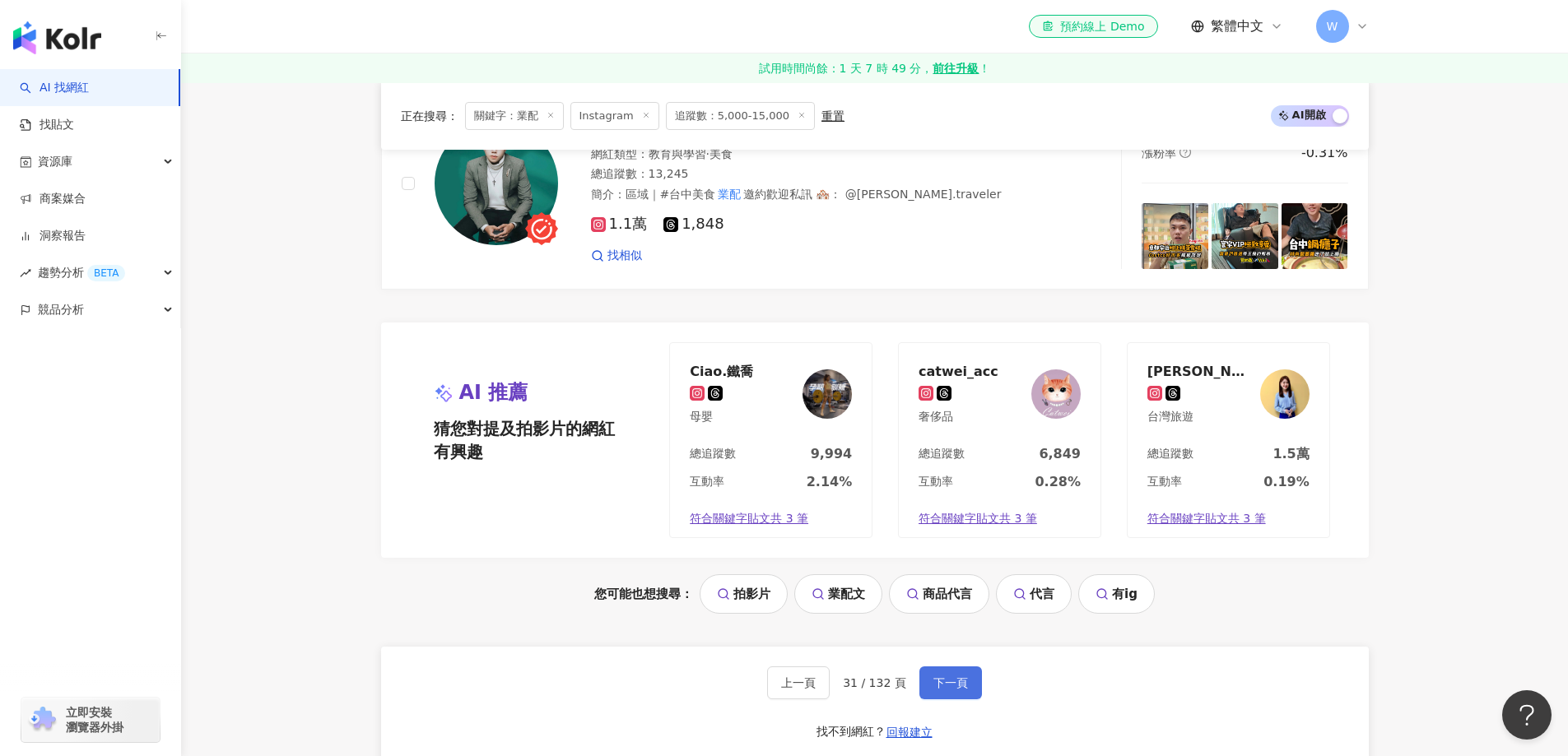
click at [933, 681] on span "下一頁" at bounding box center [950, 683] width 35 height 13
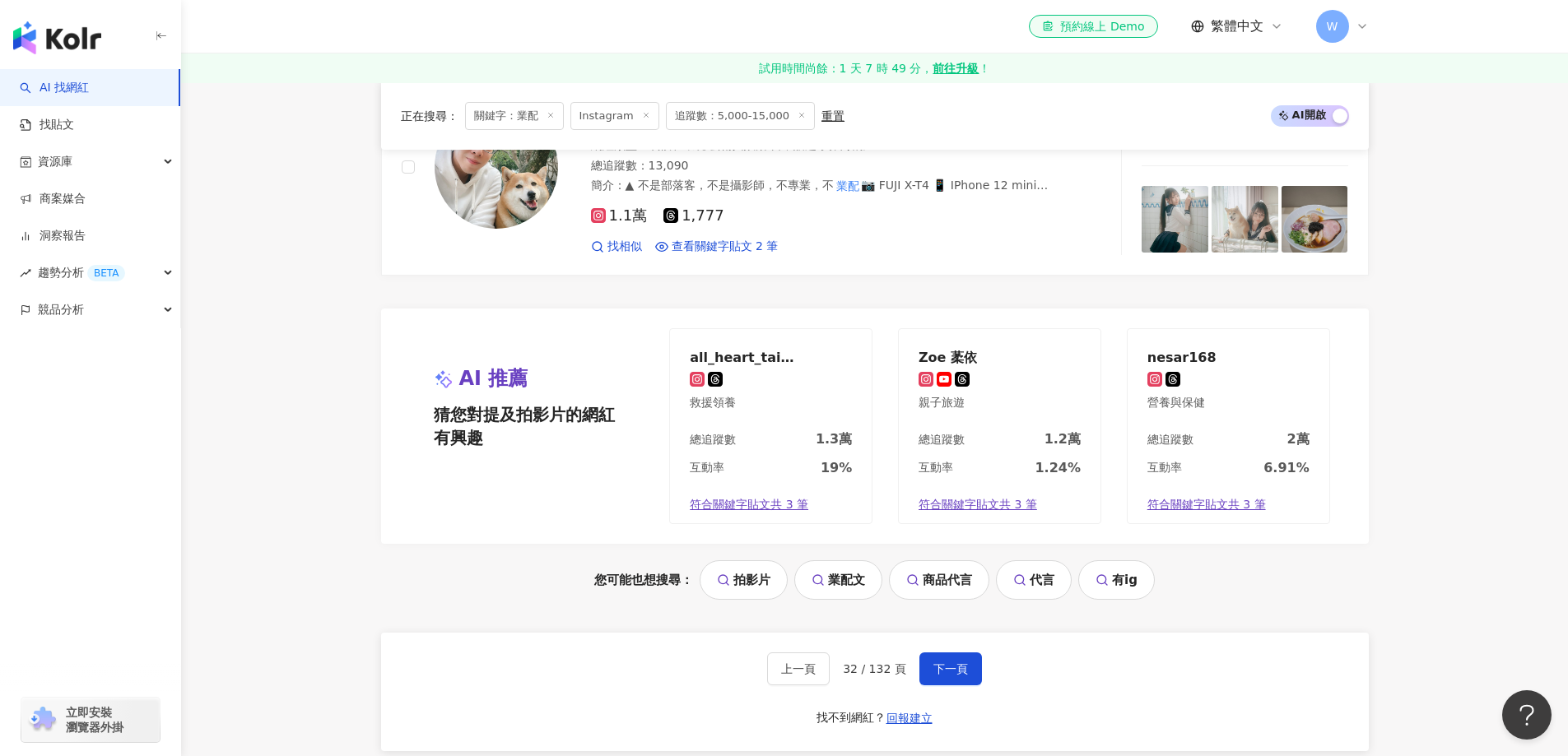
scroll to position [3310, 0]
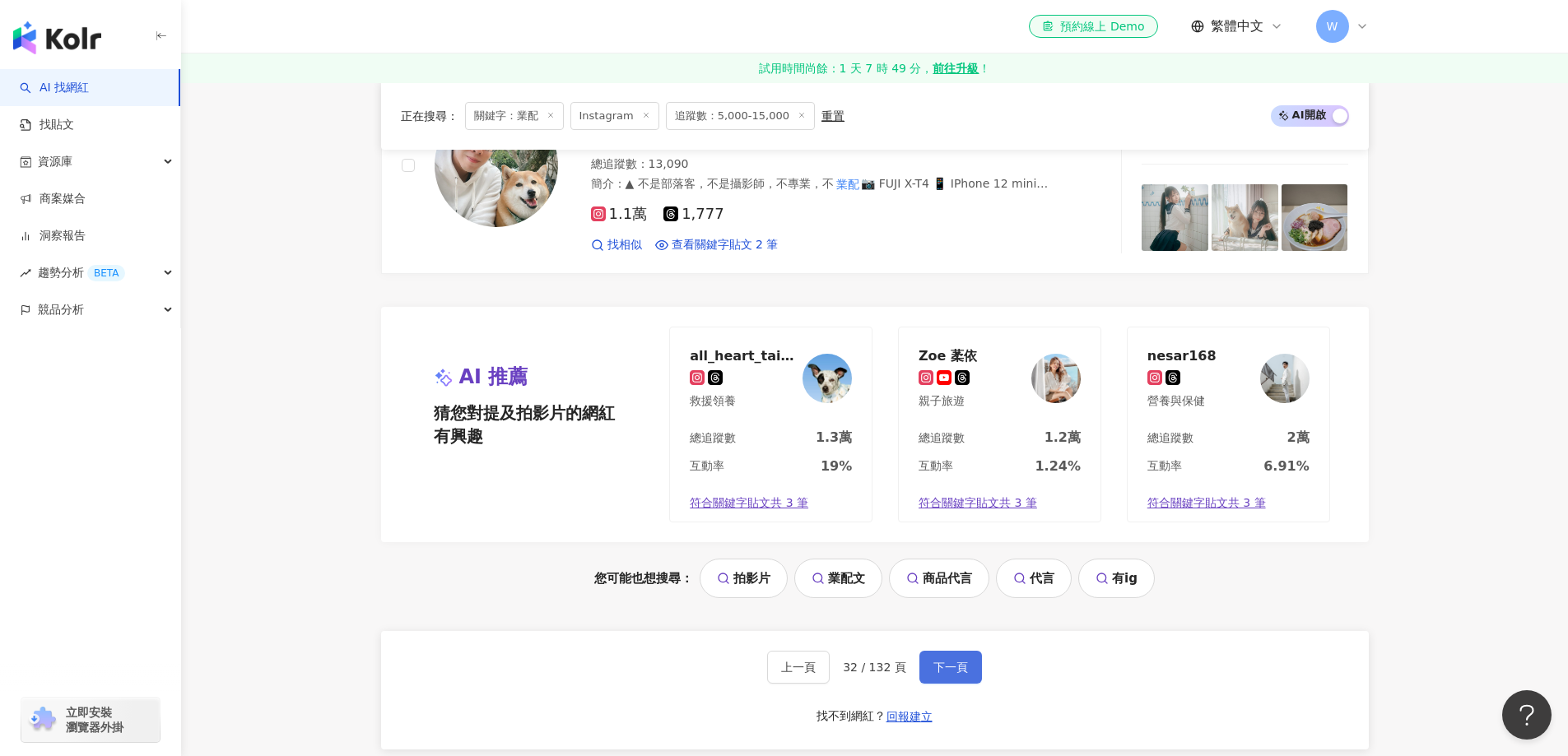
click at [951, 655] on button "下一頁" at bounding box center [950, 667] width 62 height 33
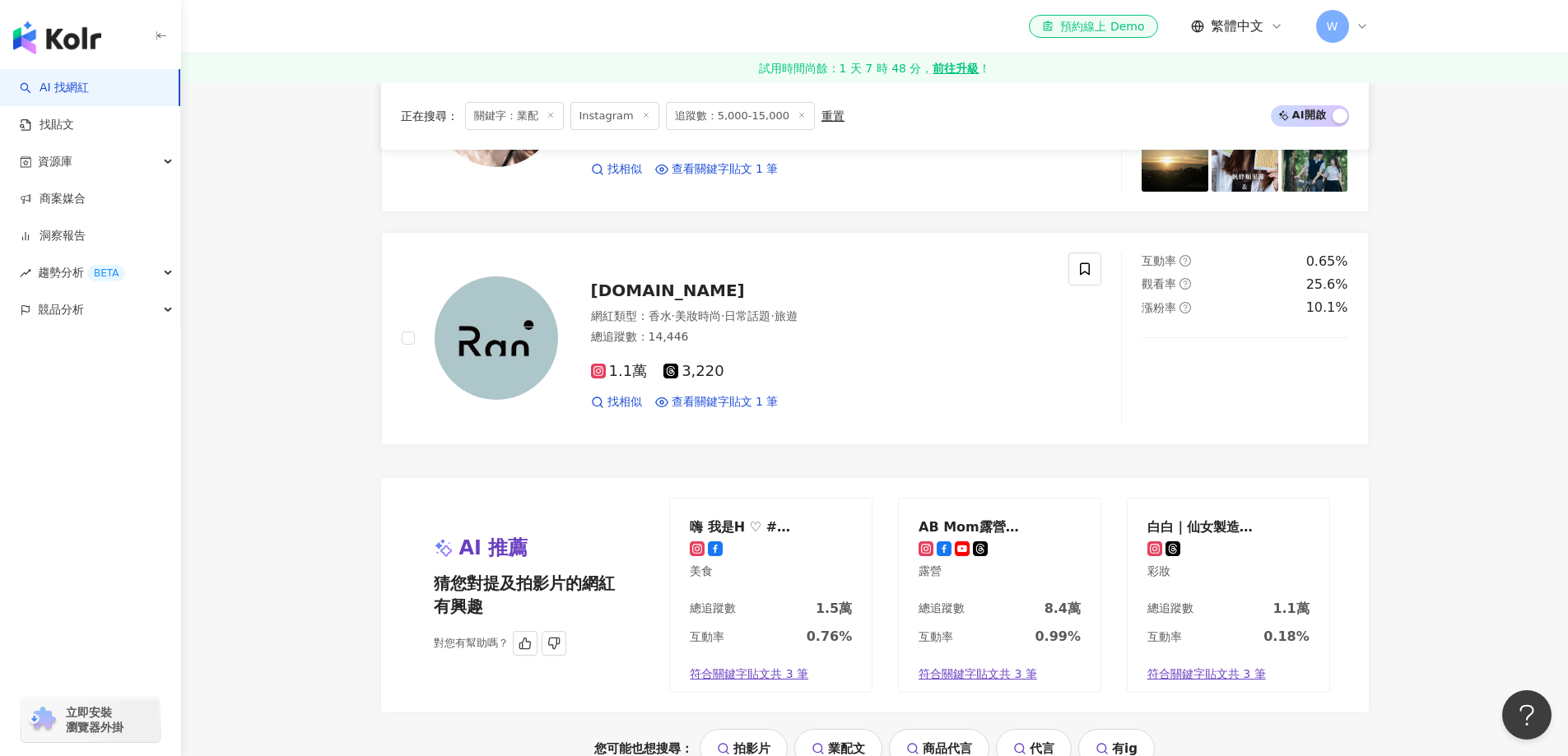
scroll to position [3129, 0]
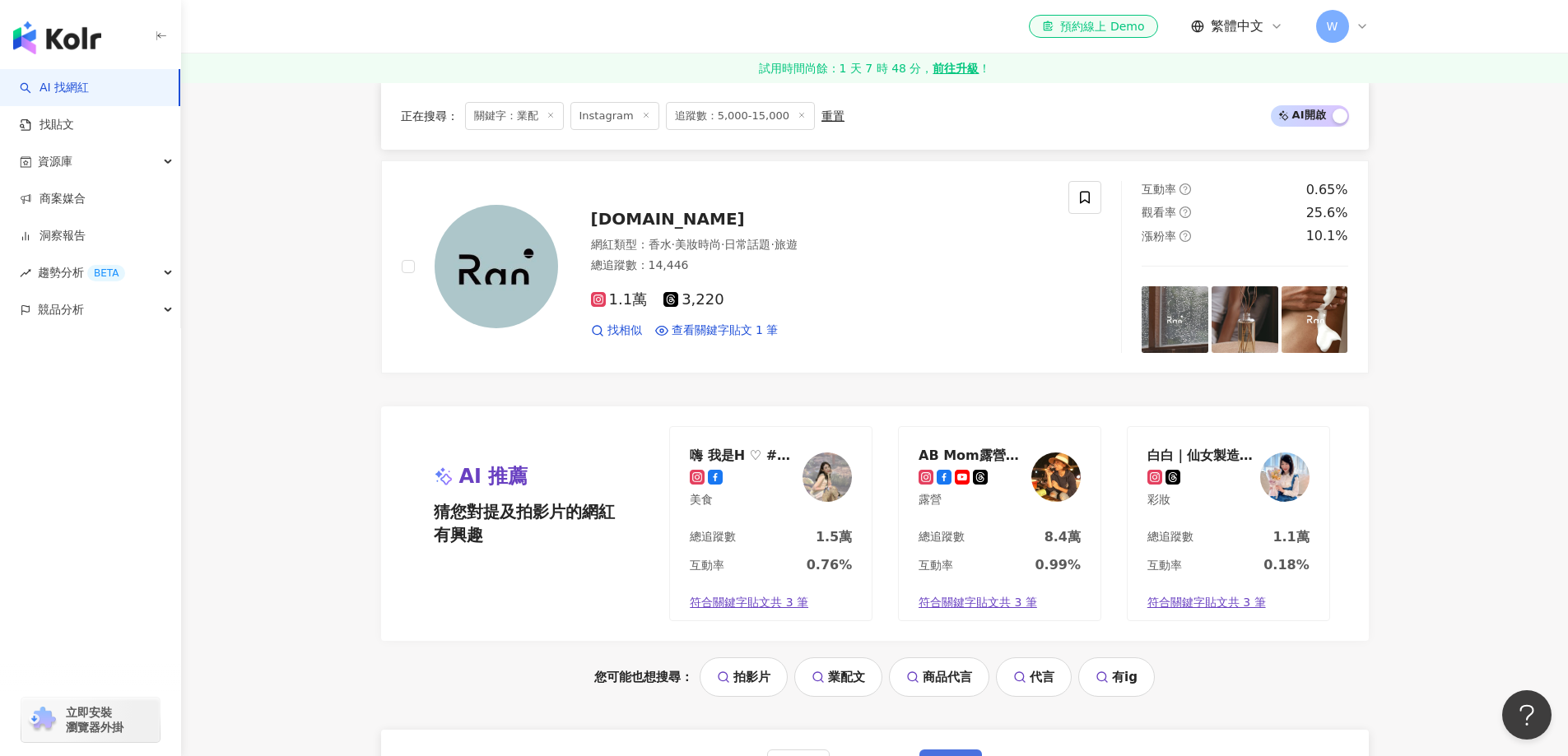
click at [951, 749] on button "下一頁" at bounding box center [950, 765] width 62 height 33
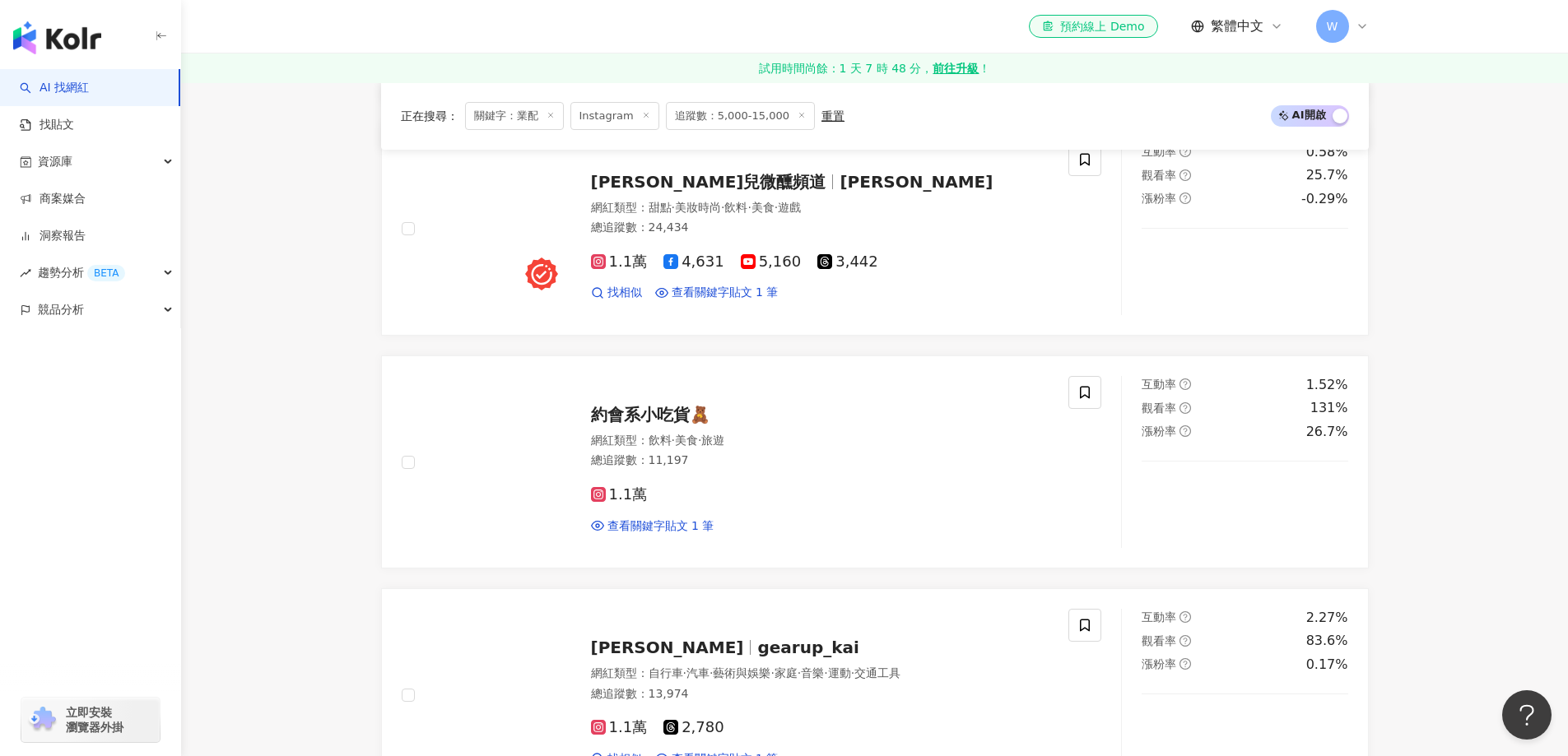
scroll to position [500, 0]
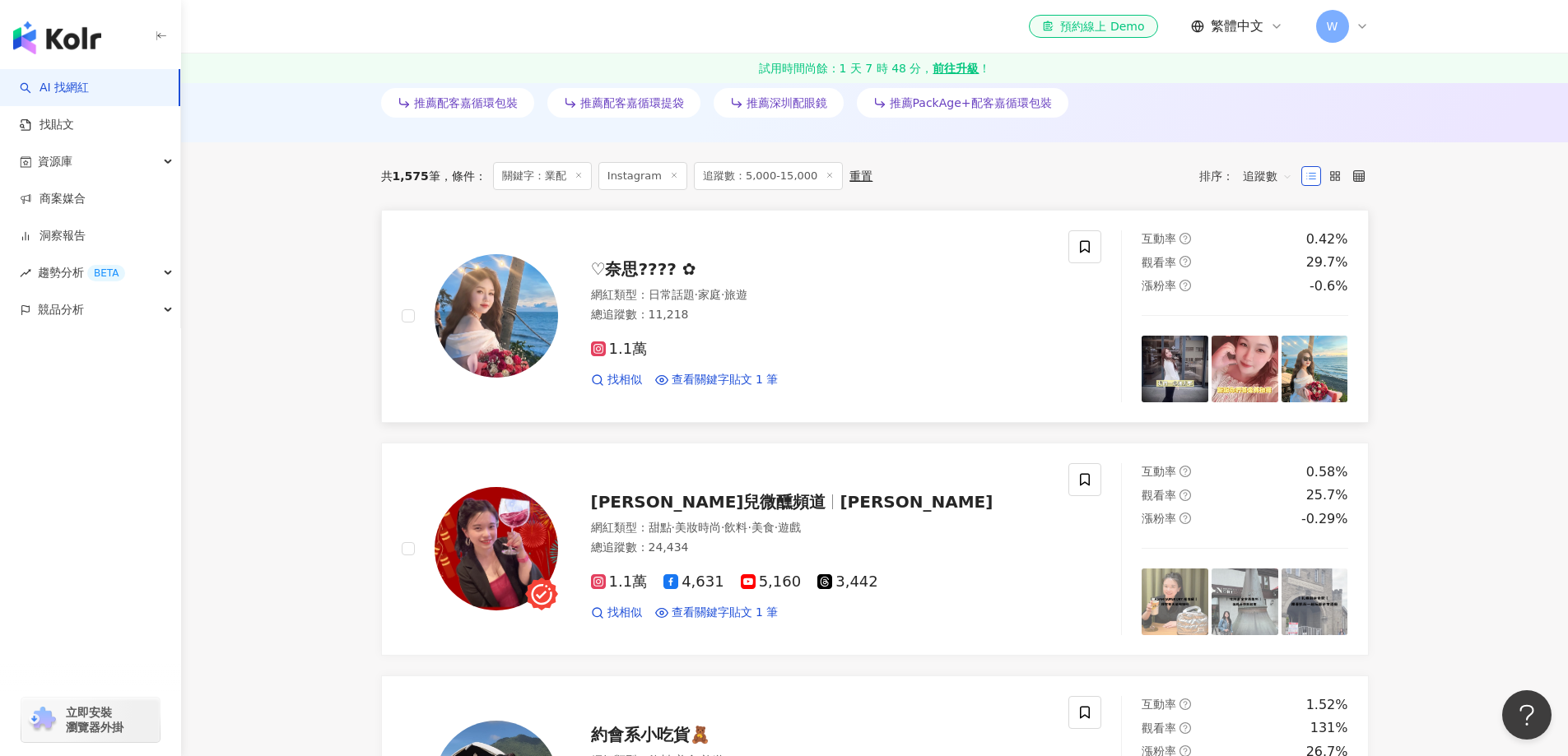
click at [750, 320] on div "總追蹤數 ： 11,218" at bounding box center [819, 314] width 458 height 16
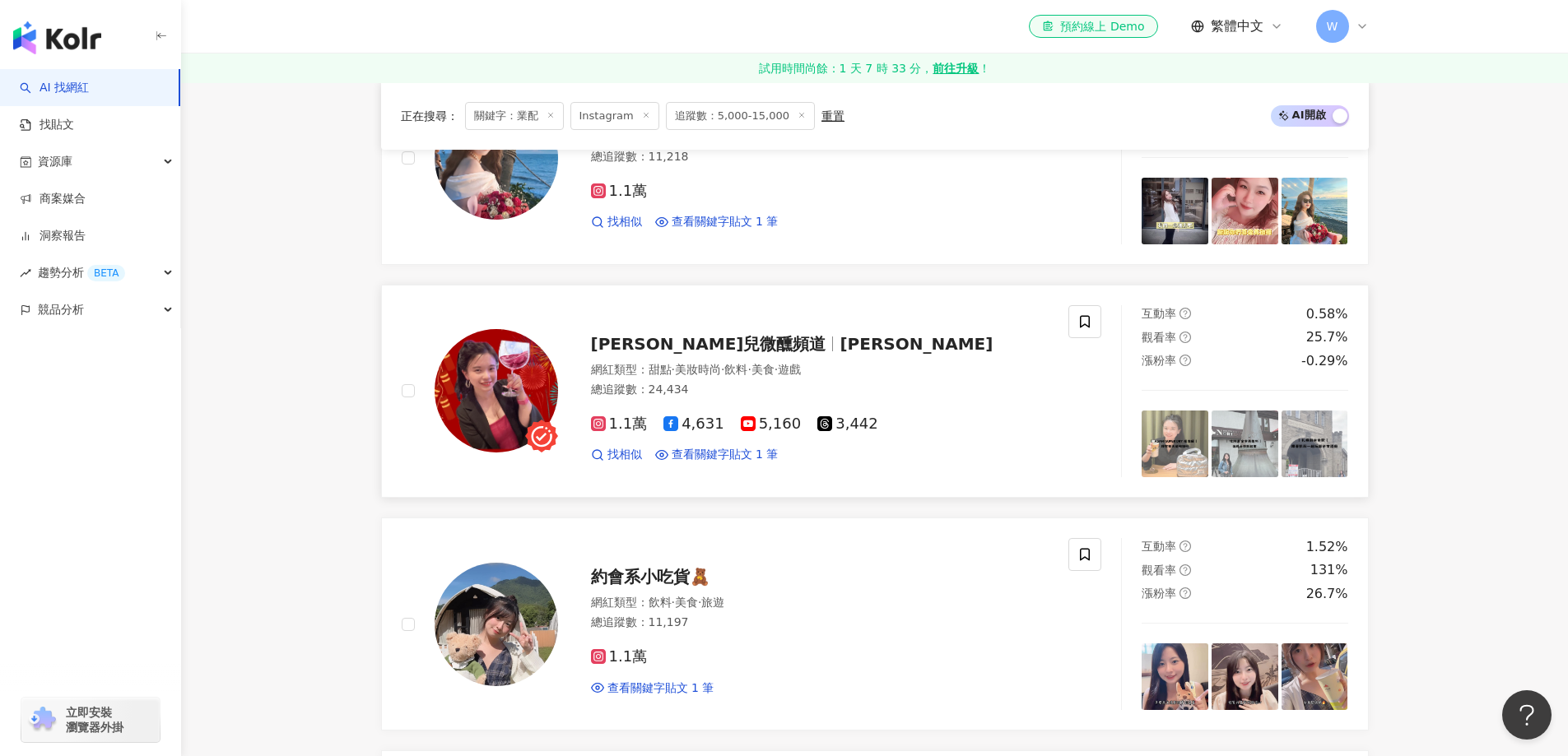
scroll to position [665, 0]
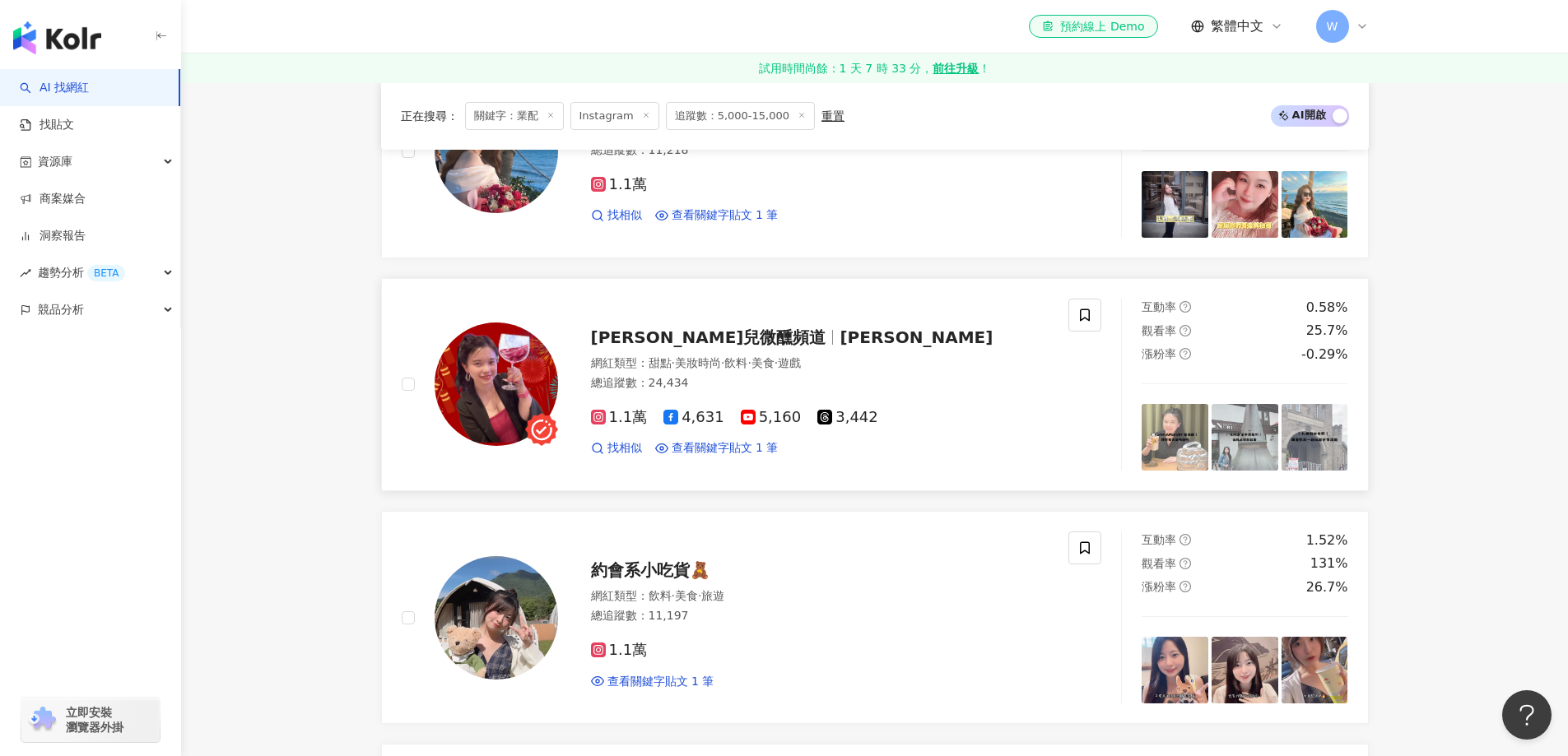
click at [802, 379] on div "總追蹤數 ： 24,434" at bounding box center [819, 383] width 458 height 16
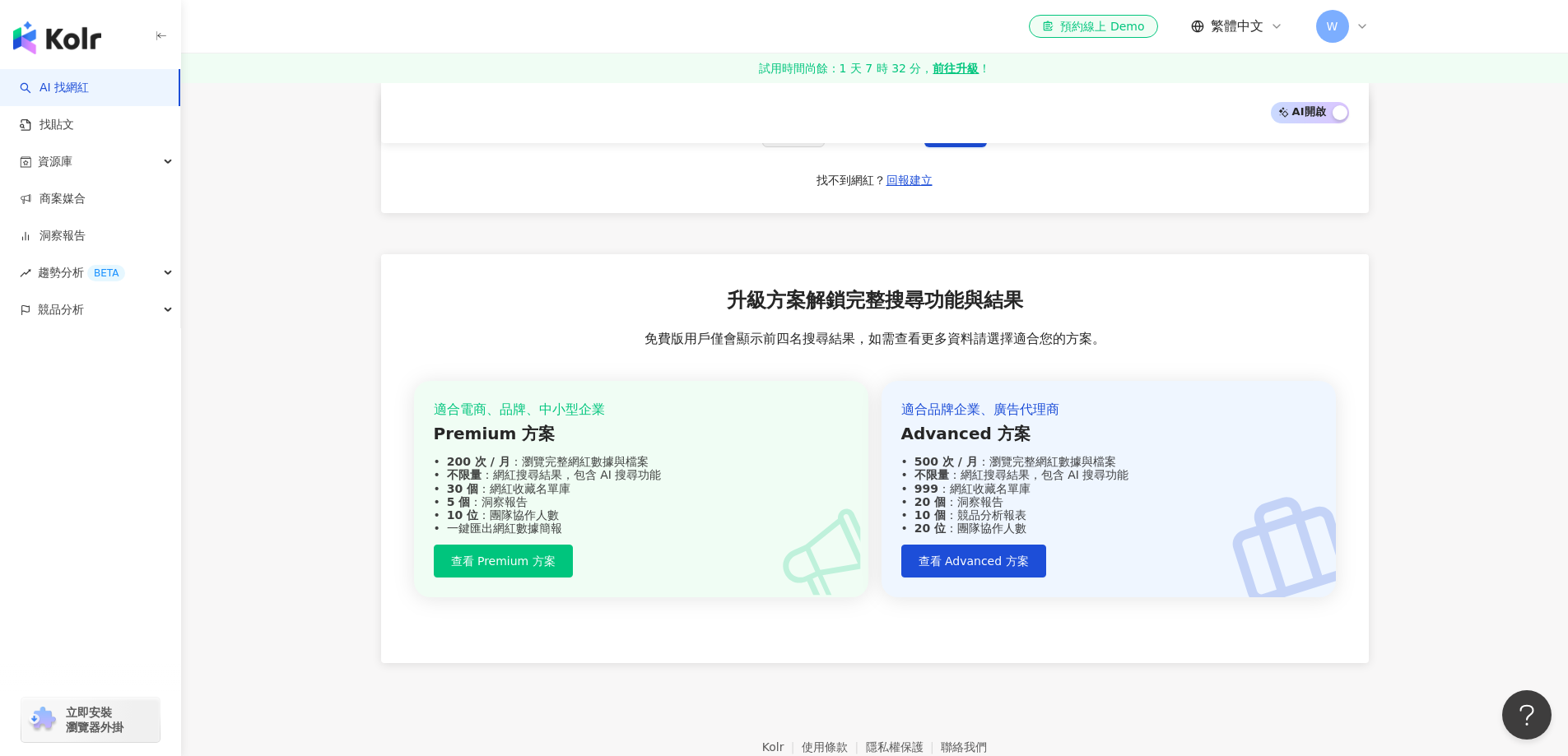
scroll to position [2793, 0]
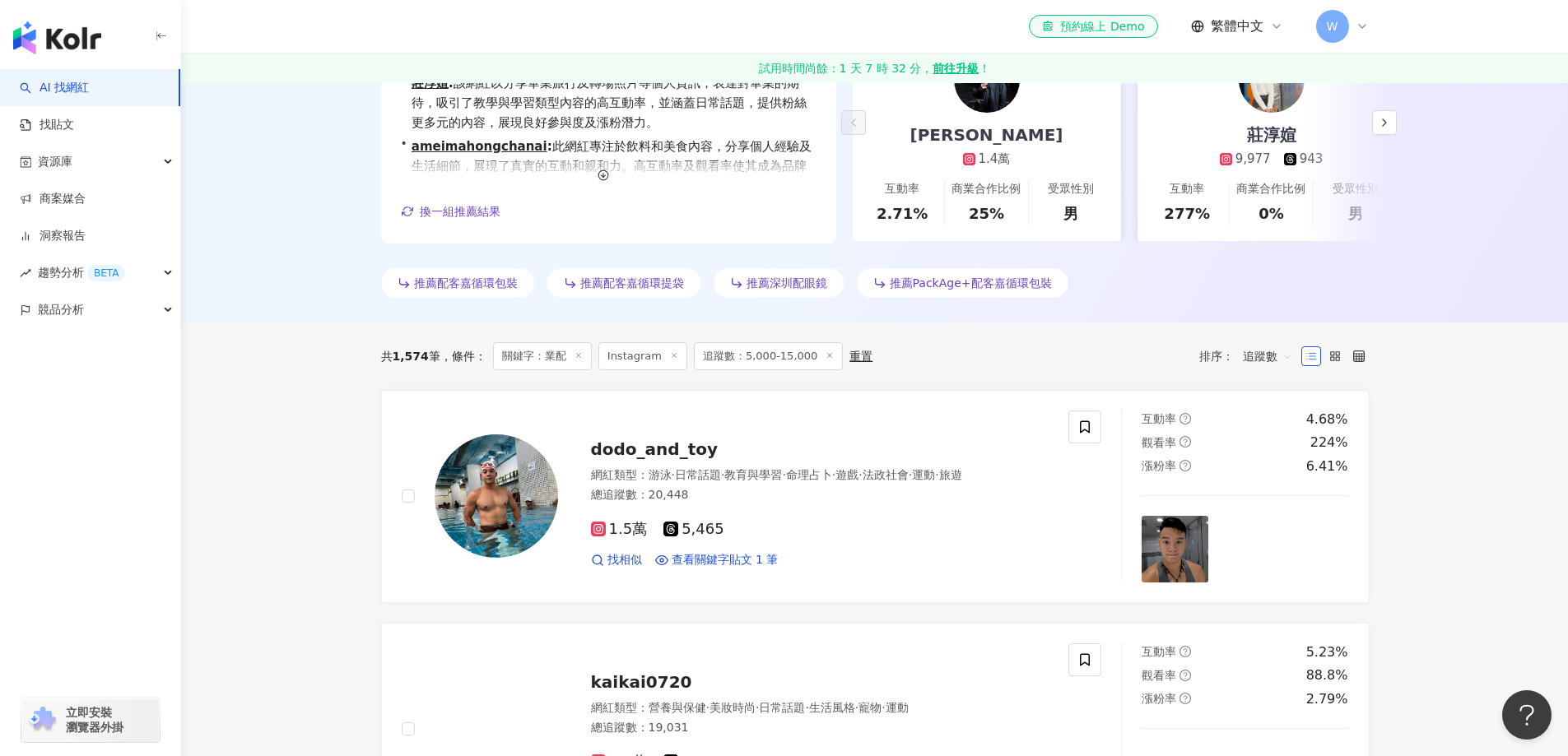
scroll to position [471, 0]
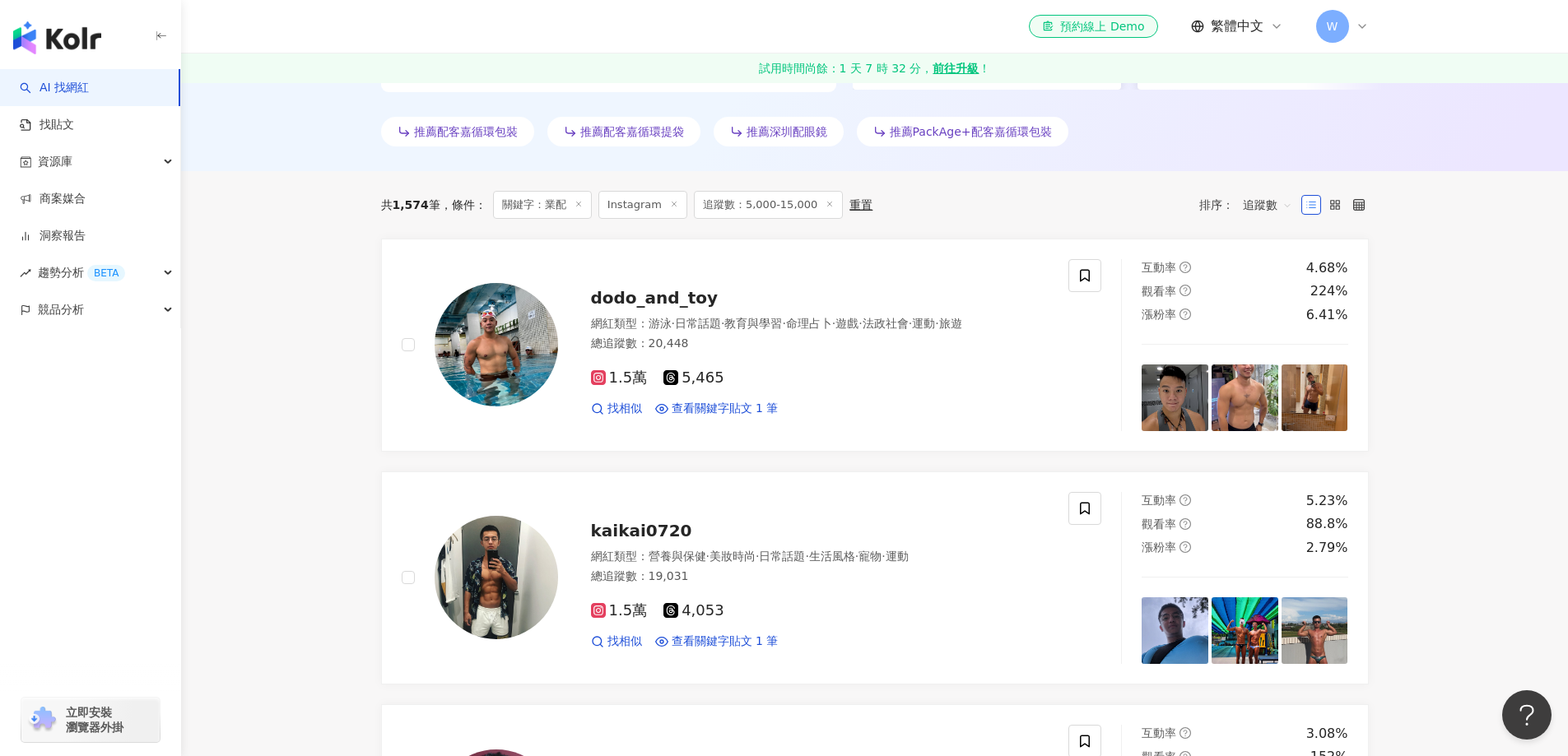
click at [1235, 208] on div "追蹤數" at bounding box center [1268, 205] width 68 height 26
click at [1260, 260] on div "追蹤數" at bounding box center [1268, 266] width 41 height 18
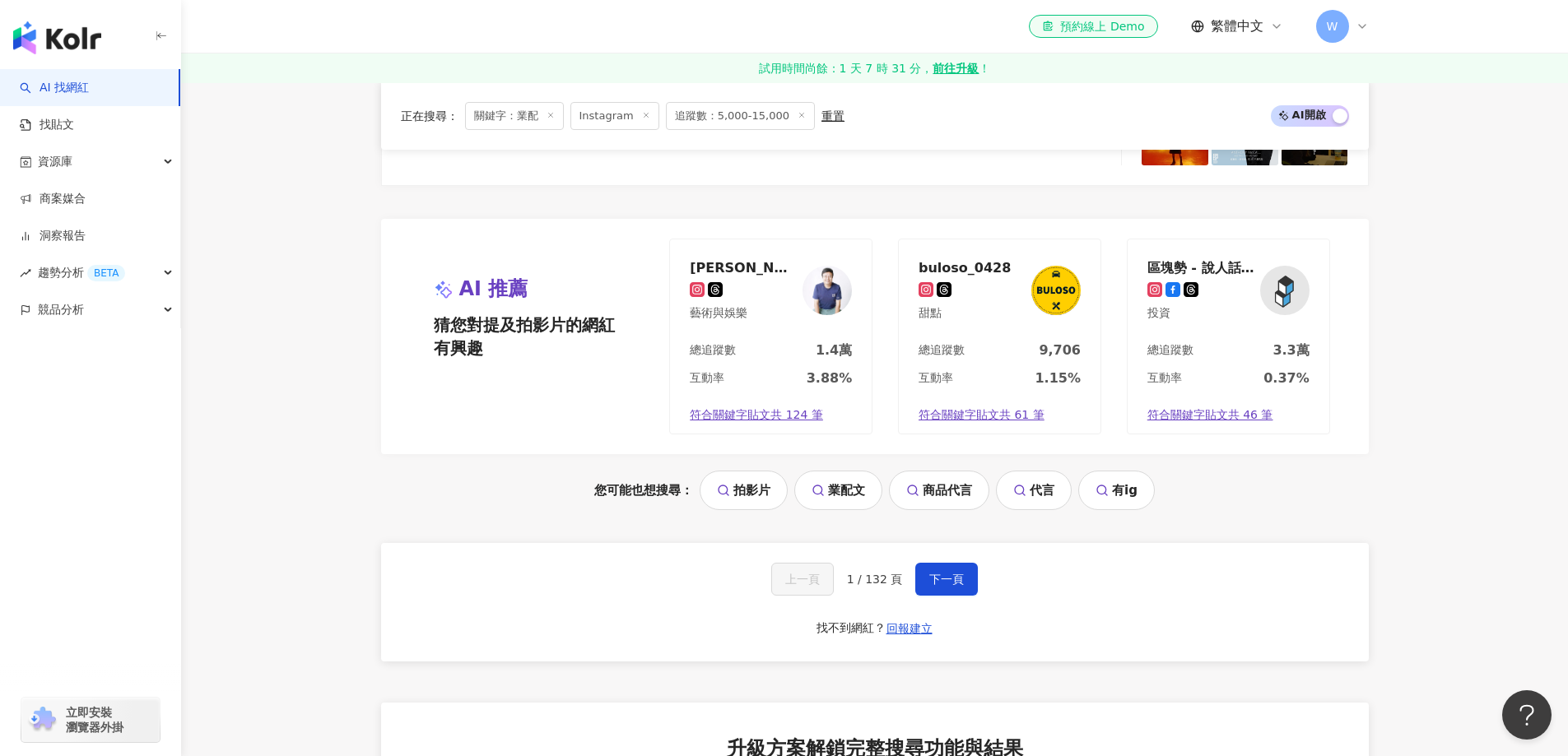
scroll to position [3433, 0]
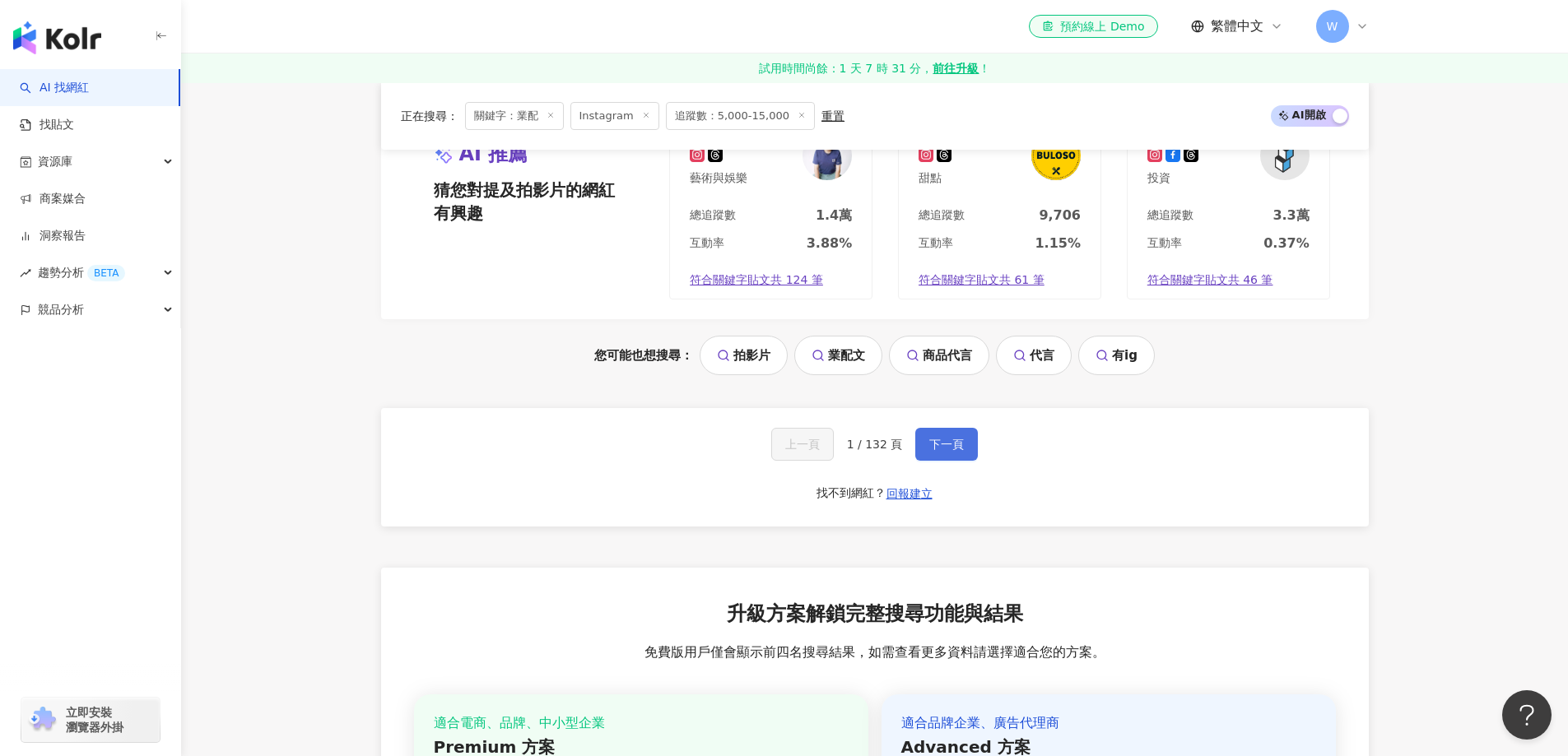
click at [949, 461] on button "下一頁" at bounding box center [946, 444] width 62 height 33
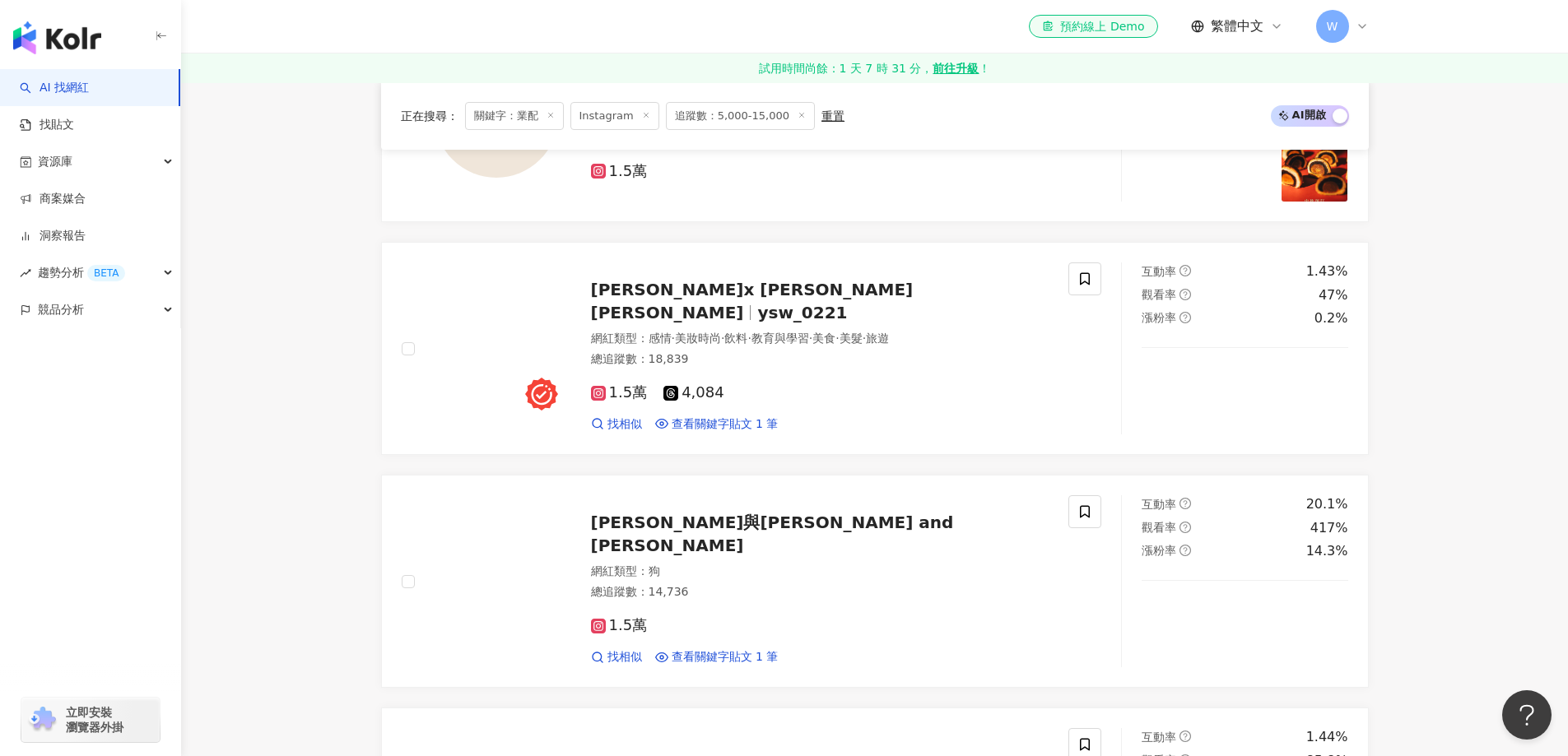
scroll to position [3430, 0]
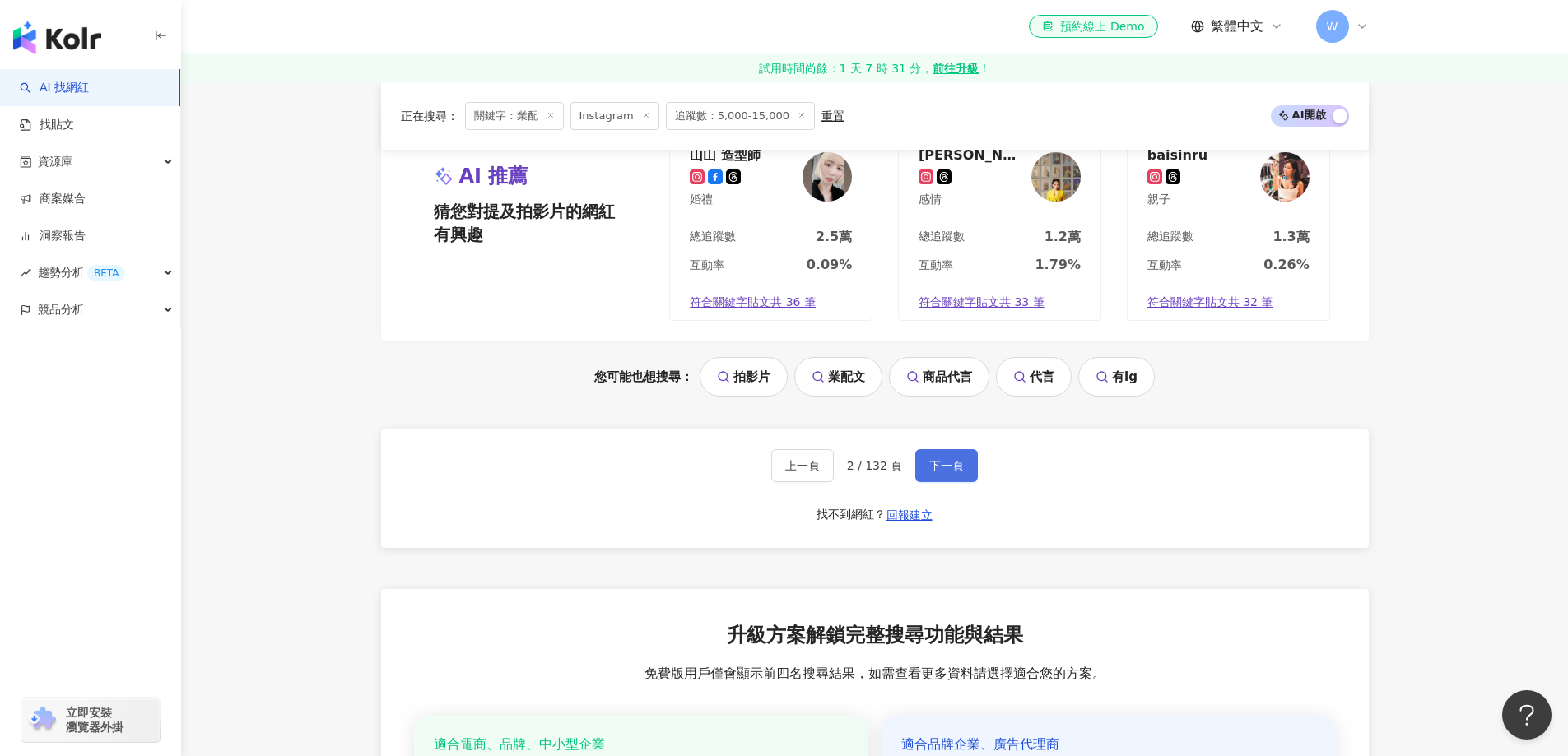
click at [948, 463] on button "下一頁" at bounding box center [946, 465] width 62 height 33
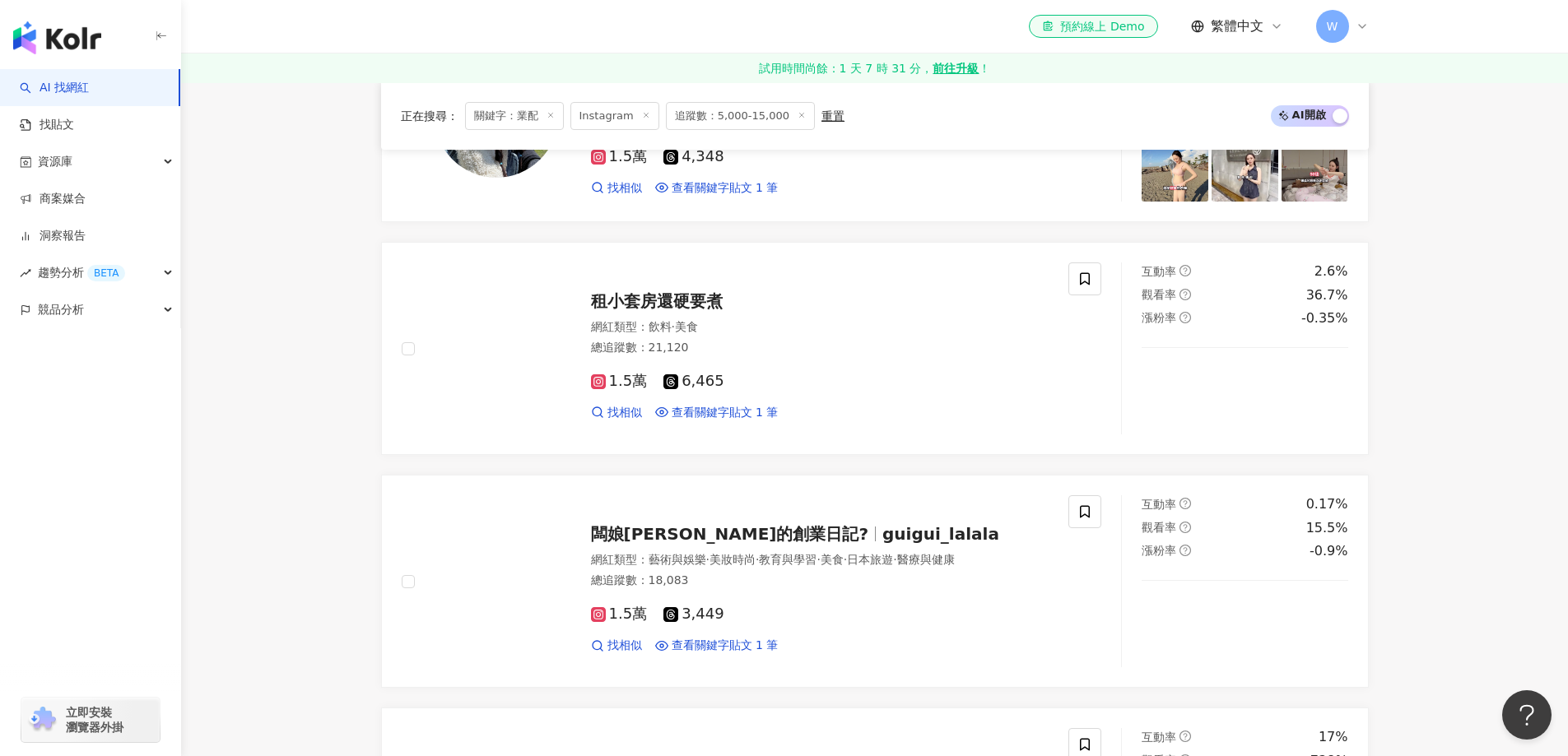
scroll to position [3512, 0]
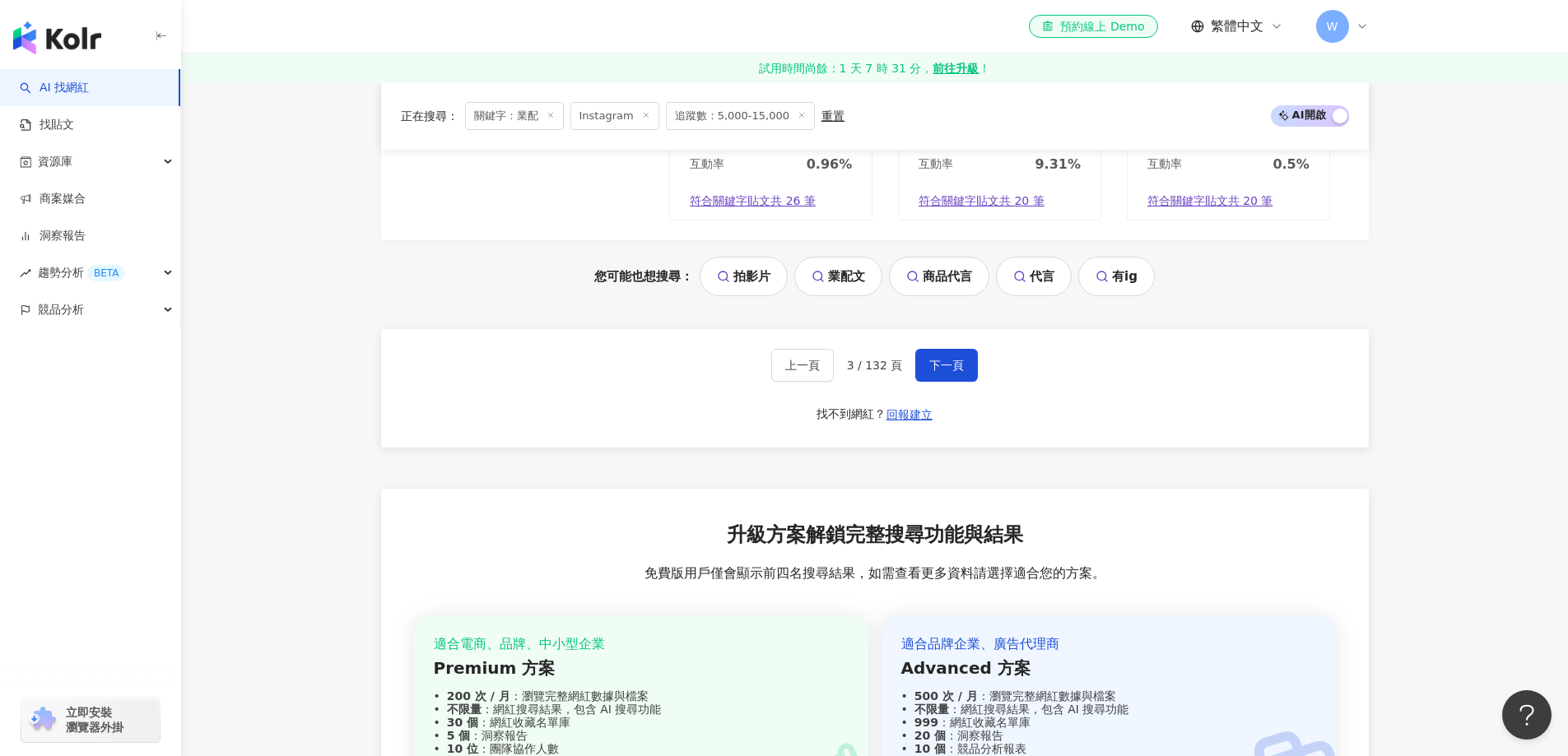
click at [976, 371] on div "上一頁 3 / 132 頁 下一頁 找不到網紅？ 回報建立" at bounding box center [875, 388] width 988 height 118
click at [958, 370] on span "下一頁" at bounding box center [946, 365] width 35 height 13
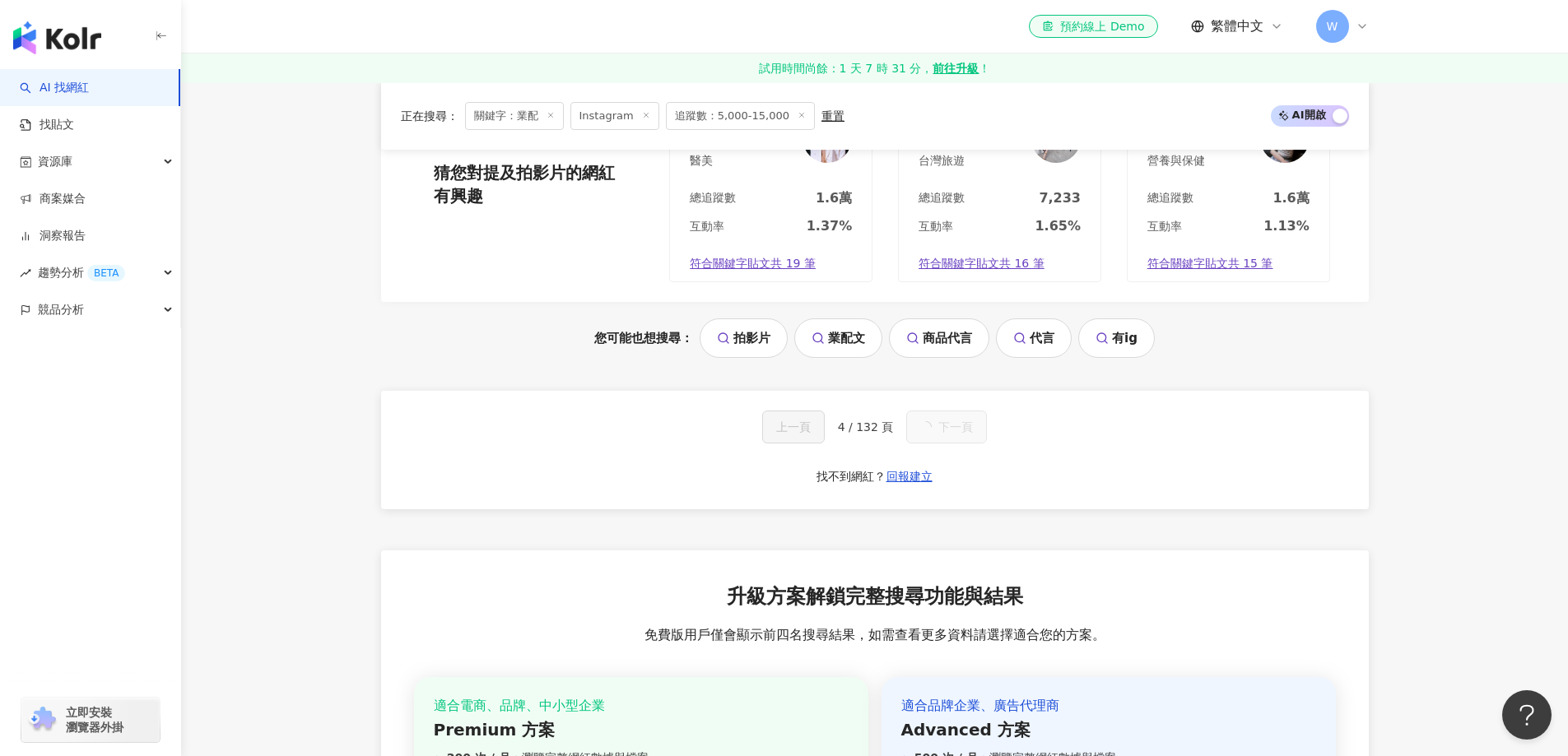
scroll to position [1714, 0]
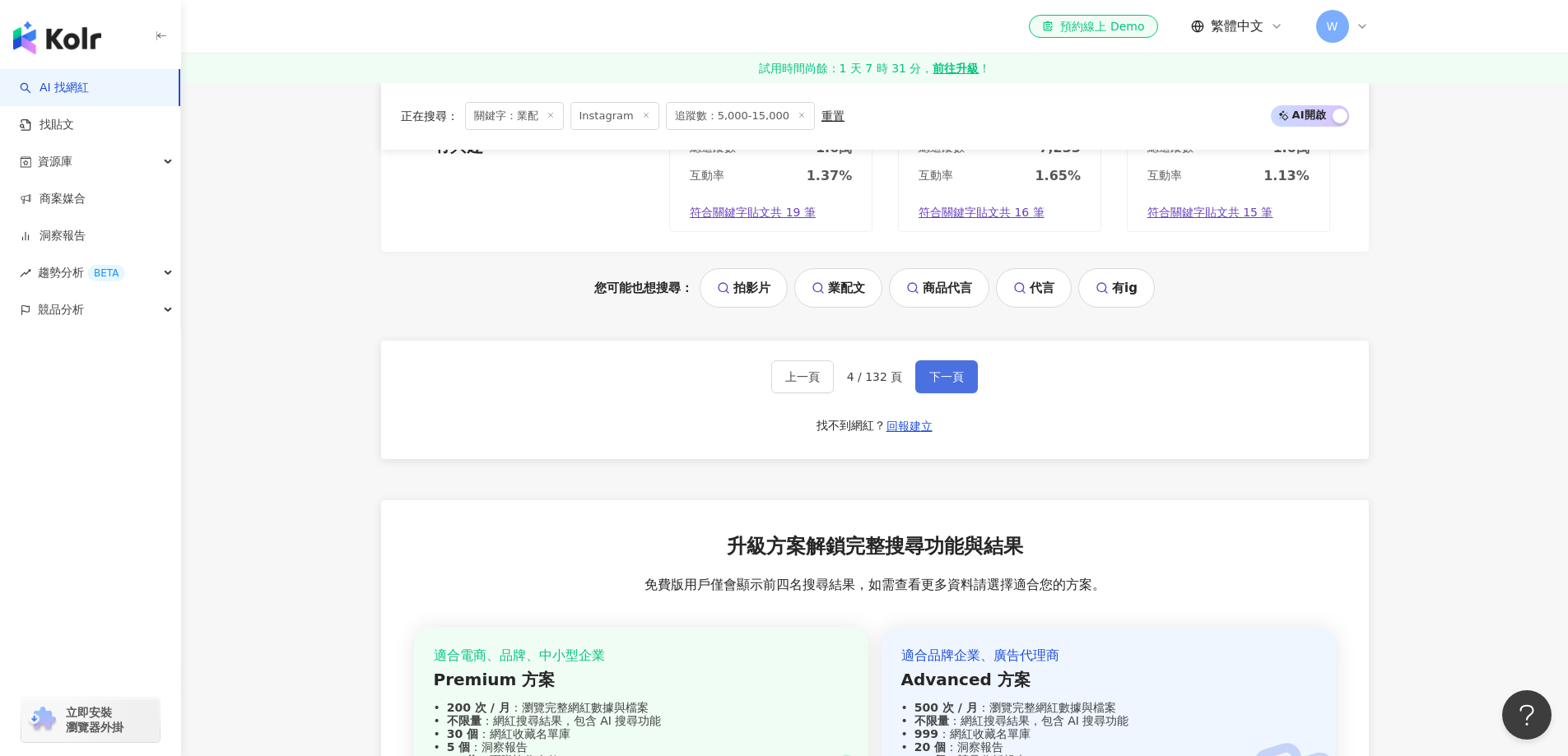
click at [958, 370] on span "下一頁" at bounding box center [946, 377] width 35 height 13
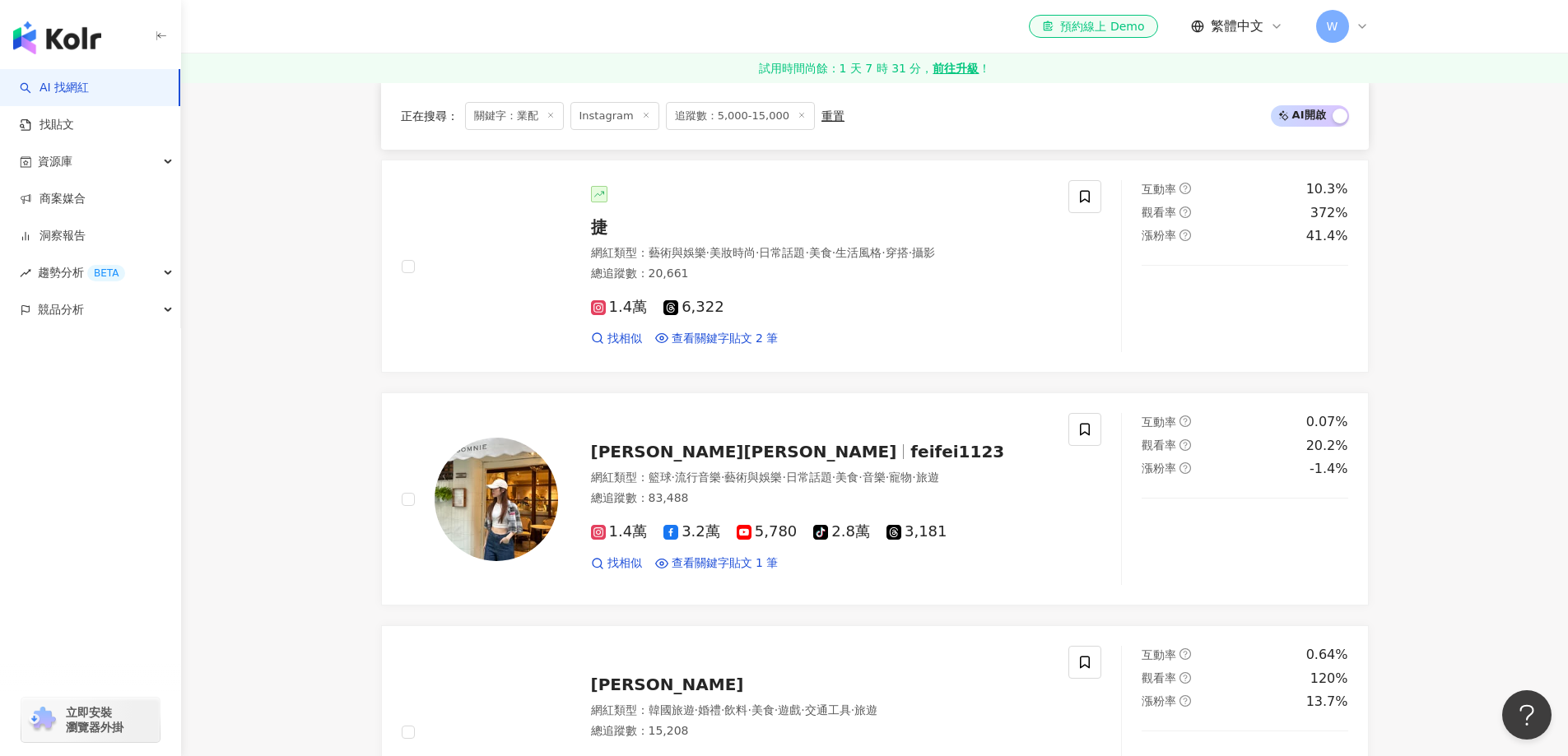
scroll to position [3512, 0]
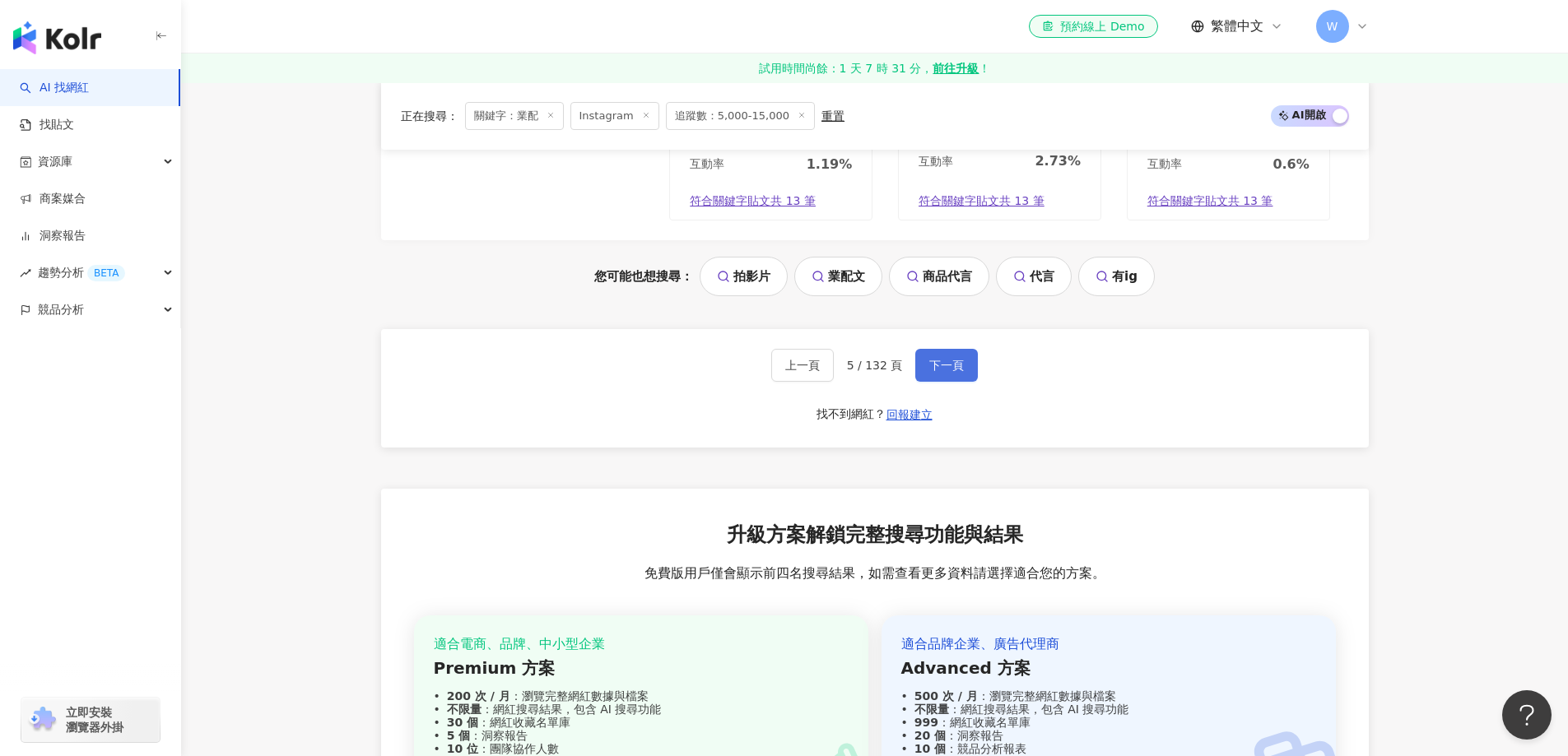
click at [958, 370] on span "下一頁" at bounding box center [946, 365] width 35 height 13
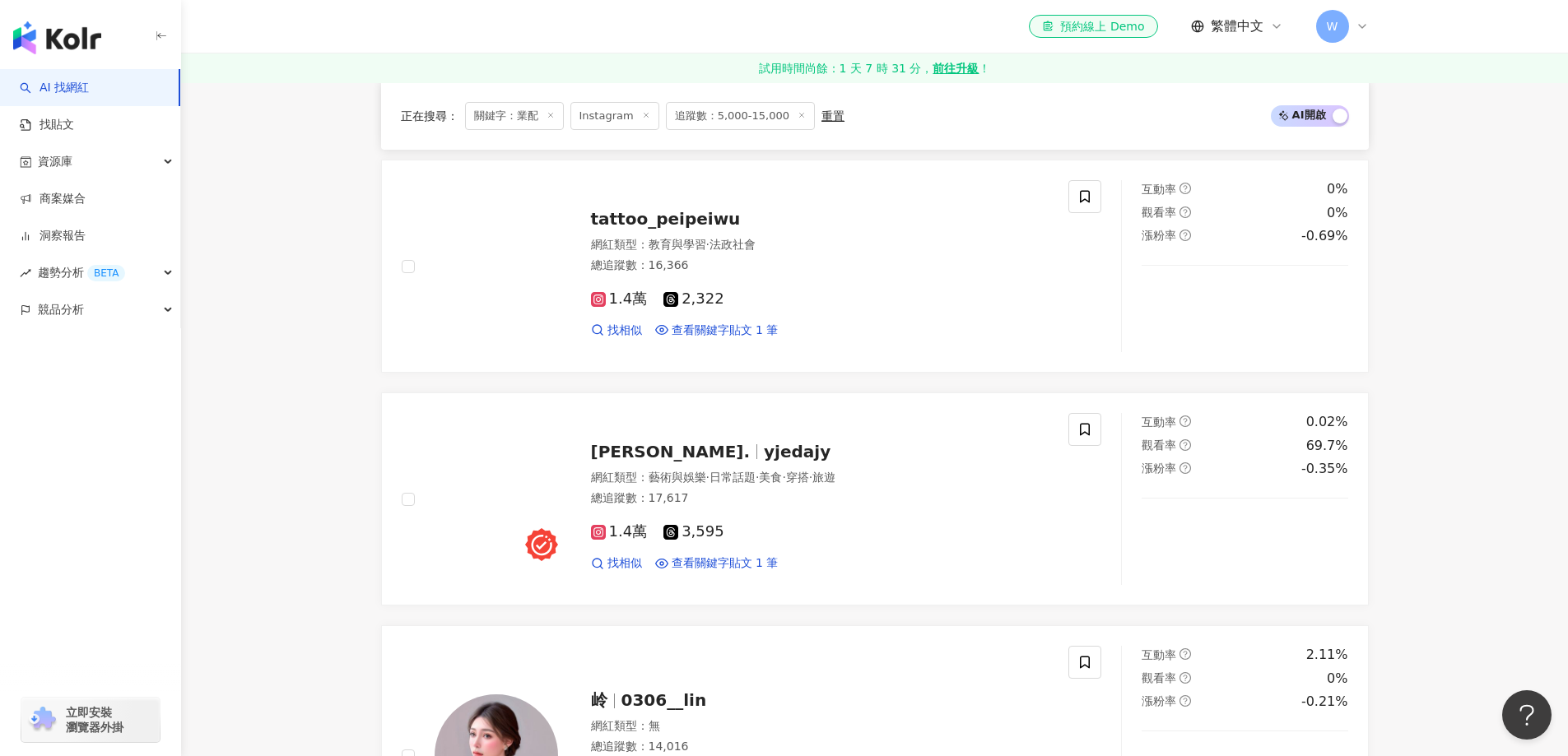
scroll to position [3564, 0]
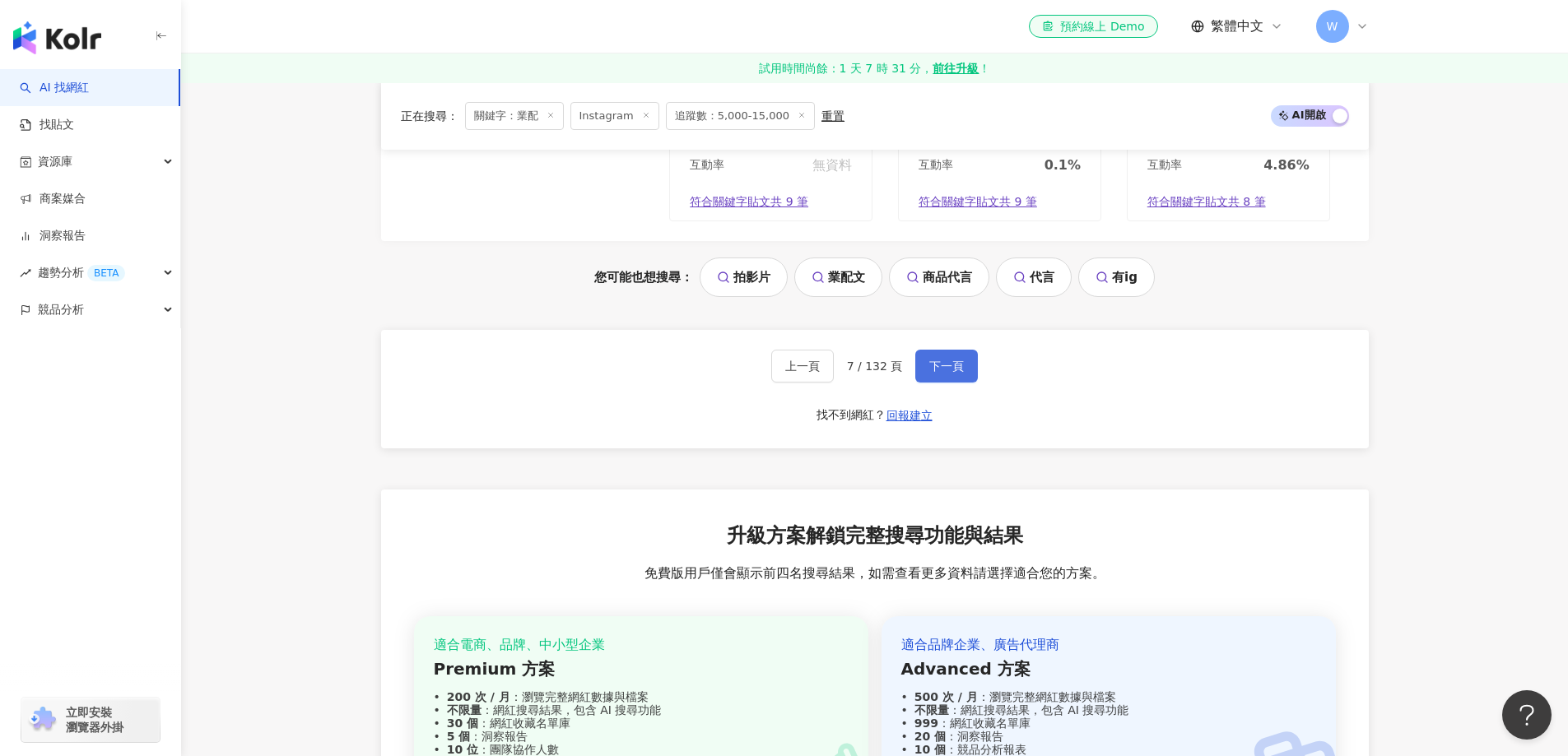
click at [958, 370] on span "下一頁" at bounding box center [946, 366] width 35 height 13
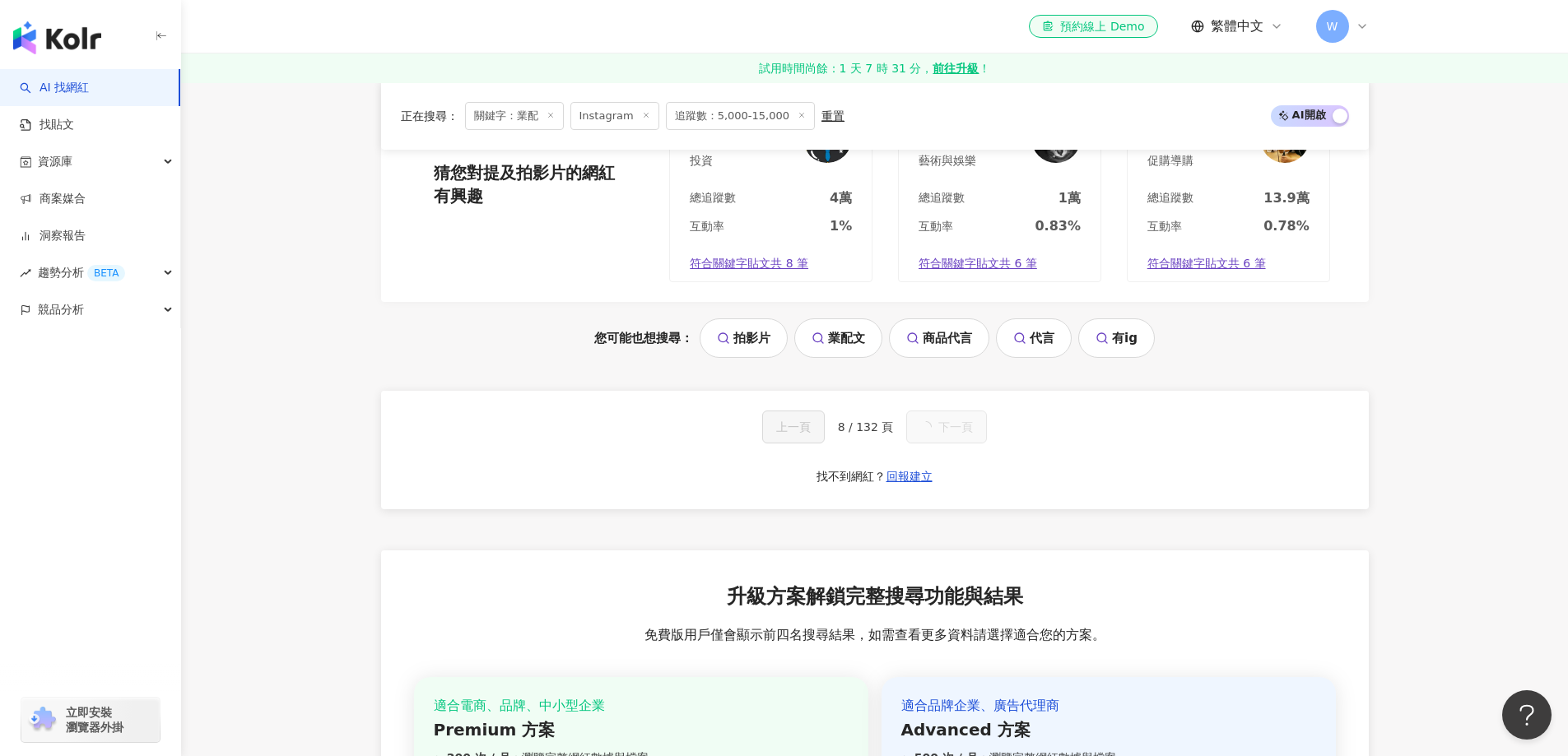
scroll to position [1714, 0]
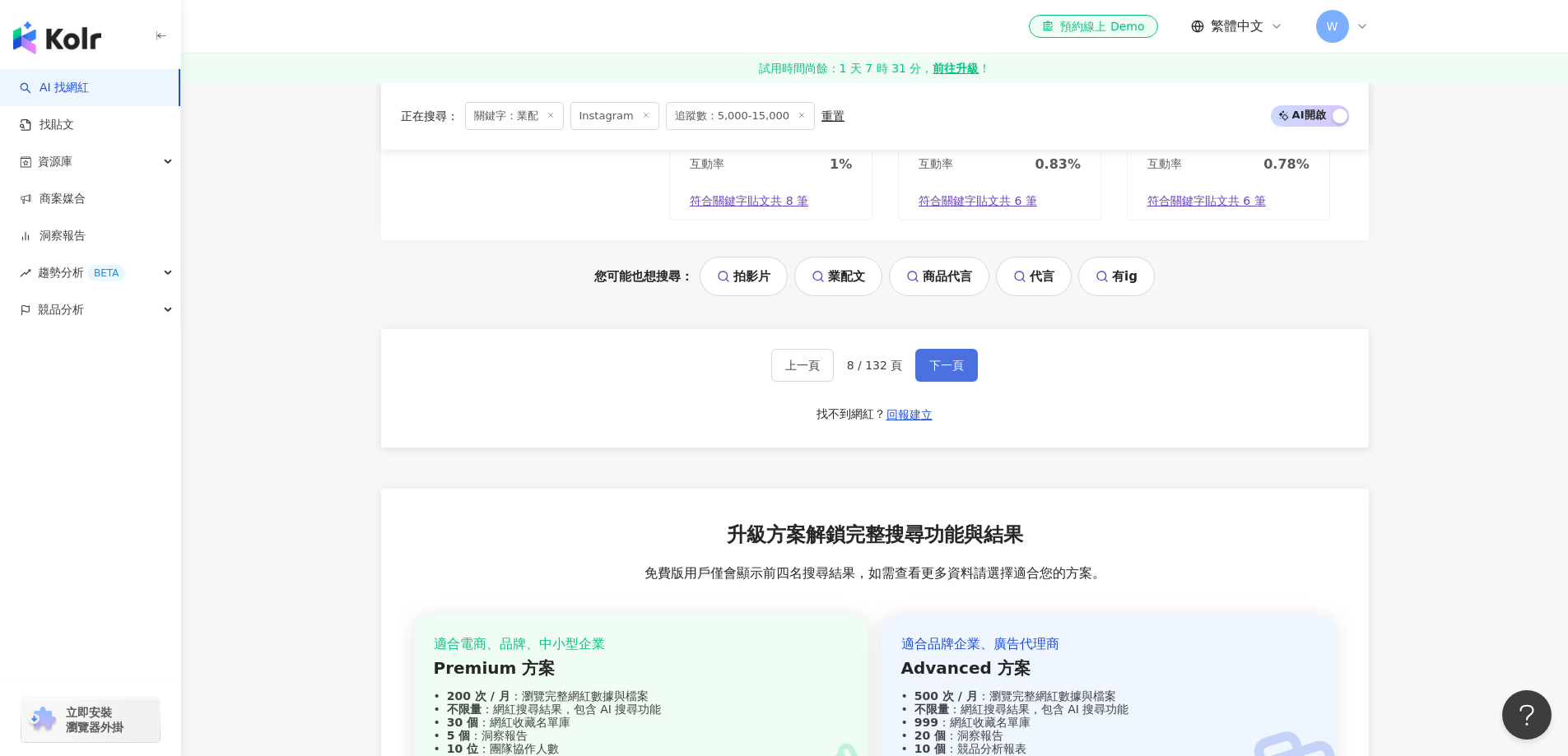
click at [958, 370] on span "下一頁" at bounding box center [946, 365] width 35 height 13
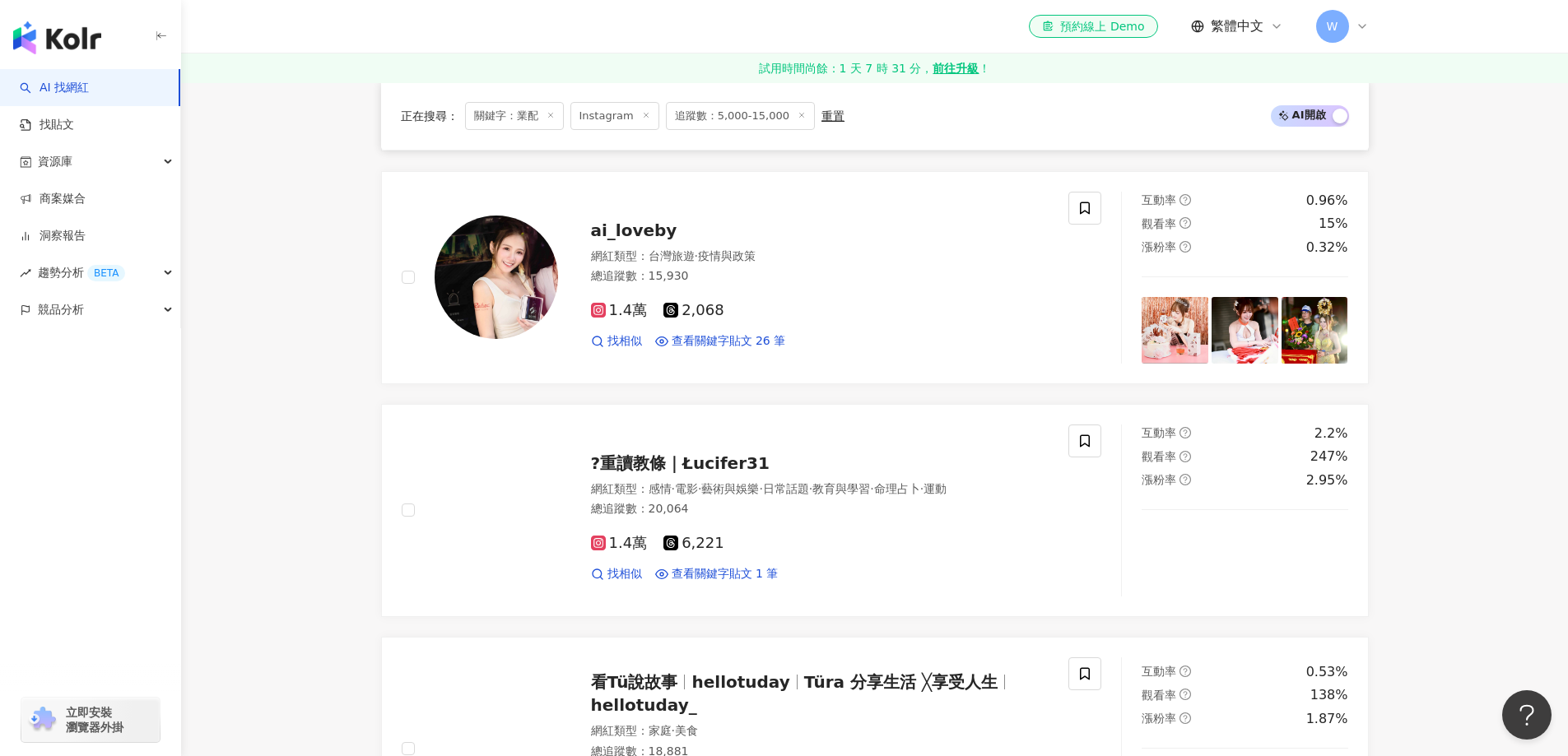
scroll to position [3534, 0]
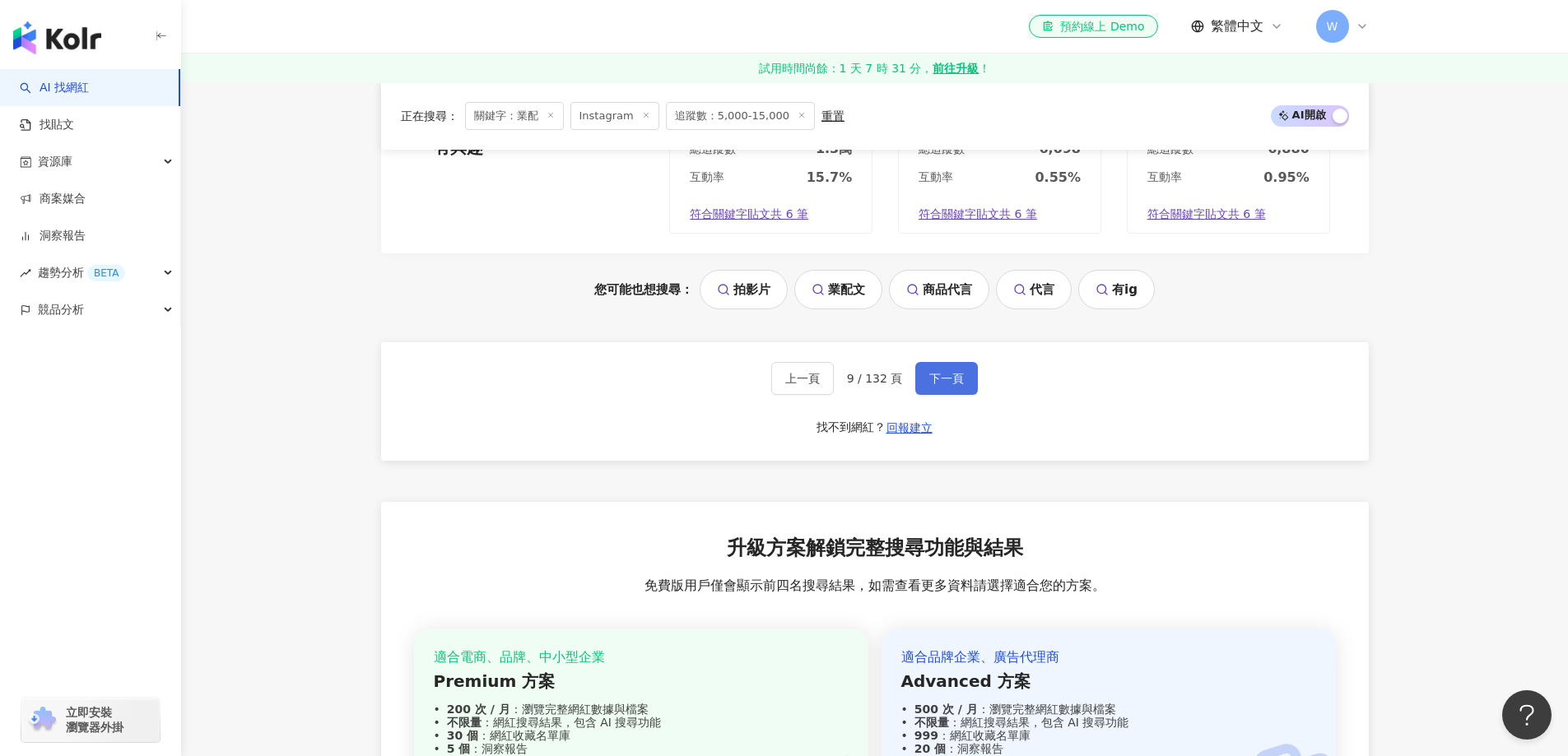
click at [958, 395] on span "下一頁" at bounding box center [946, 402] width 35 height 13
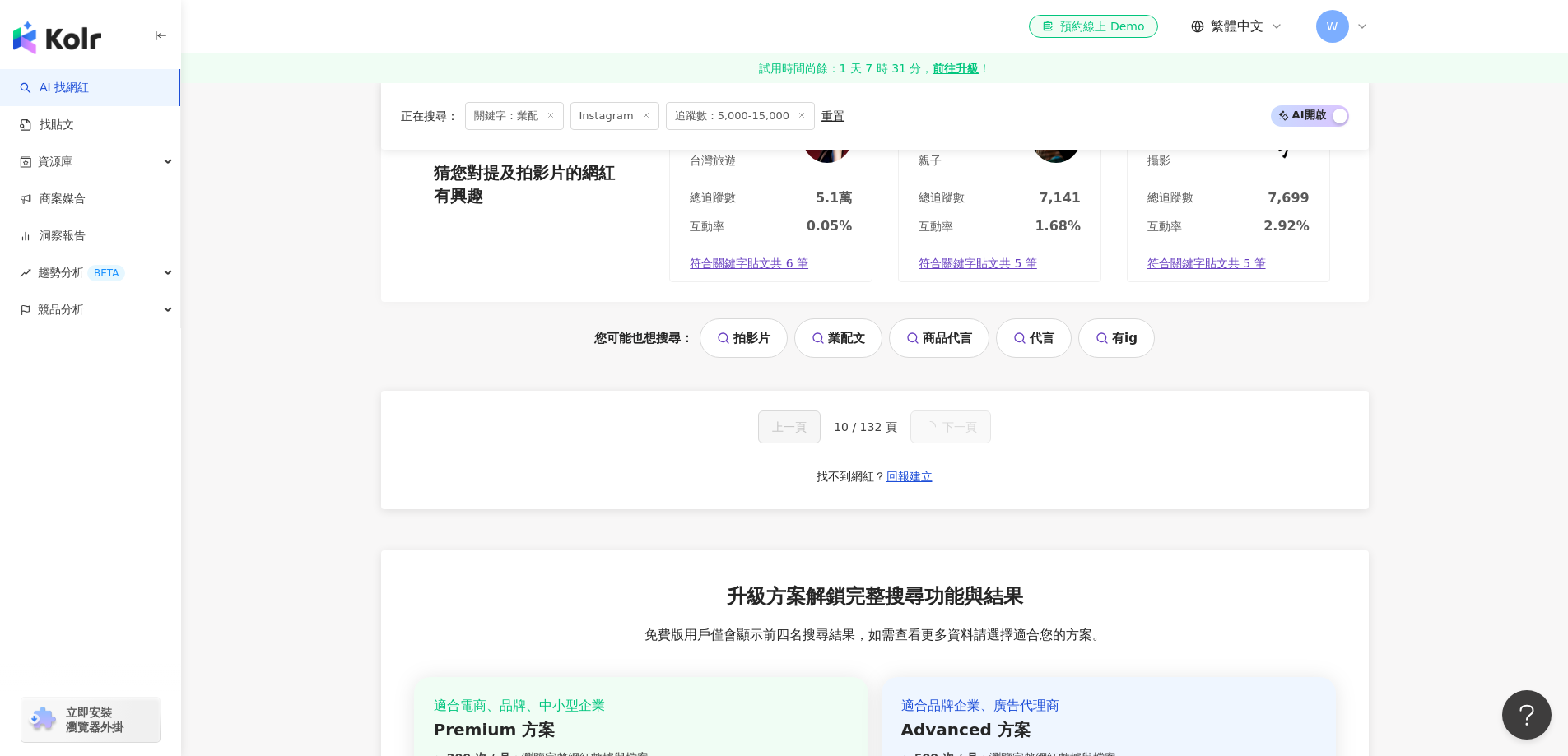
scroll to position [1714, 0]
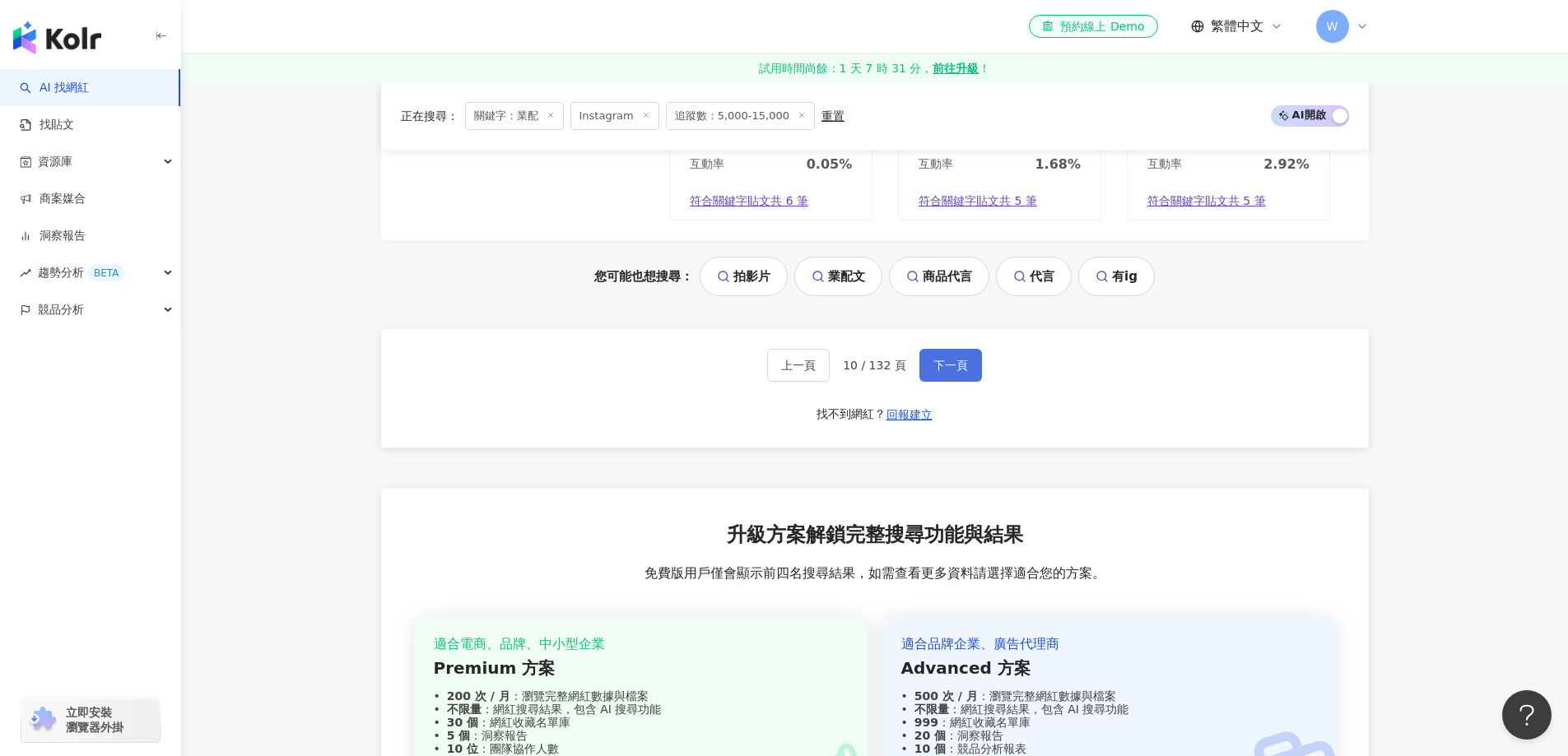
click at [958, 370] on span "下一頁" at bounding box center [950, 365] width 35 height 13
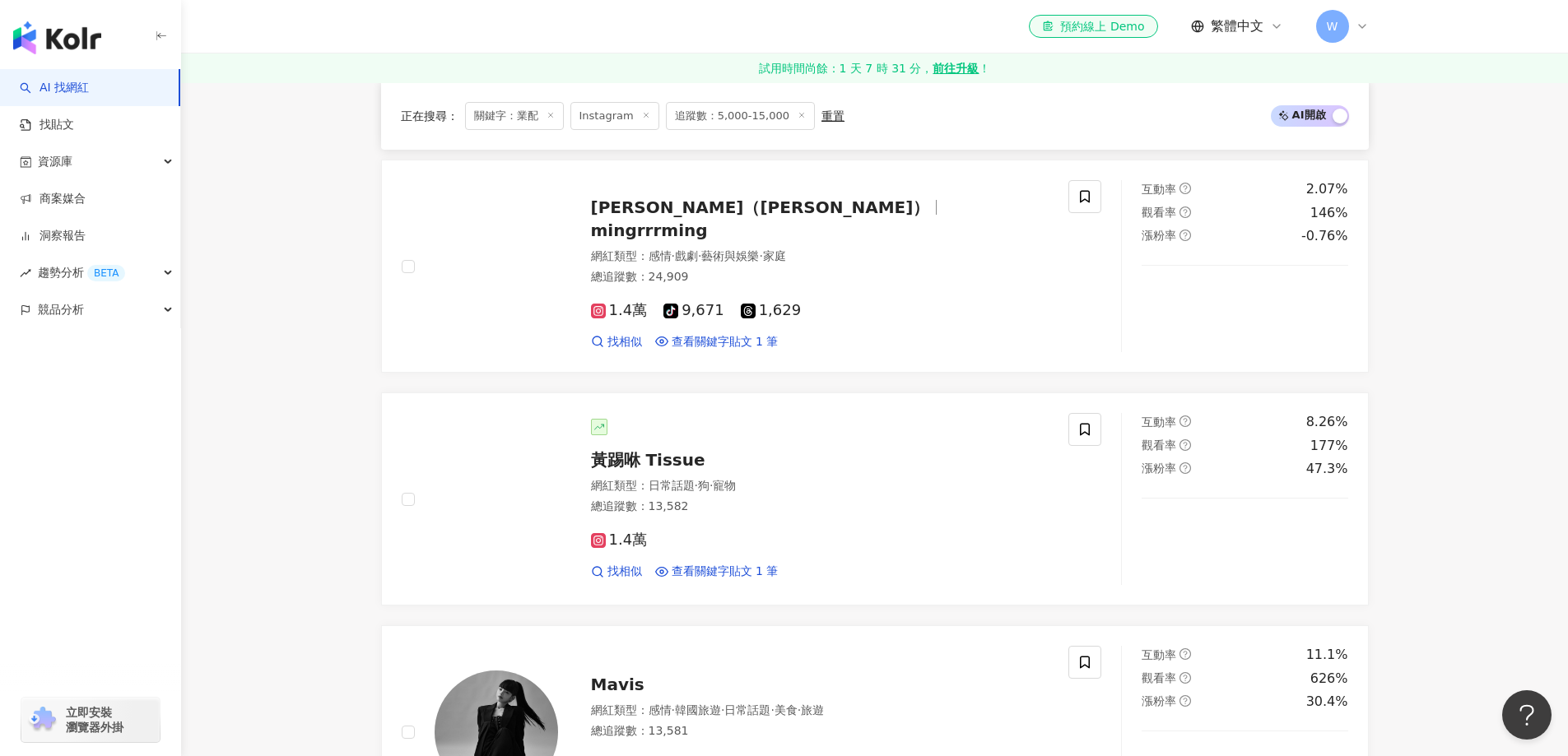
scroll to position [3560, 0]
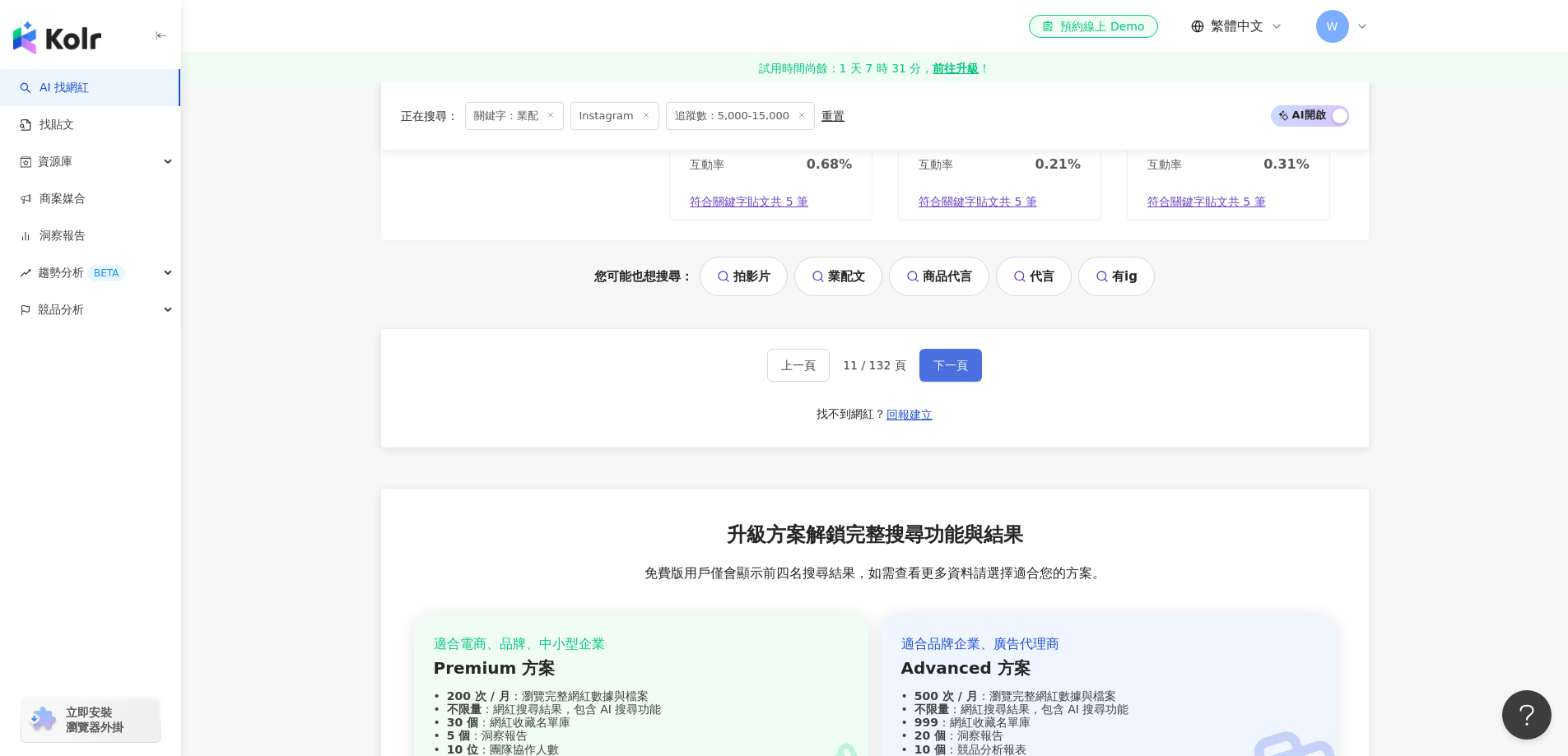
click at [958, 370] on span "下一頁" at bounding box center [950, 365] width 35 height 13
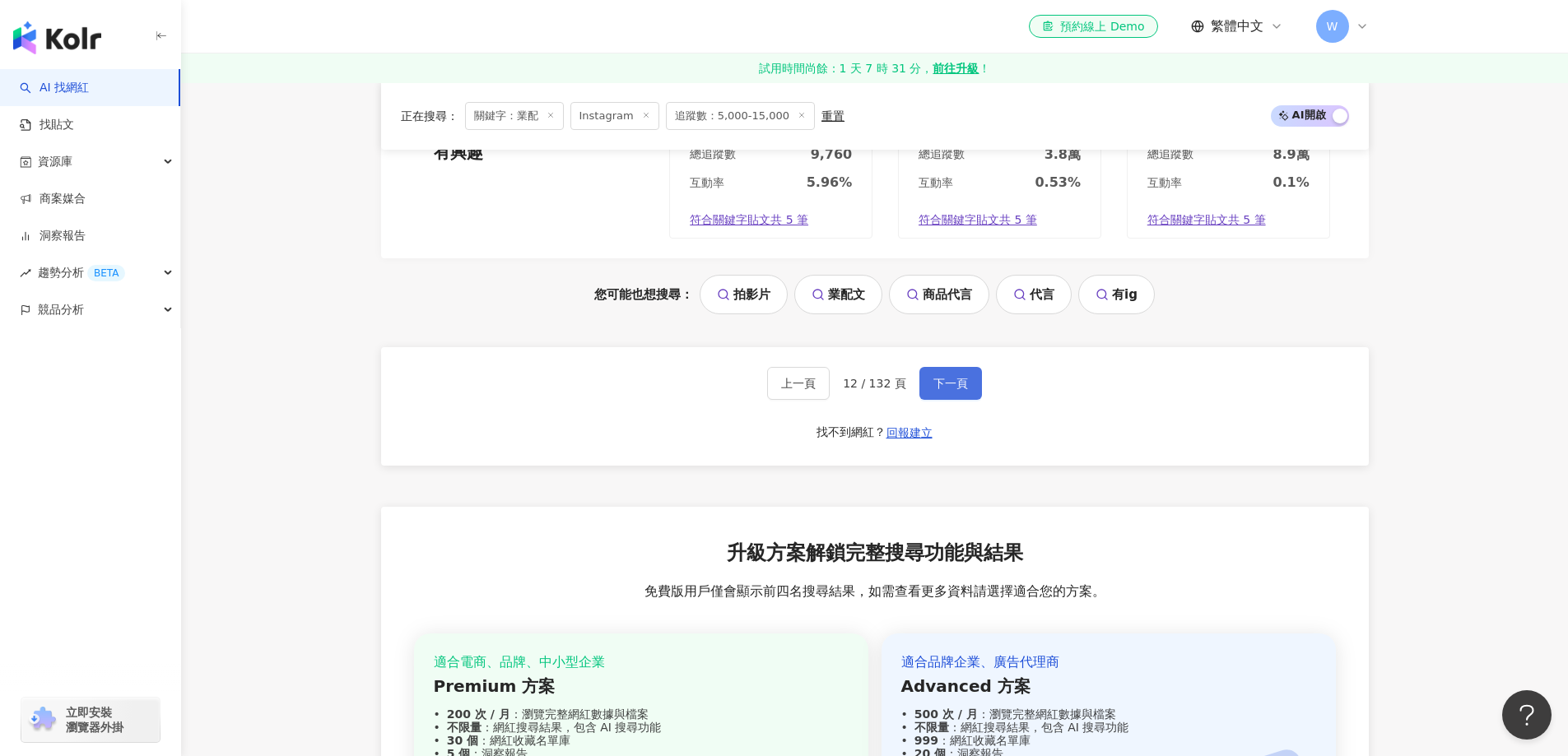
click at [958, 377] on span "下一頁" at bounding box center [950, 384] width 35 height 13
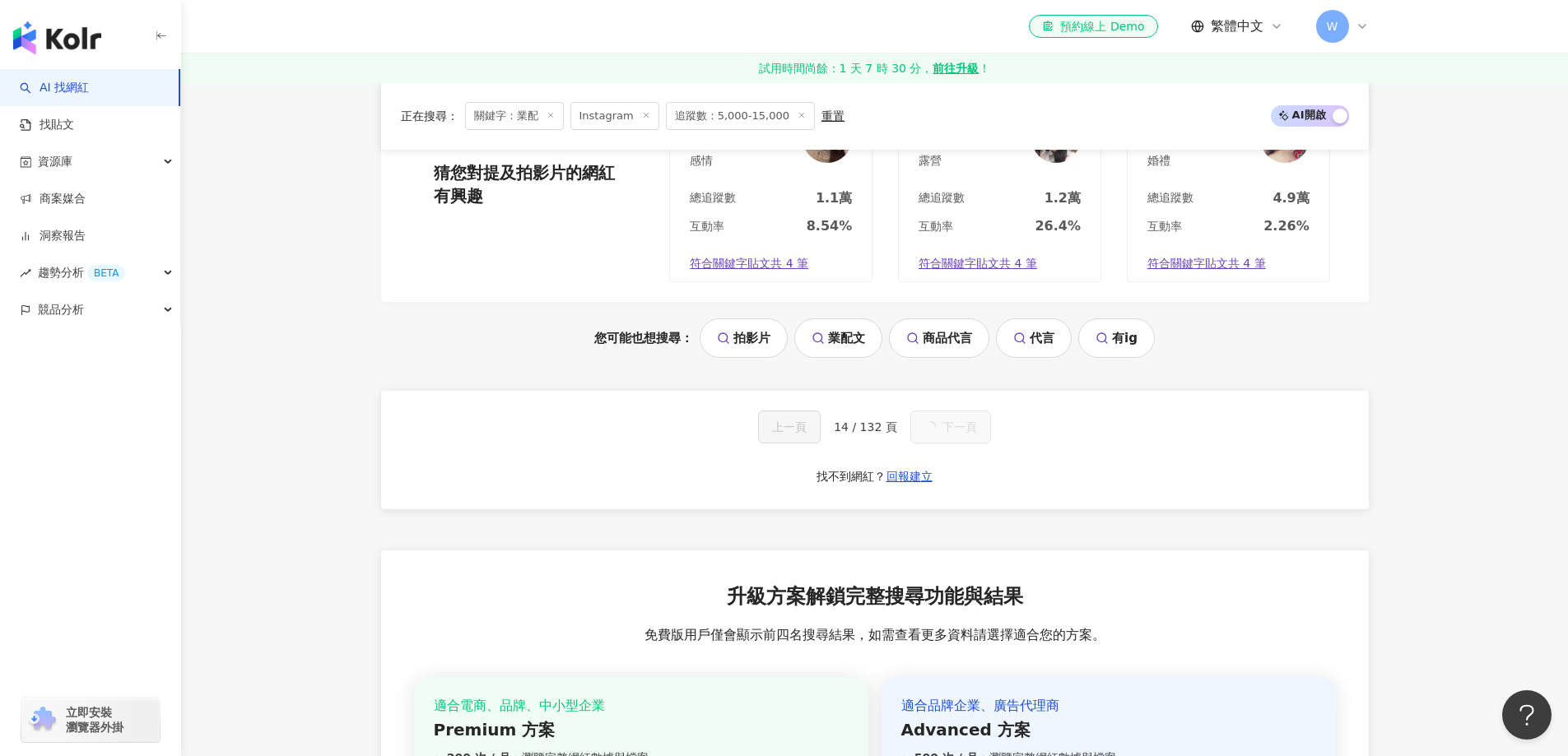
scroll to position [1714, 0]
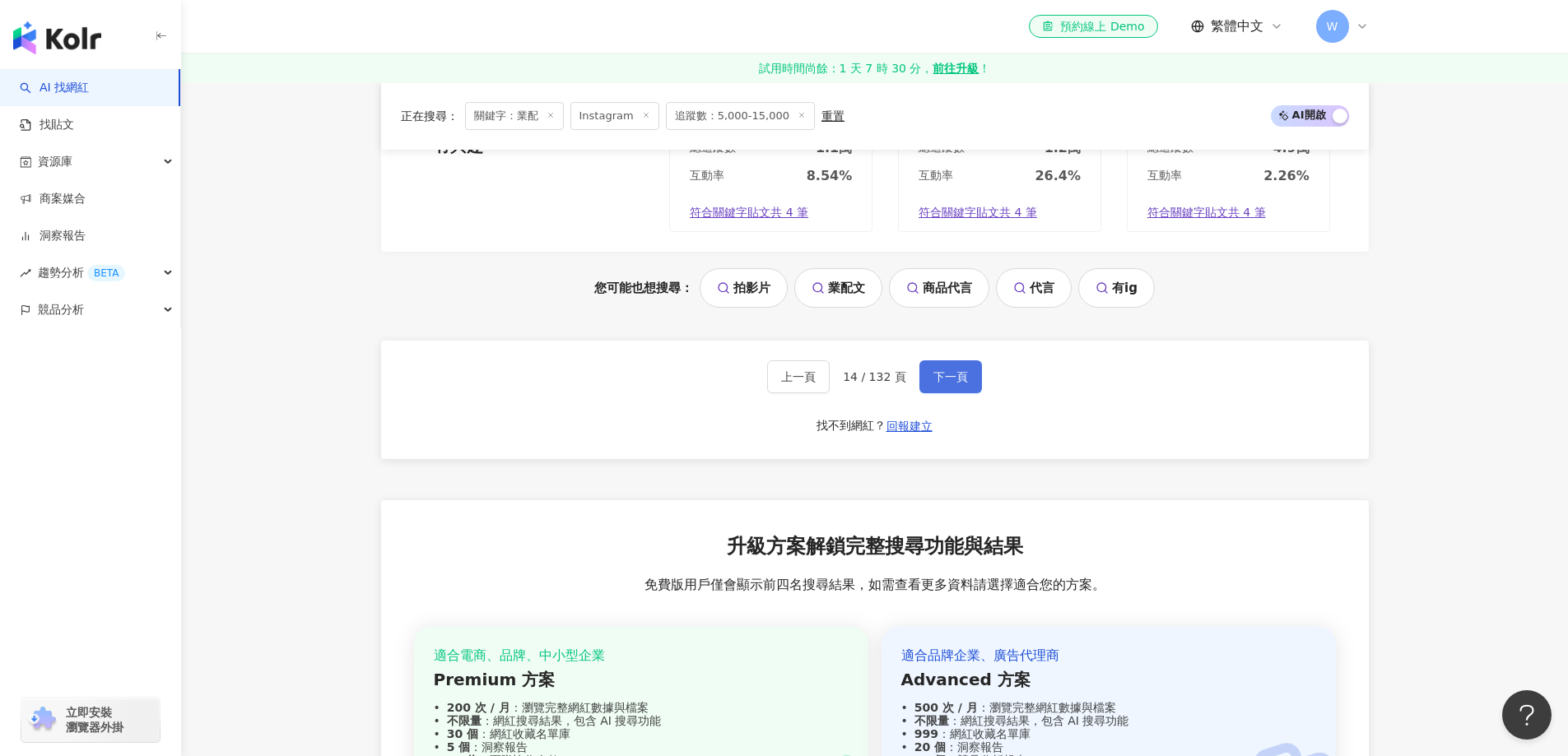
click at [958, 370] on span "下一頁" at bounding box center [950, 377] width 35 height 13
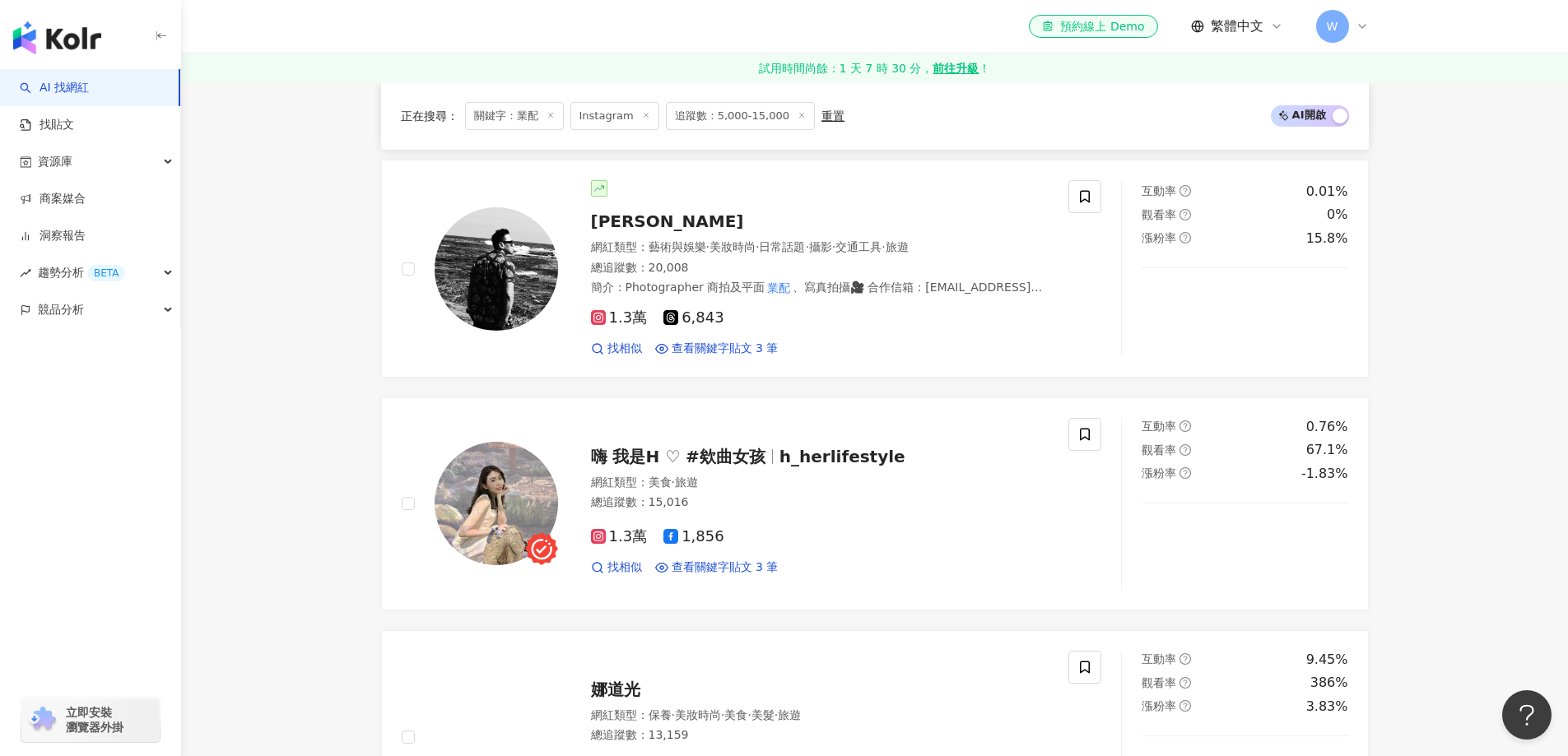
scroll to position [3520, 0]
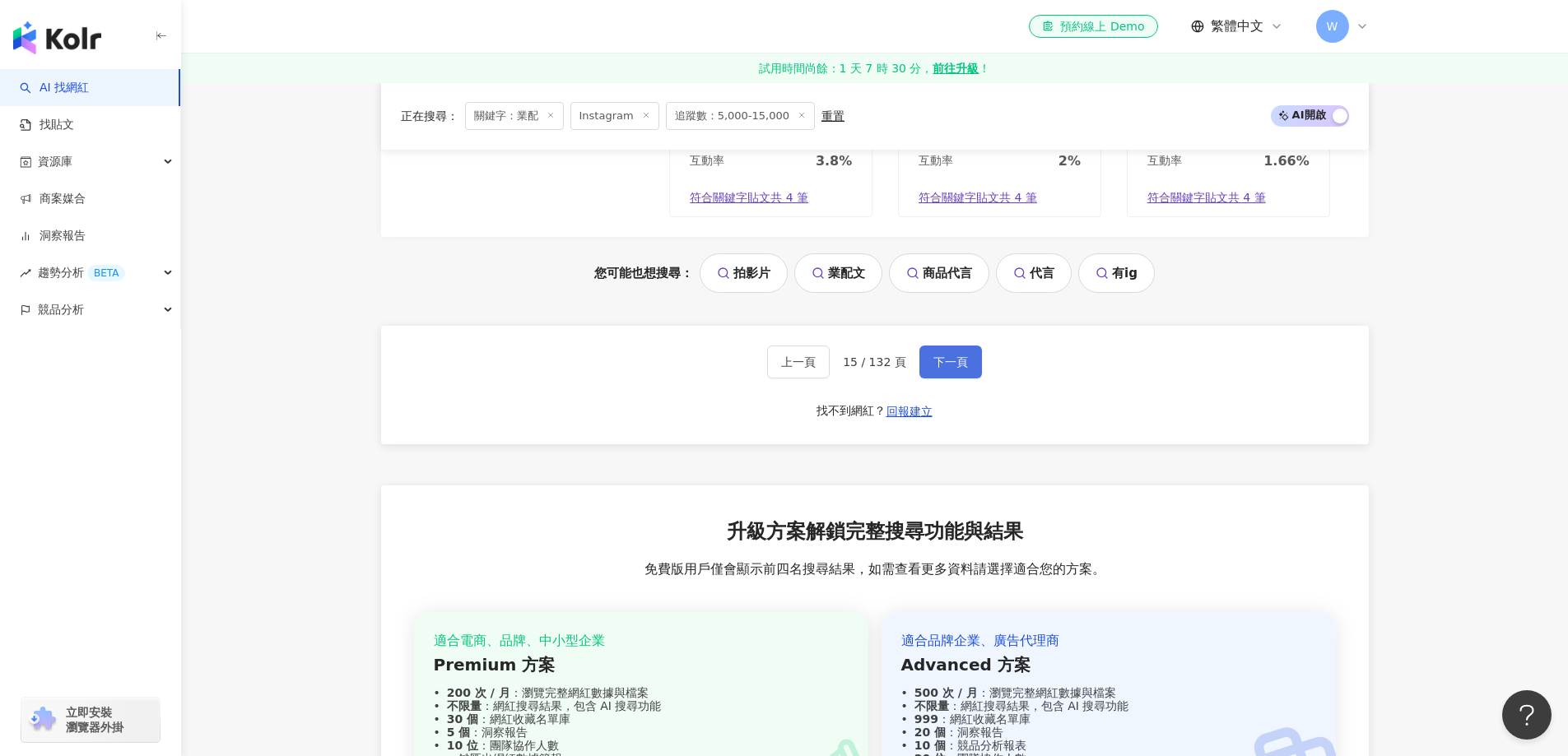
click at [958, 369] on span "下一頁" at bounding box center [950, 362] width 35 height 13
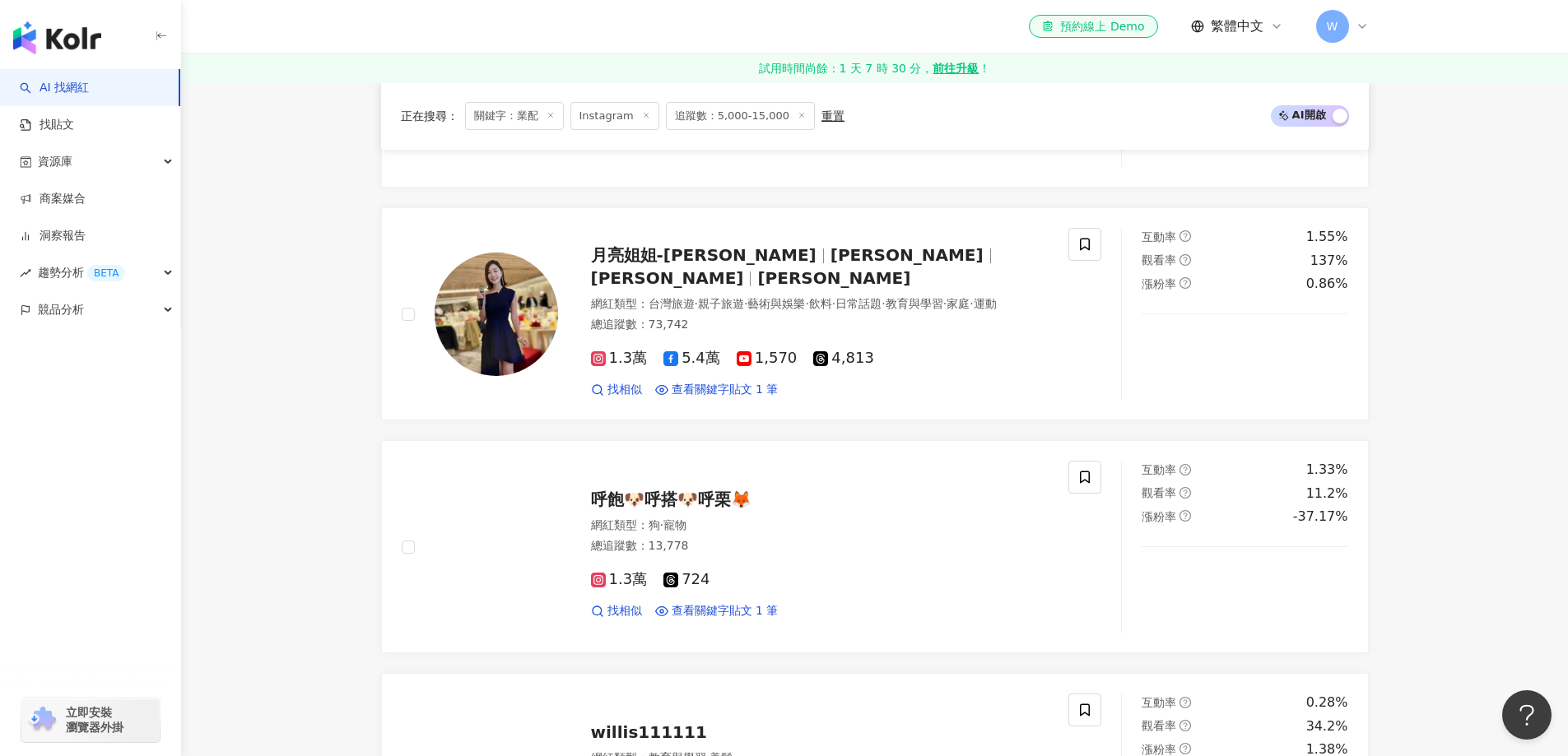
scroll to position [3560, 0]
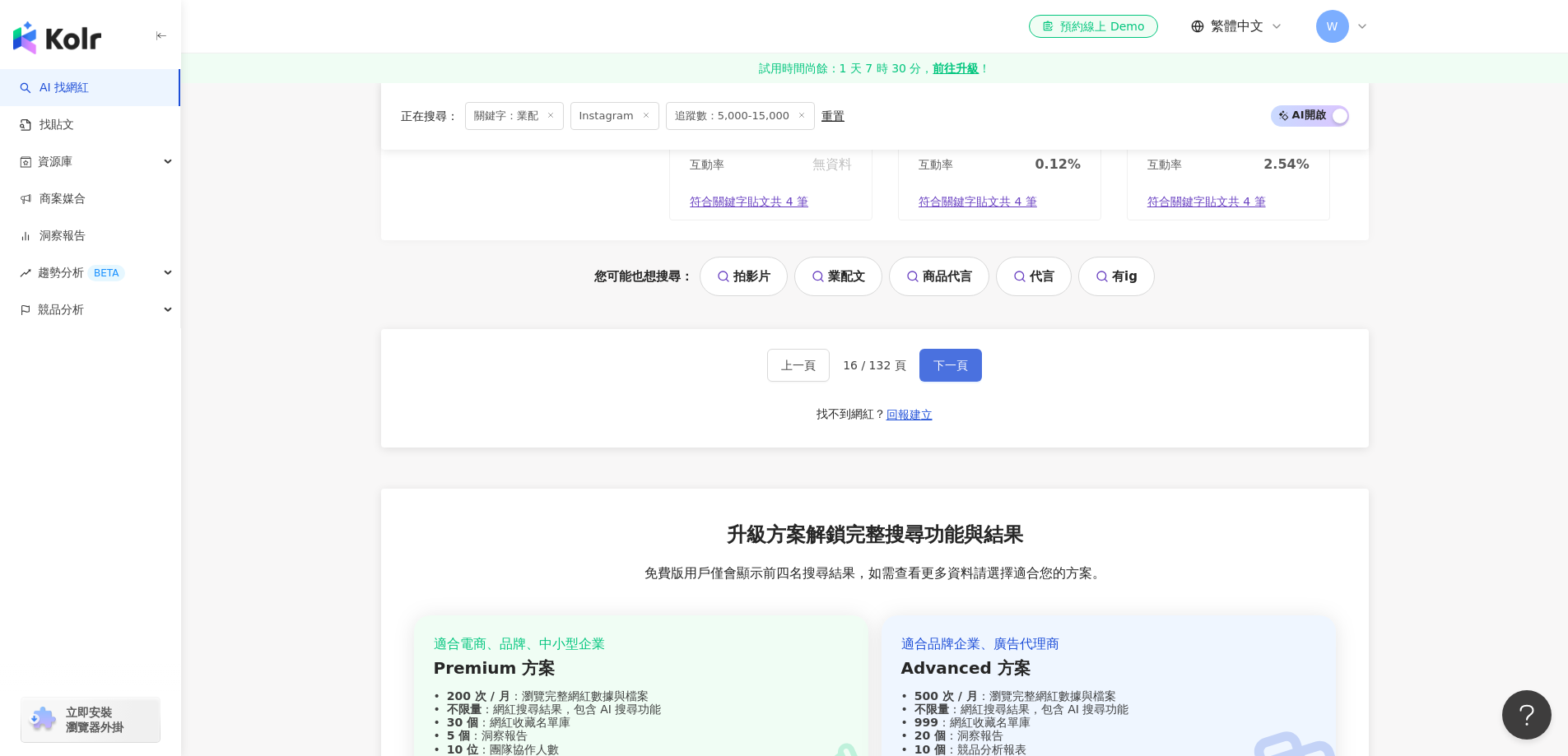
click at [958, 370] on span "下一頁" at bounding box center [950, 365] width 35 height 13
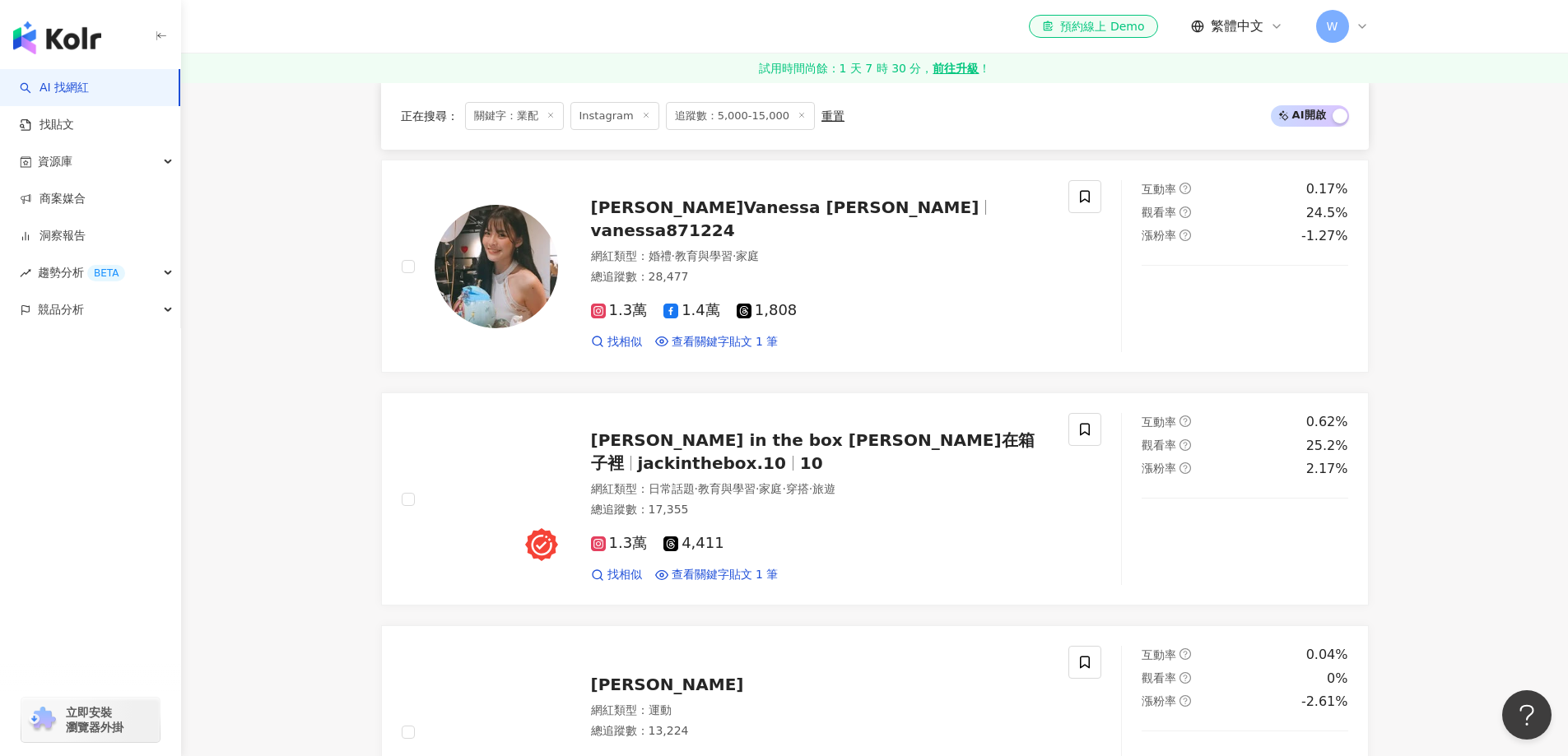
scroll to position [3512, 0]
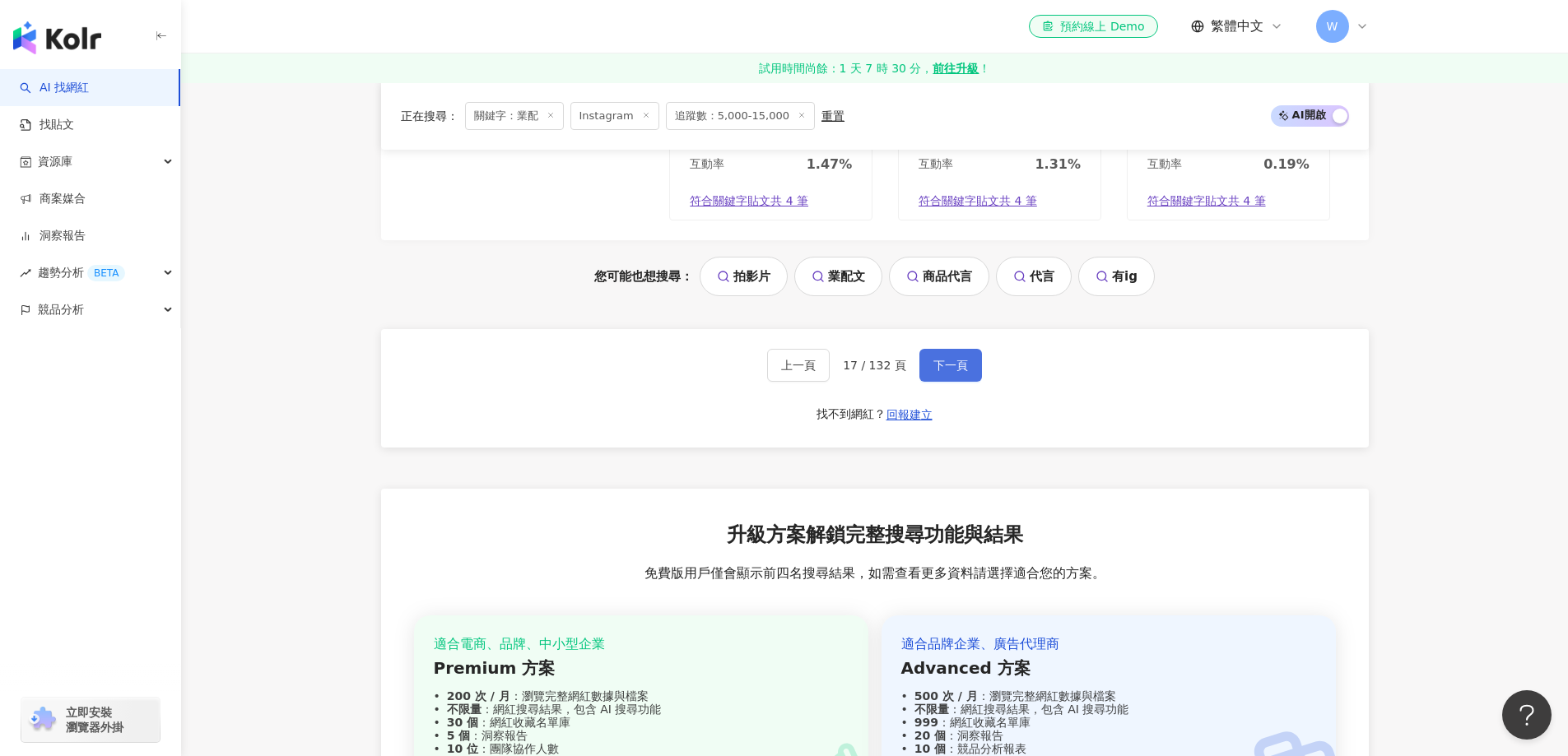
click at [958, 370] on span "下一頁" at bounding box center [950, 365] width 35 height 13
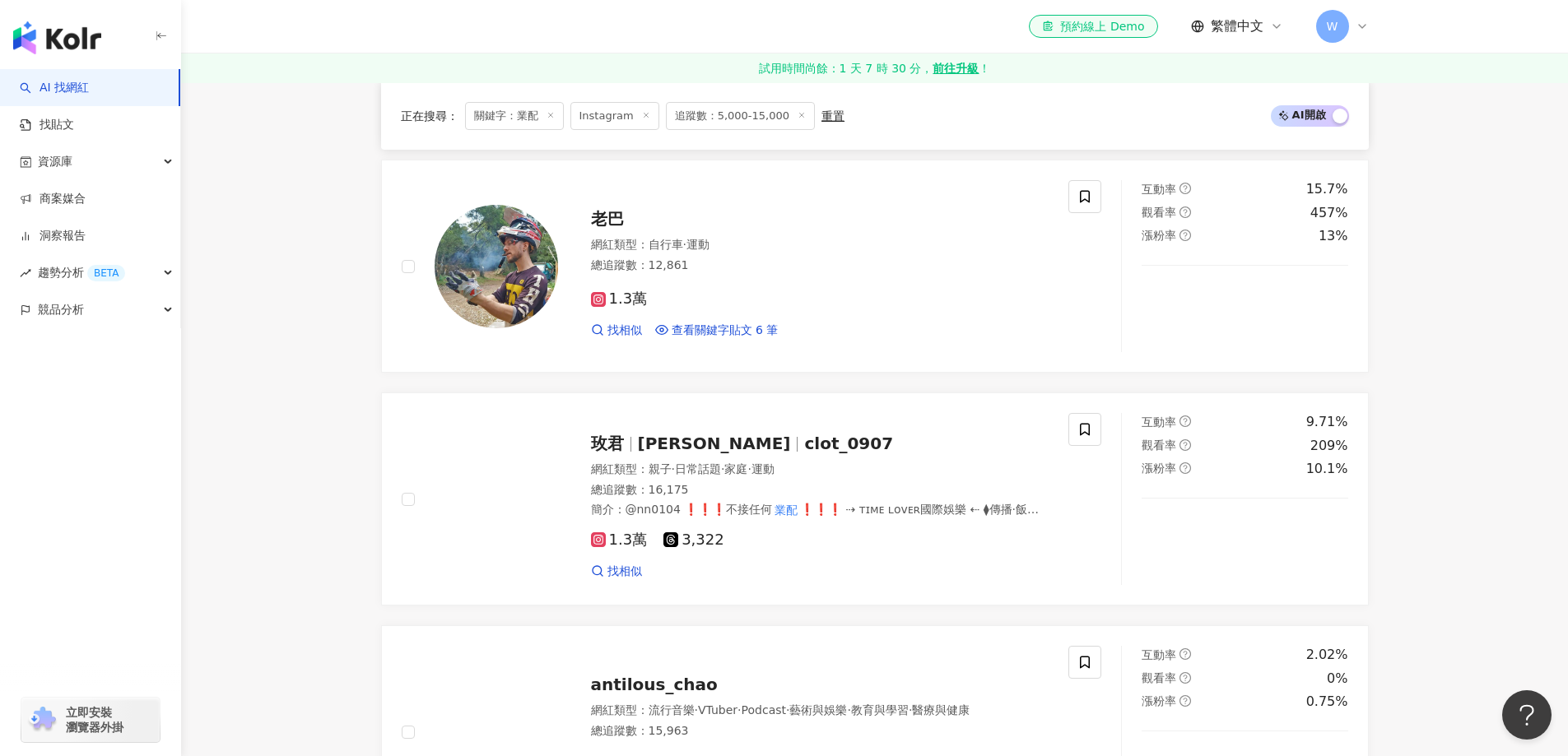
scroll to position [3538, 0]
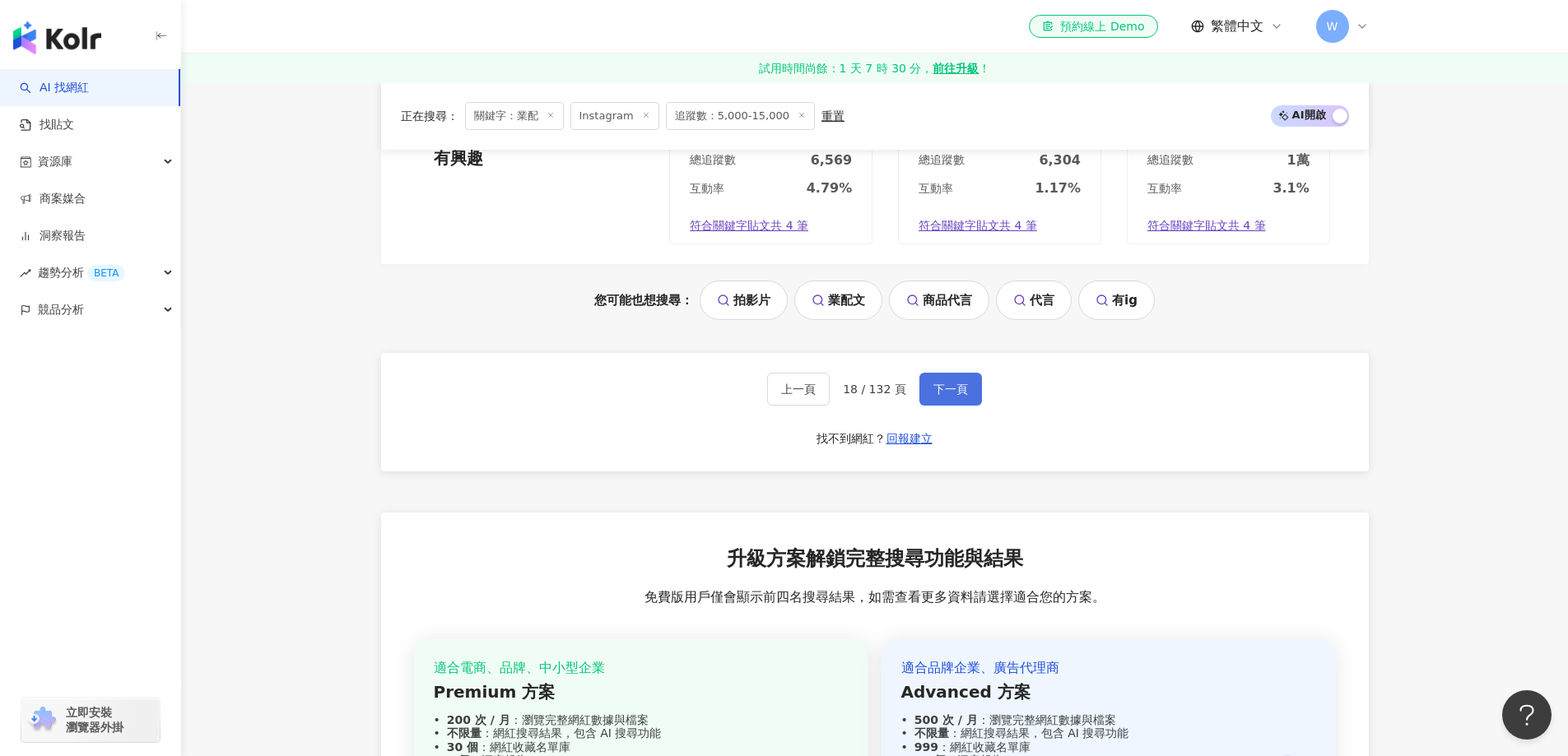
click at [958, 383] on span "下一頁" at bounding box center [950, 389] width 35 height 13
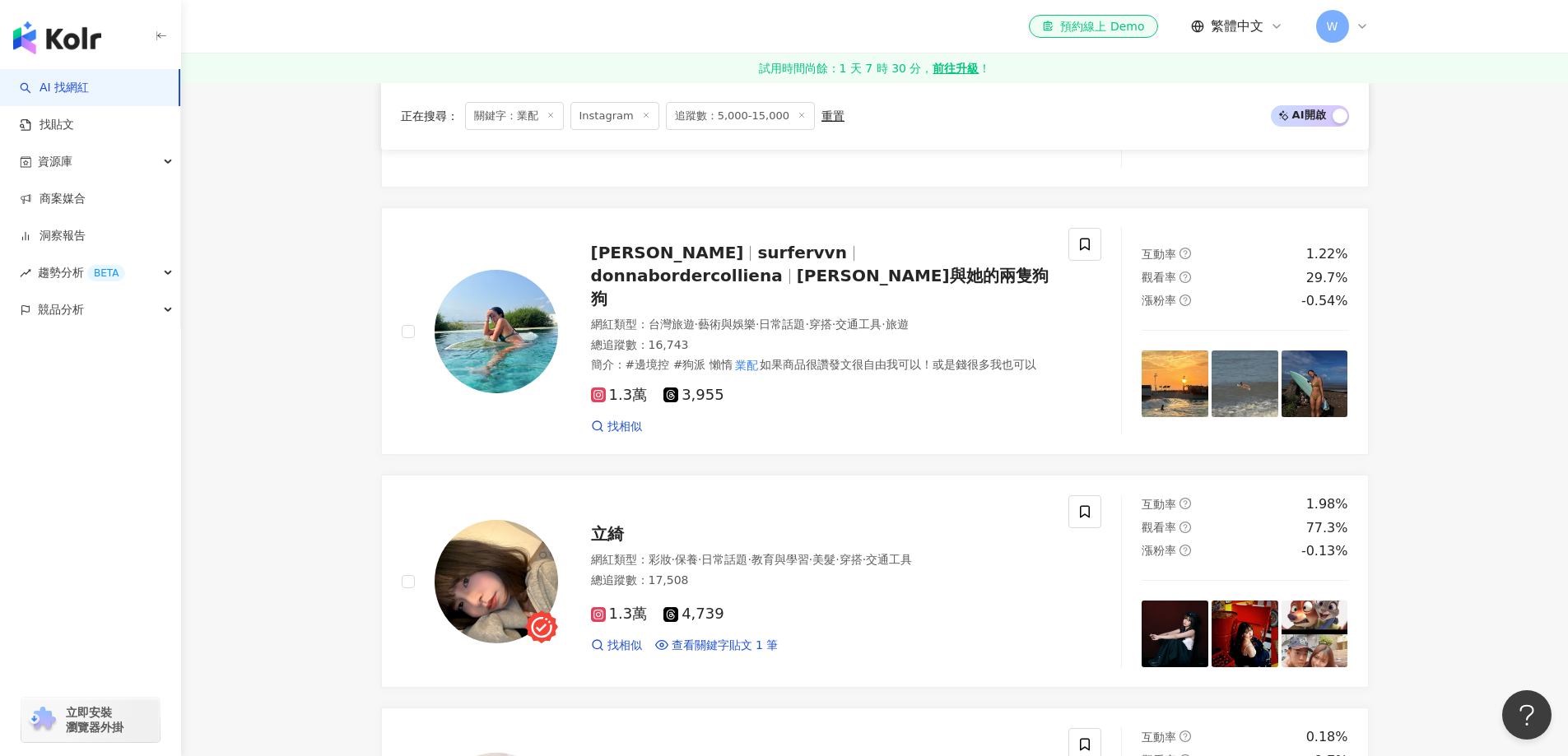
scroll to position [3618, 0]
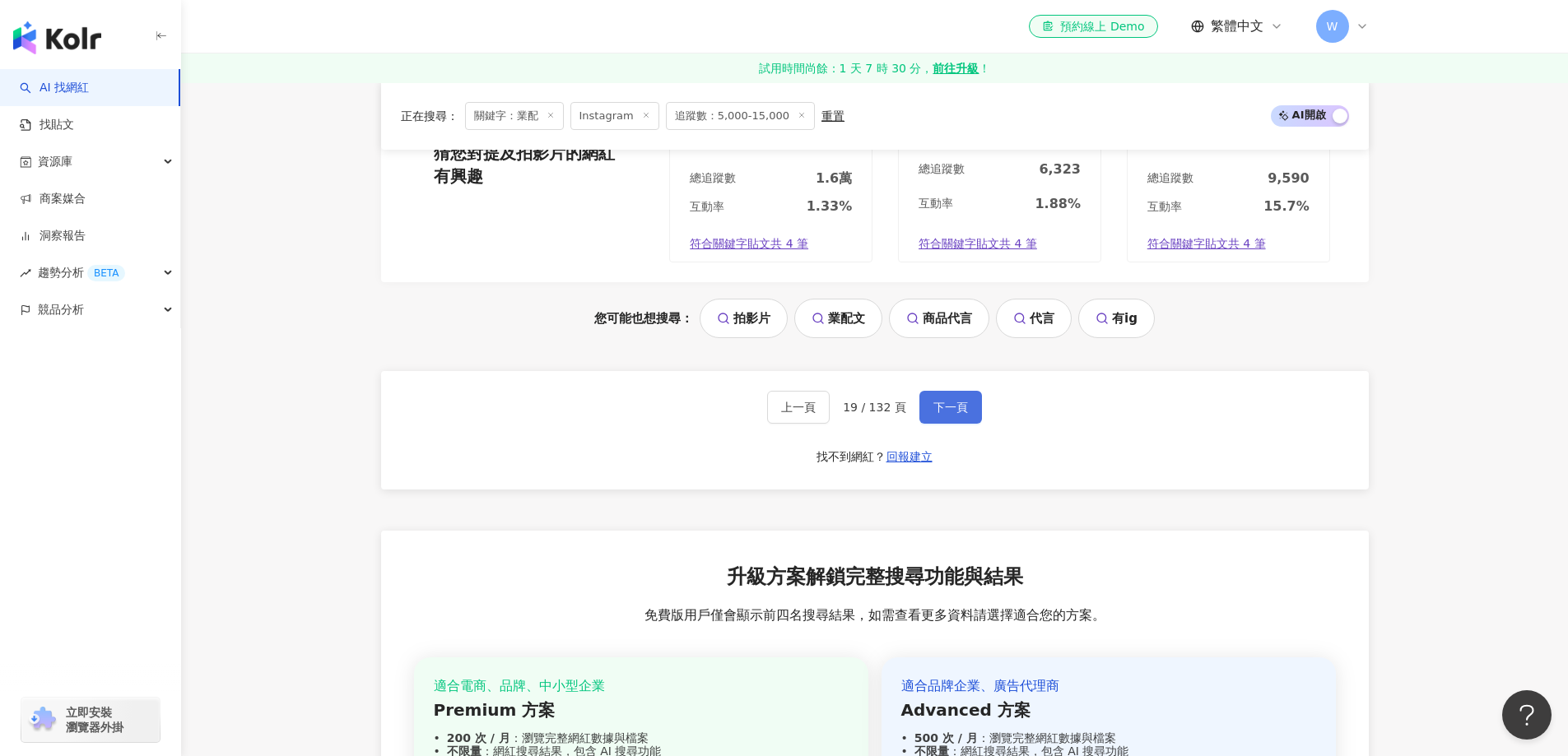
click at [958, 401] on span "下一頁" at bounding box center [950, 407] width 35 height 13
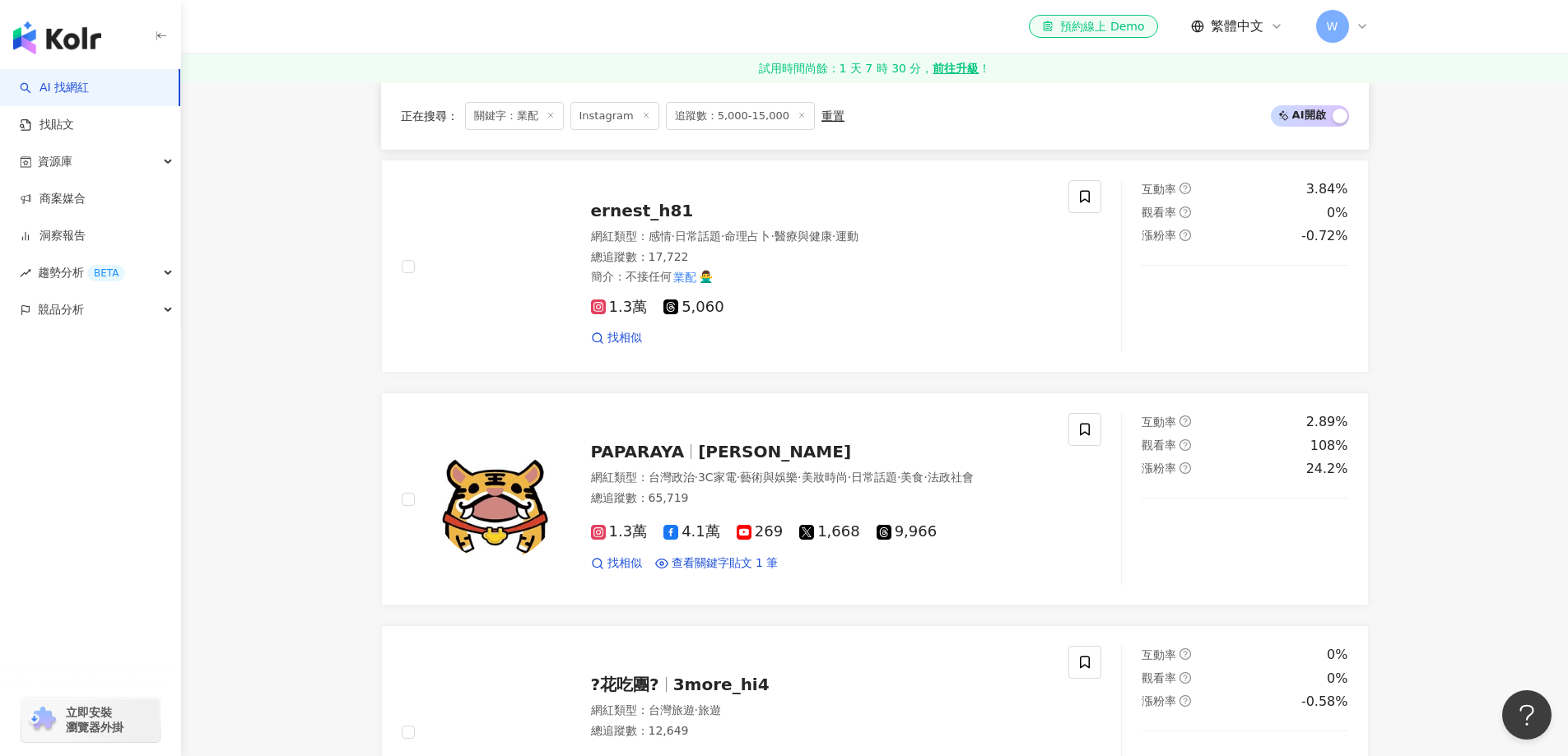
scroll to position [3512, 0]
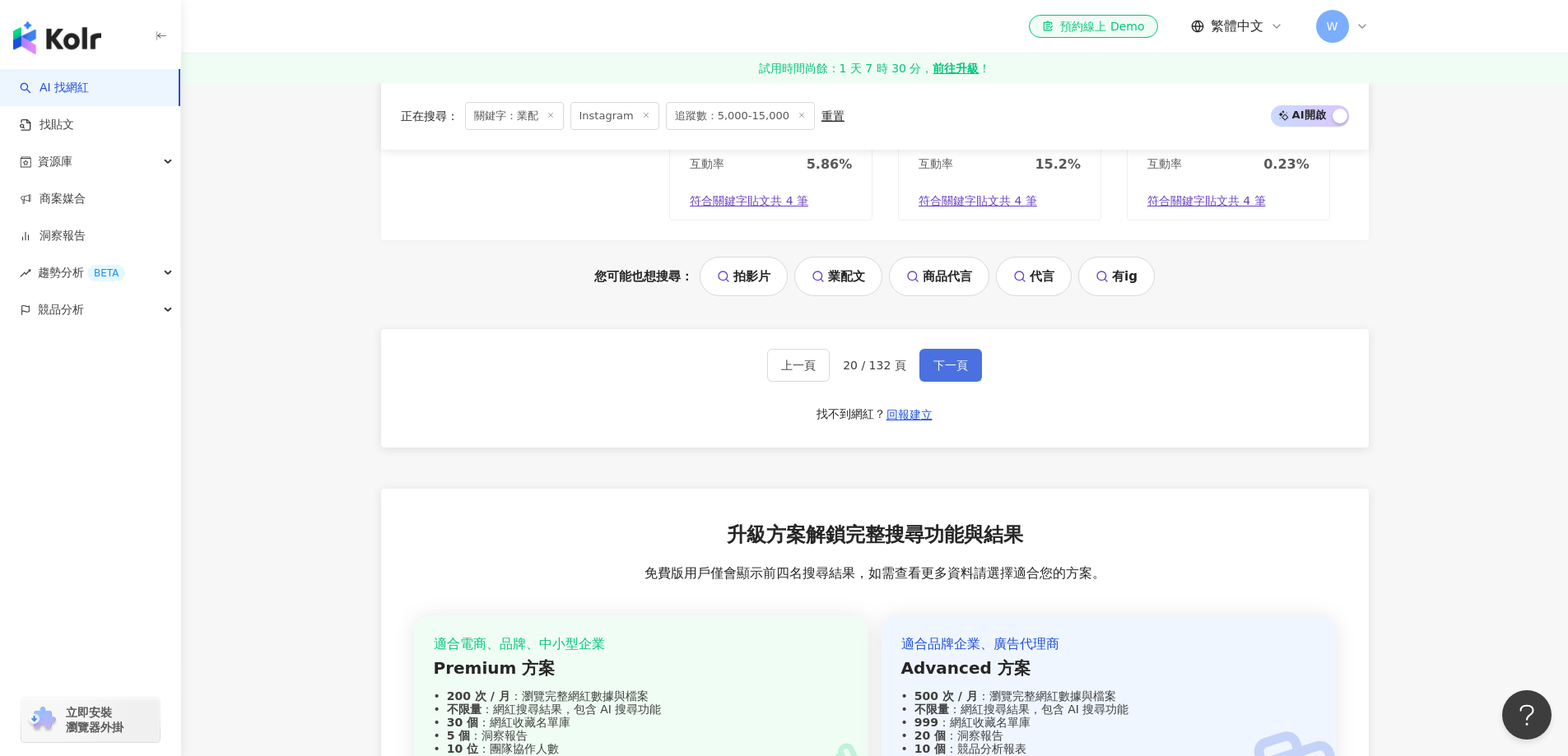
click at [958, 370] on span "下一頁" at bounding box center [950, 365] width 35 height 13
click at [958, 370] on span "下一頁" at bounding box center [950, 366] width 35 height 13
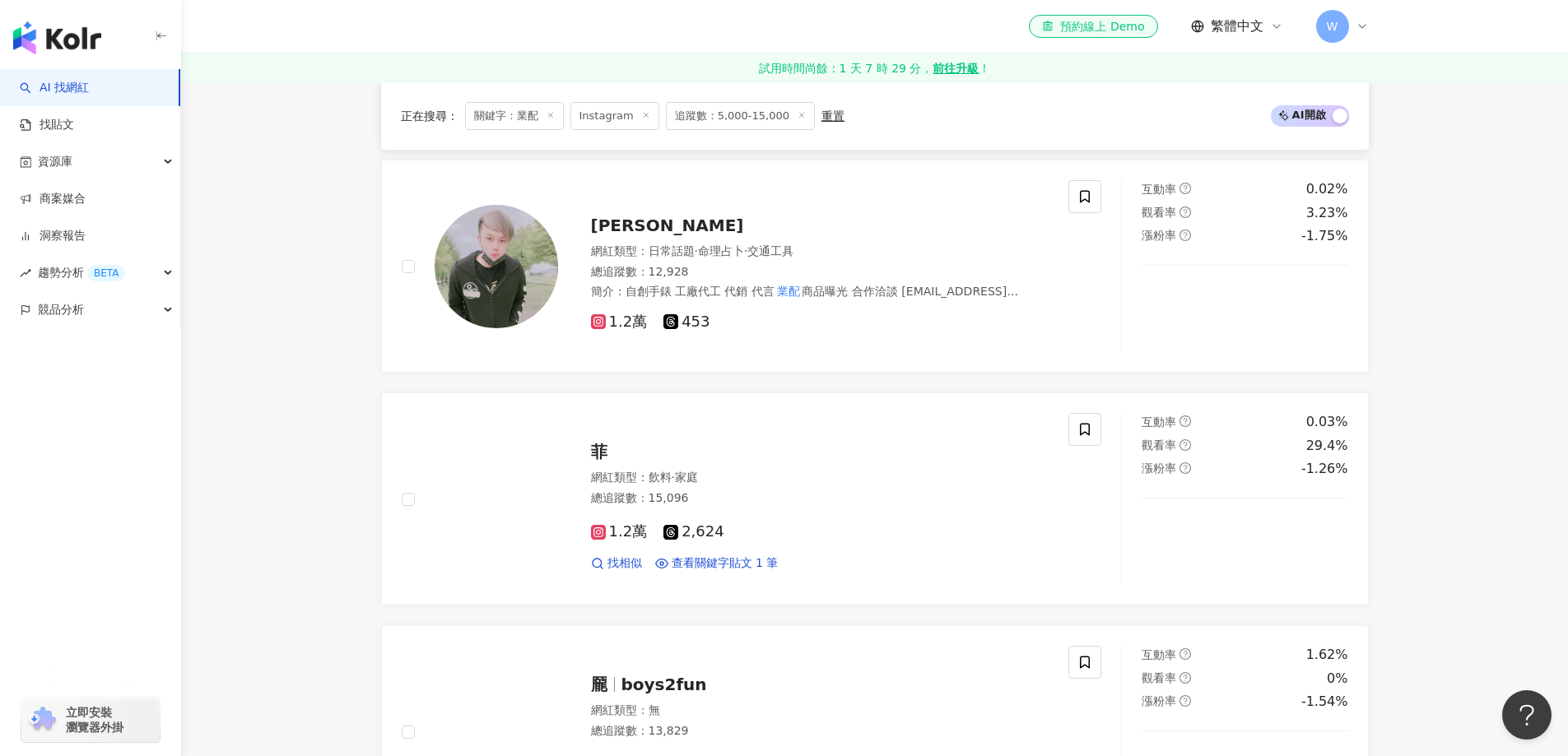
scroll to position [3560, 0]
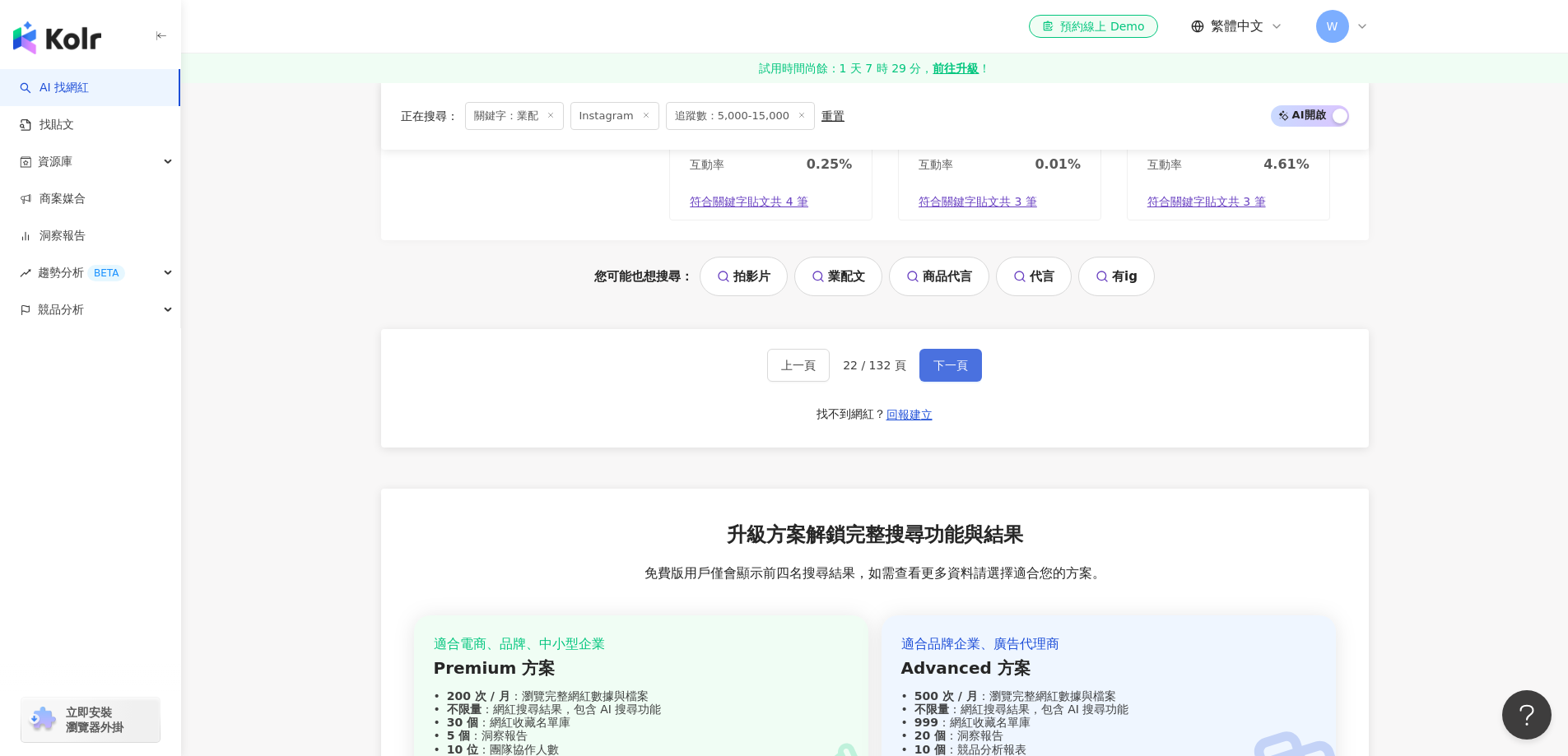
click at [958, 370] on span "下一頁" at bounding box center [950, 365] width 35 height 13
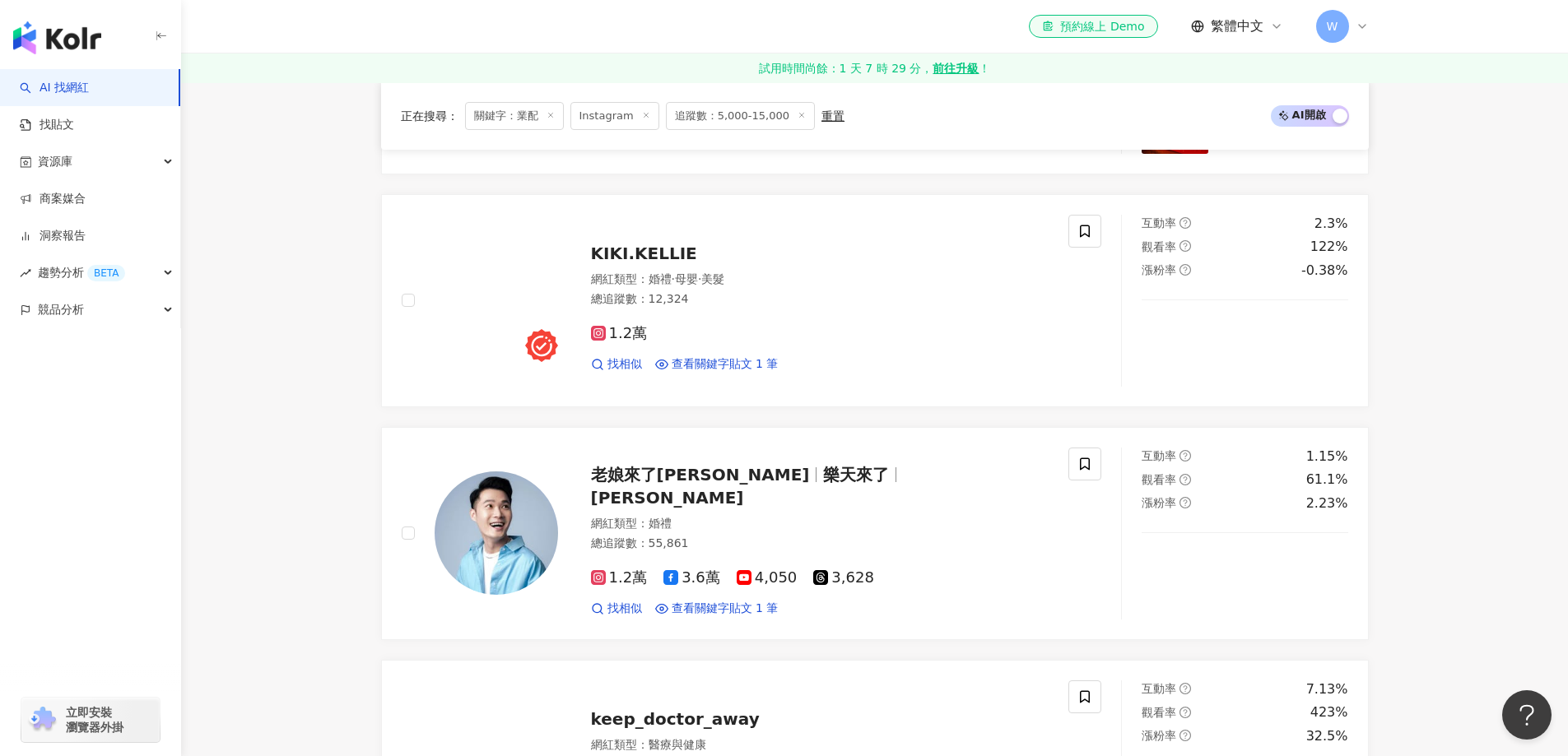
scroll to position [3523, 0]
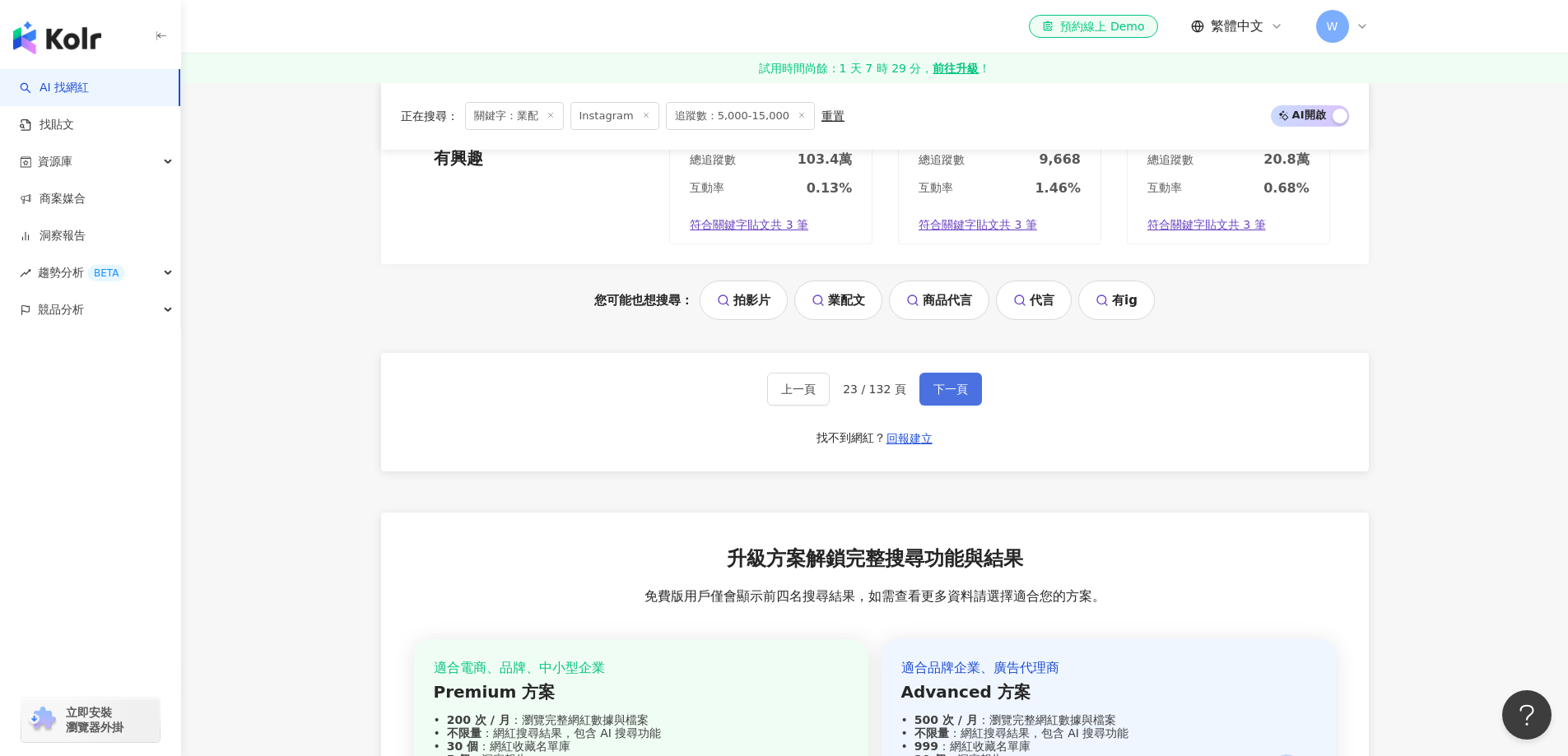
click at [958, 383] on span "下一頁" at bounding box center [950, 389] width 35 height 13
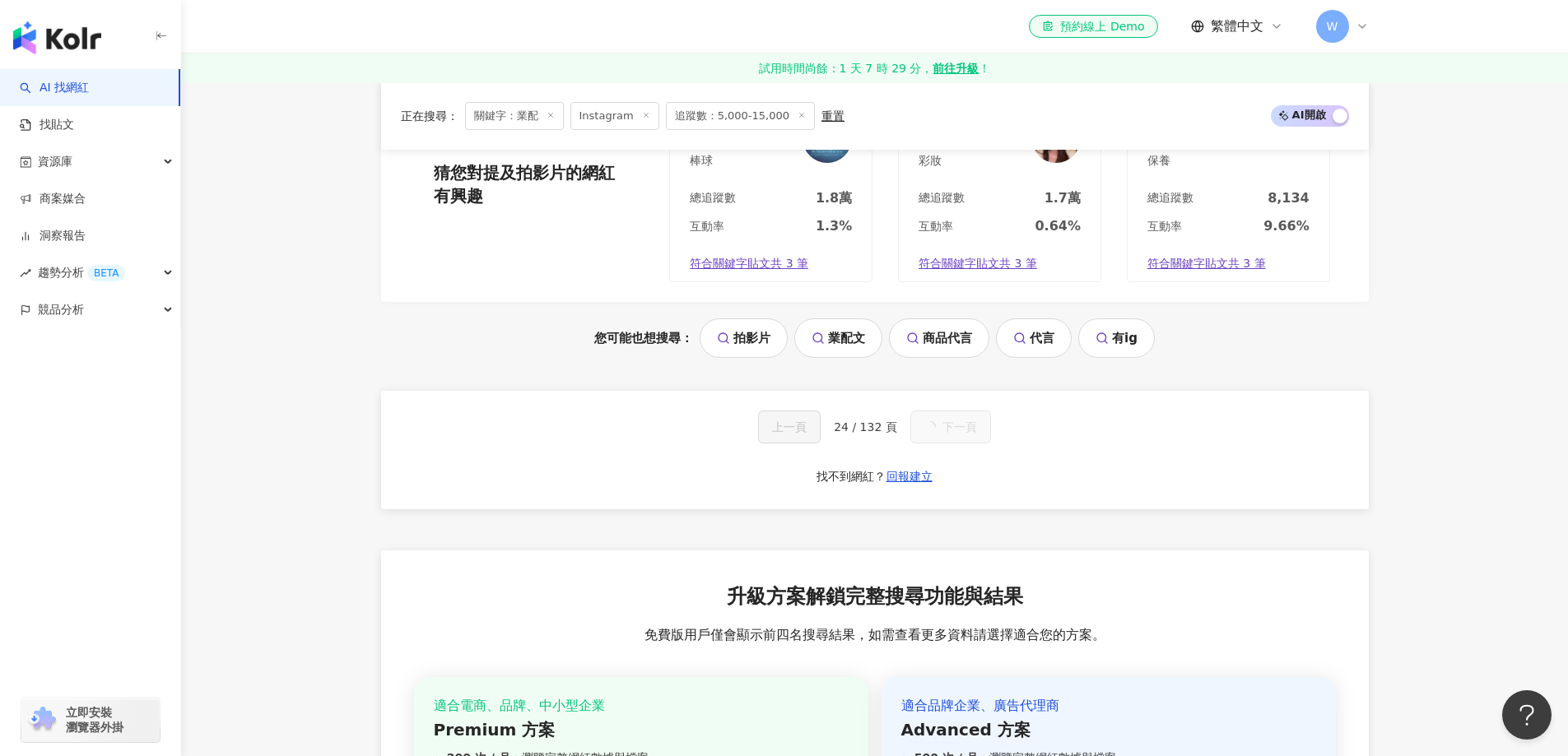
scroll to position [1714, 0]
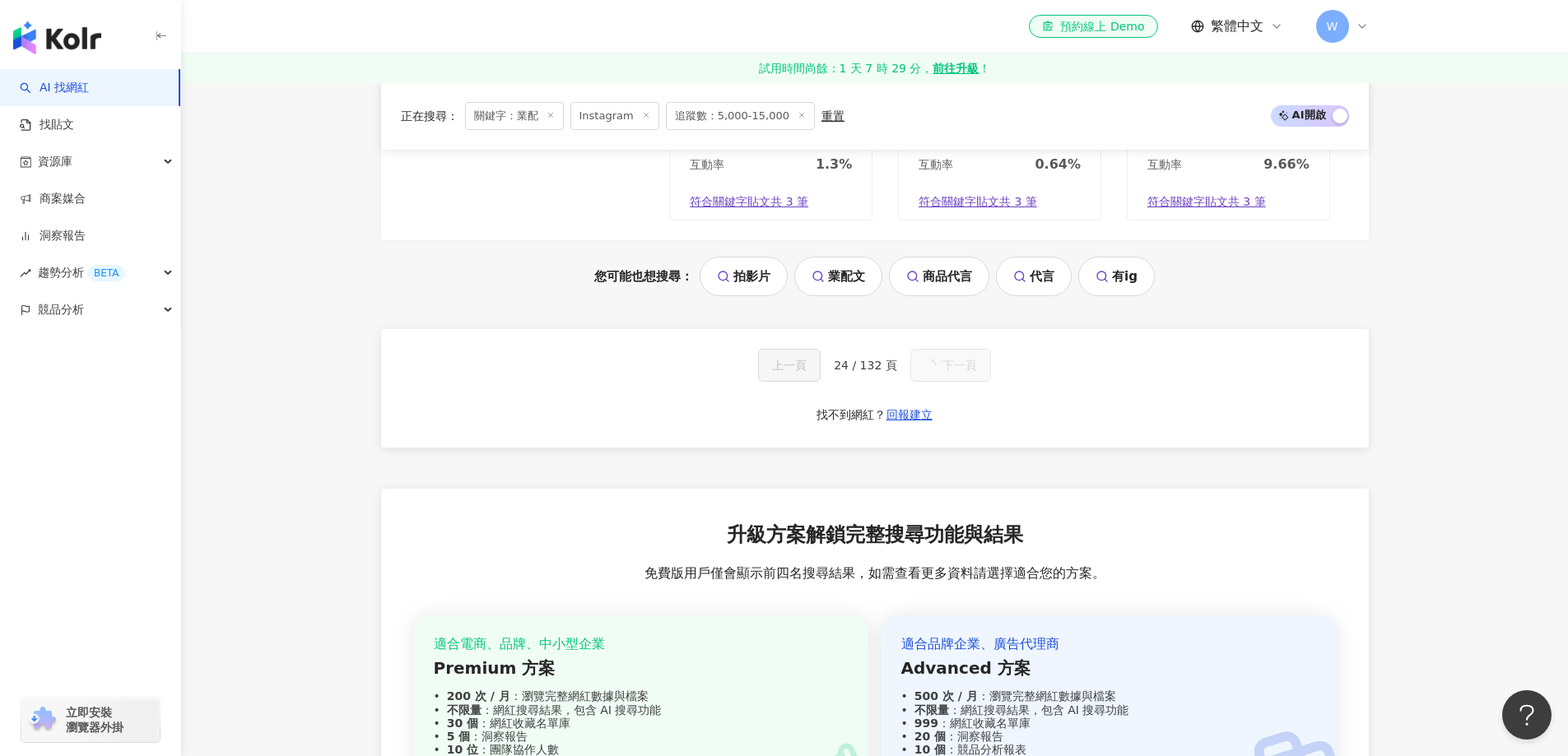
click at [958, 370] on span "下一頁" at bounding box center [959, 365] width 35 height 13
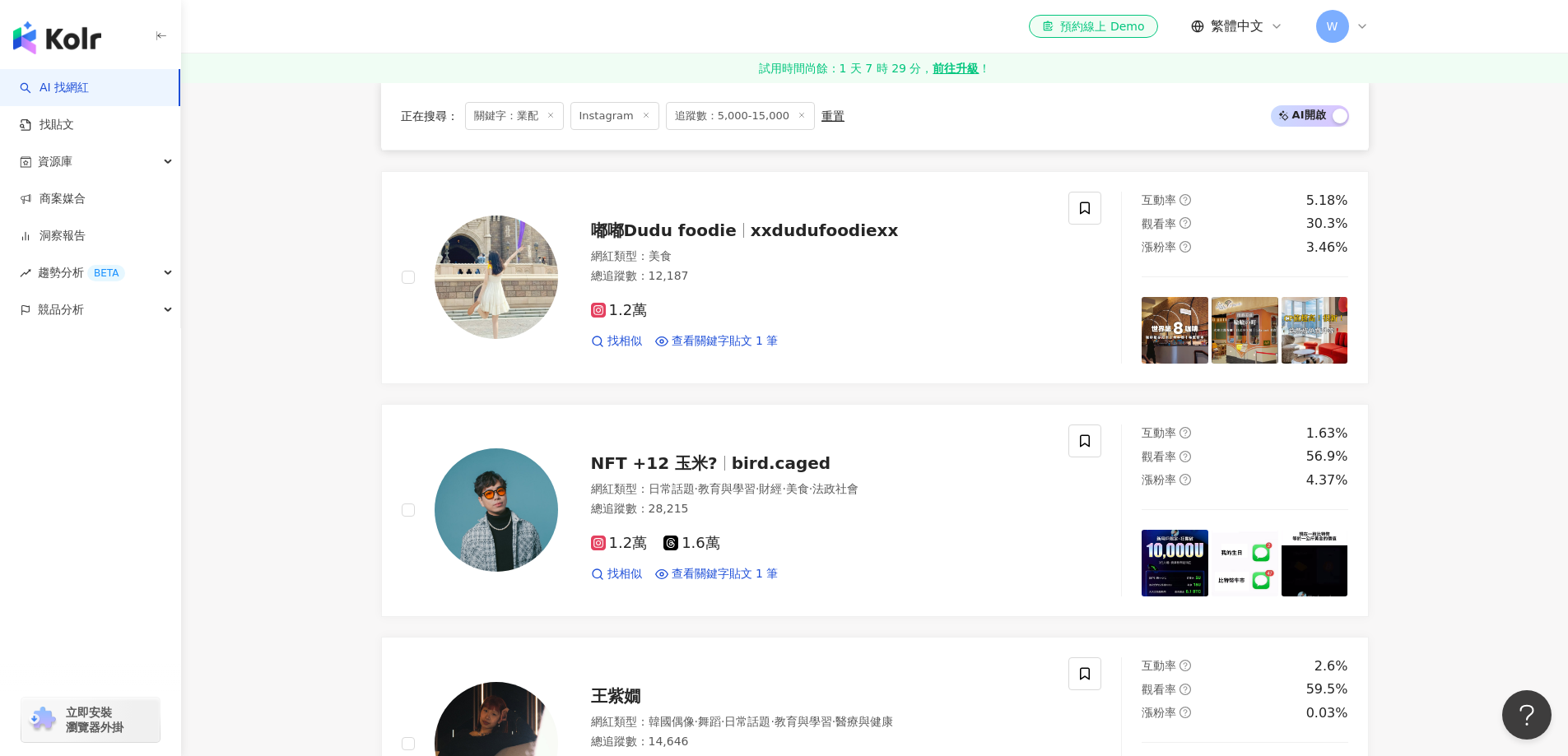
scroll to position [3560, 0]
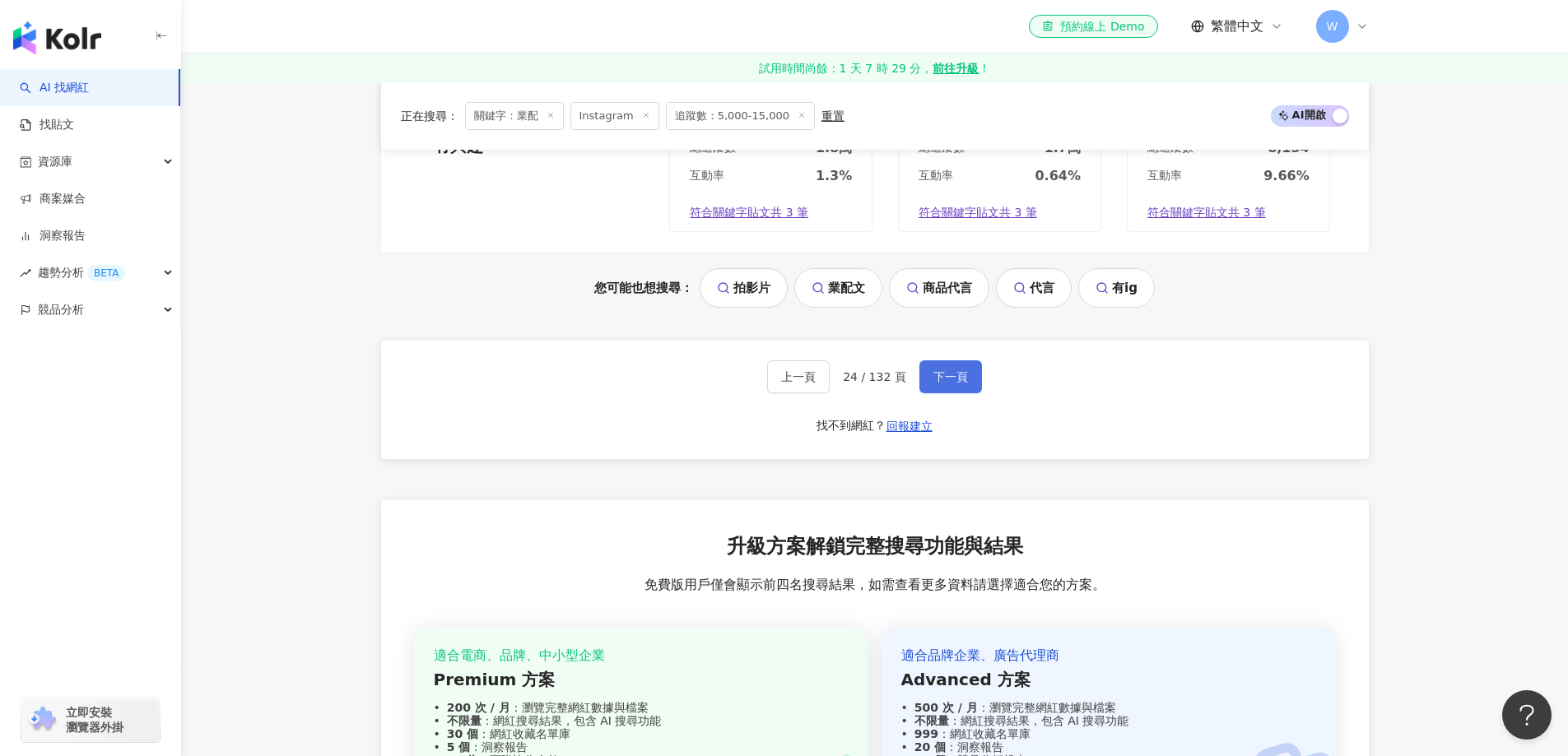
click at [958, 370] on span "下一頁" at bounding box center [950, 377] width 35 height 13
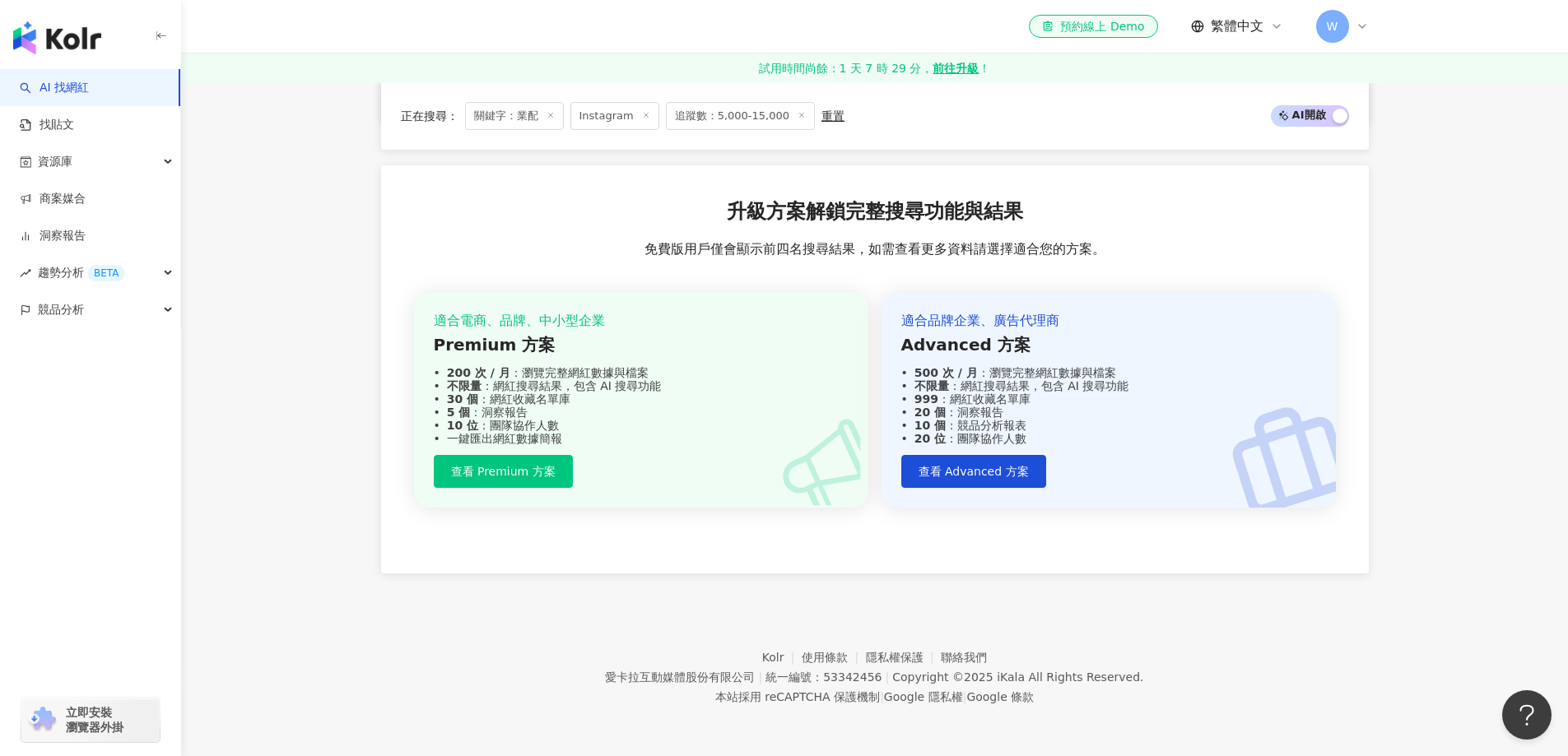
scroll to position [1653, 0]
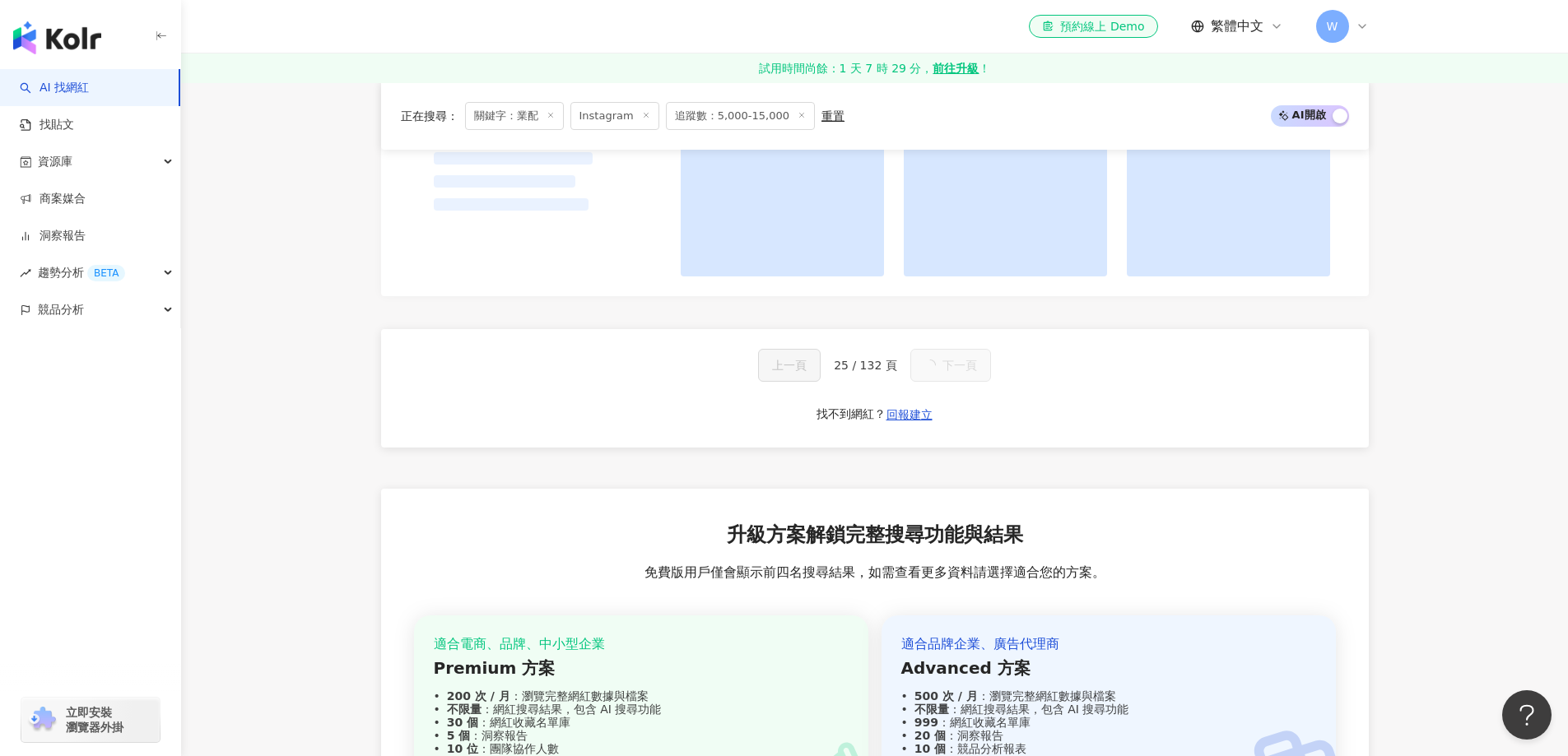
click at [1183, 411] on div "上一頁 25 / 132 頁 下一頁 找不到網紅？ 回報建立" at bounding box center [875, 388] width 988 height 118
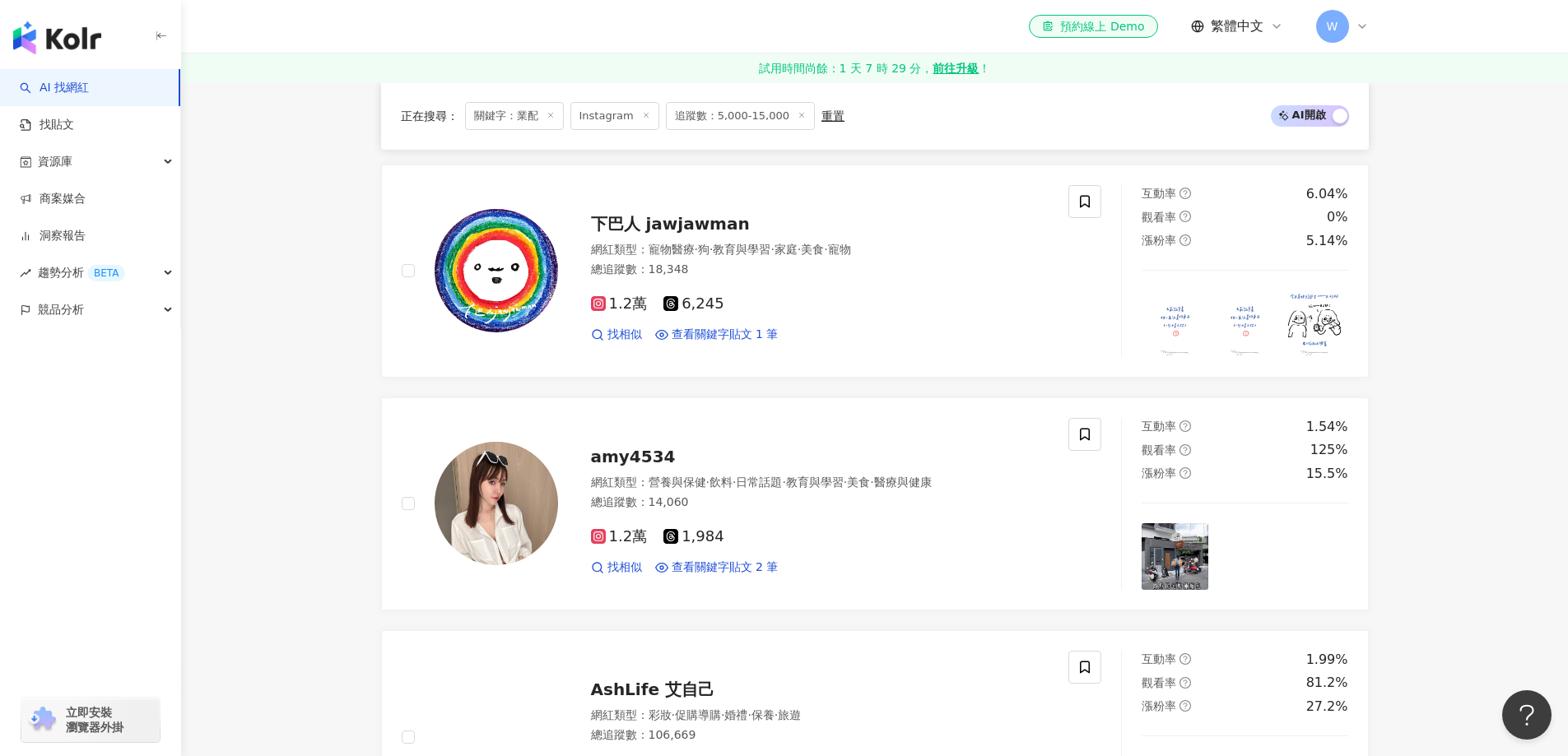
scroll to position [3527, 0]
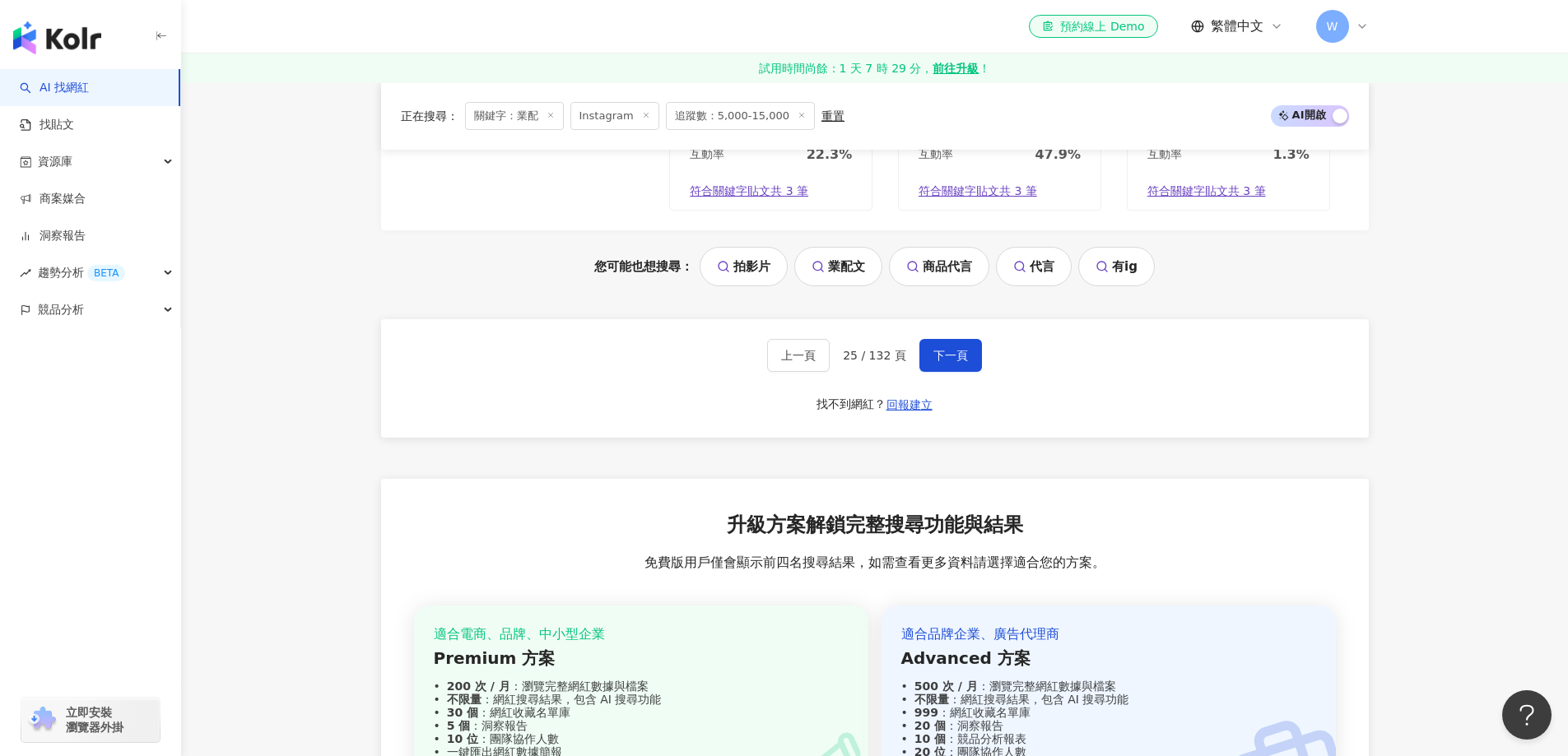
click at [981, 368] on div "上一頁 25 / 132 頁 下一頁 找不到網紅？ 回報建立" at bounding box center [875, 378] width 988 height 118
click at [944, 362] on span "下一頁" at bounding box center [950, 355] width 35 height 13
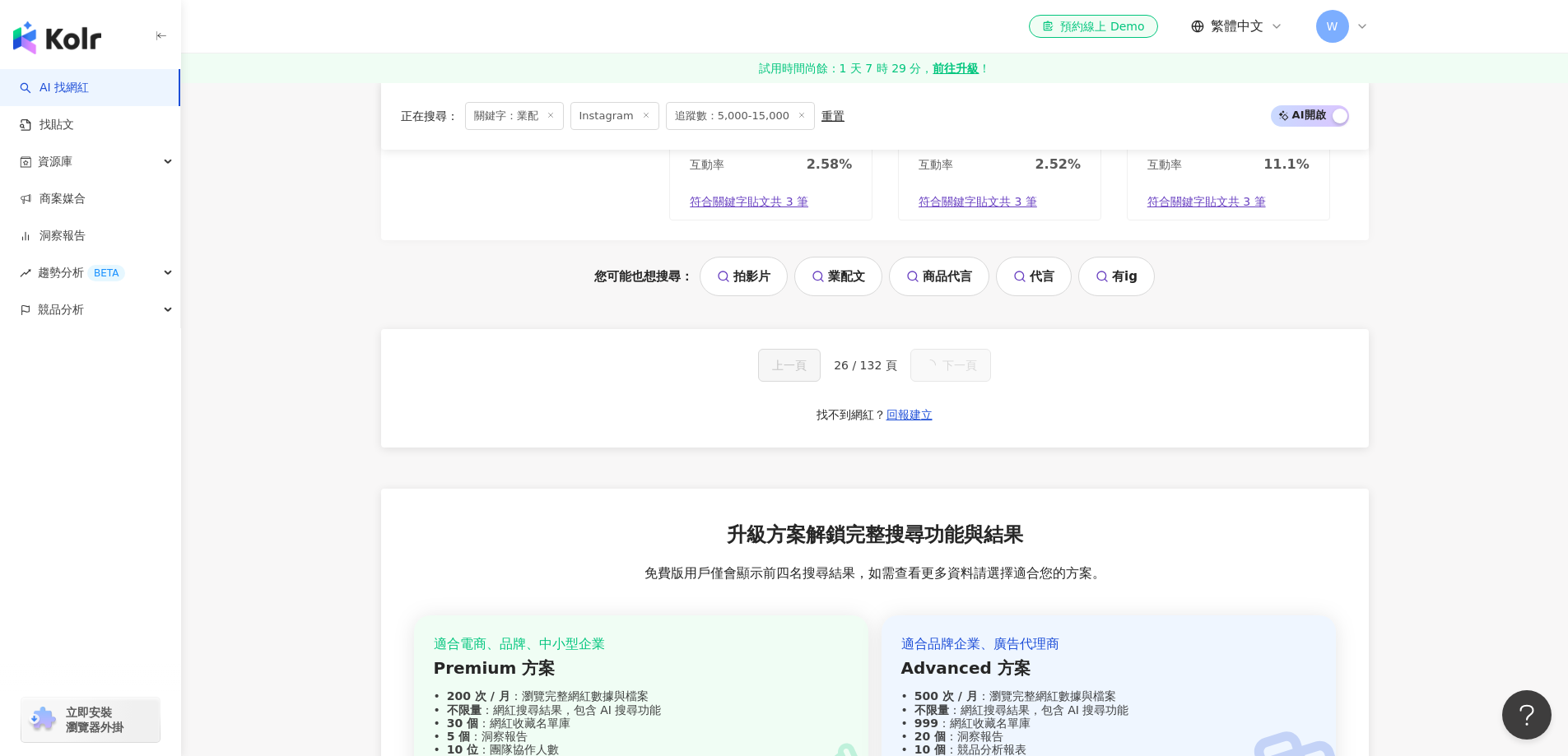
scroll to position [1613, 0]
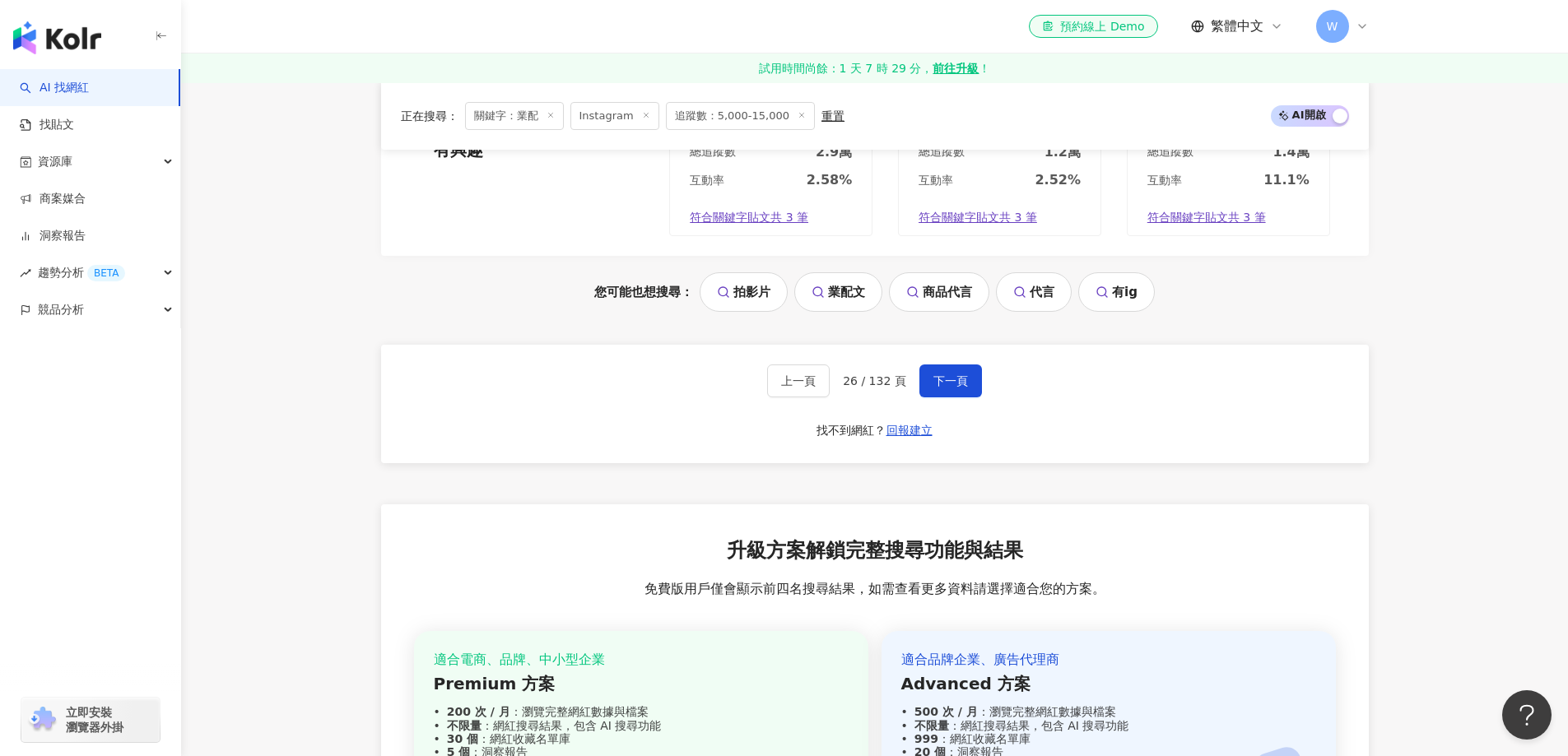
scroll to position [3629, 0]
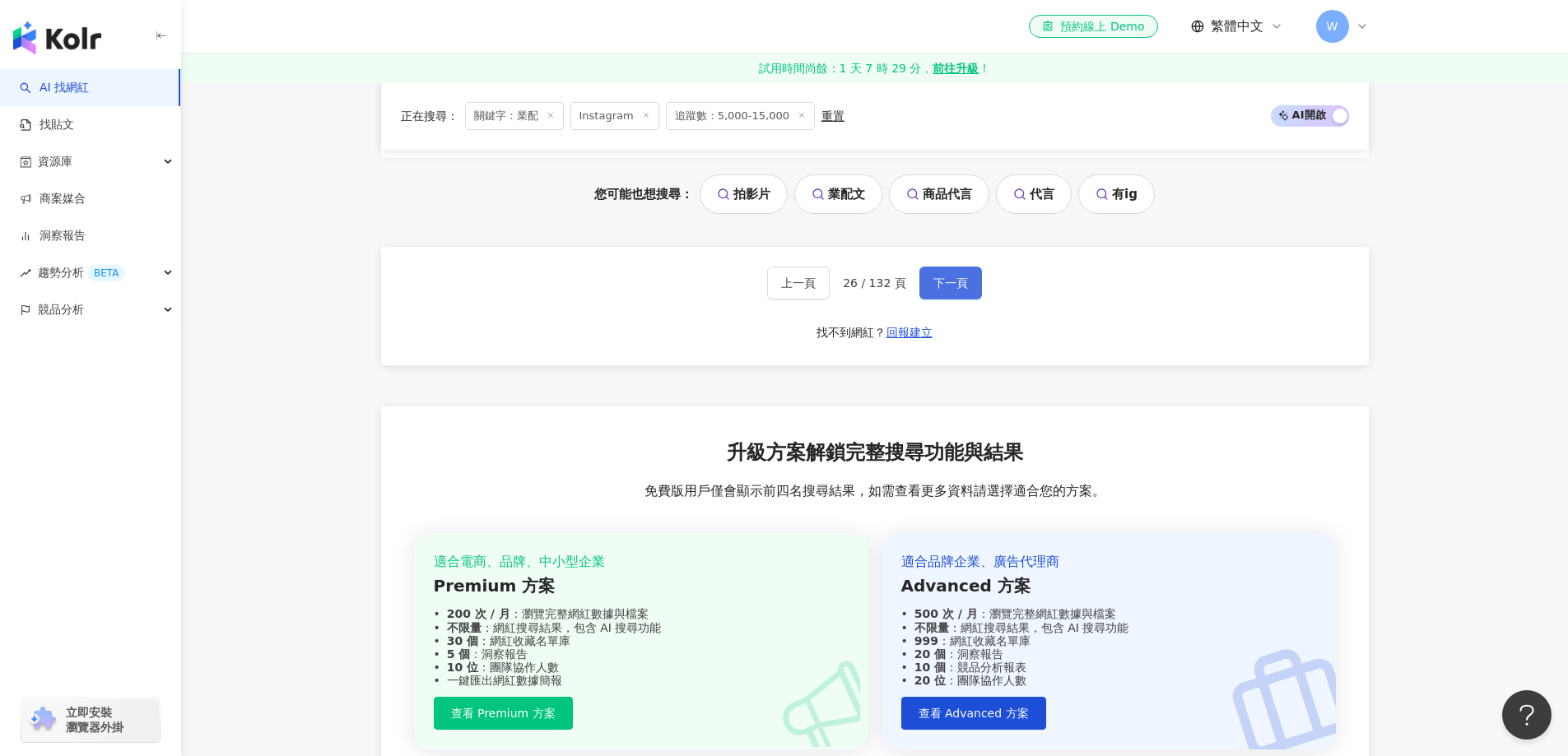
click at [946, 281] on span "下一頁" at bounding box center [950, 283] width 35 height 13
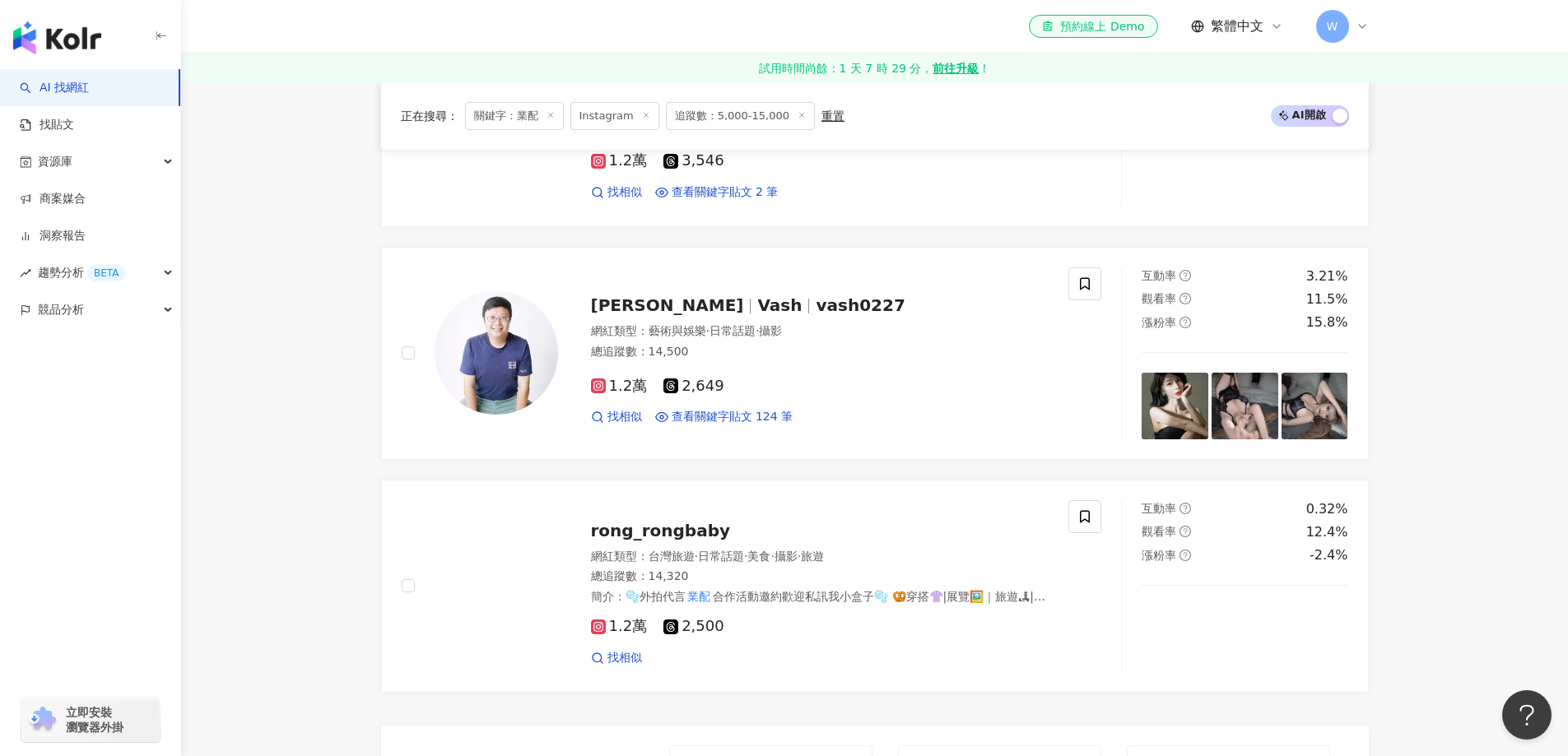
scroll to position [3333, 0]
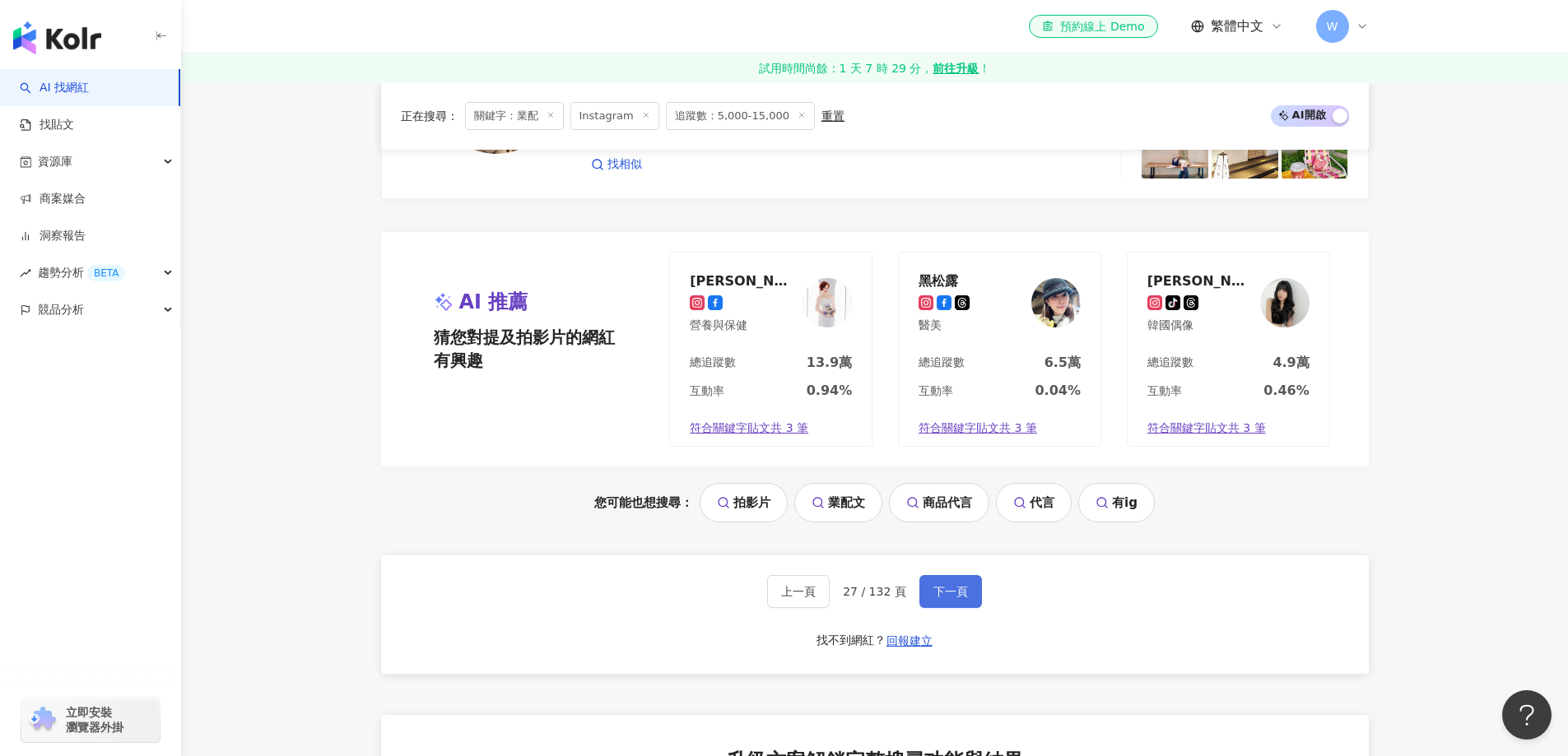
click at [971, 584] on button "下一頁" at bounding box center [950, 591] width 62 height 33
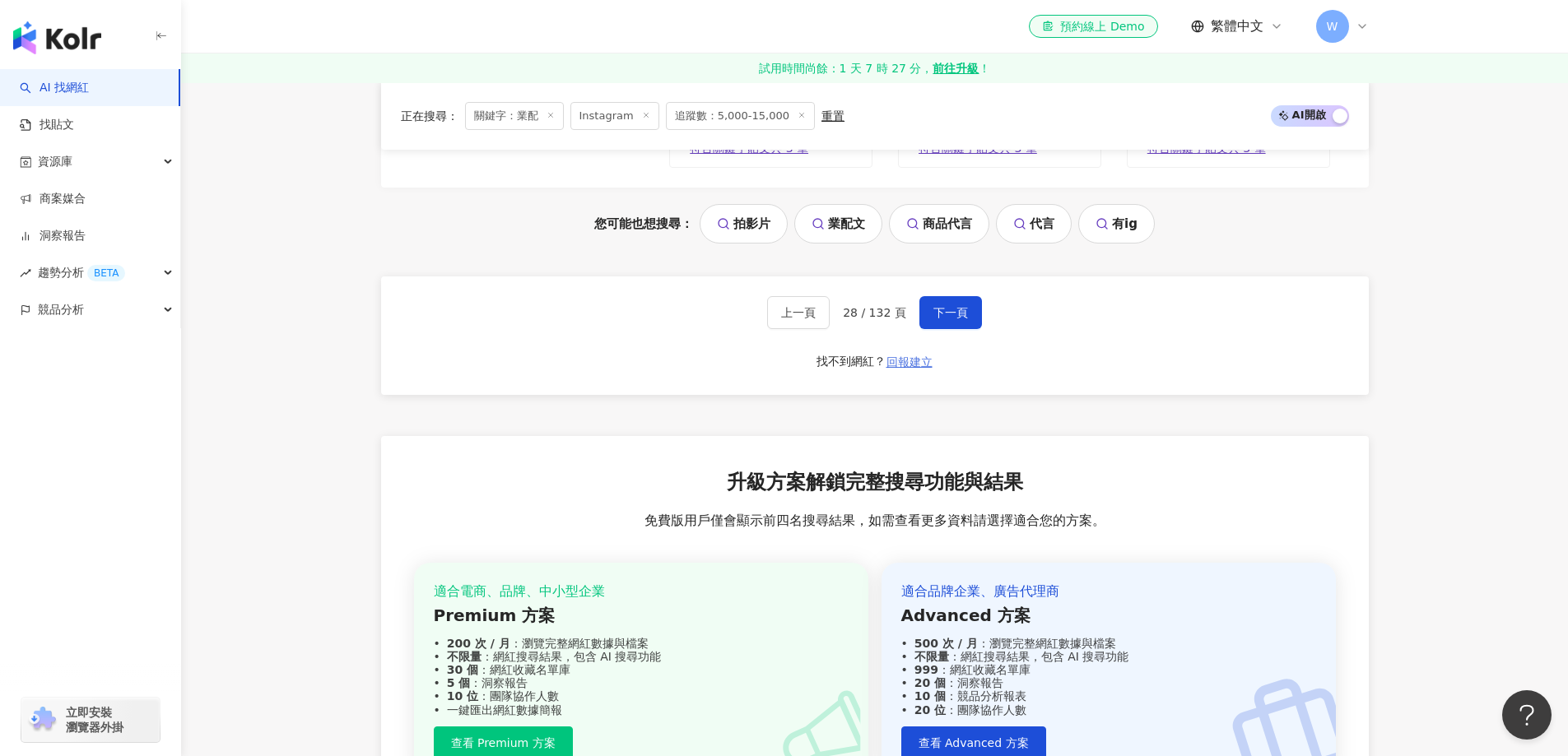
scroll to position [3566, 0]
click at [969, 324] on button "下一頁" at bounding box center [950, 311] width 62 height 33
click at [955, 306] on span "下一頁" at bounding box center [950, 312] width 35 height 13
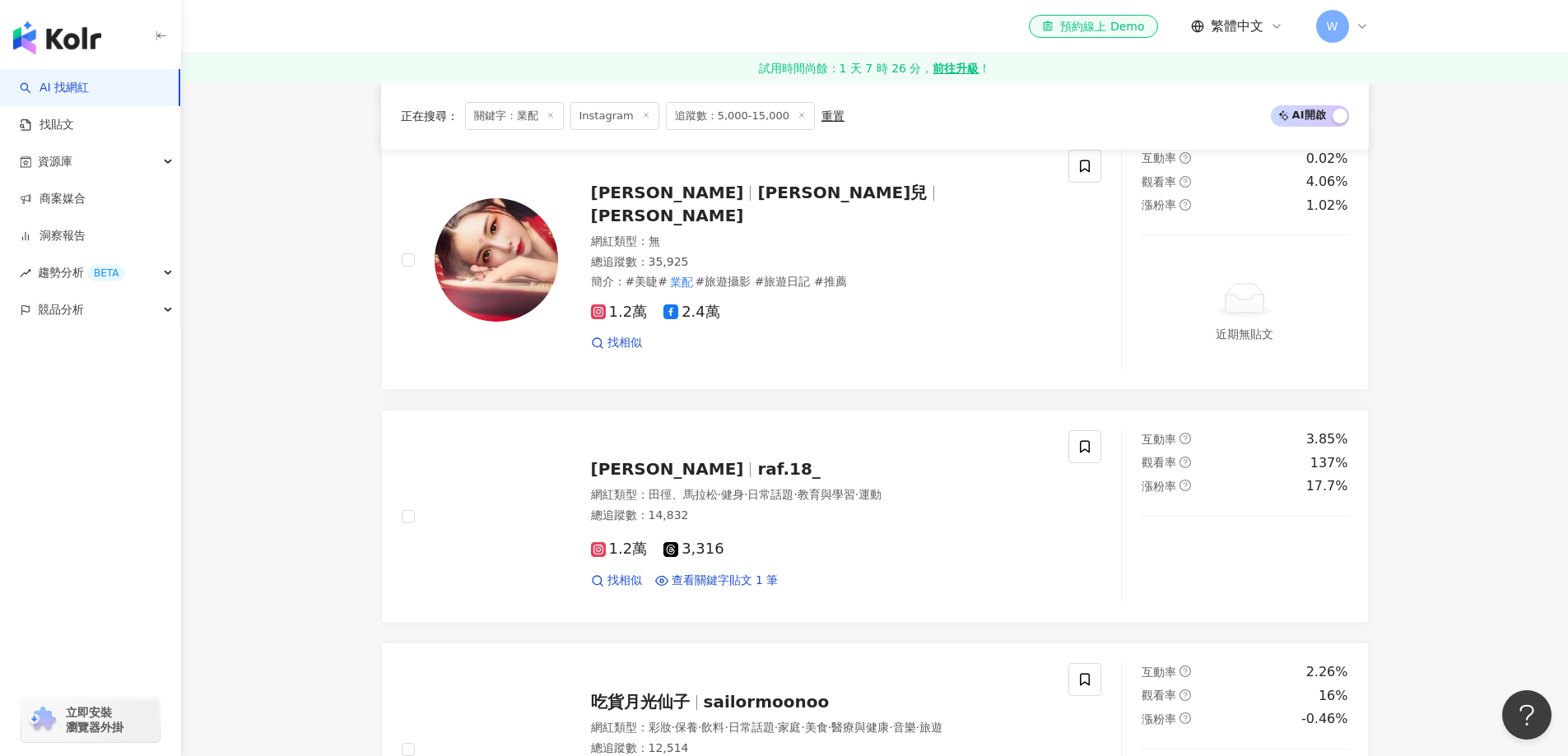
scroll to position [3634, 0]
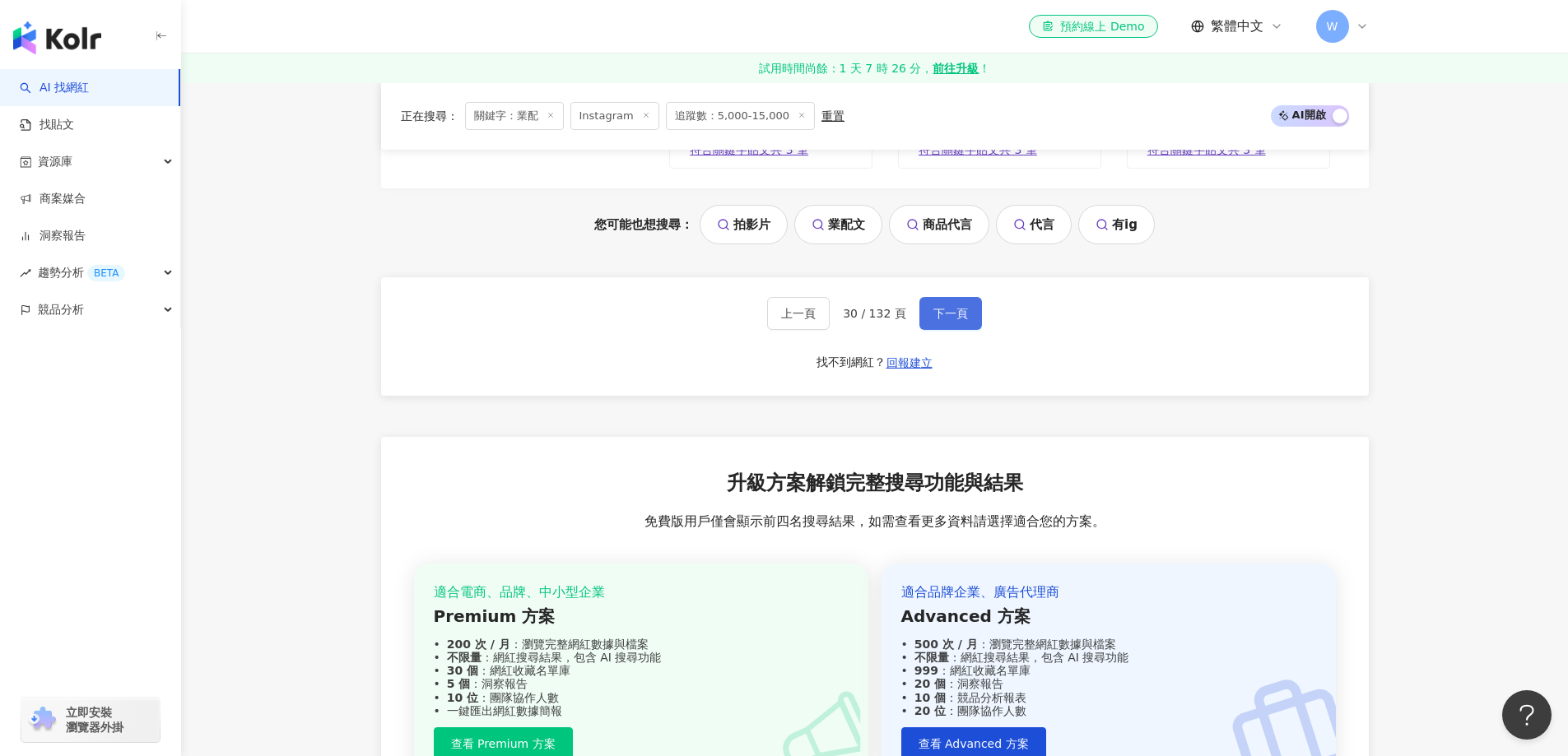
click at [970, 321] on button "下一頁" at bounding box center [950, 313] width 62 height 33
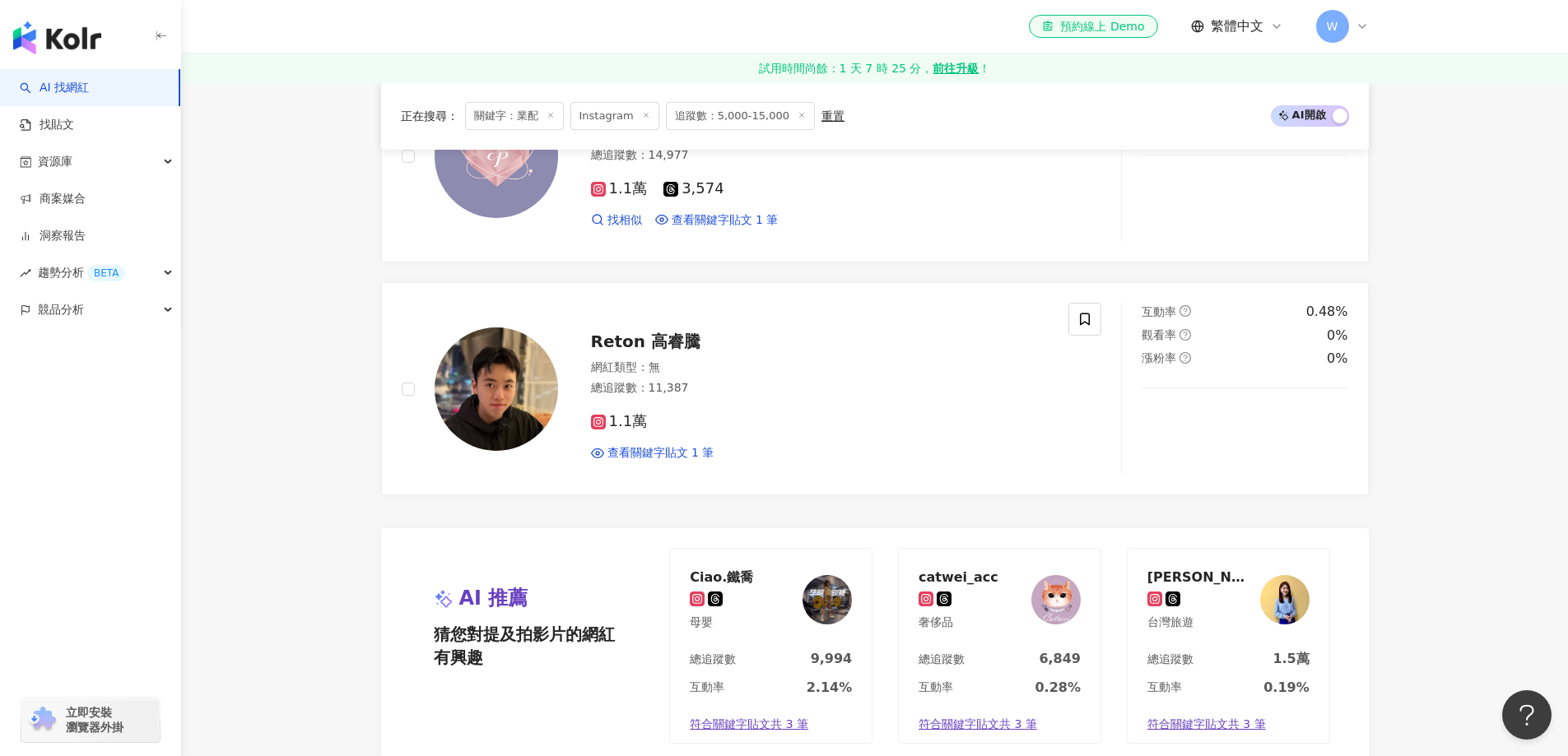
scroll to position [3158, 0]
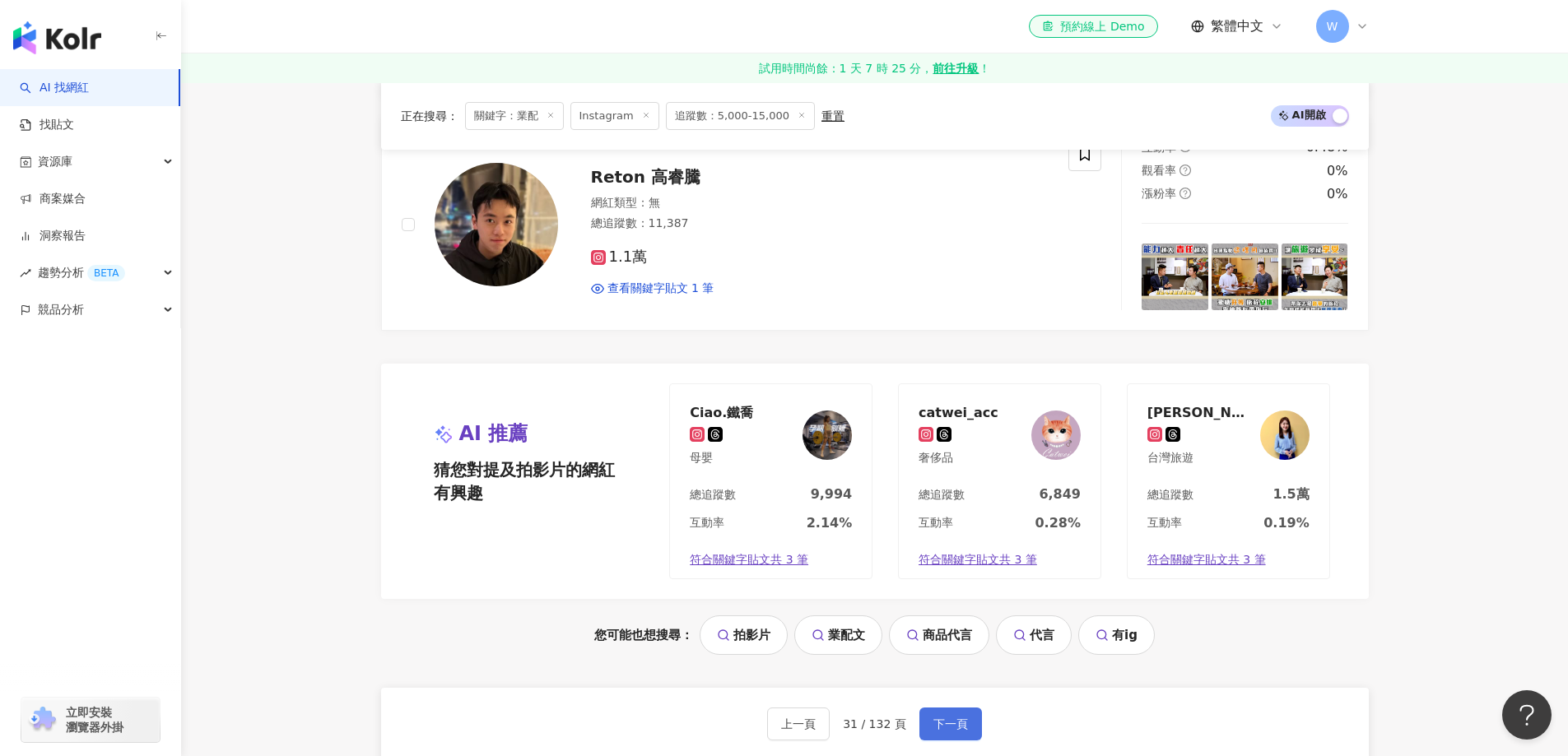
click at [951, 713] on button "下一頁" at bounding box center [950, 723] width 62 height 33
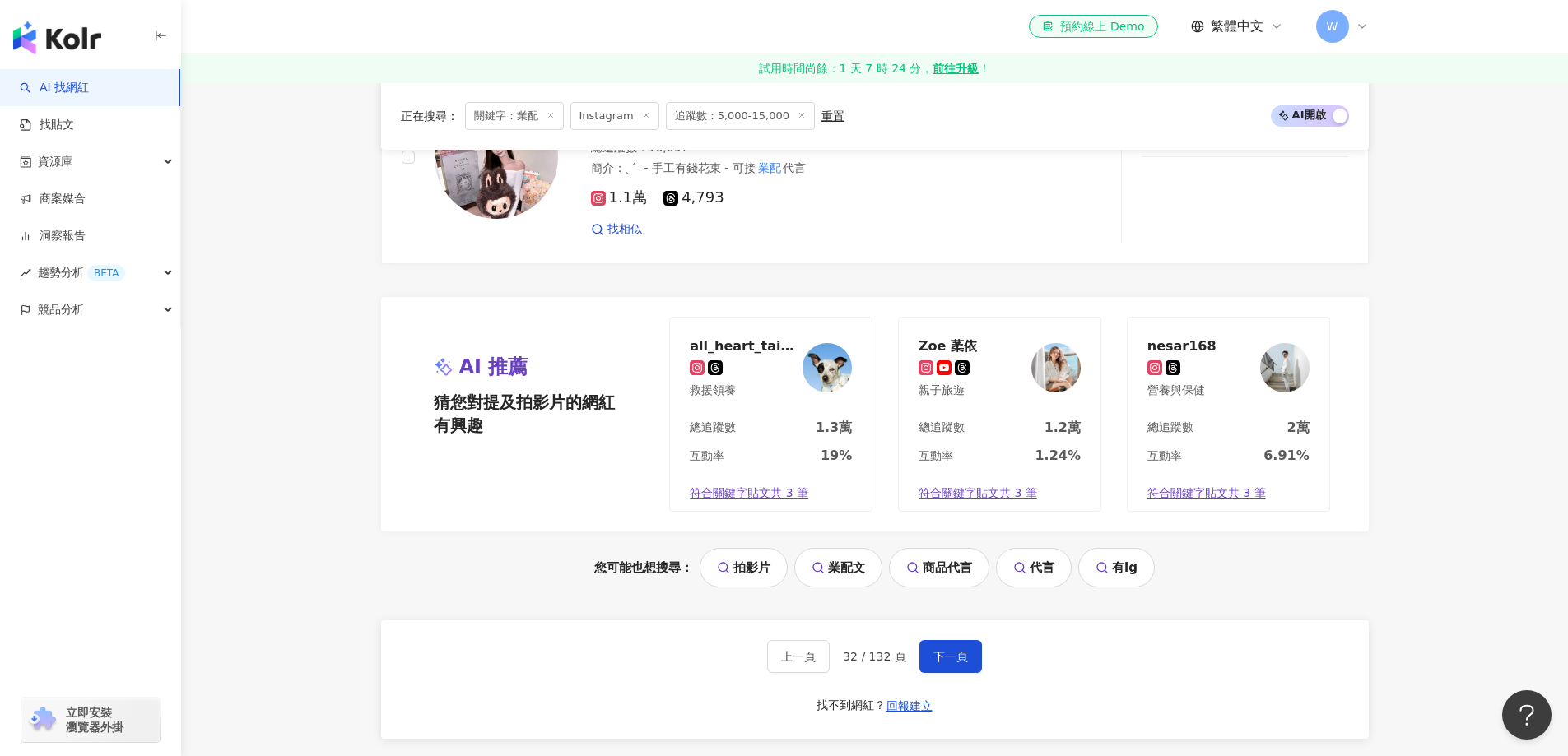
scroll to position [3269, 0]
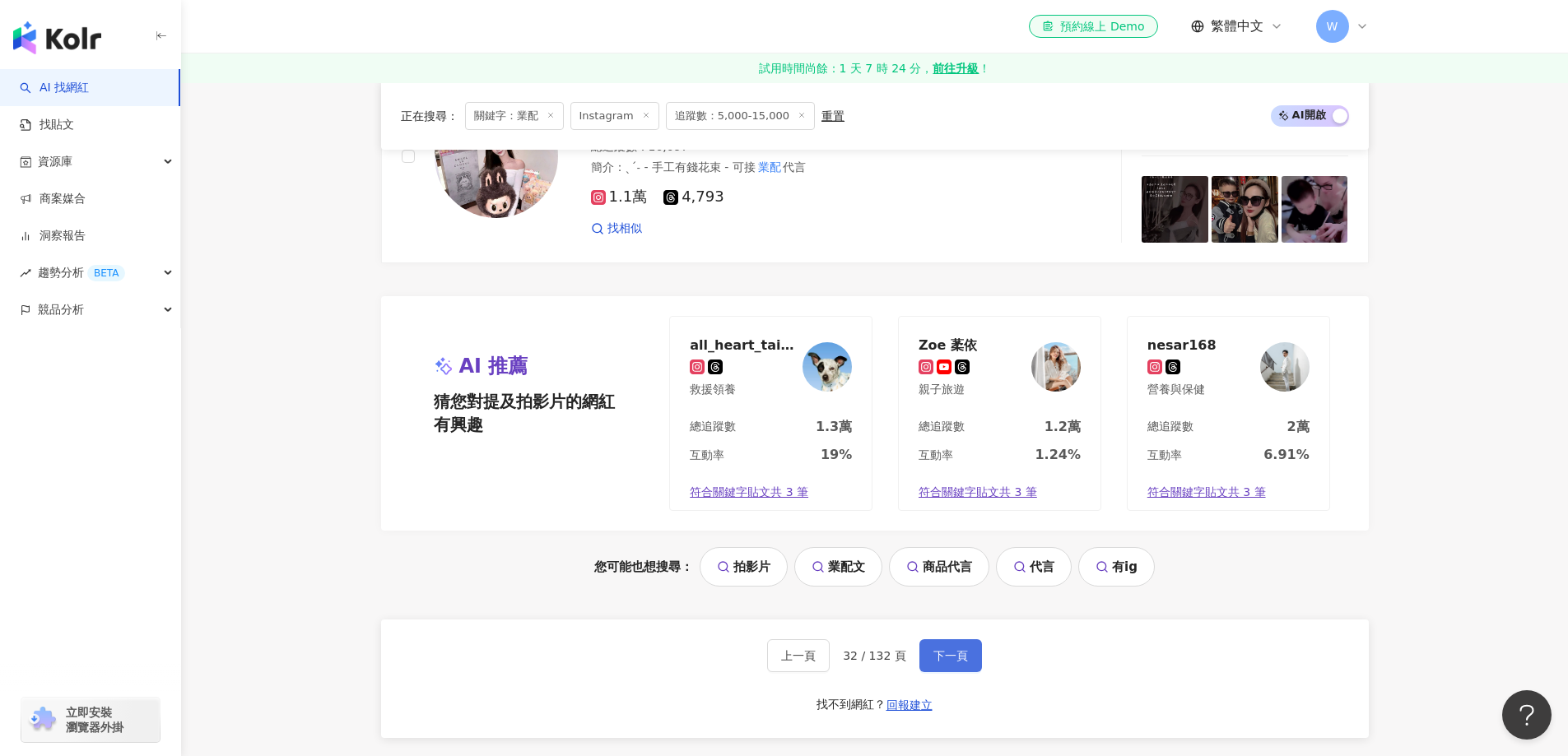
click at [950, 649] on span "下一頁" at bounding box center [950, 655] width 35 height 13
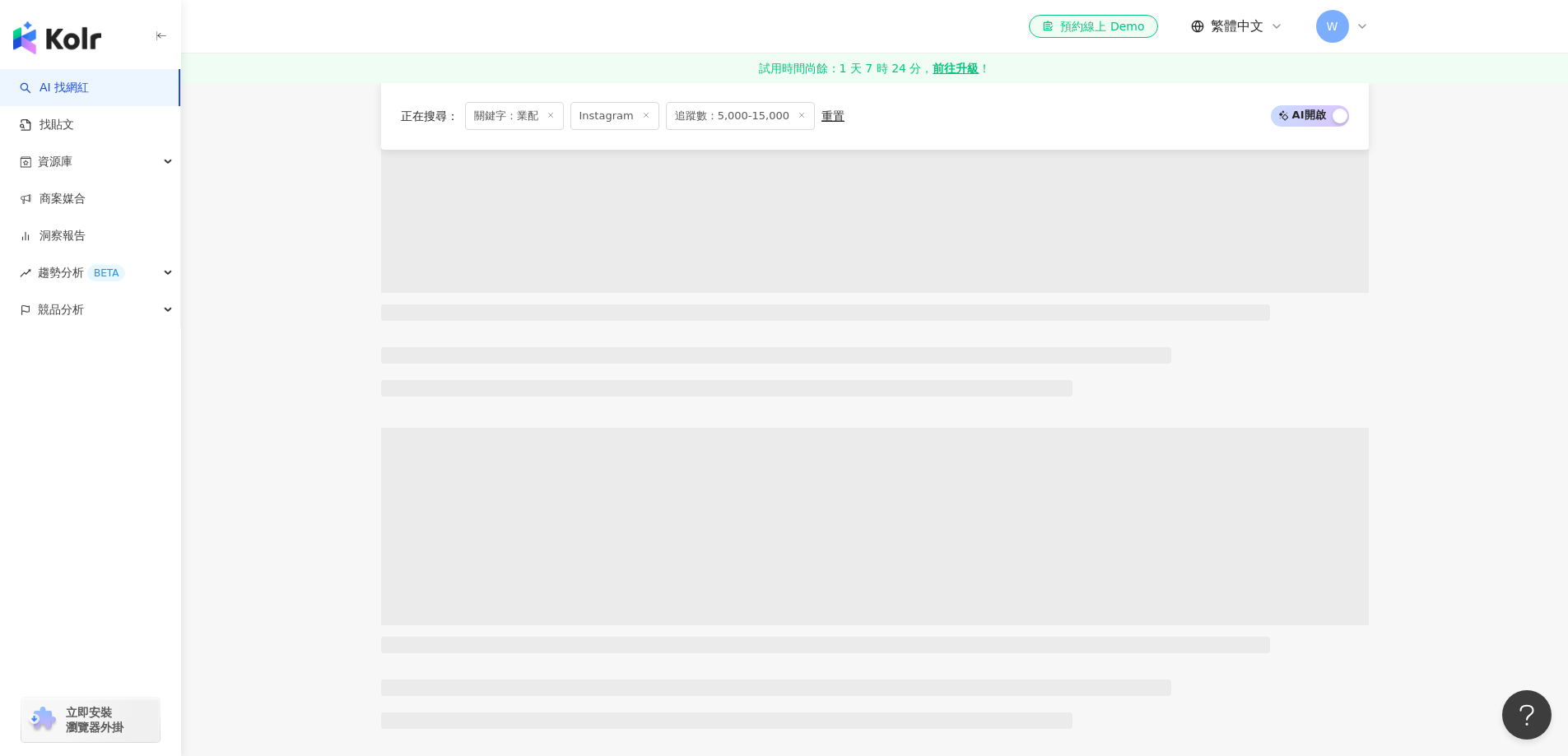
scroll to position [766, 0]
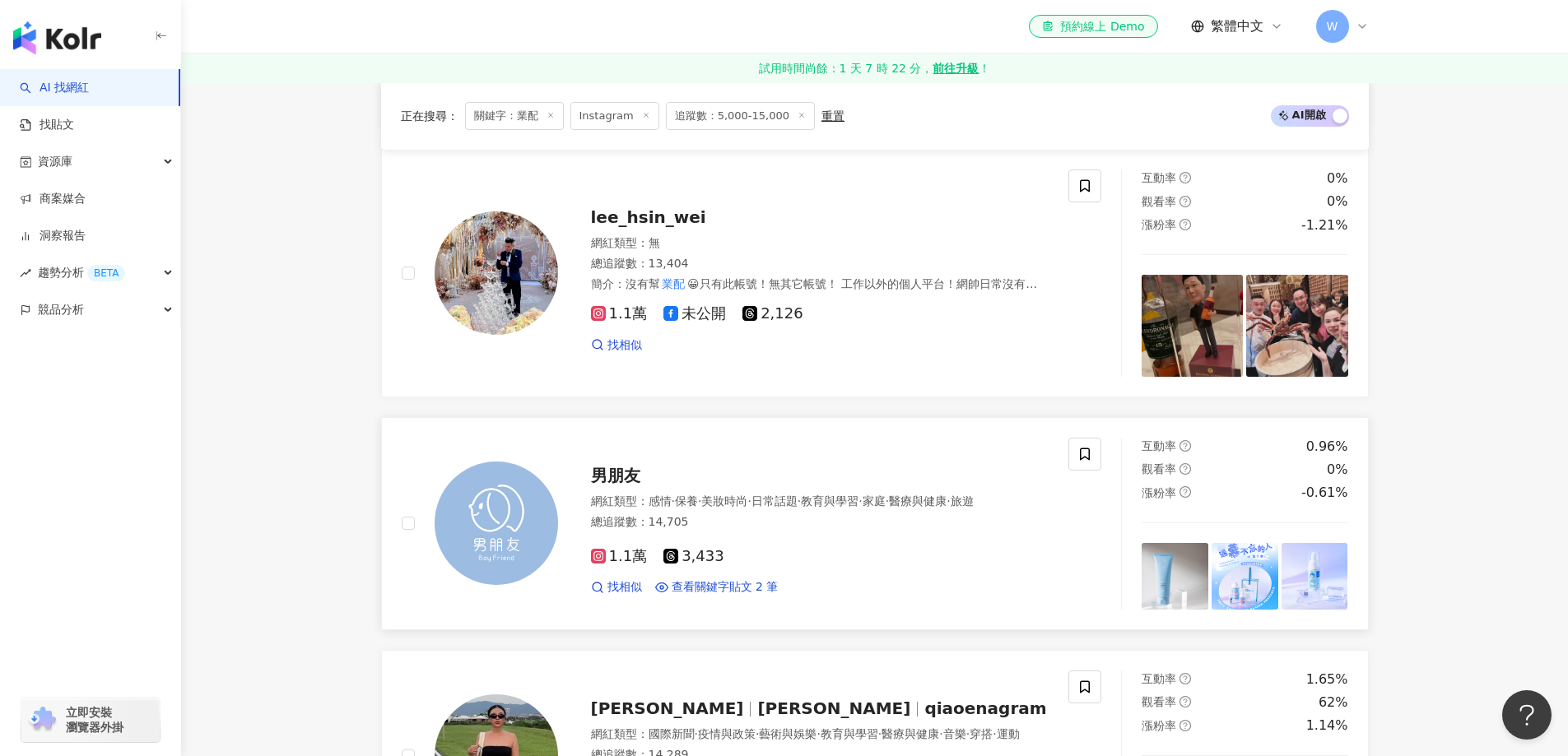
drag, startPoint x: 293, startPoint y: 450, endPoint x: 670, endPoint y: 523, distance: 384.0
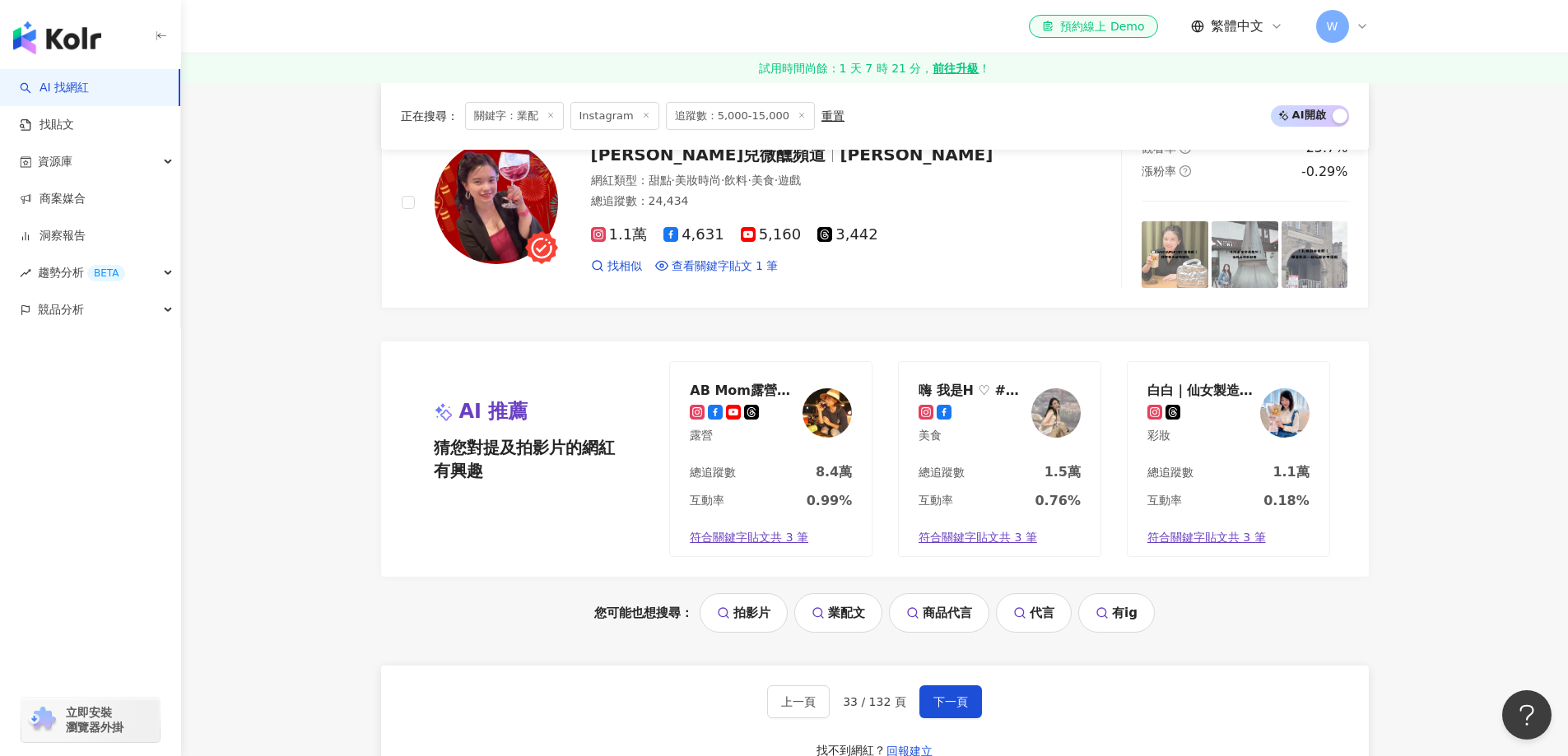
scroll to position [3234, 0]
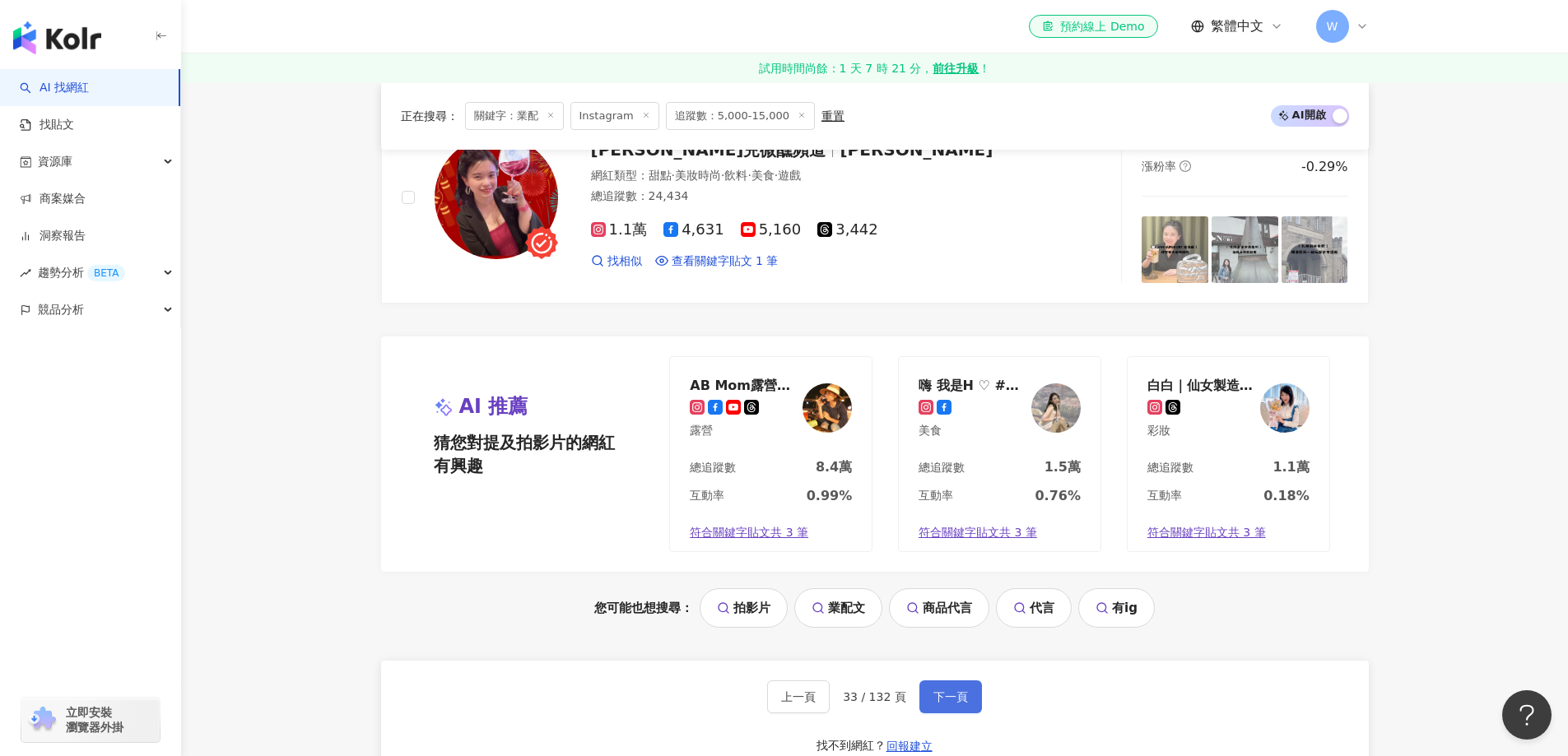
click at [964, 681] on button "下一頁" at bounding box center [950, 697] width 62 height 33
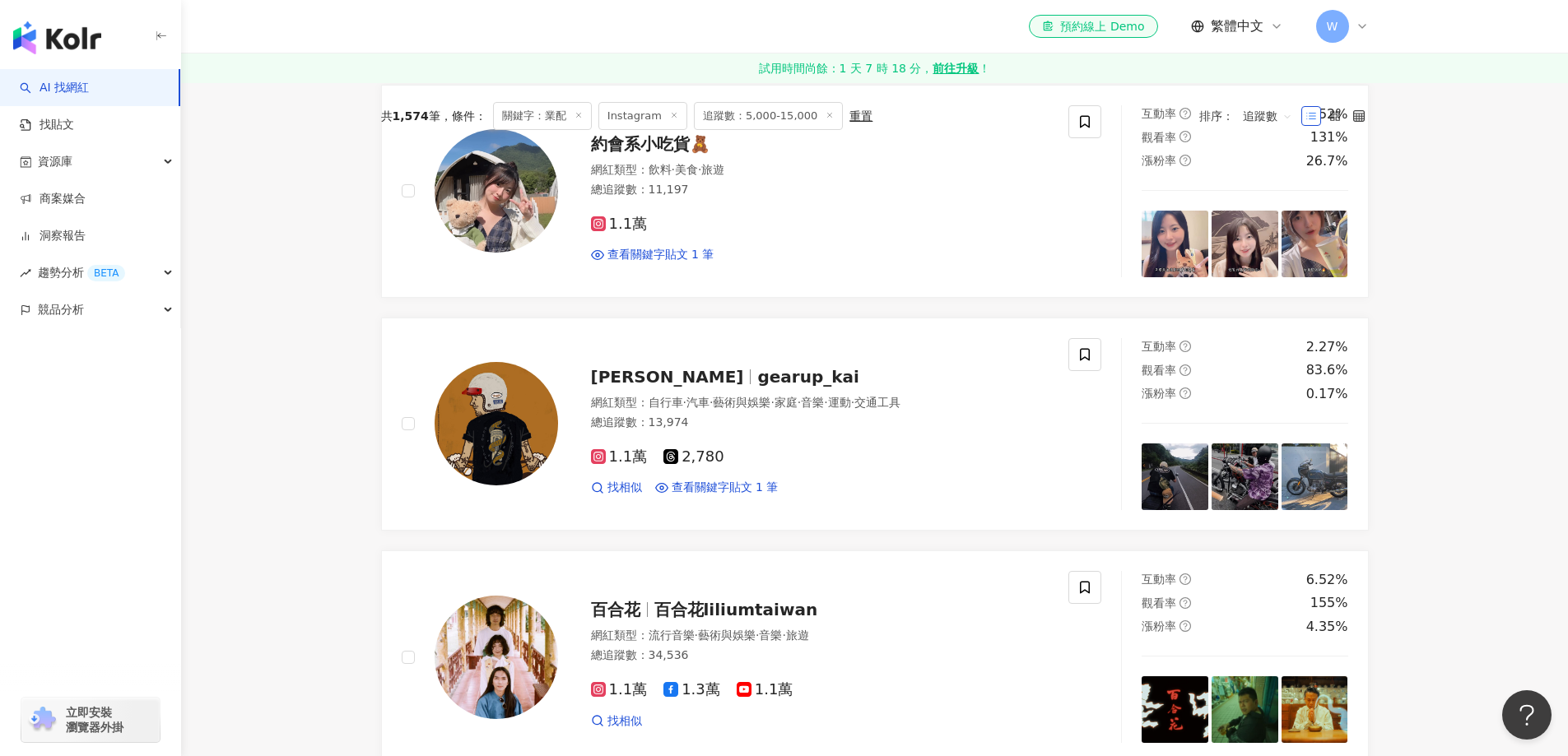
scroll to position [385, 0]
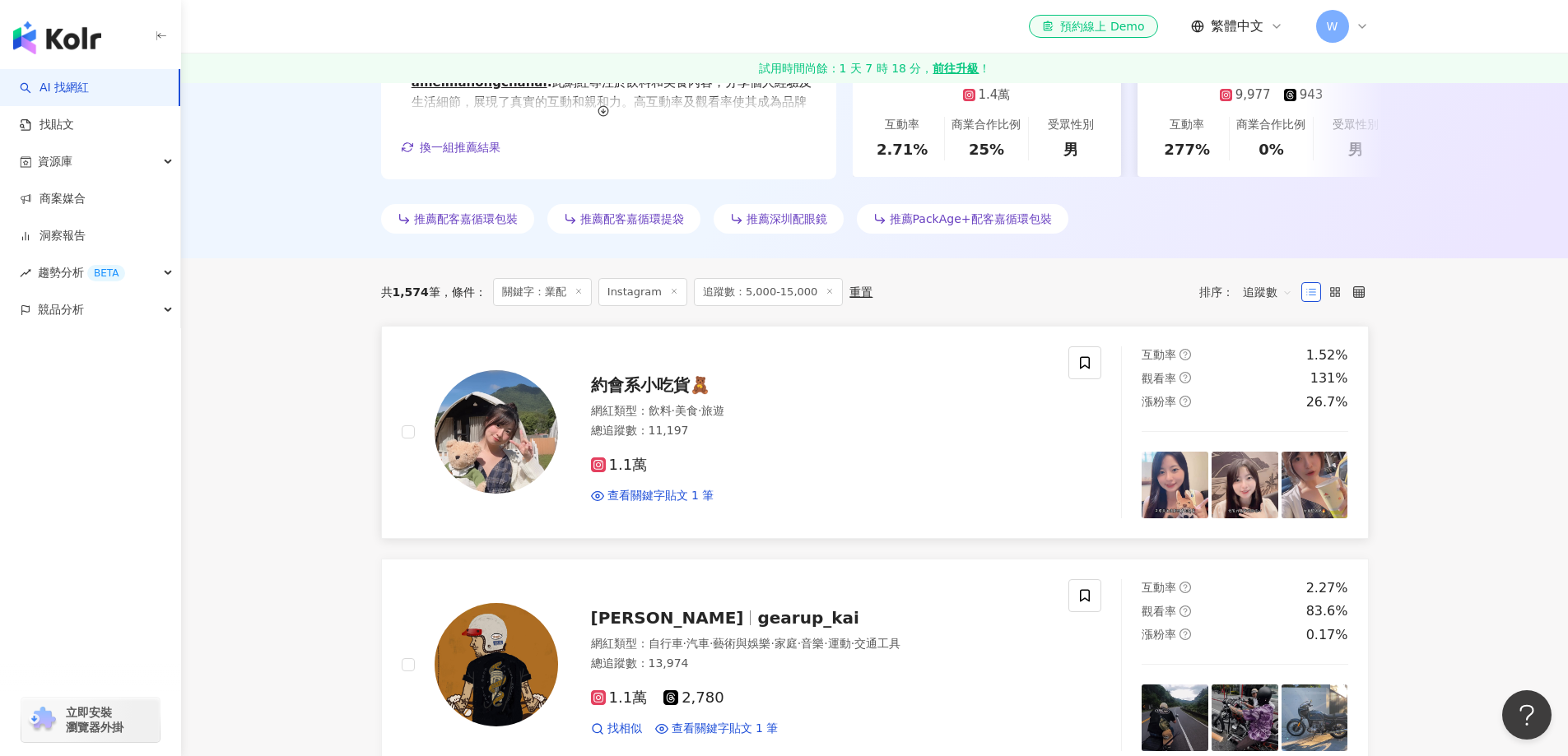
click at [810, 449] on div "1.1萬 查看關鍵字貼文 1 筆" at bounding box center [819, 474] width 458 height 61
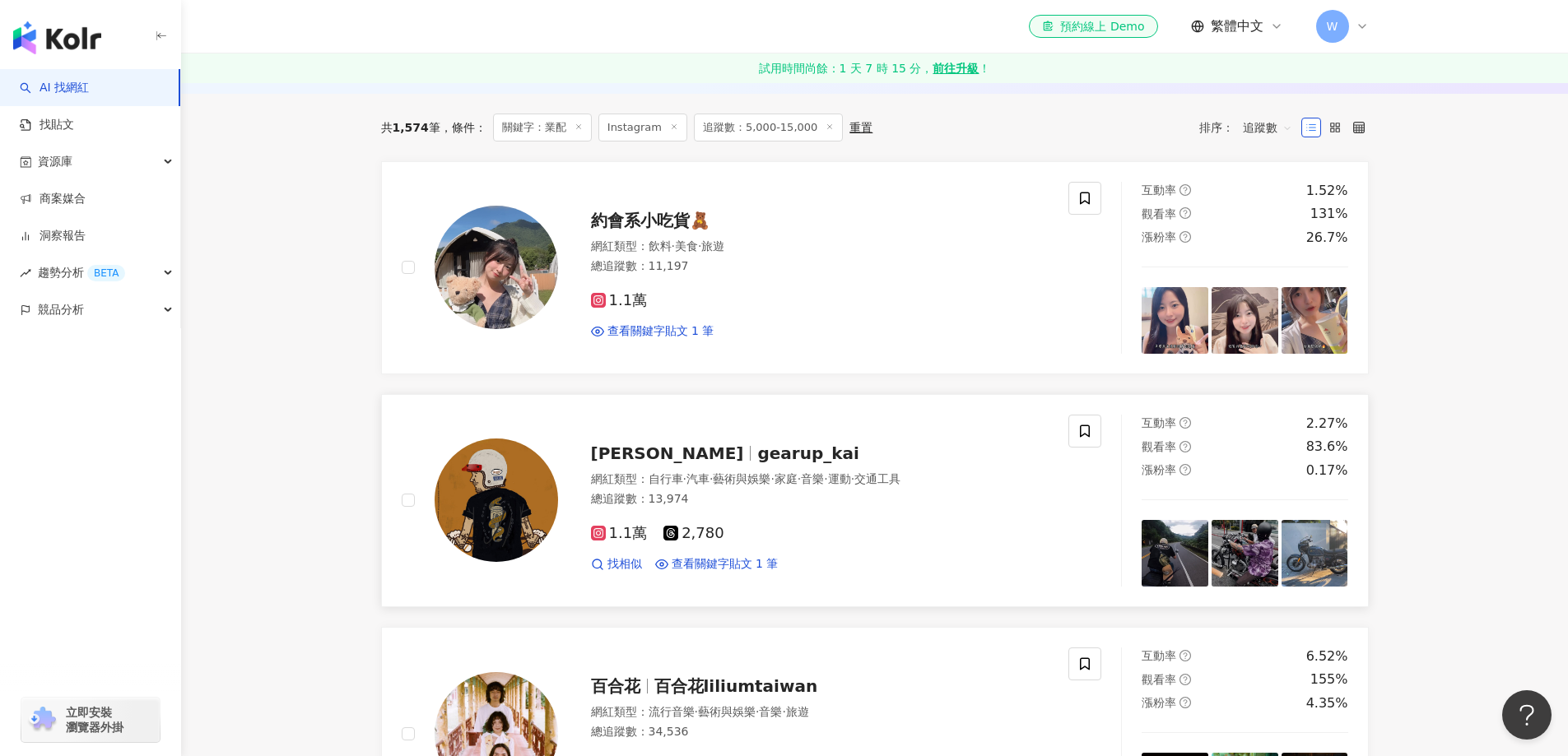
click at [813, 444] on div "張老凱 gearup_kai" at bounding box center [819, 453] width 458 height 23
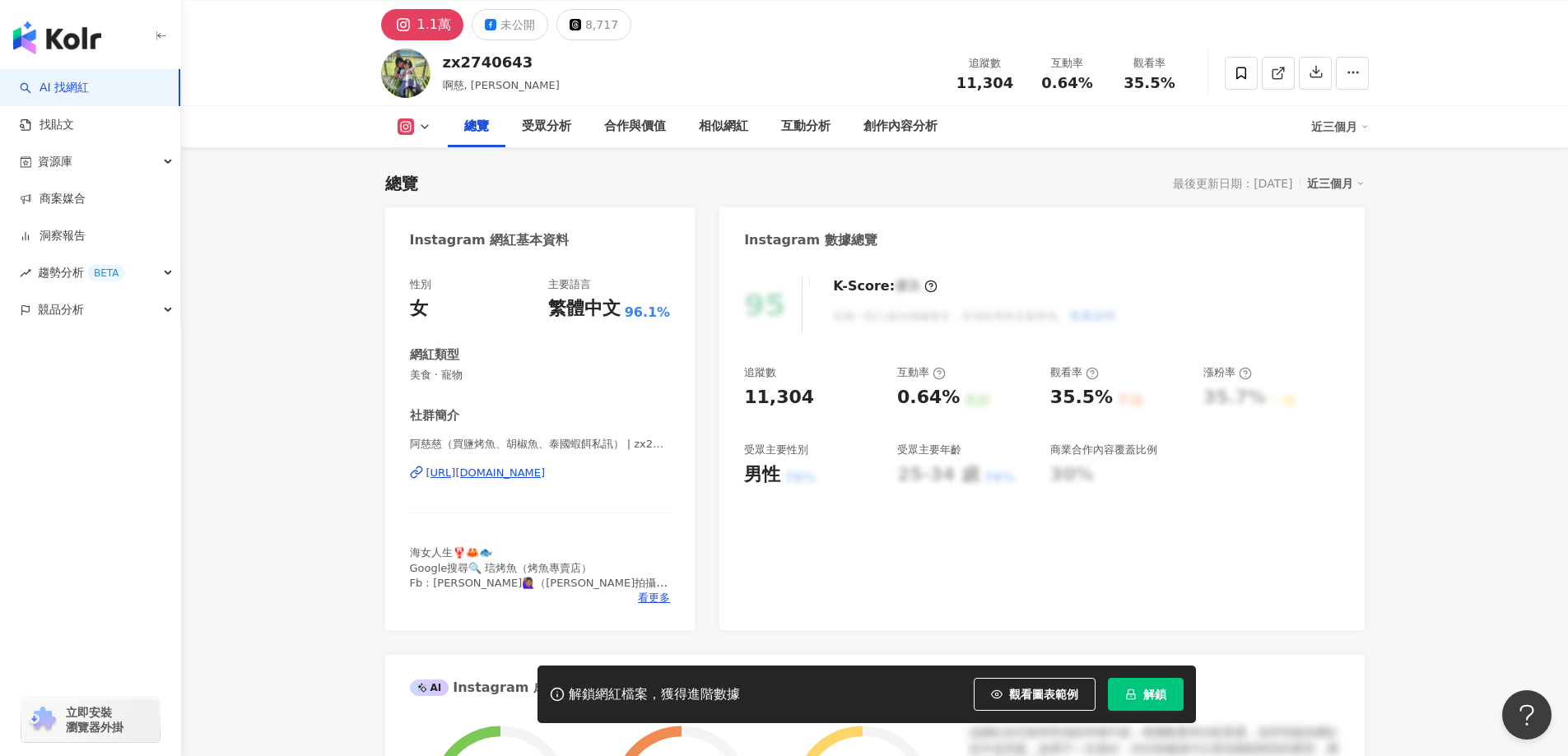
scroll to position [246, 0]
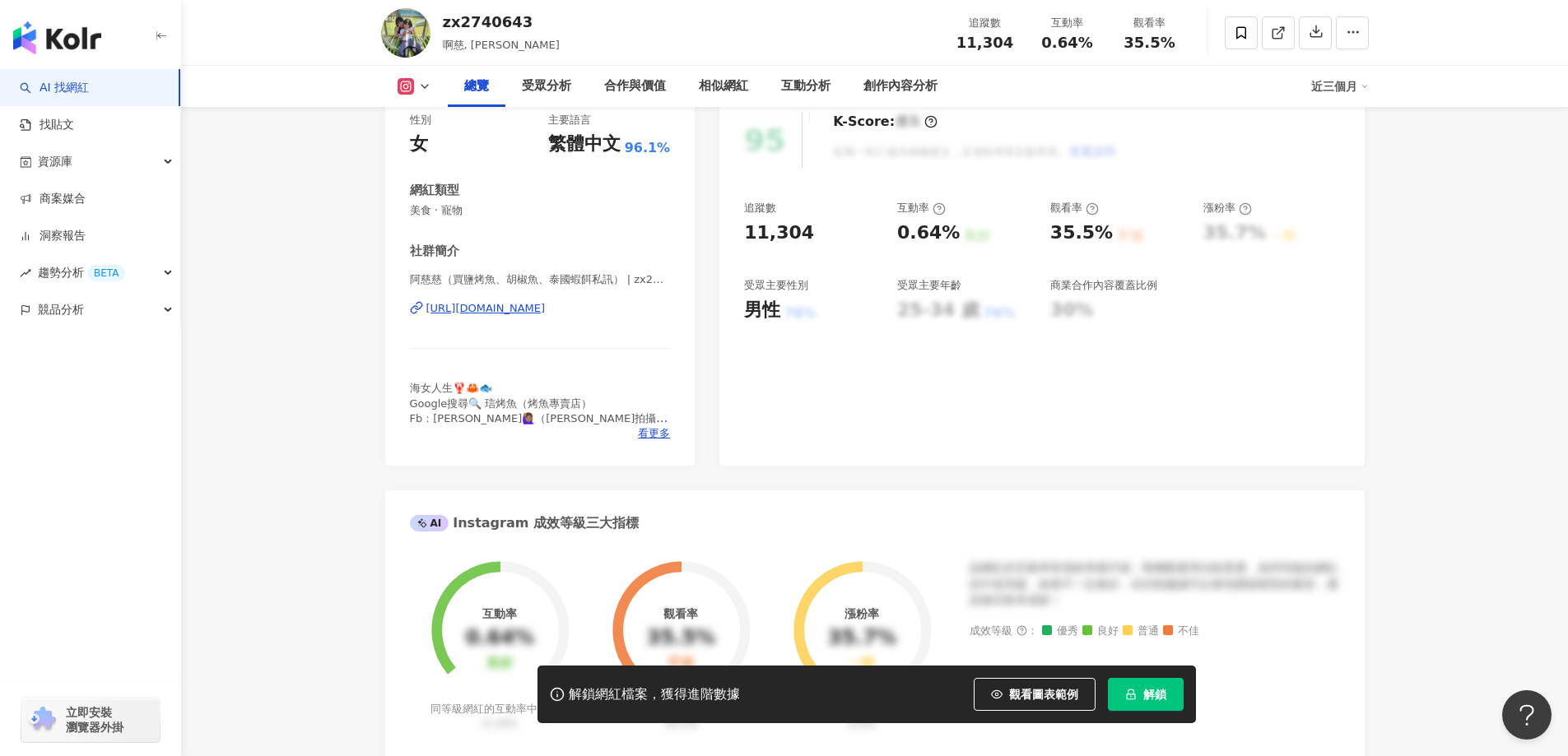
click at [546, 314] on div "https://www.instagram.com/zx2740643/" at bounding box center [485, 308] width 119 height 15
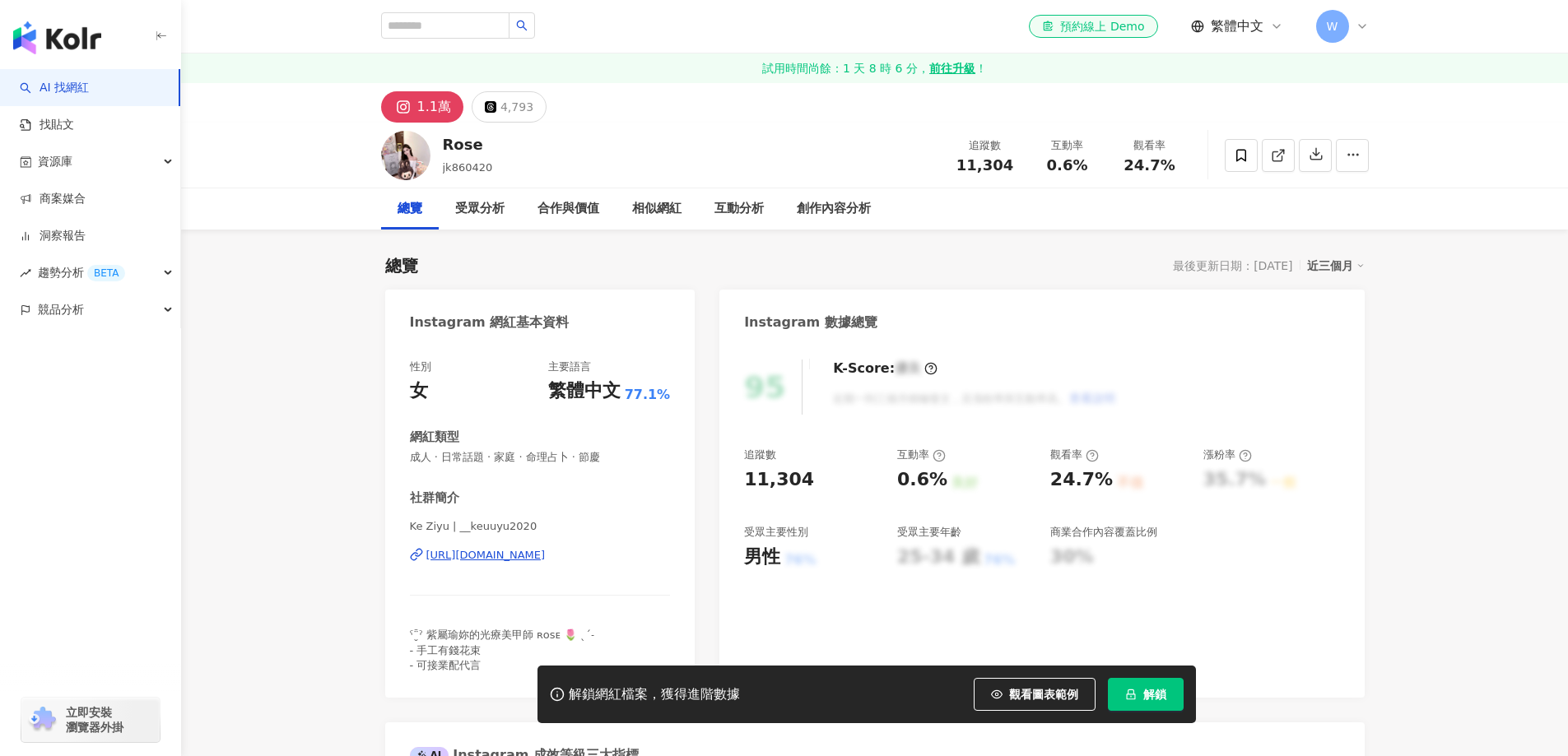
scroll to position [82, 0]
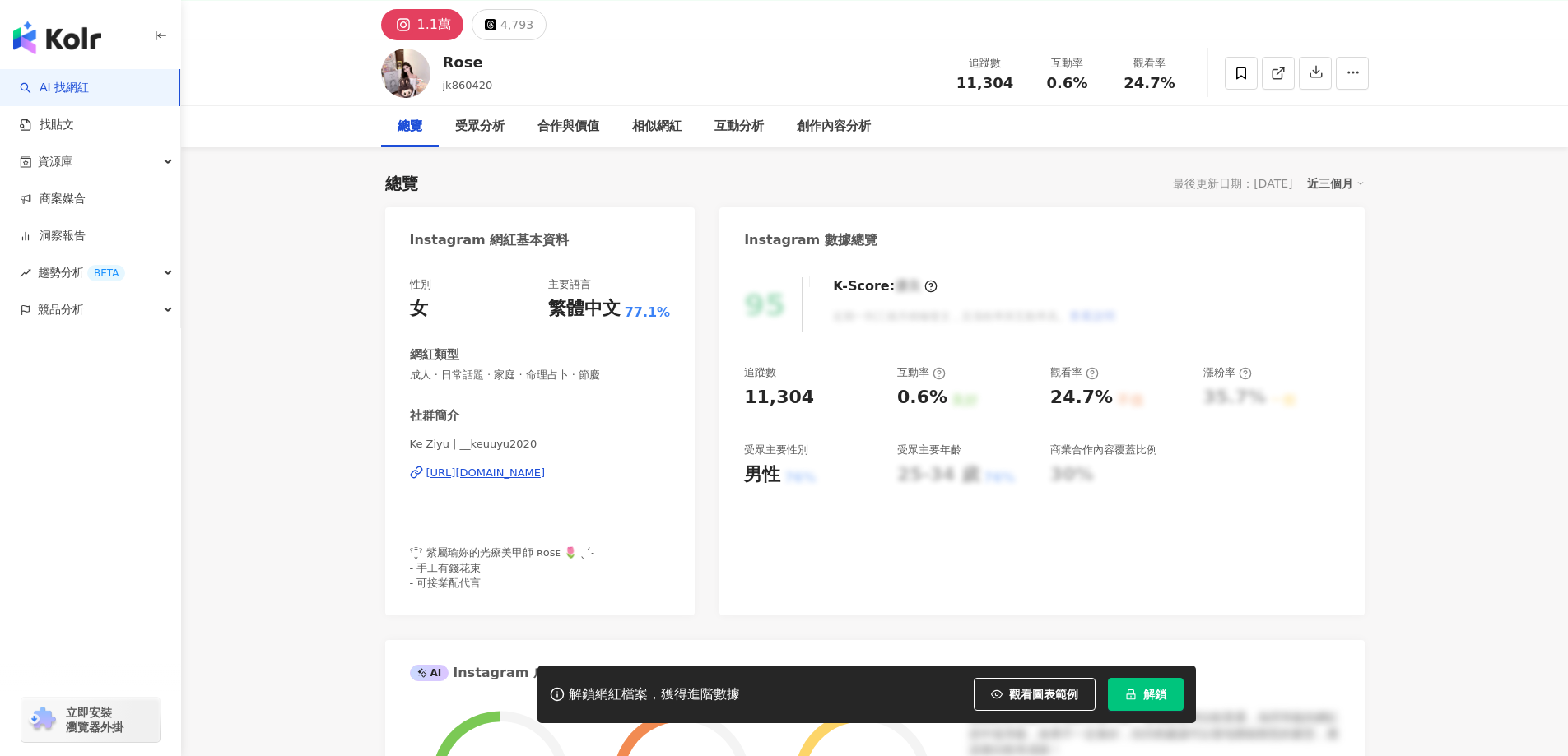
click at [546, 480] on div "https://www.instagram.com/__keuuyu2020/" at bounding box center [485, 473] width 119 height 15
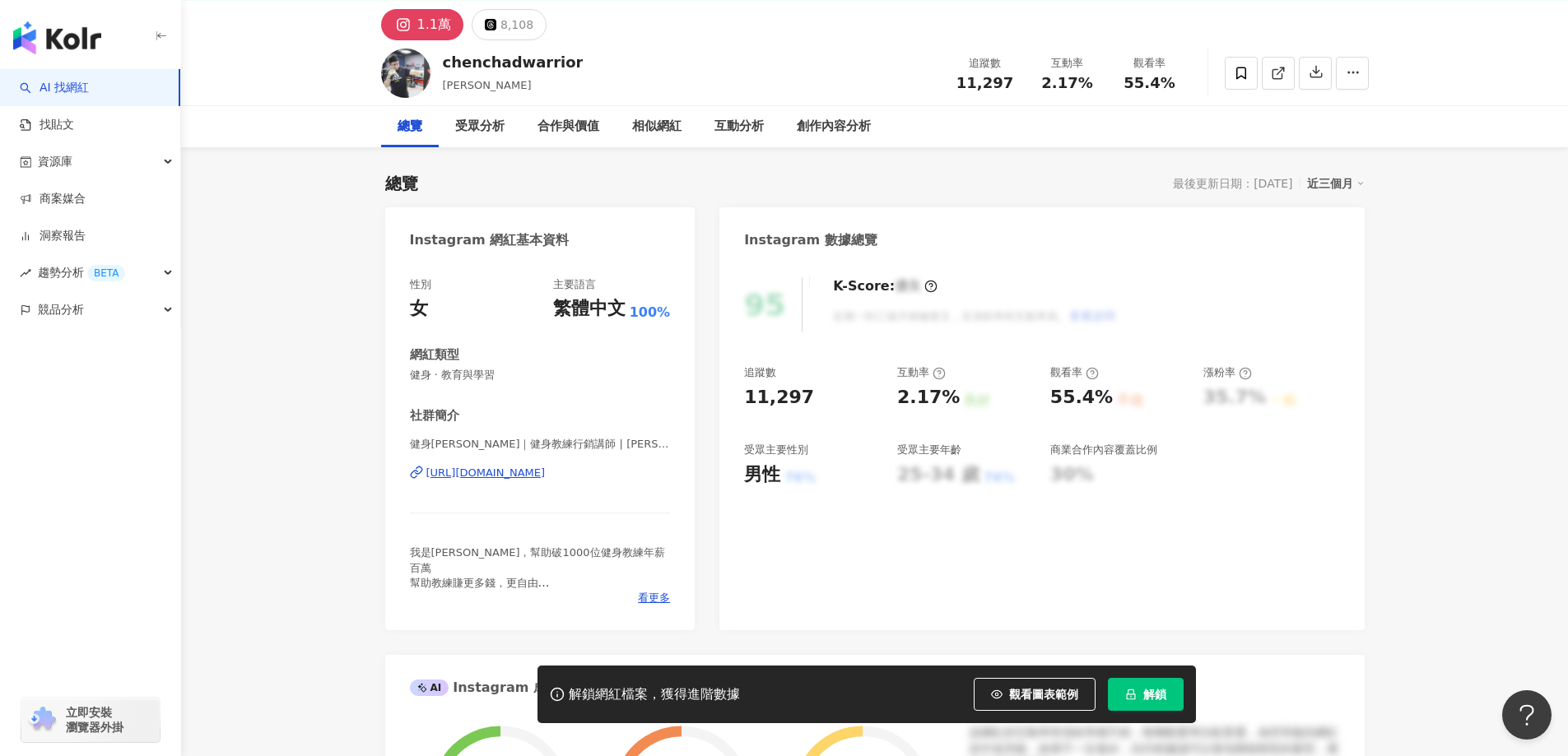
scroll to position [82, 0]
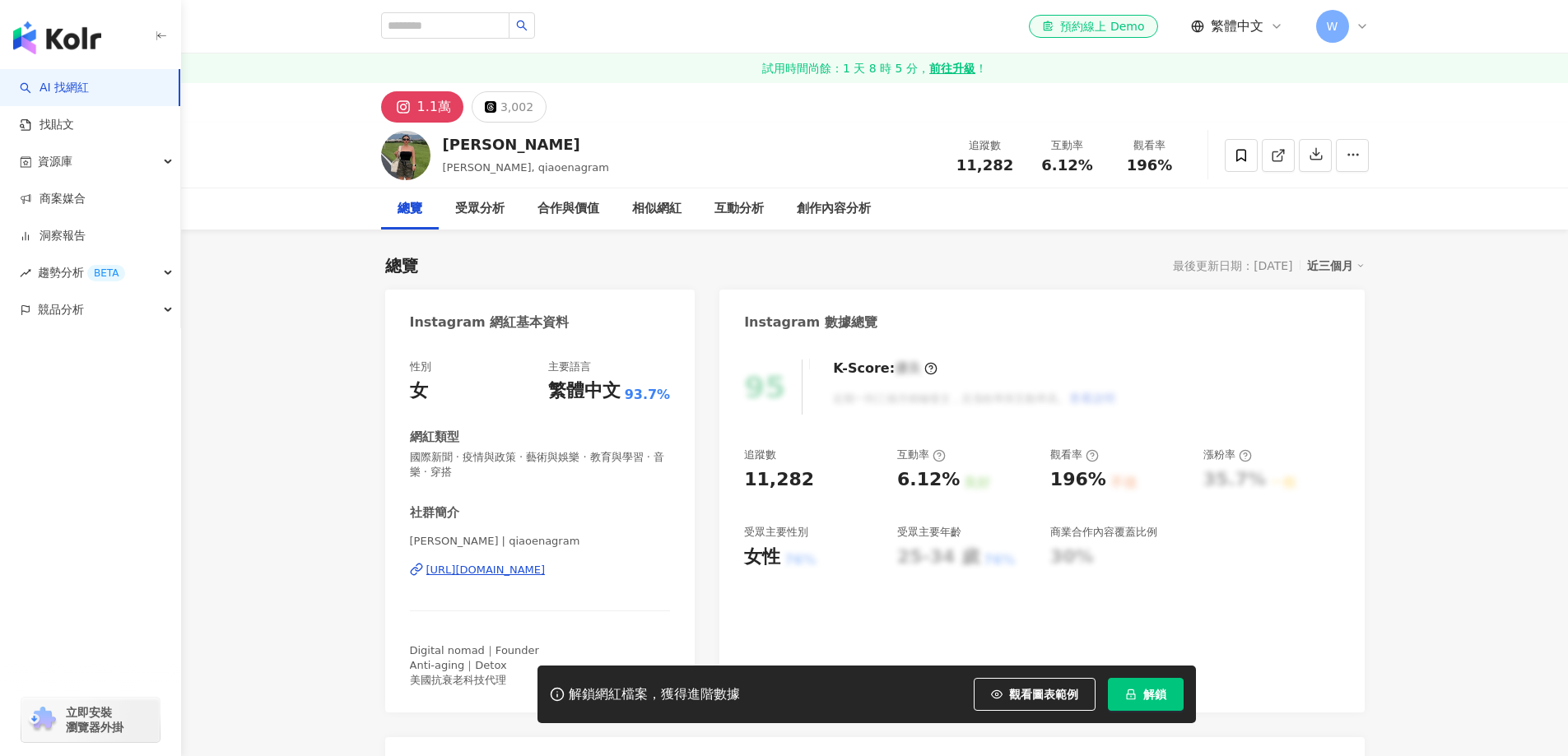
click at [546, 562] on div "https://www.instagram.com/qiaoenagram/" at bounding box center [485, 570] width 119 height 15
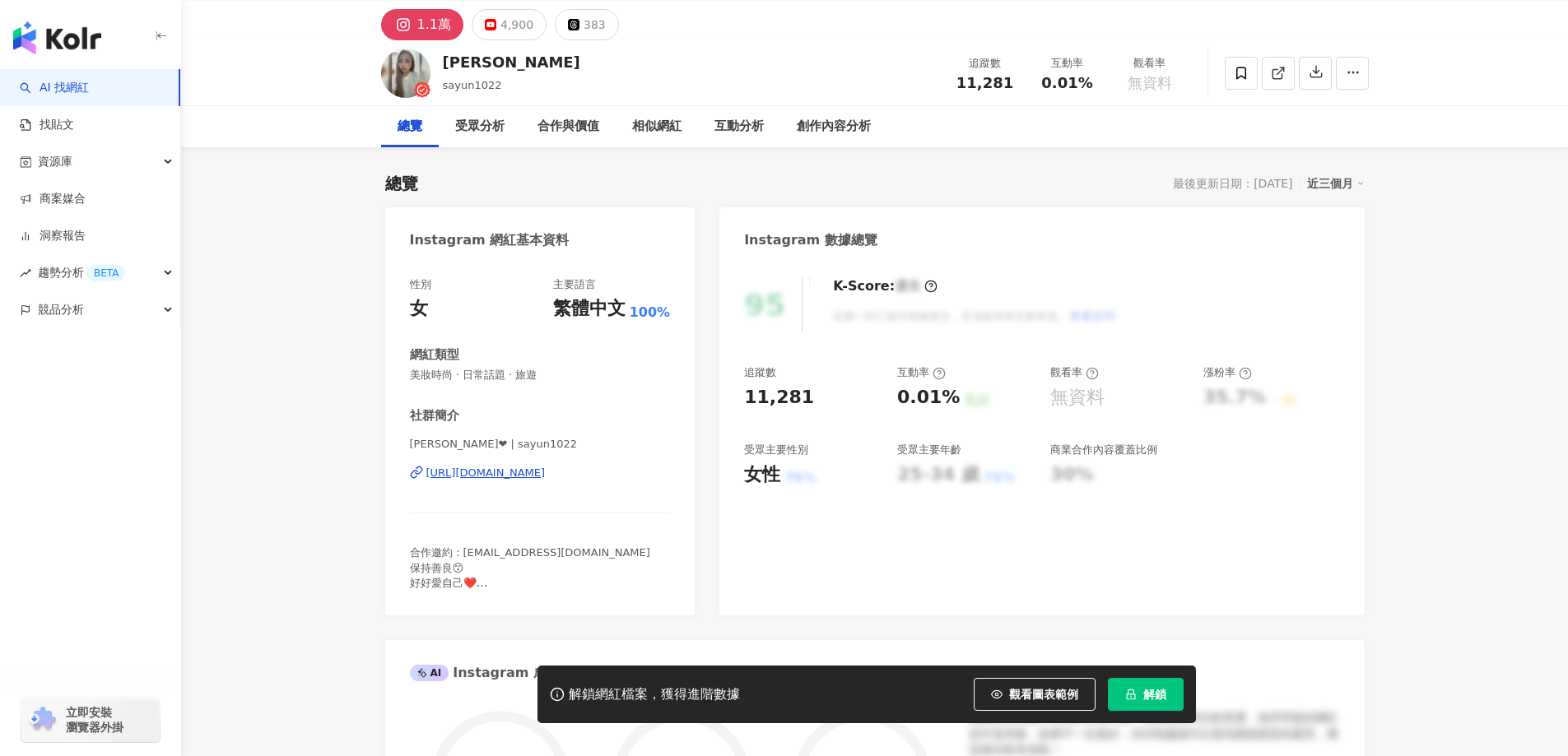
click at [583, 437] on div "莎韻❤ | sayun1022 https://www.instagram.com/sayun1022/" at bounding box center [540, 485] width 261 height 96
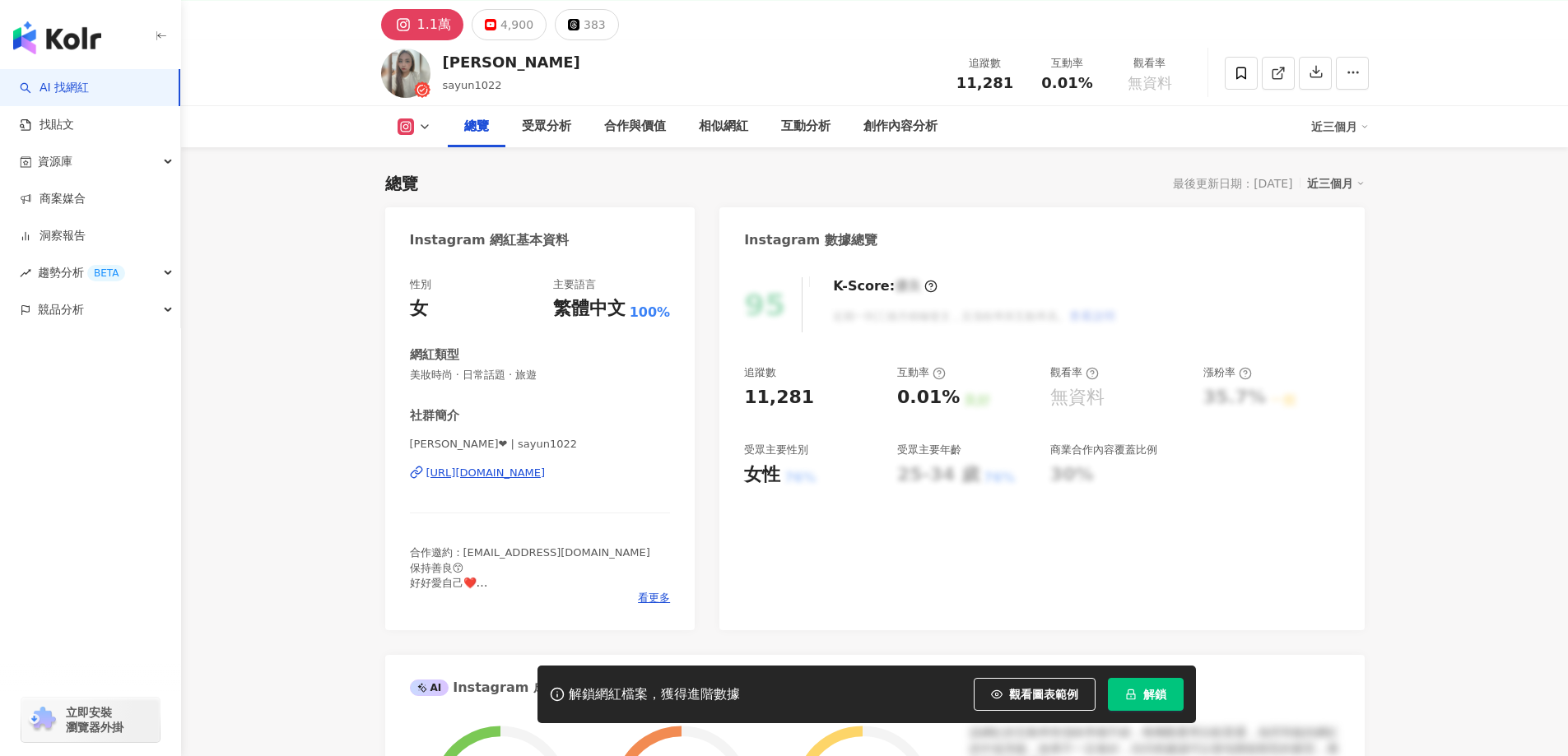
scroll to position [165, 0]
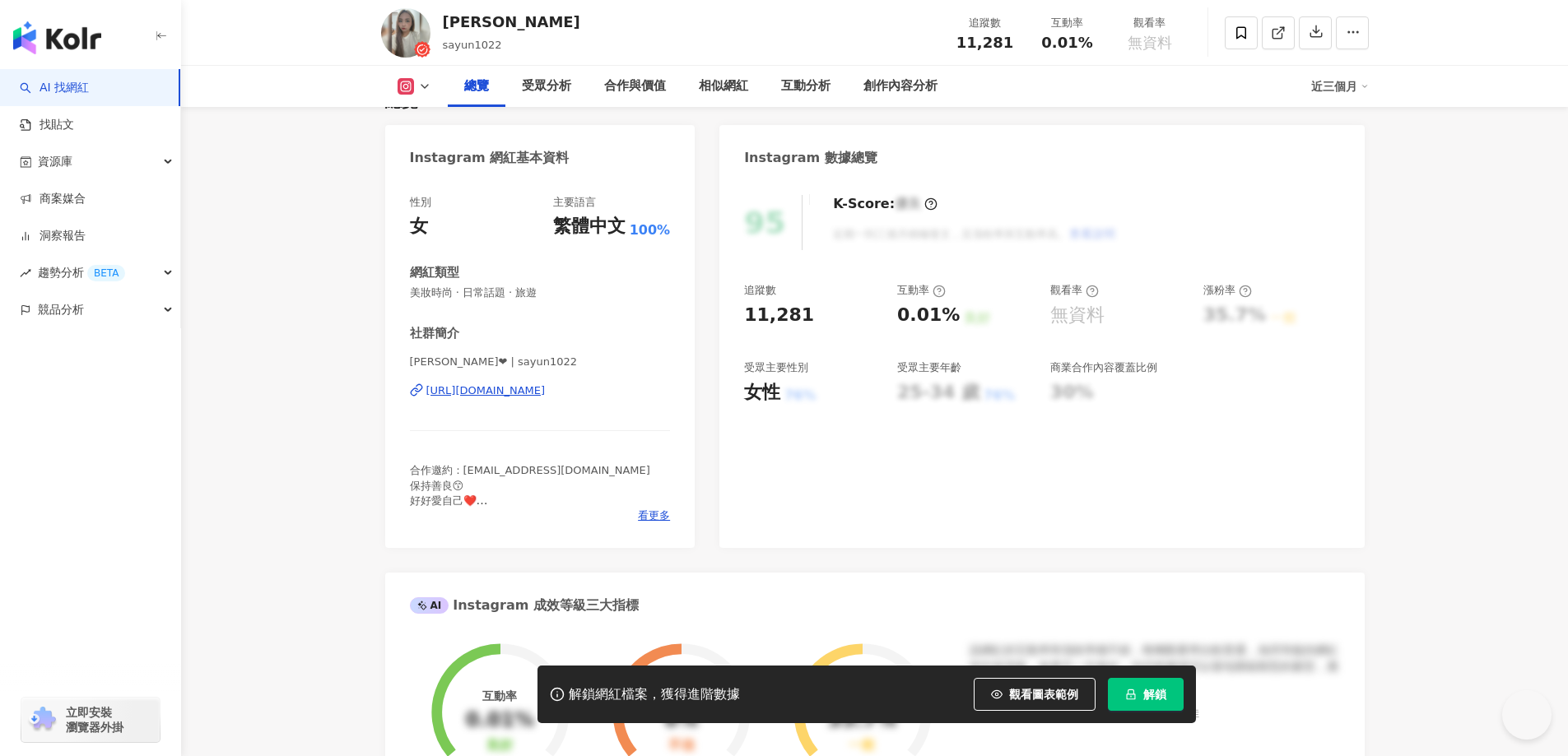
click at [546, 391] on div "https://www.instagram.com/sayun1022/" at bounding box center [485, 391] width 119 height 15
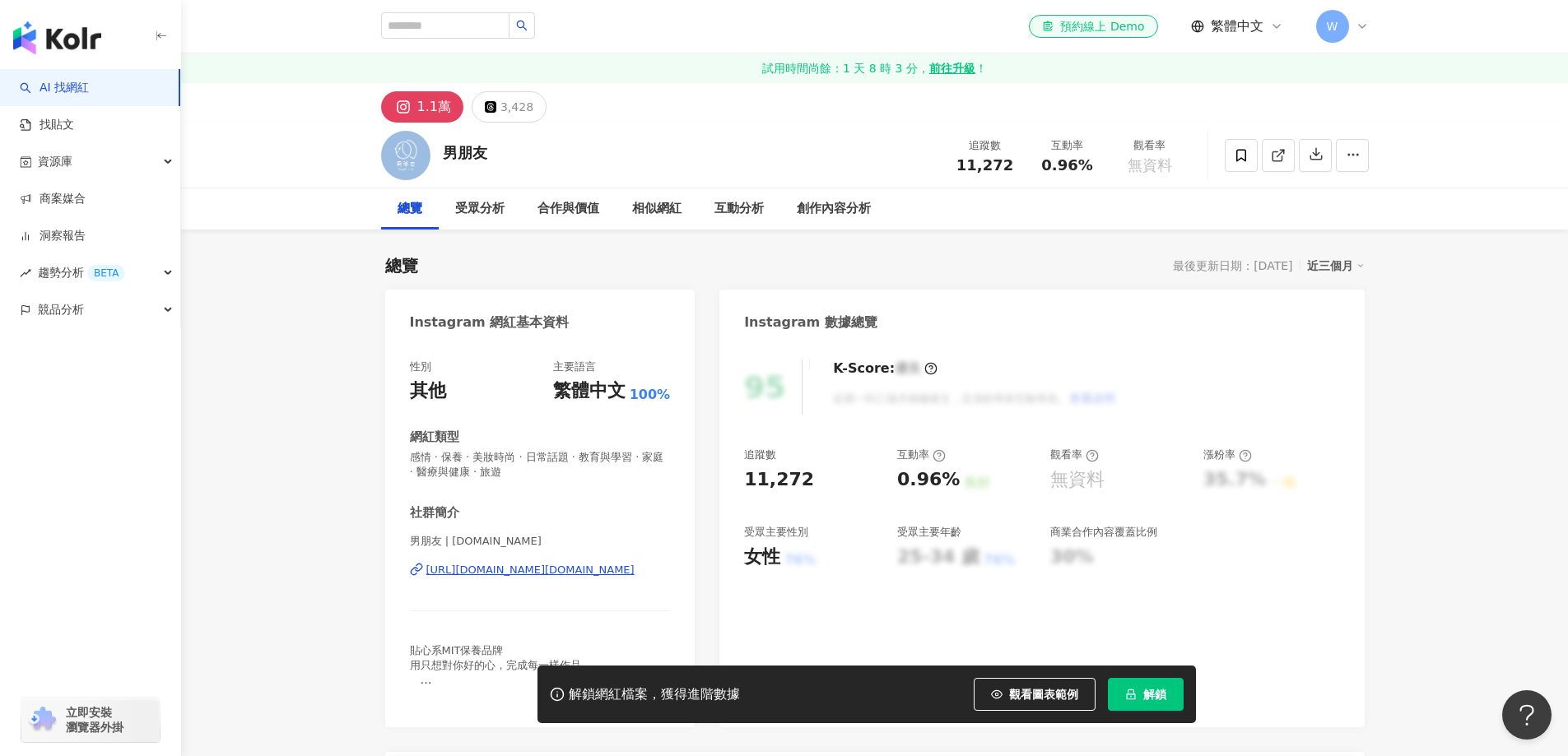
scroll to position [165, 0]
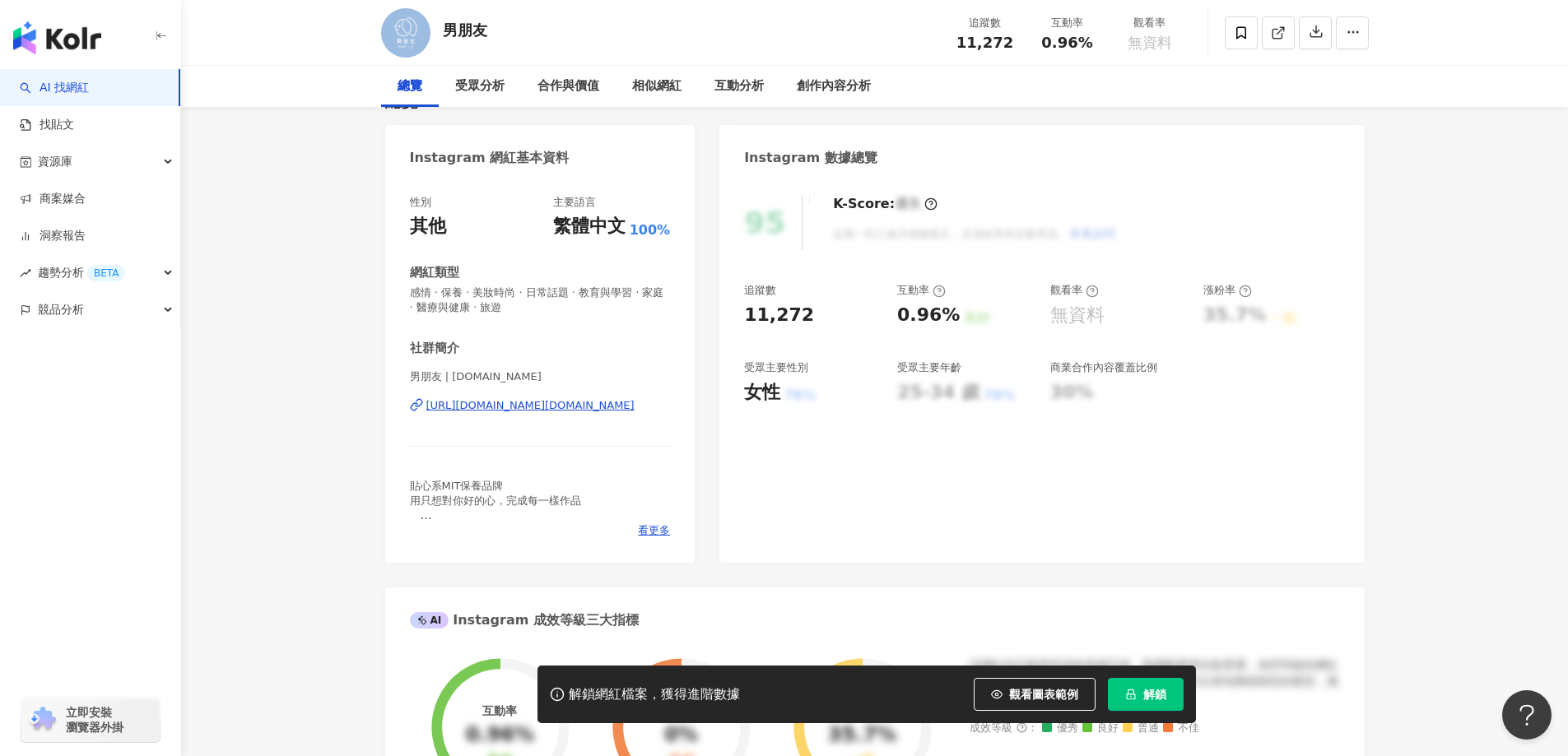
click at [590, 406] on div "https://www.instagram.com/boyfriend.tw/" at bounding box center [530, 405] width 208 height 15
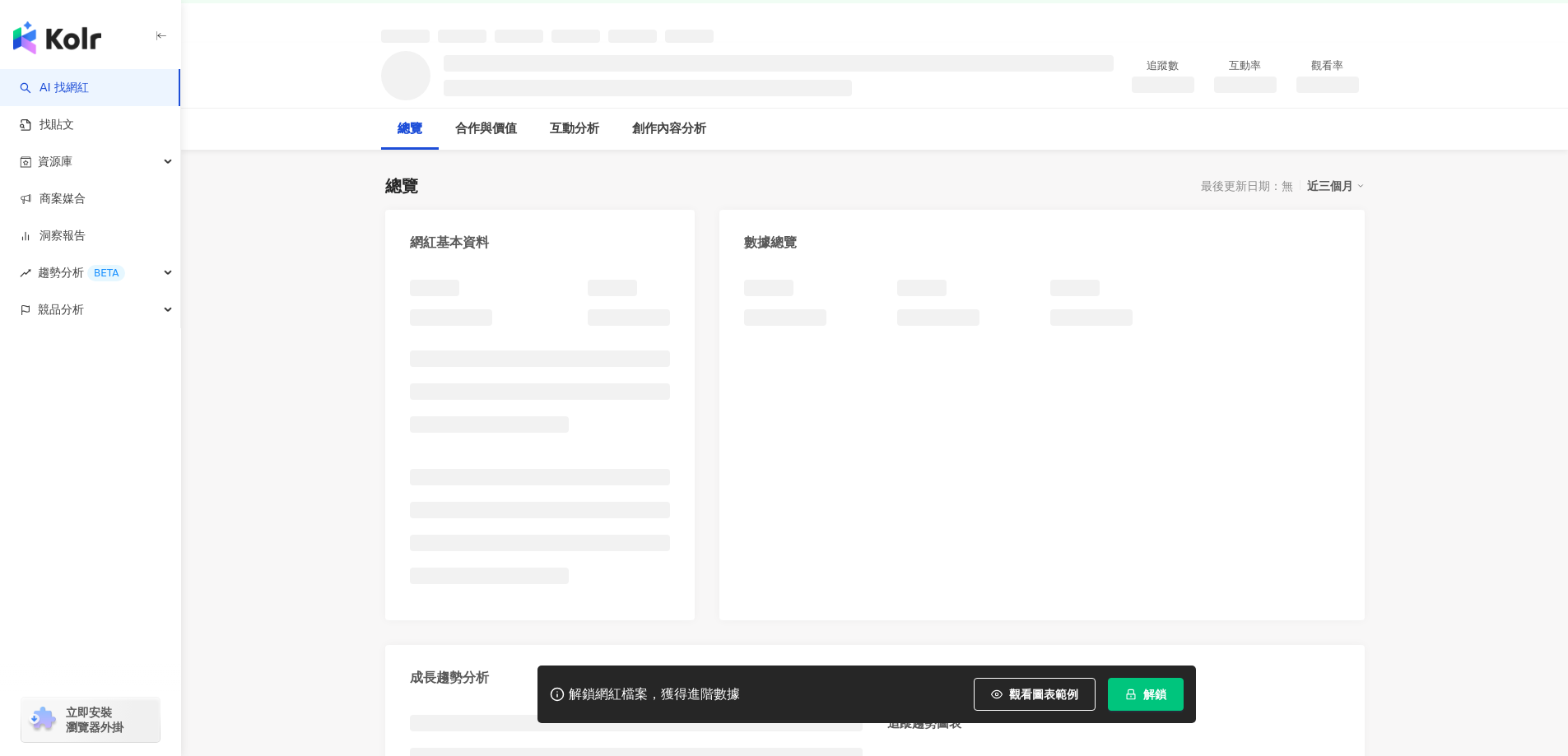
scroll to position [82, 0]
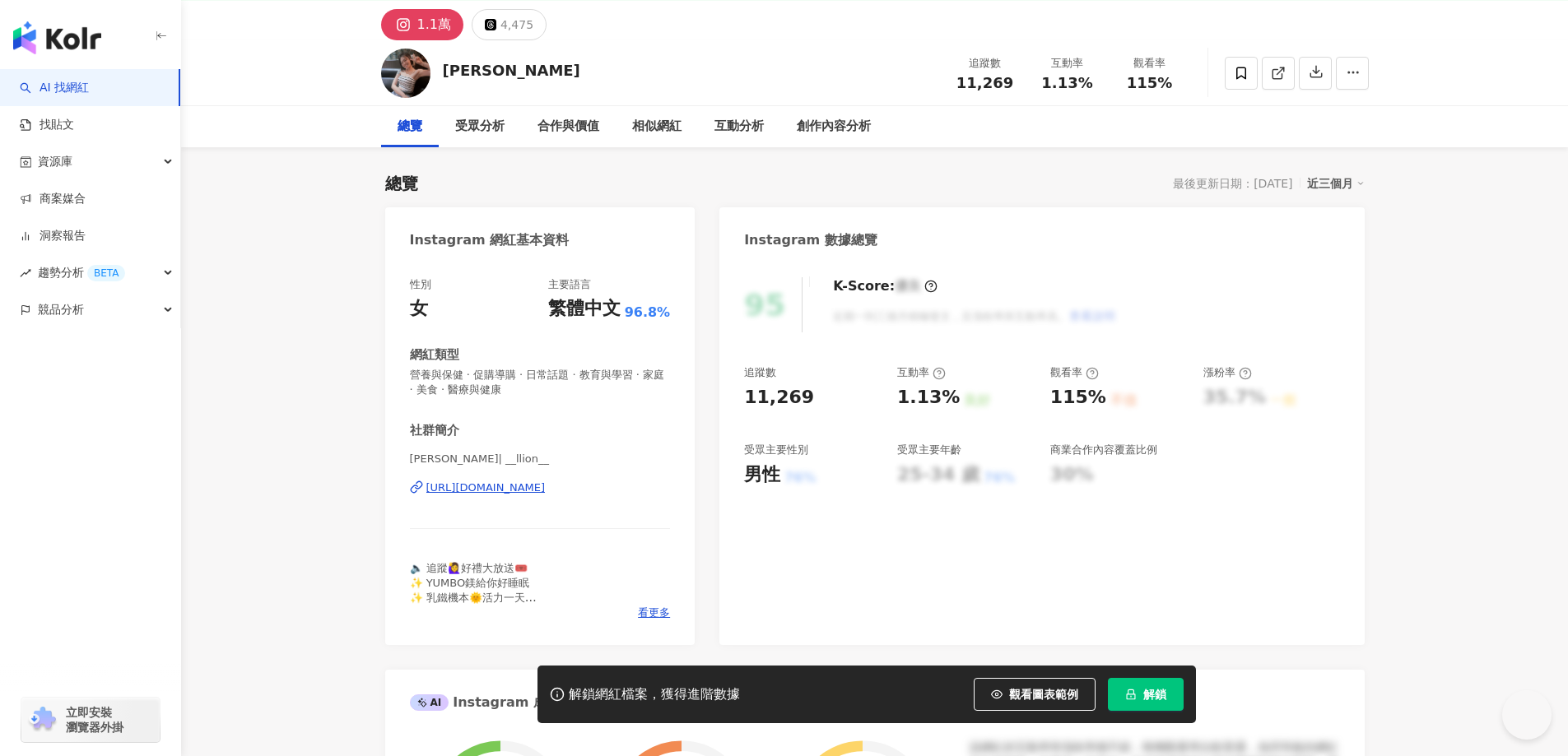
click at [546, 480] on div "[URL][DOMAIN_NAME]" at bounding box center [485, 488] width 119 height 15
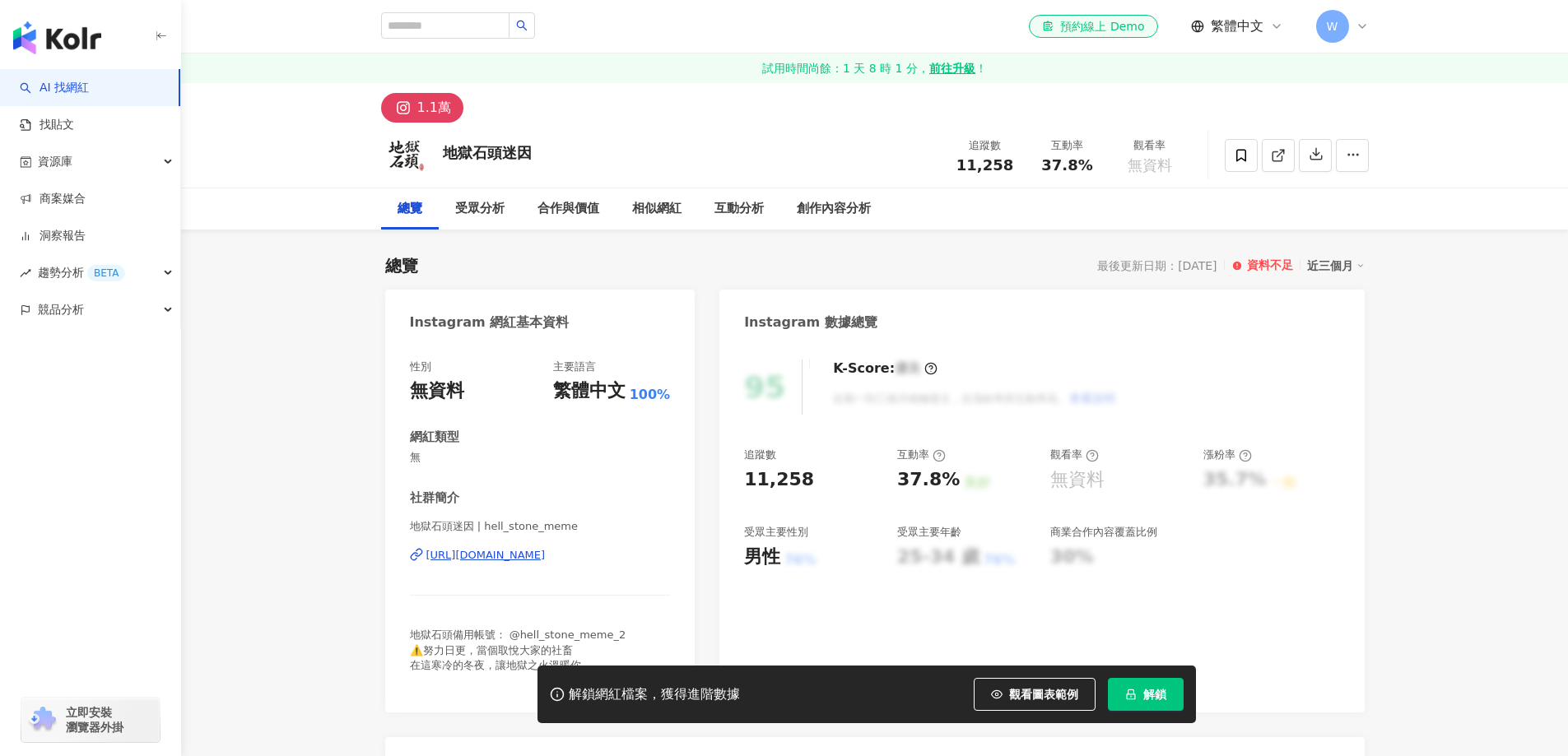
click at [489, 554] on div "https://www.instagram.com/hell_stone_meme/" at bounding box center [485, 556] width 119 height 15
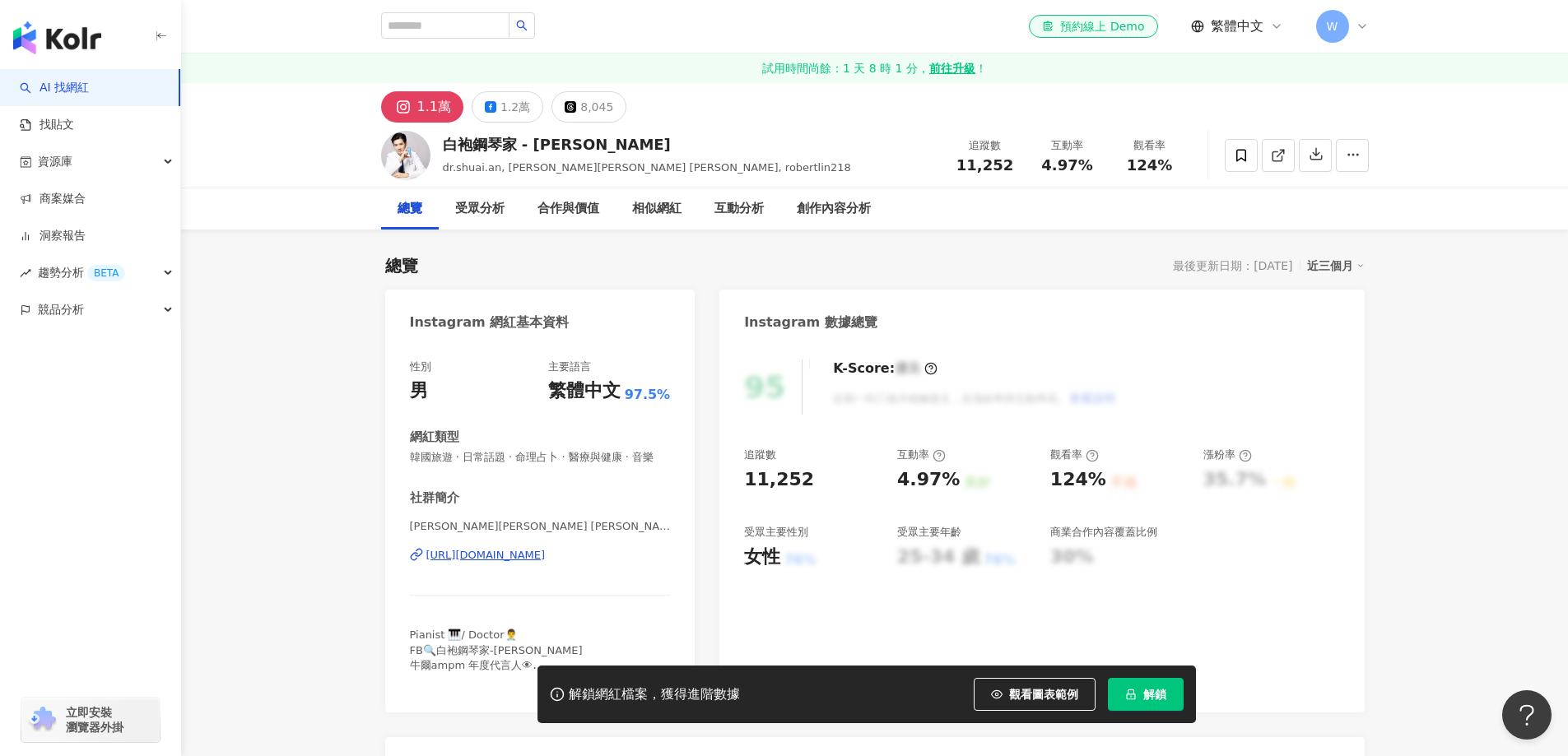
click at [546, 562] on div "https://www.instagram.com/robertlin218/" at bounding box center [485, 556] width 119 height 15
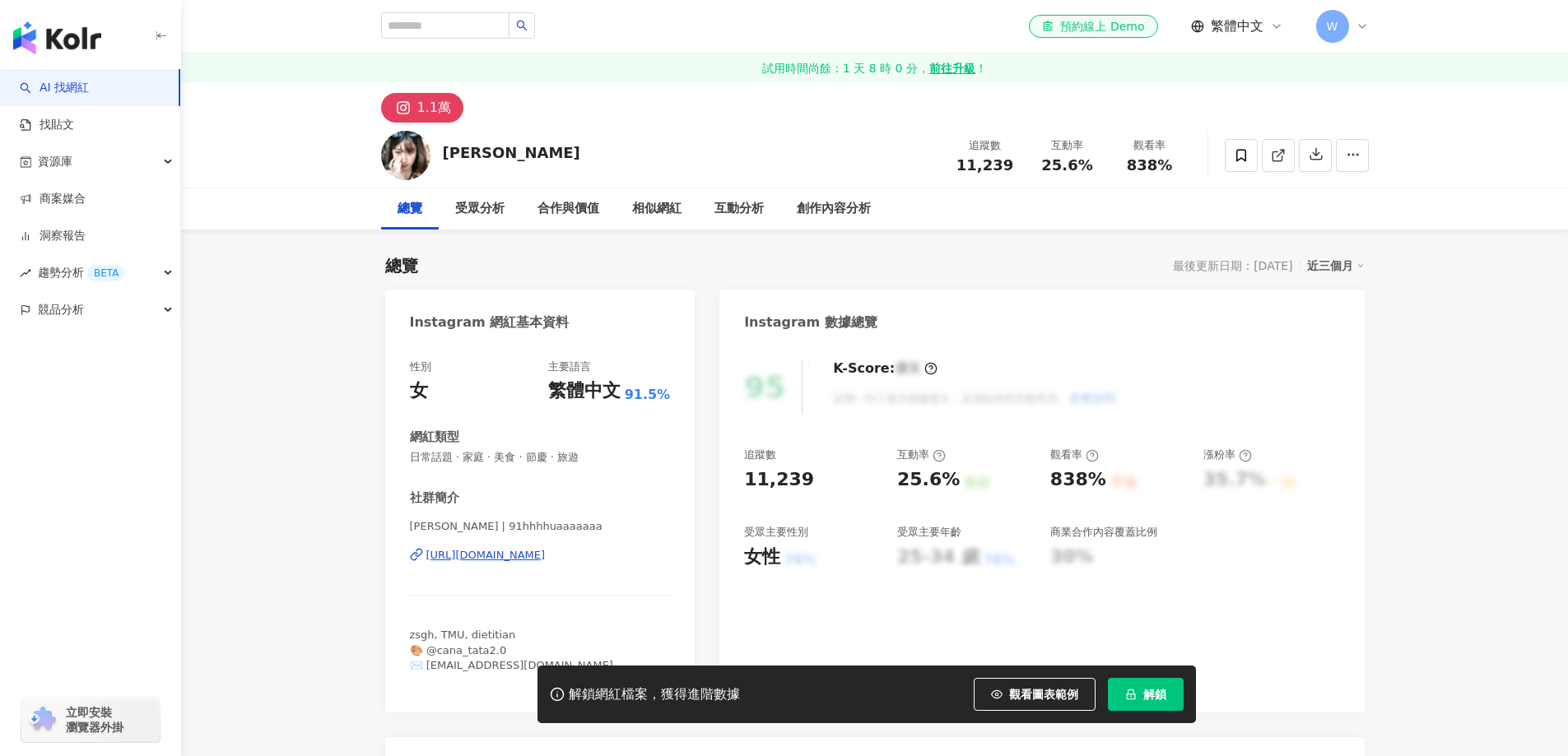
click at [546, 550] on div "https://www.instagram.com/91hhhhuaaaaaaa/" at bounding box center [485, 556] width 119 height 15
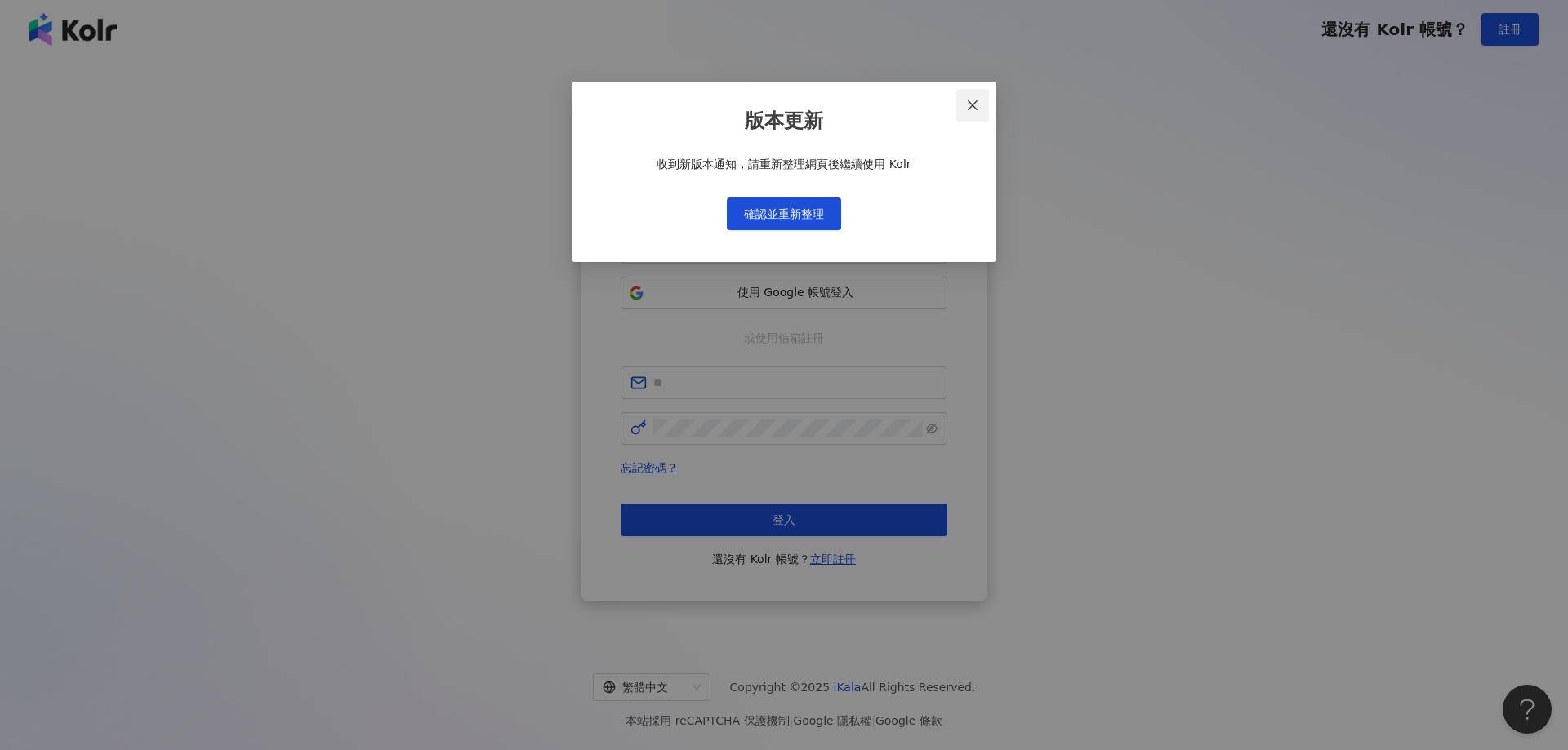
click at [968, 104] on icon "close" at bounding box center [973, 105] width 13 height 13
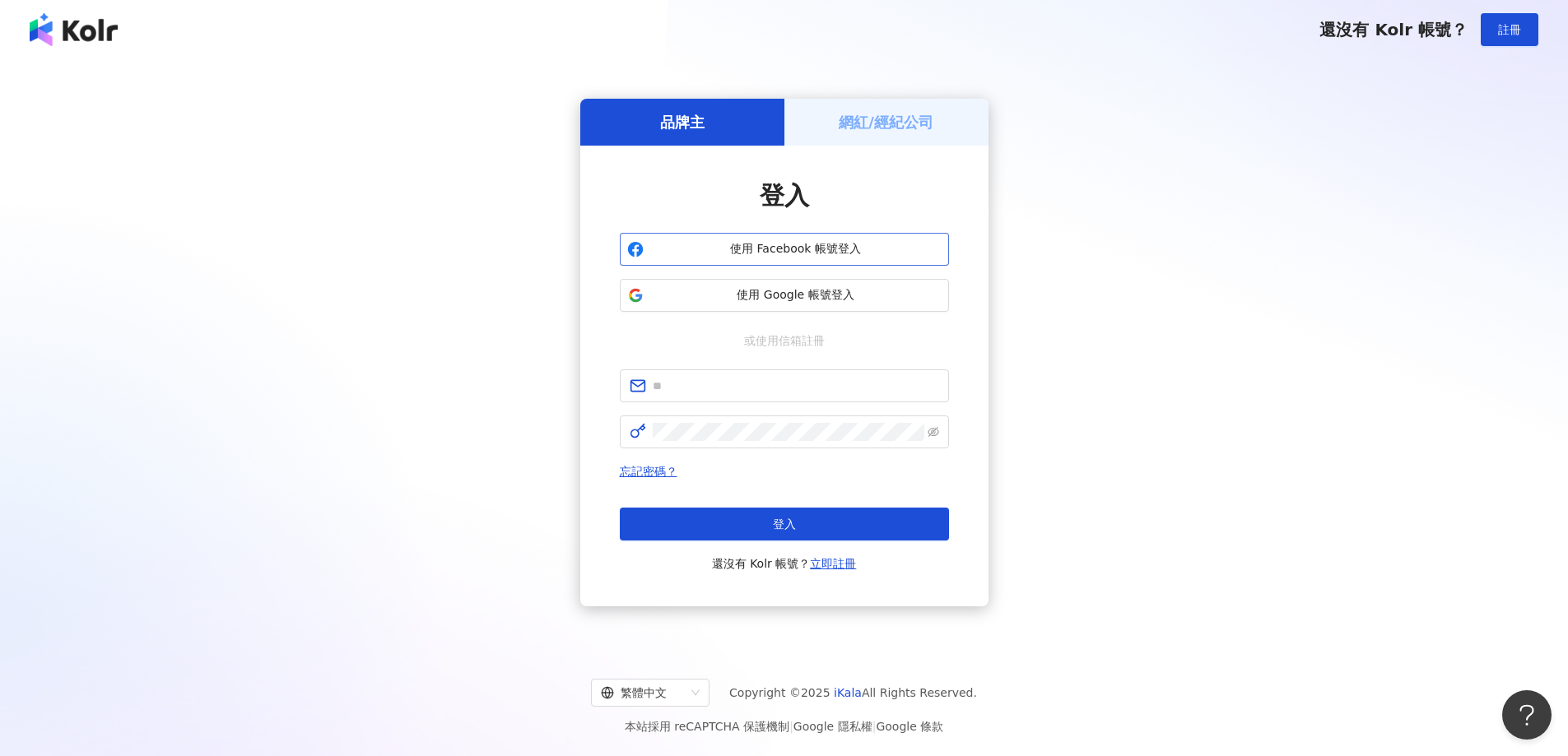
click at [868, 247] on span "使用 Facebook 帳號登入" at bounding box center [796, 248] width 292 height 16
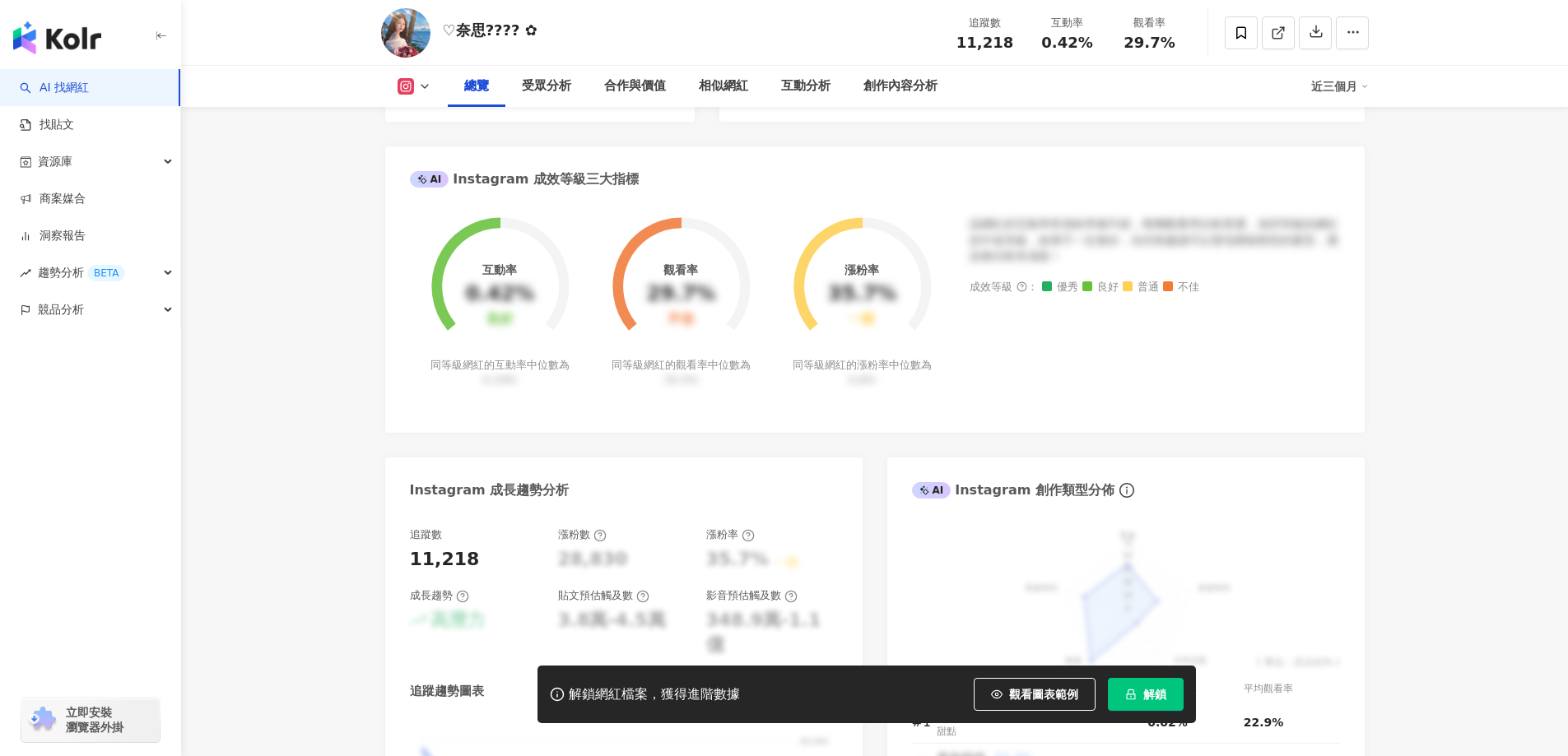
scroll to position [329, 0]
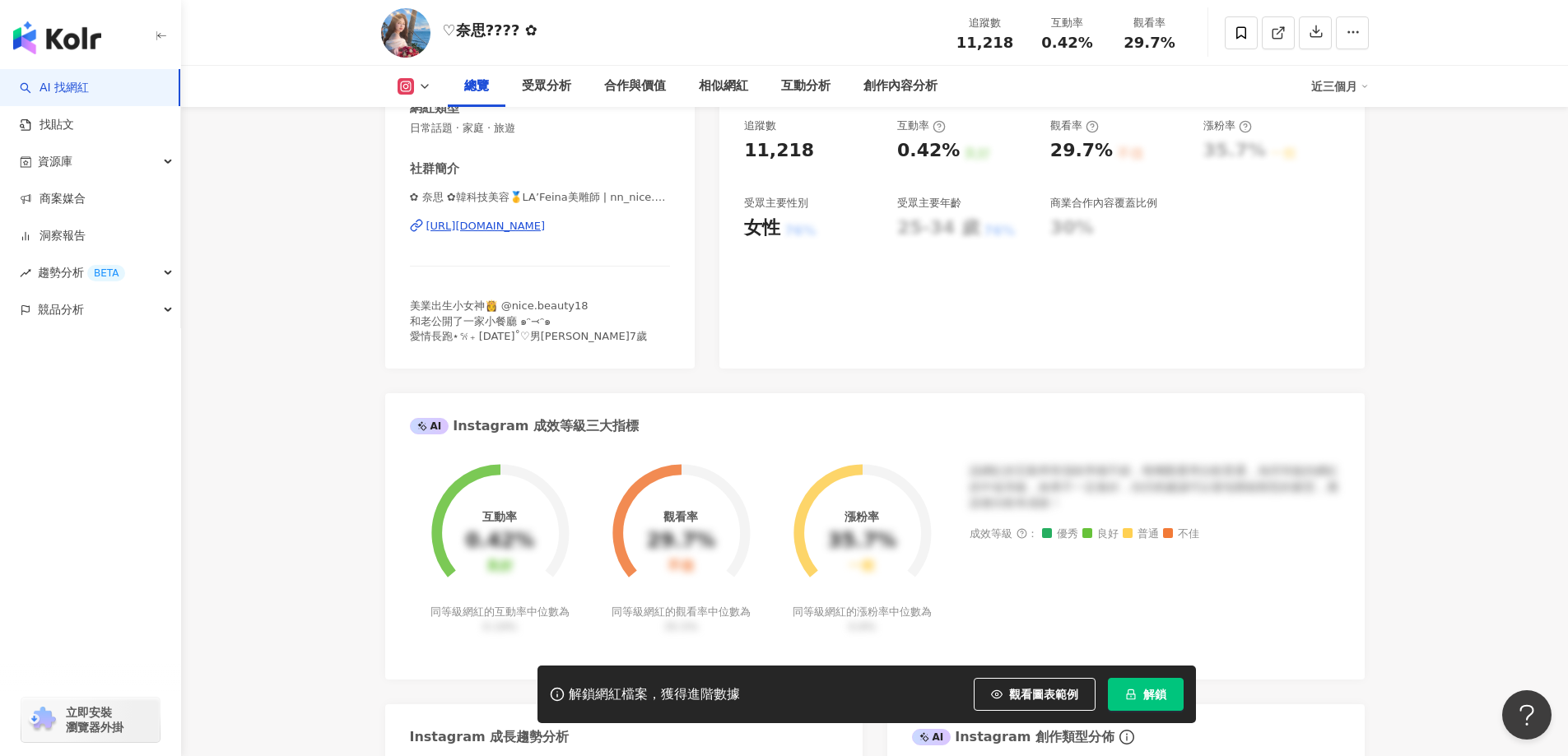
click at [546, 222] on div "[URL][DOMAIN_NAME]" at bounding box center [485, 227] width 119 height 15
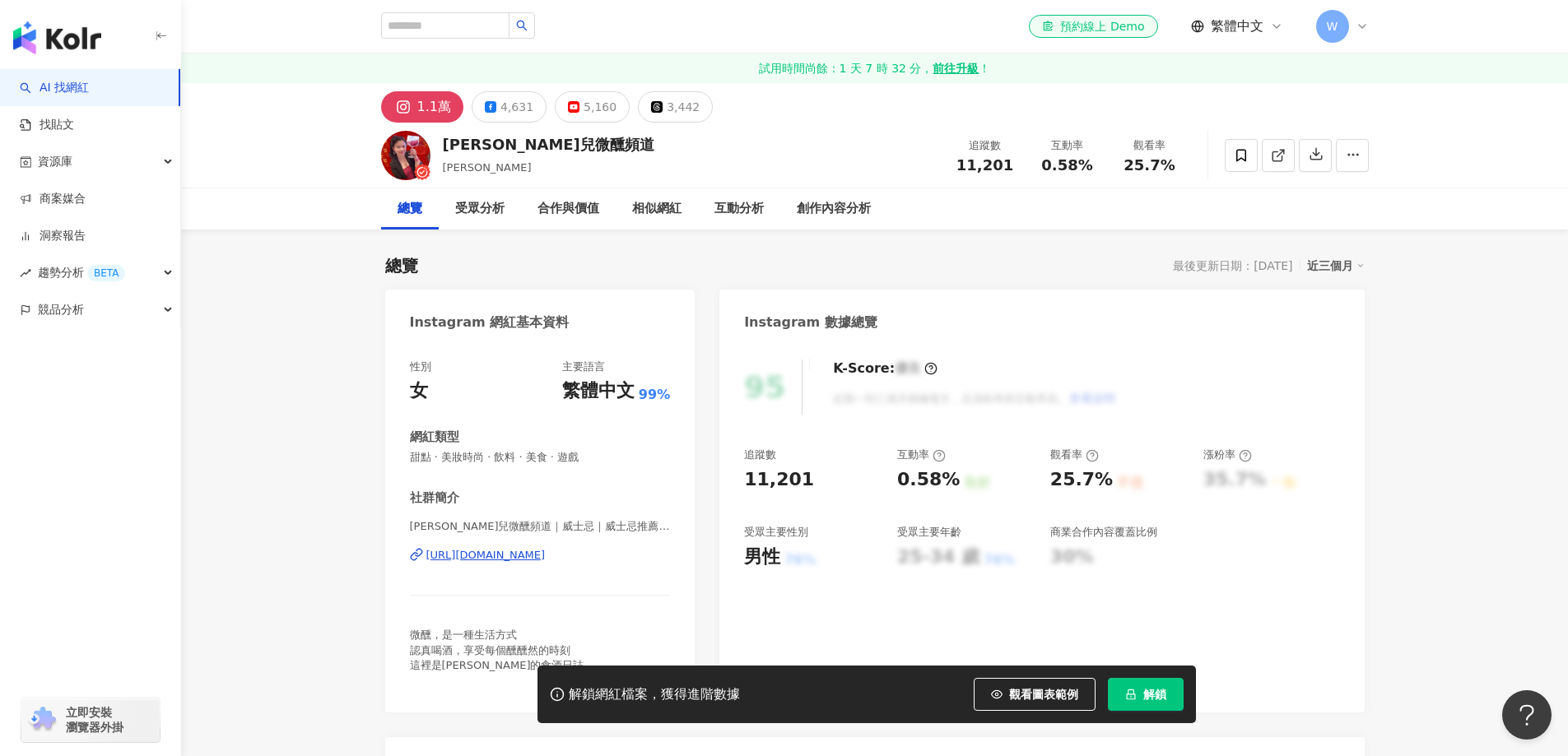
click at [546, 548] on div "https://www.instagram.com/kukulala/" at bounding box center [485, 556] width 119 height 15
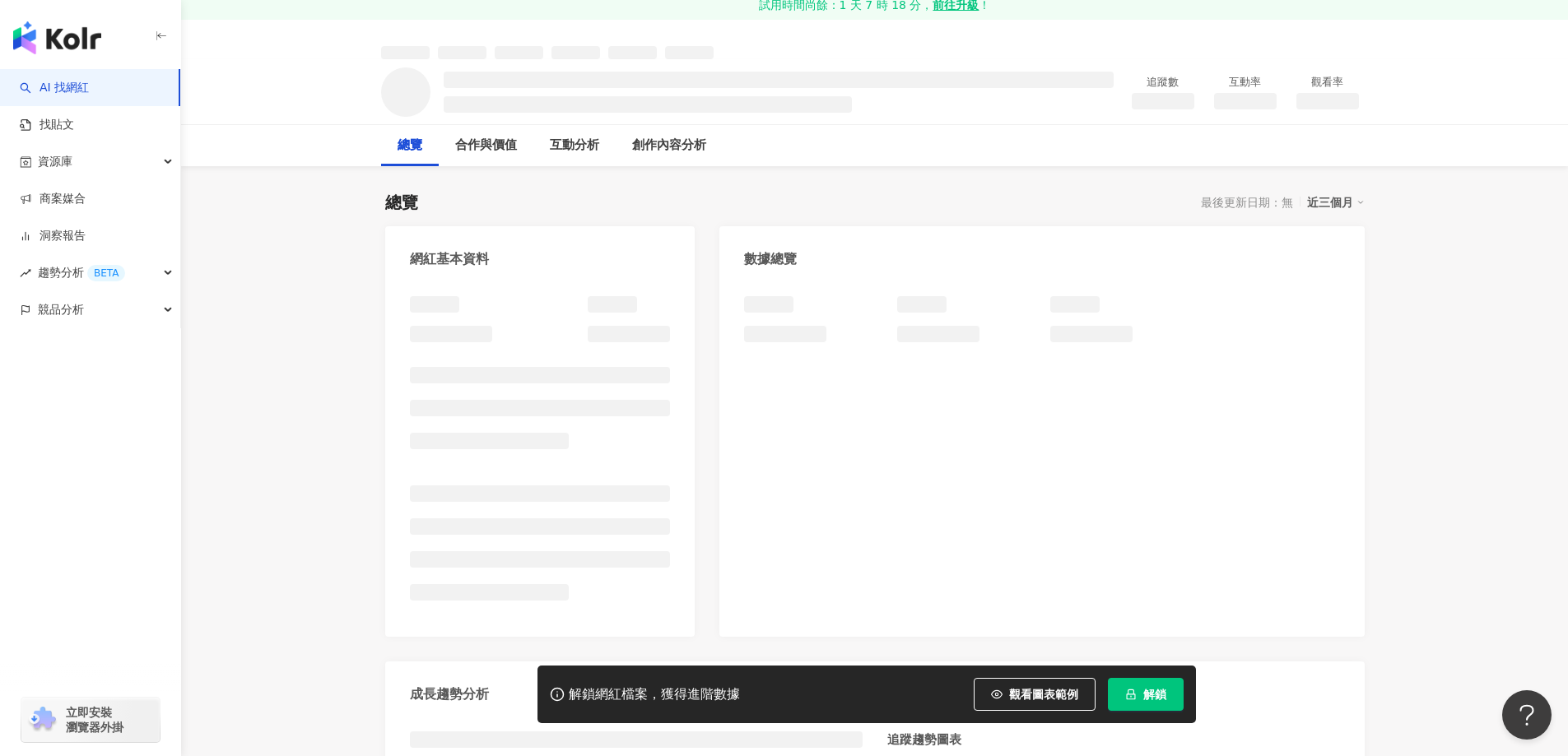
scroll to position [82, 0]
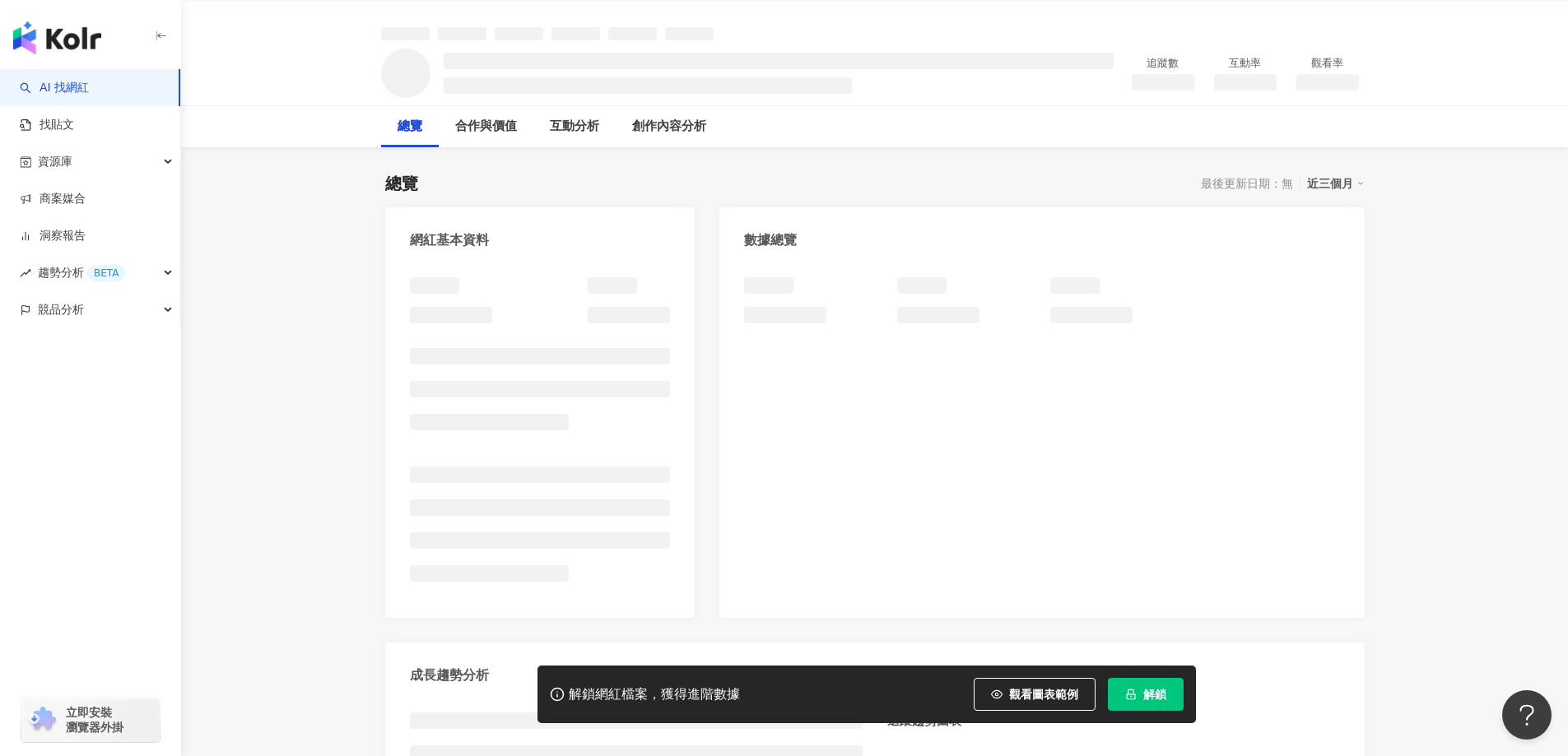
click at [530, 314] on div at bounding box center [540, 435] width 261 height 316
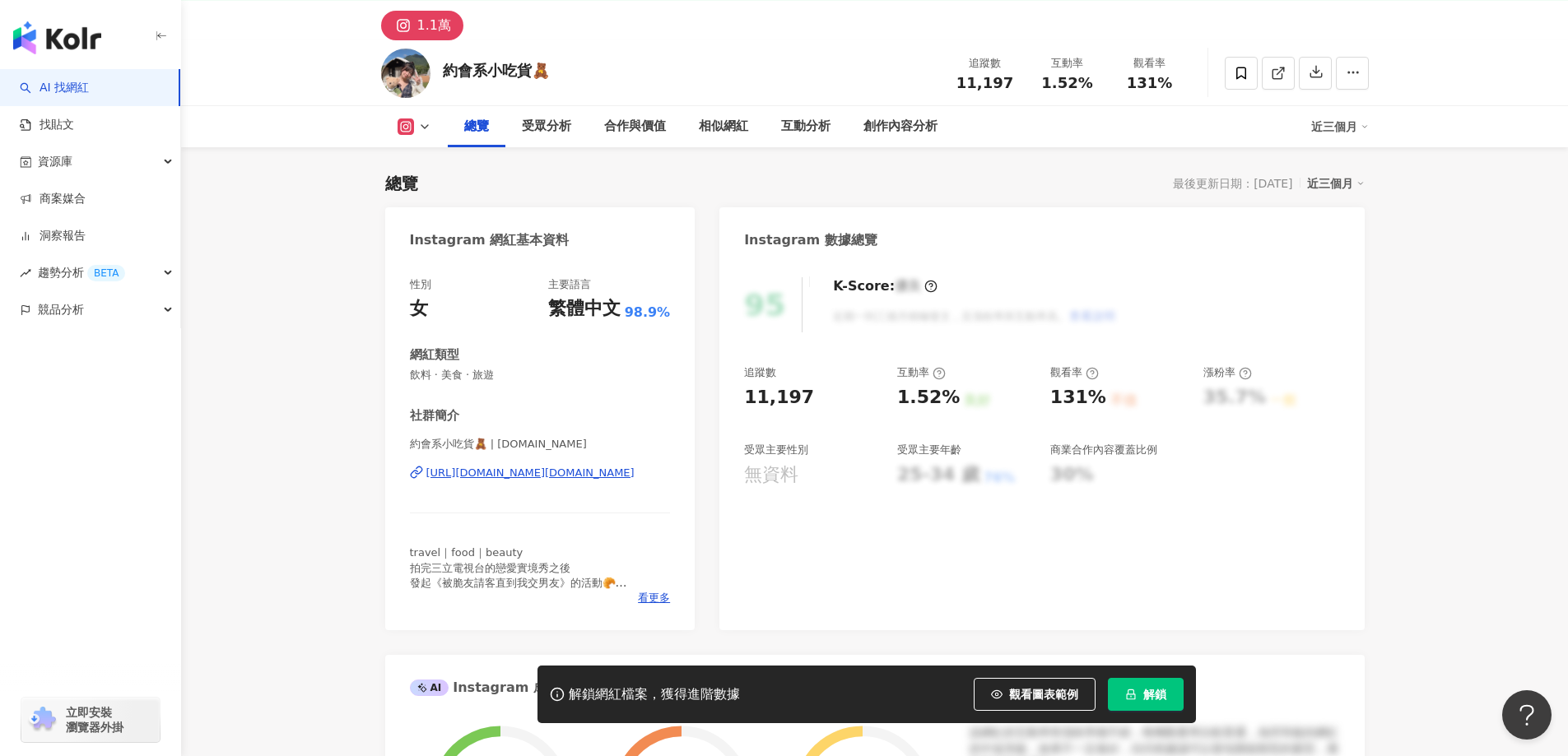
scroll to position [246, 0]
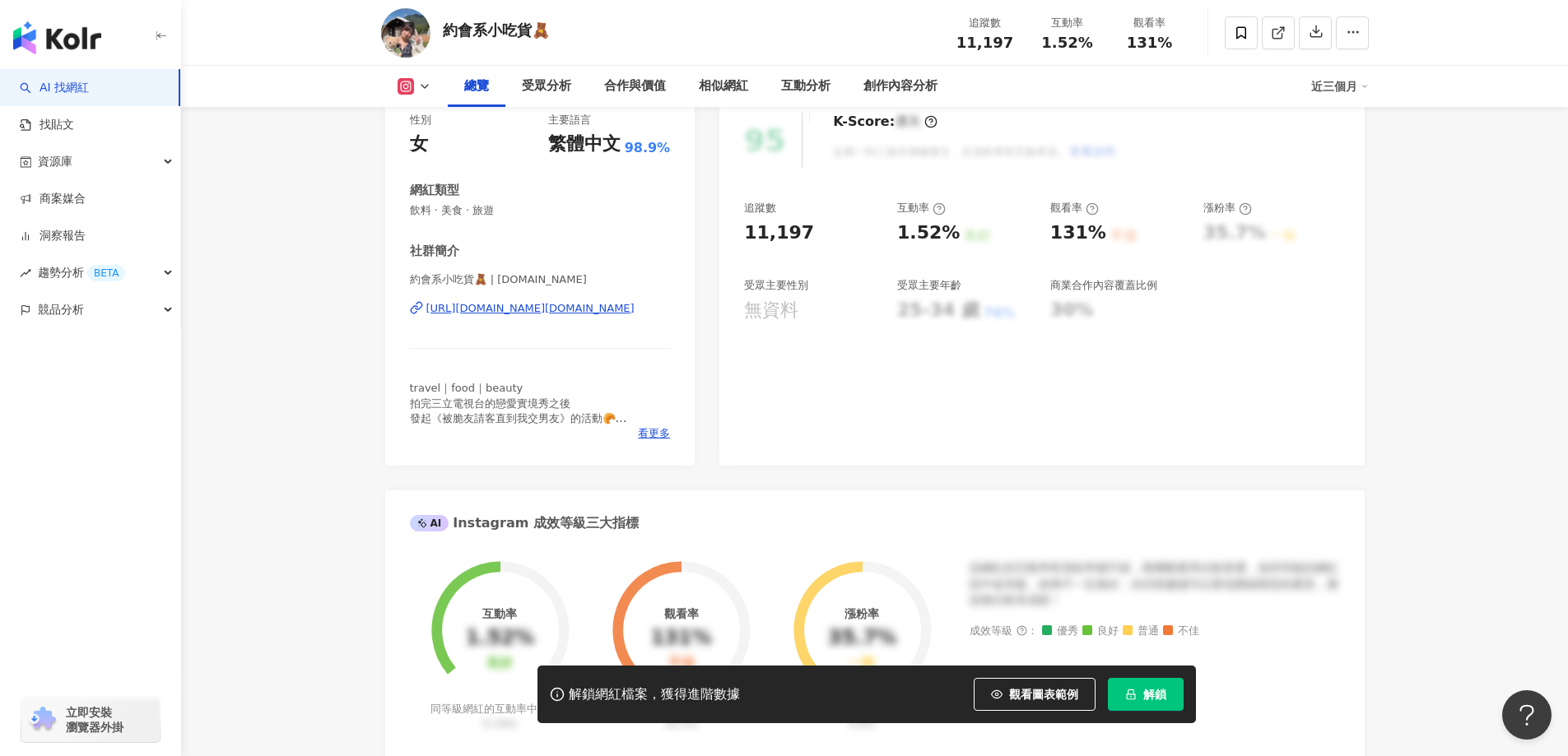
click at [555, 305] on div "https://www.instagram.com/be11e.food/" at bounding box center [530, 308] width 208 height 15
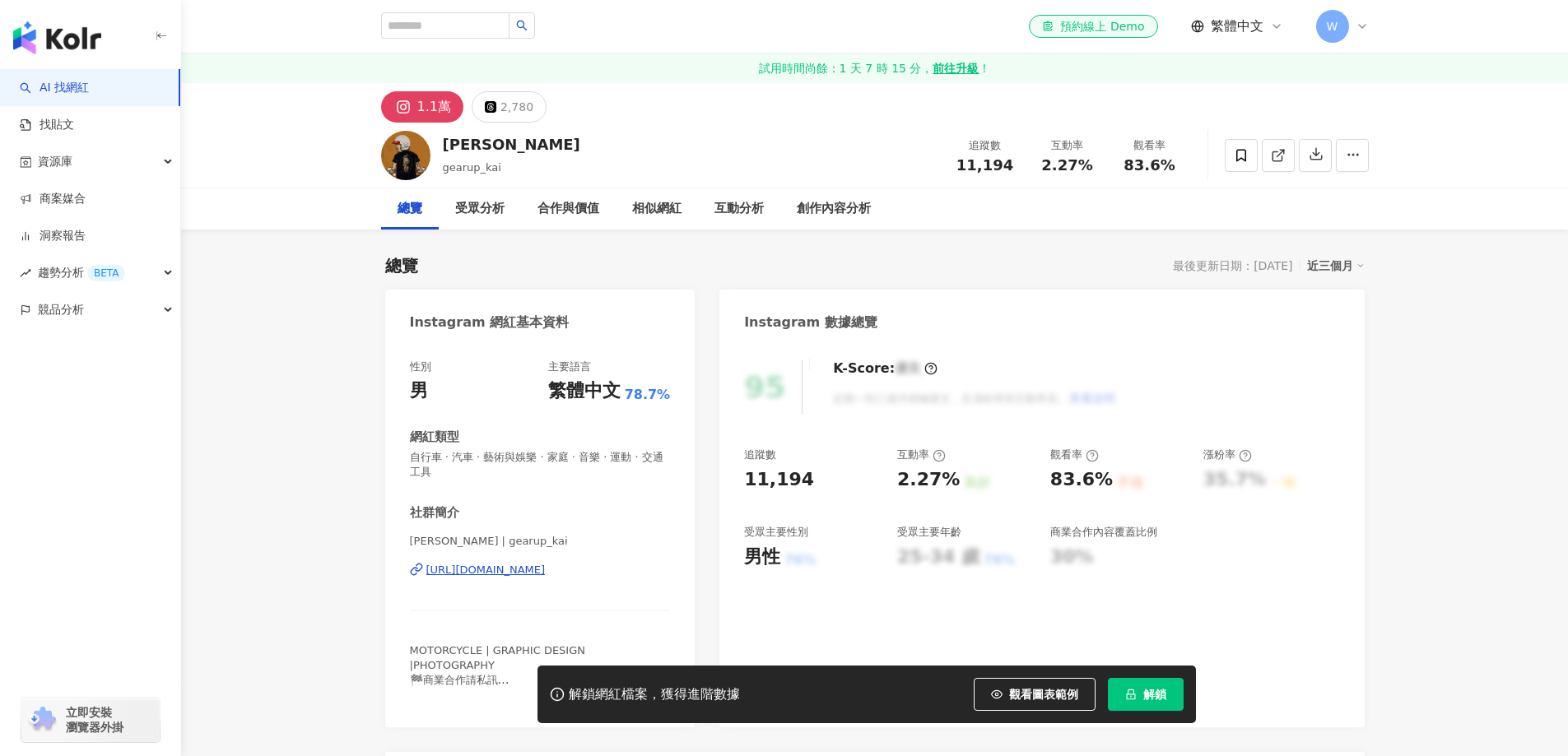
click at [546, 562] on div "https://www.instagram.com/gearup_kai/" at bounding box center [485, 570] width 119 height 15
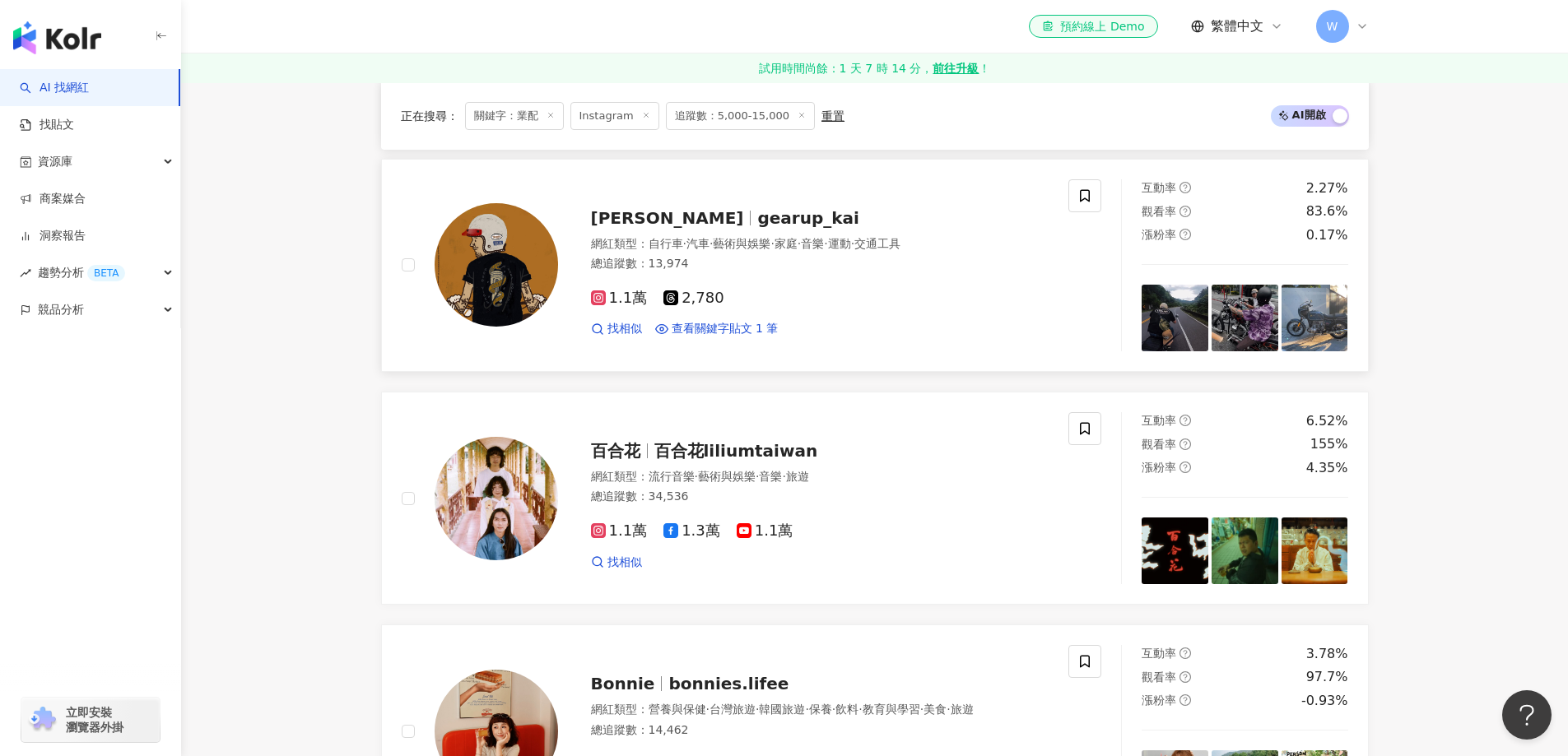
scroll to position [795, 0]
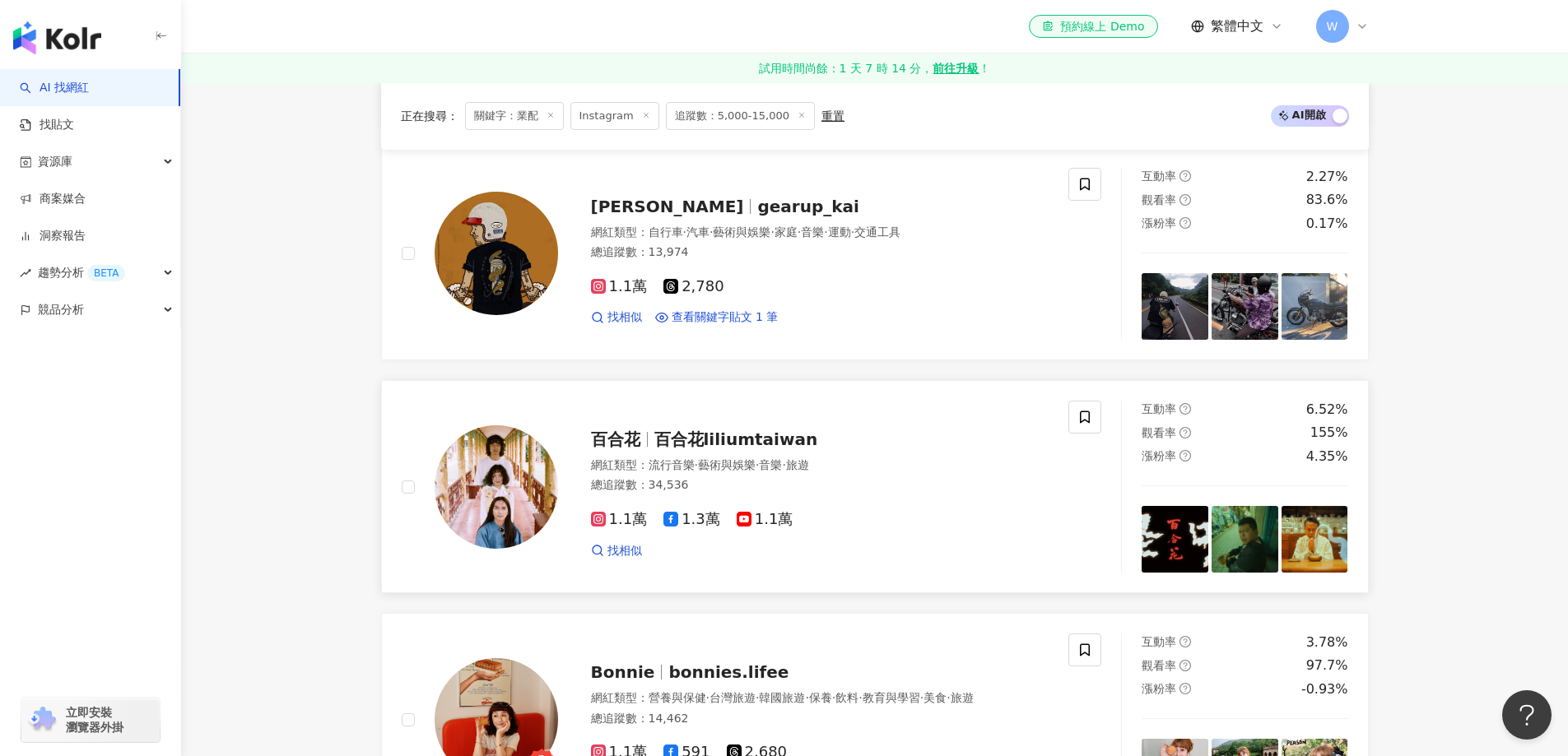
click at [753, 409] on div "百合花 百合花liliumtaiwan 網紅類型 ： 流行音樂 · 藝術與娛樂 · 音樂 · 旅遊 總追蹤數 ： 34,536 1.1萬 1.3萬 1.1萬 …" at bounding box center [736, 486] width 668 height 172
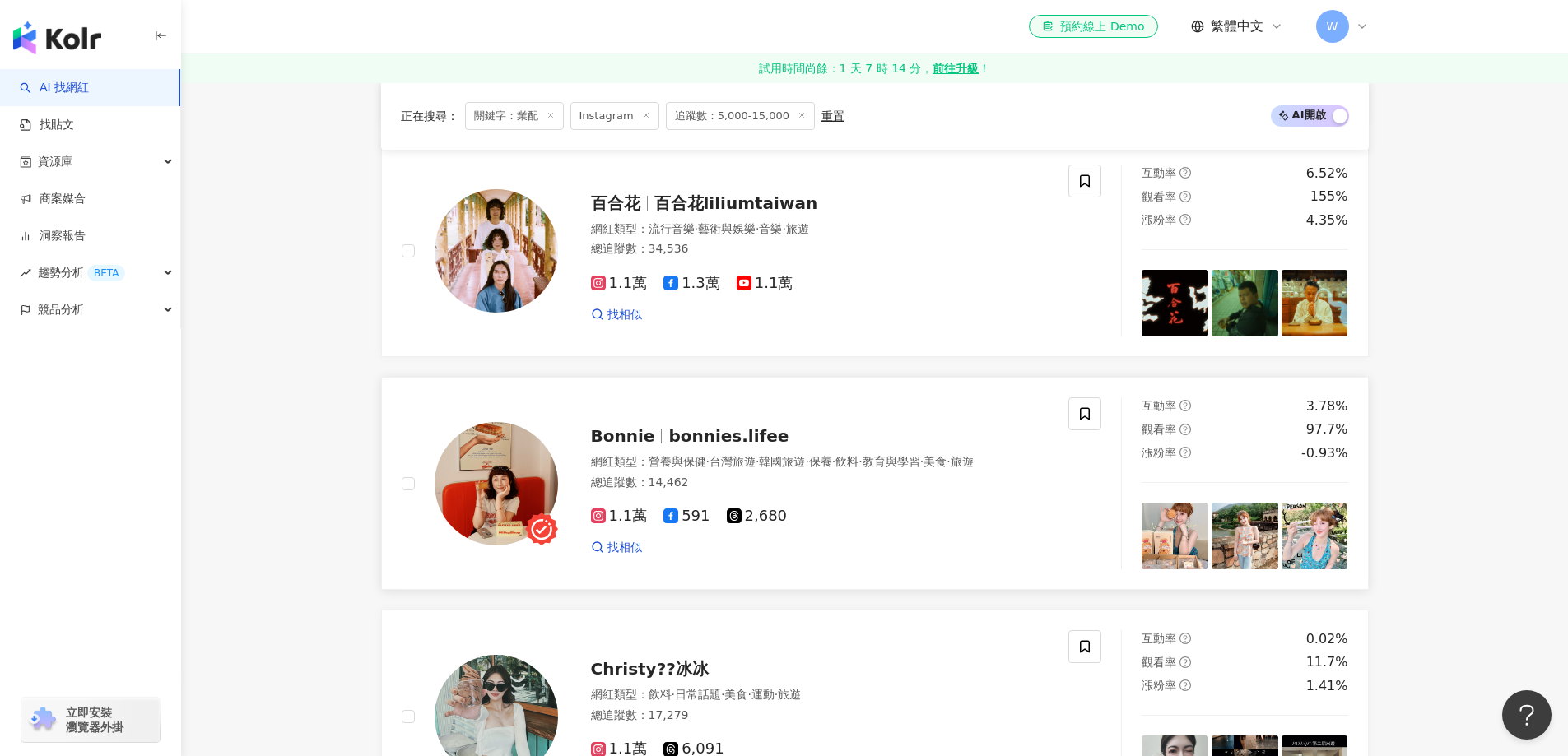
scroll to position [1043, 0]
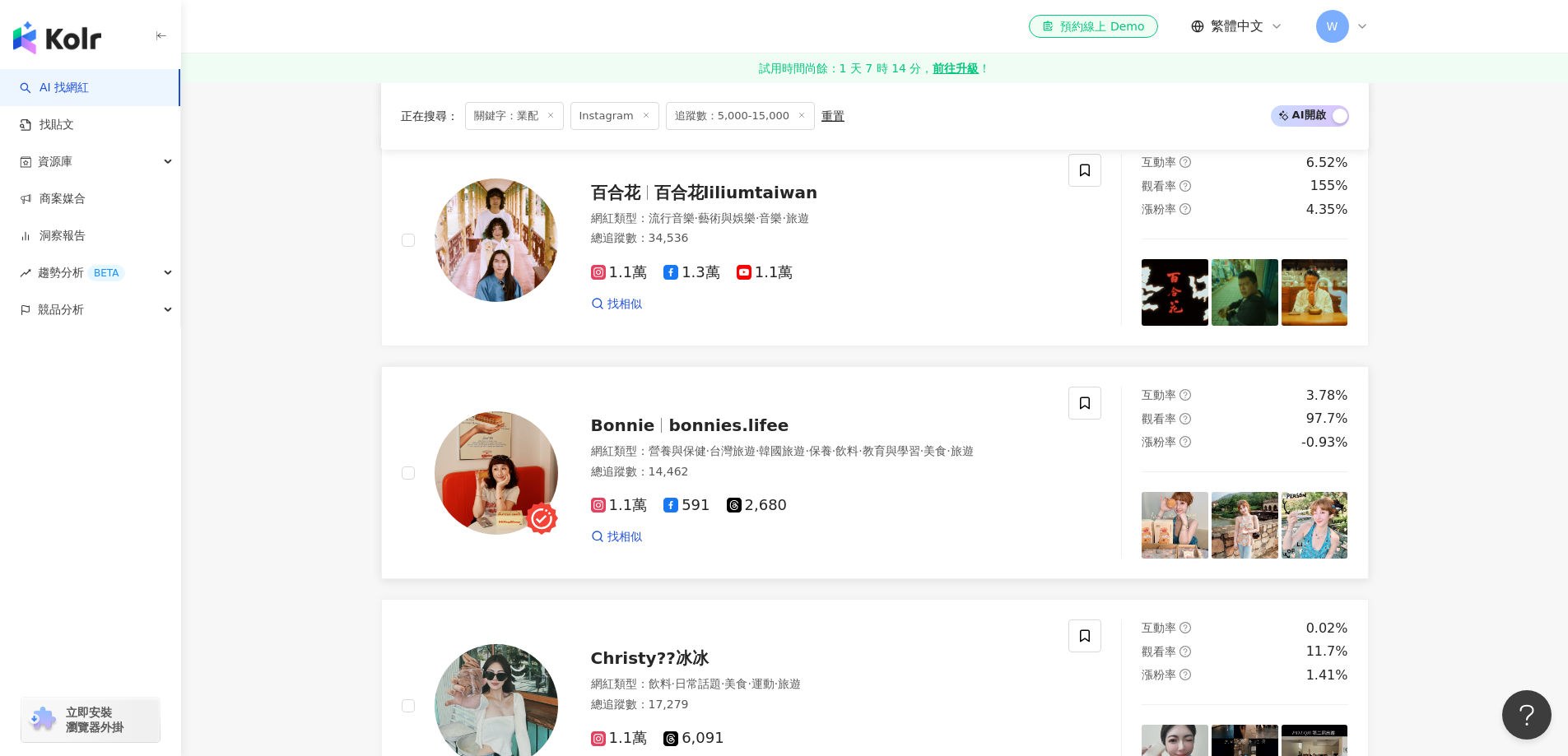
click at [781, 424] on div "Bonnie bonnies.lifee" at bounding box center [819, 425] width 458 height 23
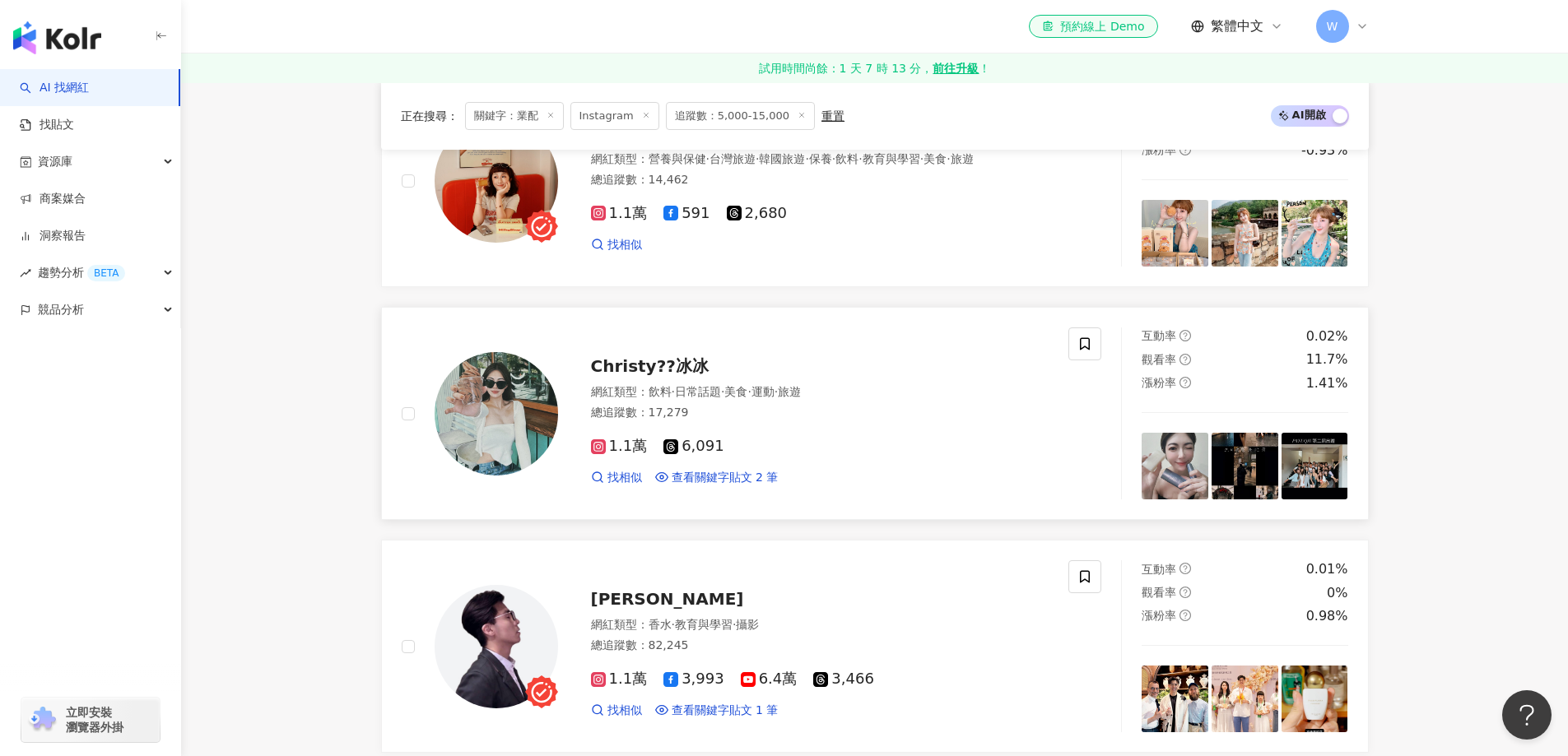
scroll to position [1372, 0]
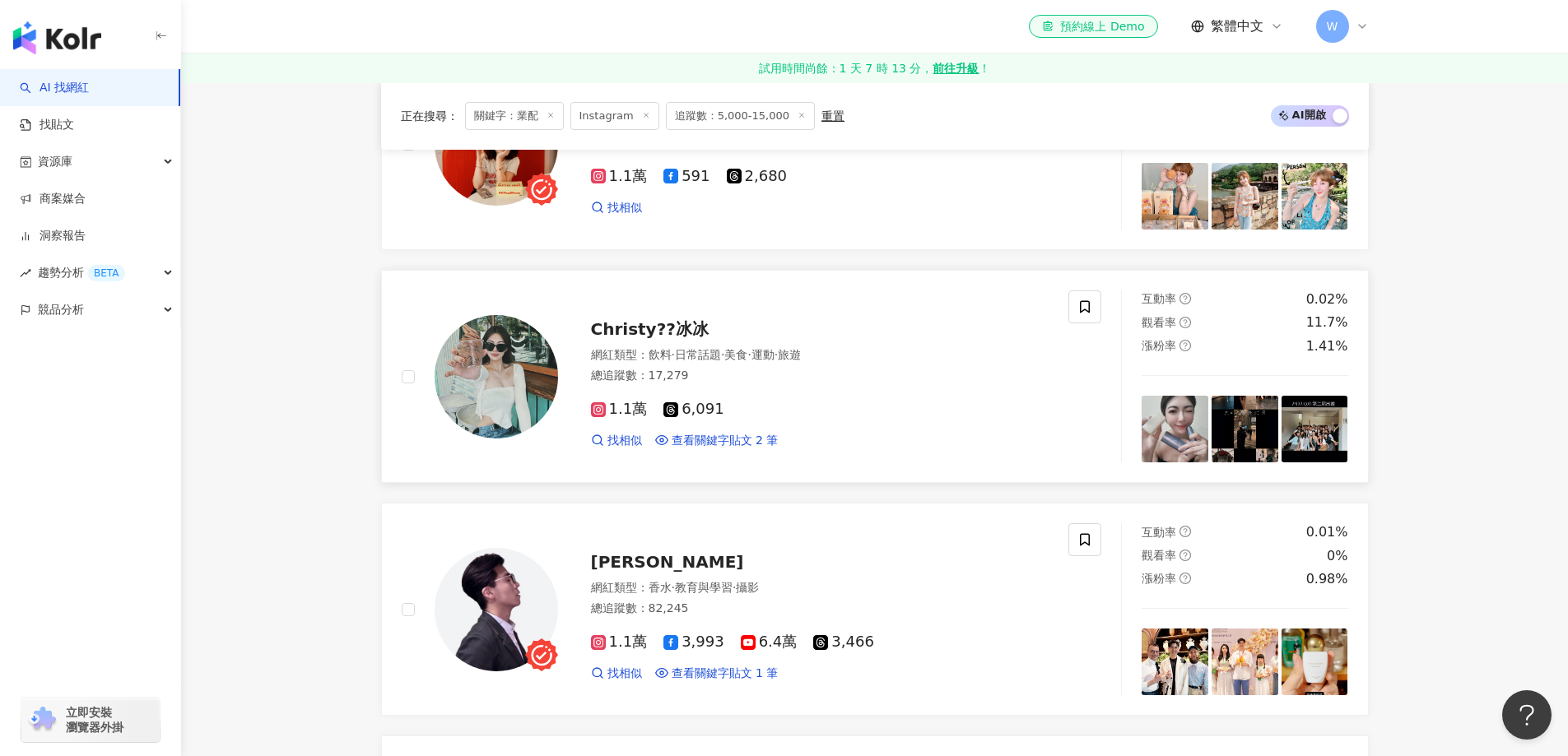
click at [811, 311] on div "Christy??冰冰 網紅類型 ： 飲料 · 日常話題 · 美食 · 運動 · 旅遊 總追蹤數 ： 17,279 1.1萬 6,091 找相似 查看關鍵字貼…" at bounding box center [803, 376] width 491 height 144
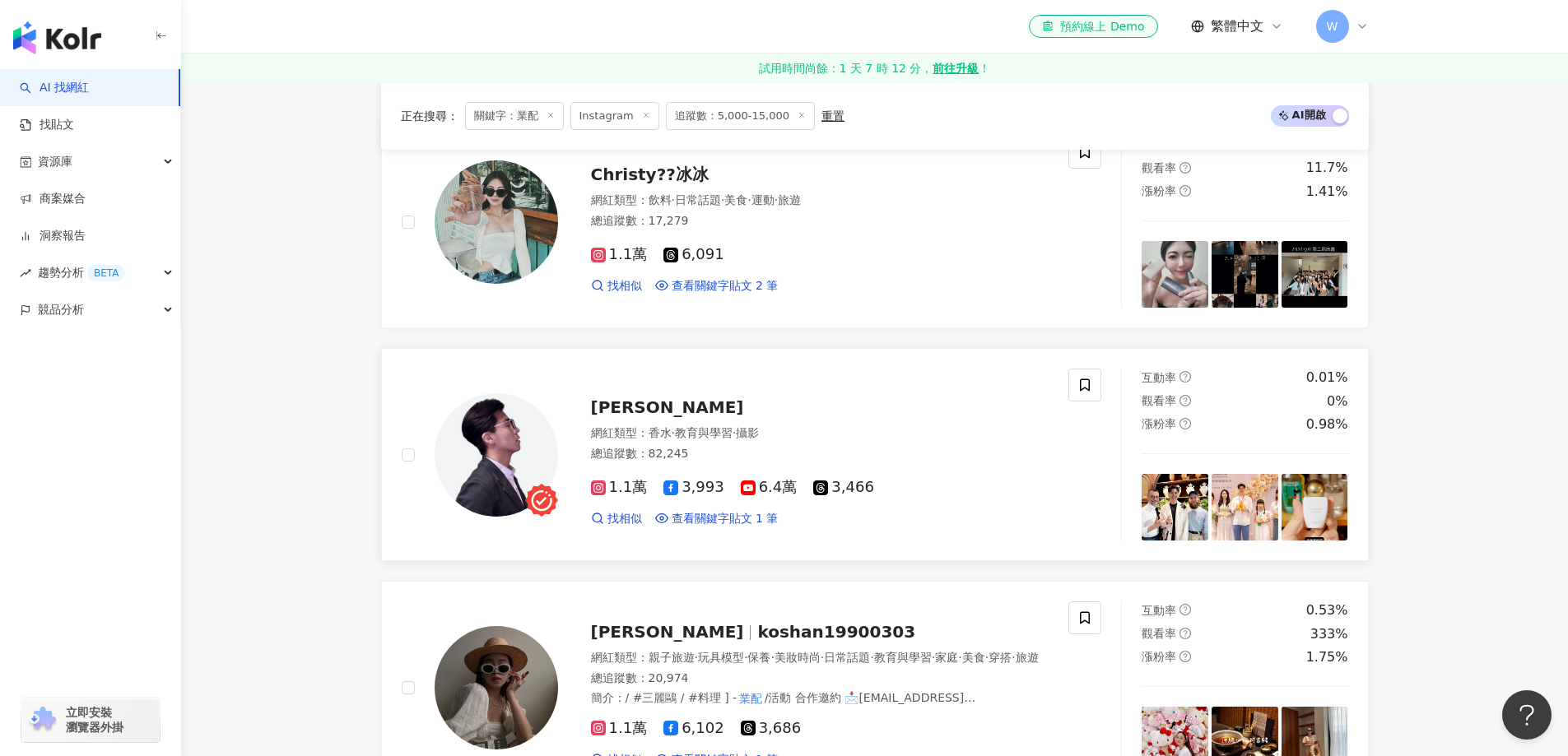
scroll to position [1536, 0]
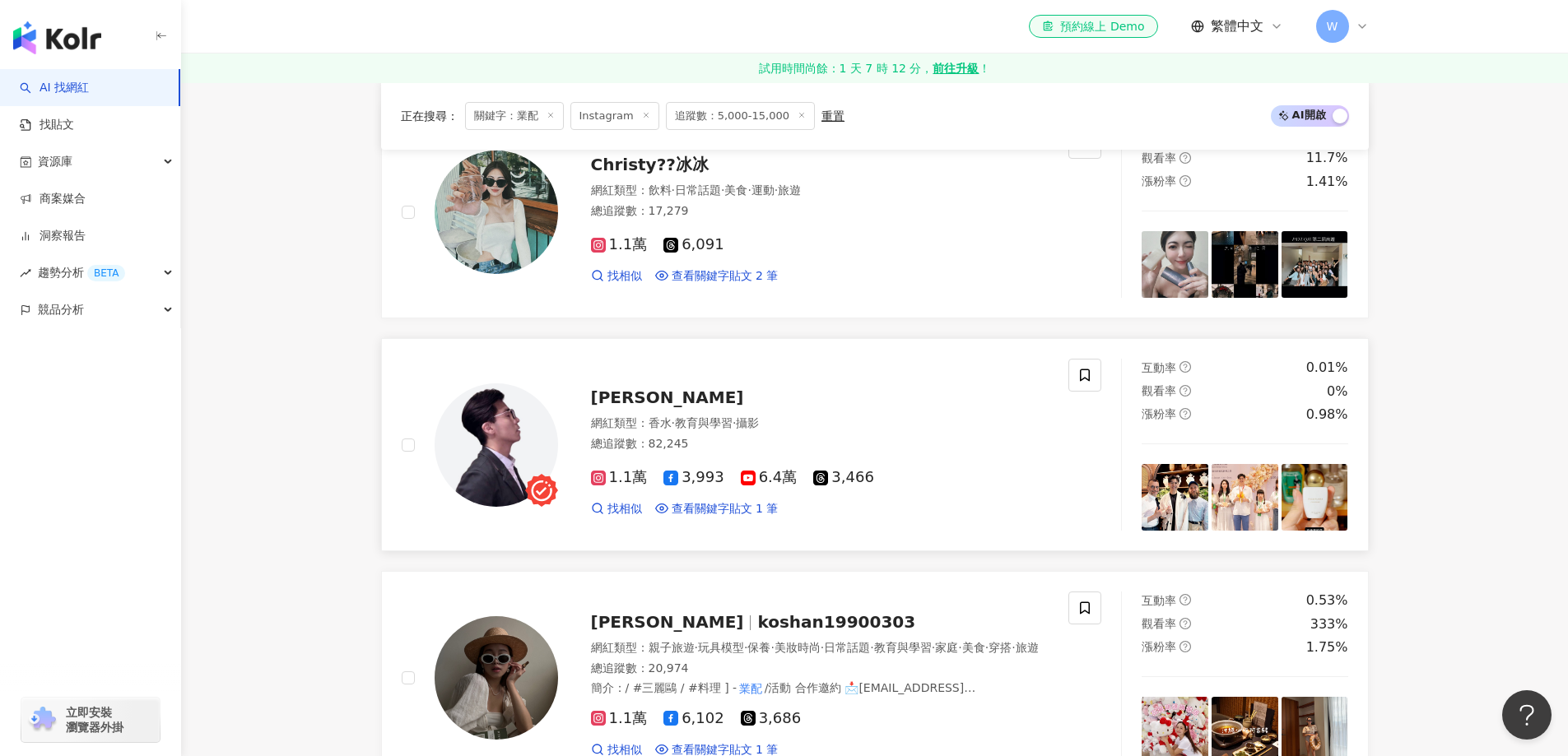
click at [828, 402] on div "韋一" at bounding box center [819, 397] width 458 height 23
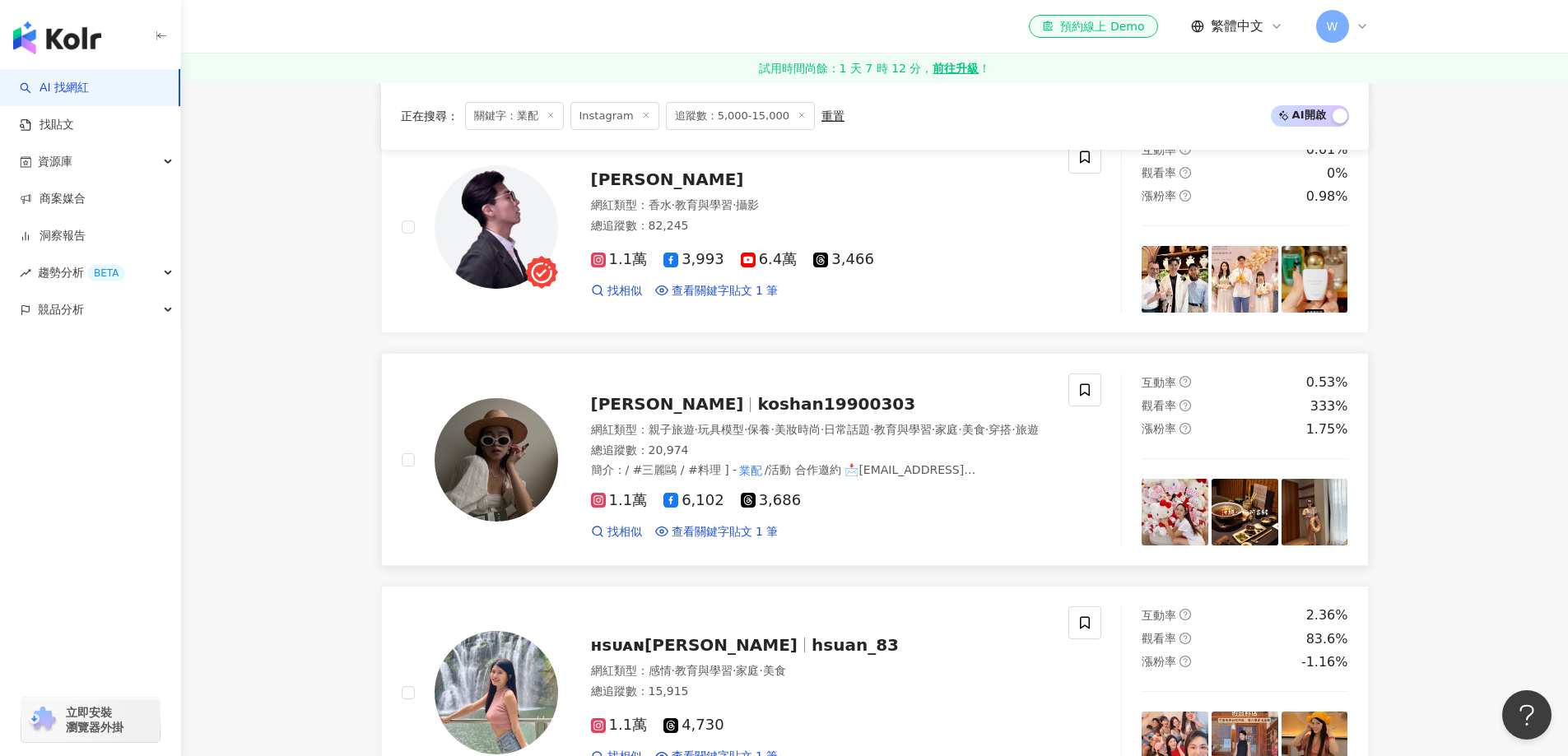
scroll to position [1783, 0]
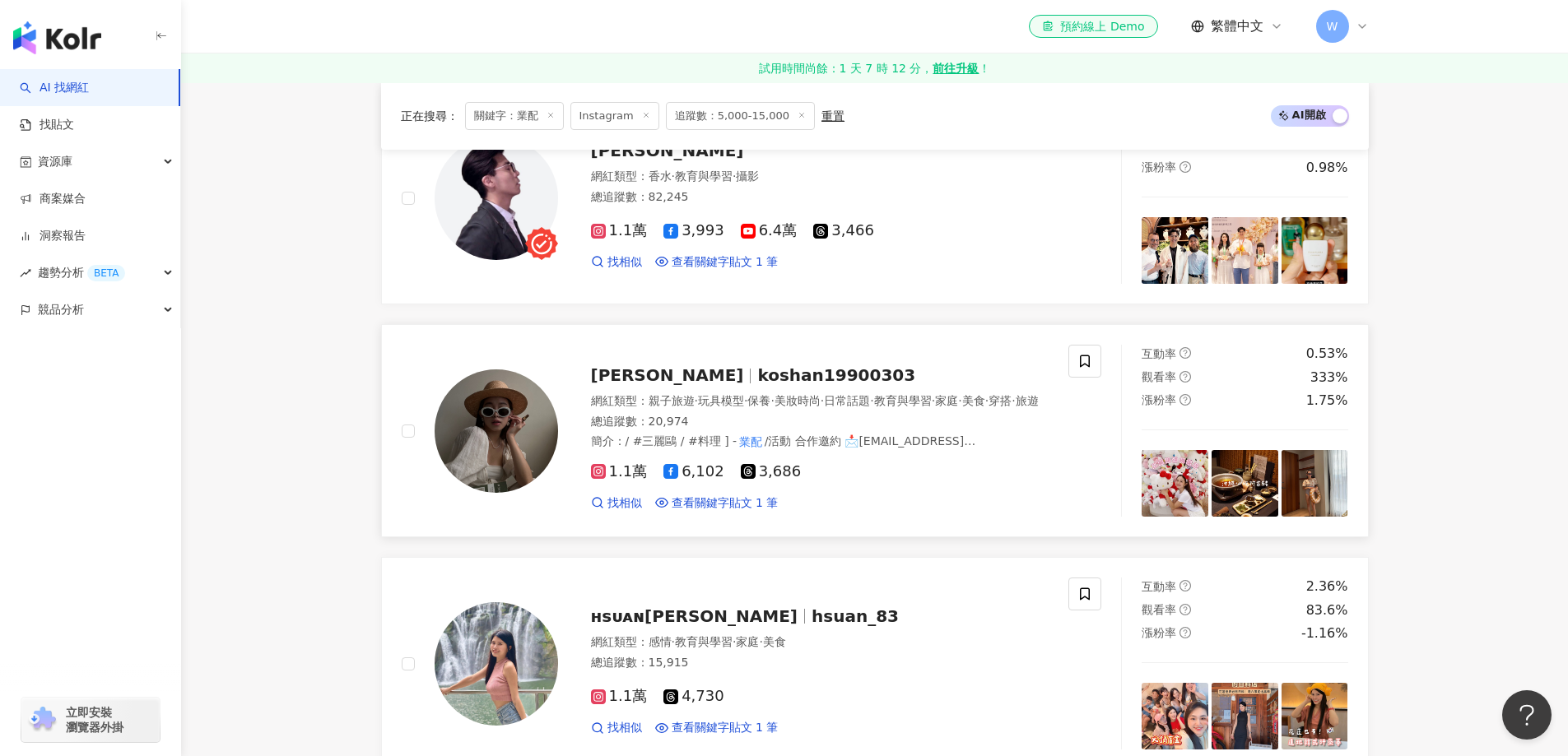
click at [683, 355] on div "Ko Shan Chang koshan19900303 網紅類型 ： 親子旅遊 · 玩具模型 · 保養 · 美妝時尚 · 日常話題 · 教育與學習 · 家庭…" at bounding box center [803, 431] width 491 height 161
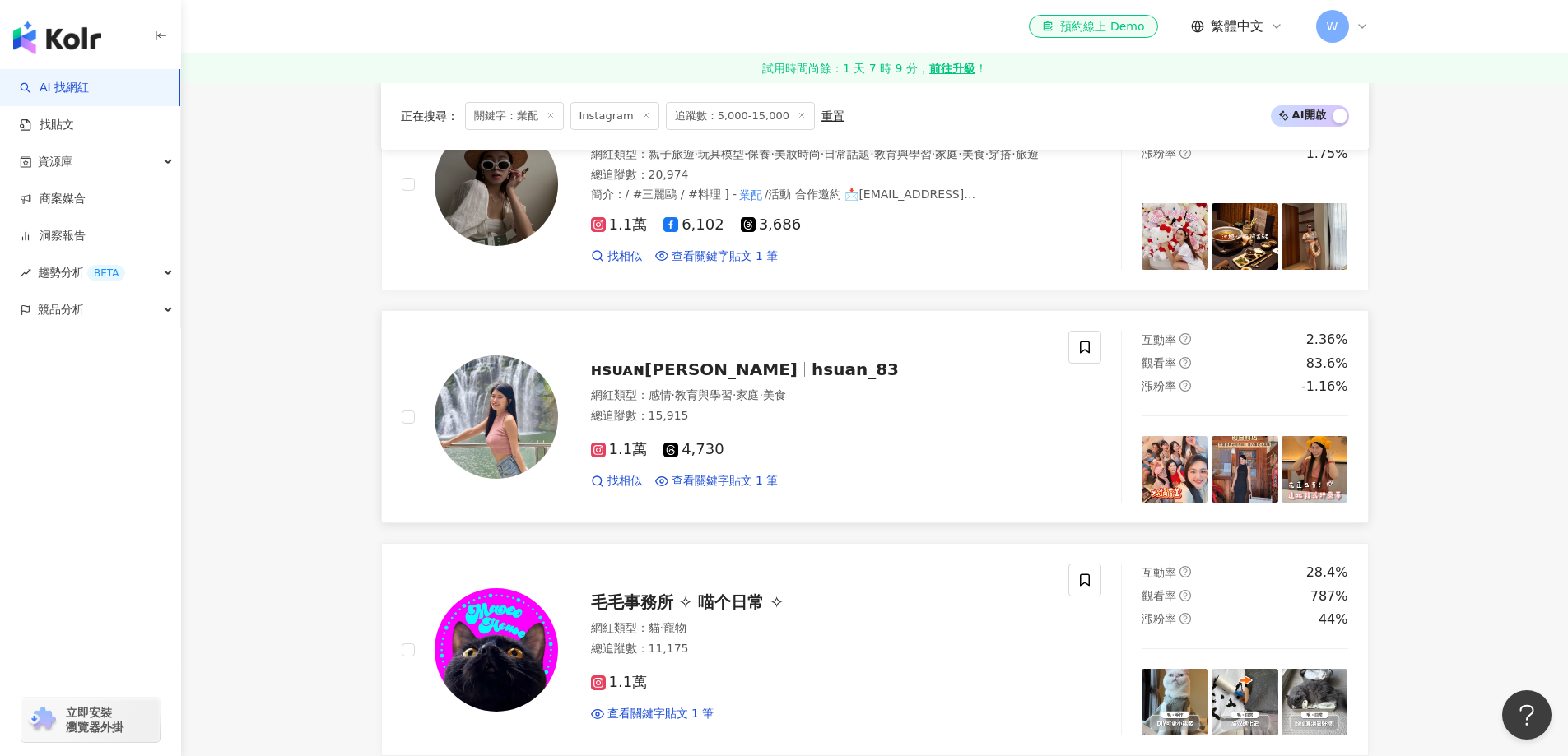
click at [762, 437] on div "1.1萬 4,730 找相似 查看關鍵字貼文 1 筆" at bounding box center [819, 458] width 458 height 61
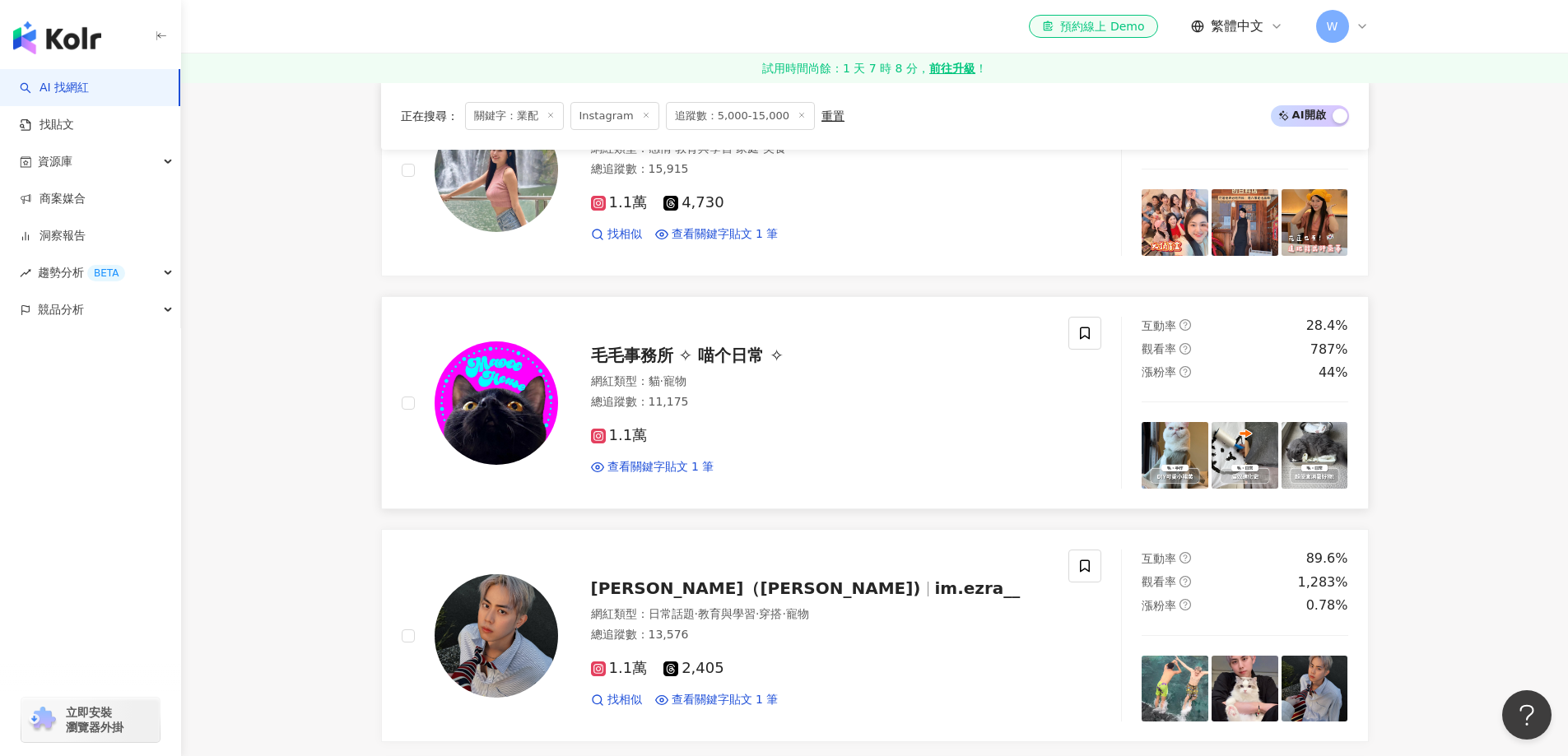
click at [864, 403] on div "總追蹤數 ： 11,175" at bounding box center [819, 402] width 458 height 16
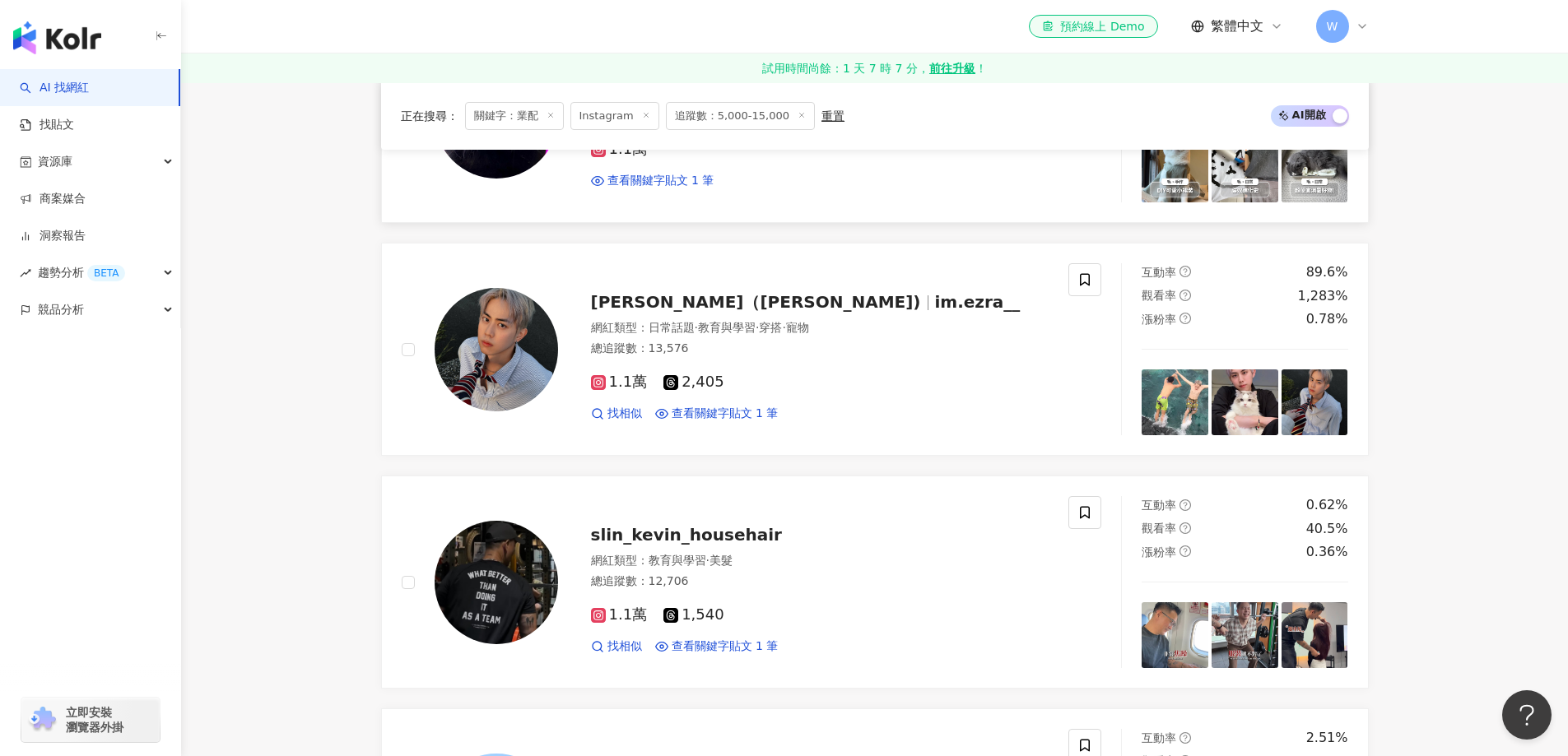
scroll to position [2606, 0]
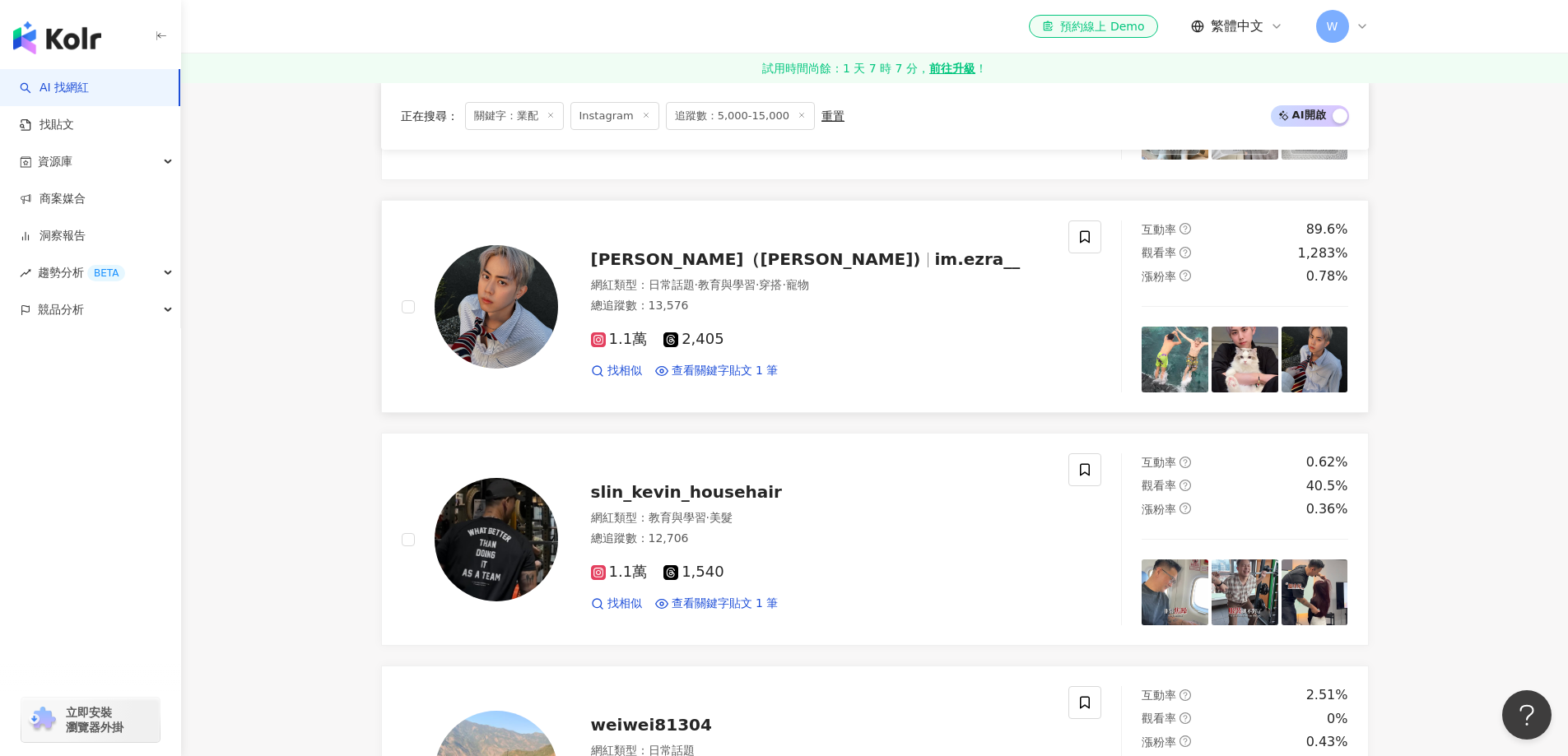
click at [816, 309] on div "總追蹤數 ： 13,576" at bounding box center [819, 306] width 458 height 16
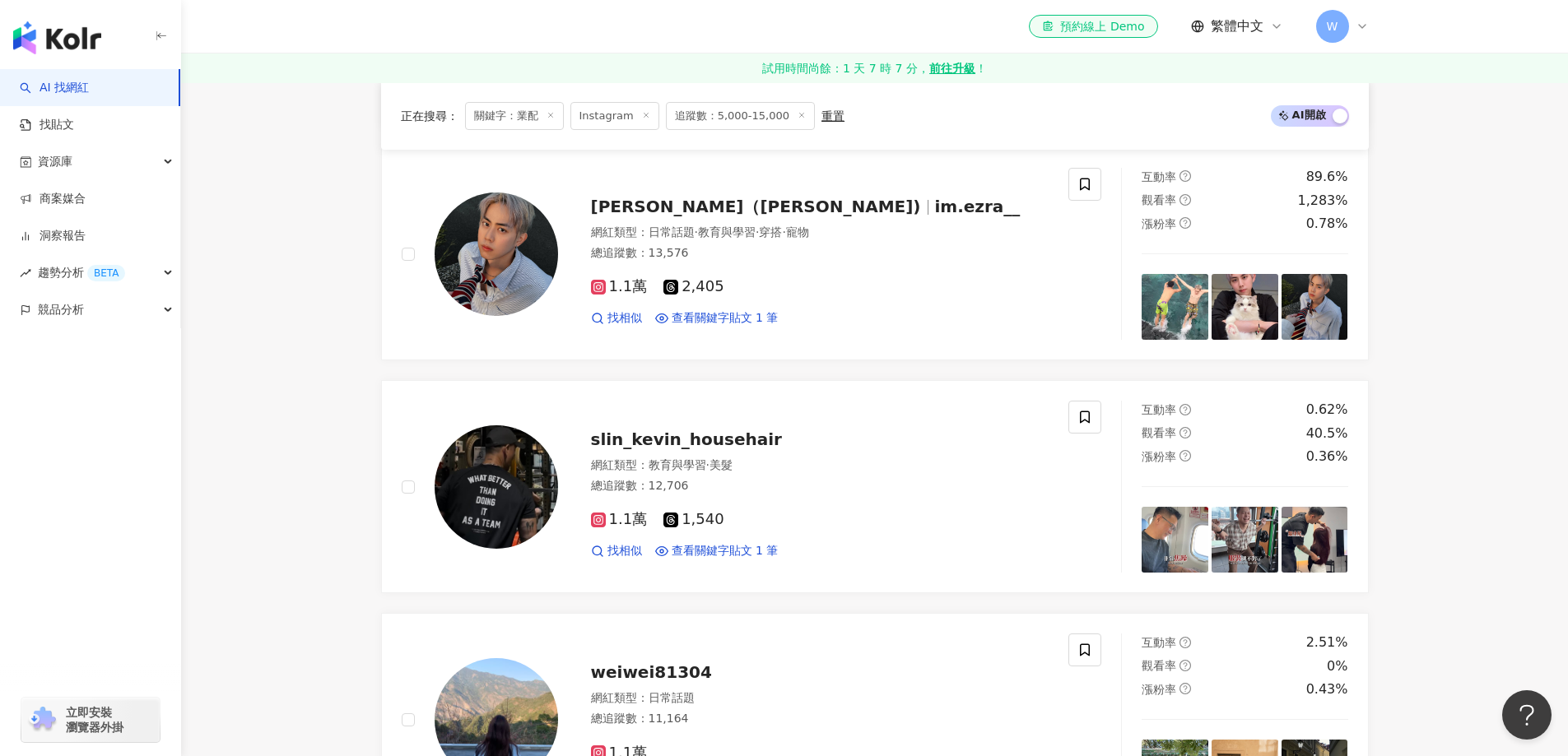
scroll to position [2687, 0]
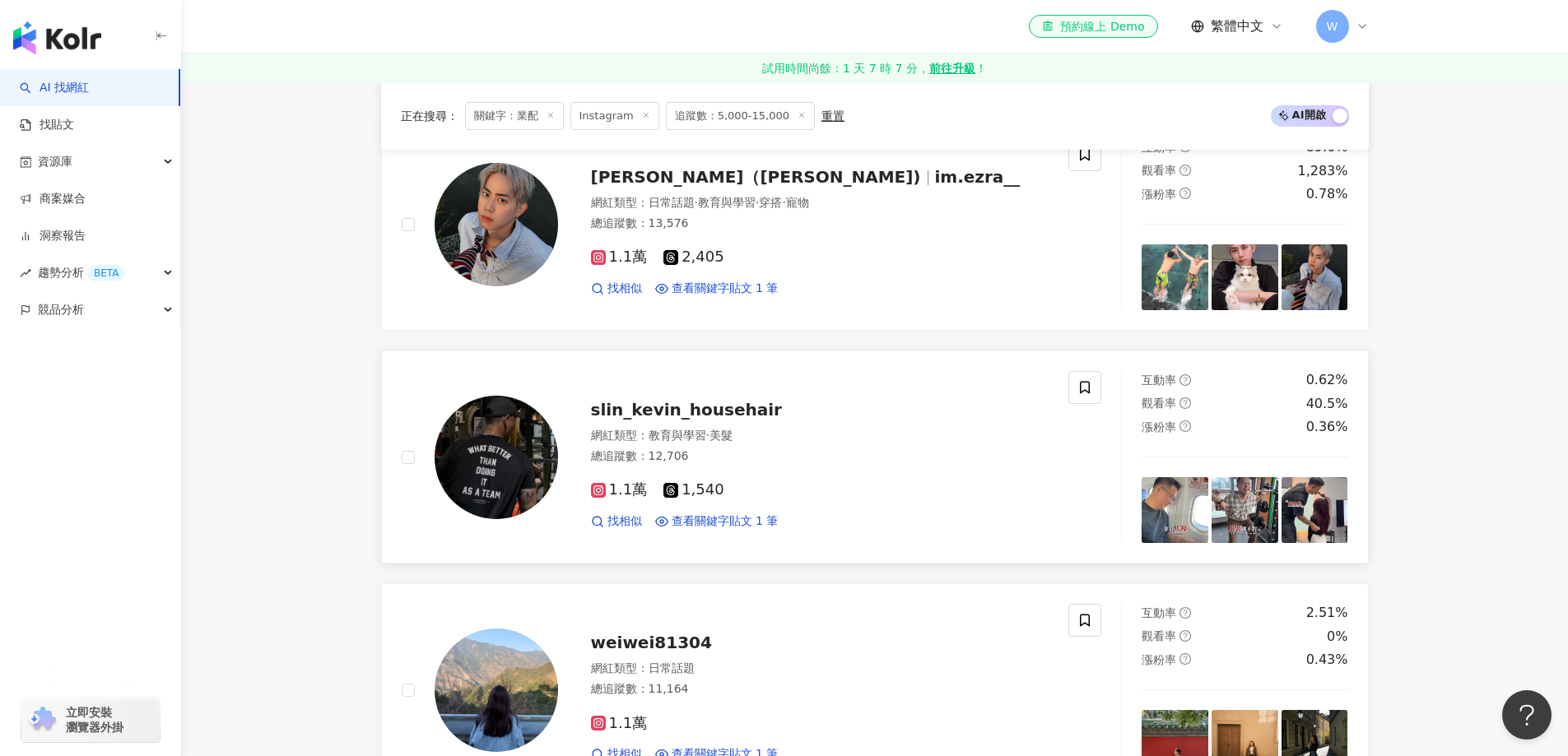
click at [832, 407] on div "slin_kevin_househair" at bounding box center [819, 409] width 458 height 23
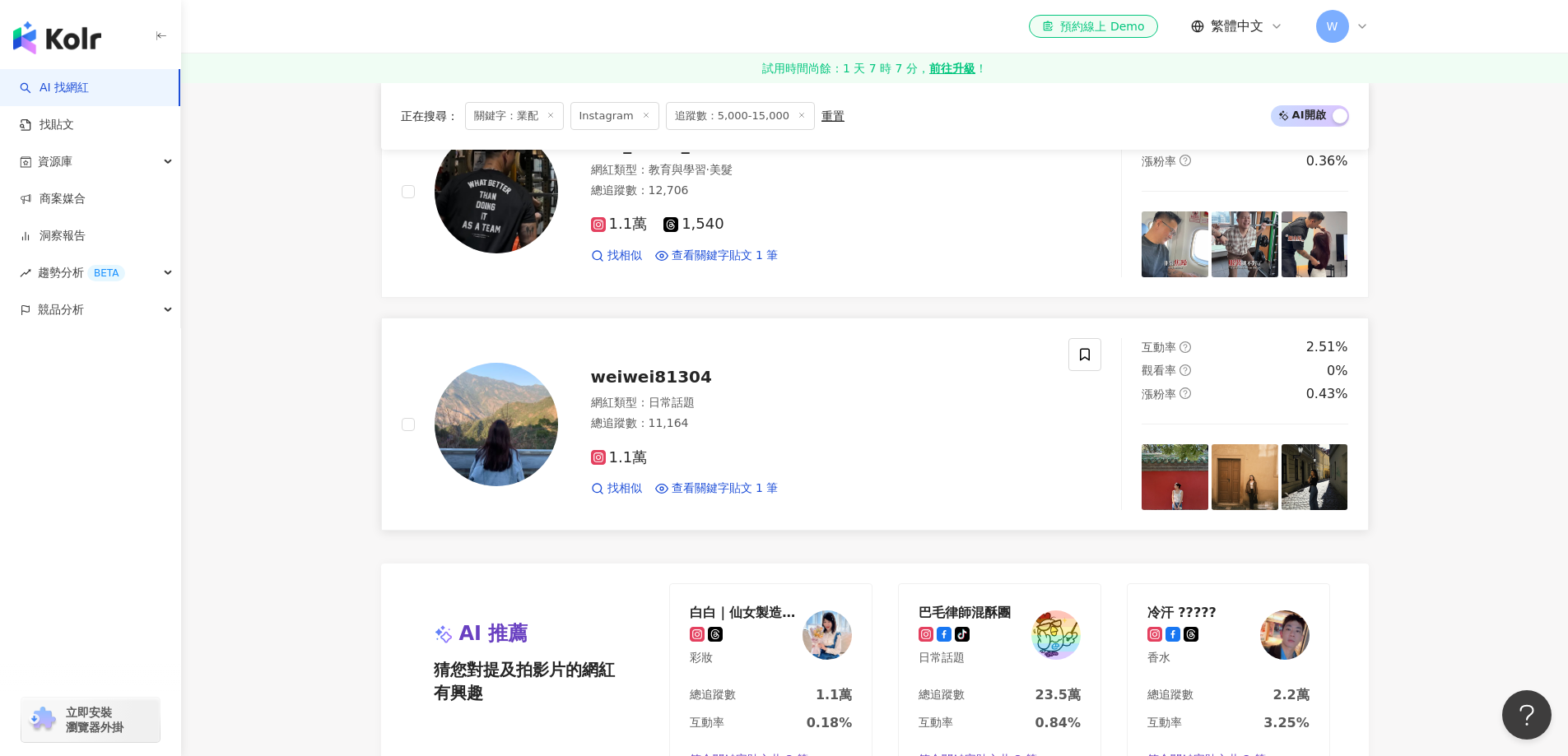
scroll to position [3016, 0]
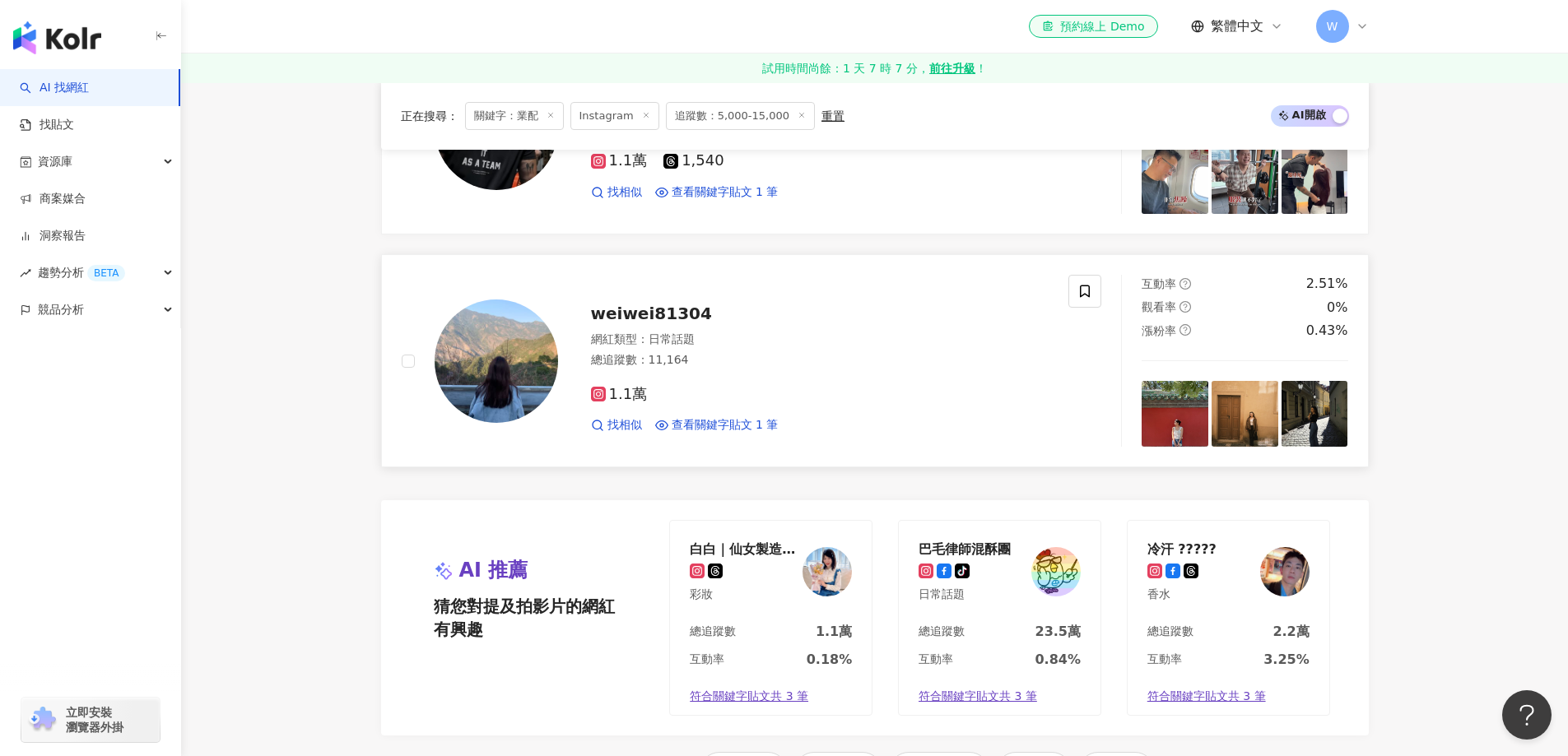
click at [840, 396] on div "1.1萬" at bounding box center [819, 394] width 458 height 18
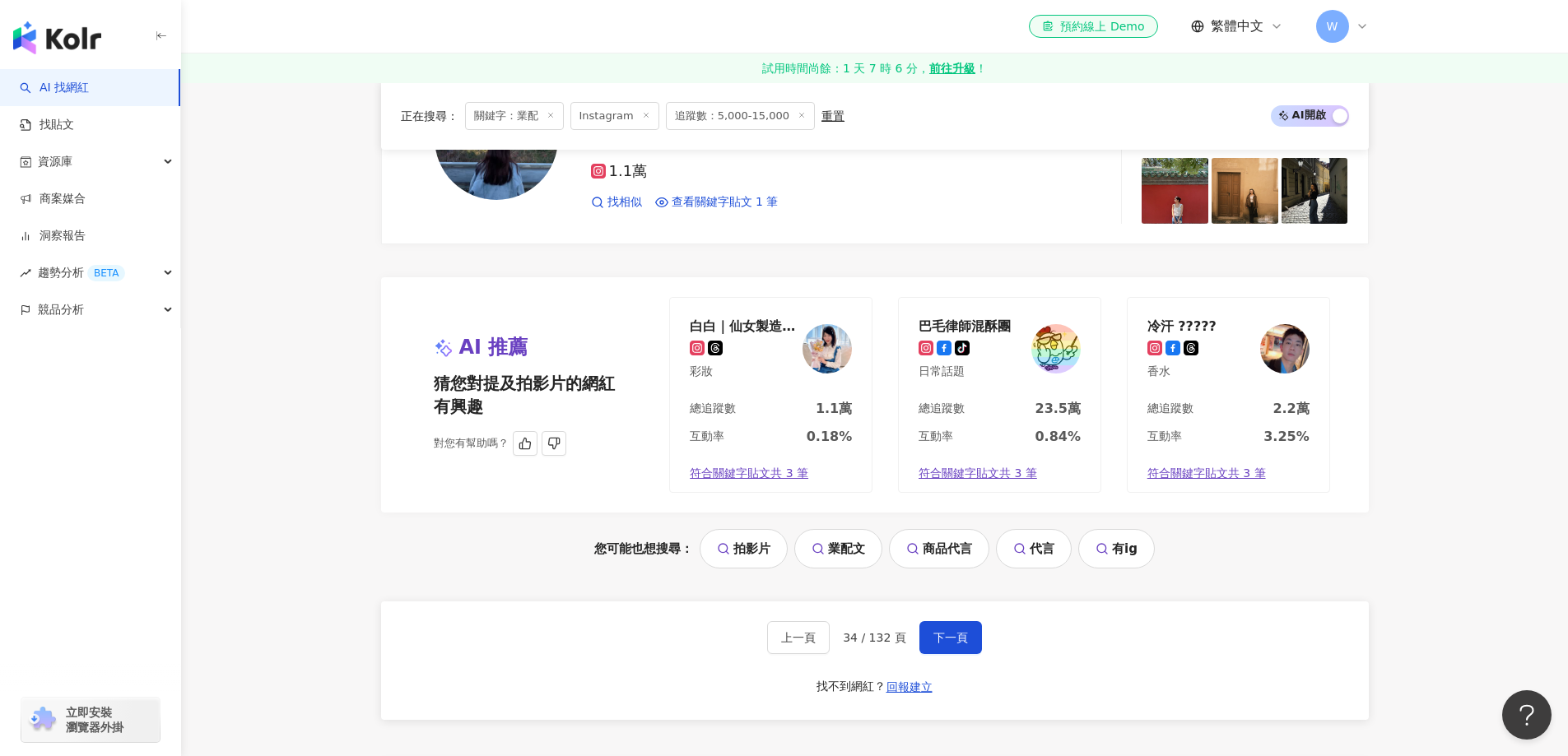
scroll to position [3264, 0]
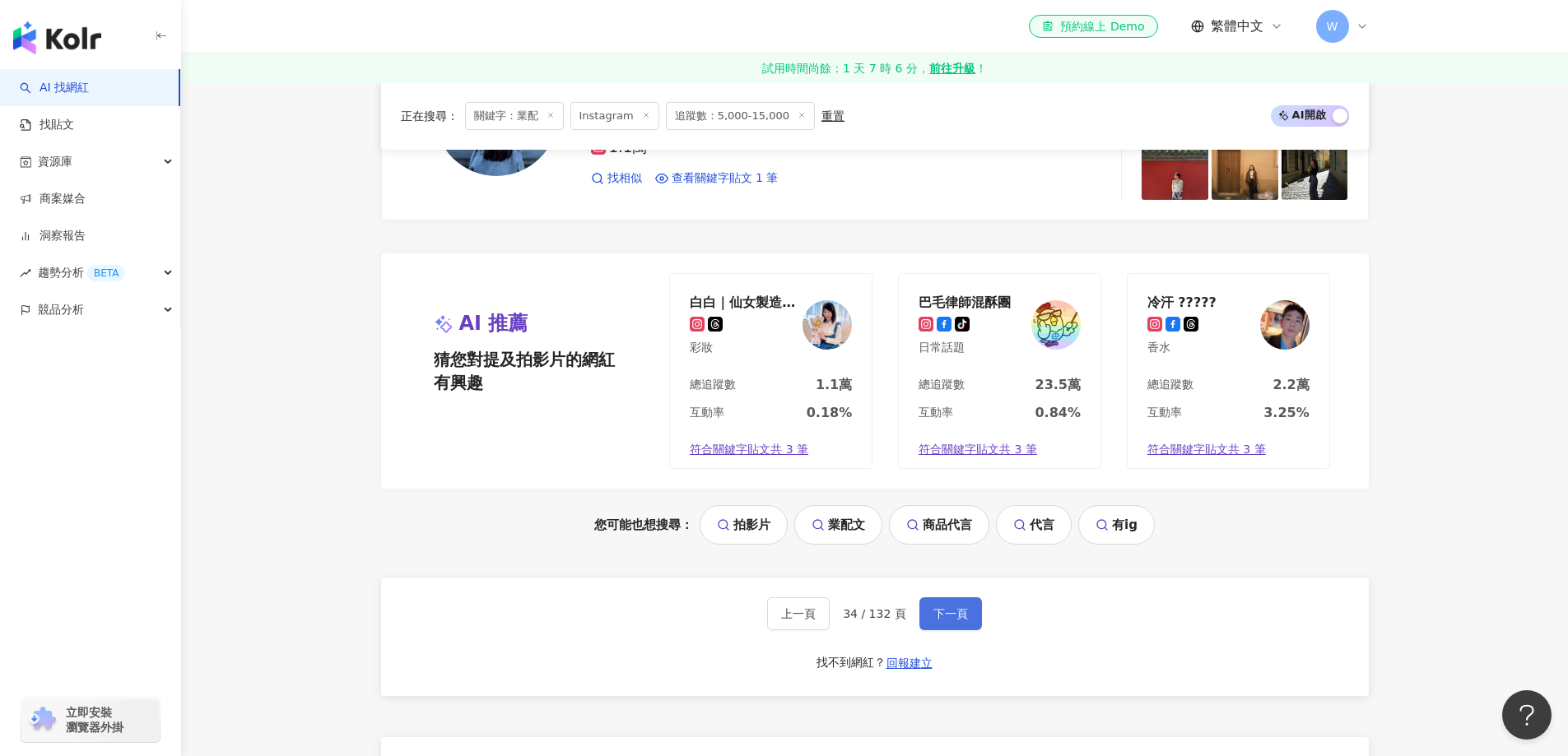
click at [938, 617] on span "下一頁" at bounding box center [950, 614] width 35 height 13
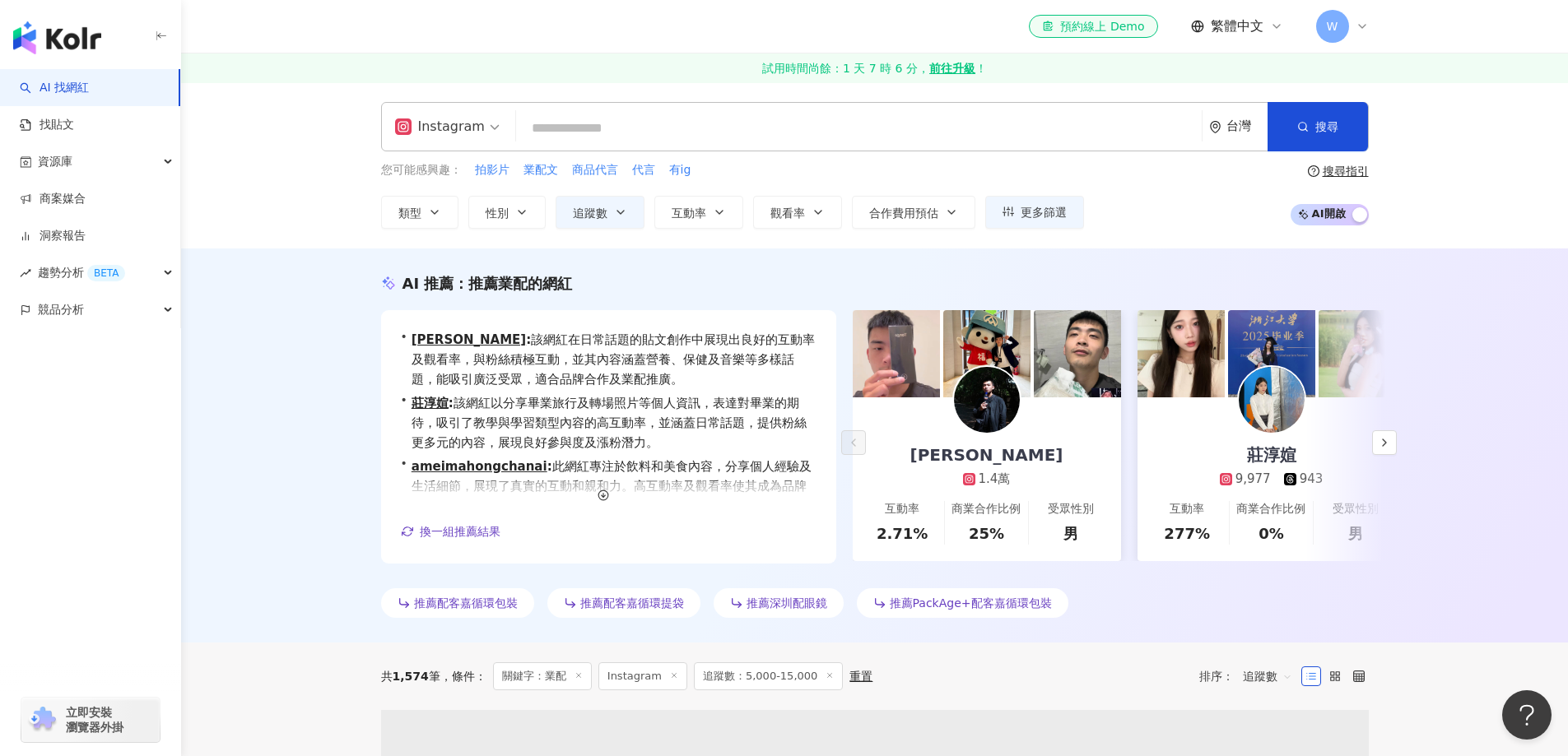
scroll to position [329, 0]
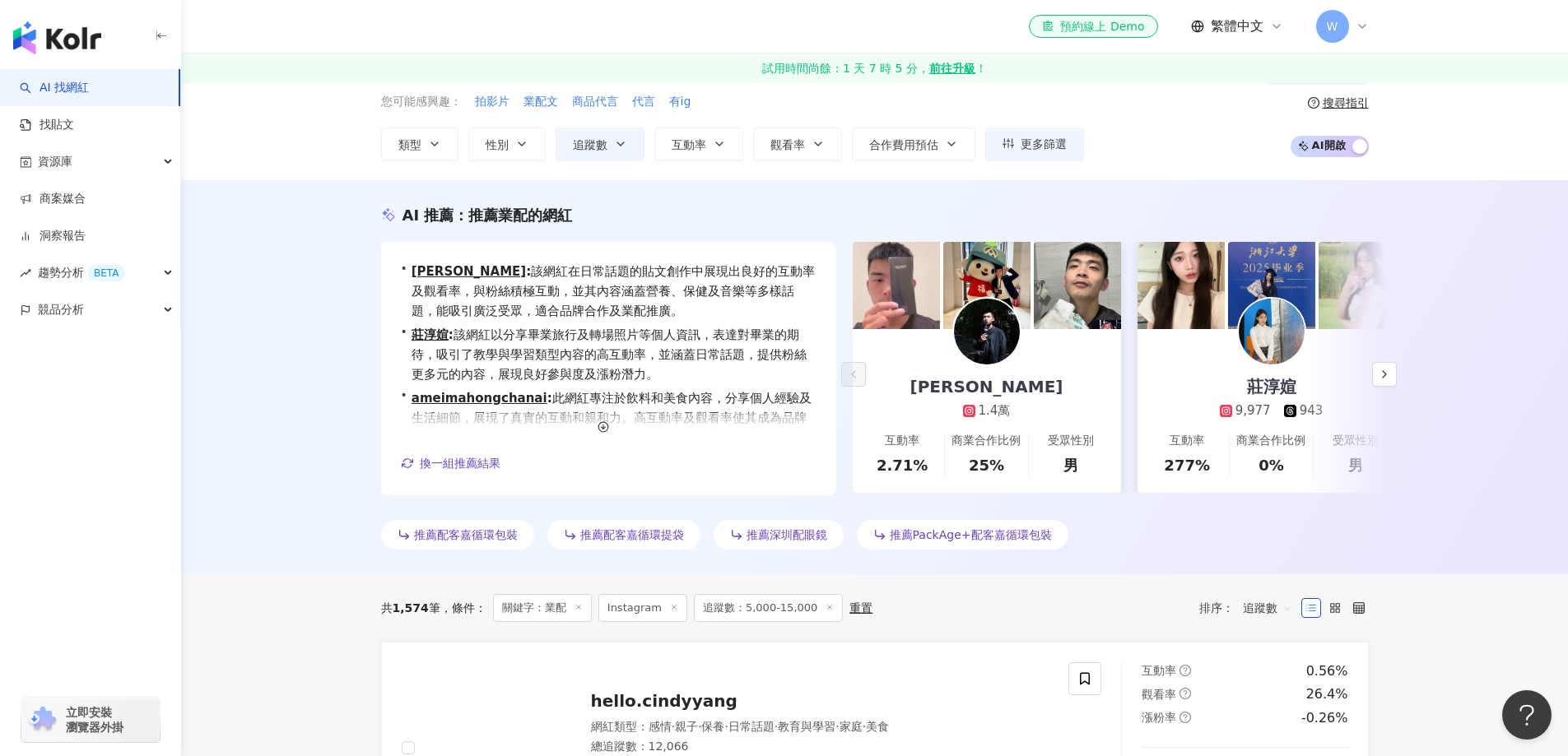
scroll to position [411, 0]
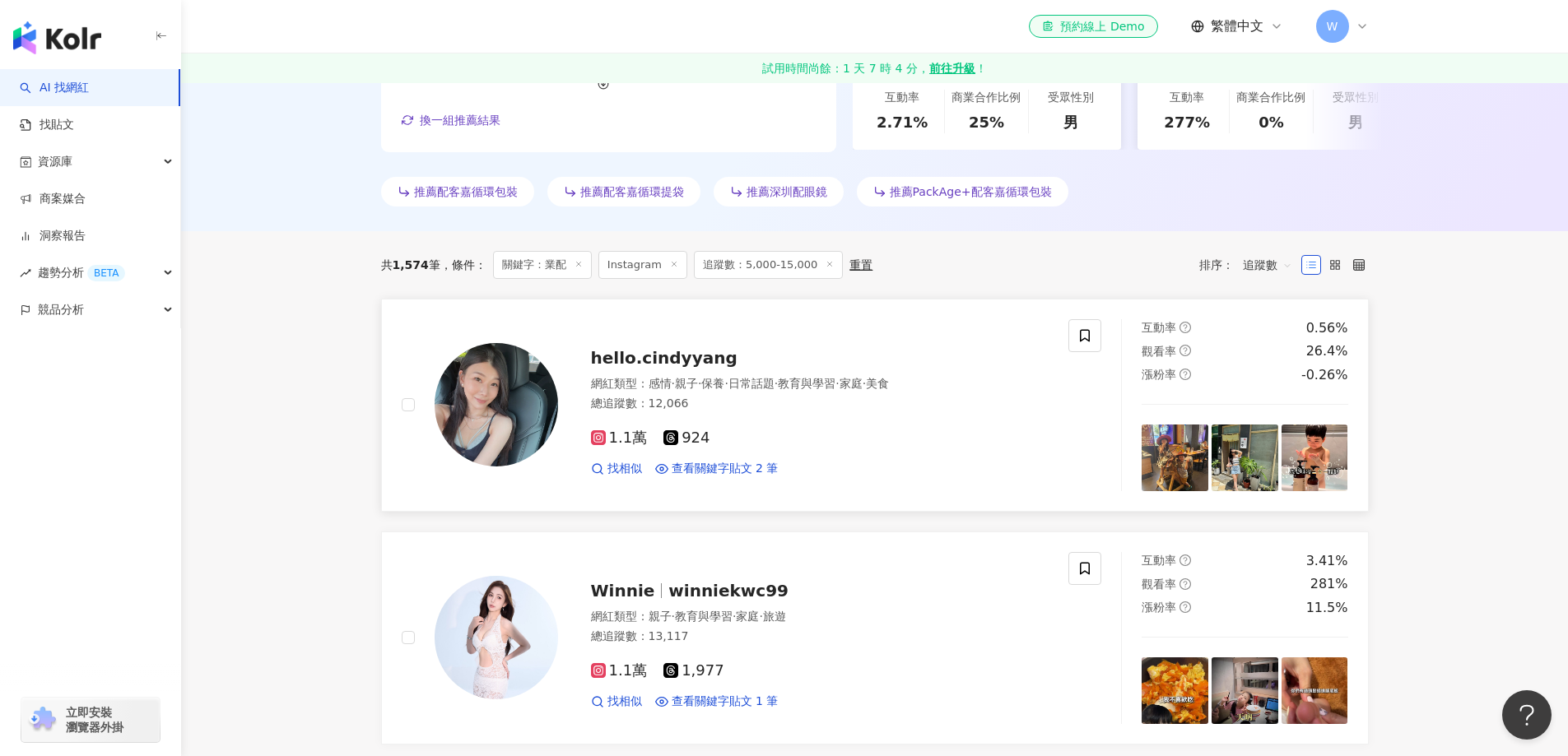
click at [658, 378] on span "感情" at bounding box center [659, 384] width 23 height 13
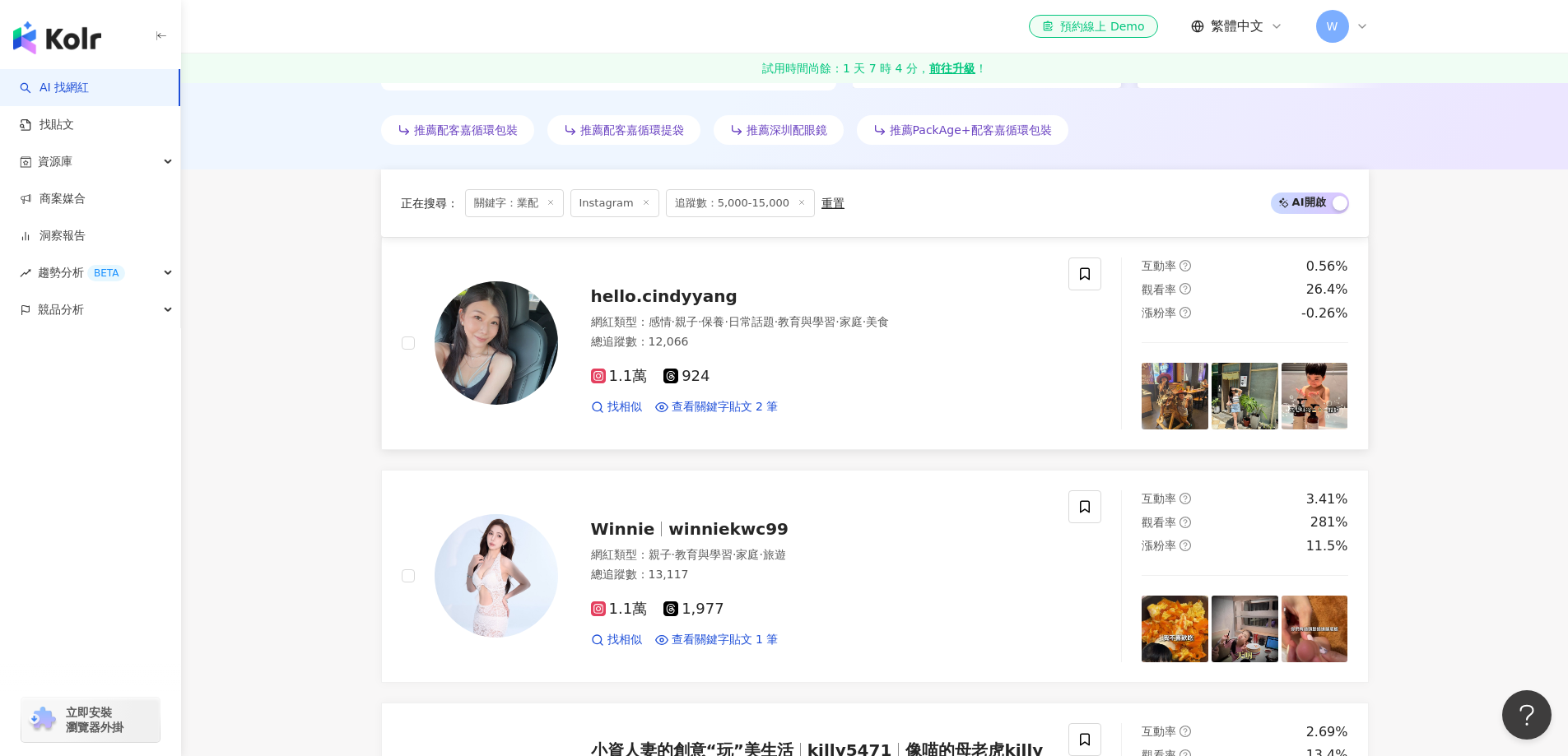
scroll to position [575, 0]
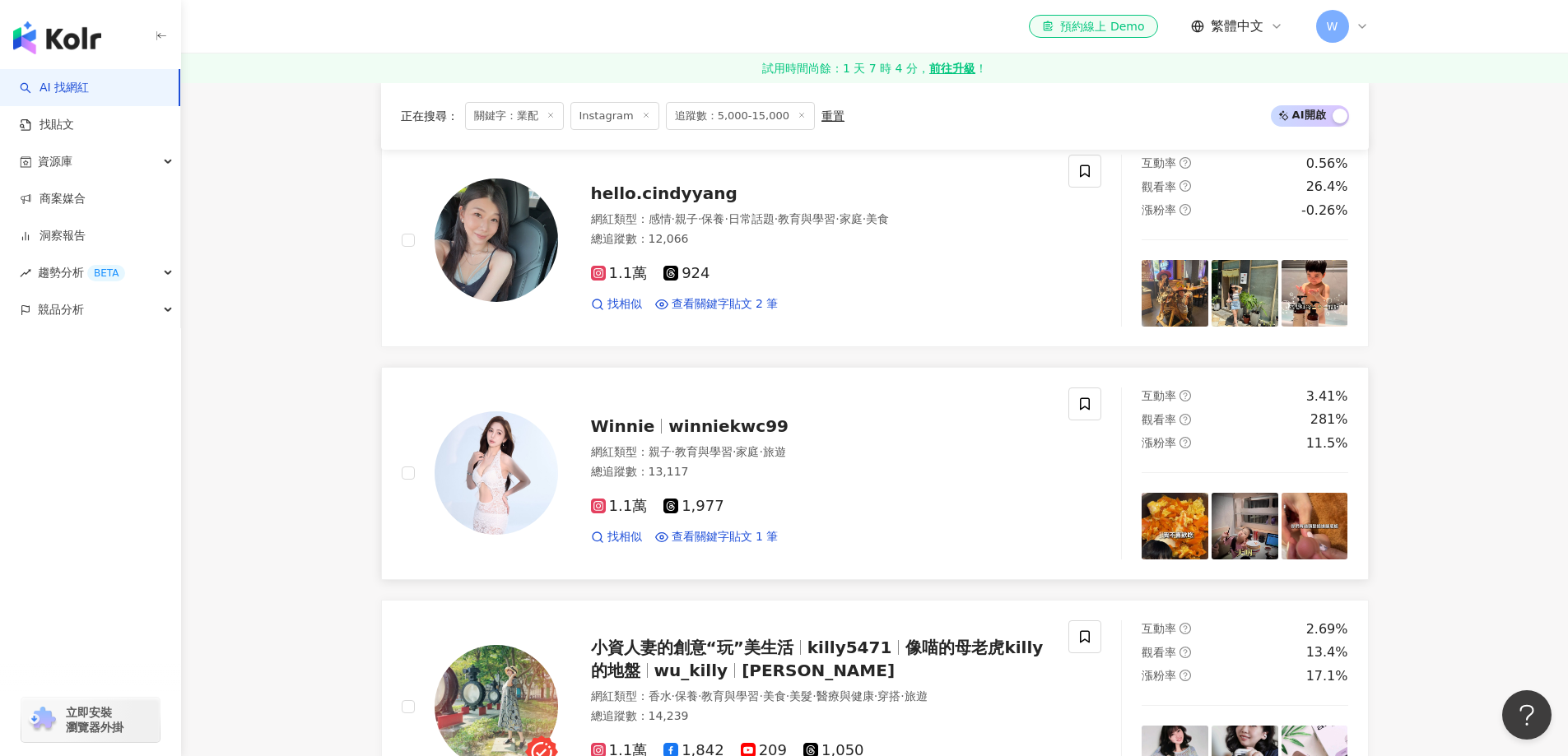
click at [780, 429] on div "Winnie winniekwc99" at bounding box center [819, 426] width 458 height 23
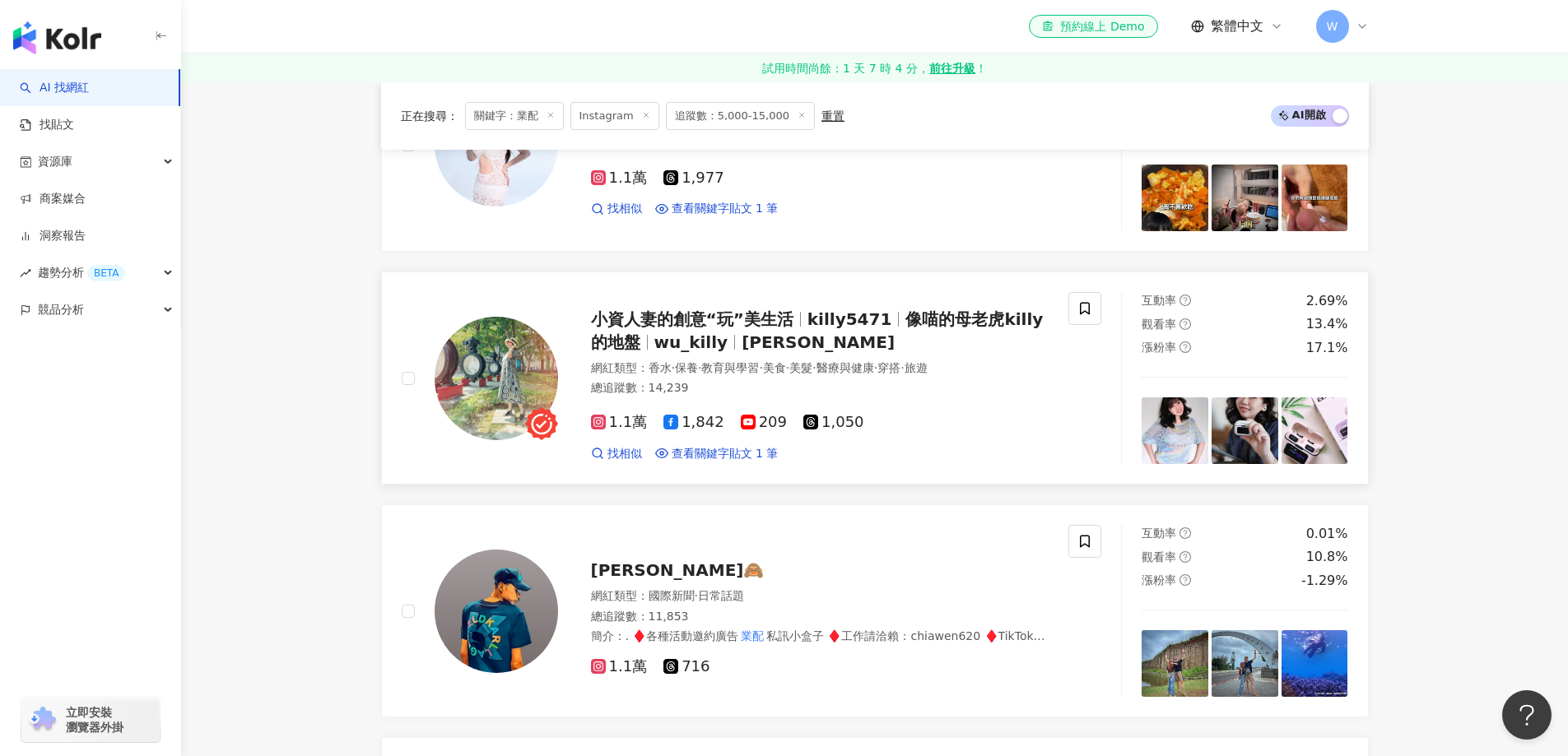
scroll to position [905, 0]
click at [772, 354] on div "小資人妻的創意“玩”美生活 killy5471 像喵的母老虎killy的地盤 wu_killy 吳欣宜 網紅類型 ： 香水 · 保養 · 教育與學習 · 美食…" at bounding box center [803, 377] width 491 height 167
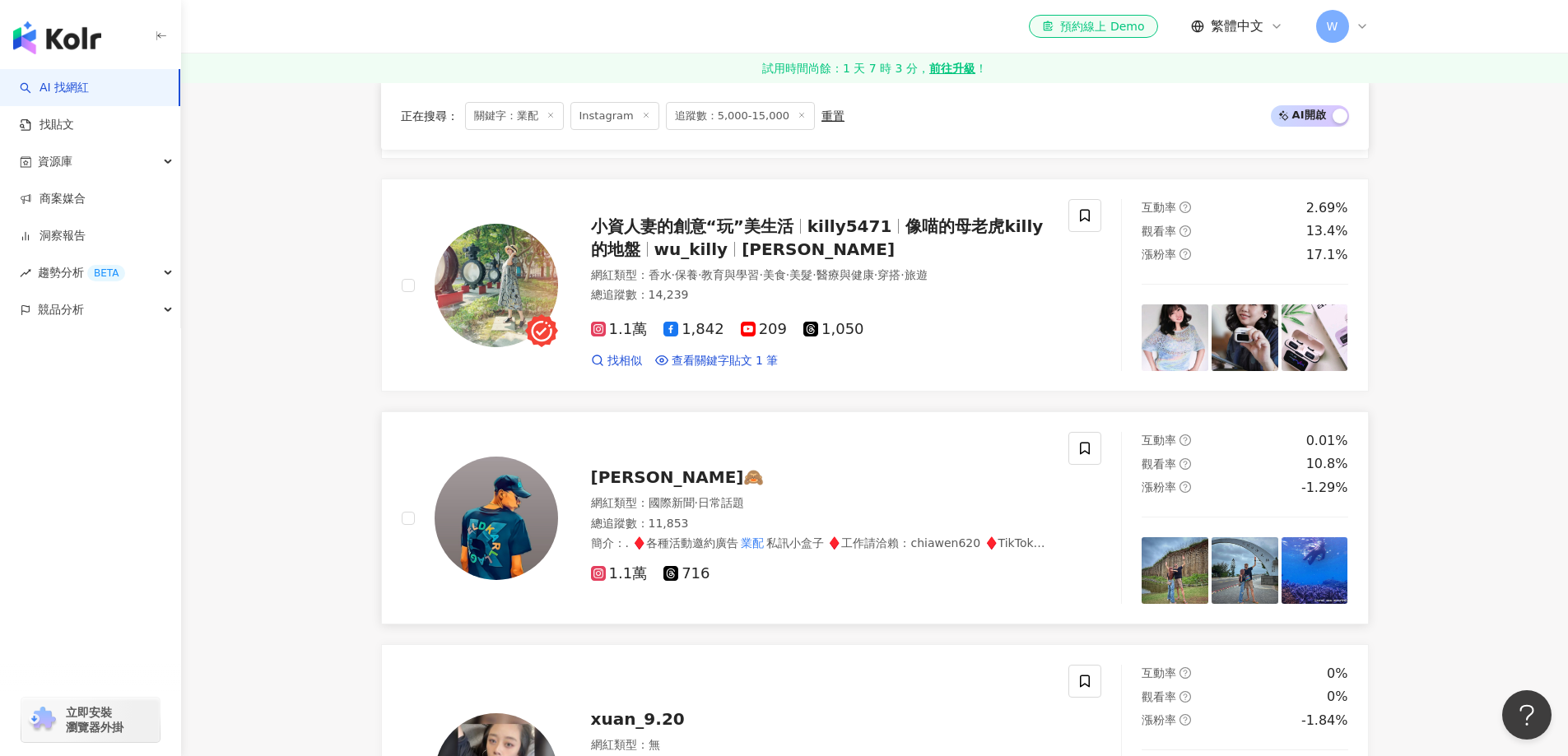
scroll to position [1152, 0]
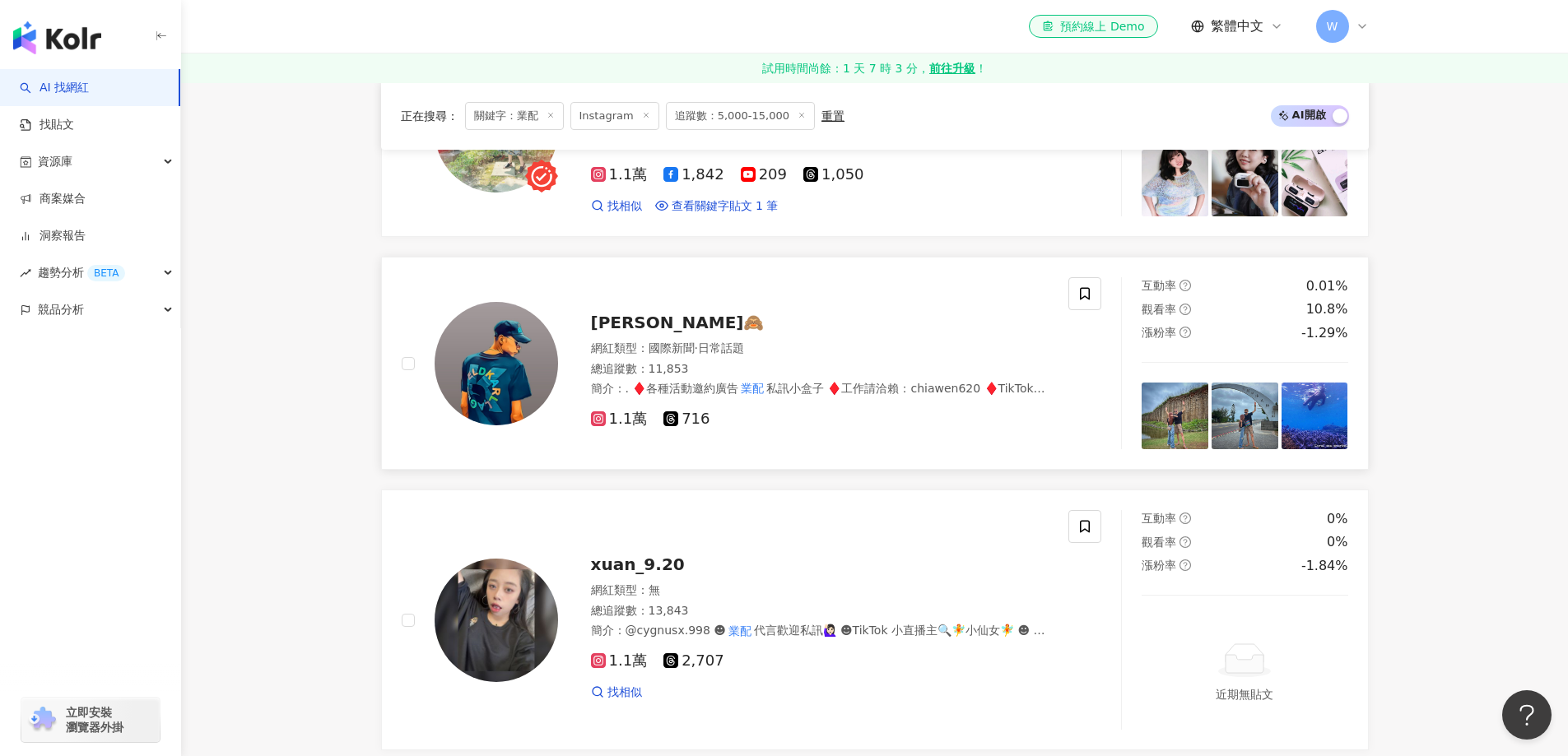
click at [805, 348] on div "網紅類型 ： 國際新聞 · 日常話題" at bounding box center [819, 348] width 458 height 16
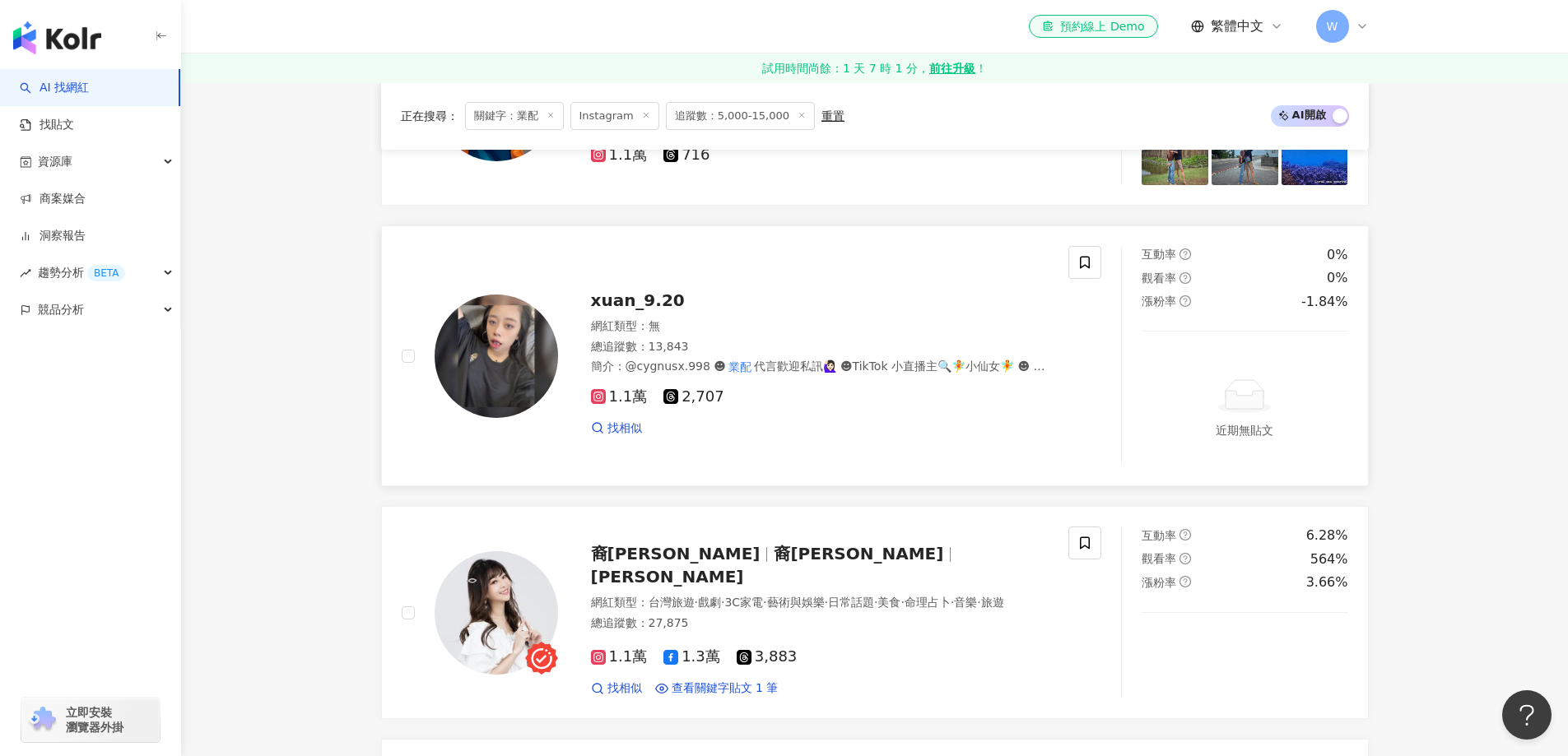
scroll to position [1481, 0]
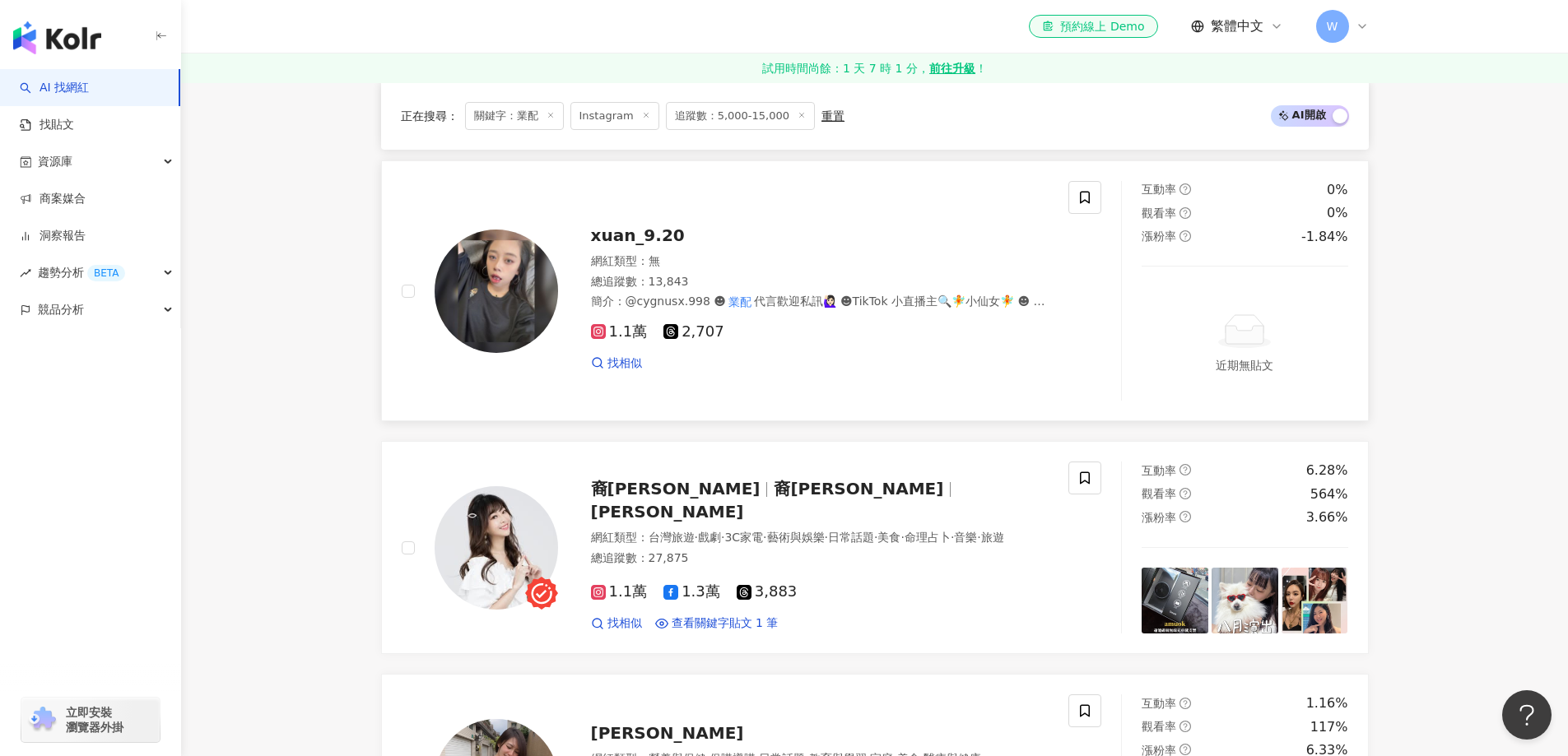
click at [880, 336] on div "1.1萬 2,707" at bounding box center [819, 332] width 458 height 18
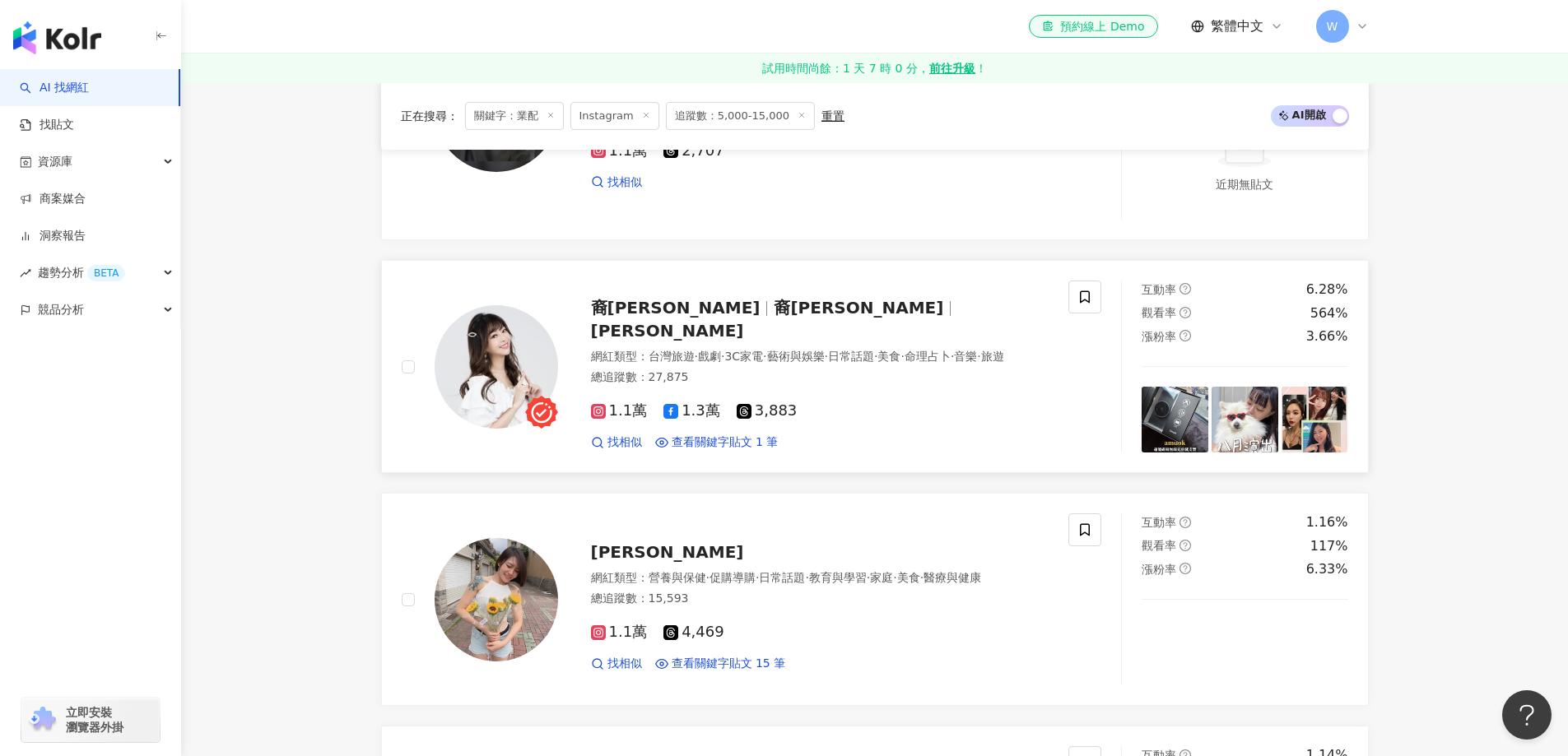
scroll to position [1727, 0]
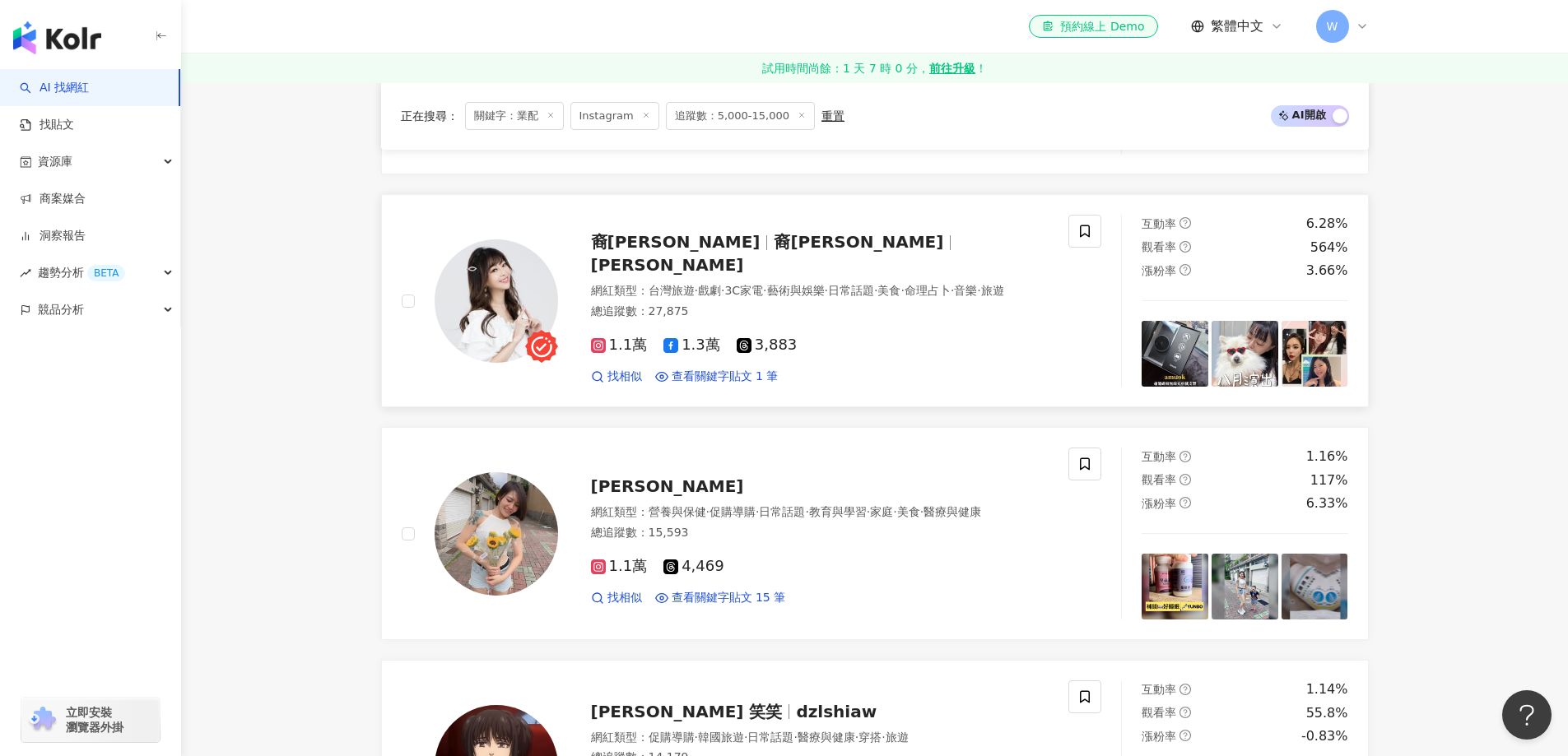
click at [782, 318] on div "網紅類型 ： 台灣旅遊 · 戲劇 · 3C家電 · 藝術與娛樂 · 日常話題 · 美食 · 命理占卜 · 音樂 · 旅遊 總追蹤數 ： 27,875" at bounding box center [819, 303] width 458 height 40
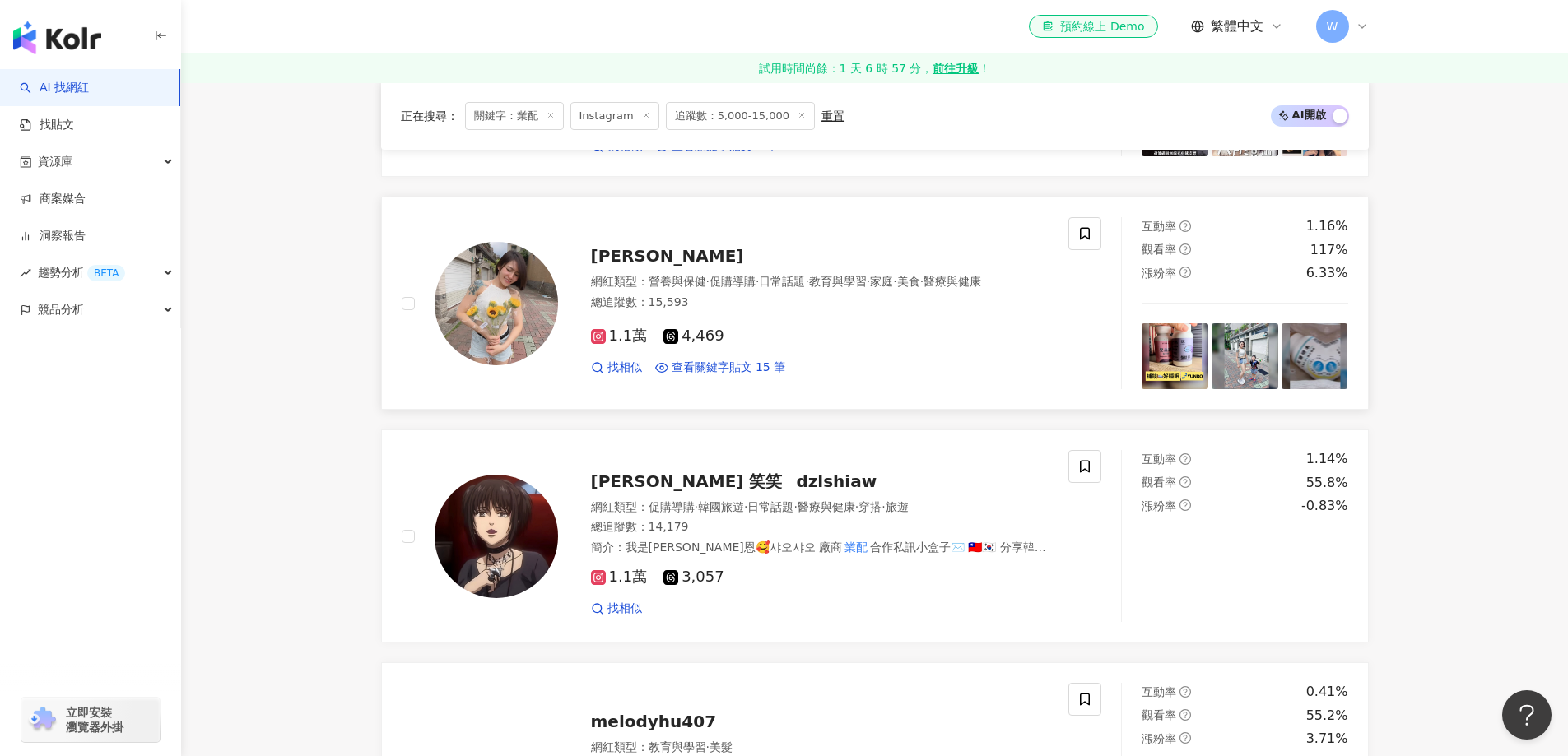
scroll to position [1975, 0]
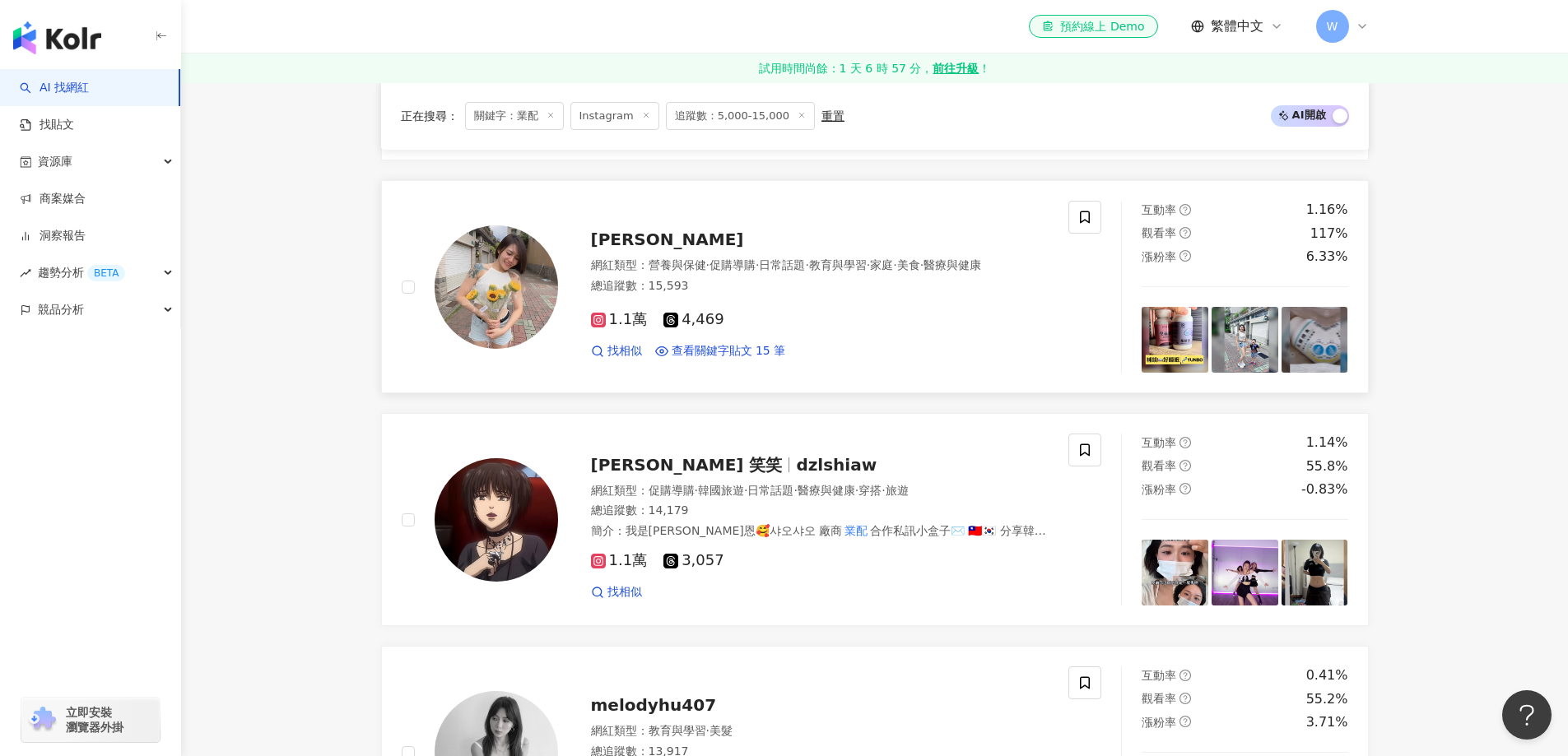
drag, startPoint x: 700, startPoint y: 299, endPoint x: 685, endPoint y: 264, distance: 38.1
click at [701, 294] on div "總追蹤數 ： 15,593" at bounding box center [819, 286] width 458 height 16
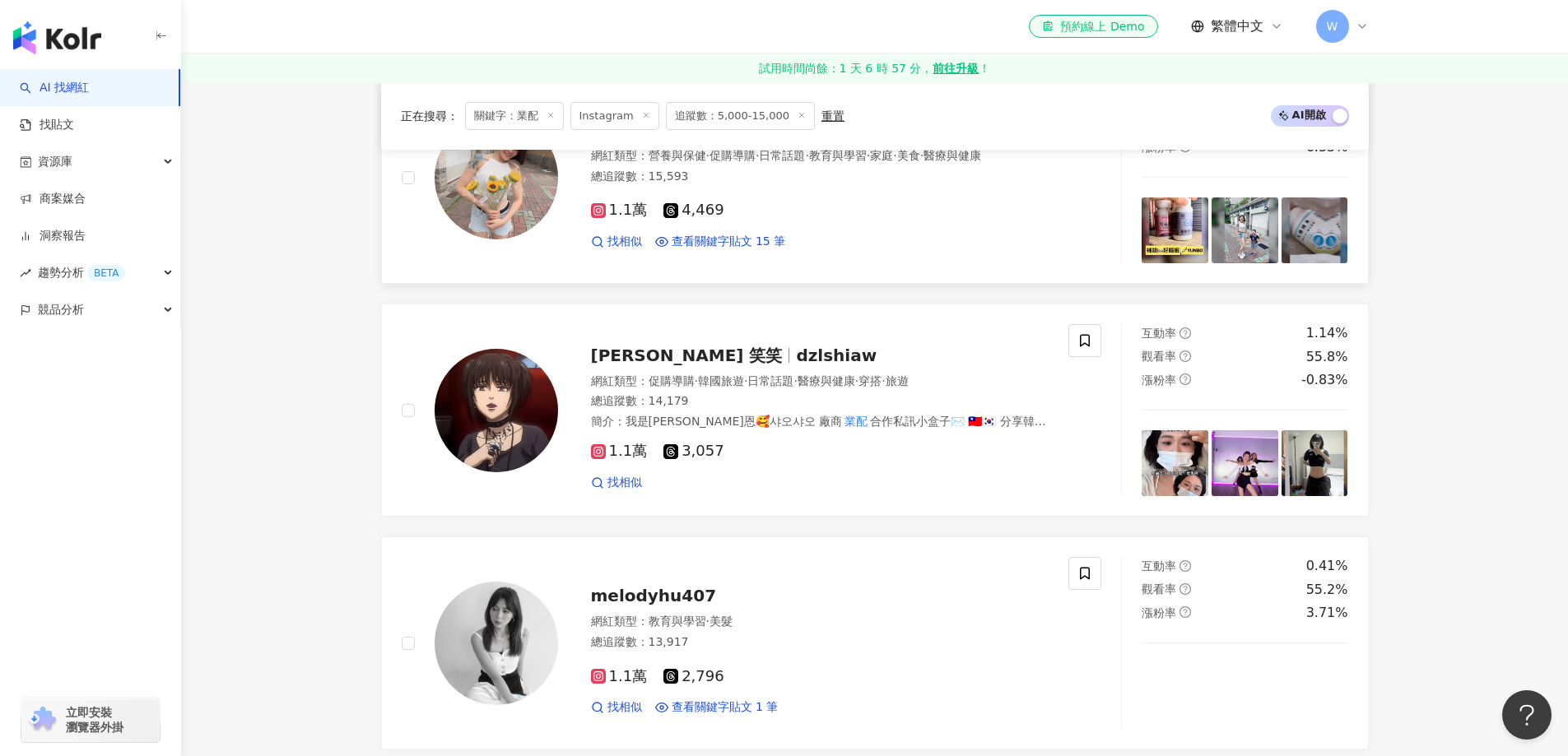
scroll to position [2221, 0]
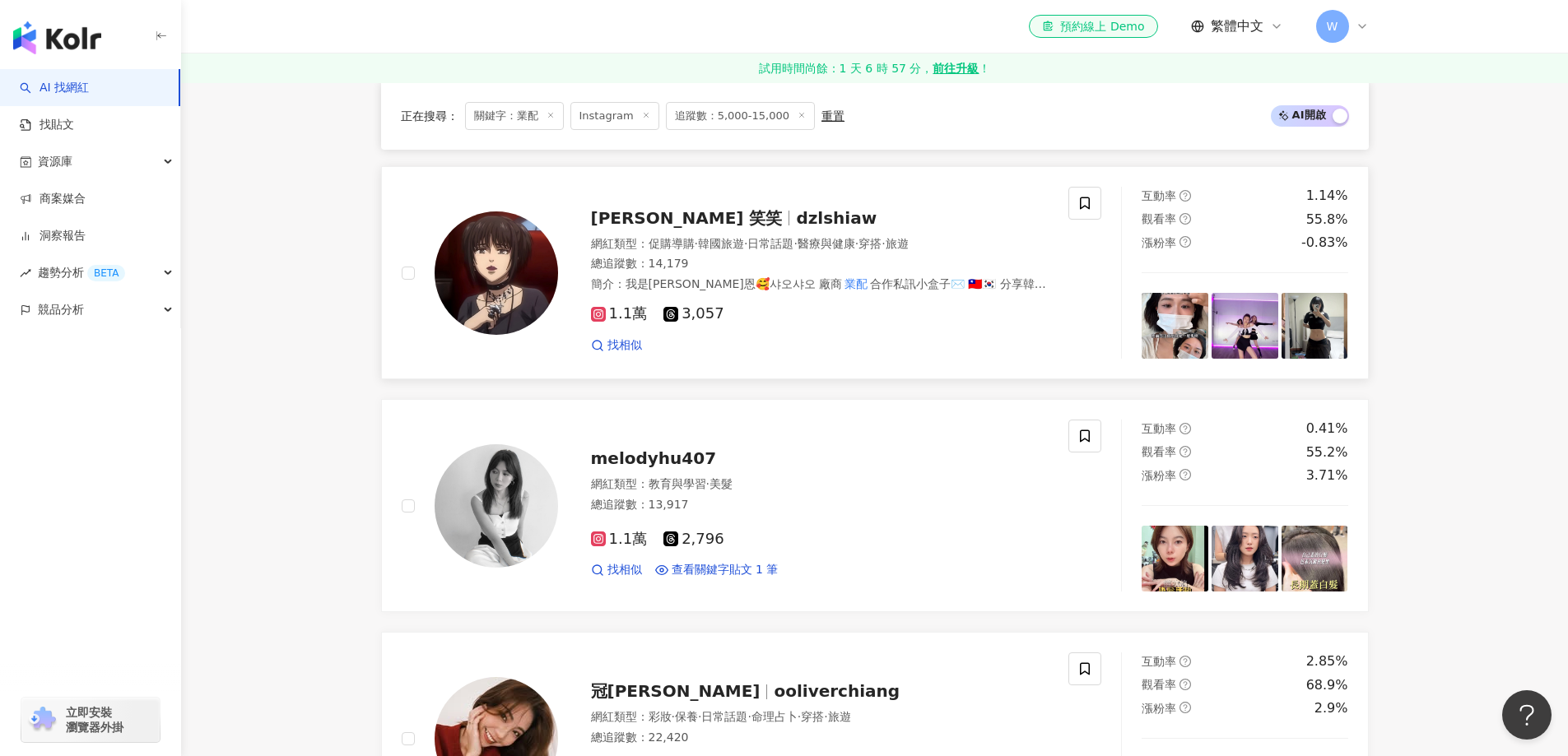
click at [825, 301] on div "1.1萬 3,057 找相似" at bounding box center [819, 323] width 458 height 61
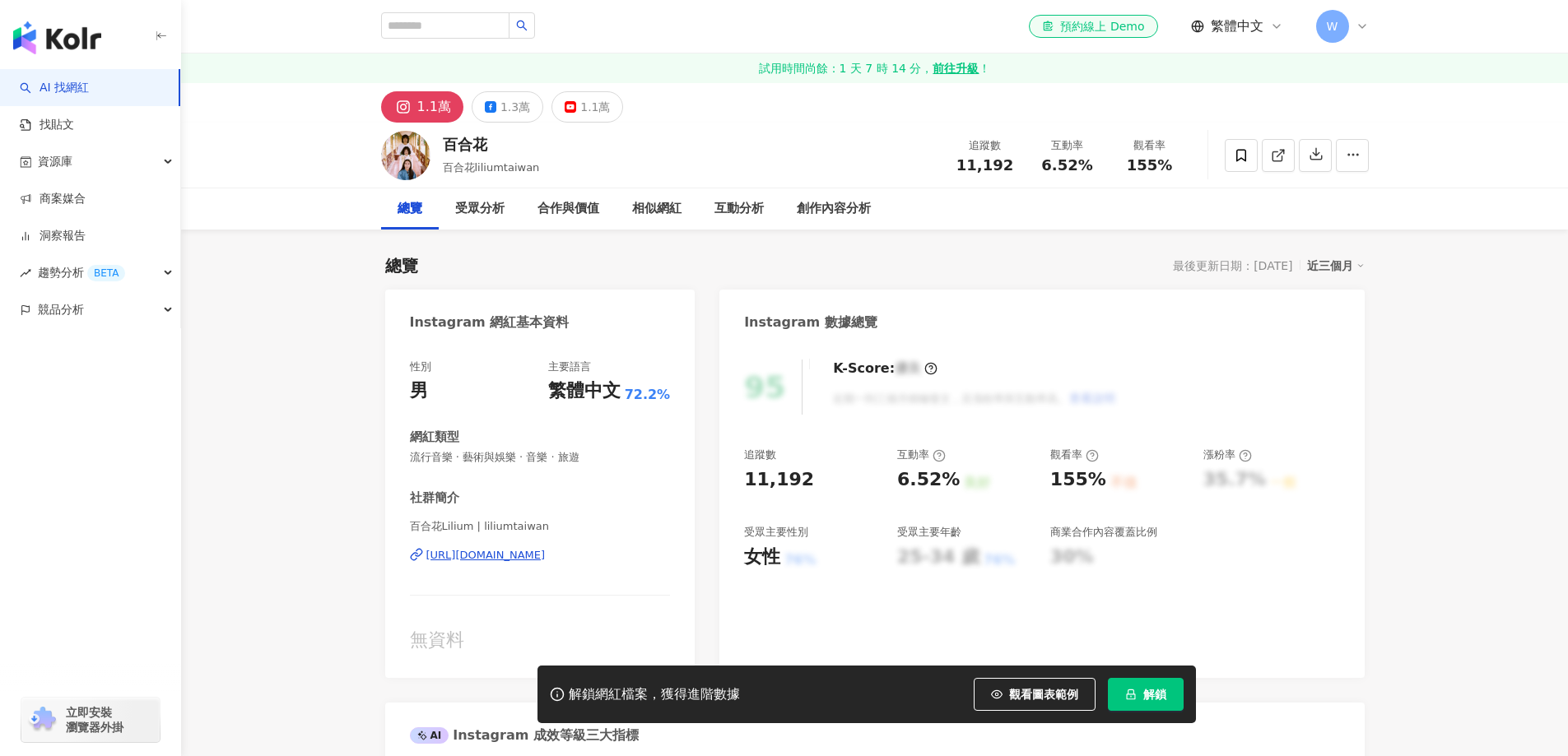
click at [546, 548] on div "[URL][DOMAIN_NAME]" at bounding box center [485, 556] width 119 height 15
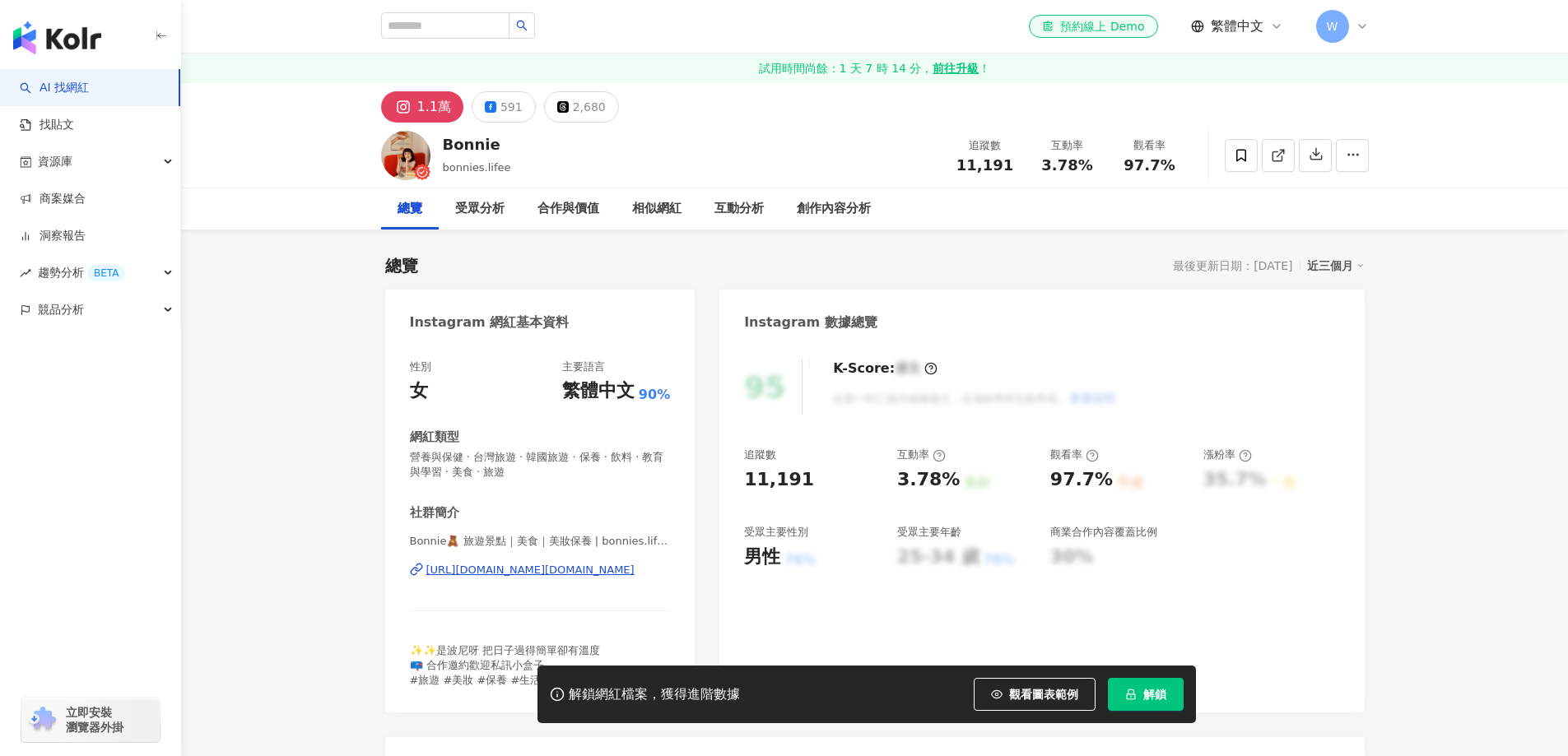
click at [613, 562] on div "[URL][DOMAIN_NAME][DOMAIN_NAME]" at bounding box center [530, 570] width 208 height 15
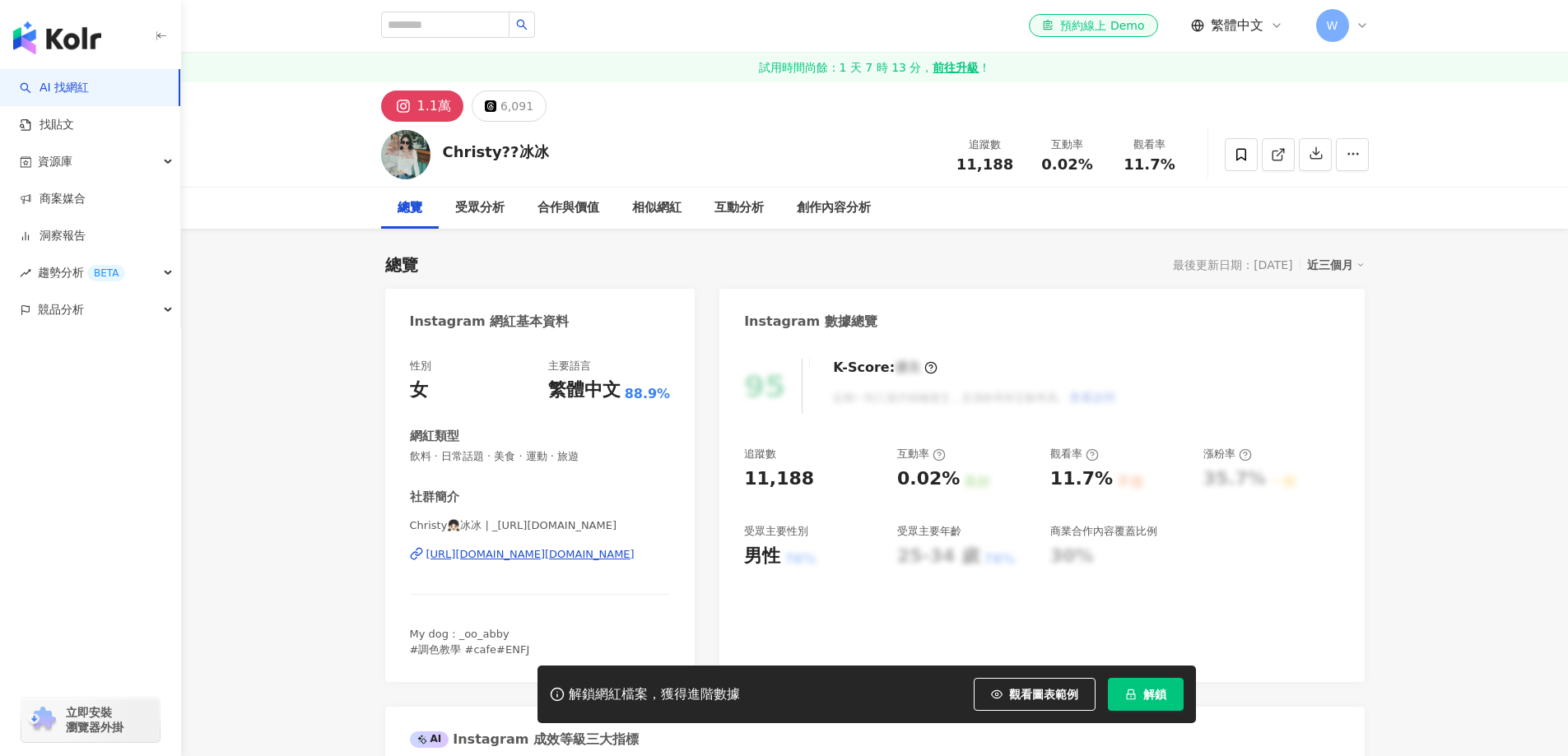
scroll to position [82, 0]
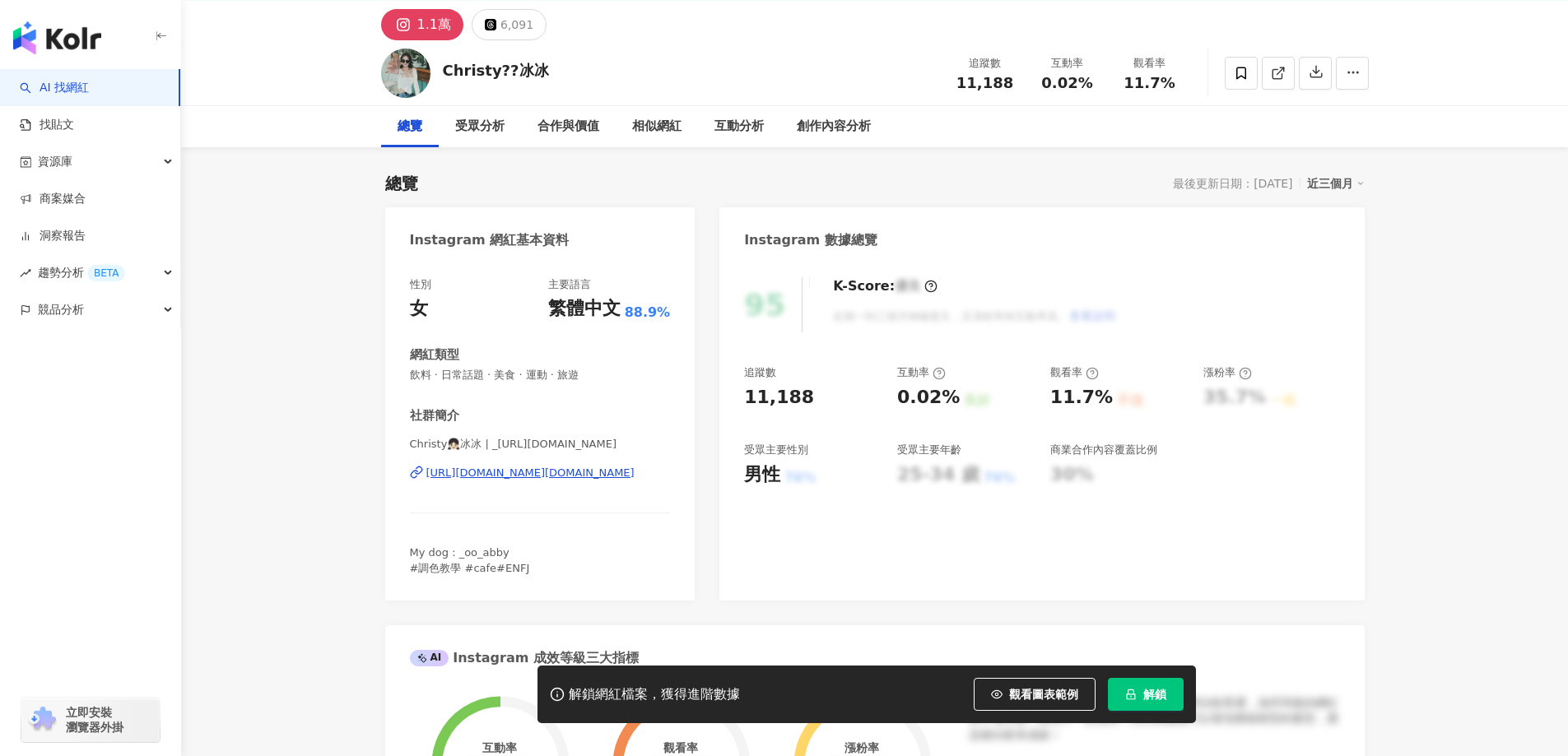
click at [482, 467] on div "https://www.instagram.com/_oo_christy.cn/" at bounding box center [530, 473] width 208 height 15
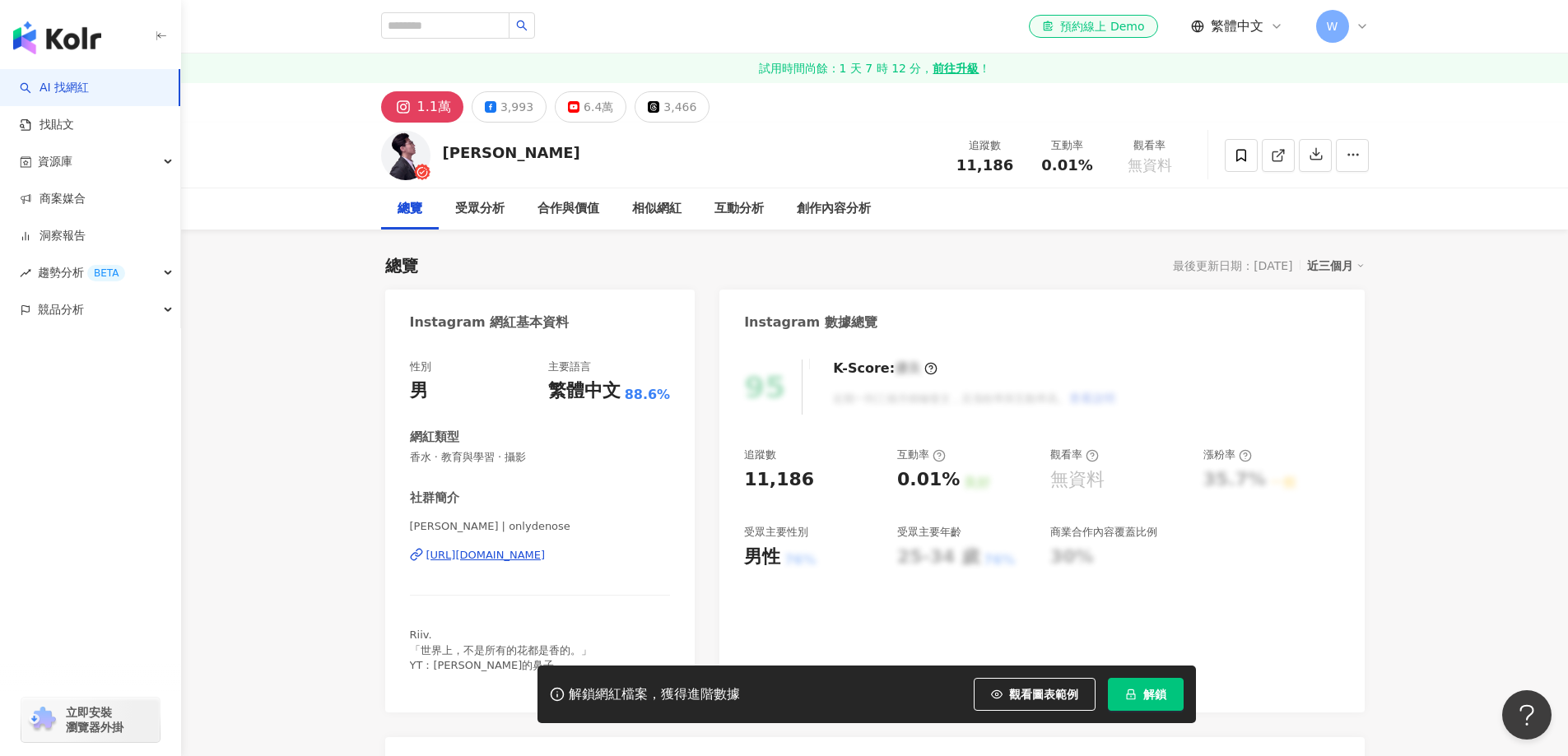
click at [546, 548] on div "[URL][DOMAIN_NAME]" at bounding box center [485, 556] width 119 height 15
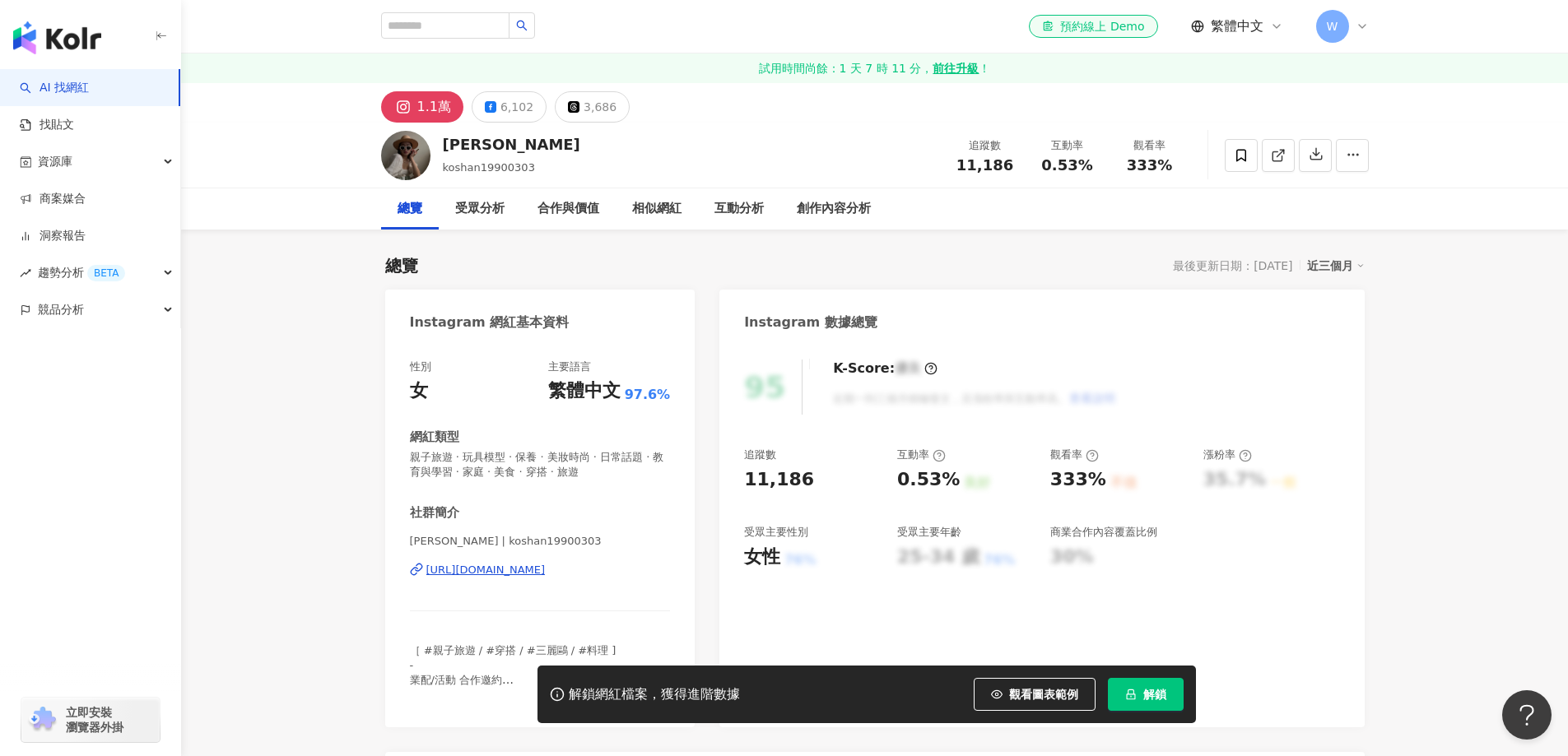
scroll to position [5, 0]
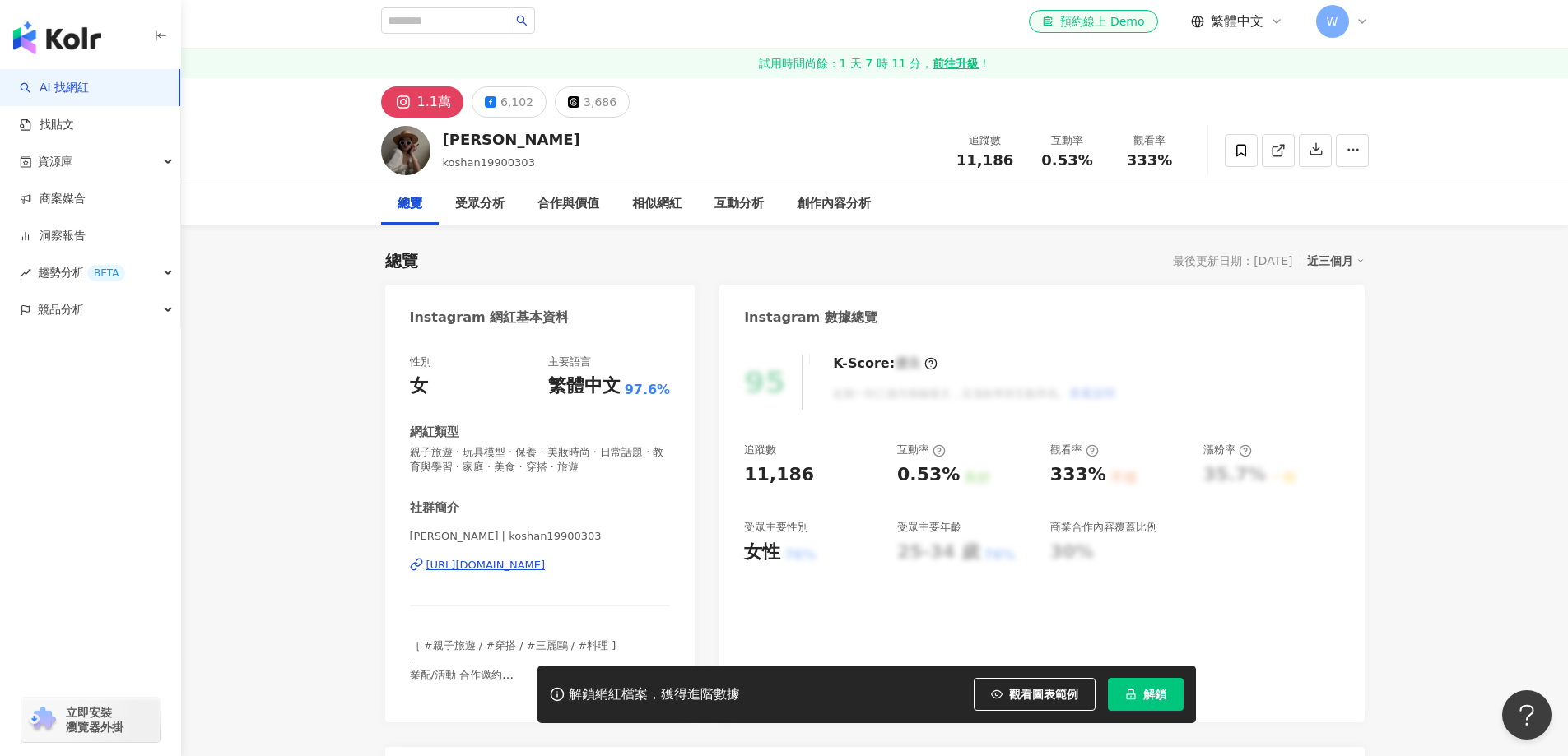
click at [546, 558] on div "https://www.instagram.com/koshan19900303/" at bounding box center [485, 565] width 119 height 15
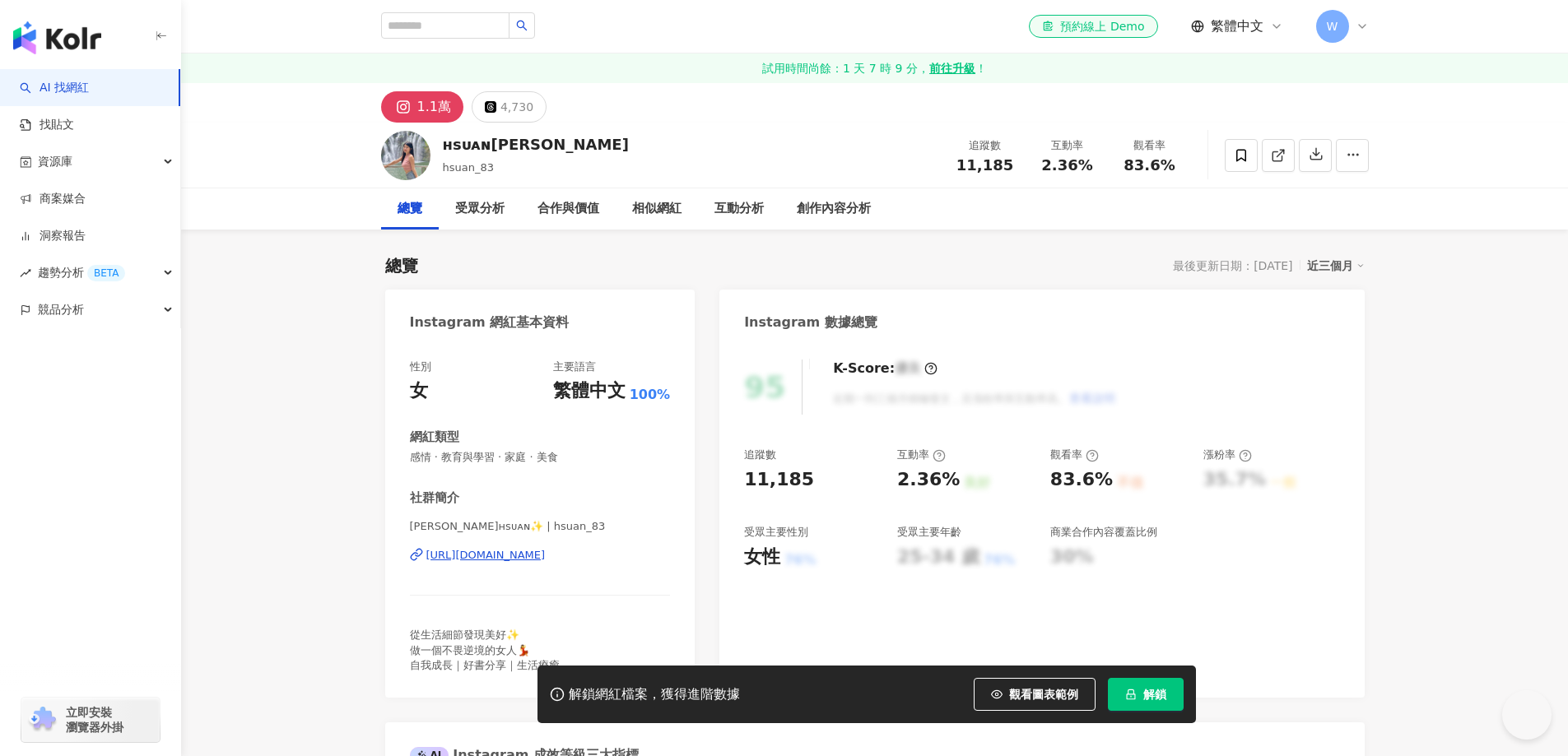
click at [546, 560] on div "[URL][DOMAIN_NAME]" at bounding box center [485, 556] width 119 height 15
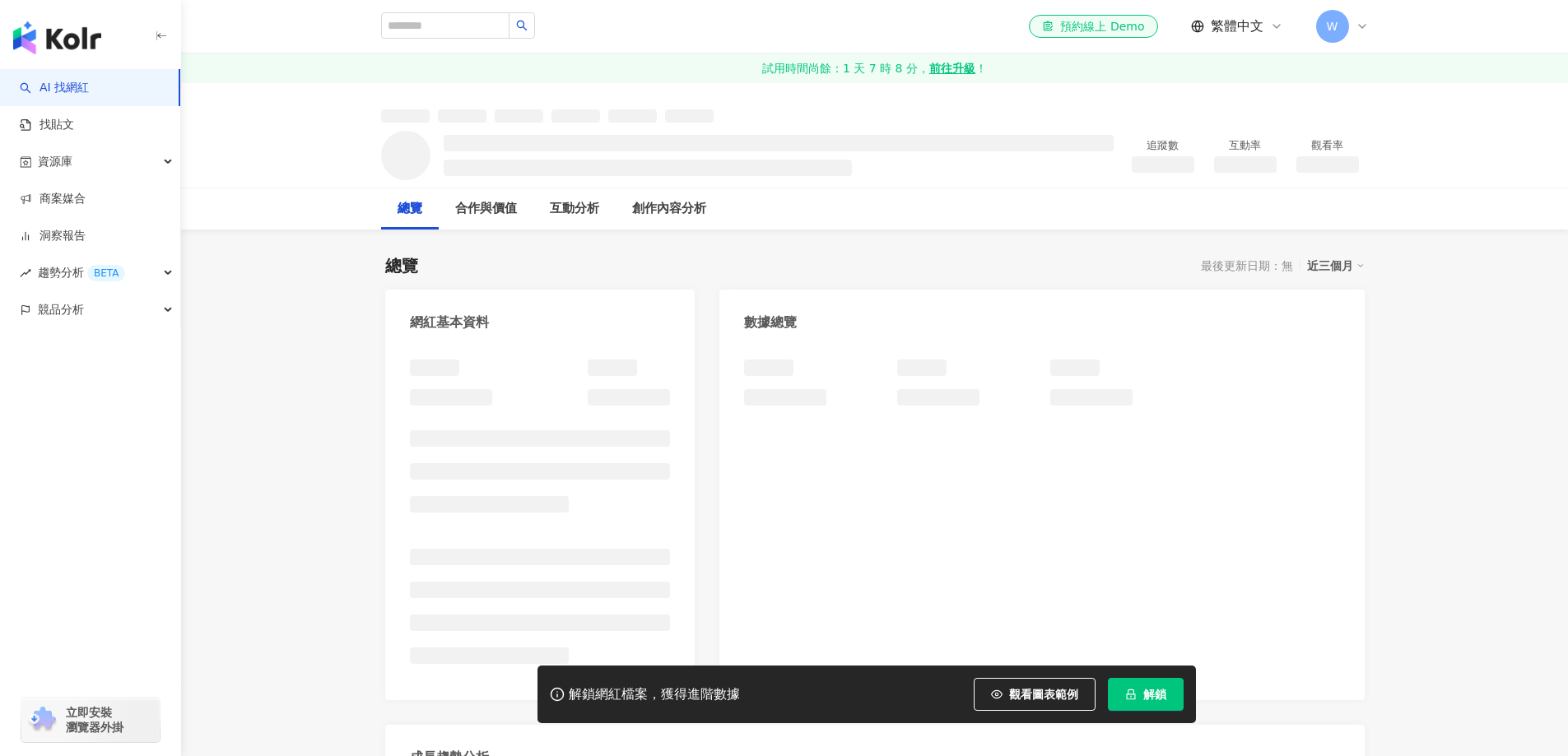
click at [713, 371] on div "網紅基本資料 數據總覽 成長趨勢分析 追蹤趨勢圖表" at bounding box center [874, 629] width 979 height 679
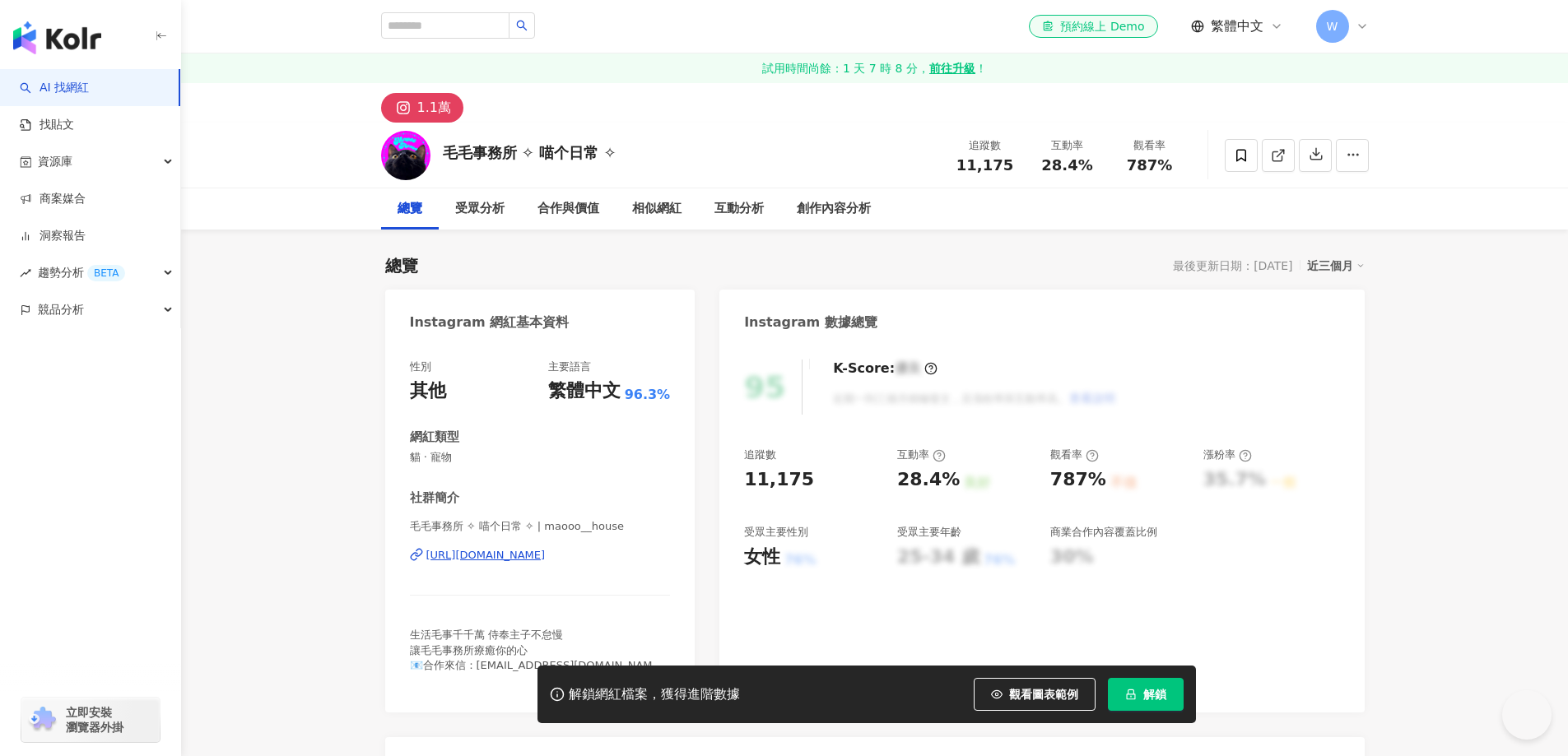
click at [589, 389] on div "性別 其他 主要語言 繁體中文 96.3% 網紅類型 貓 · 寵物 社群簡介 毛毛事務所 ✧ 喵个日常 ✧ | maooo__house https://ww…" at bounding box center [540, 523] width 261 height 328
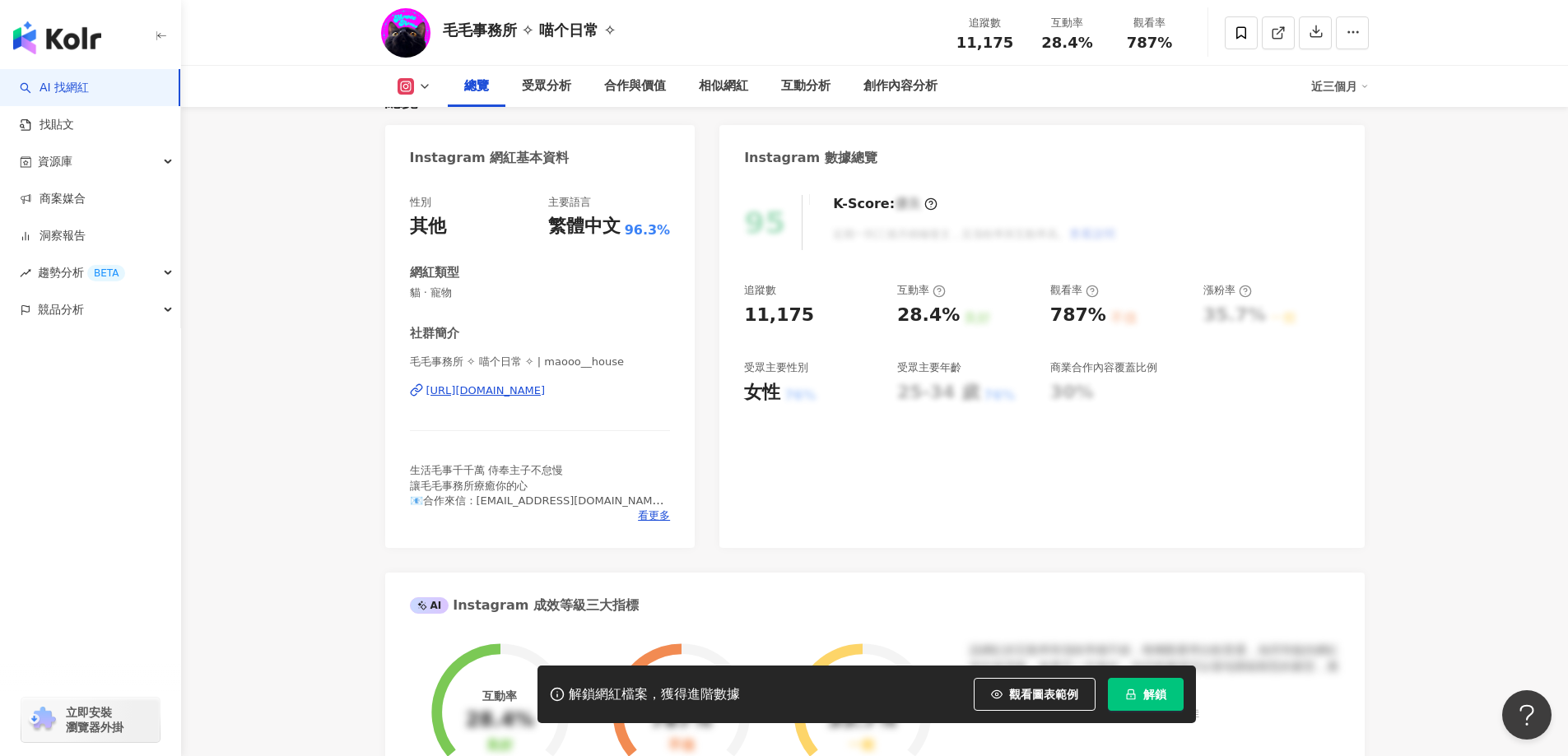
click at [546, 391] on div "https://www.instagram.com/maooo__house/" at bounding box center [485, 391] width 119 height 15
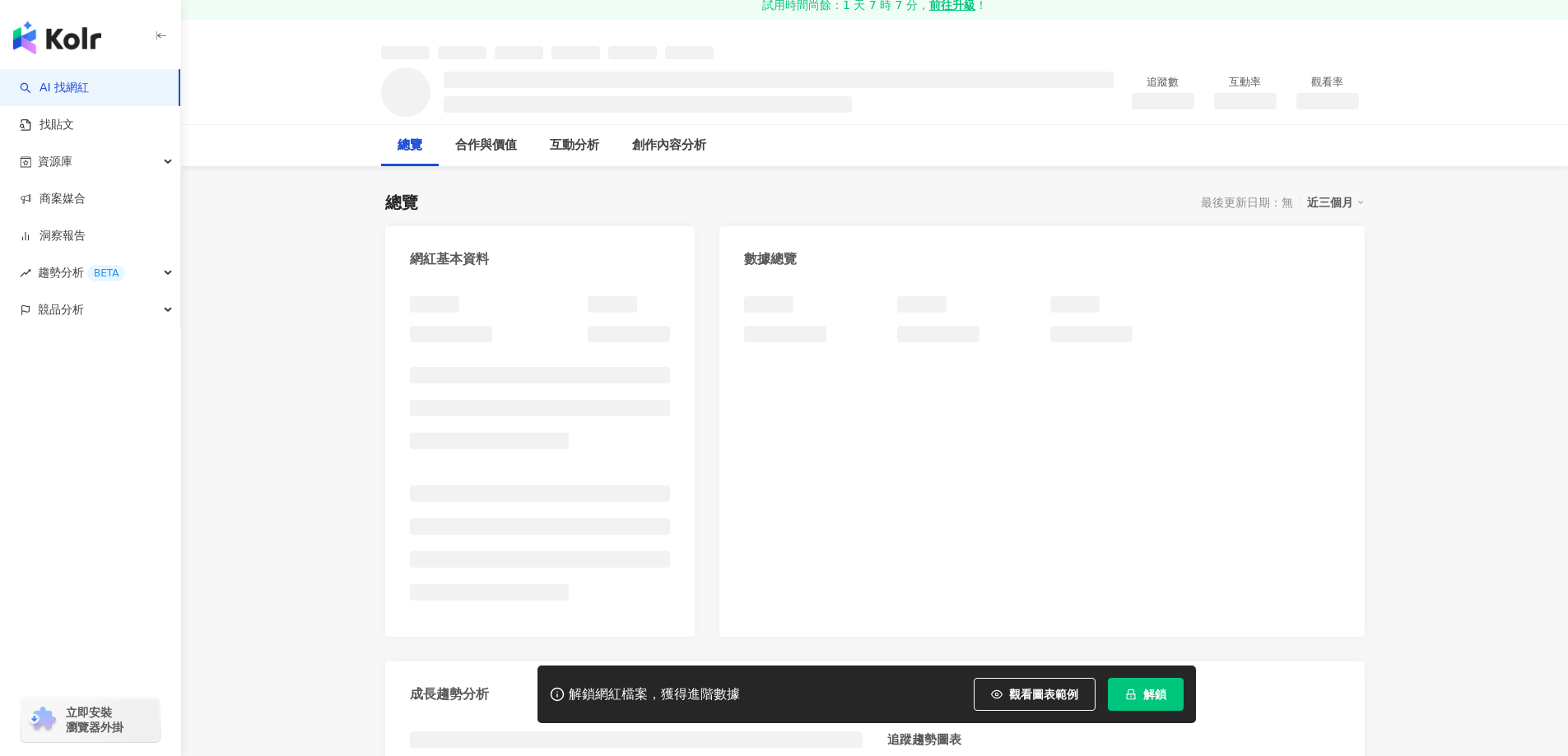
scroll to position [82, 0]
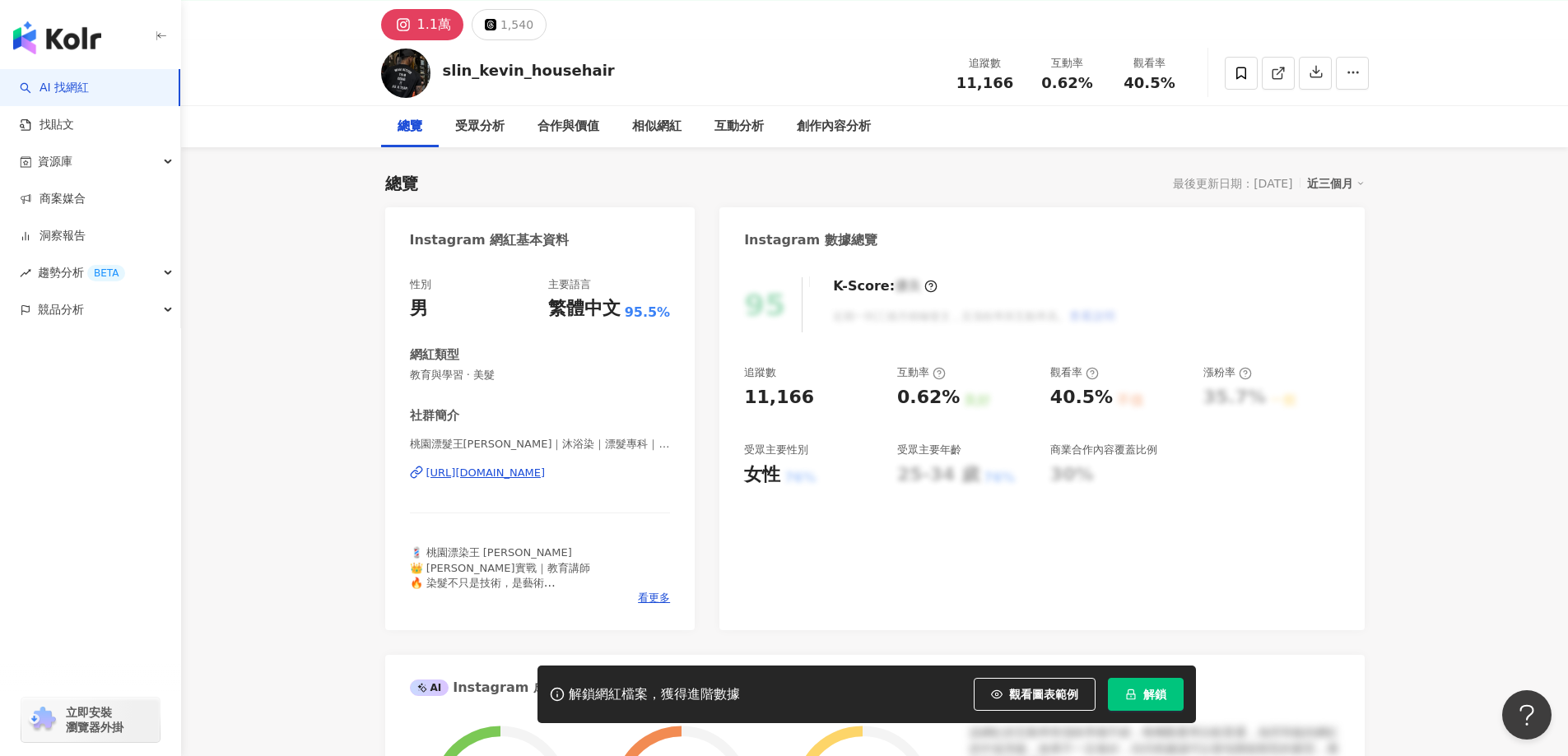
click at [546, 465] on div "[URL][DOMAIN_NAME]" at bounding box center [485, 473] width 119 height 15
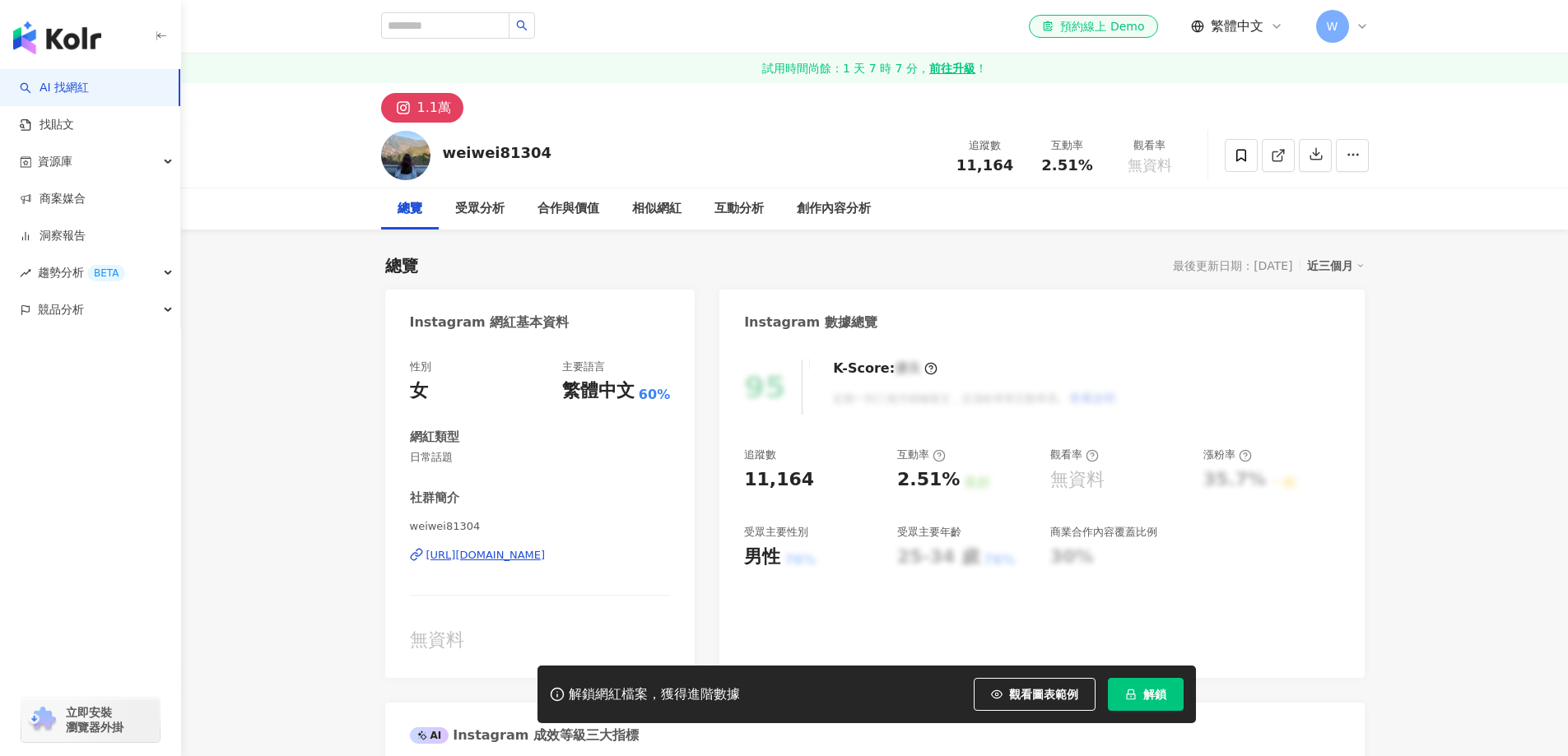
click at [546, 558] on div "https://www.instagram.com/weiwei81304/" at bounding box center [485, 556] width 119 height 15
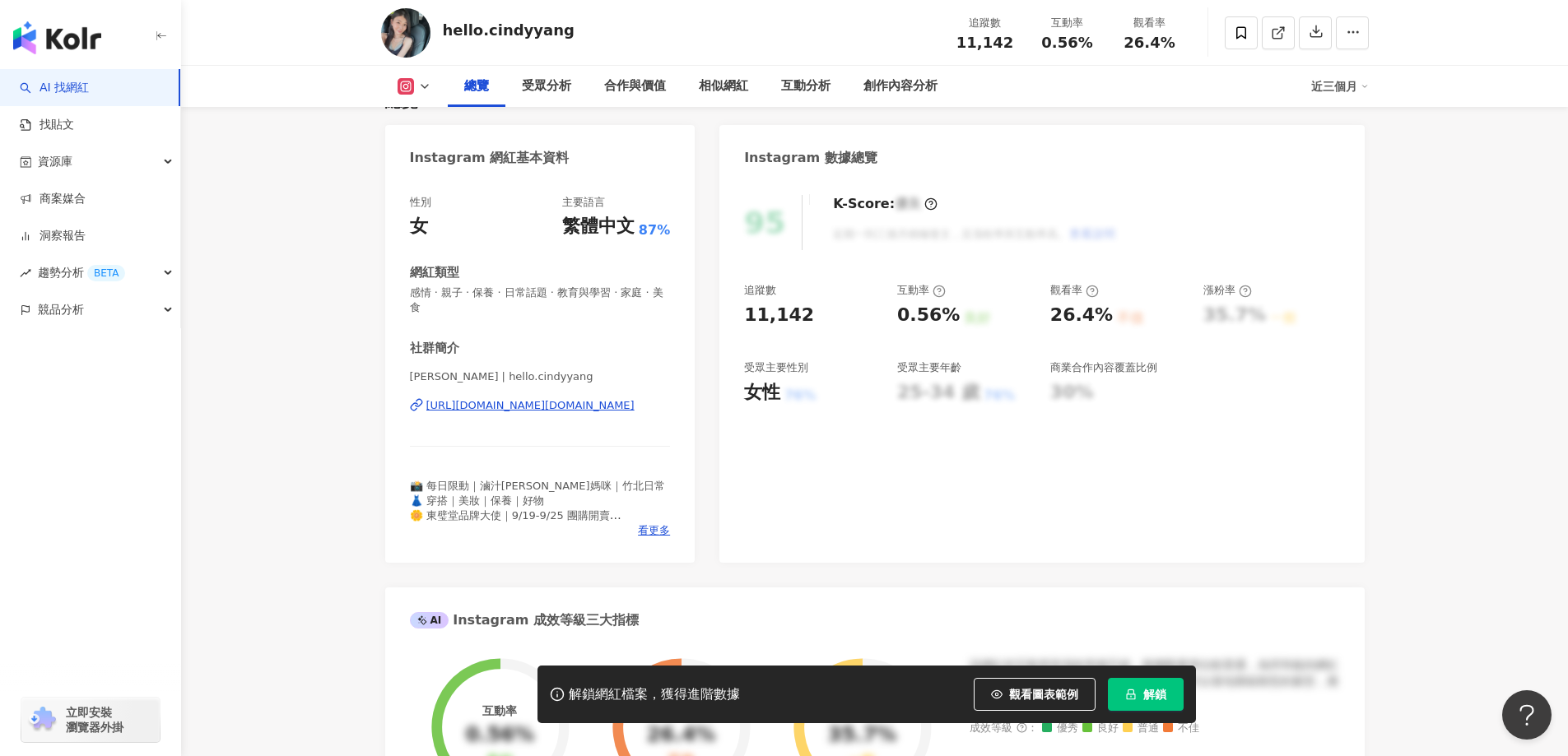
click at [595, 411] on div "[URL][DOMAIN_NAME][DOMAIN_NAME]" at bounding box center [530, 405] width 208 height 15
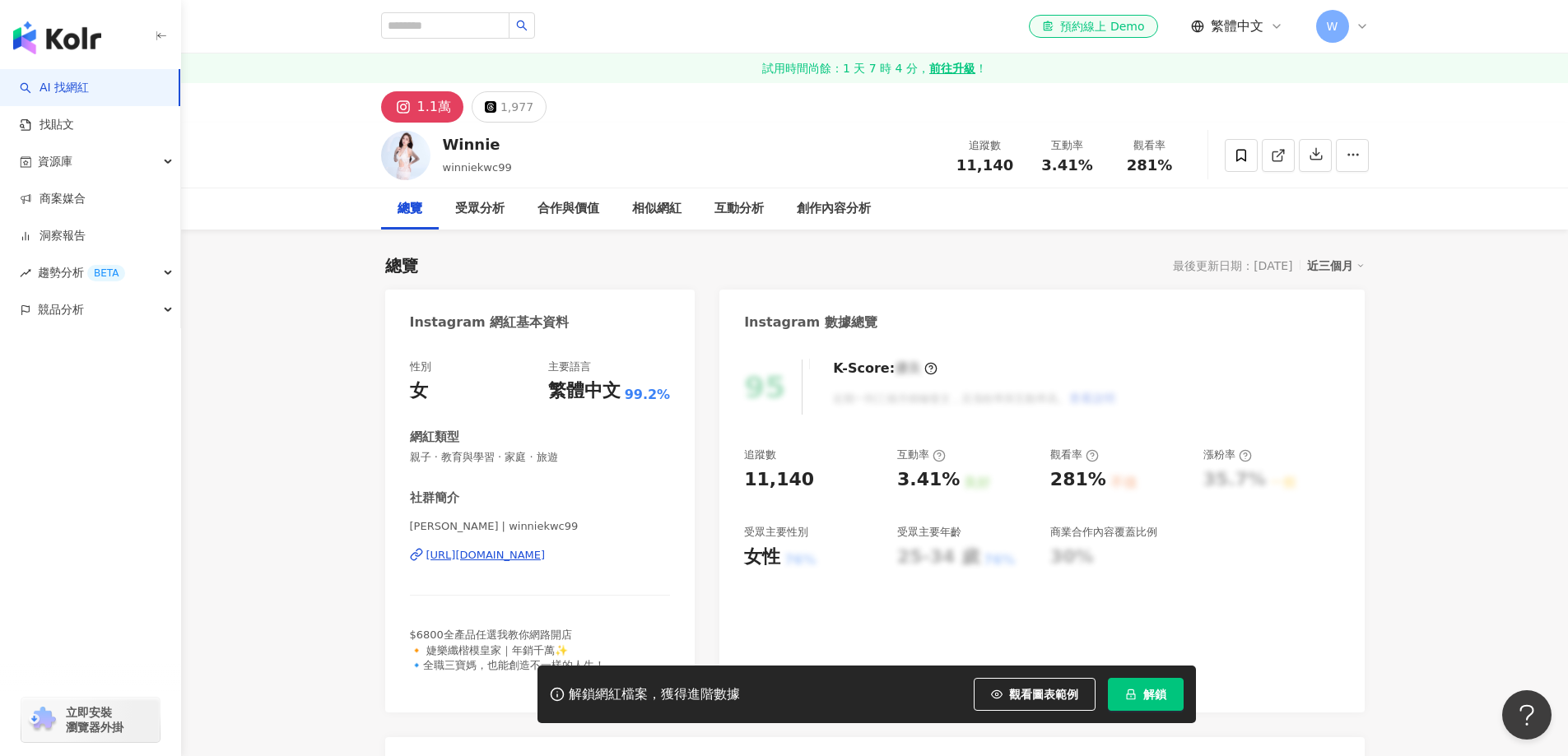
click at [539, 556] on div "[URL][DOMAIN_NAME]" at bounding box center [485, 556] width 119 height 15
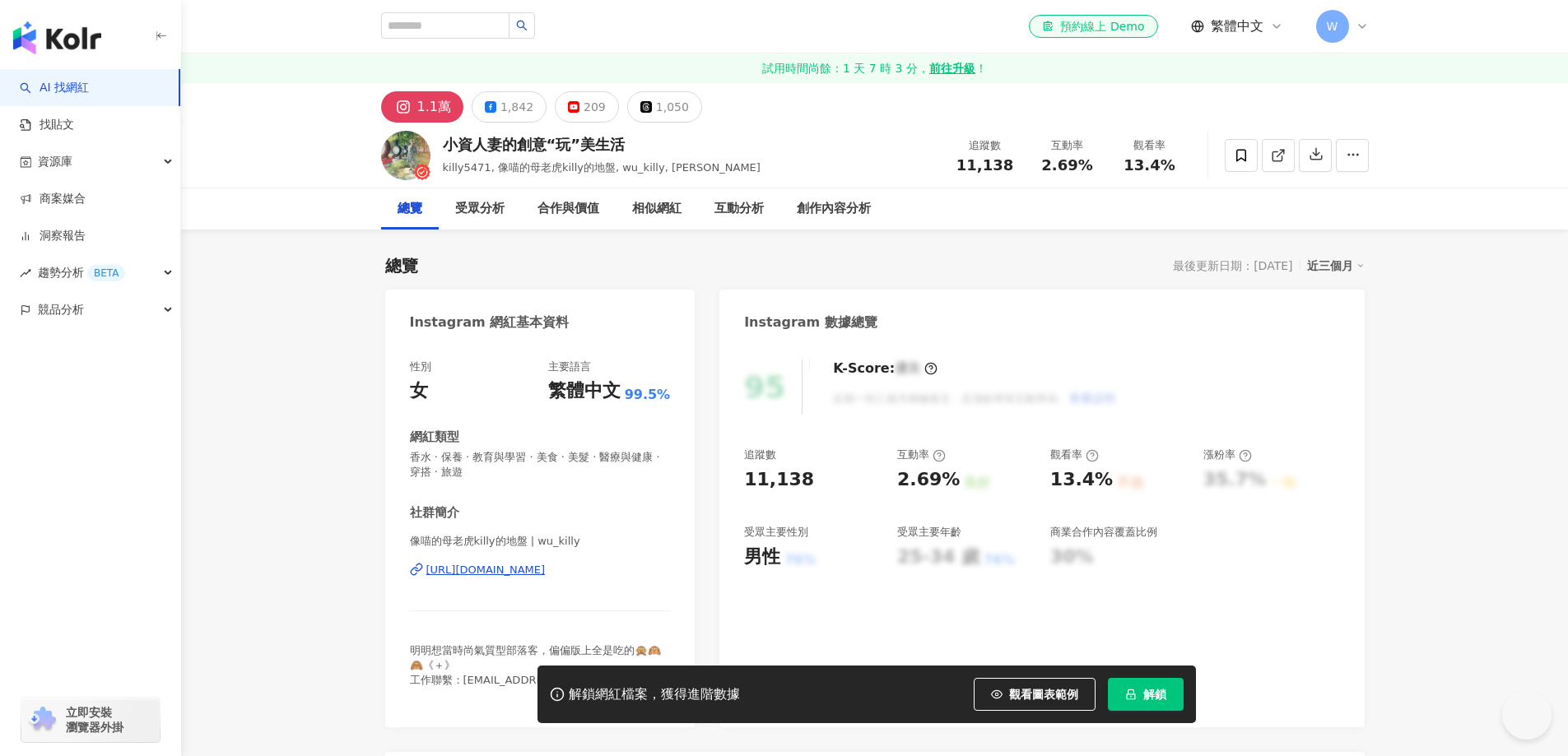
click at [571, 562] on div "像喵的母老虎killy的地盤 | wu_killy https://www.instagram.com/wu_killy/" at bounding box center [540, 582] width 261 height 96
click at [546, 575] on div "https://www.instagram.com/wu_killy/" at bounding box center [485, 570] width 119 height 15
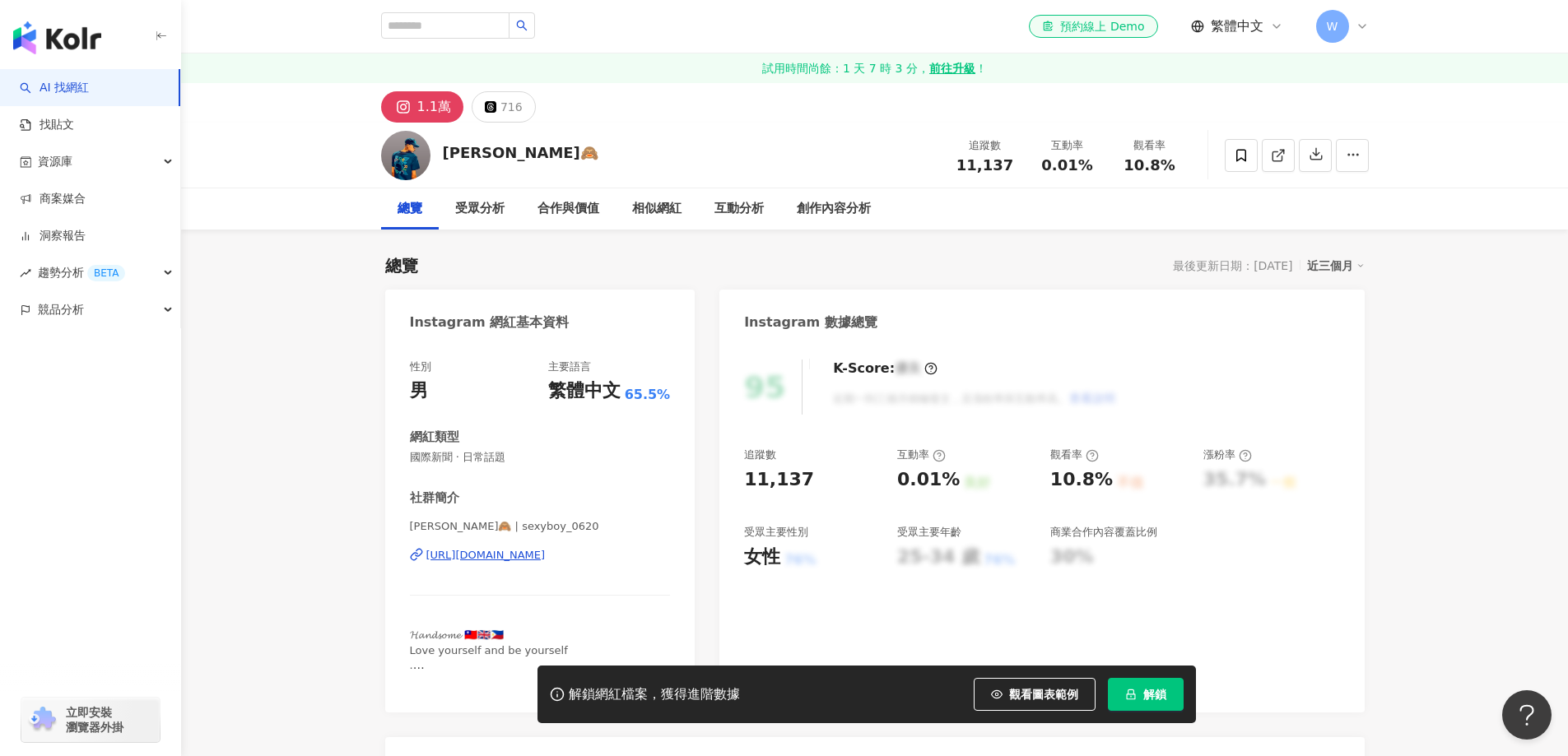
click at [546, 554] on div "https://www.instagram.com/sexyboy_0620/" at bounding box center [485, 556] width 119 height 15
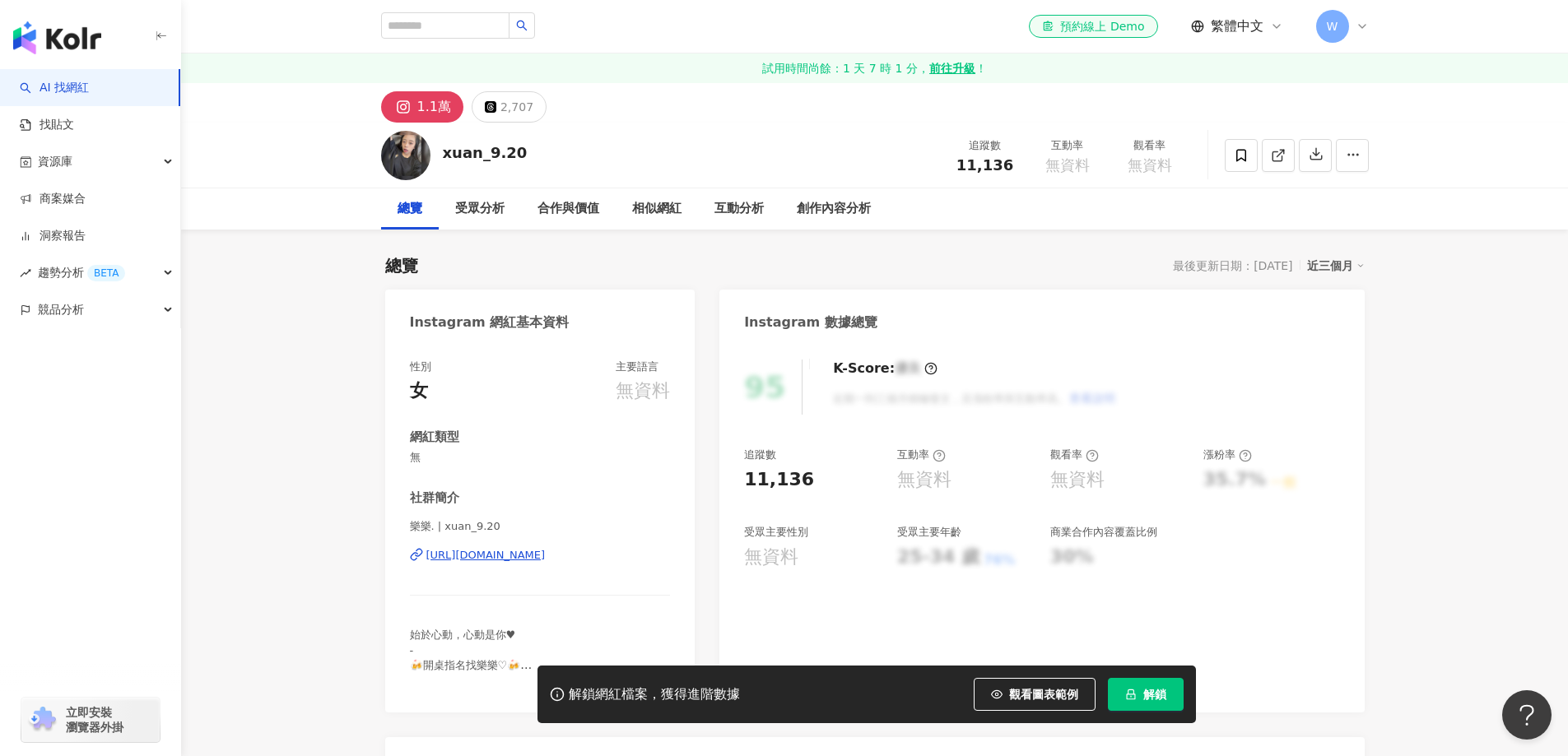
click at [543, 548] on div "[URL][DOMAIN_NAME]" at bounding box center [485, 556] width 119 height 15
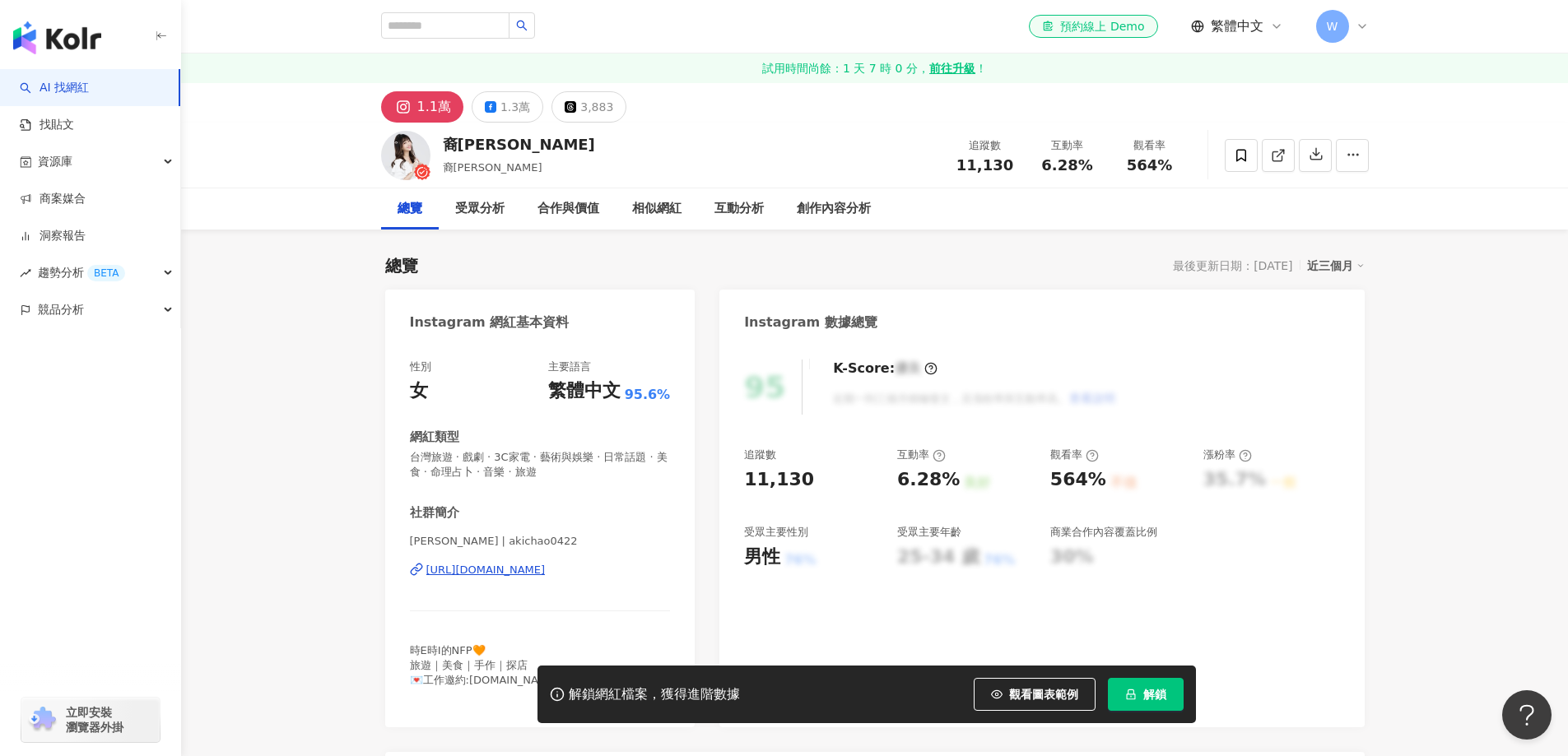
click at [546, 575] on div "https://www.instagram.com/akichao0422/" at bounding box center [485, 570] width 119 height 15
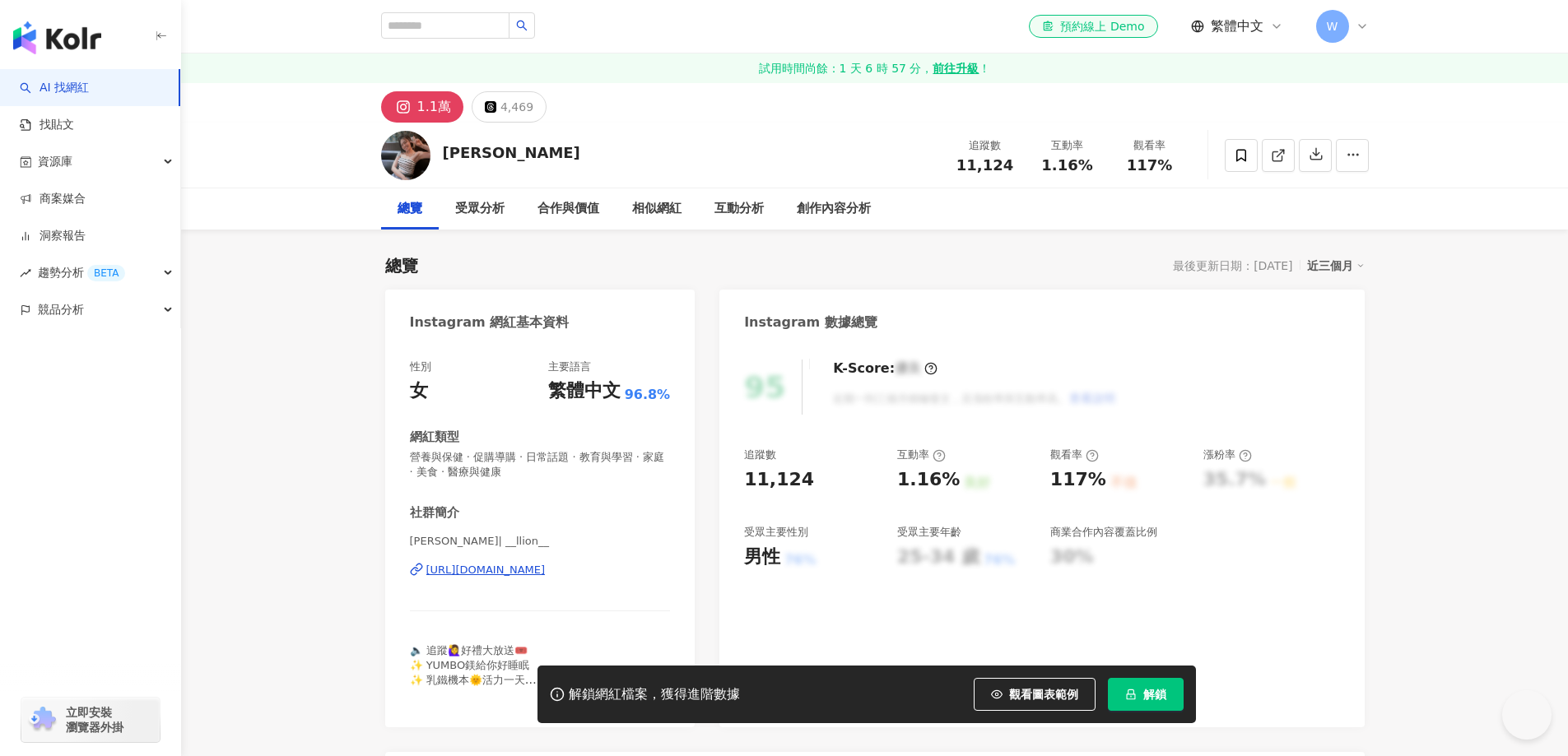
click at [546, 562] on div "[URL][DOMAIN_NAME]" at bounding box center [485, 570] width 119 height 15
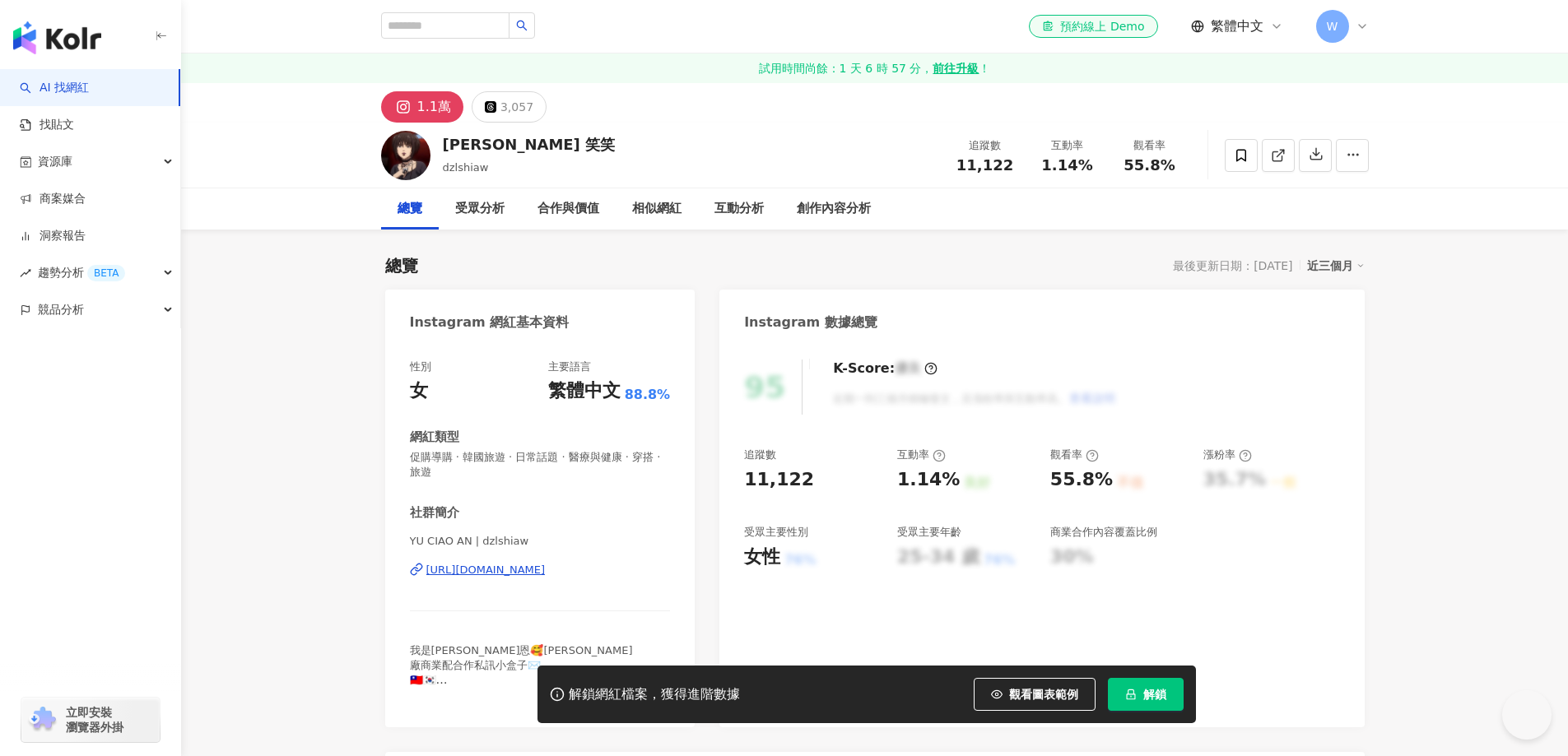
scroll to position [82, 0]
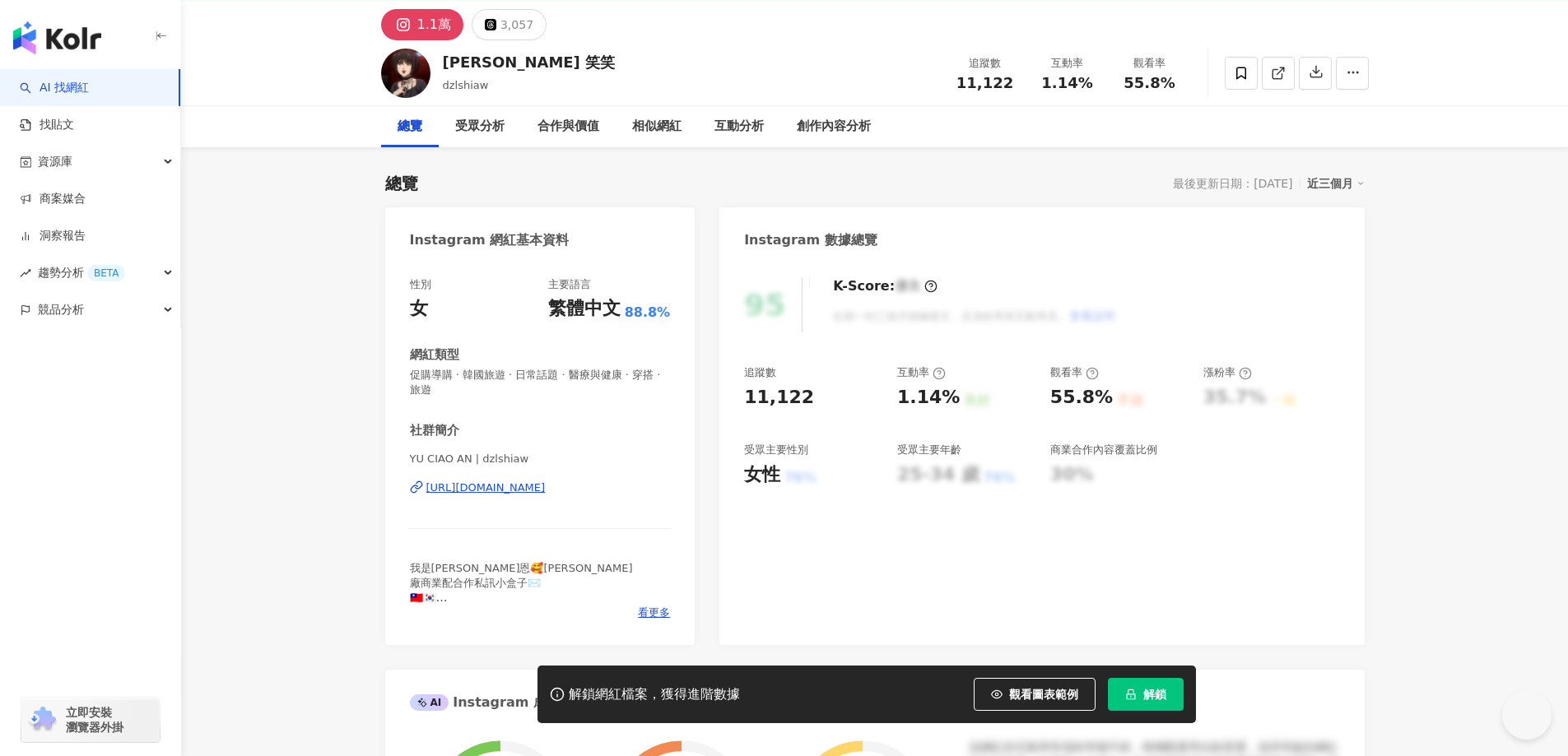
click at [546, 490] on div "[URL][DOMAIN_NAME]" at bounding box center [485, 488] width 119 height 15
